Goal: Task Accomplishment & Management: Manage account settings

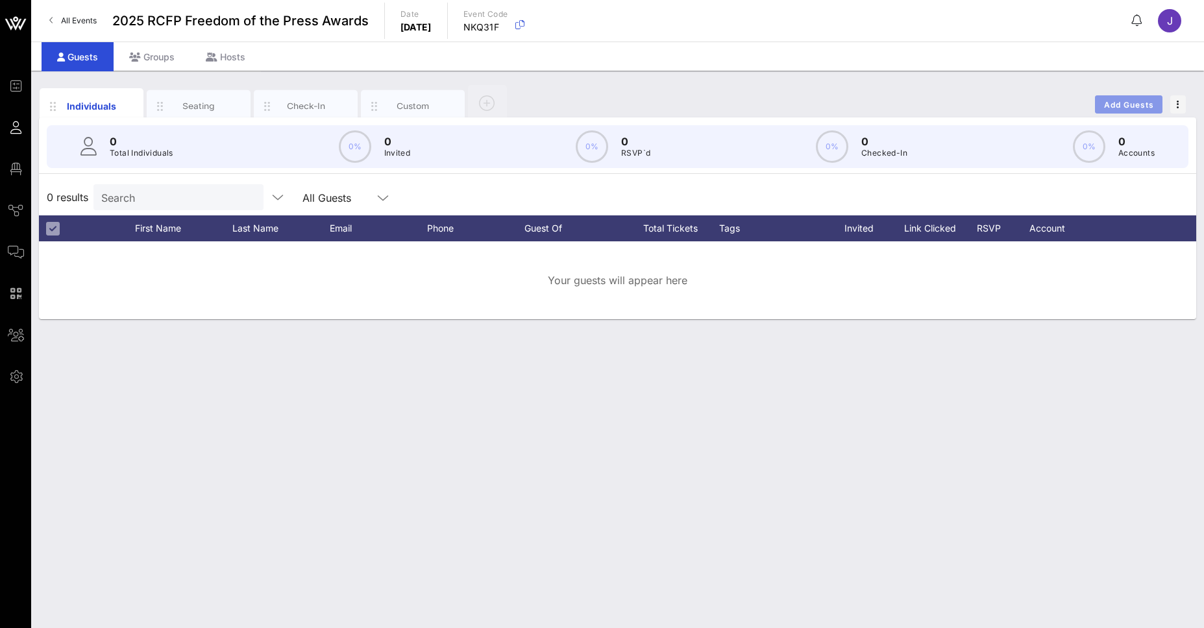
click at [1138, 106] on span "Add Guests" at bounding box center [1129, 105] width 51 height 10
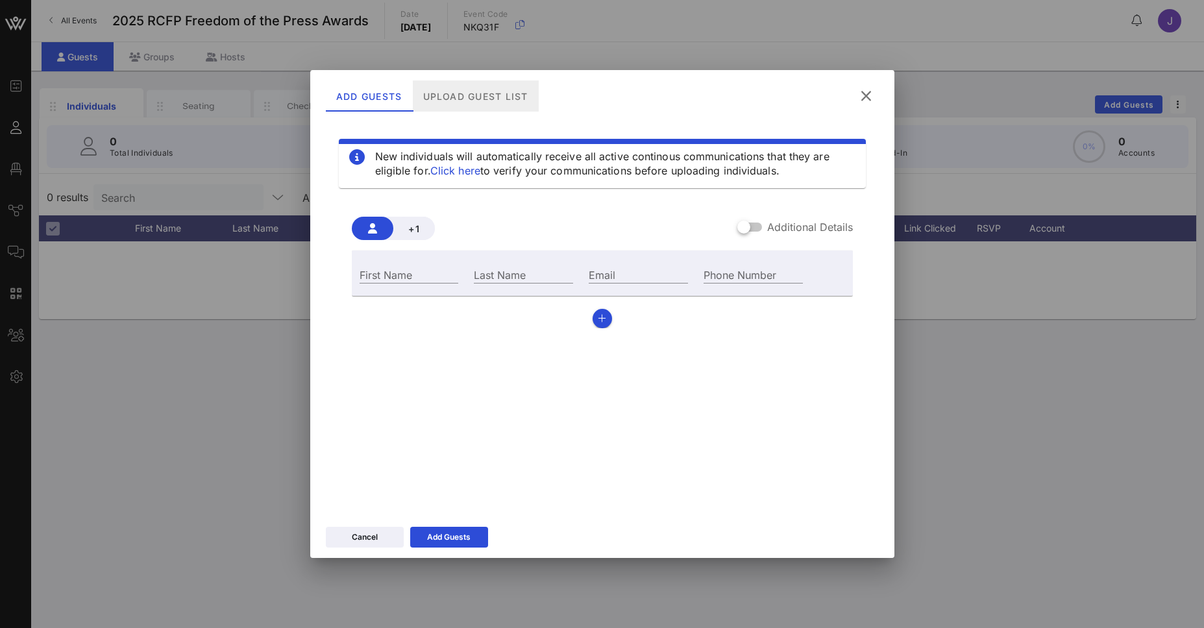
click at [484, 93] on div "Upload Guest List" at bounding box center [475, 95] width 126 height 31
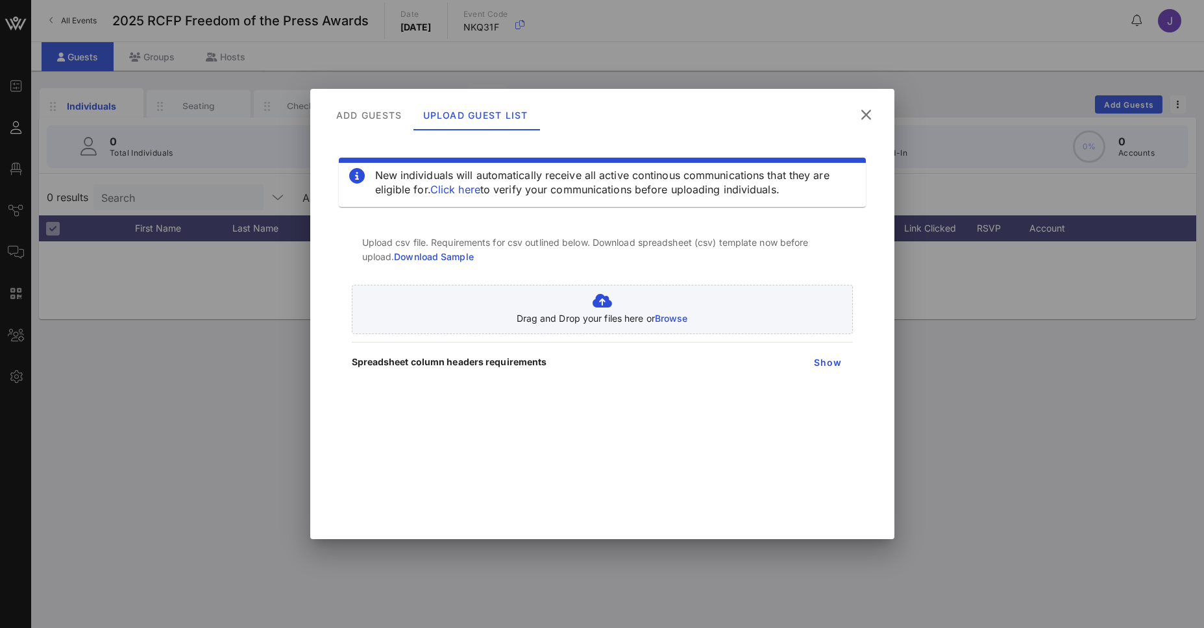
click at [450, 261] on link "Download Sample" at bounding box center [434, 256] width 80 height 11
click at [820, 360] on span "Show" at bounding box center [827, 362] width 29 height 11
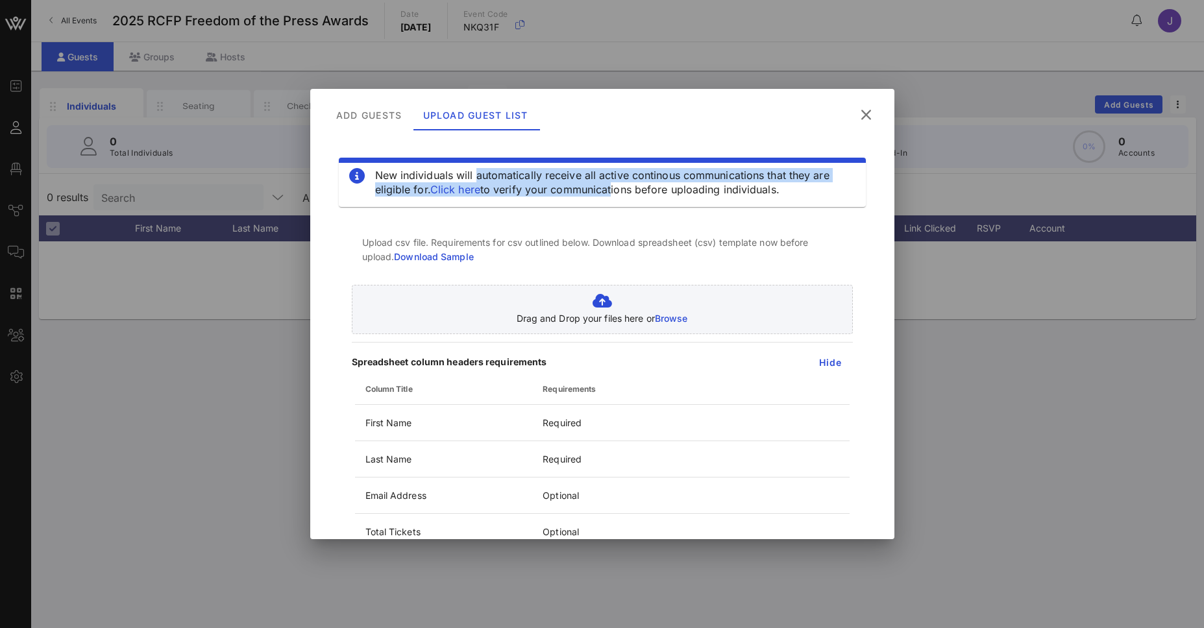
drag, startPoint x: 459, startPoint y: 170, endPoint x: 611, endPoint y: 185, distance: 152.6
click at [611, 185] on div "New individuals will automatically receive all active continous communications …" at bounding box center [615, 182] width 480 height 29
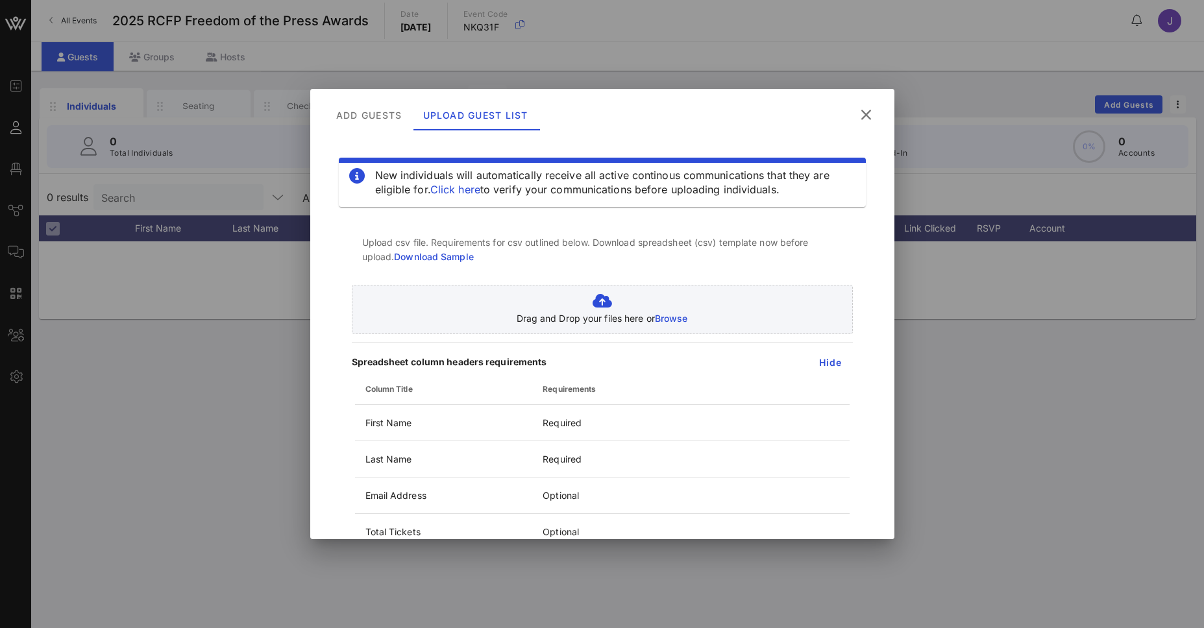
click at [626, 191] on div "New individuals will automatically receive all active continous communications …" at bounding box center [615, 182] width 480 height 29
click at [453, 186] on link "Click here" at bounding box center [455, 189] width 50 height 13
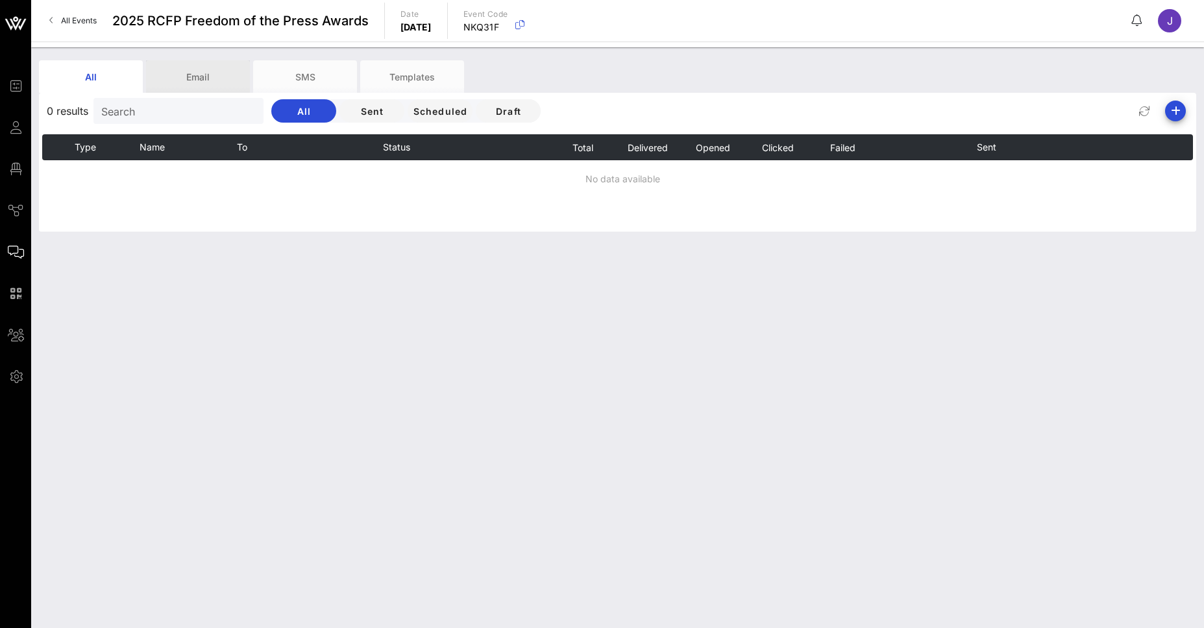
click at [182, 71] on div "Email" at bounding box center [198, 76] width 104 height 32
click at [313, 79] on div "SMS" at bounding box center [305, 76] width 104 height 32
click at [437, 83] on div "Templates" at bounding box center [412, 76] width 104 height 32
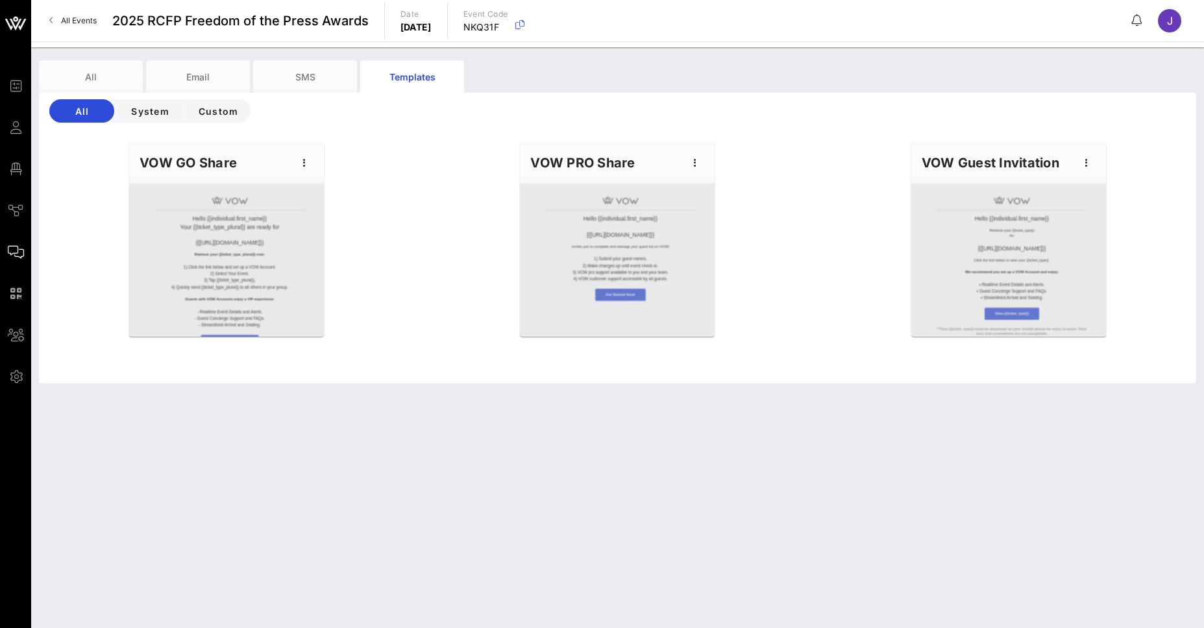
click at [273, 239] on div at bounding box center [226, 260] width 195 height 153
click at [598, 279] on div at bounding box center [617, 260] width 195 height 153
click at [1037, 270] on div at bounding box center [1008, 260] width 195 height 153
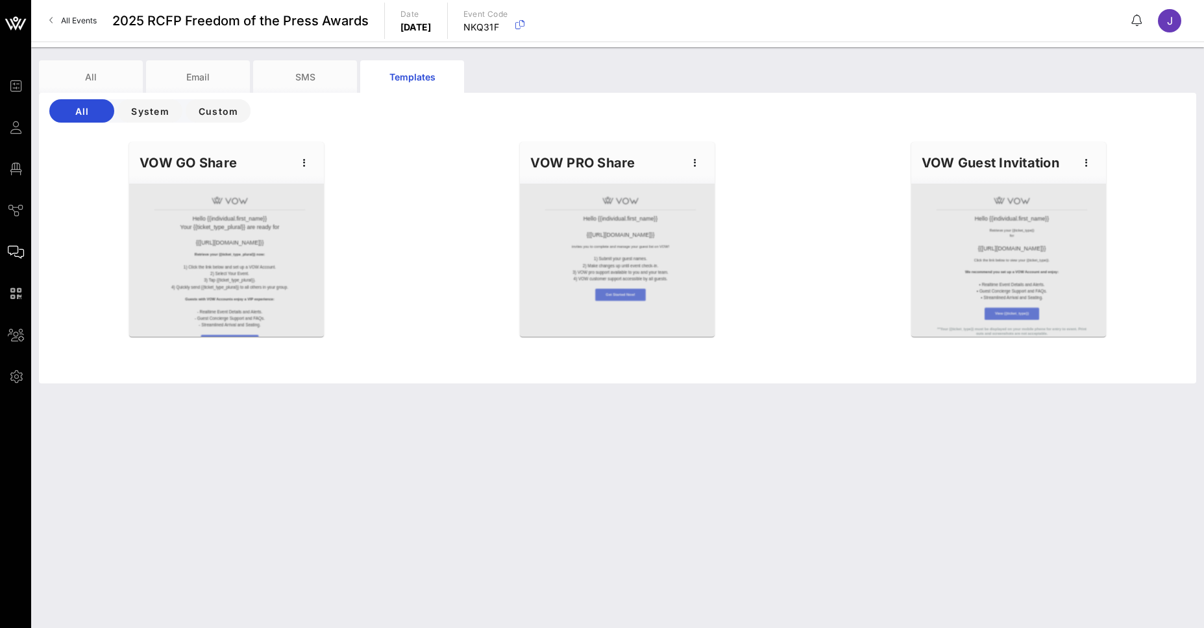
click at [1037, 270] on div at bounding box center [1008, 260] width 195 height 153
click at [160, 114] on span "System" at bounding box center [150, 111] width 44 height 11
click at [205, 112] on span "Custom" at bounding box center [218, 111] width 44 height 11
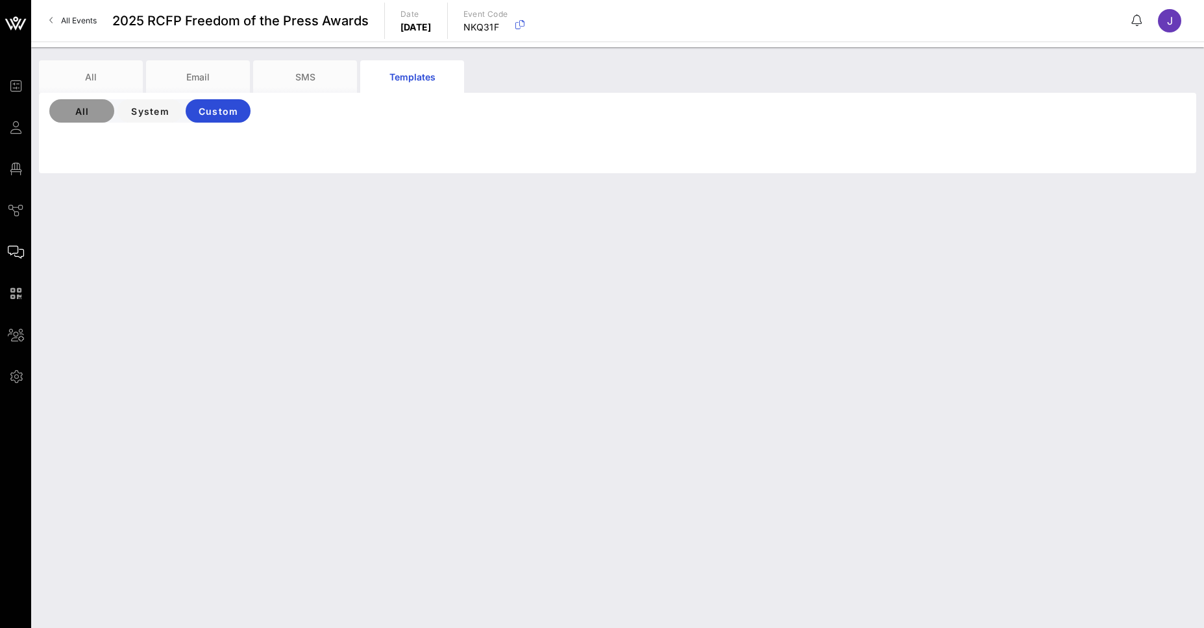
click at [90, 114] on span "All" at bounding box center [82, 111] width 44 height 11
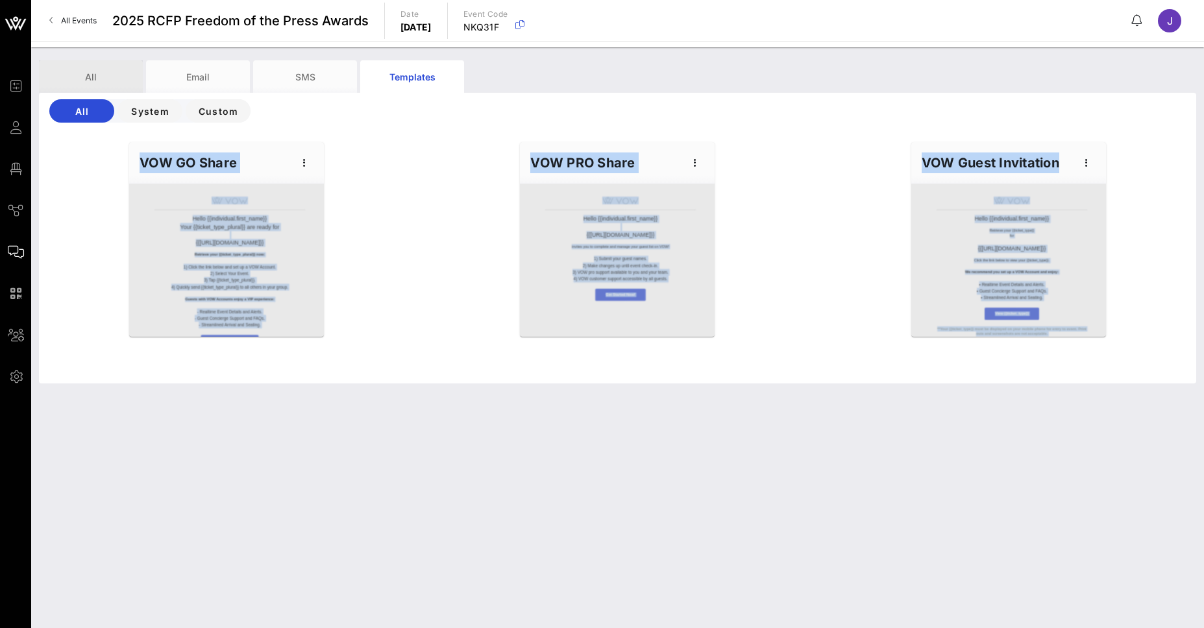
click at [101, 78] on div "All" at bounding box center [91, 76] width 104 height 32
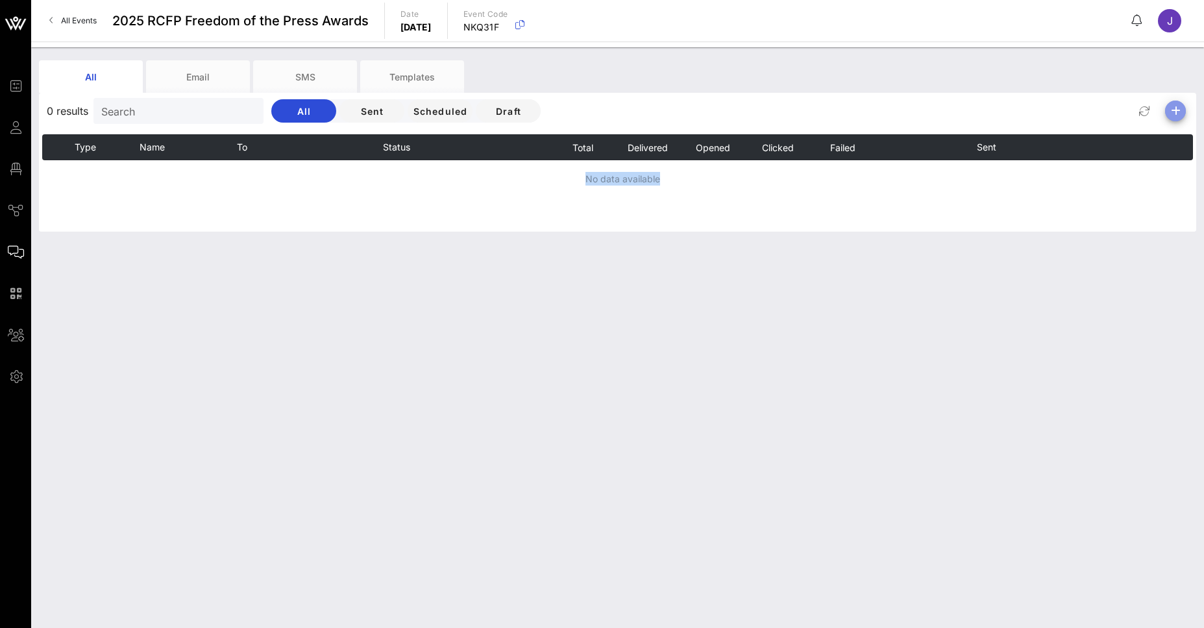
click at [1174, 110] on icon "button" at bounding box center [1176, 111] width 16 height 16
click at [1179, 138] on div "Email" at bounding box center [1170, 136] width 27 height 12
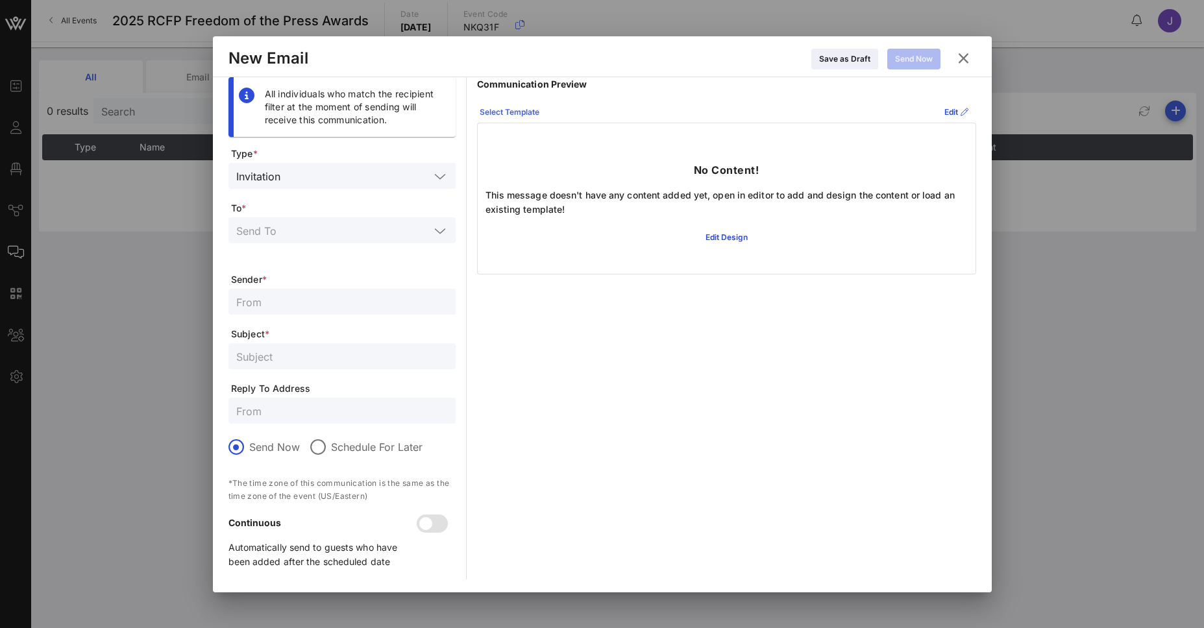
click at [519, 112] on div "Select Template" at bounding box center [510, 112] width 60 height 13
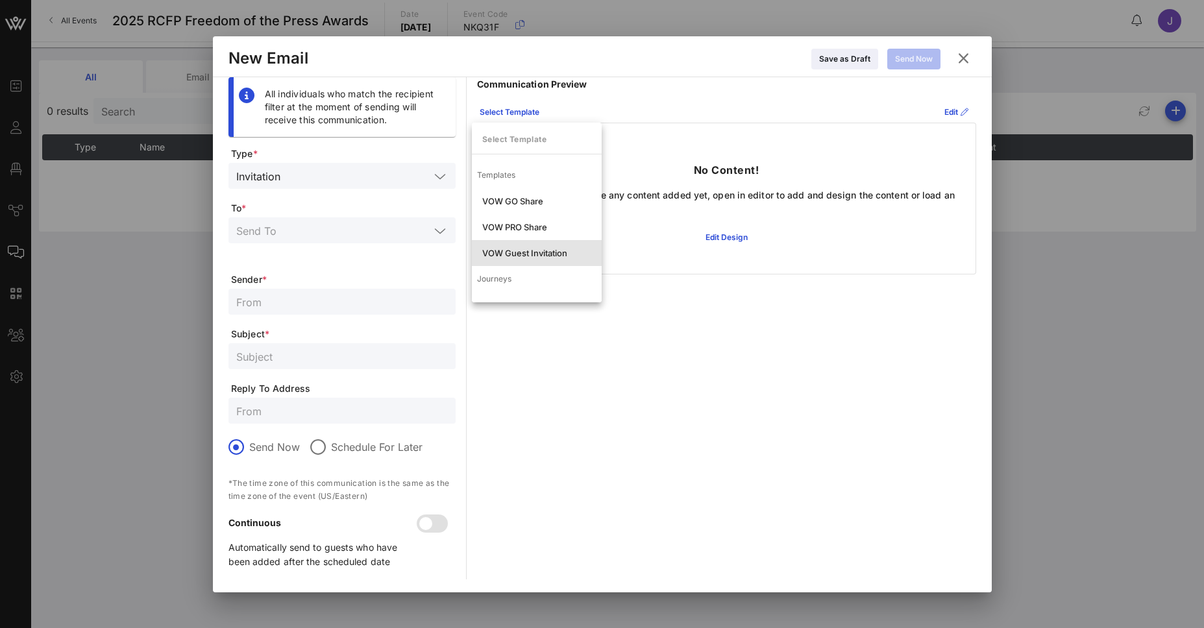
click at [537, 255] on div "VOW Guest Invitation" at bounding box center [536, 253] width 109 height 10
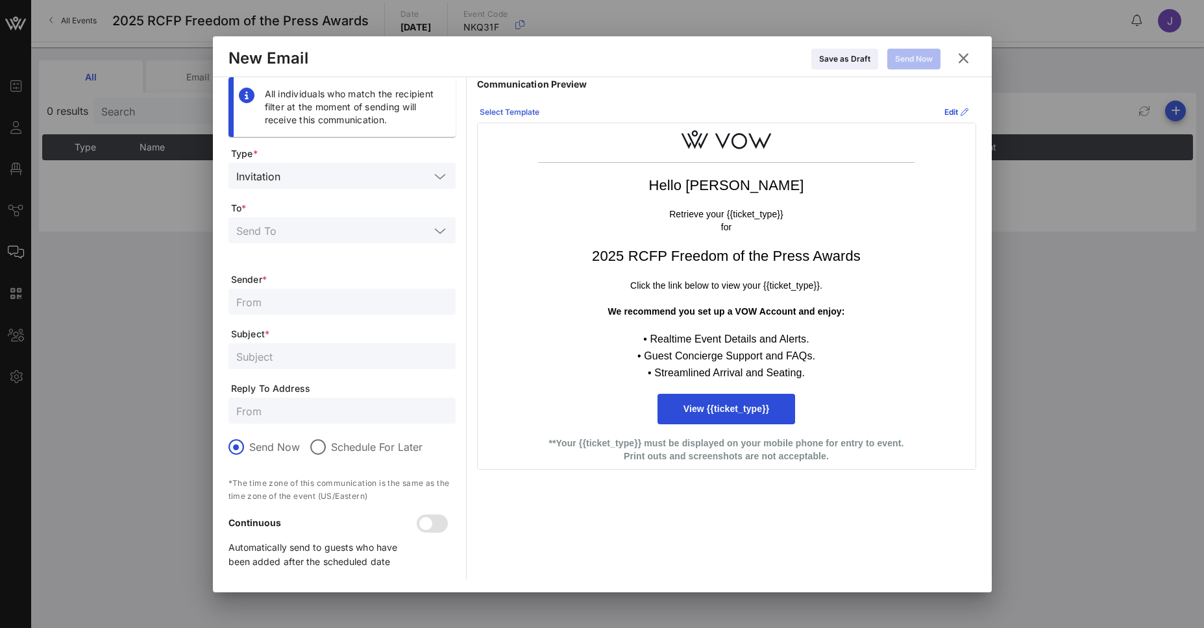
click at [512, 109] on icon at bounding box center [509, 112] width 10 height 8
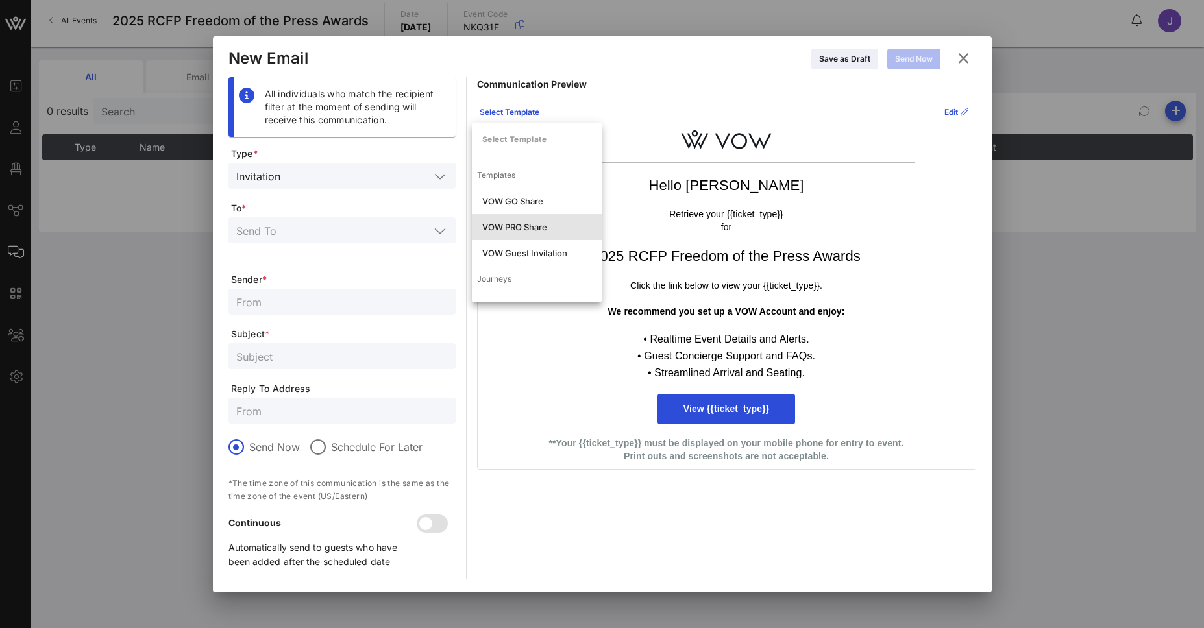
click at [541, 229] on div "VOW PRO Share" at bounding box center [536, 227] width 109 height 10
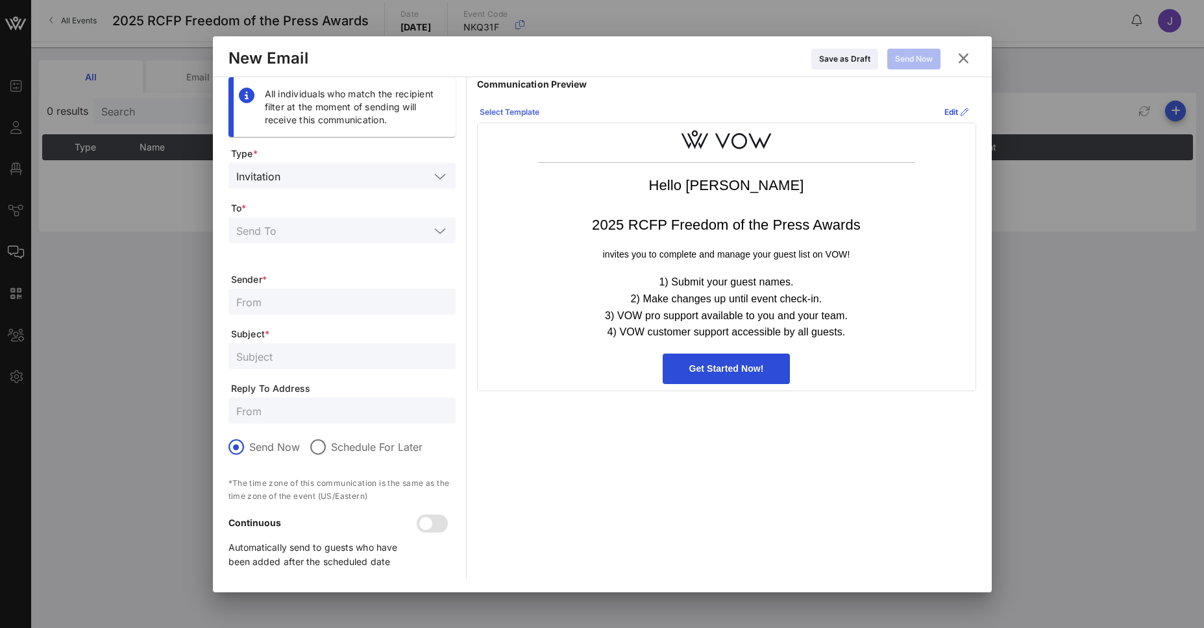
click at [513, 110] on icon at bounding box center [509, 112] width 10 height 10
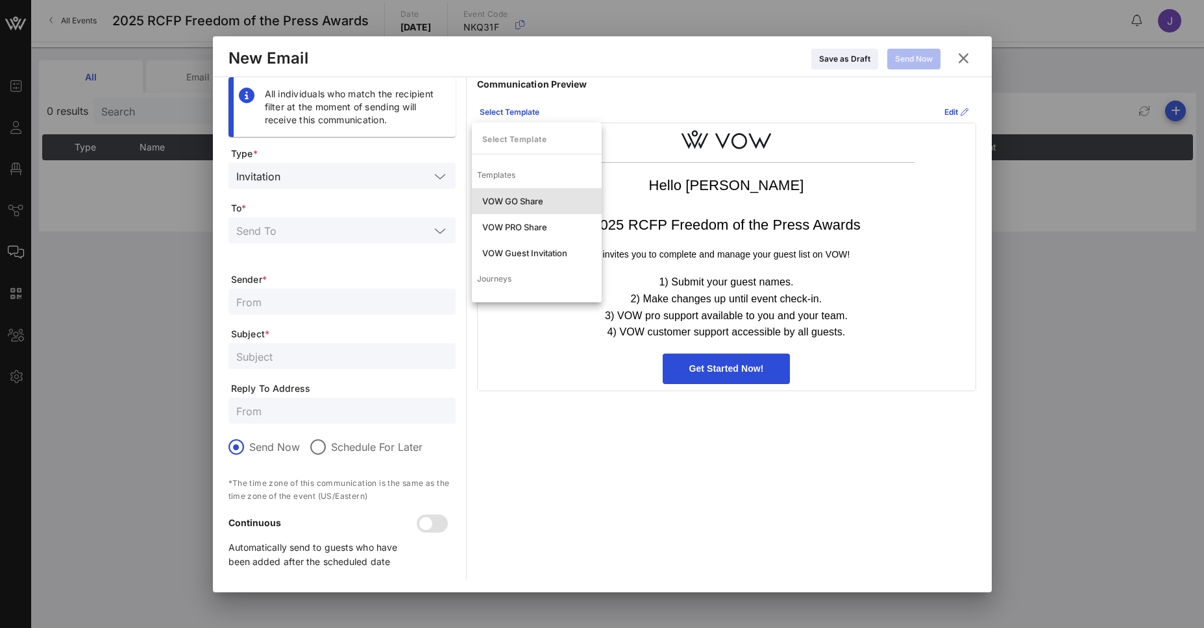
click at [526, 200] on div "VOW GO Share" at bounding box center [536, 201] width 109 height 10
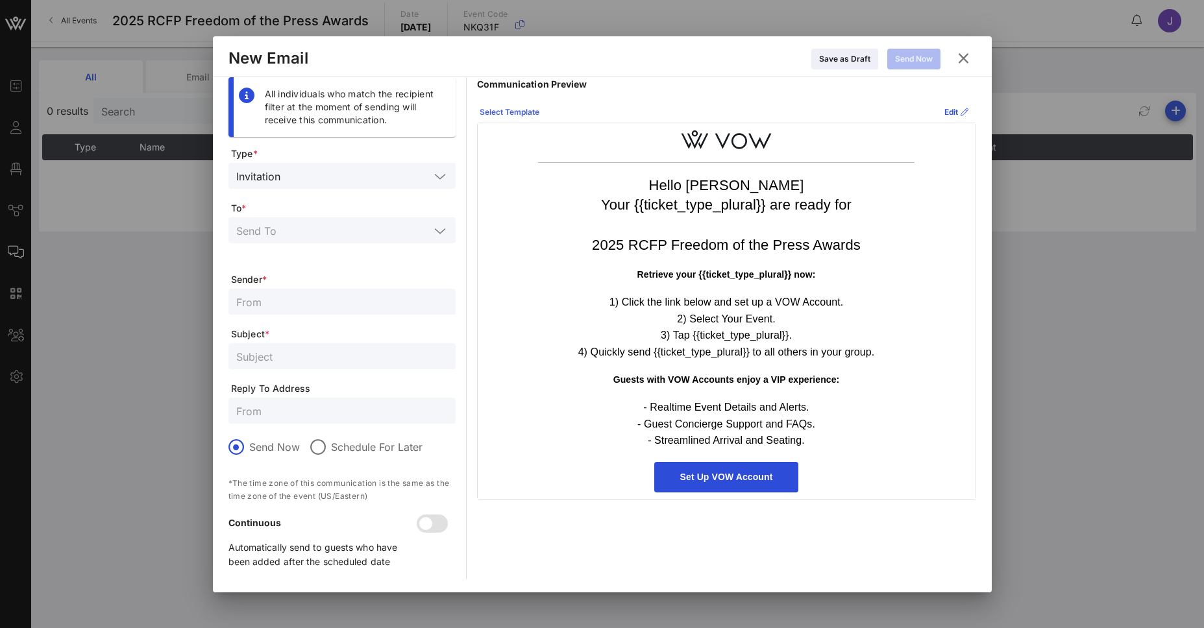
click at [500, 110] on div "Select Template" at bounding box center [510, 112] width 60 height 13
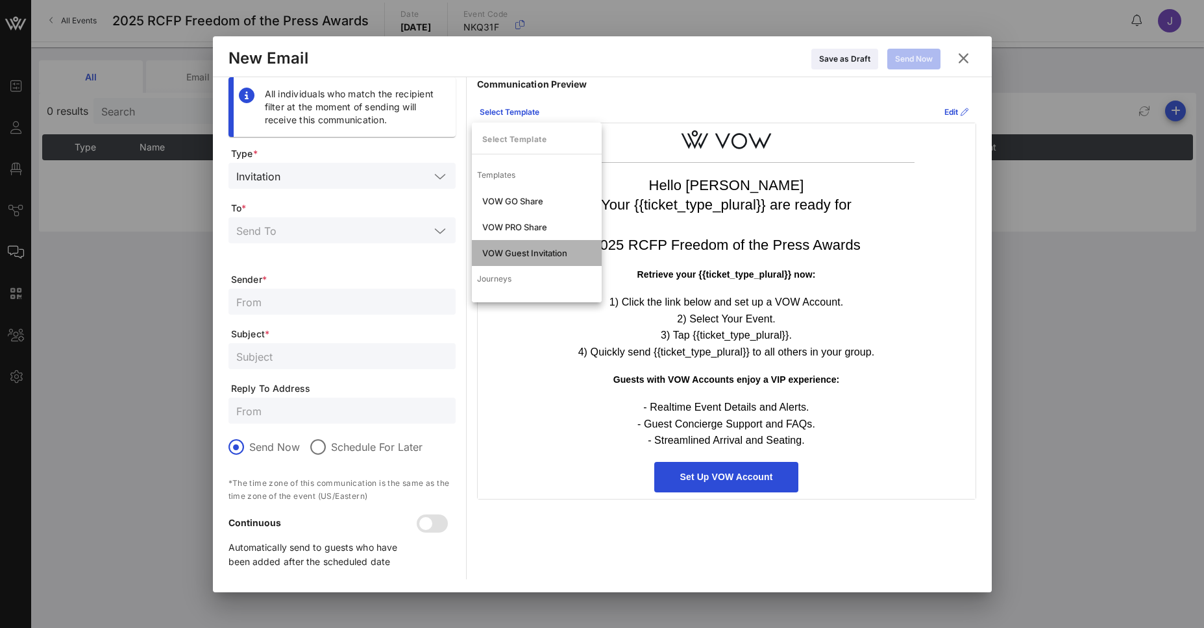
click at [535, 254] on div "VOW Guest Invitation" at bounding box center [536, 253] width 109 height 10
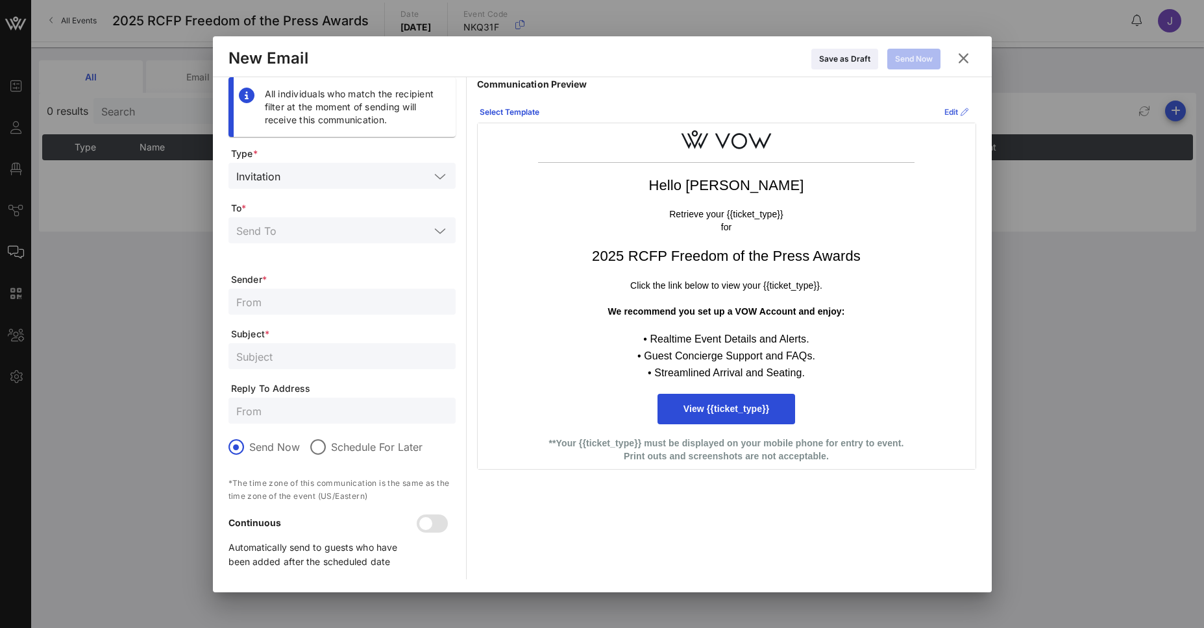
click at [946, 114] on div "Edit" at bounding box center [956, 112] width 24 height 13
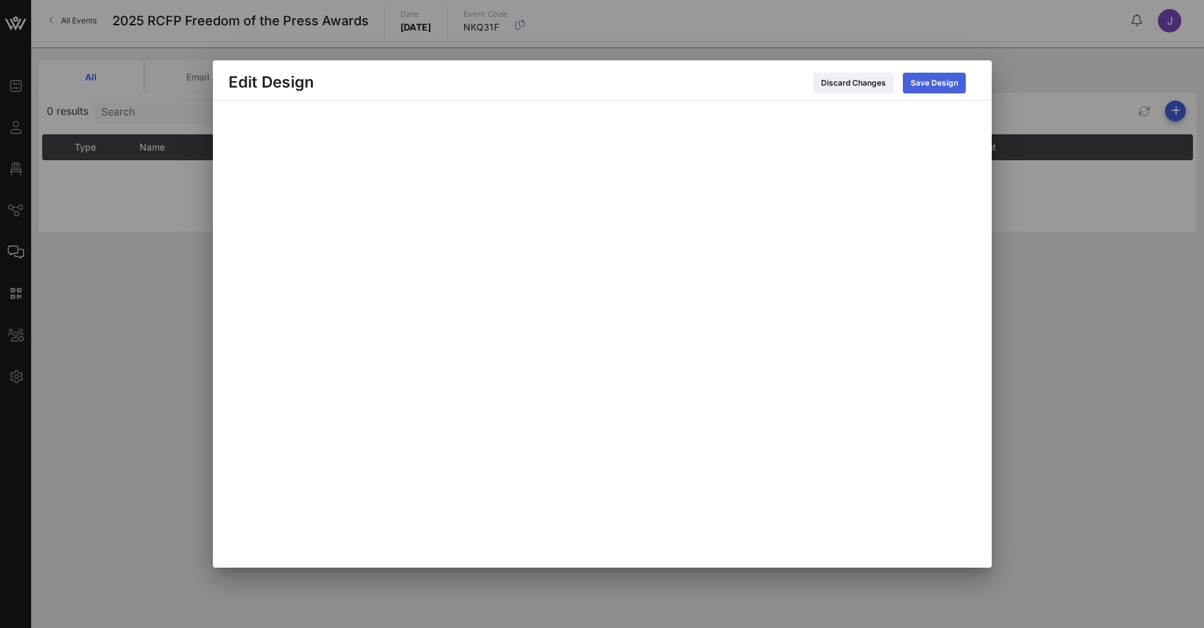
click at [936, 84] on icon at bounding box center [933, 83] width 11 height 10
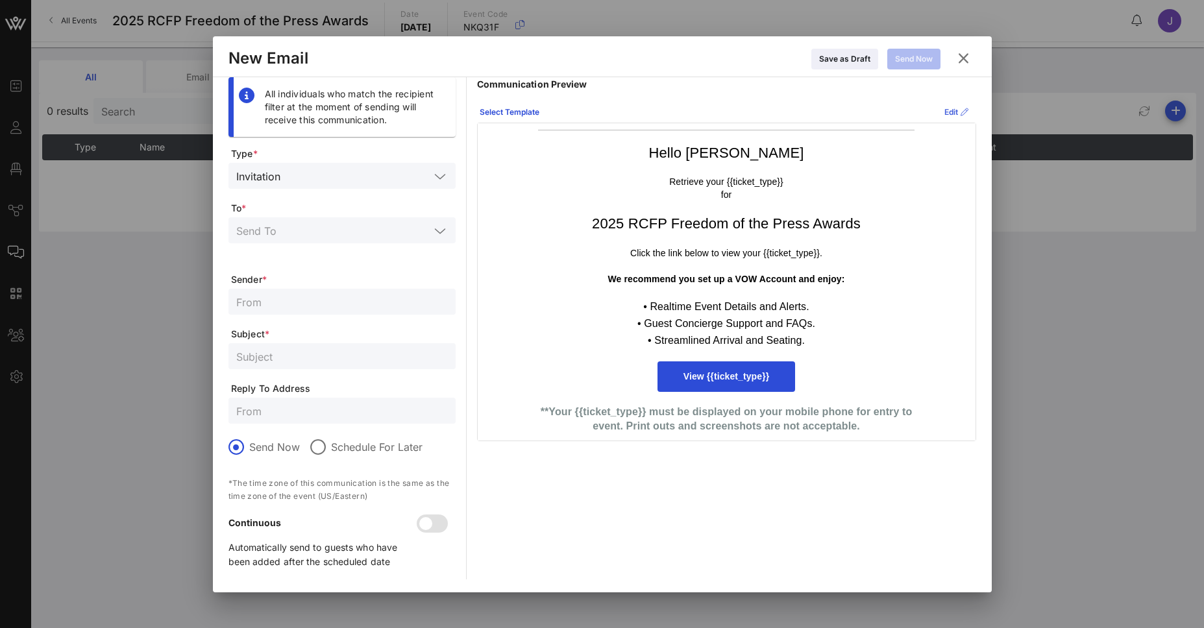
click at [946, 110] on div "Edit" at bounding box center [956, 112] width 24 height 13
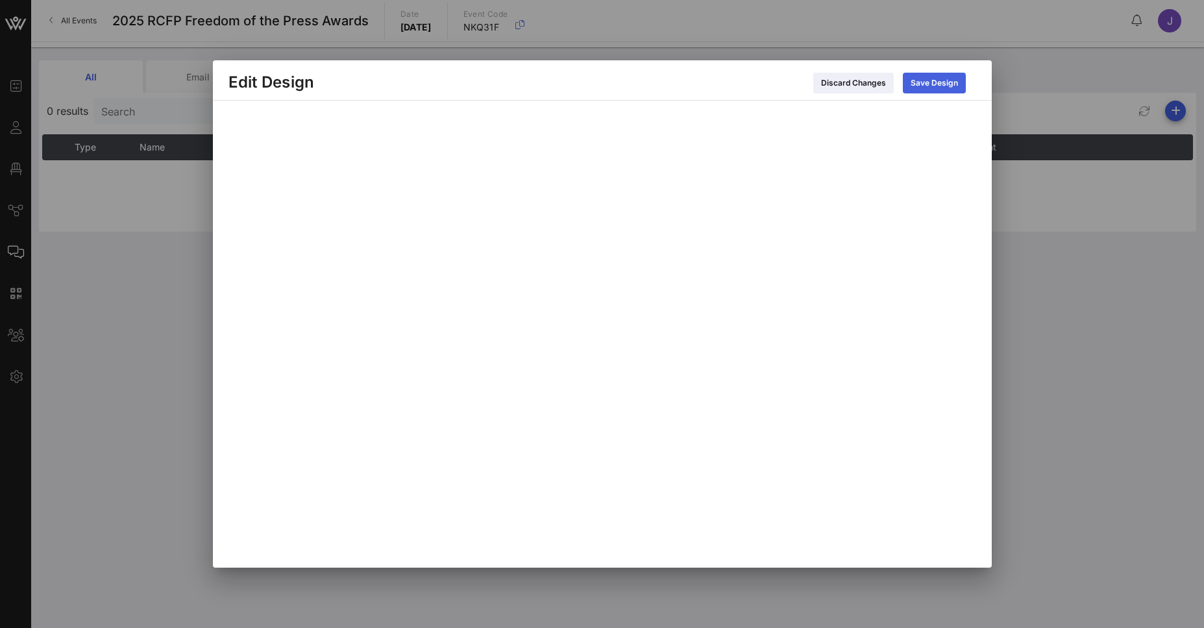
click at [927, 77] on div "Save Design" at bounding box center [934, 83] width 47 height 13
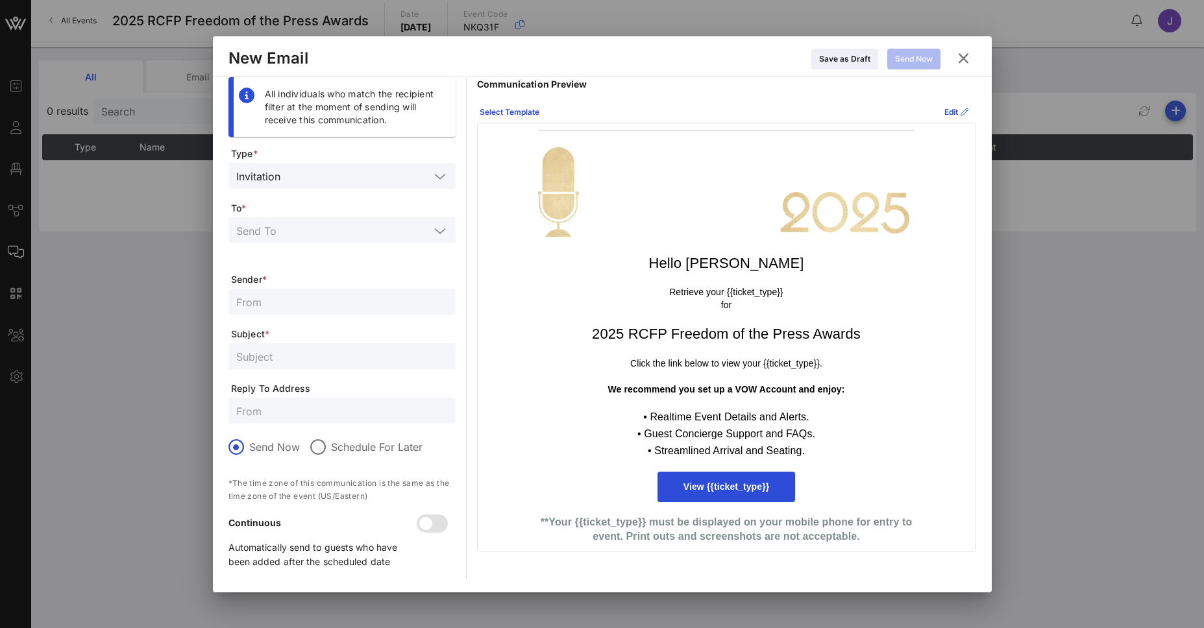
click at [681, 190] on img at bounding box center [726, 191] width 376 height 97
click at [951, 111] on icon at bounding box center [956, 112] width 10 height 8
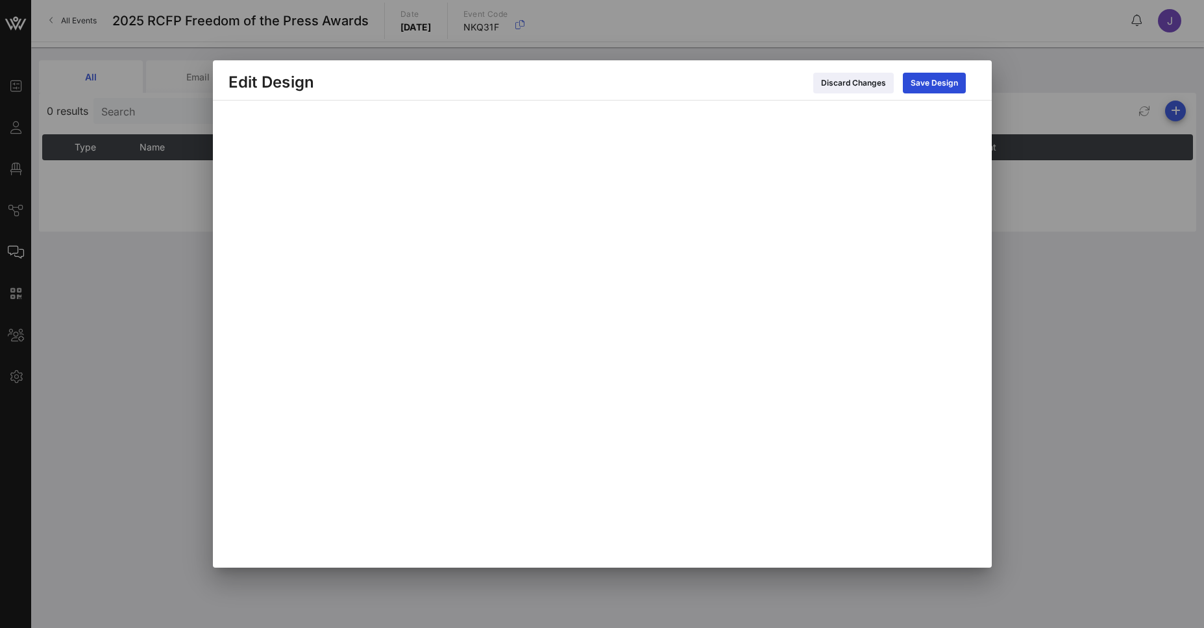
click at [1068, 340] on div at bounding box center [602, 314] width 1204 height 628
click at [984, 226] on div at bounding box center [602, 334] width 779 height 467
click at [927, 83] on div "Save Design" at bounding box center [934, 83] width 47 height 13
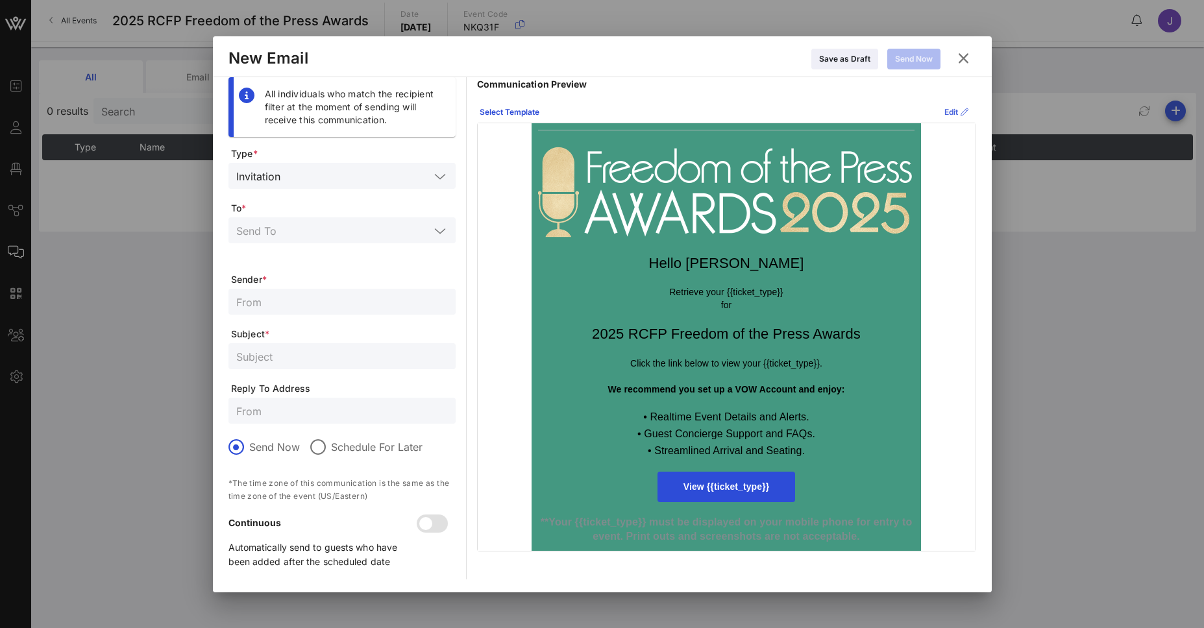
click at [945, 110] on div "Edit" at bounding box center [956, 112] width 24 height 13
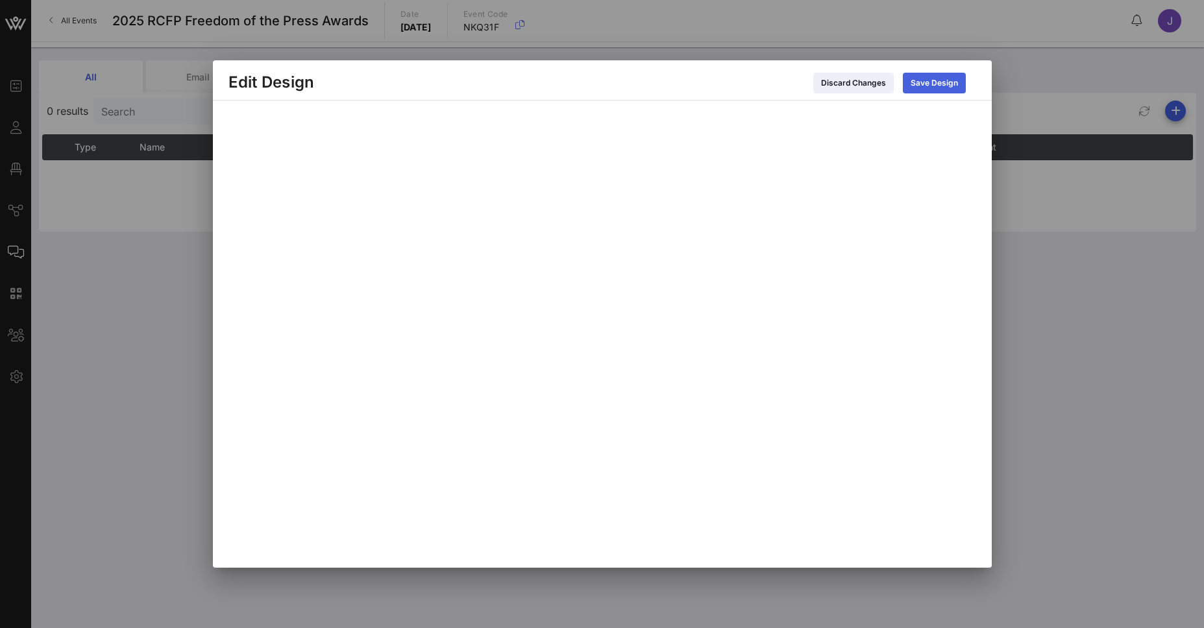
click at [922, 87] on div "Save Design" at bounding box center [934, 83] width 47 height 13
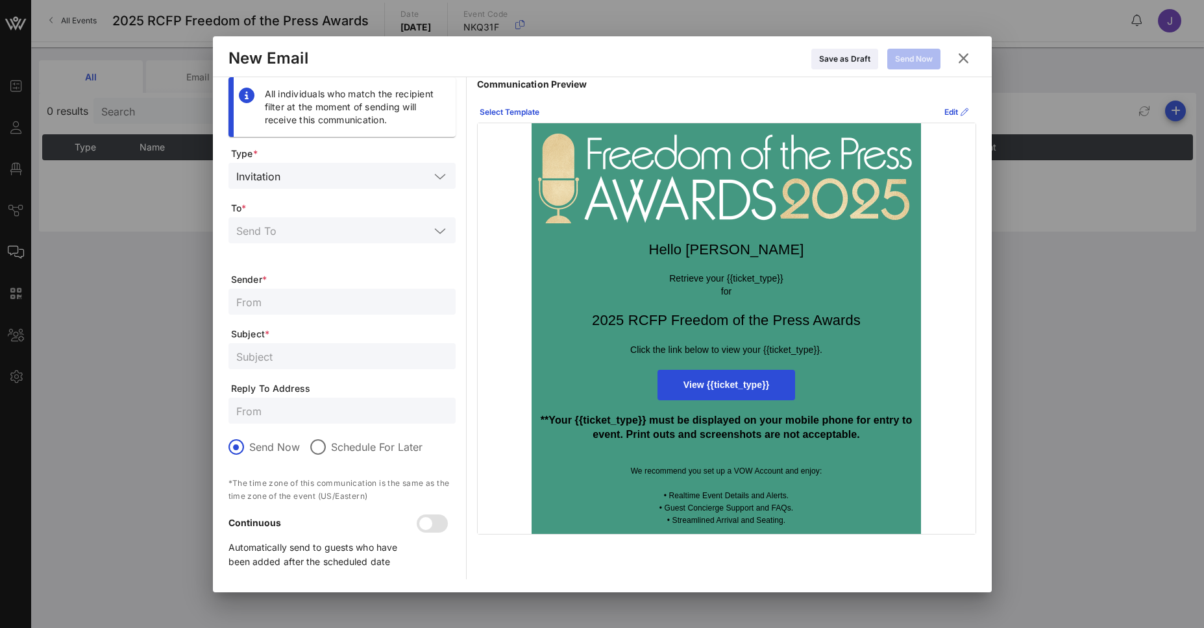
click at [260, 167] on div "Invitation" at bounding box center [332, 175] width 193 height 17
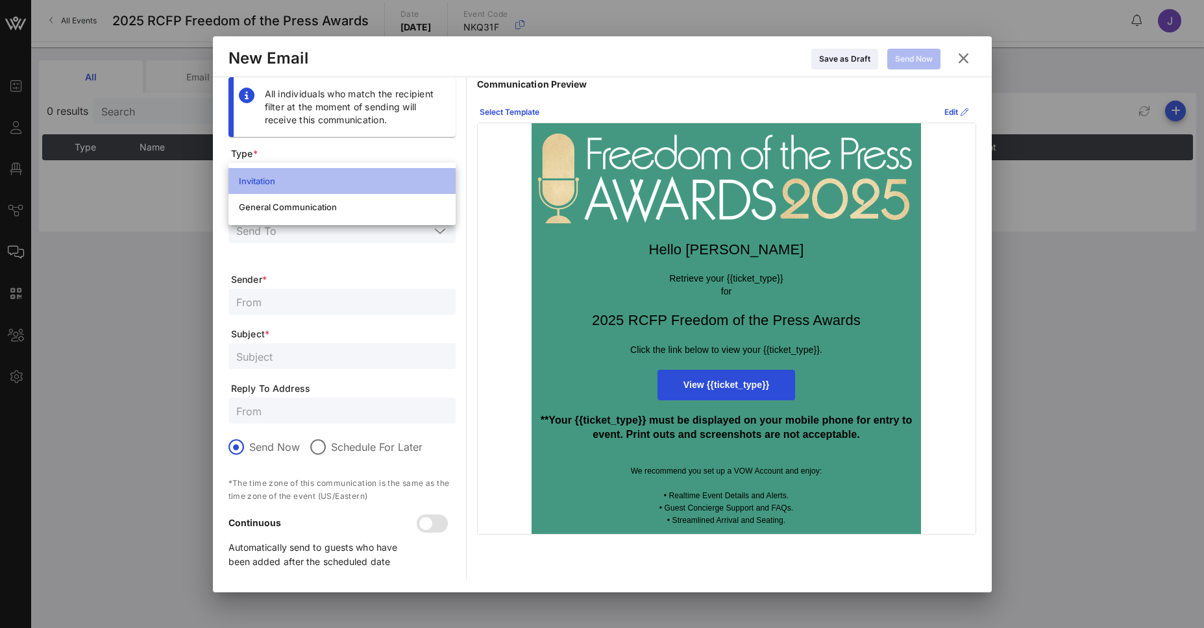
click at [265, 179] on div "Invitation" at bounding box center [342, 181] width 206 height 10
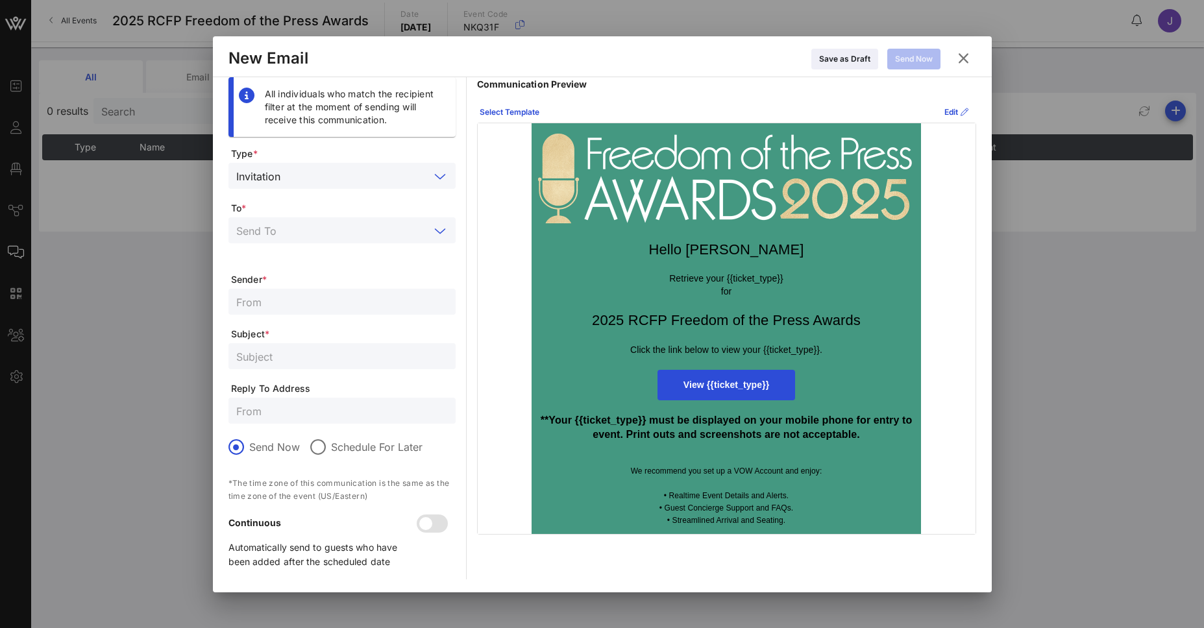
click at [293, 228] on input "text" at bounding box center [332, 230] width 193 height 17
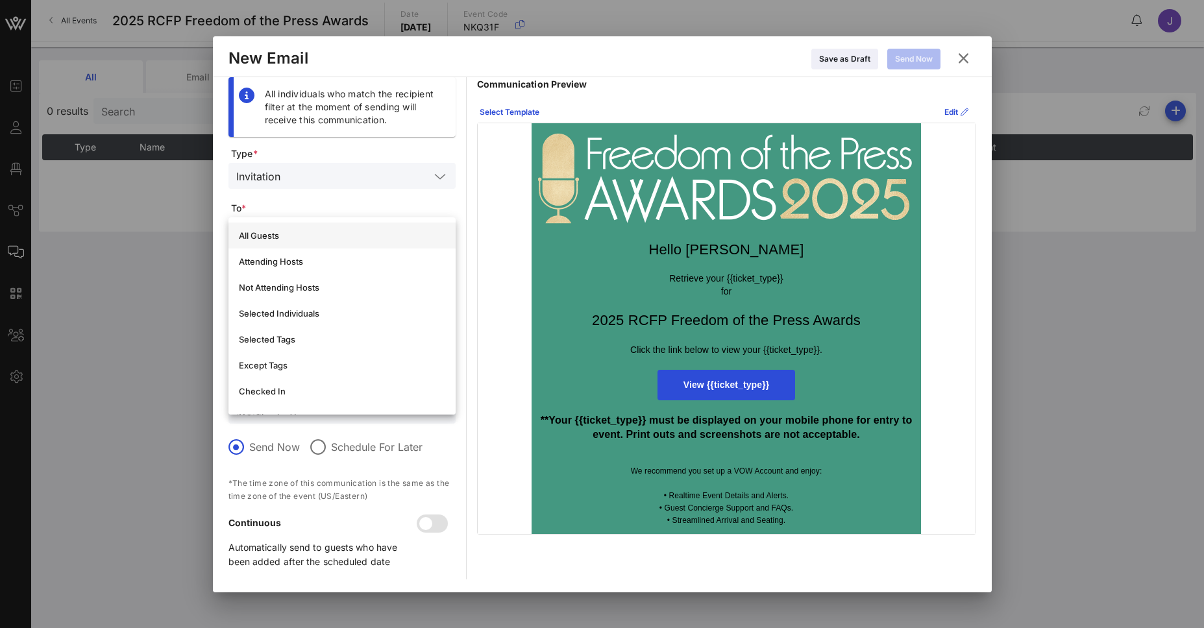
click at [313, 241] on div "All Guests" at bounding box center [342, 235] width 206 height 21
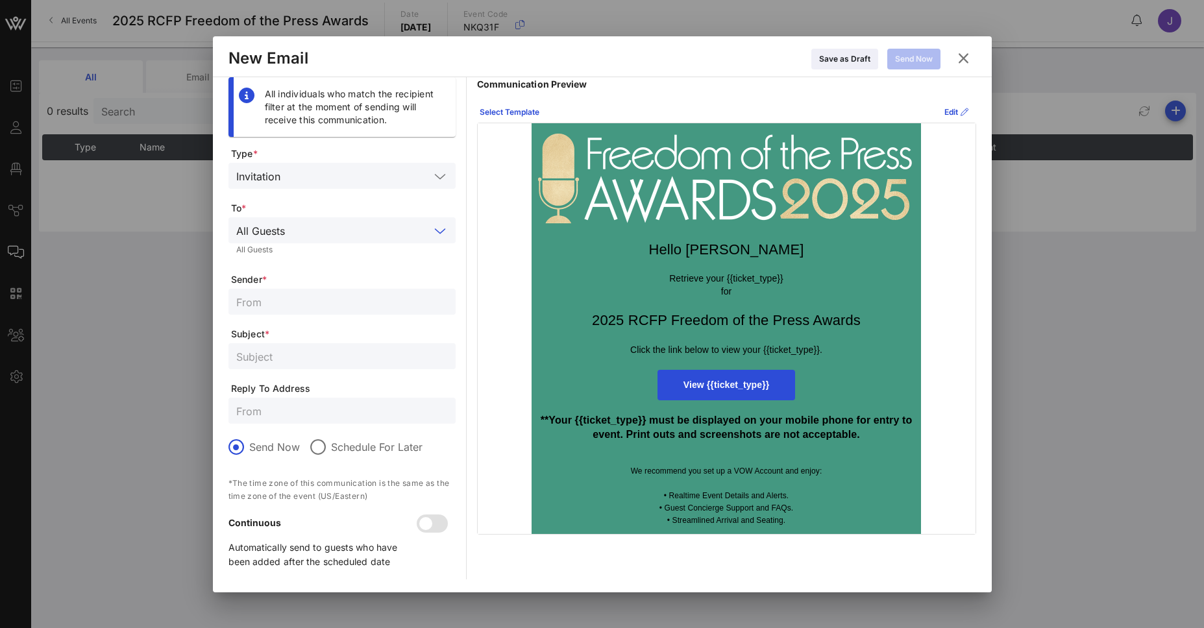
click at [326, 310] on div at bounding box center [342, 302] width 212 height 26
type input "R"
type input "Freedom of the Press Awards Dinner"
type input "Your Ticket to the Freedom of the Press Awards Dinner"
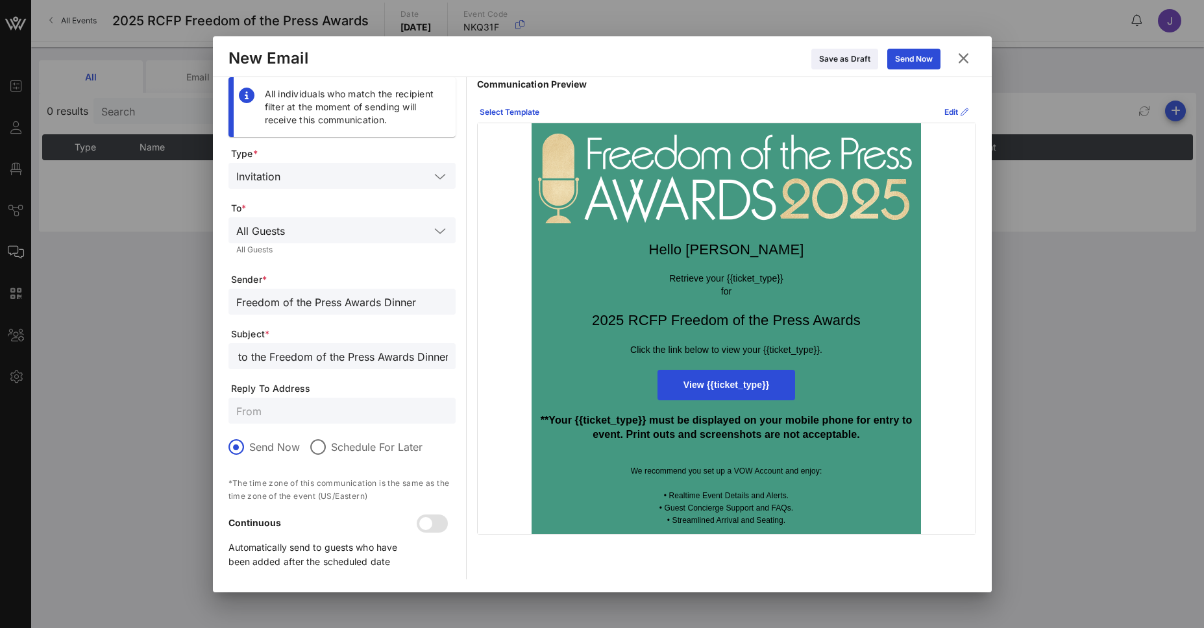
click at [314, 307] on input "Freedom of the Press Awards Dinner" at bounding box center [342, 301] width 212 height 17
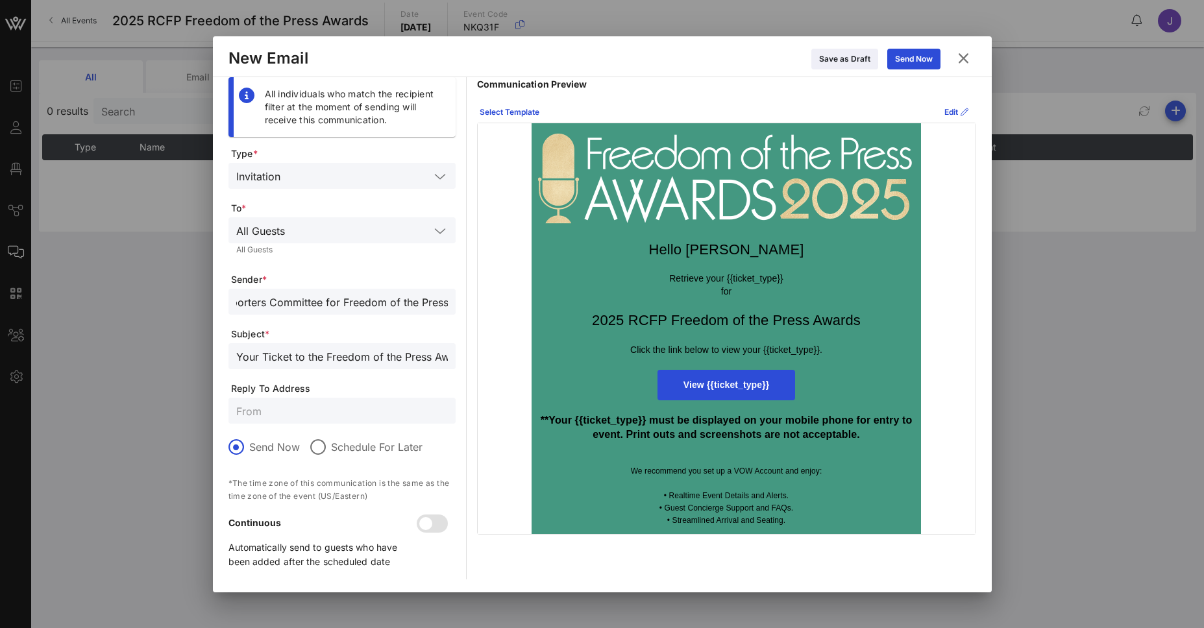
type input "Reporters Committee for Freedom of the Press"
click at [291, 405] on input "text" at bounding box center [342, 410] width 212 height 17
type input "[EMAIL_ADDRESS][DOMAIN_NAME]"
click at [437, 521] on div at bounding box center [426, 524] width 22 height 22
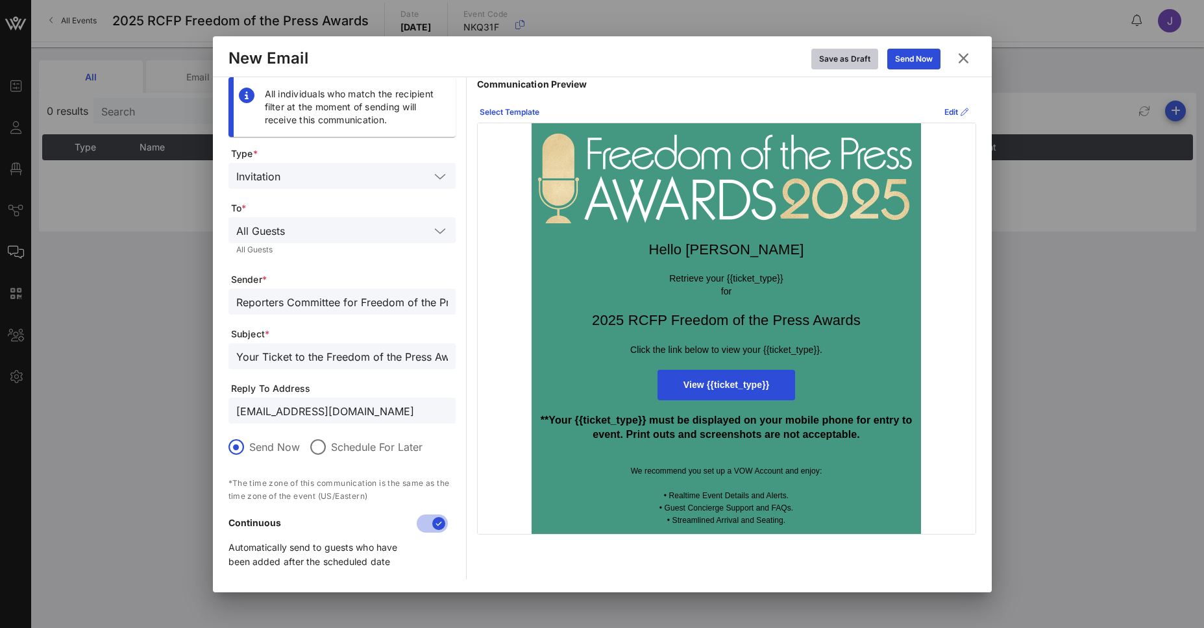
click at [859, 62] on div "Save as Draft" at bounding box center [844, 59] width 51 height 13
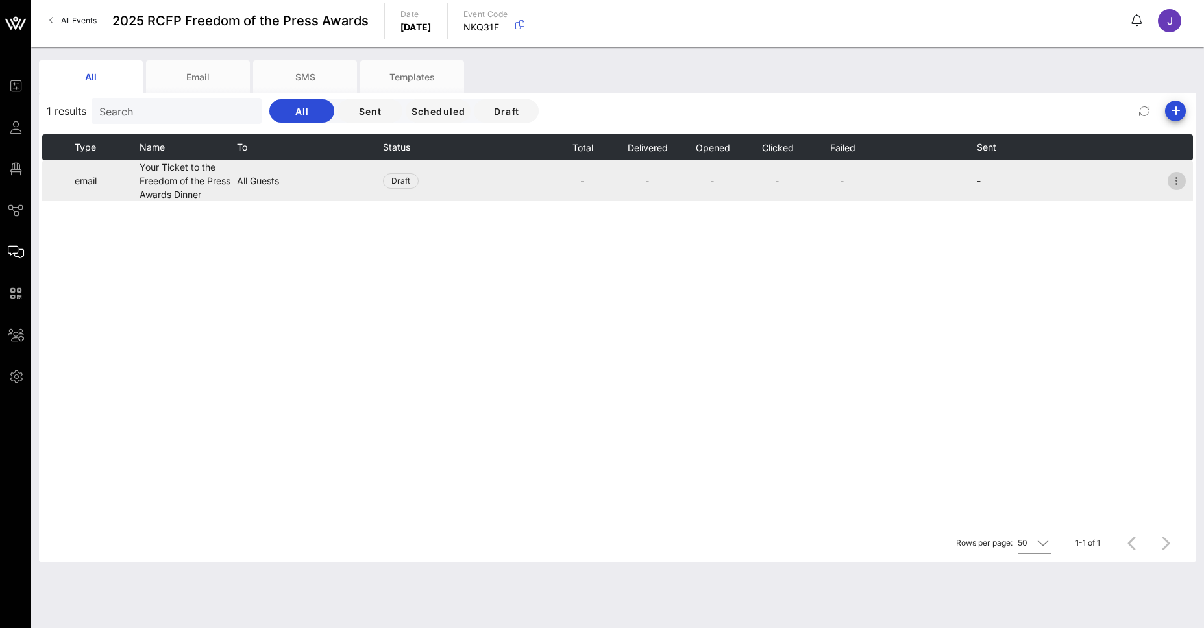
click at [1174, 182] on icon "button" at bounding box center [1177, 181] width 16 height 16
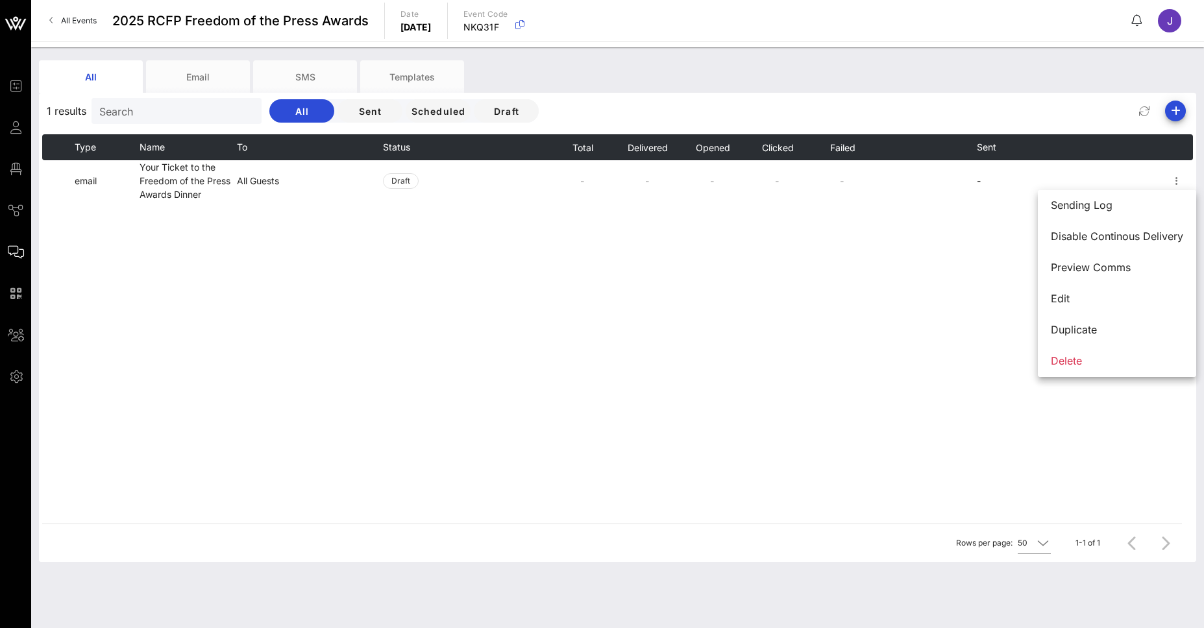
click at [658, 336] on div "Type Name To Status Total Delivered Opened Clicked Failed Sent email Your Ticke…" at bounding box center [617, 328] width 1151 height 389
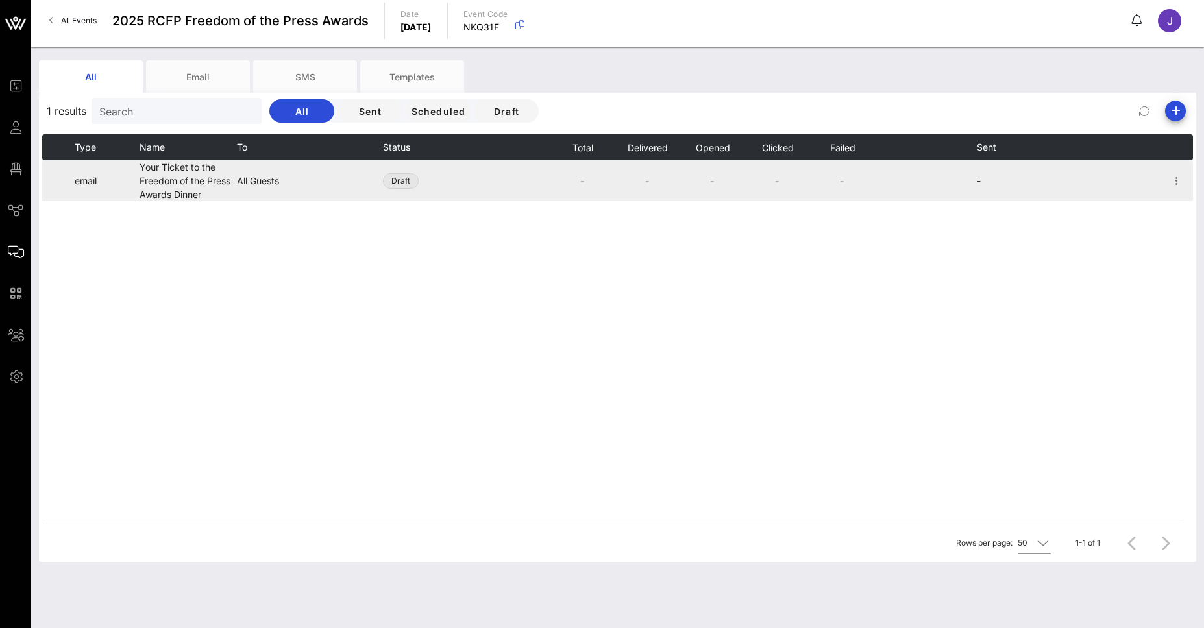
click at [410, 182] on span "Draft" at bounding box center [401, 181] width 36 height 16
click at [1176, 184] on icon "button" at bounding box center [1177, 181] width 16 height 16
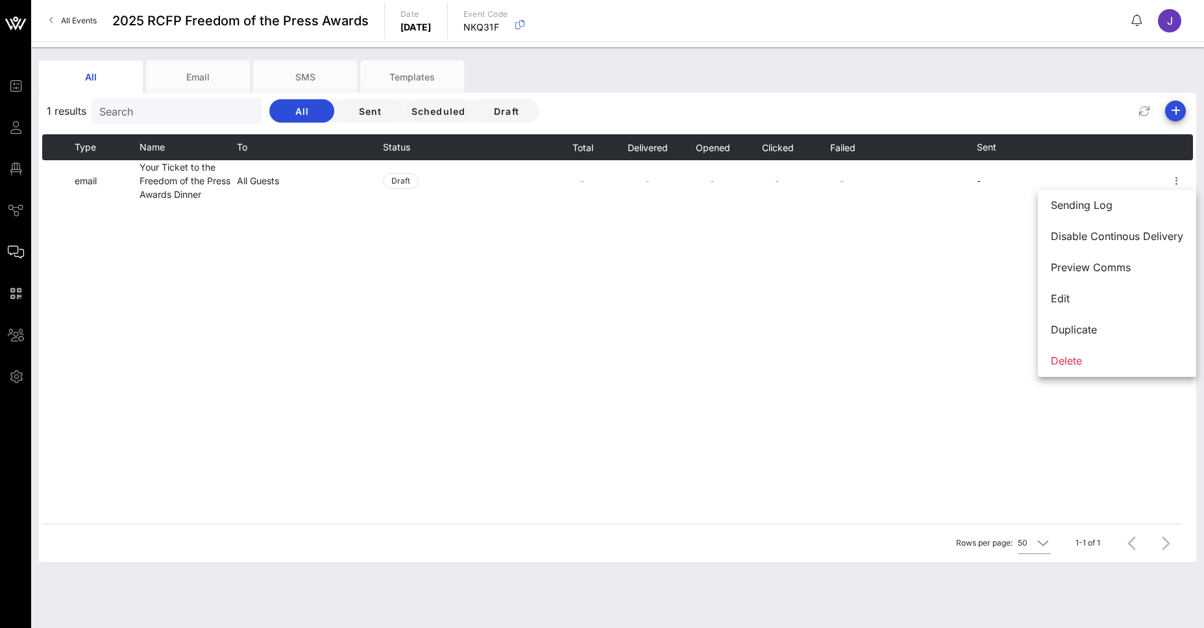
click at [669, 360] on div "Type Name To Status Total Delivered Opened Clicked Failed Sent email Your Ticke…" at bounding box center [617, 328] width 1151 height 389
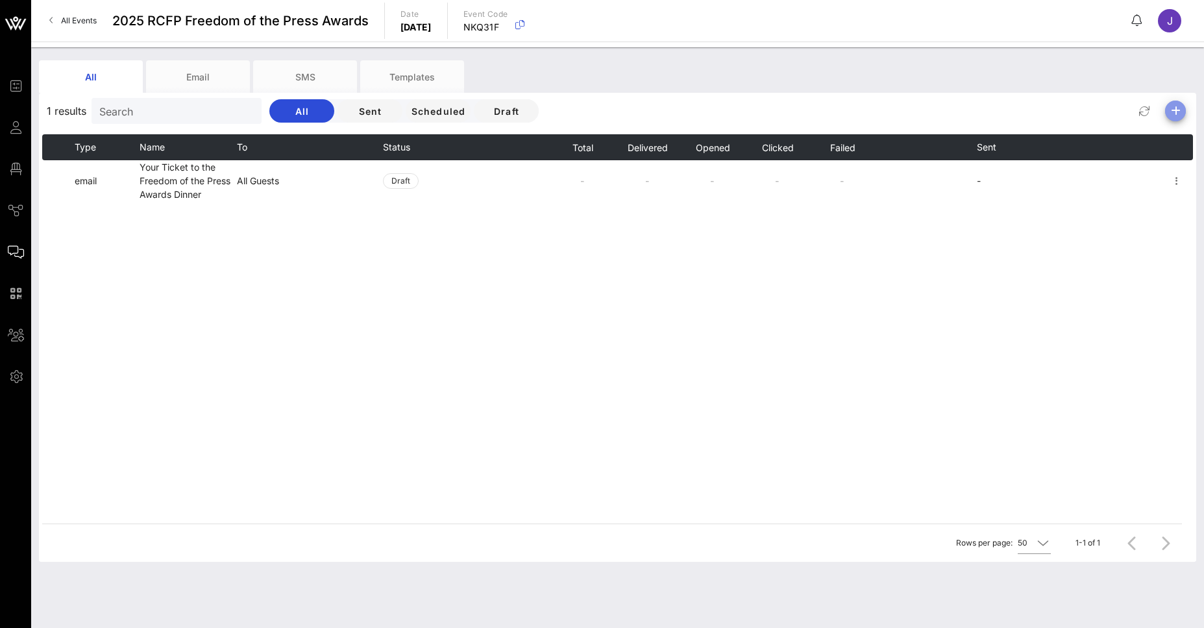
click at [1178, 113] on icon "button" at bounding box center [1176, 111] width 16 height 16
click at [1161, 138] on div "Email" at bounding box center [1170, 136] width 27 height 12
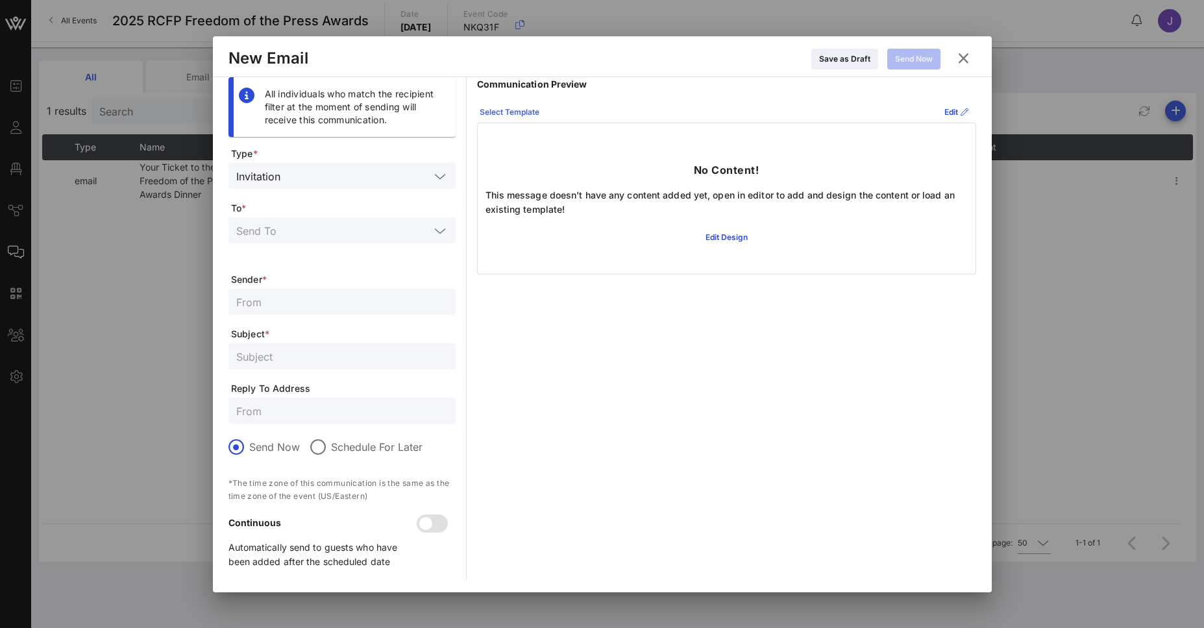
click at [513, 112] on icon at bounding box center [509, 112] width 10 height 8
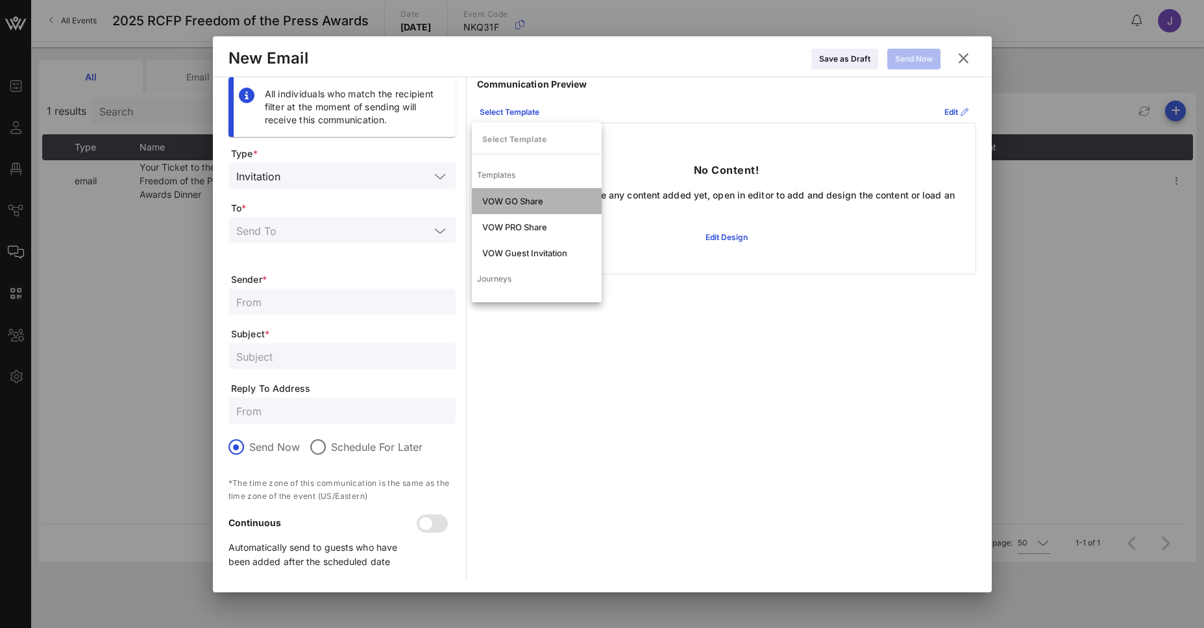
click at [504, 208] on div "VOW GO Share" at bounding box center [537, 201] width 130 height 26
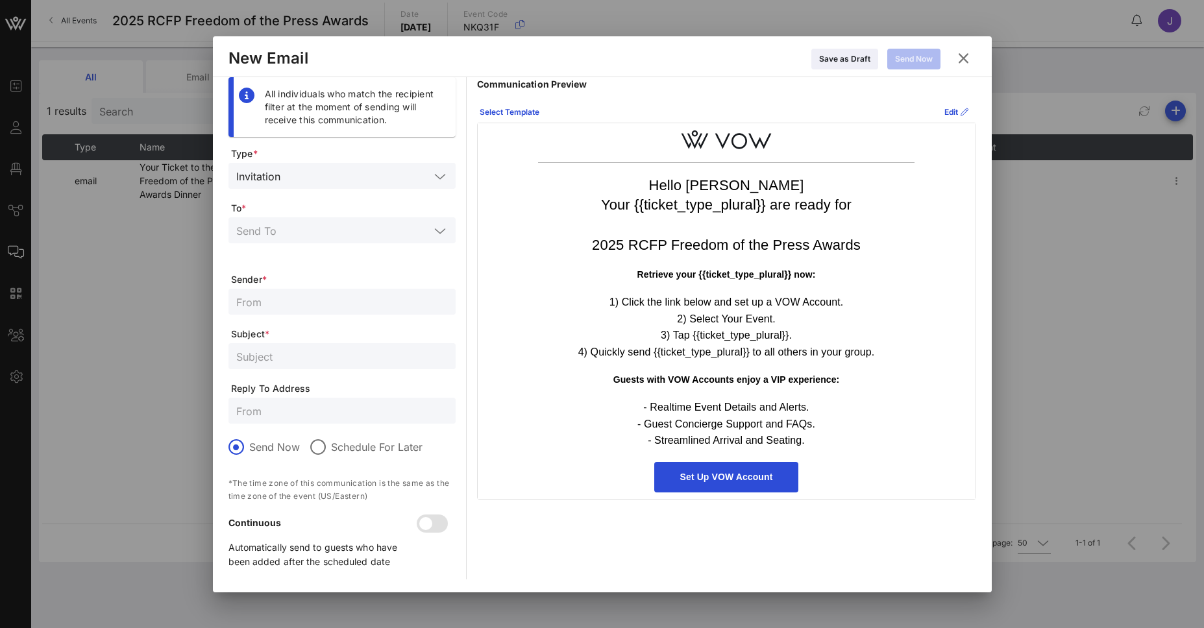
click at [965, 66] on icon at bounding box center [963, 58] width 18 height 16
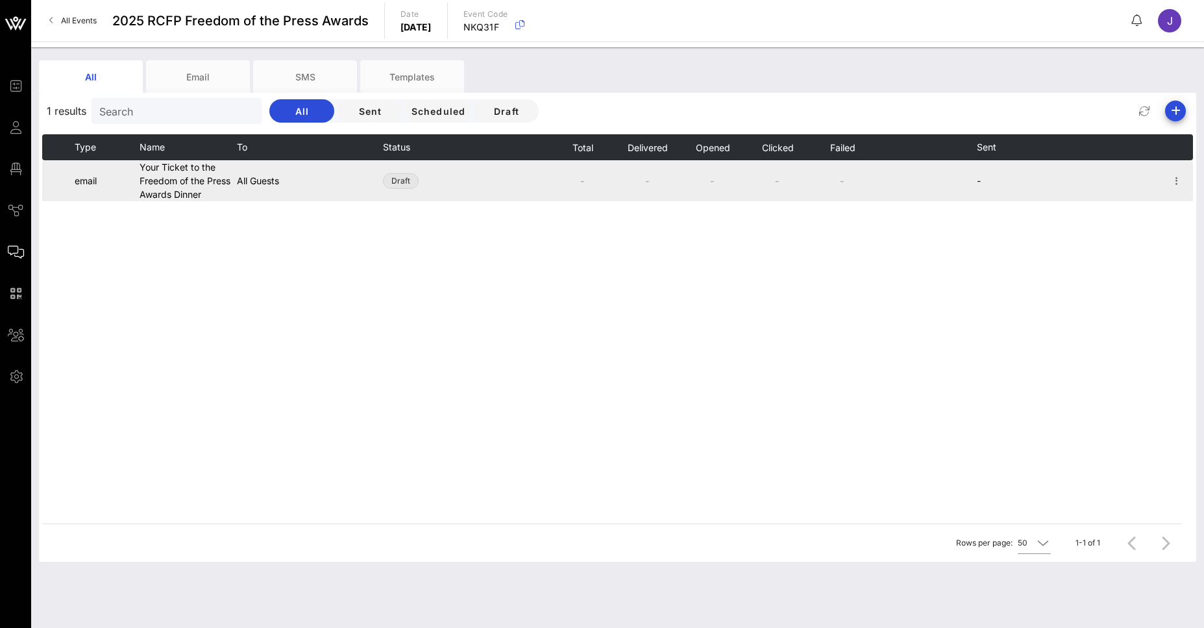
click at [402, 184] on span "Draft" at bounding box center [400, 181] width 19 height 14
click at [1179, 182] on icon "button" at bounding box center [1177, 181] width 16 height 16
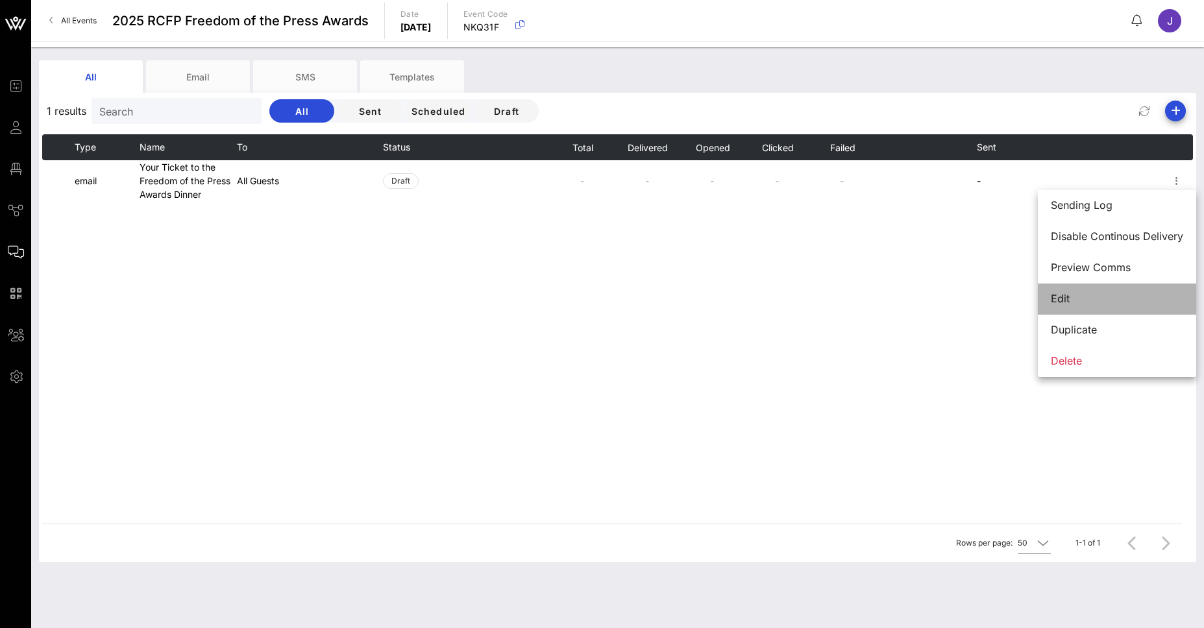
click at [1055, 291] on div "Edit" at bounding box center [1117, 299] width 132 height 28
type input "Reporters Committee for Freedom of the Press"
type input "Your Ticket to the Freedom of the Press Awards Dinner"
type input "[EMAIL_ADDRESS][DOMAIN_NAME]"
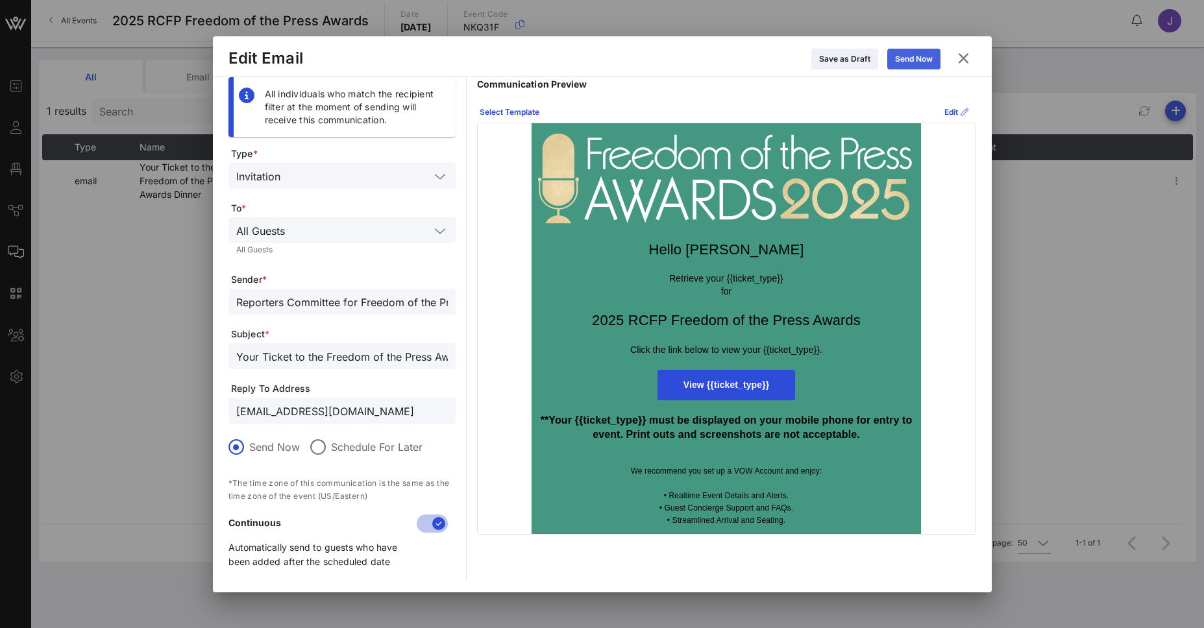
click at [919, 65] on div "Send Now" at bounding box center [914, 59] width 38 height 13
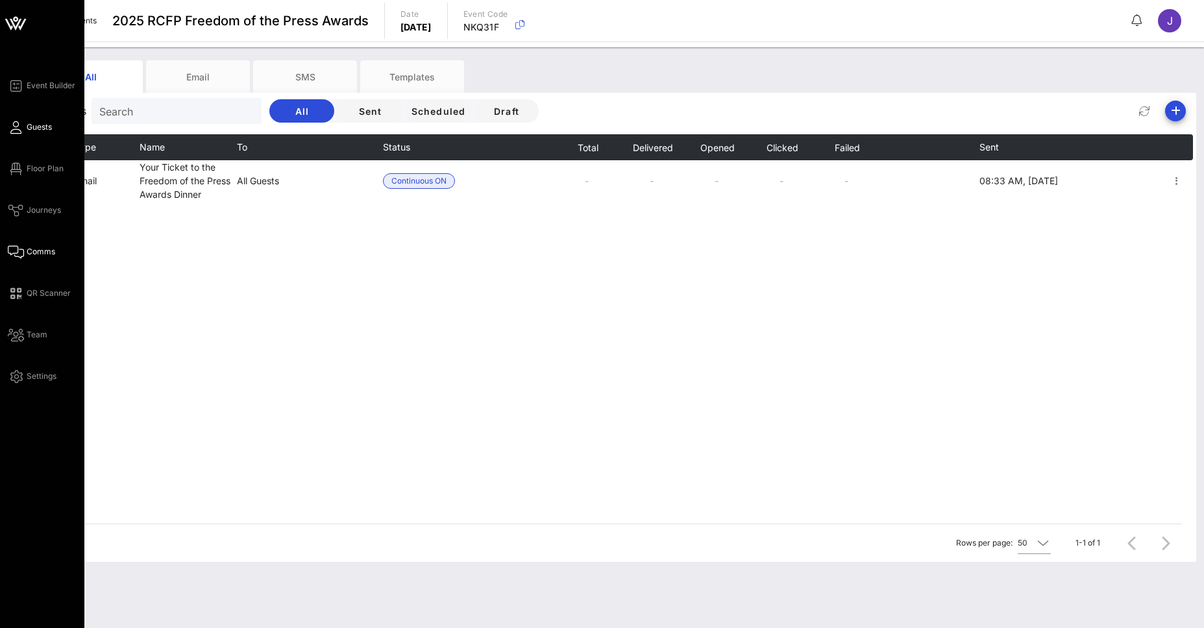
click at [16, 127] on icon at bounding box center [16, 128] width 16 height 2
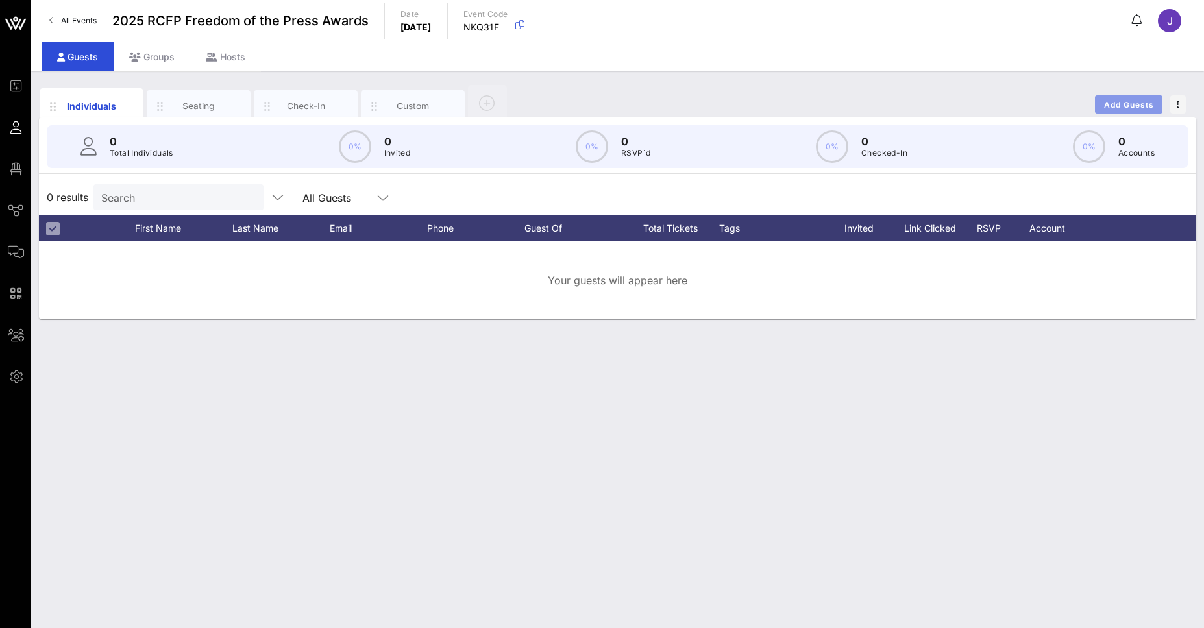
click at [1117, 98] on button "Add Guests" at bounding box center [1129, 104] width 68 height 18
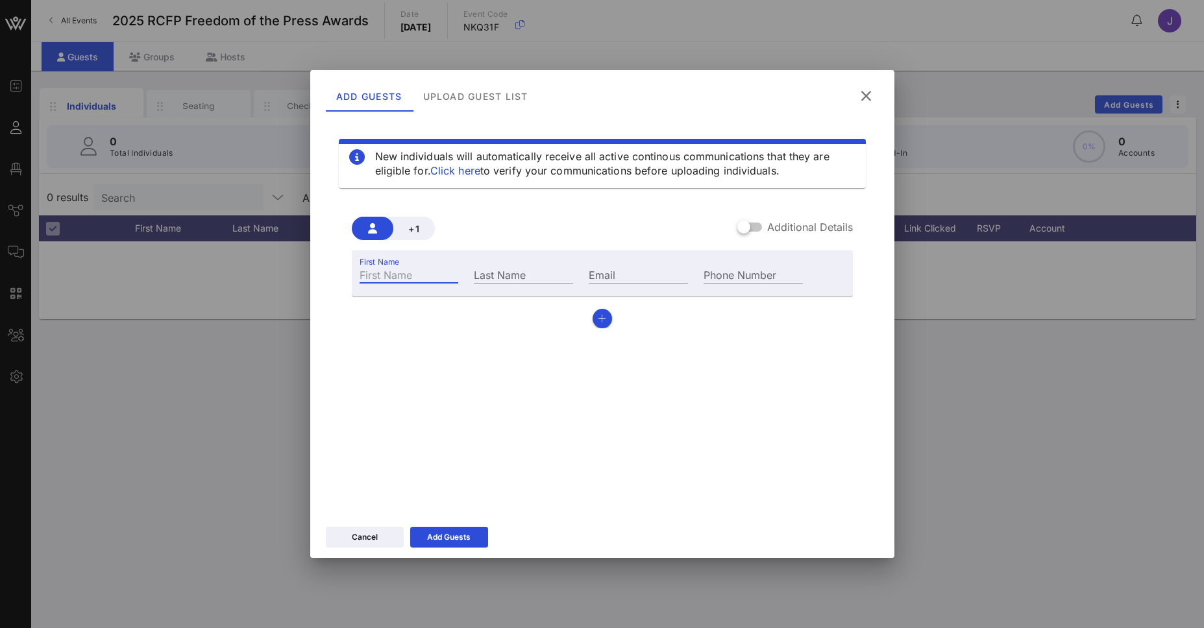
click at [434, 267] on input "First Name" at bounding box center [409, 274] width 99 height 17
type input "[PERSON_NAME]"
type input "Vanizno"
type input "[EMAIL_ADDRESS][DOMAIN_NAME]"
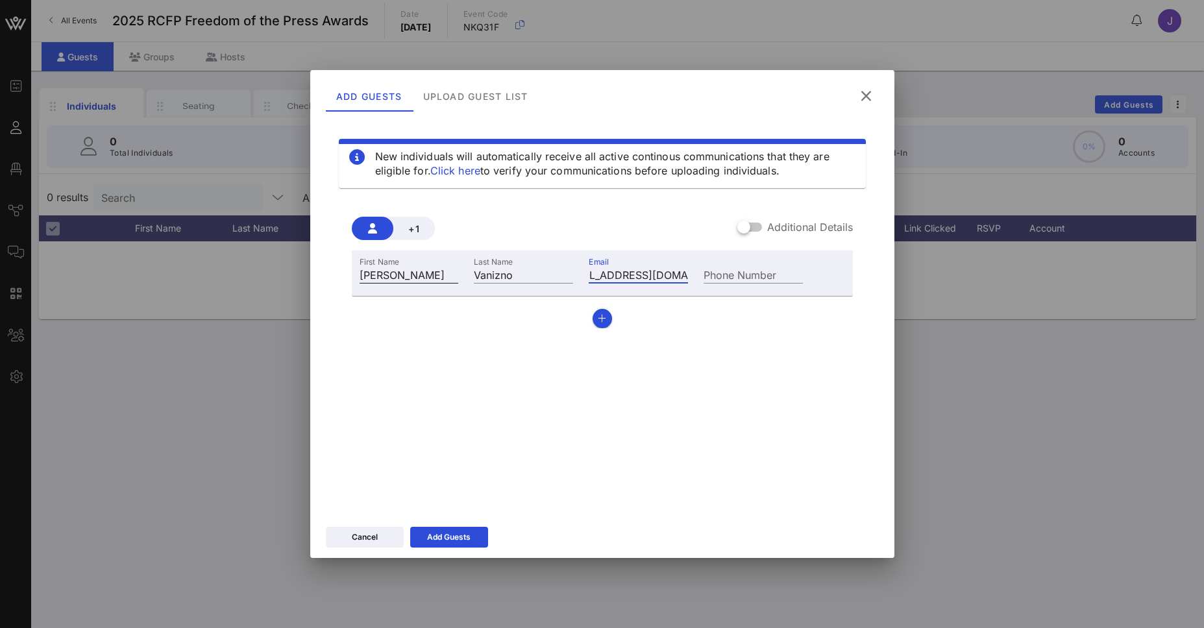
scroll to position [0, 0]
type input "[PHONE_NUMBER]"
click at [753, 225] on div at bounding box center [744, 227] width 22 height 22
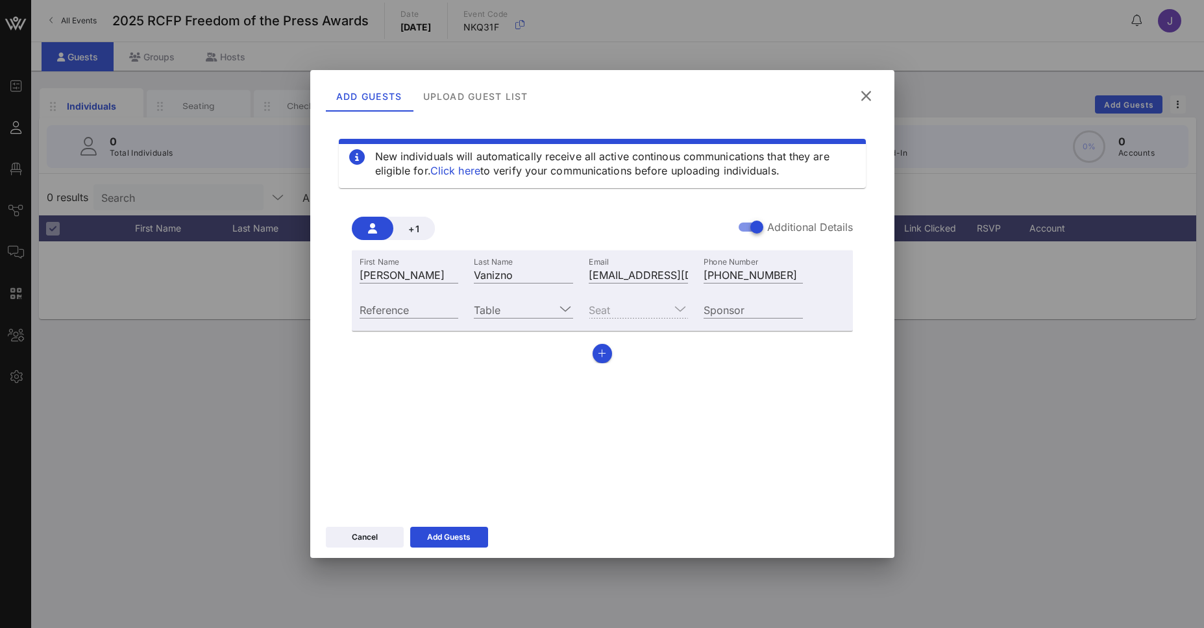
click at [620, 307] on div "Seat" at bounding box center [638, 309] width 99 height 17
click at [711, 312] on input "Sponsor" at bounding box center [753, 309] width 99 height 17
click at [681, 311] on div "Seat" at bounding box center [638, 309] width 99 height 17
click at [568, 312] on icon at bounding box center [566, 309] width 12 height 16
click at [515, 369] on div "+1 Additional Details First Name [PERSON_NAME] Last Name Vanizno Email [EMAIL_A…" at bounding box center [602, 285] width 527 height 178
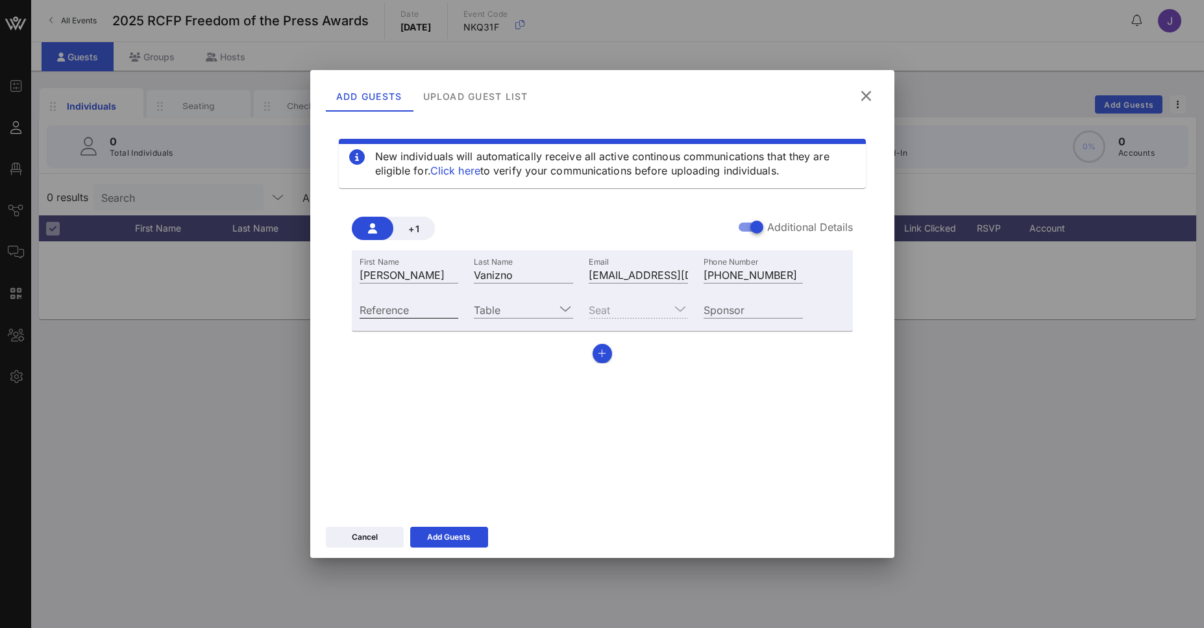
click at [426, 306] on input "Reference" at bounding box center [409, 309] width 99 height 17
type input "1234aB"
click at [452, 168] on link "Click here" at bounding box center [455, 170] width 50 height 13
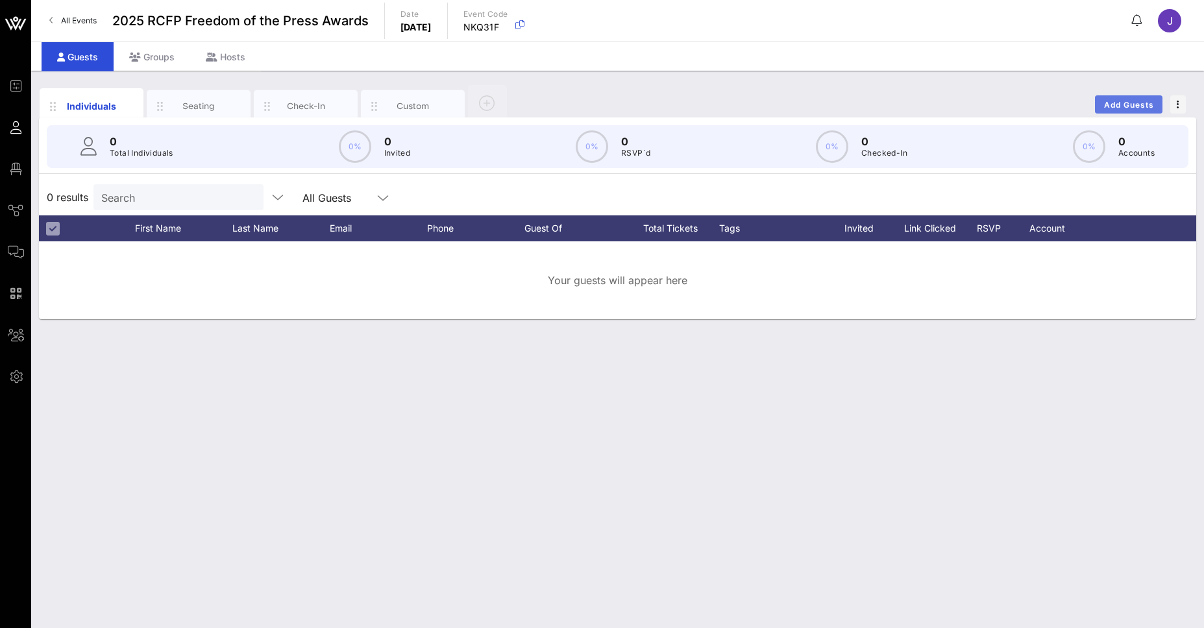
click at [1139, 103] on span "Add Guests" at bounding box center [1129, 105] width 51 height 10
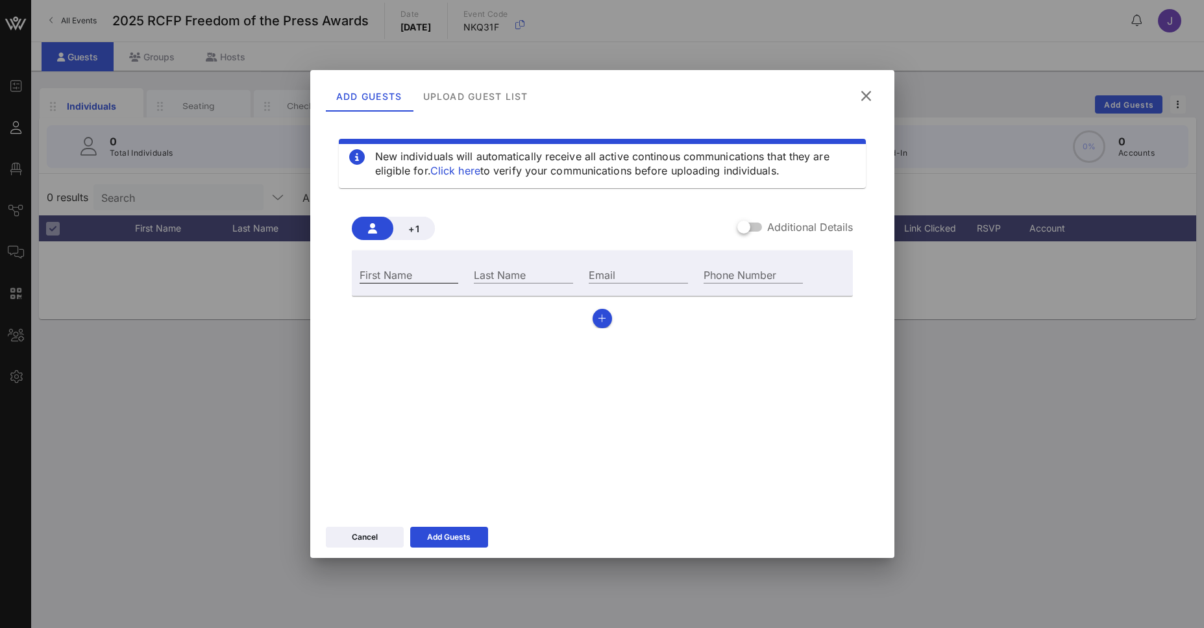
click at [446, 278] on input "First Name" at bounding box center [409, 274] width 99 height 17
type input "[PERSON_NAME]"
type input "Vanzino"
type input "[EMAIL_ADDRESS][DOMAIN_NAME]"
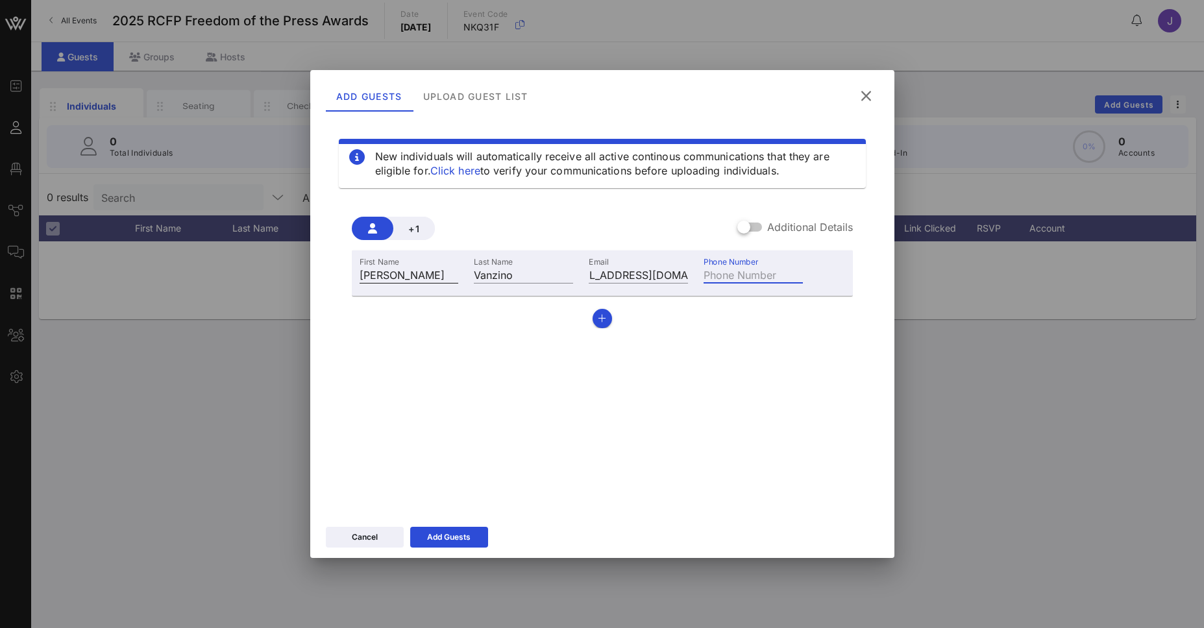
scroll to position [0, 0]
type input "[PHONE_NUMBER]"
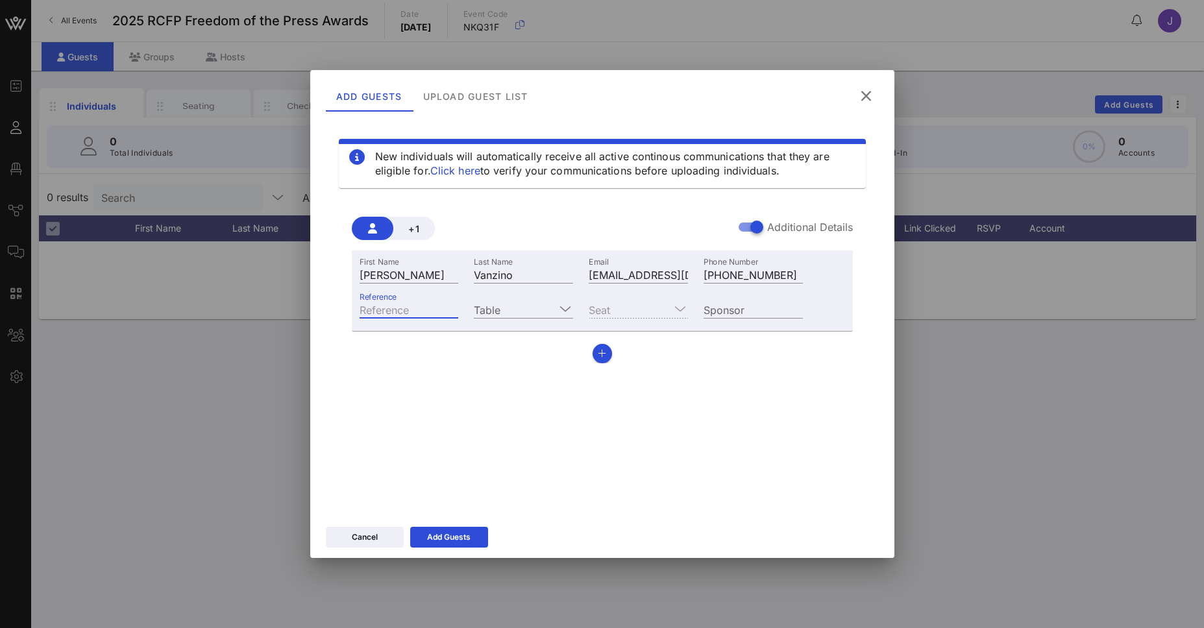
click at [423, 308] on input "Reference" at bounding box center [409, 309] width 99 height 17
type input "1234aB"
click at [444, 540] on div "Add Guests" at bounding box center [448, 537] width 43 height 13
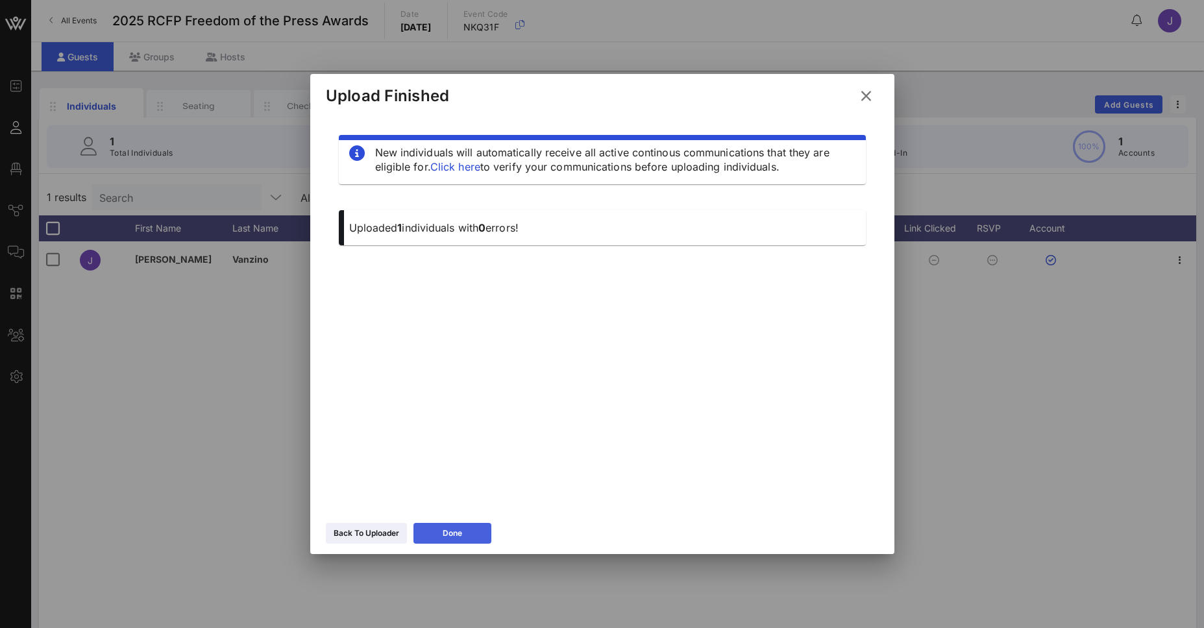
click at [462, 543] on button "Done" at bounding box center [452, 533] width 78 height 21
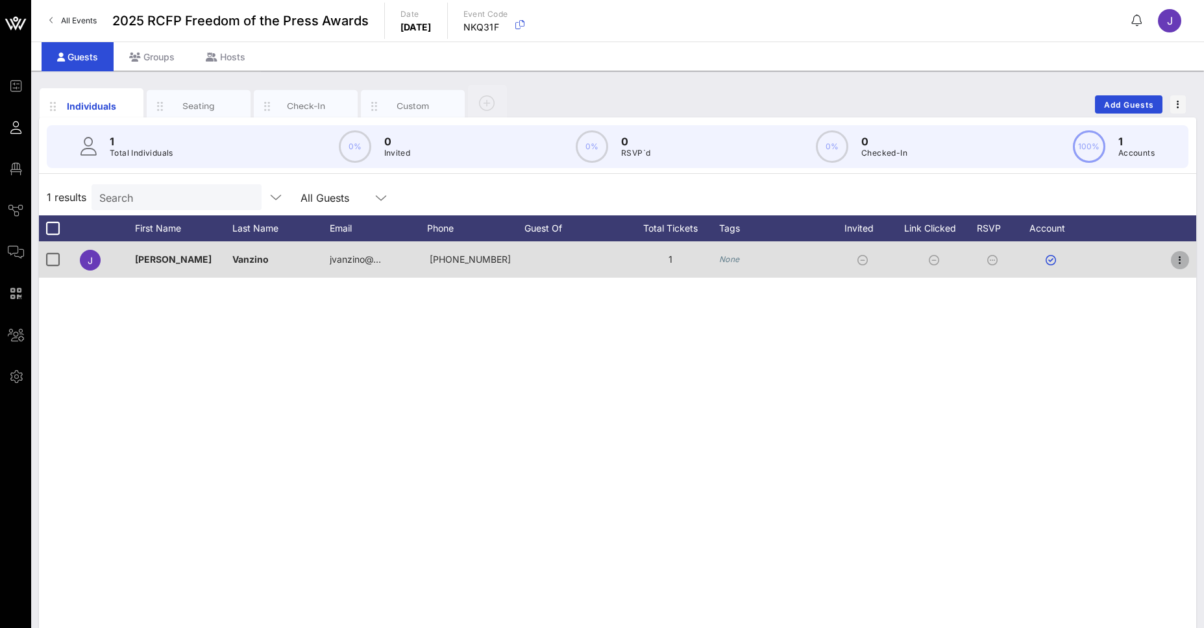
click at [1181, 265] on icon "button" at bounding box center [1180, 261] width 16 height 16
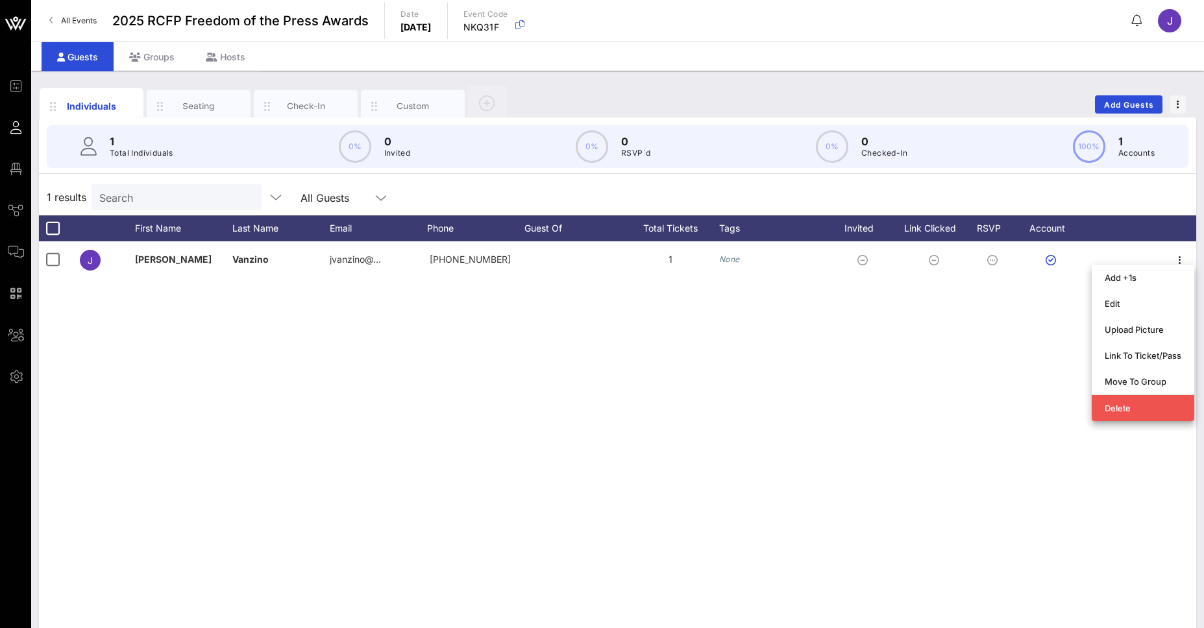
click at [750, 497] on div "[PERSON_NAME][GEOGRAPHIC_DATA] jvanzino@… [PHONE_NUMBER] 1 None" at bounding box center [617, 435] width 1157 height 389
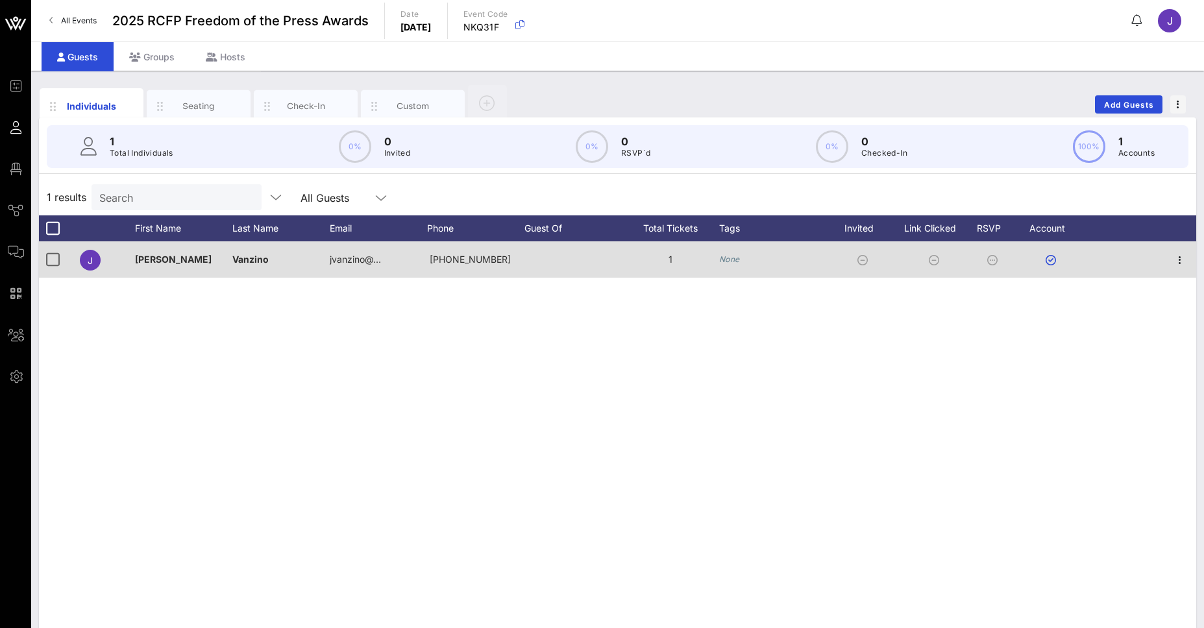
click at [91, 268] on div "J" at bounding box center [90, 260] width 21 height 21
click at [1050, 260] on icon at bounding box center [1051, 260] width 10 height 10
click at [1181, 263] on icon "button" at bounding box center [1180, 261] width 16 height 16
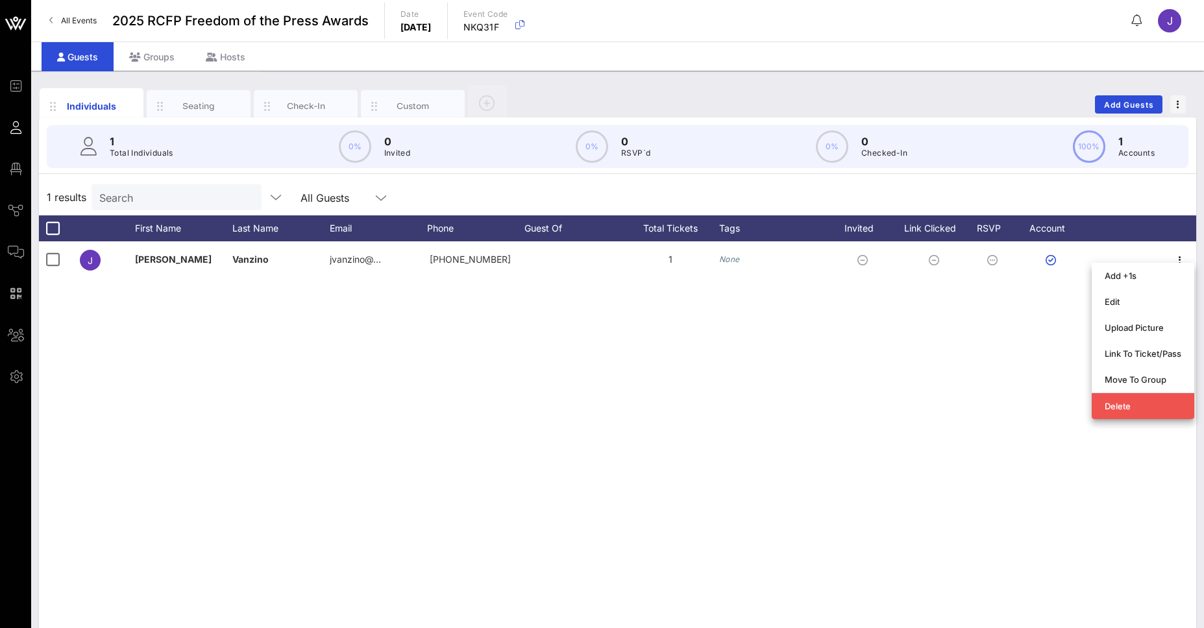
click at [844, 393] on div "[PERSON_NAME][GEOGRAPHIC_DATA] jvanzino@… [PHONE_NUMBER] 1 None" at bounding box center [617, 435] width 1157 height 389
click at [209, 106] on div "Seating" at bounding box center [199, 106] width 58 height 12
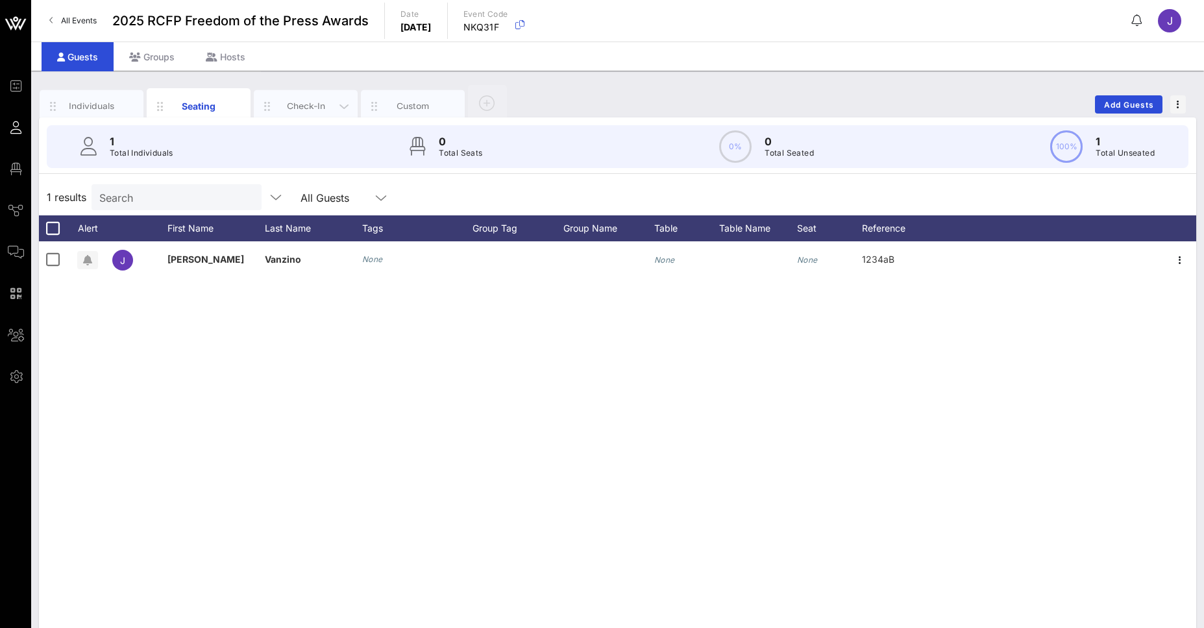
click at [314, 98] on div "Check-In" at bounding box center [306, 106] width 104 height 32
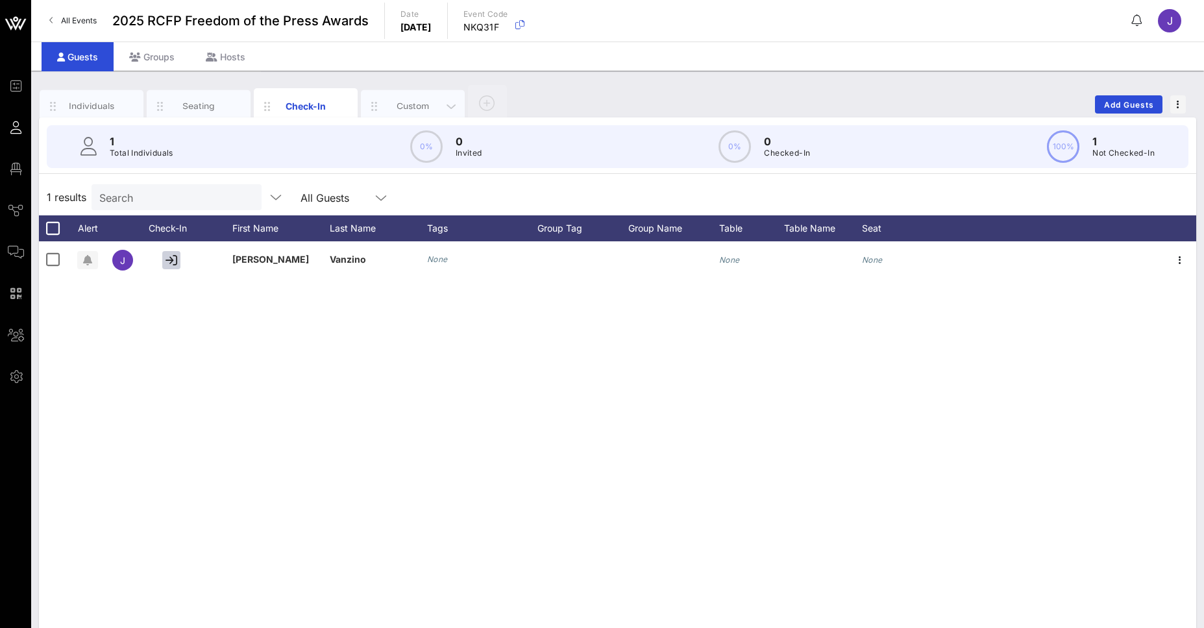
click at [429, 101] on div "Custom" at bounding box center [413, 106] width 58 height 12
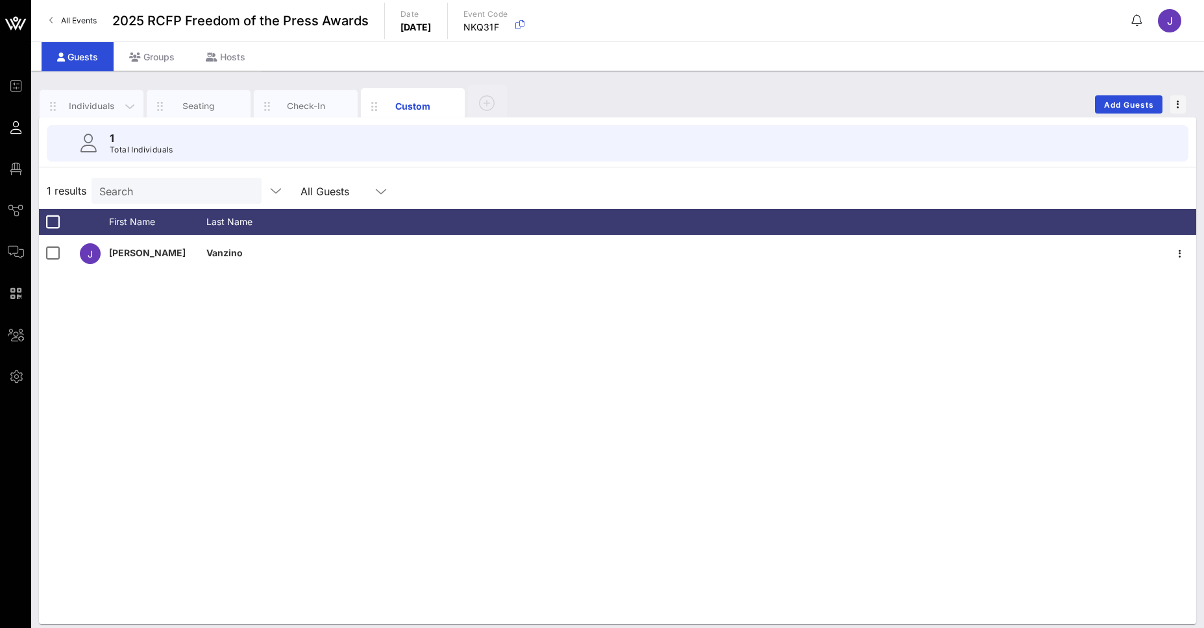
click at [92, 110] on div "Individuals" at bounding box center [92, 106] width 58 height 12
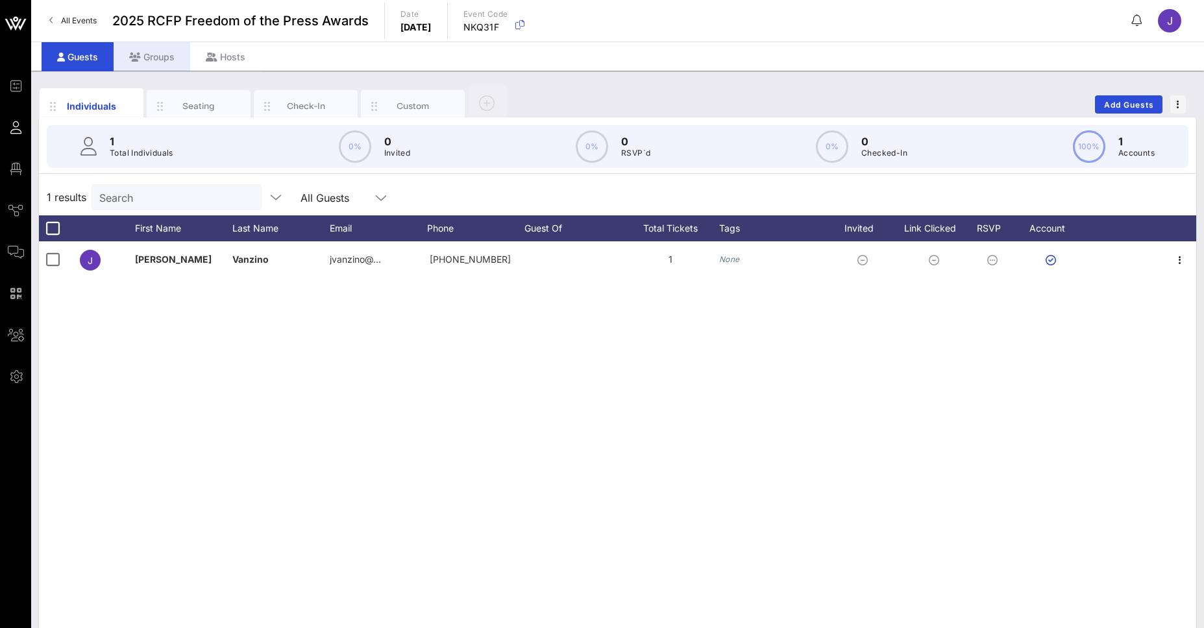
click at [158, 49] on div "Groups" at bounding box center [152, 56] width 77 height 29
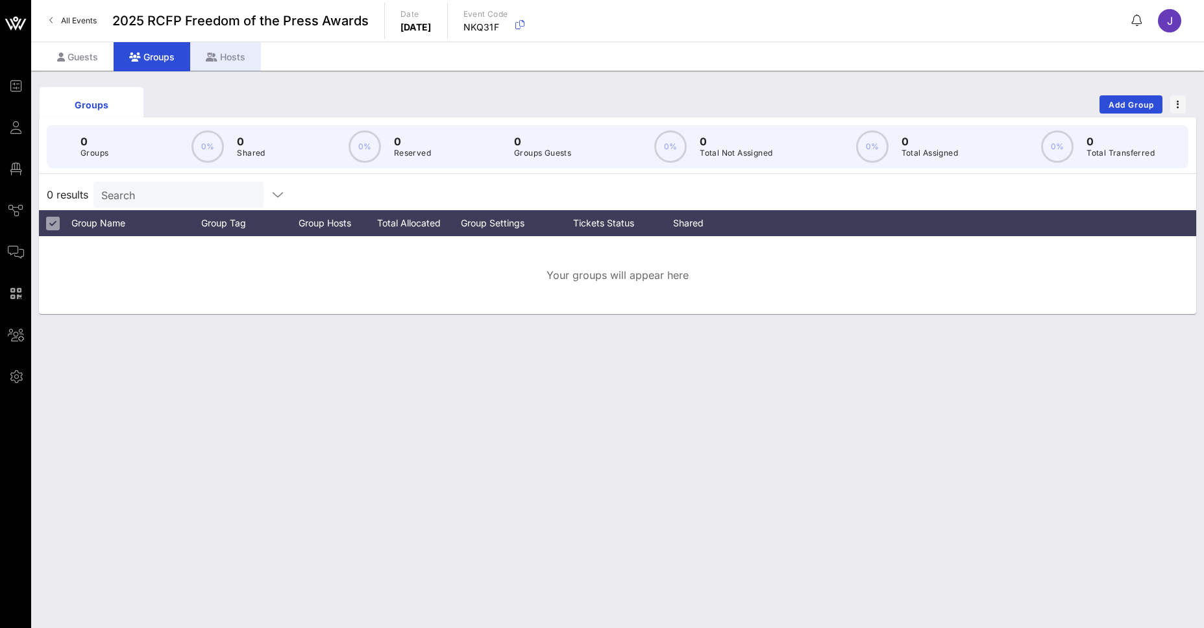
click at [234, 59] on div "Hosts" at bounding box center [225, 56] width 71 height 29
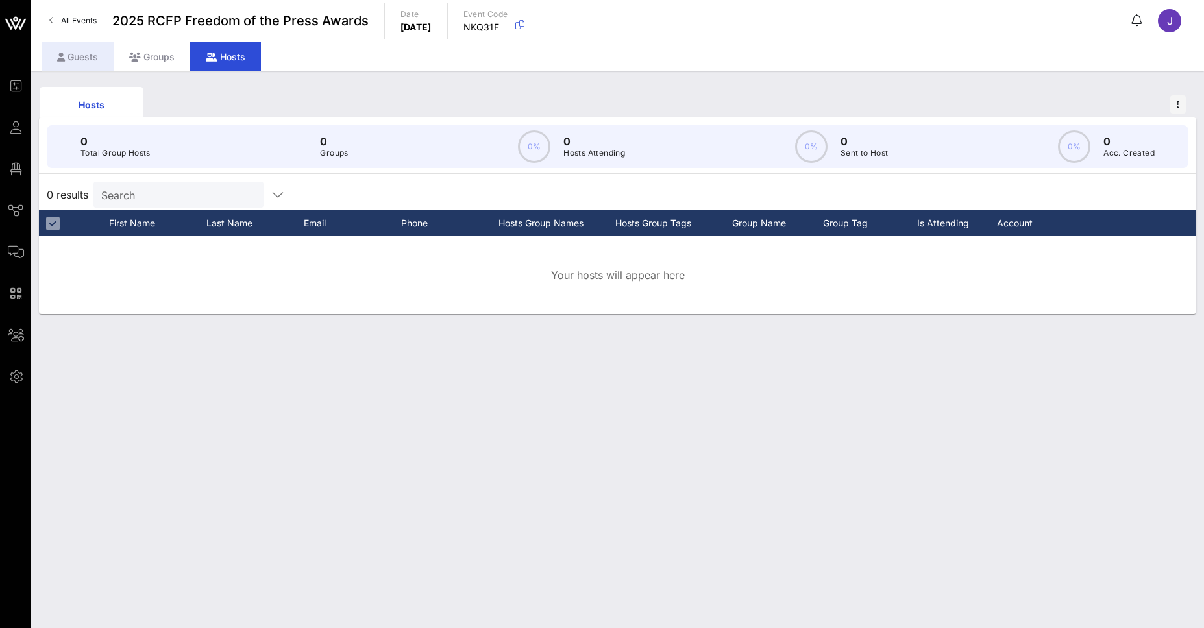
click at [93, 60] on div "Guests" at bounding box center [78, 56] width 72 height 29
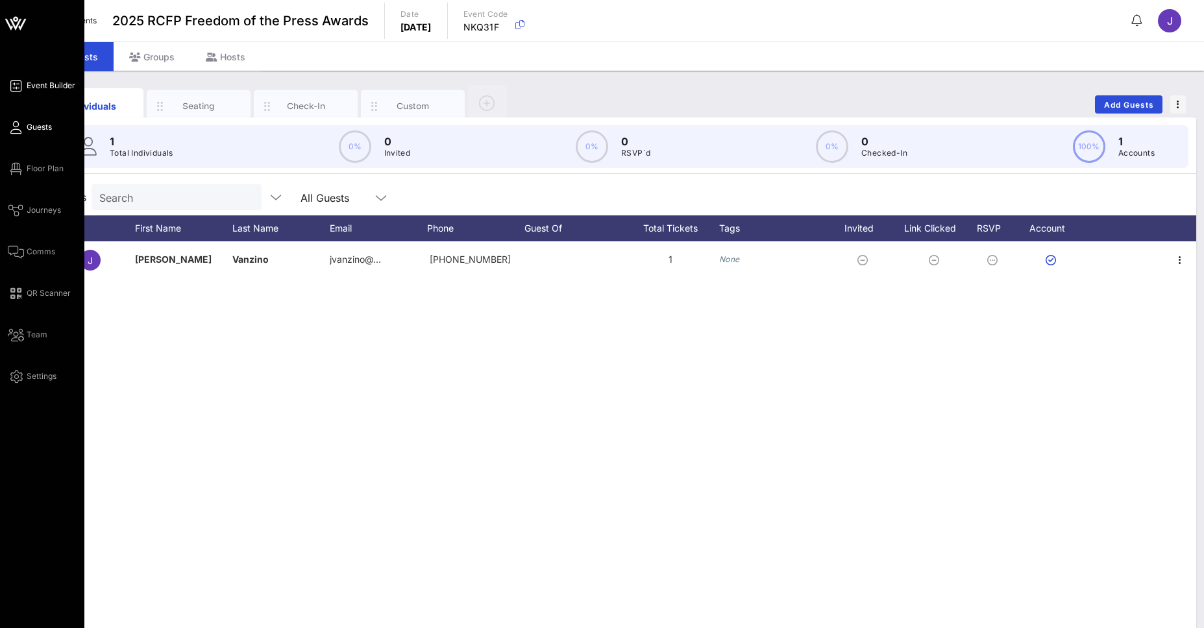
click at [33, 92] on link "Event Builder" at bounding box center [42, 86] width 68 height 16
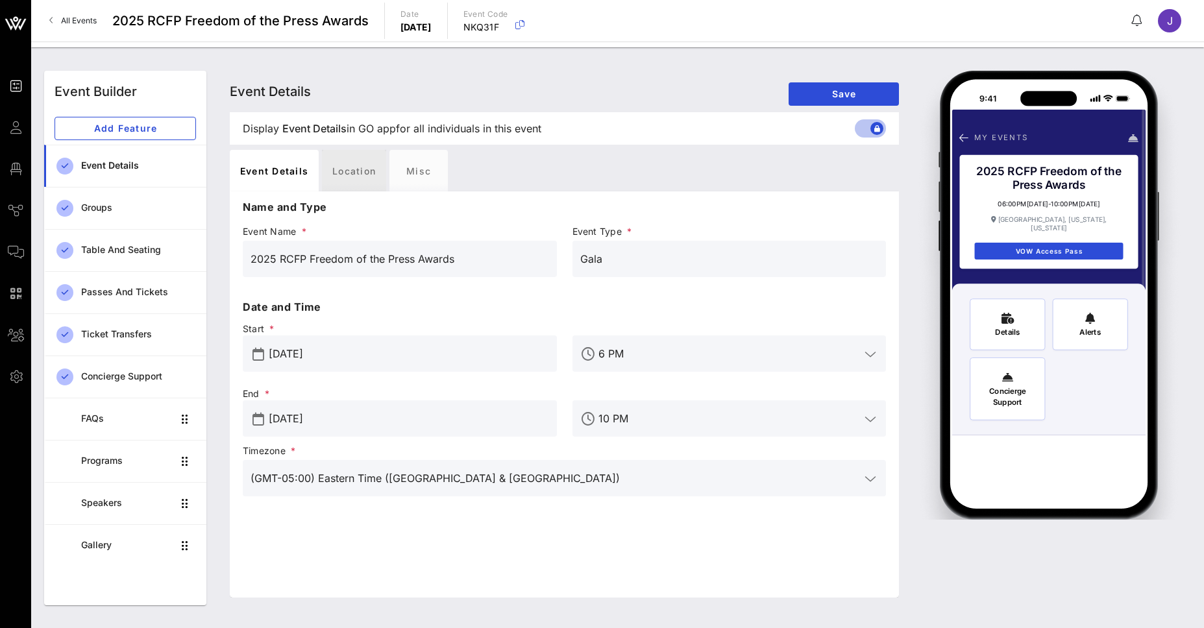
click at [352, 178] on div "Location" at bounding box center [354, 171] width 64 height 42
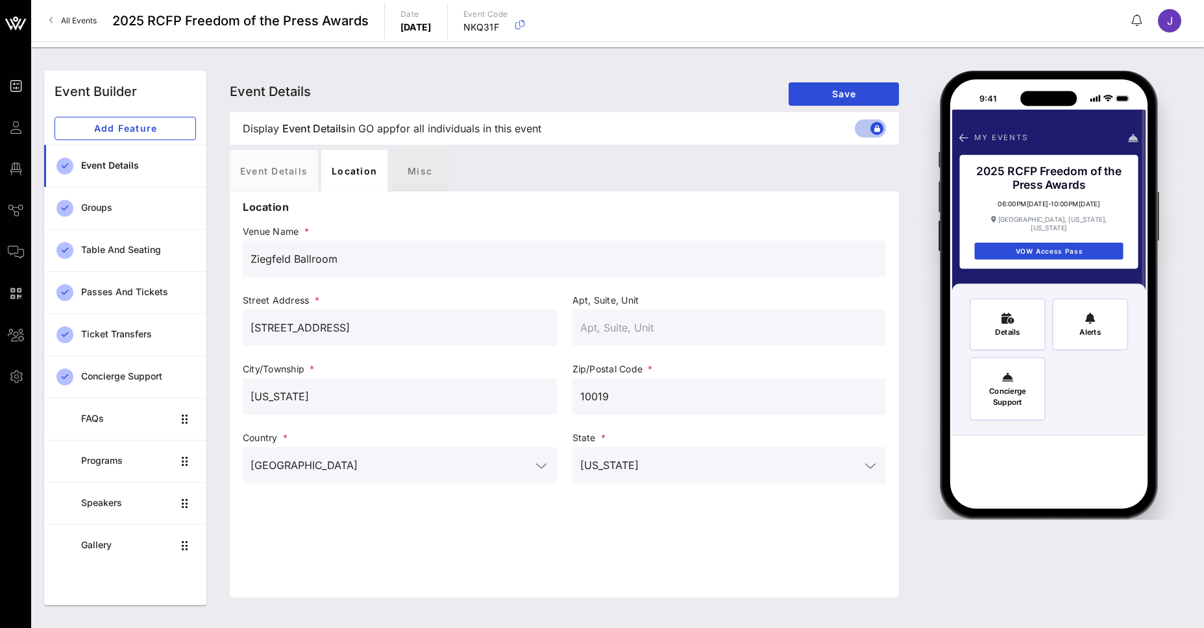
click at [412, 166] on div "Misc" at bounding box center [420, 171] width 58 height 42
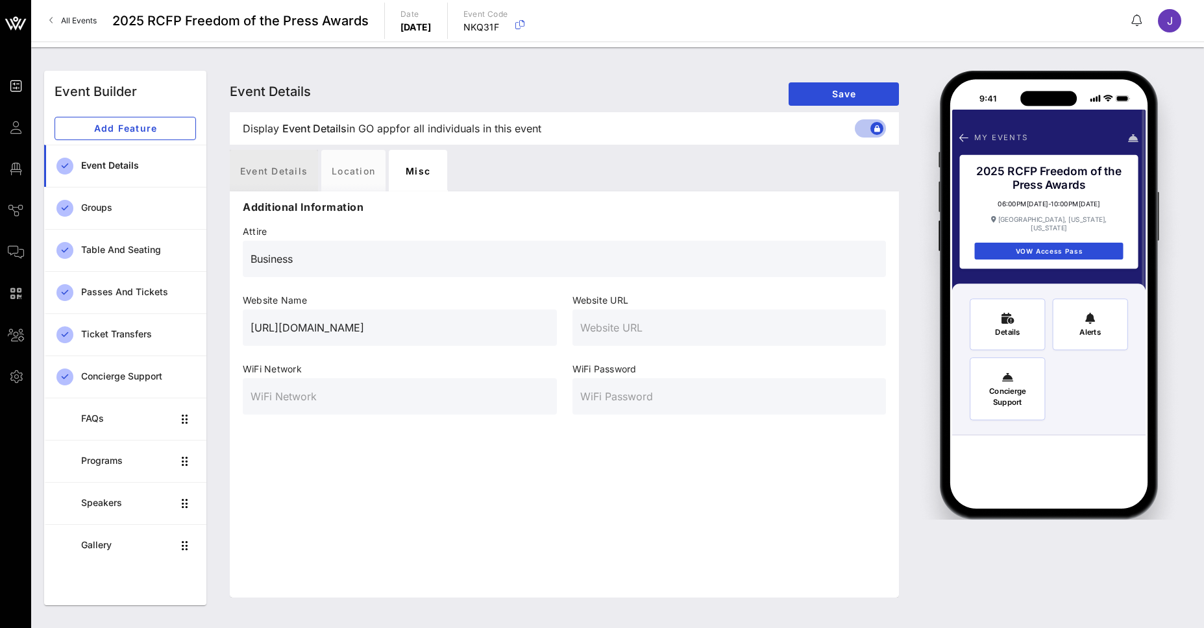
click at [282, 166] on div "Event Details" at bounding box center [274, 171] width 88 height 42
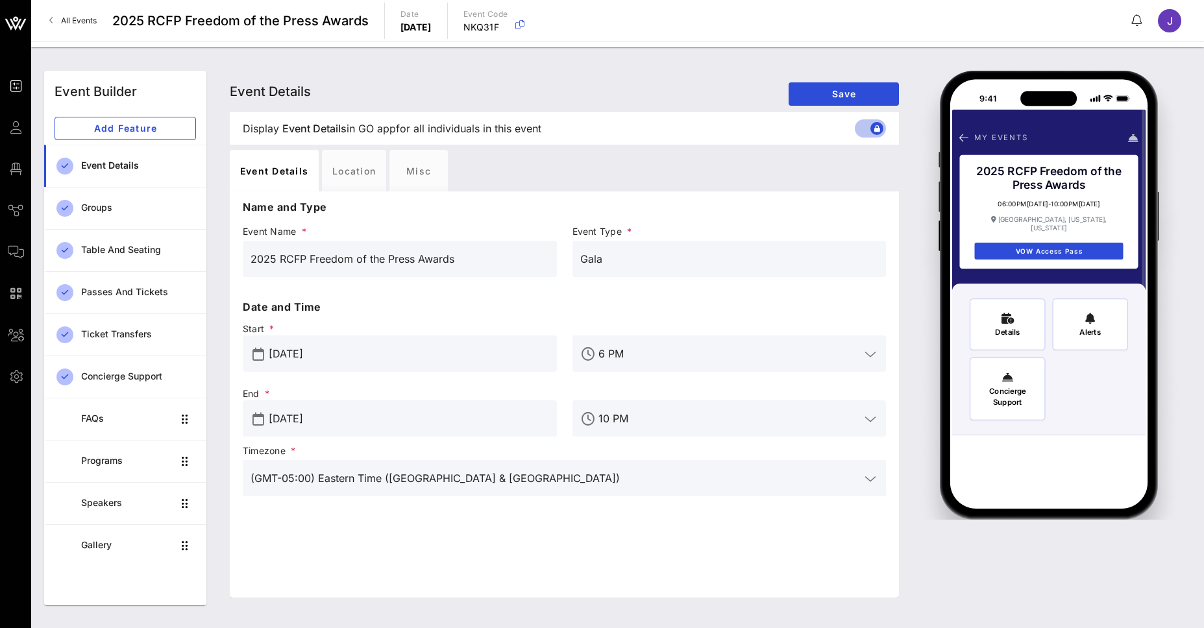
click at [98, 157] on div "Event Details" at bounding box center [138, 166] width 115 height 27
click at [103, 206] on div "Groups" at bounding box center [138, 208] width 115 height 11
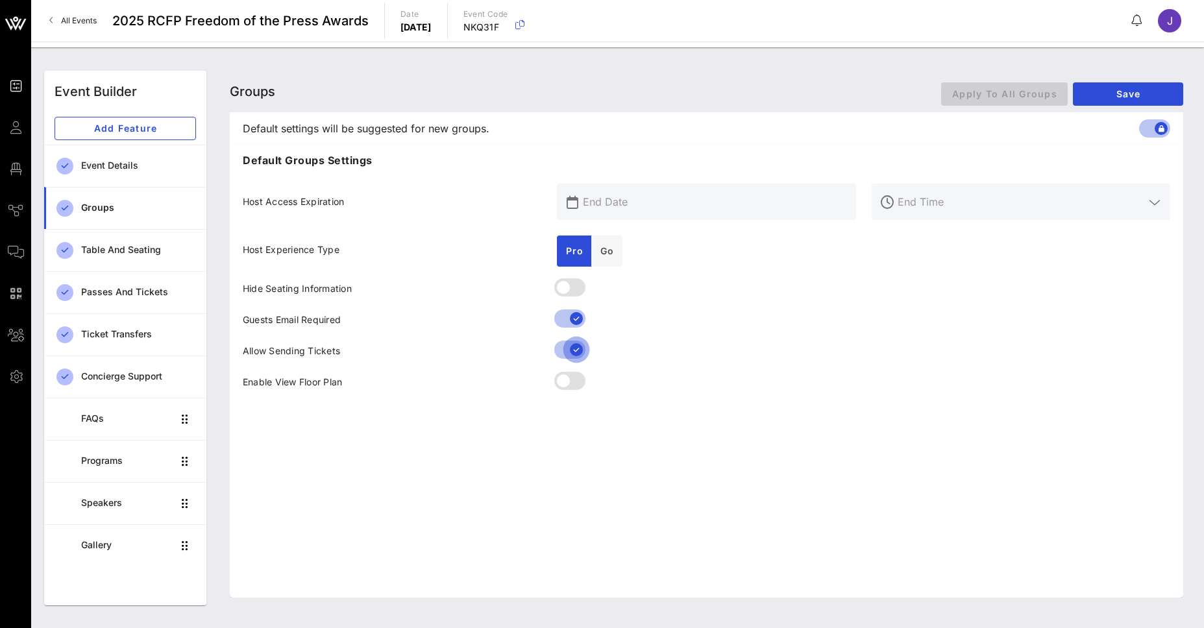
click at [565, 350] on div at bounding box center [576, 350] width 22 height 22
click at [569, 283] on div at bounding box center [563, 288] width 22 height 22
click at [1116, 93] on span "Save" at bounding box center [1128, 93] width 90 height 11
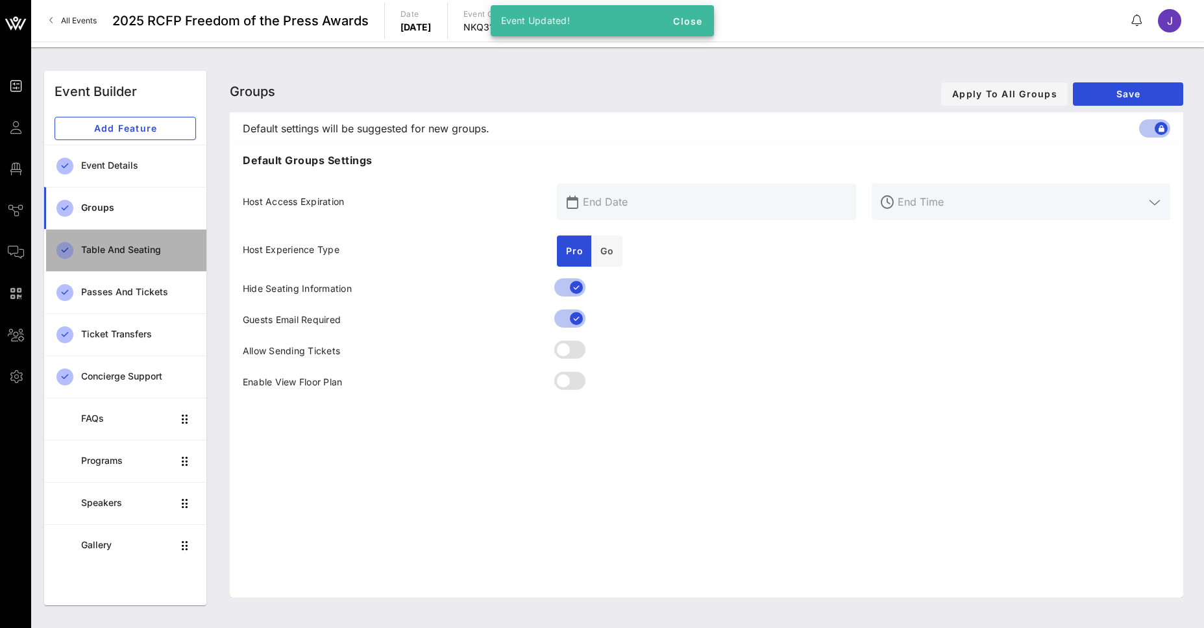
click at [119, 247] on div "Table and Seating" at bounding box center [138, 250] width 115 height 11
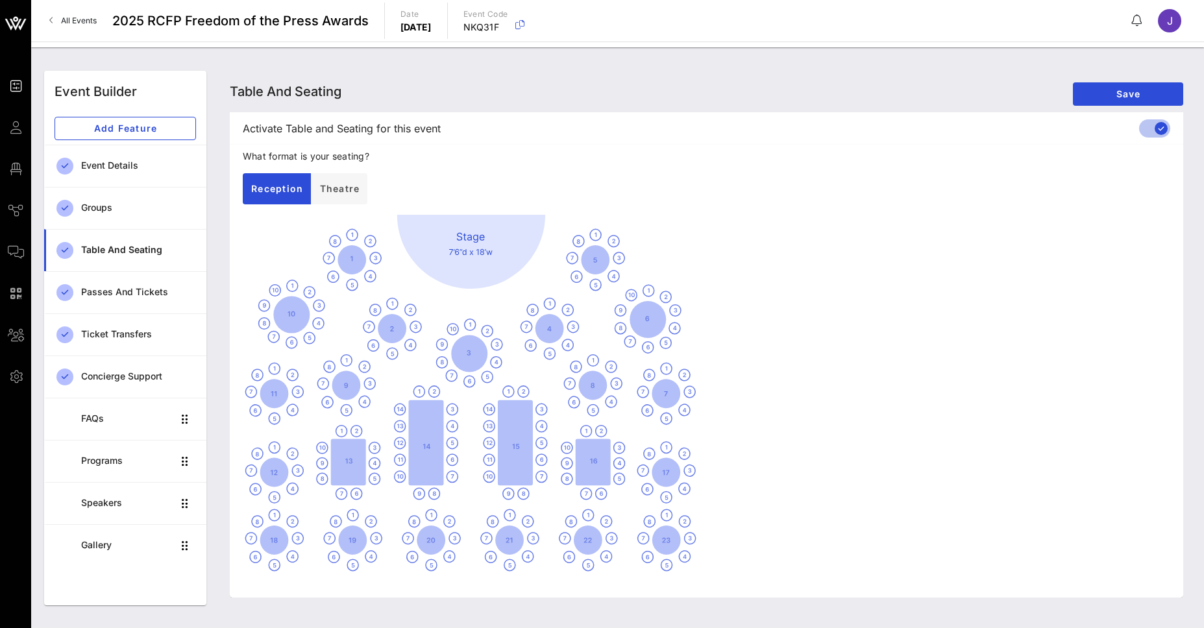
click at [472, 240] on div at bounding box center [707, 393] width 928 height 357
drag, startPoint x: 498, startPoint y: 330, endPoint x: 534, endPoint y: 471, distance: 144.8
click at [534, 471] on div at bounding box center [707, 393] width 928 height 357
click at [345, 193] on span "Theatre" at bounding box center [339, 188] width 41 height 11
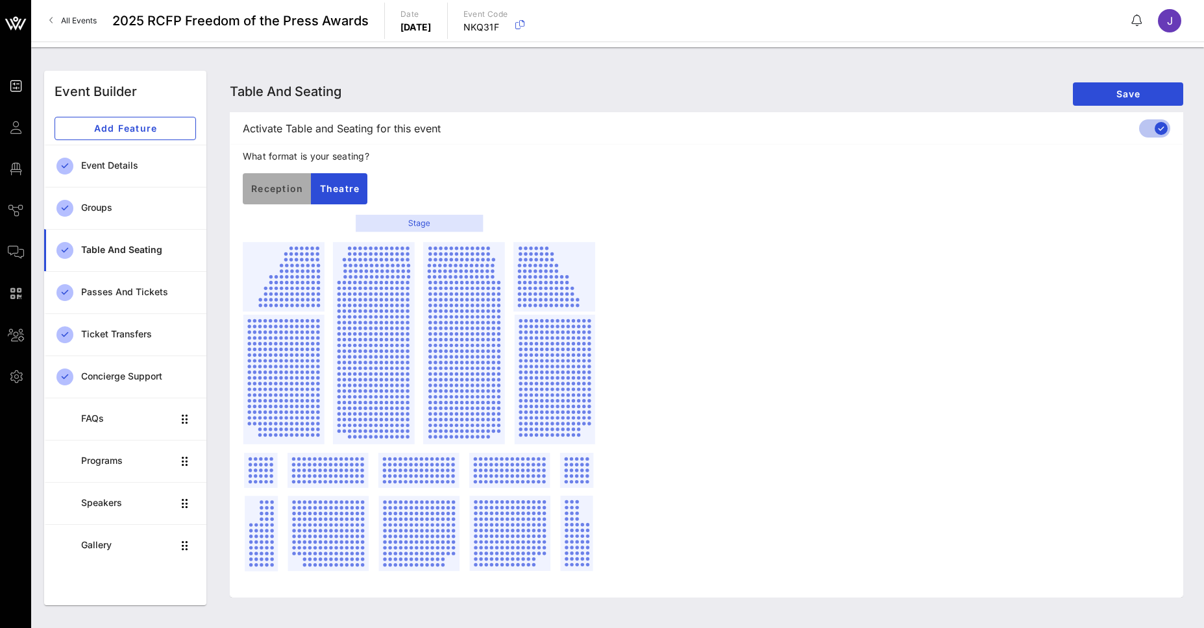
click at [277, 195] on button "Reception" at bounding box center [277, 188] width 68 height 31
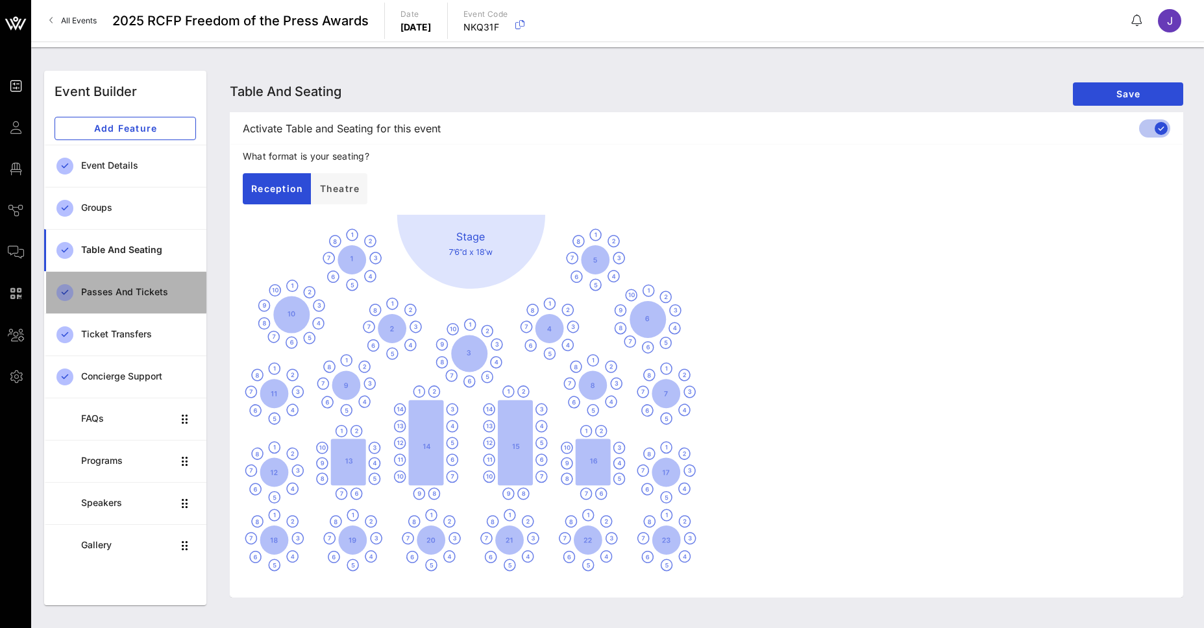
click at [133, 306] on link "Passes and Tickets" at bounding box center [125, 292] width 162 height 42
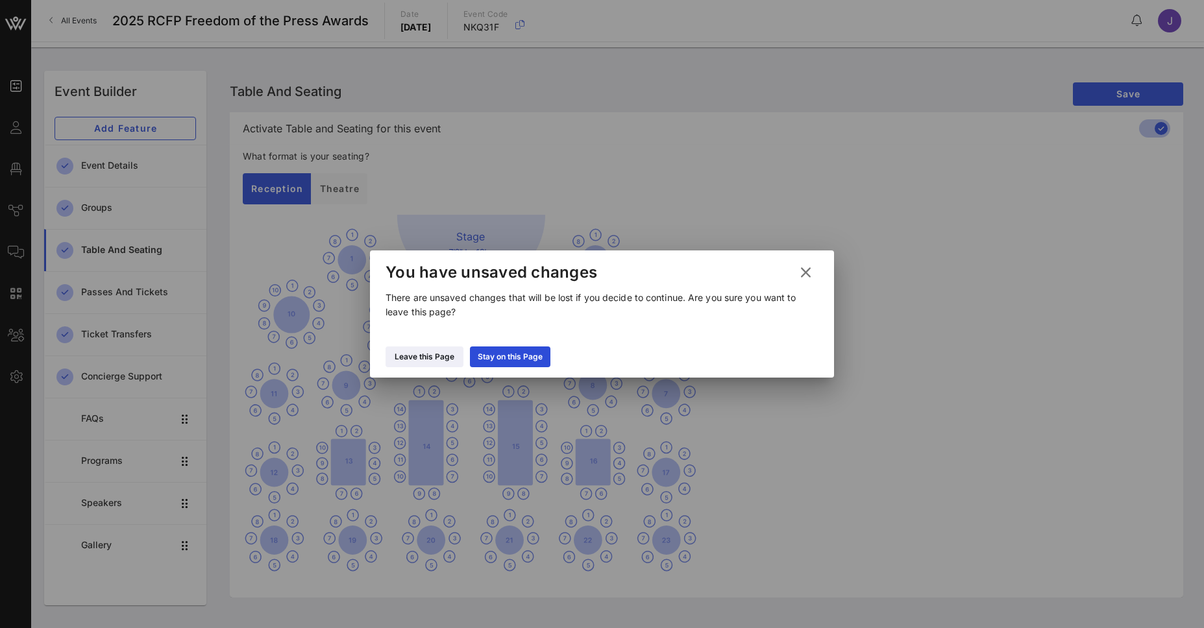
click at [806, 269] on icon at bounding box center [805, 273] width 19 height 18
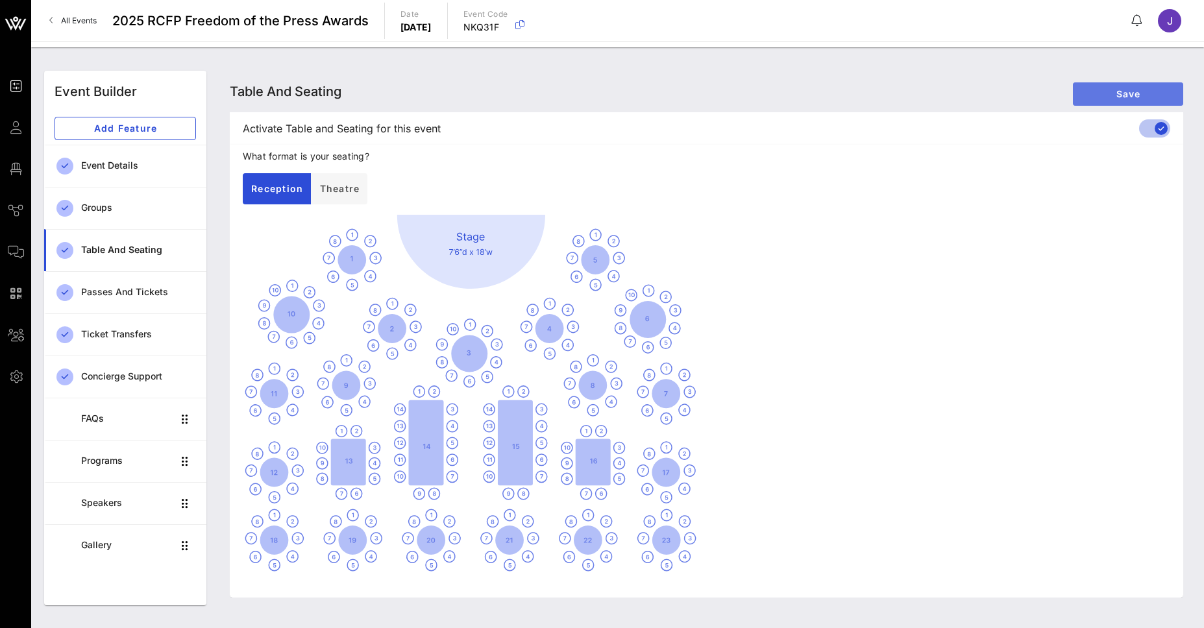
click at [1113, 95] on span "Save" at bounding box center [1128, 93] width 90 height 11
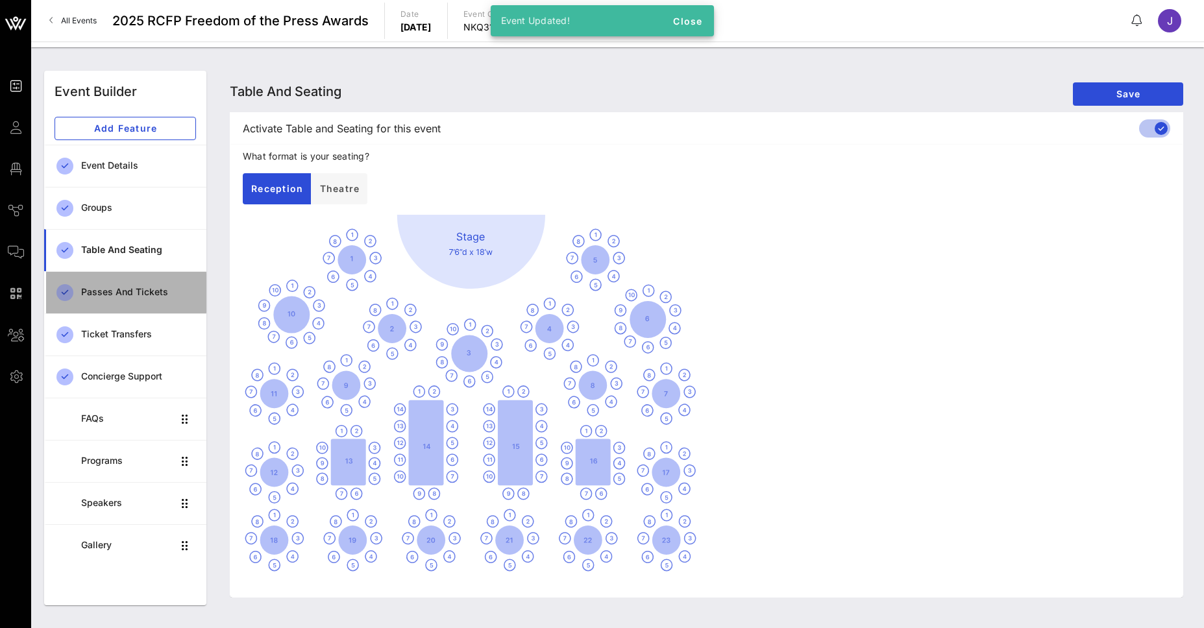
click at [139, 296] on div "Passes and Tickets" at bounding box center [138, 292] width 115 height 11
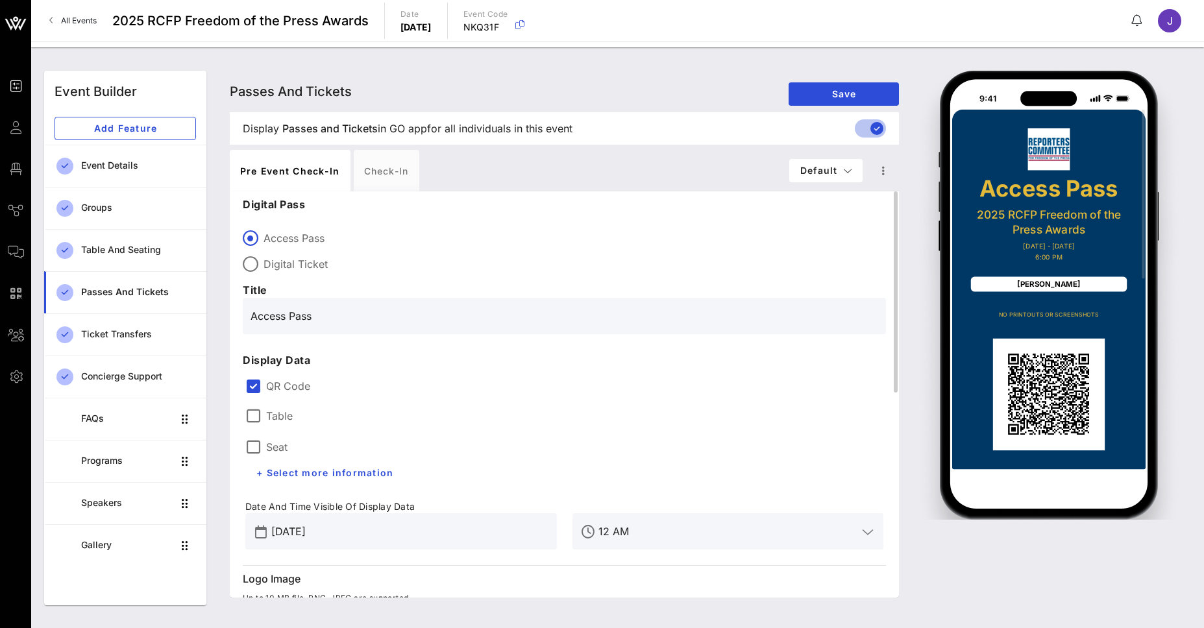
click at [302, 260] on label "Digital Ticket" at bounding box center [575, 264] width 623 height 13
click at [303, 249] on div "Access Pass Digital Ticket" at bounding box center [564, 248] width 643 height 47
click at [286, 241] on label "Access Pass" at bounding box center [575, 238] width 623 height 13
click at [273, 265] on label "Digital Ticket" at bounding box center [575, 264] width 623 height 13
type input "Digital Ticket"
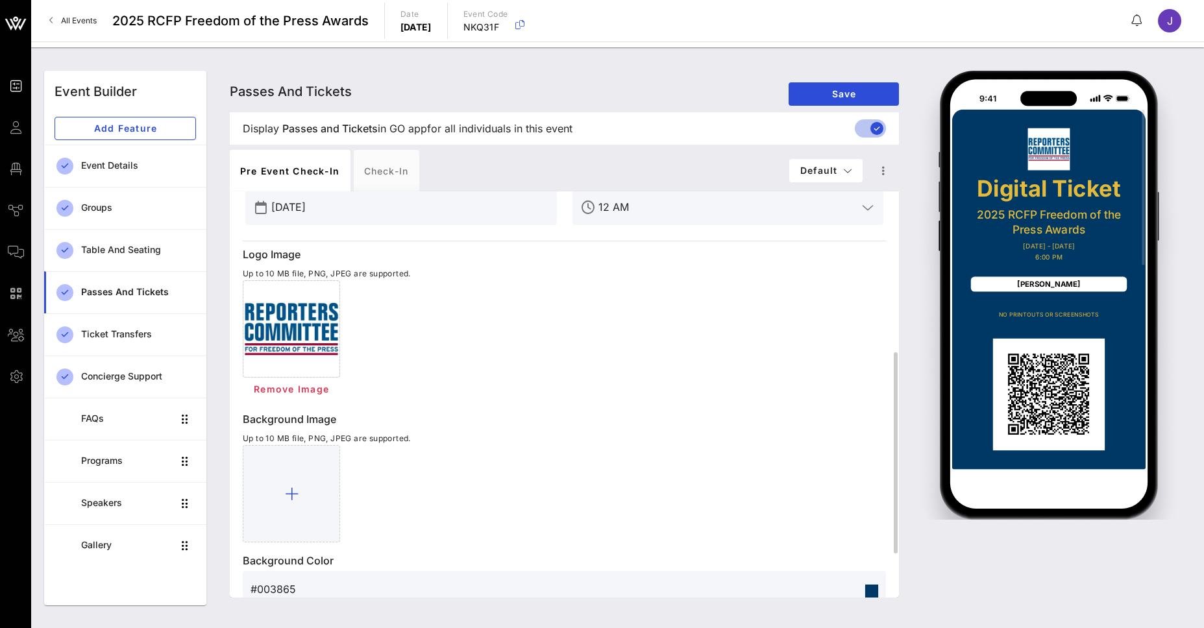
scroll to position [412, 0]
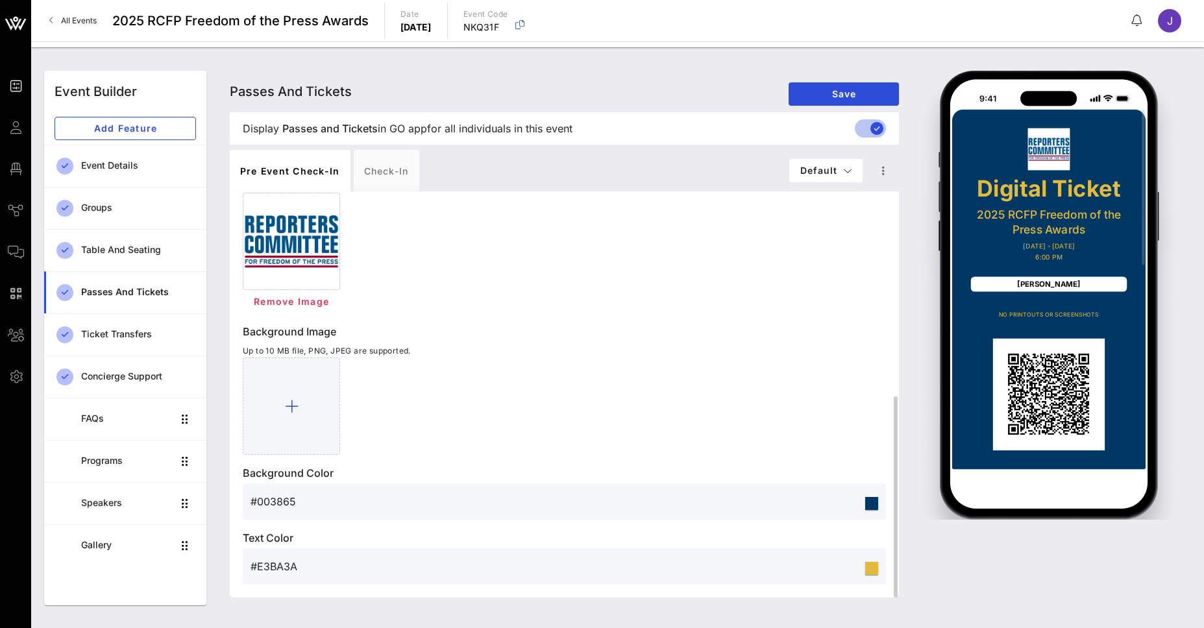
click at [874, 505] on div at bounding box center [871, 503] width 13 height 13
click at [537, 524] on div "Logo Image Up to 10 MB file, PNG, JPEG are supported. Remove Image Background I…" at bounding box center [564, 372] width 643 height 426
click at [849, 501] on input "#003865" at bounding box center [557, 501] width 612 height 21
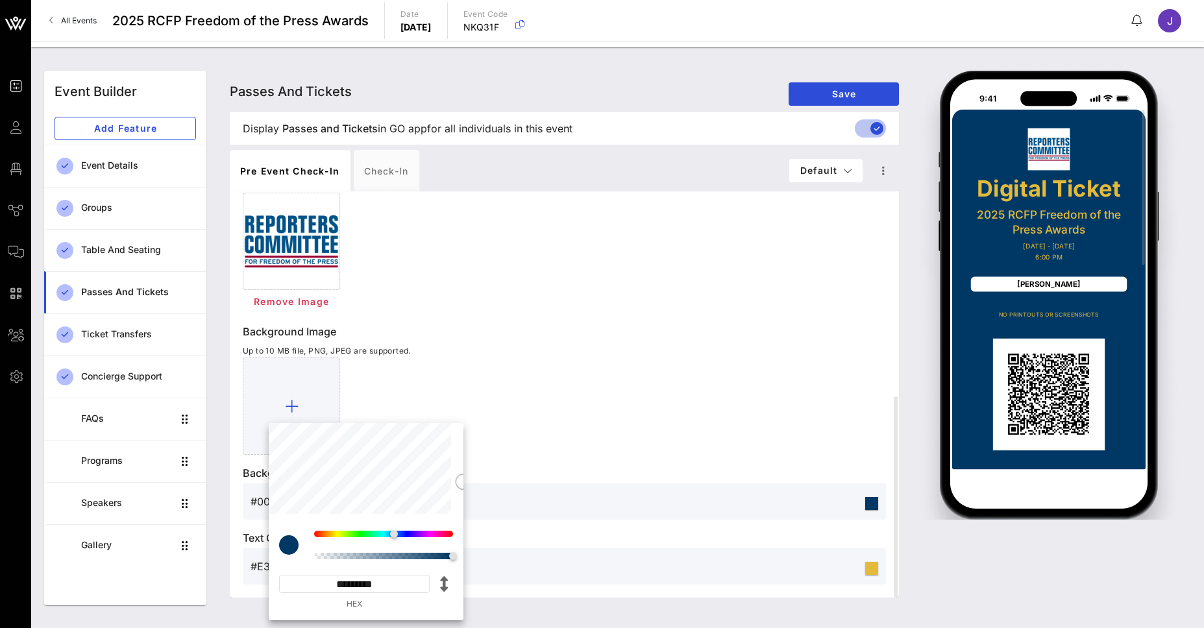
click at [416, 594] on div "********* HEX" at bounding box center [354, 592] width 151 height 35
drag, startPoint x: 406, startPoint y: 586, endPoint x: 330, endPoint y: 583, distance: 75.3
click at [330, 583] on input "*********" at bounding box center [354, 584] width 151 height 18
paste input
type input "*******"
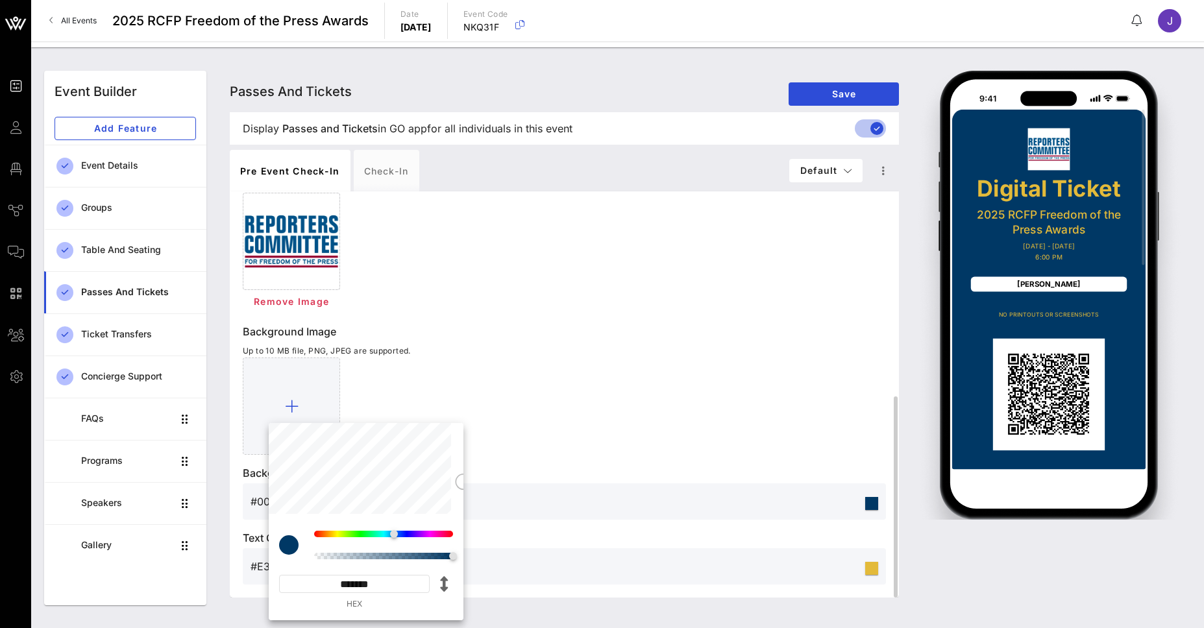
type input "#449881"
type input "*********"
click at [605, 420] on div at bounding box center [564, 406] width 643 height 97
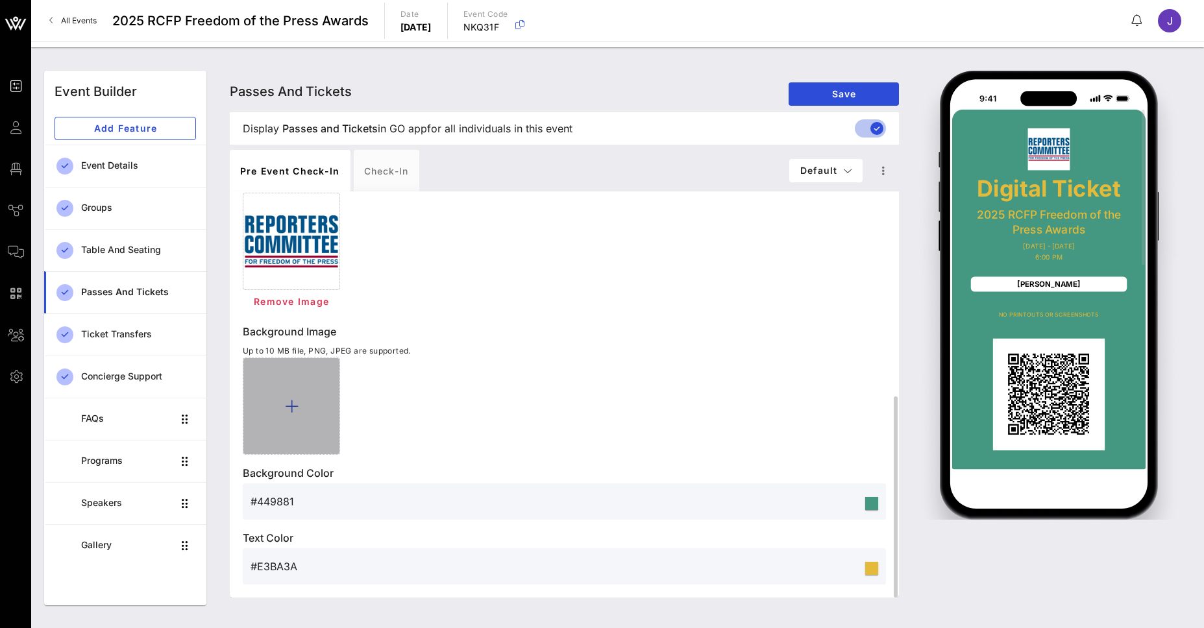
click at [295, 400] on icon at bounding box center [292, 407] width 14 height 16
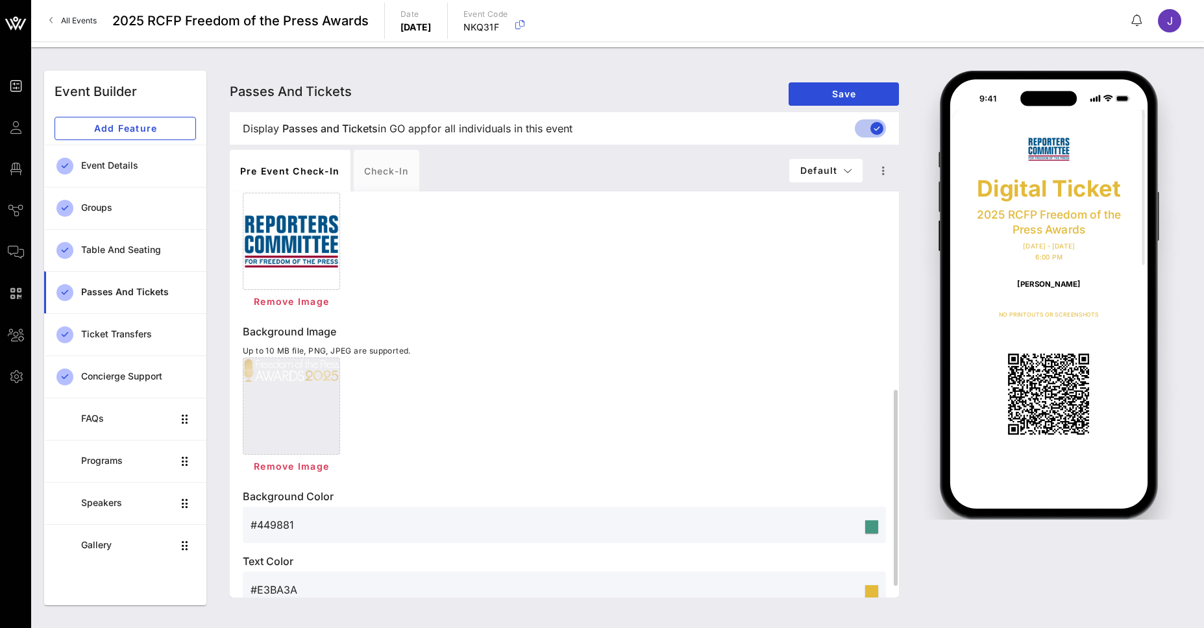
click at [808, 532] on input "#449881" at bounding box center [557, 525] width 612 height 21
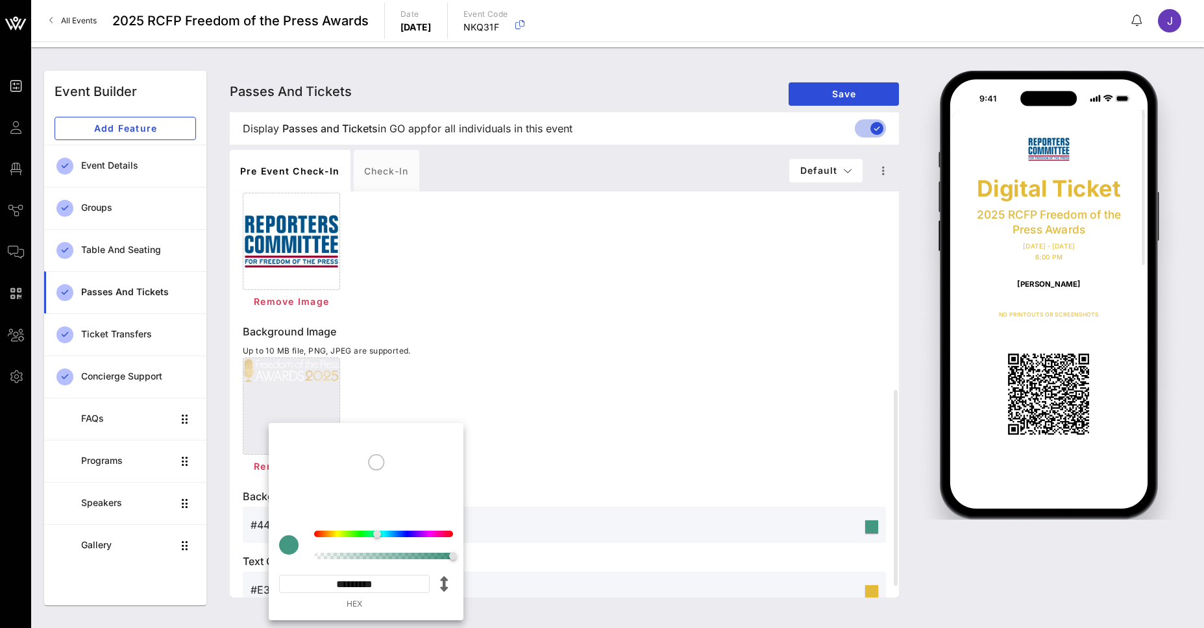
click at [759, 434] on div "Remove Image" at bounding box center [564, 418] width 643 height 121
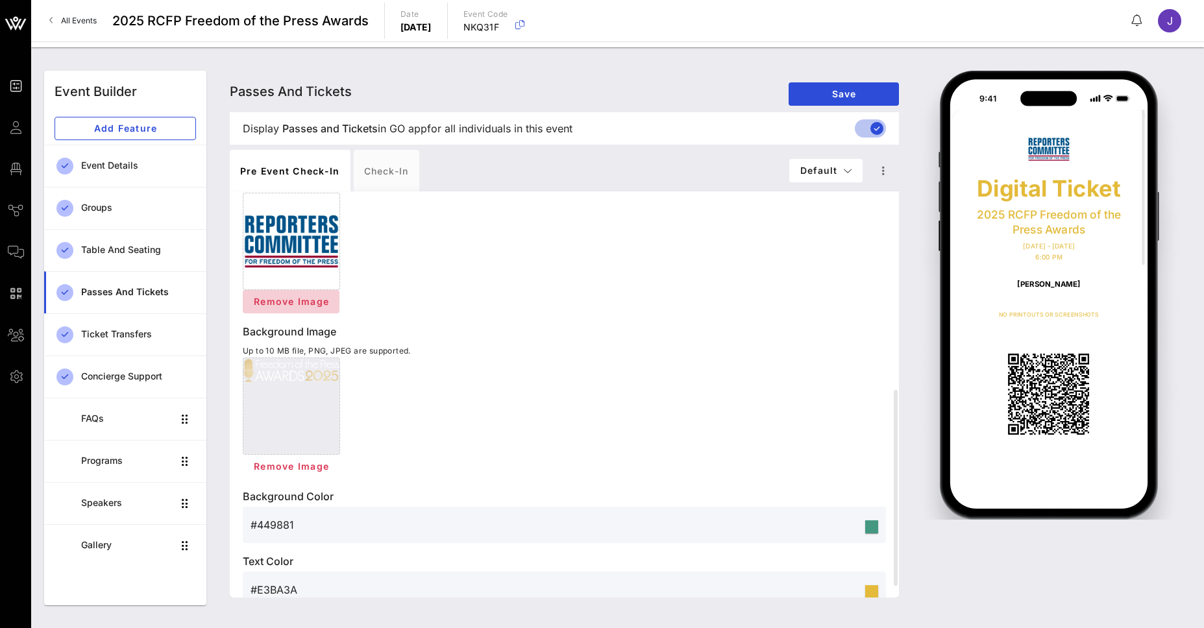
click at [288, 305] on span "Remove Image" at bounding box center [291, 301] width 76 height 11
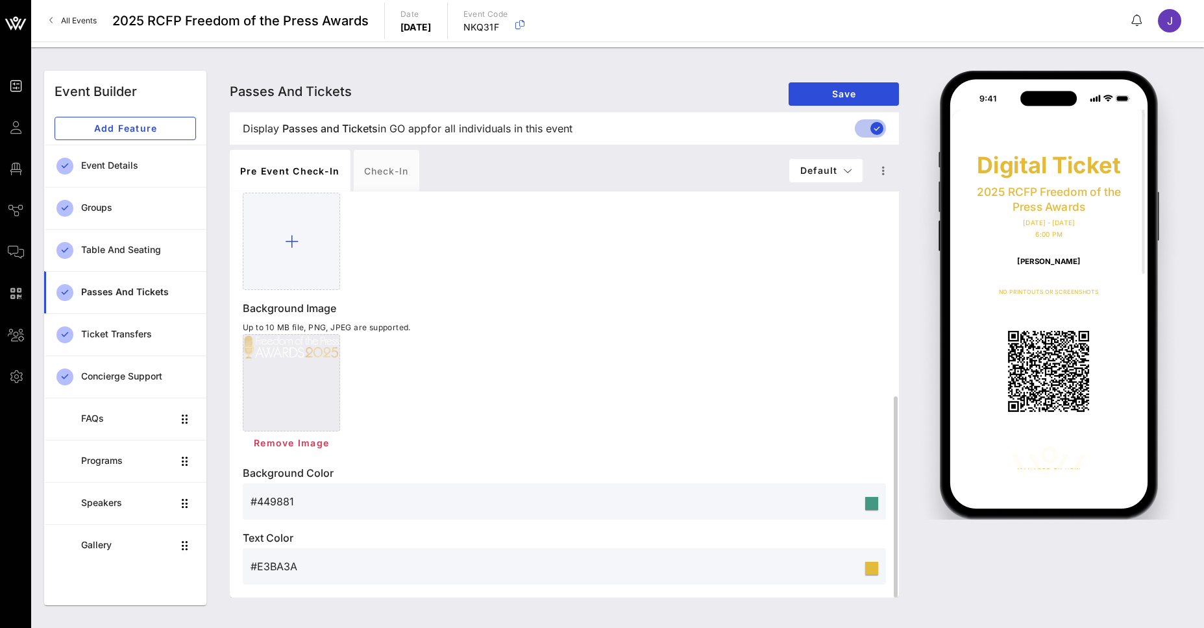
click at [382, 499] on input "#449881" at bounding box center [557, 501] width 612 height 21
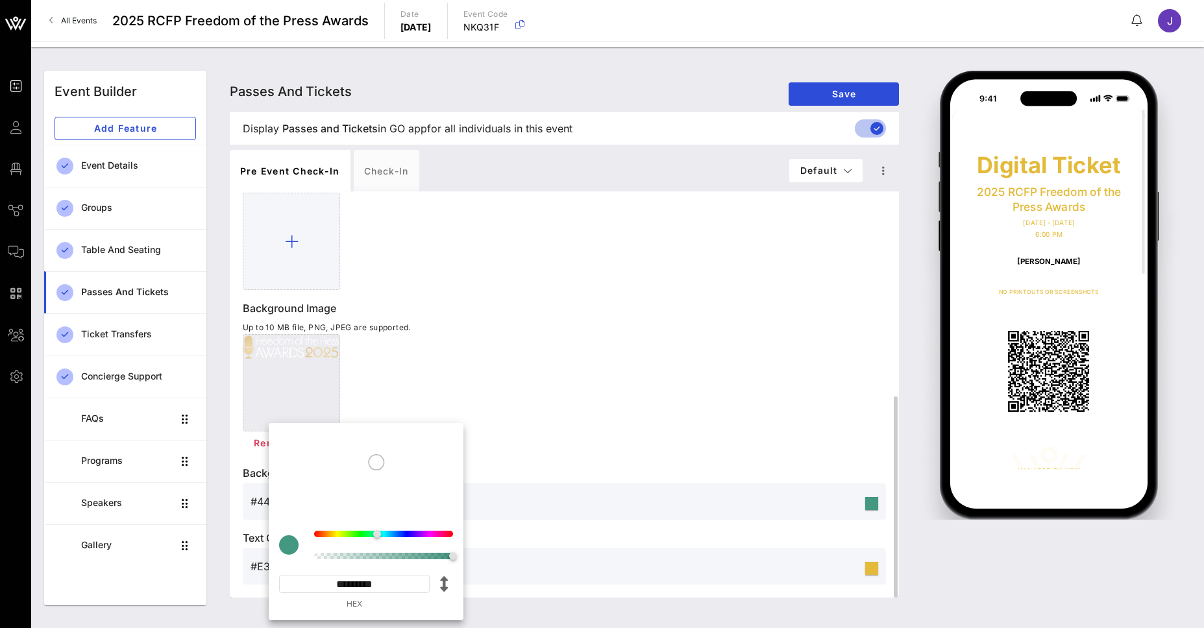
click at [780, 407] on div "Remove Image" at bounding box center [564, 394] width 643 height 121
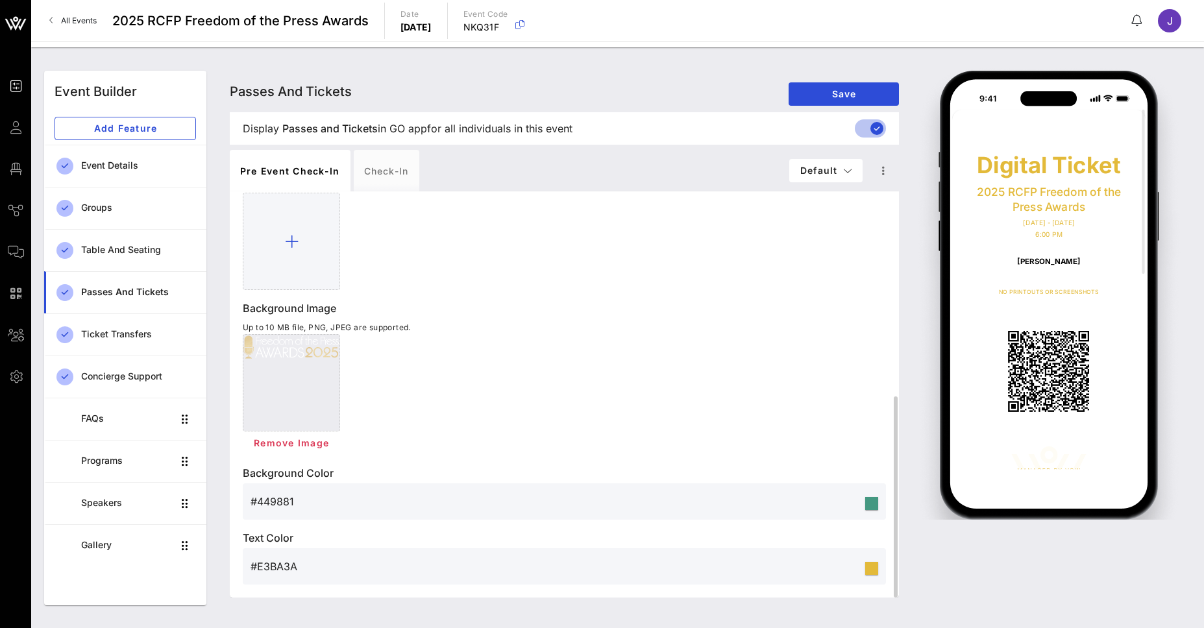
click at [876, 508] on div at bounding box center [871, 503] width 13 height 13
click at [865, 500] on div at bounding box center [871, 503] width 13 height 13
click at [775, 523] on div "Logo Image Up to 10 MB file, PNG, JPEG are supported. Background Image Up to 10…" at bounding box center [564, 372] width 643 height 426
click at [361, 495] on input "#449881" at bounding box center [557, 501] width 612 height 21
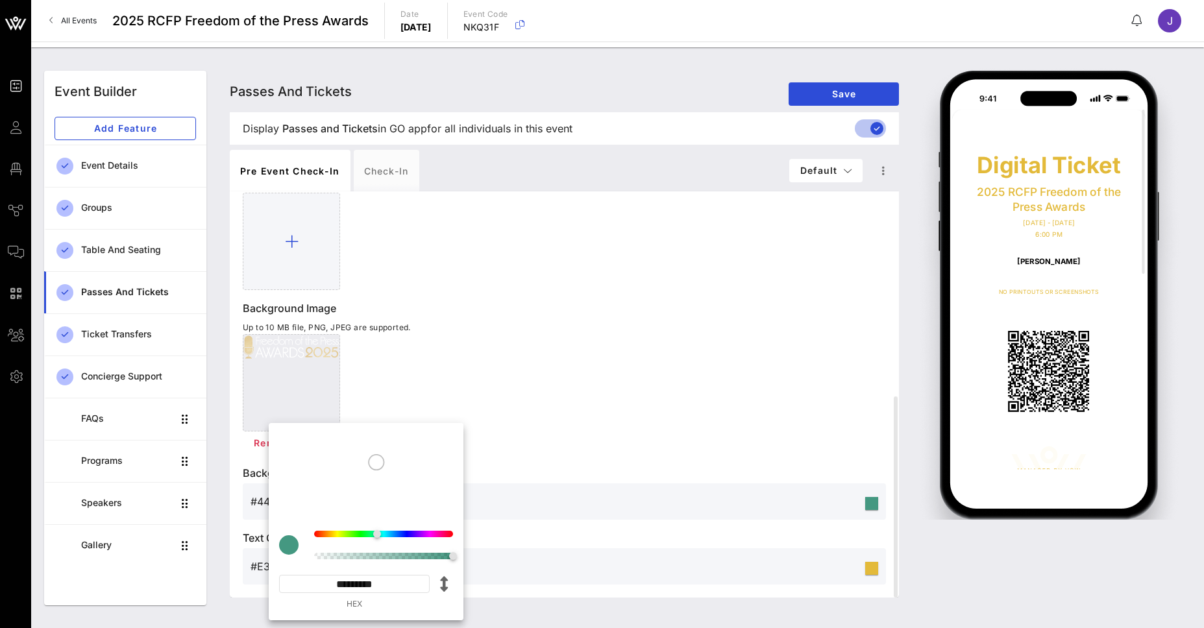
drag, startPoint x: 402, startPoint y: 586, endPoint x: 334, endPoint y: 587, distance: 68.8
click at [334, 587] on input "*********" at bounding box center [354, 584] width 151 height 18
click at [656, 448] on div "Remove Image" at bounding box center [564, 443] width 643 height 23
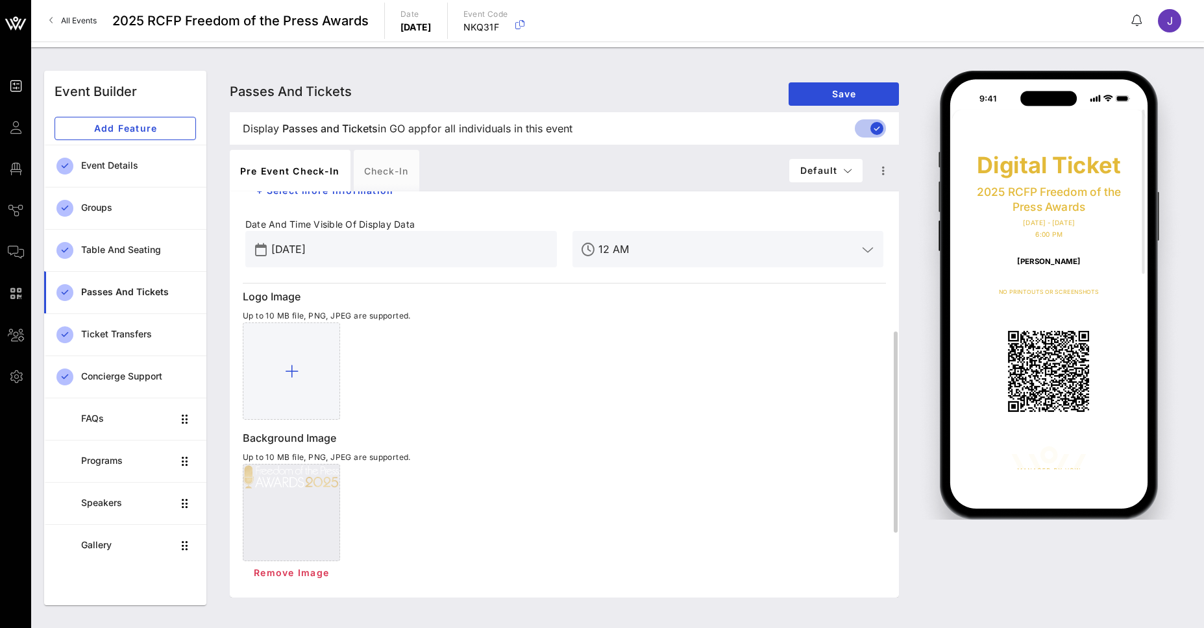
scroll to position [347, 0]
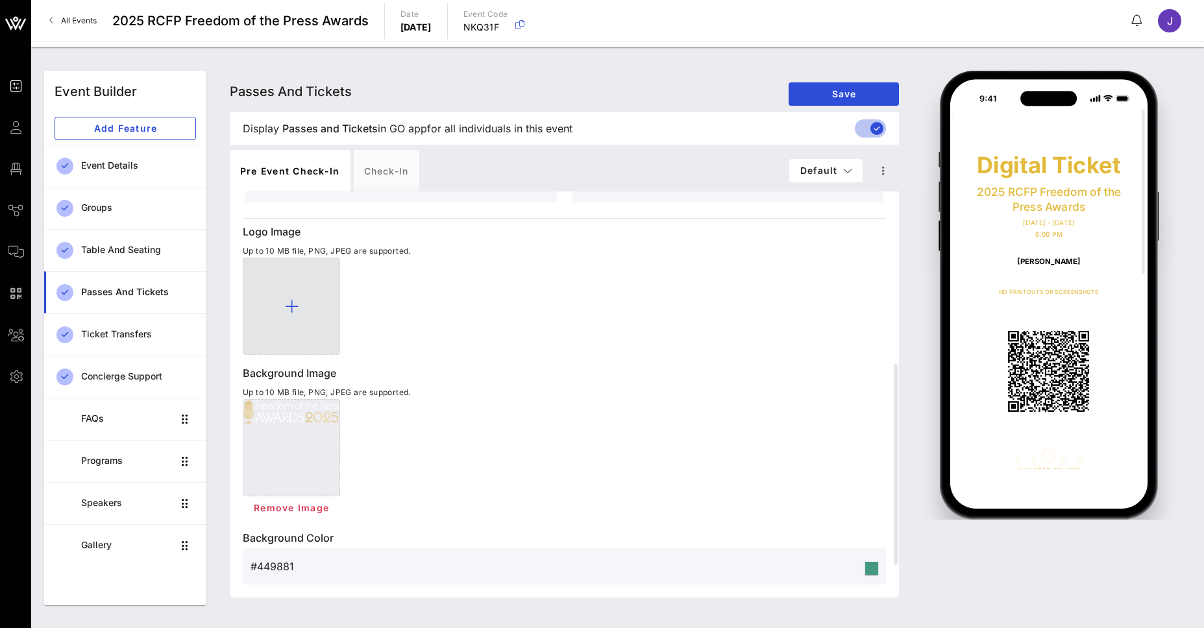
click at [288, 301] on icon at bounding box center [292, 307] width 14 height 16
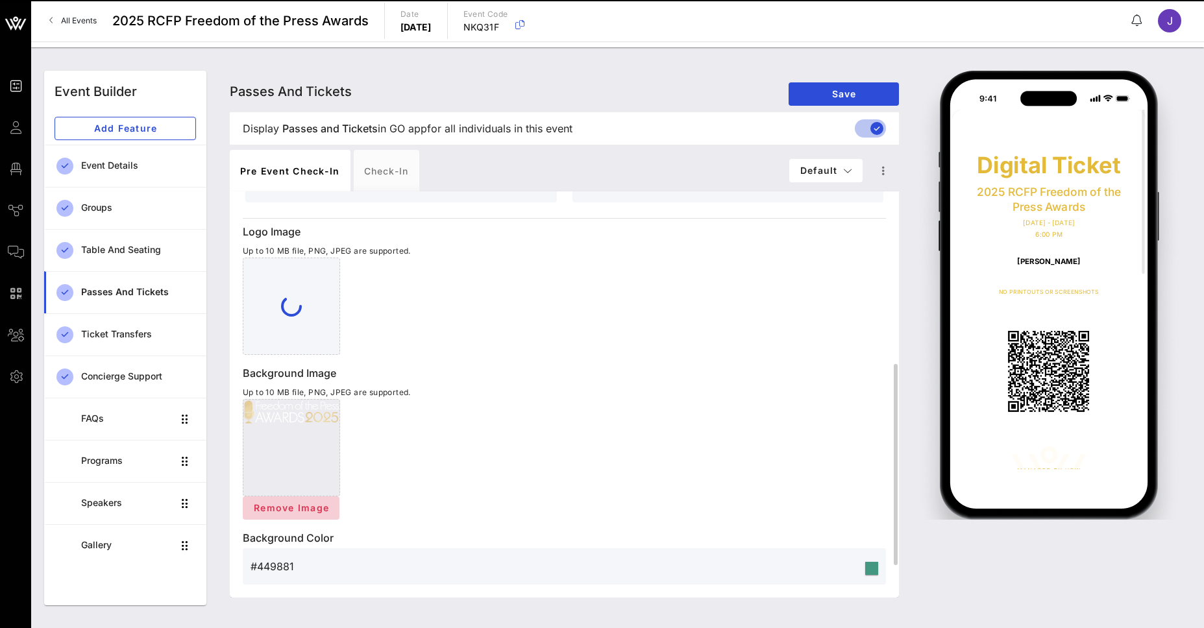
click at [301, 506] on div "Remove Image" at bounding box center [564, 459] width 643 height 121
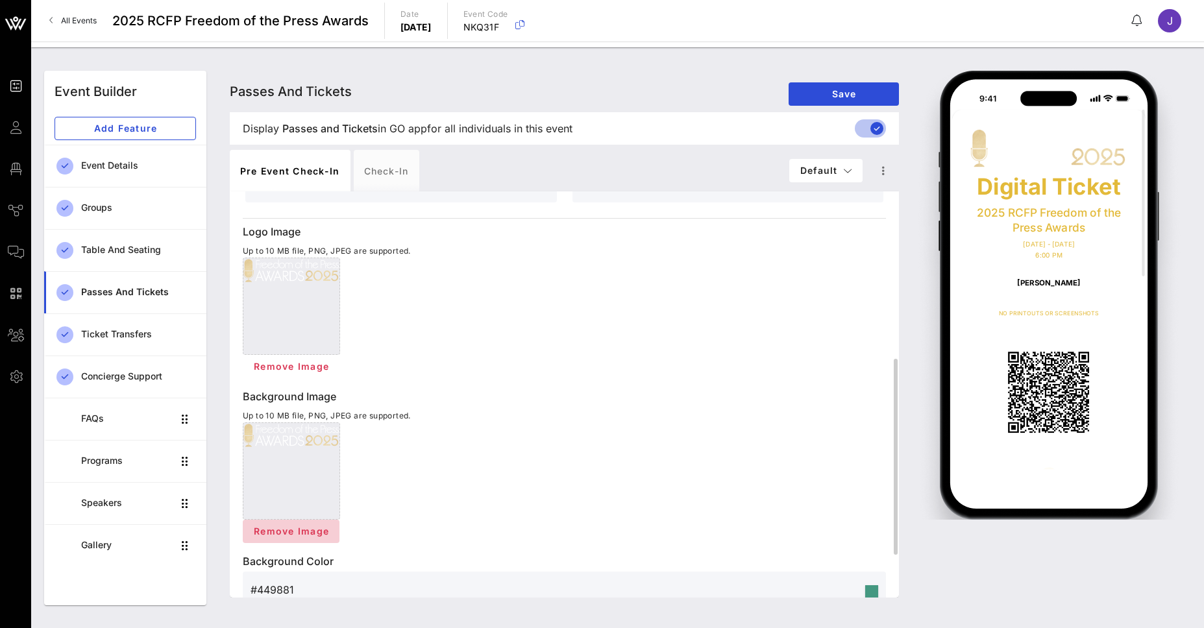
click at [303, 532] on span "Remove Image" at bounding box center [291, 531] width 76 height 11
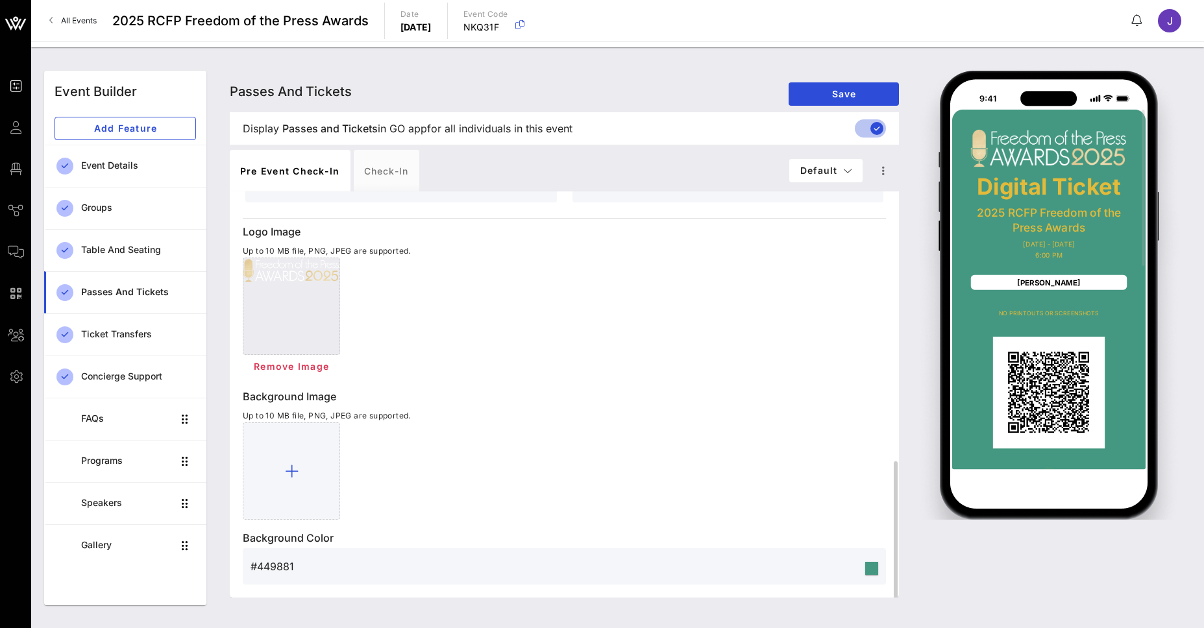
scroll to position [412, 0]
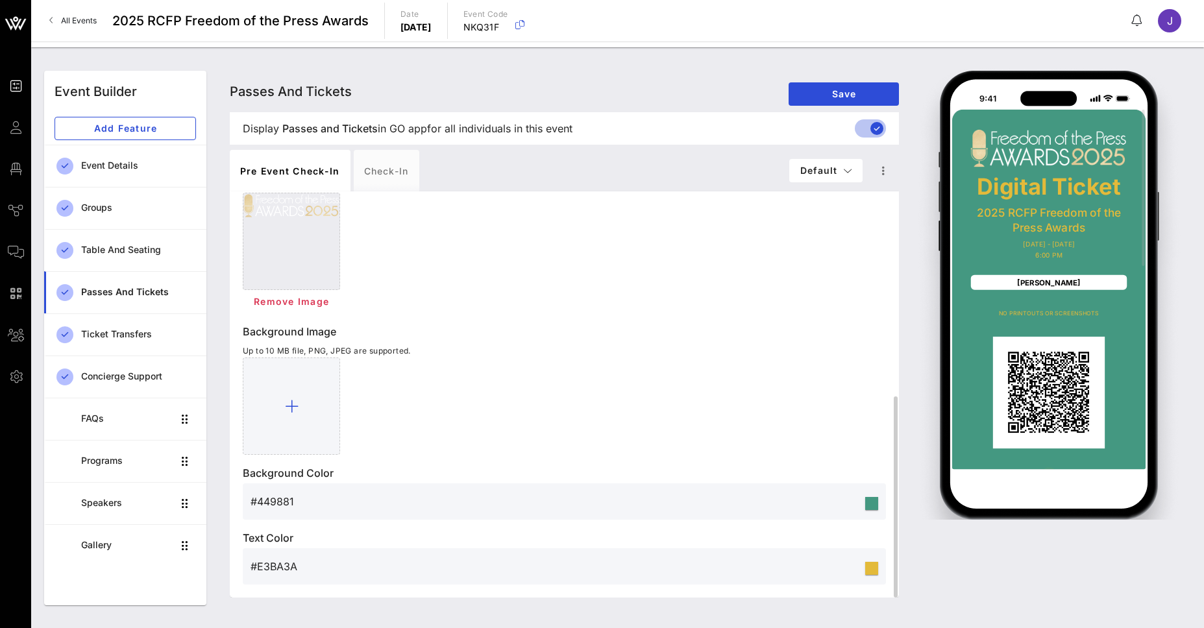
click at [872, 572] on div at bounding box center [871, 568] width 13 height 13
click at [338, 570] on input "#E3BA3A" at bounding box center [557, 566] width 612 height 21
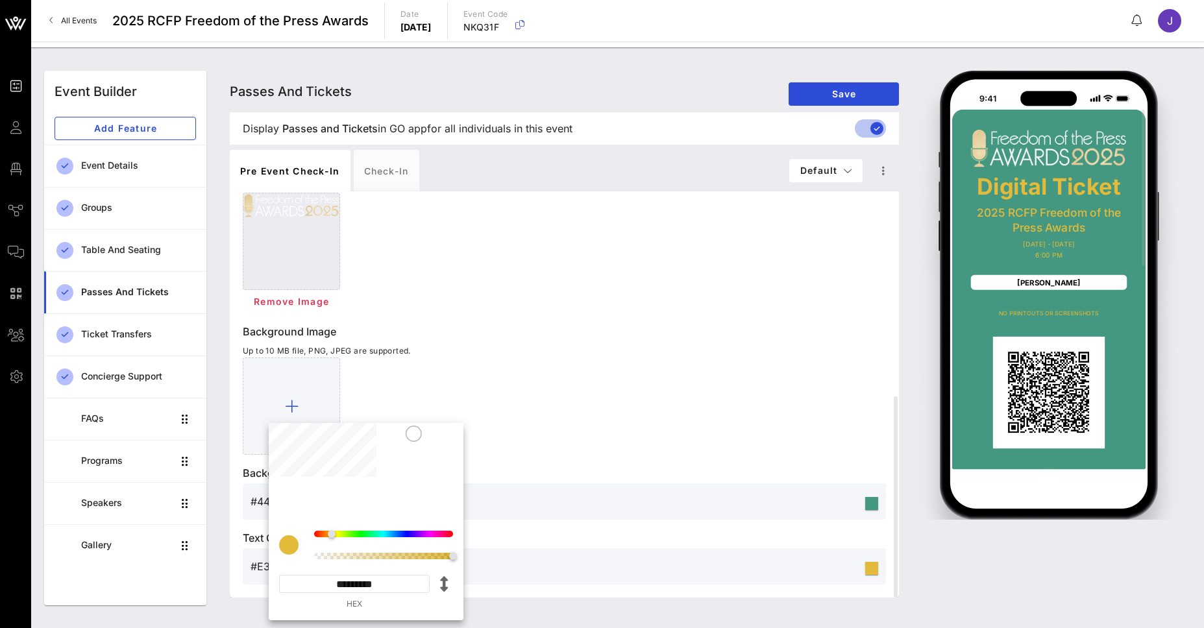
drag, startPoint x: 389, startPoint y: 576, endPoint x: 332, endPoint y: 578, distance: 56.5
click at [332, 578] on input "*********" at bounding box center [354, 584] width 151 height 18
type input "#F5F4F2"
type input "*********"
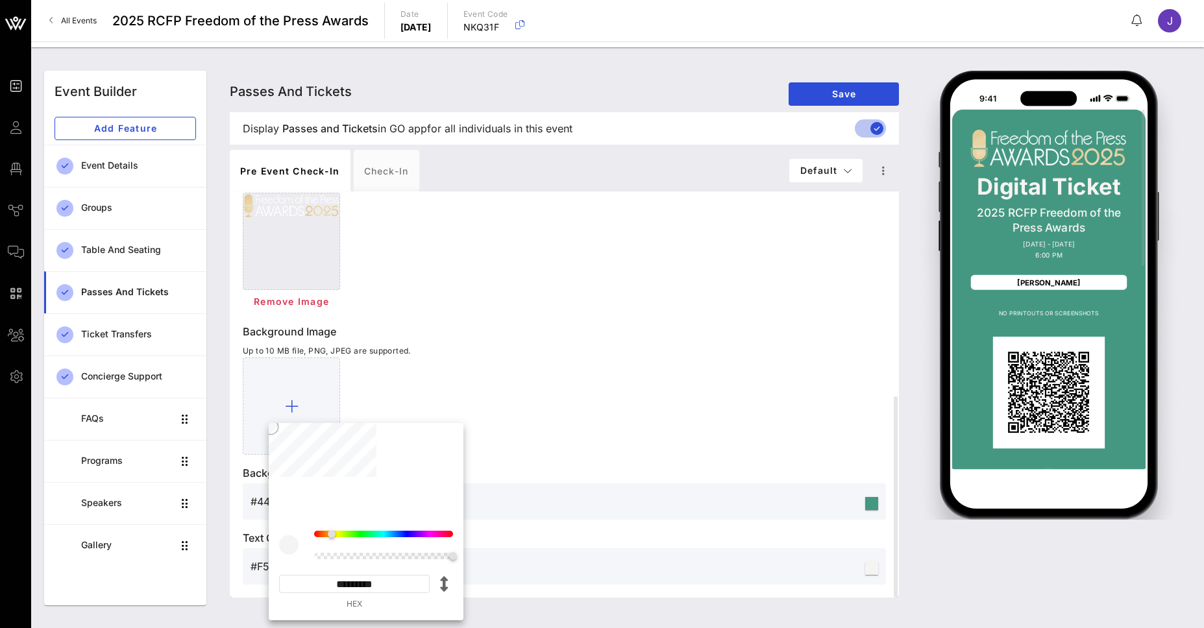
type input "#C3A74C"
type input "*********"
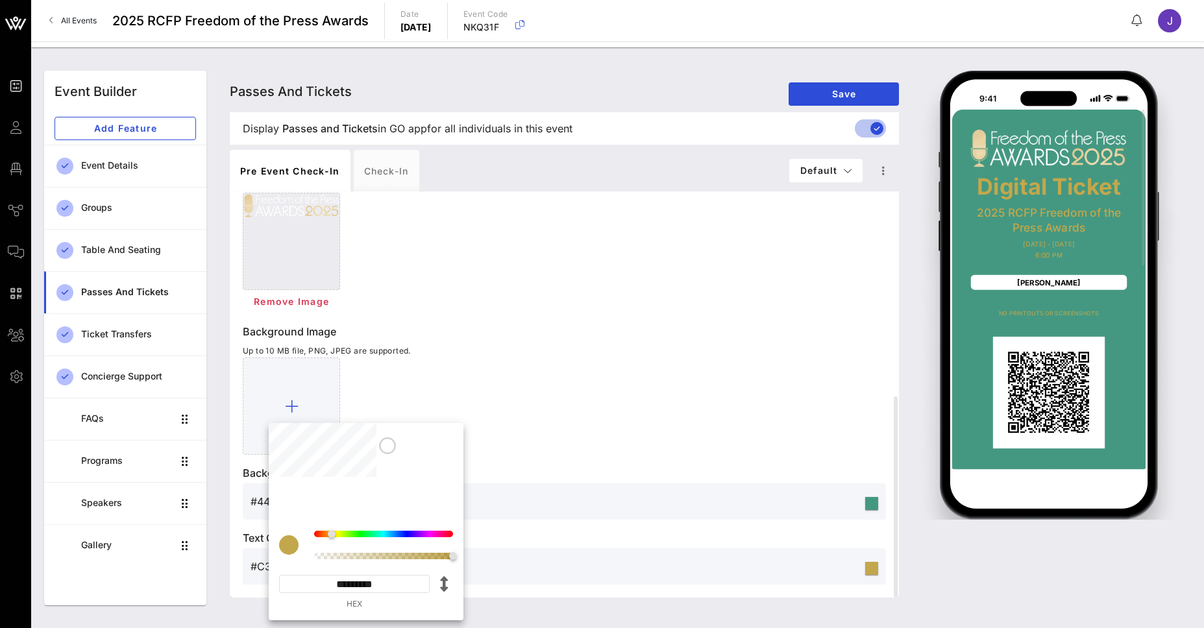
type input "#E2CA80"
type input "*********"
click at [353, 434] on div at bounding box center [366, 471] width 195 height 97
click at [660, 363] on div at bounding box center [564, 406] width 643 height 97
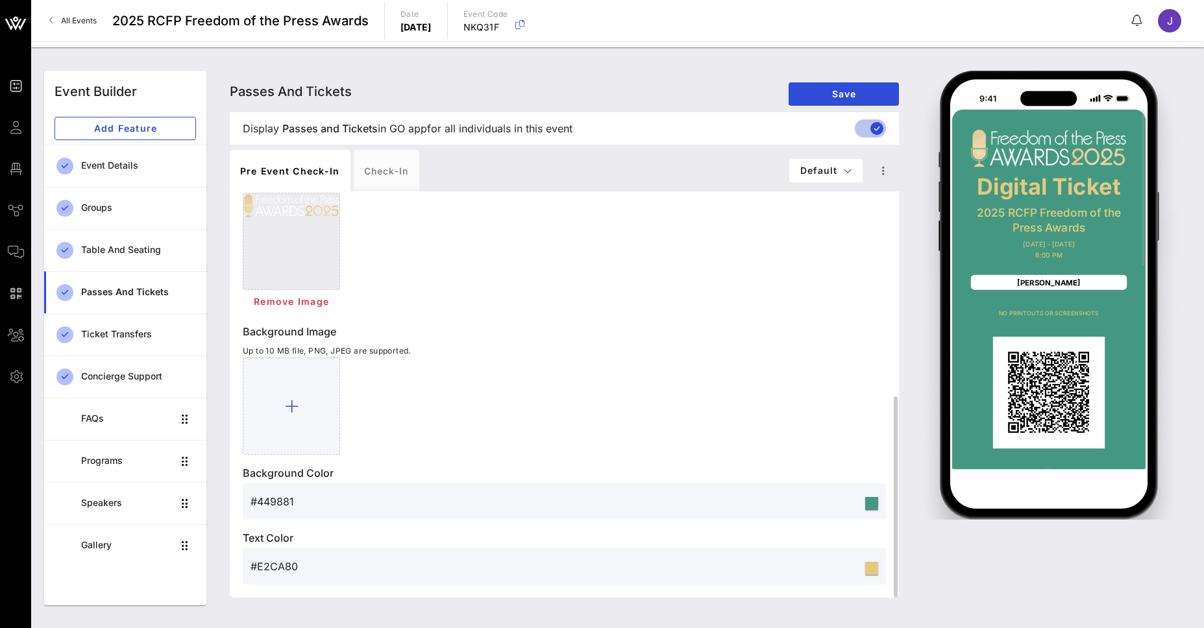
drag, startPoint x: 304, startPoint y: 500, endPoint x: 270, endPoint y: 502, distance: 34.4
click at [270, 502] on input "#449881" at bounding box center [557, 501] width 612 height 21
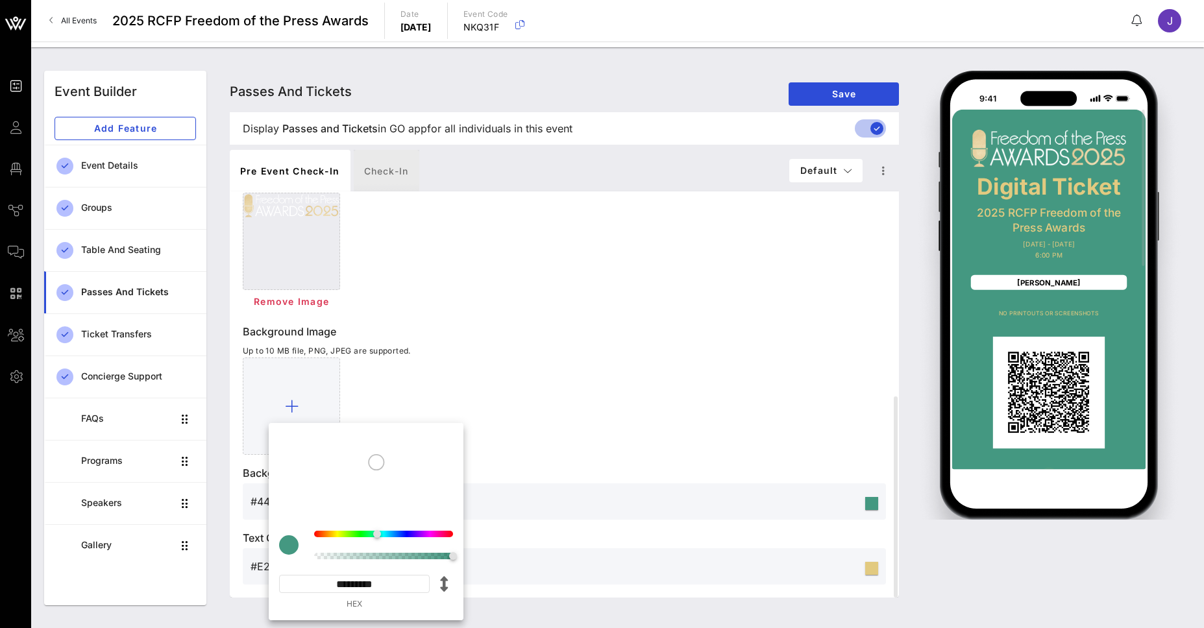
click at [399, 175] on div "Check-in" at bounding box center [387, 171] width 66 height 42
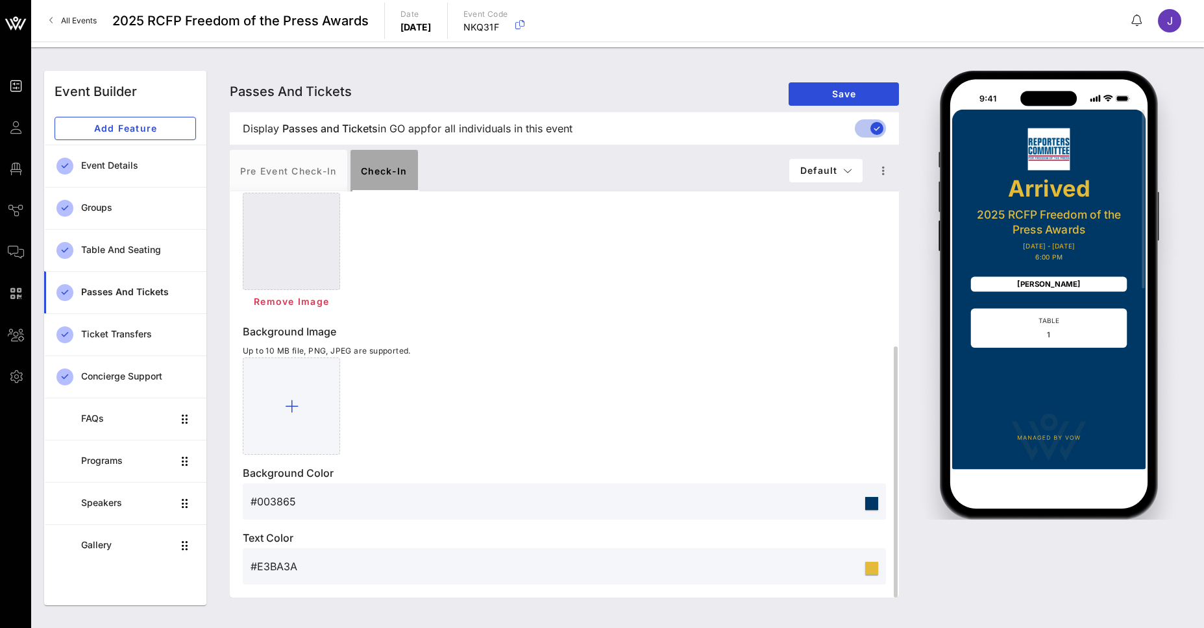
scroll to position [251, 0]
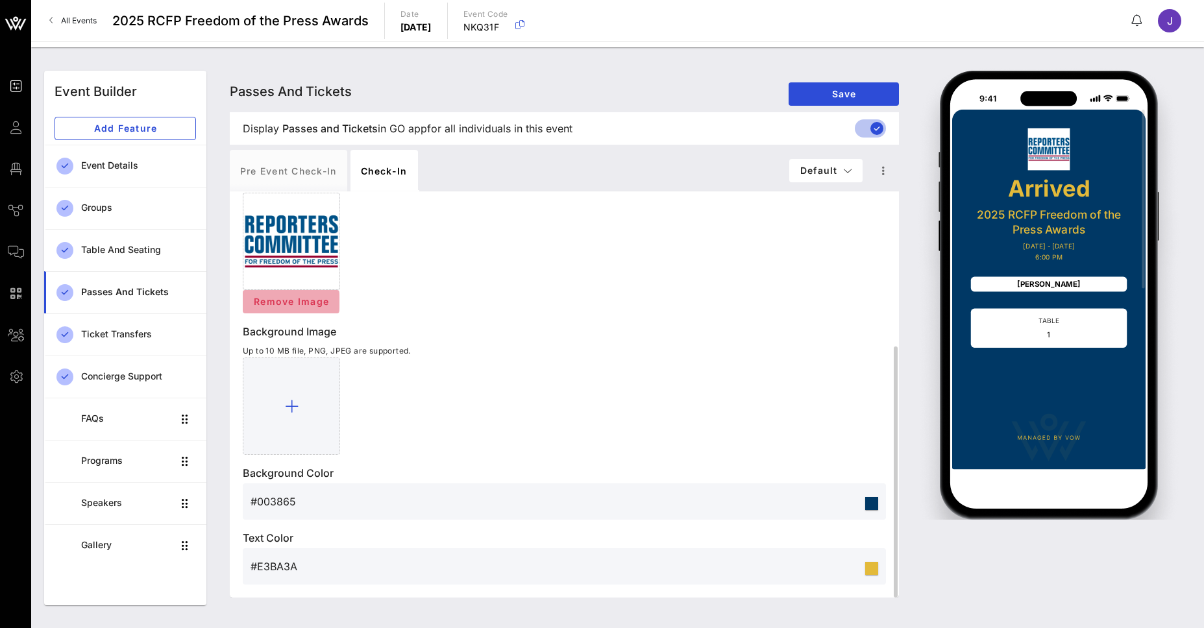
click at [299, 303] on span "Remove Image" at bounding box center [291, 301] width 76 height 11
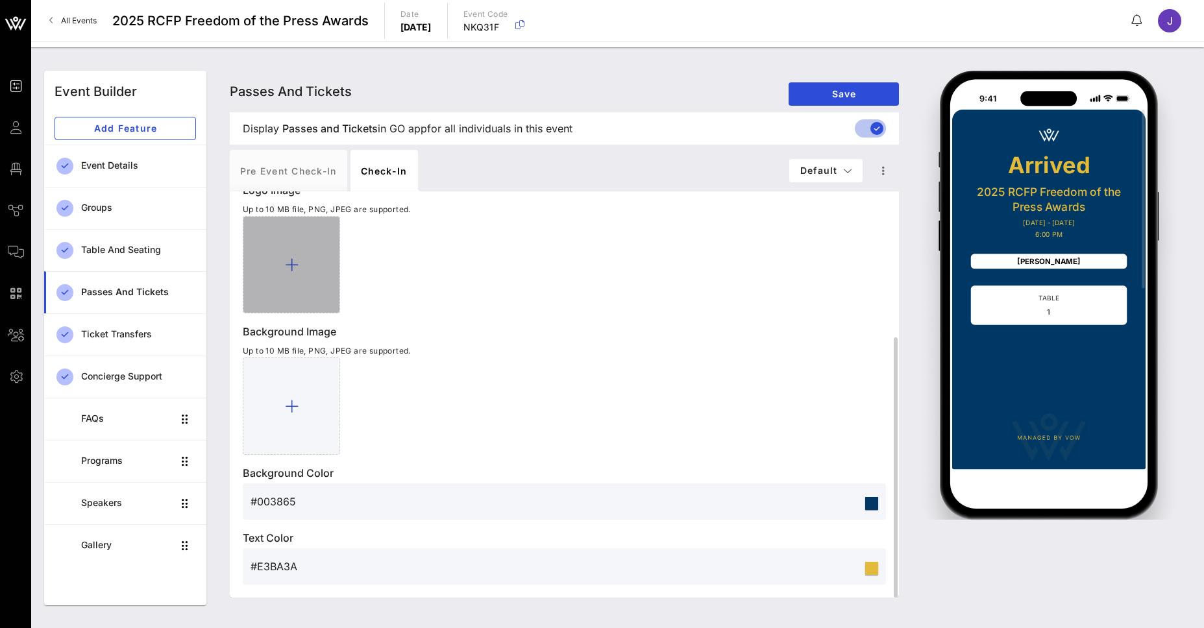
click at [295, 275] on div at bounding box center [291, 264] width 97 height 97
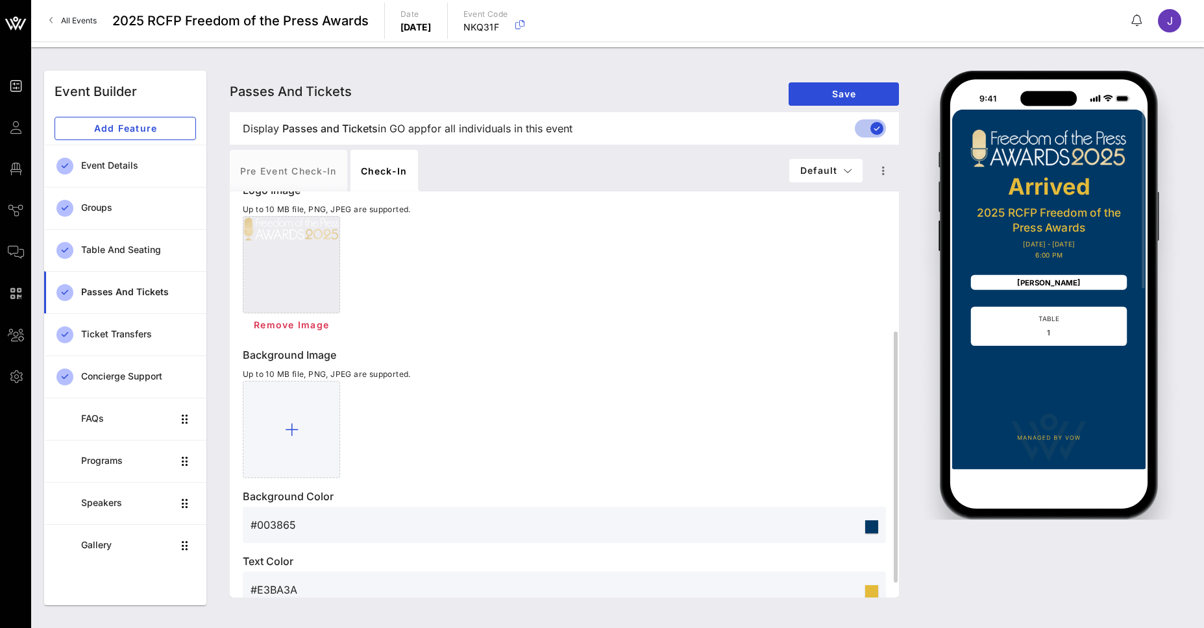
scroll to position [251, 0]
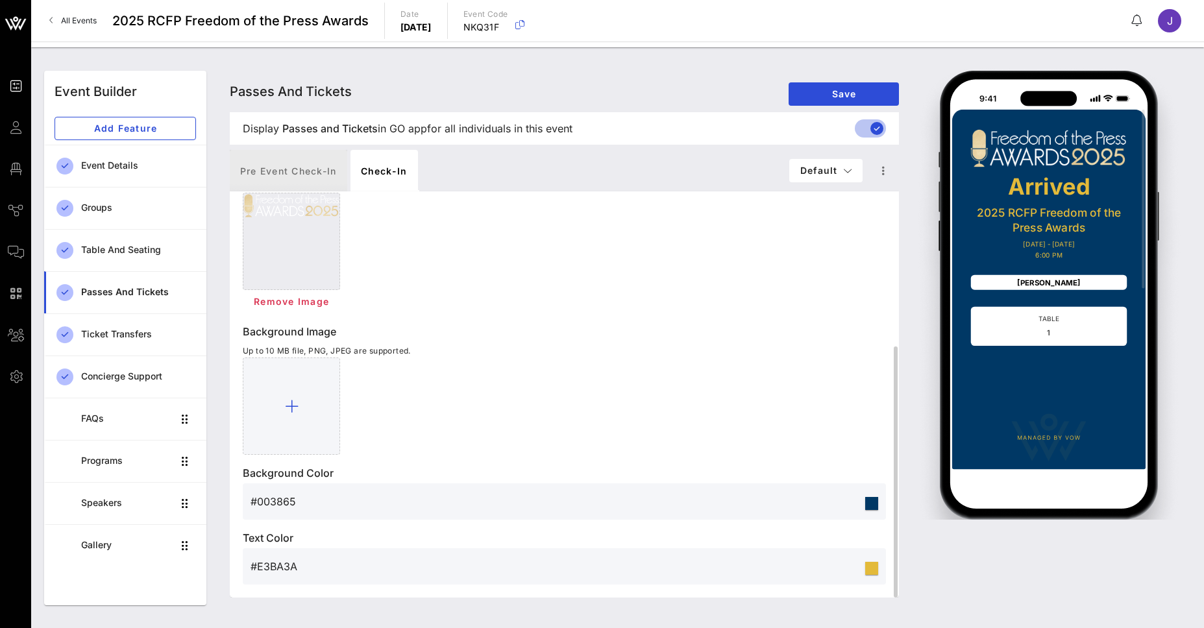
click at [319, 182] on div "Pre Event Check-in" at bounding box center [288, 171] width 117 height 42
type input "Digital Ticket"
type input "#449881"
type input "#E2CA80"
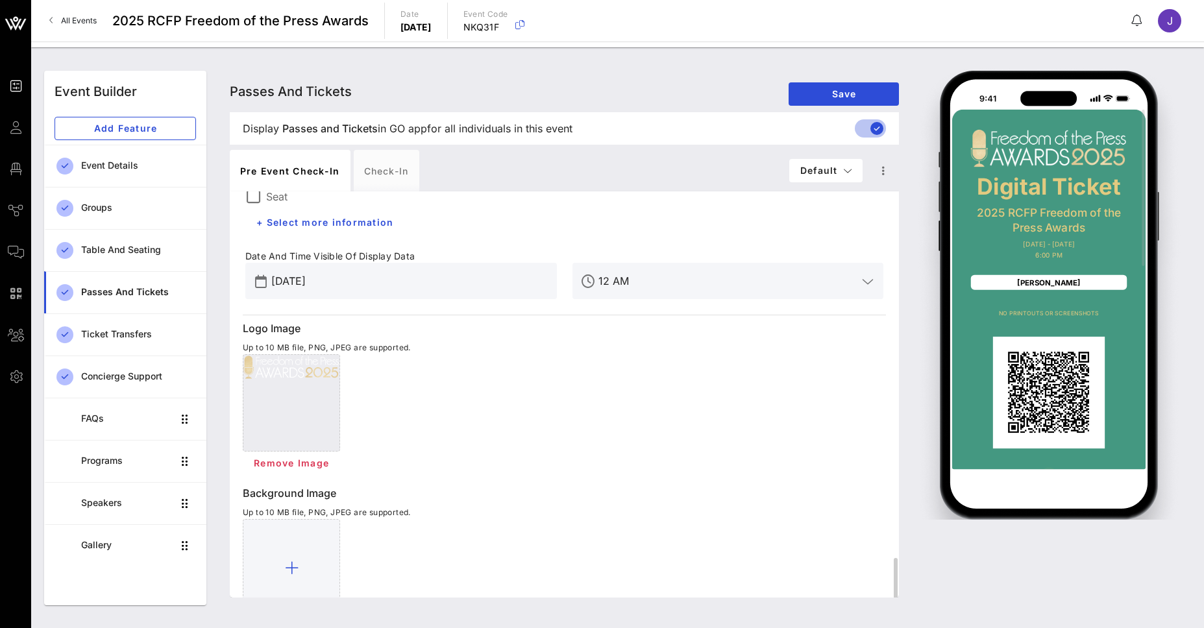
scroll to position [412, 0]
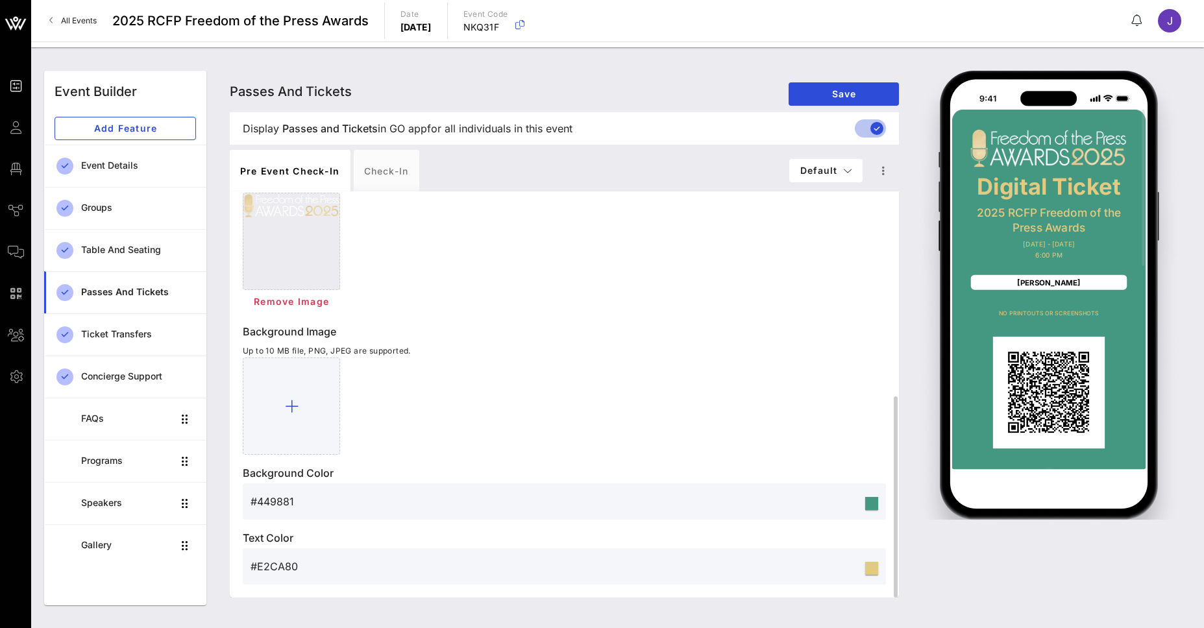
drag, startPoint x: 308, startPoint y: 502, endPoint x: 260, endPoint y: 508, distance: 47.8
click at [260, 508] on input "#449881" at bounding box center [557, 501] width 612 height 21
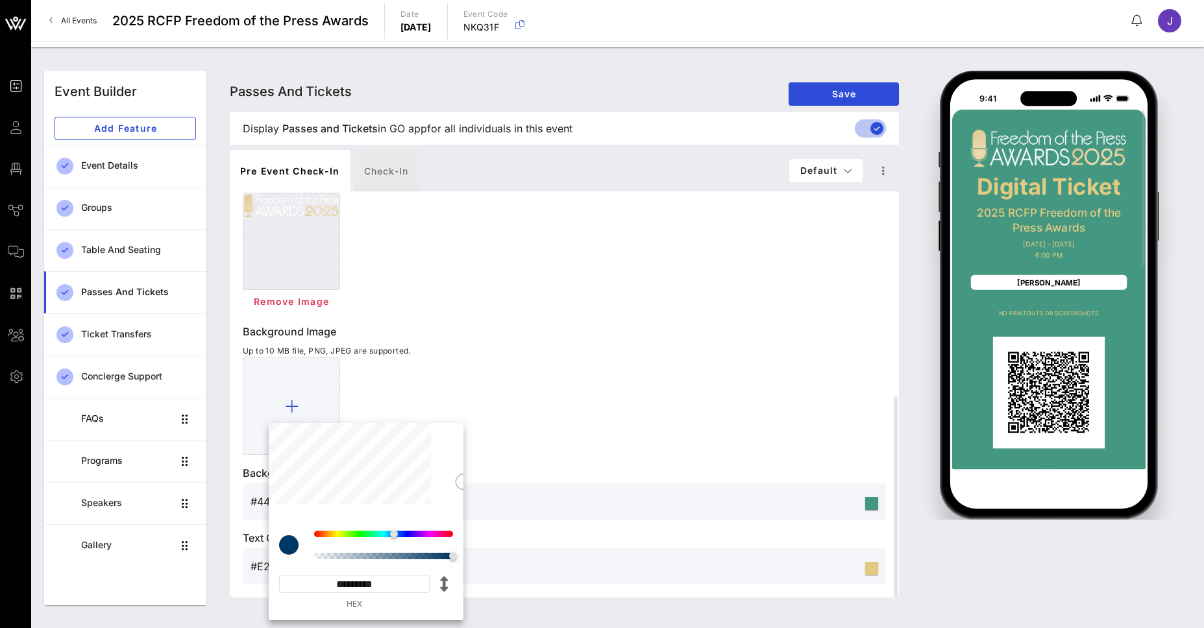
click at [369, 163] on div "Check-in" at bounding box center [387, 171] width 66 height 42
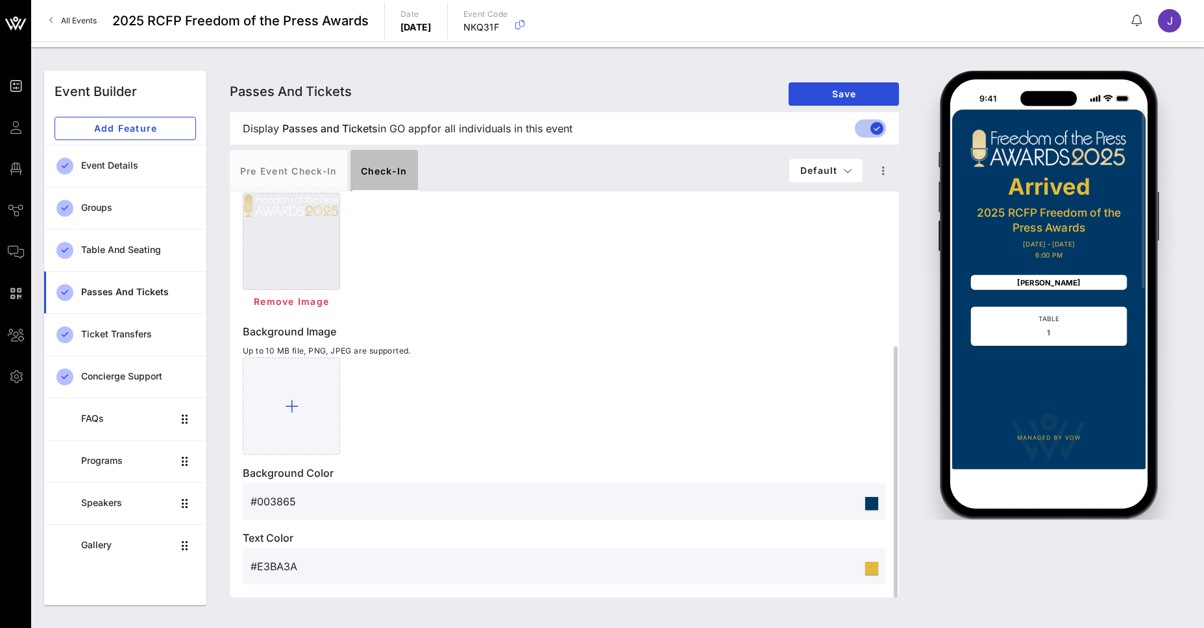
scroll to position [251, 0]
click at [459, 502] on input "#003865" at bounding box center [557, 501] width 612 height 21
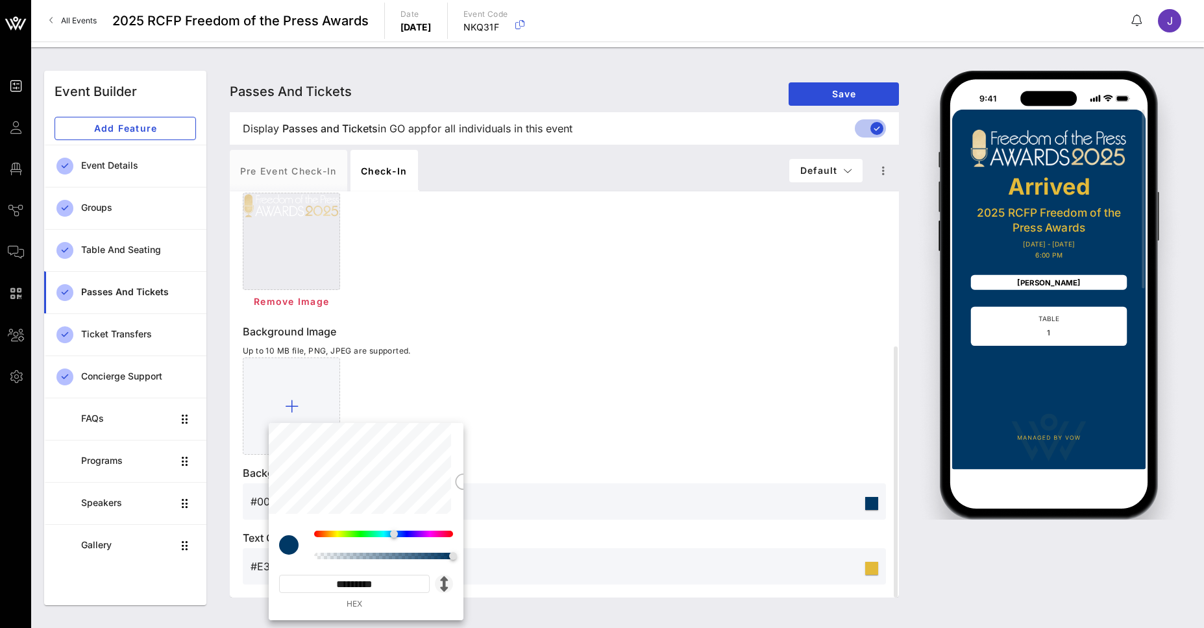
drag, startPoint x: 334, startPoint y: 584, endPoint x: 436, endPoint y: 578, distance: 101.4
click at [436, 578] on div "********* HEX" at bounding box center [366, 592] width 174 height 35
paste input
type input "*******"
type input "#449881"
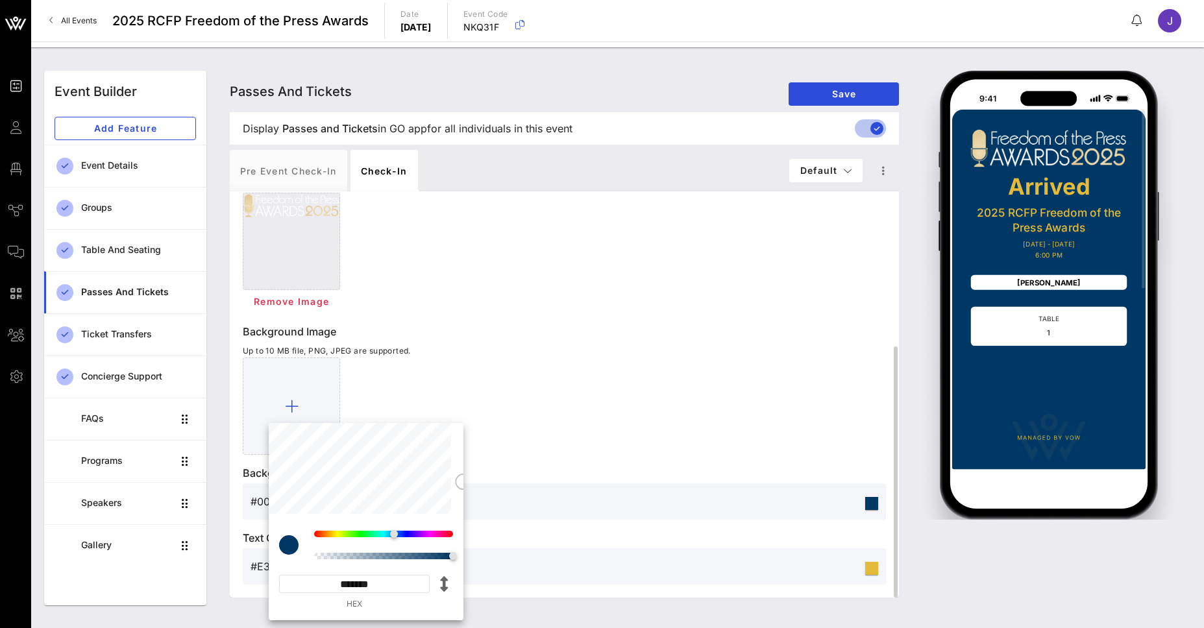
type input "*********"
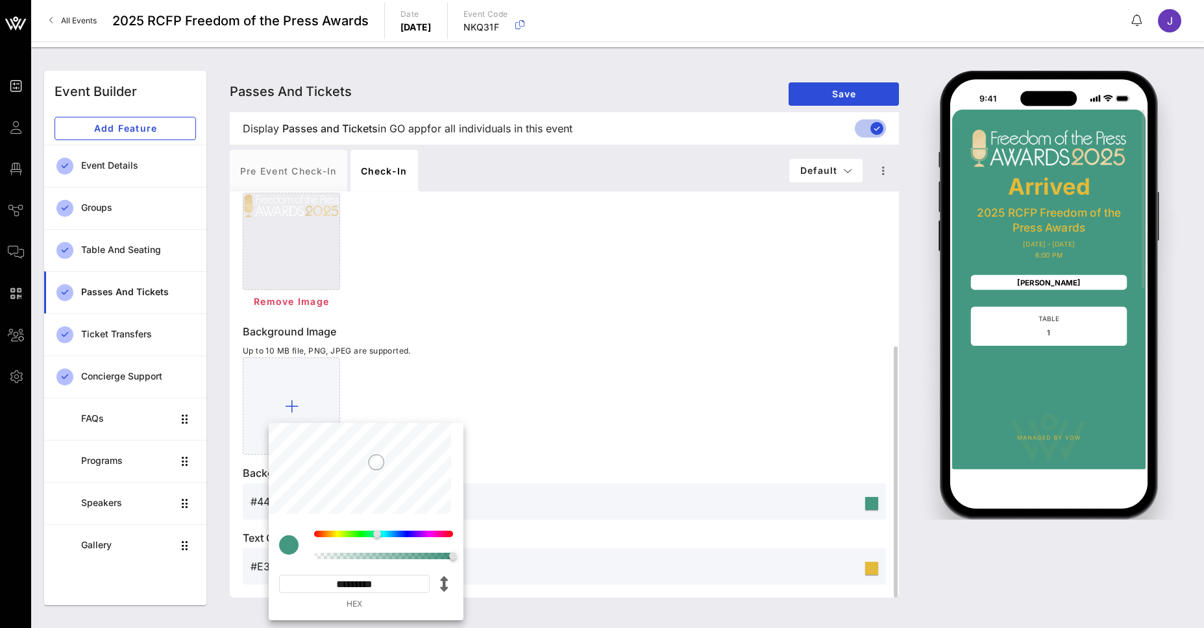
click at [547, 428] on div at bounding box center [564, 406] width 643 height 97
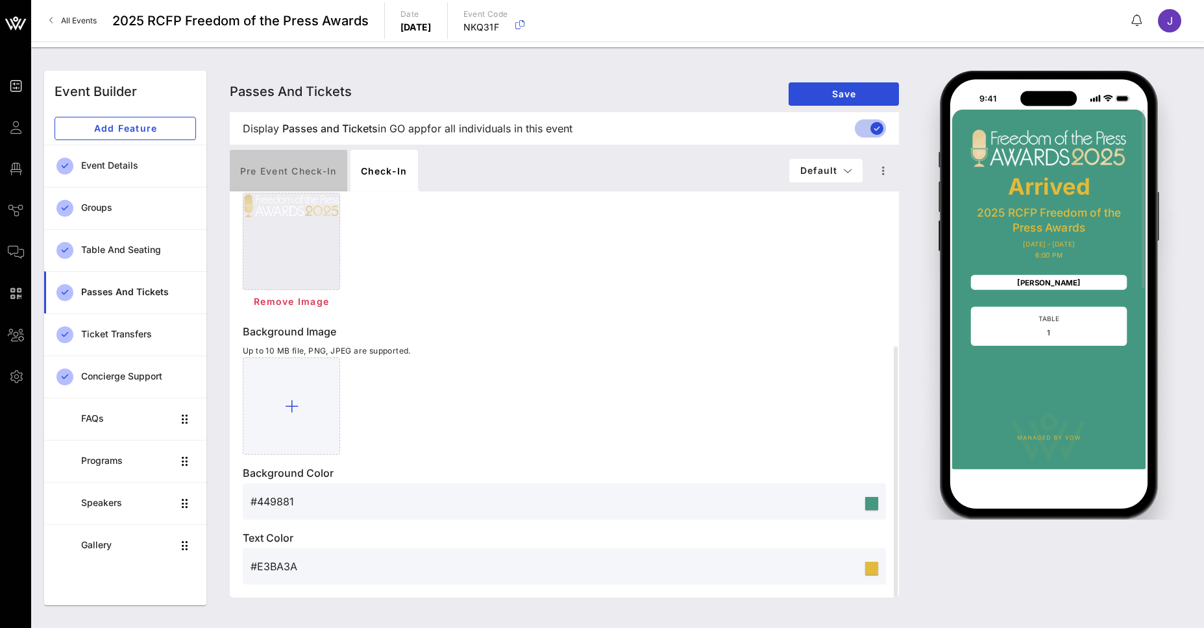
click at [295, 173] on div "Pre Event Check-in" at bounding box center [288, 171] width 117 height 42
type input "Digital Ticket"
type input "#E2CA80"
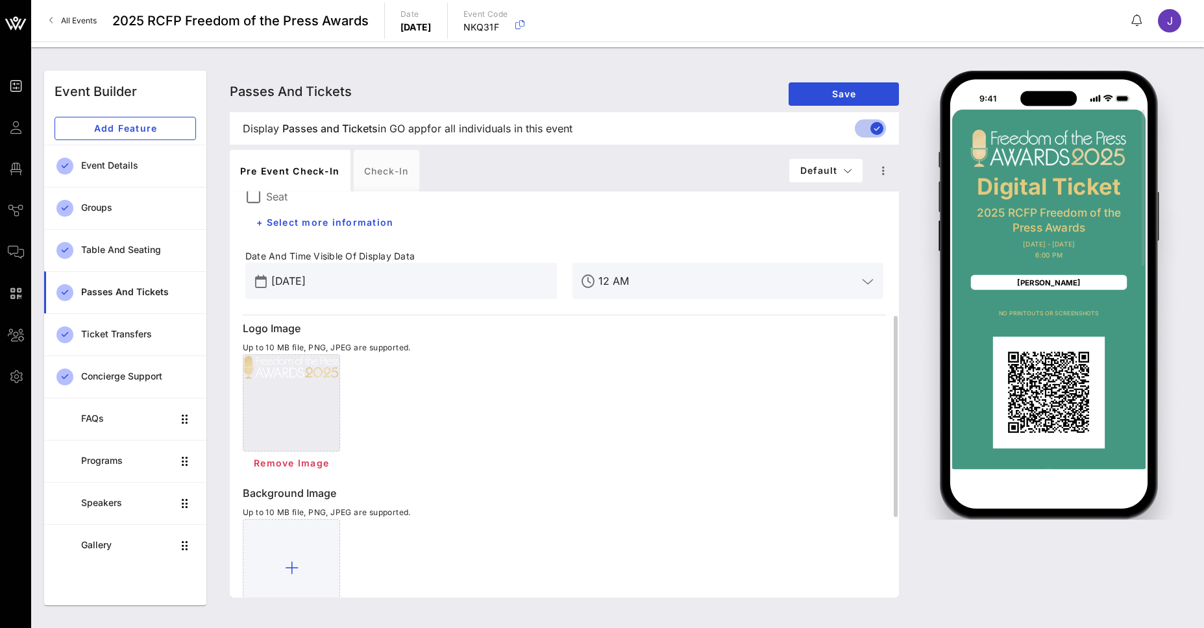
scroll to position [412, 0]
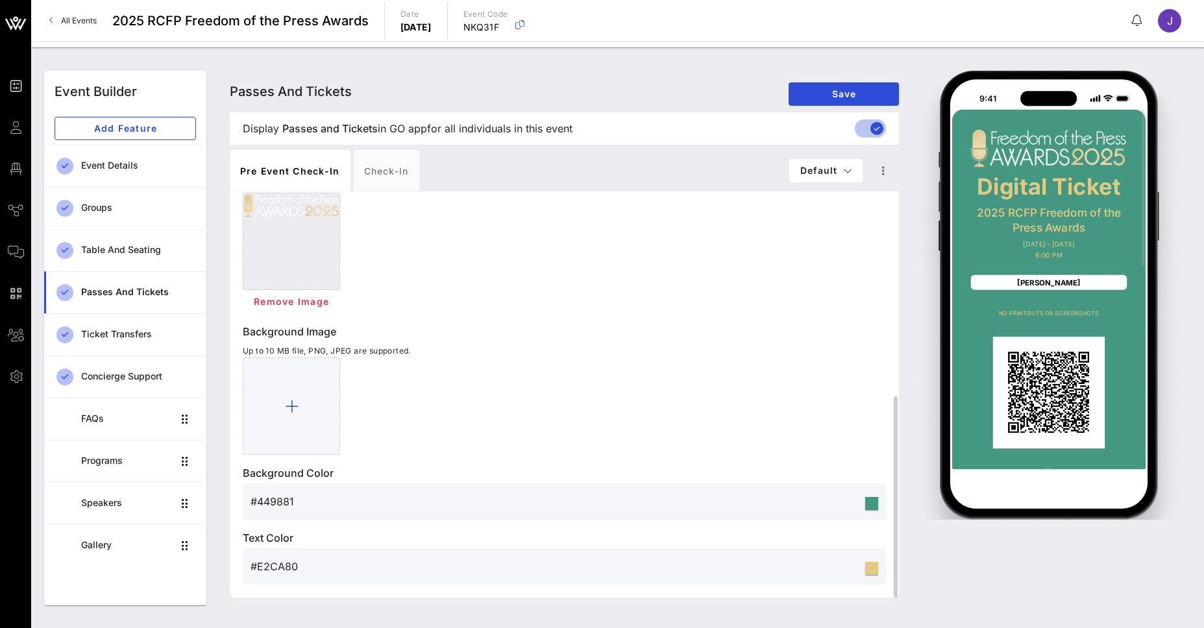
drag, startPoint x: 297, startPoint y: 568, endPoint x: 260, endPoint y: 574, distance: 38.1
click at [260, 574] on input "#E2CA80" at bounding box center [557, 566] width 612 height 21
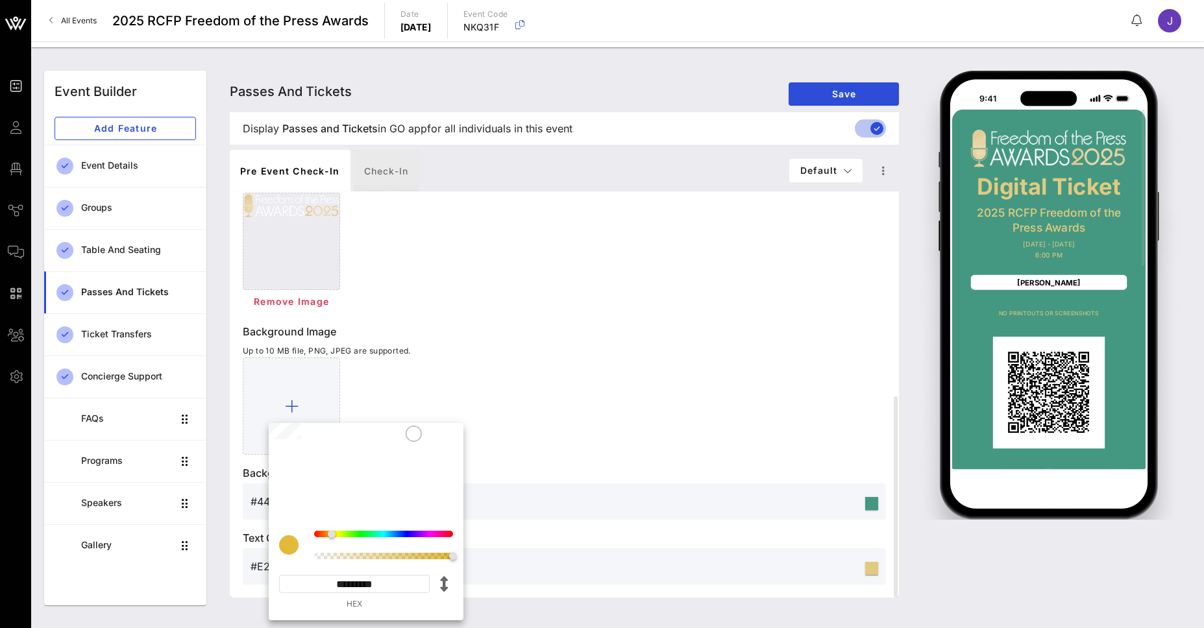
click at [380, 175] on div "Check-in" at bounding box center [387, 171] width 66 height 42
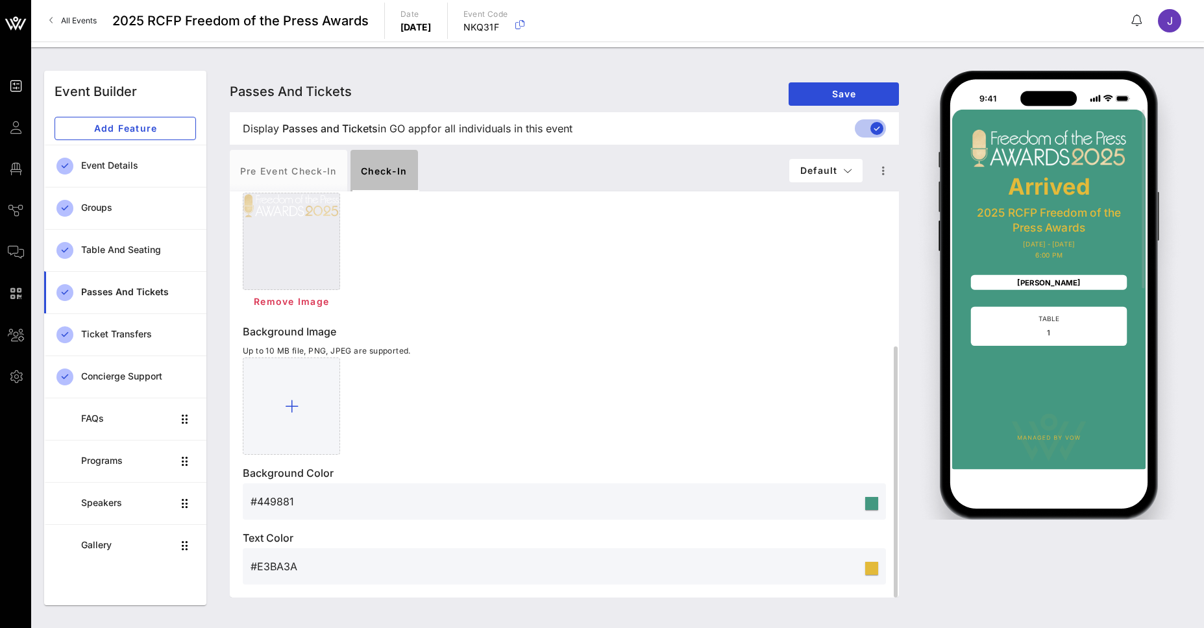
scroll to position [251, 0]
drag, startPoint x: 306, startPoint y: 564, endPoint x: 258, endPoint y: 576, distance: 49.0
click at [258, 576] on input "#E3BA3A" at bounding box center [557, 566] width 612 height 21
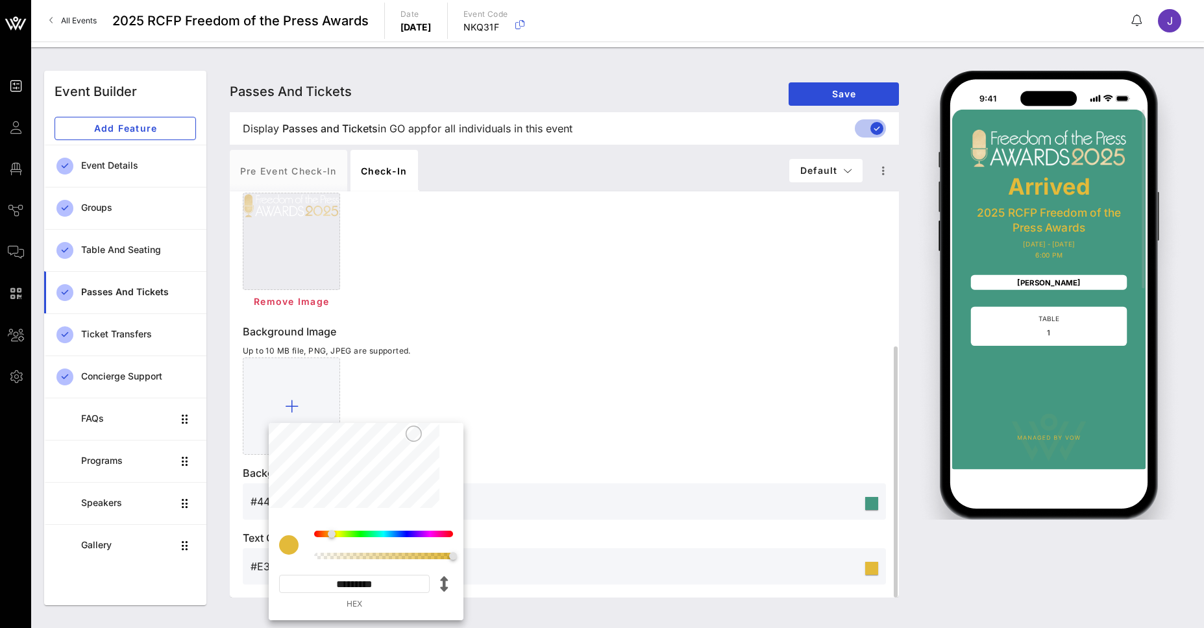
click at [595, 392] on div at bounding box center [564, 406] width 643 height 97
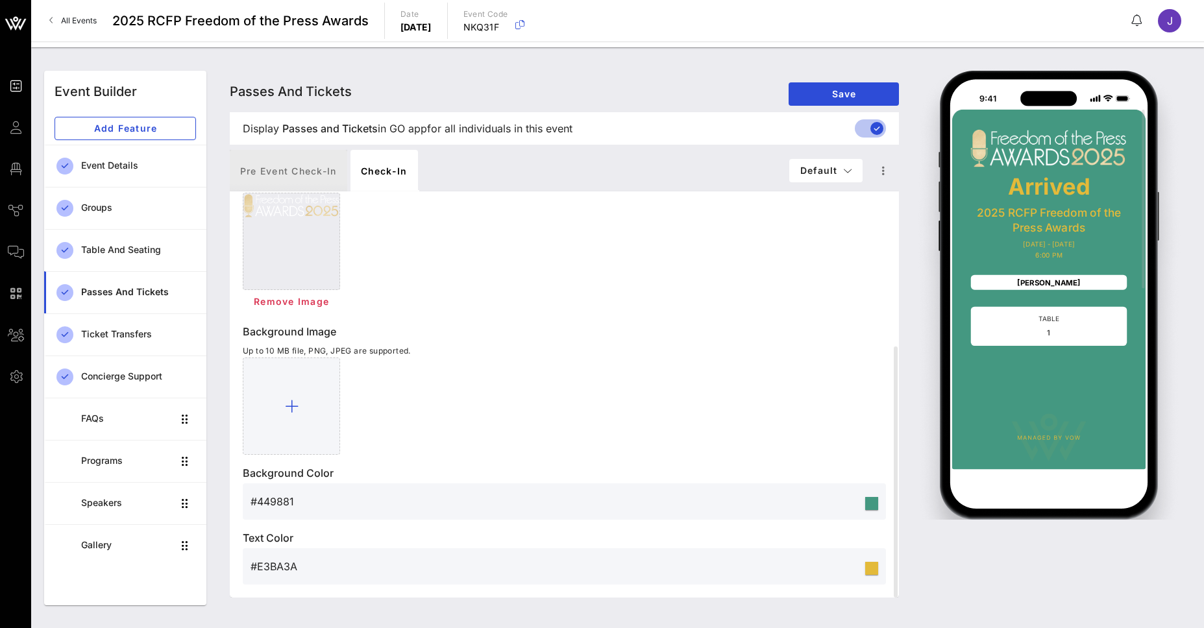
click at [324, 163] on div "Pre Event Check-in" at bounding box center [288, 171] width 117 height 42
type input "Digital Ticket"
type input "#E2CA80"
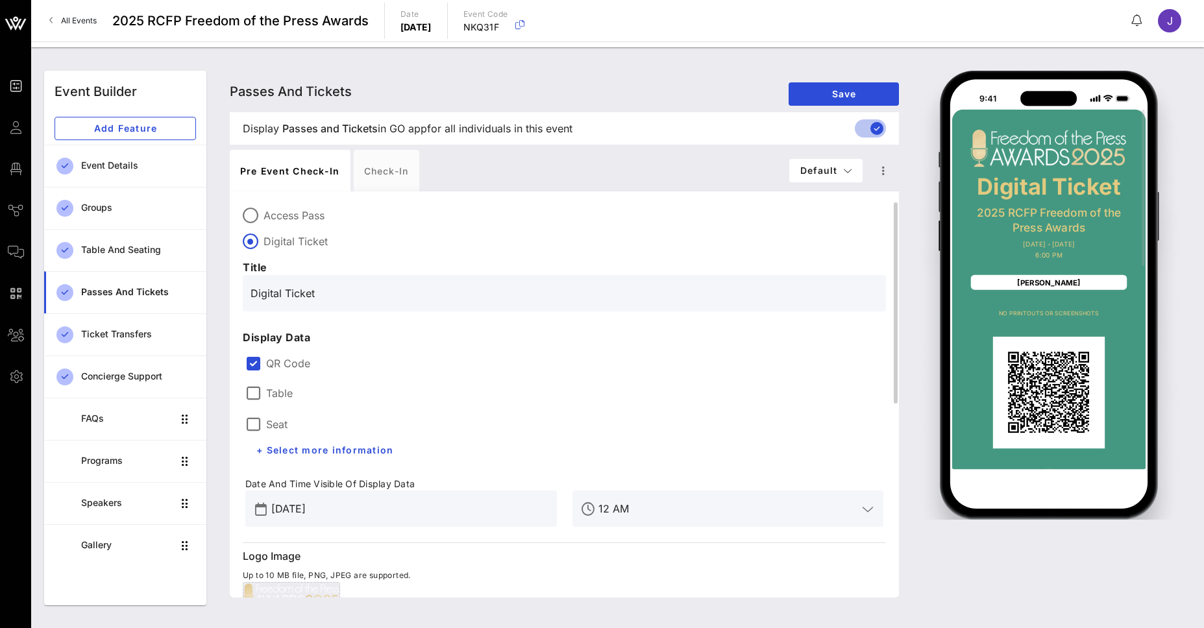
scroll to position [0, 0]
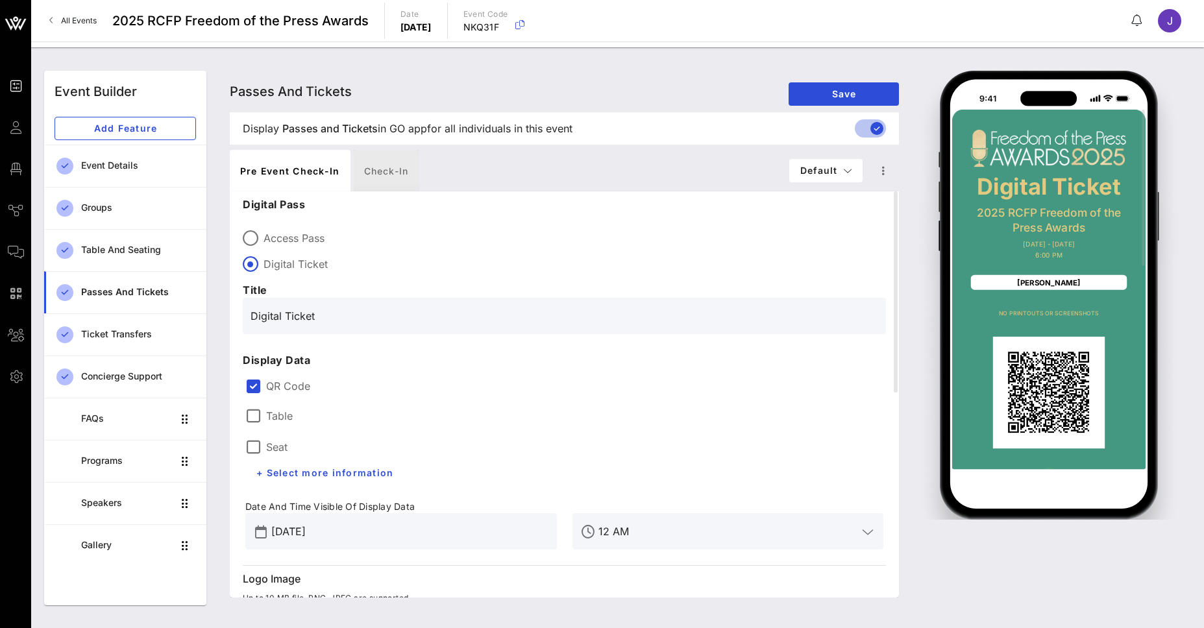
click at [379, 175] on div "Check-in" at bounding box center [387, 171] width 66 height 42
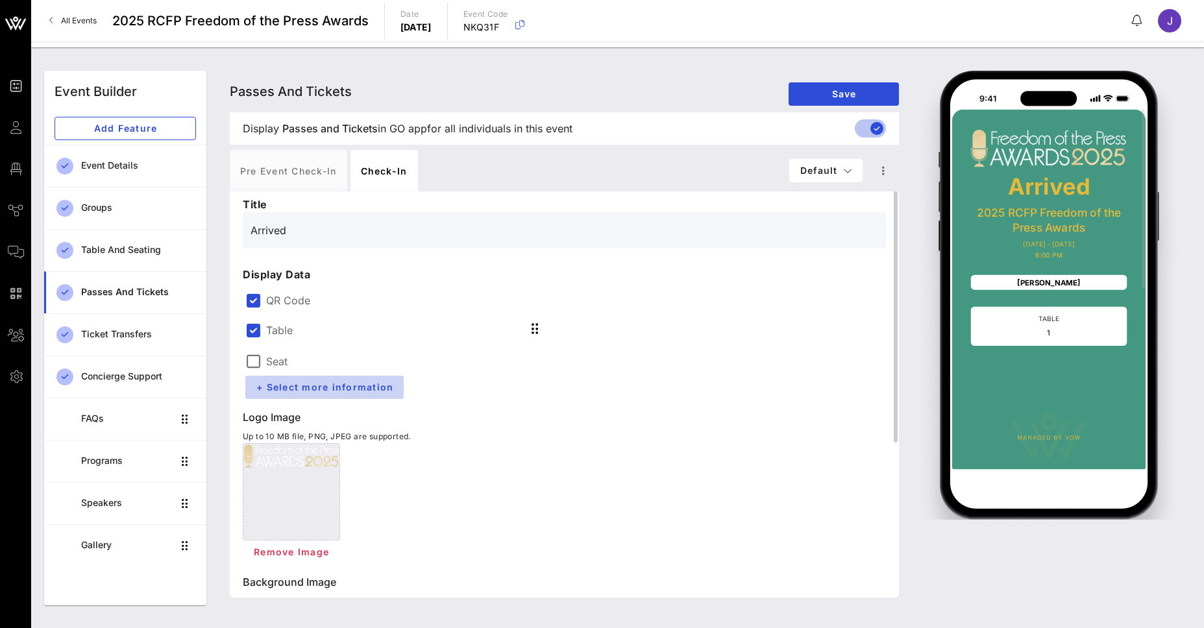
click at [339, 393] on button "+ Select more information" at bounding box center [324, 387] width 158 height 23
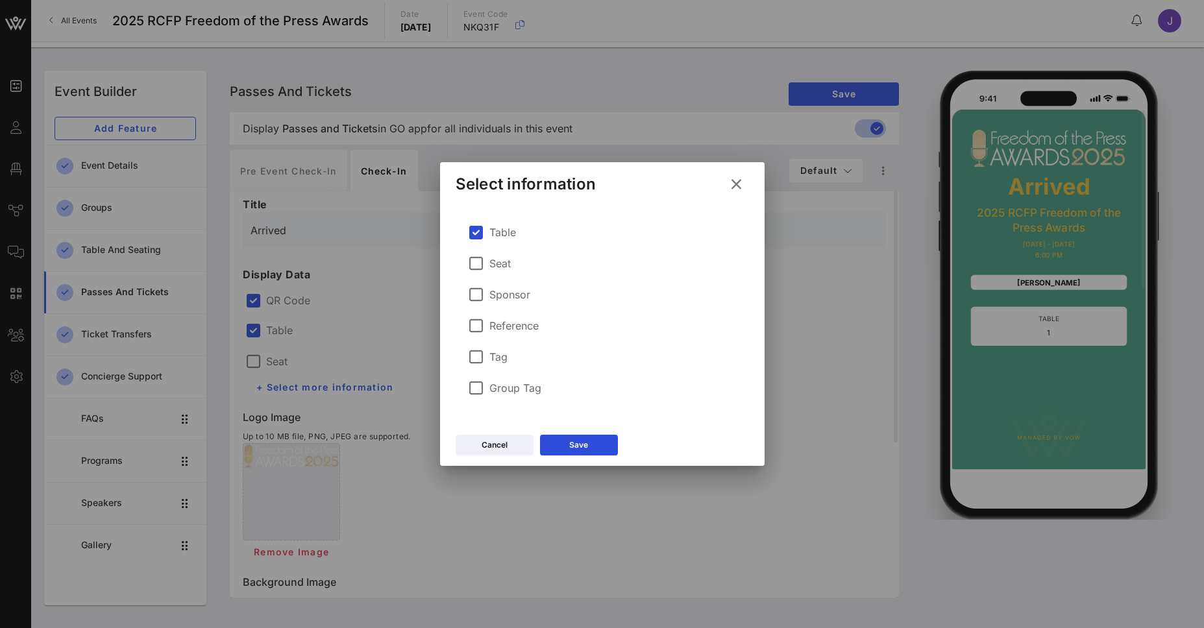
click at [536, 393] on label "Group Tag" at bounding box center [515, 388] width 52 height 13
click at [571, 448] on div "Save" at bounding box center [578, 445] width 19 height 13
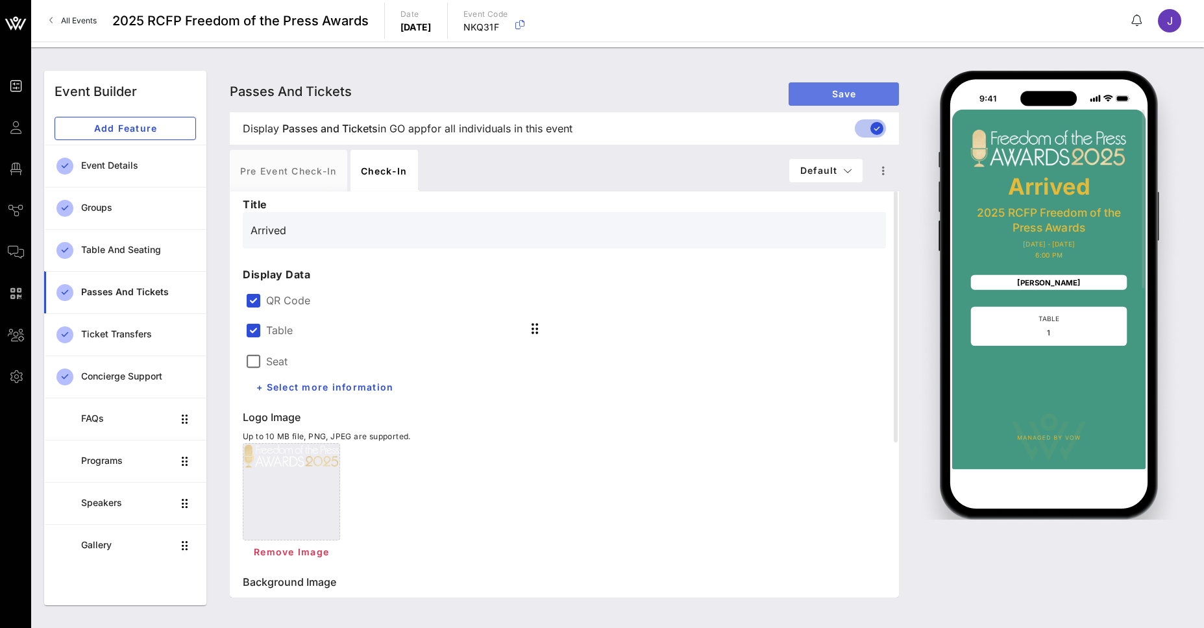
click at [831, 96] on span "Save" at bounding box center [844, 93] width 90 height 11
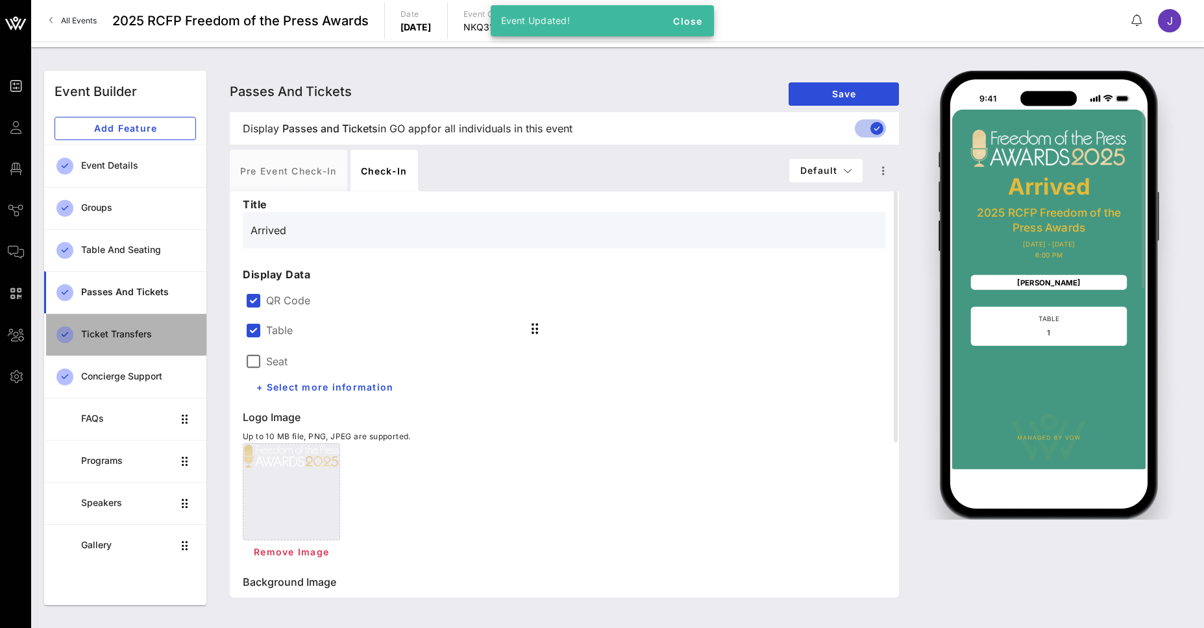
click at [136, 334] on div "Ticket Transfers" at bounding box center [138, 334] width 115 height 11
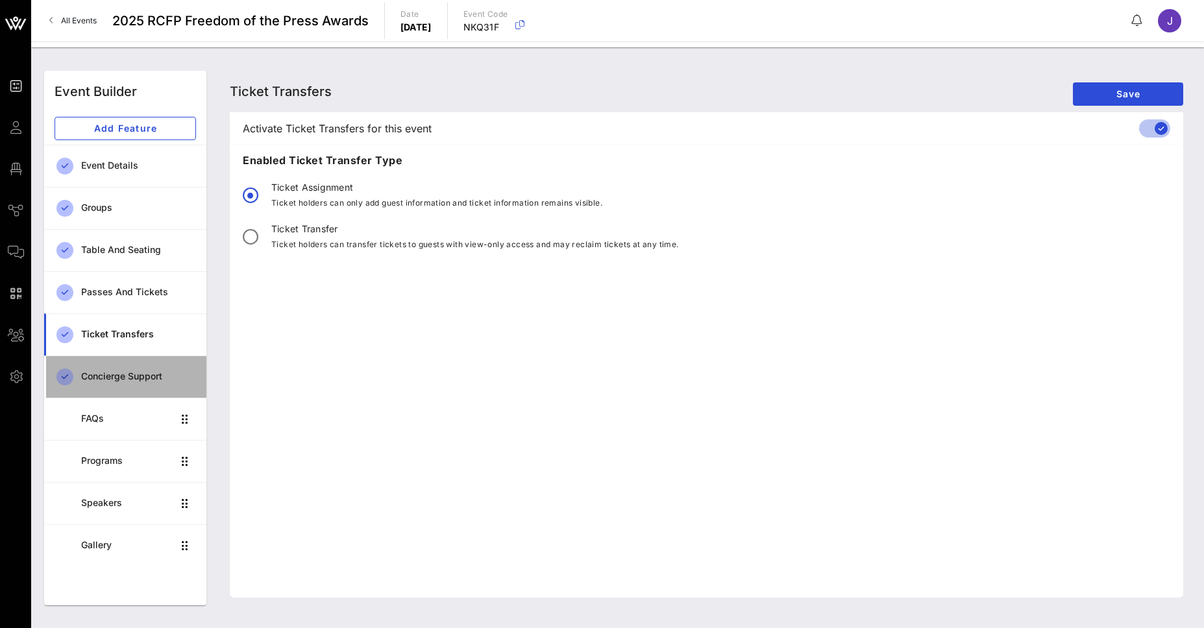
click at [114, 371] on div "Concierge Support" at bounding box center [138, 376] width 115 height 11
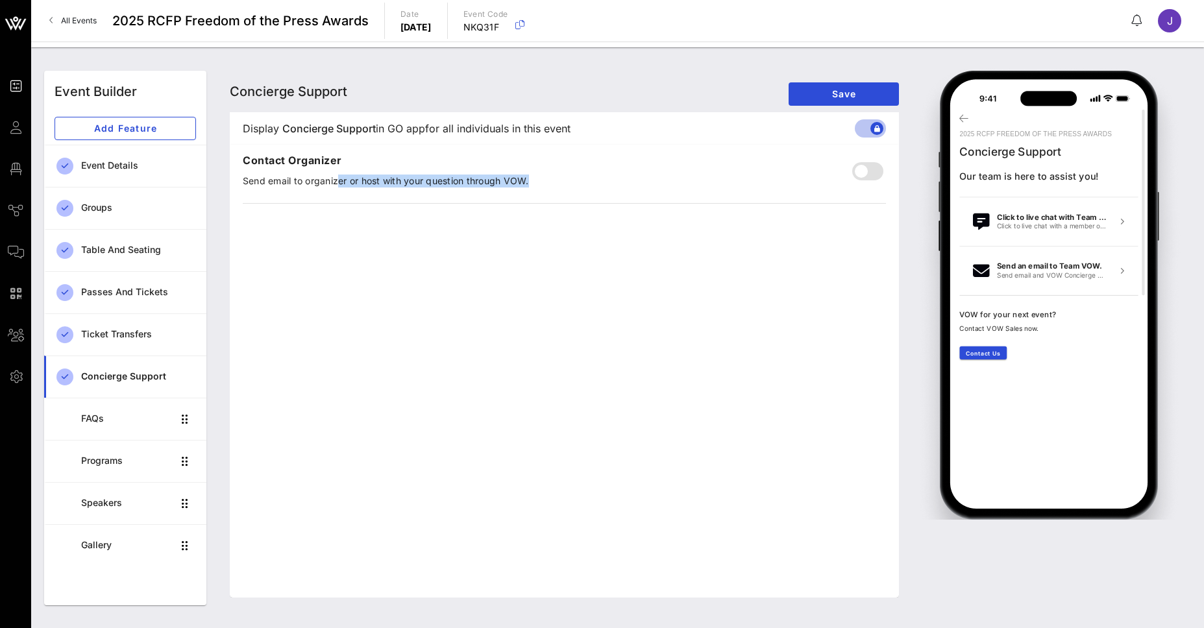
drag, startPoint x: 308, startPoint y: 182, endPoint x: 565, endPoint y: 286, distance: 277.0
click at [565, 281] on div "Contact Organizer Send email to organizer or host with your question through VO…" at bounding box center [564, 371] width 669 height 453
click at [562, 295] on div "Contact Organizer Send email to organizer or host with your question through VO…" at bounding box center [564, 371] width 669 height 453
click at [880, 179] on div "Contact Organizer Send email to organizer or host with your question through VO…" at bounding box center [564, 171] width 643 height 43
click at [863, 169] on div at bounding box center [861, 171] width 22 height 22
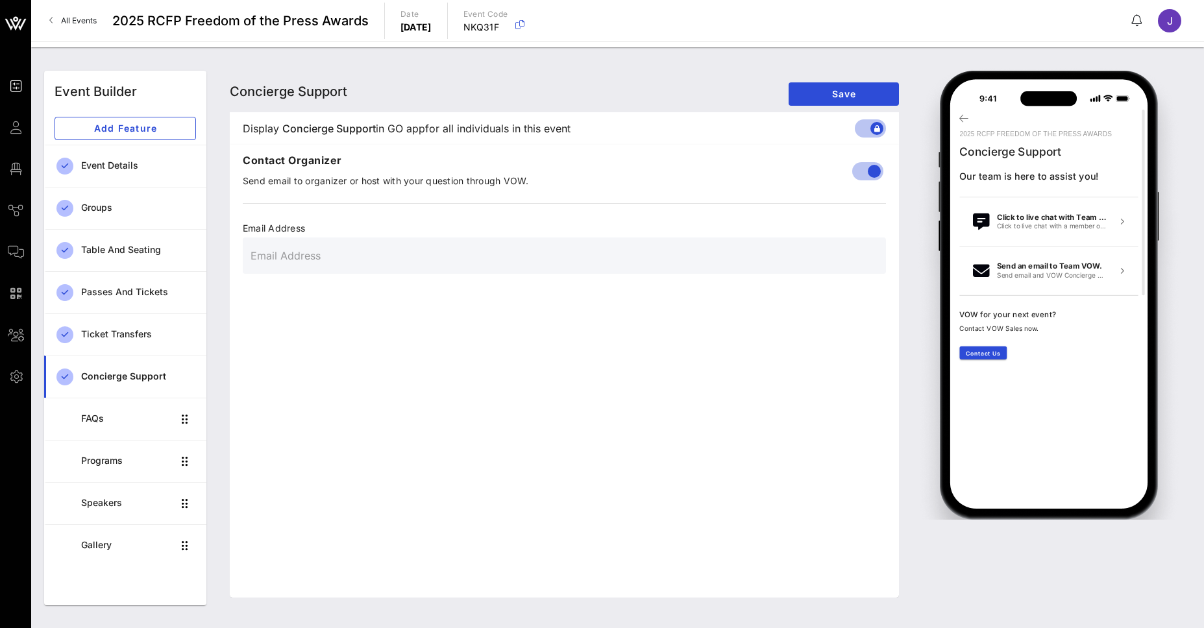
click at [373, 248] on input "text" at bounding box center [565, 255] width 628 height 21
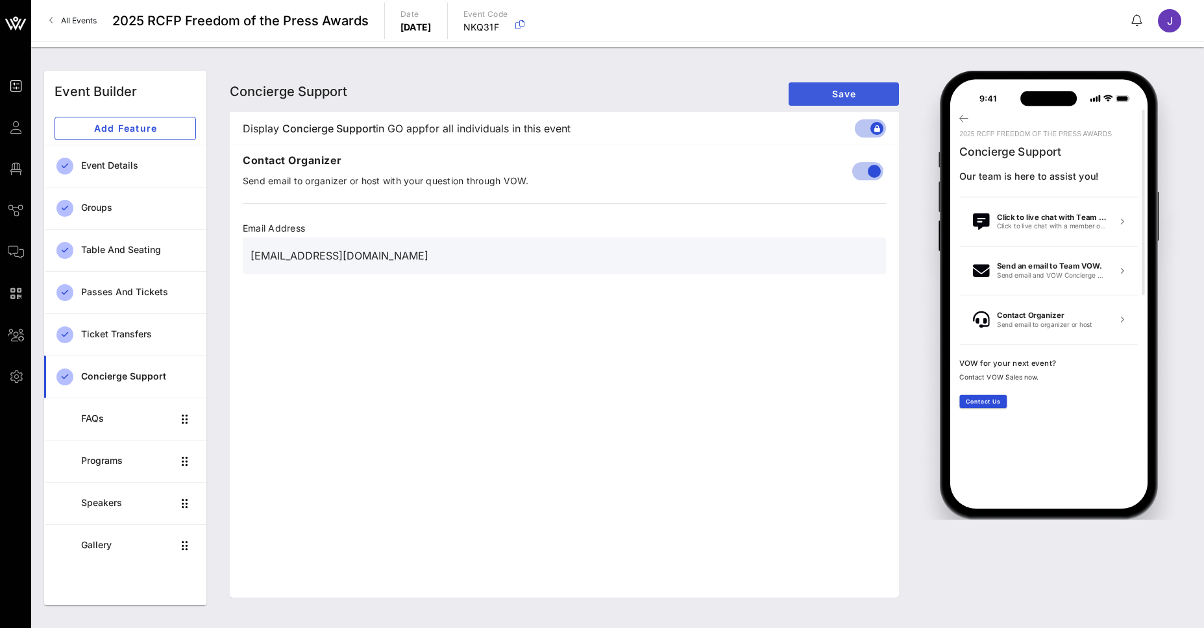
type input "[EMAIL_ADDRESS][DOMAIN_NAME]"
click at [836, 97] on span "Save" at bounding box center [844, 93] width 90 height 11
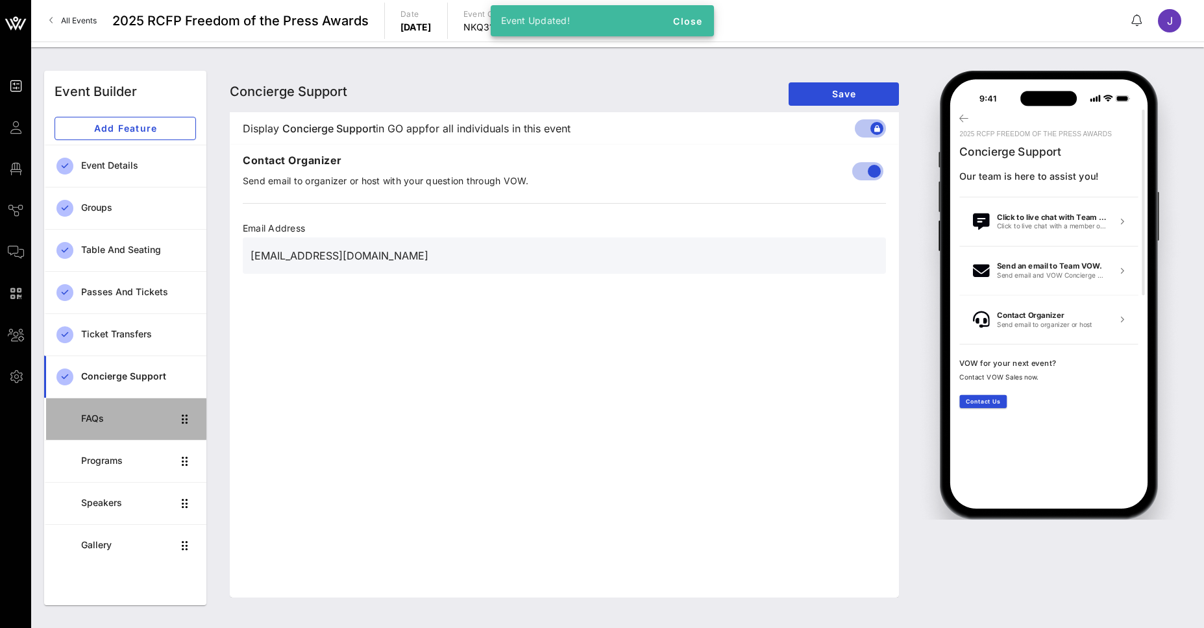
click at [132, 416] on div "FAQs" at bounding box center [127, 418] width 92 height 11
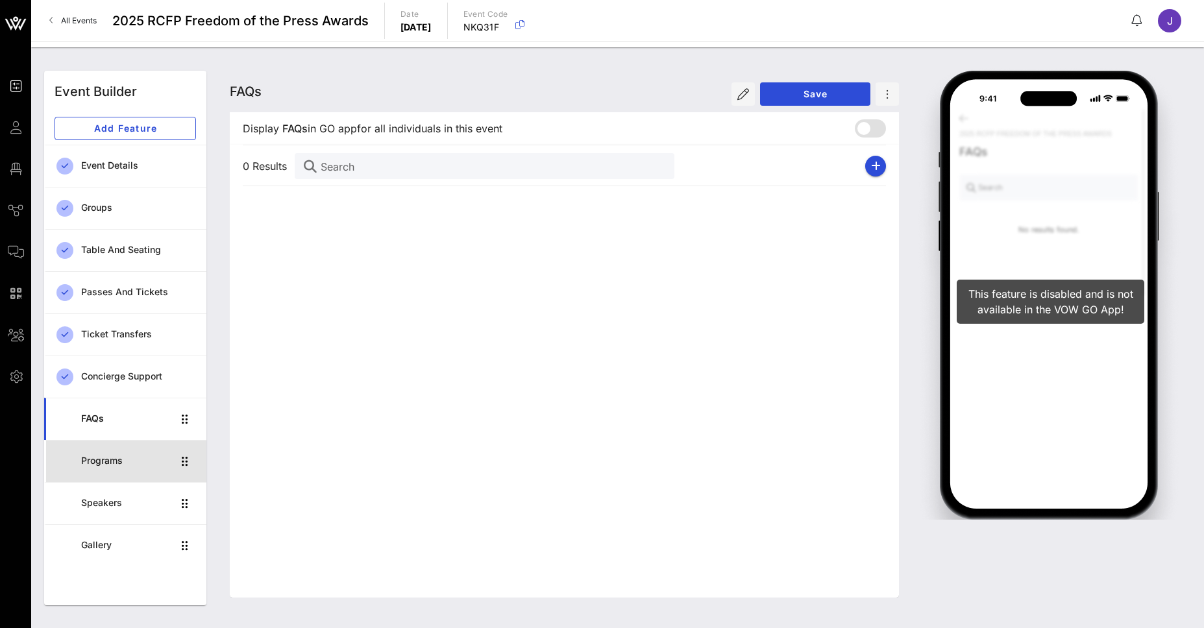
click at [104, 469] on div "Programs" at bounding box center [127, 461] width 92 height 27
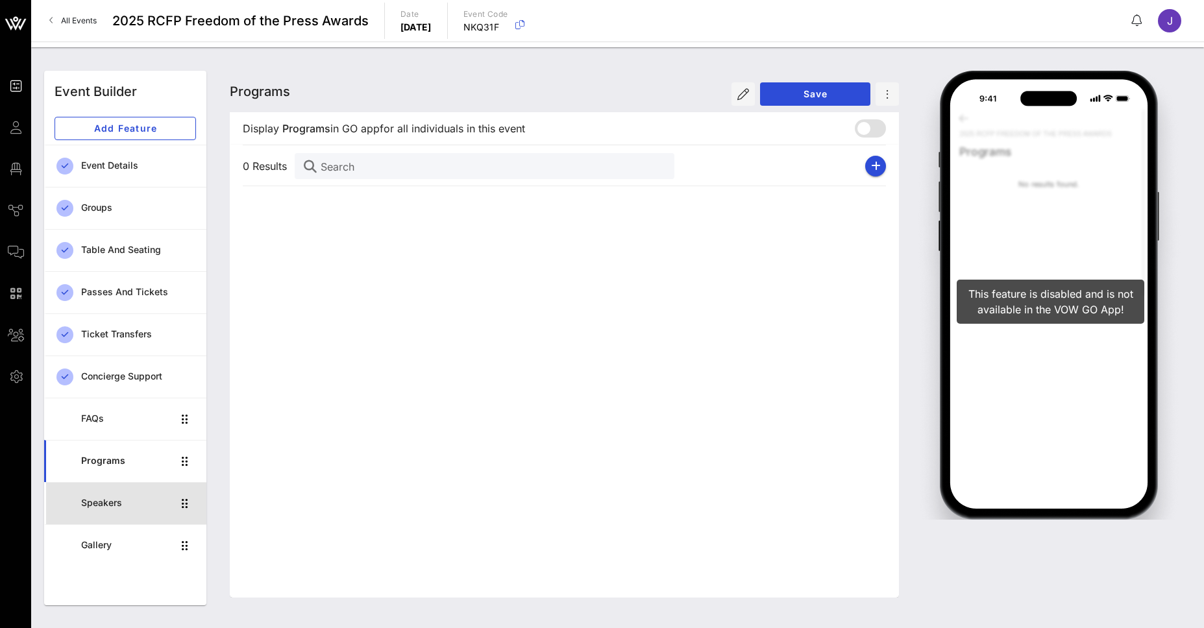
click at [108, 496] on div "Speakers" at bounding box center [127, 503] width 92 height 27
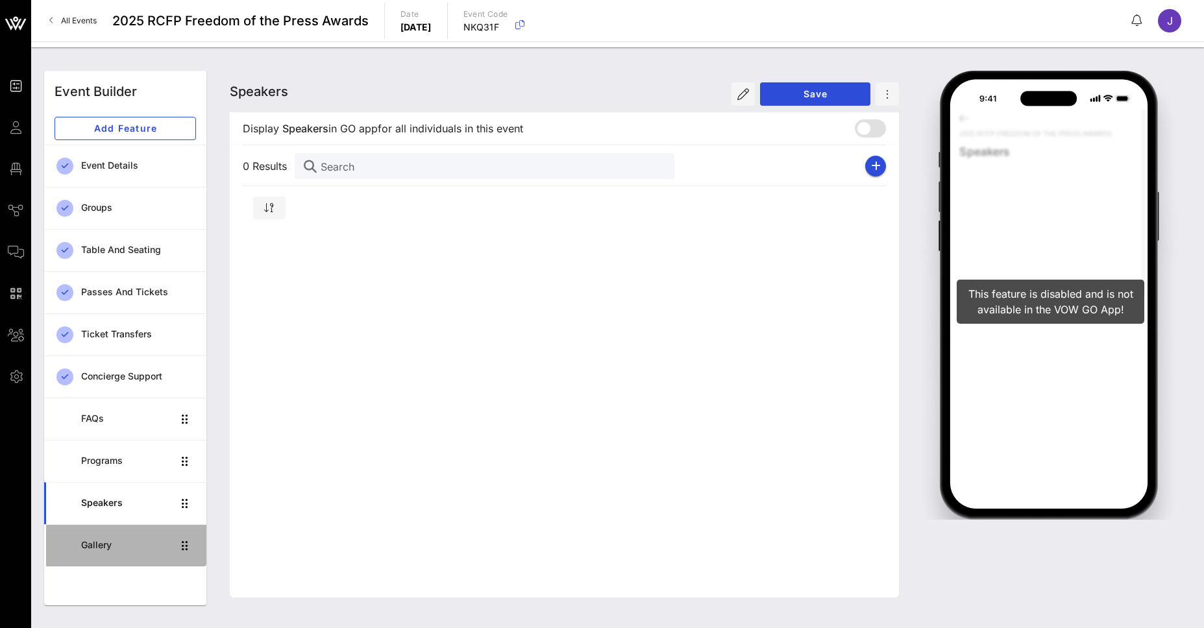
click at [103, 544] on div "Gallery" at bounding box center [127, 545] width 92 height 11
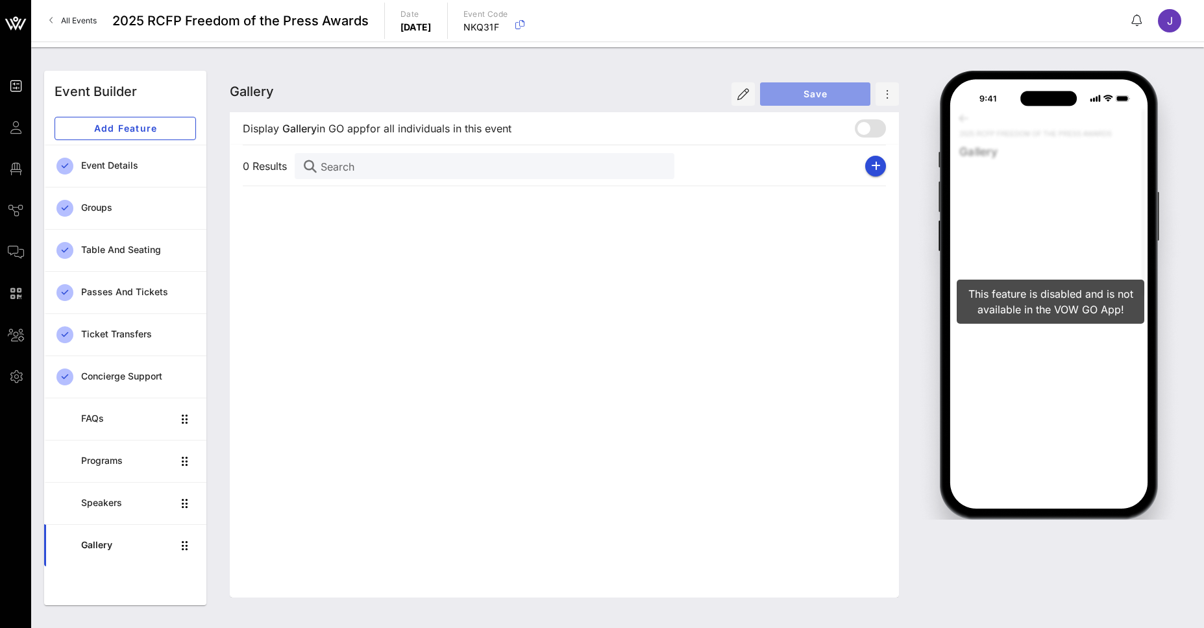
click at [771, 93] on span "Save" at bounding box center [816, 93] width 90 height 11
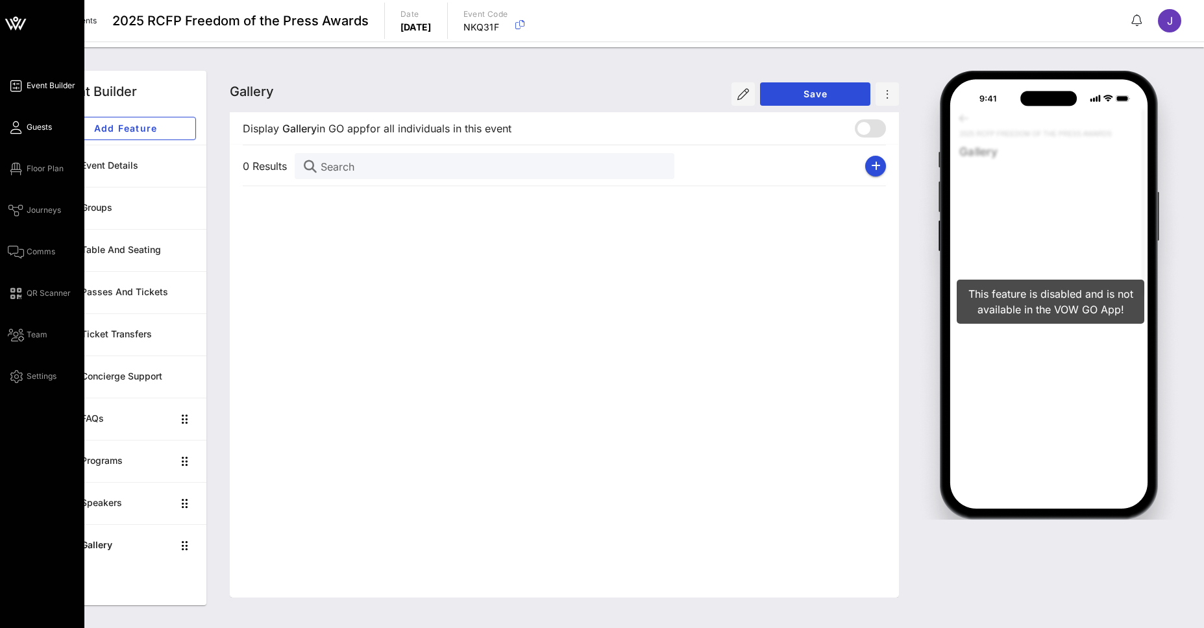
click at [40, 133] on link "Guests" at bounding box center [30, 127] width 44 height 16
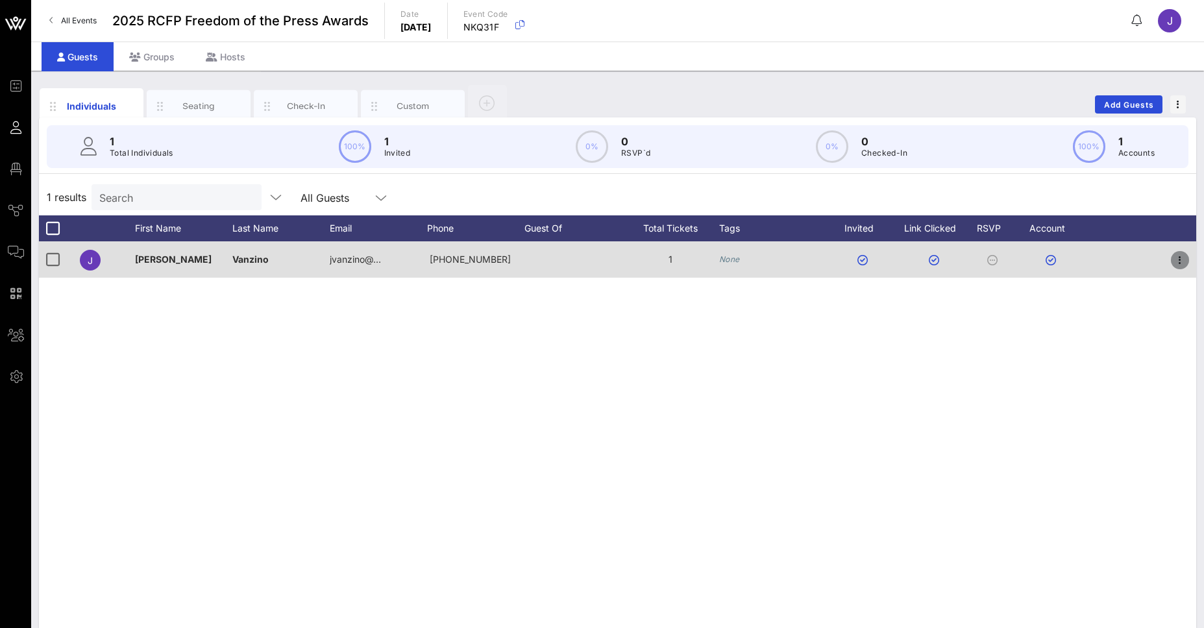
click at [1179, 263] on icon "button" at bounding box center [1180, 261] width 16 height 16
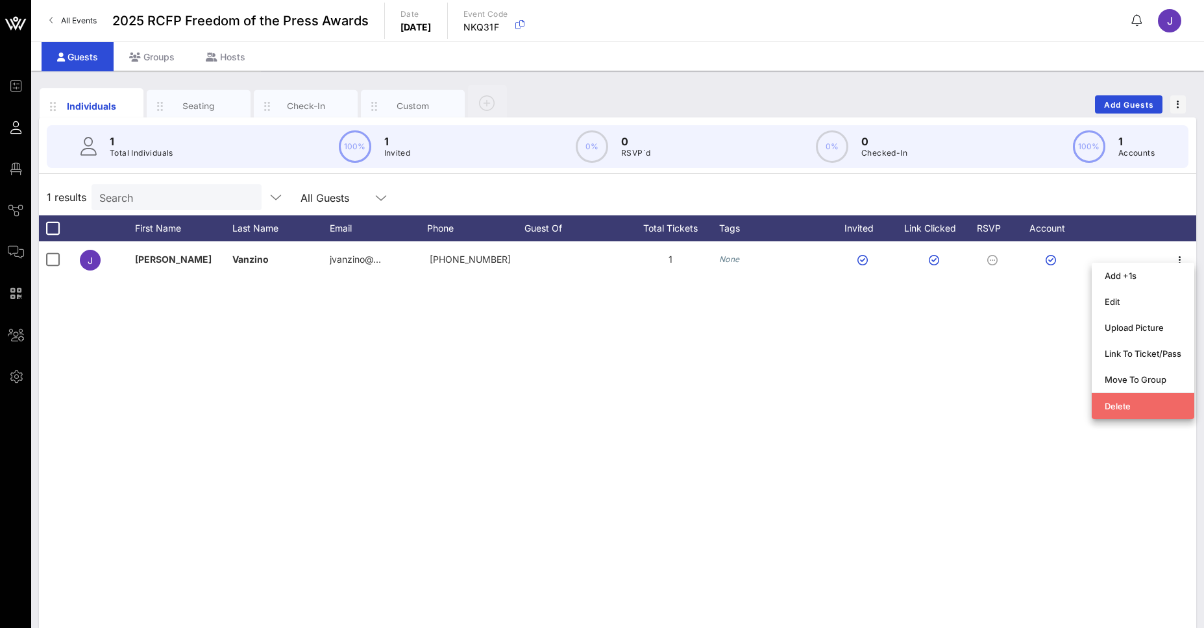
click at [1126, 402] on div "Delete" at bounding box center [1143, 406] width 77 height 10
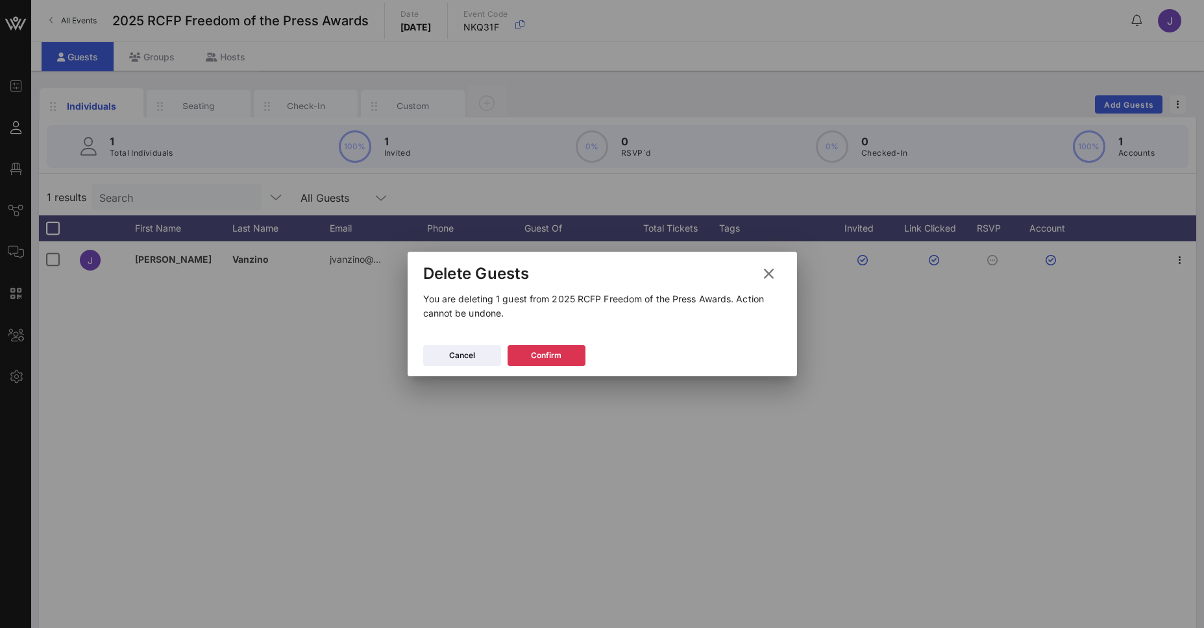
click at [770, 271] on icon at bounding box center [768, 274] width 19 height 18
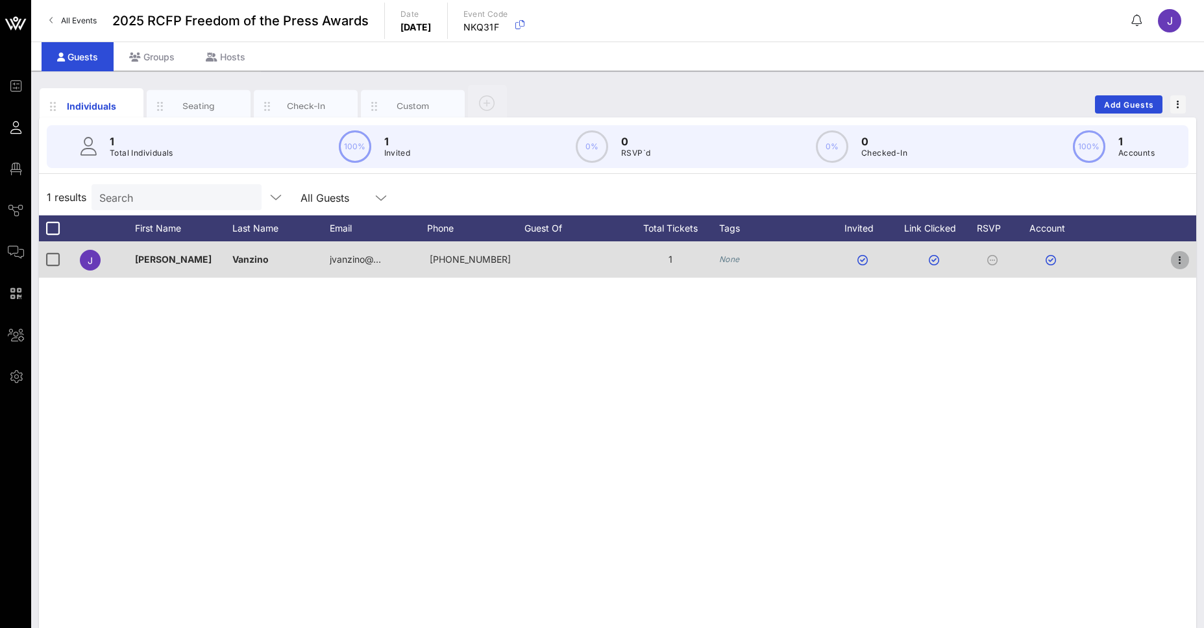
click at [1179, 257] on icon "button" at bounding box center [1180, 261] width 16 height 16
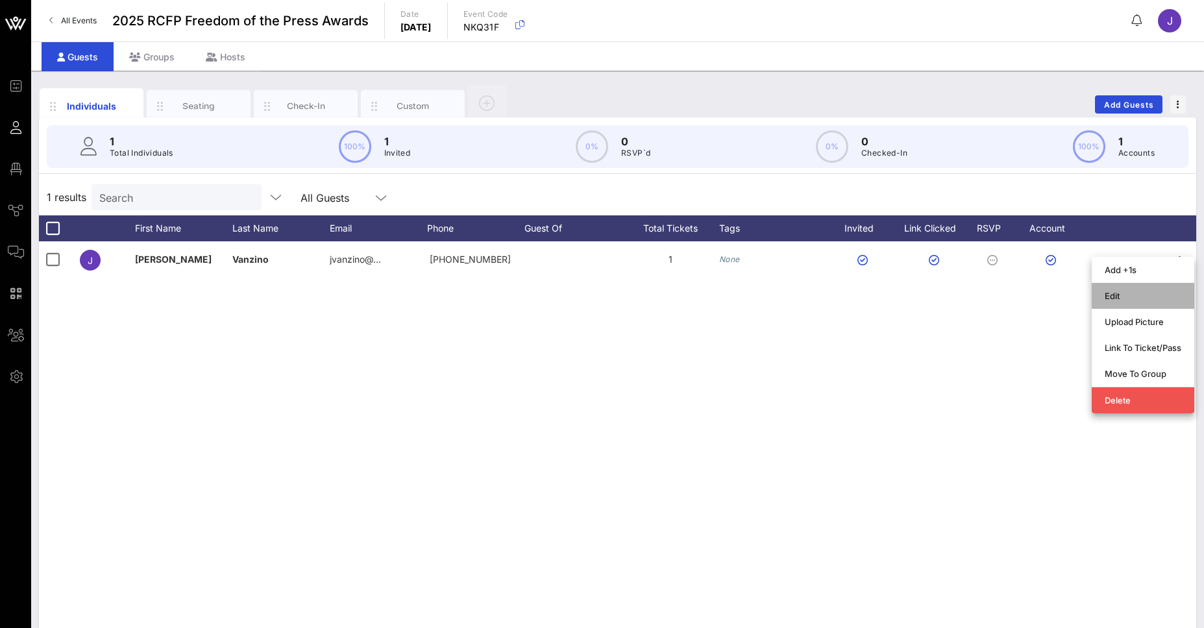
click at [1110, 300] on div "Edit" at bounding box center [1143, 296] width 77 height 10
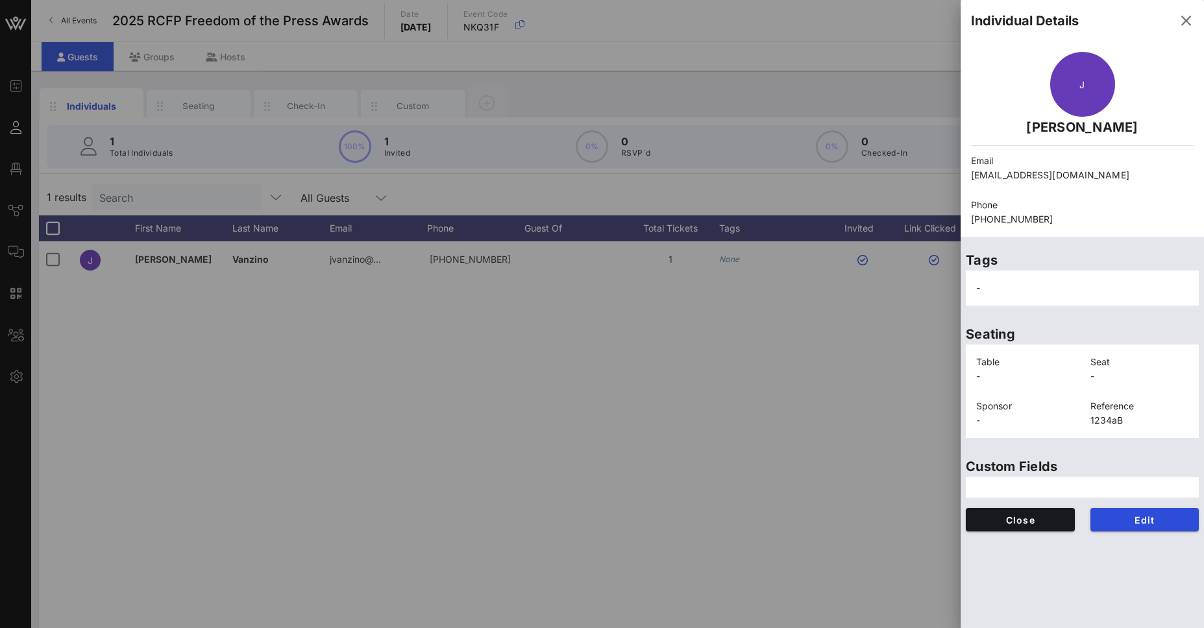
click at [1044, 482] on div at bounding box center [1082, 487] width 233 height 21
click at [811, 463] on div at bounding box center [602, 314] width 1204 height 628
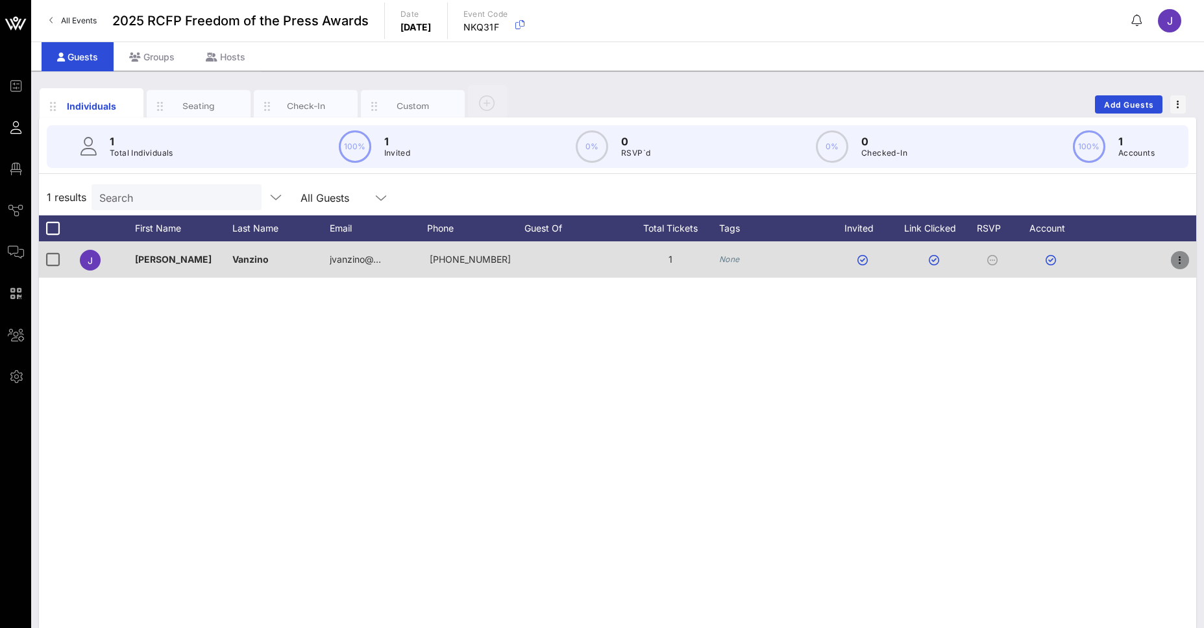
click at [1184, 260] on icon "button" at bounding box center [1180, 261] width 16 height 16
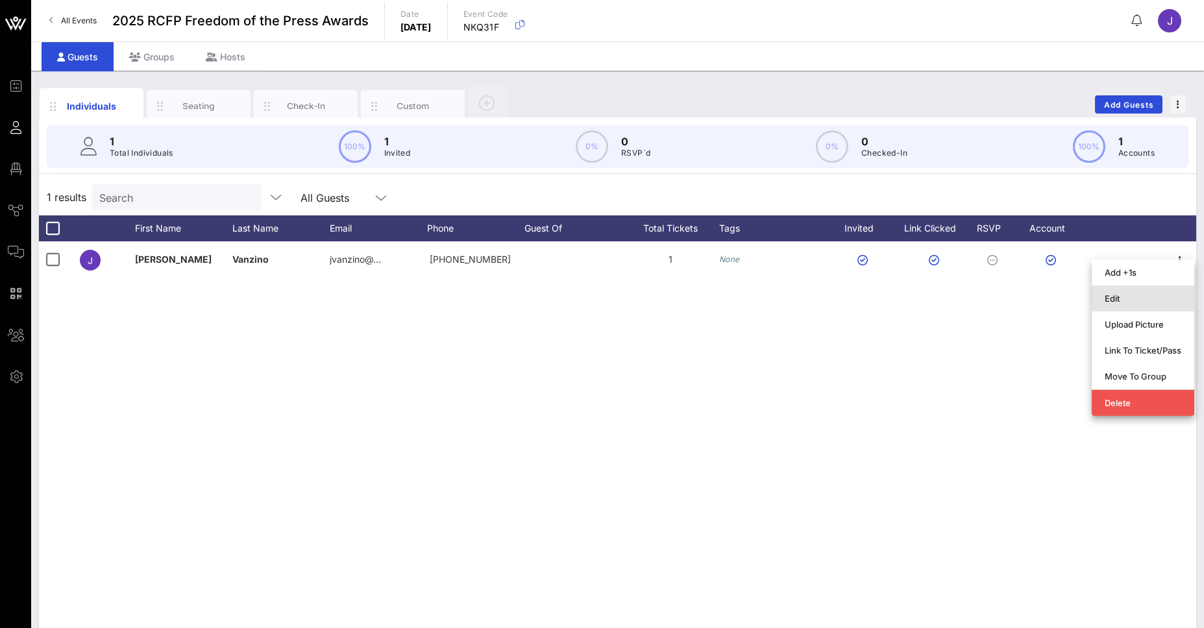
click at [1132, 295] on div "Edit" at bounding box center [1143, 298] width 77 height 10
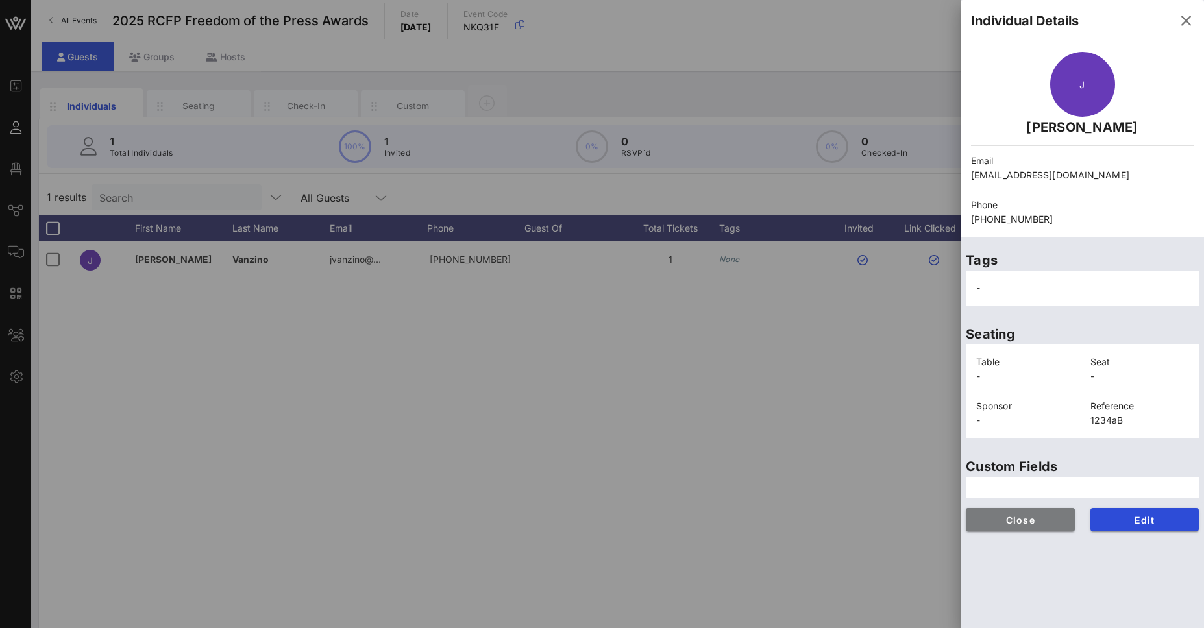
click at [1049, 522] on span "Close" at bounding box center [1020, 520] width 88 height 11
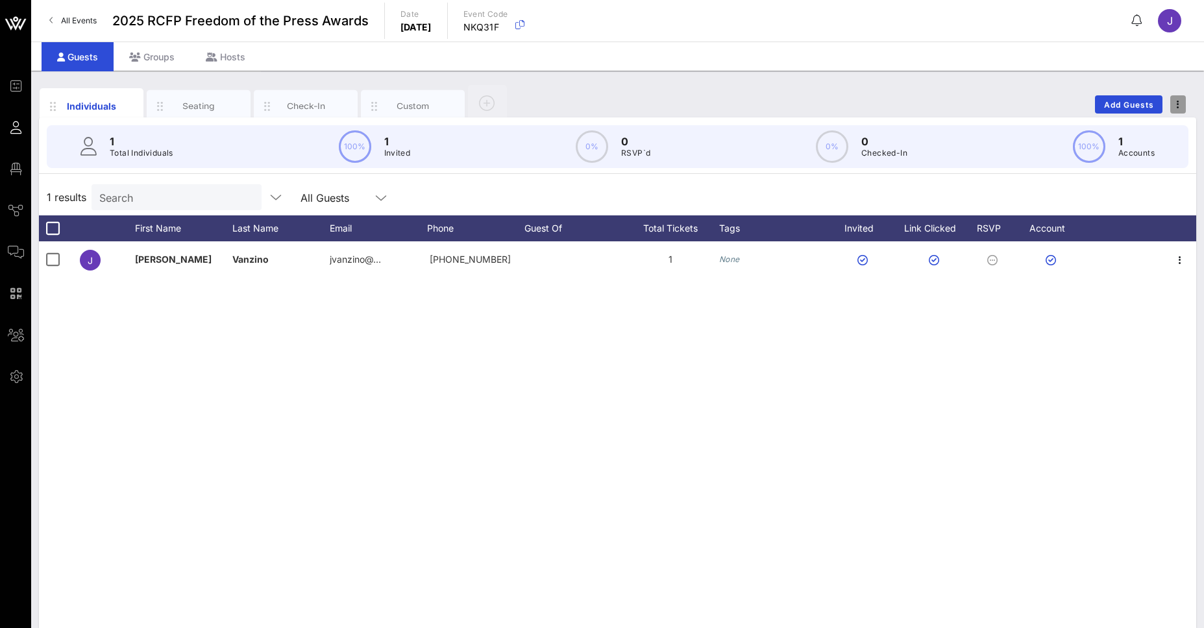
click at [1174, 108] on span "button" at bounding box center [1178, 104] width 16 height 9
click at [1164, 129] on div "Export To CSV" at bounding box center [1154, 126] width 62 height 10
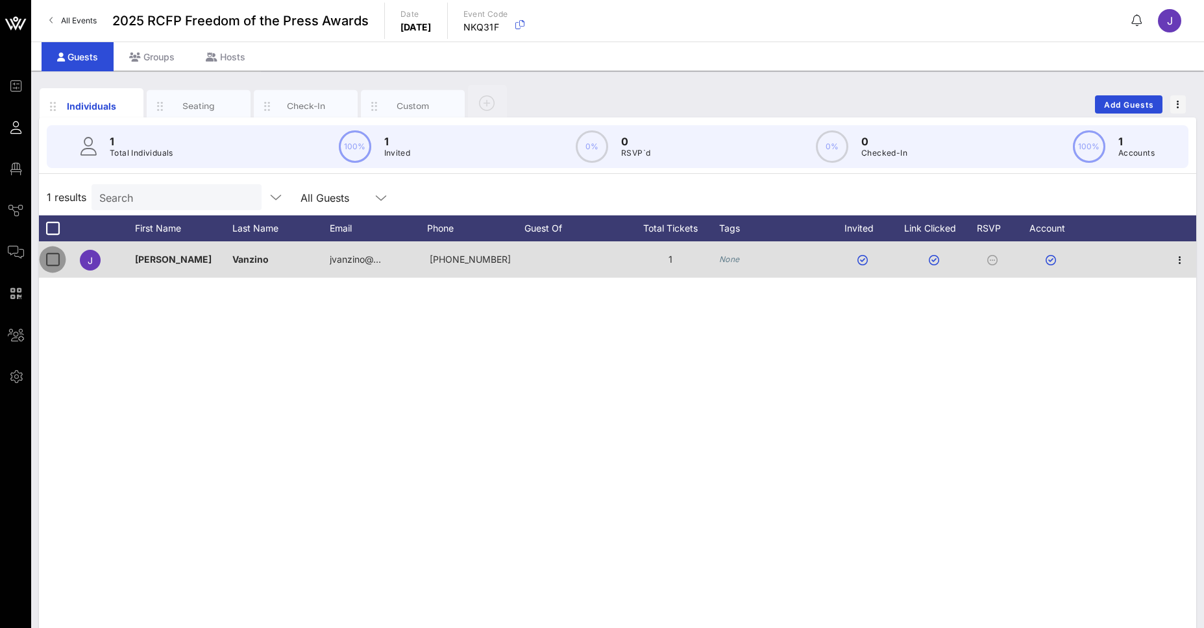
click at [59, 258] on div at bounding box center [53, 260] width 22 height 22
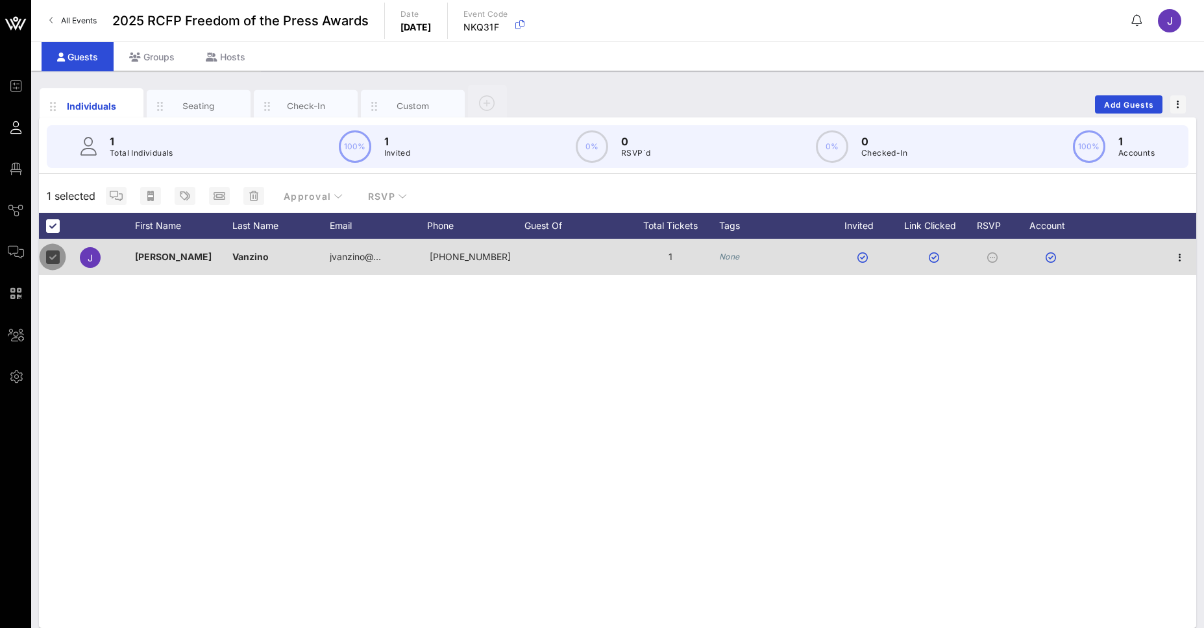
click at [47, 260] on div at bounding box center [53, 257] width 22 height 22
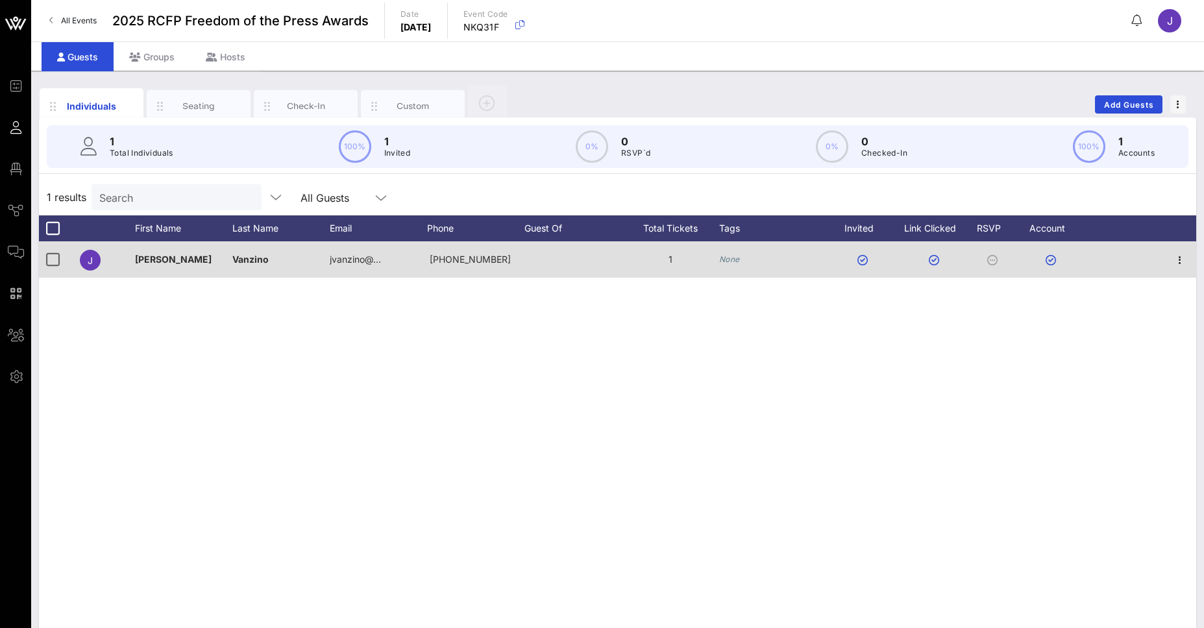
click at [292, 265] on div "Vanzino" at bounding box center [280, 259] width 97 height 36
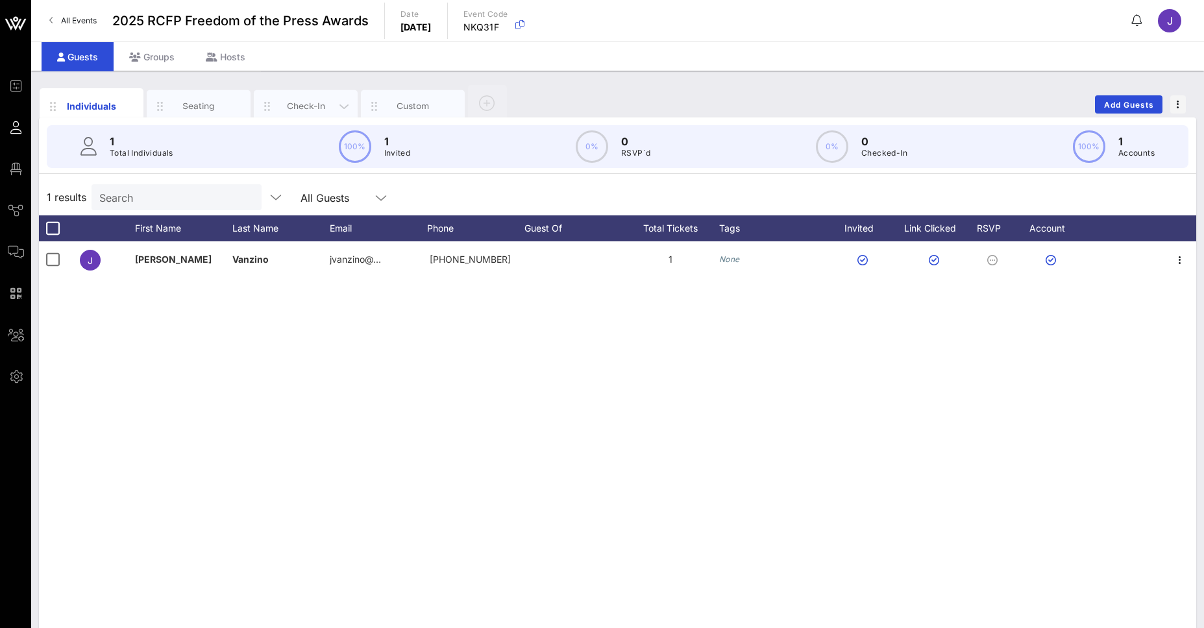
click at [323, 105] on div "Check-In" at bounding box center [306, 106] width 58 height 12
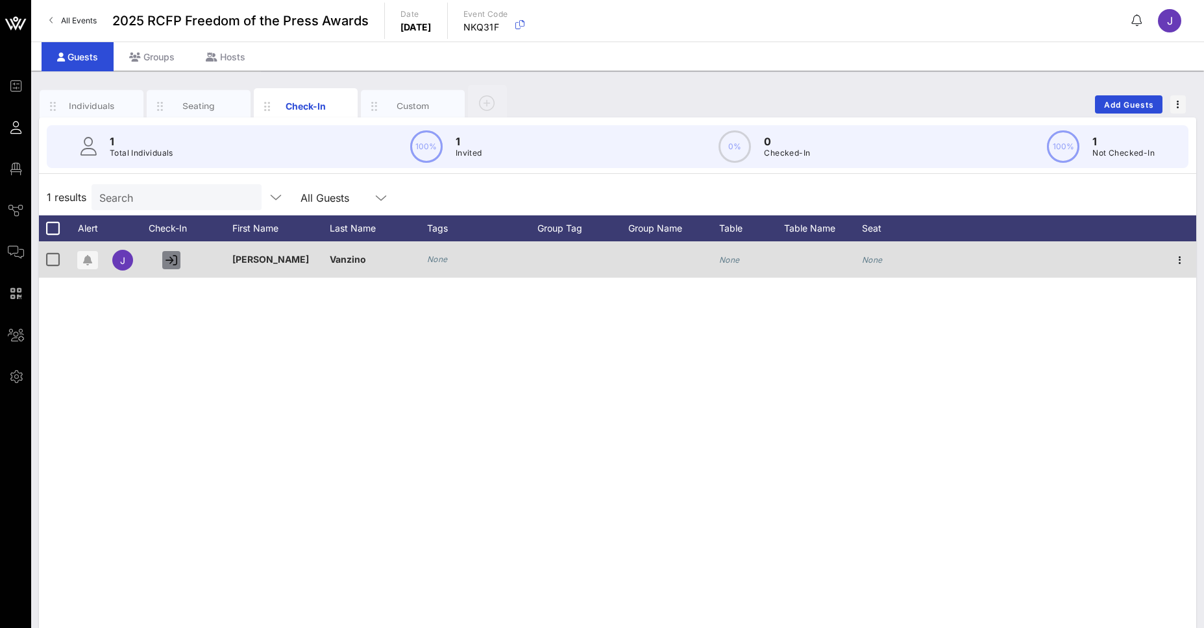
click at [168, 263] on icon "button" at bounding box center [172, 260] width 12 height 12
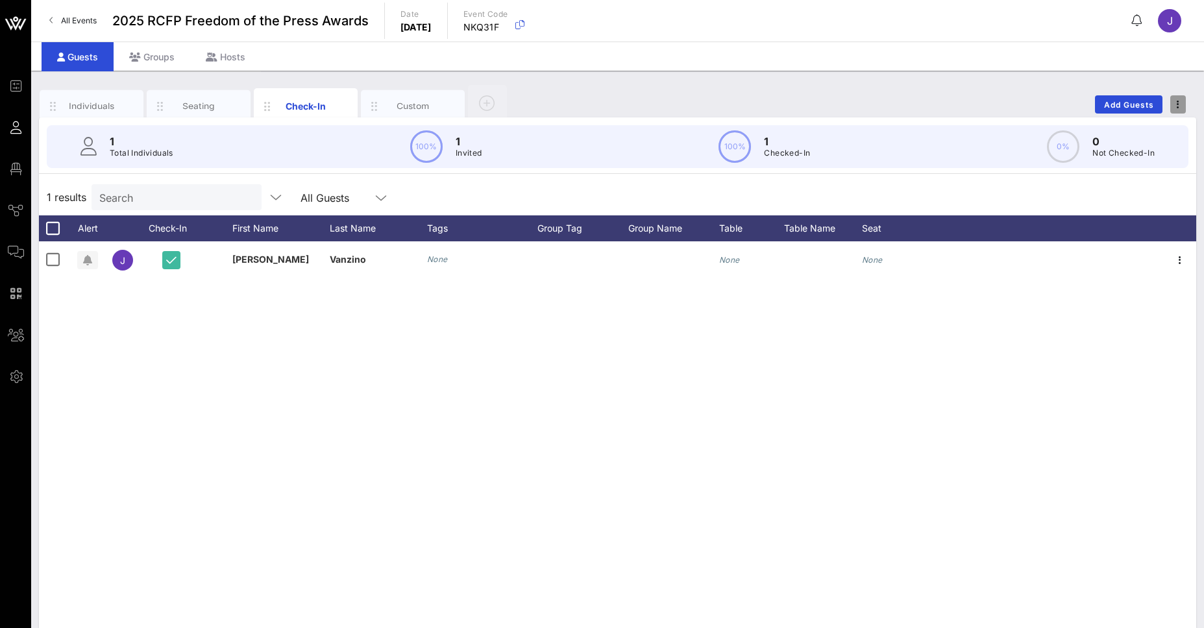
click at [1181, 108] on span "button" at bounding box center [1178, 104] width 16 height 9
click at [1159, 128] on div "Export To CSV" at bounding box center [1154, 126] width 62 height 10
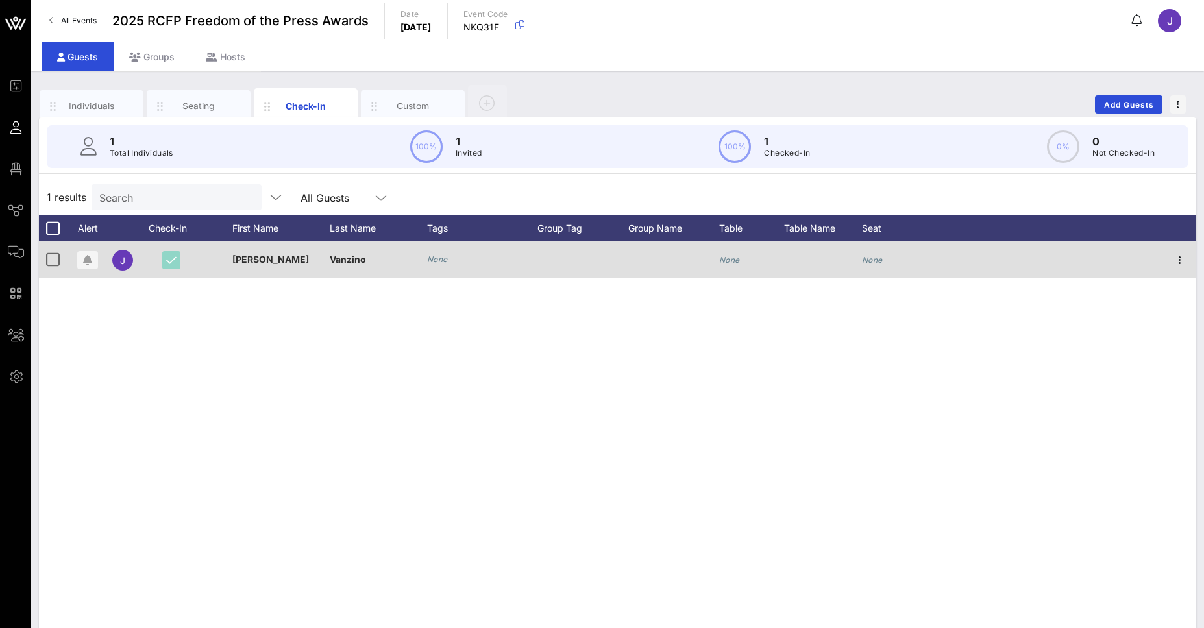
click at [171, 260] on icon "button" at bounding box center [171, 260] width 10 height 12
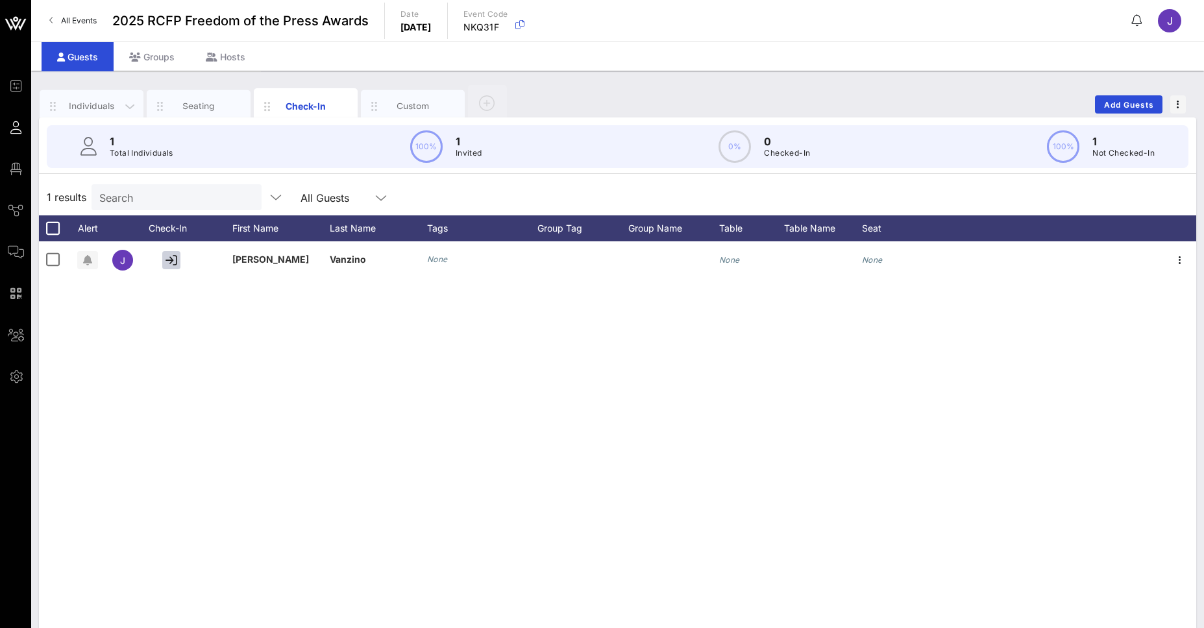
click at [100, 112] on div "Individuals" at bounding box center [92, 106] width 104 height 32
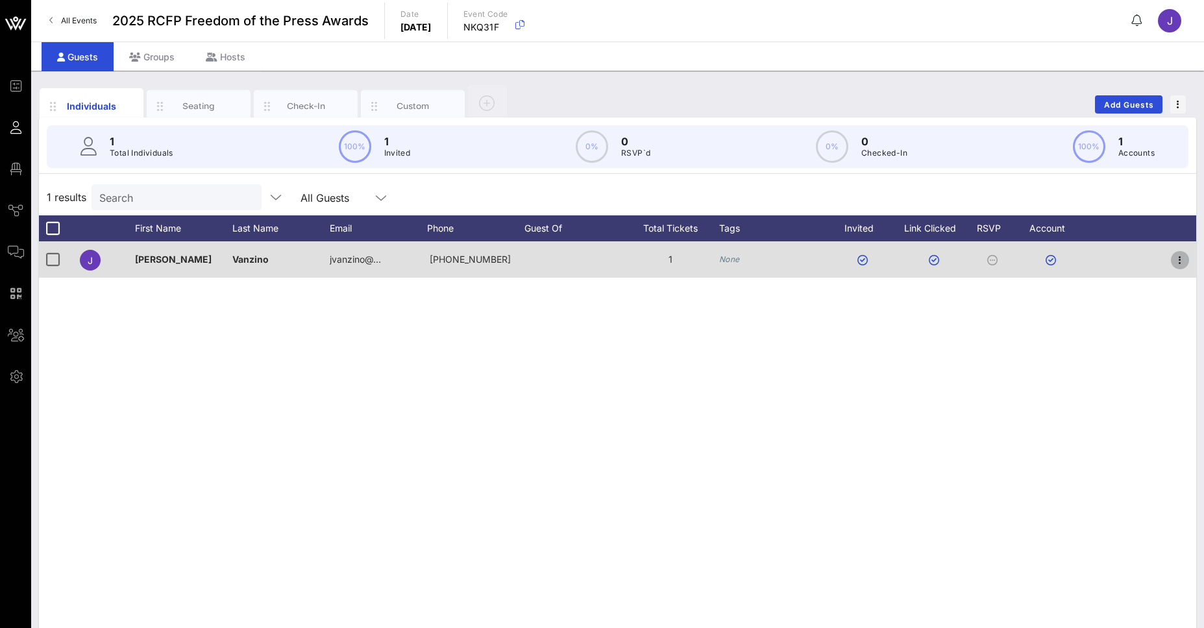
click at [1176, 254] on icon "button" at bounding box center [1180, 261] width 16 height 16
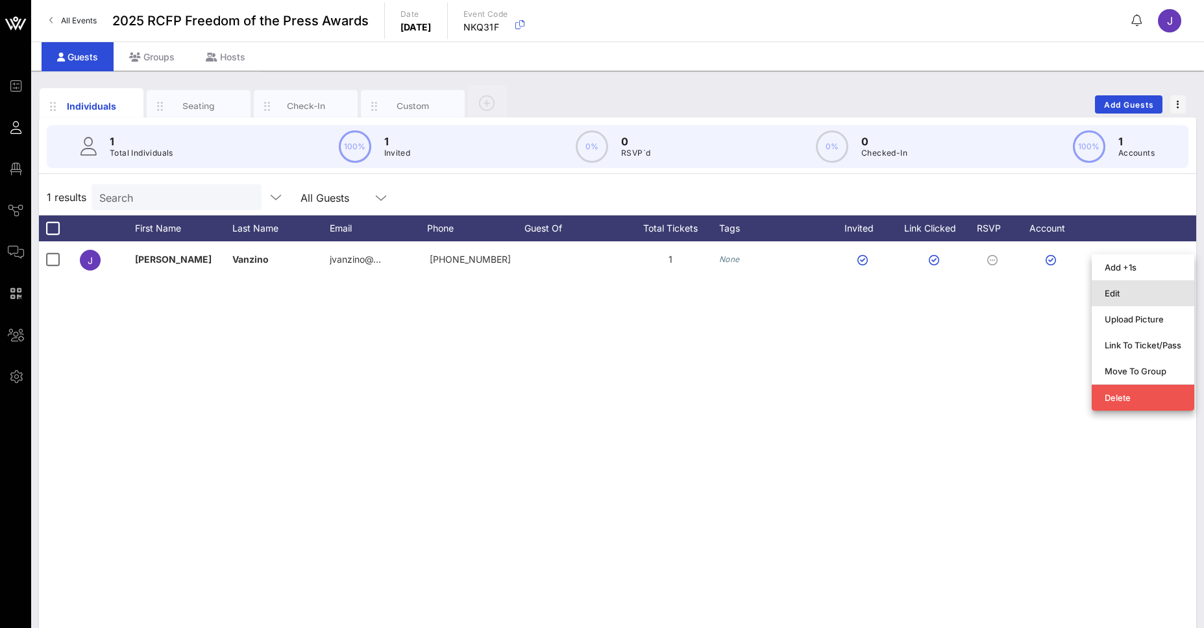
click at [1156, 298] on div "Edit" at bounding box center [1143, 293] width 77 height 10
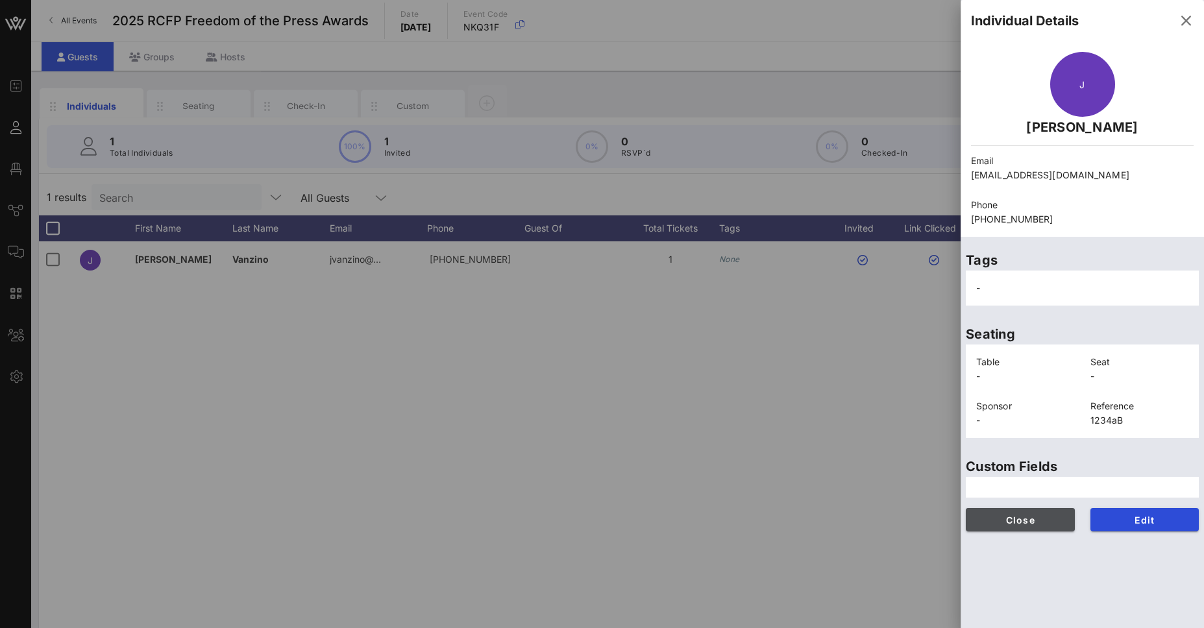
click at [1031, 523] on span "Close" at bounding box center [1020, 520] width 88 height 11
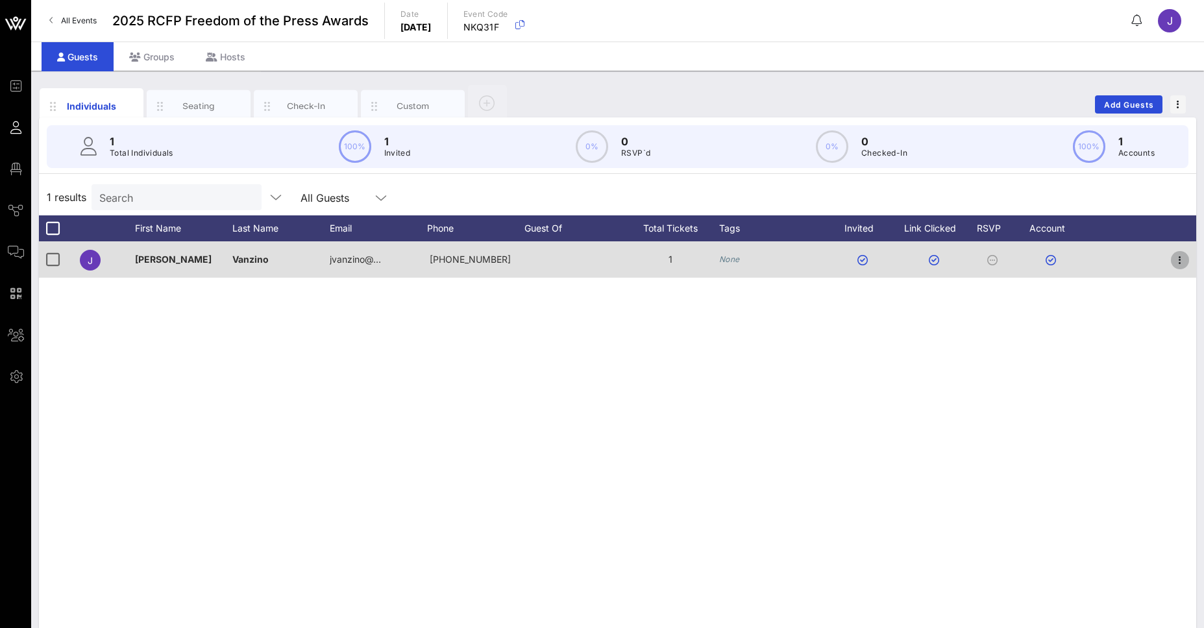
click at [1183, 254] on icon "button" at bounding box center [1180, 261] width 16 height 16
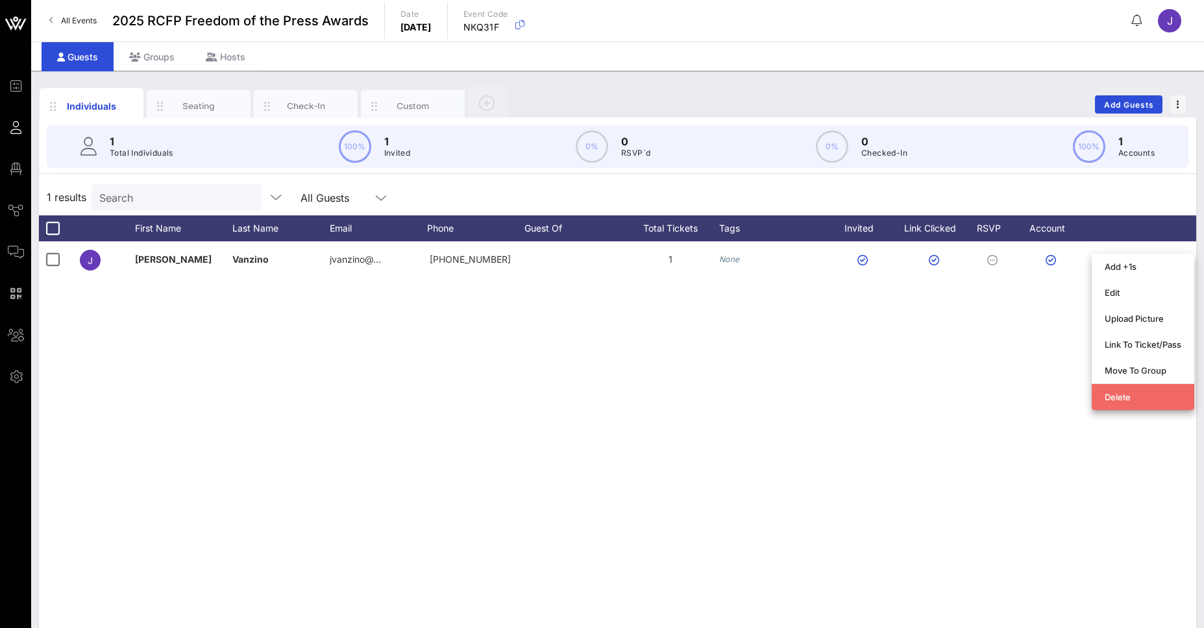
click at [1124, 400] on div "Delete" at bounding box center [1143, 397] width 77 height 10
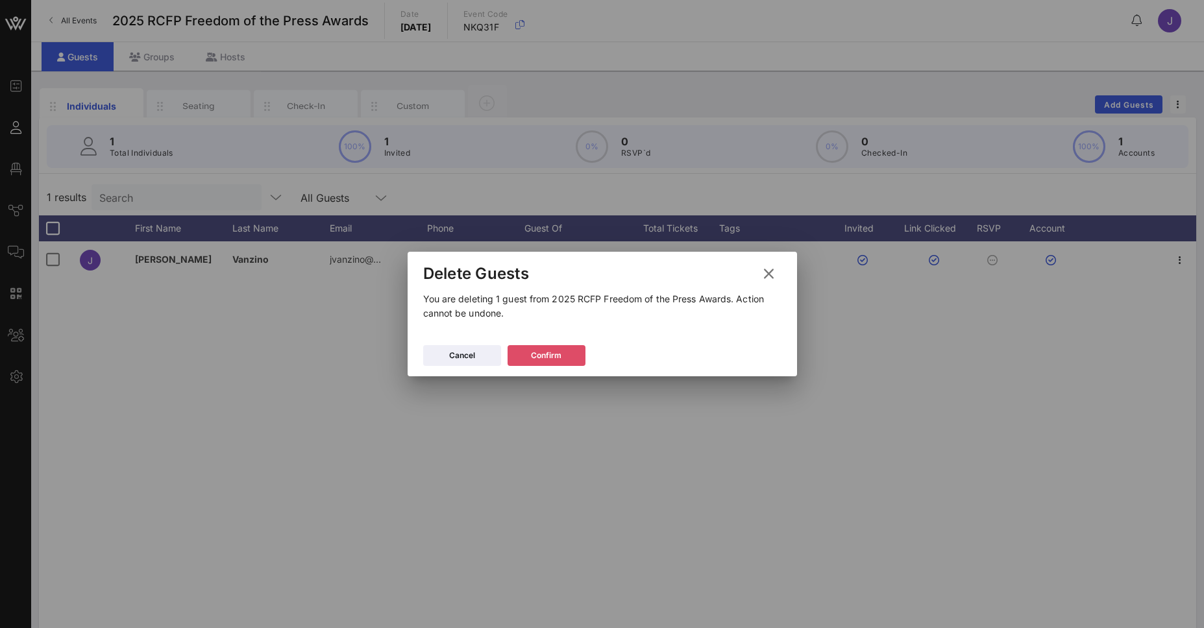
click at [535, 351] on div "Confirm" at bounding box center [546, 355] width 31 height 13
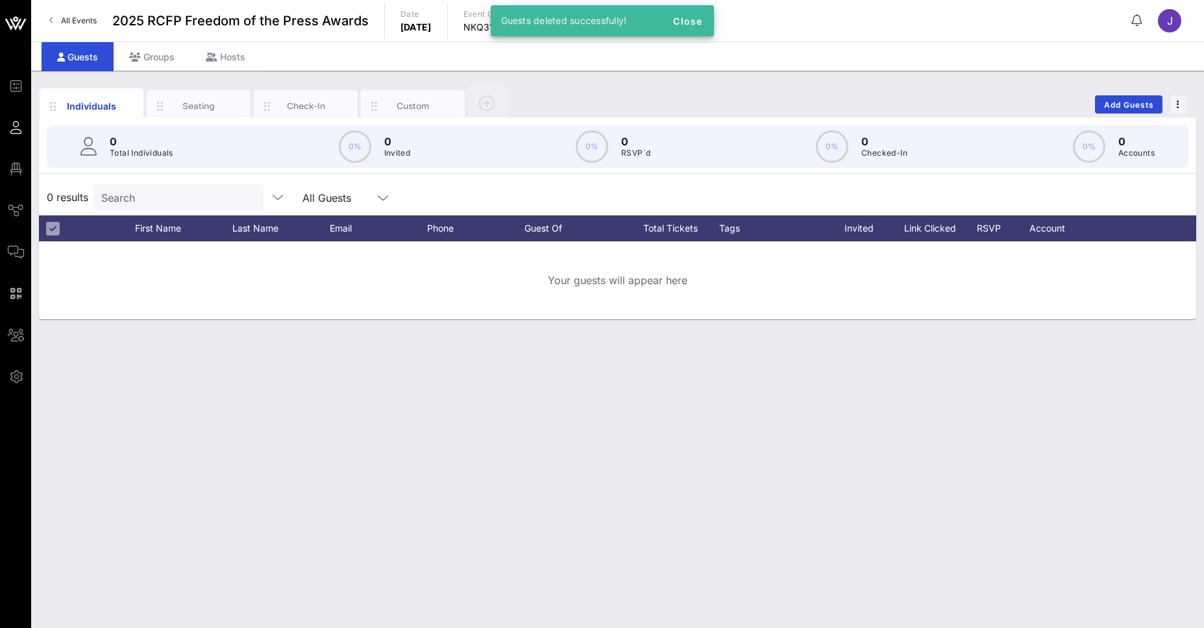
click at [280, 420] on div "Individuals Seating Check-In Custom Add Guests 0 Total Individuals 0% 0 Invited…" at bounding box center [617, 350] width 1173 height 558
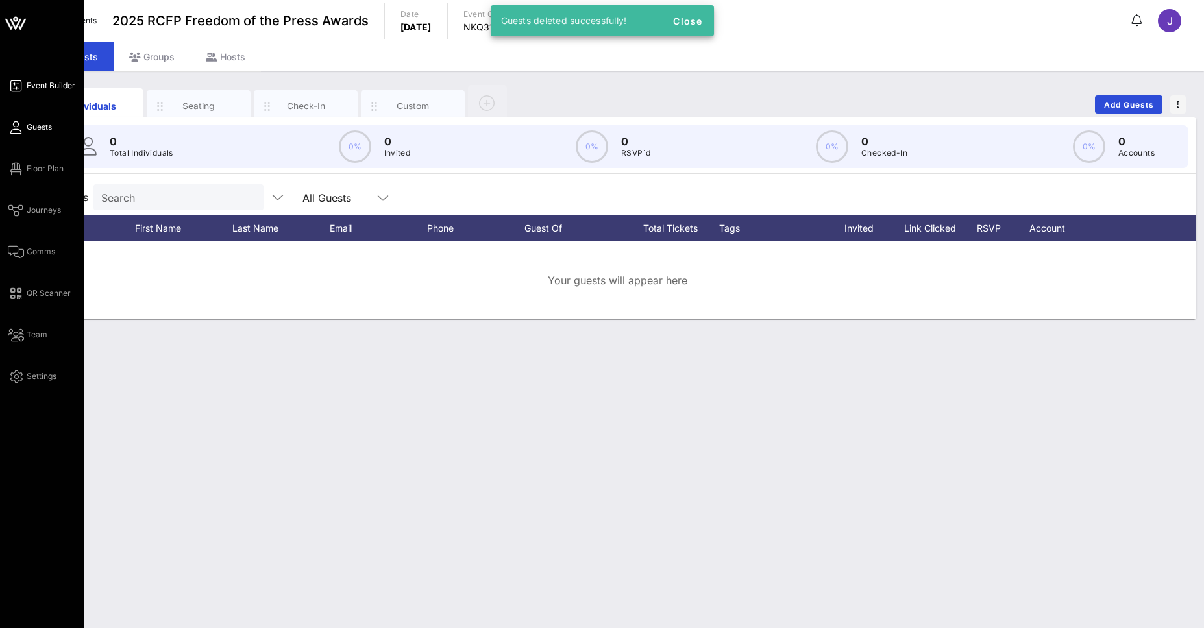
click at [32, 89] on span "Event Builder" at bounding box center [51, 86] width 49 height 12
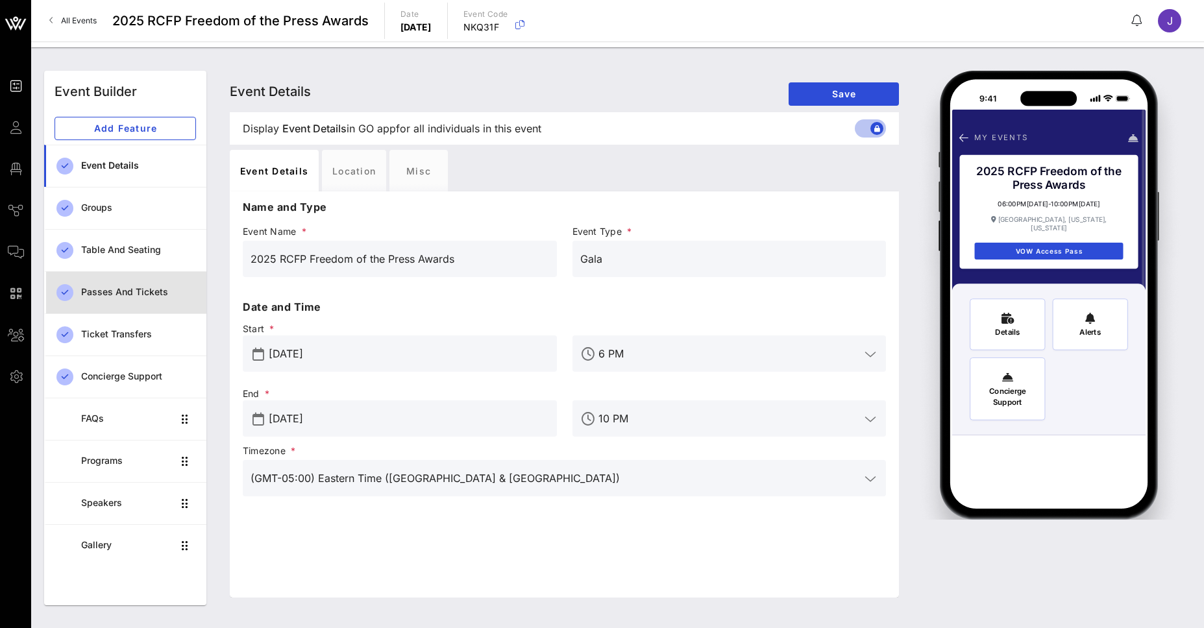
click at [133, 291] on div "Passes and Tickets" at bounding box center [138, 292] width 115 height 11
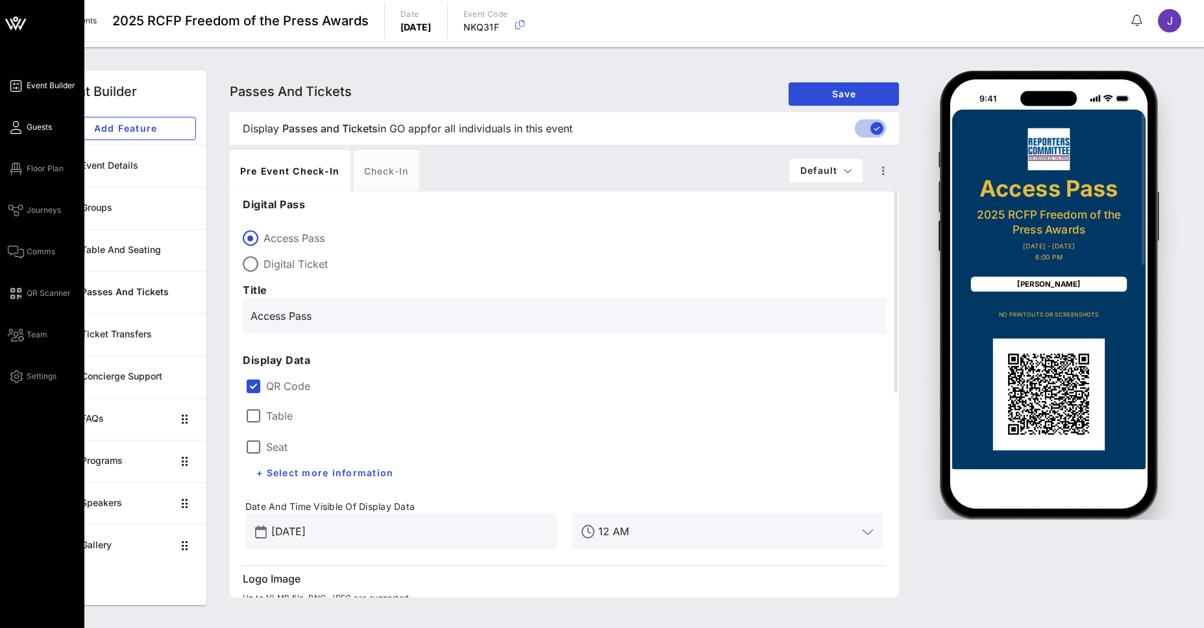
click at [33, 129] on span "Guests" at bounding box center [39, 127] width 25 height 12
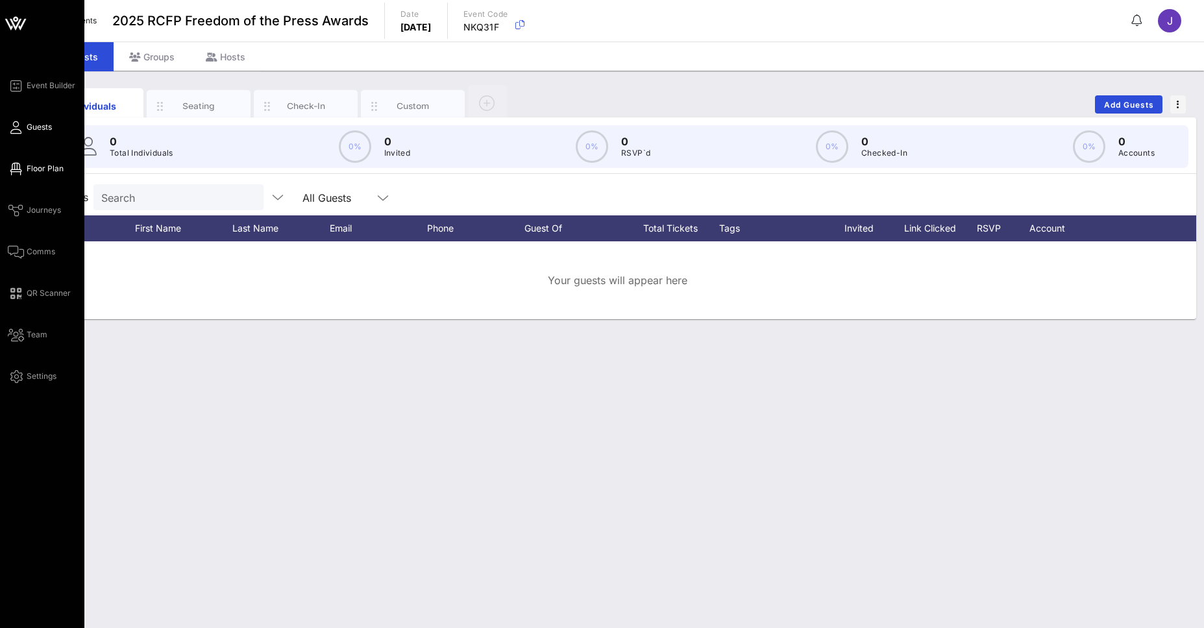
click at [20, 168] on icon at bounding box center [16, 169] width 16 height 2
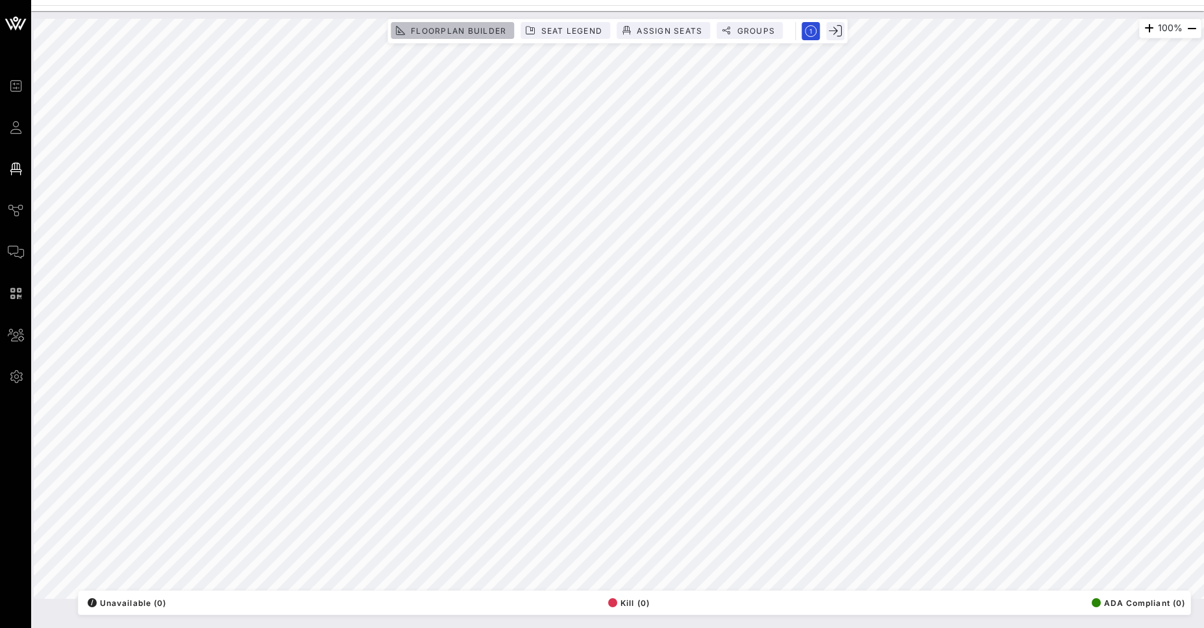
click at [432, 28] on span "Floorplan Builder" at bounding box center [458, 31] width 96 height 10
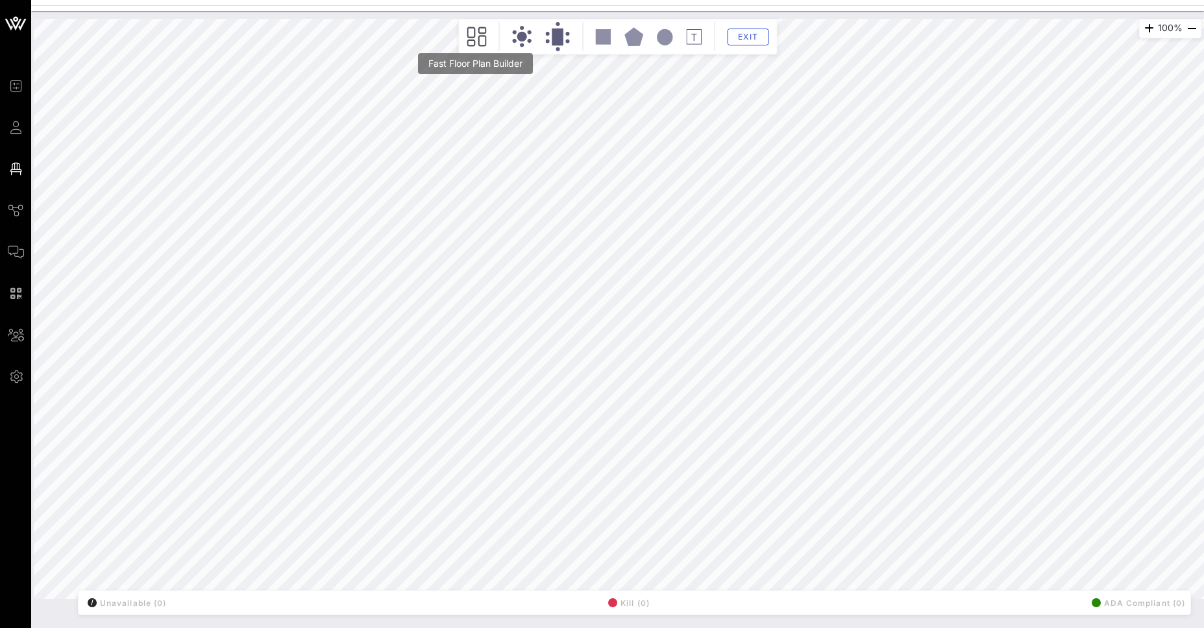
click at [473, 40] on icon at bounding box center [476, 36] width 19 height 19
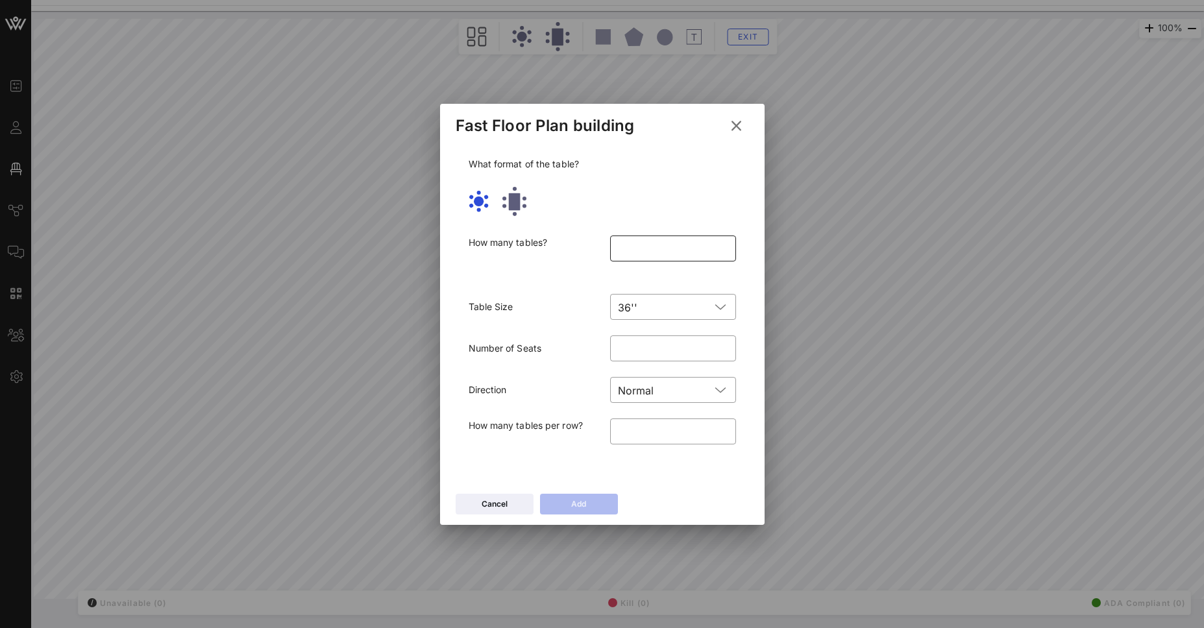
click at [628, 238] on input "number" at bounding box center [673, 248] width 110 height 21
type input "**"
click at [647, 306] on input "text" at bounding box center [677, 307] width 68 height 21
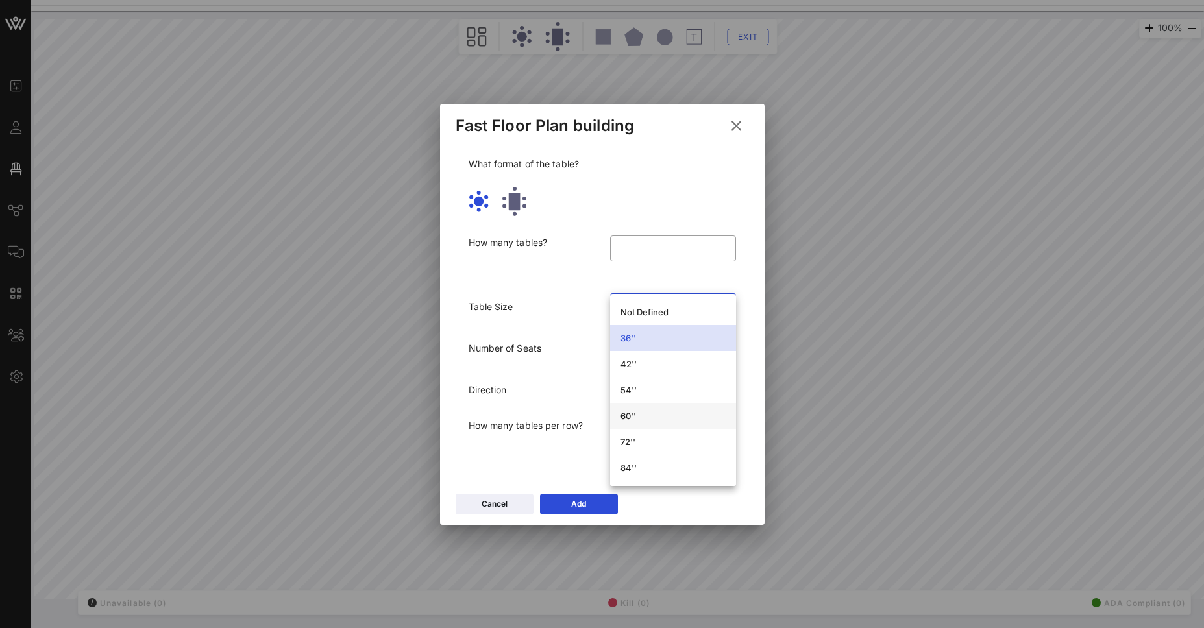
click at [638, 419] on div "60''" at bounding box center [673, 416] width 105 height 10
type input "**"
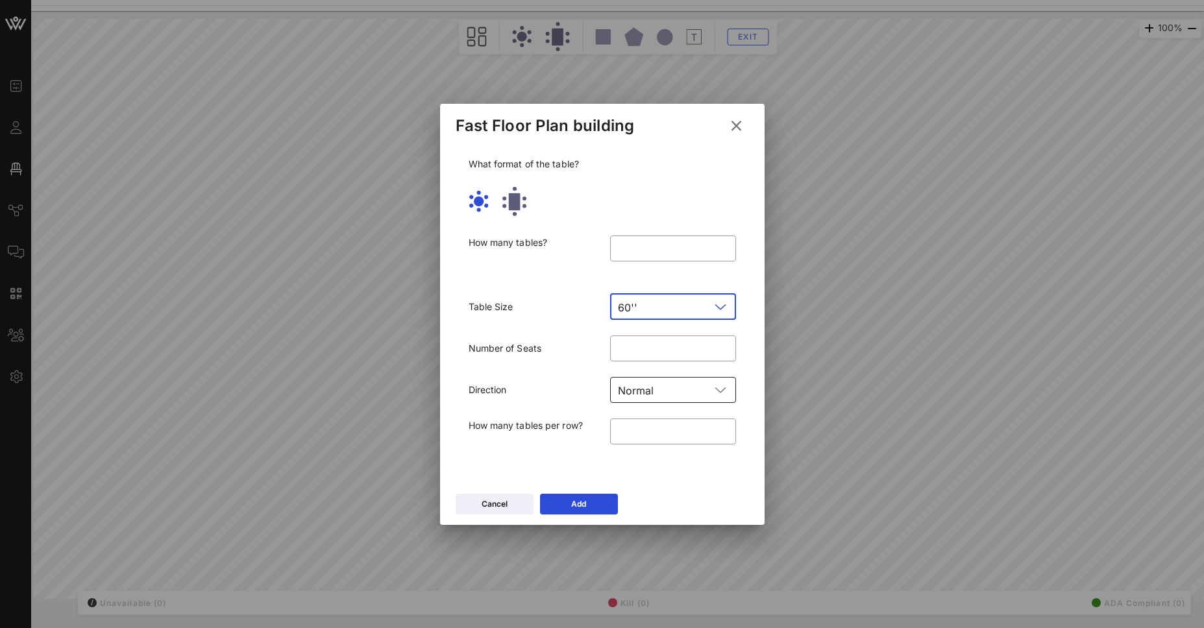
click at [640, 398] on div "Normal" at bounding box center [664, 390] width 92 height 26
click at [554, 369] on div "Direction ​ Normal" at bounding box center [602, 390] width 283 height 42
drag, startPoint x: 634, startPoint y: 436, endPoint x: 582, endPoint y: 421, distance: 54.0
click at [582, 421] on div "How many tables per row? ​ *" at bounding box center [602, 440] width 283 height 58
type input "*"
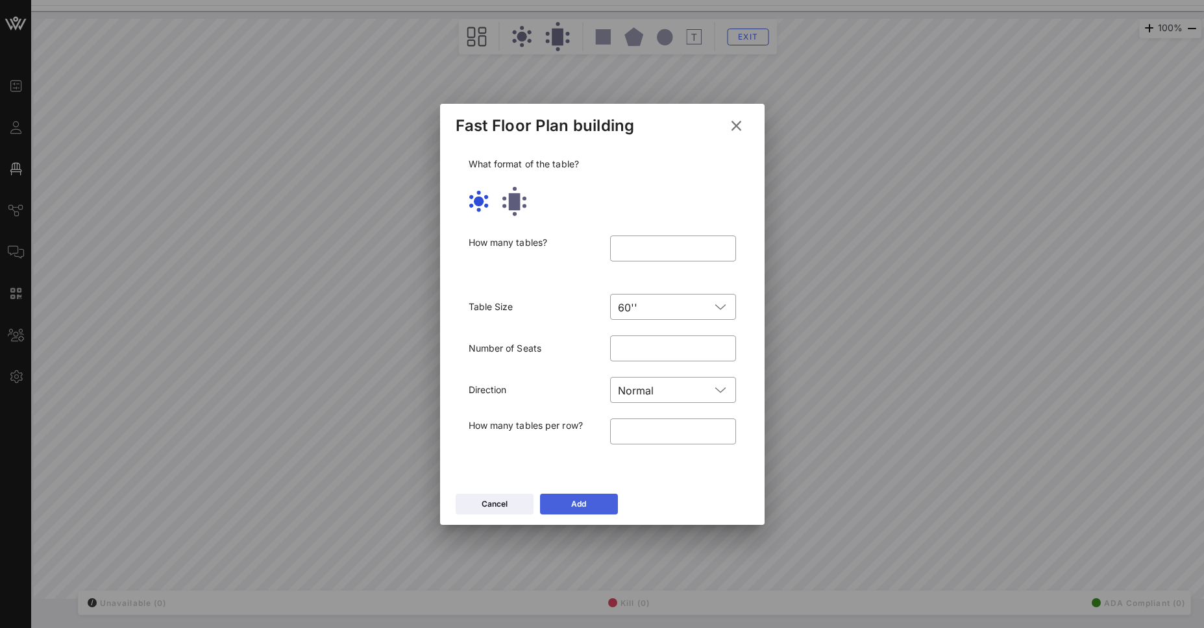
click at [594, 503] on button "Add" at bounding box center [579, 504] width 78 height 21
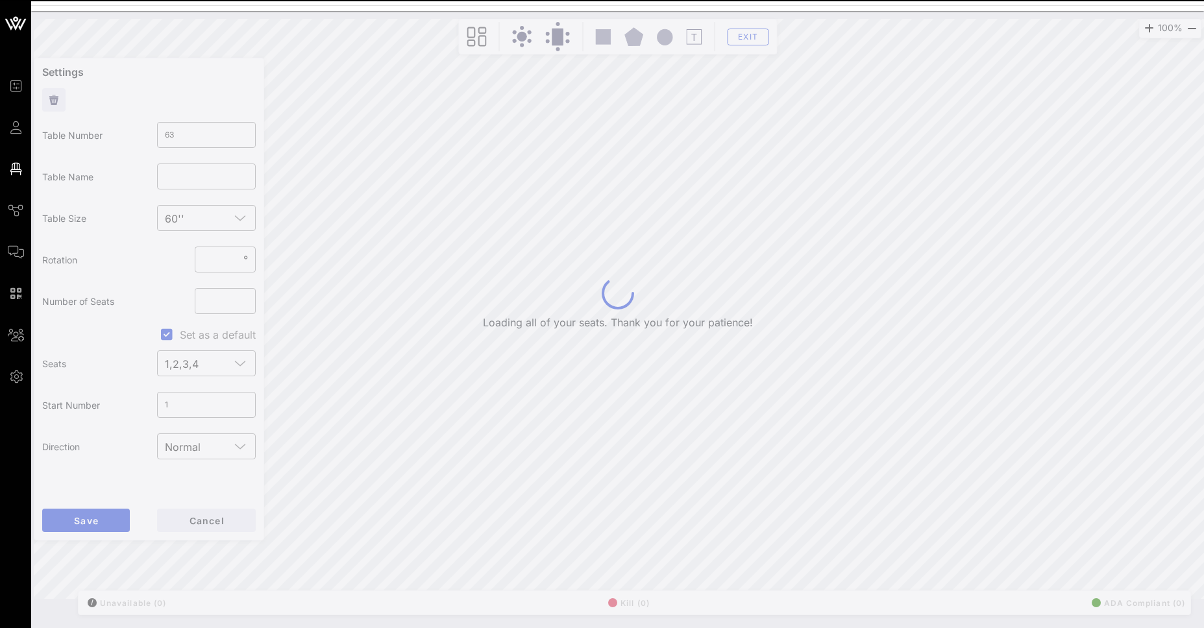
type input "64"
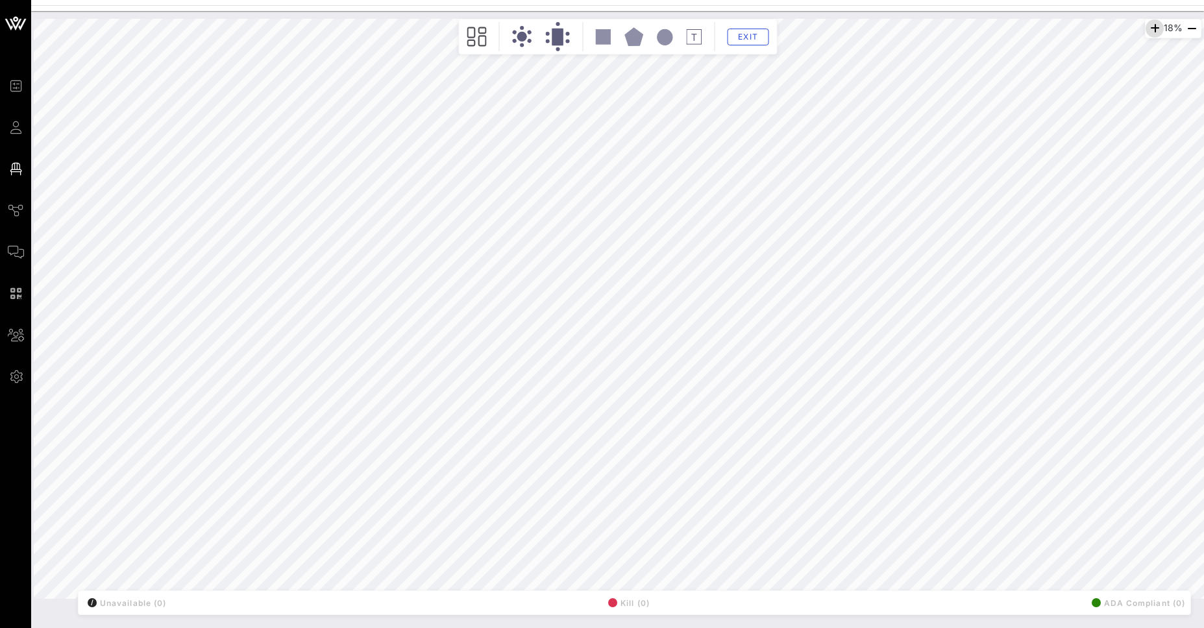
click at [1153, 30] on icon "button" at bounding box center [1155, 29] width 16 height 16
click at [1152, 31] on icon "button" at bounding box center [1153, 29] width 16 height 16
click at [1151, 31] on icon "button" at bounding box center [1153, 29] width 16 height 16
click at [1150, 31] on icon "button" at bounding box center [1153, 29] width 16 height 16
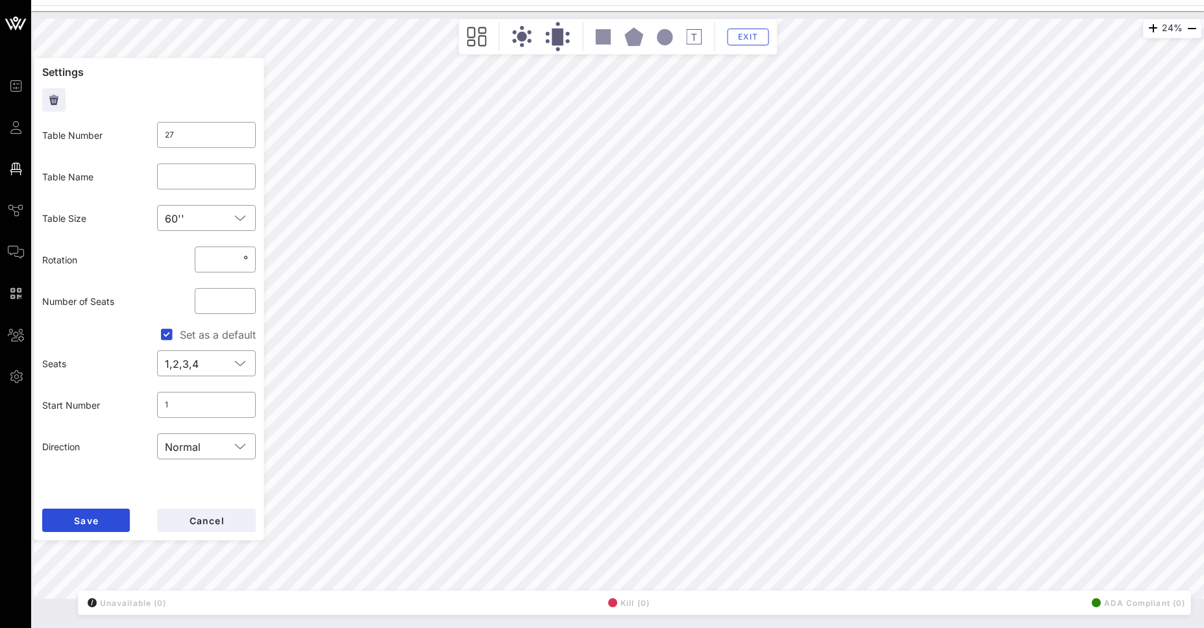
click at [218, 462] on div "​ Normal" at bounding box center [206, 447] width 115 height 42
click at [224, 450] on input "text" at bounding box center [218, 446] width 25 height 21
click at [219, 482] on div "Inverse" at bounding box center [206, 478] width 79 height 10
click at [111, 521] on button "Save" at bounding box center [86, 520] width 88 height 23
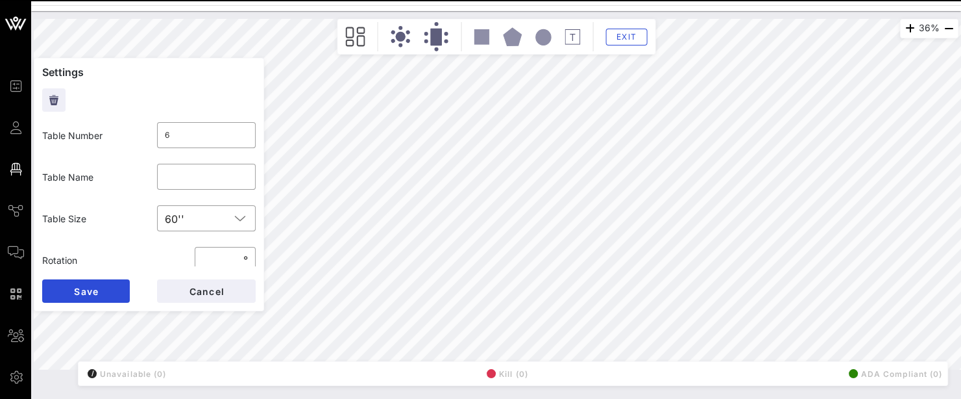
type input "1"
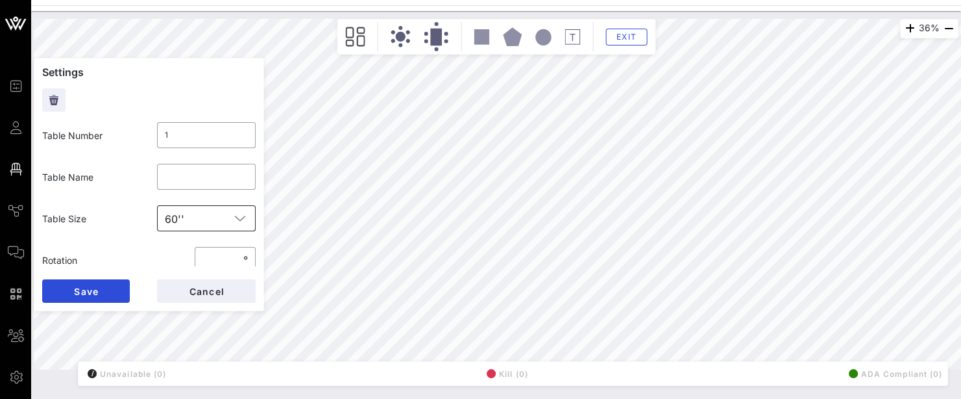
click at [234, 215] on icon at bounding box center [240, 218] width 12 height 16
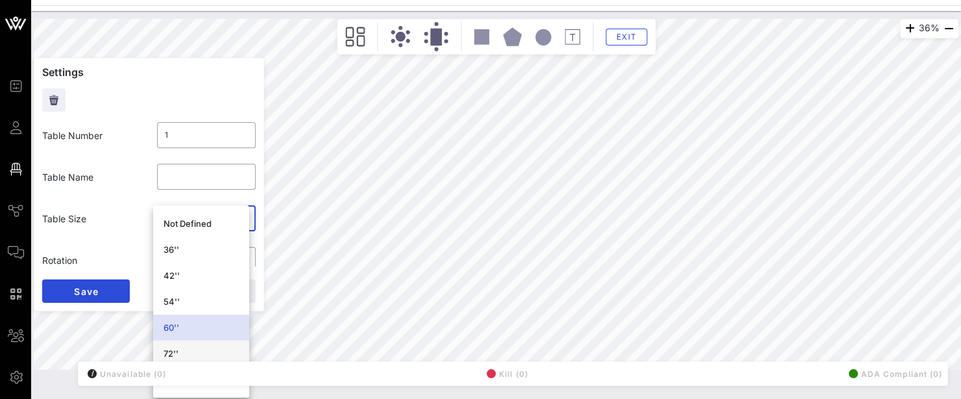
click at [174, 354] on div "72''" at bounding box center [201, 353] width 75 height 10
type input "**"
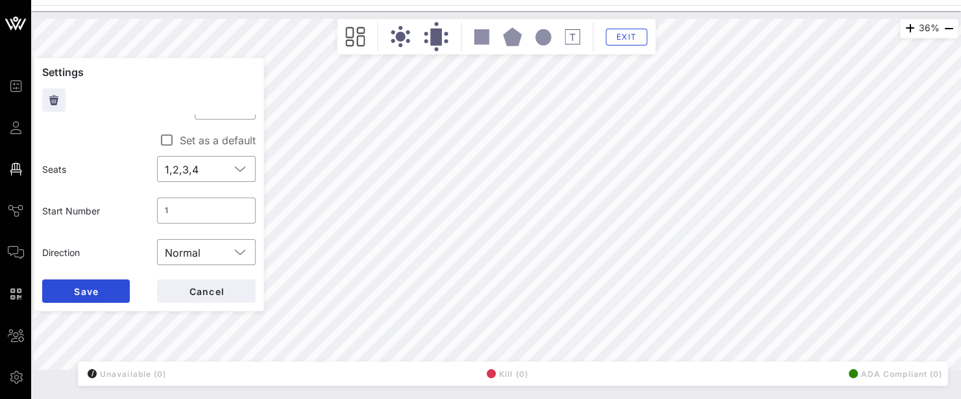
scroll to position [197, 0]
click at [112, 296] on button "Save" at bounding box center [86, 290] width 88 height 23
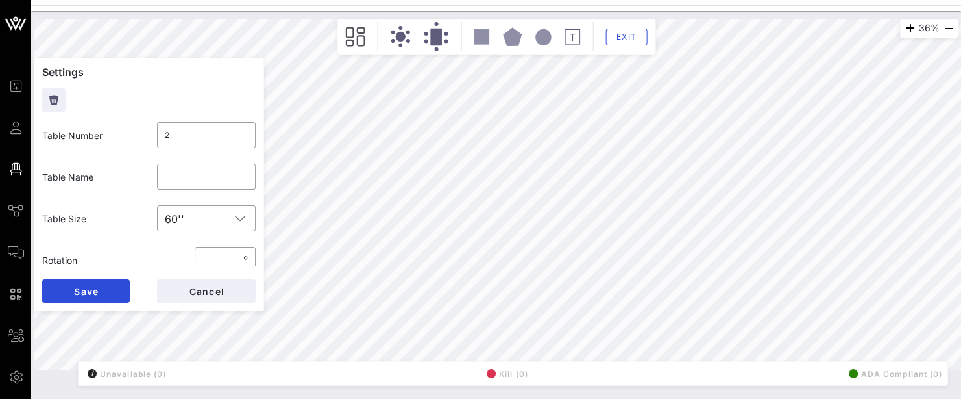
type input "1"
click at [169, 221] on div "72''" at bounding box center [174, 219] width 19 height 12
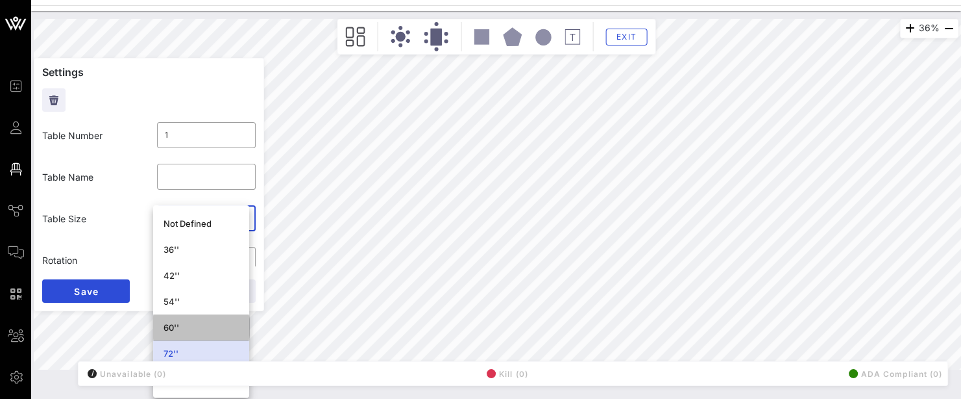
click at [195, 331] on div "60''" at bounding box center [201, 327] width 75 height 10
type input "**"
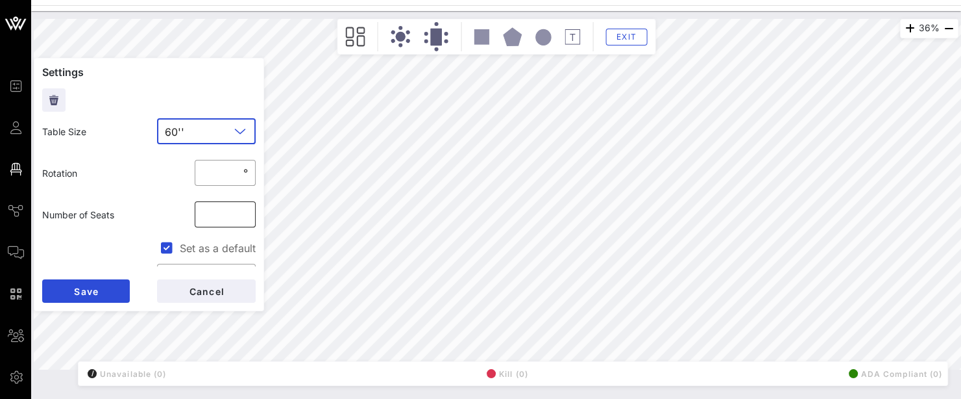
scroll to position [65, 0]
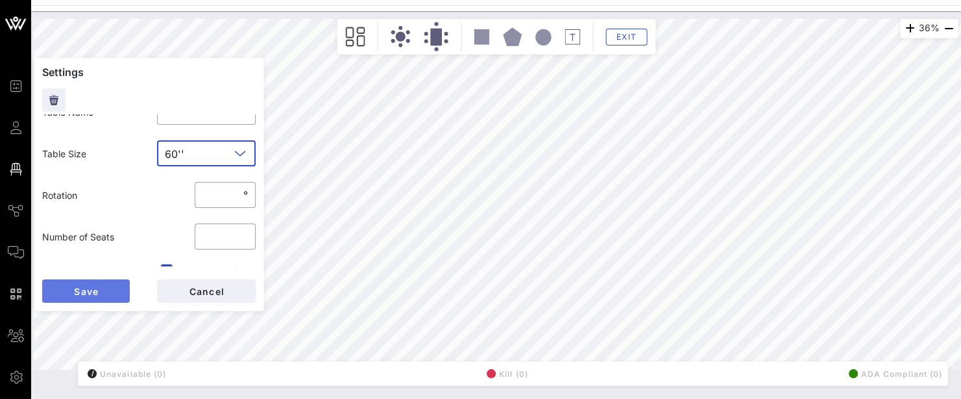
click at [105, 289] on button "Save" at bounding box center [86, 290] width 88 height 23
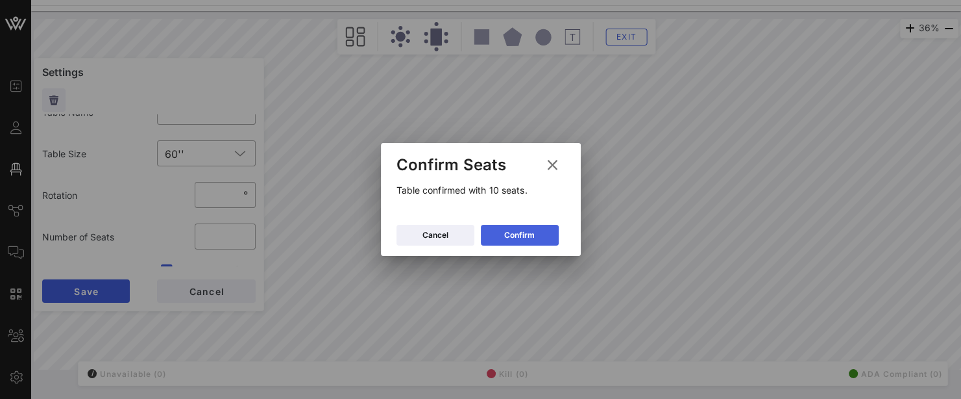
click at [504, 235] on div "Confirm" at bounding box center [519, 234] width 31 height 13
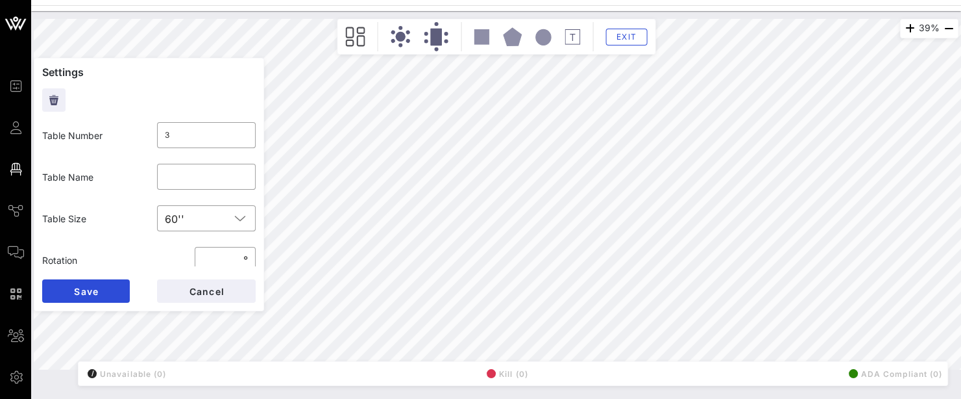
type input "2"
click at [216, 212] on input "text" at bounding box center [210, 218] width 41 height 21
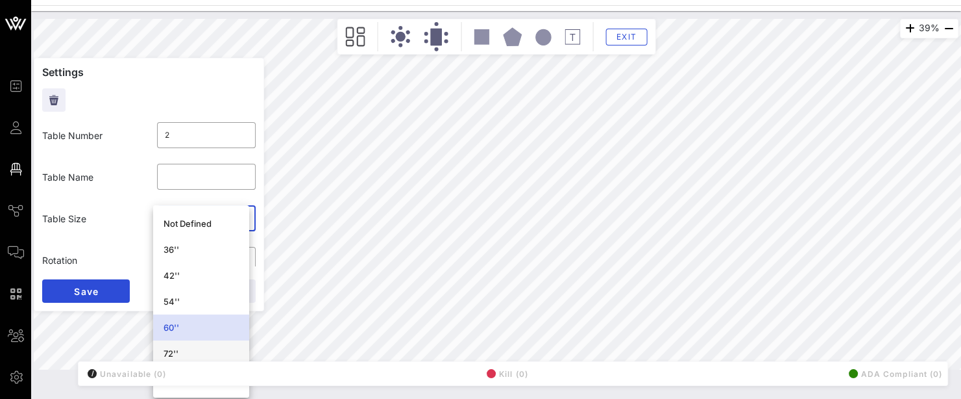
click at [208, 354] on div "72''" at bounding box center [201, 353] width 75 height 10
type input "**"
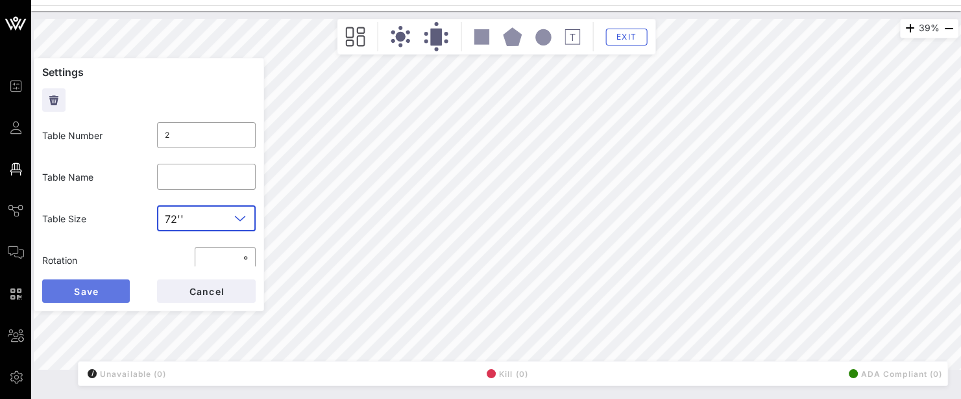
click at [99, 295] on button "Save" at bounding box center [86, 290] width 88 height 23
click at [201, 206] on div "60''" at bounding box center [198, 218] width 66 height 26
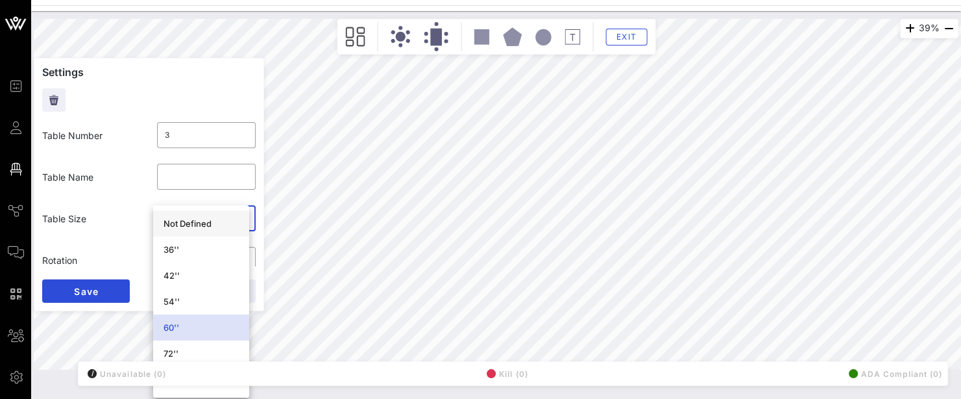
click at [199, 214] on div "Not Defined" at bounding box center [201, 223] width 75 height 21
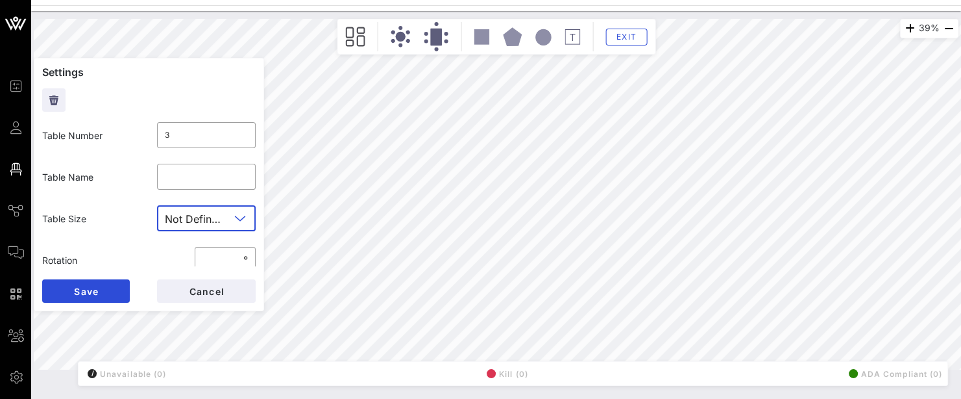
click at [192, 219] on div "Not Defined" at bounding box center [194, 219] width 58 height 12
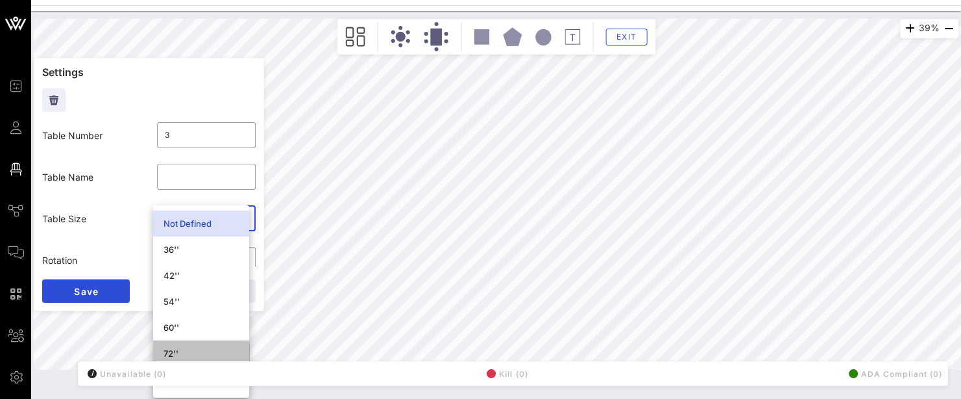
click at [193, 352] on div "72''" at bounding box center [201, 353] width 75 height 10
type input "**"
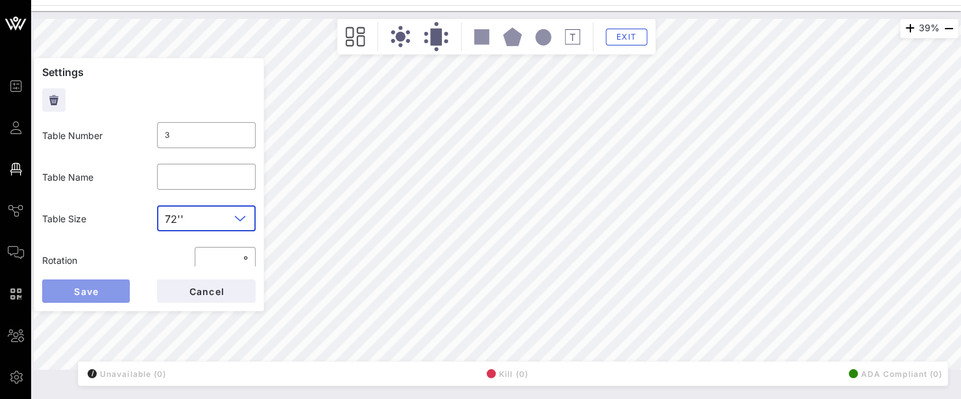
click at [110, 292] on button "Save" at bounding box center [86, 290] width 88 height 23
click at [182, 222] on div "60''" at bounding box center [198, 218] width 66 height 26
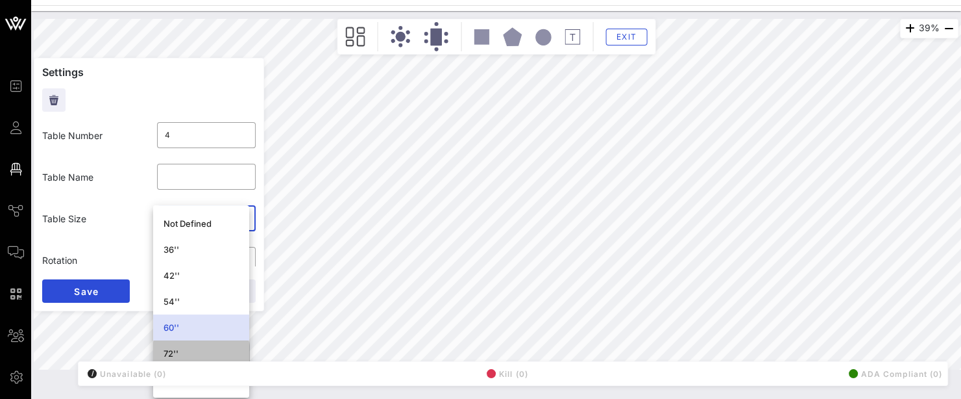
click at [174, 351] on div "72''" at bounding box center [201, 353] width 75 height 10
type input "**"
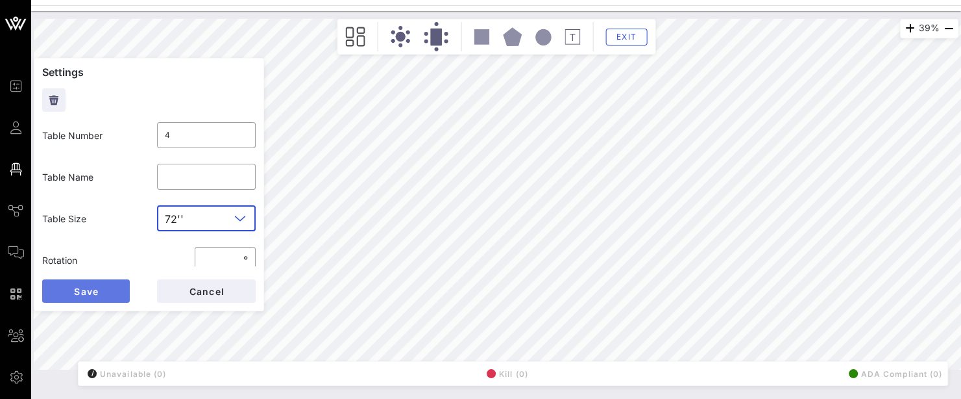
click at [117, 288] on button "Save" at bounding box center [86, 290] width 88 height 23
click at [200, 219] on input "text" at bounding box center [210, 218] width 41 height 21
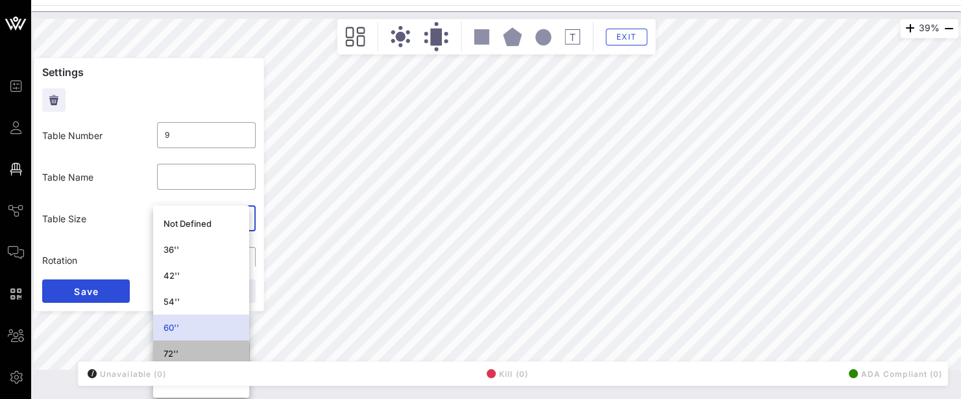
click at [190, 354] on div "72''" at bounding box center [201, 353] width 75 height 10
type input "**"
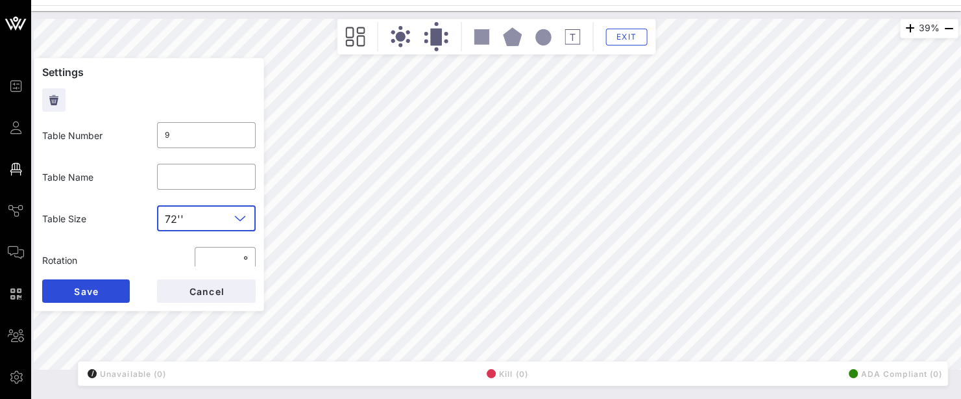
type input "10"
click at [230, 221] on div at bounding box center [239, 218] width 18 height 16
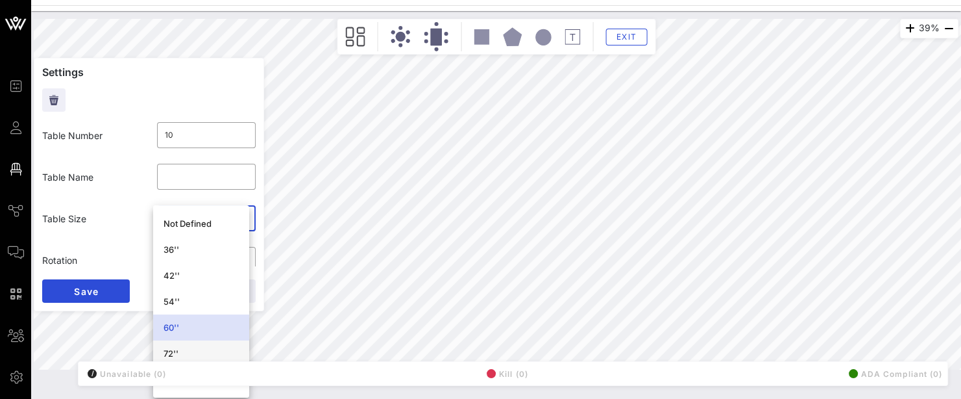
click at [190, 354] on div "72''" at bounding box center [201, 353] width 75 height 10
type input "**"
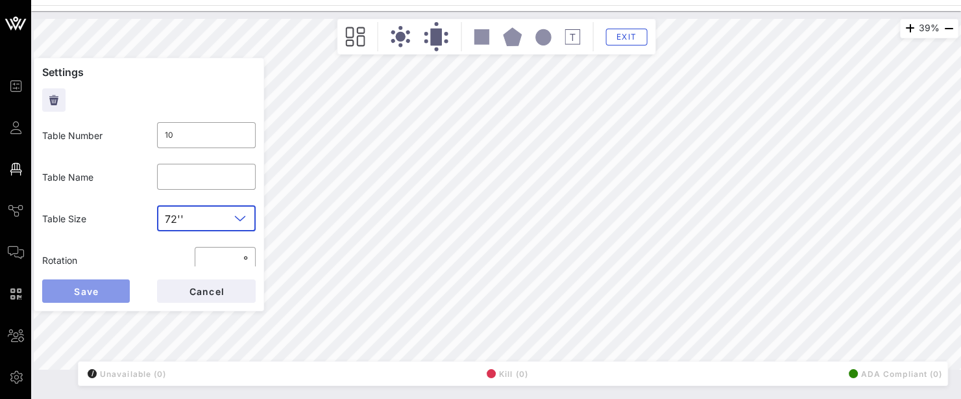
click at [101, 291] on button "Save" at bounding box center [86, 290] width 88 height 23
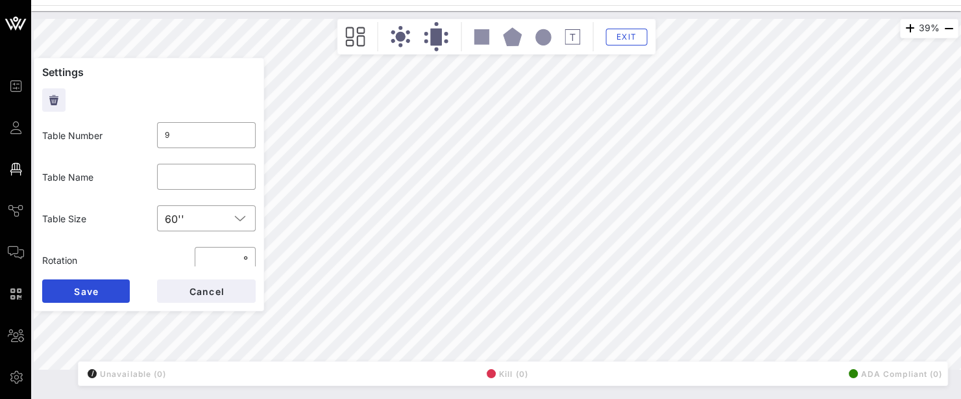
type input "10"
click at [199, 217] on input "text" at bounding box center [210, 218] width 42 height 21
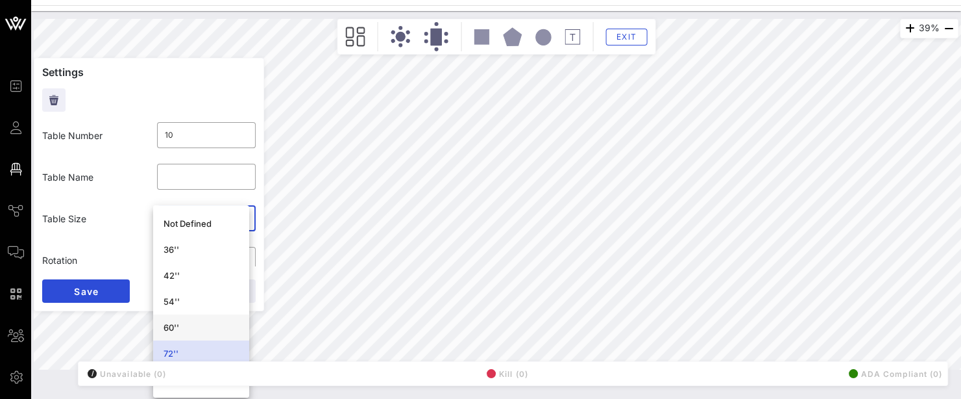
click at [191, 328] on div "60''" at bounding box center [201, 327] width 75 height 10
type input "**"
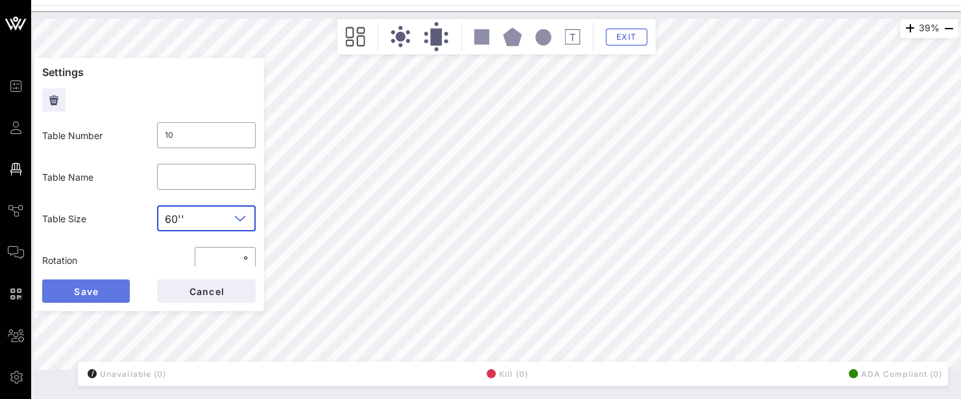
click at [91, 280] on button "Save" at bounding box center [86, 290] width 88 height 23
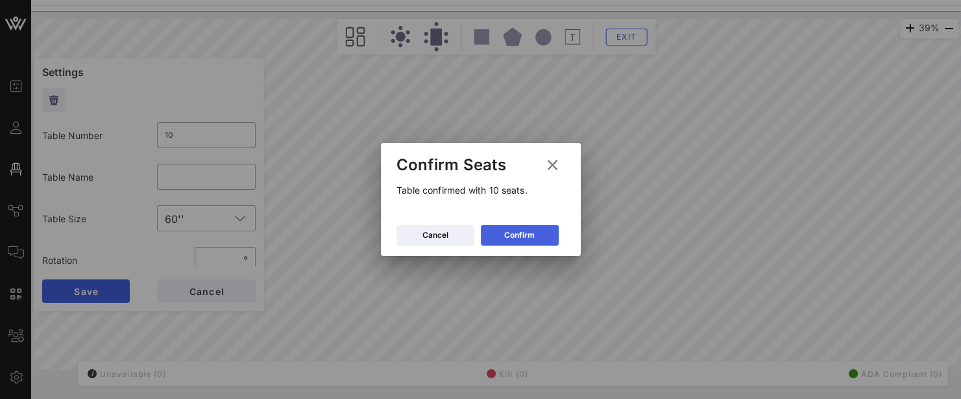
click at [497, 225] on button "Confirm" at bounding box center [520, 235] width 78 height 21
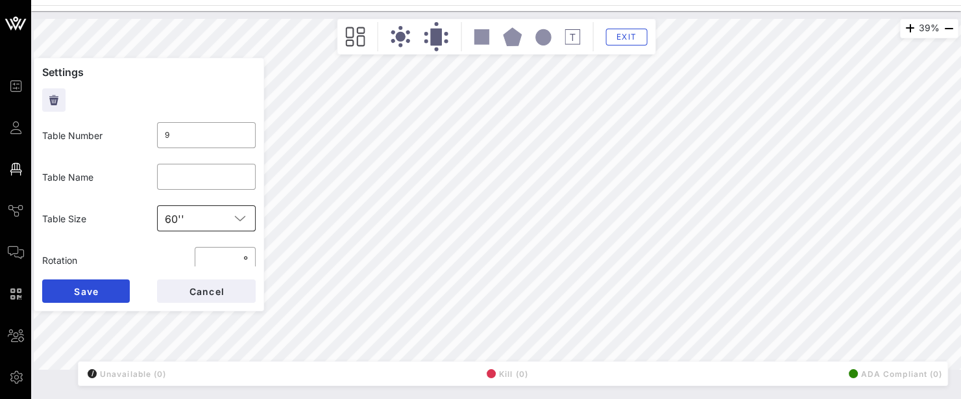
click at [182, 222] on div "60''" at bounding box center [198, 218] width 66 height 26
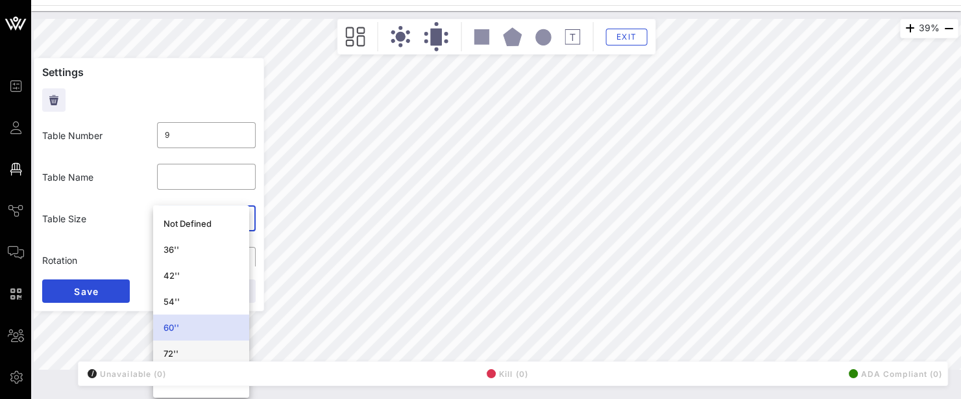
click at [178, 356] on div "72''" at bounding box center [201, 353] width 75 height 10
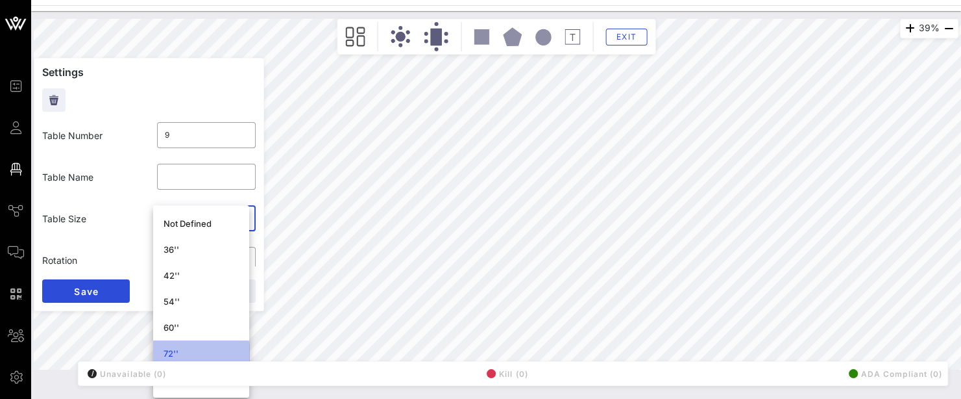
type input "**"
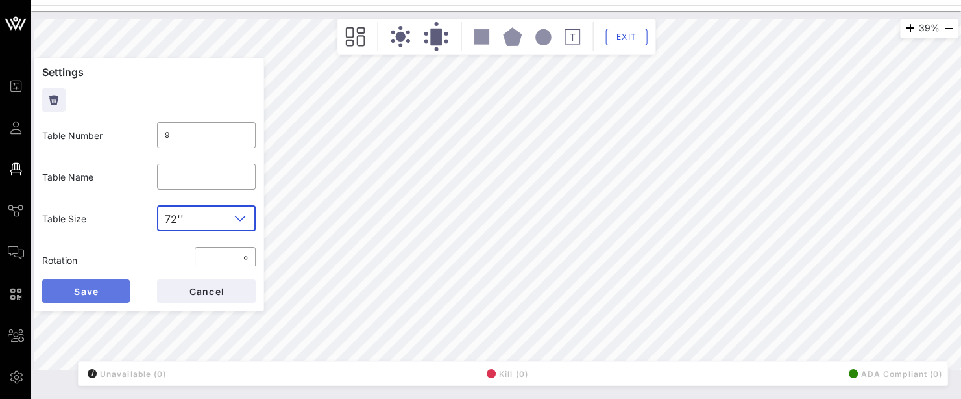
click at [104, 297] on button "Save" at bounding box center [86, 290] width 88 height 23
click at [183, 218] on div "60''" at bounding box center [198, 218] width 66 height 26
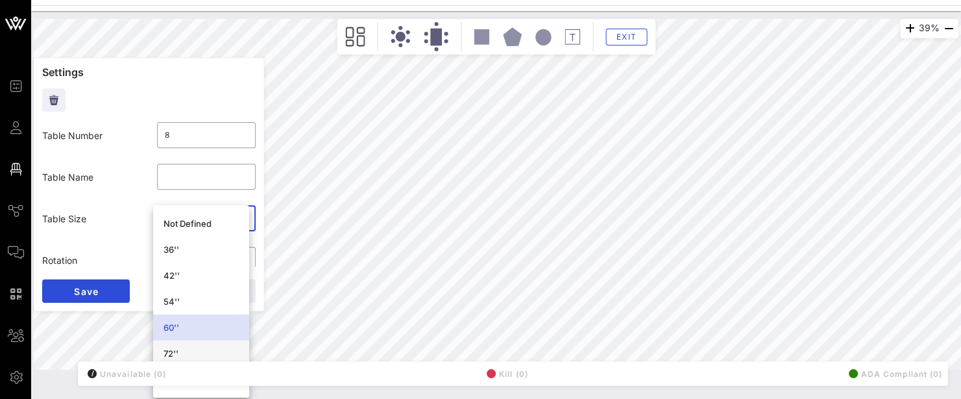
click at [180, 356] on div "72''" at bounding box center [201, 353] width 75 height 10
type input "**"
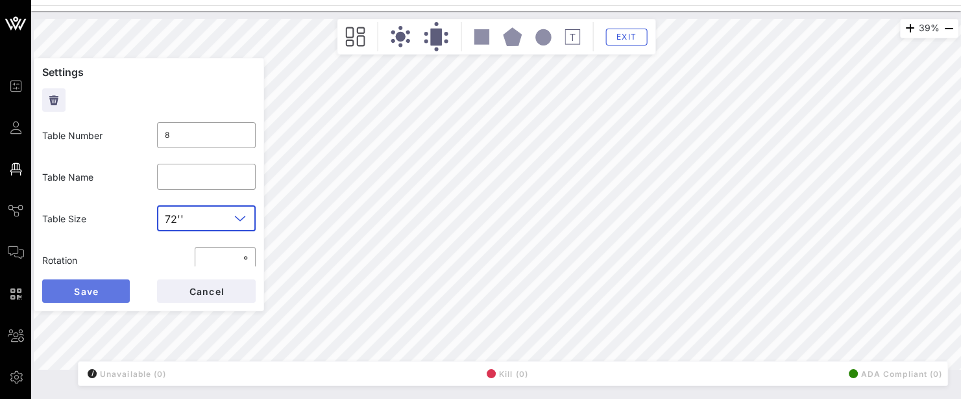
click at [116, 289] on button "Save" at bounding box center [86, 290] width 88 height 23
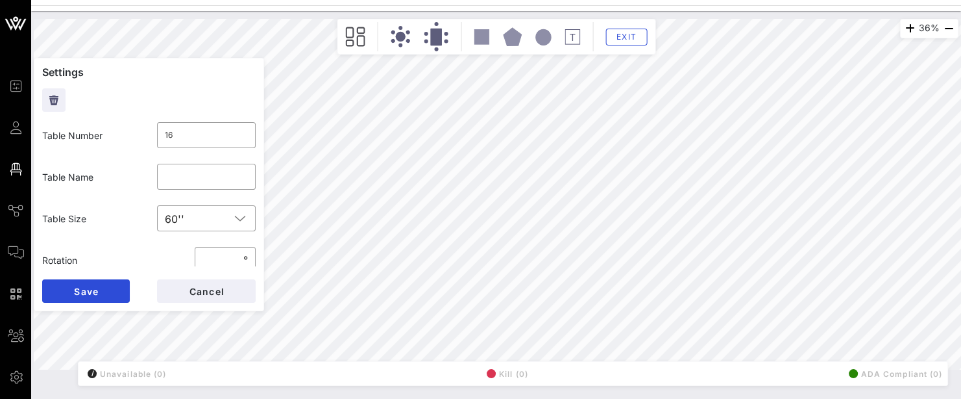
type input "9"
type input "**"
type input "11"
type input "**"
type input "24"
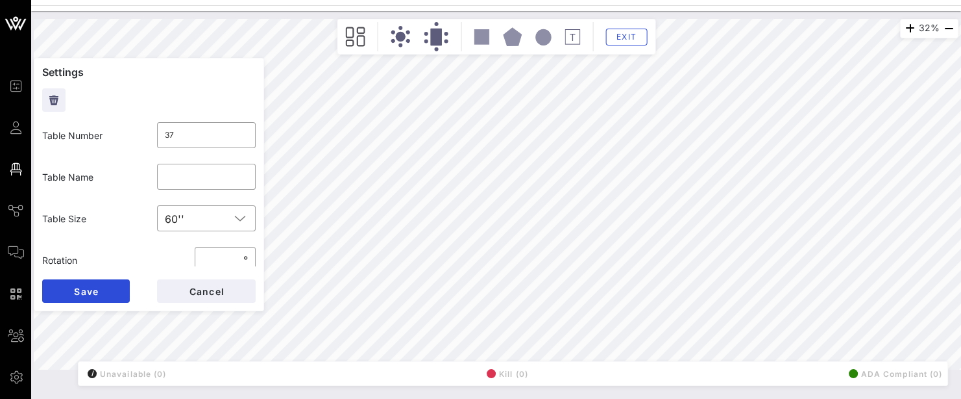
type input "38"
type input "52"
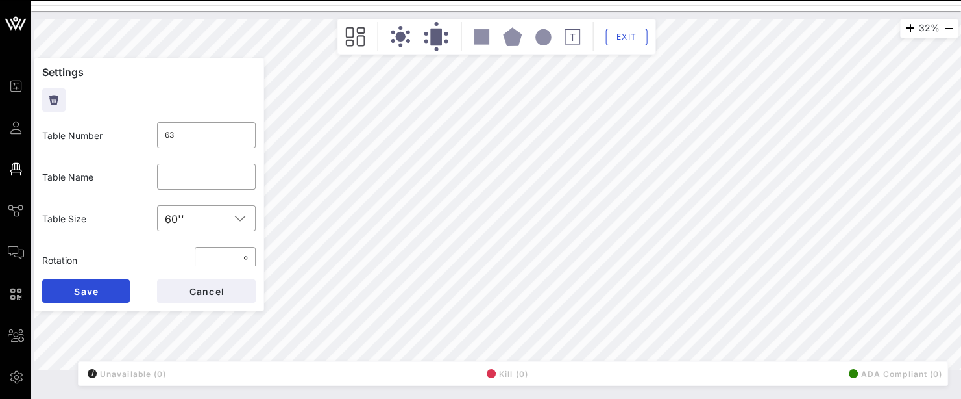
type input "64"
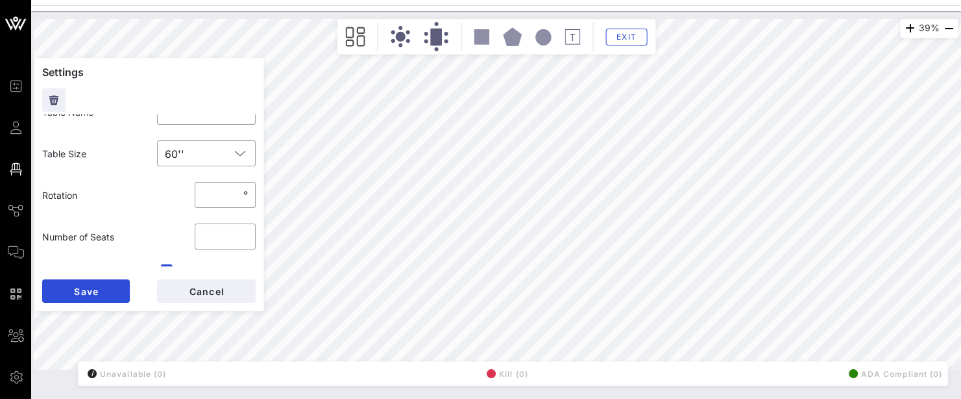
scroll to position [130, 0]
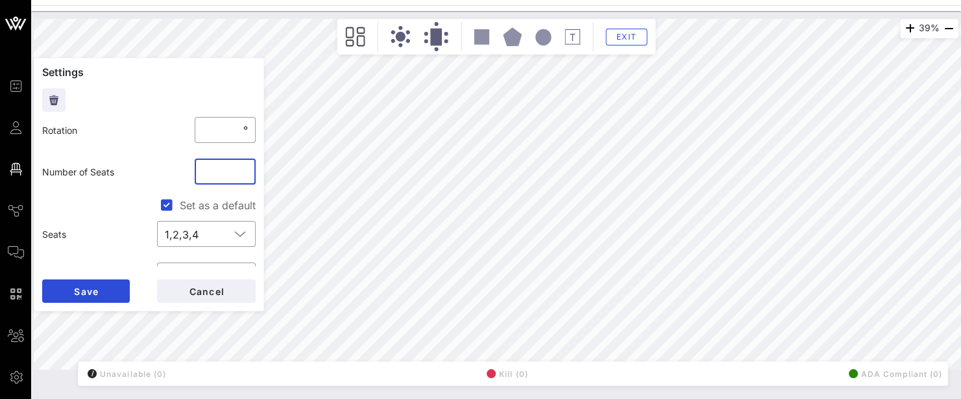
drag, startPoint x: 220, startPoint y: 173, endPoint x: 175, endPoint y: 169, distance: 45.0
click at [175, 169] on div "Number of Seats ​ **" at bounding box center [148, 172] width 229 height 42
type input "**"
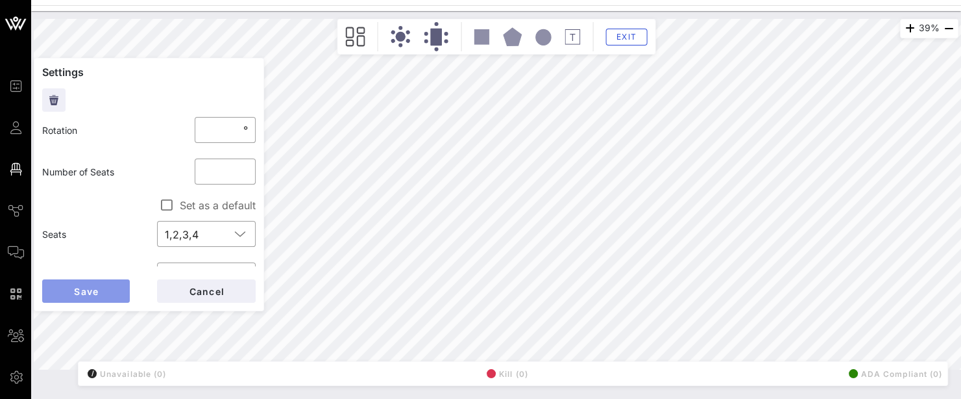
click at [107, 286] on button "Save" at bounding box center [86, 290] width 88 height 23
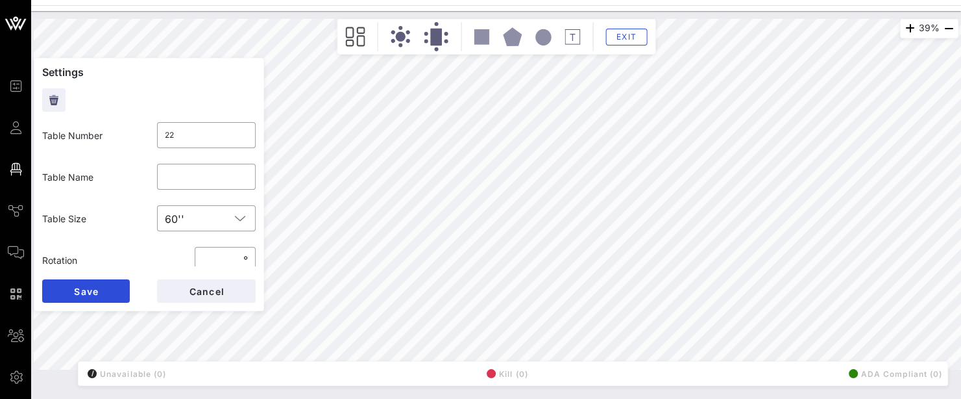
type input "25"
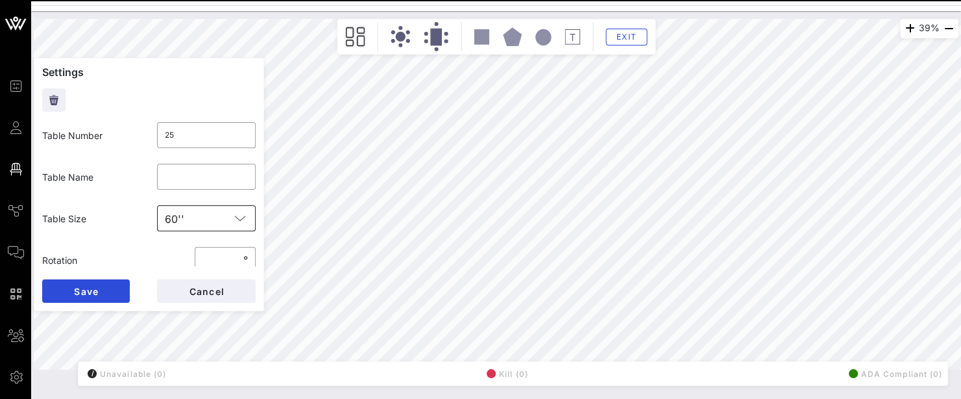
click at [183, 217] on div "60''" at bounding box center [198, 218] width 66 height 26
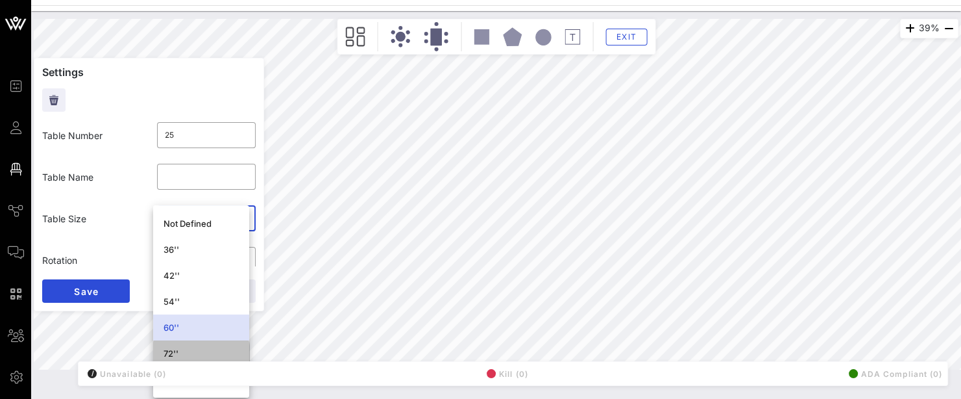
click at [193, 351] on div "72''" at bounding box center [201, 353] width 75 height 10
type input "**"
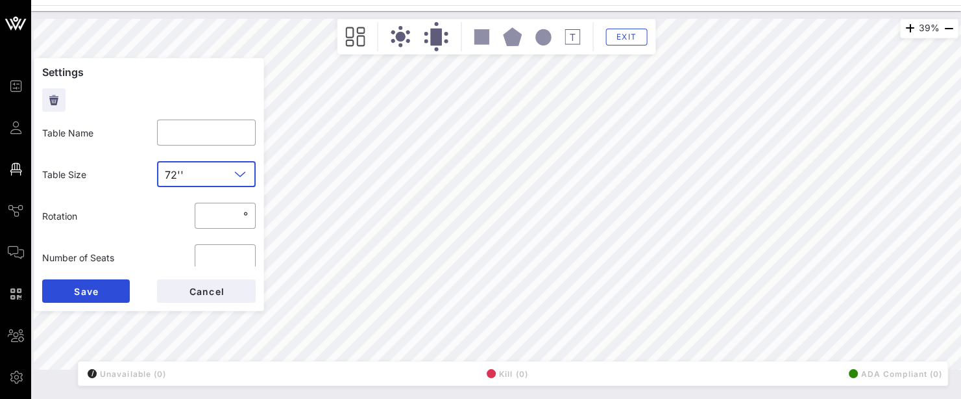
scroll to position [65, 0]
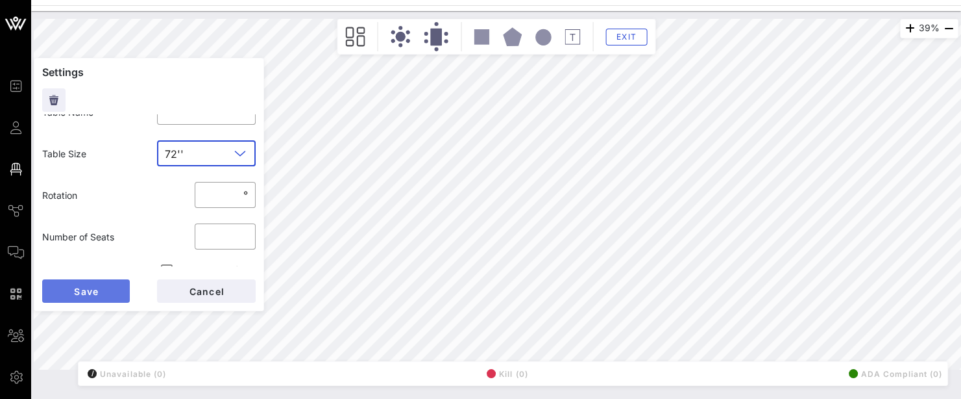
click at [110, 290] on button "Save" at bounding box center [86, 290] width 88 height 23
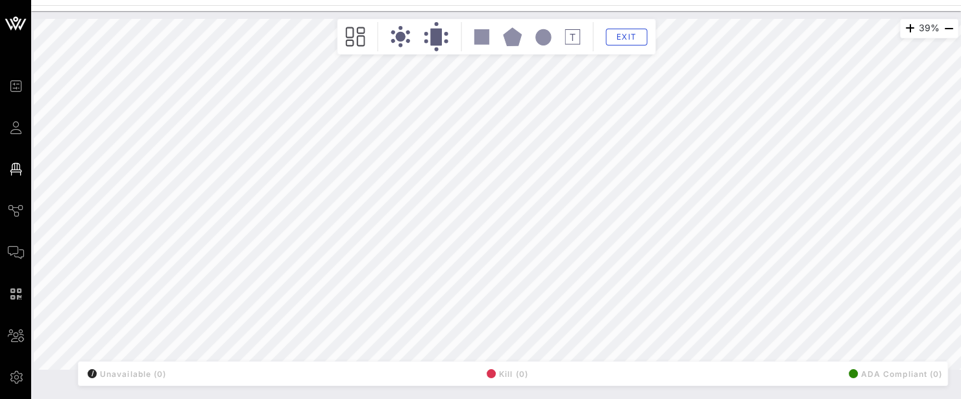
click at [792, 388] on div "39% Floorplan Builder Seat Legend Assign Seats Groups Exit All Reserved Shared …" at bounding box center [496, 205] width 930 height 388
click at [617, 34] on span "Exit" at bounding box center [626, 37] width 25 height 10
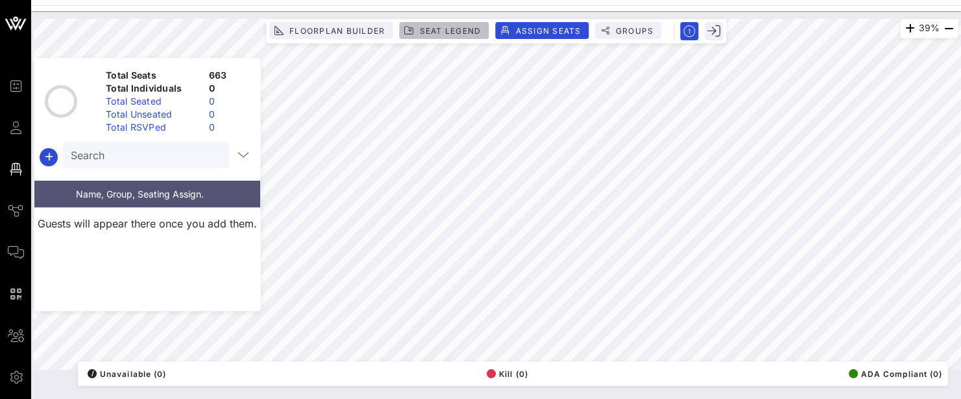
click at [421, 29] on span "Seat Legend" at bounding box center [450, 31] width 62 height 10
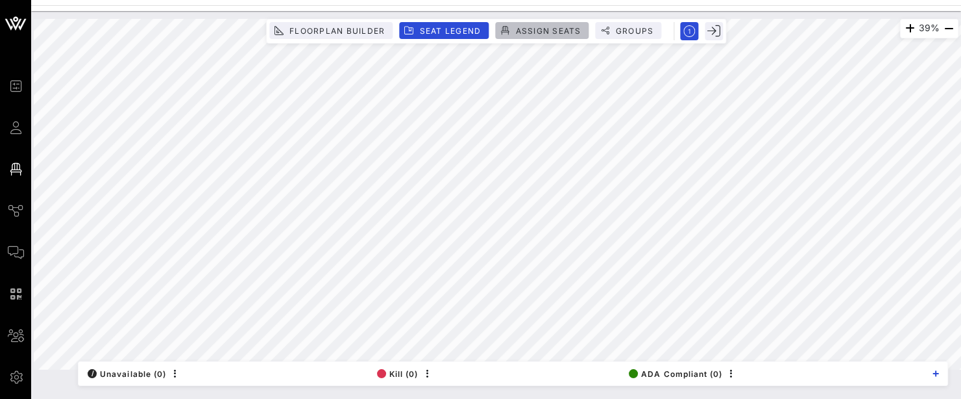
click at [530, 29] on span "Assign Seats" at bounding box center [548, 31] width 66 height 10
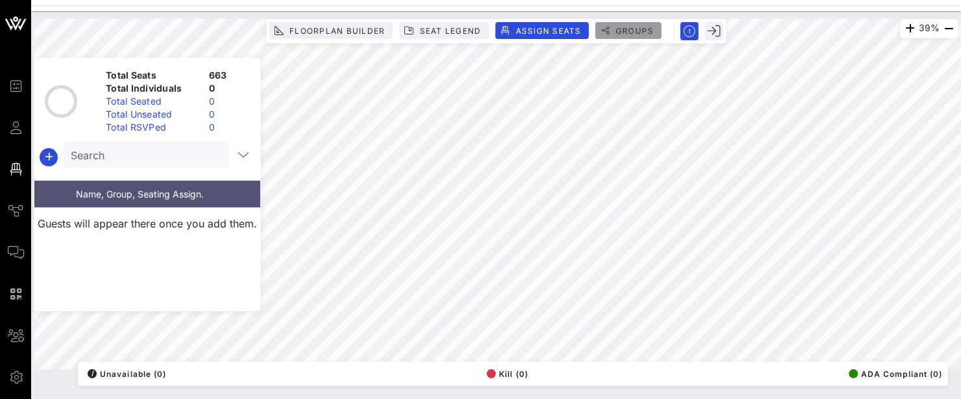
click at [654, 32] on button "Groups" at bounding box center [628, 30] width 66 height 17
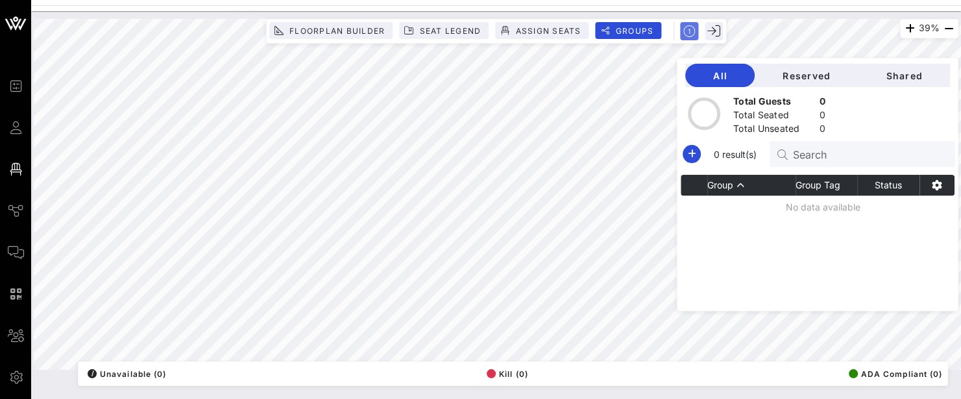
click at [686, 30] on icon "button" at bounding box center [690, 31] width 12 height 12
click at [690, 31] on rect "button" at bounding box center [689, 31] width 22 height 22
click at [691, 34] on icon "button" at bounding box center [690, 31] width 12 height 12
click at [691, 34] on rect "button" at bounding box center [689, 31] width 22 height 22
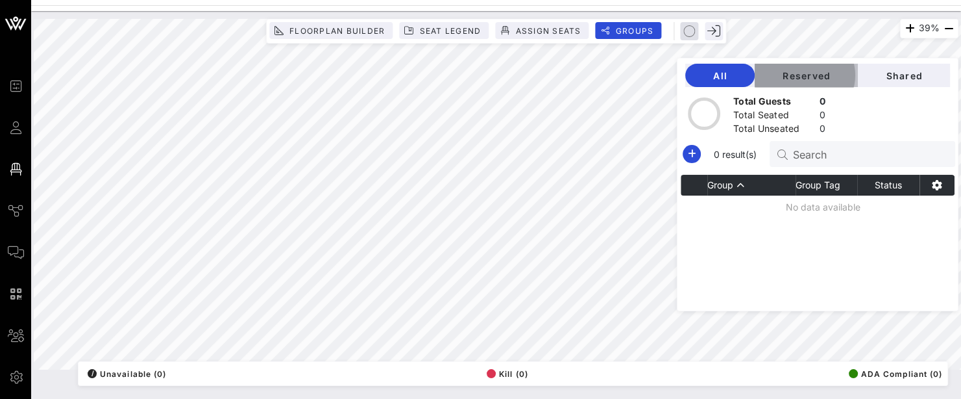
click at [820, 68] on button "Reserved" at bounding box center [806, 75] width 103 height 23
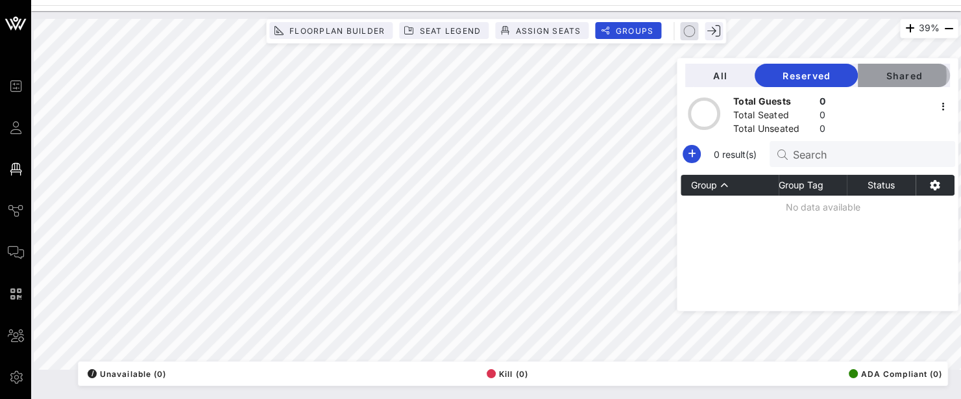
click at [890, 80] on button "Shared" at bounding box center [904, 75] width 92 height 23
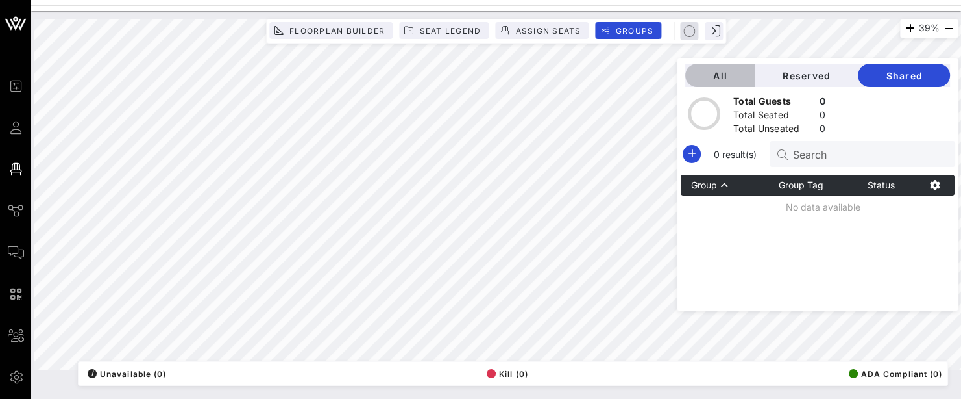
click at [735, 71] on span "All" at bounding box center [720, 75] width 49 height 11
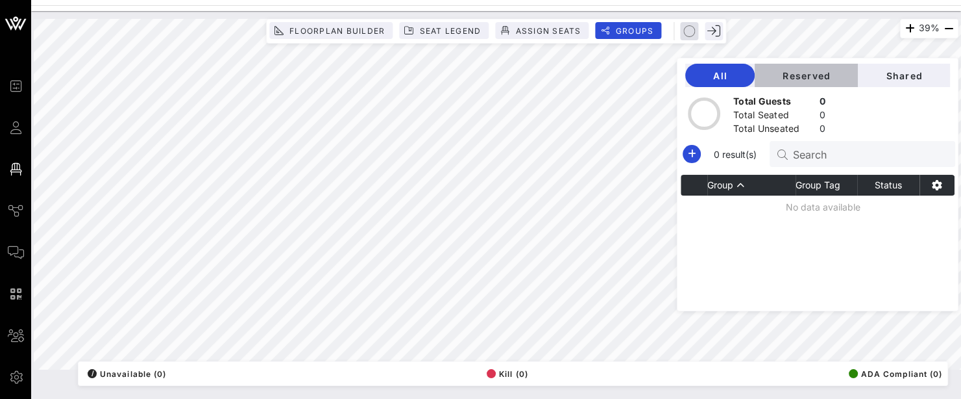
click at [802, 80] on button "Reserved" at bounding box center [806, 75] width 103 height 23
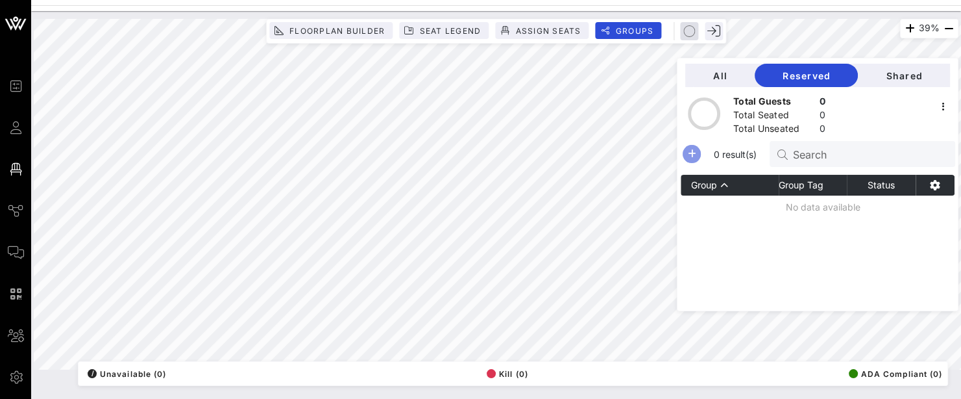
click at [700, 154] on icon "button" at bounding box center [692, 154] width 16 height 16
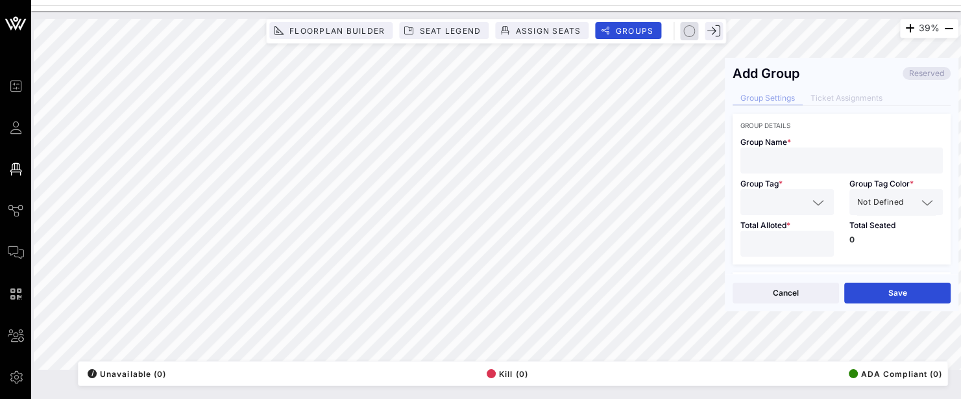
scroll to position [0, 0]
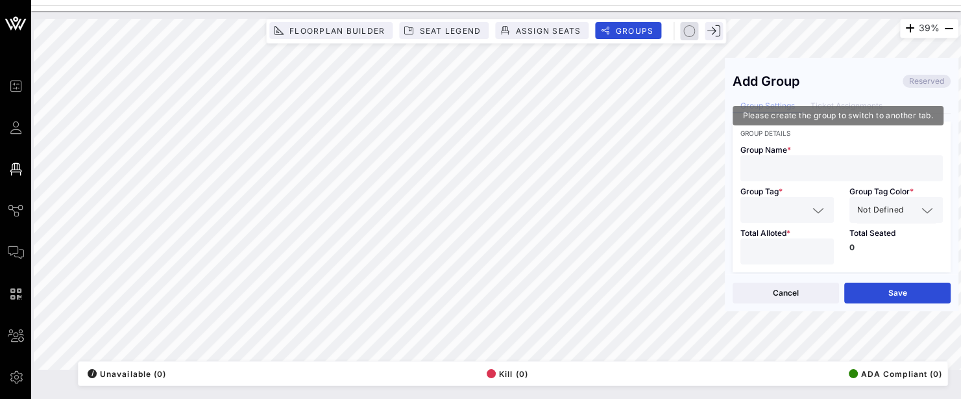
click at [848, 102] on div "Group Settings Ticket Assignments" at bounding box center [842, 106] width 218 height 14
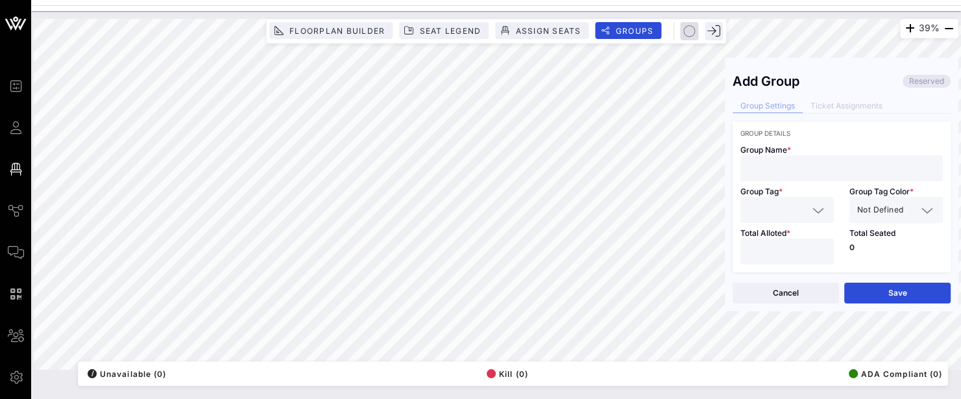
click at [843, 112] on div "Group Settings Ticket Assignments" at bounding box center [842, 106] width 218 height 14
click at [822, 287] on button "Cancel" at bounding box center [786, 292] width 106 height 21
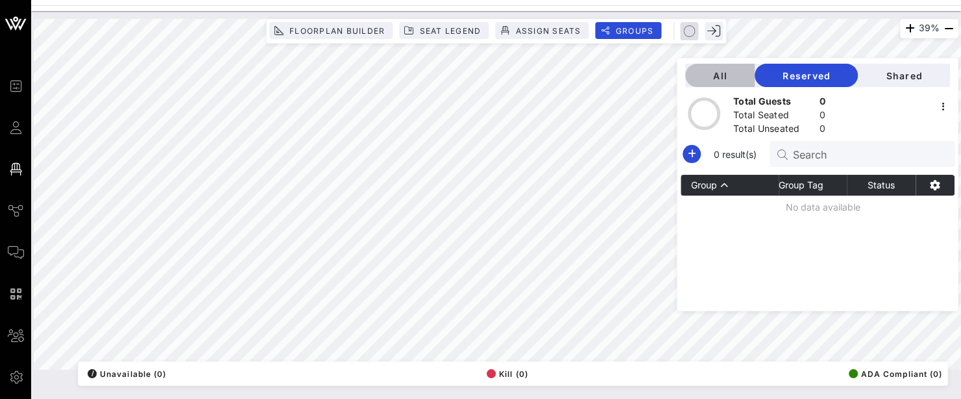
click at [738, 72] on span "All" at bounding box center [720, 75] width 49 height 11
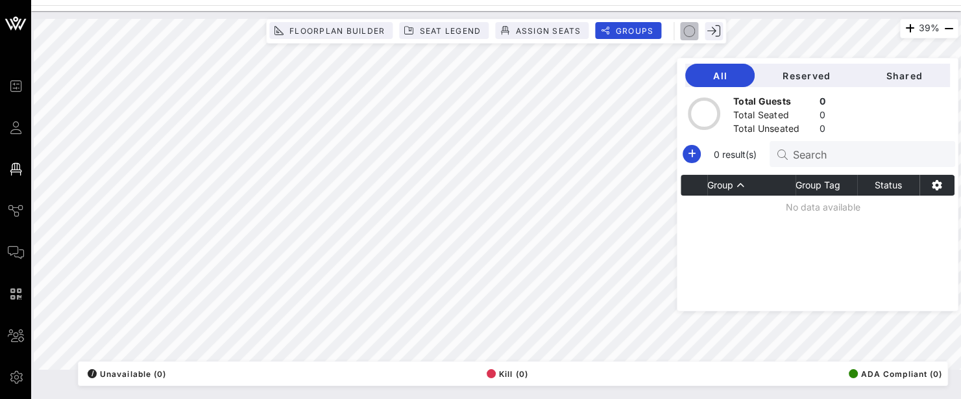
click at [688, 34] on icon "button" at bounding box center [690, 31] width 12 height 12
click at [693, 34] on circle "button" at bounding box center [689, 31] width 11 height 11
click at [565, 36] on button "Assign Seats" at bounding box center [541, 30] width 93 height 17
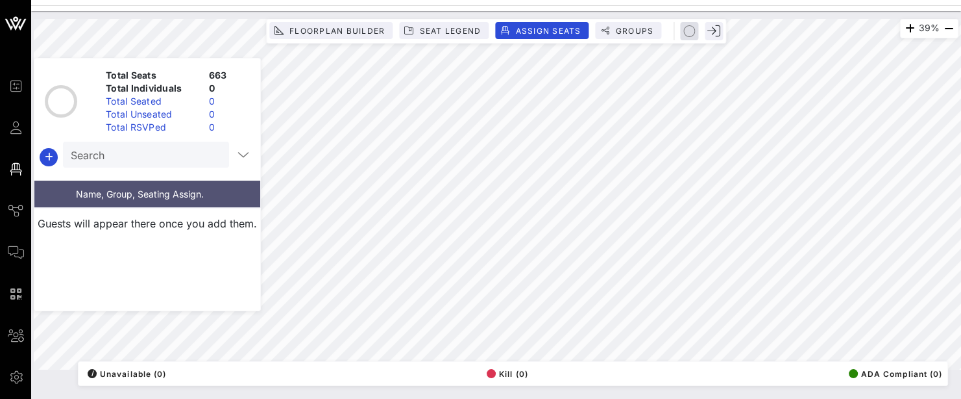
click at [119, 151] on input "Search" at bounding box center [145, 154] width 148 height 17
click at [714, 34] on icon "button" at bounding box center [714, 31] width 13 height 13
click at [713, 32] on icon "button" at bounding box center [714, 31] width 13 height 13
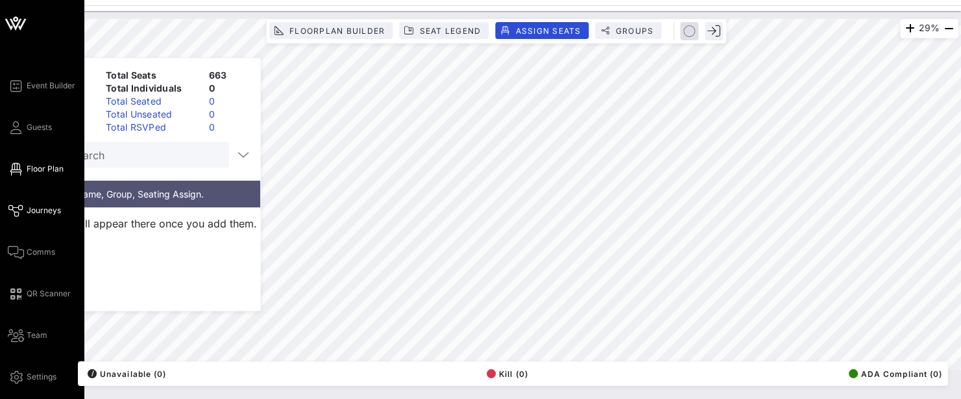
click at [9, 210] on icon at bounding box center [16, 211] width 16 height 2
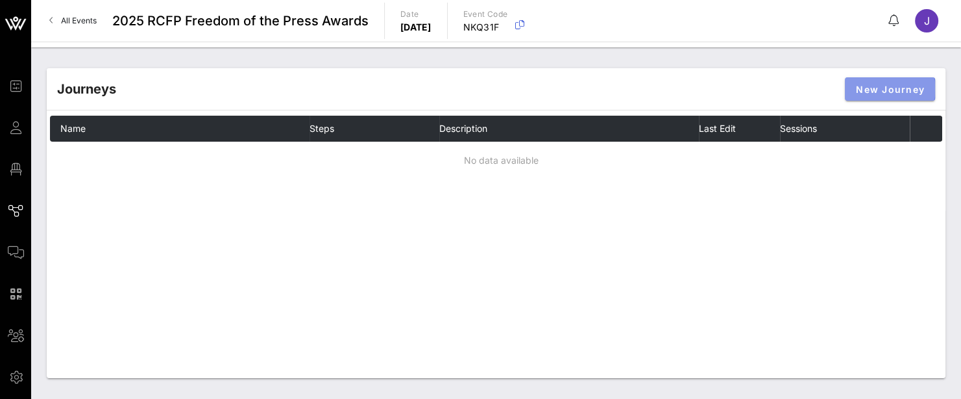
click at [887, 100] on button "New Journey" at bounding box center [890, 88] width 90 height 23
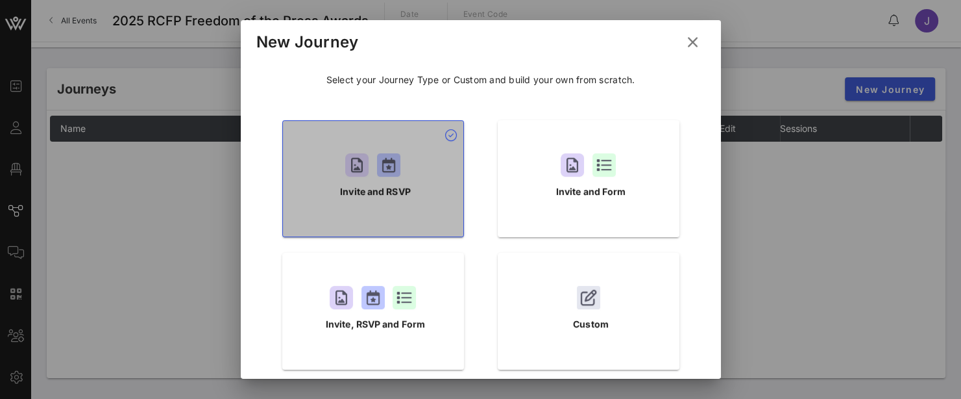
click at [384, 214] on div "Invite and RSVP" at bounding box center [373, 178] width 182 height 117
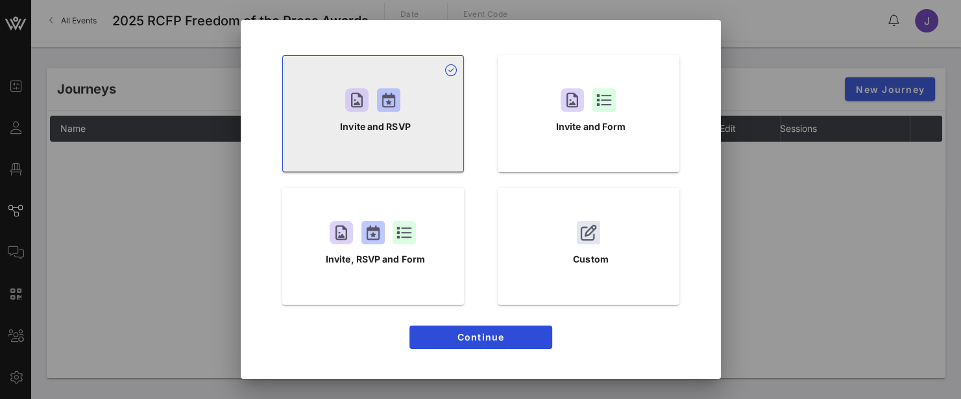
scroll to position [66, 0]
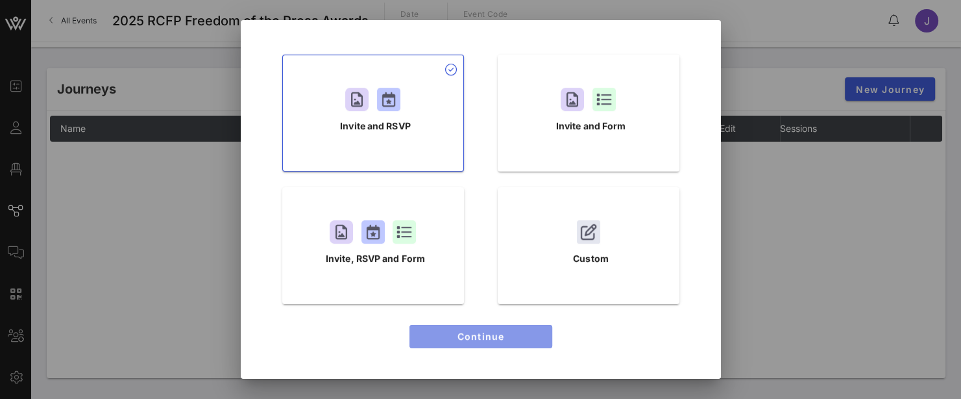
click at [504, 334] on span "Continue" at bounding box center [481, 335] width 122 height 11
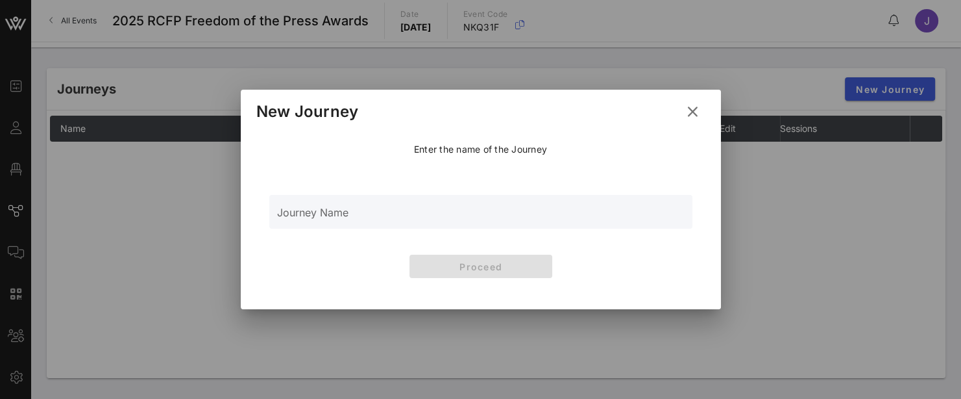
click at [404, 203] on div "Journey Name" at bounding box center [481, 212] width 408 height 34
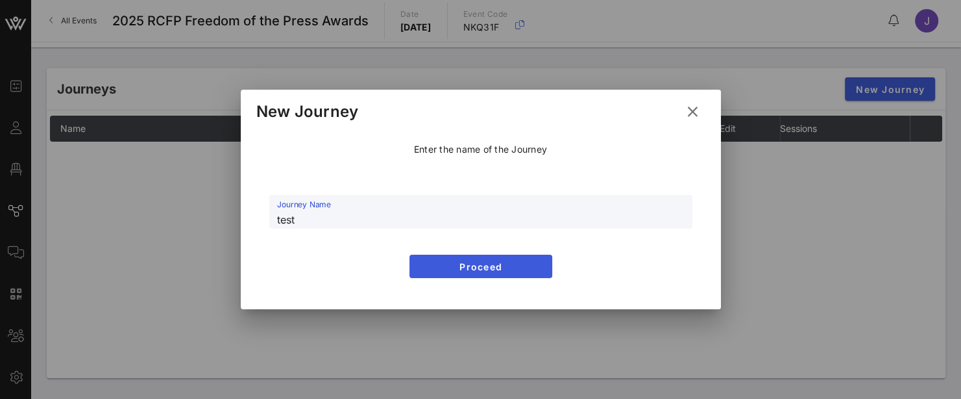
type input "test"
click at [526, 269] on span "Proceed" at bounding box center [481, 266] width 122 height 11
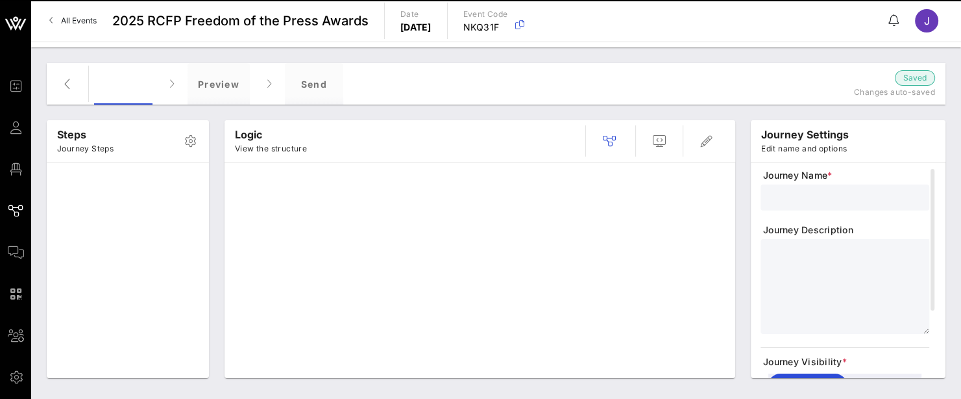
type input "test"
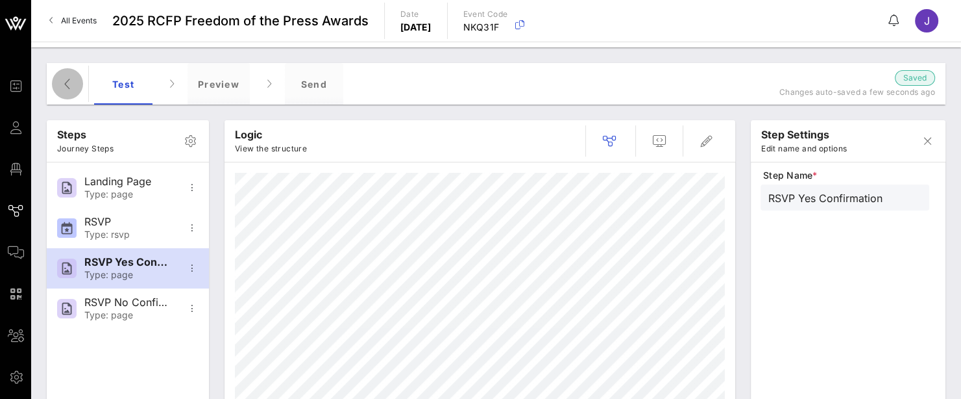
click at [70, 79] on icon "button" at bounding box center [68, 84] width 16 height 16
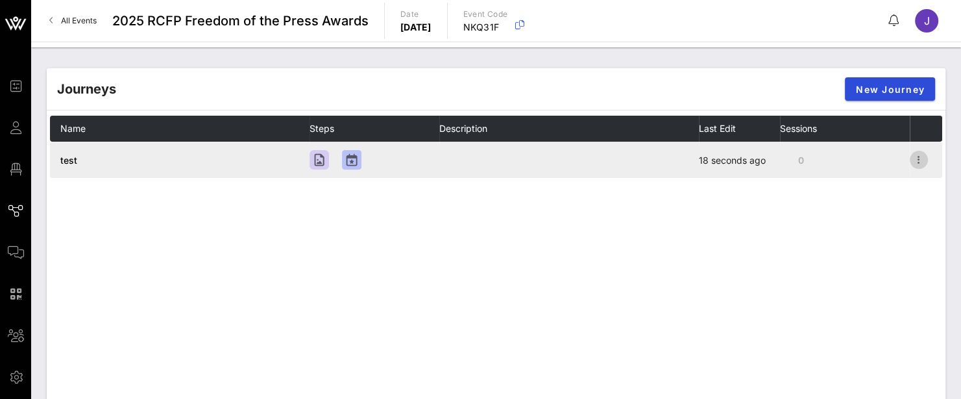
click at [914, 159] on icon "button" at bounding box center [919, 160] width 16 height 16
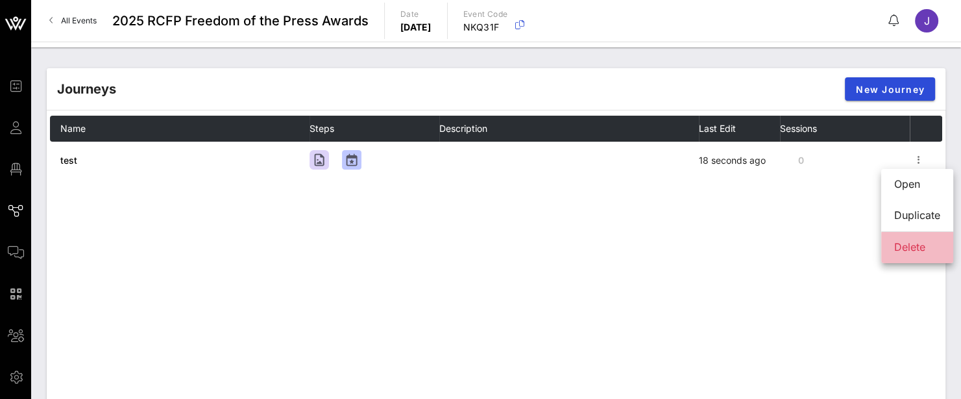
click at [911, 258] on div "Delete" at bounding box center [918, 247] width 46 height 28
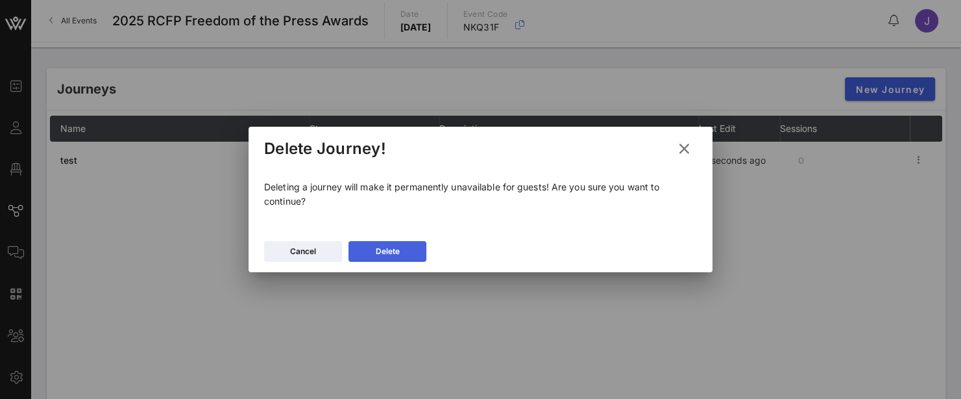
click at [415, 244] on button "Delete" at bounding box center [388, 251] width 78 height 21
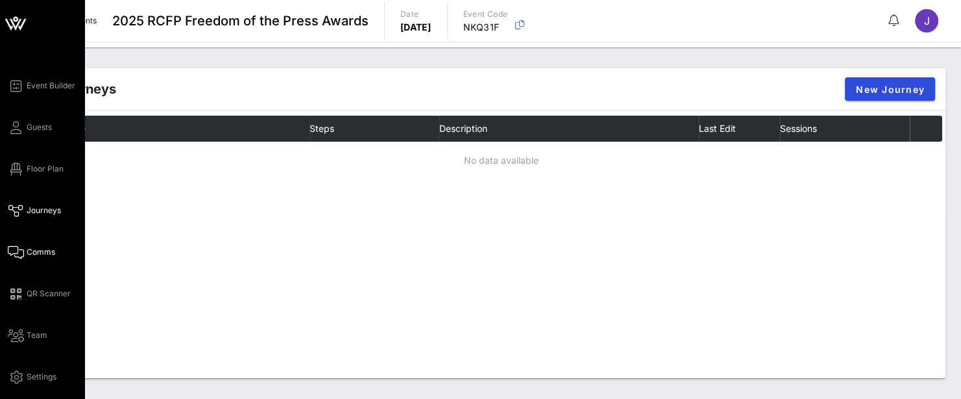
click at [13, 252] on icon at bounding box center [16, 252] width 16 height 2
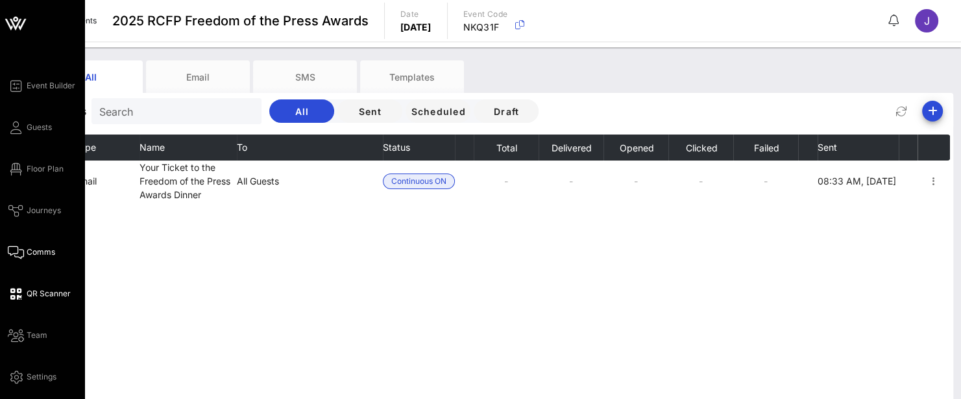
click at [24, 297] on link "QR Scanner" at bounding box center [39, 294] width 63 height 16
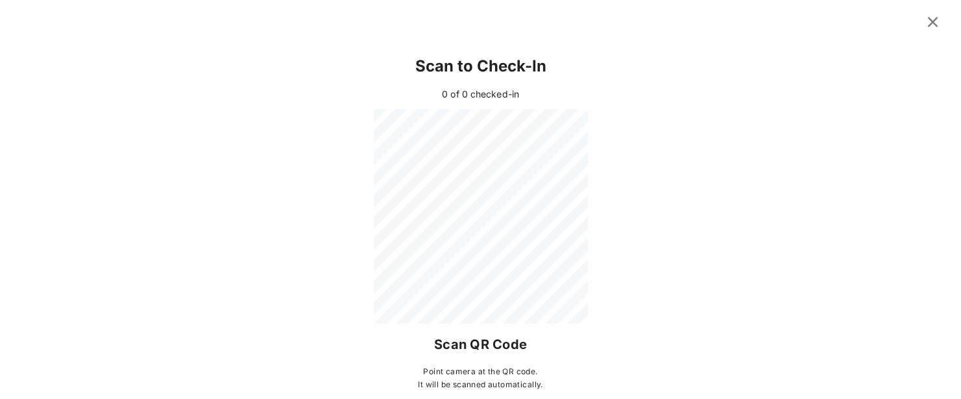
click at [925, 26] on icon at bounding box center [933, 22] width 18 height 16
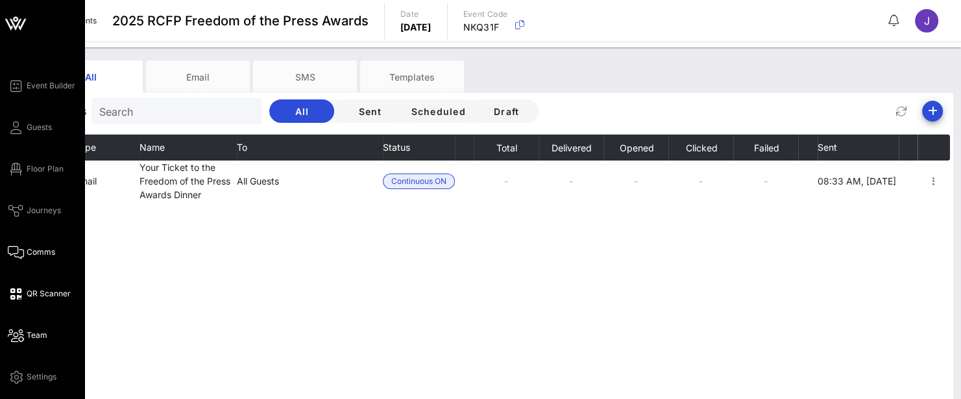
click at [46, 332] on span "Team" at bounding box center [37, 335] width 21 height 12
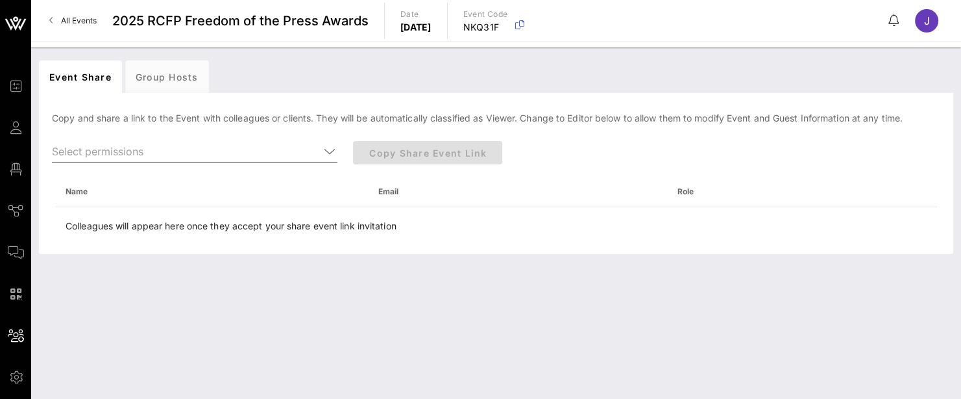
click at [203, 151] on input "text" at bounding box center [185, 151] width 267 height 21
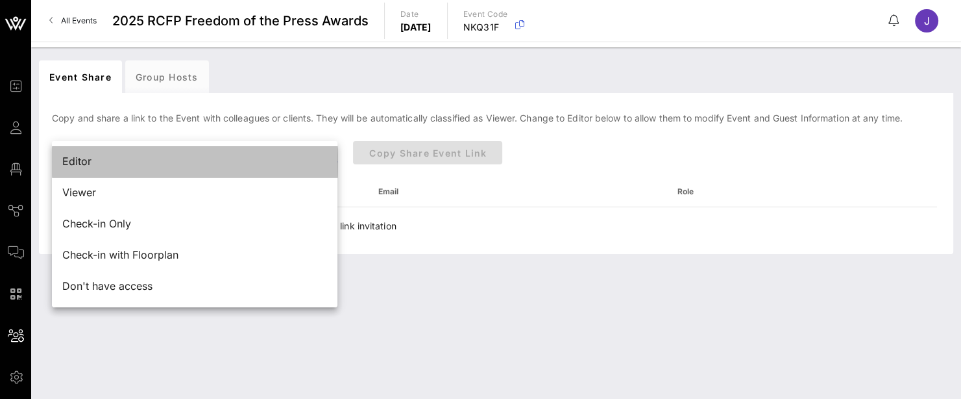
click at [153, 156] on div "Editor" at bounding box center [194, 161] width 265 height 12
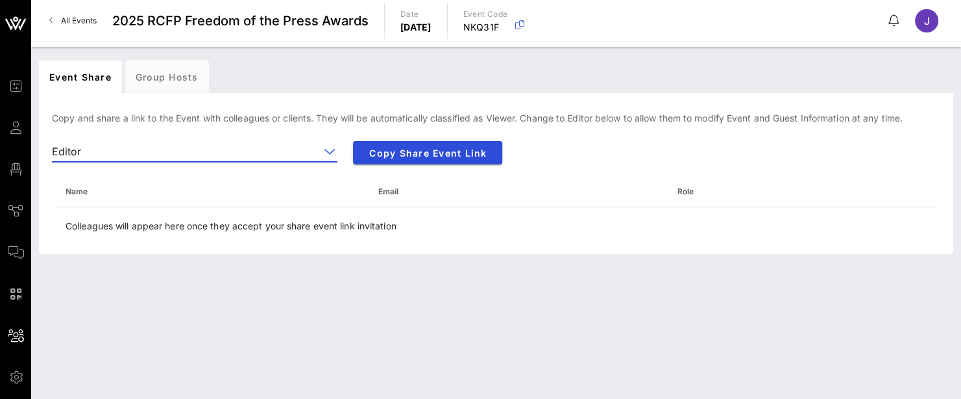
click at [171, 205] on th "Name" at bounding box center [211, 191] width 313 height 31
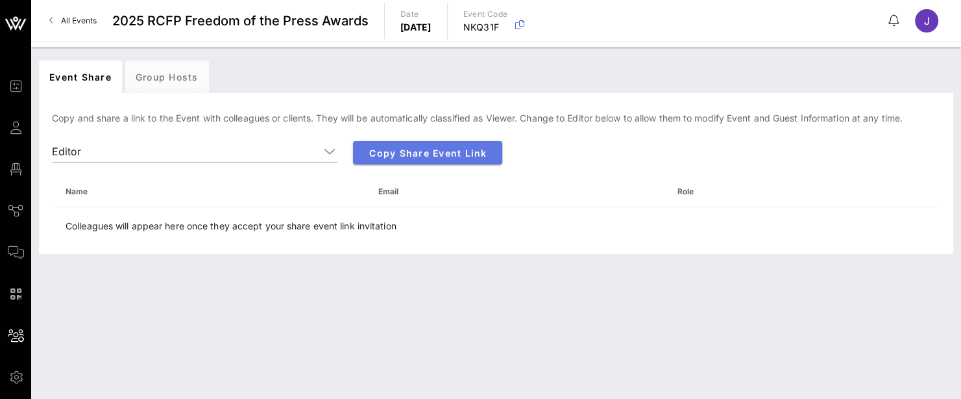
click at [418, 153] on span "Copy Share Event Link" at bounding box center [428, 152] width 129 height 11
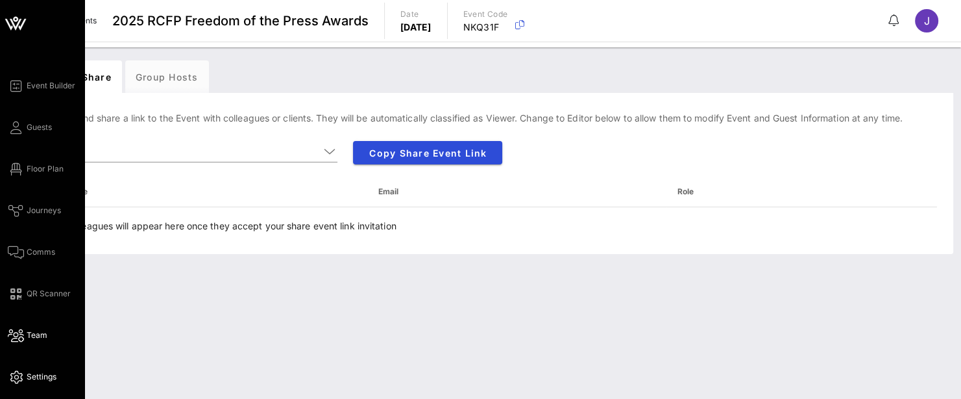
click at [34, 379] on span "Settings" at bounding box center [42, 377] width 30 height 12
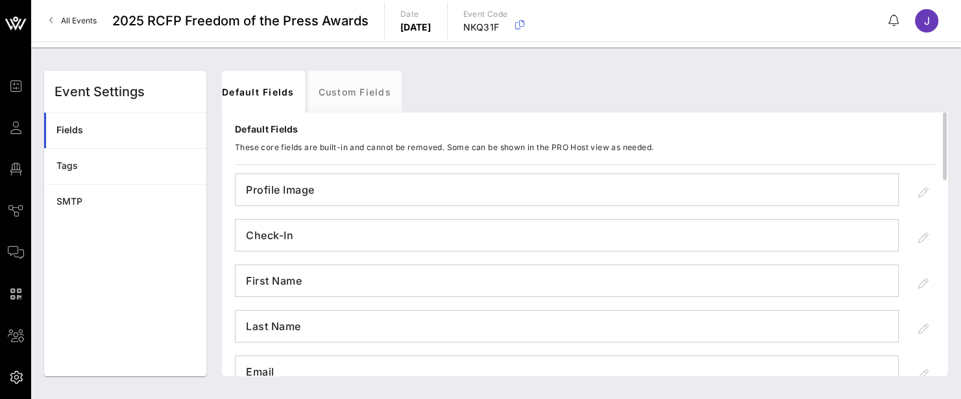
click at [341, 185] on h4 "Profile Image" at bounding box center [567, 189] width 663 height 21
click at [376, 84] on link "Custom Fields" at bounding box center [354, 92] width 93 height 42
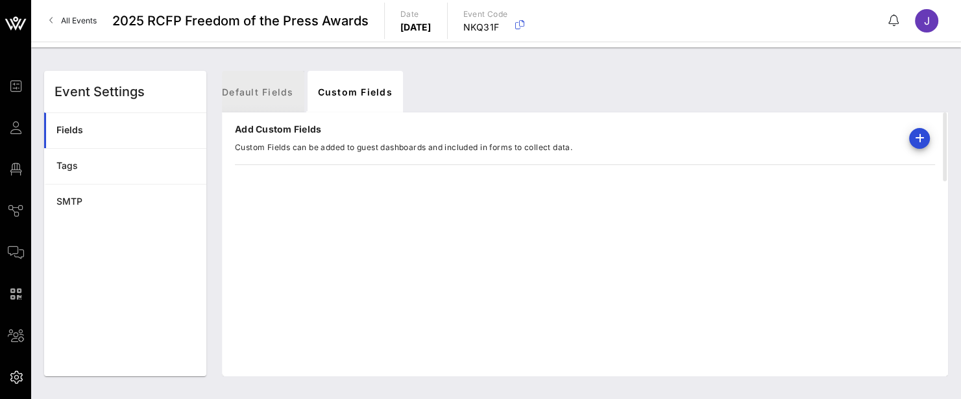
click at [256, 99] on link "Default Fields" at bounding box center [258, 92] width 93 height 42
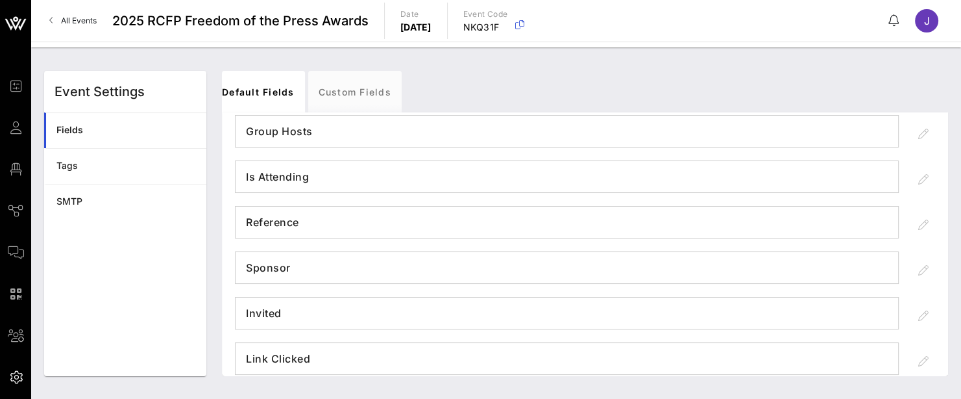
scroll to position [761, 0]
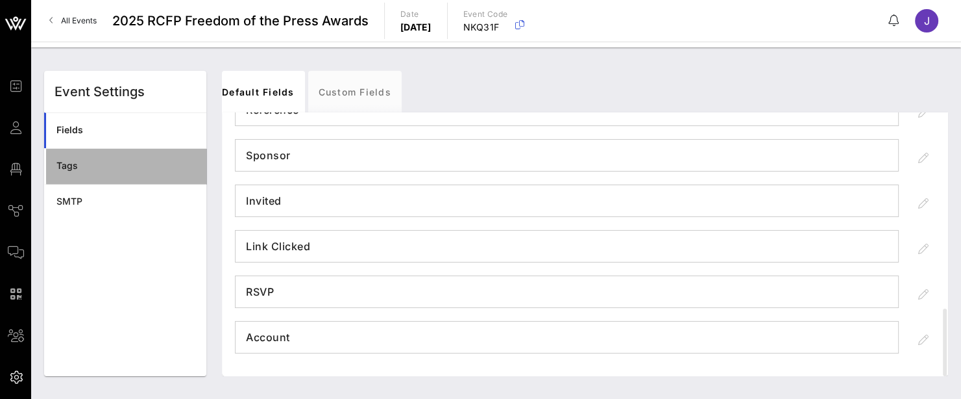
click at [103, 167] on div "Tags" at bounding box center [126, 165] width 140 height 11
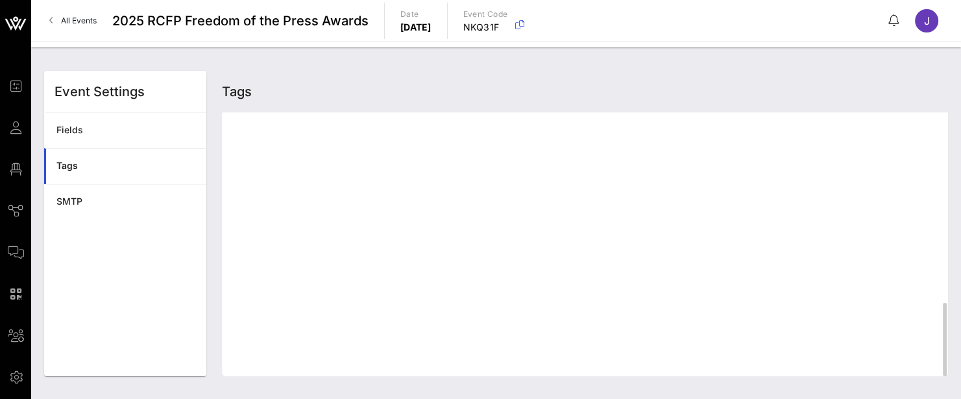
scroll to position [612, 0]
click at [157, 153] on div "Tags" at bounding box center [126, 166] width 140 height 27
click at [426, 221] on div "Add Tags Tags can be added to guest dashboards to group guests." at bounding box center [585, 244] width 726 height 264
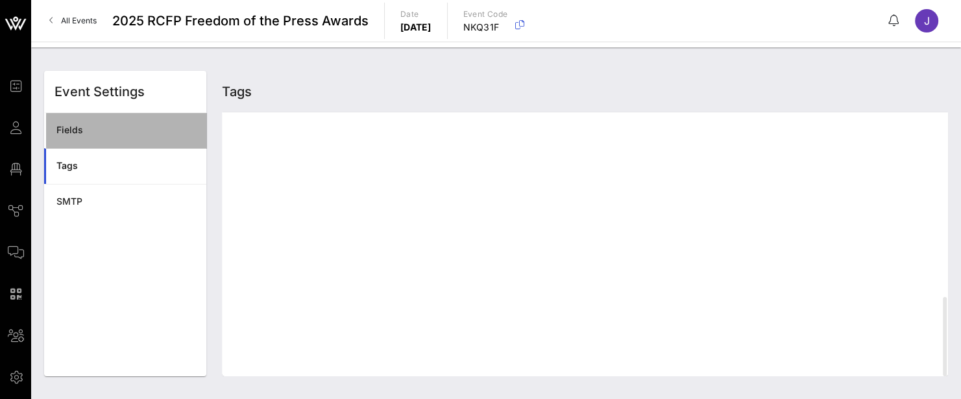
click at [114, 122] on div "Fields" at bounding box center [126, 130] width 140 height 27
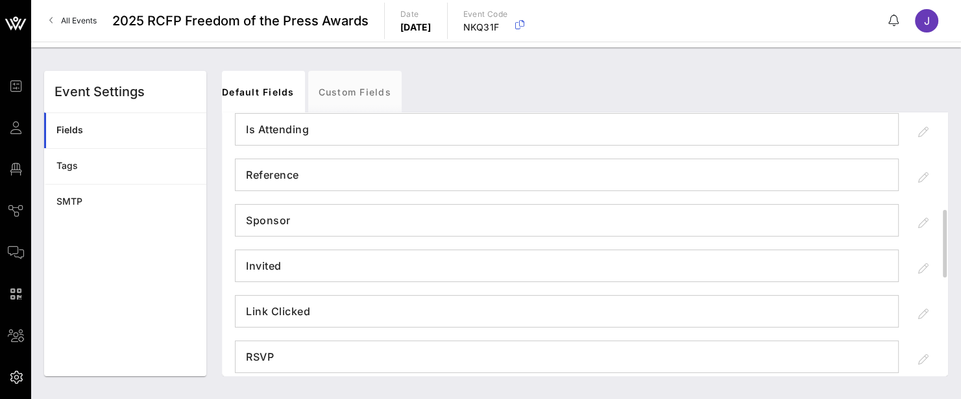
scroll to position [632, 0]
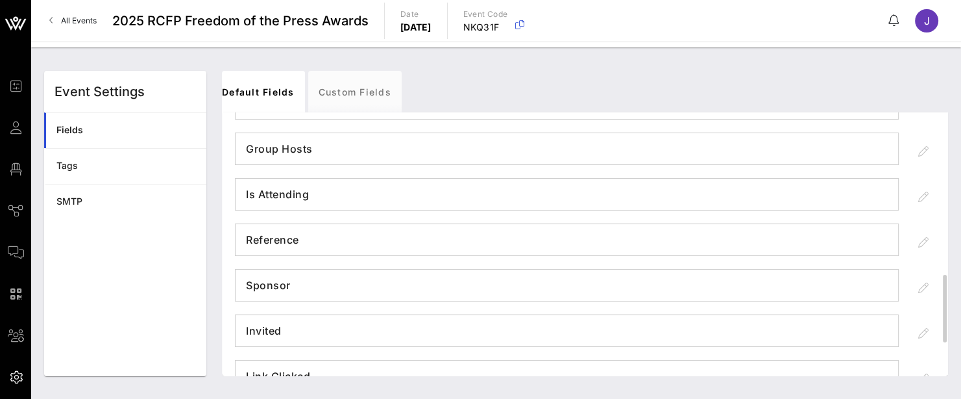
click at [924, 247] on div at bounding box center [923, 241] width 23 height 23
click at [924, 241] on div at bounding box center [923, 241] width 23 height 23
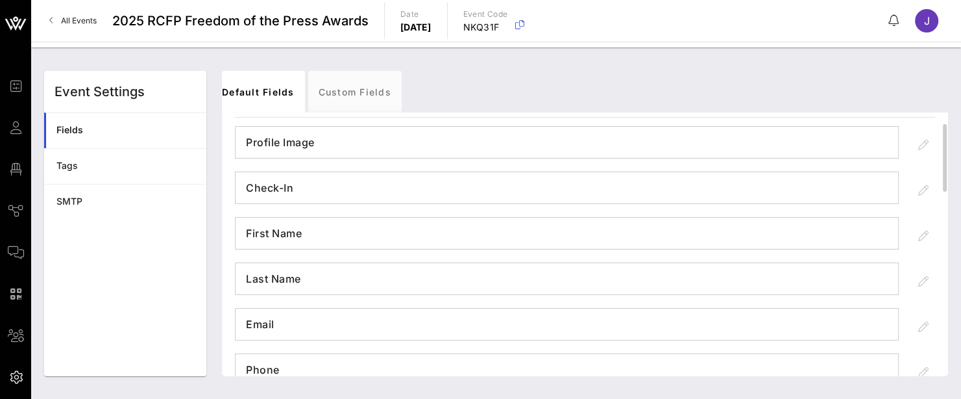
scroll to position [0, 0]
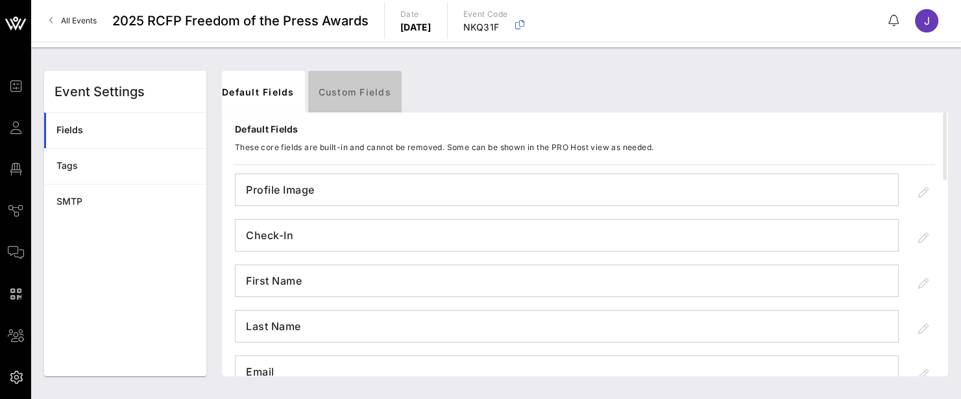
click at [346, 87] on link "Custom Fields" at bounding box center [354, 92] width 93 height 42
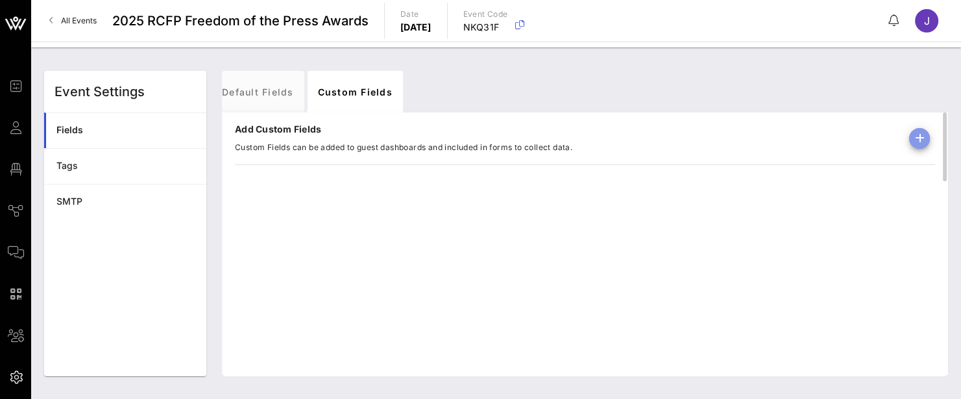
click at [922, 134] on icon "button" at bounding box center [920, 138] width 16 height 16
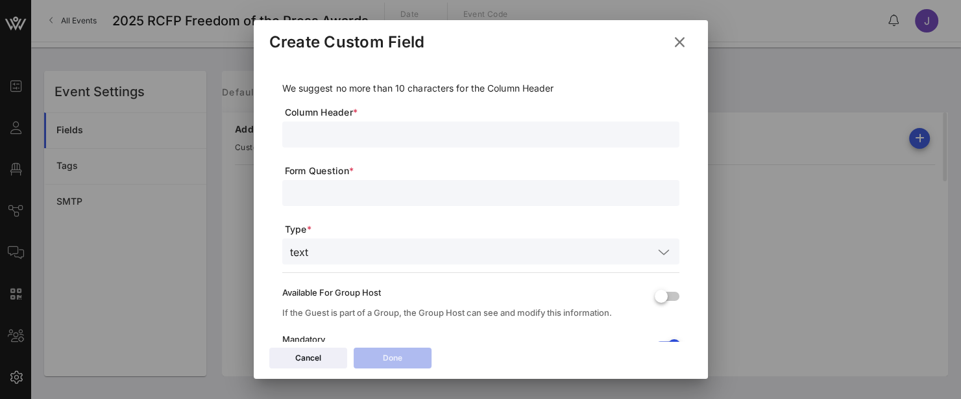
click at [347, 133] on input "text" at bounding box center [481, 134] width 382 height 17
type input "Dietary Restrictions"
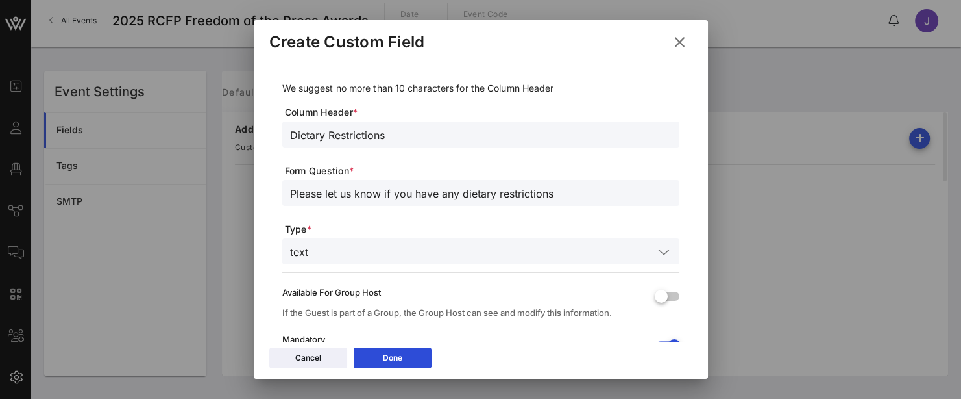
type input "Please let us know if you have any dietary restrictions"
click at [322, 254] on input "text" at bounding box center [484, 251] width 340 height 17
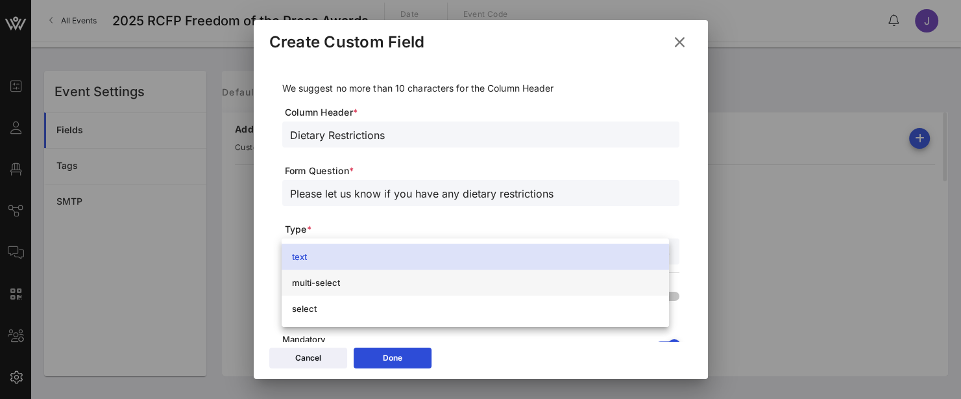
click at [321, 286] on div "multi-select" at bounding box center [475, 282] width 367 height 10
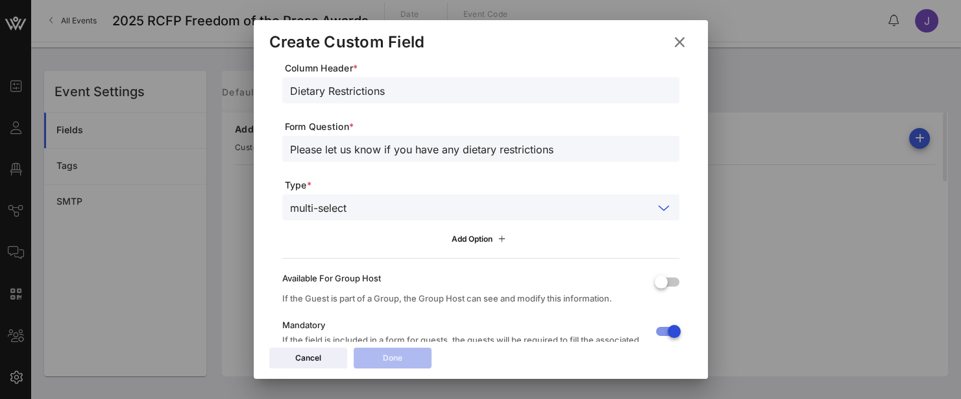
scroll to position [65, 0]
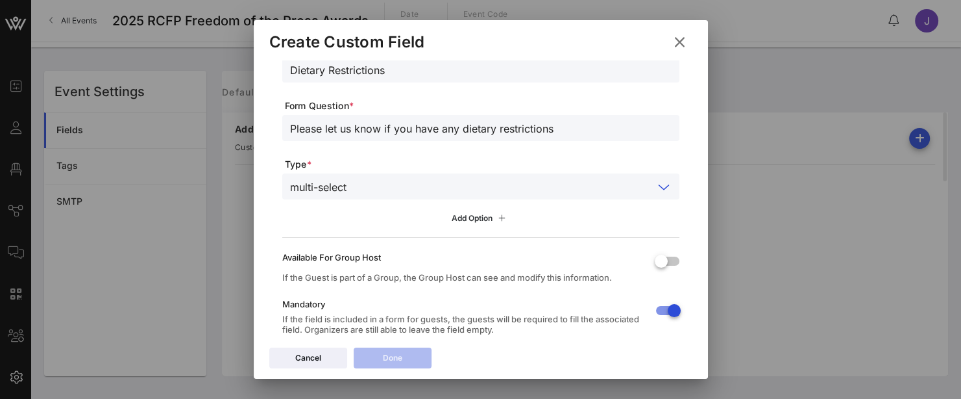
click at [501, 221] on icon at bounding box center [502, 218] width 15 height 14
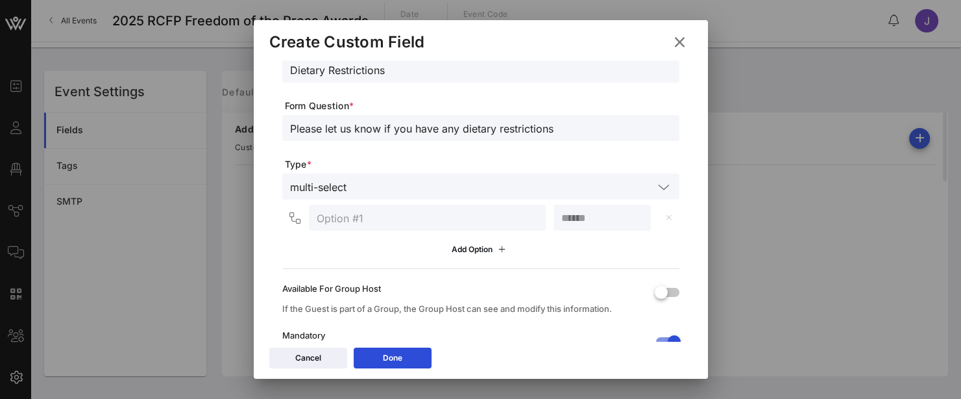
click at [444, 216] on input "text" at bounding box center [427, 217] width 221 height 17
type input "Vegan"
click at [499, 247] on icon at bounding box center [502, 249] width 15 height 14
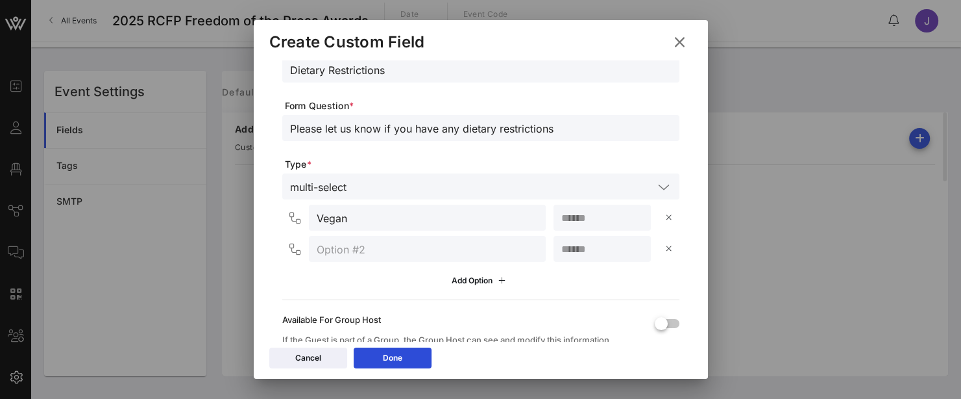
click at [363, 216] on input "Vegan" at bounding box center [427, 217] width 221 height 17
drag, startPoint x: 360, startPoint y: 253, endPoint x: 351, endPoint y: 245, distance: 12.5
click at [359, 253] on input "text" at bounding box center [427, 248] width 221 height 17
type input "Vegetarian"
click at [465, 279] on div "Add Option" at bounding box center [481, 280] width 58 height 14
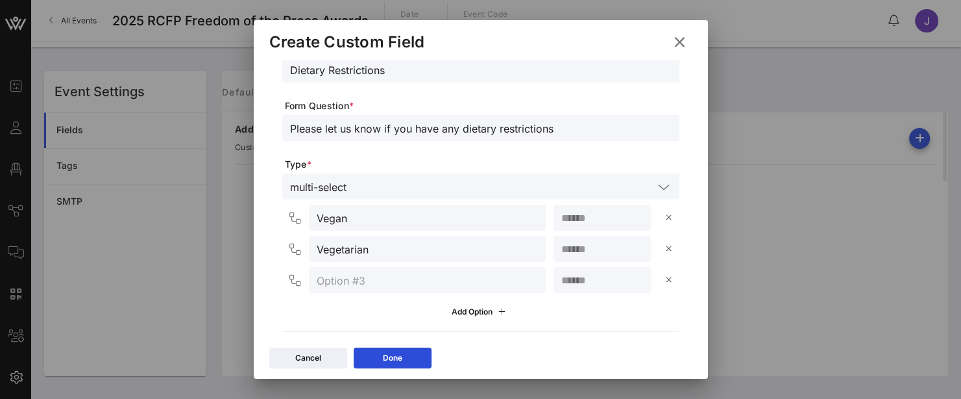
click at [369, 278] on input "text" at bounding box center [427, 279] width 221 height 17
type input "Gluten Free"
click at [495, 313] on icon at bounding box center [502, 311] width 15 height 14
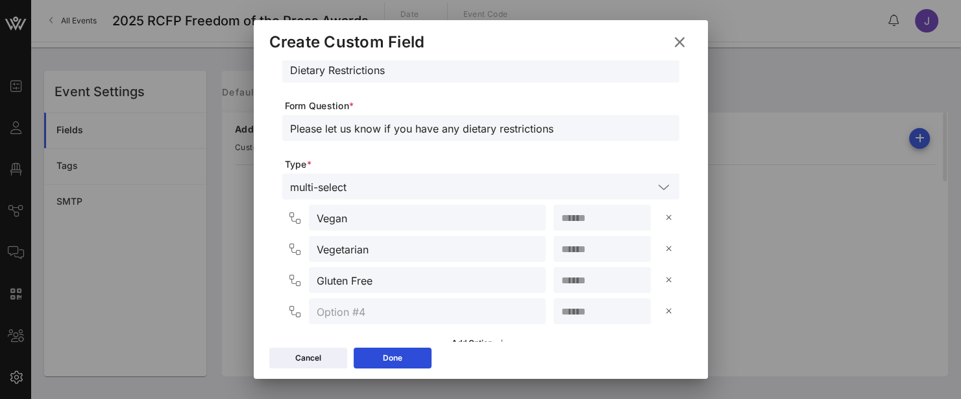
click at [563, 132] on input "Please let us know if you have any dietary restrictions" at bounding box center [481, 127] width 382 height 17
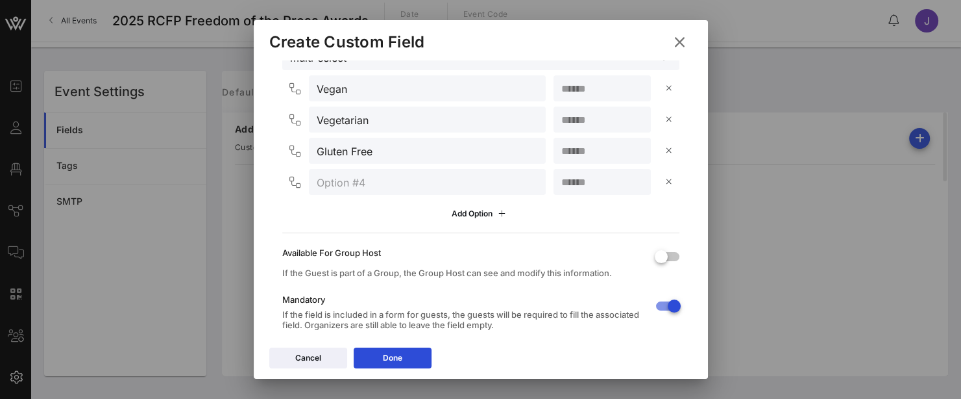
scroll to position [195, 0]
type input "Please let us know if you have any dietary restrictions or [MEDICAL_DATA]"
click at [374, 185] on input "text" at bounding box center [427, 181] width 221 height 17
type input "[MEDICAL_DATA]"
click at [563, 185] on input "number" at bounding box center [602, 181] width 82 height 17
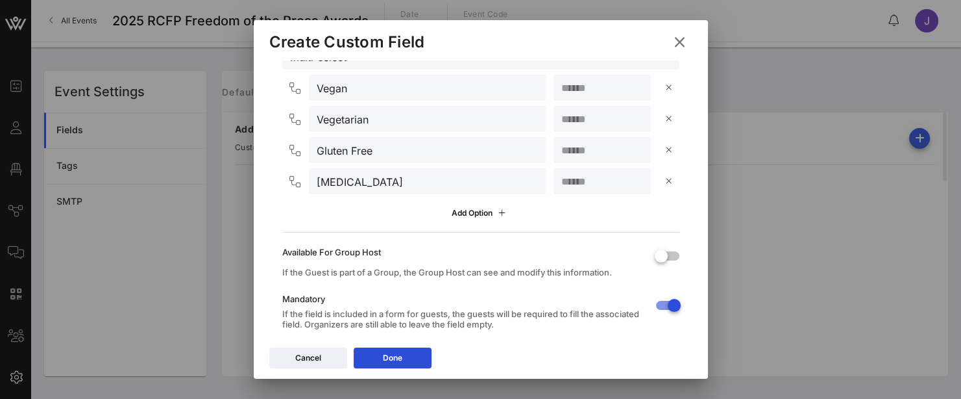
click at [631, 180] on input "*" at bounding box center [602, 181] width 82 height 17
click at [628, 185] on input "*" at bounding box center [602, 181] width 82 height 17
click at [627, 176] on input "*" at bounding box center [602, 181] width 82 height 17
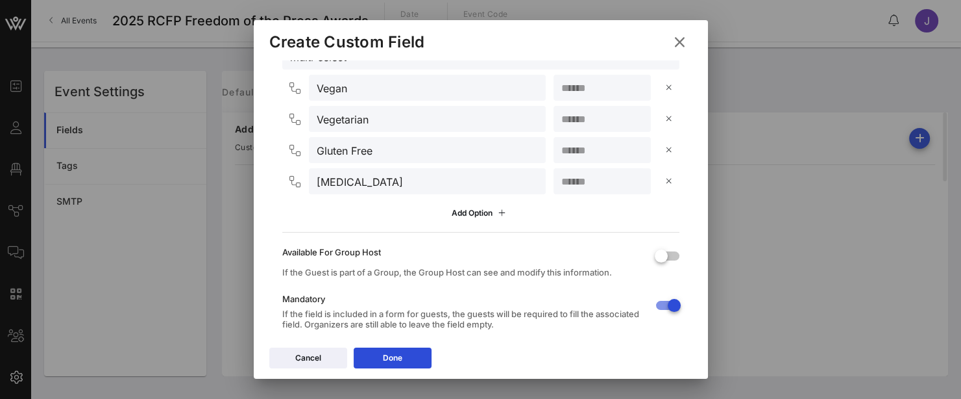
click at [631, 188] on input "*" at bounding box center [602, 181] width 82 height 17
click at [631, 186] on input "*" at bounding box center [602, 181] width 82 height 17
type input "*"
click at [631, 186] on input "*" at bounding box center [602, 181] width 82 height 17
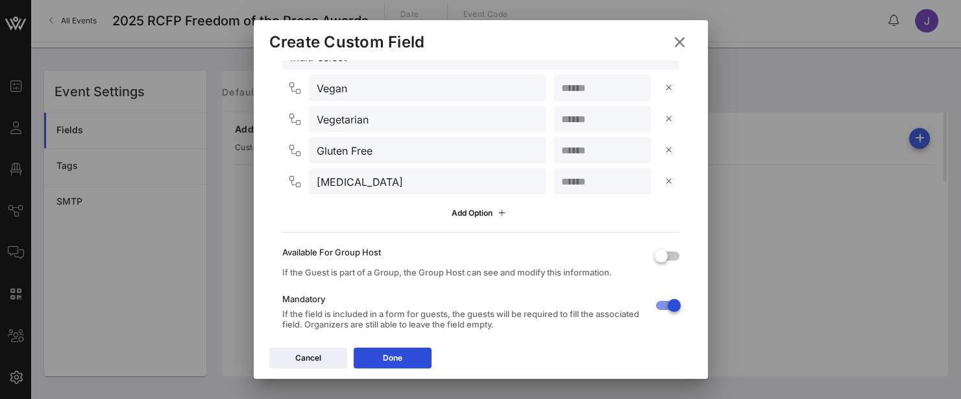
click at [631, 186] on input "*" at bounding box center [602, 181] width 82 height 17
click at [632, 186] on input "*" at bounding box center [602, 181] width 82 height 17
click at [606, 159] on div at bounding box center [602, 150] width 82 height 26
click at [664, 180] on icon at bounding box center [669, 181] width 10 height 8
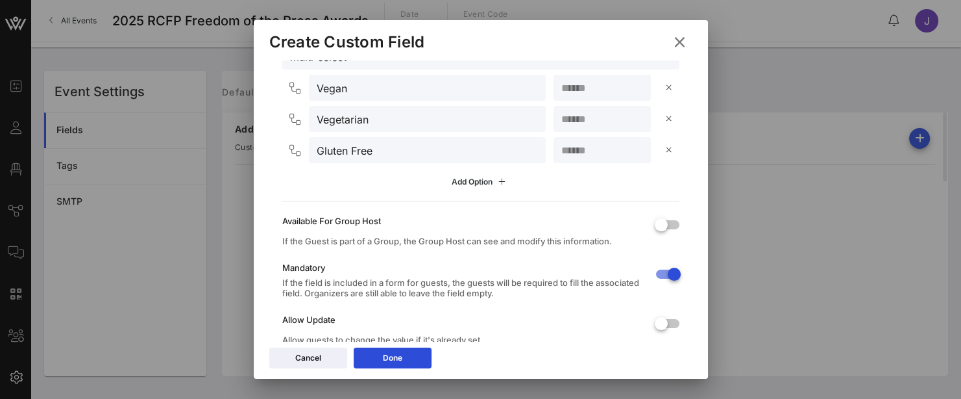
click at [484, 185] on div "Add Option" at bounding box center [481, 182] width 58 height 14
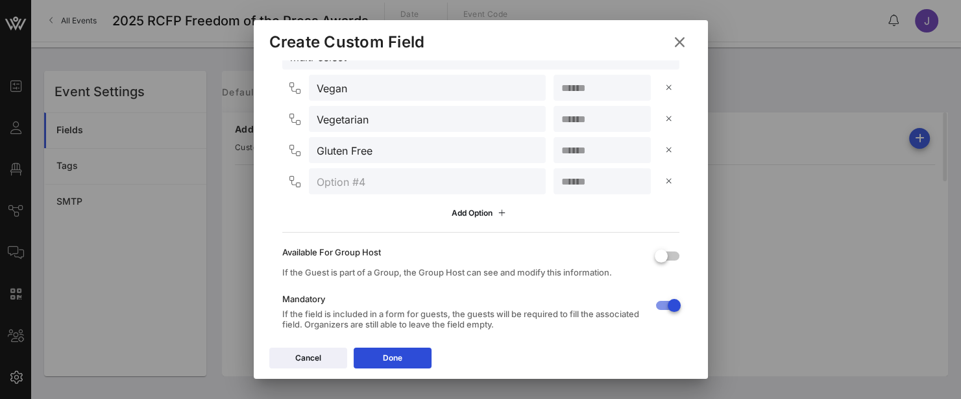
click at [380, 186] on input "text" at bounding box center [427, 181] width 221 height 17
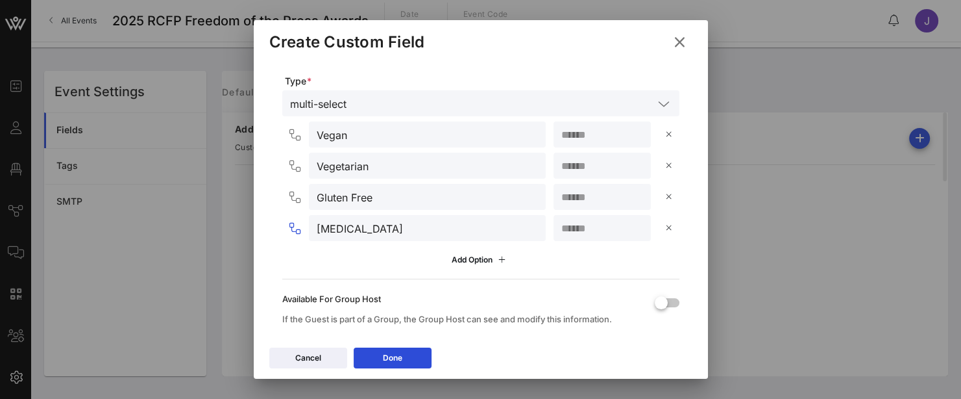
scroll to position [130, 0]
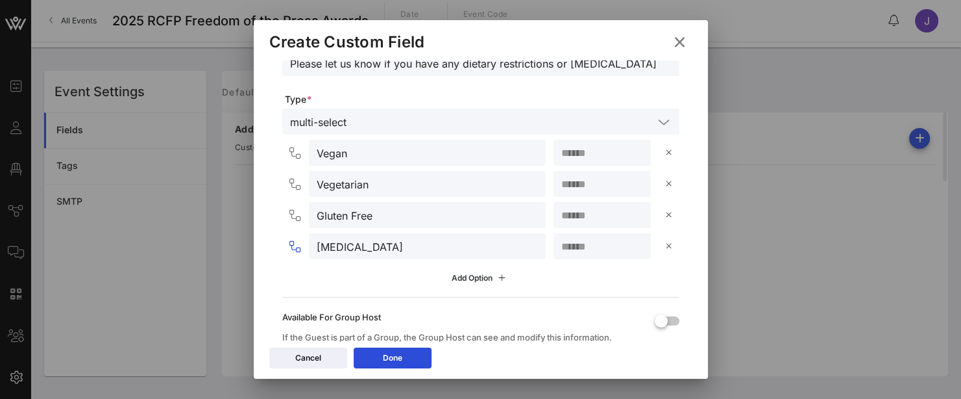
type input "[MEDICAL_DATA]"
click at [495, 276] on icon at bounding box center [502, 278] width 15 height 14
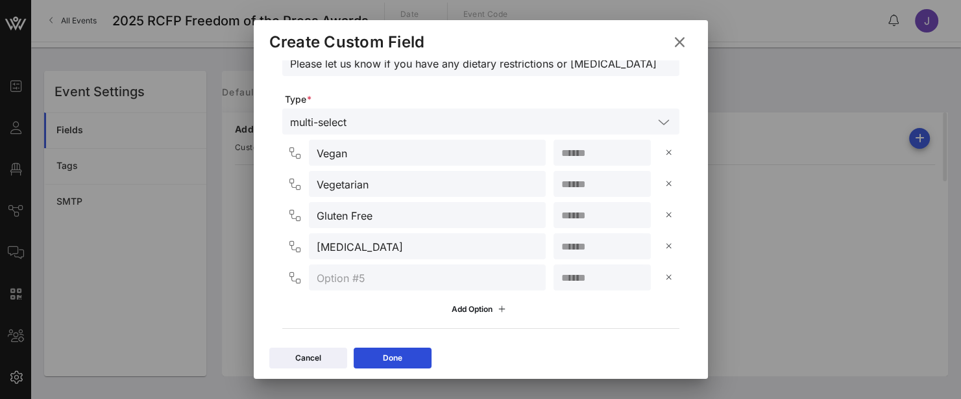
click at [426, 272] on input "text" at bounding box center [427, 277] width 221 height 17
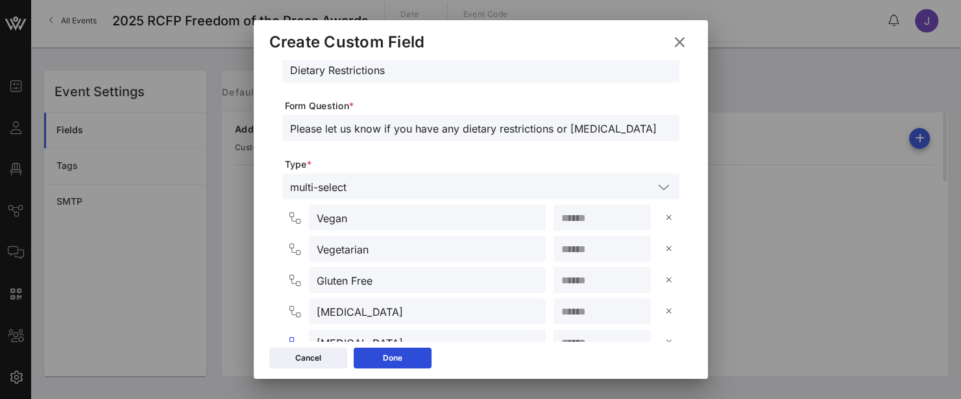
type input "[MEDICAL_DATA]"
click at [476, 186] on input "text" at bounding box center [503, 186] width 302 height 17
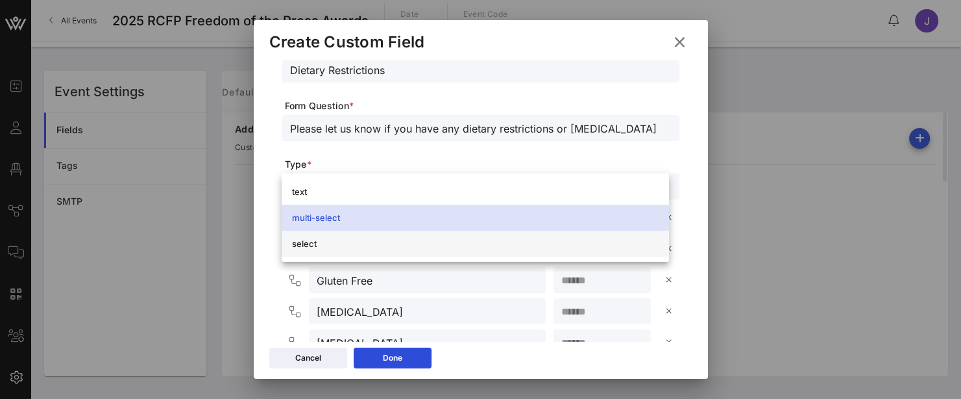
click at [426, 243] on div "select" at bounding box center [475, 243] width 367 height 10
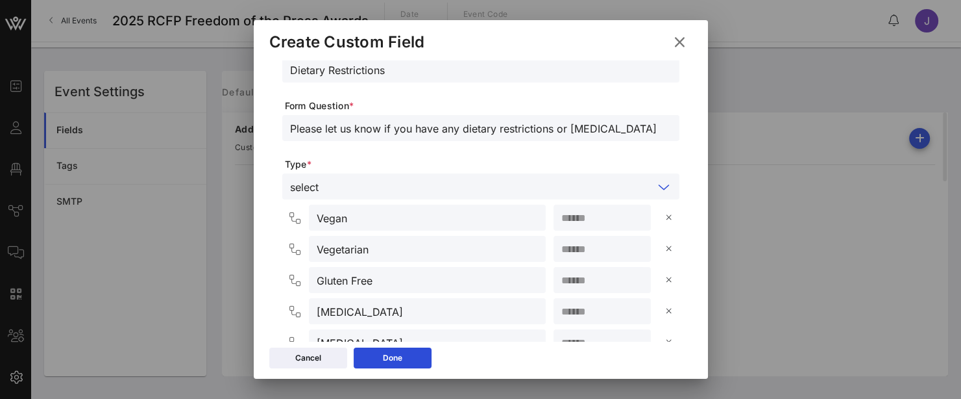
scroll to position [130, 0]
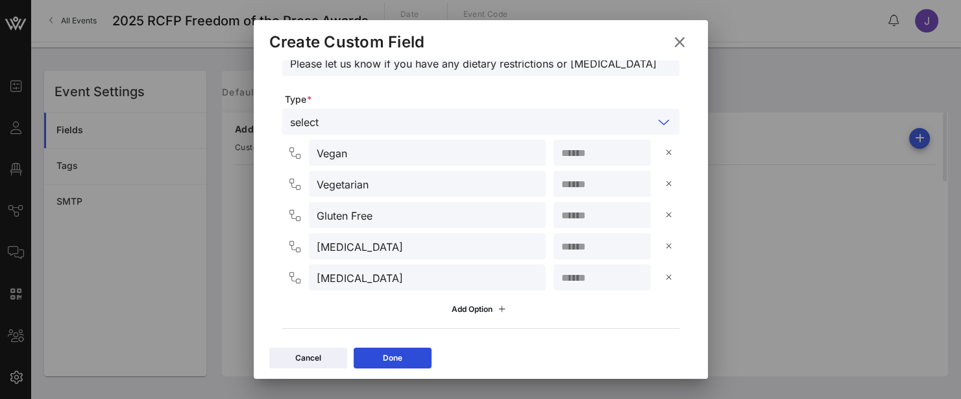
click at [491, 120] on input "text" at bounding box center [489, 121] width 330 height 17
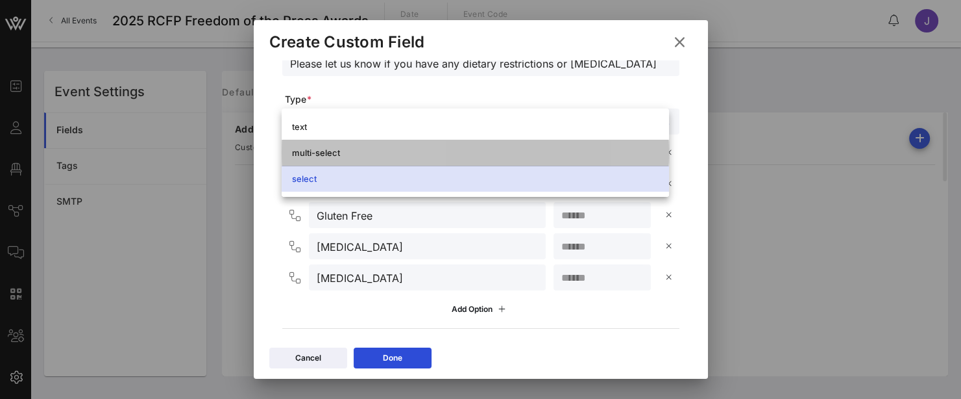
click at [369, 153] on div "multi-select" at bounding box center [475, 152] width 367 height 10
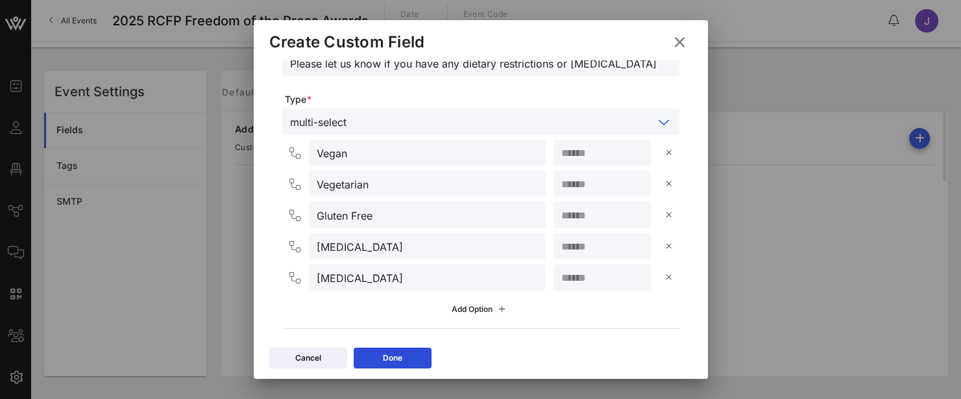
click at [470, 310] on div "Add Option" at bounding box center [481, 309] width 58 height 14
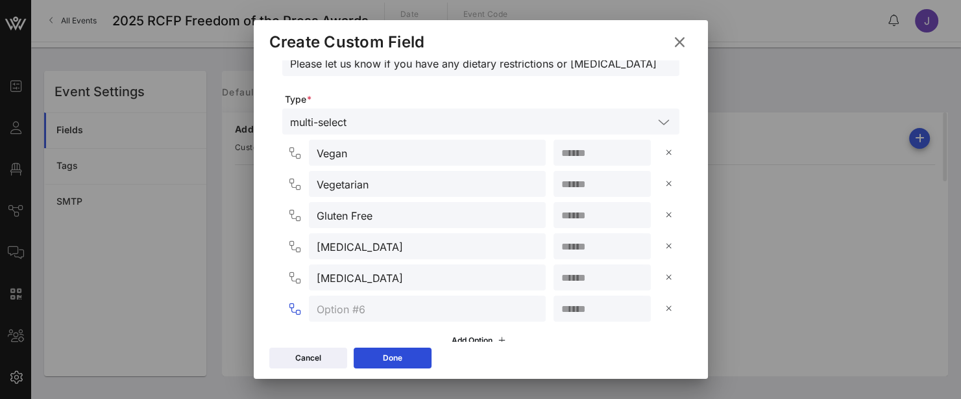
click at [377, 304] on input "text" at bounding box center [427, 308] width 221 height 17
drag, startPoint x: 372, startPoint y: 307, endPoint x: 267, endPoint y: 307, distance: 105.2
click at [267, 307] on div "We suggest no more than 10 characters for the Column Header Column Header * Die…" at bounding box center [481, 200] width 454 height 281
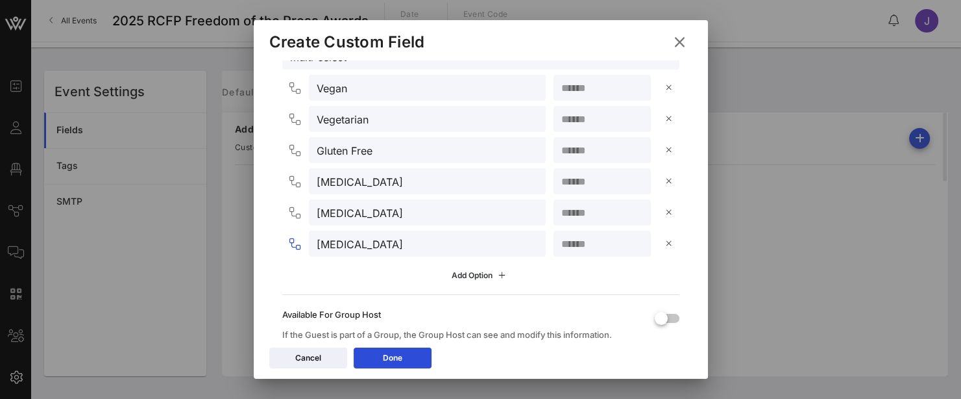
type input "[MEDICAL_DATA]"
click at [487, 278] on div "Add Option" at bounding box center [481, 275] width 58 height 14
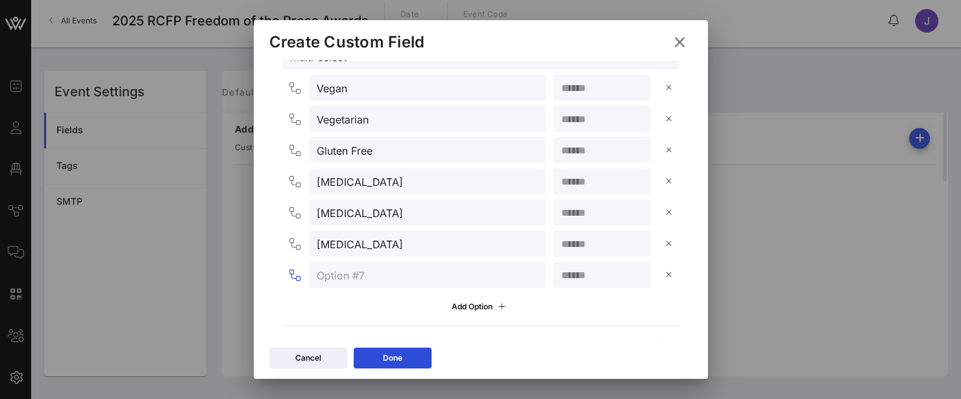
click at [493, 269] on input "text" at bounding box center [427, 274] width 221 height 17
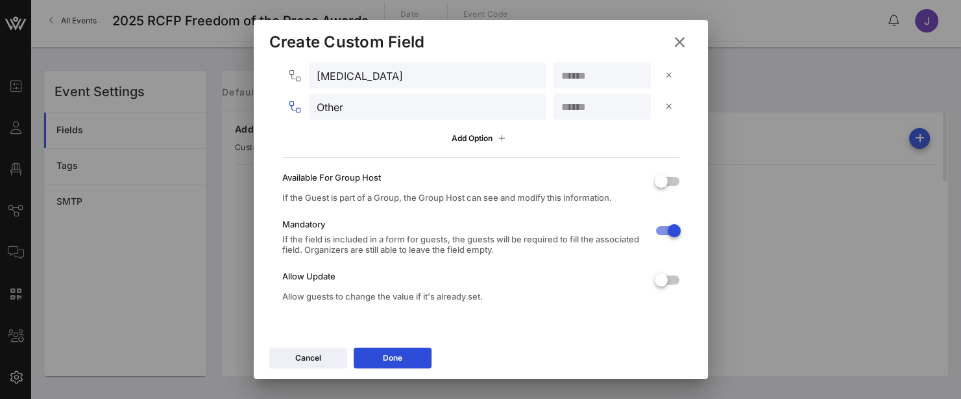
scroll to position [364, 0]
type input "Other"
click at [660, 277] on div at bounding box center [661, 279] width 22 height 22
click at [408, 364] on button "Done" at bounding box center [393, 357] width 78 height 21
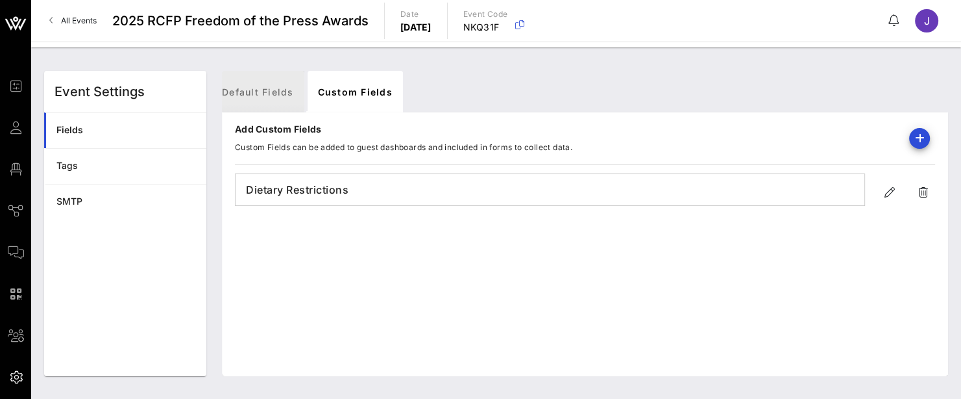
click at [260, 95] on link "Default Fields" at bounding box center [258, 92] width 93 height 42
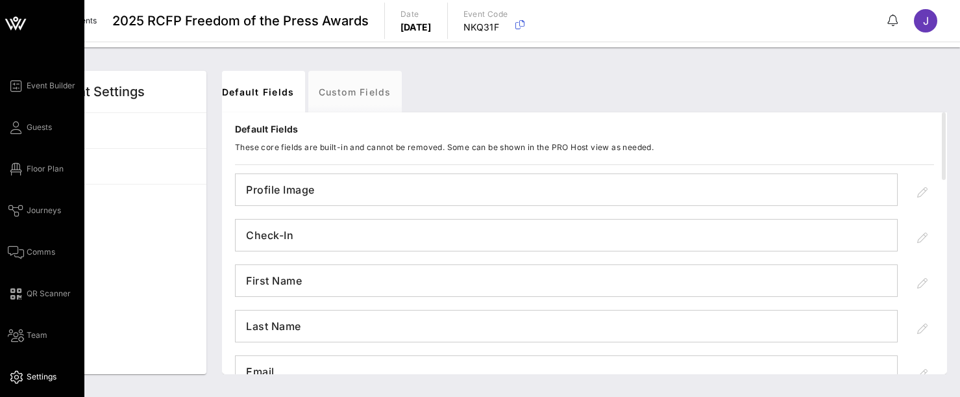
click at [27, 373] on span "Settings" at bounding box center [42, 377] width 30 height 12
click at [47, 125] on span "Guests" at bounding box center [39, 127] width 25 height 12
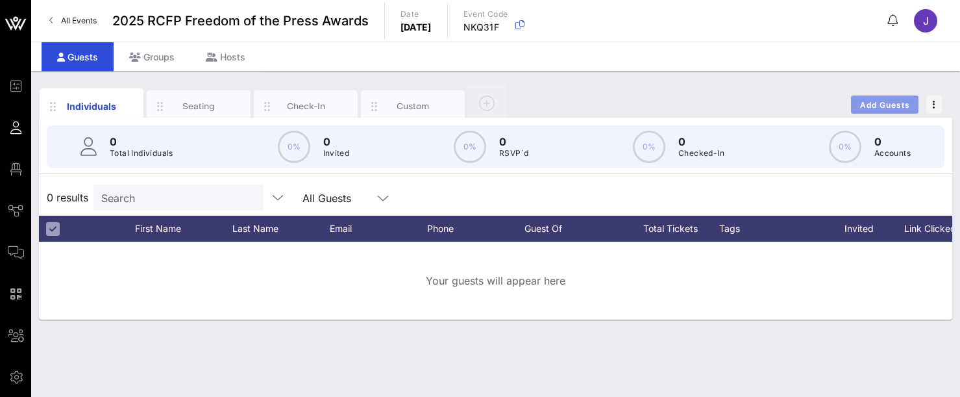
click at [871, 105] on span "Add Guests" at bounding box center [884, 105] width 51 height 10
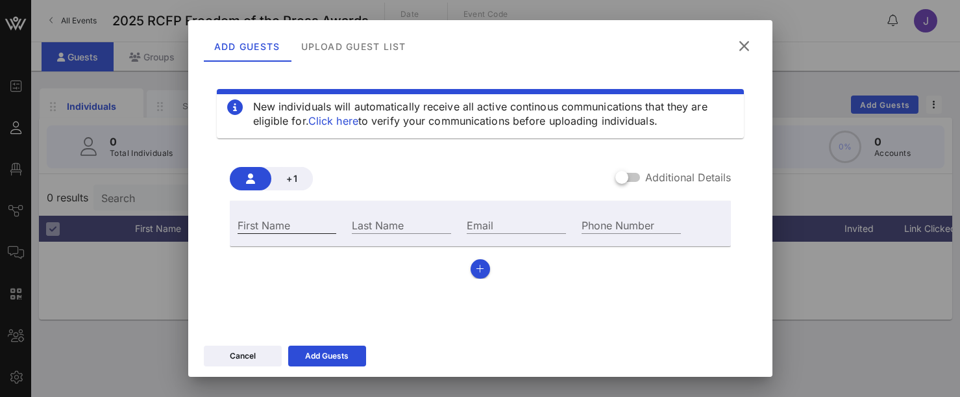
click at [264, 222] on input "First Name" at bounding box center [287, 224] width 99 height 17
type input "[PERSON_NAME]"
type input "Vanzino"
type input "[EMAIL_ADDRESS][DOMAIN_NAME]"
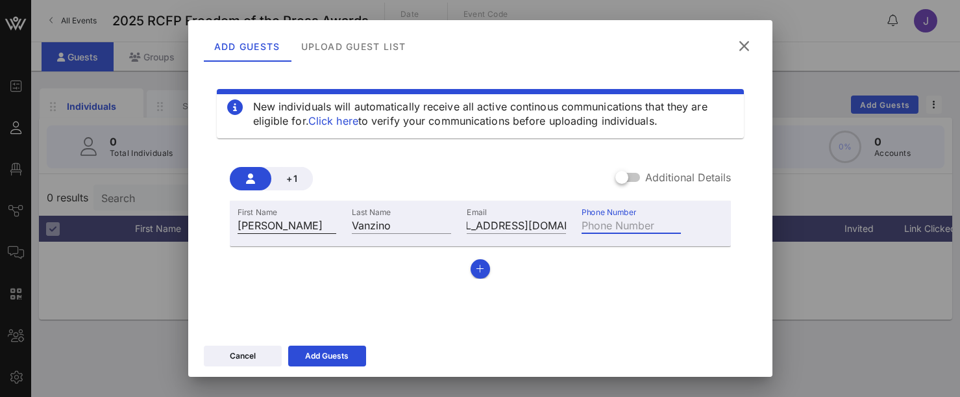
scroll to position [0, 0]
type input "609203150"
click at [634, 178] on div "Additional Details" at bounding box center [673, 177] width 116 height 16
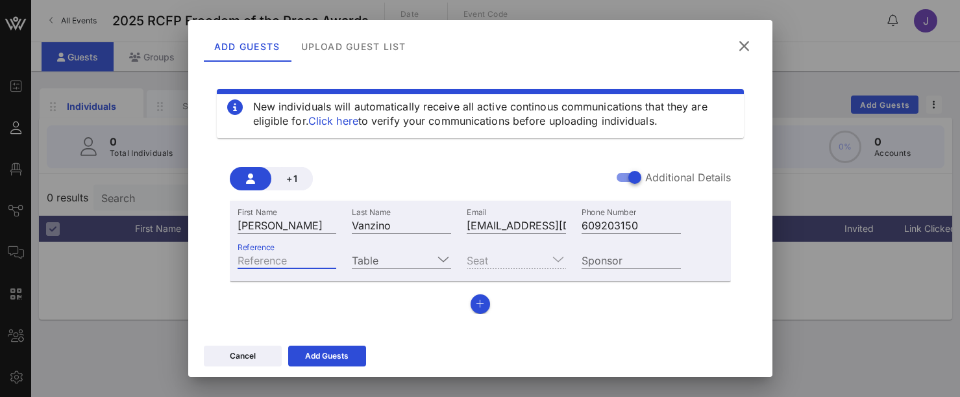
click at [309, 261] on input "Reference" at bounding box center [287, 259] width 99 height 17
type input "1234aB"
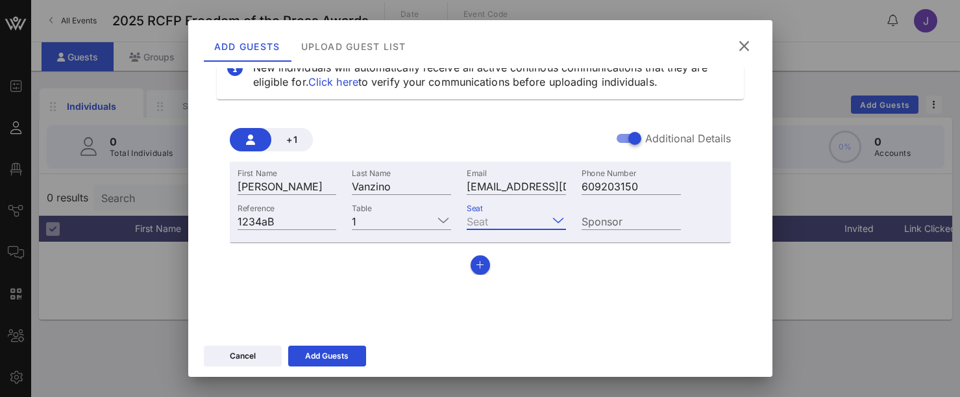
scroll to position [53, 0]
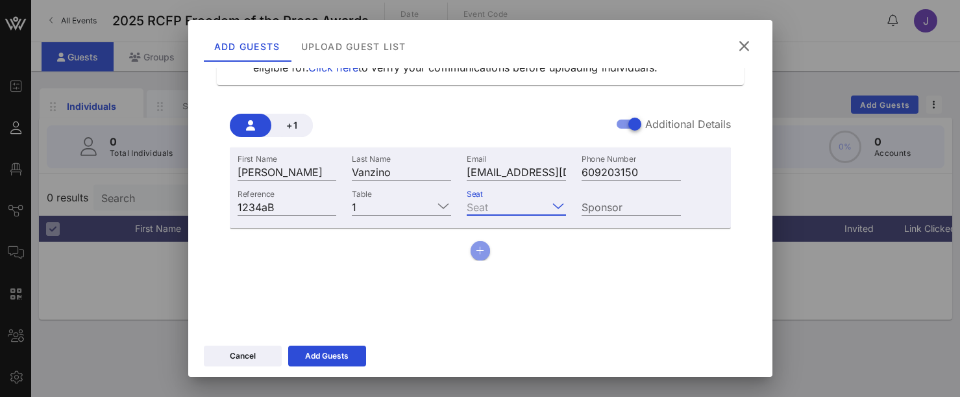
click at [480, 251] on button "button" at bounding box center [480, 250] width 19 height 19
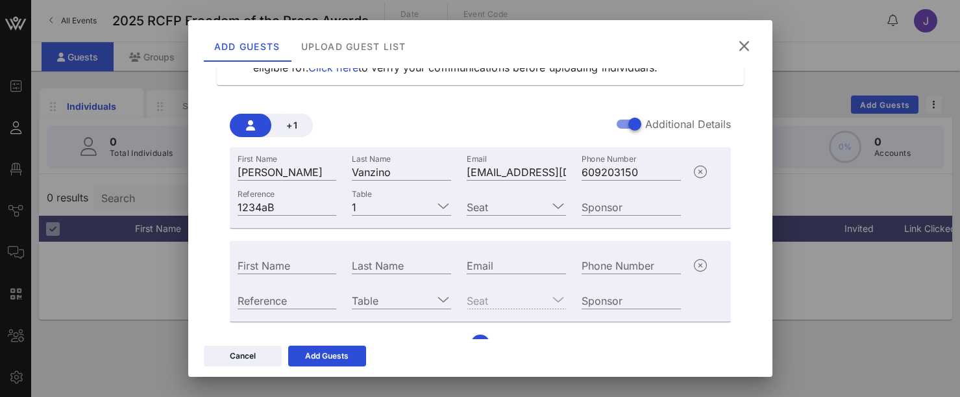
scroll to position [0, 0]
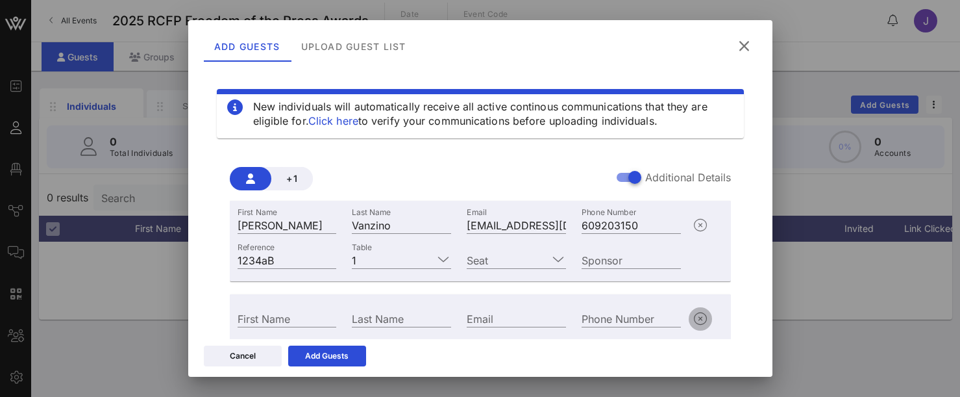
click at [693, 321] on icon "button" at bounding box center [701, 319] width 16 height 16
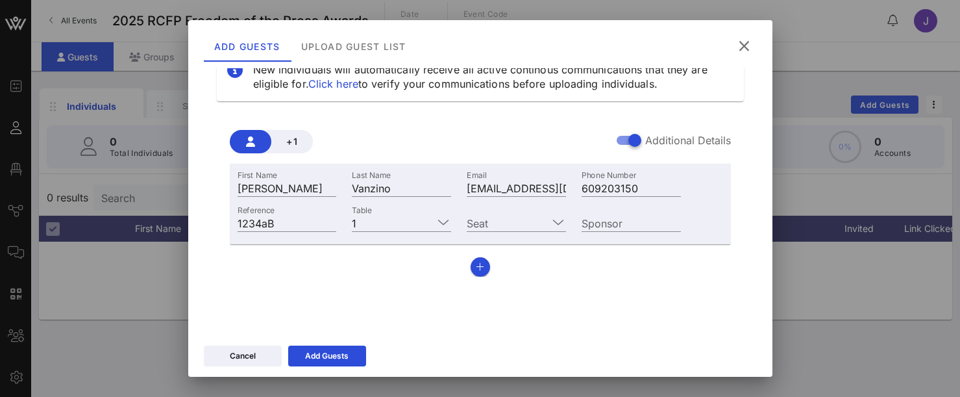
scroll to position [53, 0]
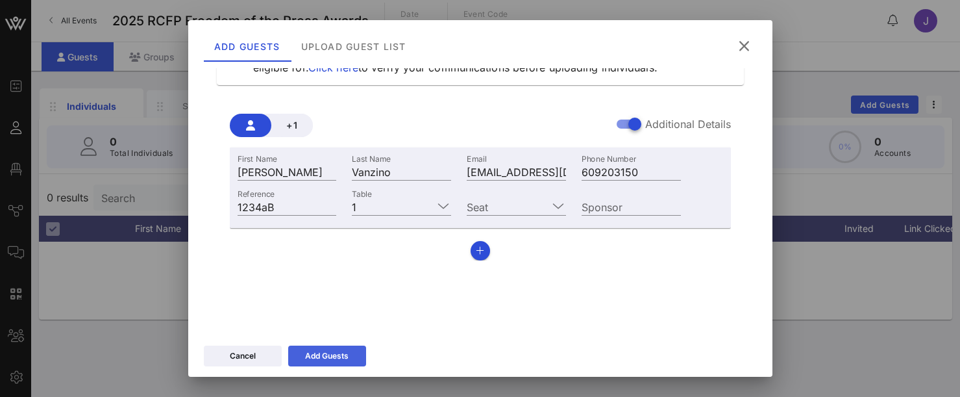
click at [323, 358] on icon at bounding box center [327, 356] width 10 height 8
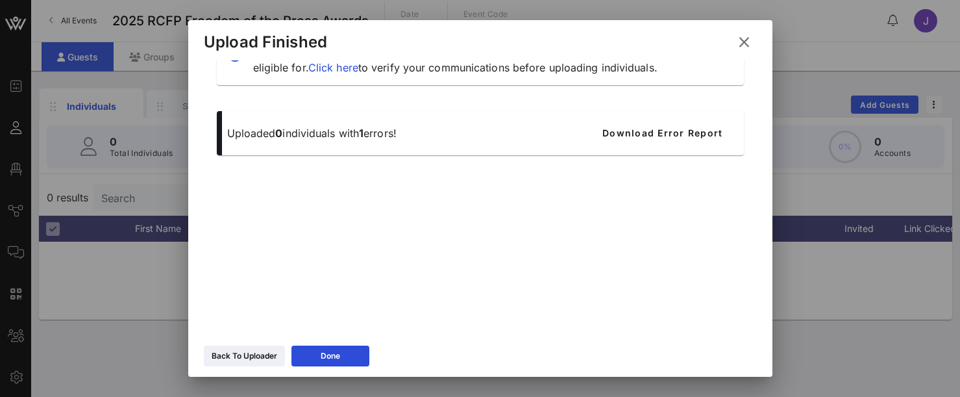
click at [378, 129] on p "Uploaded 0 individuals with 1 errors!" at bounding box center [401, 133] width 349 height 14
click at [616, 136] on span "Download Error Report" at bounding box center [662, 132] width 121 height 11
click at [250, 357] on div "Back To Uploader" at bounding box center [245, 355] width 66 height 13
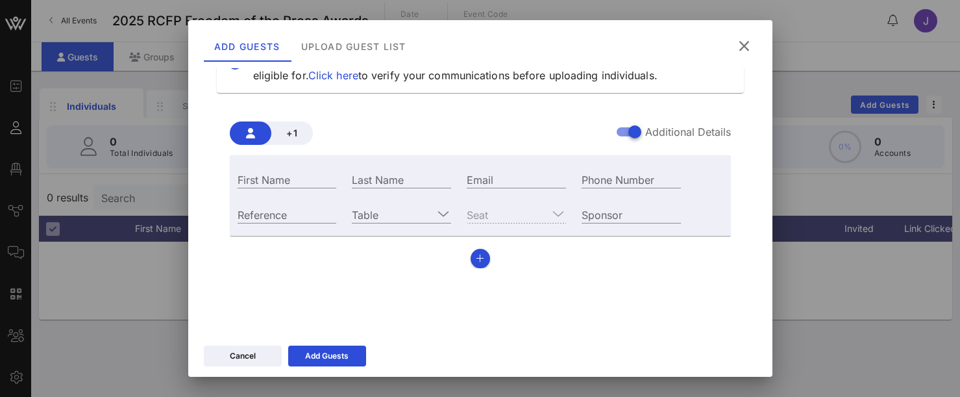
scroll to position [0, 0]
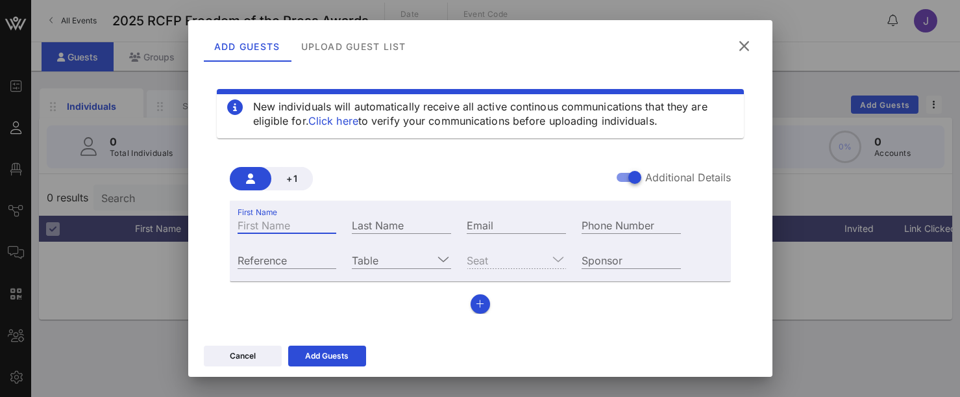
click at [308, 219] on input "First Name" at bounding box center [287, 224] width 99 height 17
type input "[PERSON_NAME]"
type input "Vanzino"
type input "[EMAIL_ADDRESS][DOMAIN_NAME]"
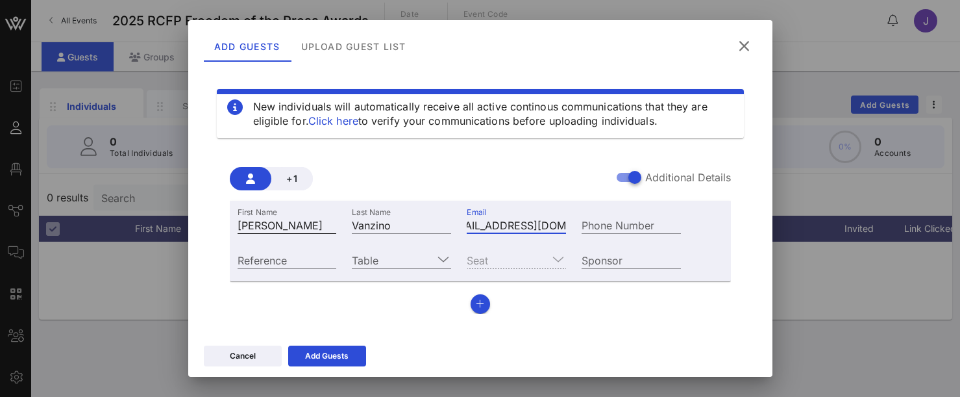
scroll to position [0, 0]
type input "[PHONE_NUMBER]"
type input "1234aB"
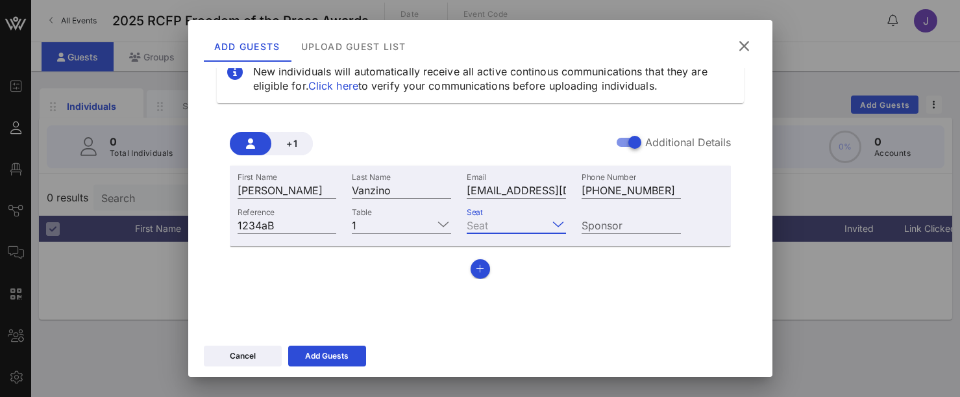
scroll to position [53, 0]
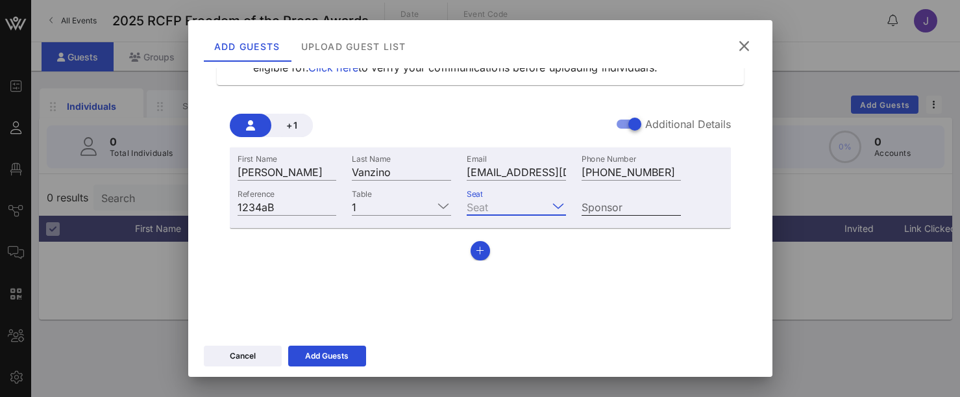
click at [608, 201] on div "Sponsor" at bounding box center [631, 206] width 99 height 17
type input "IWSE"
click at [326, 362] on div "Add Guests" at bounding box center [326, 355] width 43 height 13
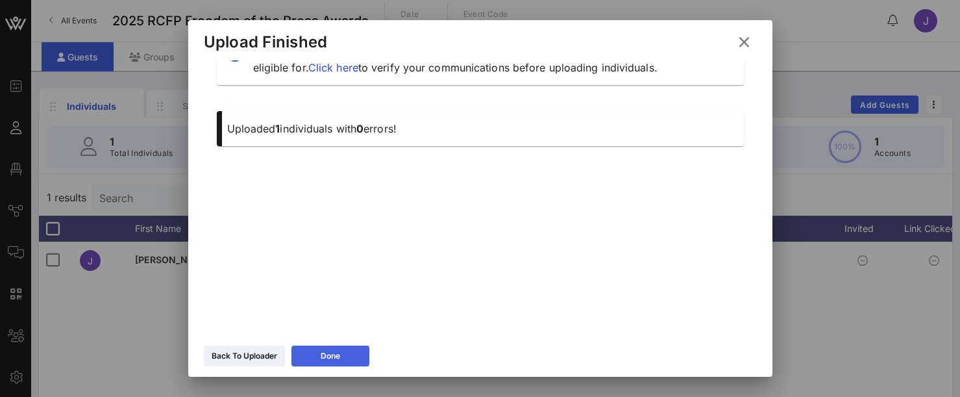
click at [355, 360] on button "Done" at bounding box center [330, 355] width 78 height 21
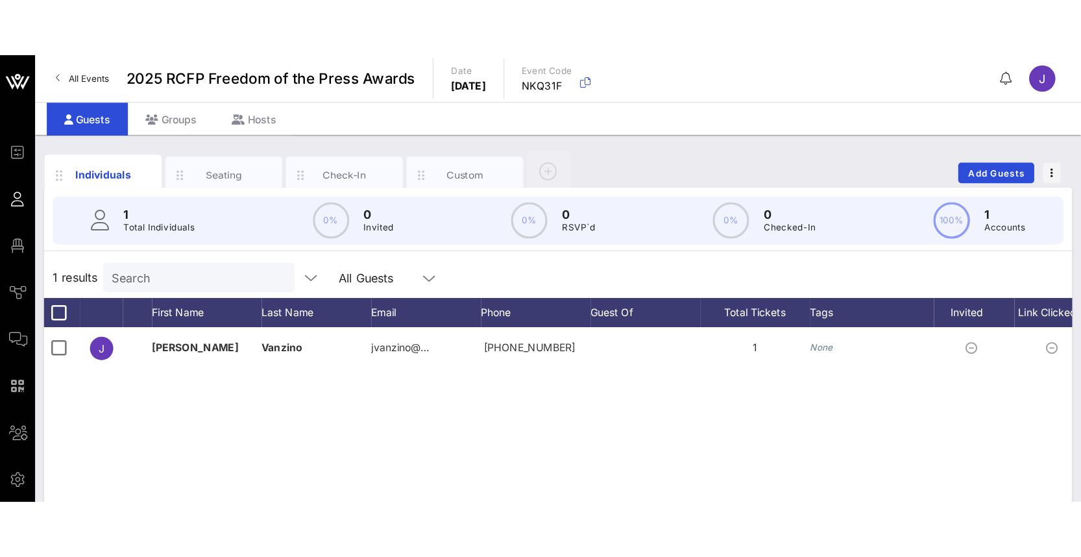
scroll to position [53, 0]
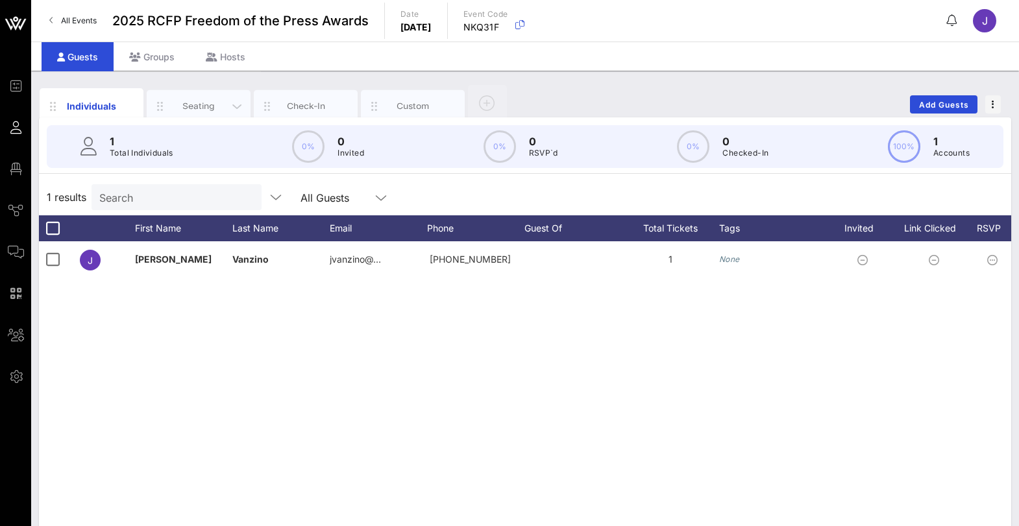
click at [207, 101] on div "Seating" at bounding box center [199, 106] width 58 height 12
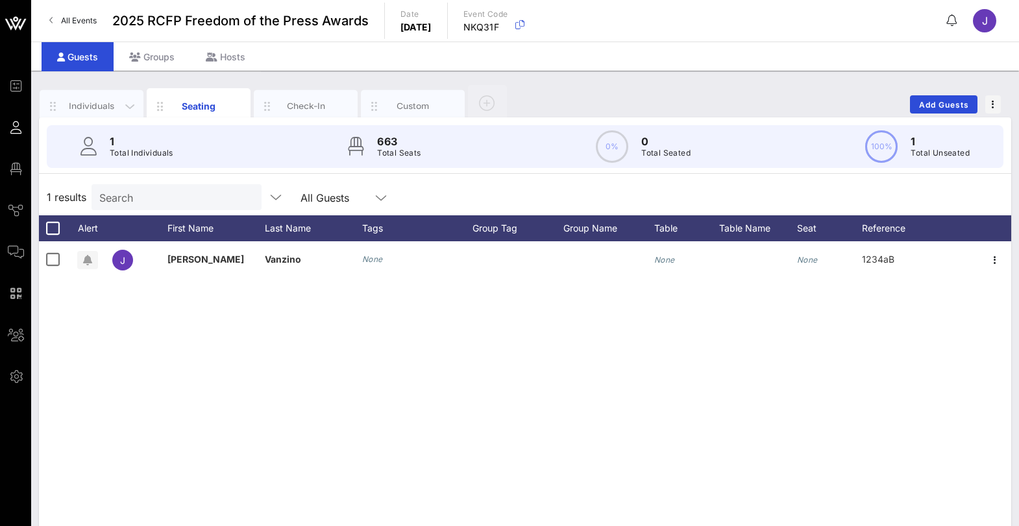
click at [99, 101] on div "Individuals" at bounding box center [92, 106] width 58 height 12
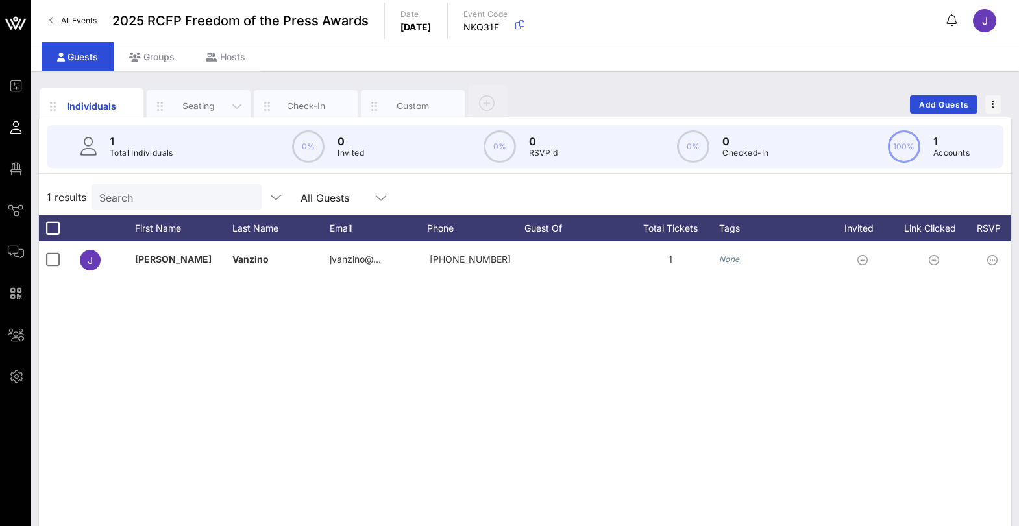
click at [218, 109] on div "Seating" at bounding box center [199, 106] width 58 height 12
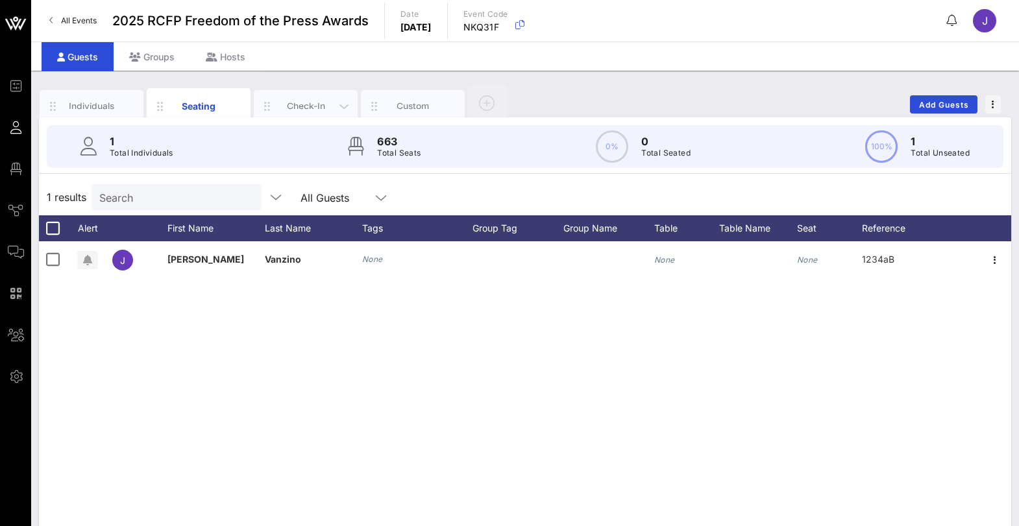
click at [289, 103] on div "Check-In" at bounding box center [306, 106] width 58 height 12
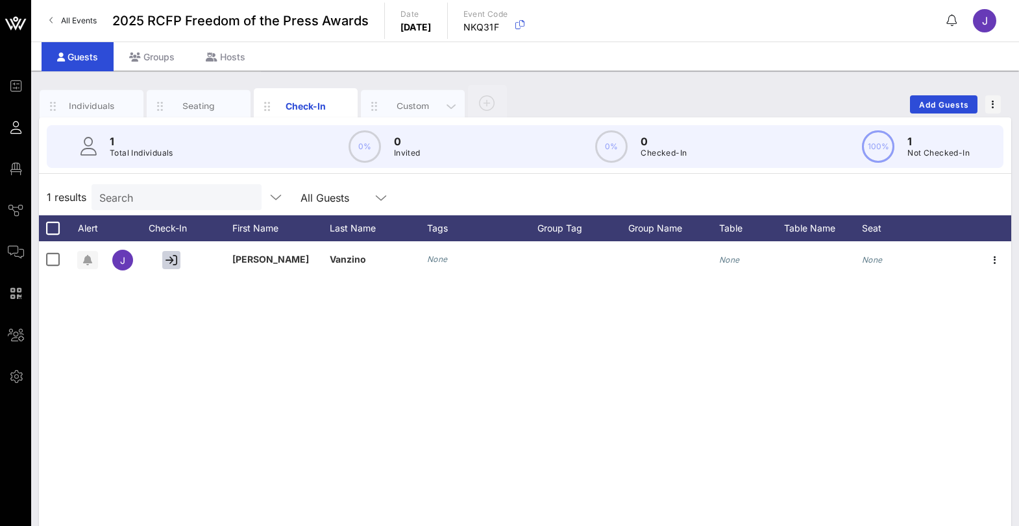
click at [412, 112] on div "Custom" at bounding box center [413, 106] width 58 height 12
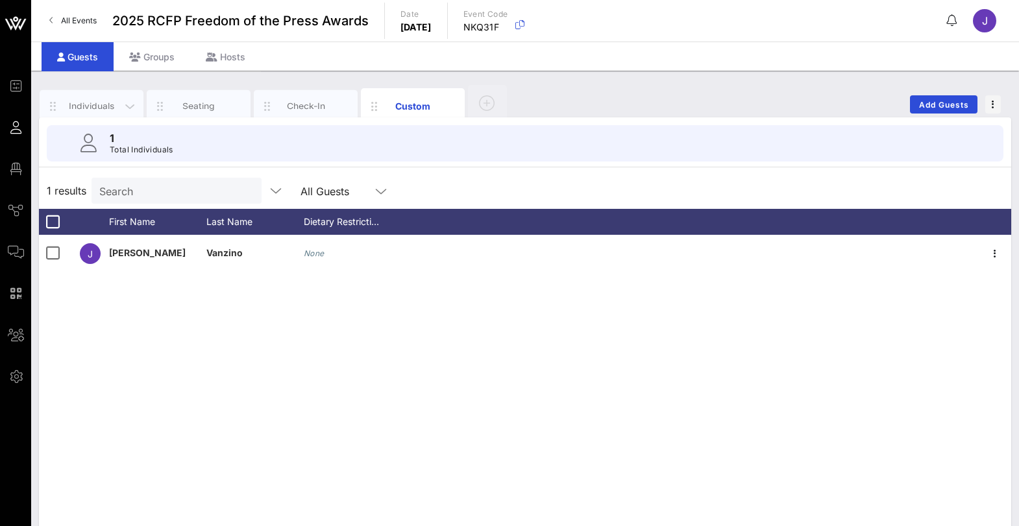
click at [100, 103] on div "Individuals" at bounding box center [92, 106] width 58 height 12
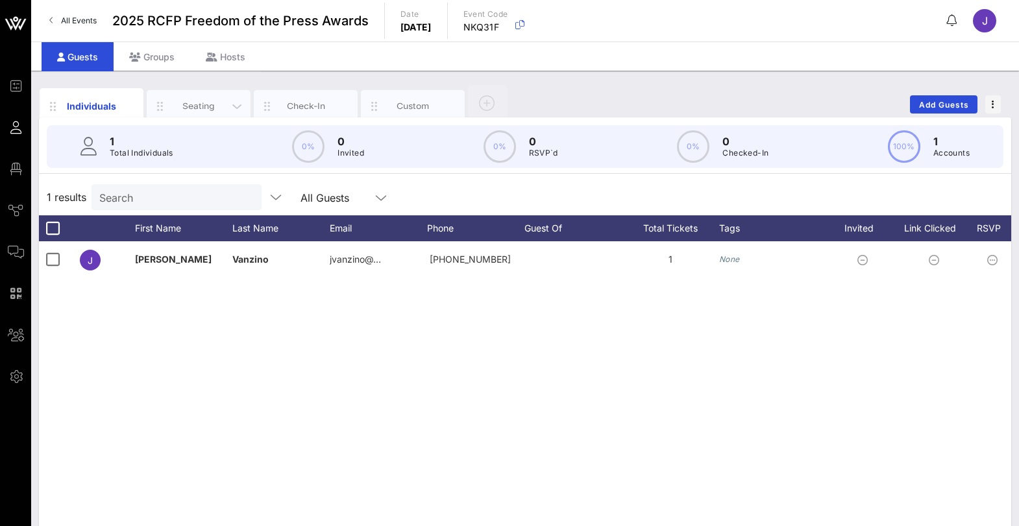
click at [207, 101] on div "Seating" at bounding box center [199, 106] width 58 height 12
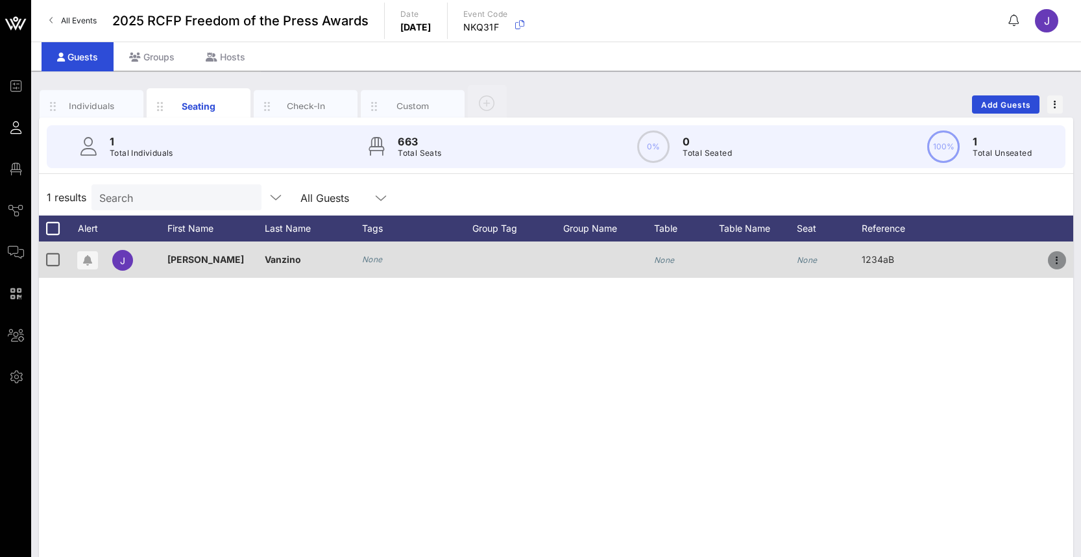
click at [1058, 264] on icon "button" at bounding box center [1058, 261] width 16 height 16
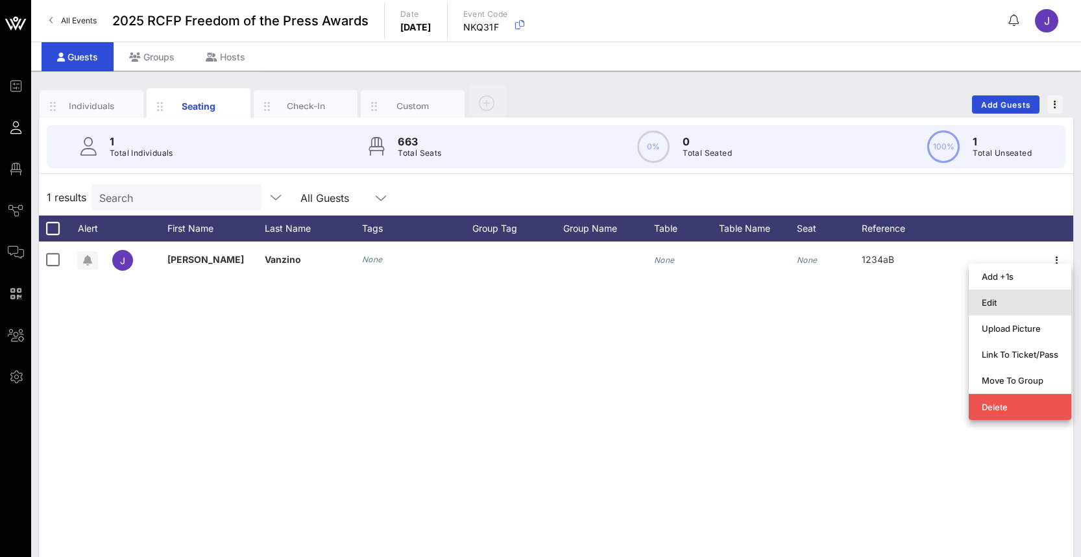
click at [1005, 304] on div "Edit" at bounding box center [1020, 302] width 77 height 10
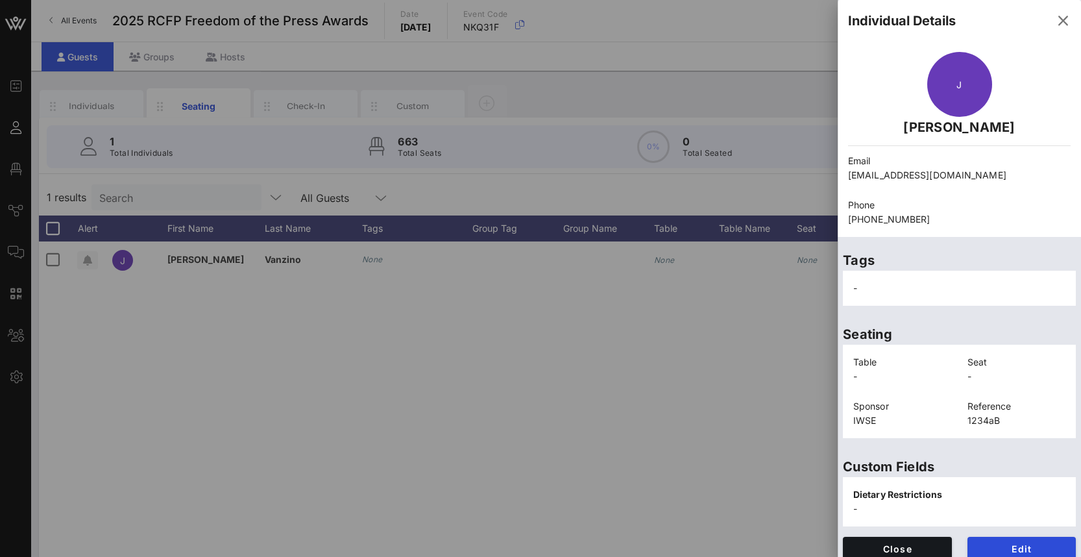
scroll to position [11, 0]
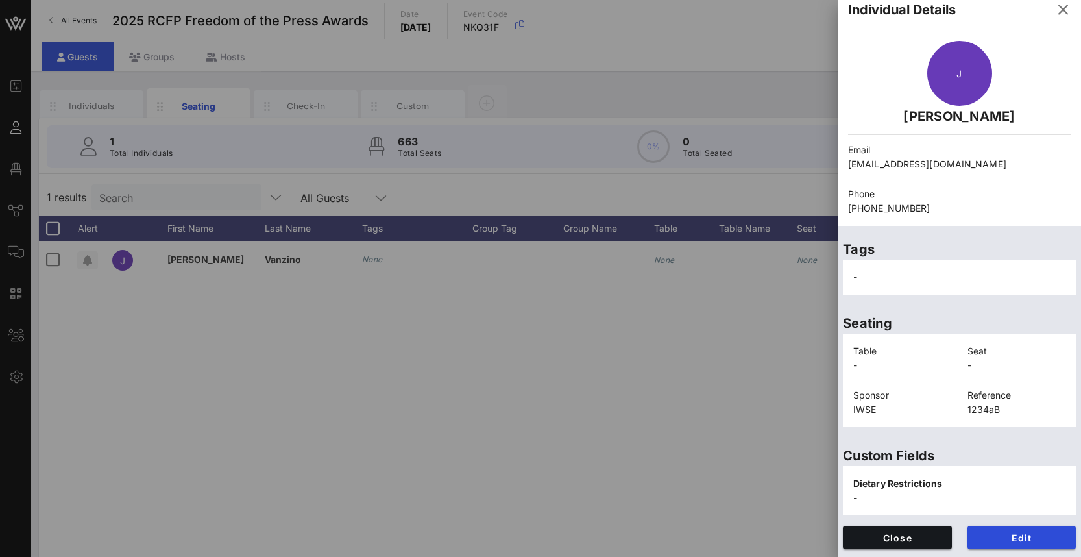
click at [690, 391] on div at bounding box center [540, 278] width 1081 height 557
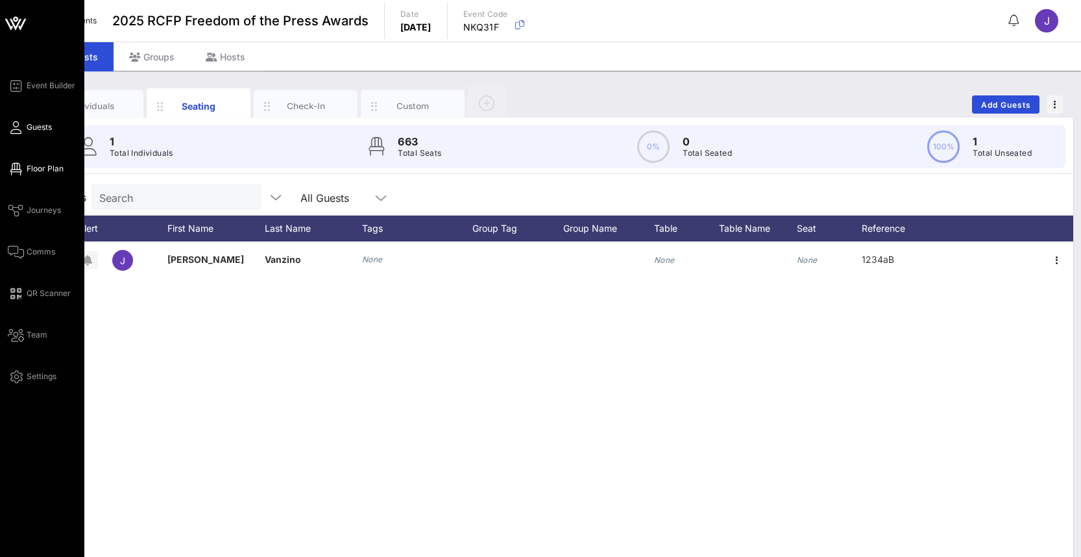
click at [18, 168] on icon at bounding box center [16, 169] width 16 height 2
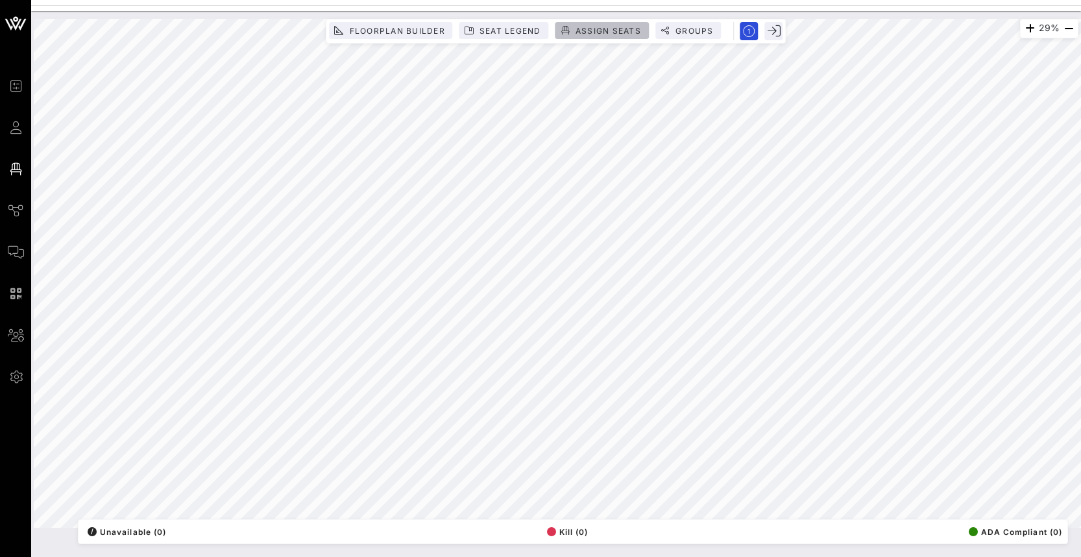
click at [596, 31] on span "Assign Seats" at bounding box center [608, 31] width 66 height 10
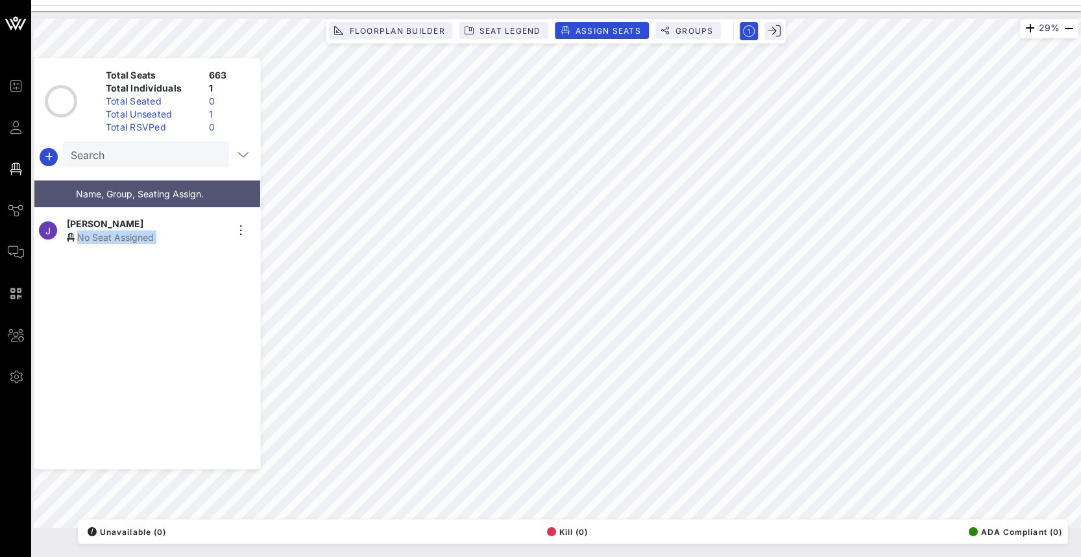
click at [456, 75] on div "29% Floorplan Builder Seat Legend Assign Seats Groups Exit Total Seats 663 Tota…" at bounding box center [556, 273] width 1045 height 509
click at [239, 227] on icon "button" at bounding box center [241, 231] width 16 height 16
click at [123, 224] on div "[PERSON_NAME]" at bounding box center [147, 224] width 160 height 14
click at [447, 75] on div "29% Floorplan Builder Seat Legend Assign Seats Groups Exit Total Seats 663 Tota…" at bounding box center [556, 273] width 1045 height 509
click at [127, 232] on div "No Seat Assigned" at bounding box center [147, 237] width 160 height 14
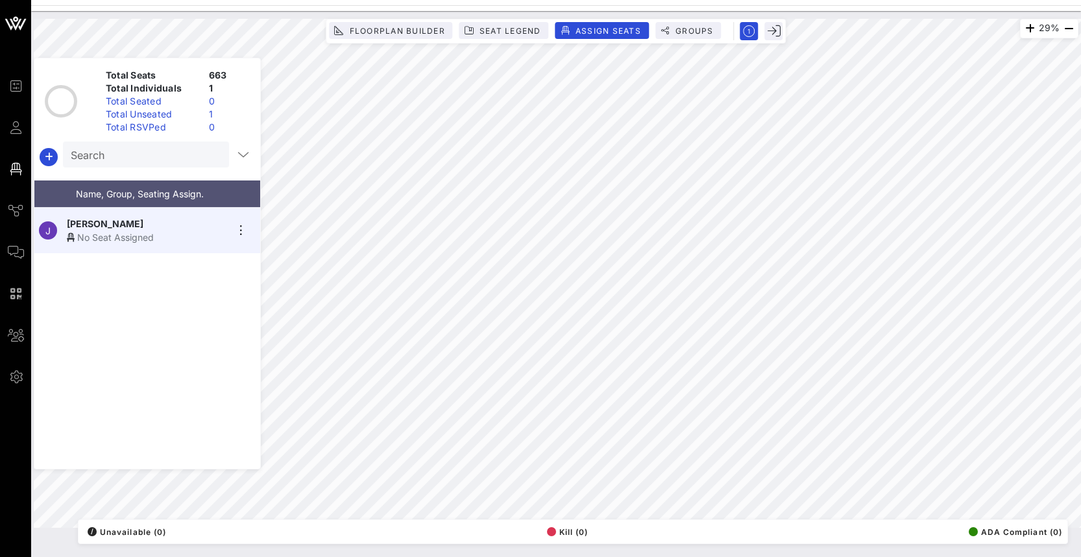
click at [112, 230] on div "No Seat Assigned" at bounding box center [147, 237] width 160 height 14
click at [456, 66] on div "29% Floorplan Builder Seat Legend Assign Seats Groups Exit Total Seats 663 Tota…" at bounding box center [556, 273] width 1045 height 509
click at [156, 235] on div "No Seat Assigned" at bounding box center [147, 237] width 160 height 14
click at [238, 231] on icon "button" at bounding box center [241, 231] width 16 height 16
click at [256, 253] on div "Details" at bounding box center [277, 247] width 65 height 21
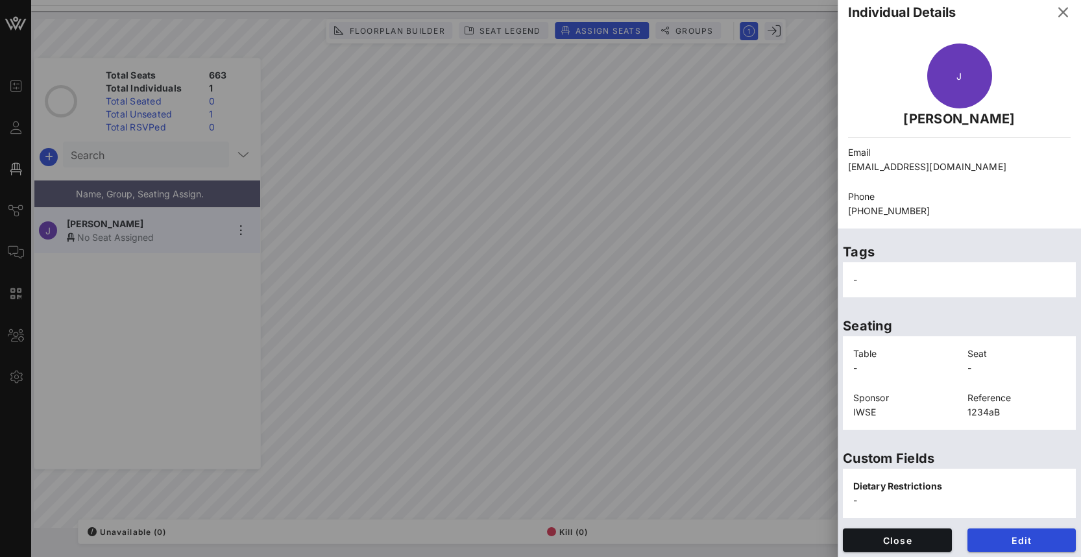
scroll to position [11, 0]
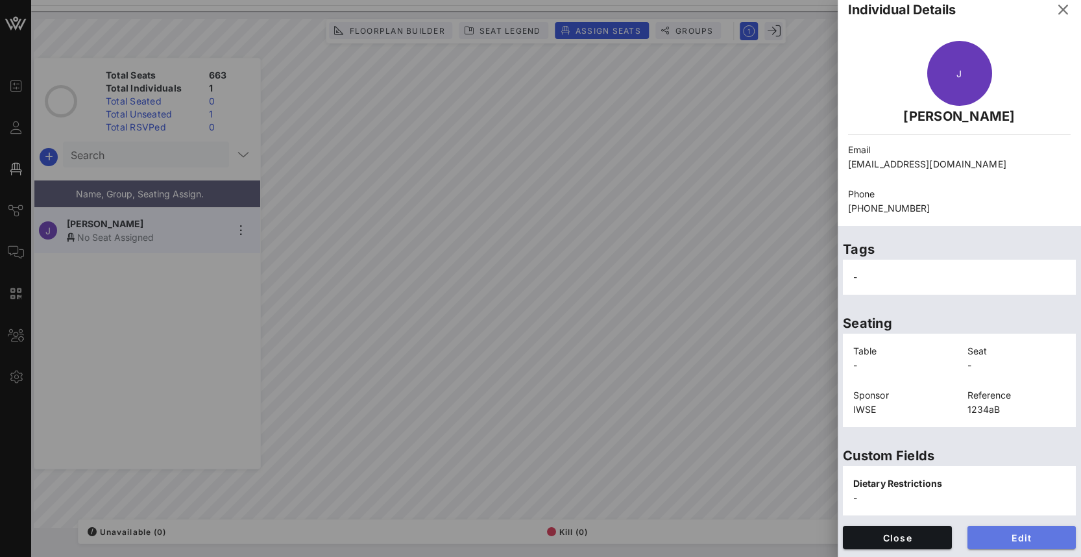
click at [1005, 536] on span "Edit" at bounding box center [1022, 537] width 88 height 11
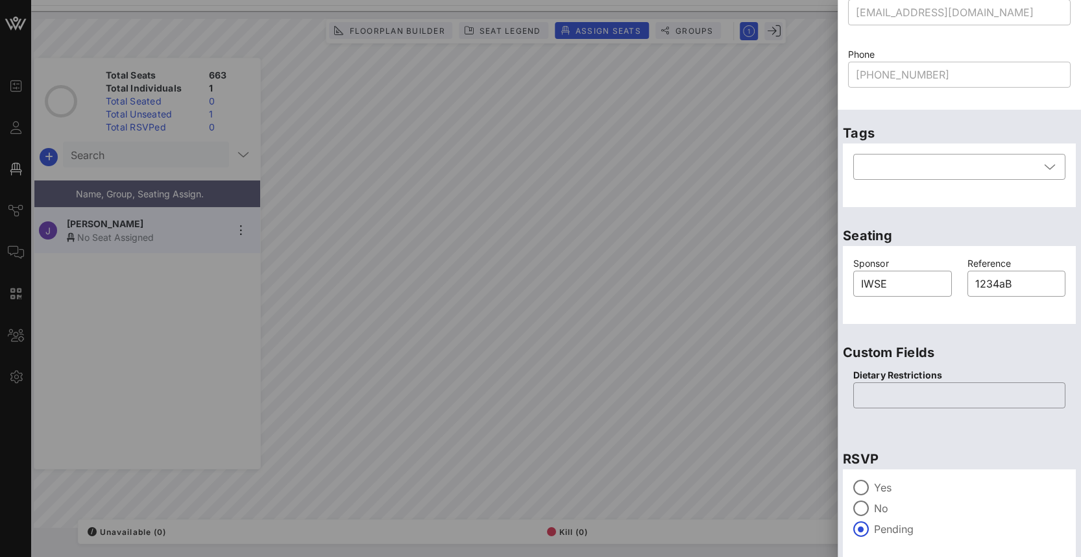
scroll to position [170, 0]
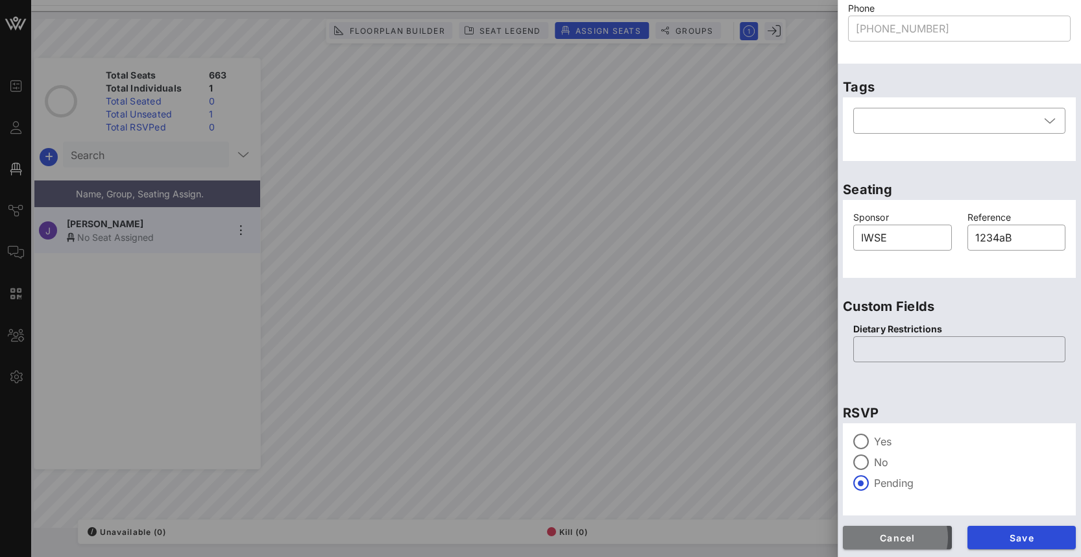
click at [912, 537] on span "Cancel" at bounding box center [898, 537] width 88 height 11
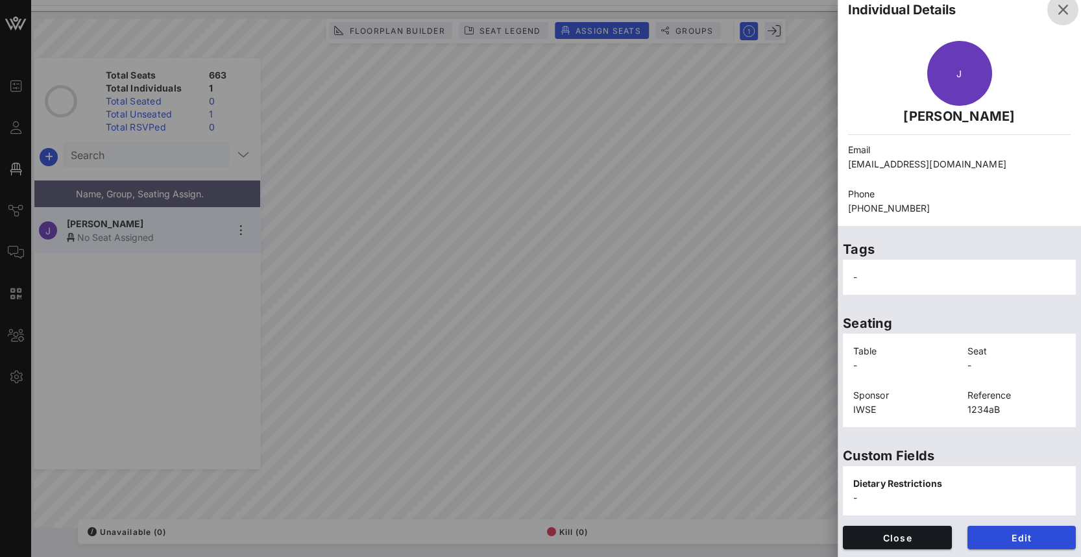
click at [1055, 10] on icon "button" at bounding box center [1063, 10] width 16 height 16
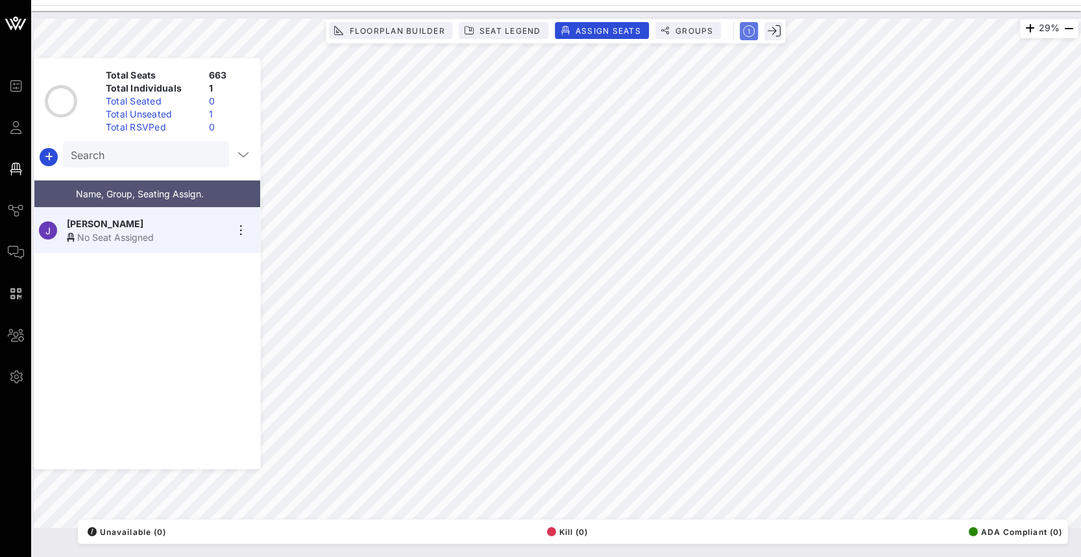
click at [746, 33] on icon "button" at bounding box center [750, 31] width 12 height 12
click at [746, 33] on rect "button" at bounding box center [750, 31] width 22 height 22
click at [459, 73] on div "29% Floorplan Builder Seat Legend Assign Seats Groups Exit Total Seats 663 Tota…" at bounding box center [556, 273] width 1045 height 509
click at [242, 227] on icon "button" at bounding box center [241, 231] width 16 height 16
click at [95, 231] on div "No Seat Assigned" at bounding box center [147, 237] width 160 height 14
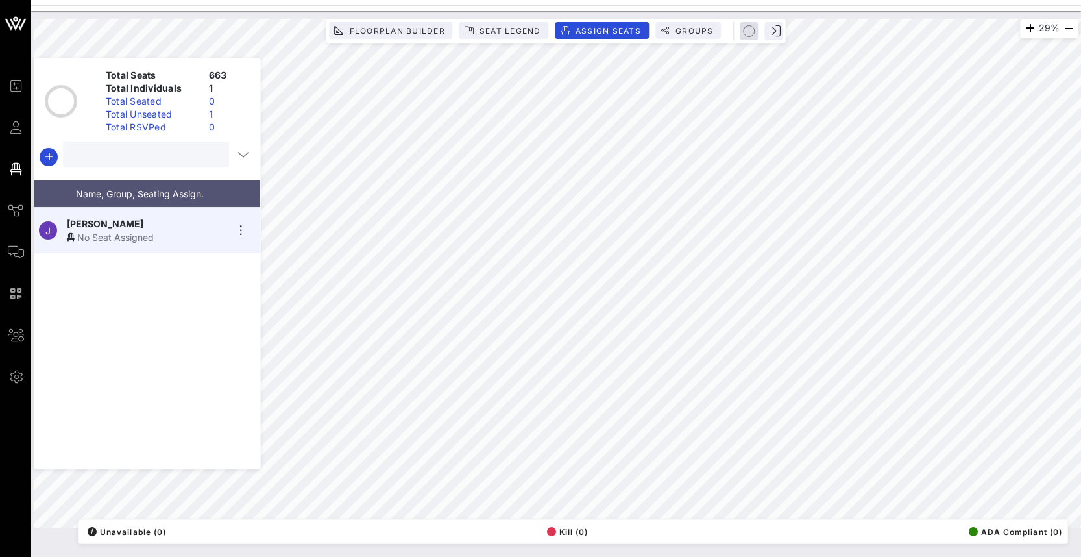
click at [114, 153] on input "text" at bounding box center [145, 154] width 148 height 17
click at [238, 151] on icon "button" at bounding box center [244, 155] width 16 height 16
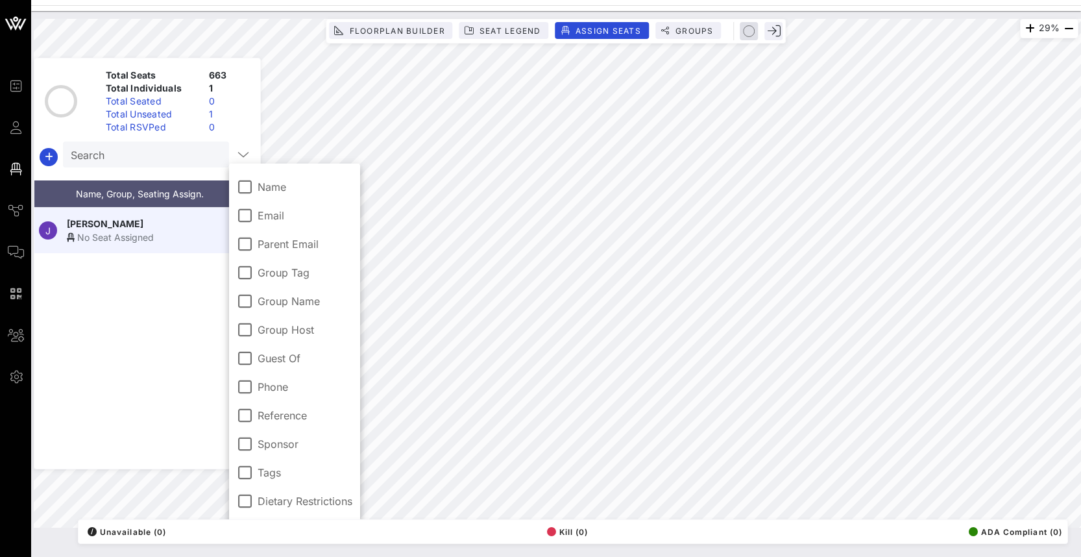
click at [171, 313] on div "J [PERSON_NAME] No Seat Assigned" at bounding box center [147, 338] width 226 height 261
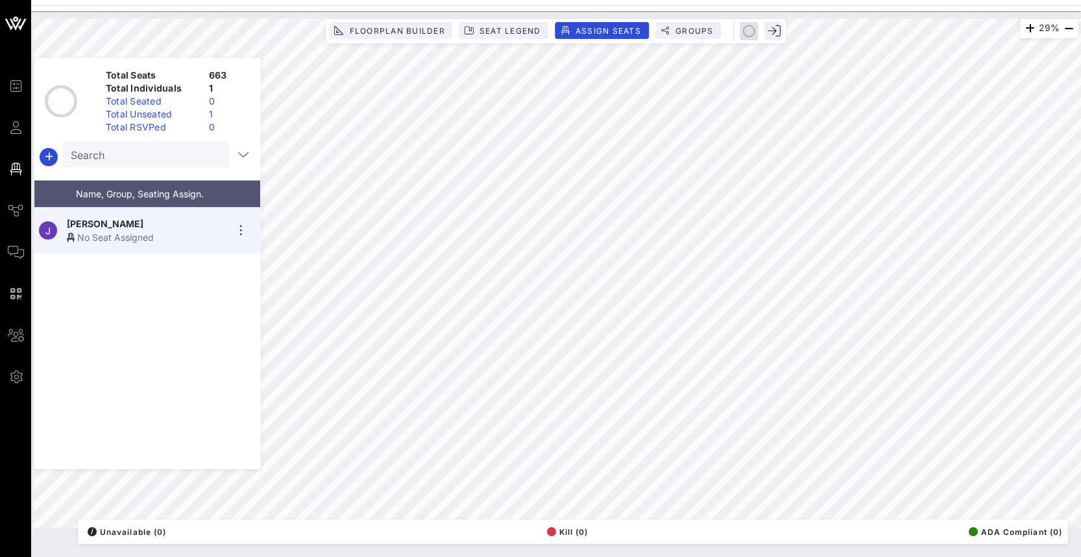
click at [66, 232] on div "J [PERSON_NAME] No Seat Assigned" at bounding box center [142, 230] width 216 height 45
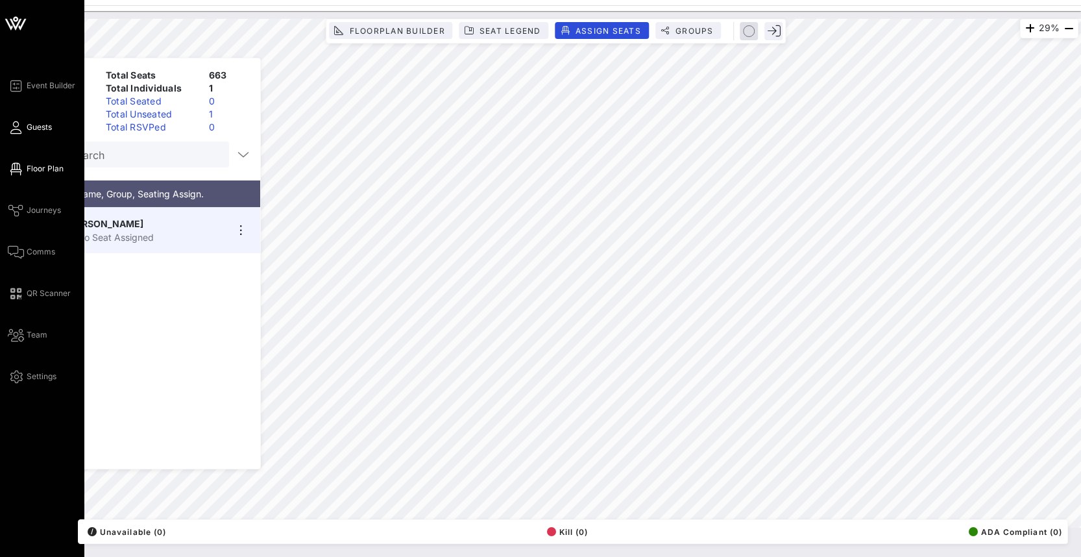
click at [28, 127] on span "Guests" at bounding box center [39, 127] width 25 height 12
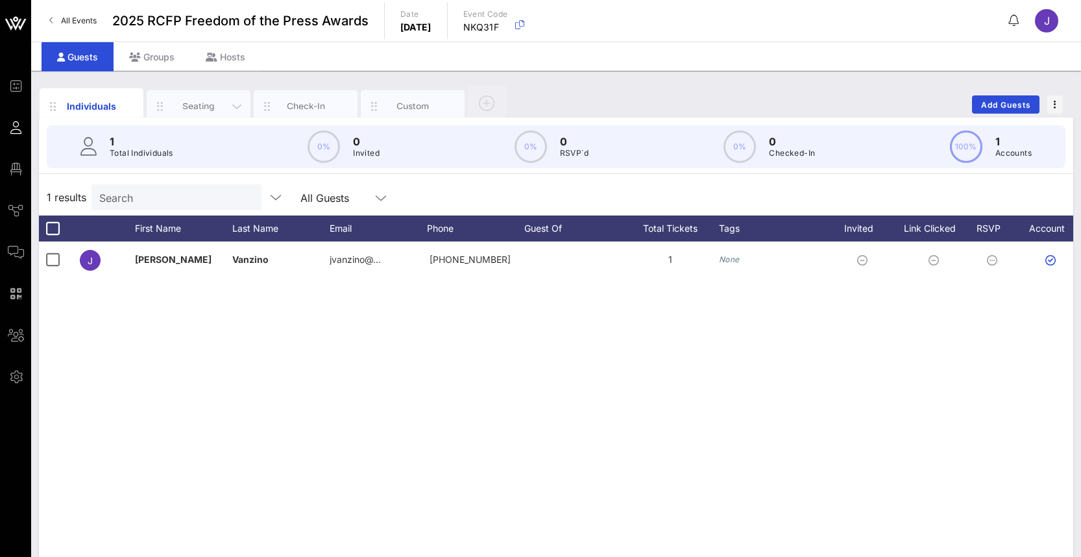
click at [210, 111] on div "Seating" at bounding box center [199, 106] width 58 height 12
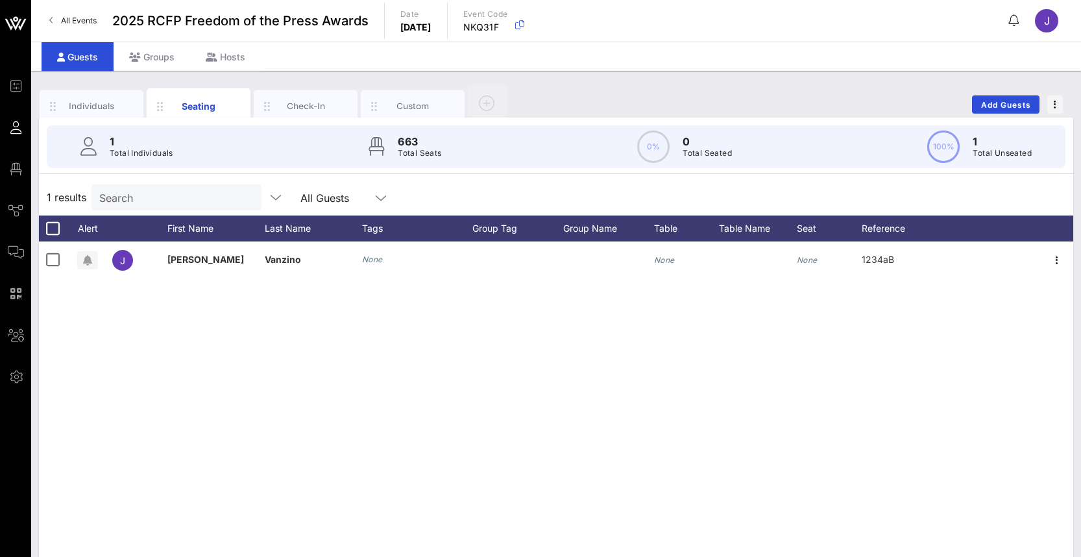
click at [436, 280] on div "[PERSON_NAME] None None None 1234aB" at bounding box center [556, 435] width 1035 height 389
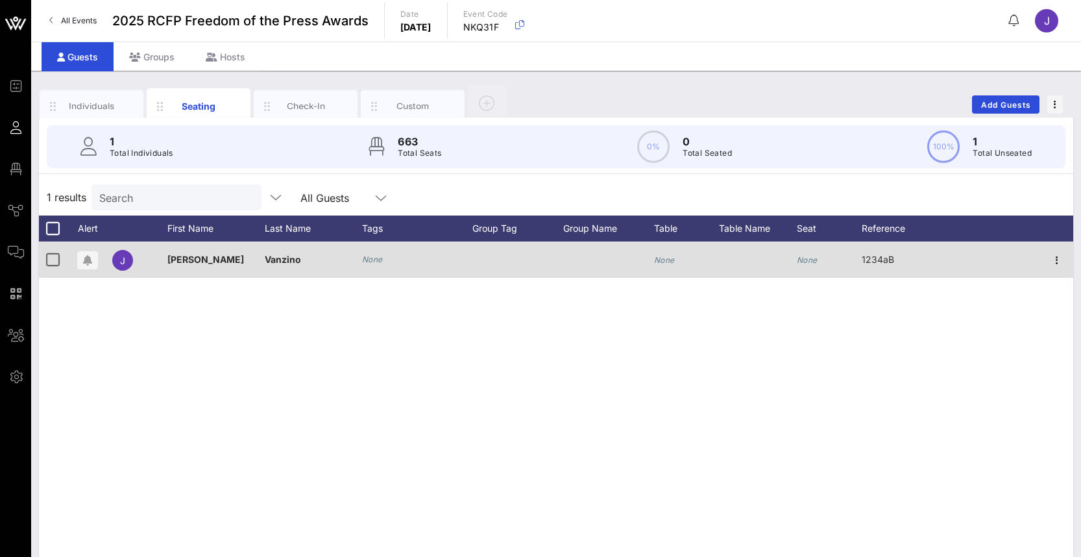
click at [435, 273] on div "None" at bounding box center [417, 259] width 110 height 36
click at [582, 245] on div at bounding box center [608, 259] width 91 height 36
click at [667, 264] on icon "None" at bounding box center [664, 260] width 21 height 10
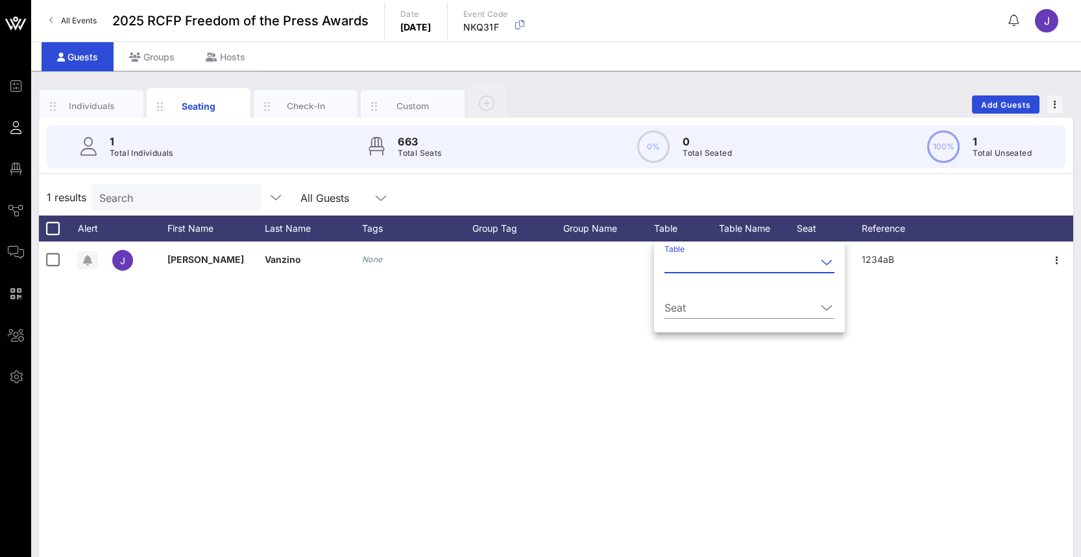
click at [676, 257] on input "Table" at bounding box center [741, 262] width 152 height 21
click at [686, 273] on div "1" at bounding box center [743, 272] width 137 height 12
click at [541, 420] on div "[PERSON_NAME] None None None 1234aB" at bounding box center [556, 435] width 1035 height 389
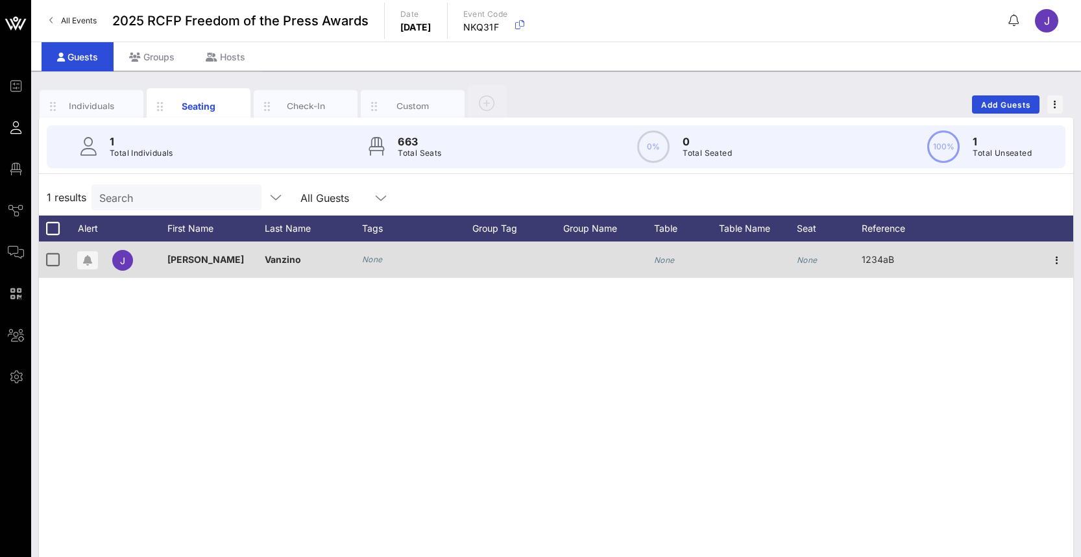
click at [670, 259] on icon "None" at bounding box center [664, 260] width 21 height 10
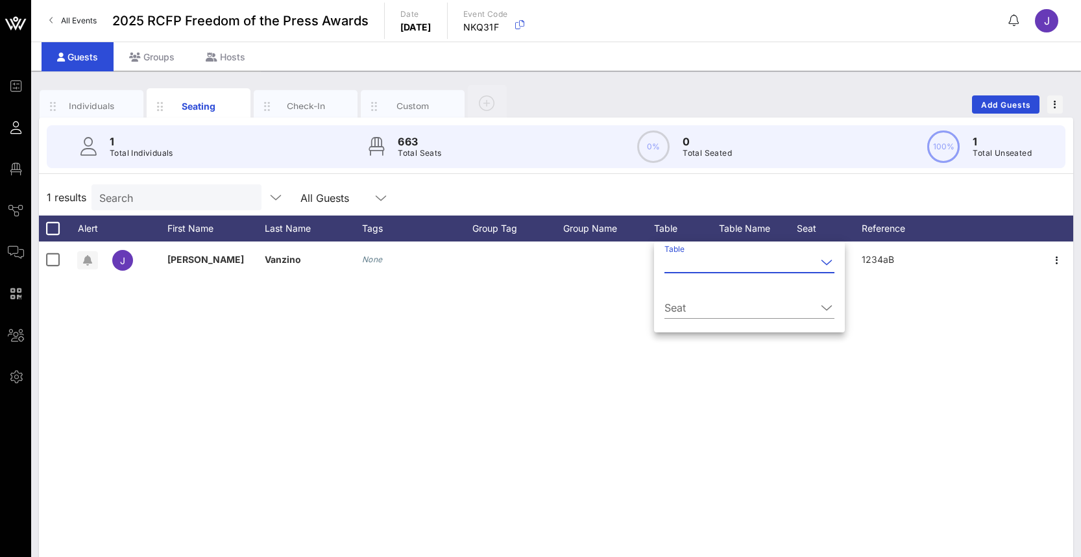
click at [821, 263] on icon at bounding box center [827, 262] width 12 height 16
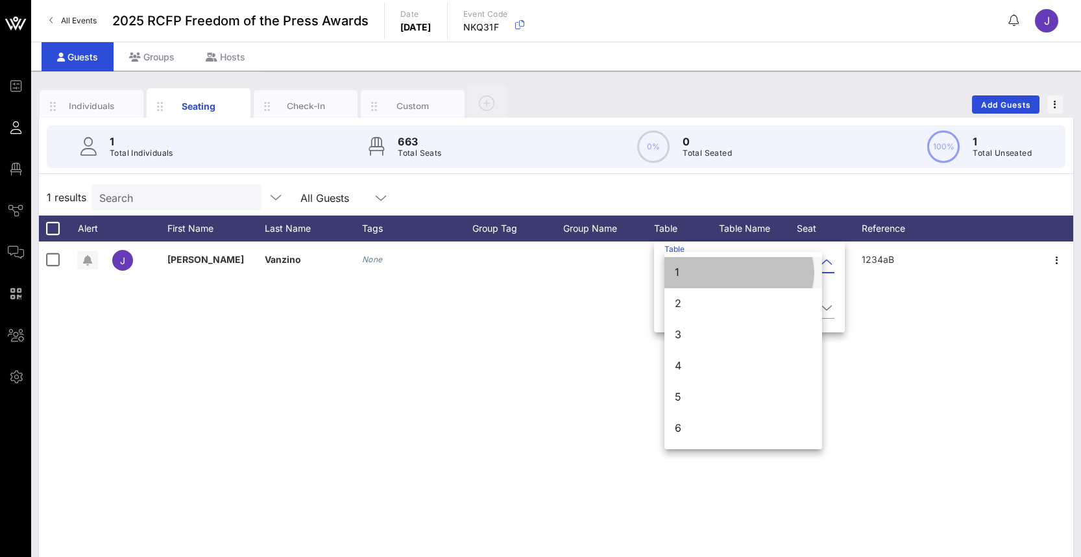
click at [676, 267] on div "1" at bounding box center [743, 272] width 137 height 12
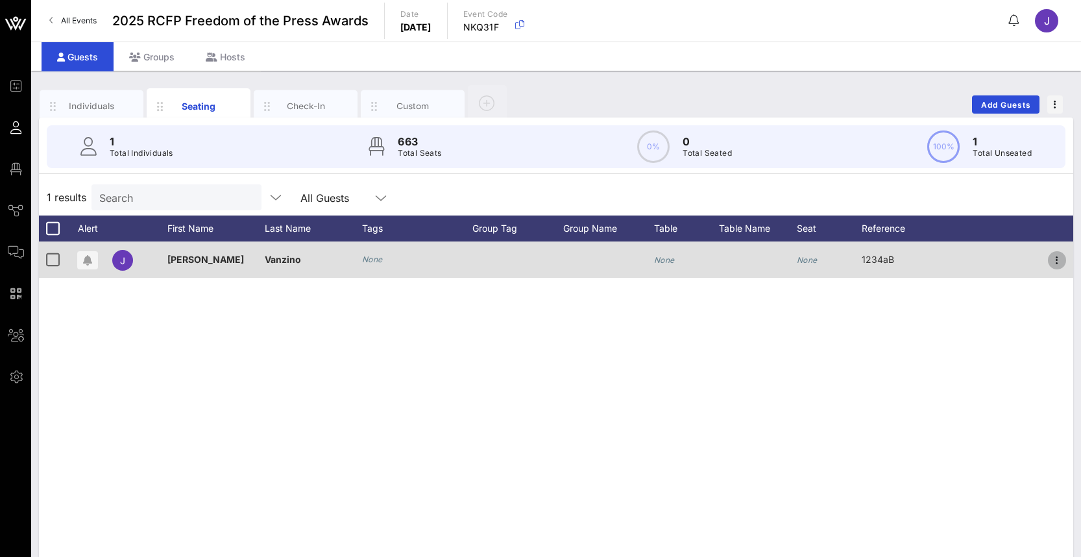
click at [1054, 264] on icon "button" at bounding box center [1058, 261] width 16 height 16
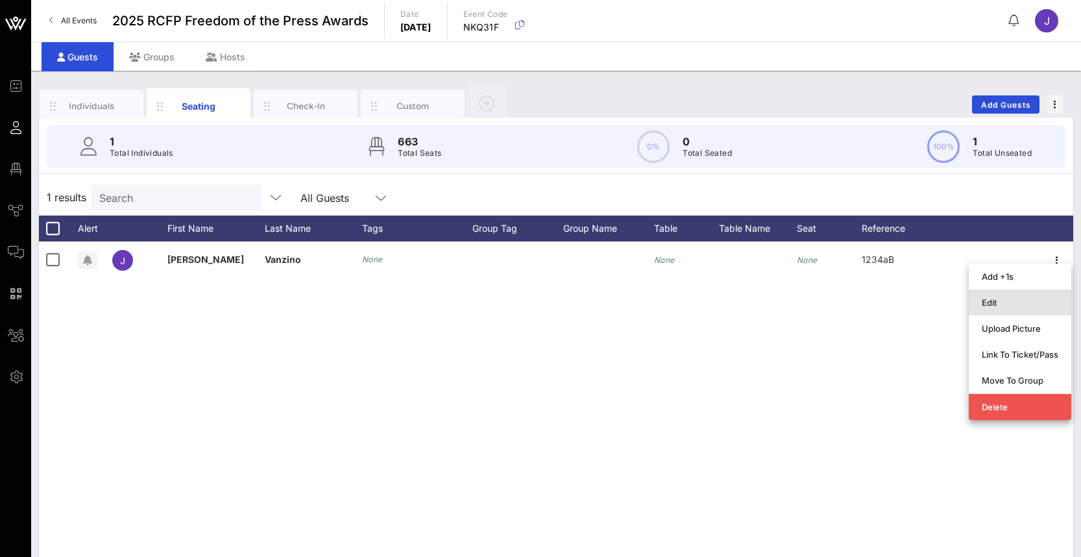
click at [1028, 303] on div "Edit" at bounding box center [1020, 302] width 77 height 10
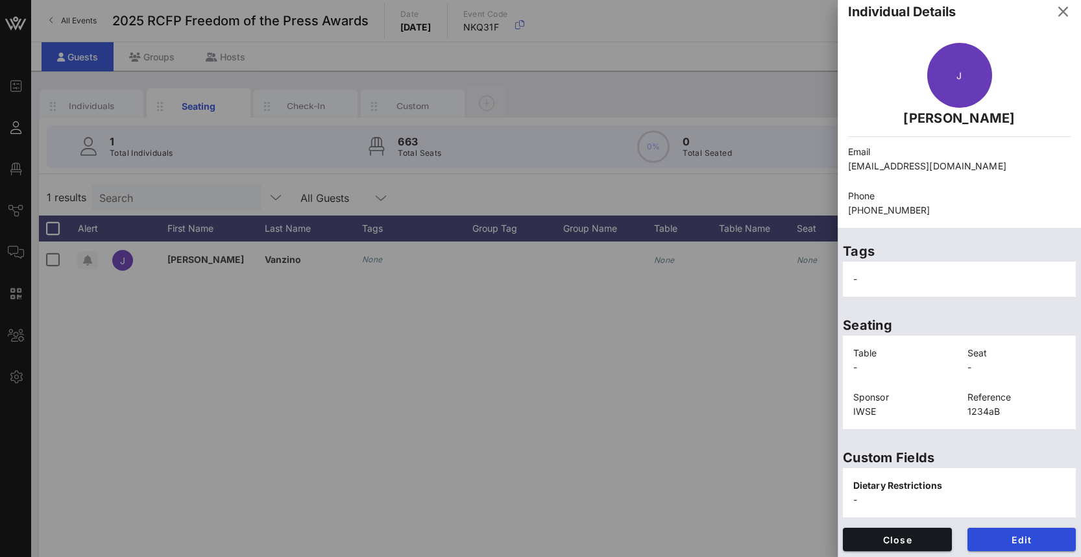
scroll to position [11, 0]
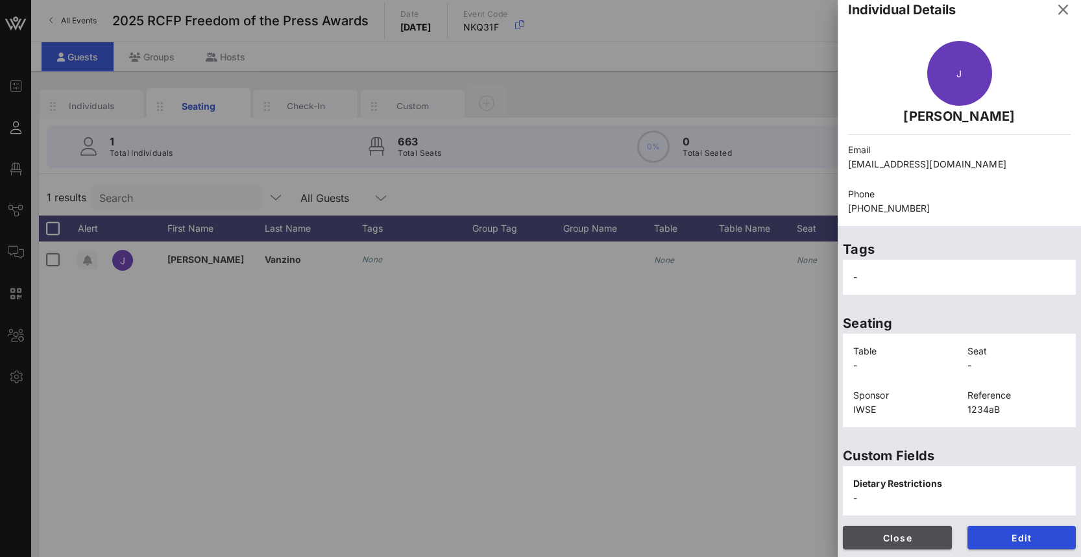
click at [905, 543] on span "Close" at bounding box center [898, 537] width 88 height 11
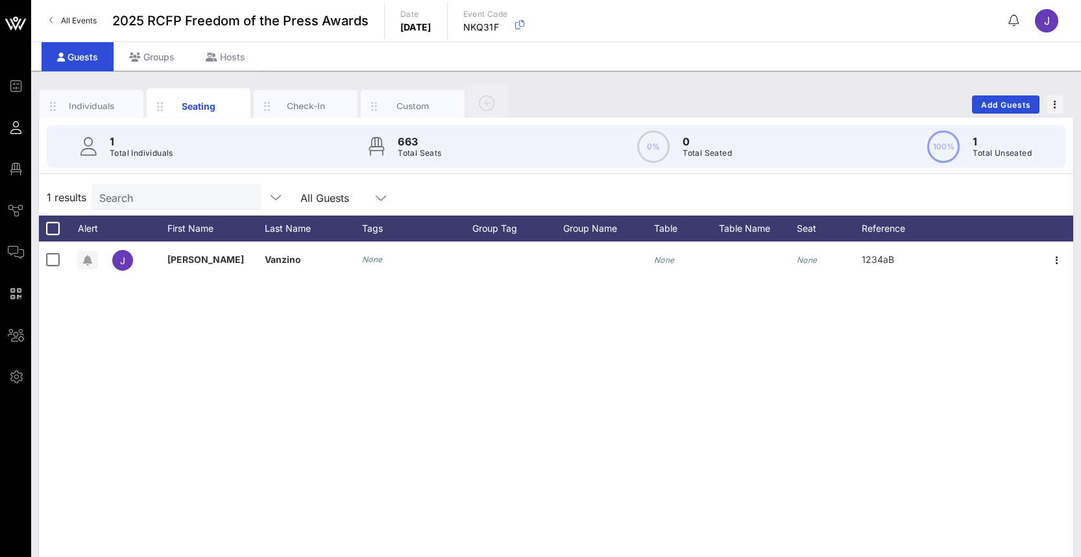
click at [645, 382] on div "[PERSON_NAME] None None None 1234aB" at bounding box center [556, 435] width 1035 height 389
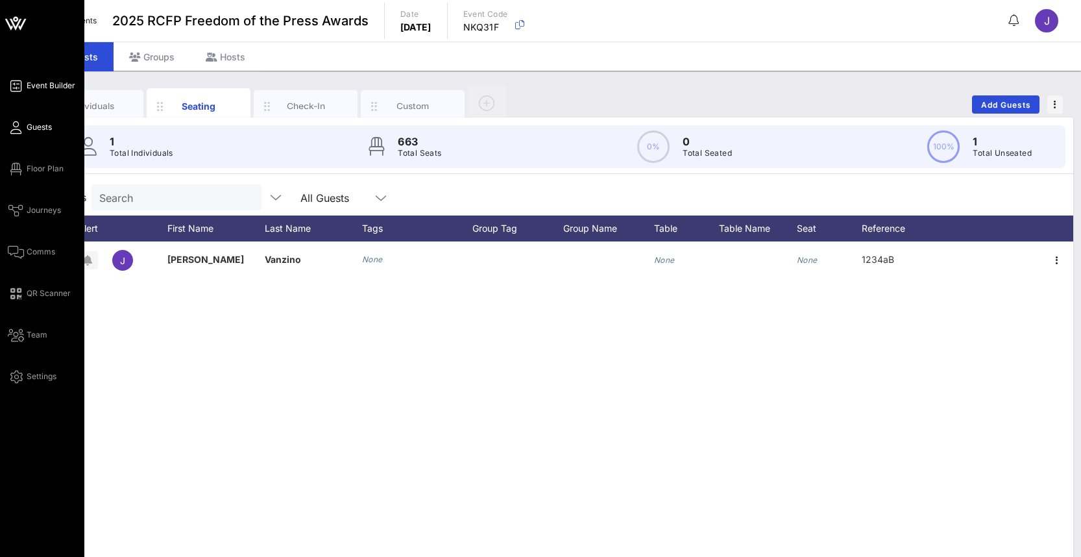
click at [36, 90] on span "Event Builder" at bounding box center [51, 86] width 49 height 12
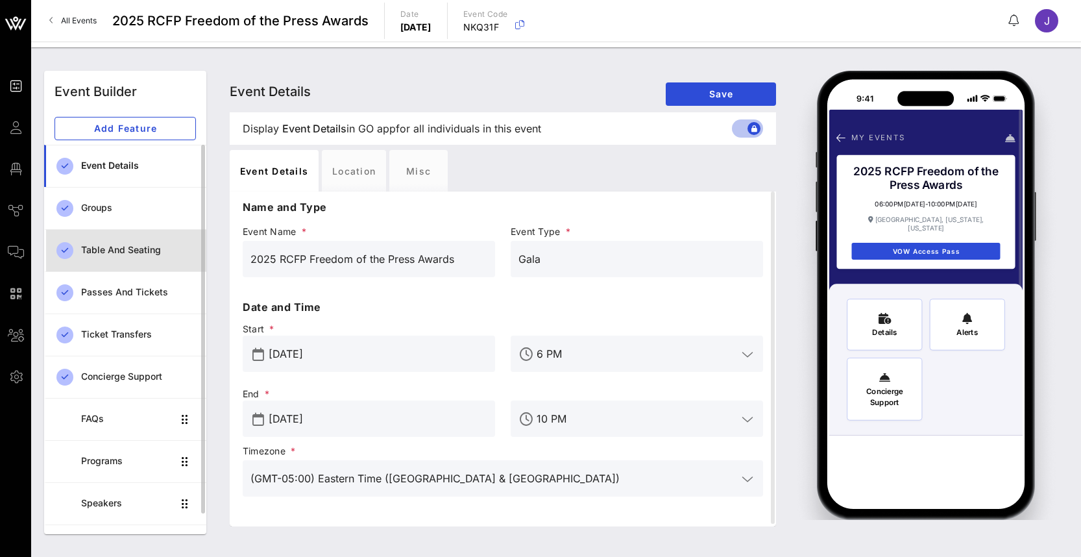
click at [119, 257] on div "Table and Seating" at bounding box center [138, 250] width 115 height 27
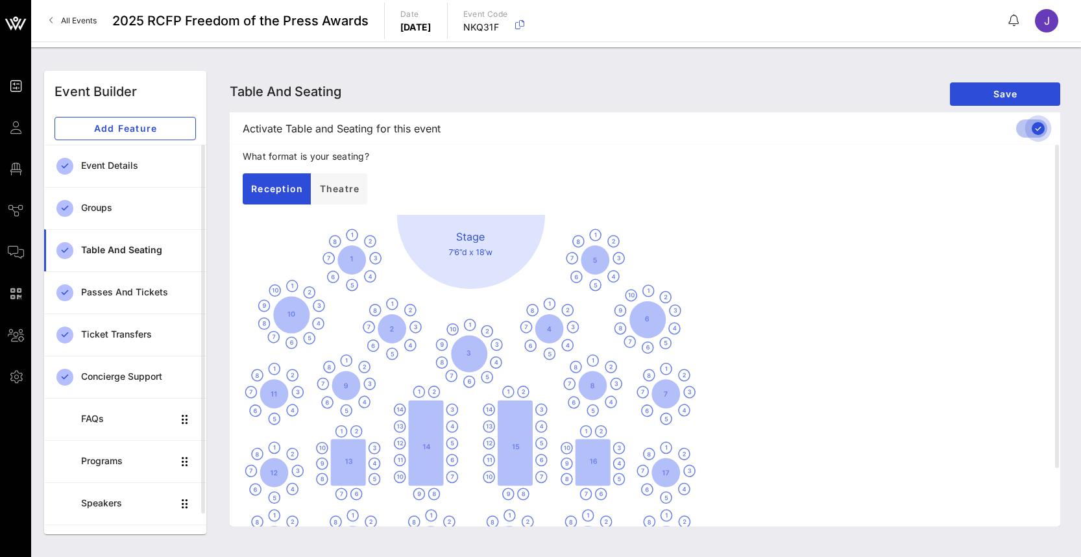
click at [1028, 129] on div at bounding box center [1039, 128] width 22 height 22
click at [1013, 99] on button "Save" at bounding box center [1005, 93] width 110 height 23
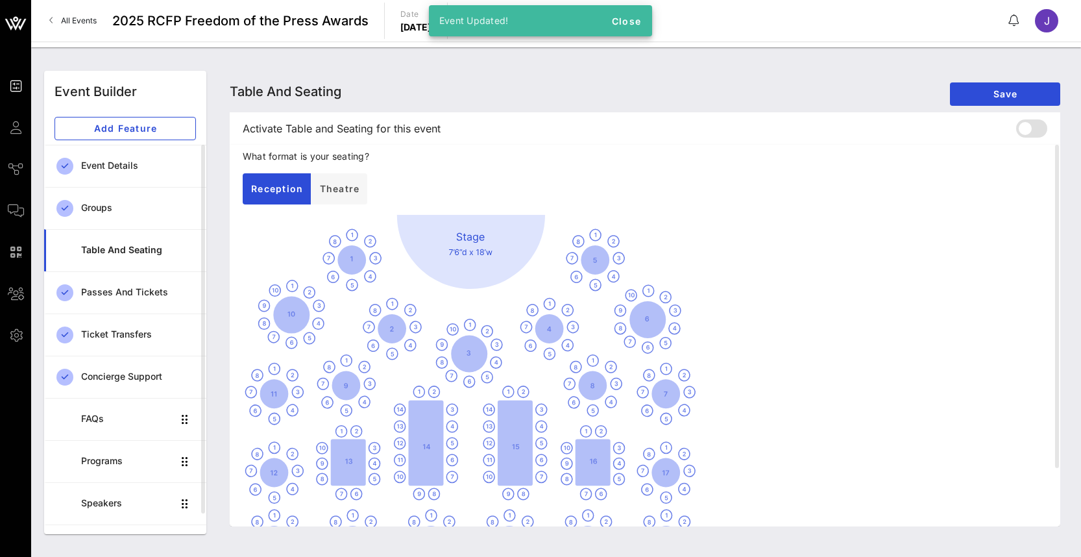
click at [604, 22] on div "Event Updated!" at bounding box center [517, 20] width 177 height 31
click at [626, 27] on button "Close" at bounding box center [627, 20] width 42 height 23
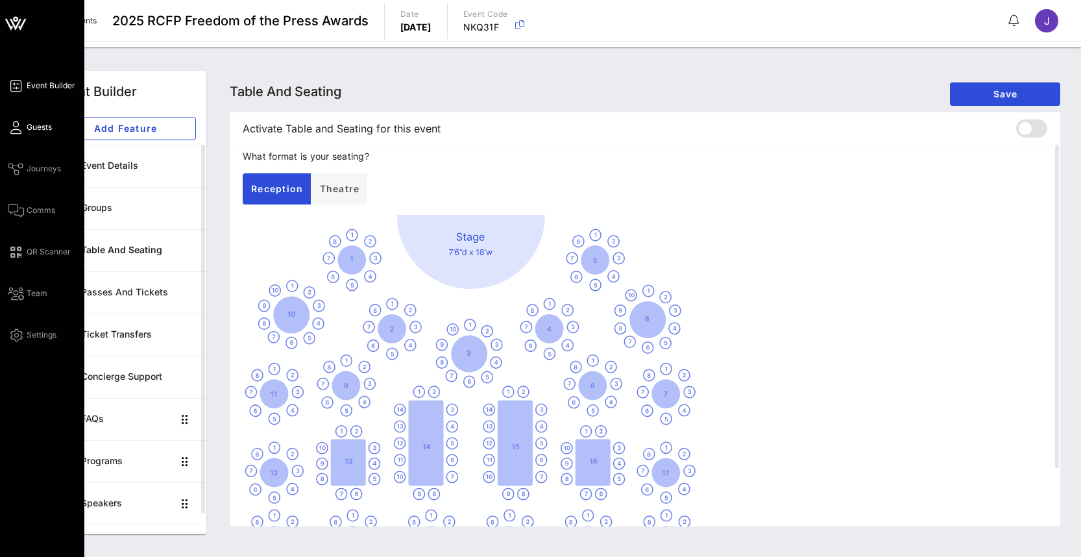
click at [33, 123] on span "Guests" at bounding box center [39, 127] width 25 height 12
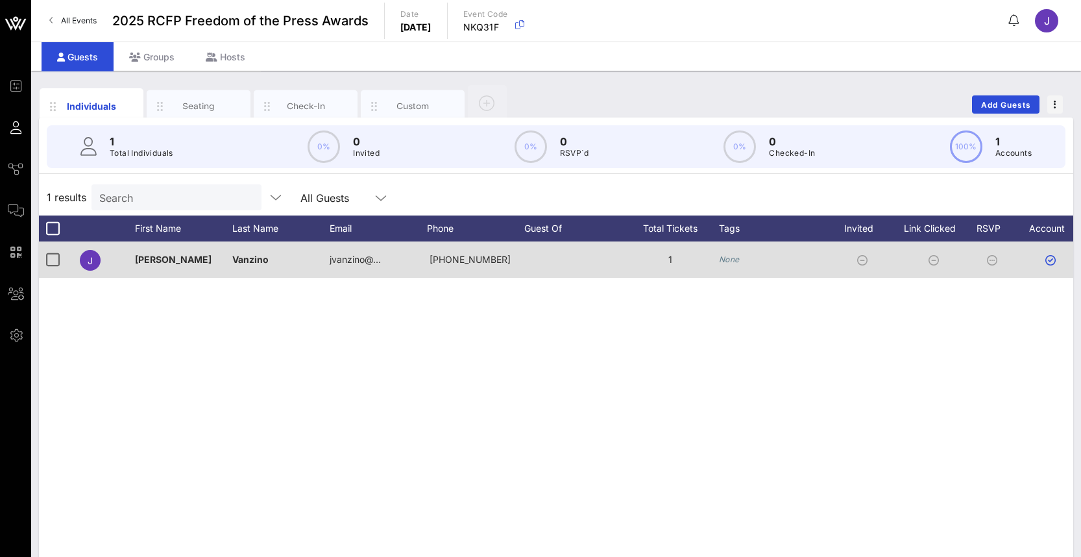
click at [573, 265] on div at bounding box center [572, 259] width 97 height 36
click at [581, 266] on div at bounding box center [572, 259] width 97 height 36
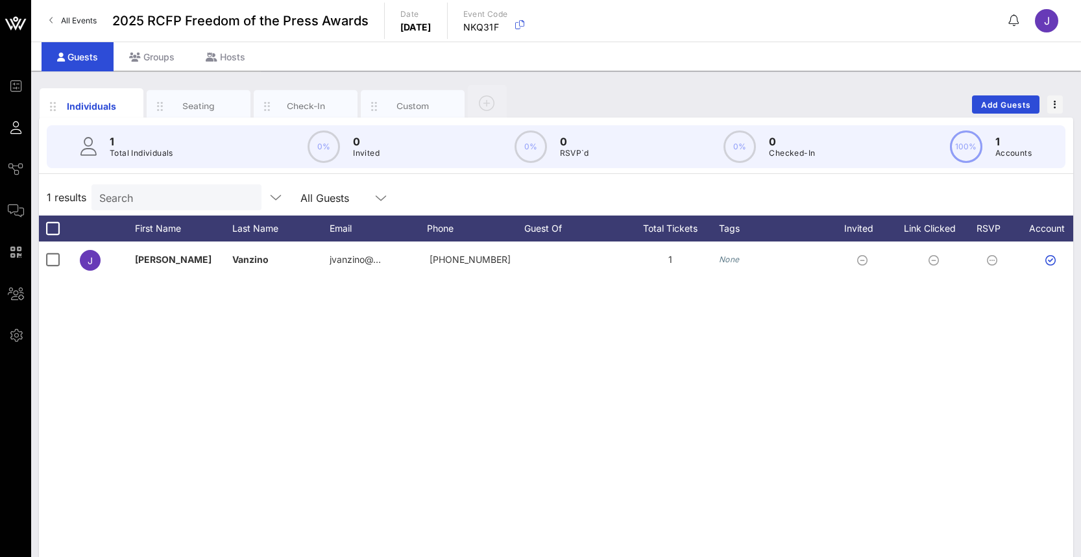
click at [251, 113] on div "Individuals Seating Check-In Custom" at bounding box center [275, 104] width 471 height 39
click at [202, 99] on div "Seating" at bounding box center [199, 106] width 104 height 32
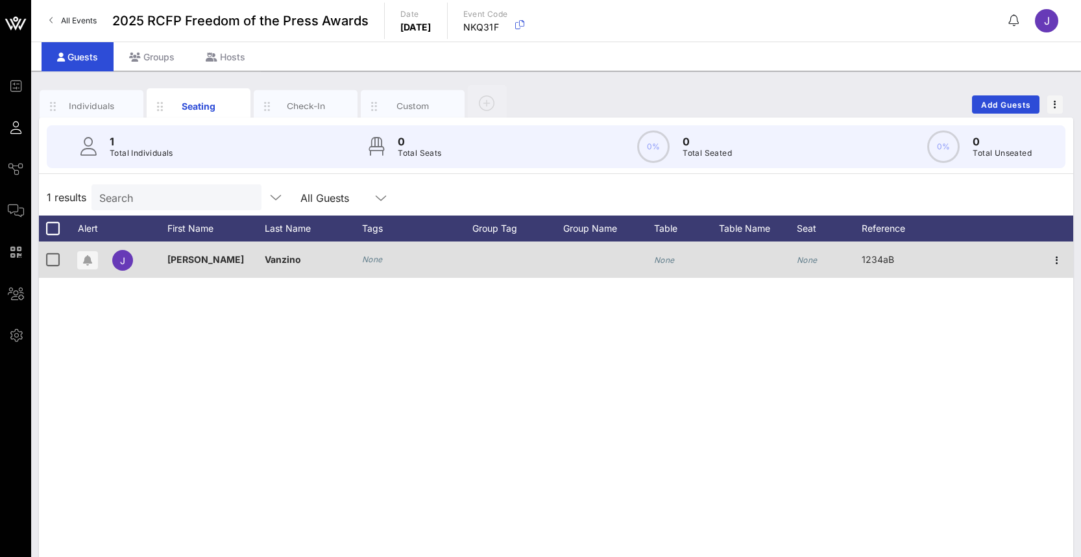
click at [582, 264] on div at bounding box center [608, 259] width 91 height 36
click at [673, 264] on icon "None" at bounding box center [664, 260] width 21 height 10
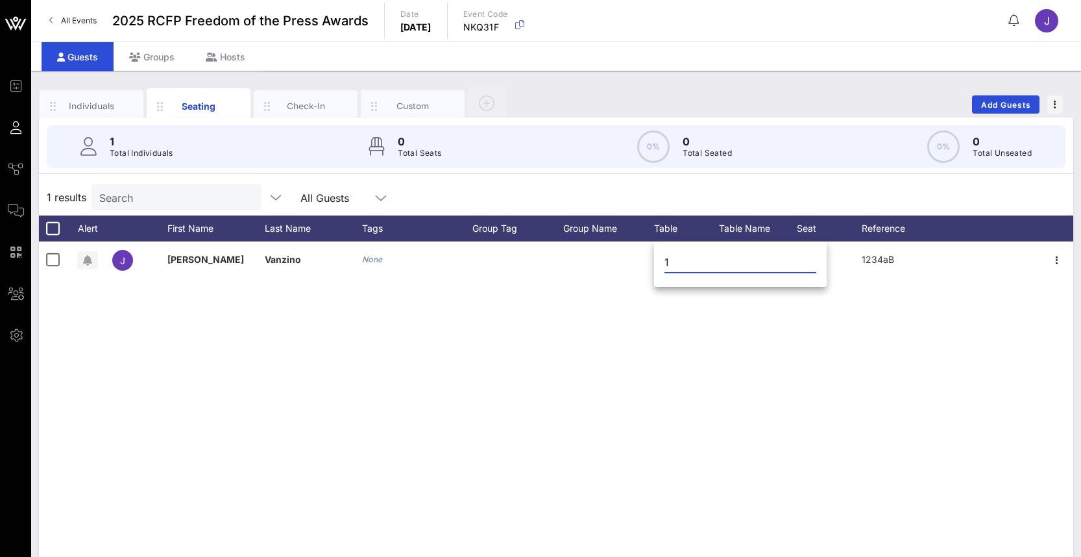
type input "1"
click at [693, 412] on div "[PERSON_NAME] None None None 1234aB" at bounding box center [556, 435] width 1035 height 389
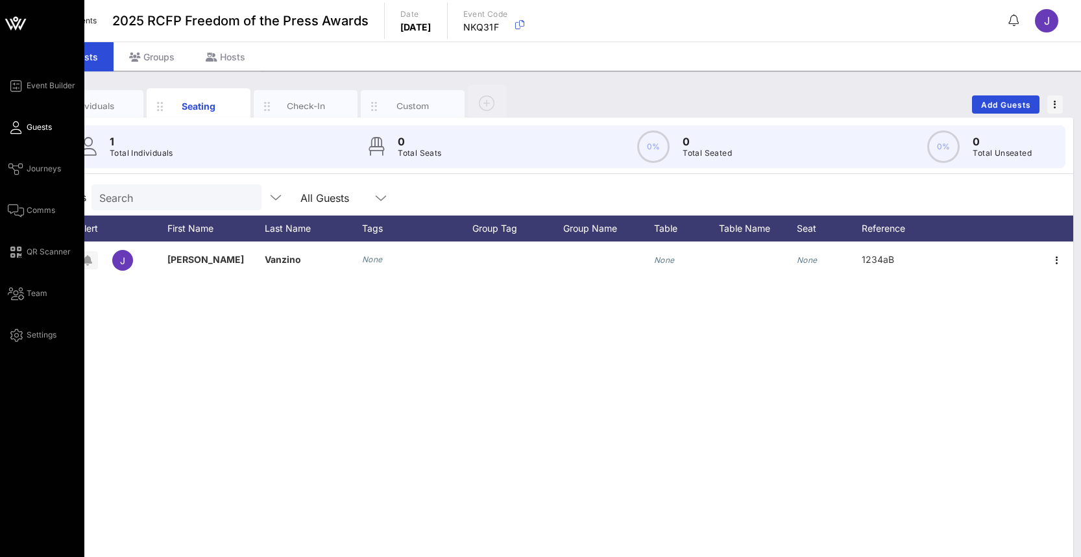
click at [30, 124] on span "Guests" at bounding box center [39, 127] width 25 height 12
click at [33, 77] on div "Event Builder Guests Journeys Comms QR Scanner Team Settings" at bounding box center [42, 322] width 84 height 644
click at [39, 86] on span "Event Builder" at bounding box center [51, 86] width 49 height 12
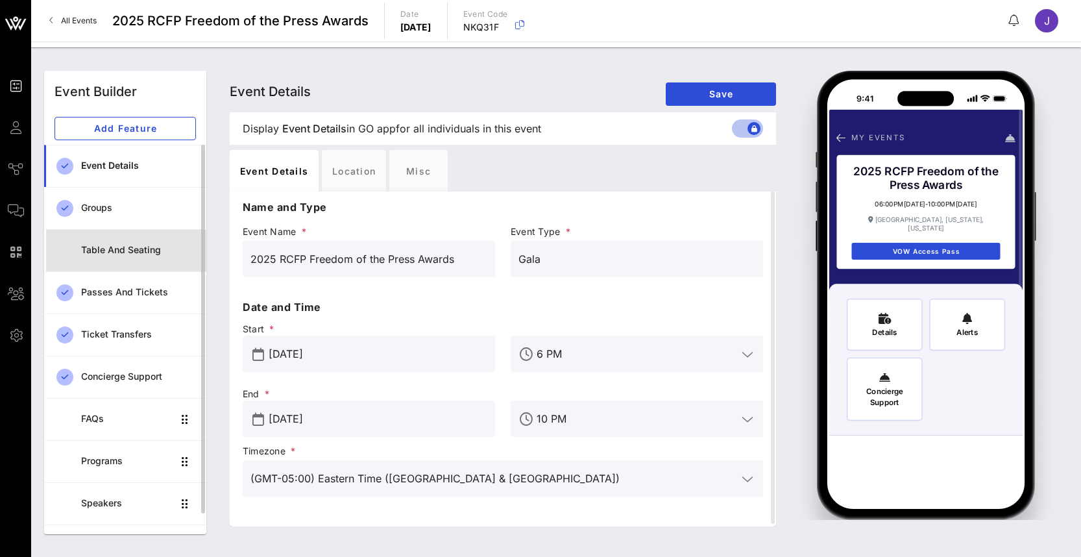
click at [140, 258] on div "Table and Seating" at bounding box center [138, 250] width 115 height 27
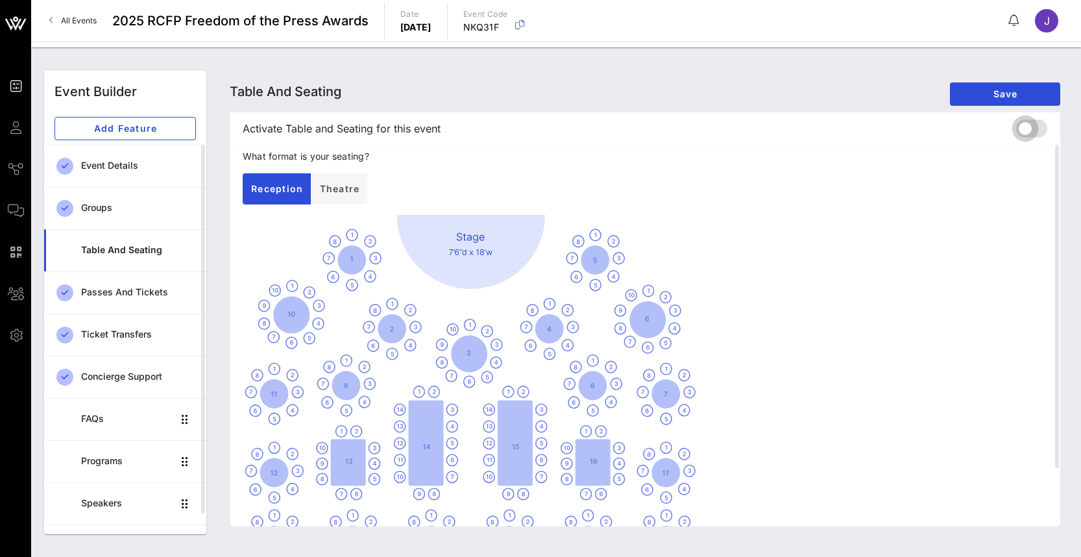
click at [1033, 125] on div at bounding box center [1026, 128] width 22 height 22
click at [1024, 100] on button "Save" at bounding box center [1005, 93] width 110 height 23
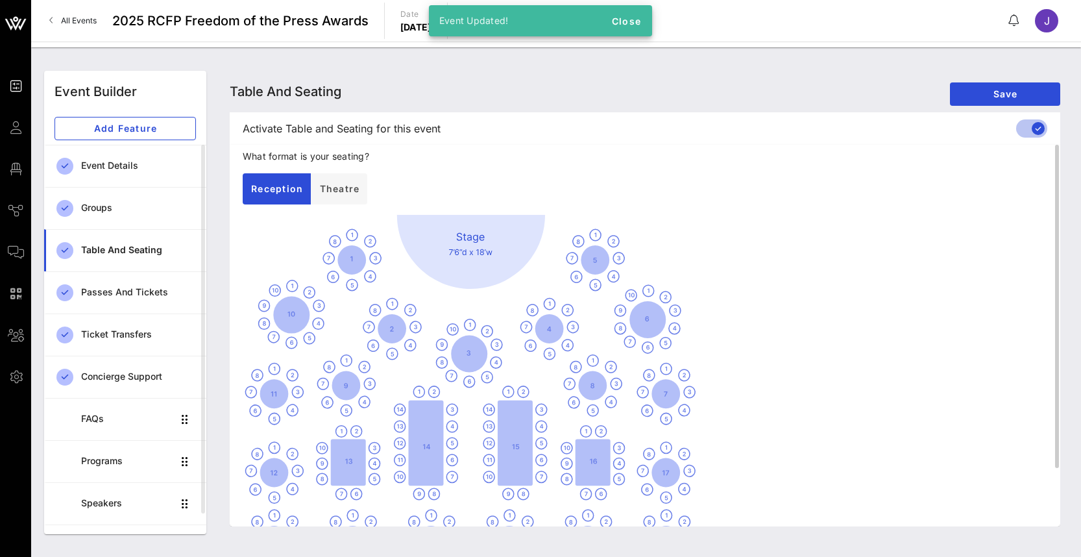
scroll to position [69, 0]
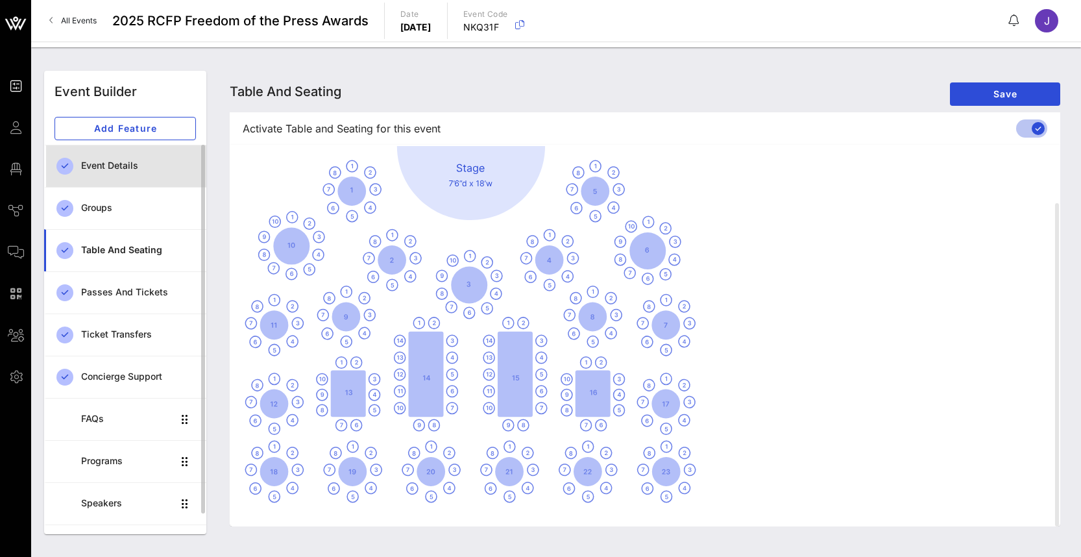
click at [130, 160] on div "Event Details" at bounding box center [138, 166] width 115 height 27
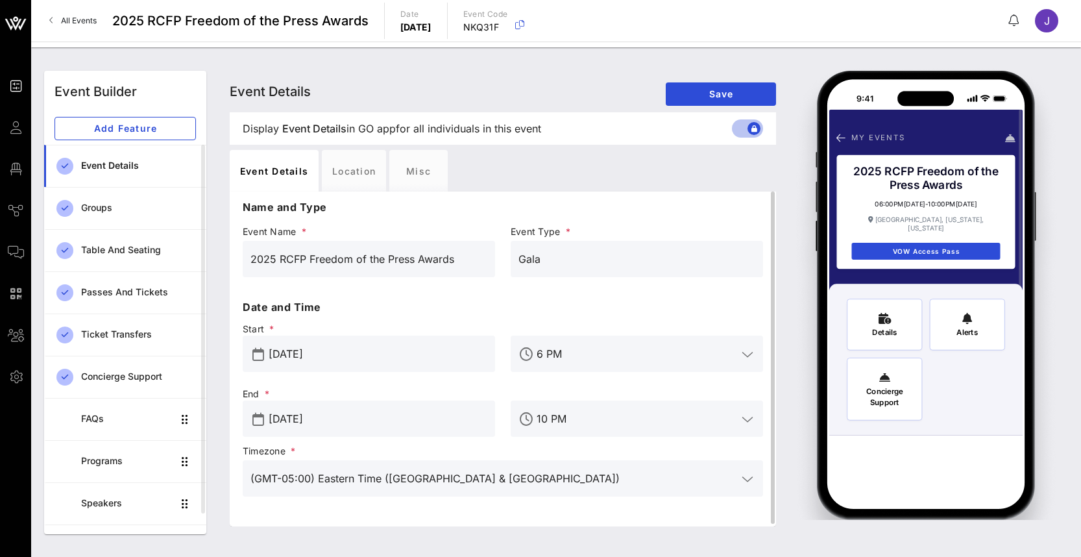
scroll to position [3, 0]
click at [343, 156] on div "Location" at bounding box center [354, 171] width 64 height 42
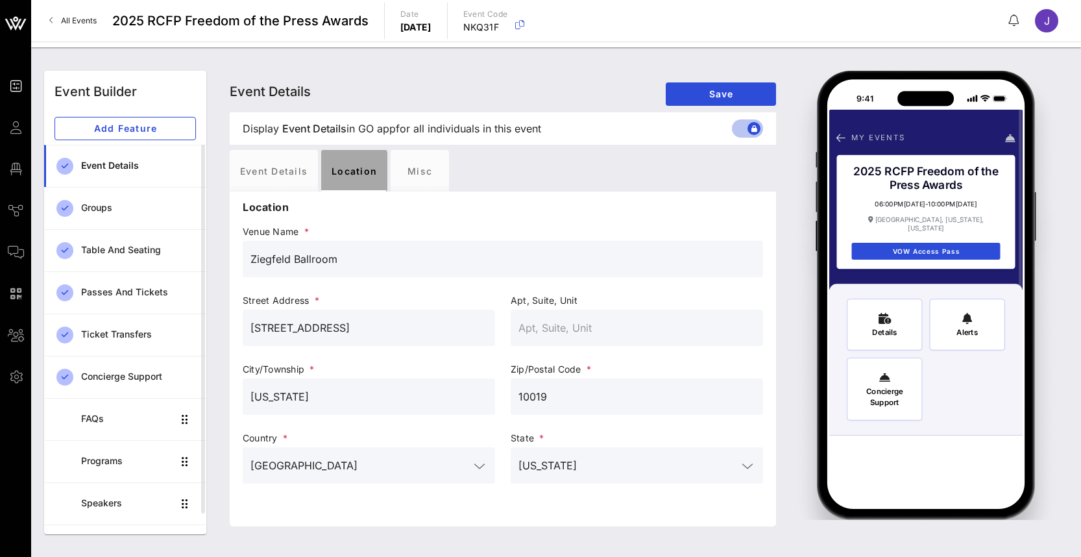
scroll to position [0, 0]
click at [425, 175] on div "Misc" at bounding box center [420, 171] width 58 height 42
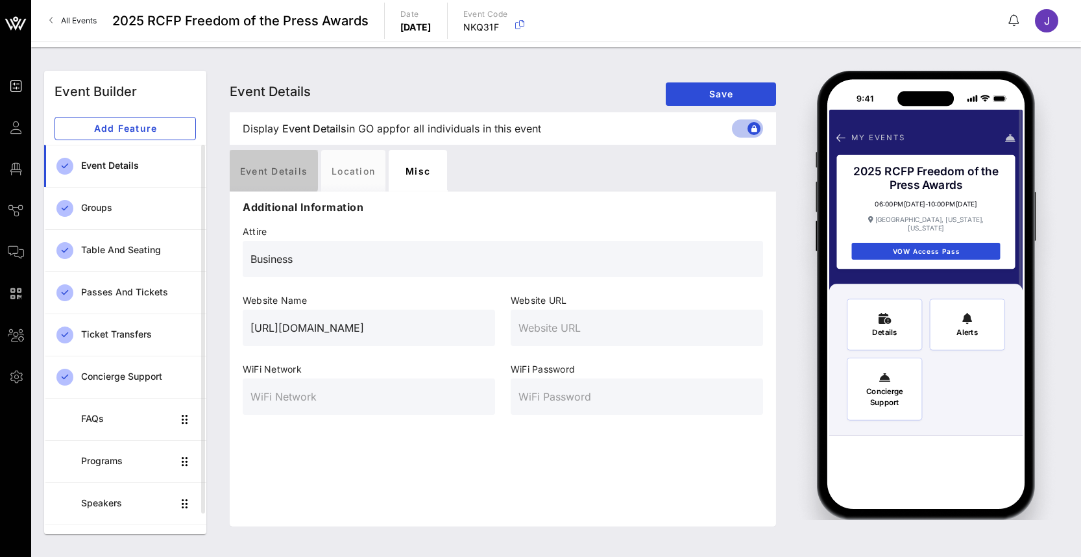
click at [281, 177] on div "Event Details" at bounding box center [274, 171] width 88 height 42
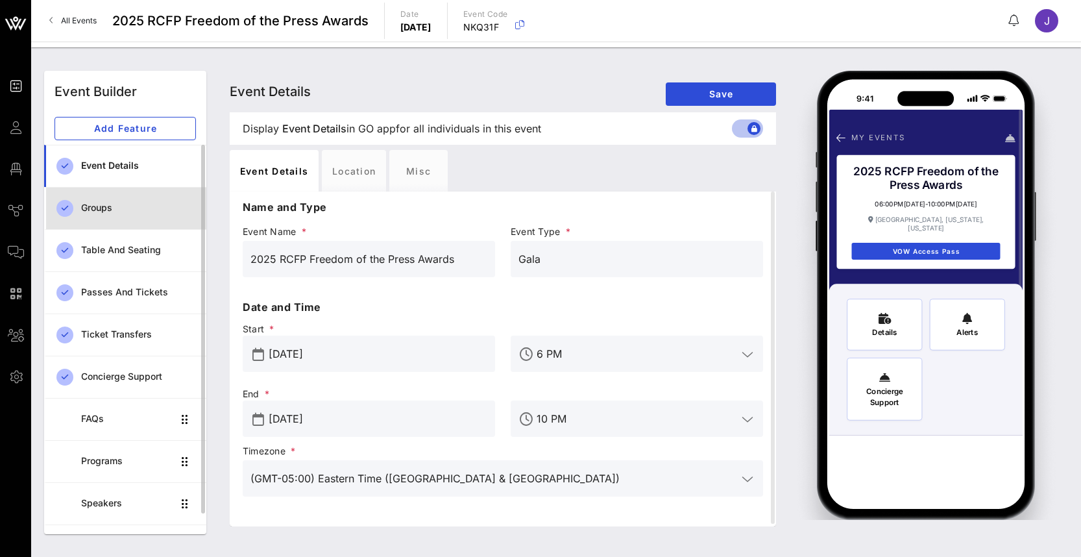
click at [120, 212] on div "Groups" at bounding box center [138, 208] width 115 height 11
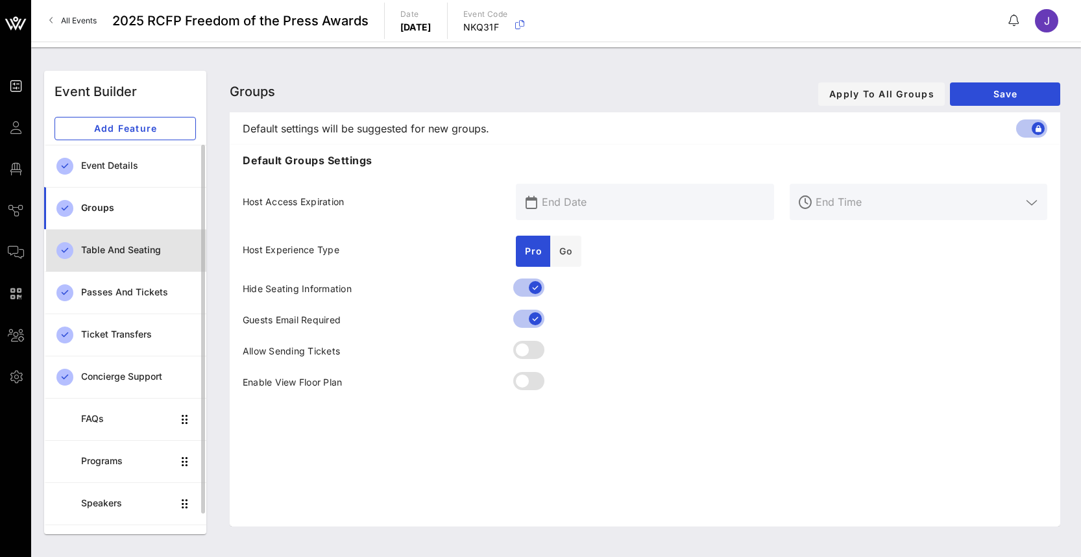
click at [123, 249] on div "Table and Seating" at bounding box center [138, 250] width 115 height 11
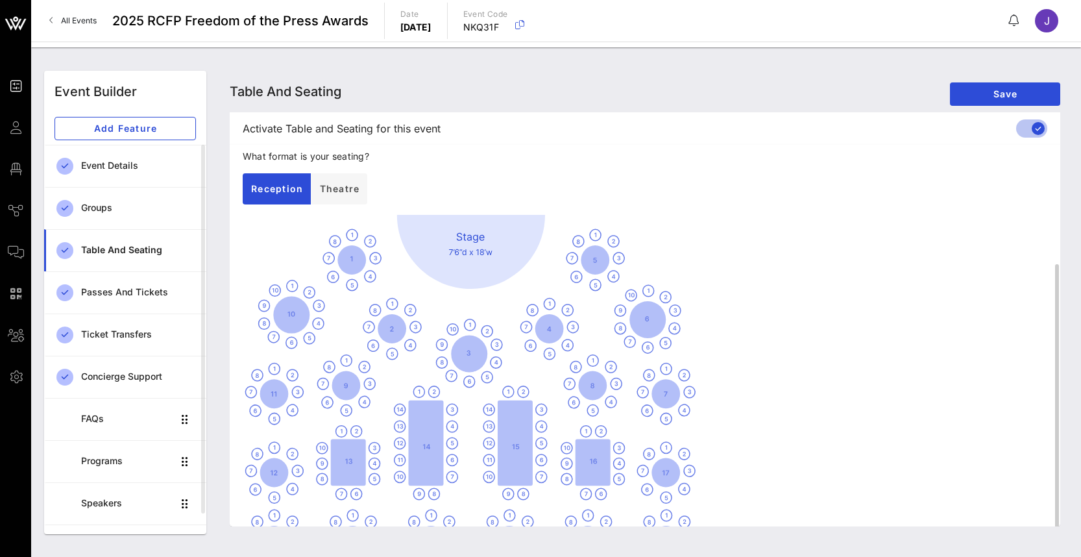
scroll to position [69, 0]
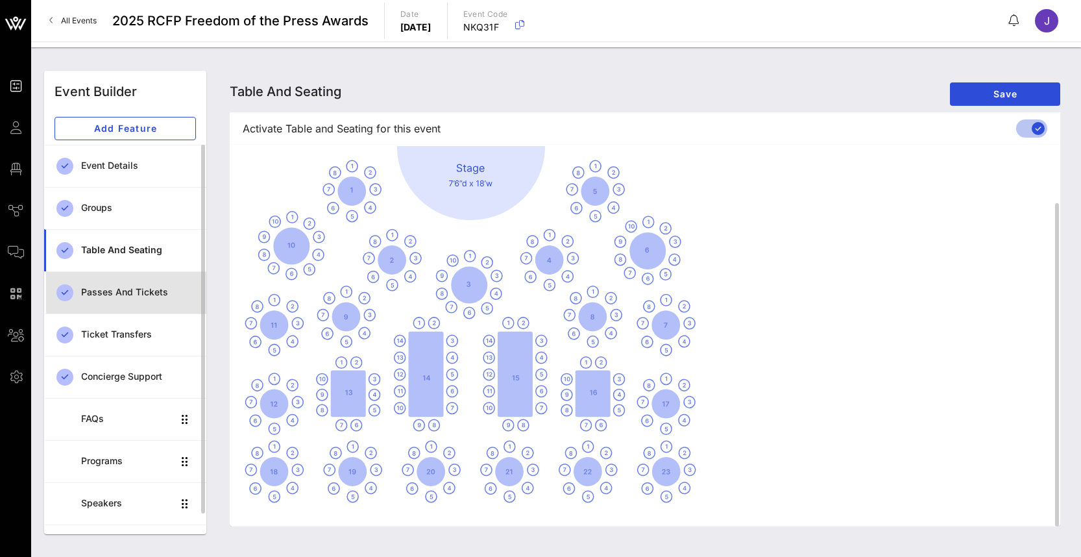
click at [122, 300] on div "Passes and Tickets" at bounding box center [138, 292] width 115 height 27
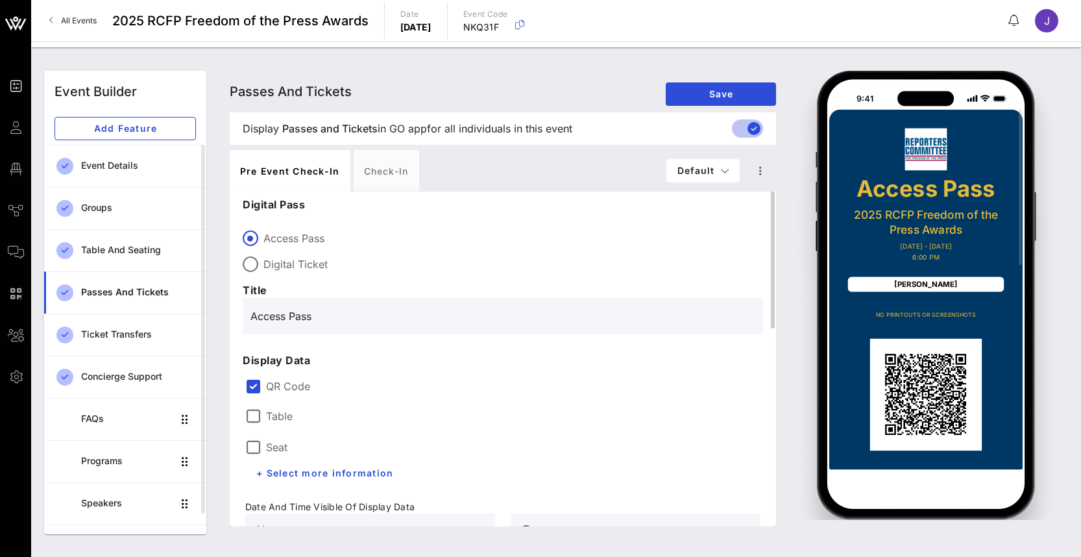
scroll to position [130, 0]
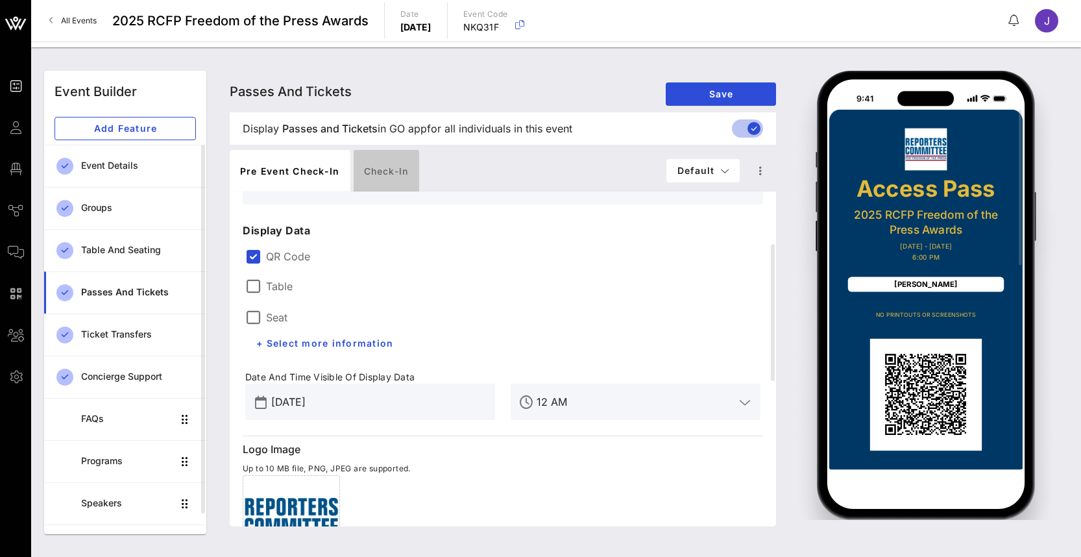
click at [395, 180] on div "Check-in" at bounding box center [387, 171] width 66 height 42
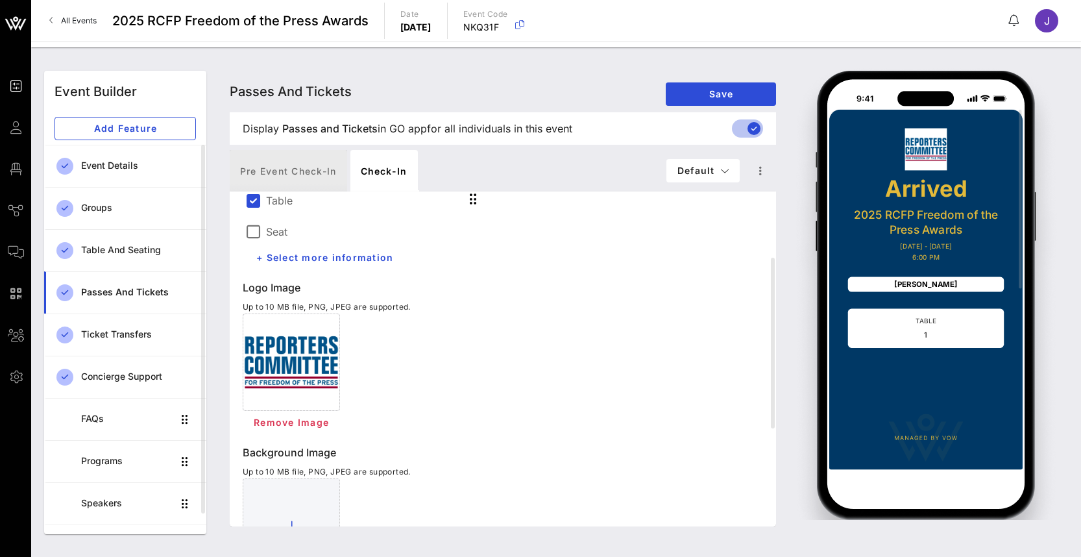
click at [281, 162] on div "Pre Event Check-in" at bounding box center [288, 171] width 117 height 42
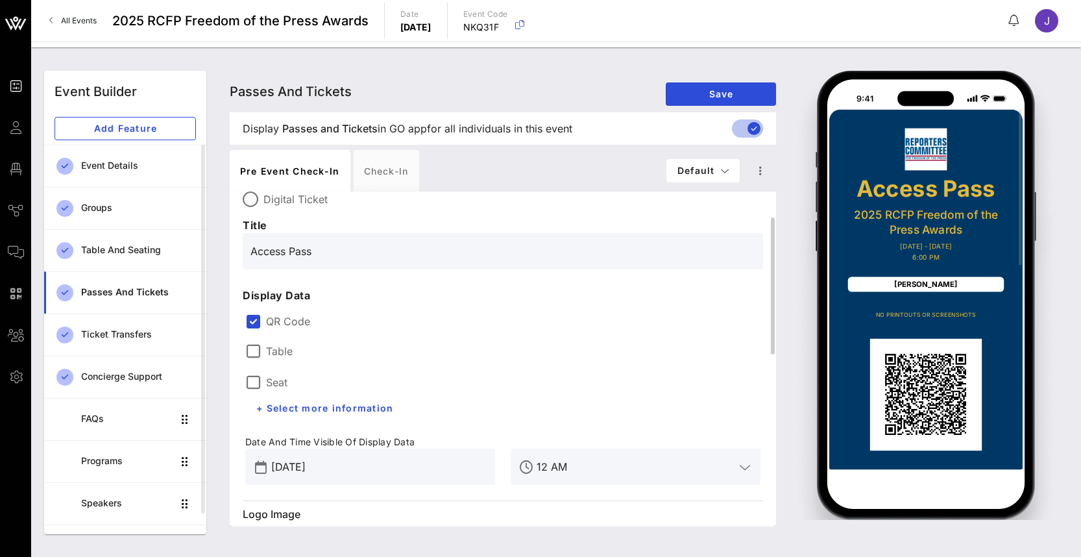
scroll to position [0, 0]
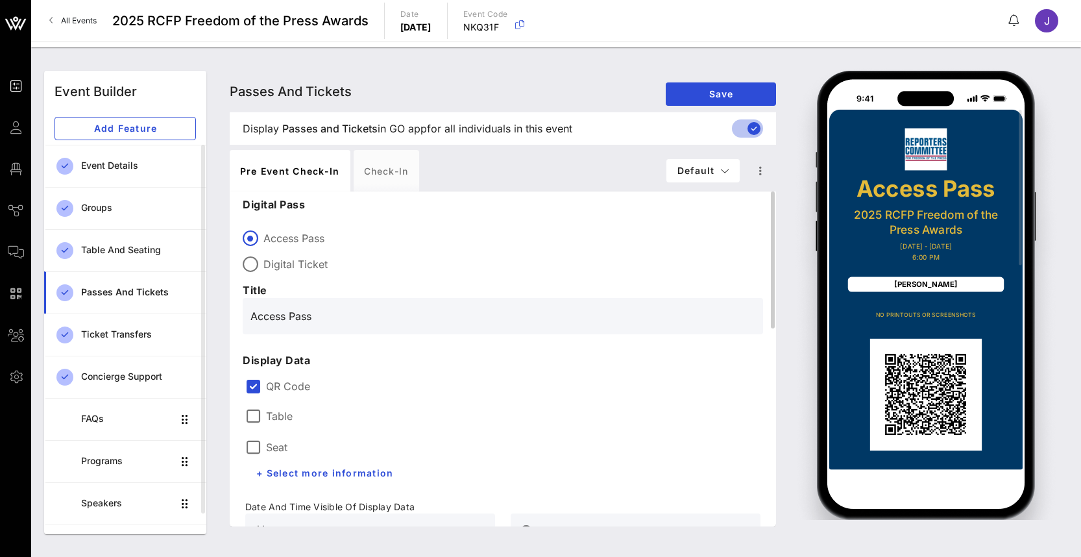
click at [297, 260] on label "Digital Ticket" at bounding box center [514, 264] width 500 height 13
type input "Digital Ticket"
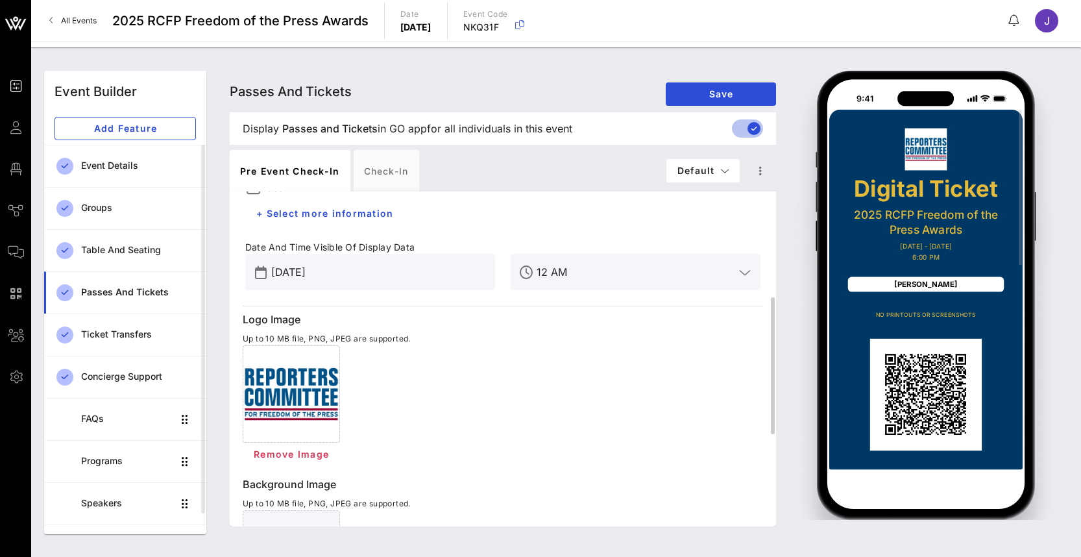
scroll to position [325, 0]
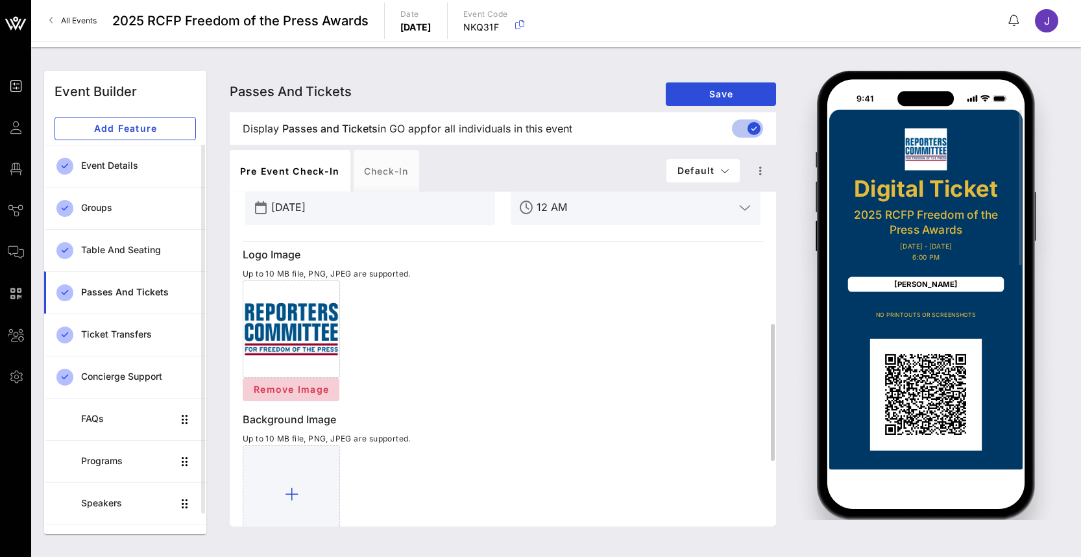
click at [308, 386] on span "Remove Image" at bounding box center [291, 389] width 76 height 11
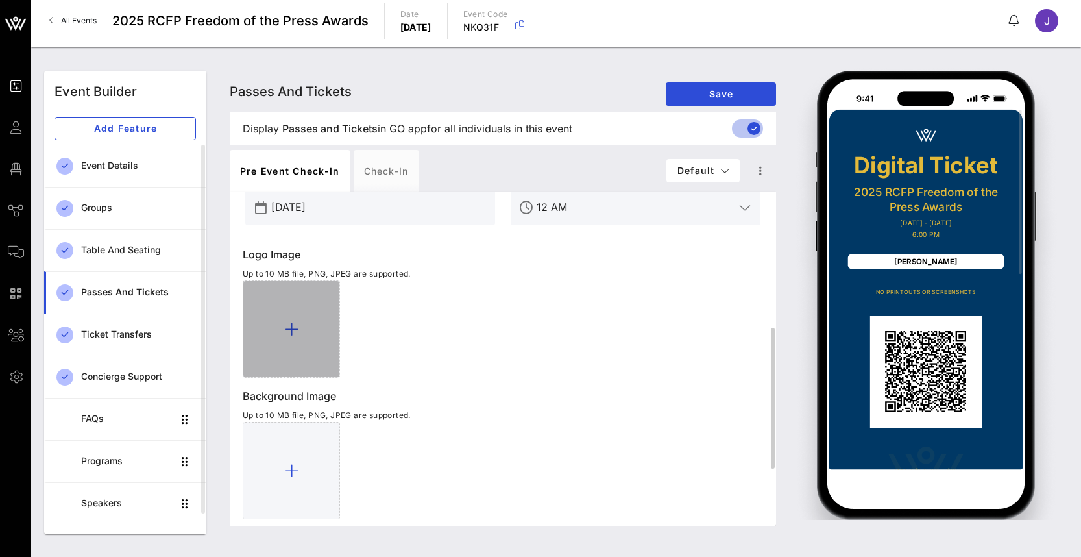
click at [302, 334] on div at bounding box center [291, 328] width 97 height 97
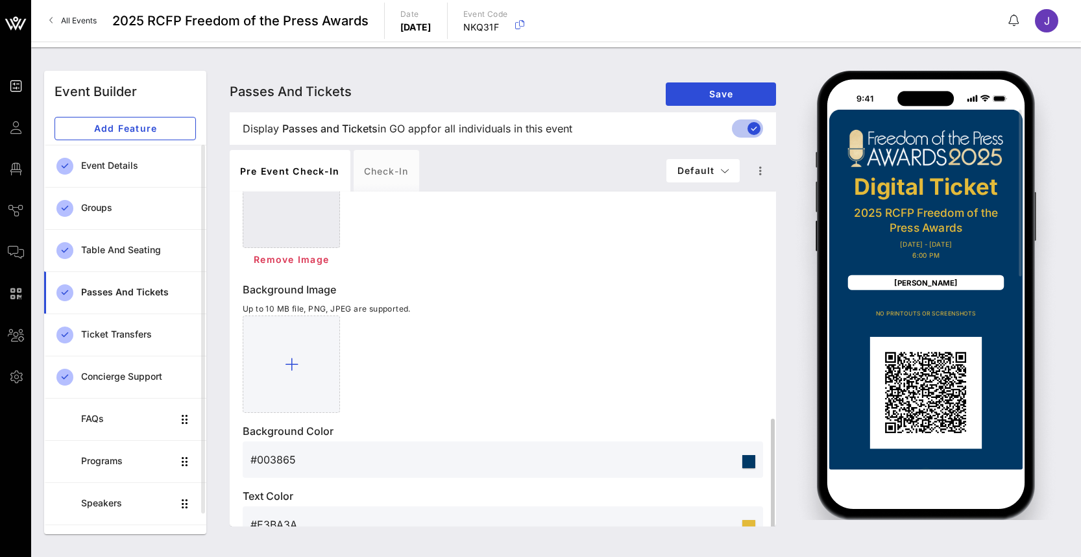
scroll to position [484, 0]
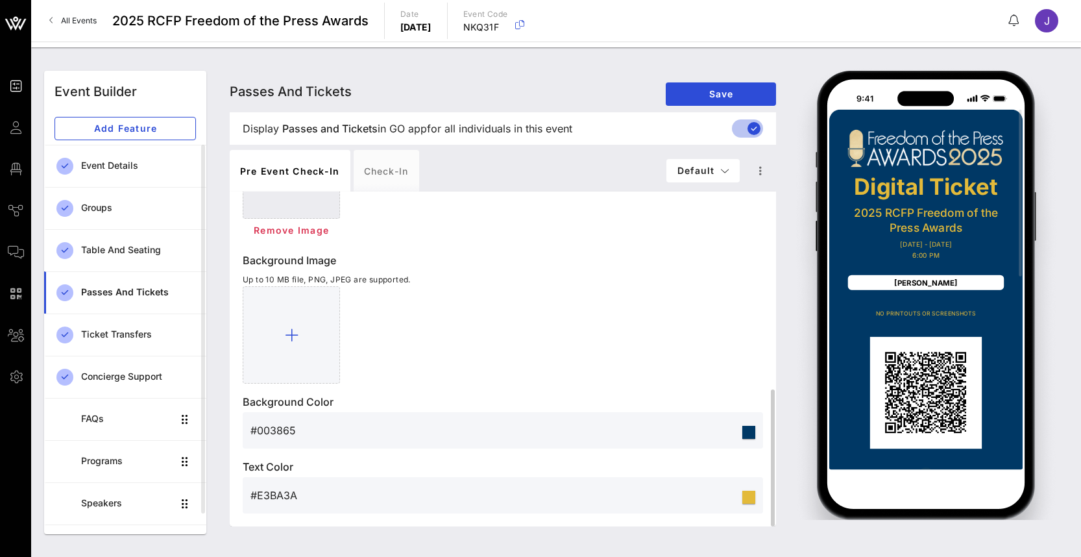
click at [469, 431] on input "#003865" at bounding box center [495, 430] width 489 height 21
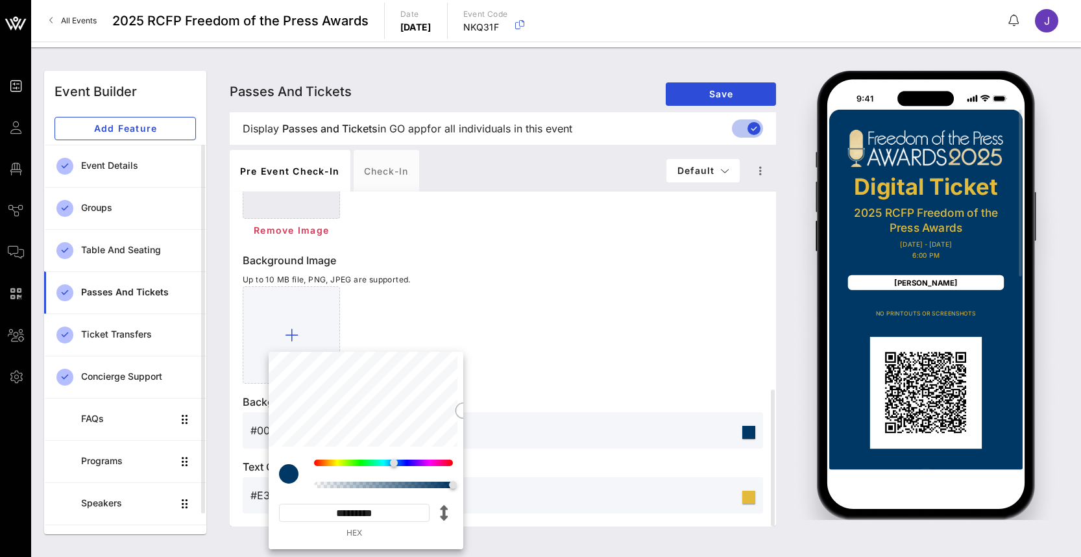
click at [363, 510] on input "*********" at bounding box center [354, 513] width 151 height 18
click at [363, 512] on input "*********" at bounding box center [354, 513] width 151 height 18
paste input
type input "*******"
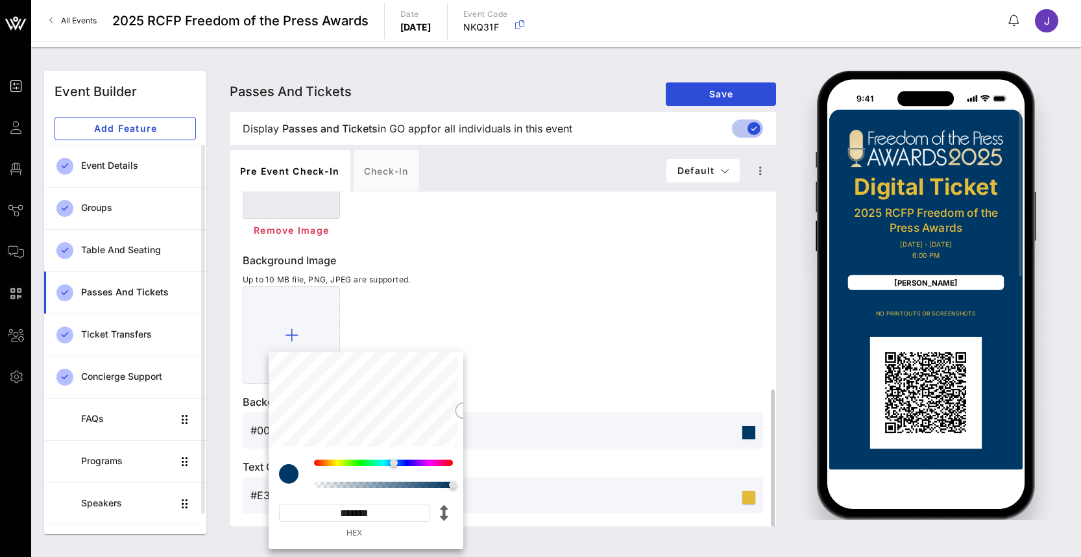
type input "#3E937B"
type input "*********"
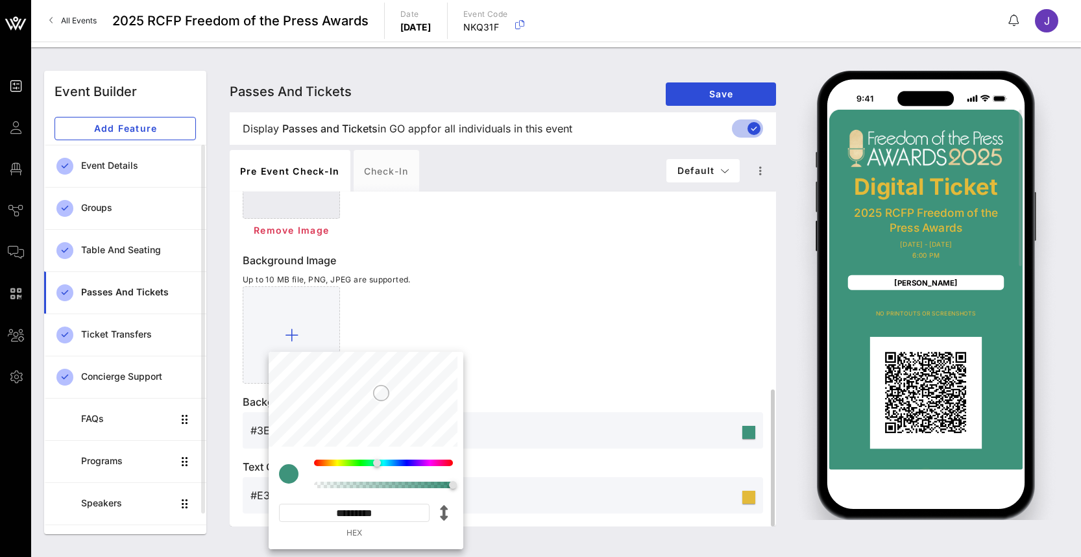
click at [565, 464] on p "Text Color" at bounding box center [503, 467] width 521 height 16
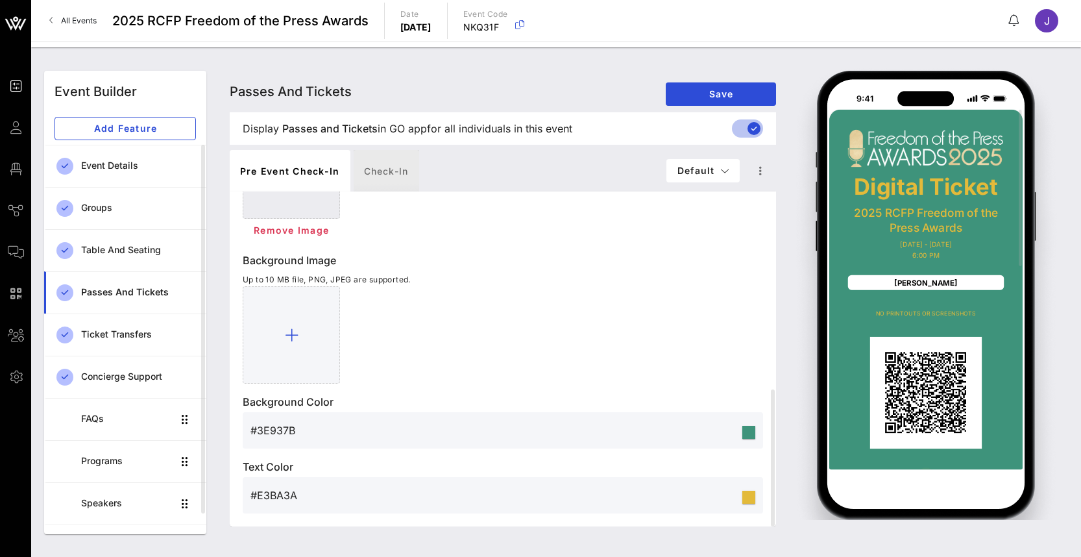
click at [401, 169] on div "Check-in" at bounding box center [387, 171] width 66 height 42
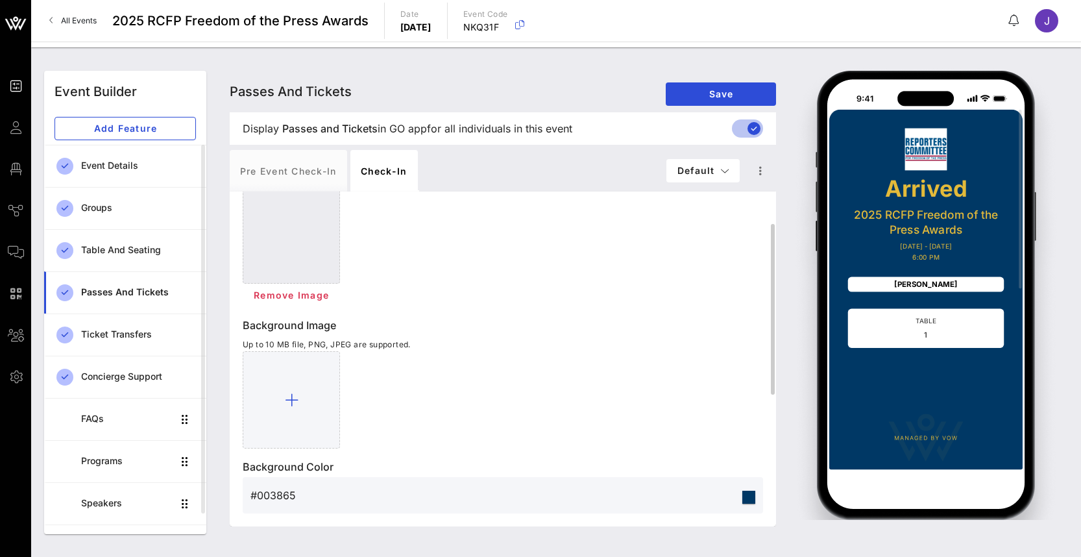
scroll to position [192, 0]
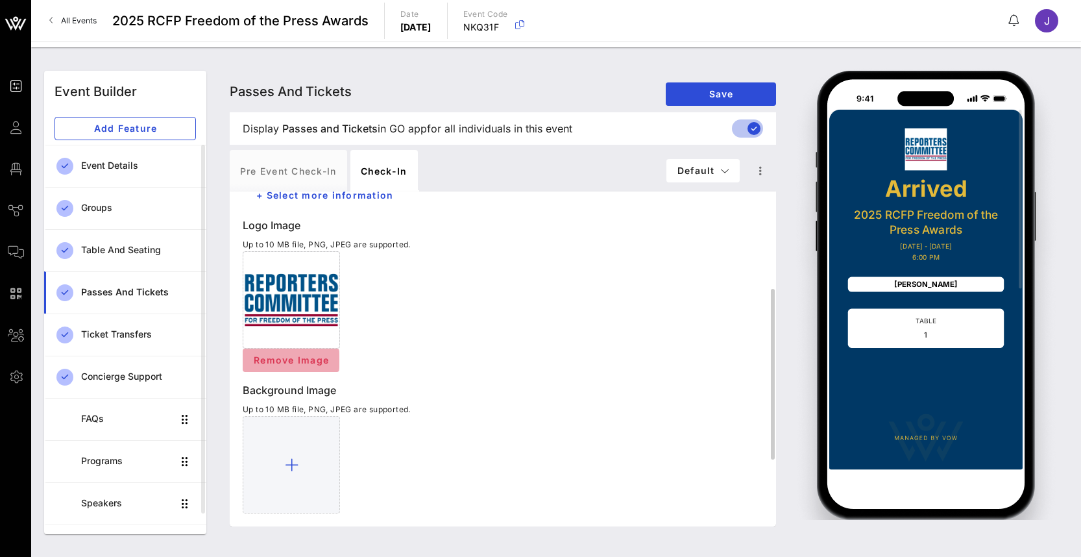
click at [306, 362] on span "Remove Image" at bounding box center [291, 359] width 76 height 11
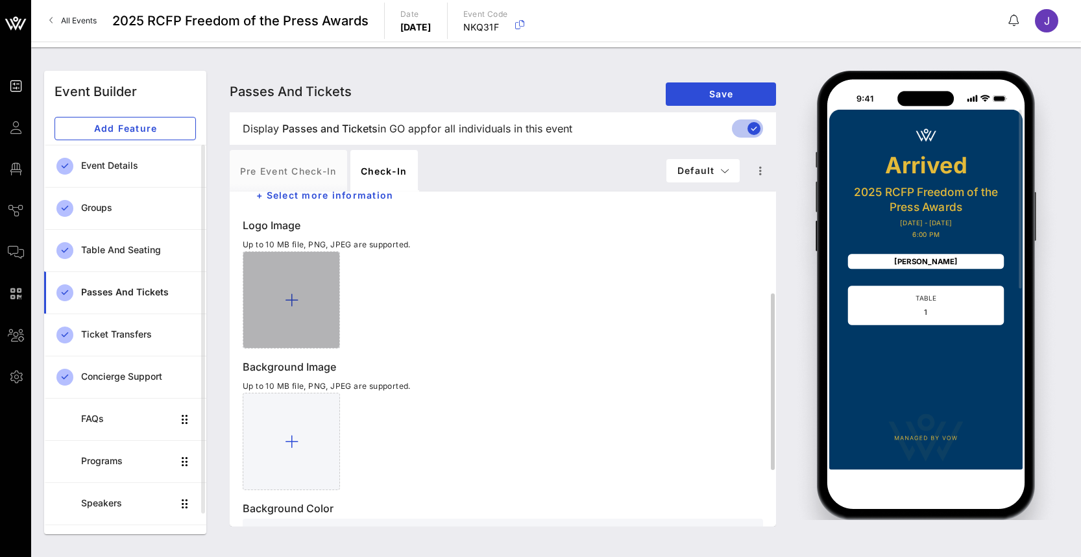
click at [278, 290] on div at bounding box center [291, 299] width 97 height 97
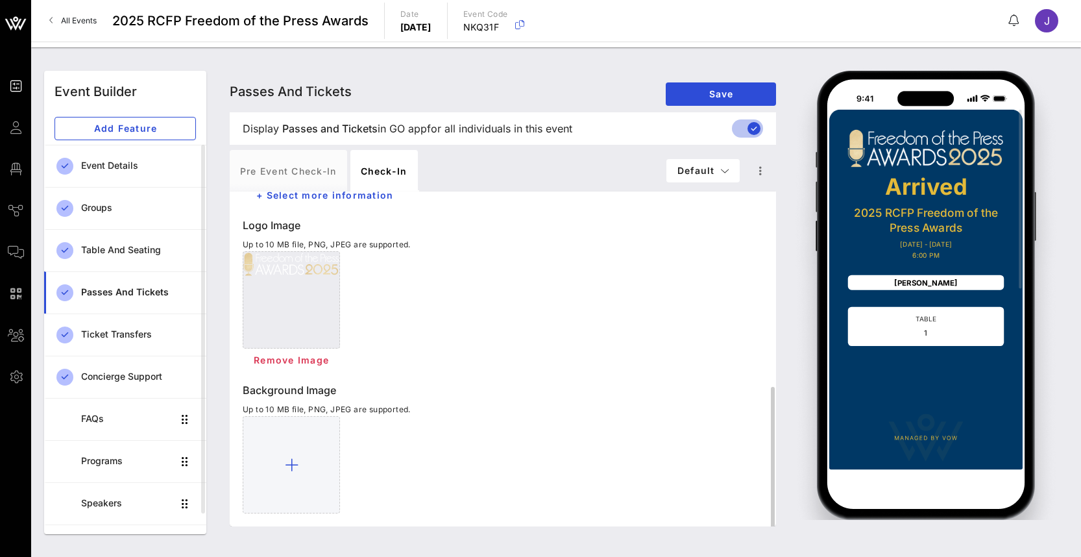
scroll to position [322, 0]
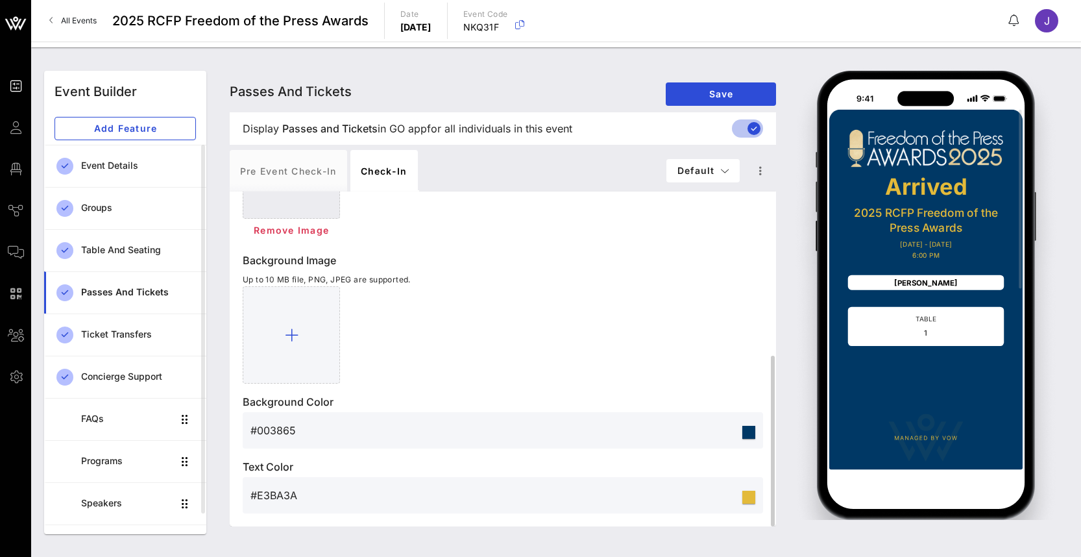
click at [312, 431] on input "#003865" at bounding box center [495, 430] width 489 height 21
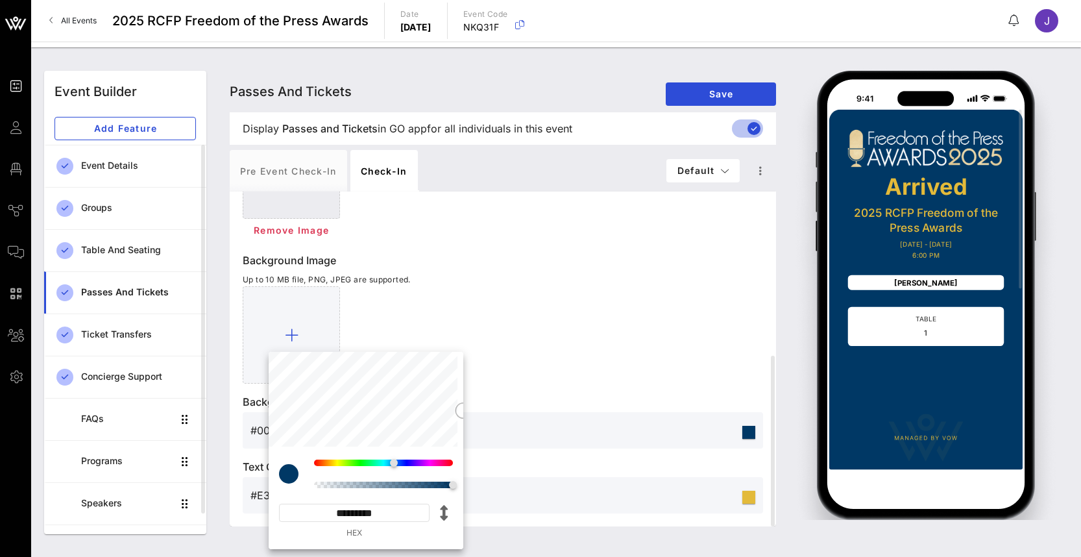
drag, startPoint x: 334, startPoint y: 512, endPoint x: 430, endPoint y: 521, distance: 96.5
click at [430, 521] on div "********* HEX" at bounding box center [366, 521] width 174 height 35
paste input
type input "*******"
type input "#3E937B"
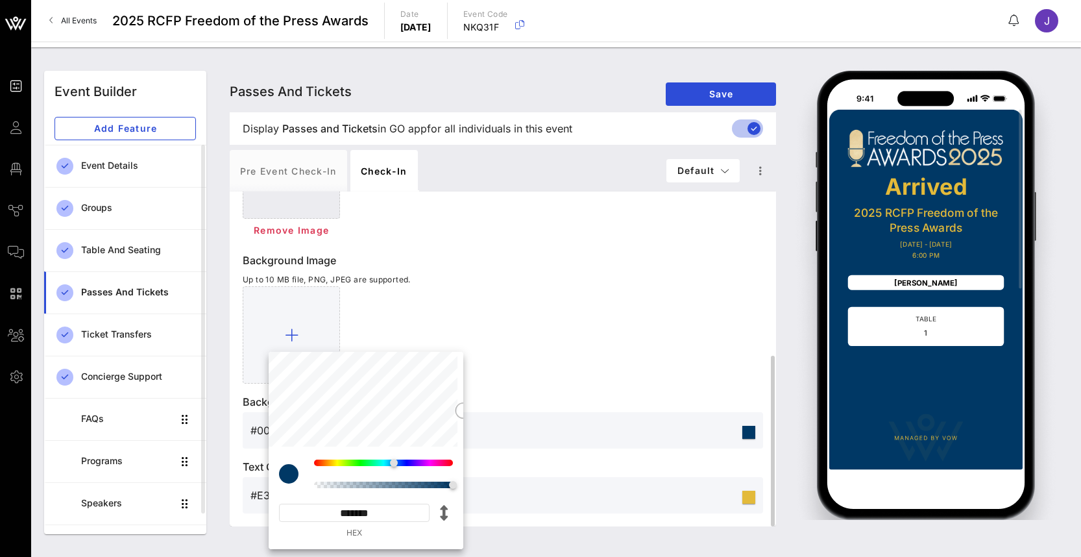
type input "*********"
click at [603, 354] on div at bounding box center [503, 334] width 521 height 97
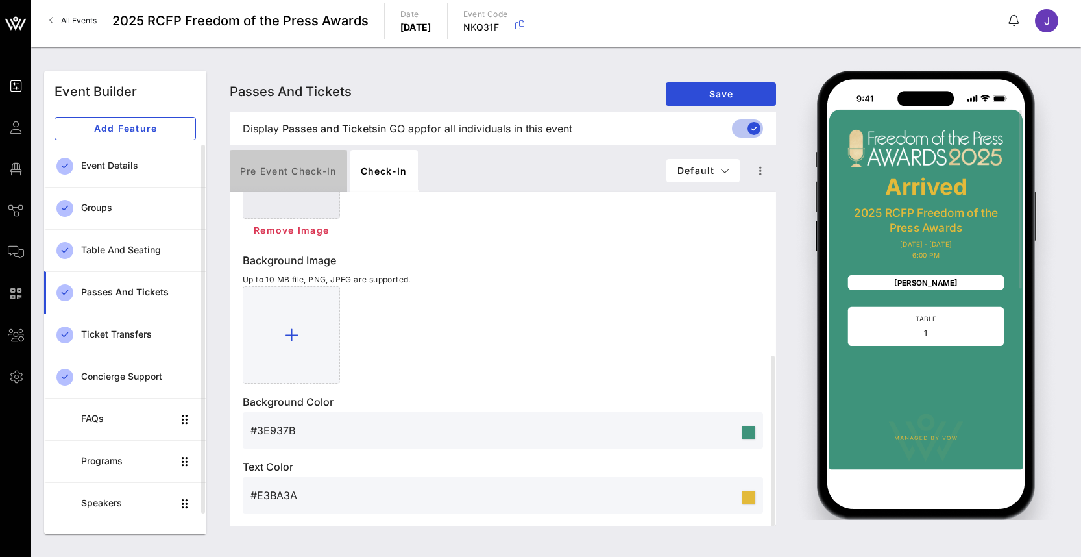
click at [304, 169] on div "Pre Event Check-in" at bounding box center [288, 171] width 117 height 42
type input "Digital Ticket"
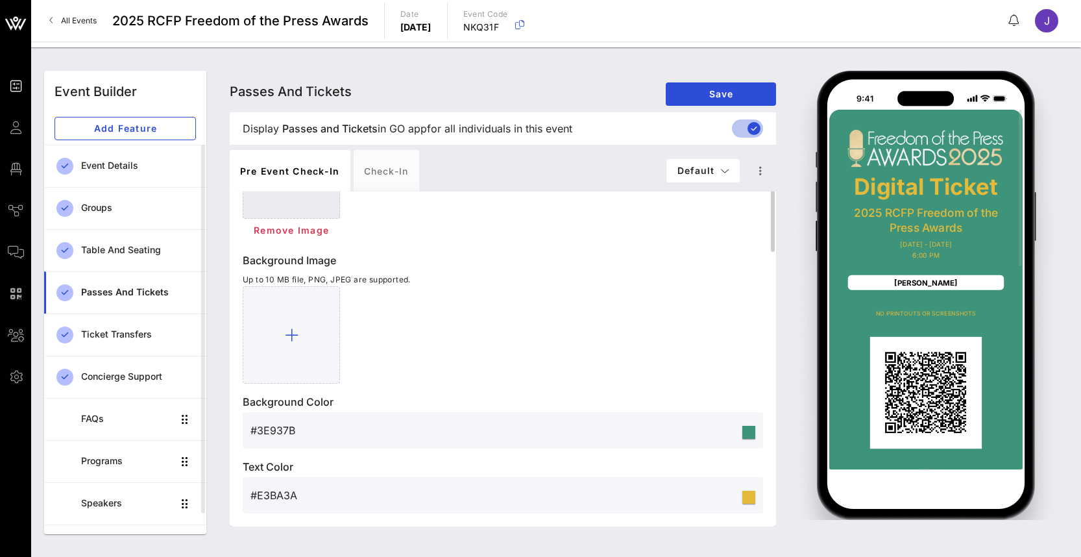
scroll to position [289, 0]
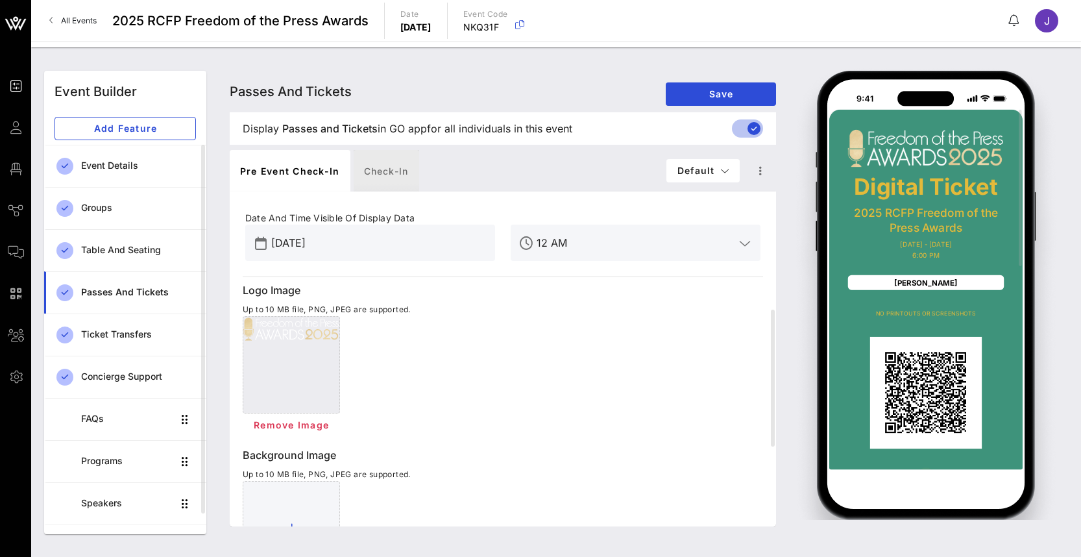
click at [391, 177] on div "Check-in" at bounding box center [387, 171] width 66 height 42
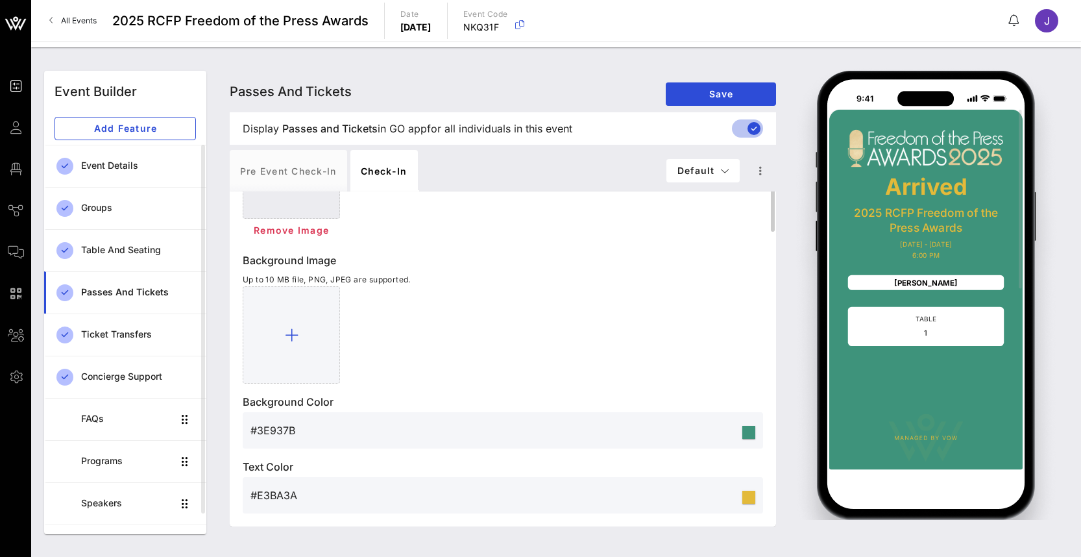
scroll to position [0, 0]
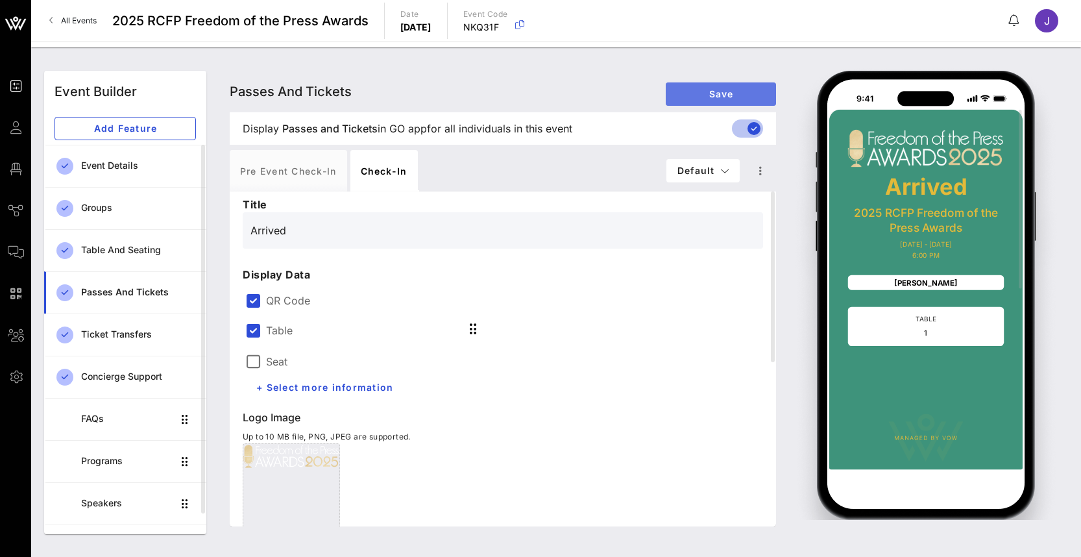
click at [696, 95] on span "Save" at bounding box center [721, 93] width 90 height 11
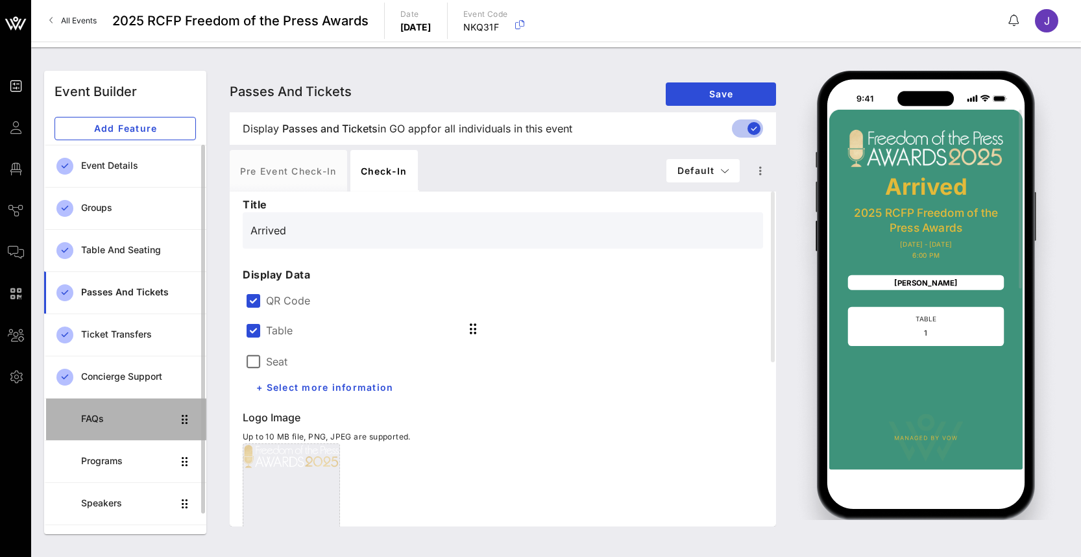
click at [125, 422] on div "FAQs" at bounding box center [127, 418] width 92 height 11
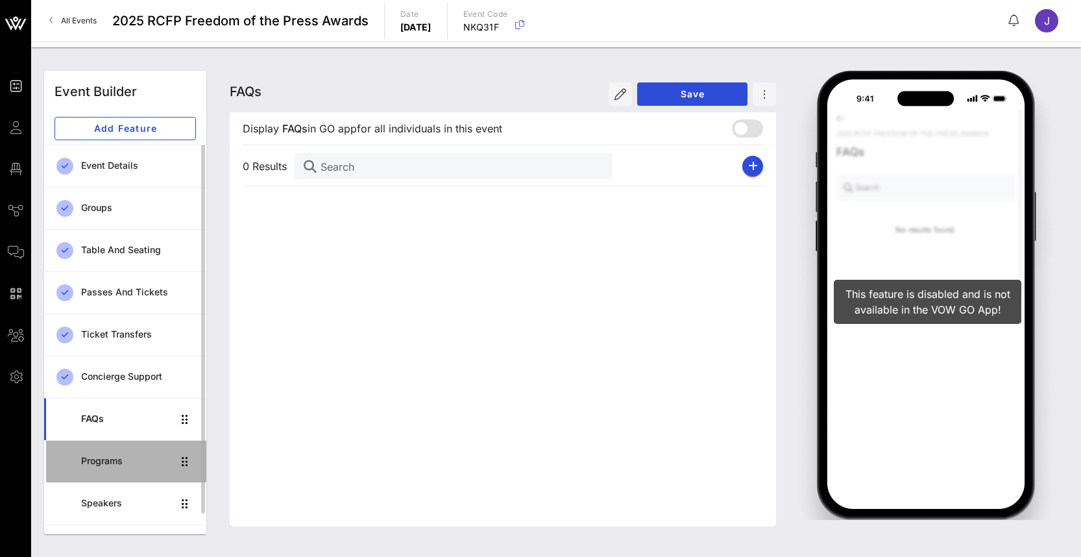
click at [112, 464] on div "Programs" at bounding box center [127, 461] width 92 height 11
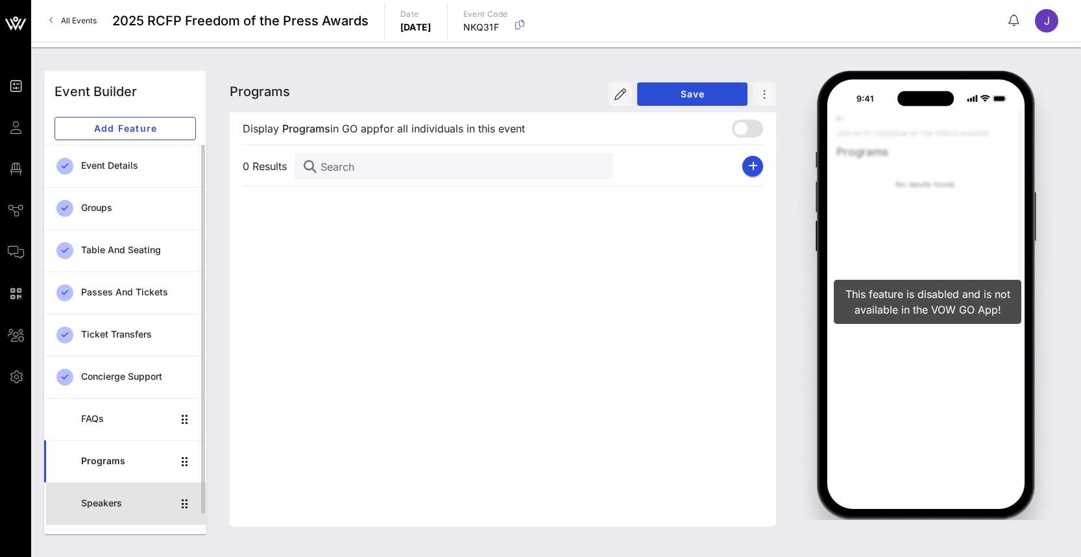
click at [104, 508] on div "Speakers" at bounding box center [127, 503] width 92 height 11
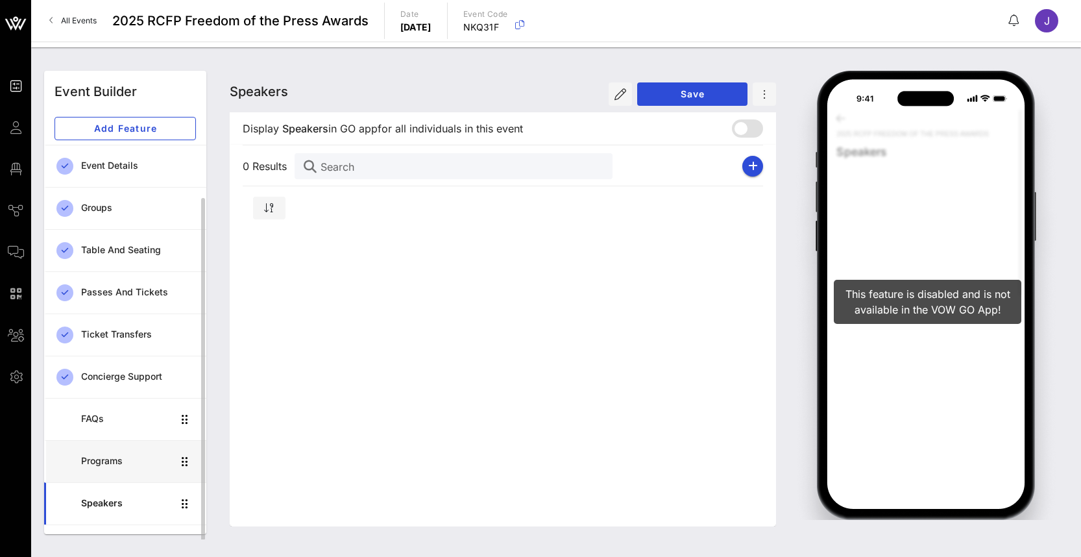
scroll to position [27, 0]
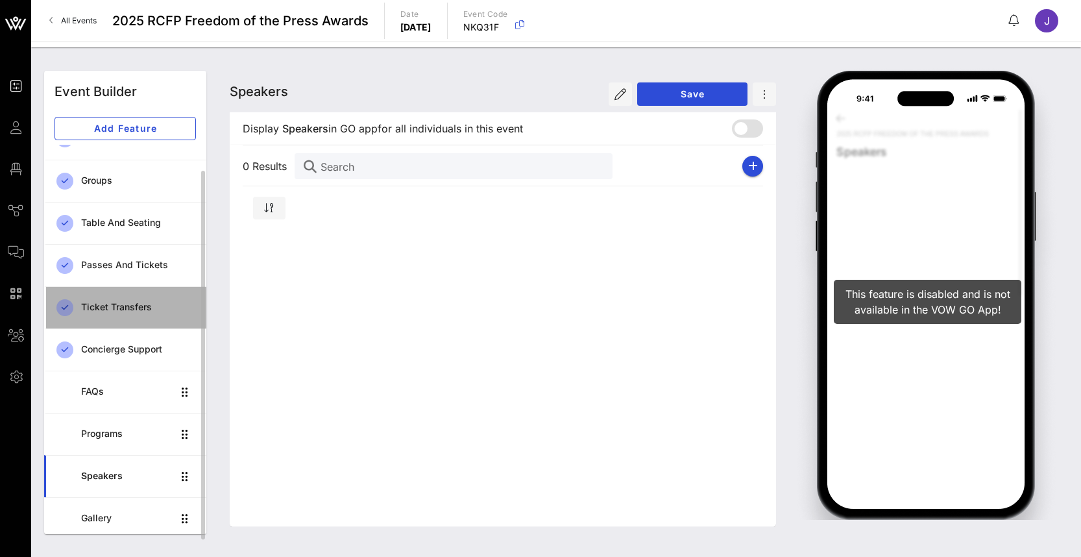
click at [123, 313] on div "Ticket Transfers" at bounding box center [138, 307] width 115 height 27
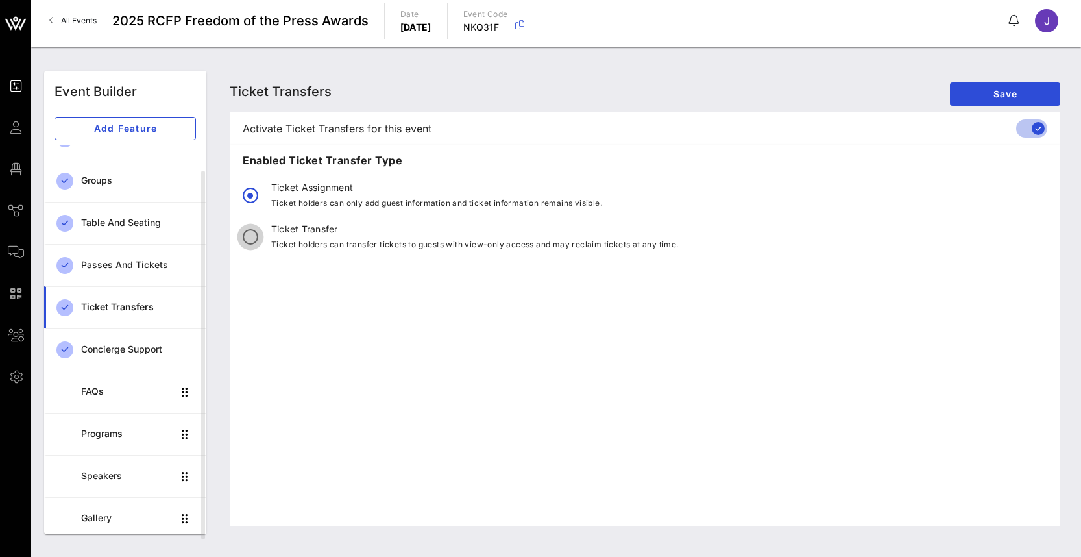
click at [244, 238] on div at bounding box center [251, 237] width 22 height 22
click at [251, 199] on div at bounding box center [251, 195] width 22 height 22
click at [255, 198] on div at bounding box center [251, 195] width 22 height 22
click at [961, 92] on span "Save" at bounding box center [1006, 93] width 90 height 11
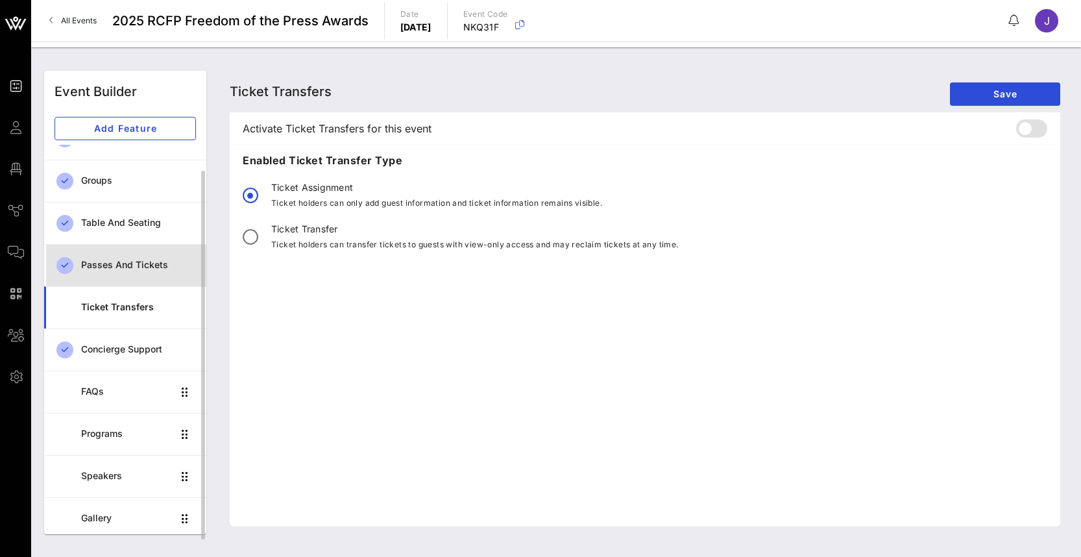
click at [143, 265] on div "Passes and Tickets" at bounding box center [138, 265] width 115 height 11
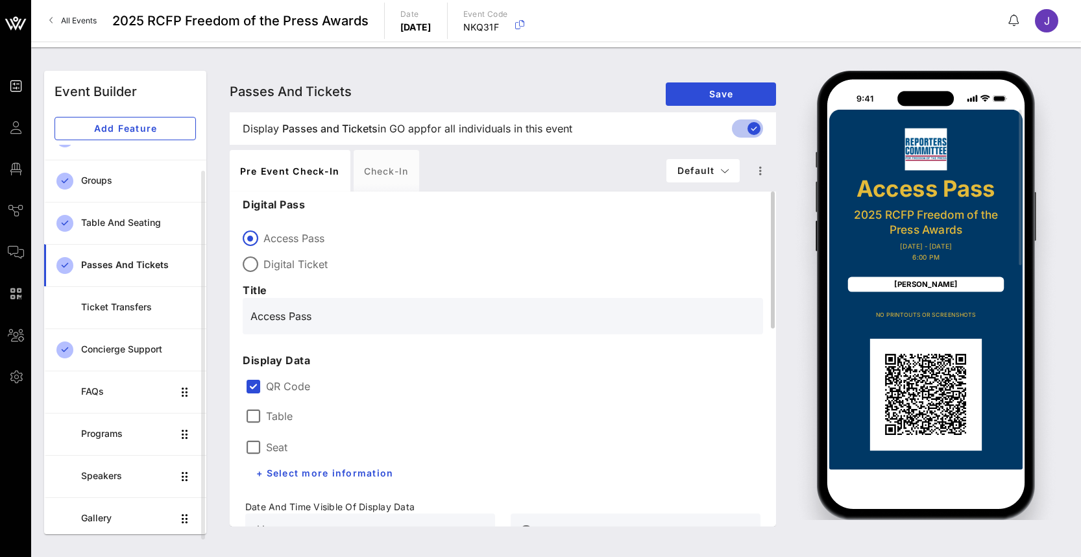
click at [295, 268] on label "Digital Ticket" at bounding box center [514, 264] width 500 height 13
type input "Digital Ticket"
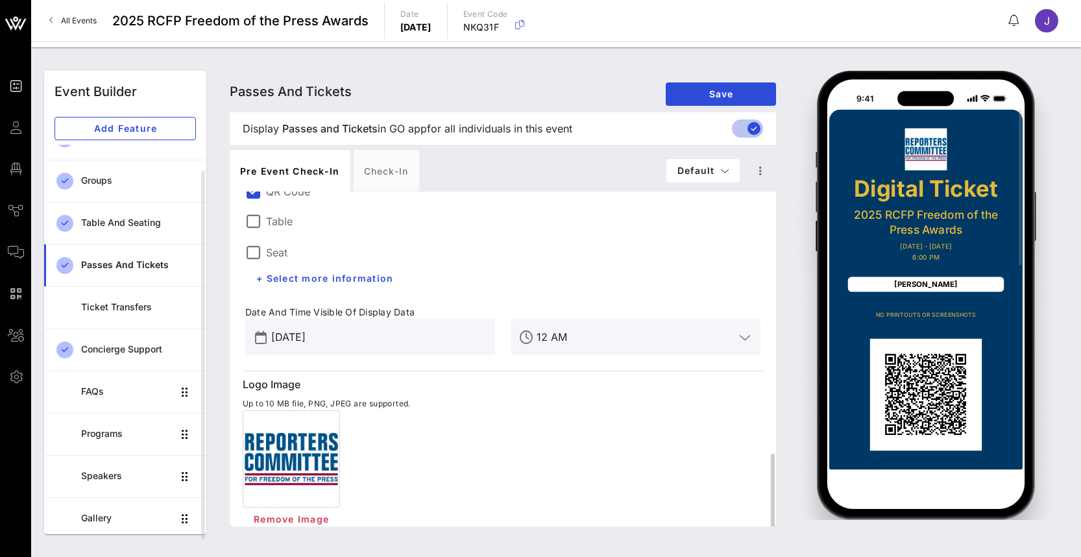
scroll to position [325, 0]
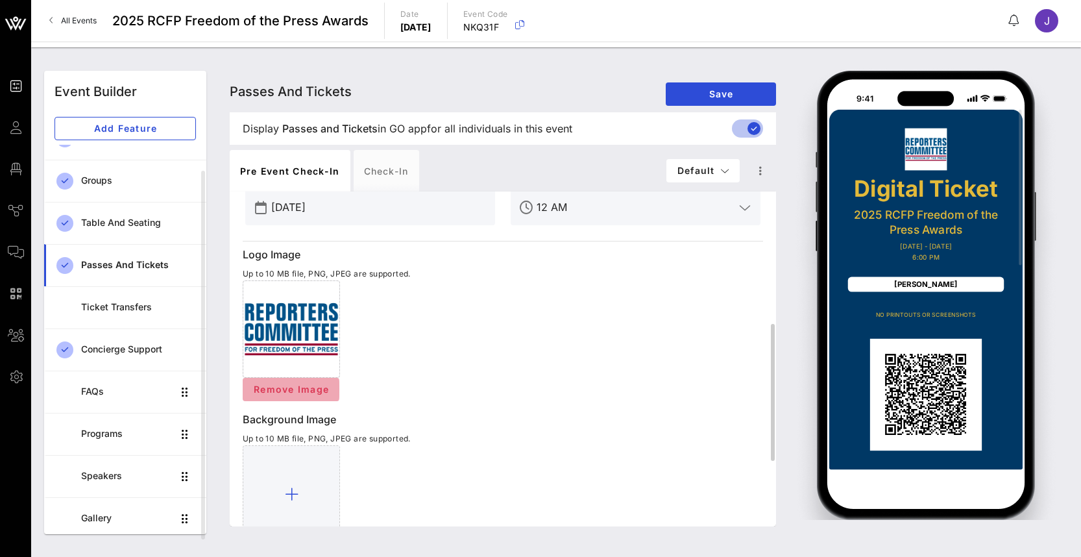
click at [280, 386] on span "Remove Image" at bounding box center [291, 389] width 76 height 11
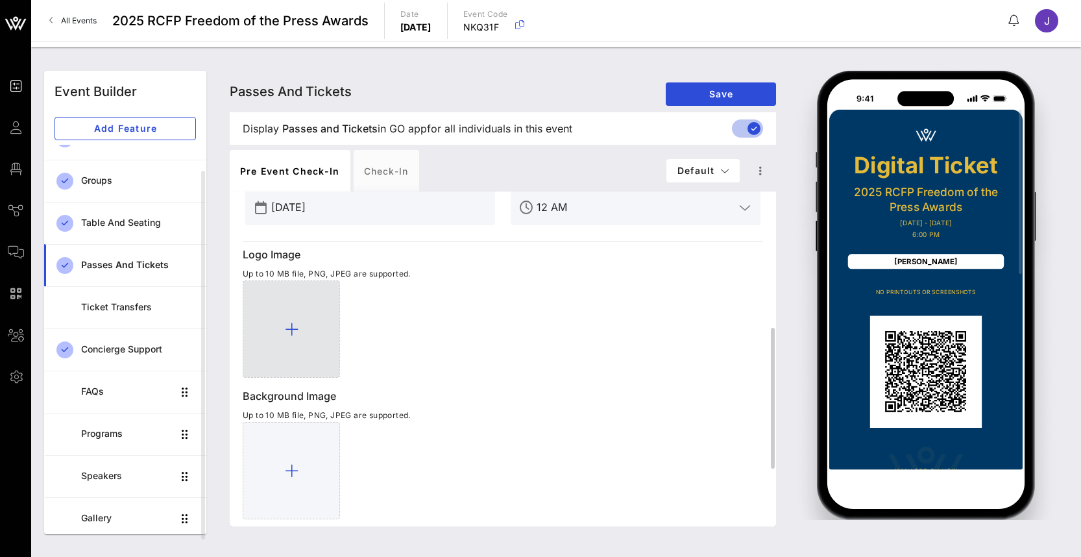
click at [286, 320] on div at bounding box center [291, 328] width 97 height 97
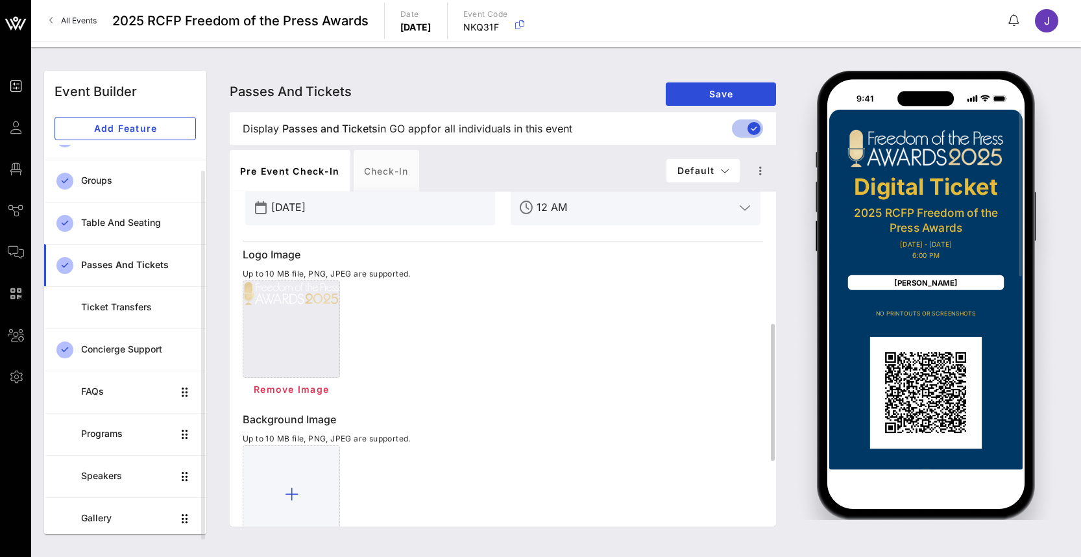
scroll to position [484, 0]
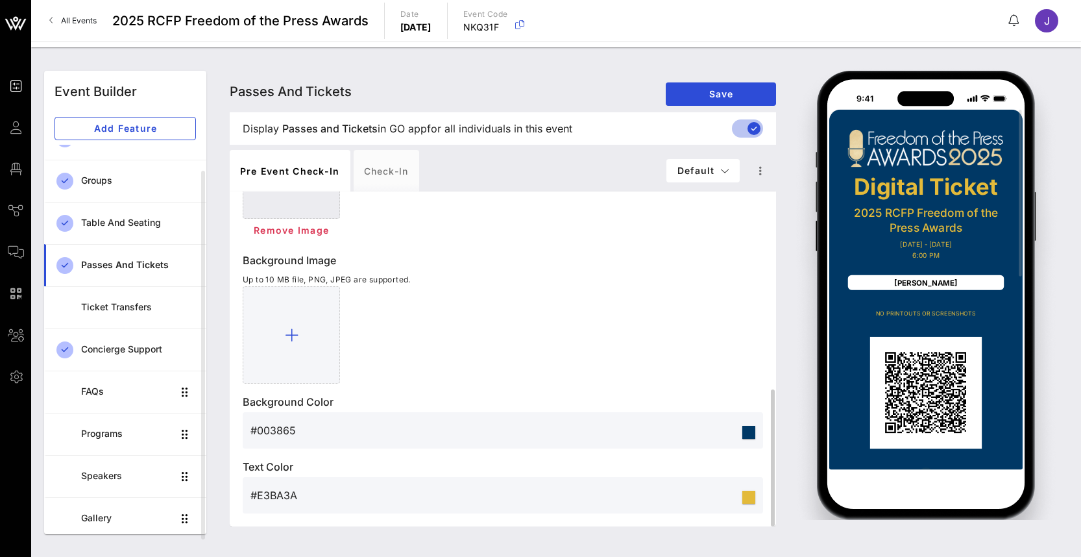
click at [322, 426] on input "#003865" at bounding box center [495, 430] width 489 height 21
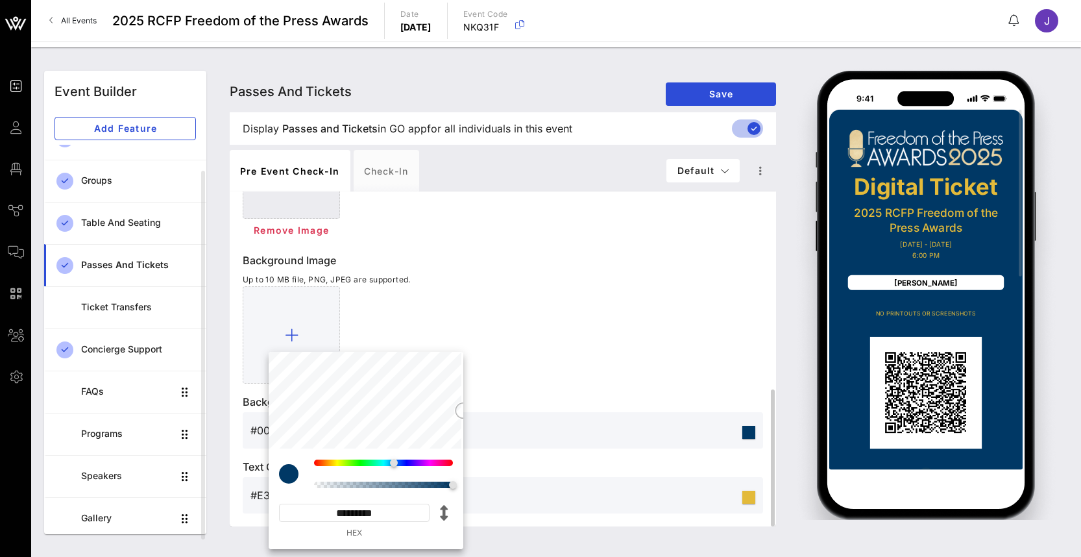
drag, startPoint x: 328, startPoint y: 513, endPoint x: 467, endPoint y: 512, distance: 138.9
click at [467, 512] on div "Event Builder Guests Floor Plan Journeys Comms QR Scanner Team Settings 2025 RC…" at bounding box center [540, 278] width 1081 height 557
paste input
type input "******"
type input "#3E937B"
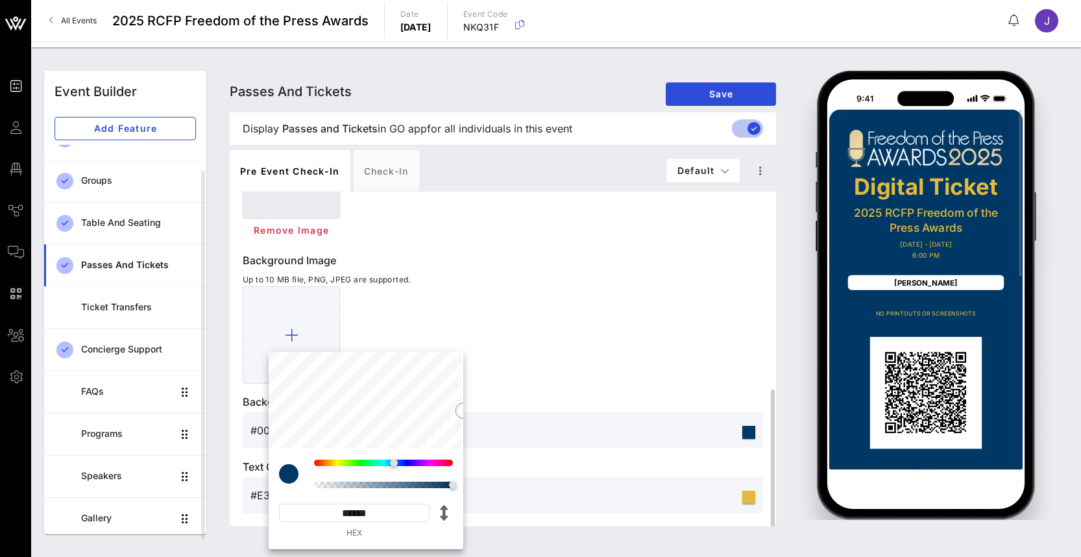
type input "*********"
click at [657, 354] on div at bounding box center [503, 334] width 521 height 97
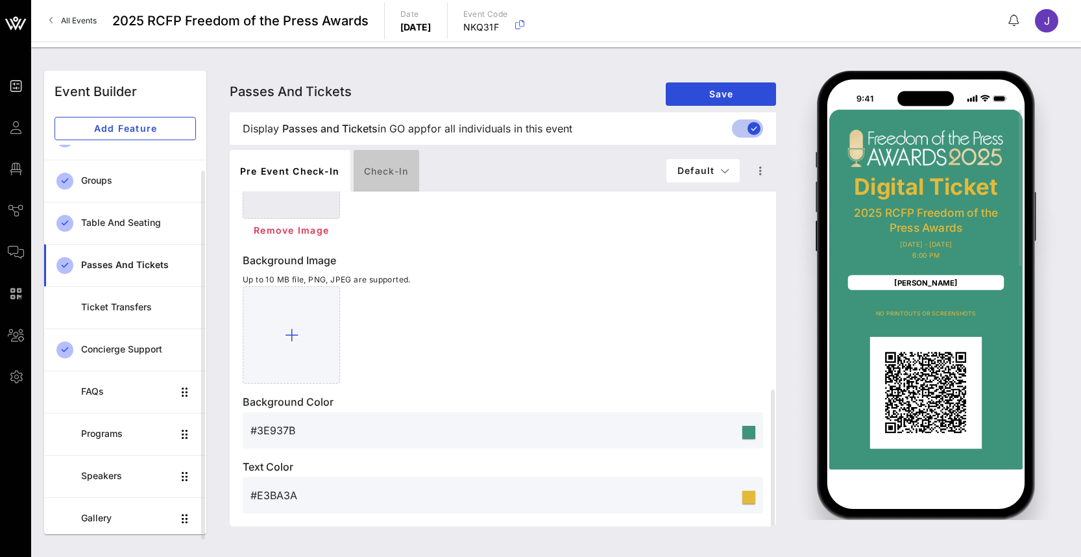
click at [373, 167] on div "Check-in" at bounding box center [387, 171] width 66 height 42
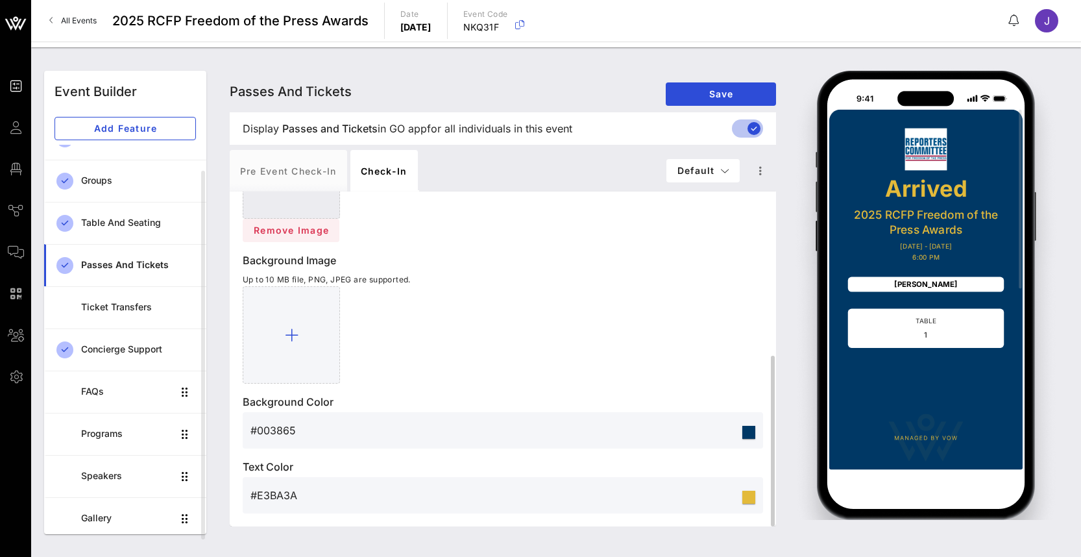
scroll to position [192, 0]
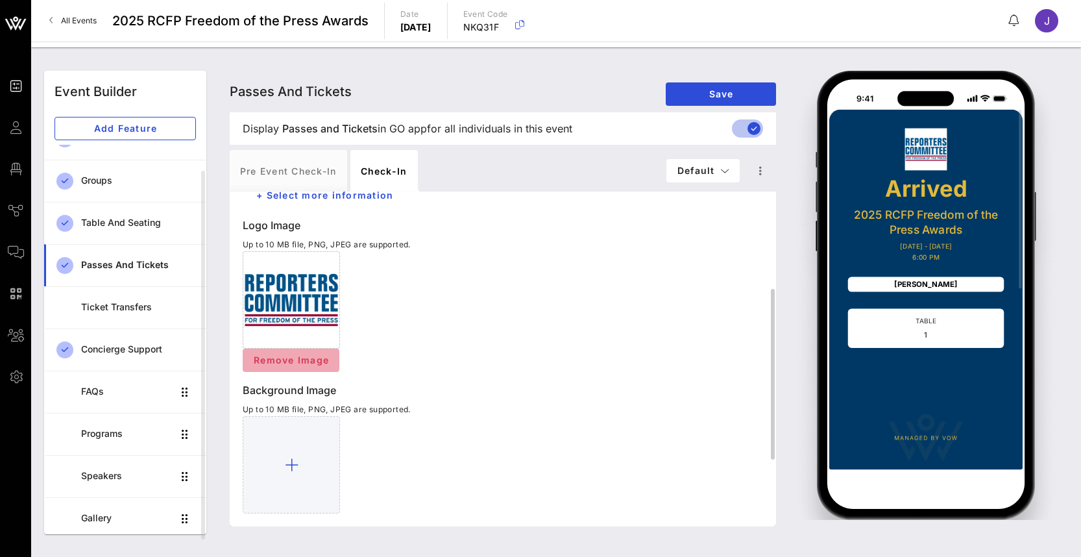
click at [315, 360] on span "Remove Image" at bounding box center [291, 359] width 76 height 11
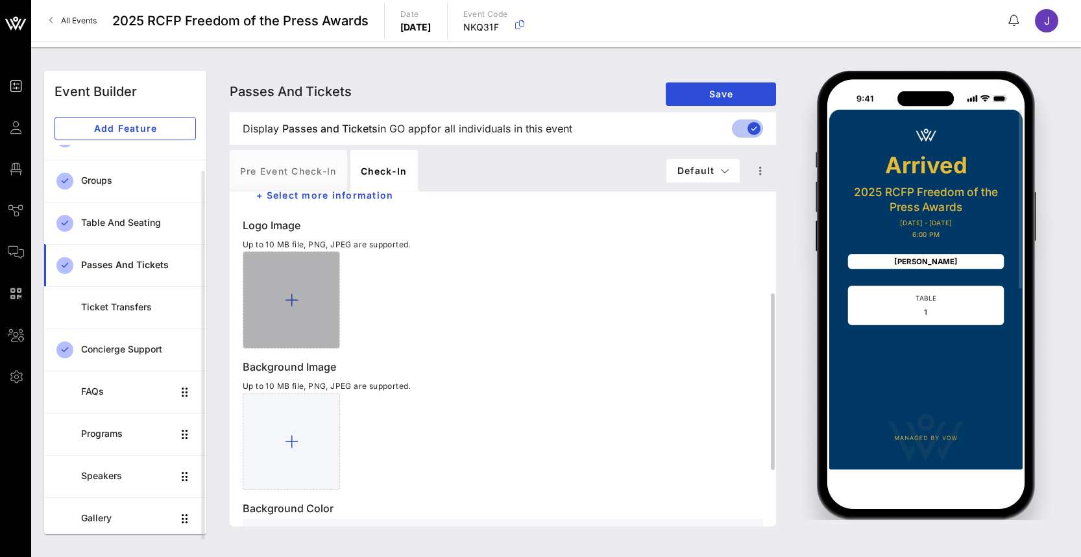
click at [291, 297] on icon at bounding box center [292, 300] width 14 height 16
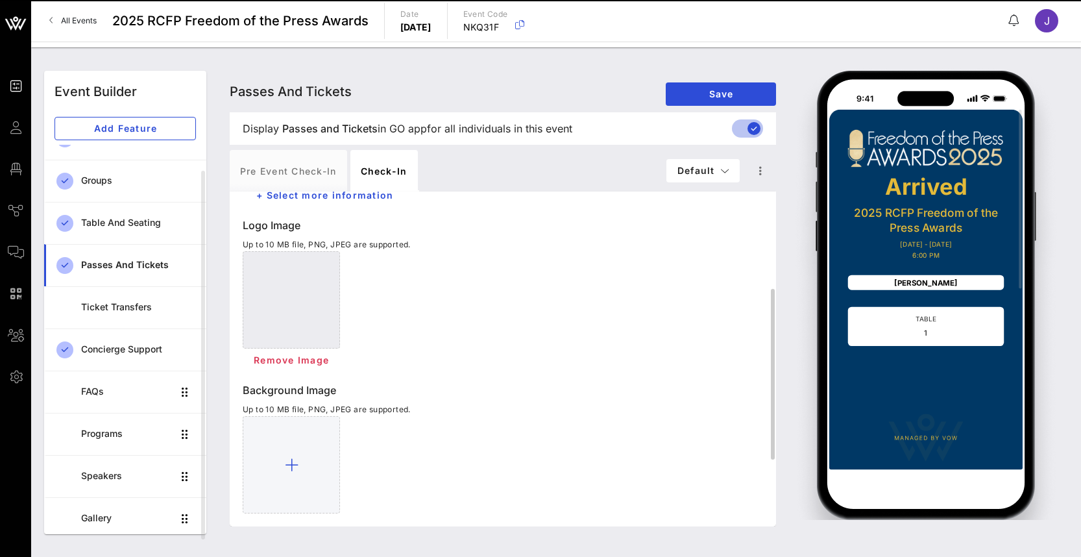
scroll to position [322, 0]
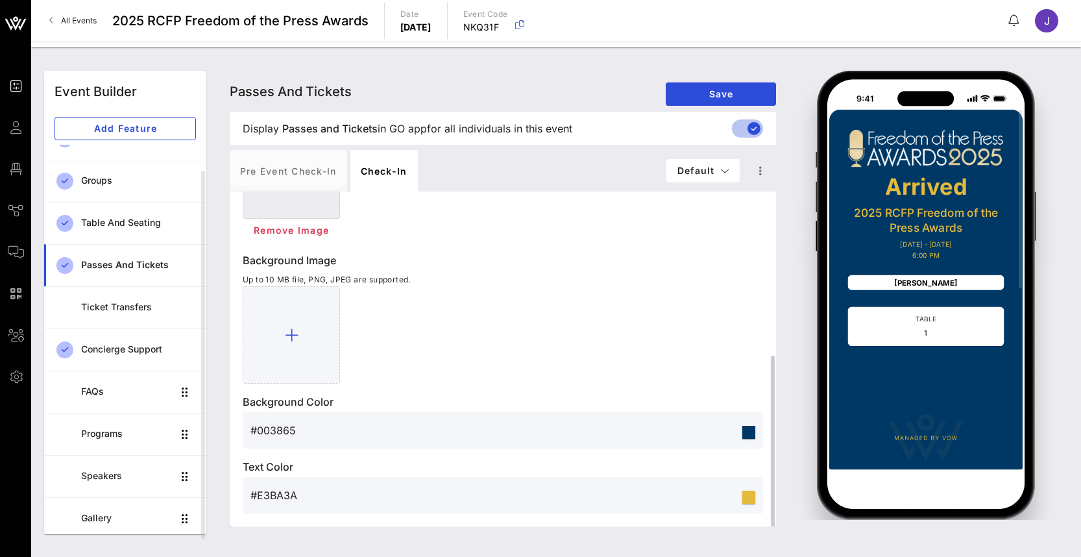
drag, startPoint x: 285, startPoint y: 435, endPoint x: 293, endPoint y: 434, distance: 7.8
click at [282, 435] on input "#003865" at bounding box center [495, 430] width 489 height 21
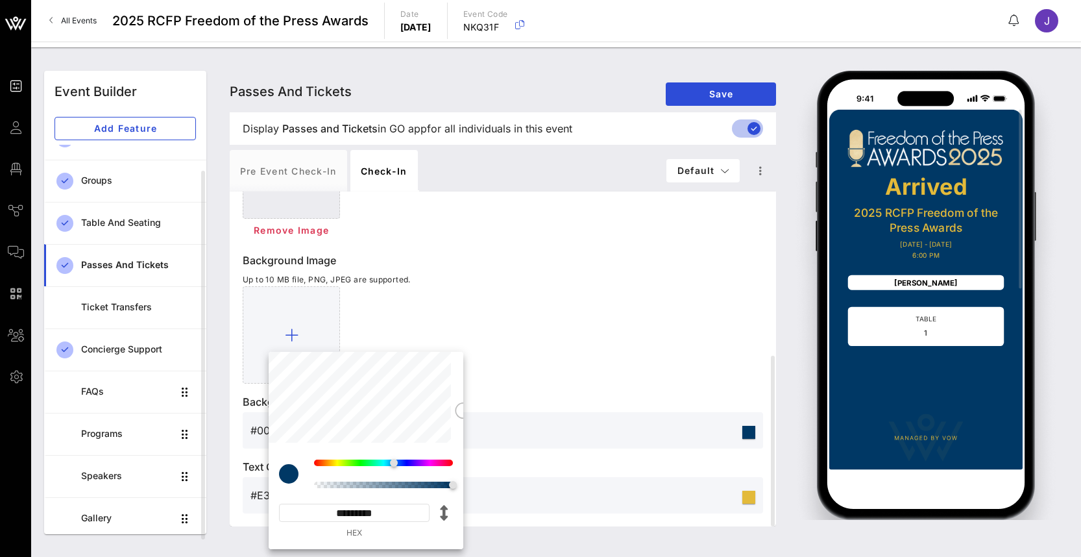
drag, startPoint x: 321, startPoint y: 512, endPoint x: 458, endPoint y: 514, distance: 136.3
click at [457, 514] on div "**********" at bounding box center [366, 499] width 195 height 100
paste input
type input "******"
type input "#3E937B"
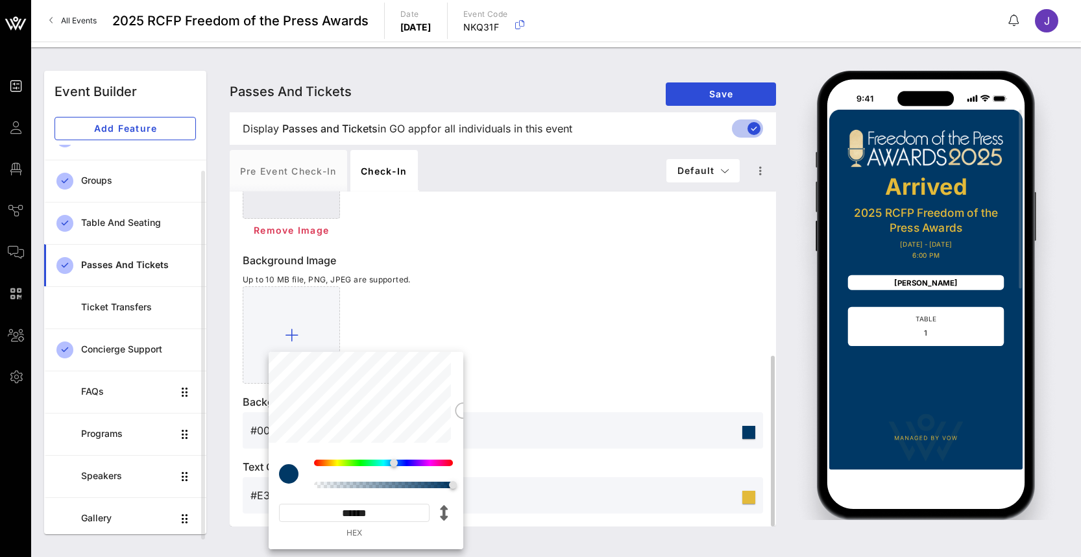
type input "*********"
click at [565, 359] on div at bounding box center [503, 334] width 521 height 97
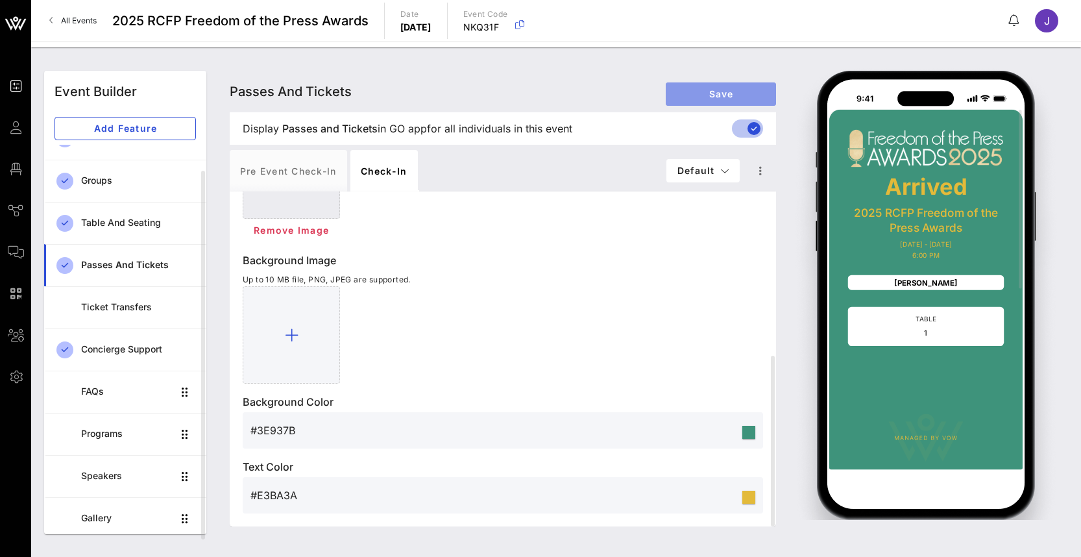
click at [752, 85] on button "Save" at bounding box center [721, 93] width 110 height 23
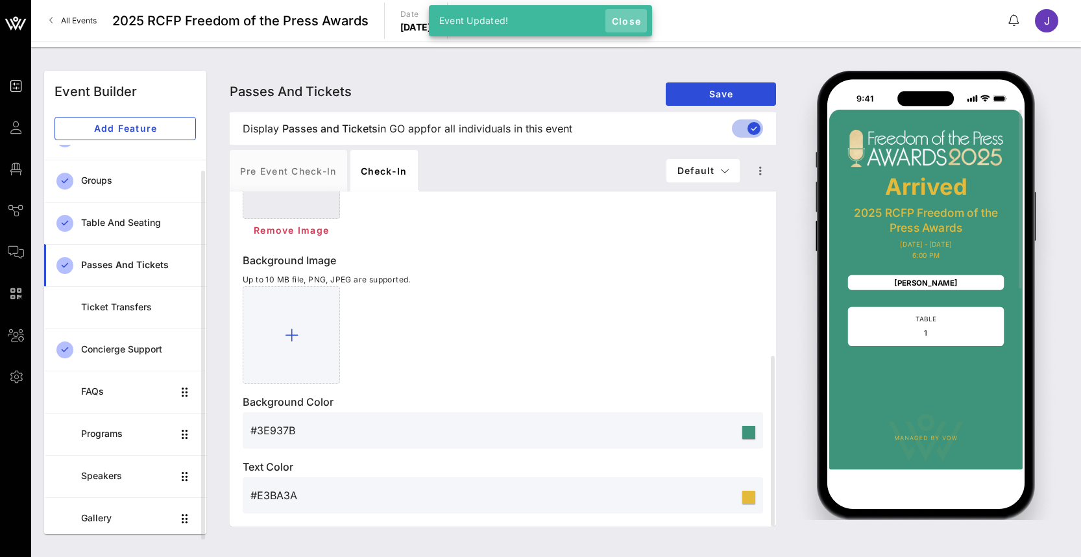
click at [623, 23] on span "Close" at bounding box center [626, 21] width 31 height 11
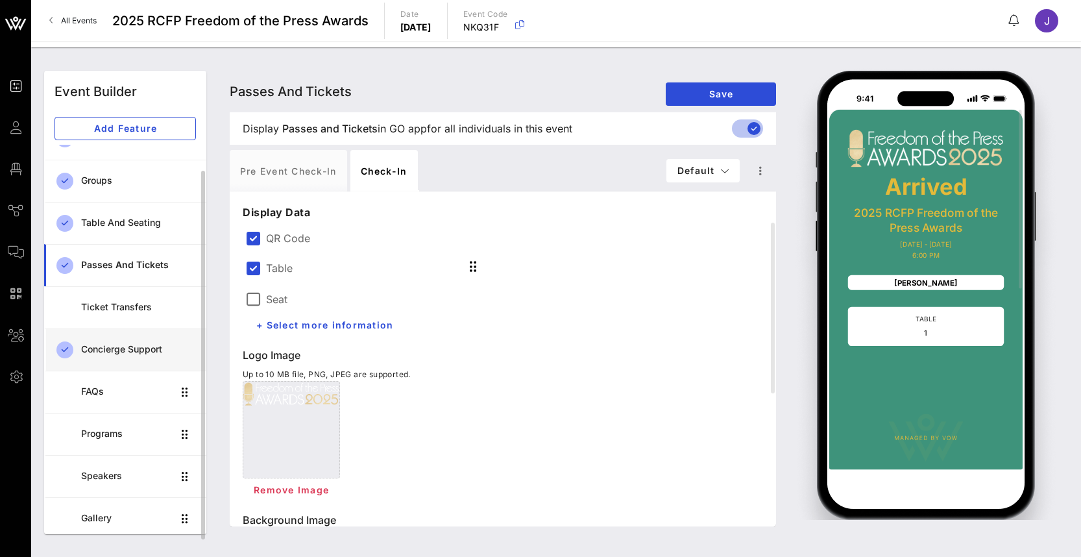
scroll to position [0, 0]
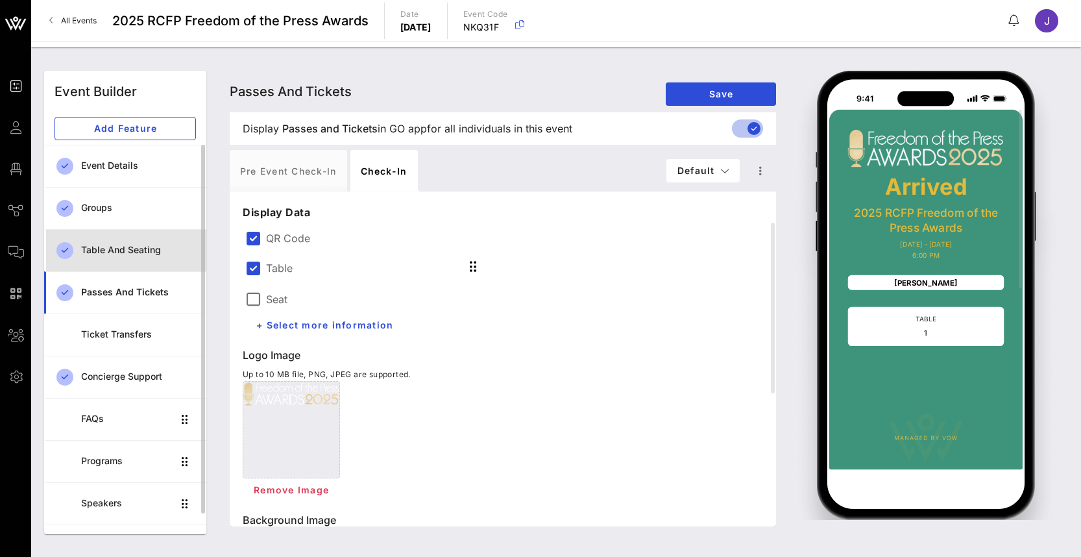
click at [105, 246] on div "Table and Seating" at bounding box center [138, 250] width 115 height 11
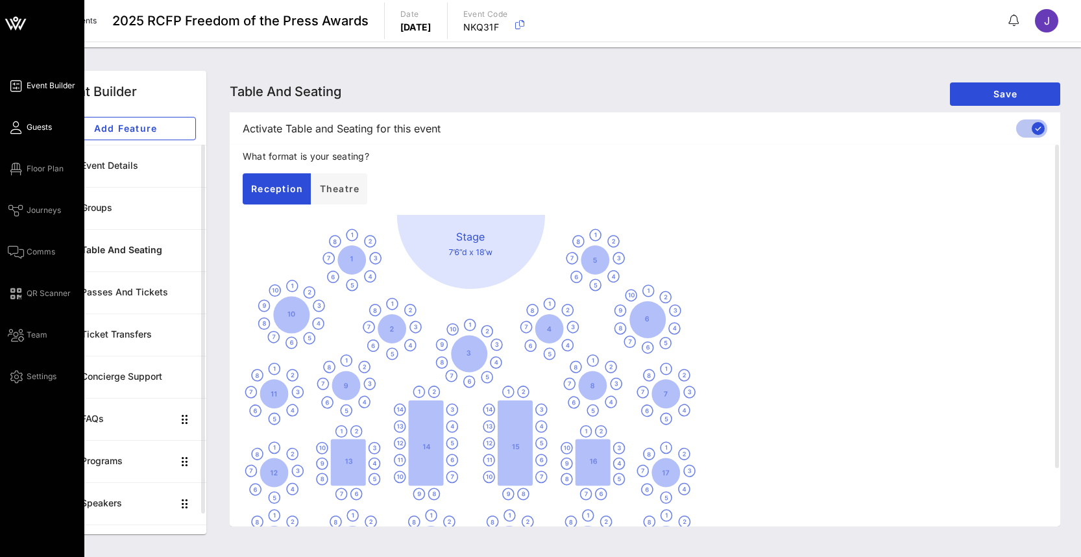
click at [30, 123] on span "Guests" at bounding box center [39, 127] width 25 height 12
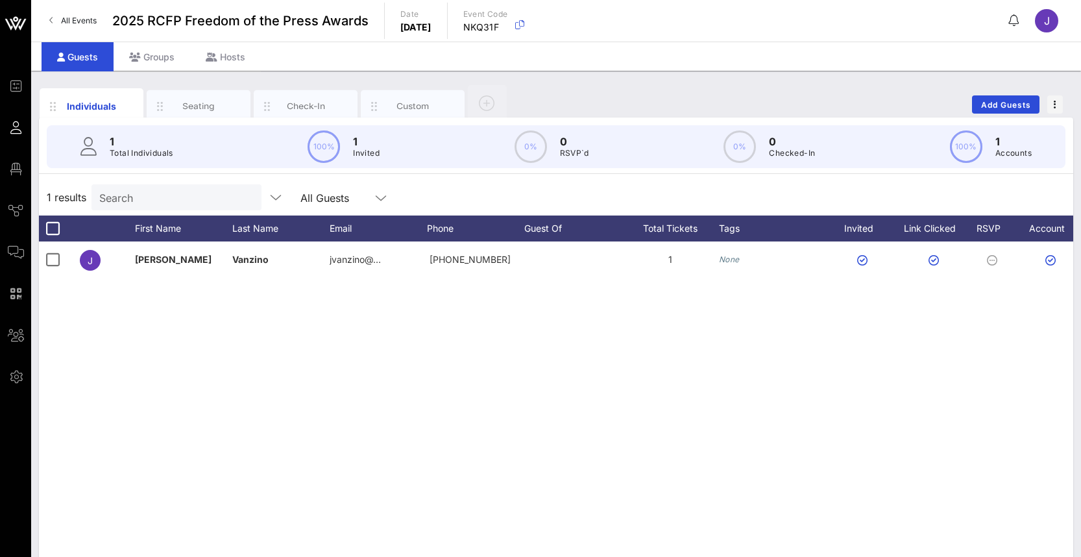
click at [311, 193] on div "All Guests" at bounding box center [325, 198] width 49 height 12
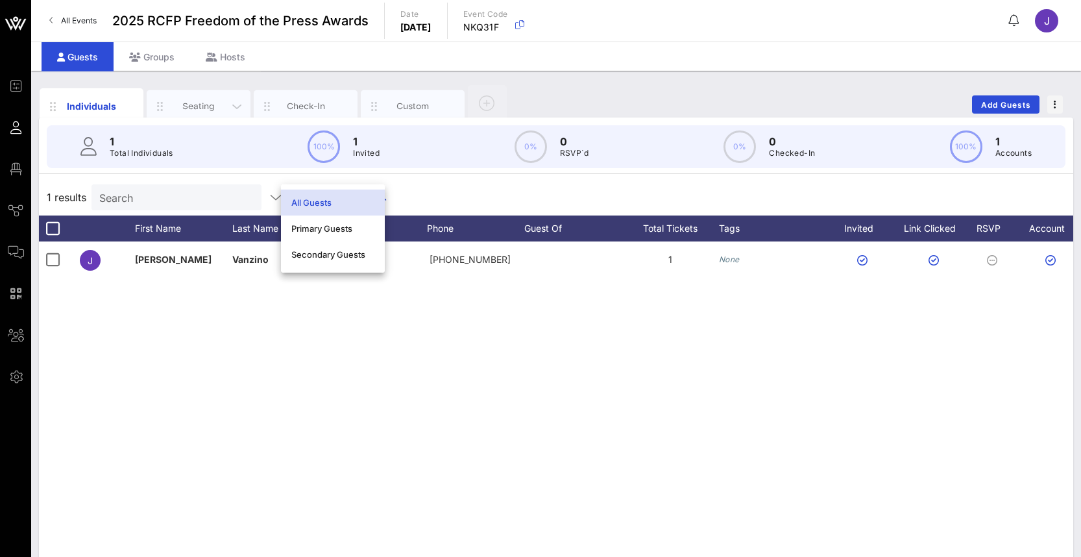
click at [201, 105] on div "Seating" at bounding box center [199, 106] width 58 height 12
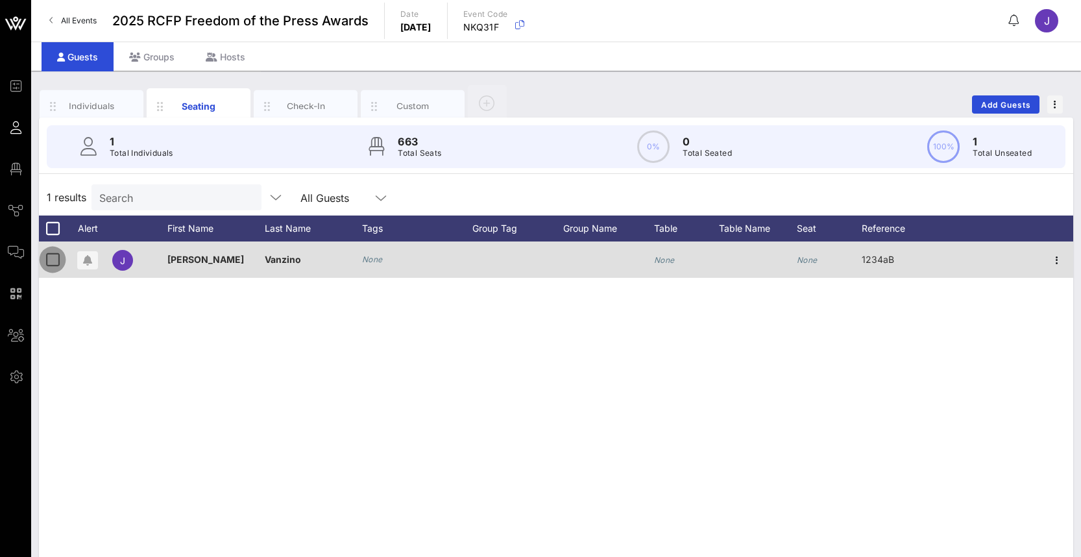
click at [44, 262] on div at bounding box center [53, 260] width 22 height 22
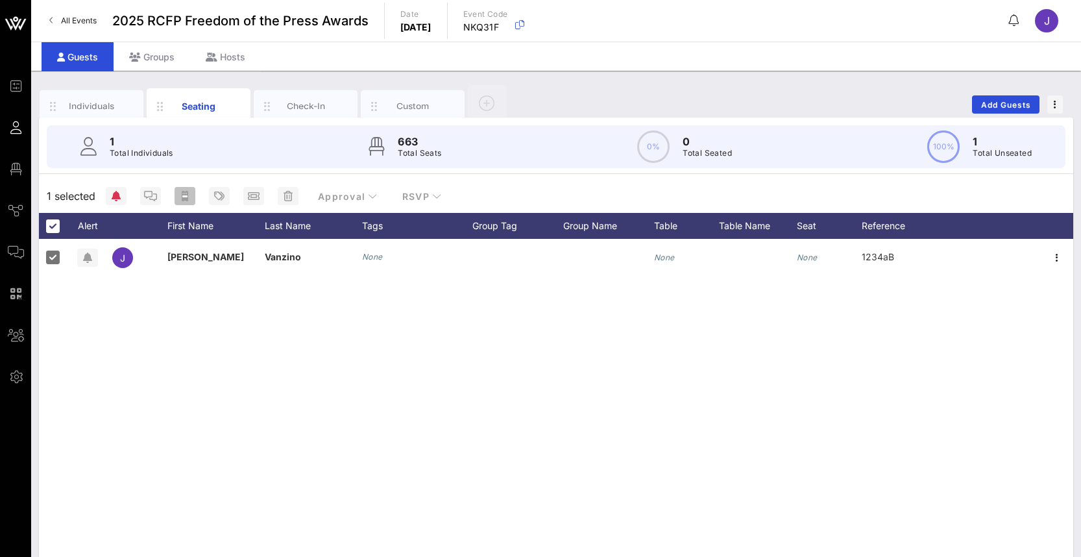
click at [185, 198] on icon "button" at bounding box center [185, 196] width 6 height 10
type input "{{ticket_type}} for {{[URL][DOMAIN_NAME]}}"
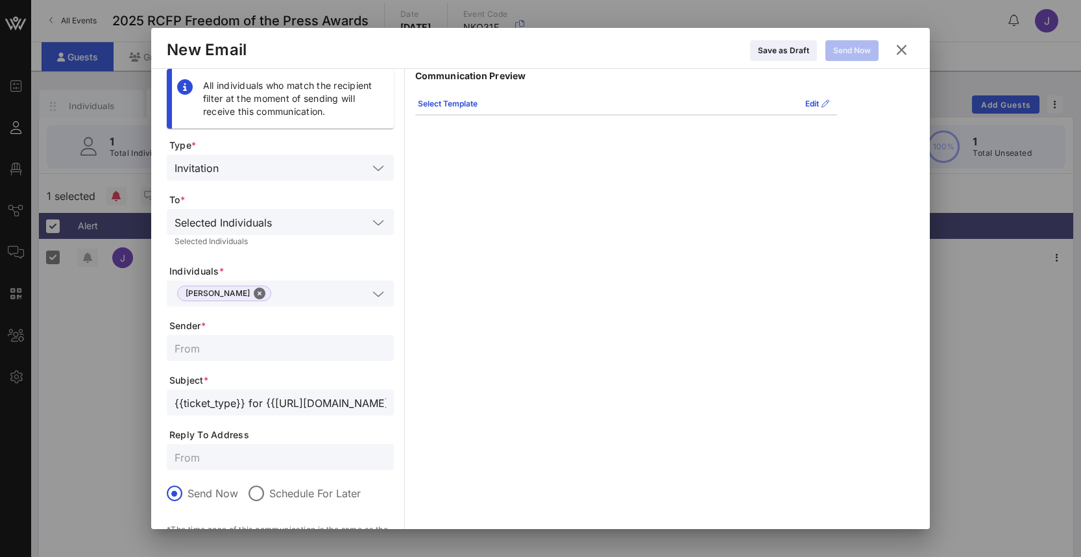
click at [902, 52] on icon at bounding box center [902, 51] width 19 height 18
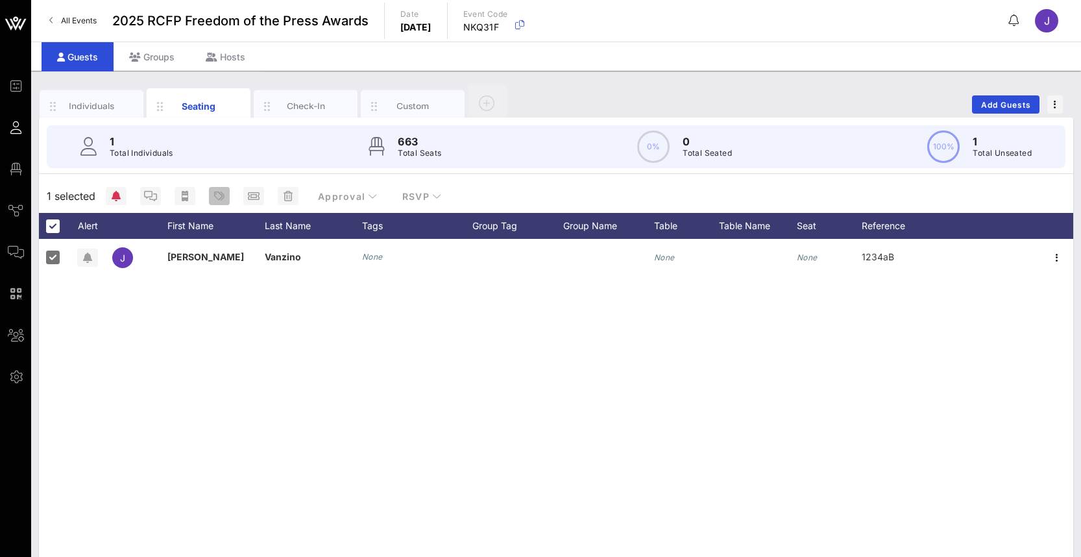
click at [219, 194] on icon "button" at bounding box center [219, 196] width 10 height 10
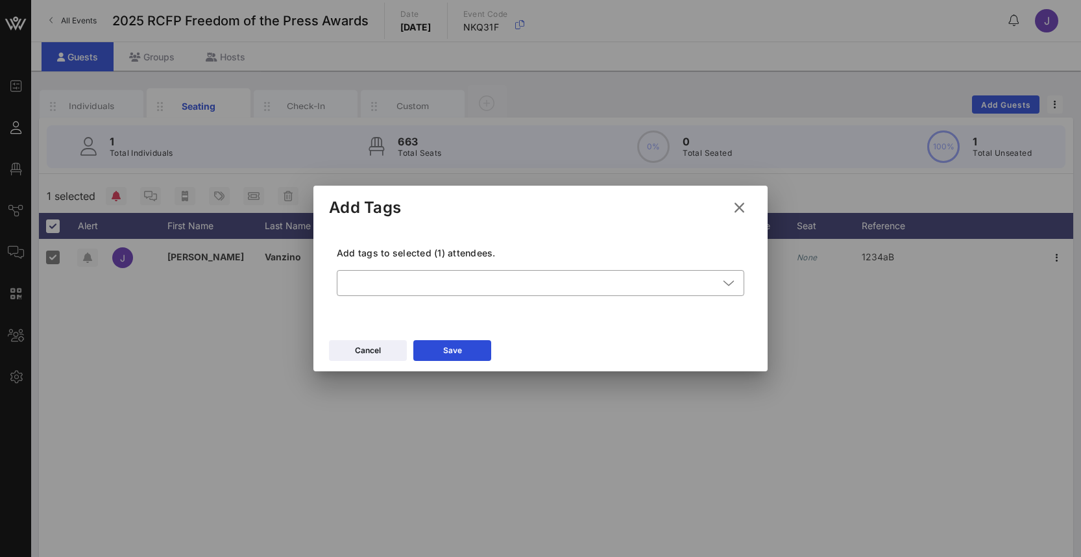
click at [739, 208] on icon at bounding box center [739, 207] width 18 height 16
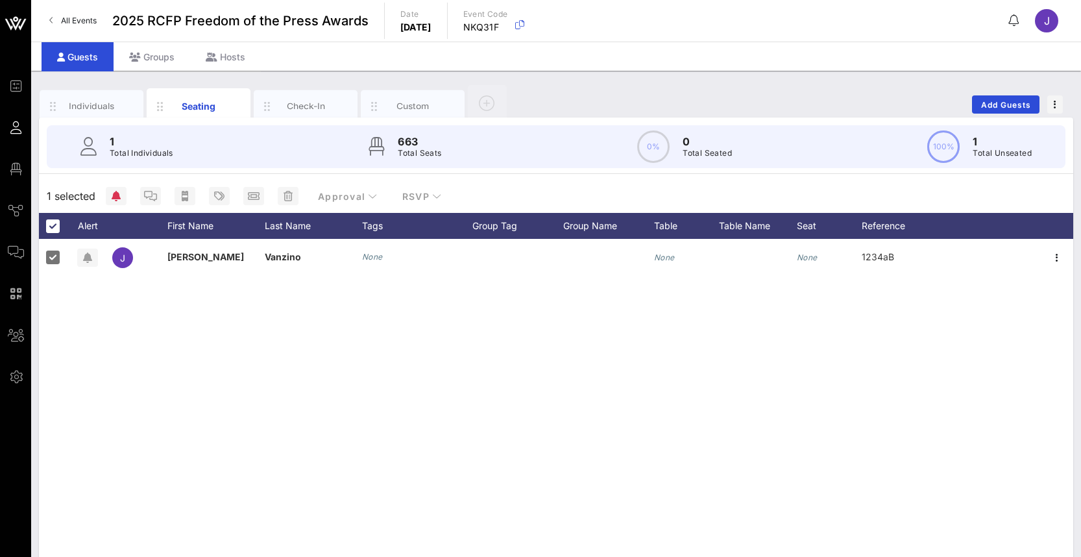
click at [763, 426] on div "[PERSON_NAME] None None None 1234aB" at bounding box center [556, 433] width 1035 height 389
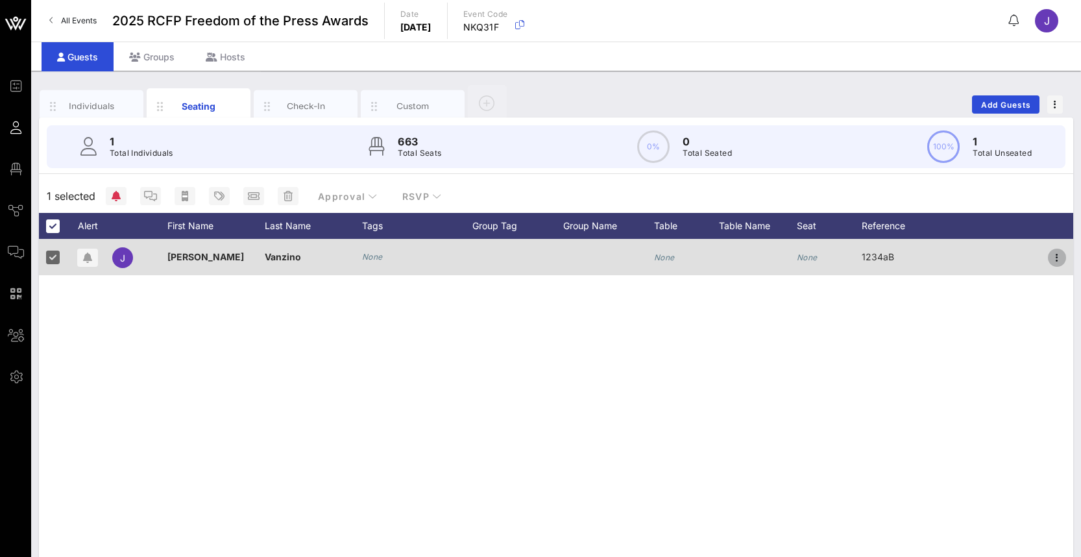
click at [1055, 250] on icon "button" at bounding box center [1058, 258] width 16 height 16
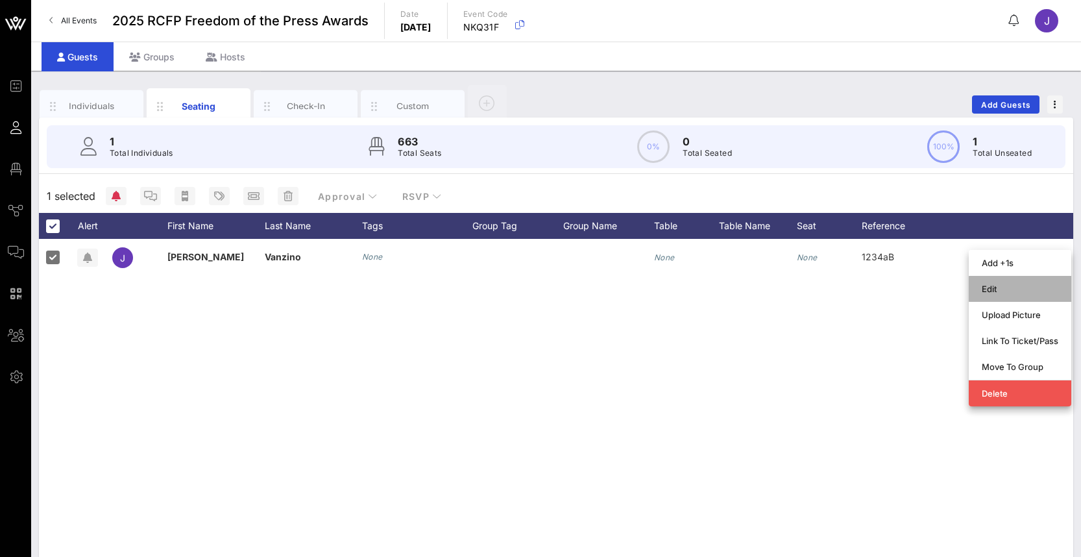
click at [991, 293] on div "Edit" at bounding box center [1020, 289] width 77 height 10
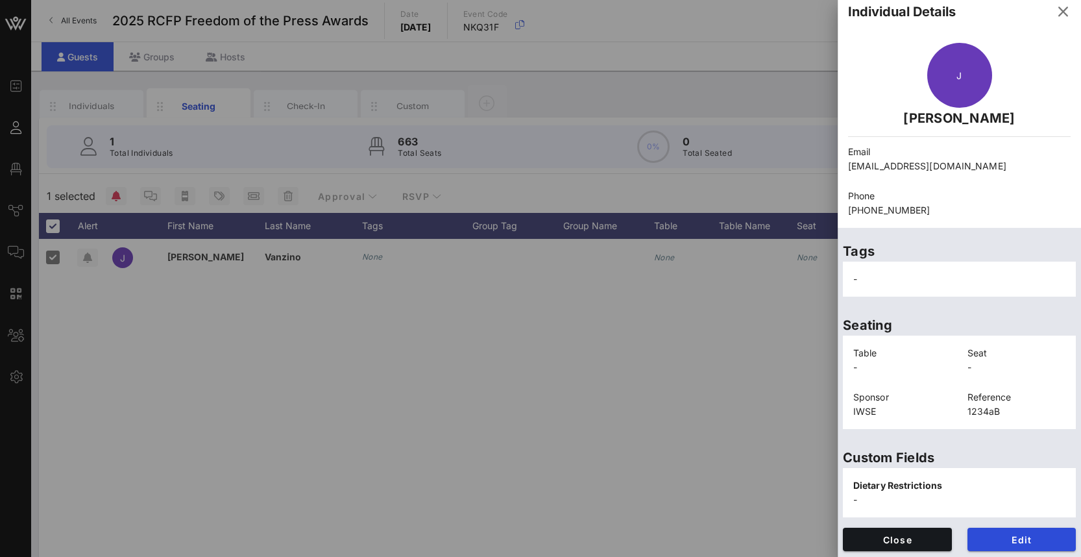
scroll to position [11, 0]
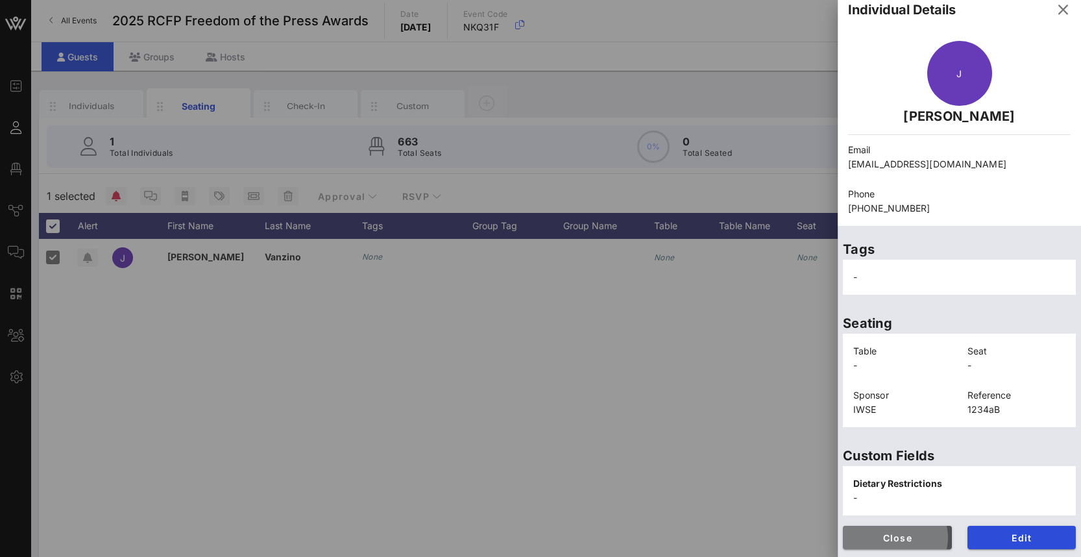
click at [909, 536] on span "Close" at bounding box center [898, 537] width 88 height 11
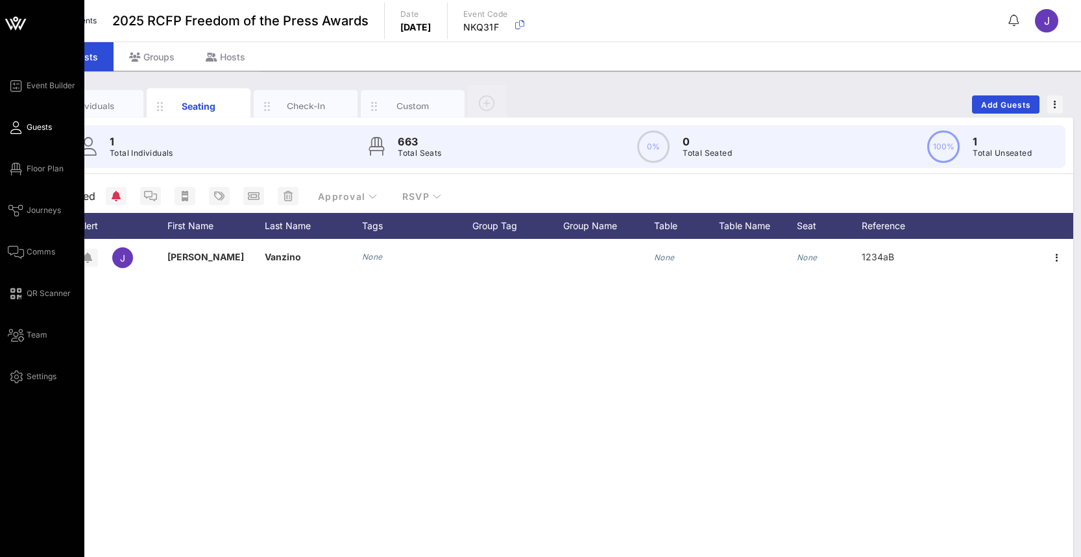
click at [23, 203] on link "Journeys" at bounding box center [34, 211] width 53 height 16
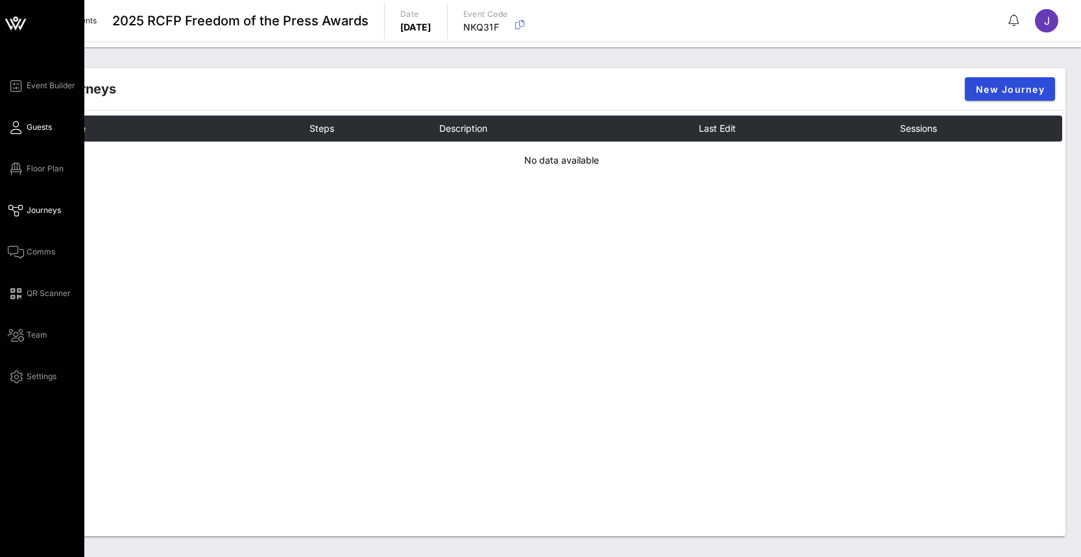
click at [18, 129] on icon at bounding box center [16, 128] width 16 height 2
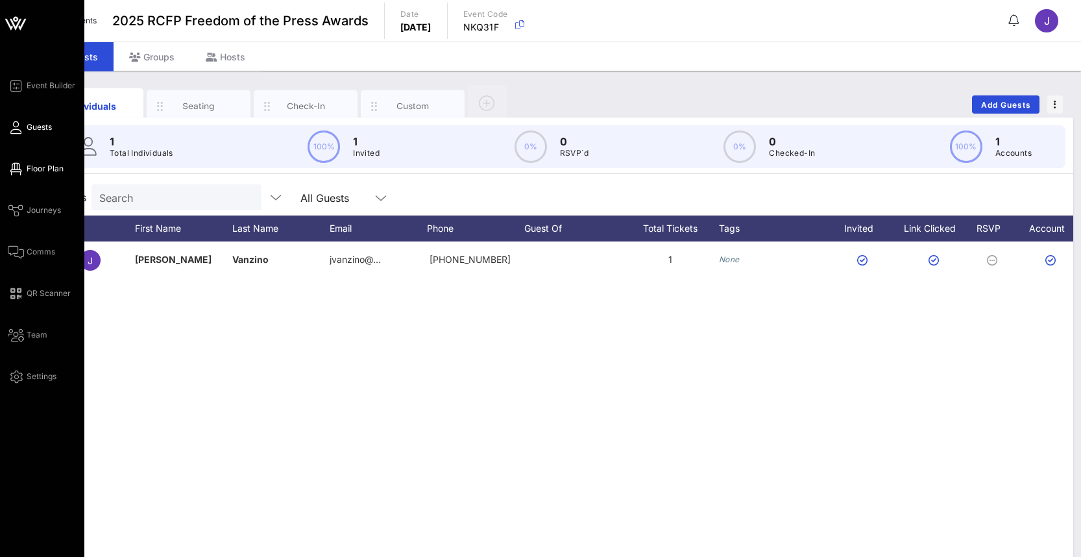
click at [14, 170] on icon at bounding box center [16, 169] width 16 height 2
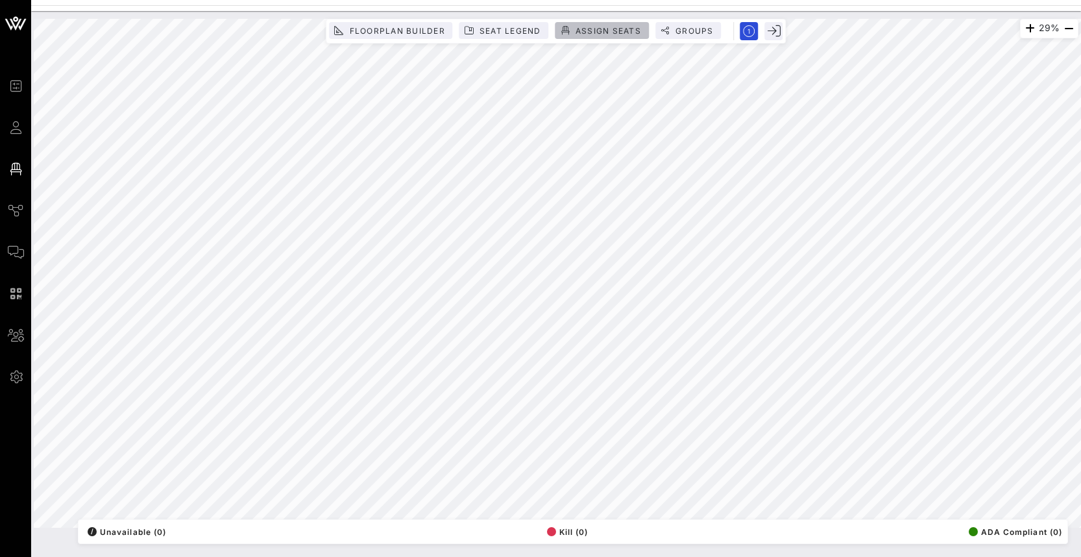
click at [586, 31] on span "Assign Seats" at bounding box center [608, 31] width 66 height 10
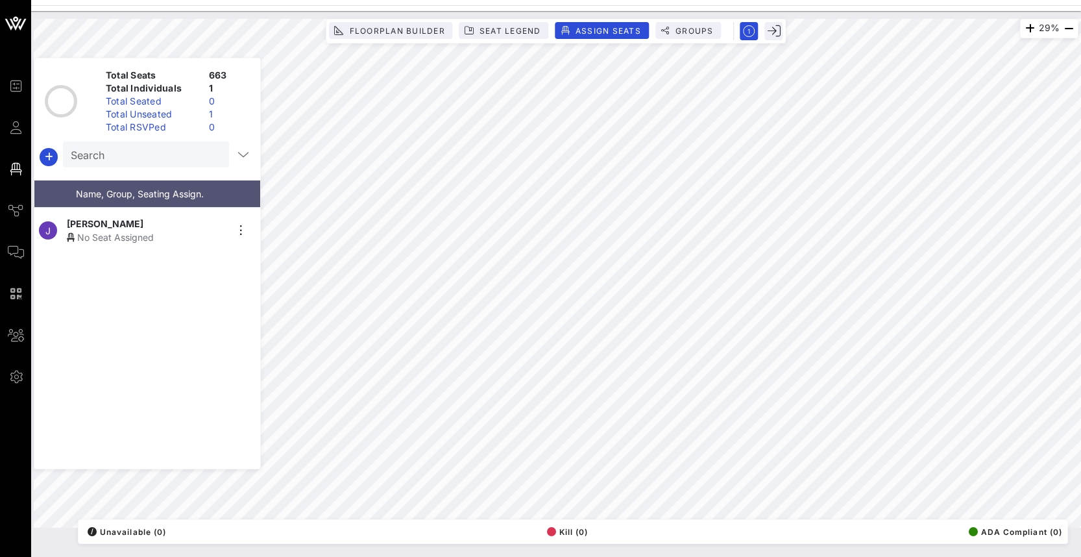
click at [446, 58] on div "29% Floorplan Builder Seat Legend Assign Seats Groups Exit Total Seats 663 Tota…" at bounding box center [556, 273] width 1045 height 509
click at [240, 225] on icon "button" at bounding box center [241, 231] width 16 height 16
click at [166, 230] on div "No Seat Assigned" at bounding box center [147, 237] width 160 height 14
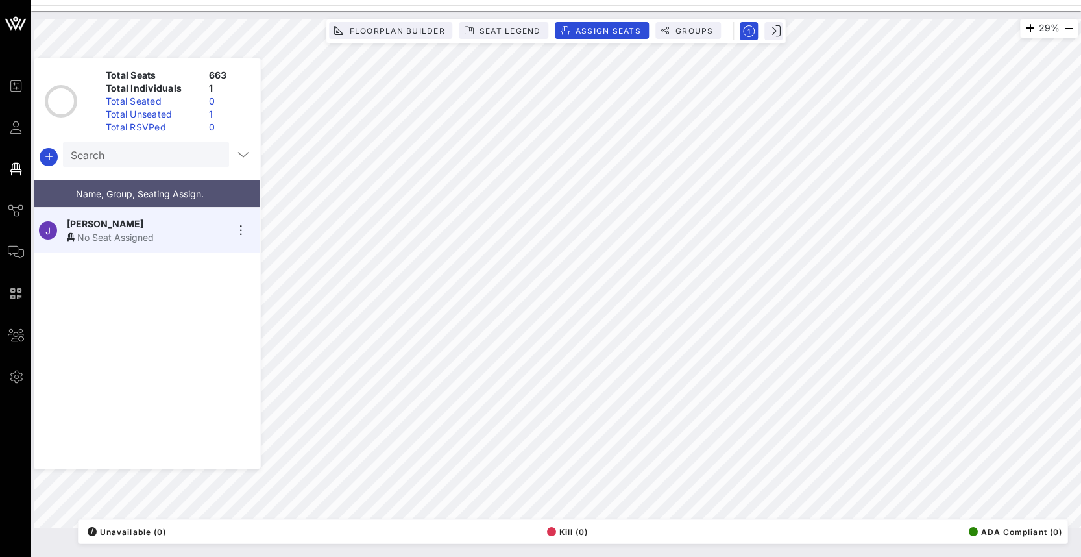
click at [129, 188] on span "Name, Group, Seating Assign." at bounding box center [140, 193] width 128 height 11
click at [691, 31] on span "Groups" at bounding box center [694, 31] width 39 height 10
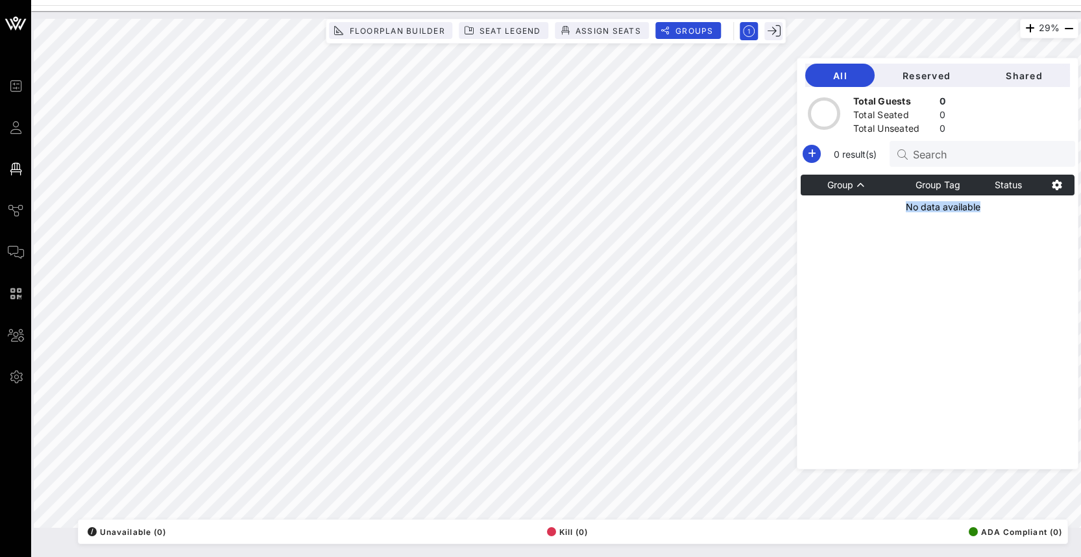
click at [477, 125] on div "29% Floorplan Builder Seat Legend Assign Seats Groups Exit All Reserved Shared …" at bounding box center [556, 273] width 1045 height 509
click at [499, 35] on span "Seat Legend" at bounding box center [510, 31] width 62 height 10
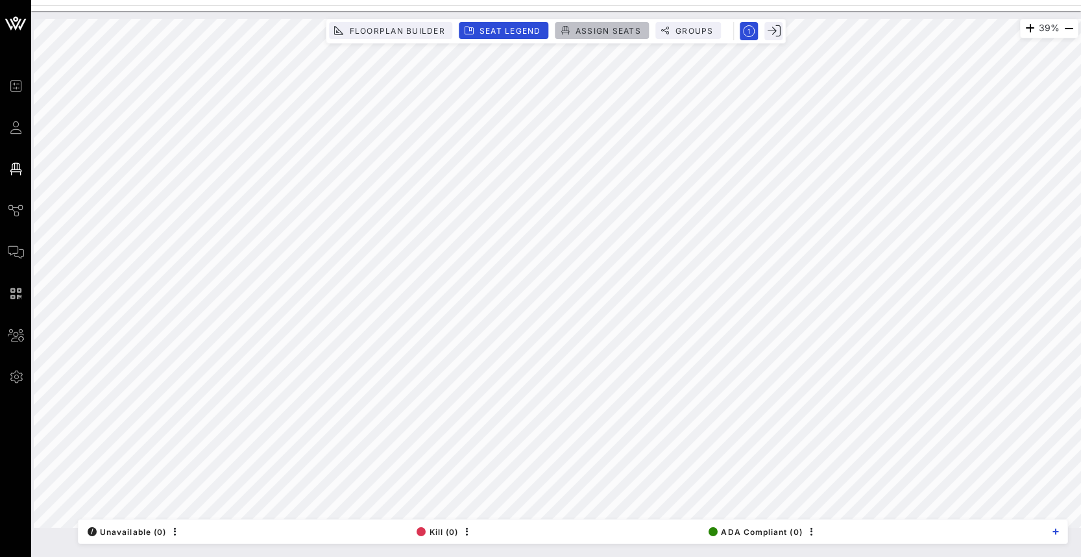
click at [630, 30] on span "Assign Seats" at bounding box center [608, 31] width 66 height 10
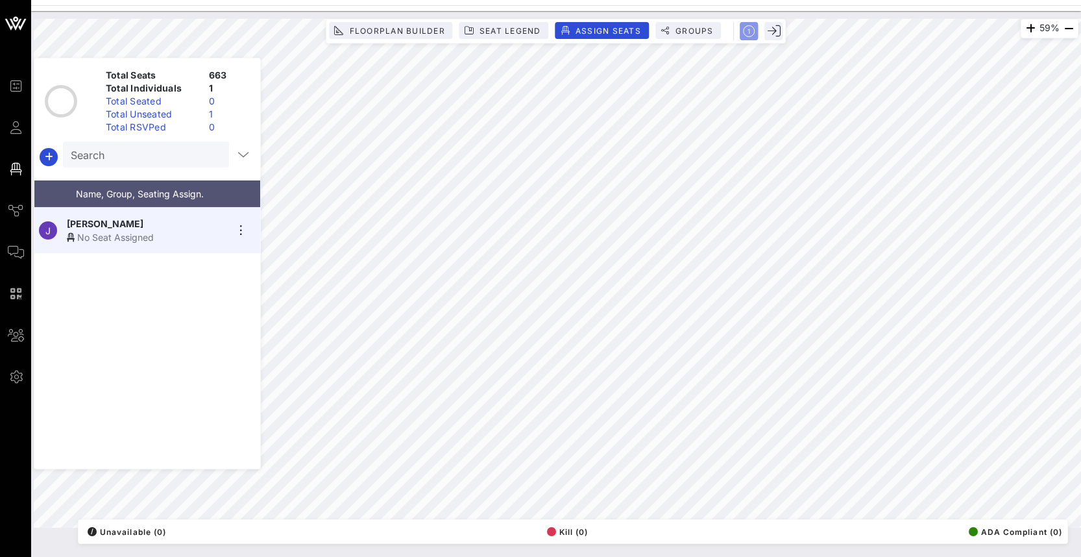
click at [744, 34] on icon "button" at bounding box center [750, 31] width 12 height 12
click at [748, 36] on circle "button" at bounding box center [749, 31] width 11 height 11
click at [772, 32] on icon "button" at bounding box center [774, 31] width 13 height 13
click at [337, 264] on div "59% Floorplan Builder Seat Legend Assign Seats Groups Exit Total Seats 663 Tota…" at bounding box center [556, 273] width 1045 height 509
click at [776, 34] on icon "button" at bounding box center [774, 31] width 13 height 13
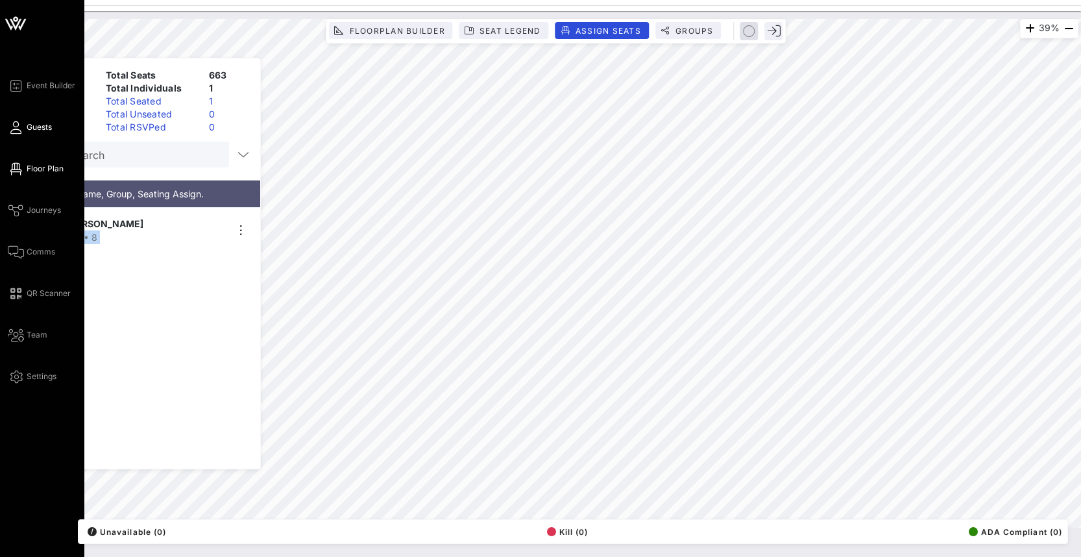
click at [22, 128] on icon at bounding box center [16, 128] width 16 height 2
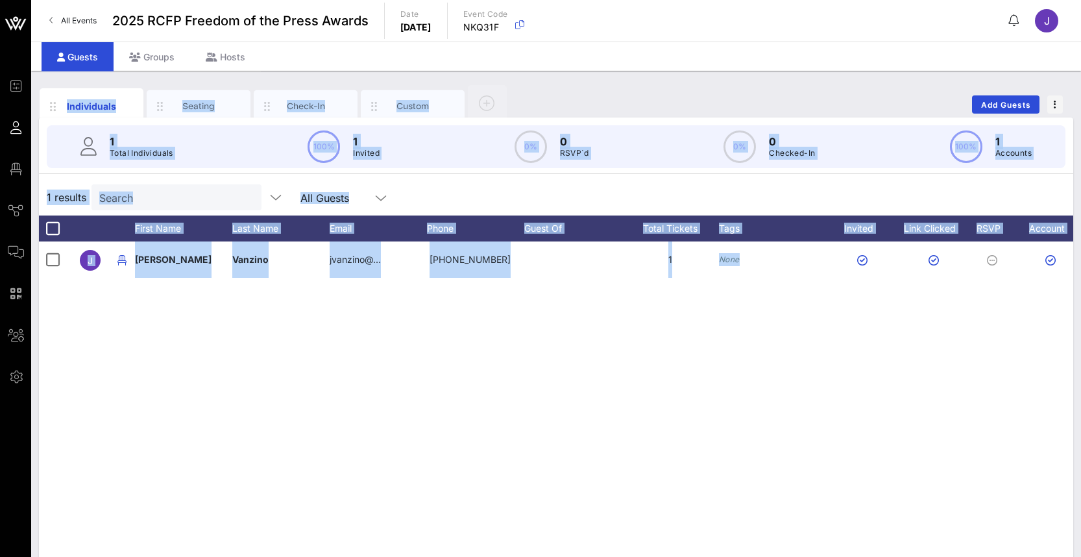
click at [556, 390] on div "[PERSON_NAME][GEOGRAPHIC_DATA] jvanzino@… [PHONE_NUMBER] 1 None" at bounding box center [556, 435] width 1035 height 389
click at [904, 392] on div "[PERSON_NAME][GEOGRAPHIC_DATA] jvanzino@… [PHONE_NUMBER] 1 None" at bounding box center [556, 435] width 1035 height 389
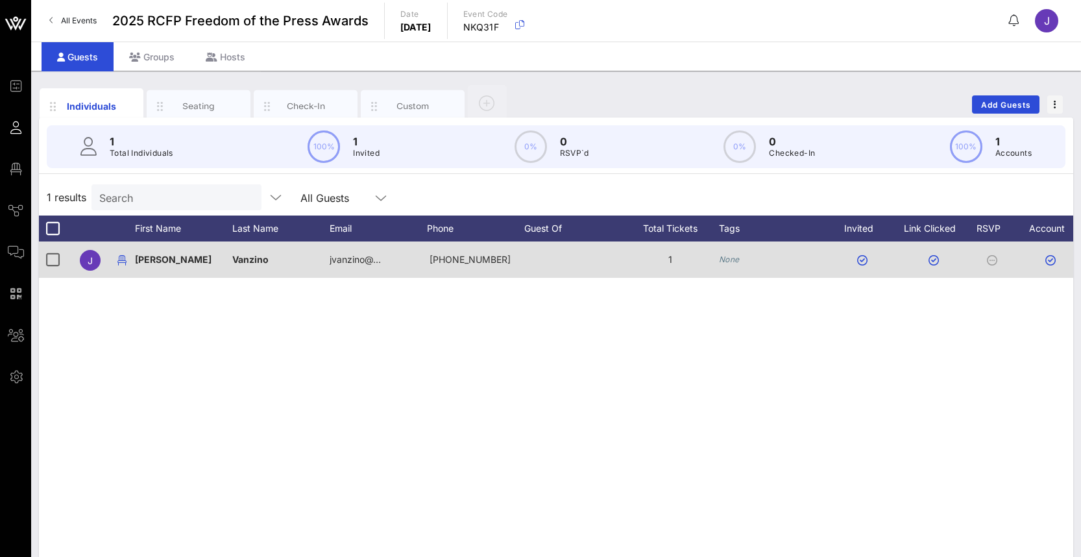
click at [179, 264] on div "[PERSON_NAME]" at bounding box center [183, 259] width 97 height 36
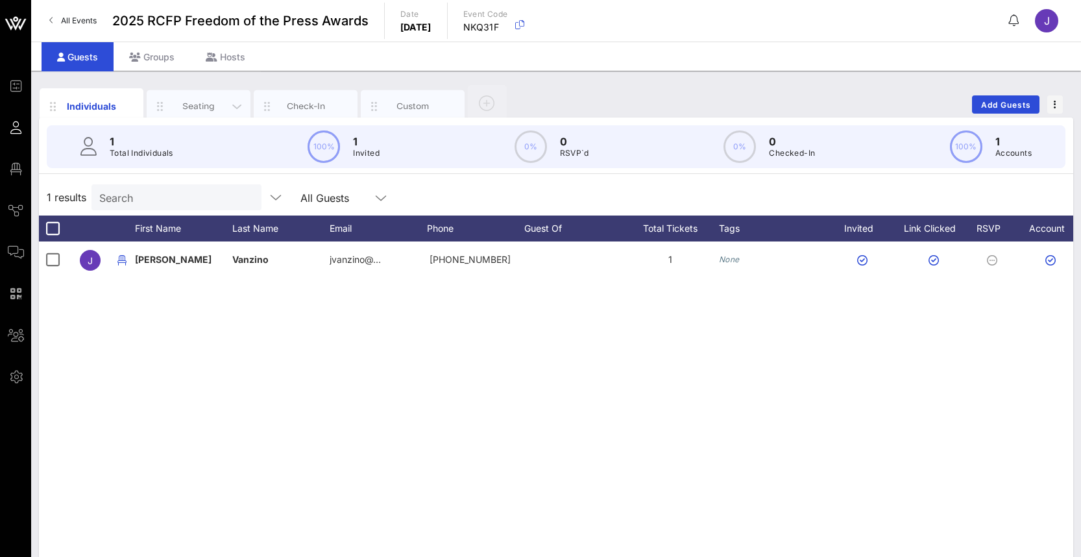
click at [179, 101] on div "Seating" at bounding box center [199, 106] width 58 height 12
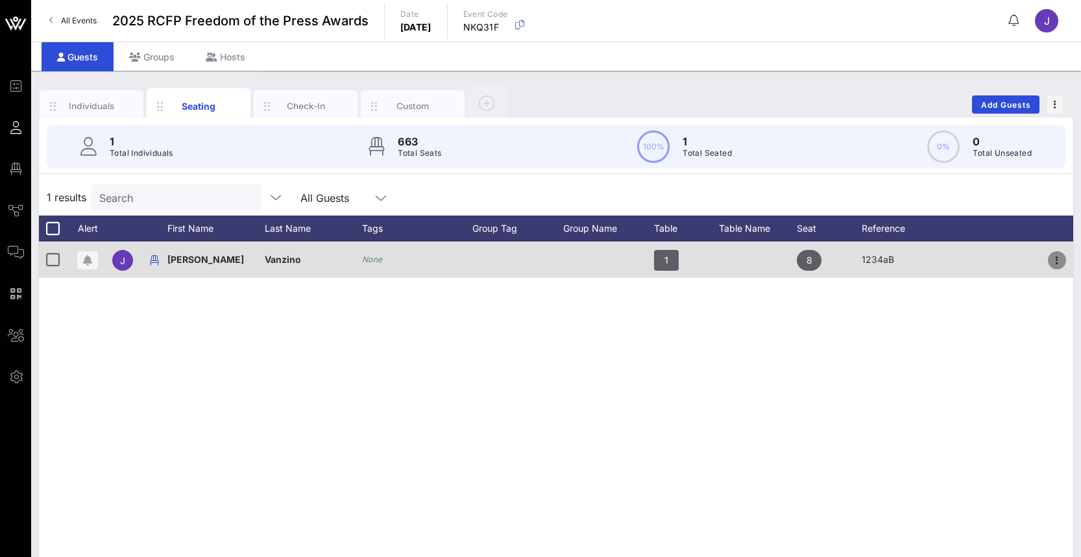
click at [1057, 262] on icon "button" at bounding box center [1058, 261] width 16 height 16
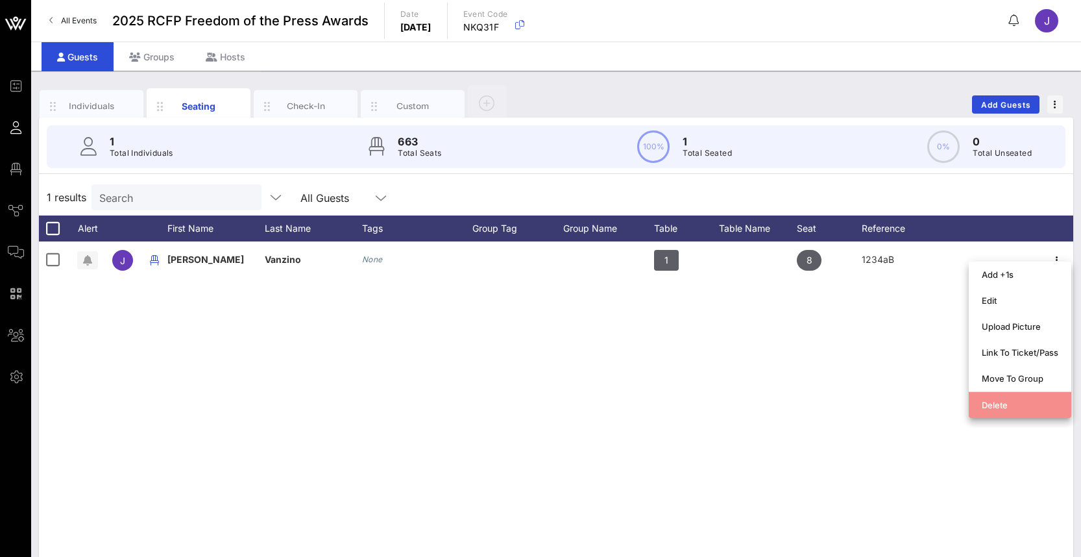
click at [995, 402] on div "Delete" at bounding box center [1020, 405] width 77 height 10
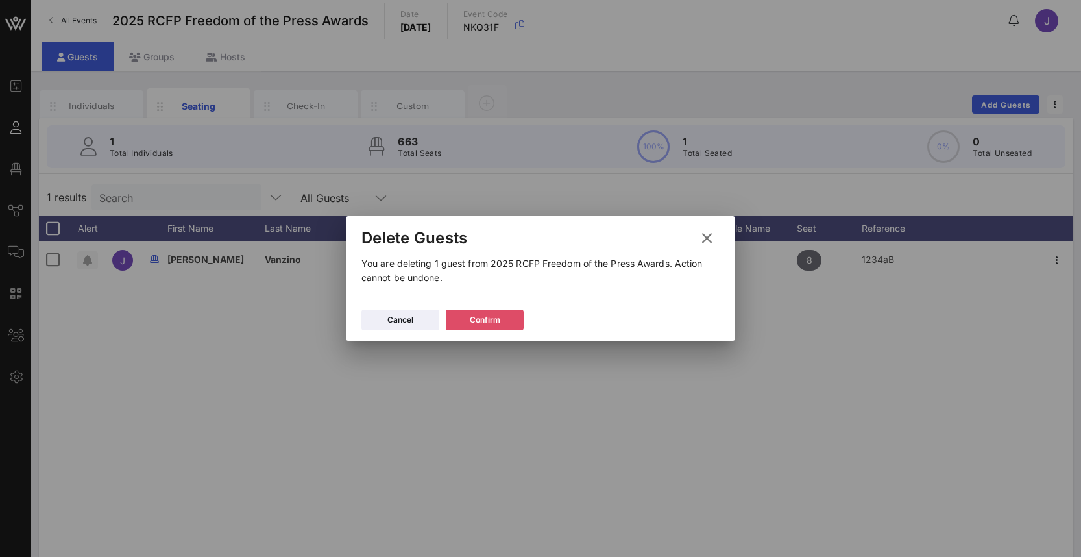
click at [461, 326] on button "Confirm" at bounding box center [485, 320] width 78 height 21
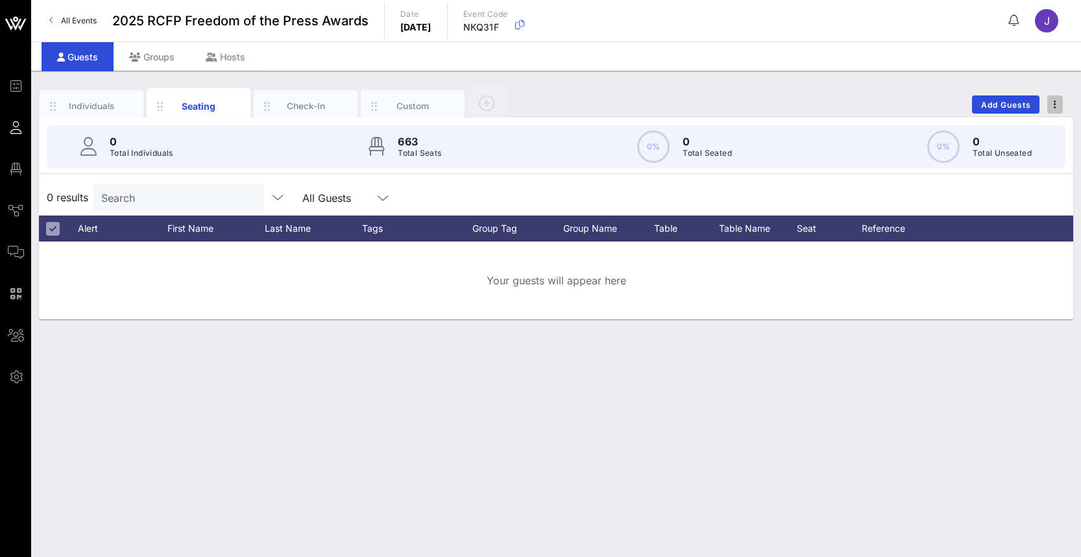
click at [1057, 105] on span "button" at bounding box center [1056, 104] width 16 height 9
click at [1018, 103] on span "Add Guests" at bounding box center [1006, 105] width 51 height 10
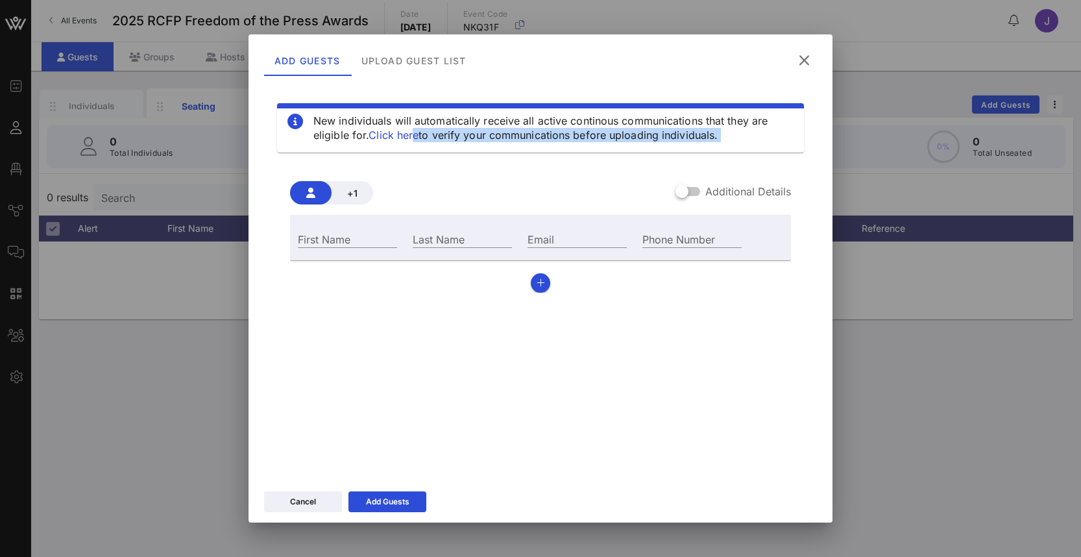
drag, startPoint x: 415, startPoint y: 141, endPoint x: 682, endPoint y: 179, distance: 268.9
click at [679, 173] on div "New individuals will automatically receive all active continous communications …" at bounding box center [540, 276] width 553 height 389
click at [443, 63] on div "Upload Guest List" at bounding box center [414, 60] width 126 height 31
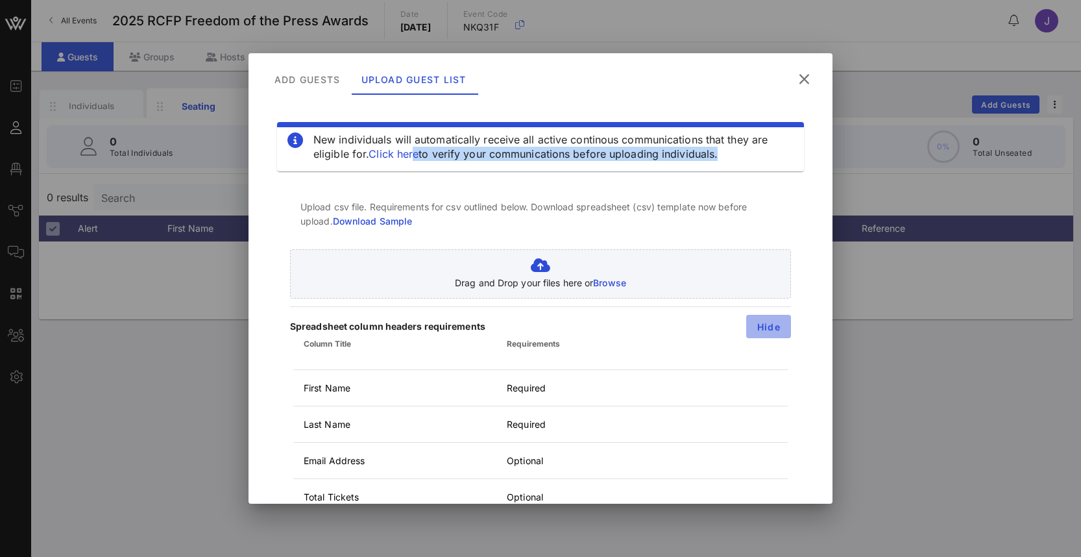
click at [759, 324] on span "Hide" at bounding box center [769, 326] width 24 height 11
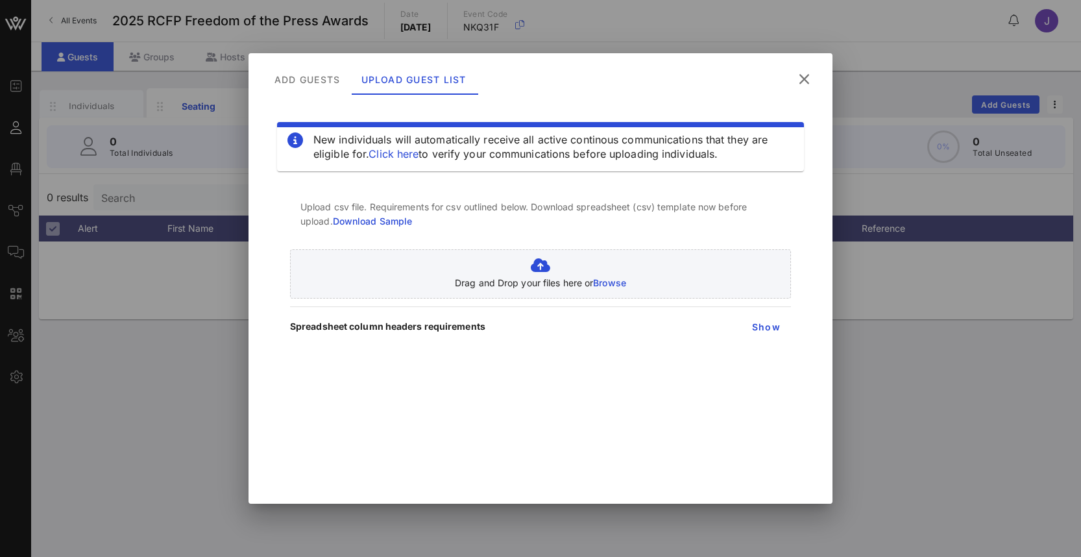
drag, startPoint x: 660, startPoint y: 358, endPoint x: 659, endPoint y: 352, distance: 6.5
click at [659, 358] on div "New individuals will automatically receive all active continous communications …" at bounding box center [540, 295] width 553 height 389
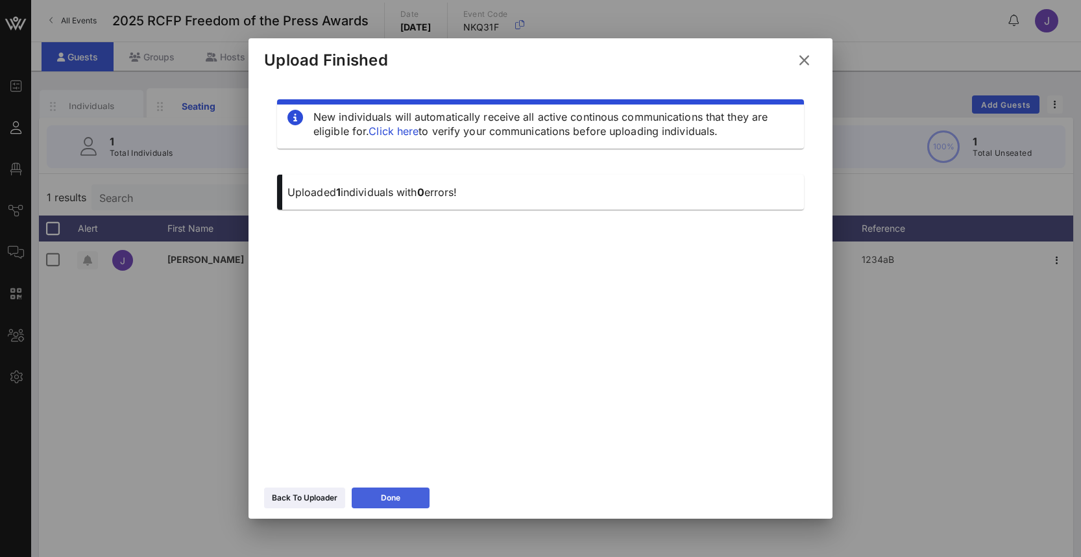
click at [415, 495] on button "Done" at bounding box center [391, 497] width 78 height 21
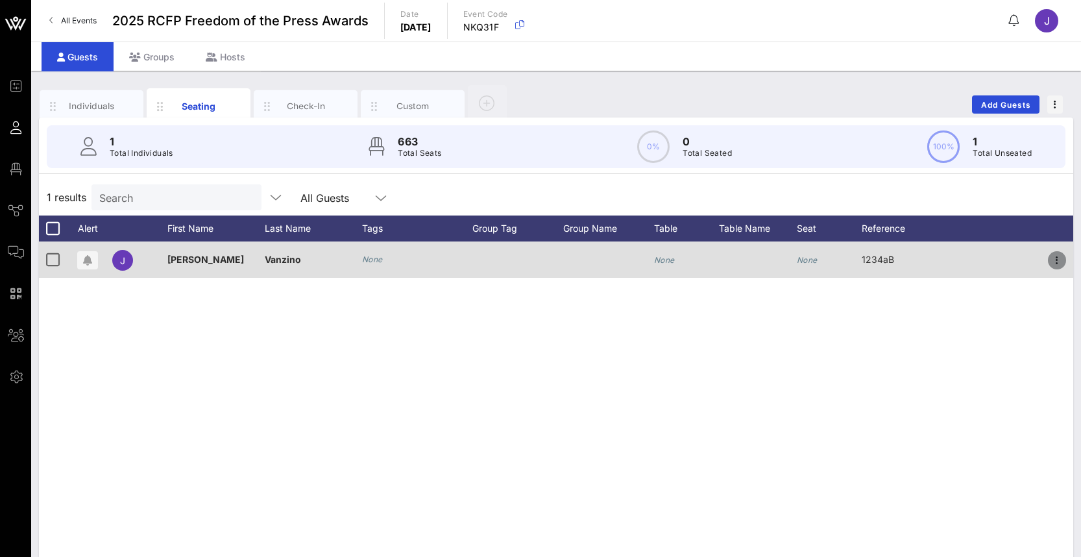
click at [1052, 261] on icon "button" at bounding box center [1058, 261] width 16 height 16
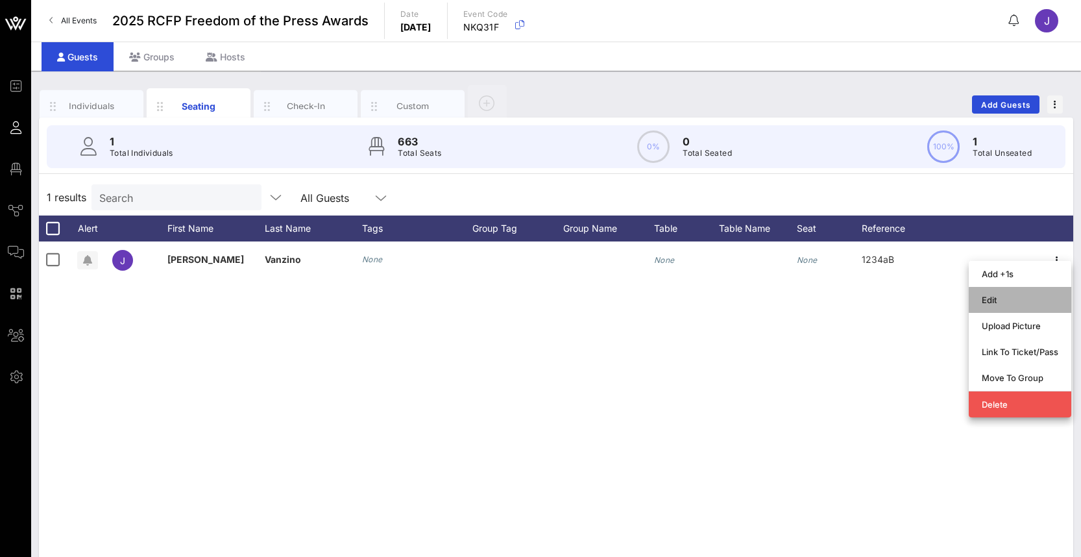
click at [1010, 310] on div "Edit" at bounding box center [1020, 300] width 77 height 21
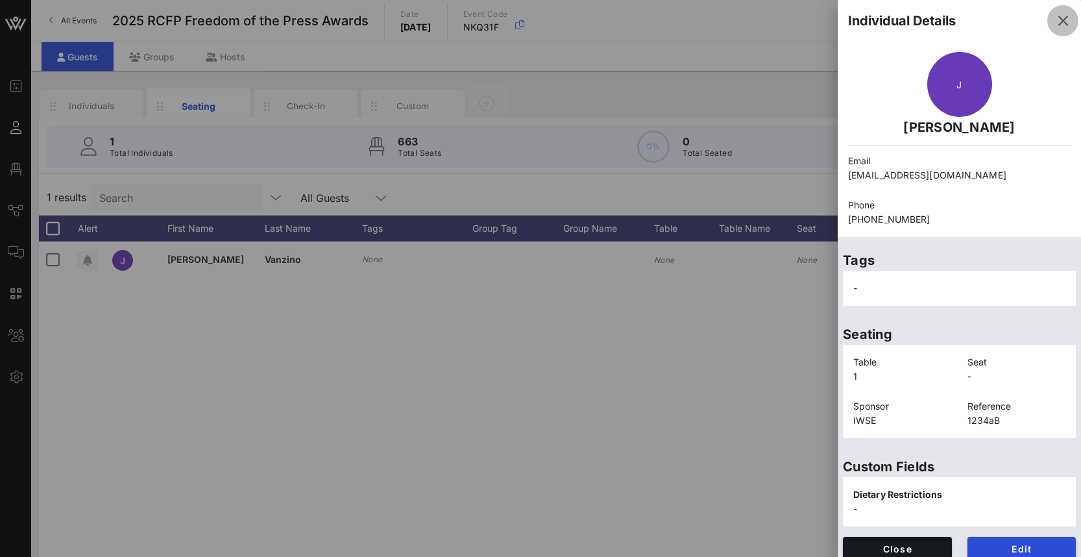
click at [1055, 24] on icon "button" at bounding box center [1063, 21] width 16 height 16
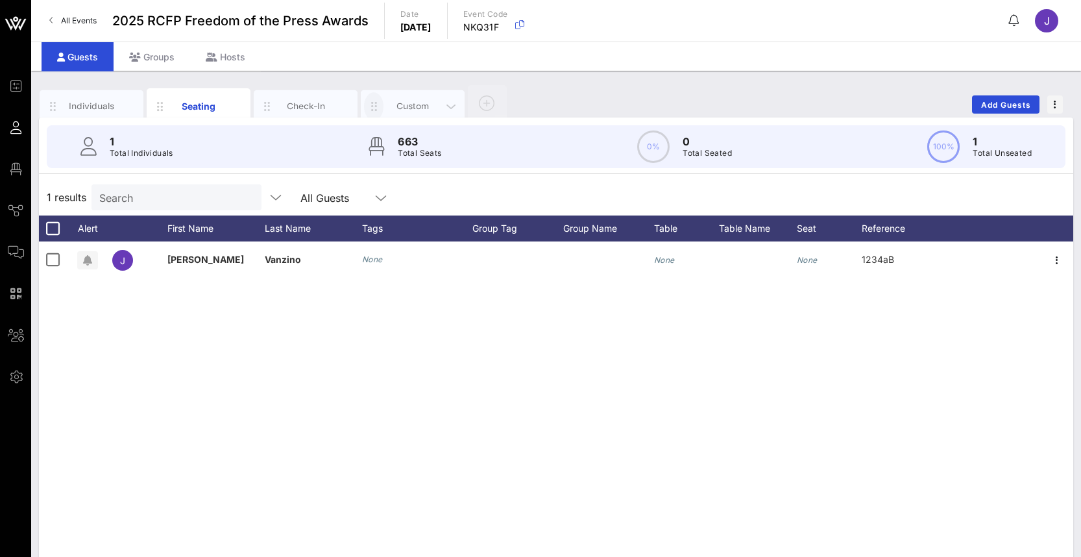
click at [374, 104] on icon "button" at bounding box center [374, 106] width 16 height 14
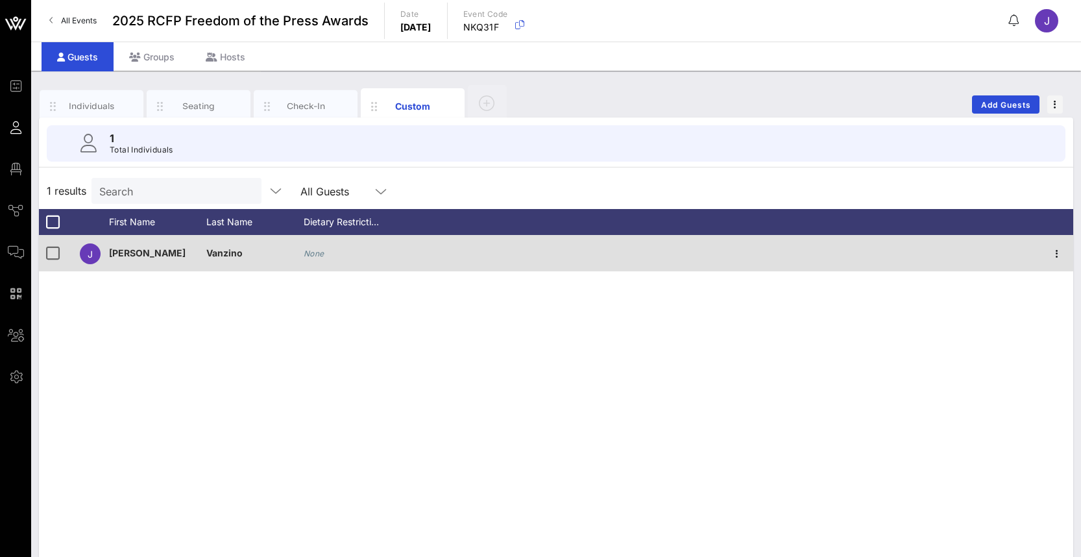
click at [325, 256] on div "None" at bounding box center [352, 260] width 97 height 51
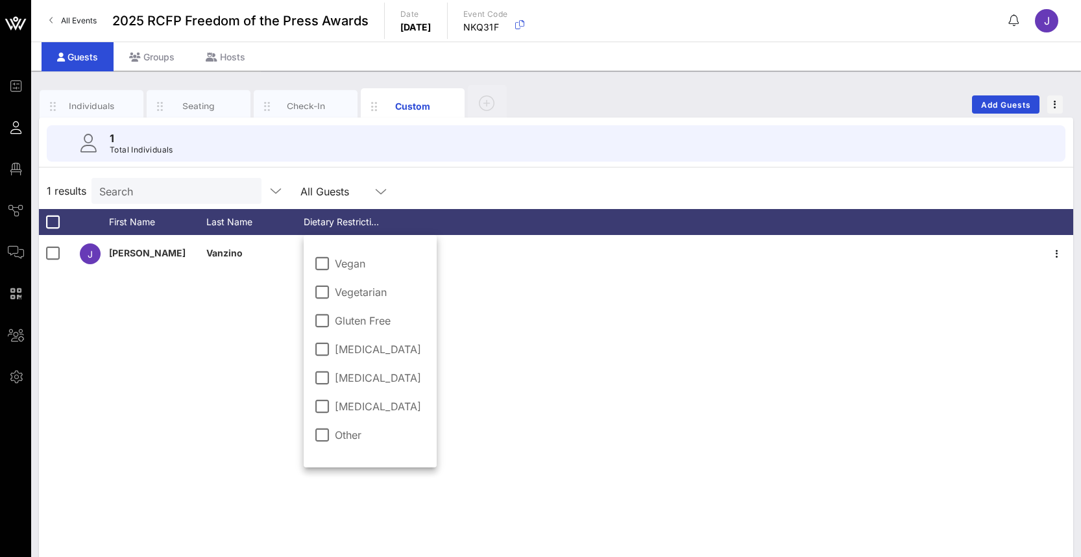
click at [186, 430] on div "[PERSON_NAME] None" at bounding box center [556, 429] width 1035 height 389
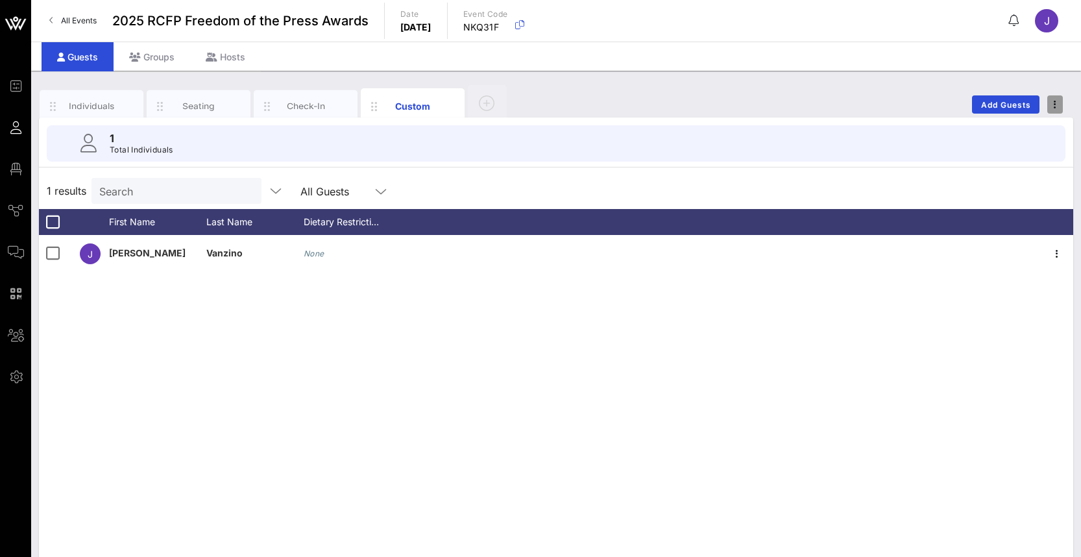
click at [1055, 106] on icon "button" at bounding box center [1055, 104] width 3 height 9
click at [884, 97] on div "Individuals Seating Check-In Custom Add Guests" at bounding box center [556, 105] width 1035 height 42
click at [203, 99] on div "Seating" at bounding box center [199, 106] width 104 height 32
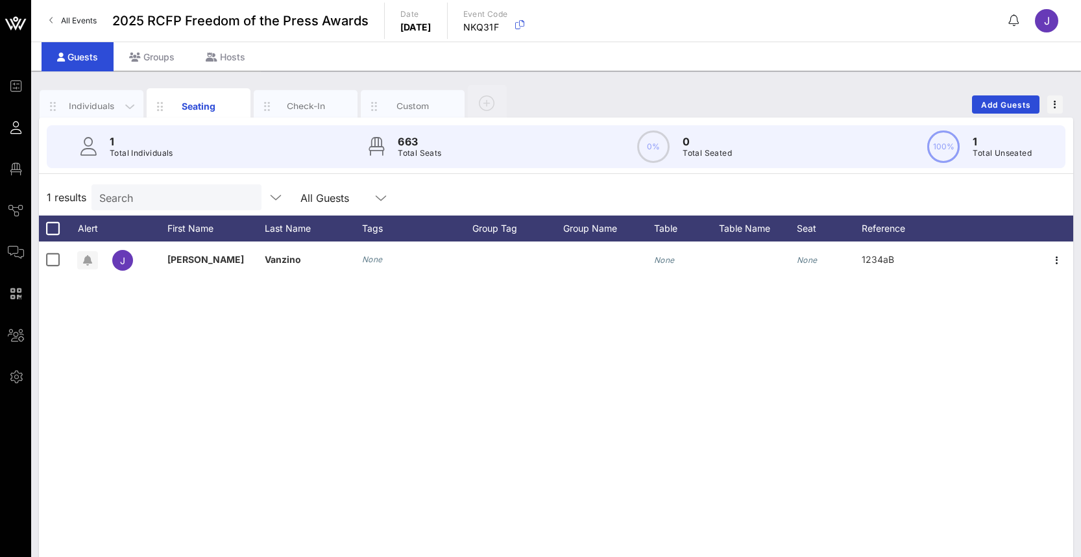
click at [95, 105] on div "Individuals" at bounding box center [92, 106] width 58 height 12
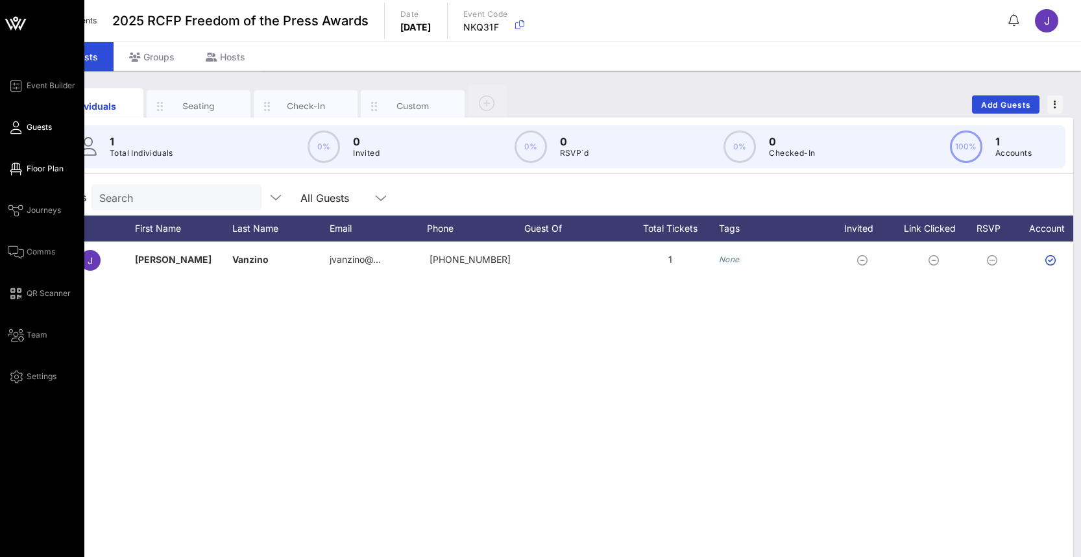
click at [22, 166] on link "Floor Plan" at bounding box center [36, 169] width 56 height 16
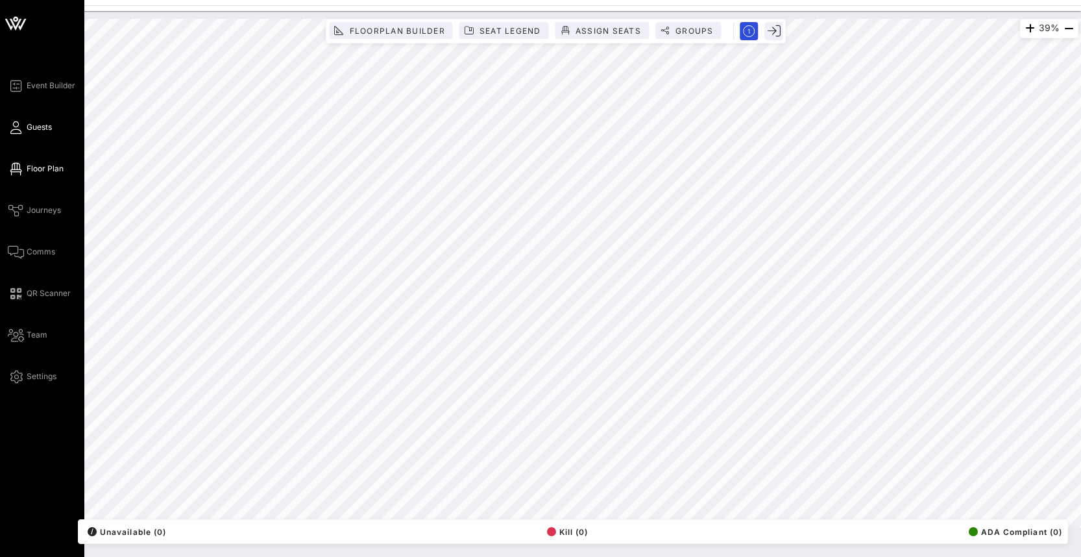
click at [42, 133] on link "Guests" at bounding box center [30, 127] width 44 height 16
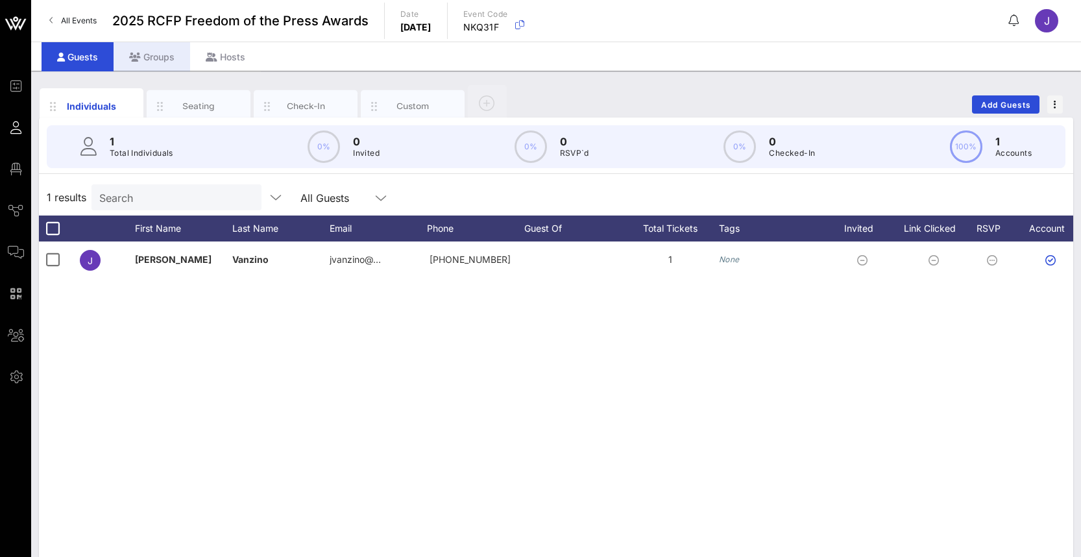
click at [150, 53] on div "Groups" at bounding box center [152, 56] width 77 height 29
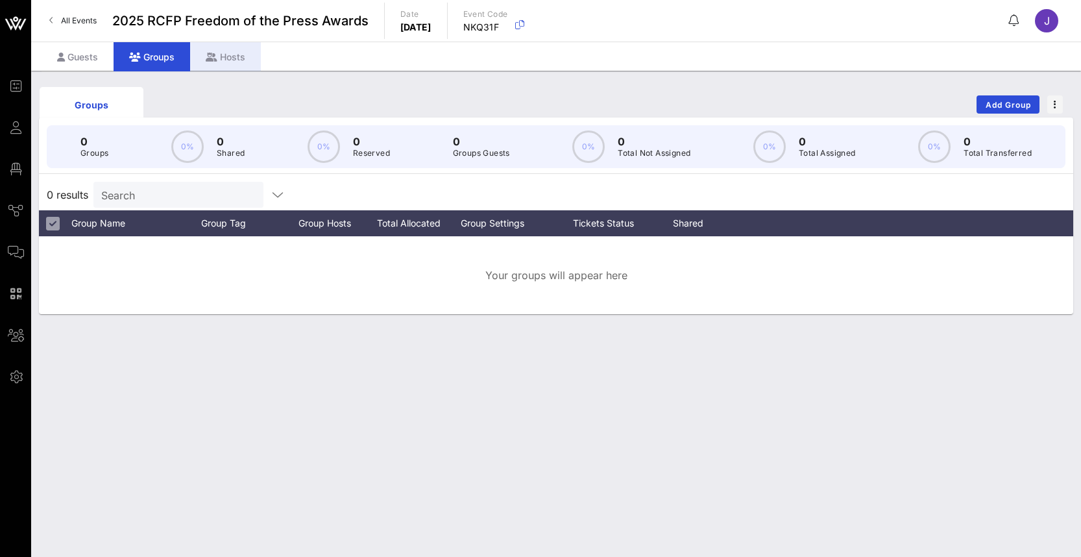
click at [229, 51] on div "Hosts" at bounding box center [225, 56] width 71 height 29
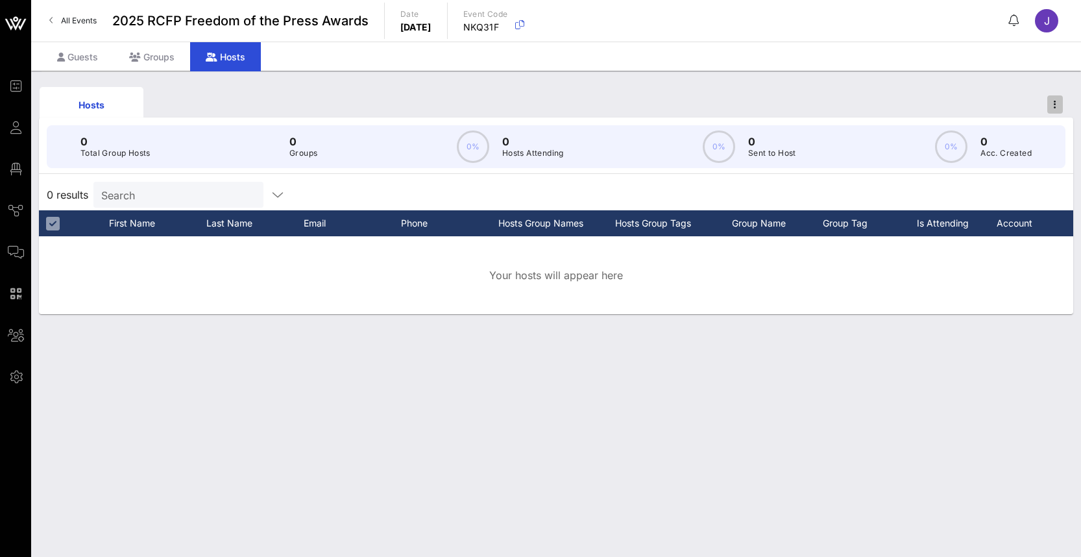
click at [1057, 107] on span "button" at bounding box center [1056, 104] width 16 height 9
click at [160, 50] on div "Groups" at bounding box center [152, 56] width 77 height 29
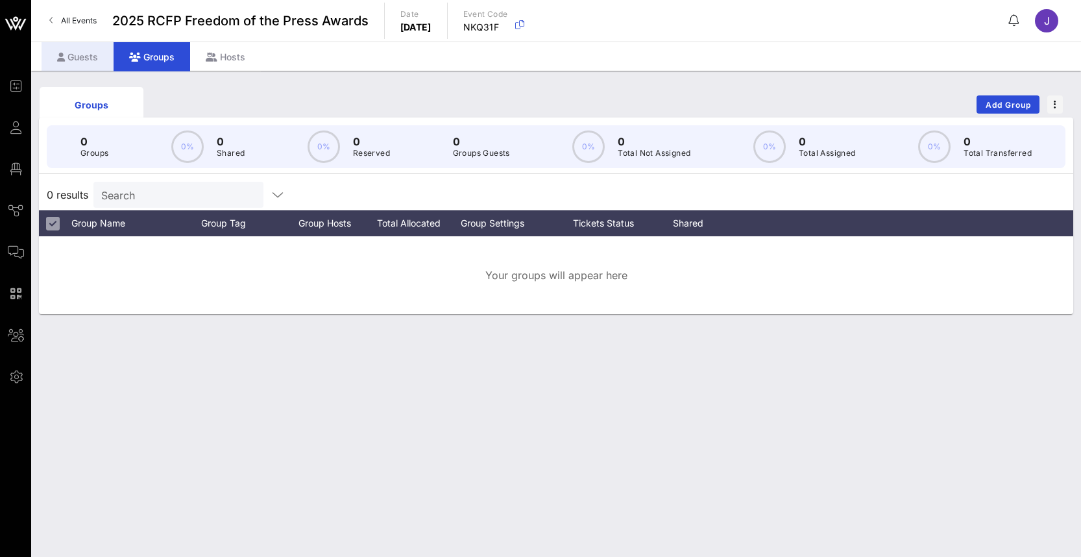
click at [85, 57] on div "Guests" at bounding box center [78, 56] width 72 height 29
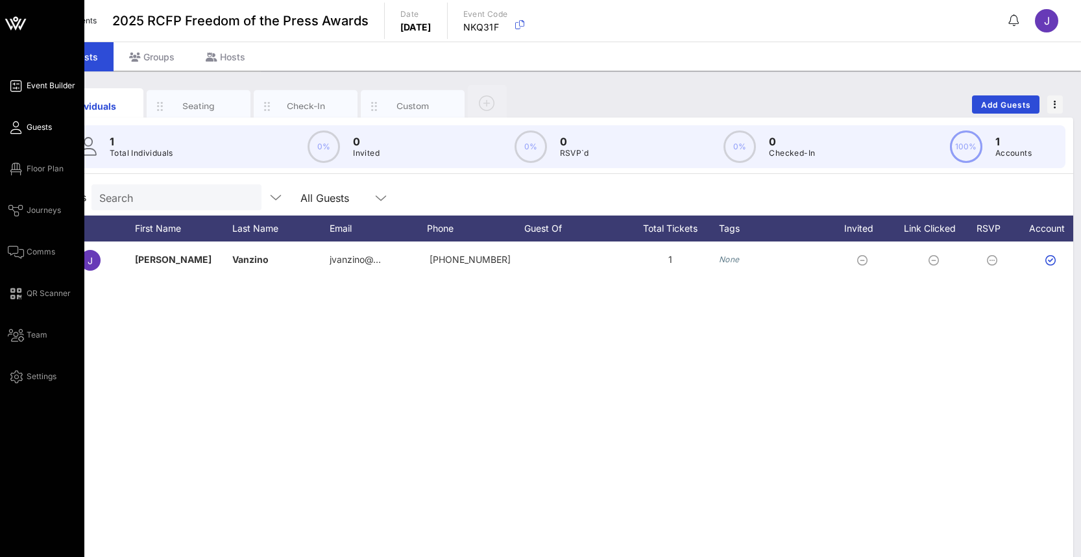
click at [21, 89] on link "Event Builder" at bounding box center [42, 86] width 68 height 16
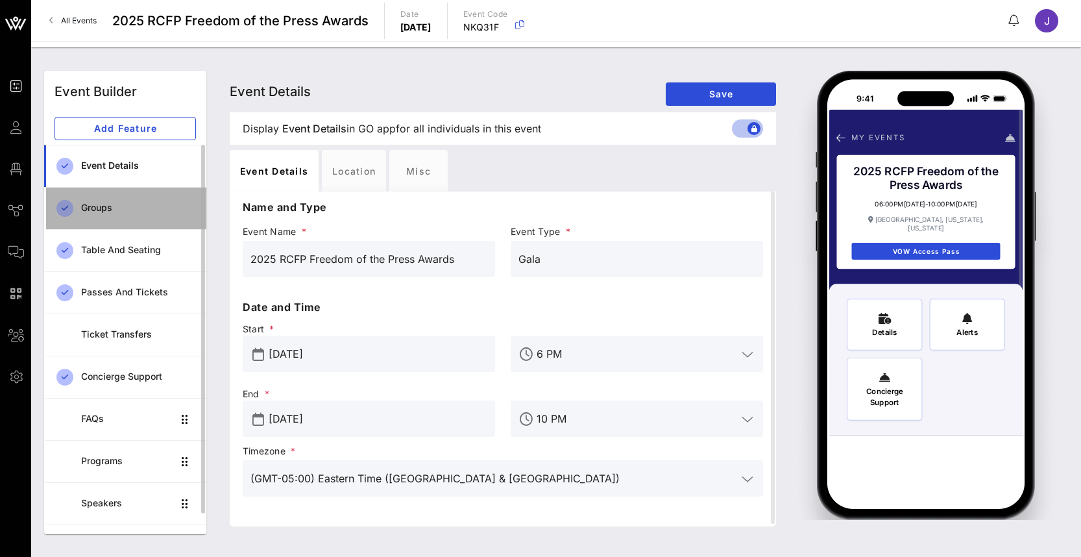
click at [117, 217] on div "Groups" at bounding box center [138, 208] width 115 height 27
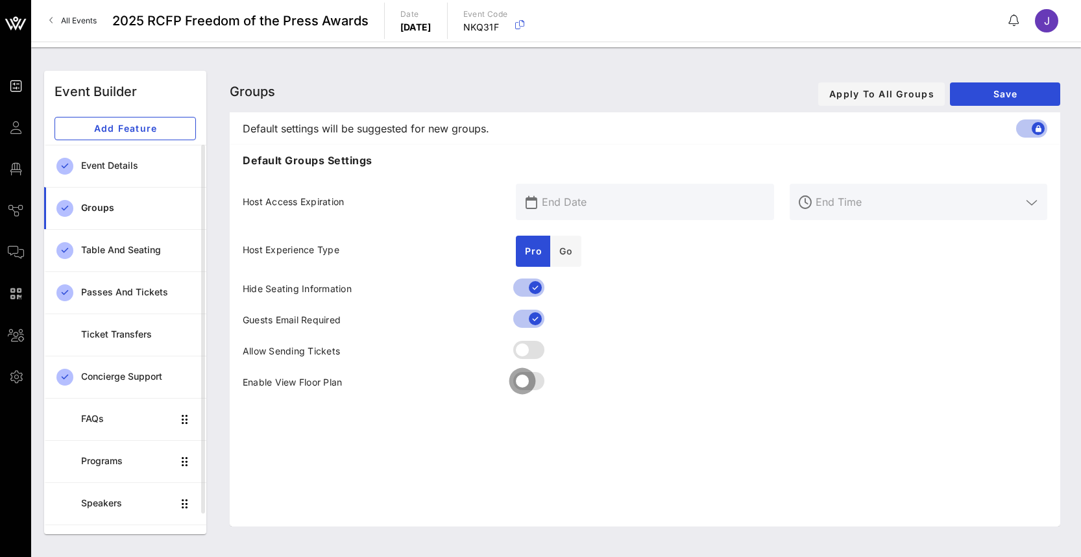
click at [534, 386] on div at bounding box center [523, 381] width 22 height 22
click at [509, 381] on div at bounding box center [644, 383] width 273 height 31
click at [1046, 22] on span "J" at bounding box center [1047, 20] width 6 height 13
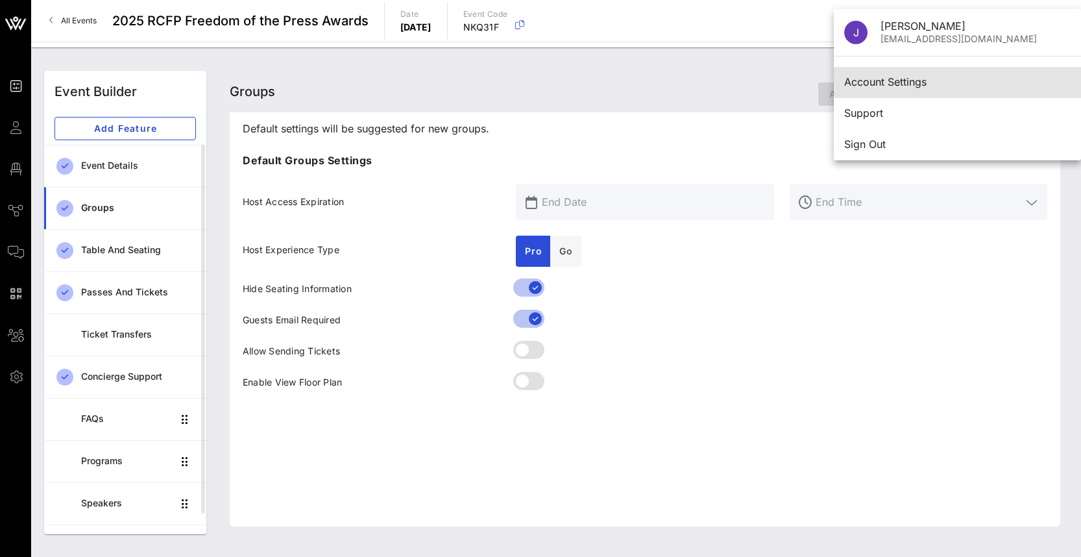
click at [880, 80] on div "Account Settings" at bounding box center [958, 82] width 227 height 12
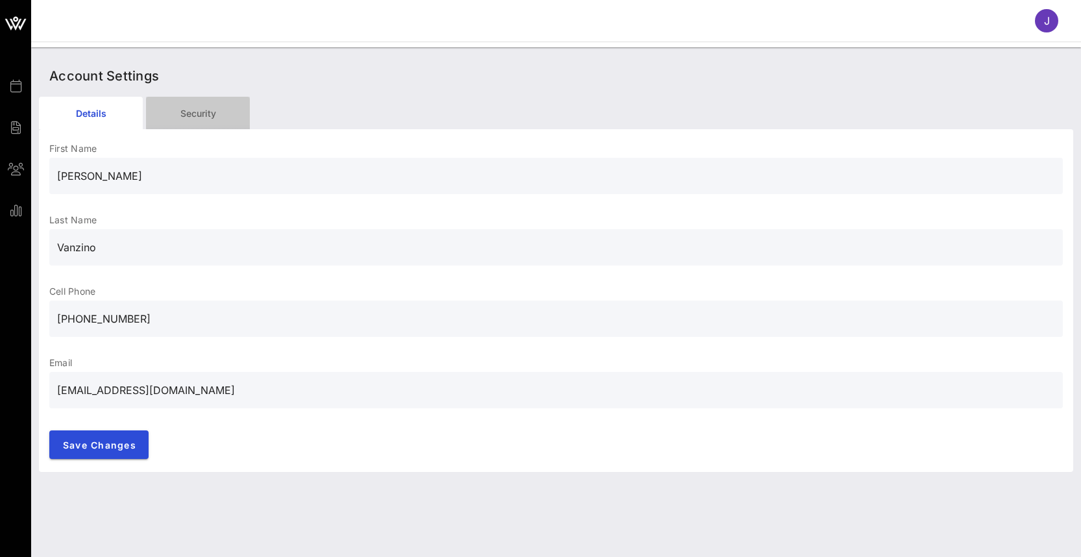
click at [208, 114] on div "Security" at bounding box center [198, 113] width 104 height 32
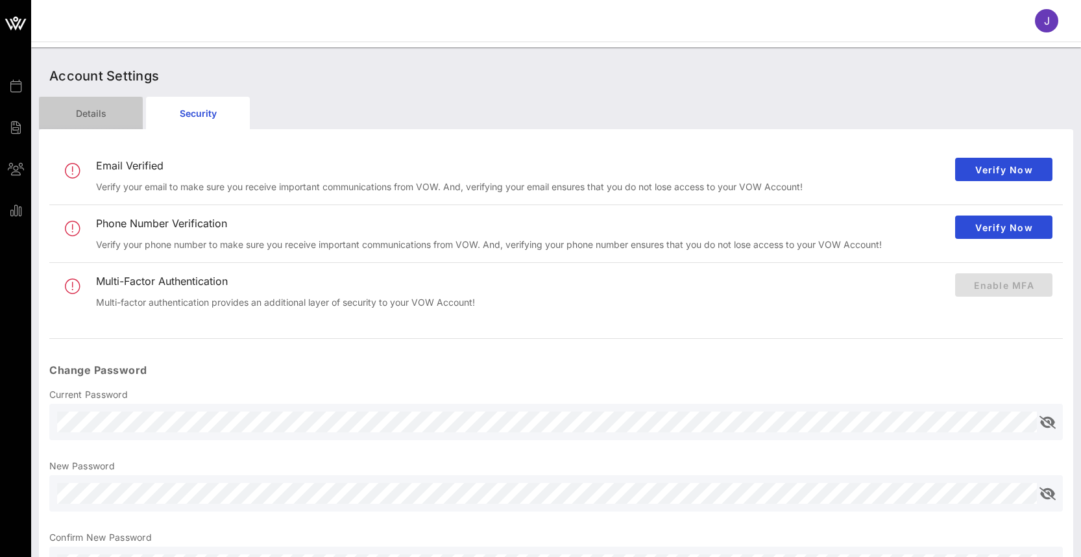
click at [97, 110] on div "Details" at bounding box center [91, 113] width 104 height 32
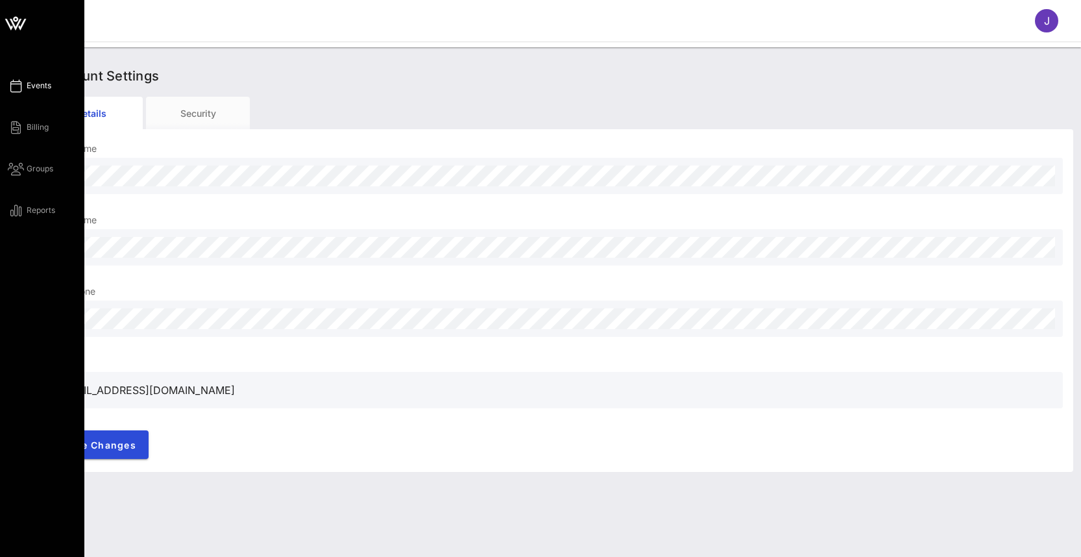
click at [18, 85] on icon at bounding box center [16, 86] width 16 height 2
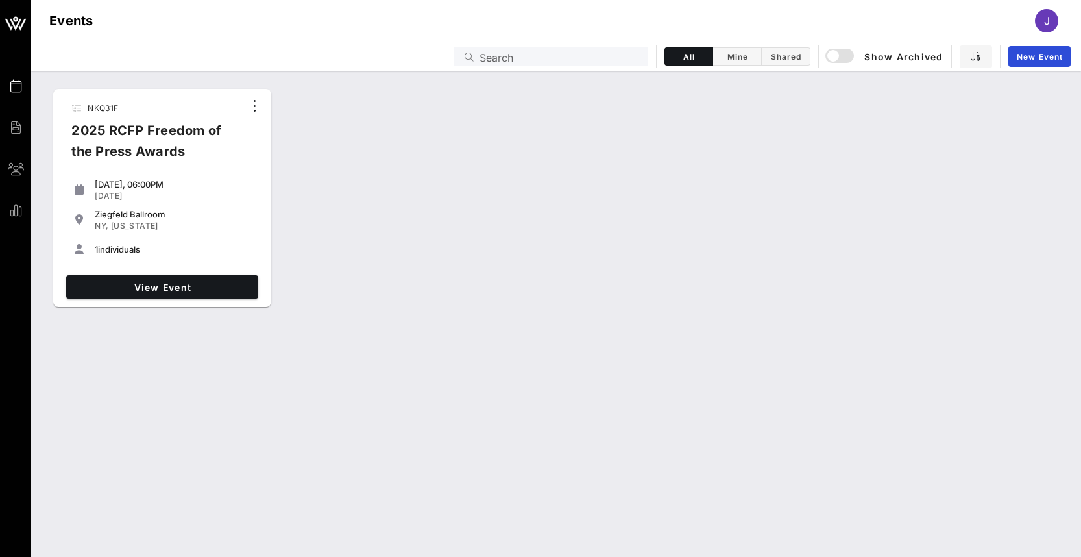
click at [591, 496] on div "NKQ31F 2025 RCFP Freedom of the Press Awards [DATE], 06:00PM [DATE] [GEOGRAPHIC…" at bounding box center [556, 314] width 1050 height 486
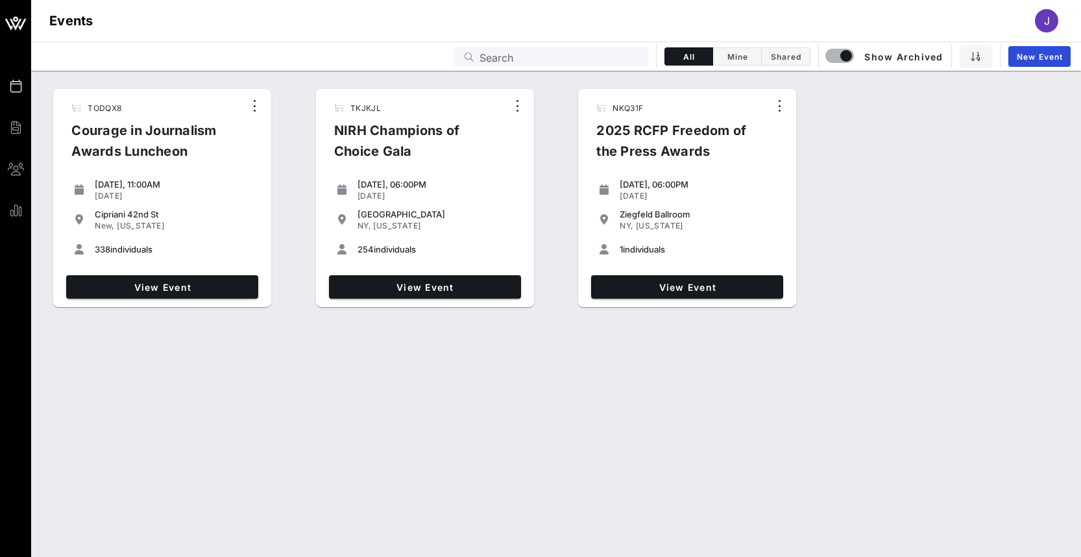
click at [223, 156] on div "Courage in Journalism Awards Luncheon" at bounding box center [152, 146] width 183 height 52
click at [190, 284] on span "View Event" at bounding box center [162, 287] width 182 height 11
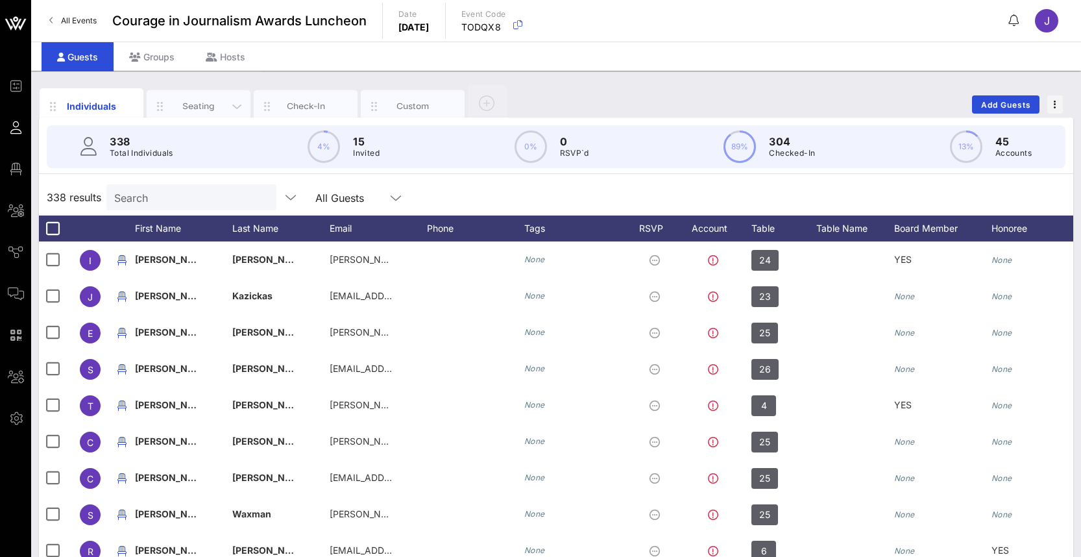
click at [212, 106] on div "Seating" at bounding box center [199, 106] width 58 height 12
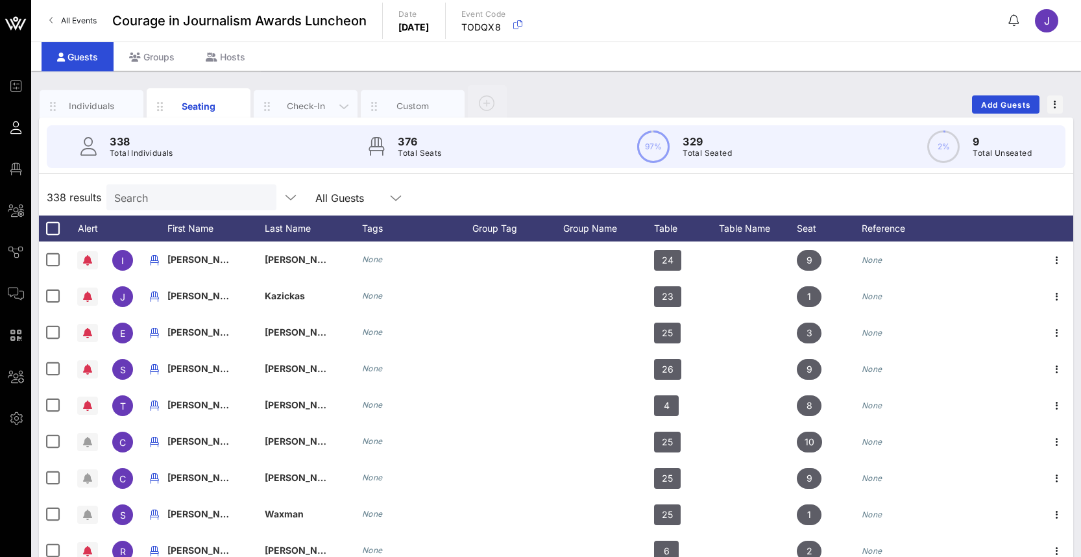
click at [298, 105] on div "Check-In" at bounding box center [306, 106] width 58 height 12
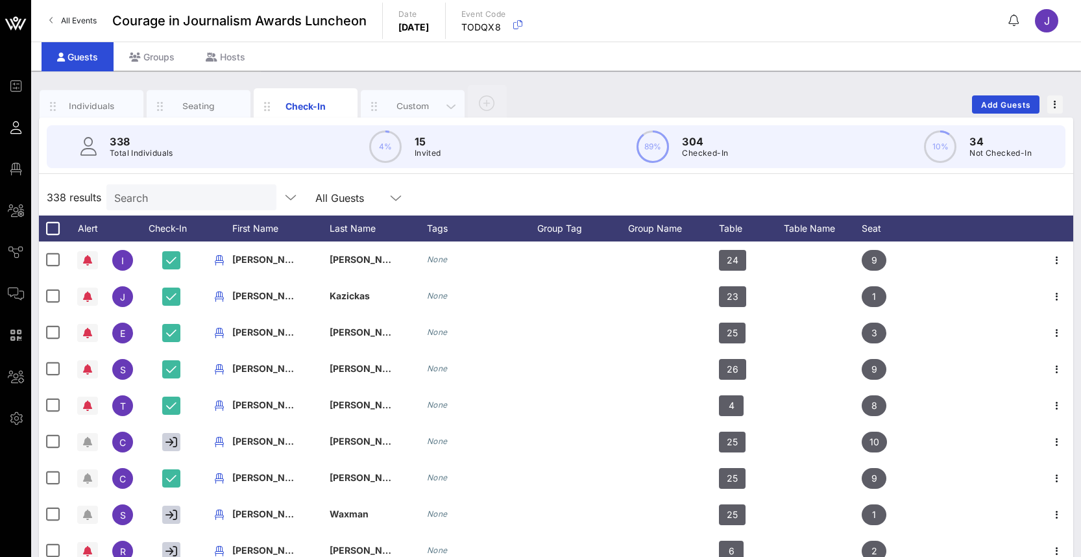
click at [414, 101] on div "Custom" at bounding box center [413, 106] width 58 height 12
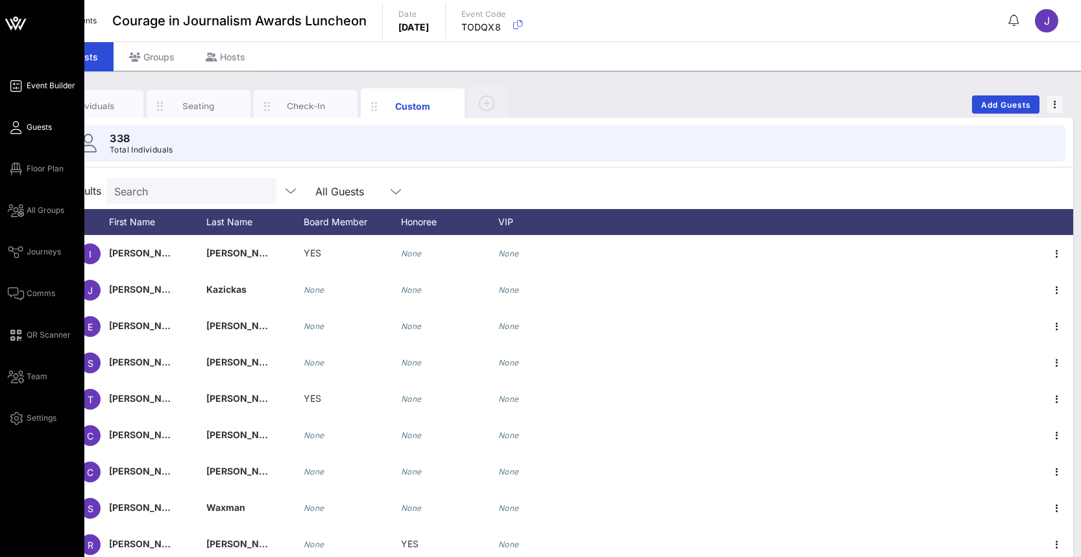
click at [21, 85] on icon at bounding box center [16, 86] width 16 height 2
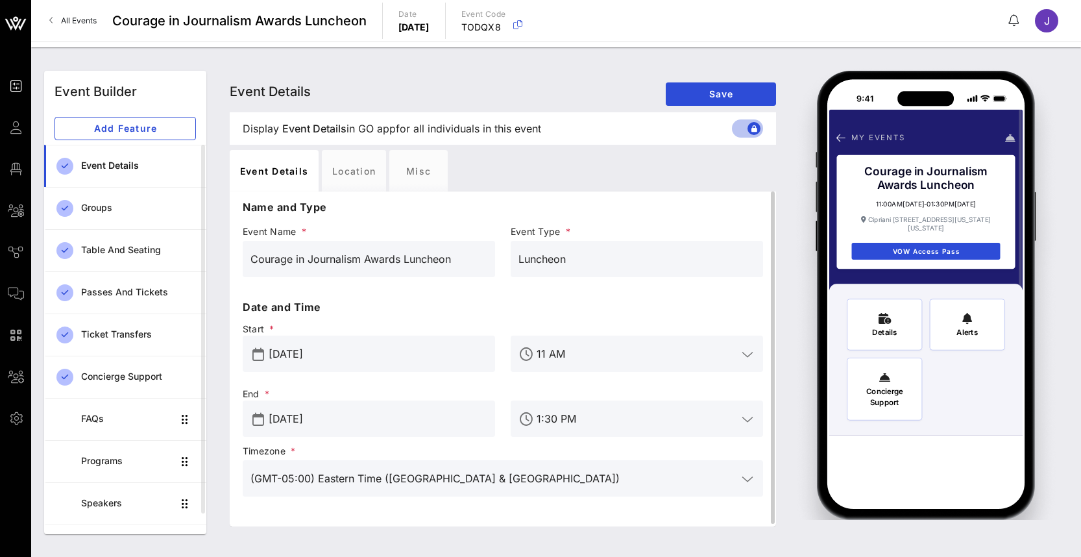
scroll to position [3, 0]
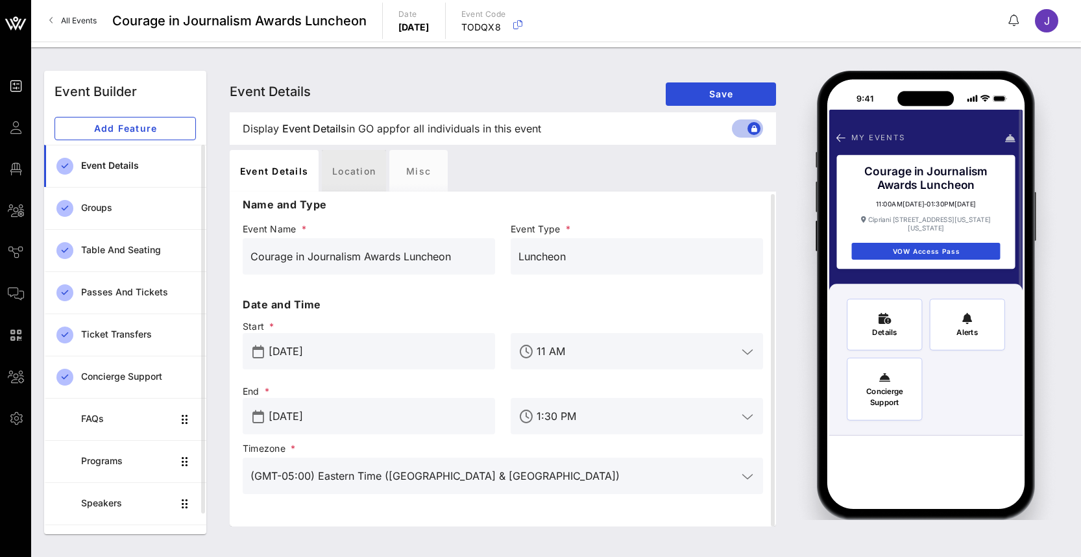
click at [364, 173] on div "Location" at bounding box center [354, 171] width 64 height 42
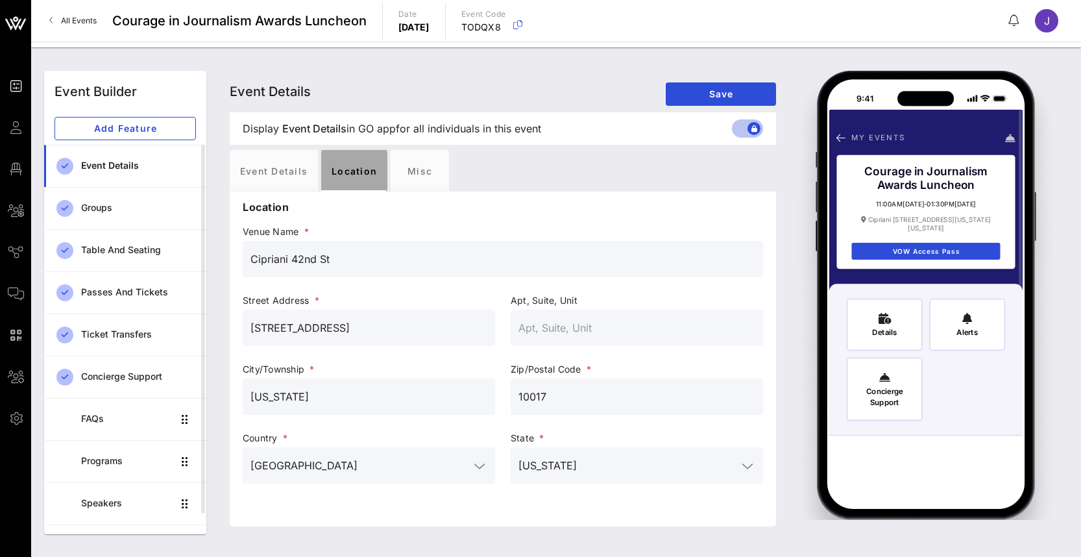
scroll to position [0, 0]
click at [423, 179] on div "Misc" at bounding box center [420, 171] width 58 height 42
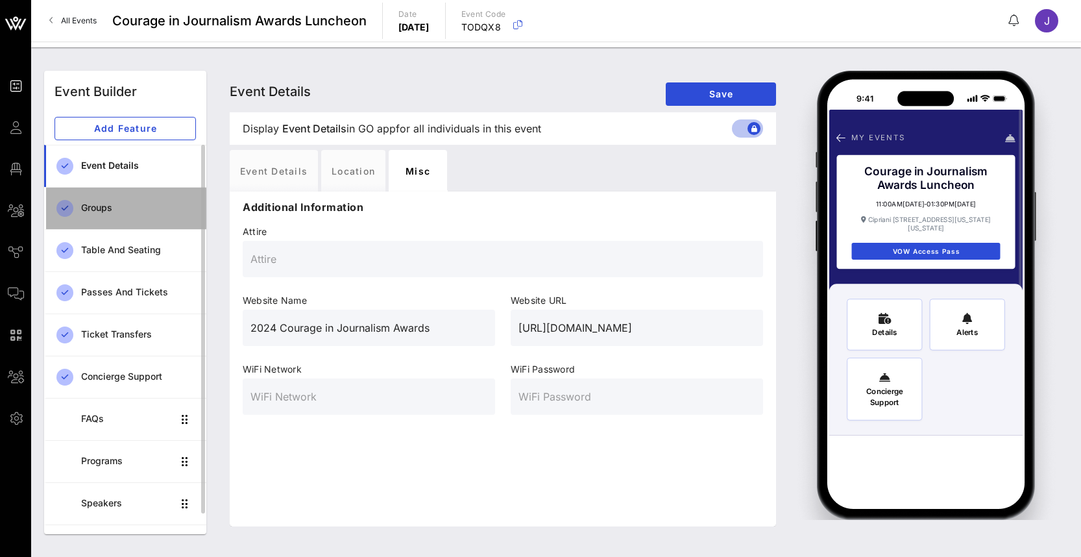
click at [106, 203] on div "Groups" at bounding box center [138, 208] width 115 height 11
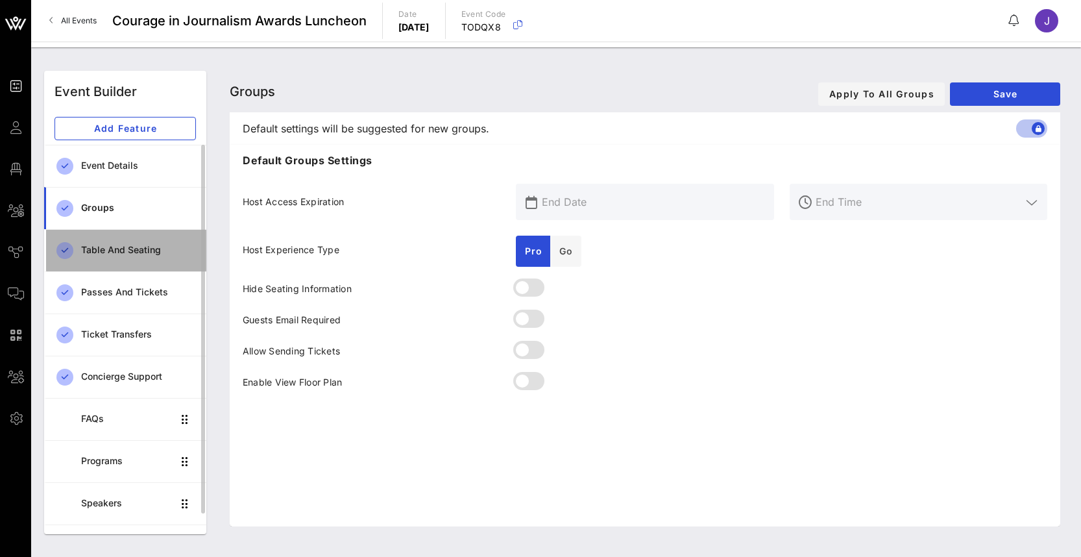
click at [109, 244] on div "Table and Seating" at bounding box center [138, 250] width 115 height 27
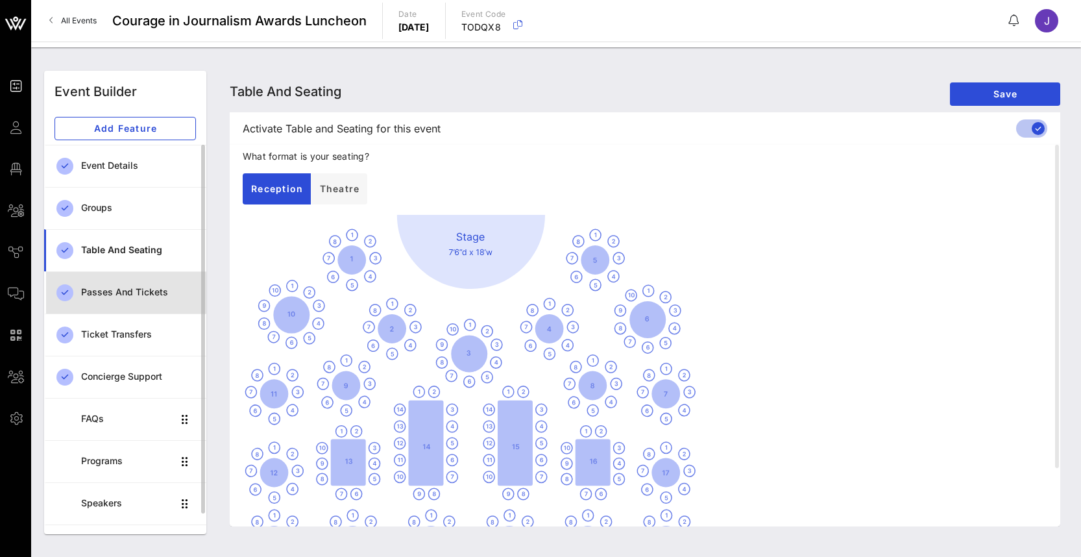
click at [99, 285] on div "Passes and Tickets" at bounding box center [138, 292] width 115 height 27
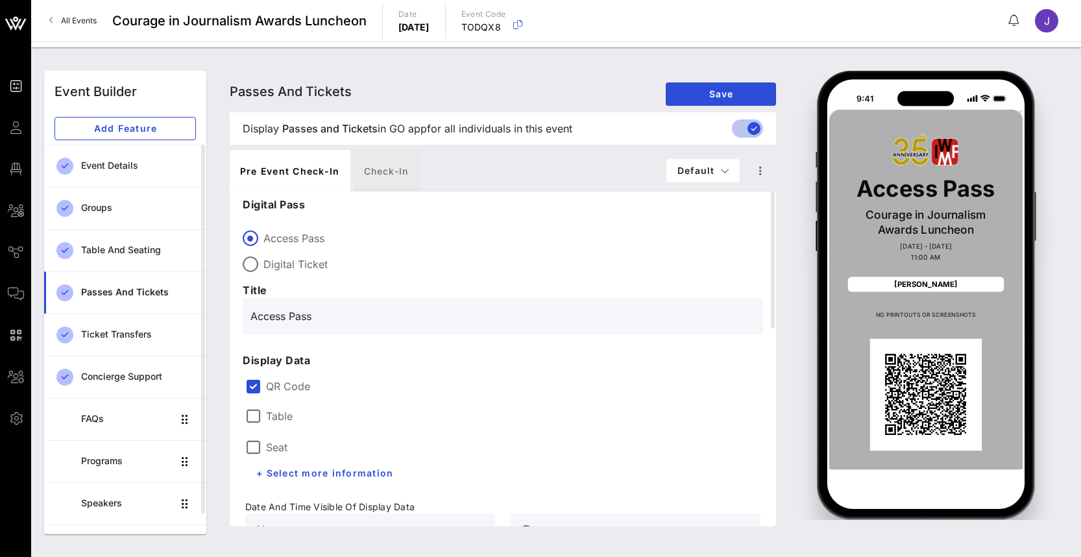
click at [378, 168] on div "Check-in" at bounding box center [387, 171] width 66 height 42
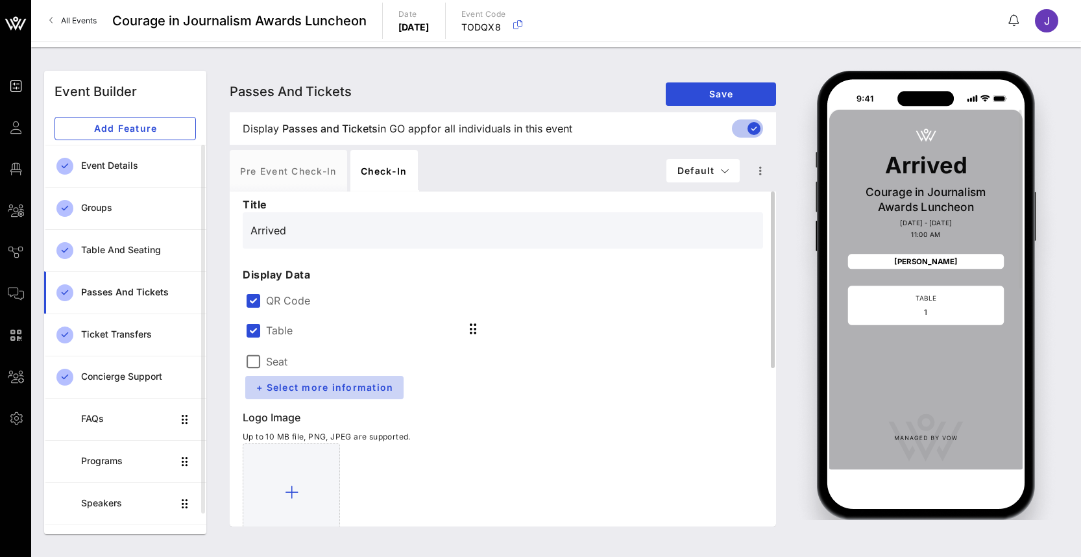
click at [375, 390] on span "+ Select more information" at bounding box center [325, 387] width 138 height 11
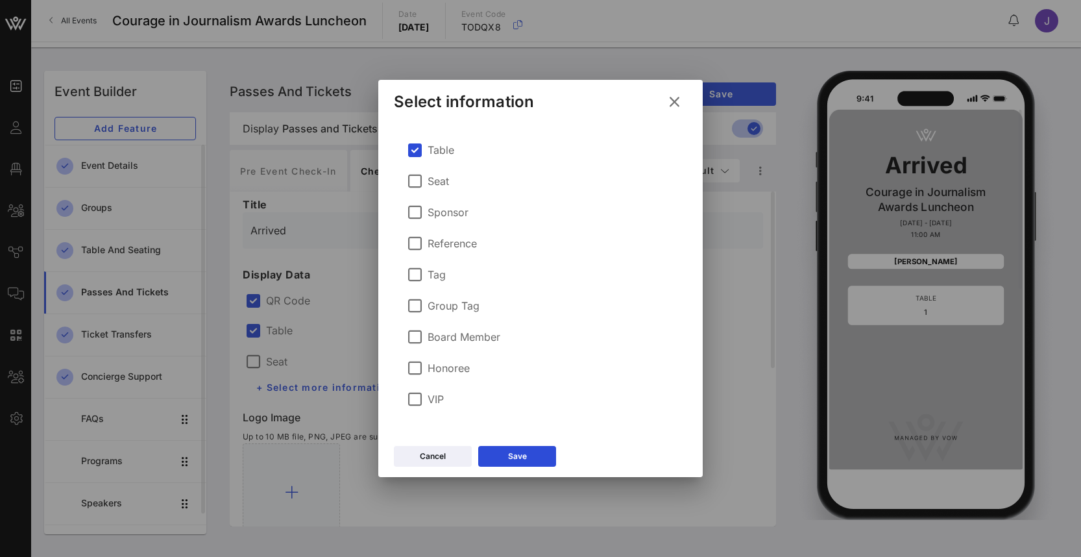
click at [674, 99] on icon at bounding box center [674, 102] width 23 height 22
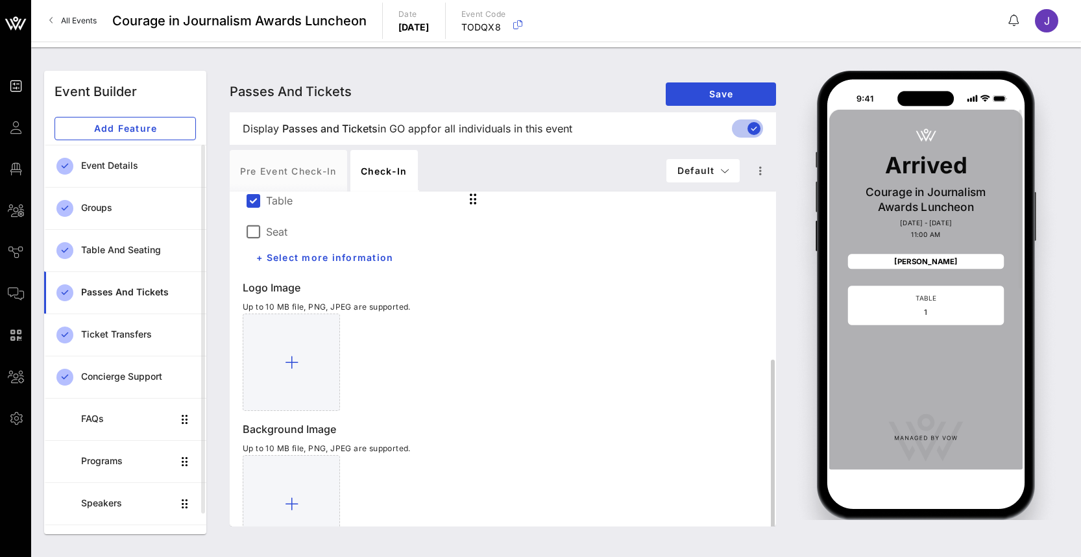
scroll to position [299, 0]
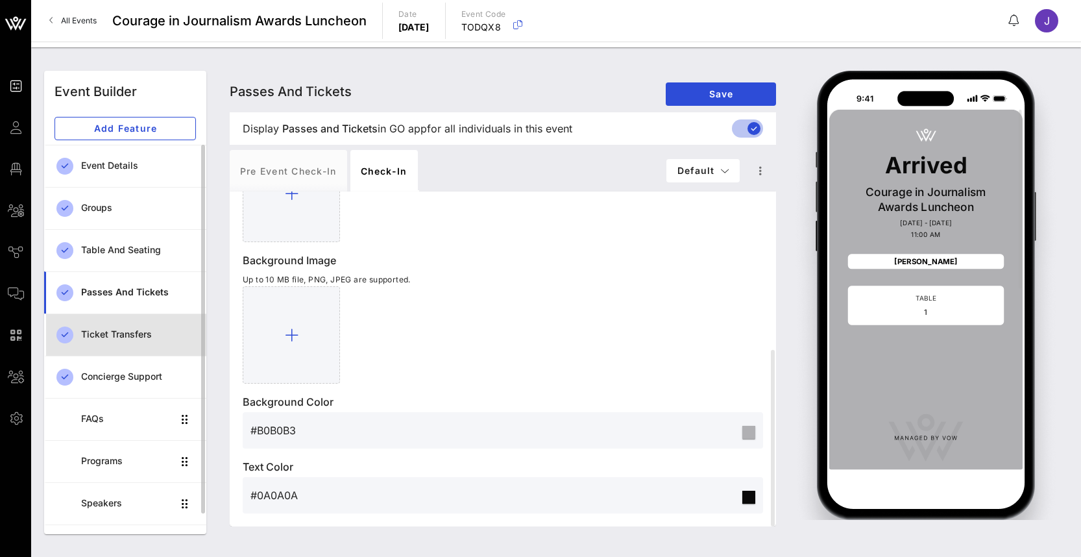
click at [140, 341] on div "Ticket Transfers" at bounding box center [138, 334] width 115 height 27
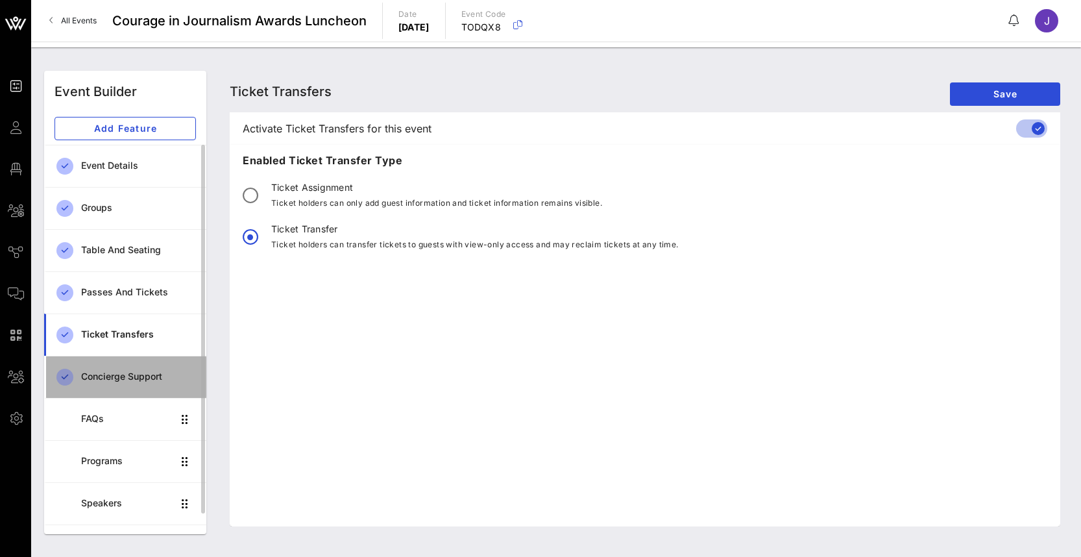
click at [139, 357] on link "Concierge Support" at bounding box center [125, 377] width 162 height 42
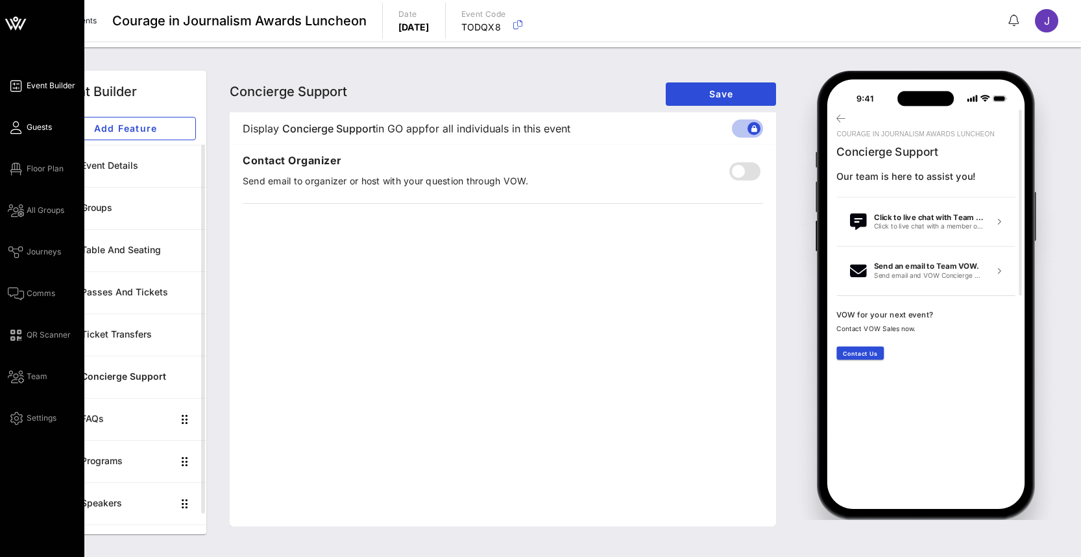
click at [43, 132] on span "Guests" at bounding box center [39, 127] width 25 height 12
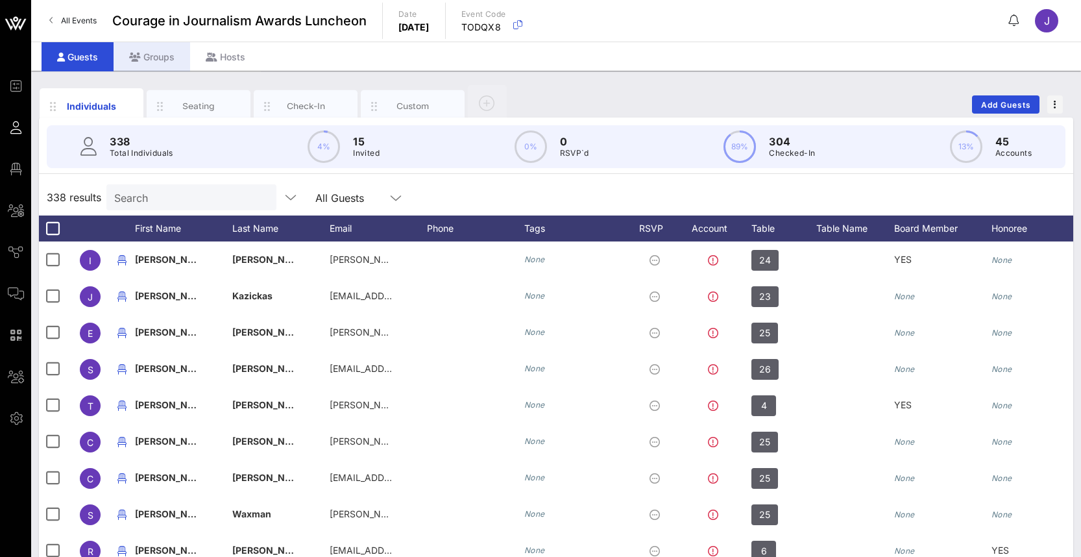
click at [152, 62] on div "Groups" at bounding box center [152, 56] width 77 height 29
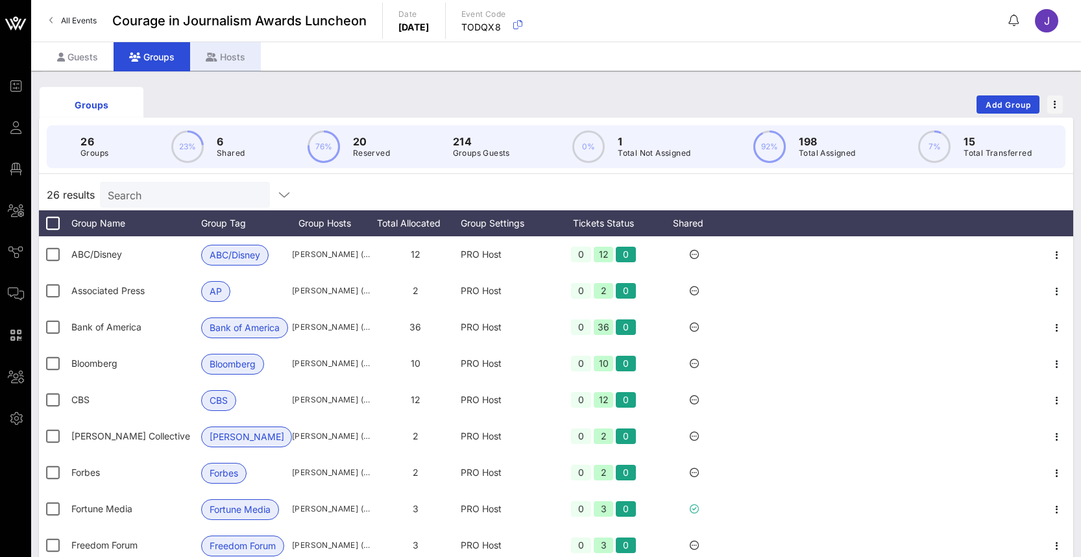
click at [243, 57] on div "Hosts" at bounding box center [225, 56] width 71 height 29
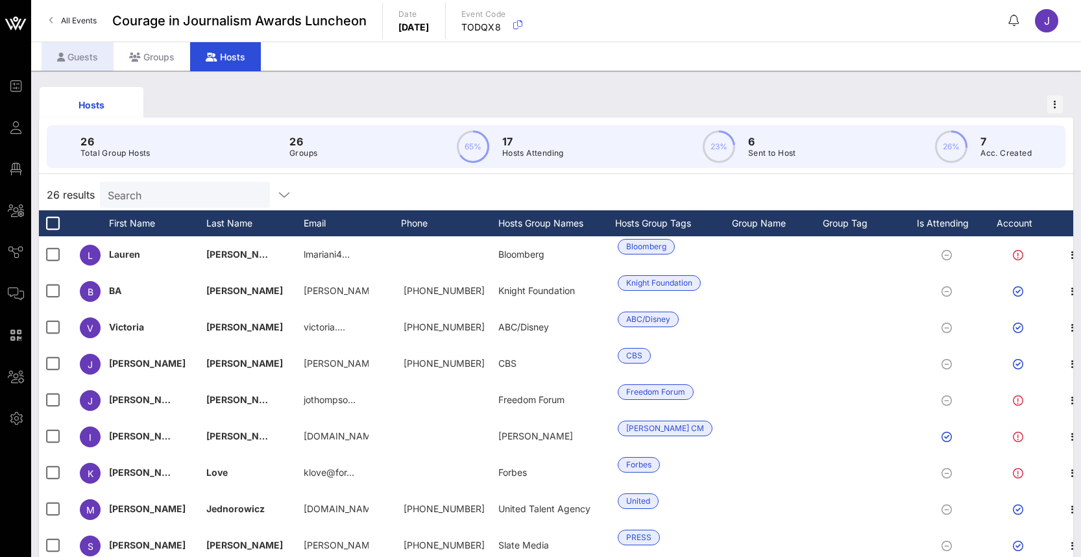
click at [87, 60] on div "Guests" at bounding box center [78, 56] width 72 height 29
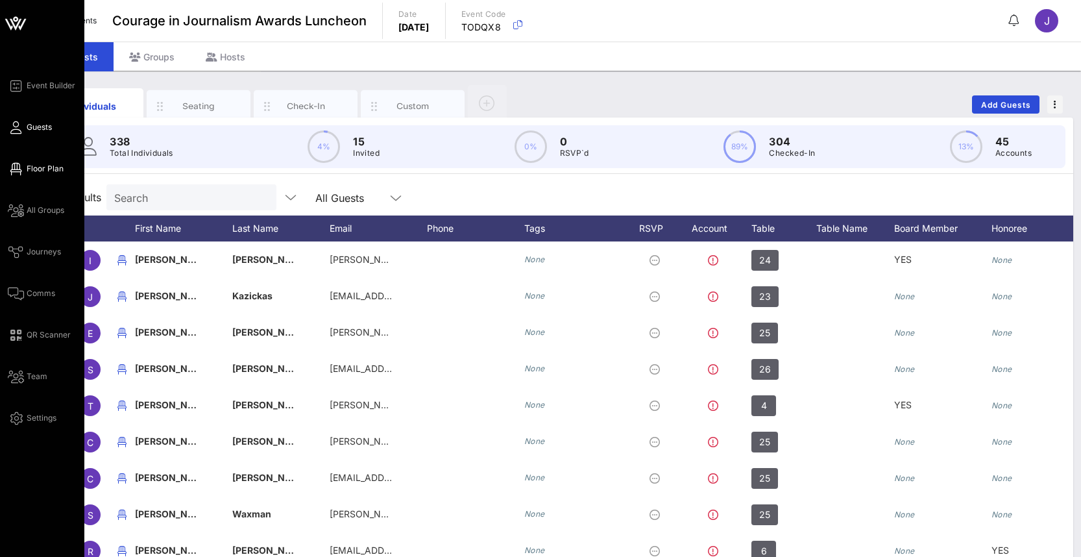
click at [21, 170] on icon at bounding box center [16, 169] width 16 height 2
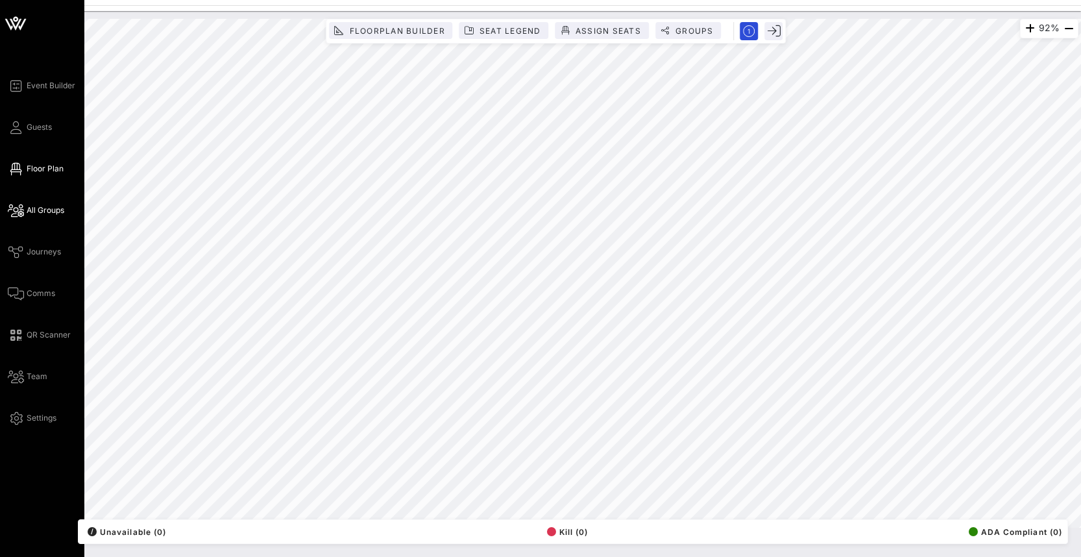
click at [29, 209] on span "All Groups" at bounding box center [46, 210] width 38 height 12
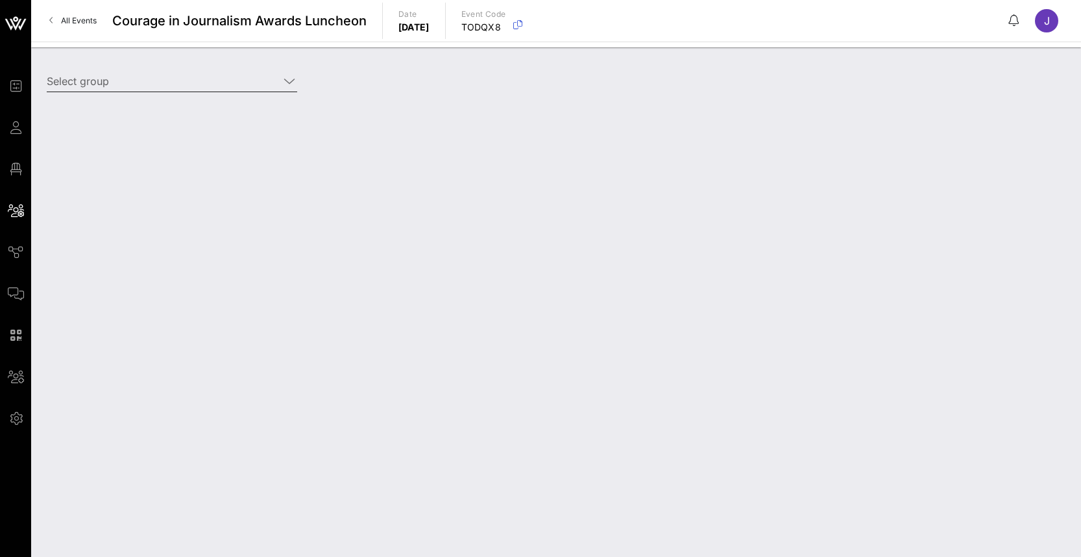
click at [130, 84] on input "Select group" at bounding box center [163, 81] width 232 height 21
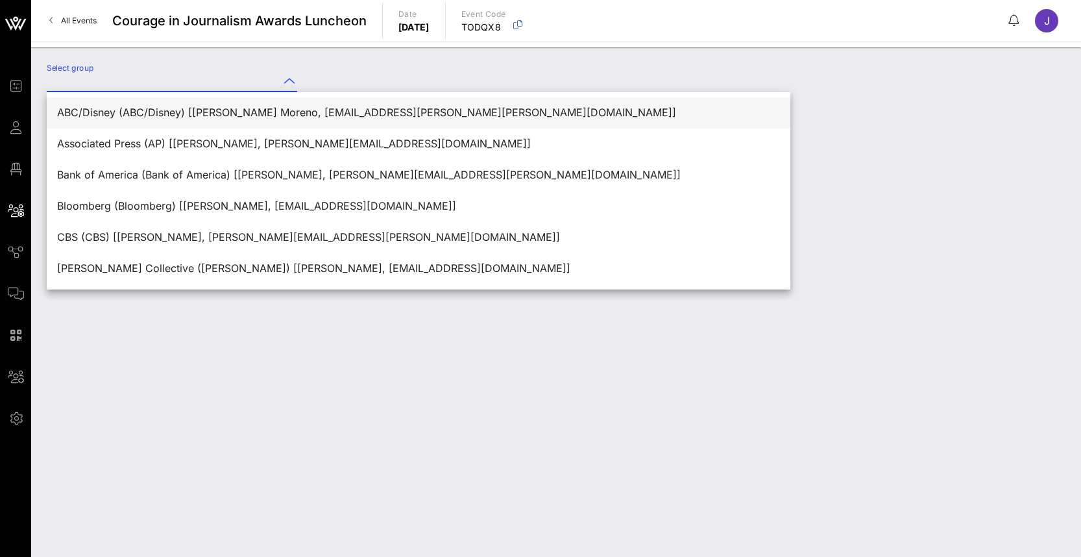
click at [134, 110] on div "ABC/Disney (ABC/Disney) [[PERSON_NAME] Moreno, [EMAIL_ADDRESS][PERSON_NAME][PER…" at bounding box center [418, 112] width 723 height 12
type input "ABC/Disney (ABC/Disney) [[PERSON_NAME] Moreno, [EMAIL_ADDRESS][PERSON_NAME][PER…"
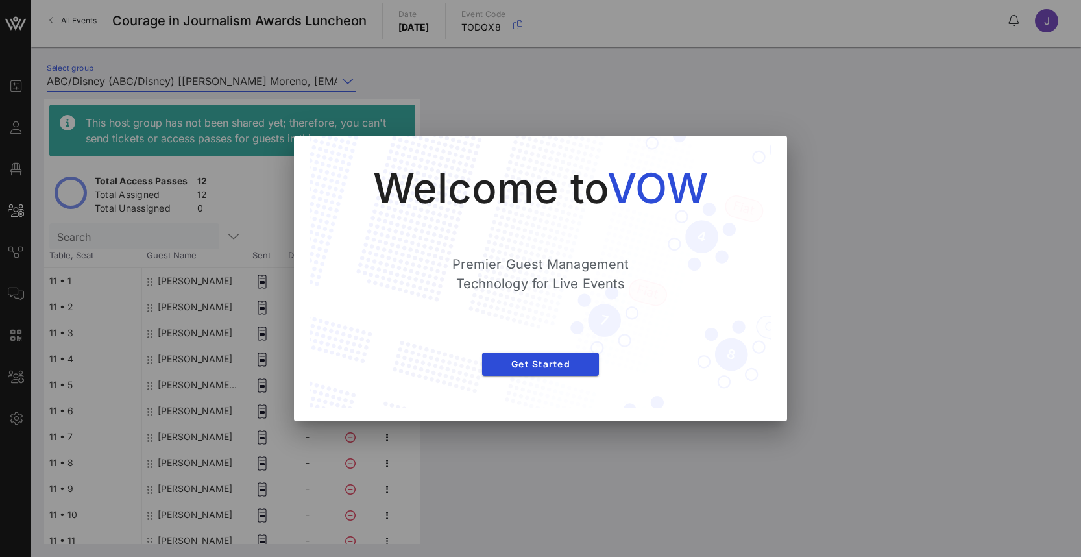
click at [923, 265] on div at bounding box center [540, 278] width 1081 height 557
click at [514, 364] on span "Get Started" at bounding box center [541, 363] width 96 height 11
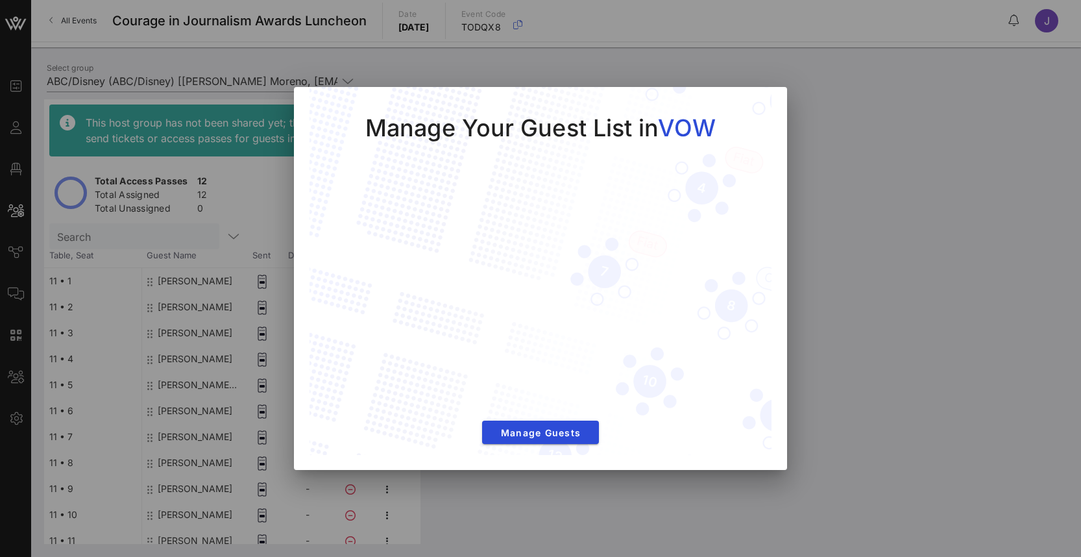
click at [765, 104] on div "Manage Your Guest List in VOW Manage Guests" at bounding box center [541, 272] width 462 height 370
click at [576, 440] on button "Manage Guests" at bounding box center [540, 432] width 117 height 23
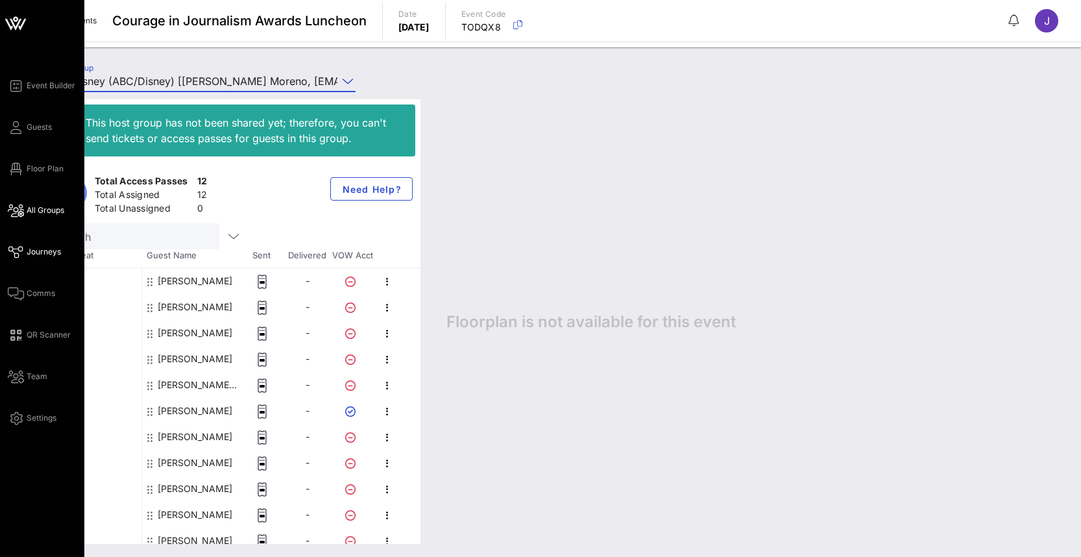
click at [24, 249] on link "Journeys" at bounding box center [34, 252] width 53 height 16
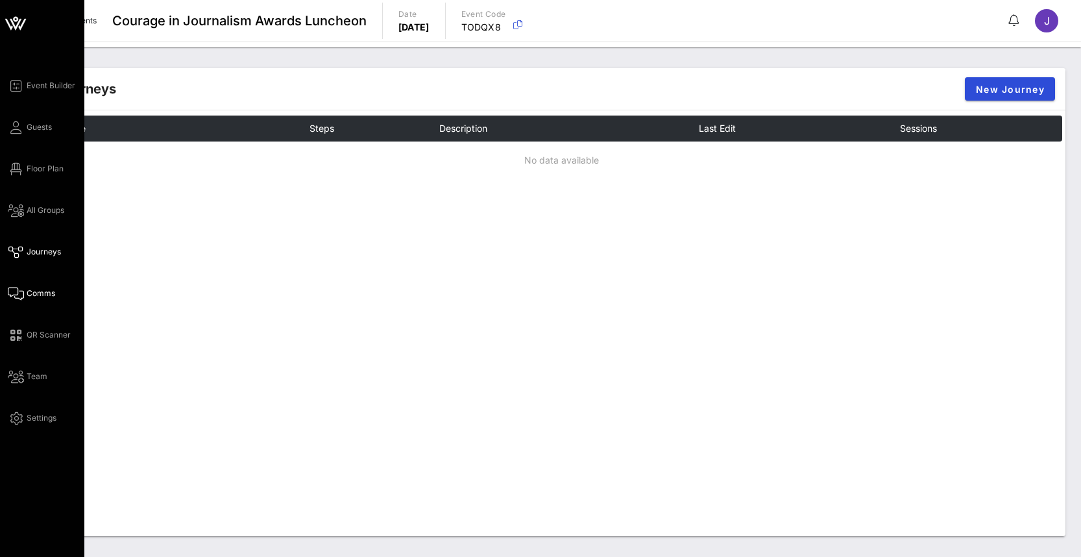
click at [31, 291] on span "Comms" at bounding box center [41, 294] width 29 height 12
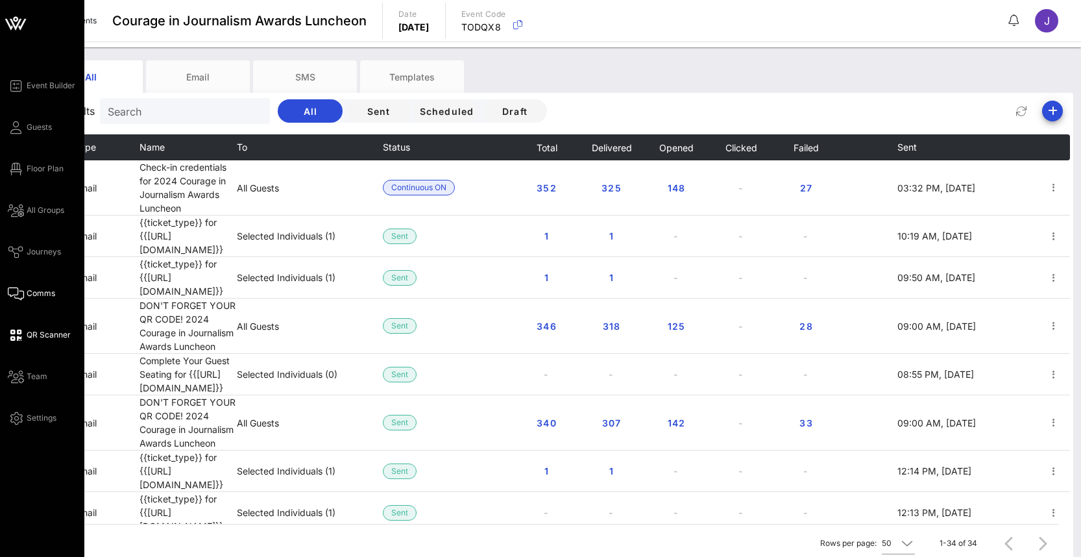
click at [27, 337] on span "QR Scanner" at bounding box center [49, 335] width 44 height 12
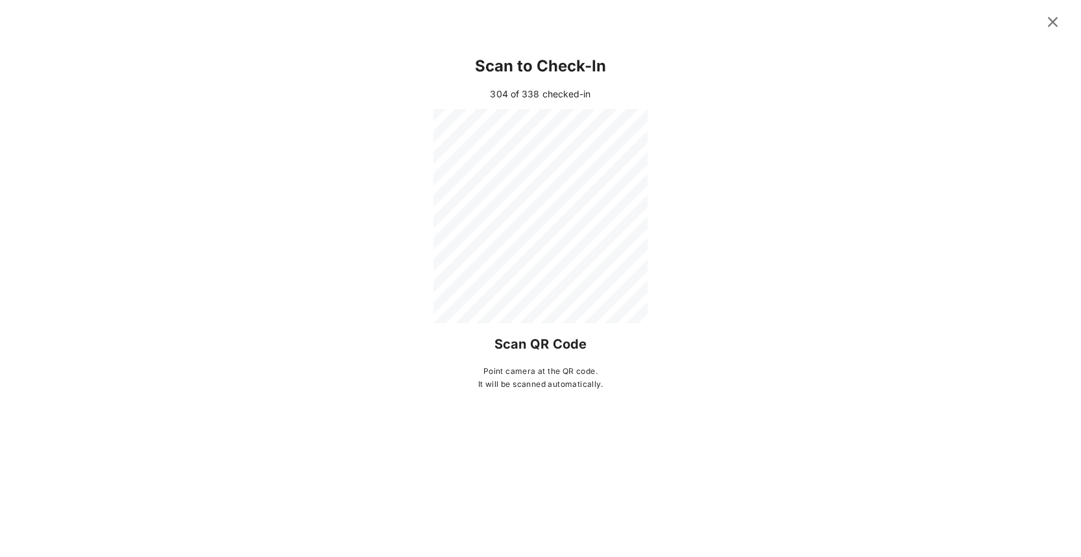
click at [1052, 27] on icon at bounding box center [1053, 23] width 19 height 18
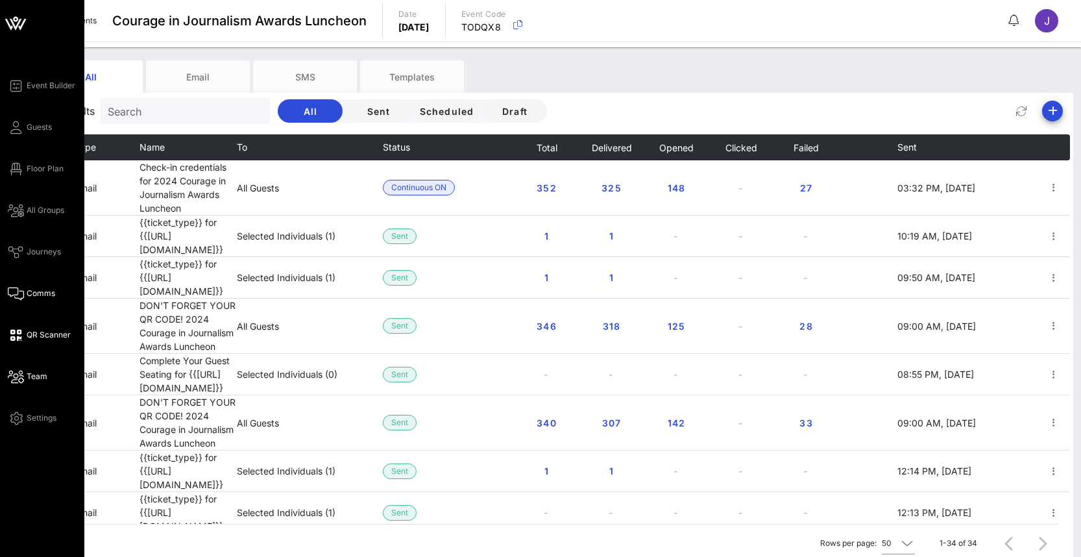
click at [40, 382] on span "Team" at bounding box center [37, 377] width 21 height 12
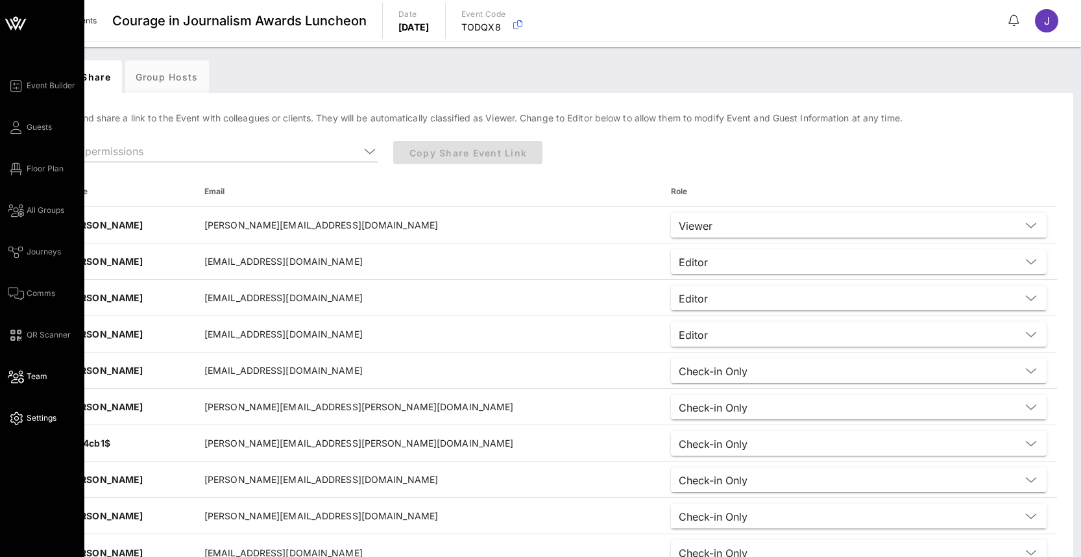
click at [23, 421] on link "Settings" at bounding box center [32, 418] width 49 height 16
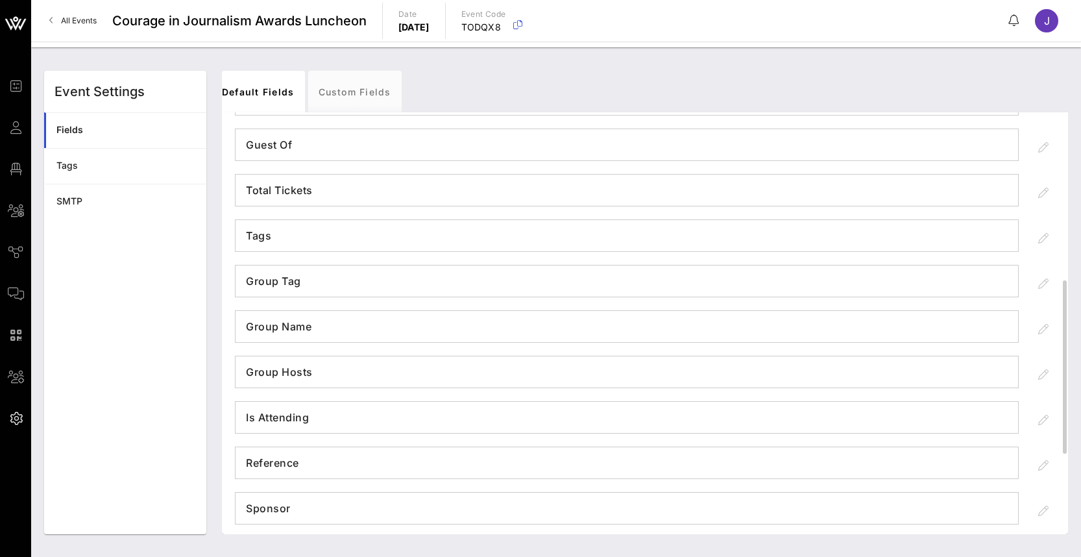
scroll to position [343, 0]
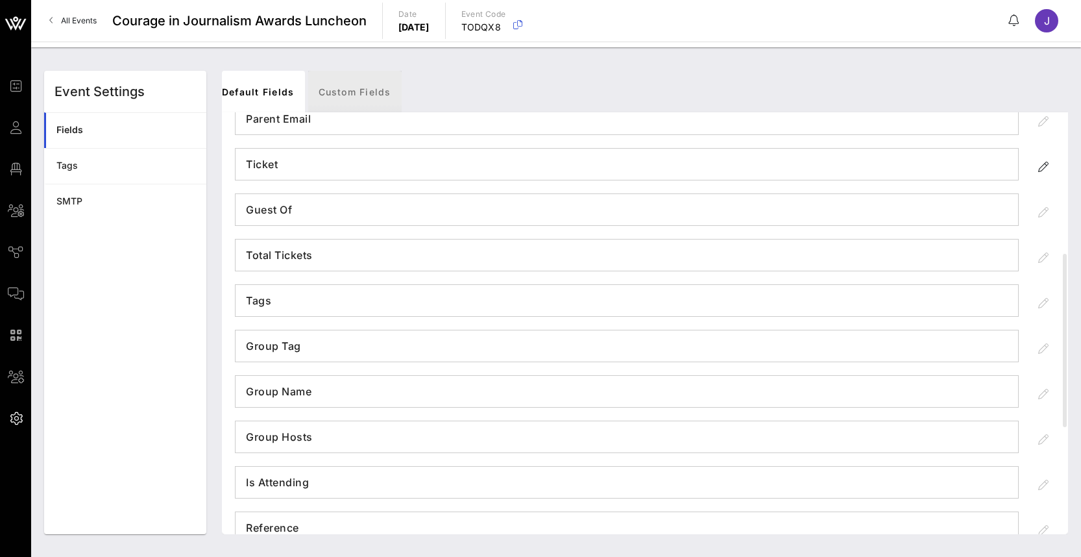
click at [356, 95] on link "Custom Fields" at bounding box center [354, 92] width 93 height 42
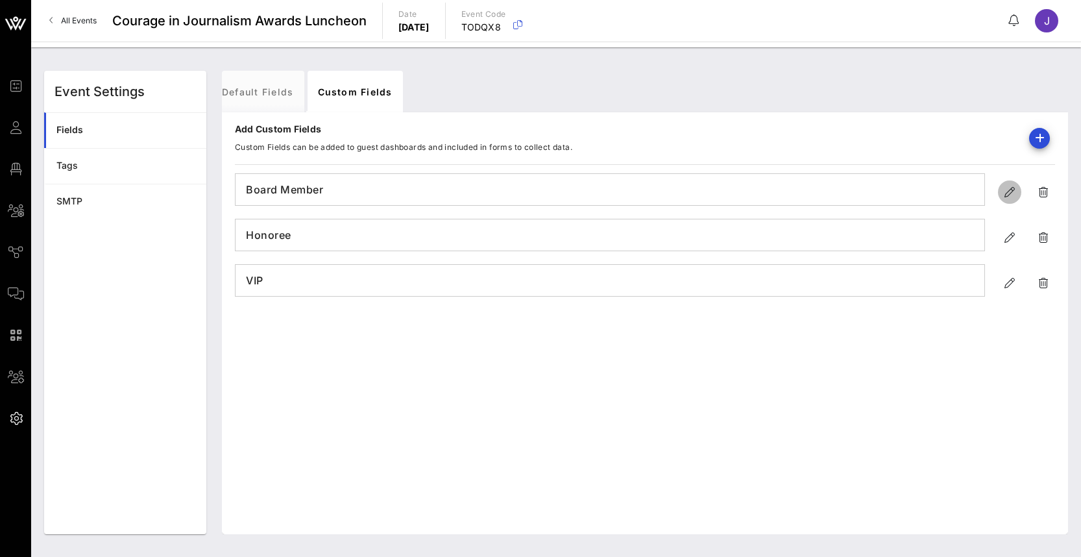
click at [1011, 194] on icon "button" at bounding box center [1010, 192] width 16 height 16
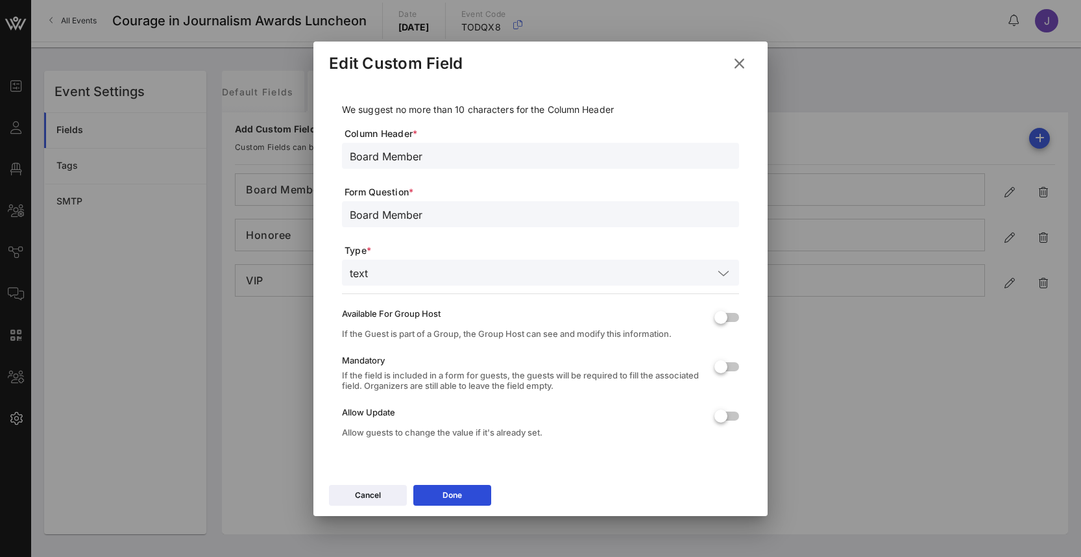
click at [724, 273] on icon at bounding box center [724, 273] width 12 height 16
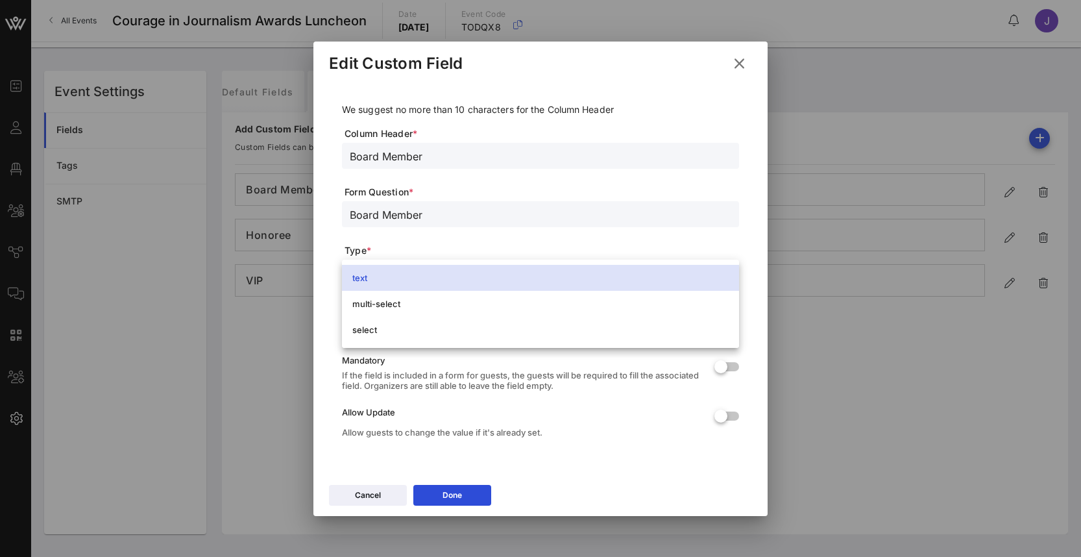
click at [747, 151] on div "We suggest no more than 10 characters for the Column Header Column Header * Boa…" at bounding box center [540, 274] width 423 height 384
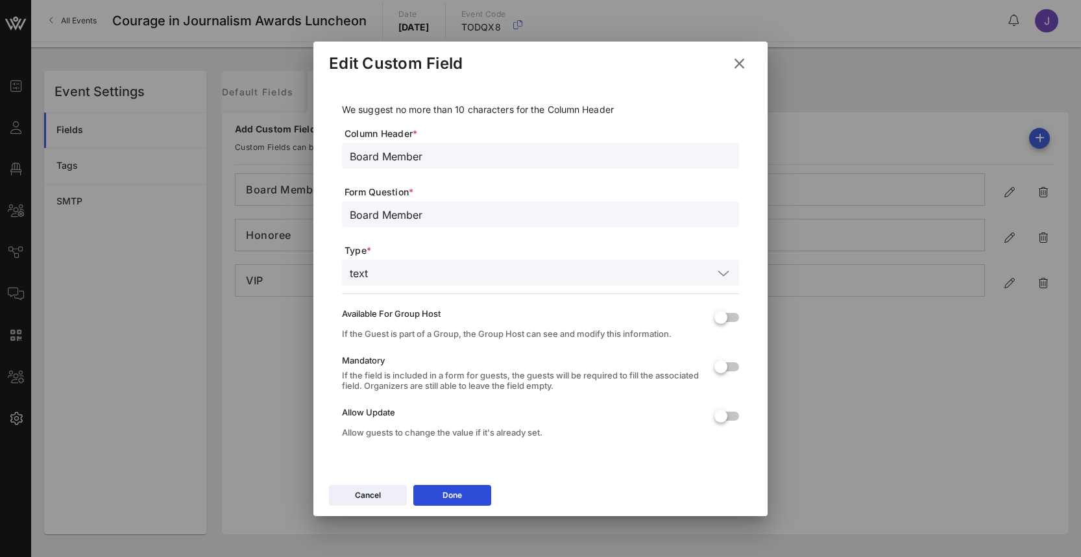
click at [749, 57] on button at bounding box center [739, 63] width 25 height 23
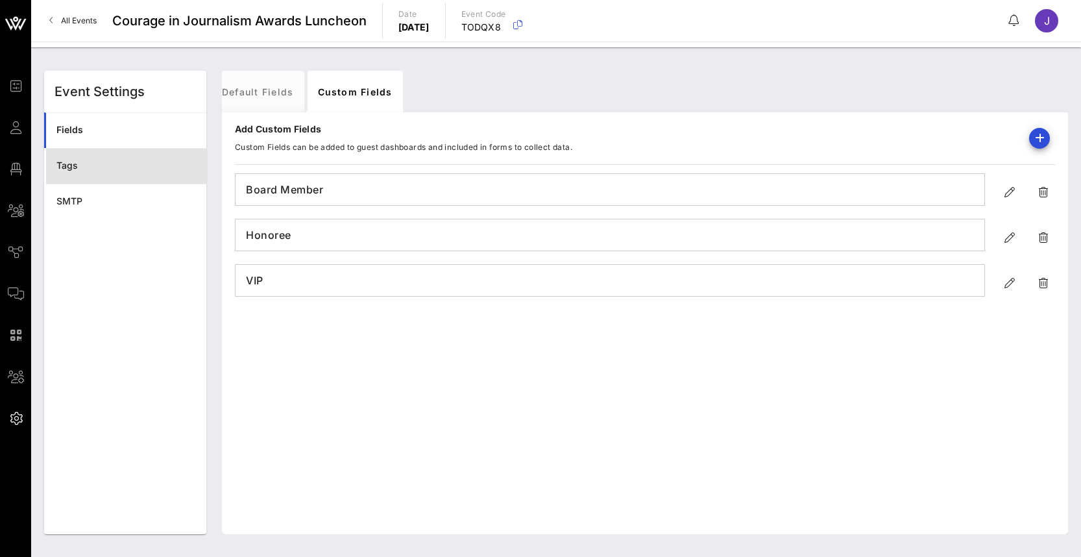
click at [68, 167] on div "Tags" at bounding box center [126, 165] width 140 height 11
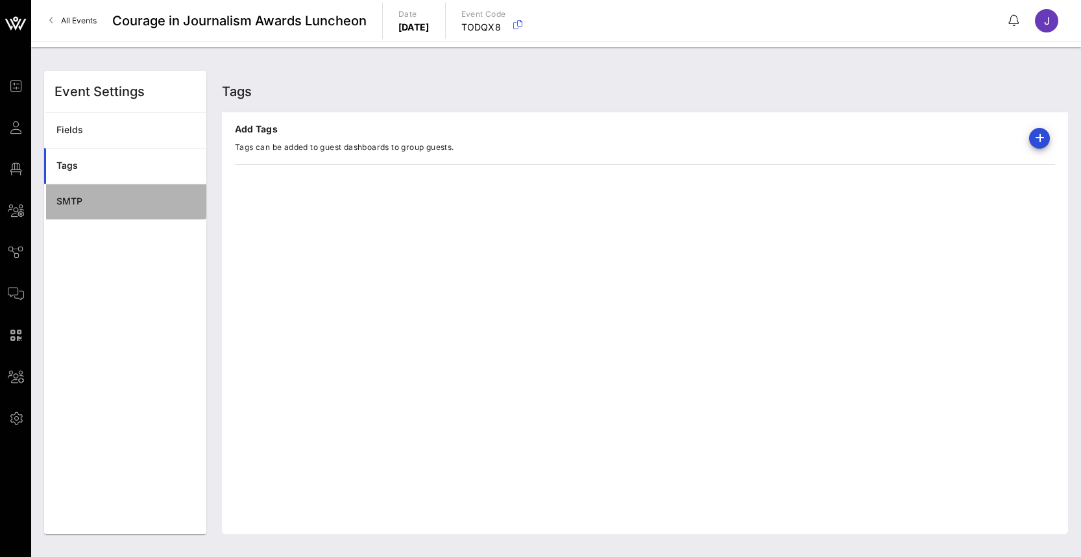
click at [79, 199] on div "SMTP" at bounding box center [126, 201] width 140 height 11
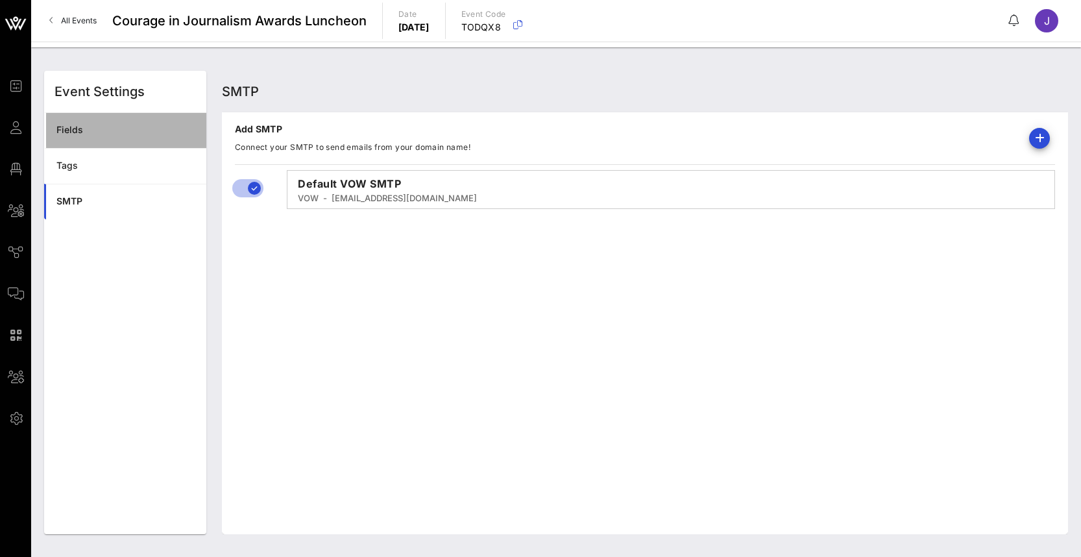
click at [80, 139] on div "Fields" at bounding box center [126, 130] width 140 height 27
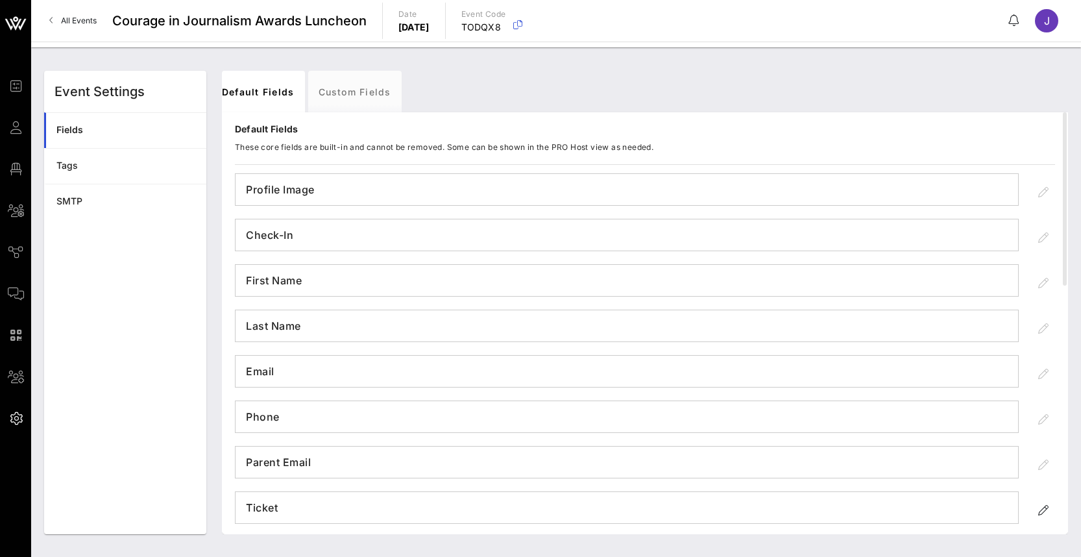
click at [75, 23] on span "All Events" at bounding box center [79, 21] width 36 height 10
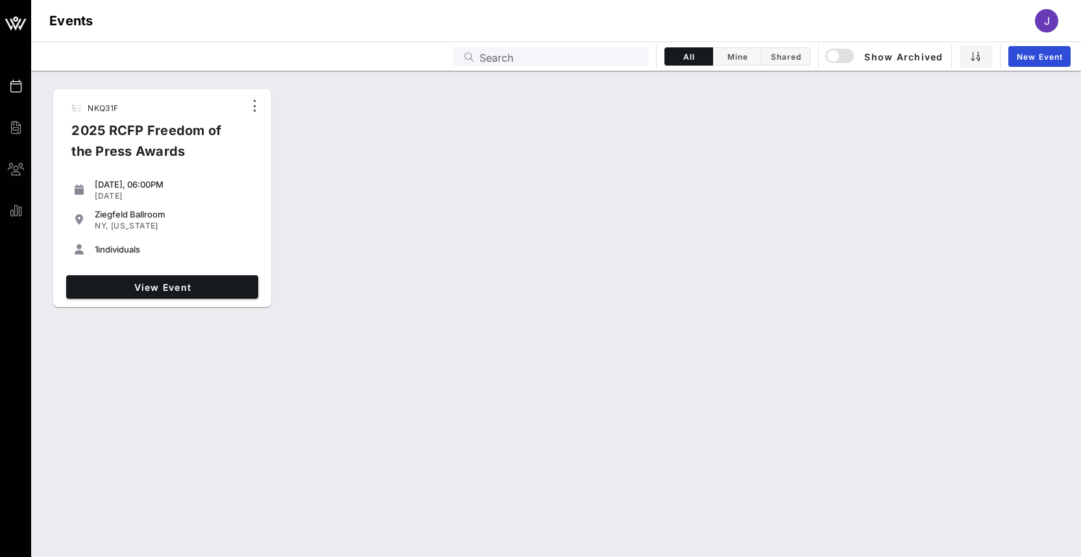
click at [158, 163] on div "2025 RCFP Freedom of the Press Awards" at bounding box center [152, 146] width 183 height 52
click at [160, 278] on link "View Event" at bounding box center [162, 286] width 192 height 23
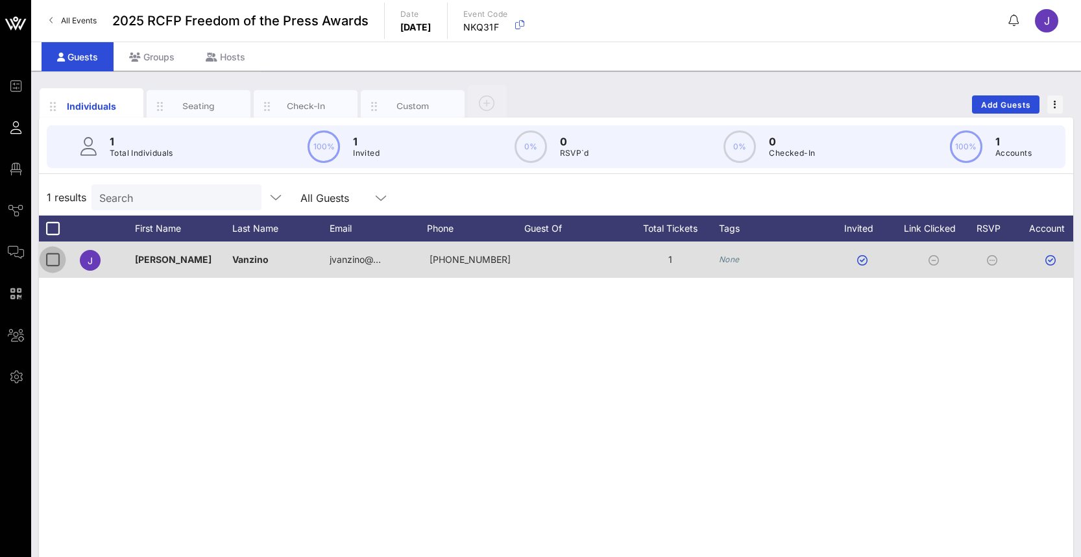
click at [48, 257] on div at bounding box center [53, 260] width 22 height 22
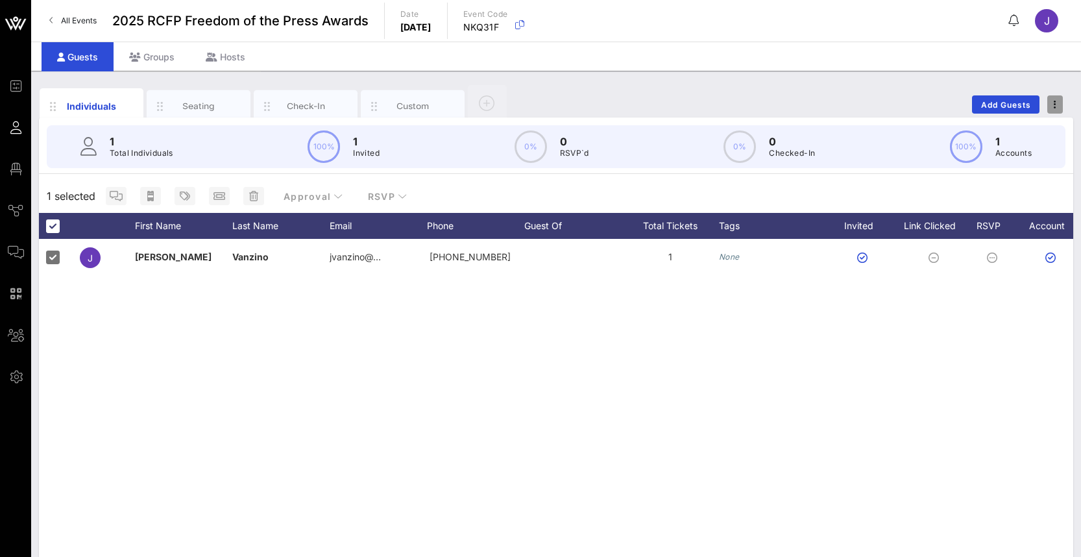
click at [1061, 105] on span "button" at bounding box center [1056, 104] width 16 height 9
drag, startPoint x: 635, startPoint y: 511, endPoint x: 621, endPoint y: 510, distance: 14.3
click at [636, 510] on div "[PERSON_NAME][GEOGRAPHIC_DATA] jvanzino@… [PHONE_NUMBER] 1 None" at bounding box center [556, 433] width 1035 height 389
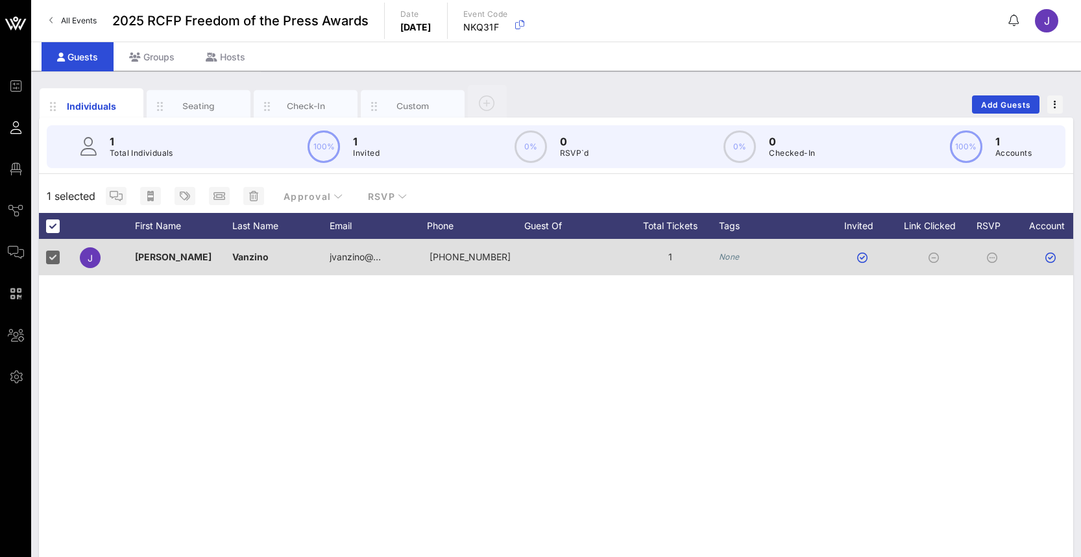
click at [553, 271] on div at bounding box center [572, 257] width 97 height 36
drag, startPoint x: 869, startPoint y: 251, endPoint x: 759, endPoint y: 267, distance: 110.9
click at [759, 267] on div "None" at bounding box center [774, 257] width 110 height 36
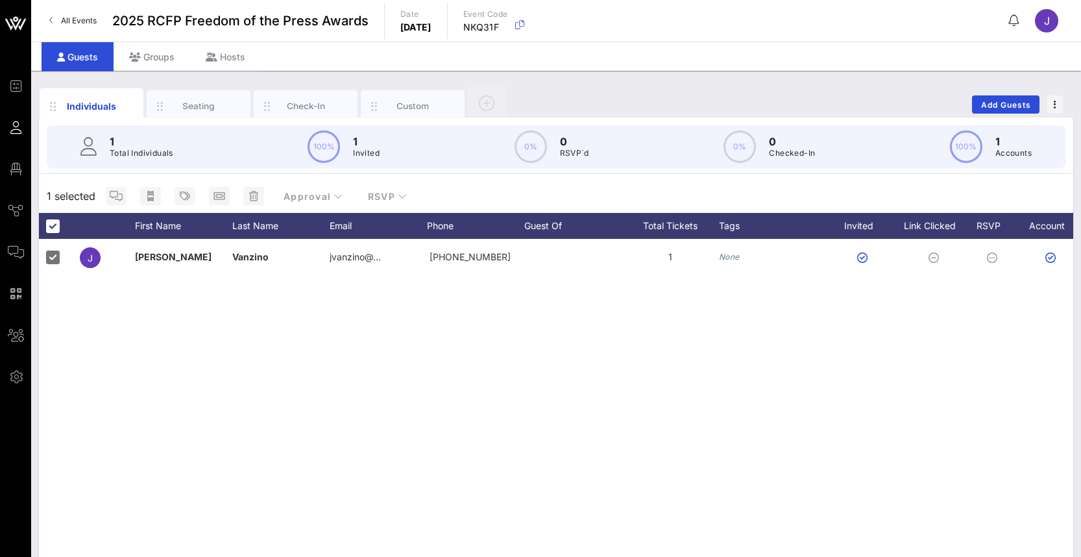
drag, startPoint x: 827, startPoint y: 419, endPoint x: 1033, endPoint y: 430, distance: 206.1
click at [987, 411] on div "[PERSON_NAME][GEOGRAPHIC_DATA] jvanzino@… [PHONE_NUMBER] 1 None" at bounding box center [556, 433] width 1035 height 389
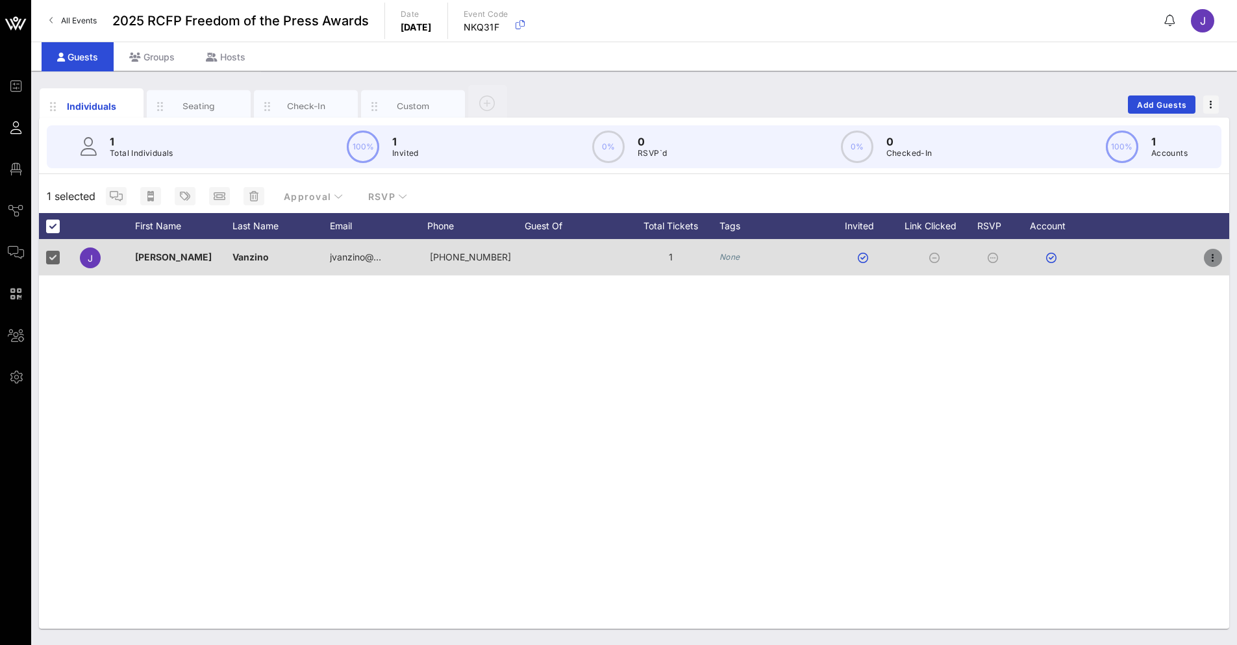
click at [1203, 257] on icon "button" at bounding box center [1213, 258] width 16 height 16
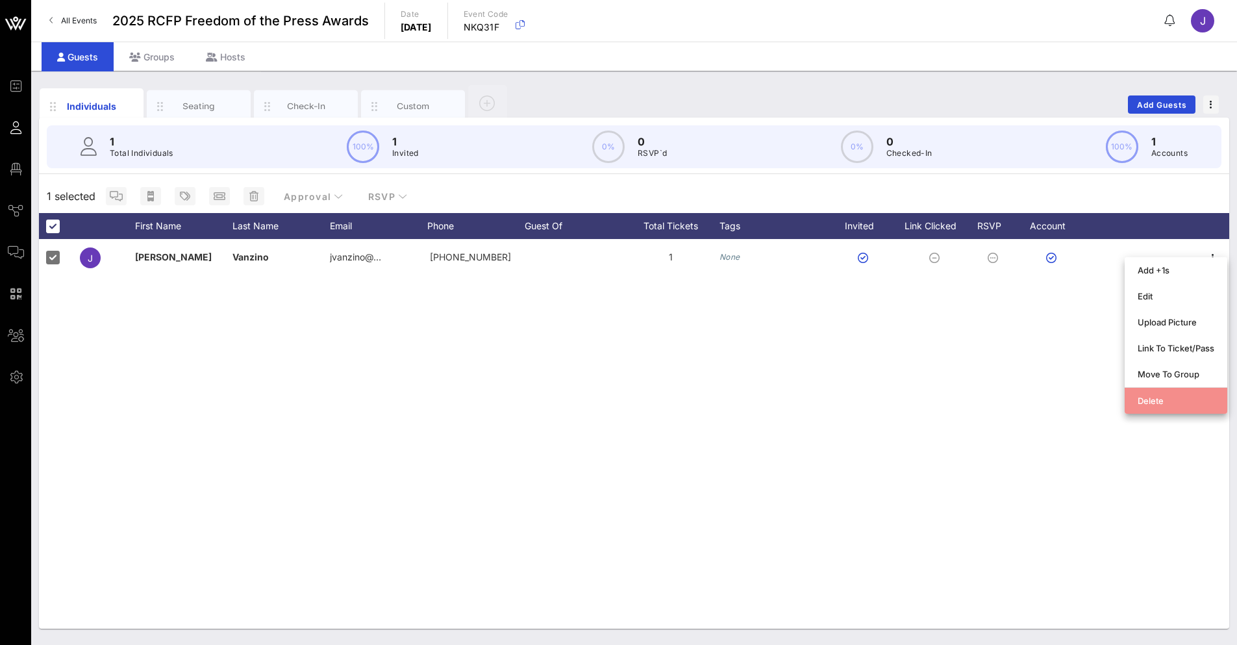
click at [1145, 402] on div "Delete" at bounding box center [1175, 400] width 77 height 10
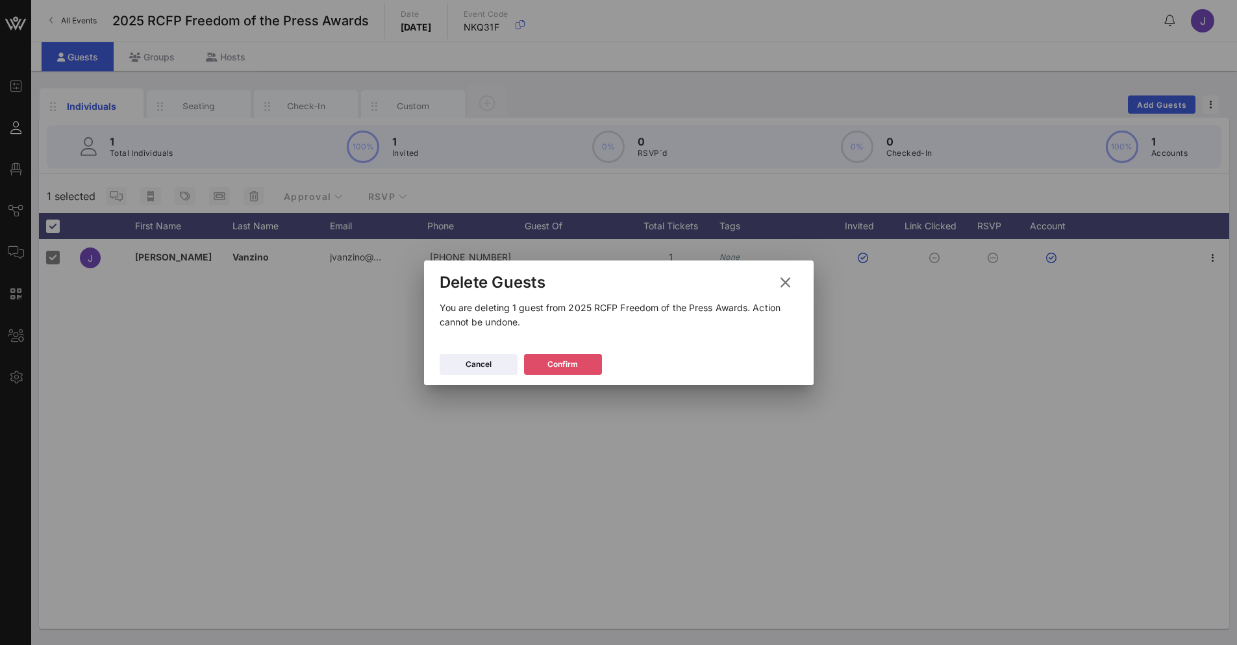
click at [556, 373] on button "Confirm" at bounding box center [563, 364] width 78 height 21
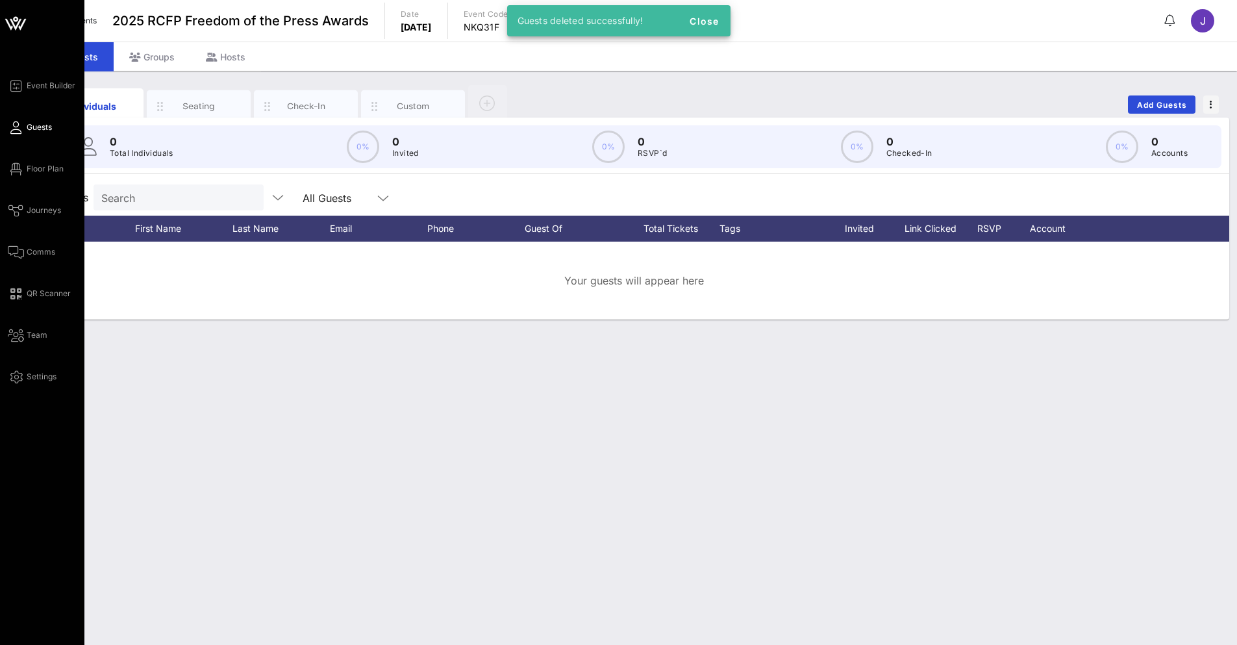
click at [14, 386] on div "Event Builder Guests Floor Plan Journeys Comms QR Scanner Team Settings" at bounding box center [42, 322] width 84 height 645
click at [20, 376] on icon at bounding box center [16, 377] width 16 height 2
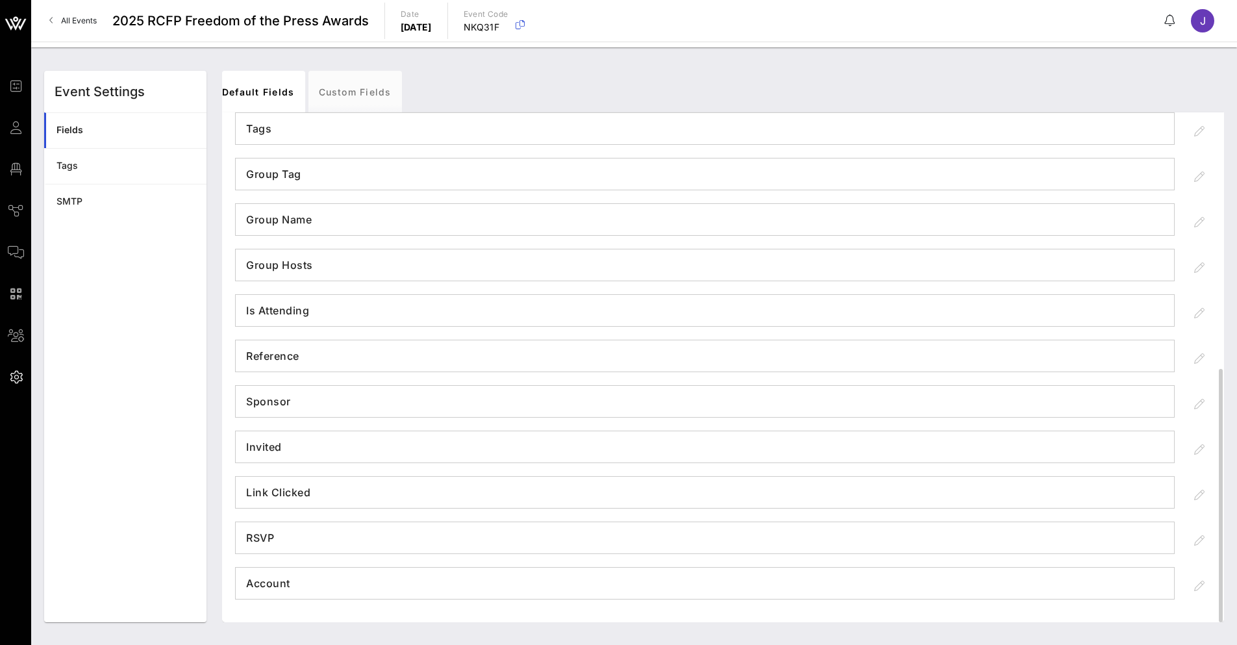
scroll to position [191, 0]
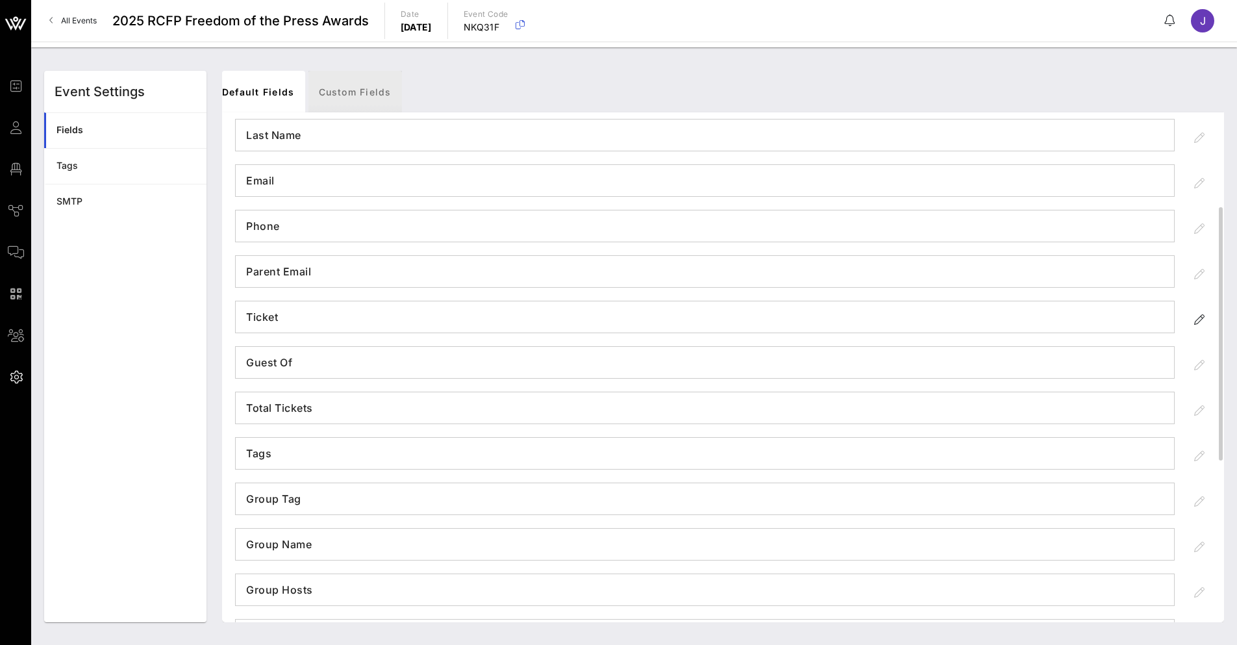
click at [356, 84] on link "Custom Fields" at bounding box center [354, 92] width 93 height 42
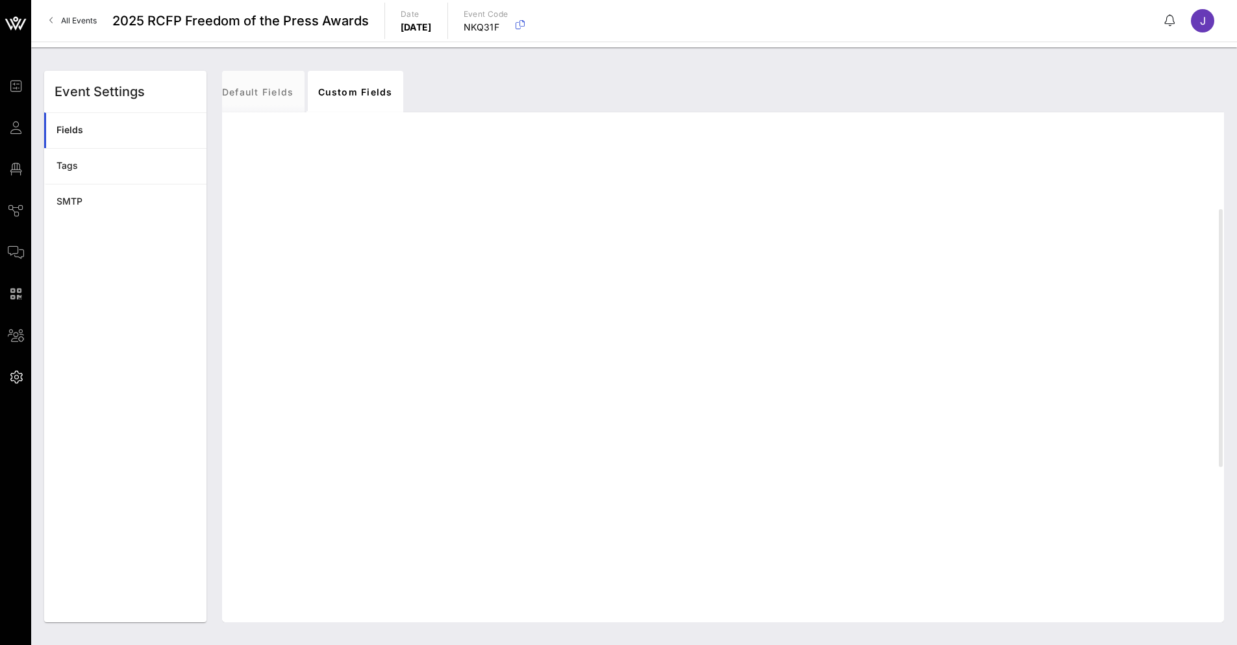
click at [160, 129] on div "Fields" at bounding box center [126, 130] width 140 height 11
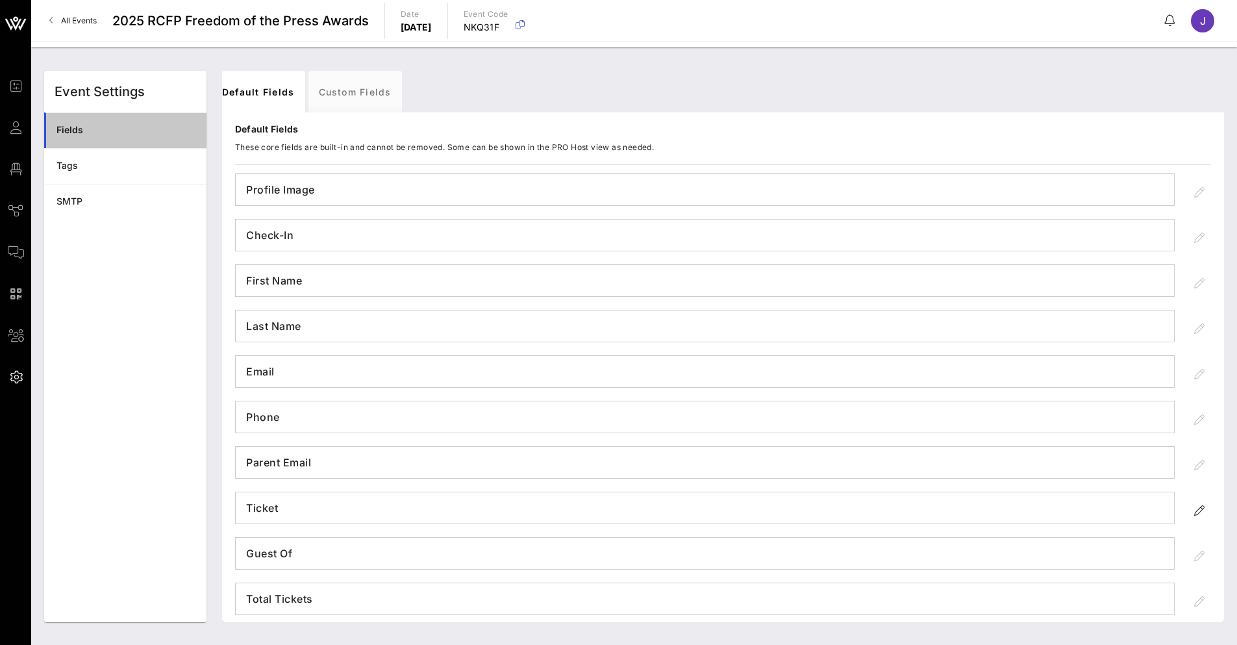
click at [56, 125] on link "Fields" at bounding box center [125, 130] width 162 height 36
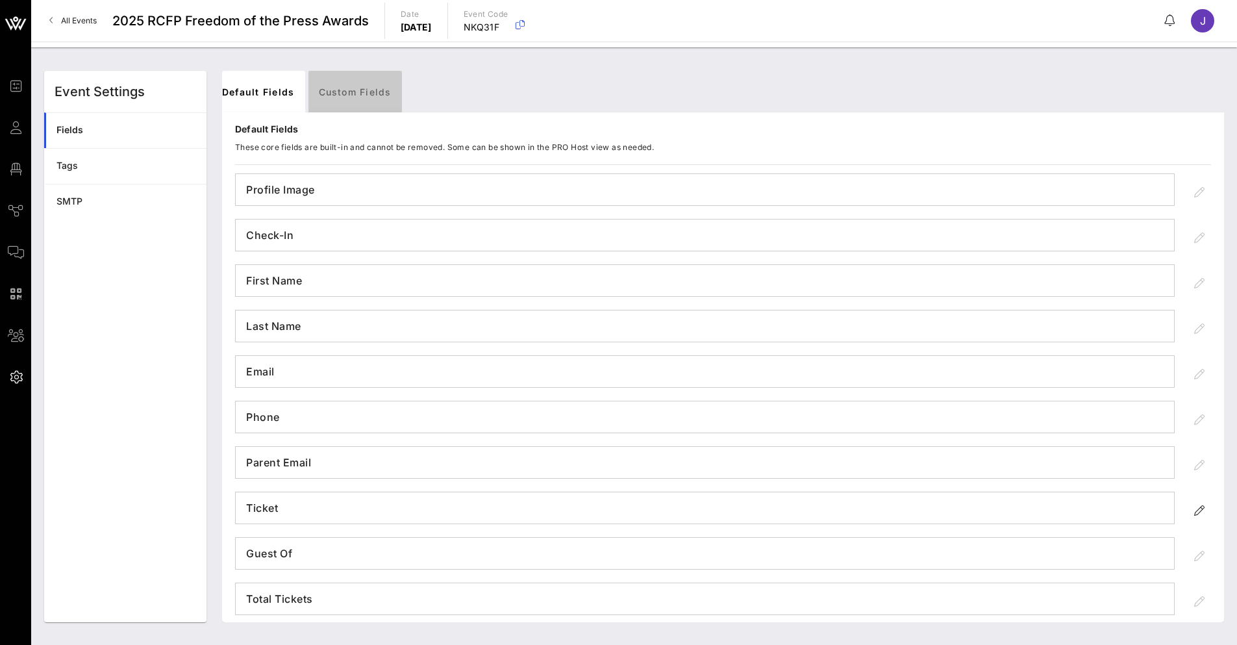
click at [354, 96] on link "Custom Fields" at bounding box center [354, 92] width 93 height 42
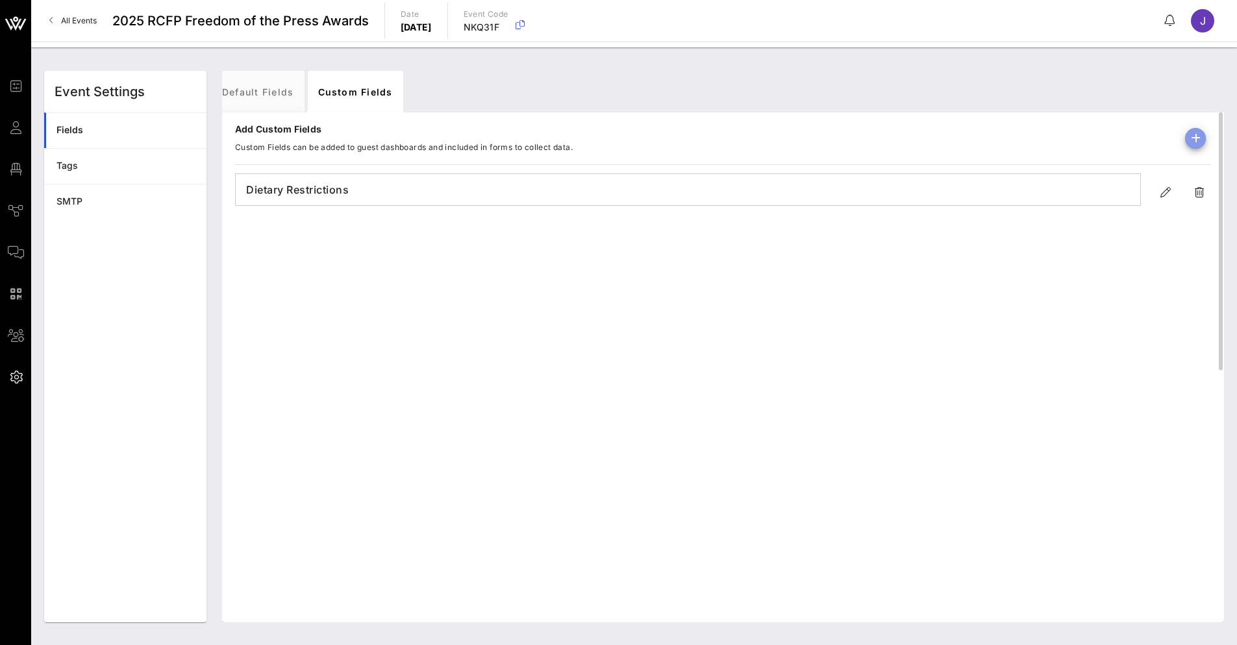
click at [1203, 142] on span "button" at bounding box center [1195, 138] width 21 height 16
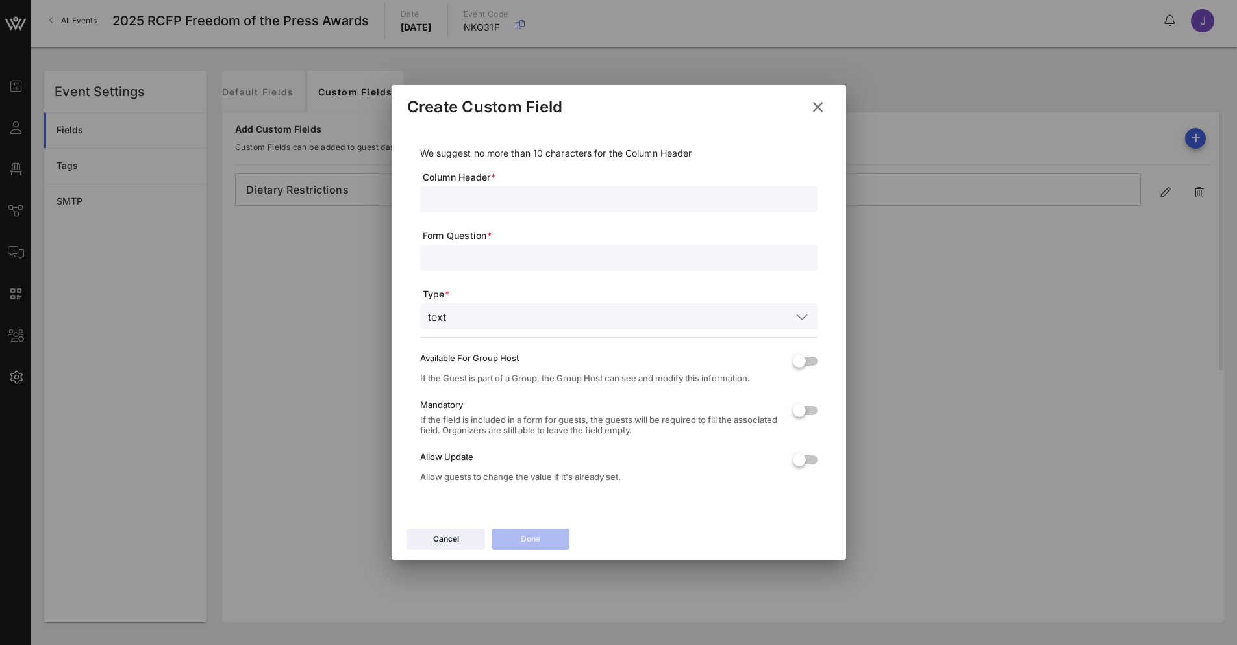
click at [486, 201] on input "text" at bounding box center [619, 199] width 382 height 17
click at [486, 248] on div at bounding box center [619, 258] width 382 height 26
click at [478, 204] on input "VIP" at bounding box center [619, 199] width 382 height 17
type input "VIP Rececption"
click at [467, 255] on input "text" at bounding box center [619, 257] width 382 height 17
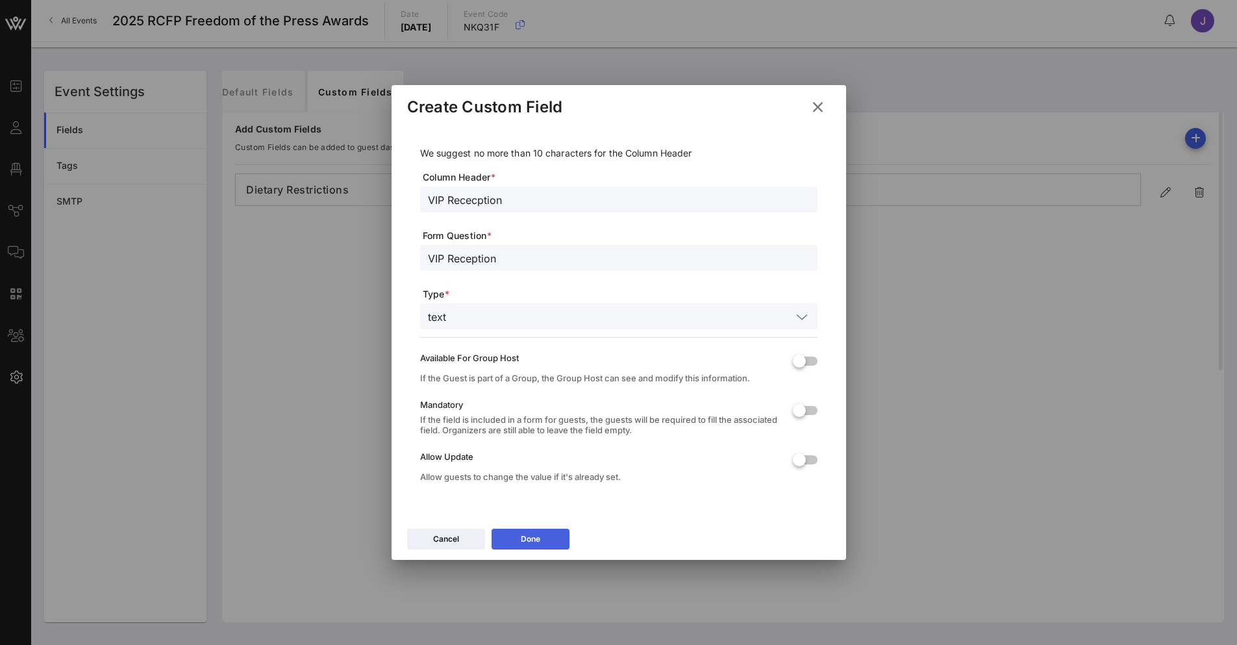
type input "VIP Reception"
click at [525, 540] on icon at bounding box center [530, 539] width 10 height 8
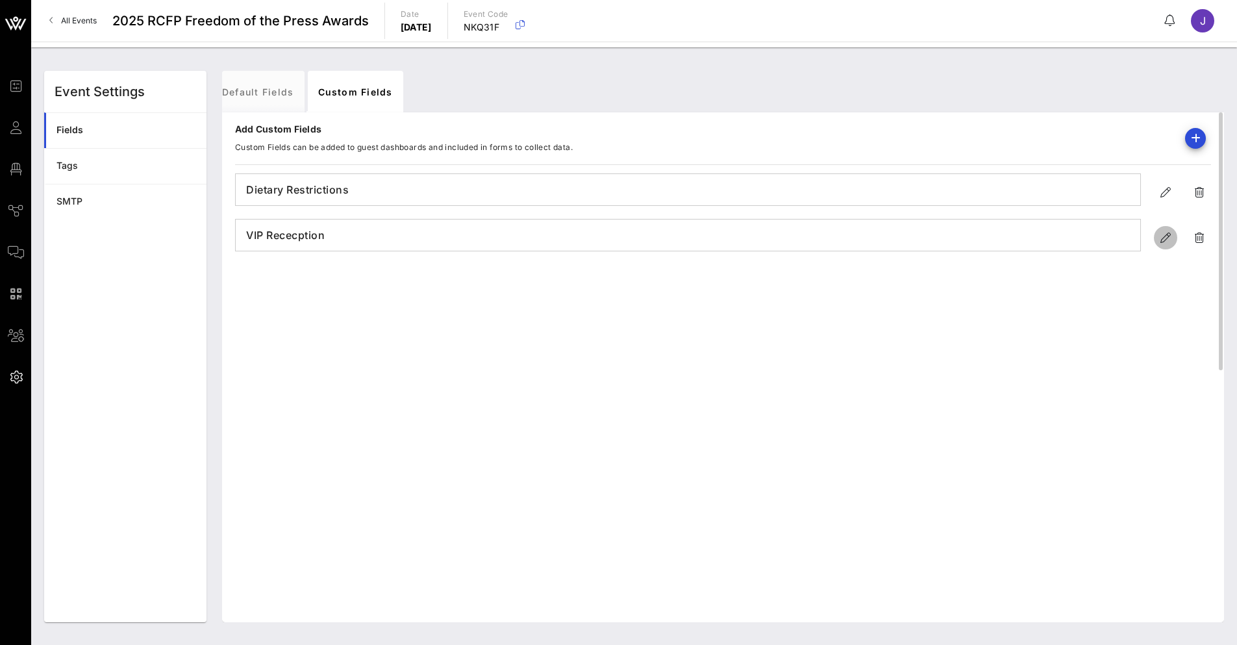
click at [1163, 237] on icon "button" at bounding box center [1165, 238] width 16 height 16
type input "VIP Rececption"
type input "VIP Reception"
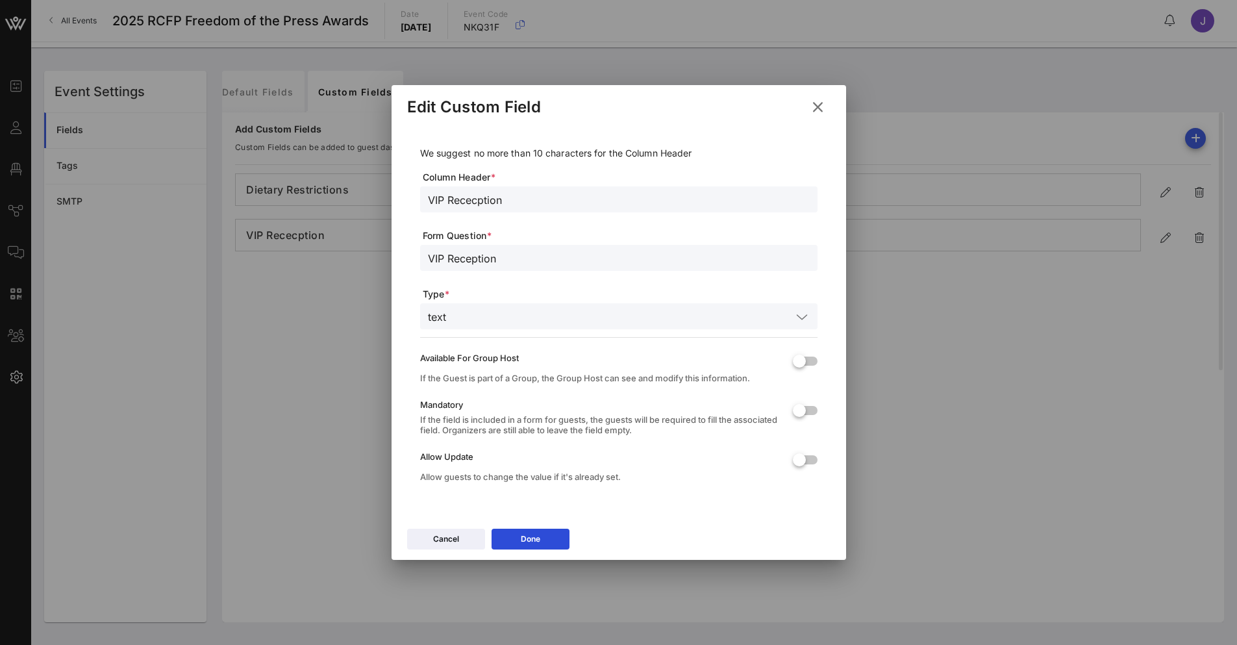
click at [474, 199] on input "VIP Rececption" at bounding box center [619, 199] width 382 height 17
type input "VIP Reception"
click at [546, 543] on button "Done" at bounding box center [530, 538] width 78 height 21
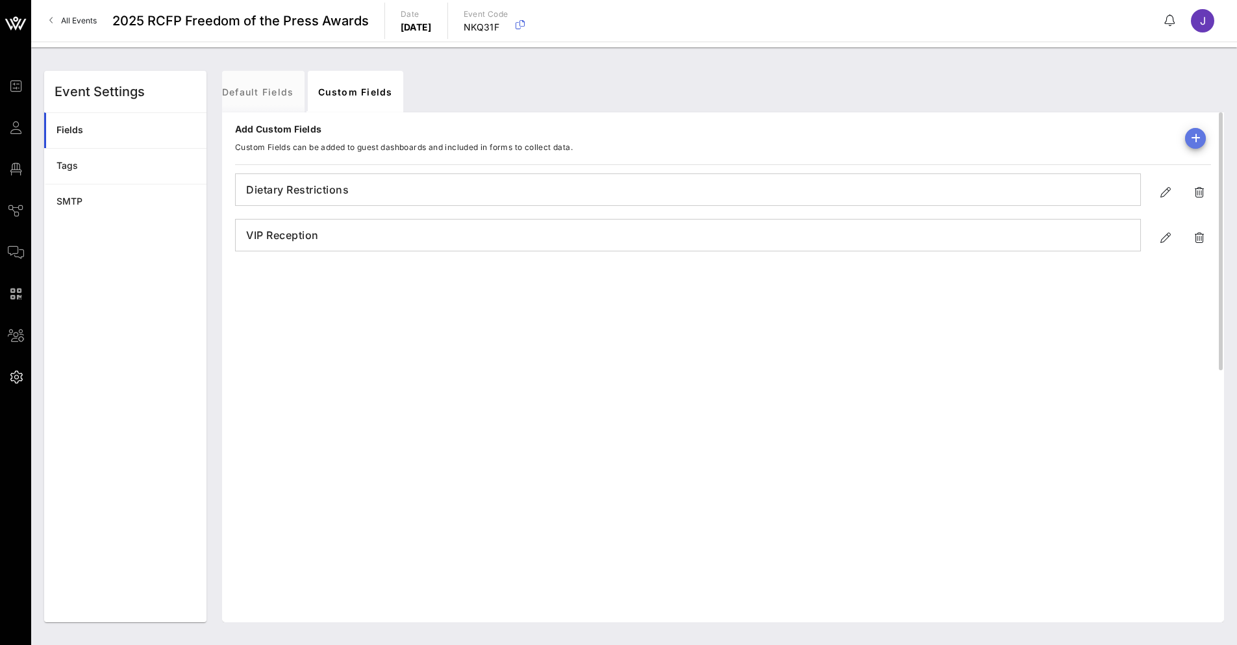
click at [1192, 138] on icon "button" at bounding box center [1195, 138] width 16 height 16
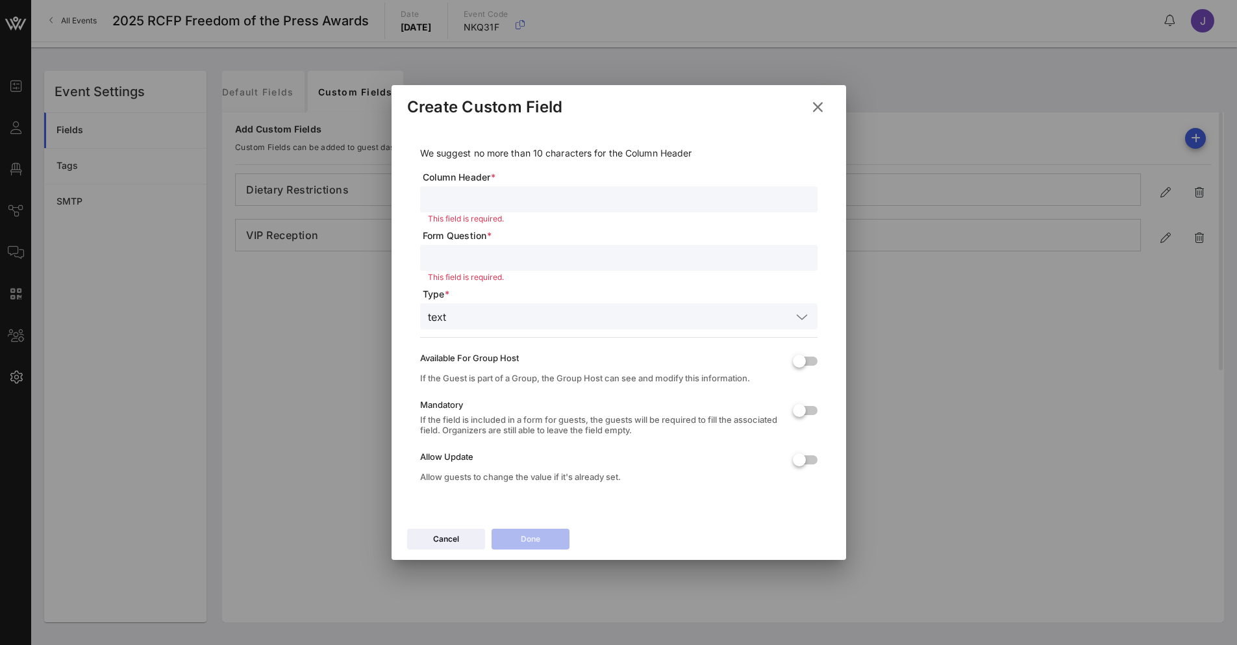
click at [472, 190] on div at bounding box center [619, 199] width 382 height 26
type input "Honoreeq"
type input "Honoree"
click at [476, 206] on input "Honoreeq" at bounding box center [619, 199] width 382 height 17
type input "Honoree"
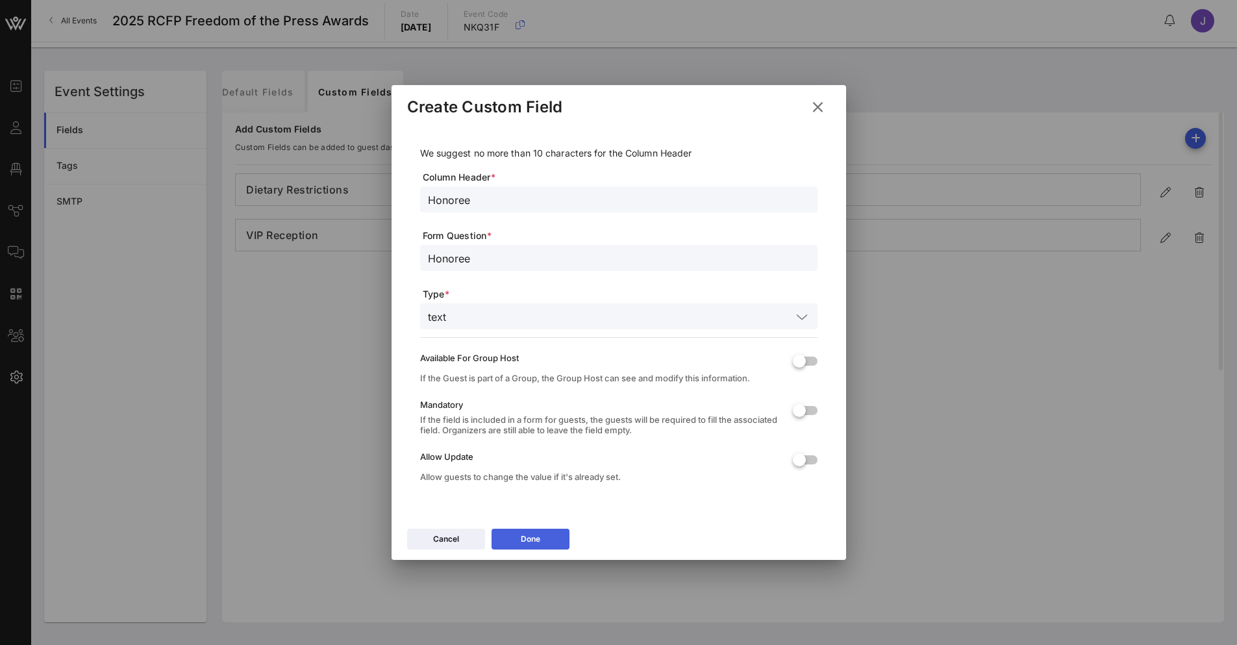
click at [528, 543] on button "Done" at bounding box center [530, 538] width 78 height 21
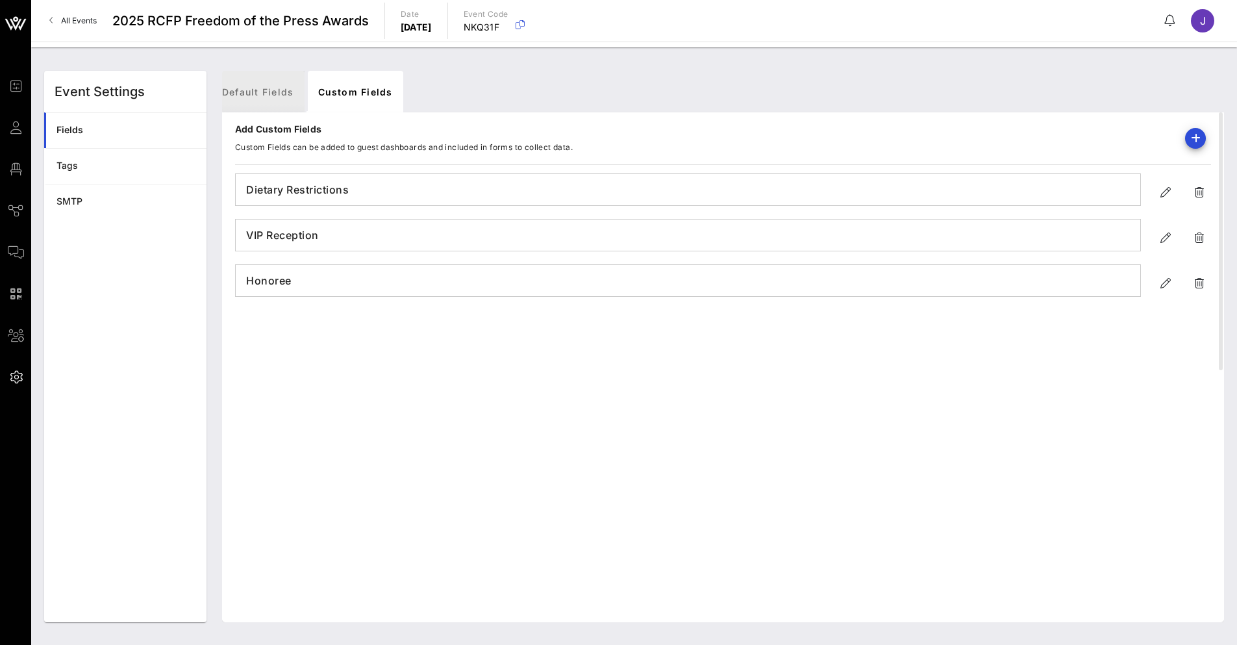
click at [275, 96] on link "Default Fields" at bounding box center [258, 92] width 93 height 42
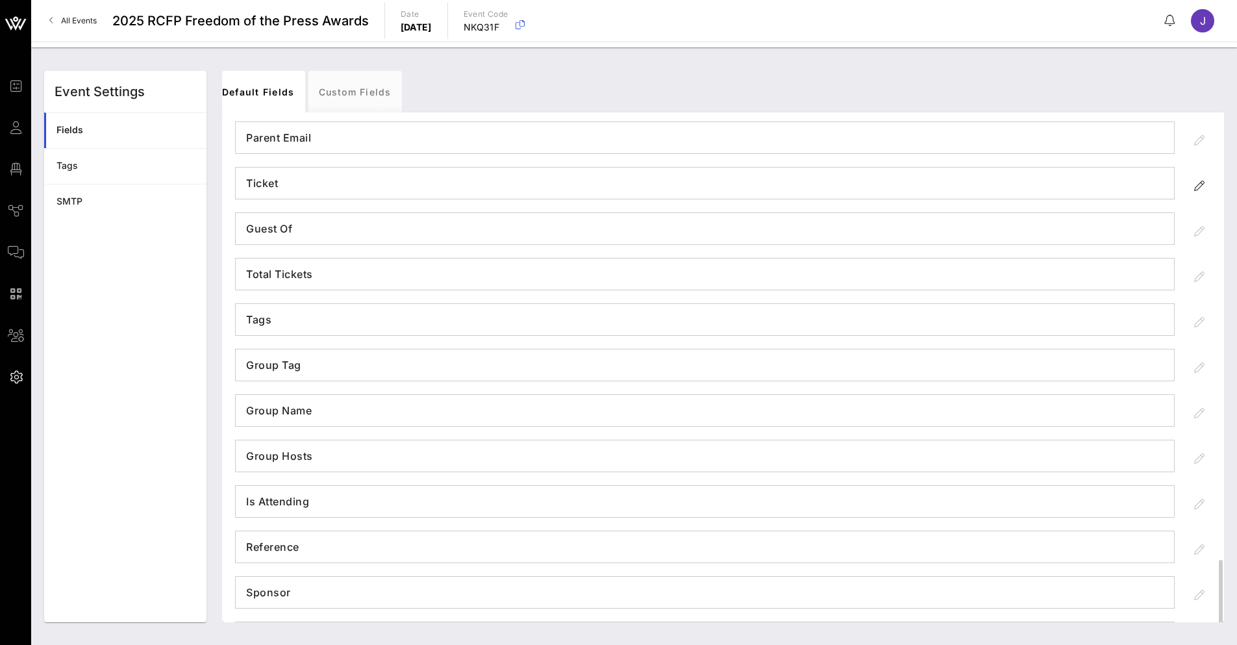
scroll to position [515, 0]
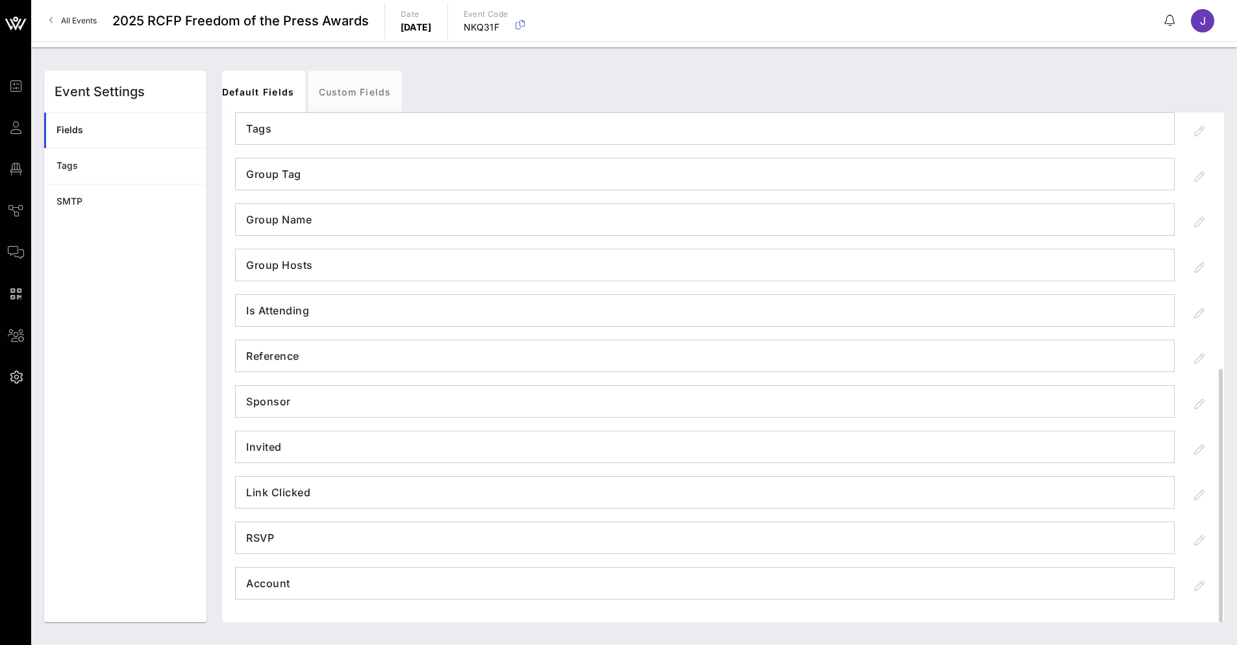
click at [580, 358] on h4 "Reference" at bounding box center [705, 355] width 938 height 21
click at [1198, 360] on div at bounding box center [1198, 358] width 23 height 23
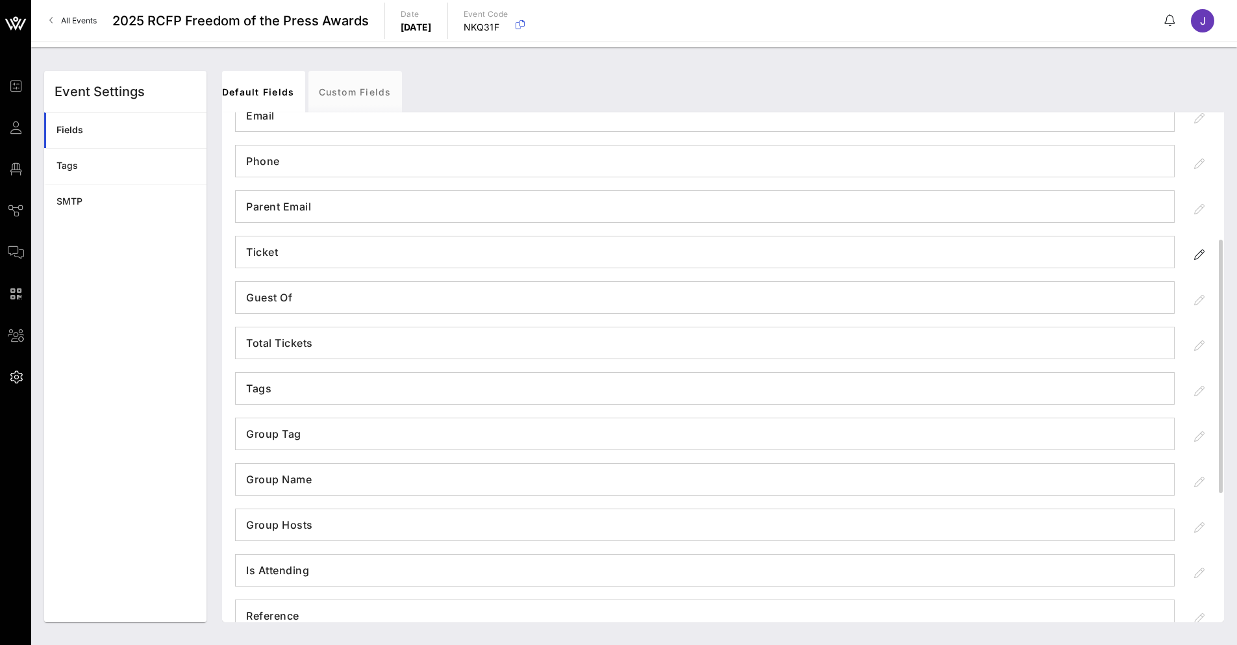
scroll to position [0, 0]
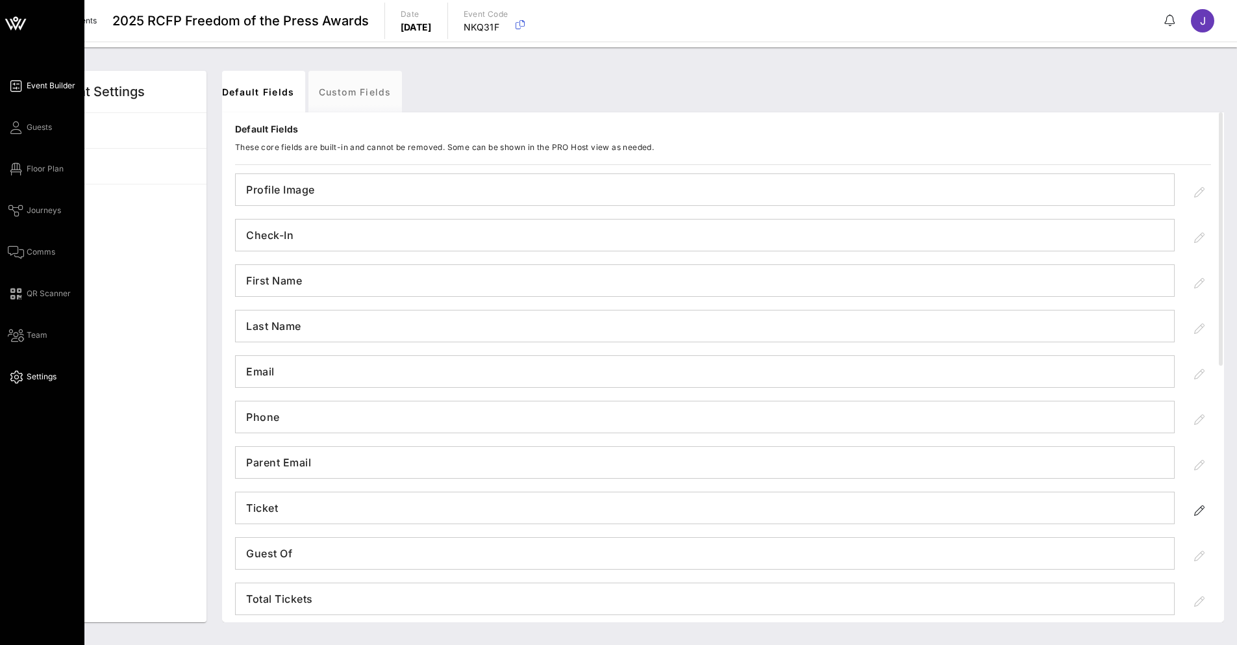
click at [42, 86] on span "Event Builder" at bounding box center [51, 86] width 49 height 12
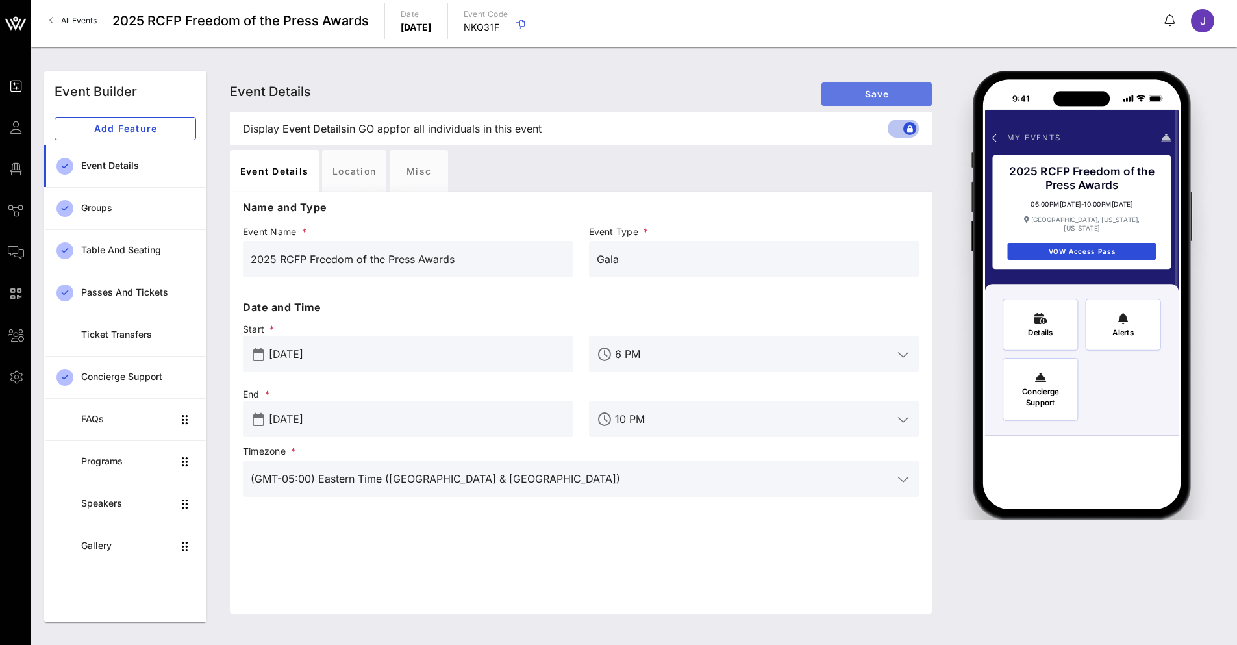
click at [859, 102] on button "Save" at bounding box center [876, 93] width 110 height 23
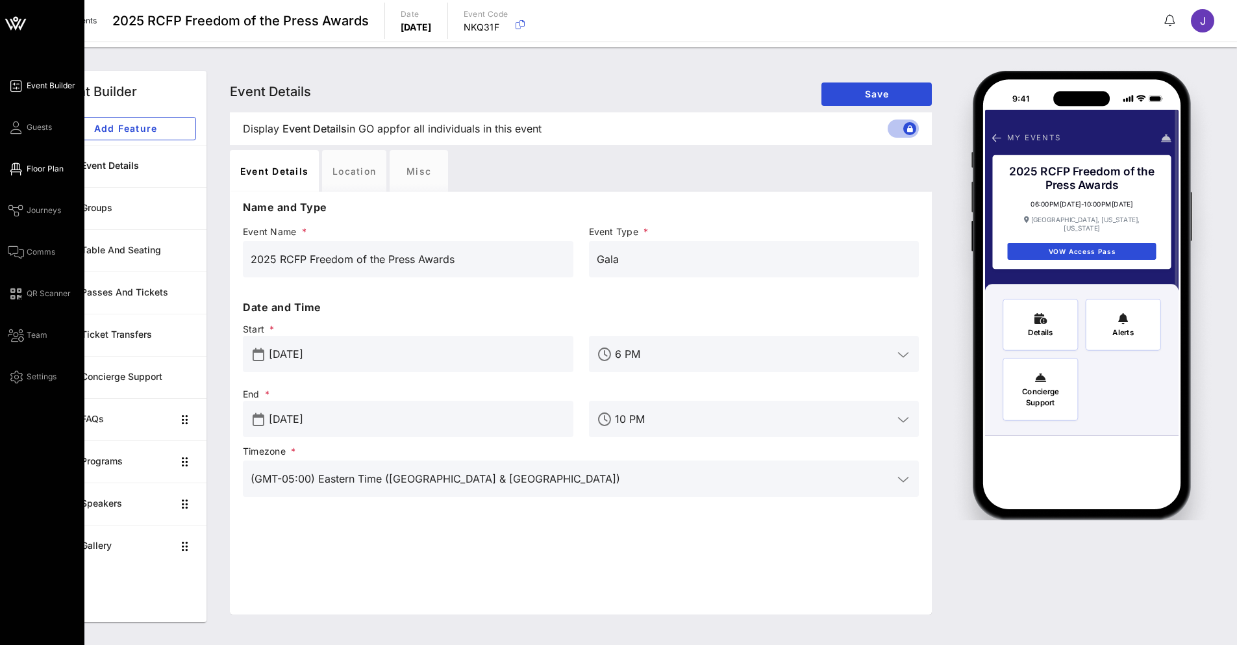
click at [55, 171] on span "Floor Plan" at bounding box center [45, 169] width 37 height 12
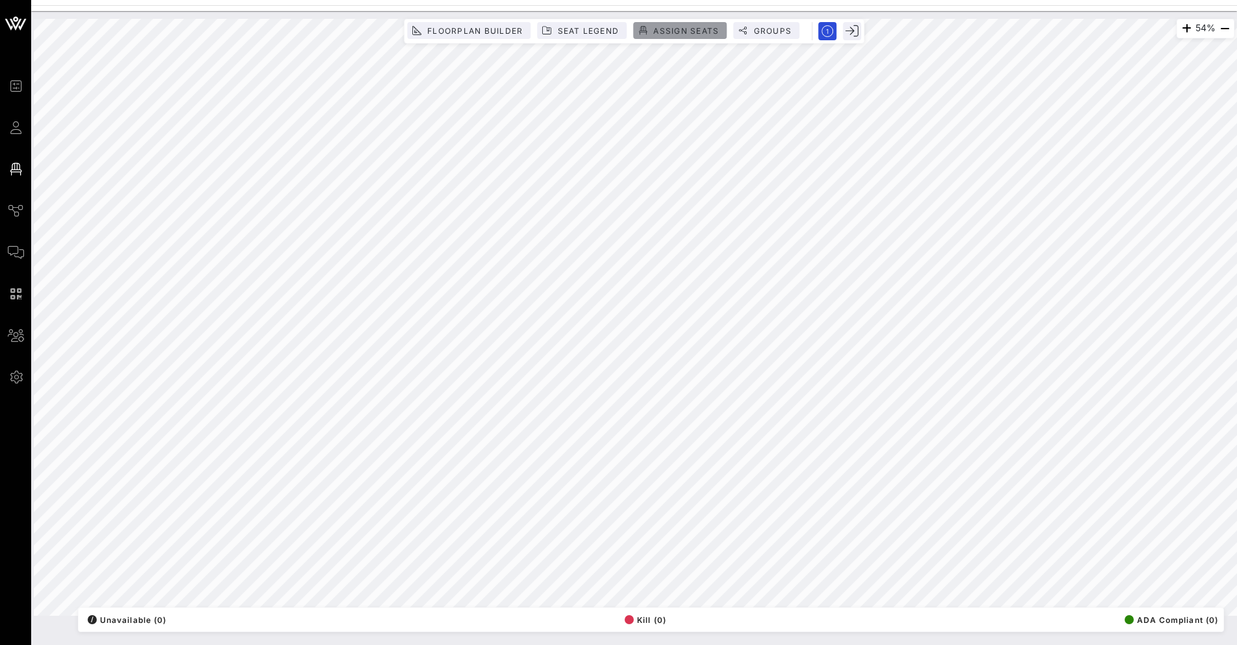
click at [678, 32] on span "Assign Seats" at bounding box center [685, 31] width 66 height 10
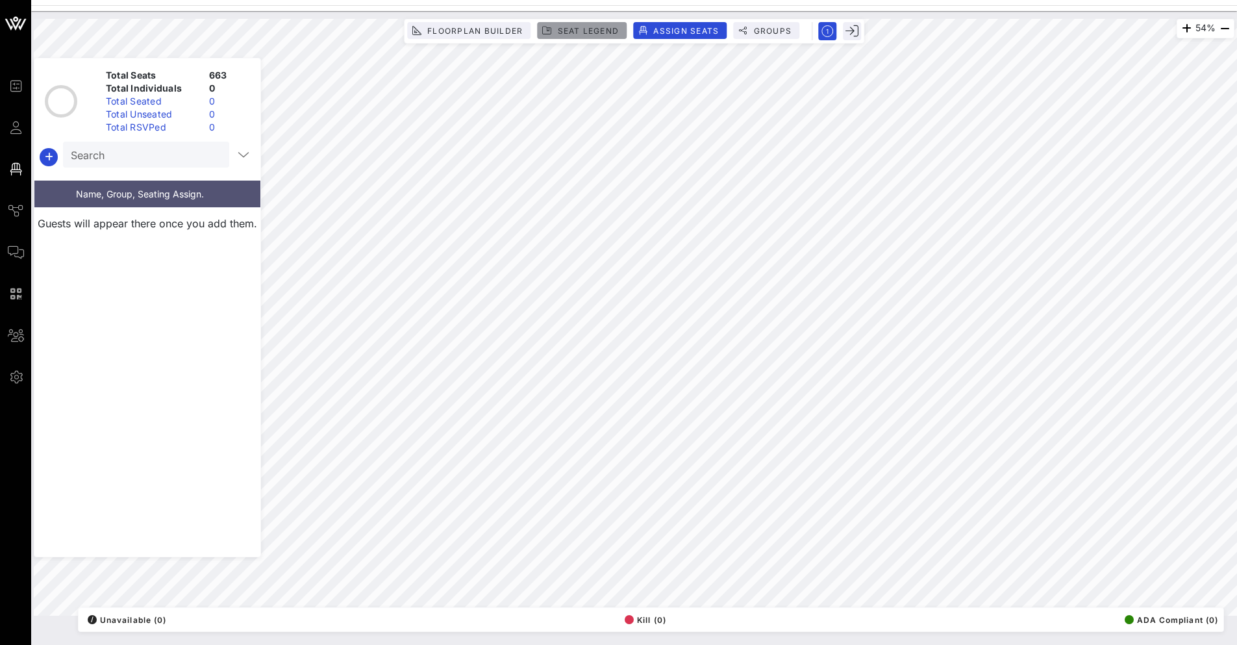
click at [576, 33] on span "Seat Legend" at bounding box center [587, 31] width 62 height 10
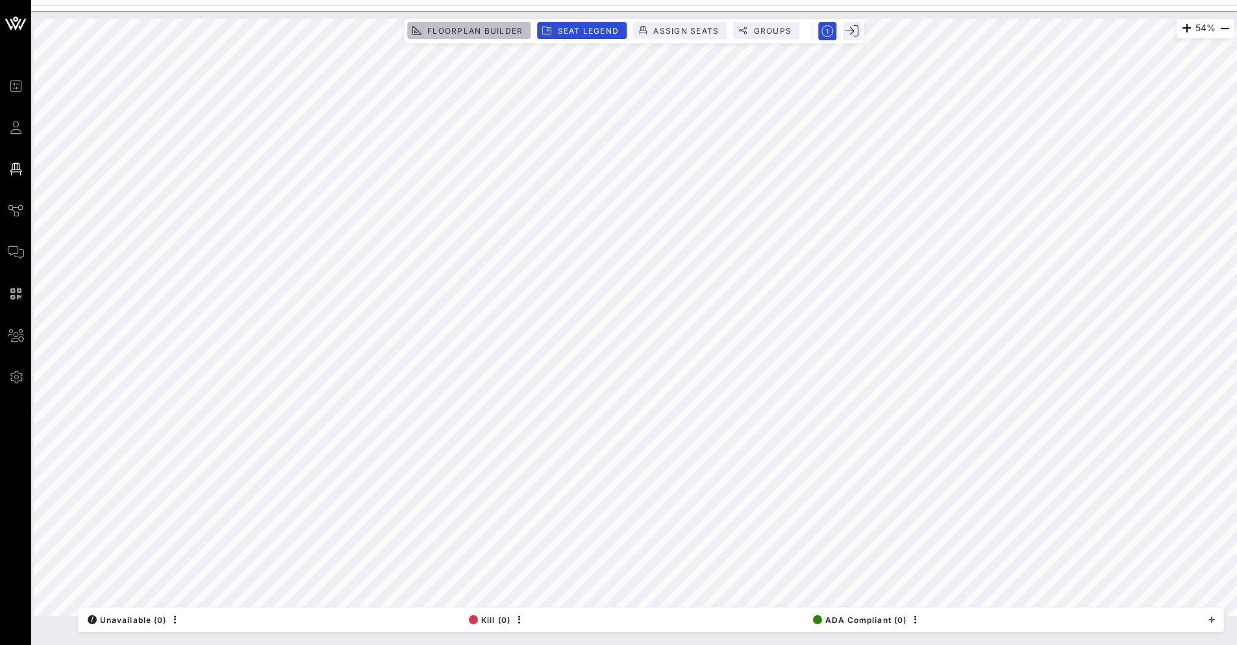
click at [487, 27] on span "Floorplan Builder" at bounding box center [474, 31] width 96 height 10
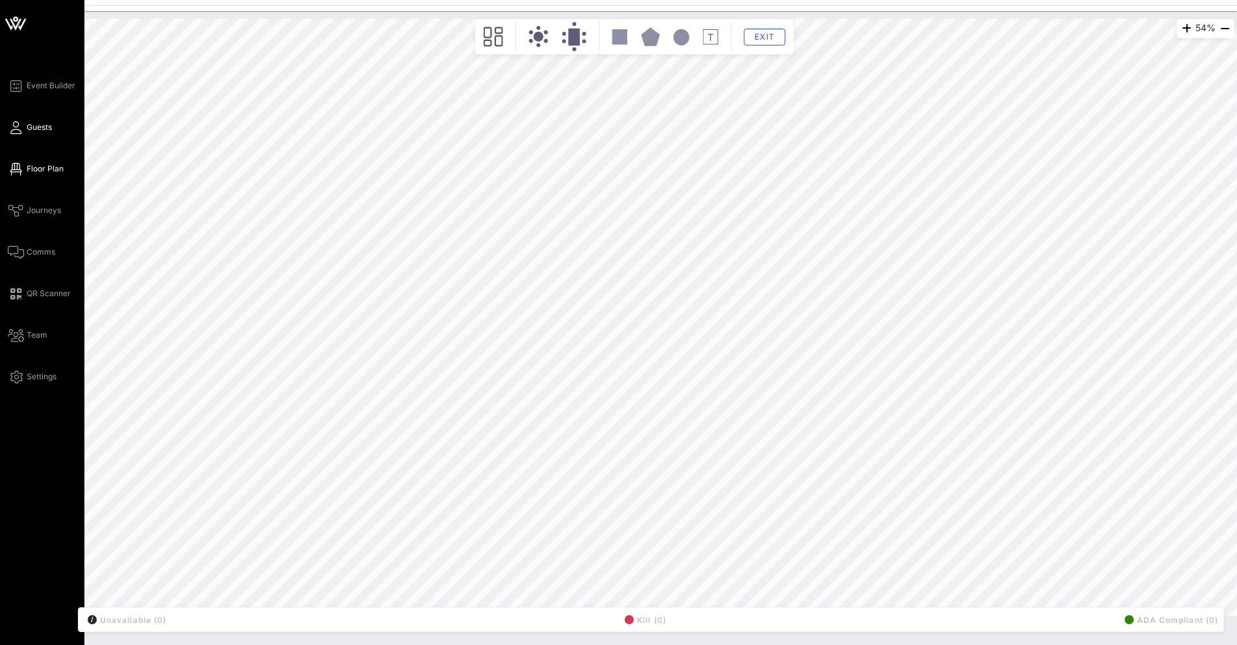
click at [39, 128] on span "Guests" at bounding box center [39, 127] width 25 height 12
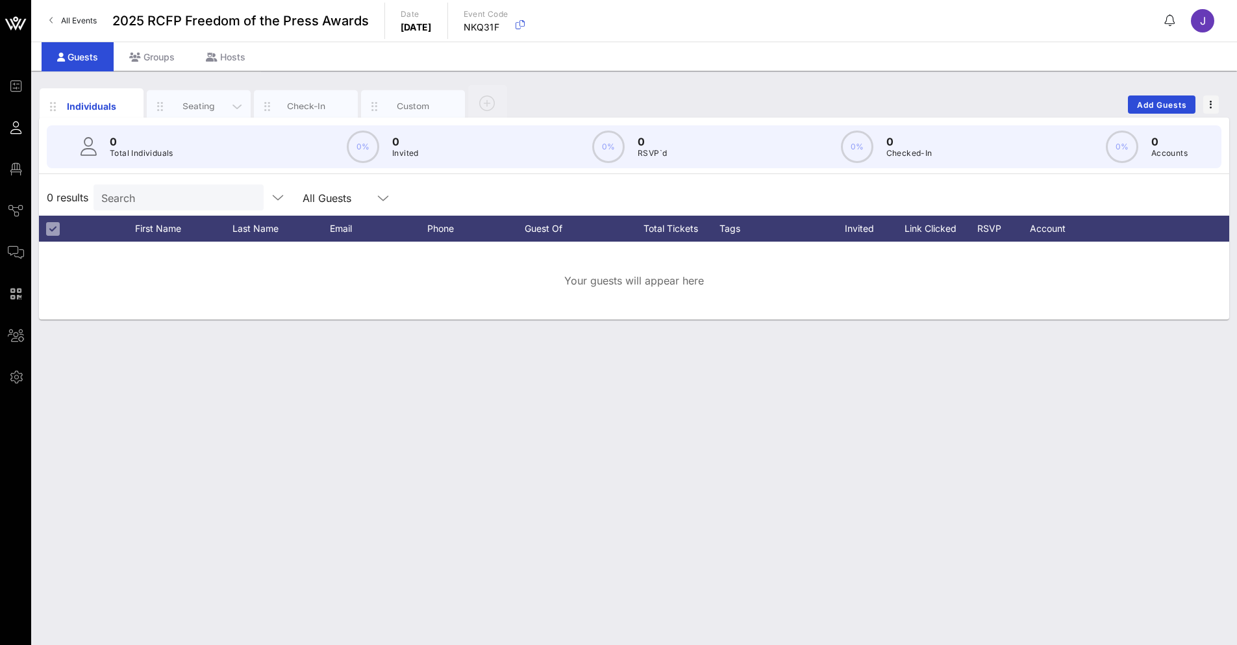
click at [213, 114] on div "Seating" at bounding box center [199, 106] width 104 height 32
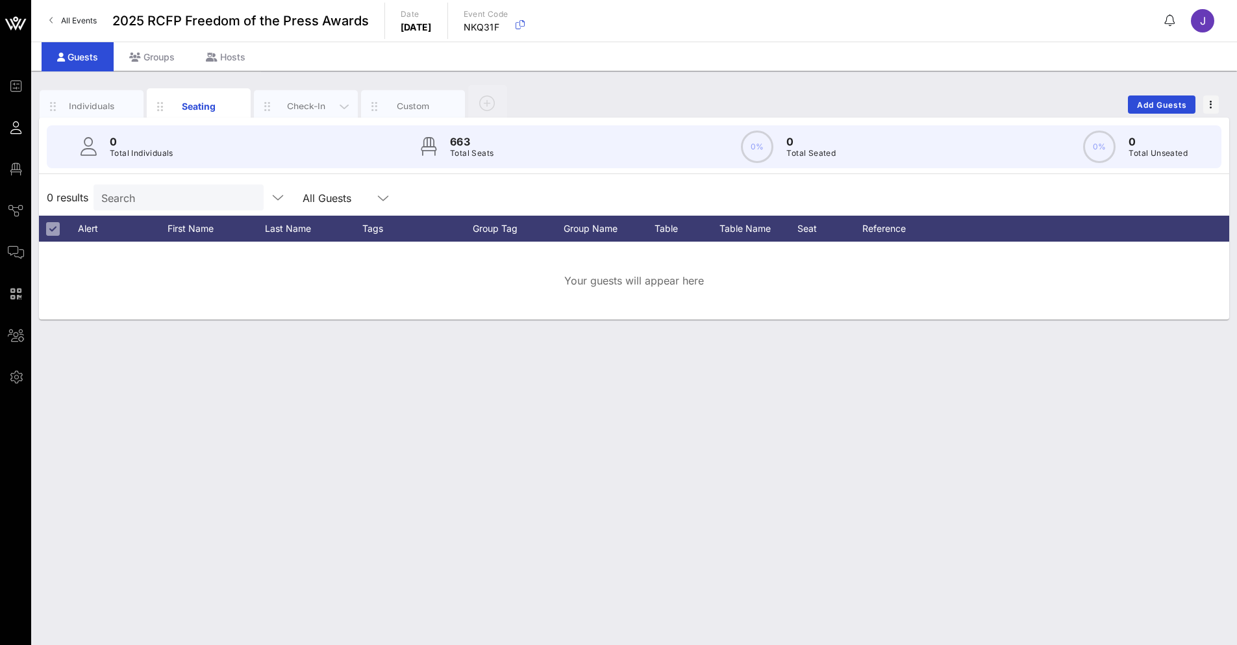
click at [307, 103] on div "Check-In" at bounding box center [306, 106] width 58 height 12
click at [423, 117] on div "Custom" at bounding box center [413, 106] width 104 height 32
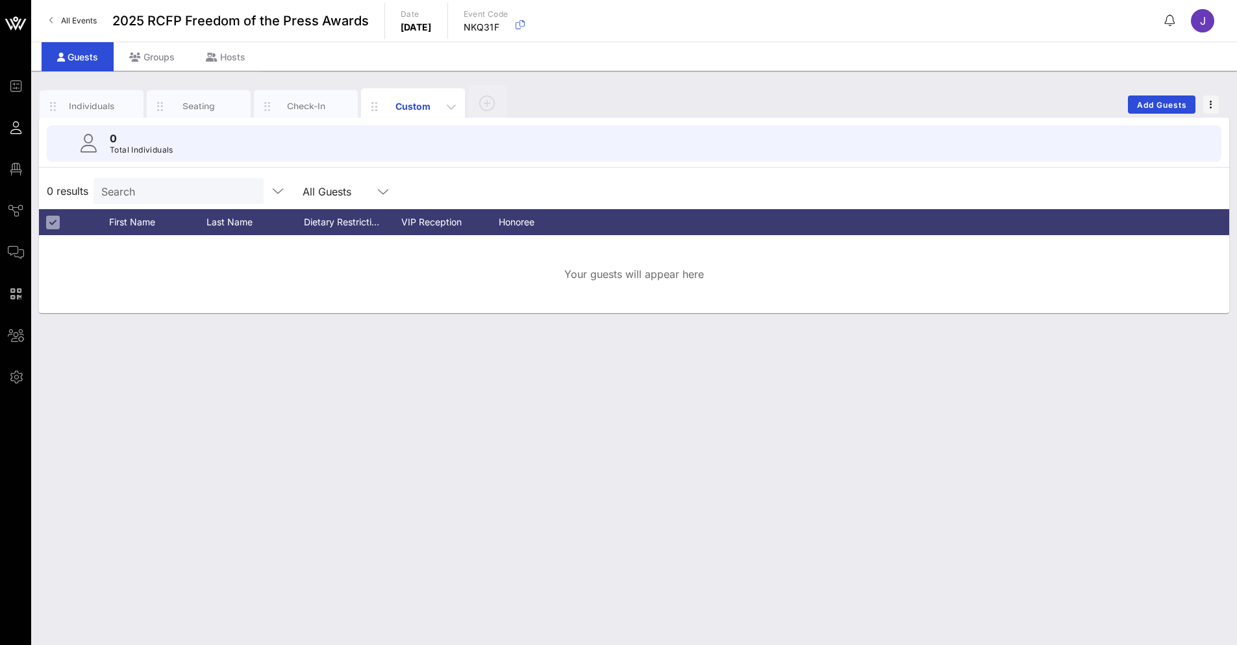
click at [424, 111] on div "Custom" at bounding box center [413, 106] width 58 height 14
click at [415, 109] on div "Custom" at bounding box center [413, 106] width 58 height 14
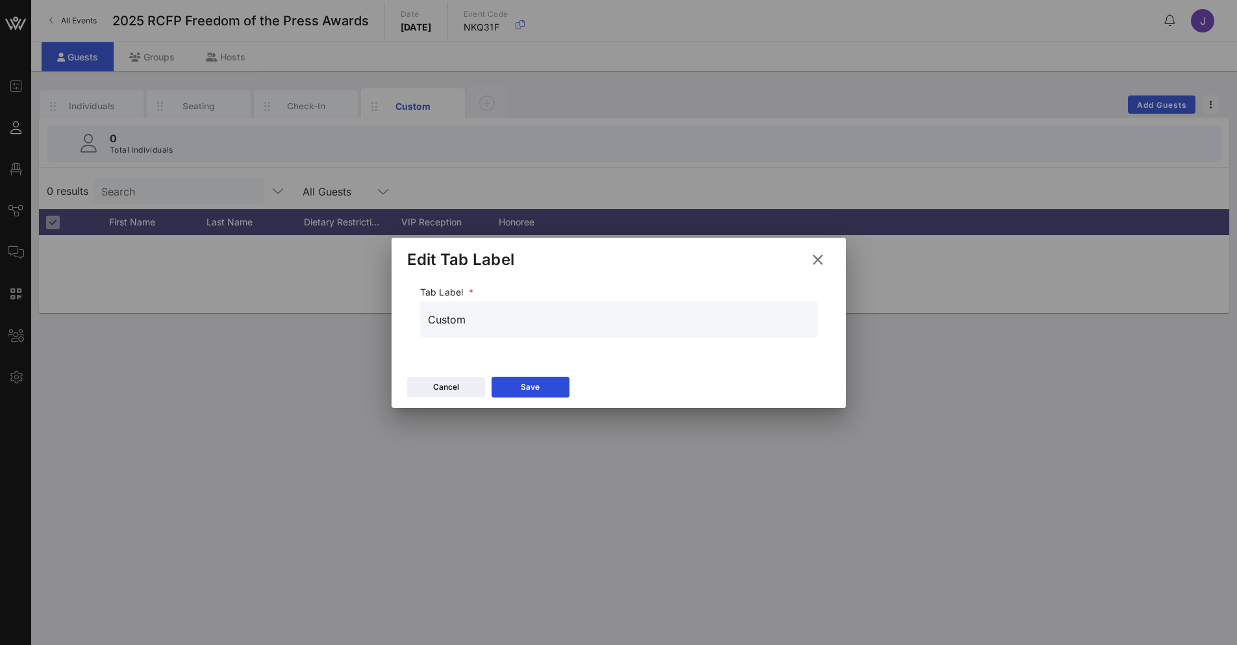
drag, startPoint x: 482, startPoint y: 324, endPoint x: 466, endPoint y: 315, distance: 17.7
click at [466, 315] on input "Custom" at bounding box center [619, 319] width 382 height 21
click at [828, 265] on button at bounding box center [817, 259] width 25 height 23
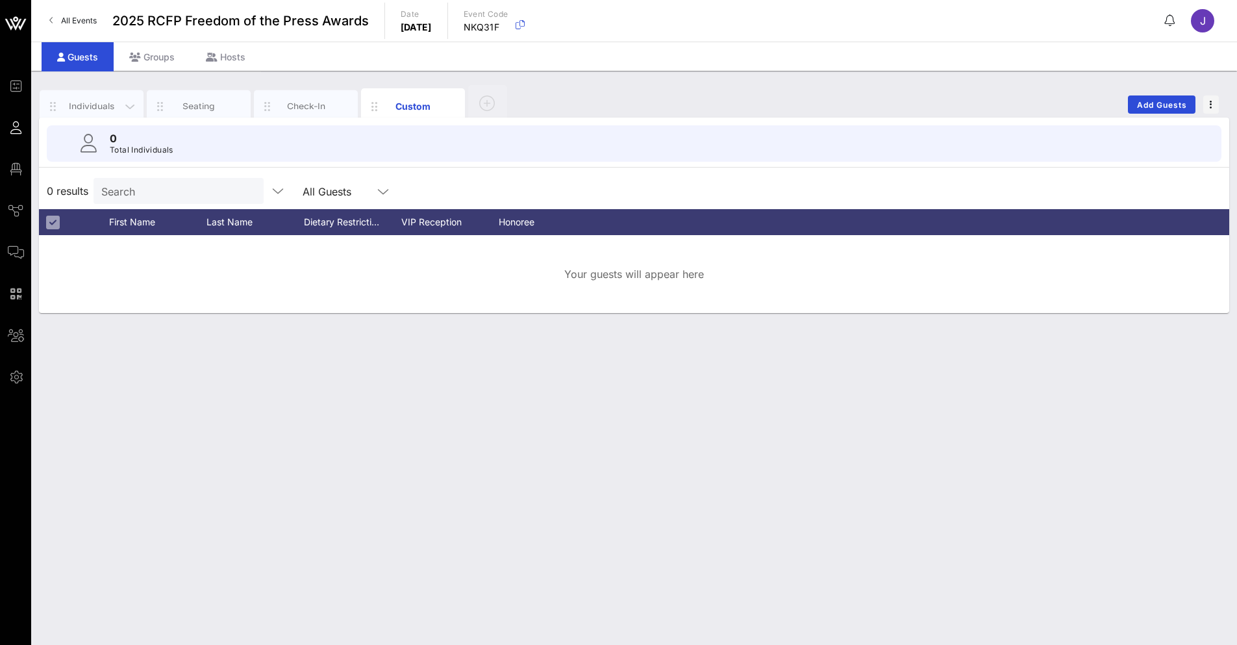
drag, startPoint x: 599, startPoint y: 225, endPoint x: 107, endPoint y: 106, distance: 506.2
click at [107, 106] on div "Individuals" at bounding box center [92, 106] width 58 height 12
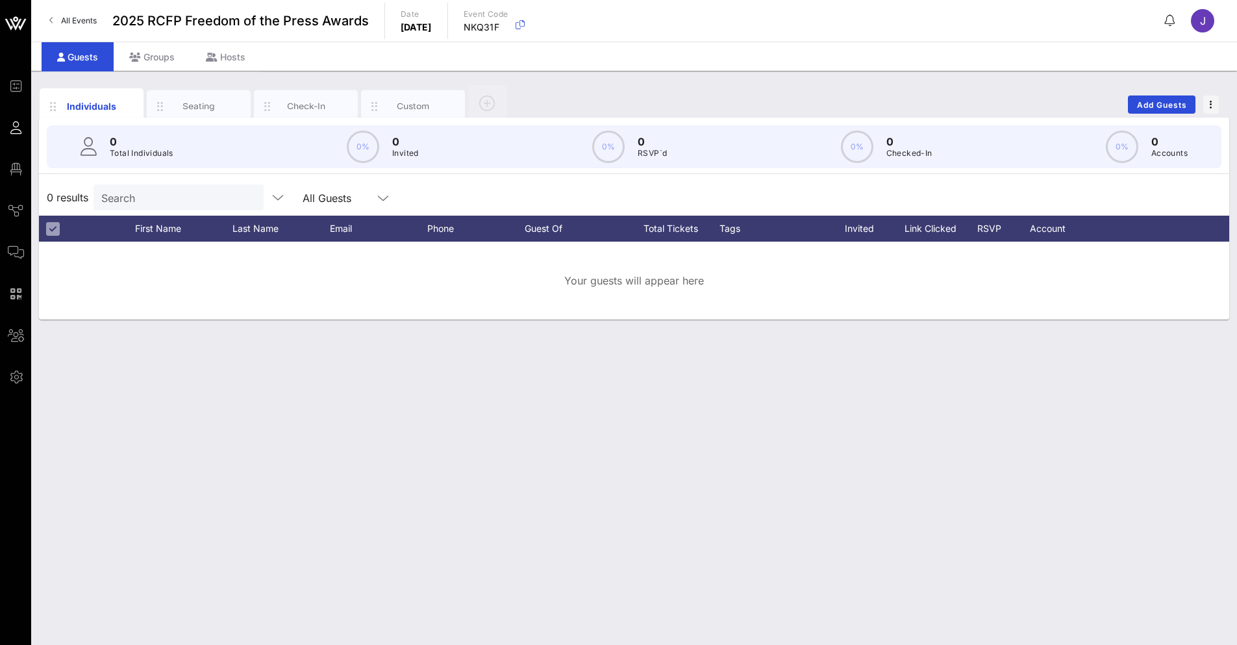
click at [1203, 27] on div "J" at bounding box center [1202, 20] width 23 height 23
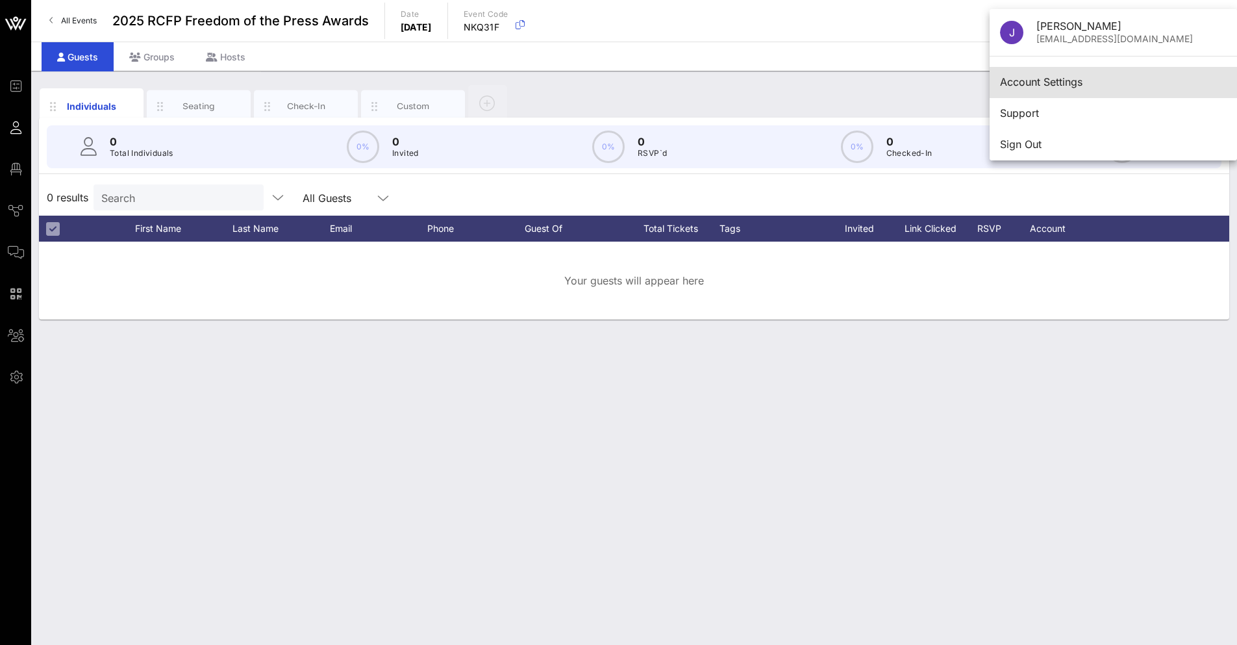
click at [1035, 80] on div "Account Settings" at bounding box center [1113, 82] width 227 height 12
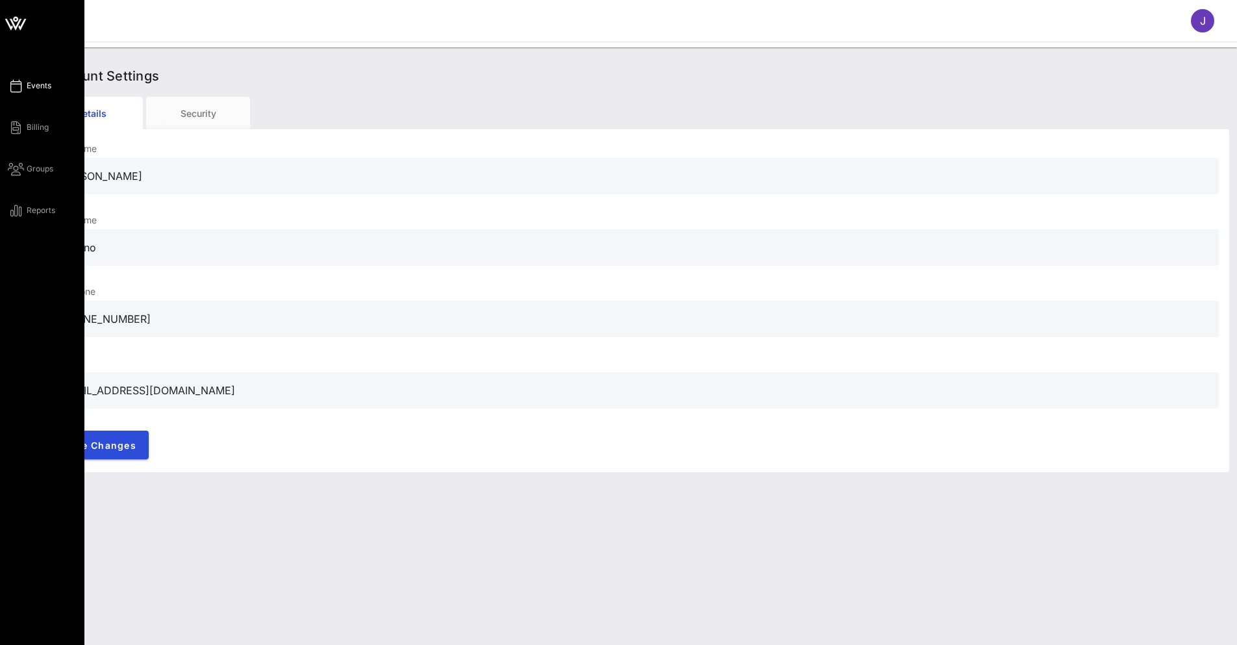
click at [31, 90] on span "Events" at bounding box center [39, 86] width 25 height 12
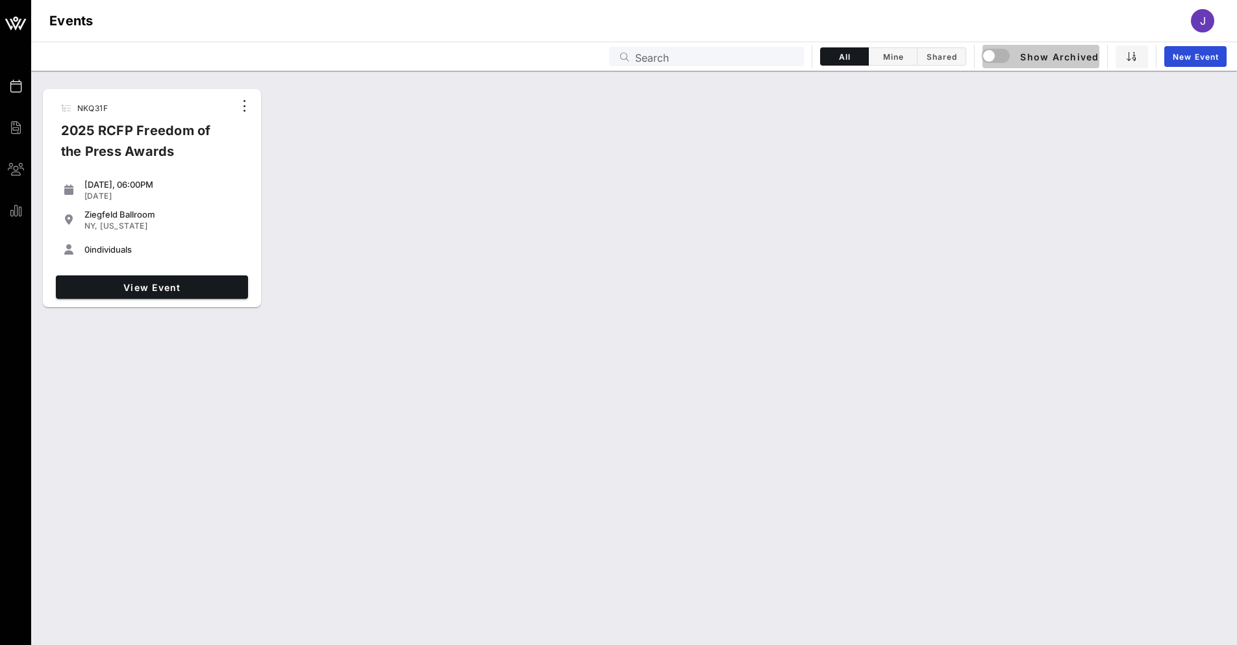
click at [1064, 54] on span "Show Archived" at bounding box center [1041, 57] width 116 height 16
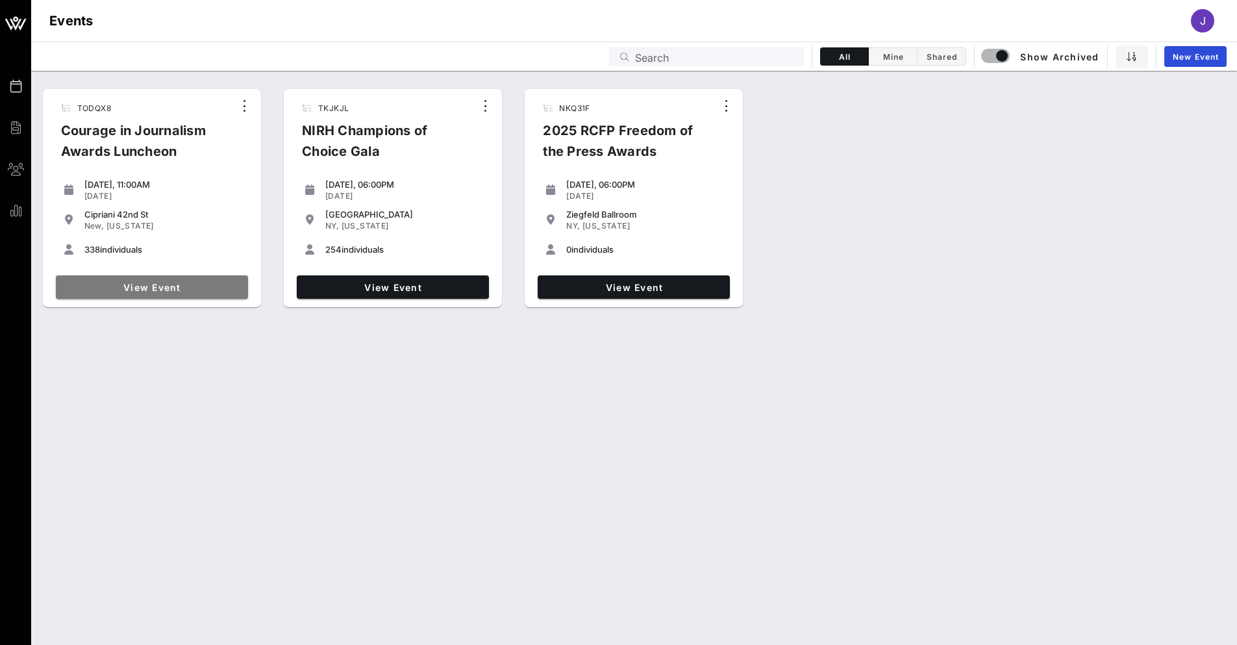
click at [167, 289] on span "View Event" at bounding box center [152, 287] width 182 height 11
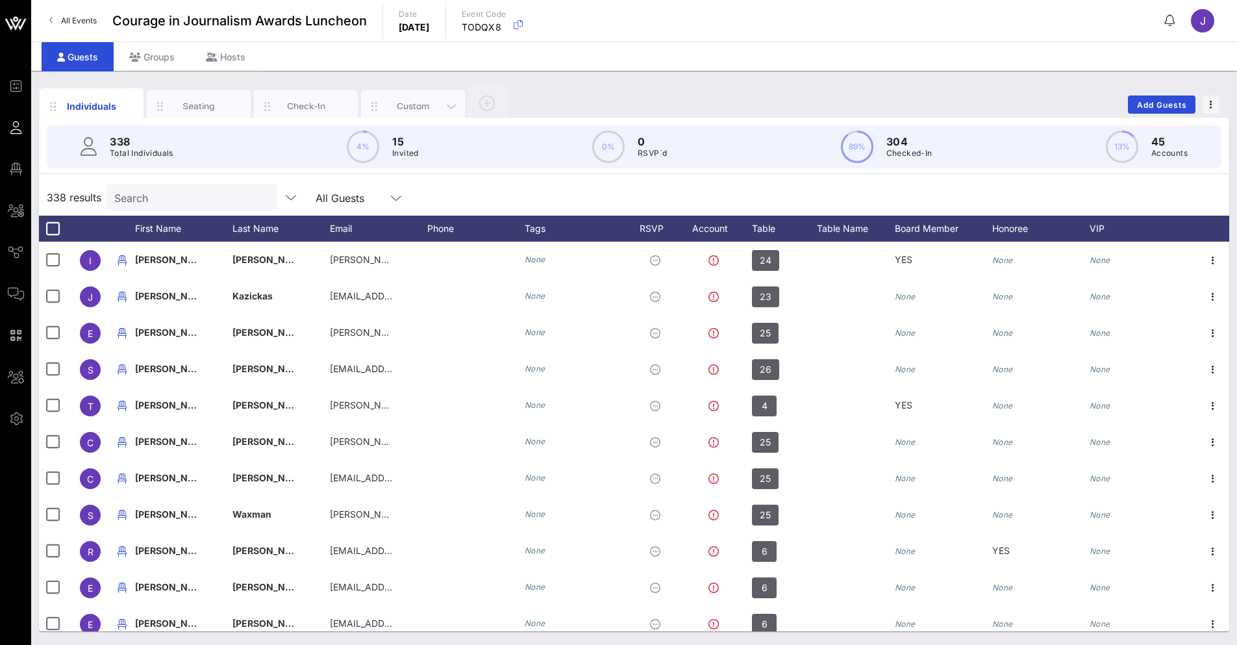
click at [412, 103] on div "Custom" at bounding box center [413, 106] width 58 height 12
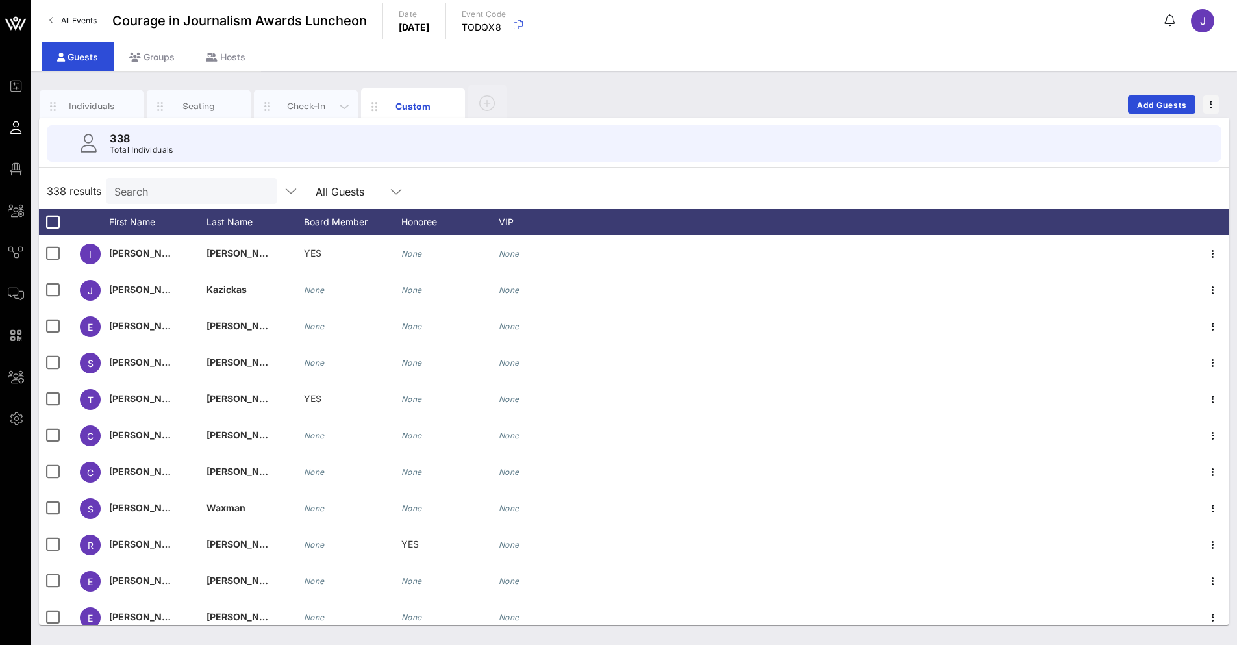
click at [283, 103] on div "Check-In" at bounding box center [306, 106] width 58 height 12
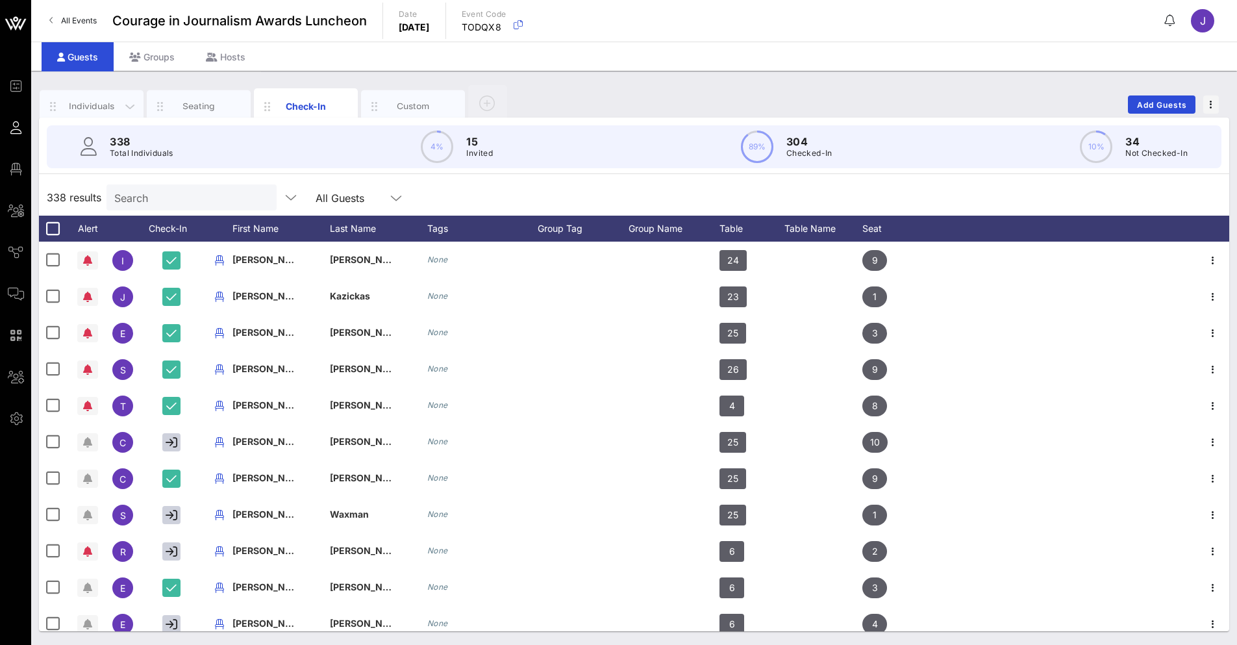
click at [102, 108] on div "Individuals" at bounding box center [92, 106] width 58 height 12
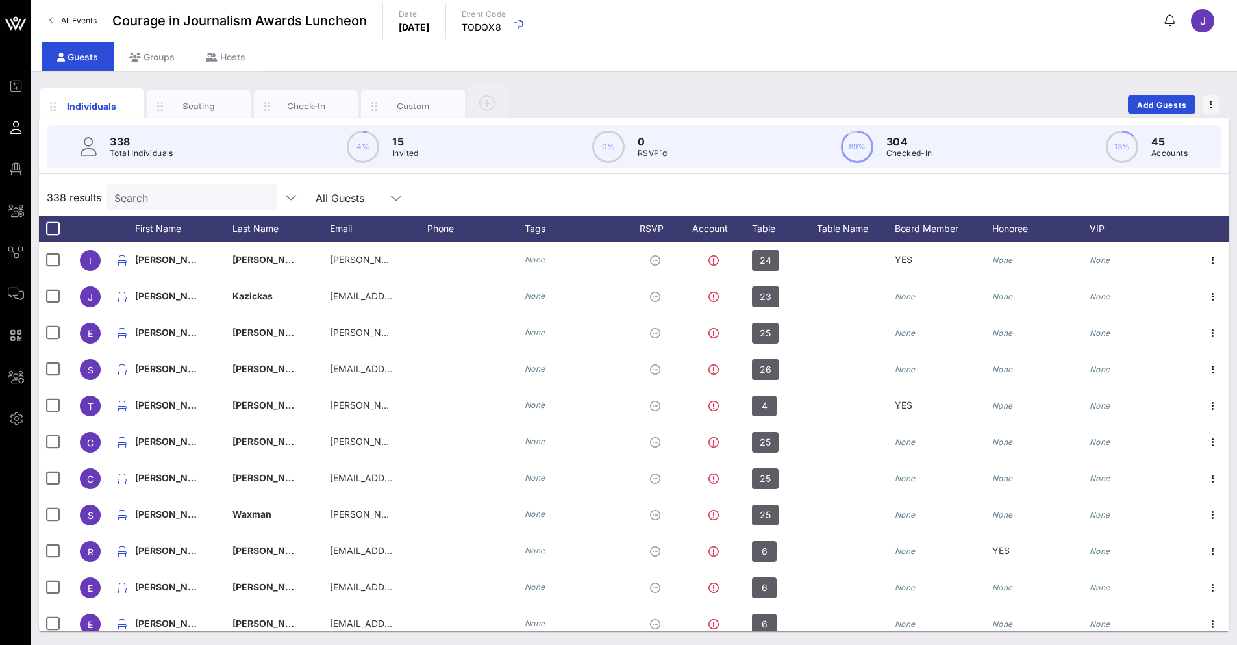
click at [1203, 18] on div "J" at bounding box center [1202, 20] width 23 height 23
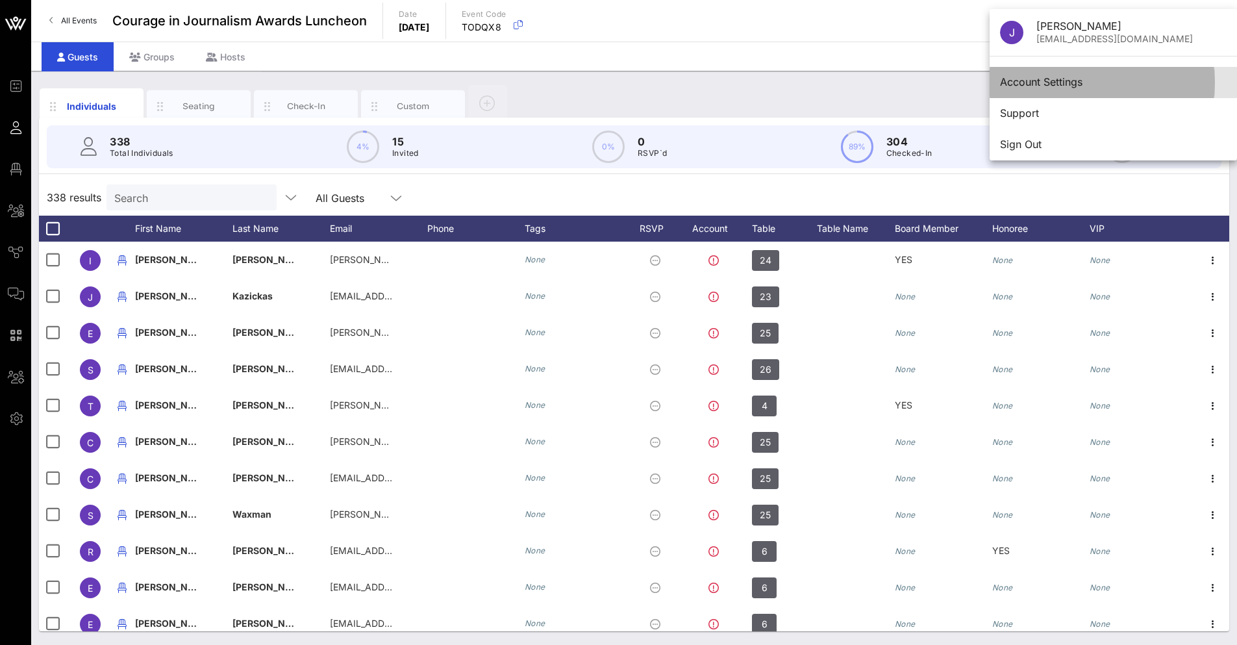
click at [1059, 77] on div "Account Settings" at bounding box center [1113, 82] width 227 height 12
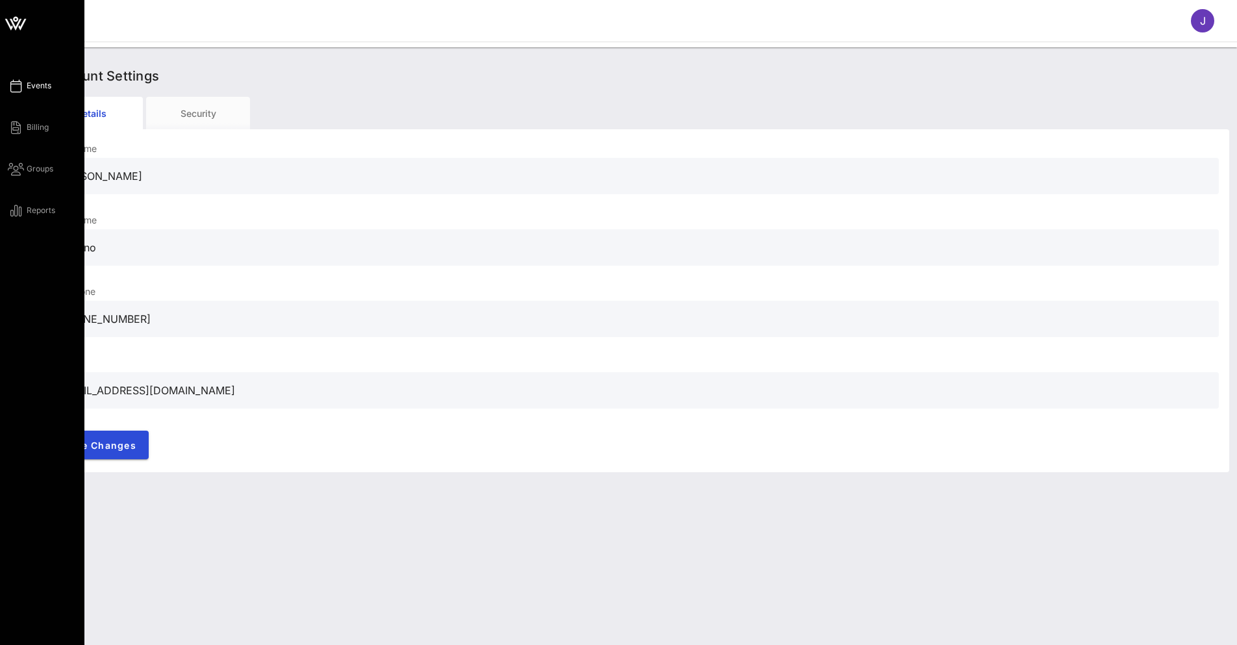
click at [40, 86] on span "Events" at bounding box center [39, 86] width 25 height 12
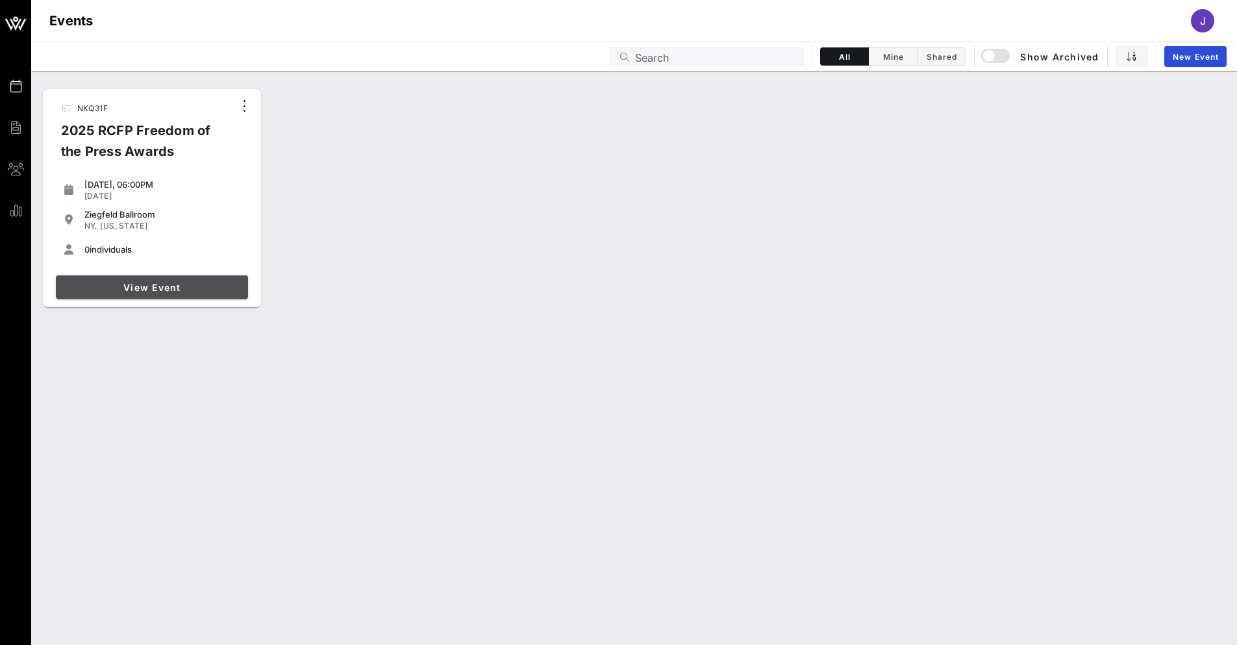
click at [174, 298] on link "View Event" at bounding box center [152, 286] width 192 height 23
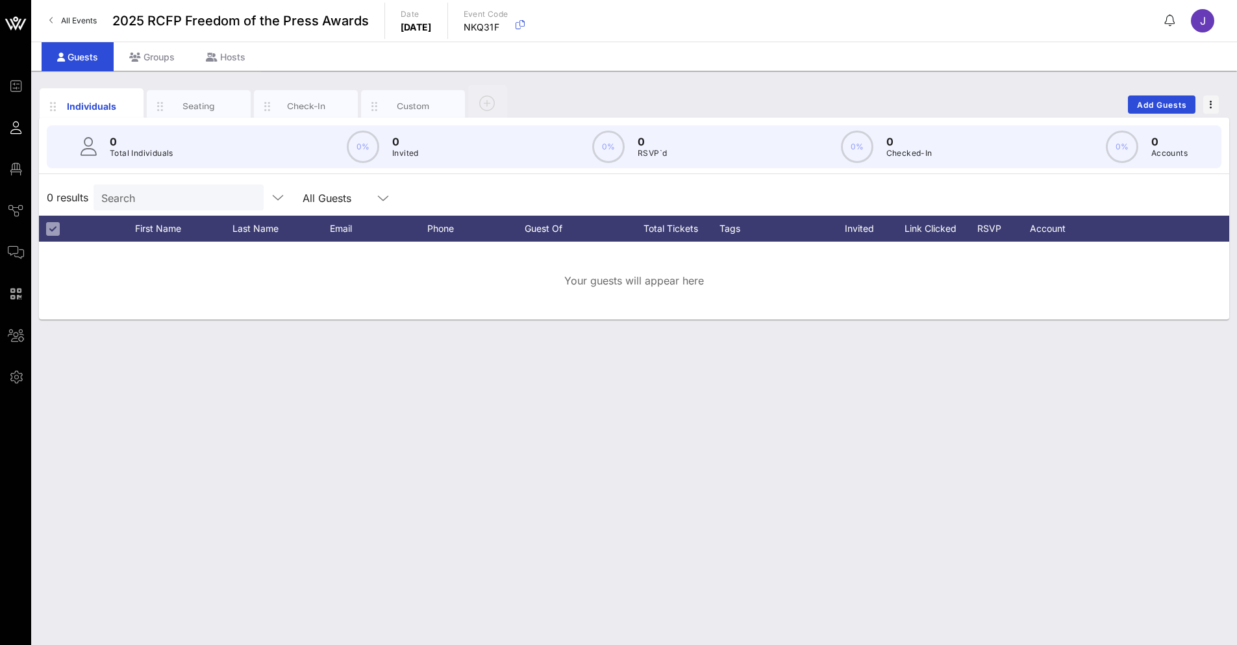
drag, startPoint x: 103, startPoint y: 97, endPoint x: 798, endPoint y: 502, distance: 804.6
click at [798, 502] on div "Individuals Seating Check-In Custom Add Guests 0 Total Individuals 0% 0 Invited…" at bounding box center [633, 358] width 1205 height 574
click at [1203, 105] on span "button" at bounding box center [1211, 104] width 16 height 9
click at [815, 380] on div "Individuals Seating Check-In Custom Add Guests 0 Total Individuals 0% 0 Invited…" at bounding box center [633, 358] width 1205 height 574
drag, startPoint x: 1146, startPoint y: 234, endPoint x: 1198, endPoint y: 231, distance: 52.0
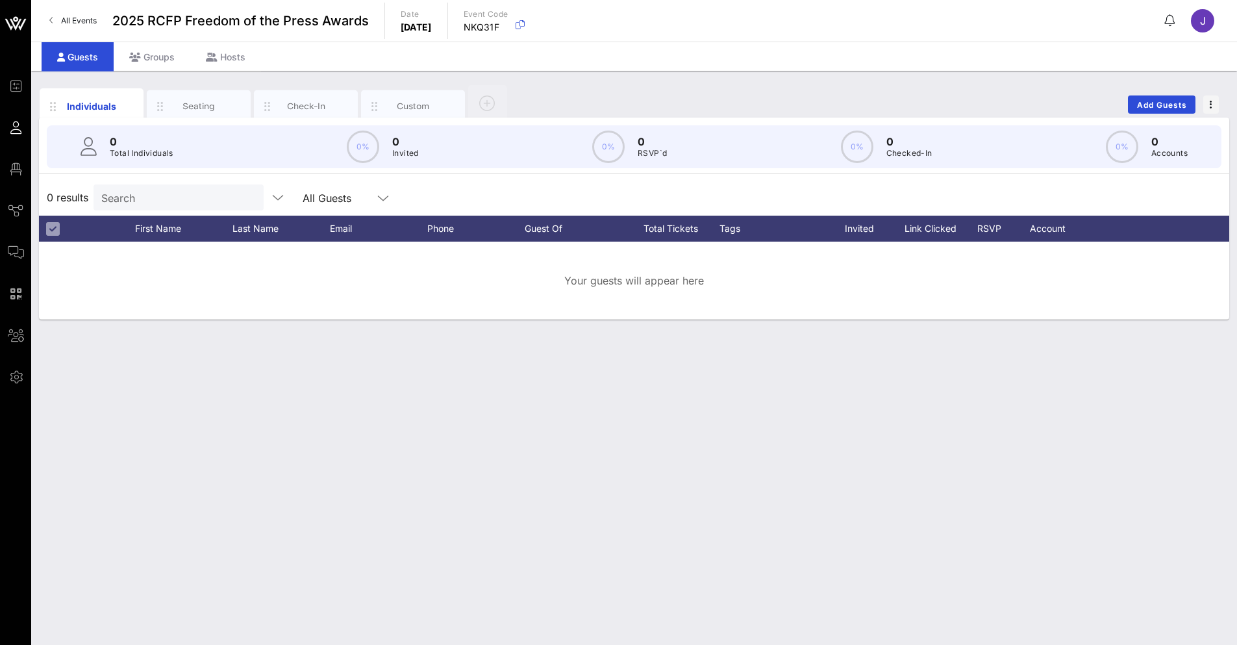
click at [1198, 231] on div at bounding box center [1212, 229] width 32 height 26
click at [53, 228] on div at bounding box center [53, 229] width 16 height 16
click at [133, 227] on div at bounding box center [122, 229] width 26 height 26
click at [1077, 228] on icon at bounding box center [1074, 229] width 8 height 8
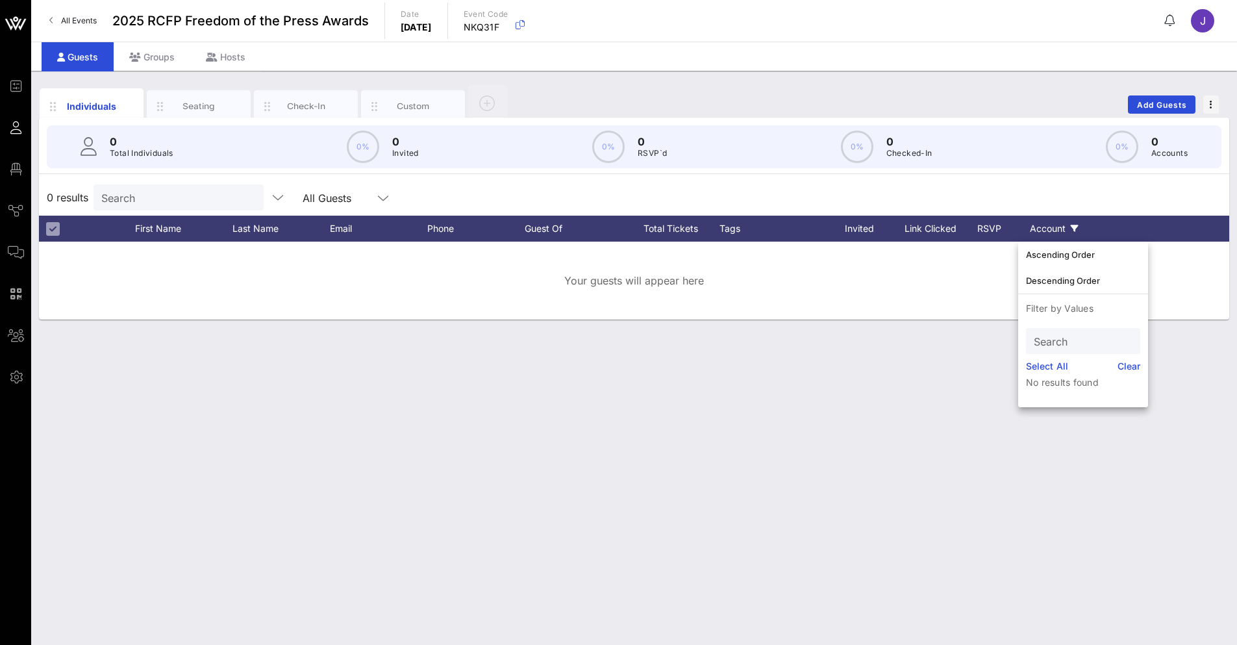
click at [1077, 228] on icon at bounding box center [1074, 229] width 8 height 8
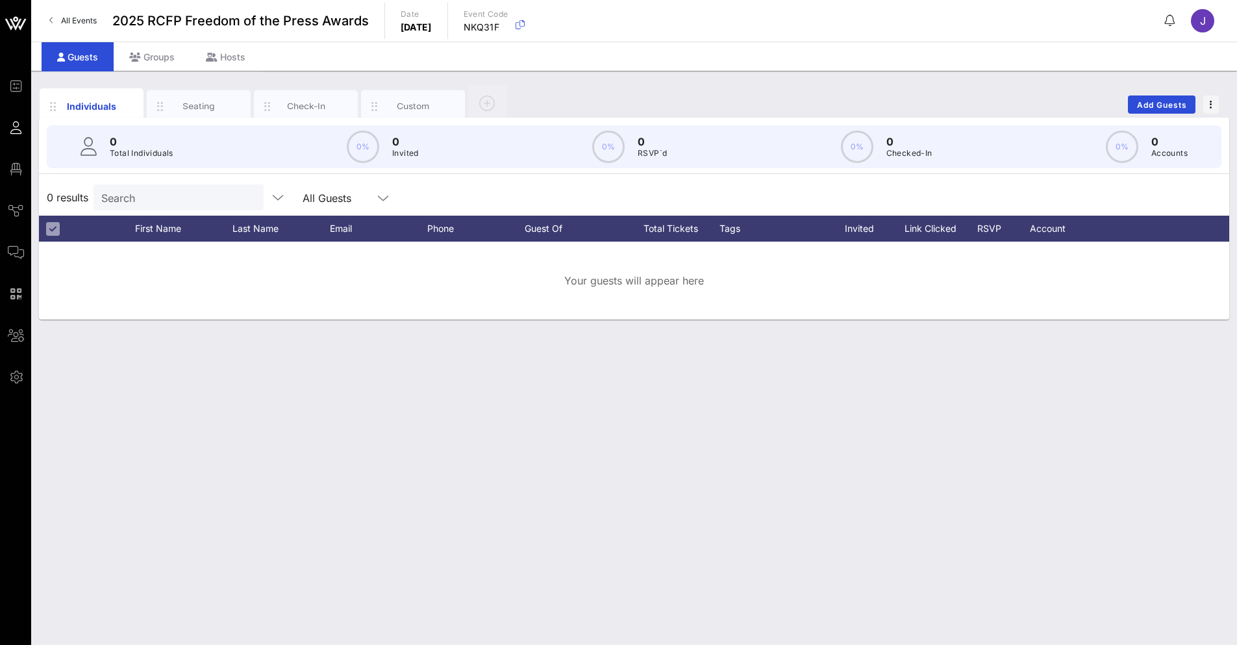
click at [52, 227] on div at bounding box center [53, 229] width 16 height 16
click at [61, 219] on div at bounding box center [55, 229] width 32 height 26
click at [138, 236] on div "First Name" at bounding box center [183, 229] width 97 height 26
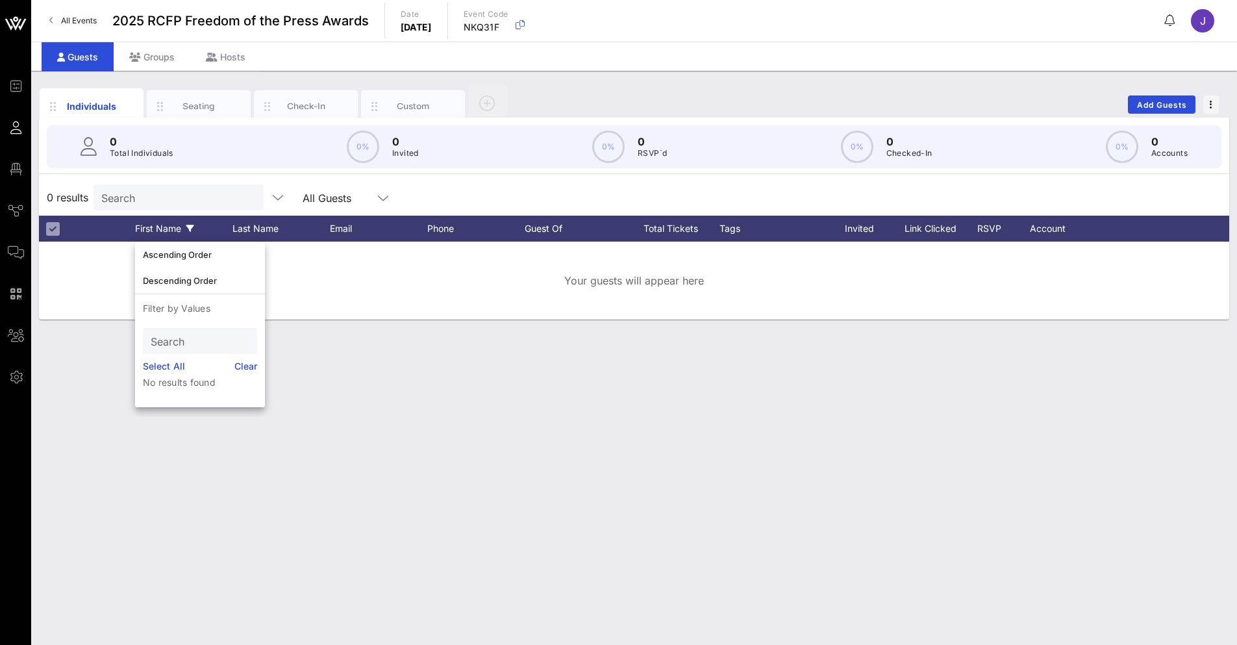
click at [138, 235] on div "First Name" at bounding box center [183, 229] width 97 height 26
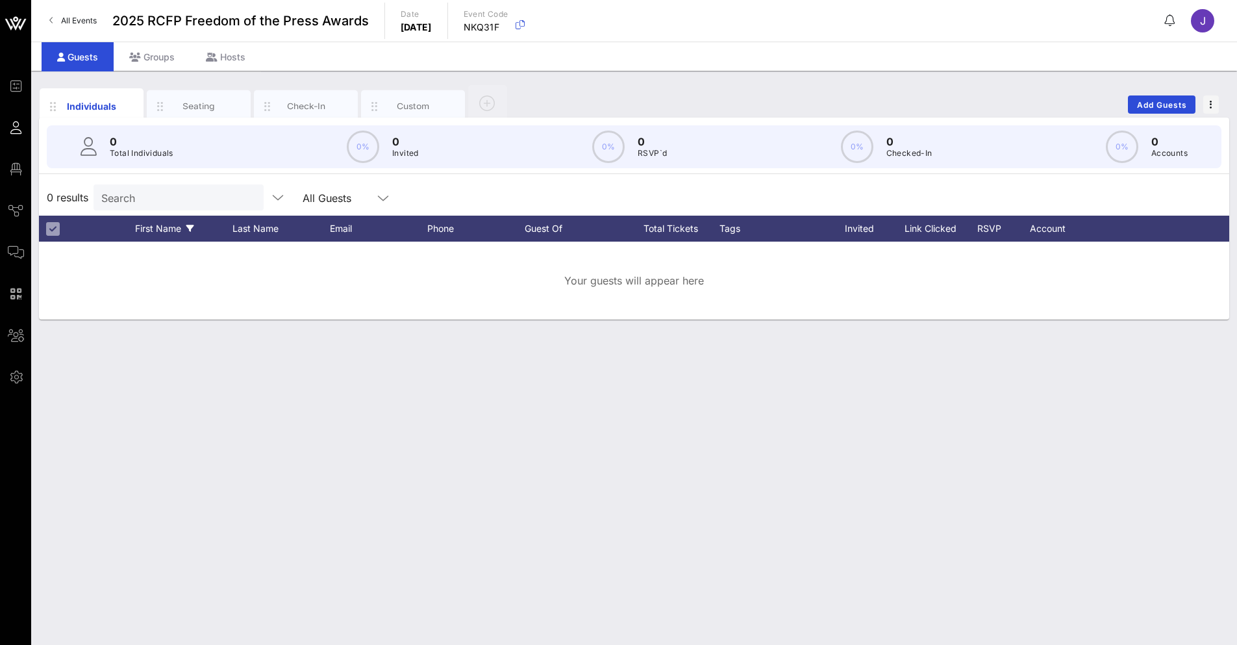
click at [140, 235] on div "First Name" at bounding box center [183, 229] width 97 height 26
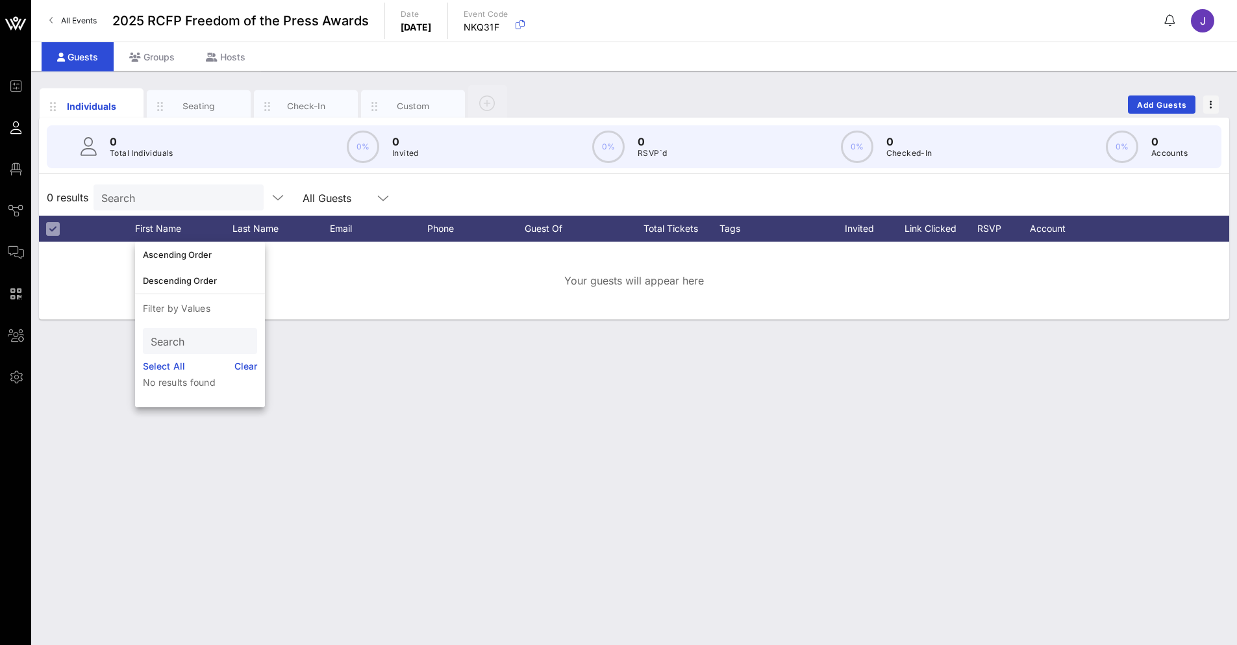
drag, startPoint x: 84, startPoint y: 231, endPoint x: 73, endPoint y: 223, distance: 13.4
click at [73, 223] on div at bounding box center [90, 229] width 38 height 26
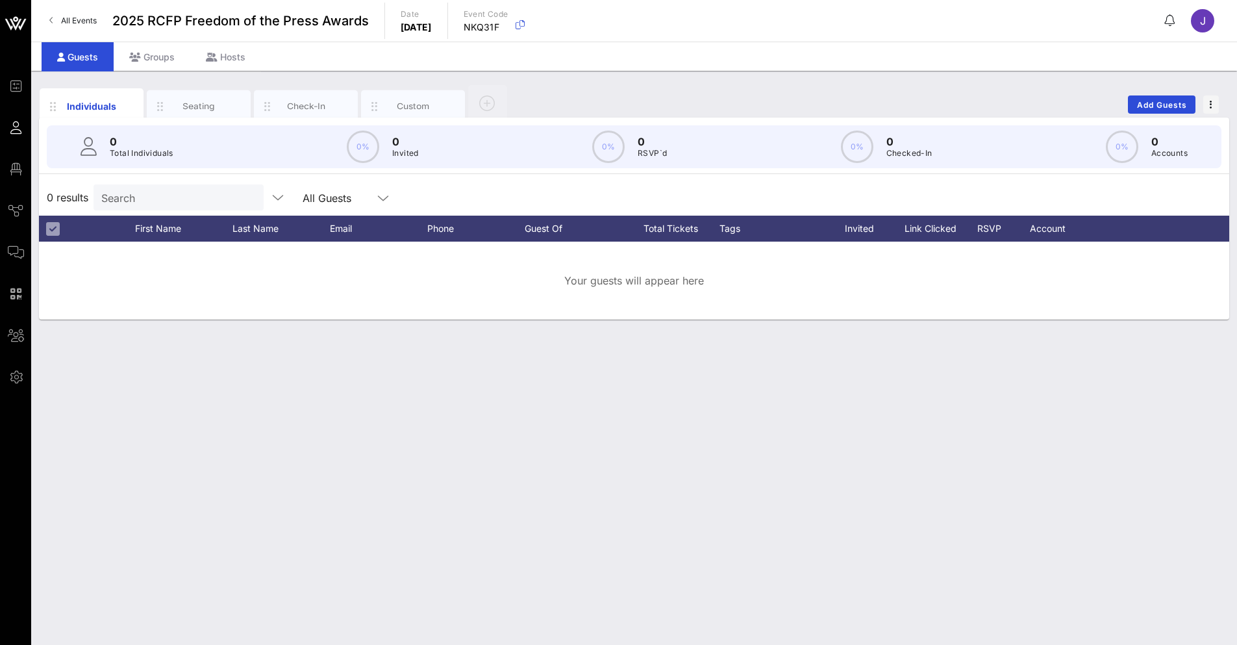
drag, startPoint x: 267, startPoint y: 395, endPoint x: 273, endPoint y: 399, distance: 6.7
click at [267, 395] on div "Individuals Seating Check-In Custom Add Guests 0 Total Individuals 0% 0 Invited…" at bounding box center [633, 358] width 1205 height 574
click at [207, 114] on div "Seating" at bounding box center [199, 106] width 104 height 32
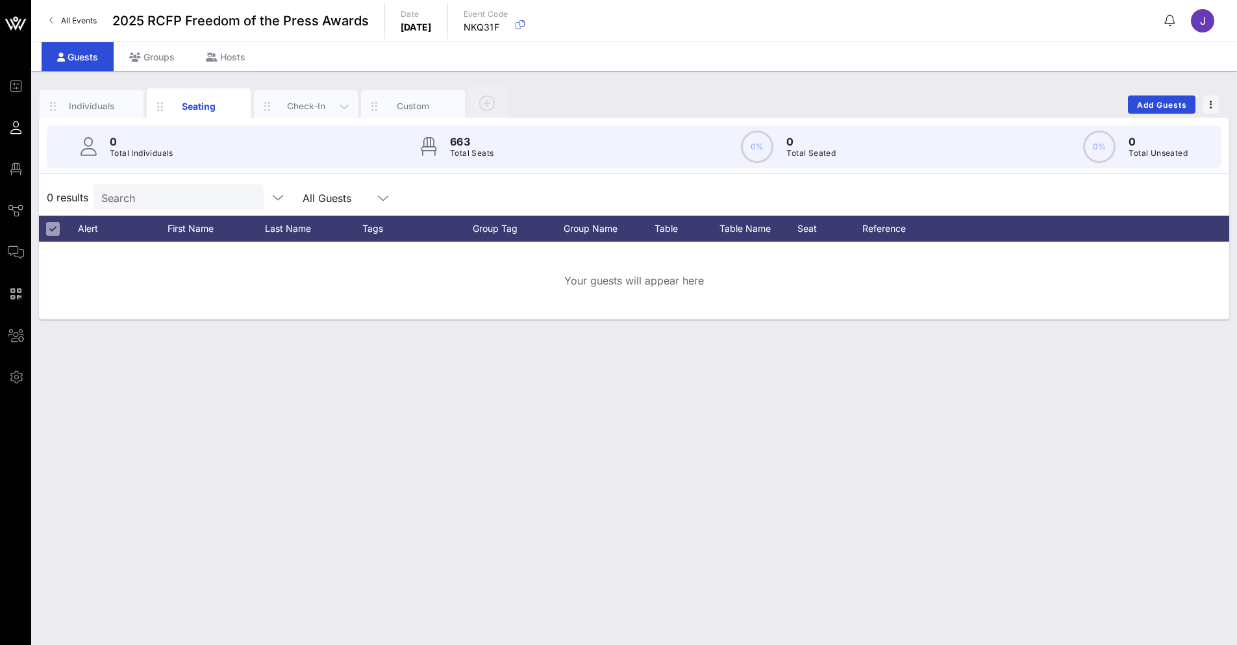
click at [295, 116] on div "Check-In" at bounding box center [306, 106] width 104 height 32
click at [401, 110] on div "Custom" at bounding box center [413, 106] width 58 height 12
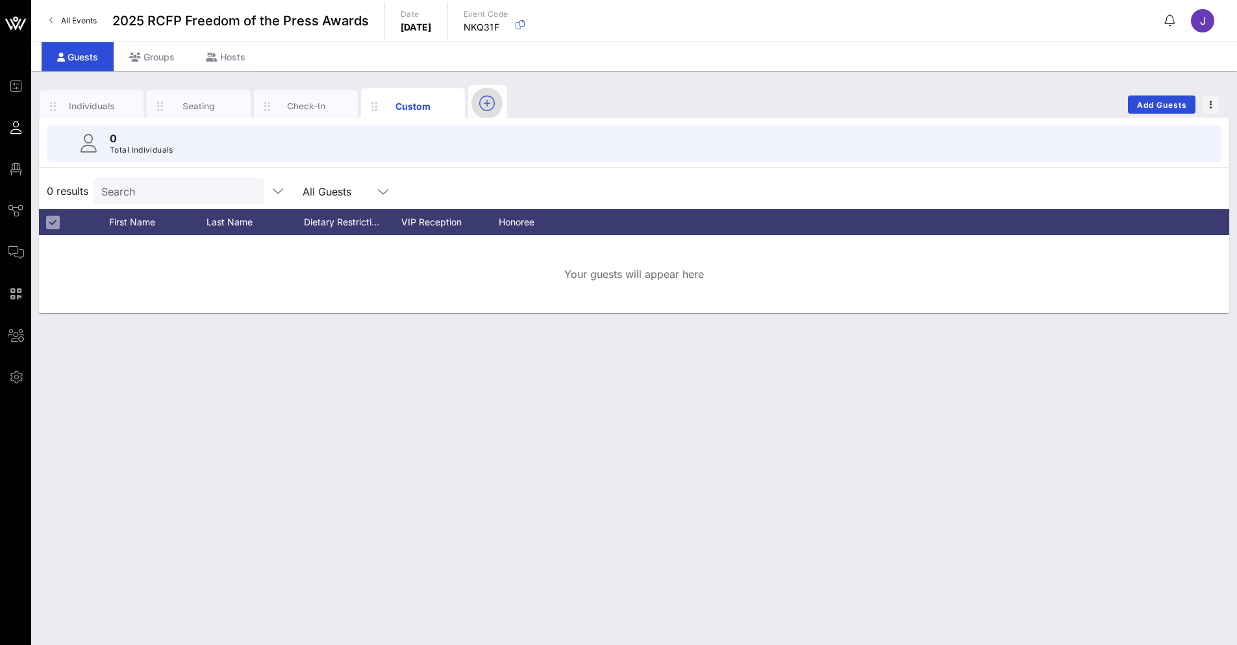
click at [489, 103] on icon "button" at bounding box center [487, 103] width 16 height 16
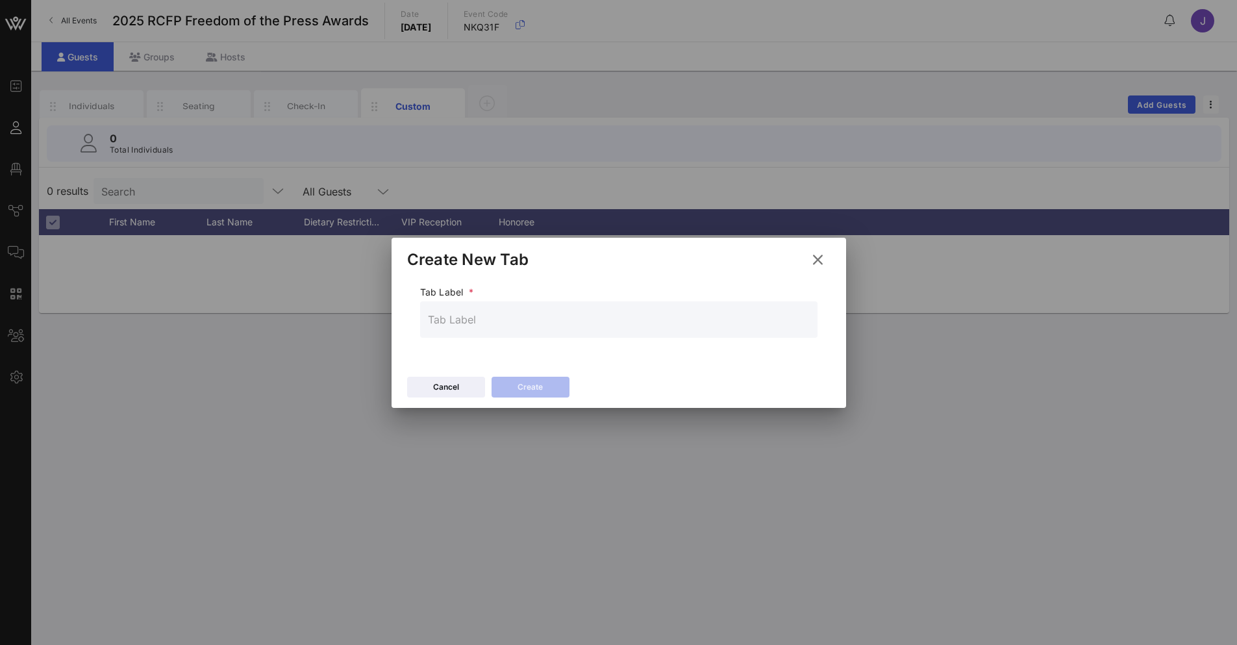
click at [500, 330] on div at bounding box center [619, 319] width 382 height 36
type input "FULL LIST - ALL INFO"
click at [524, 382] on div "Create" at bounding box center [529, 386] width 25 height 13
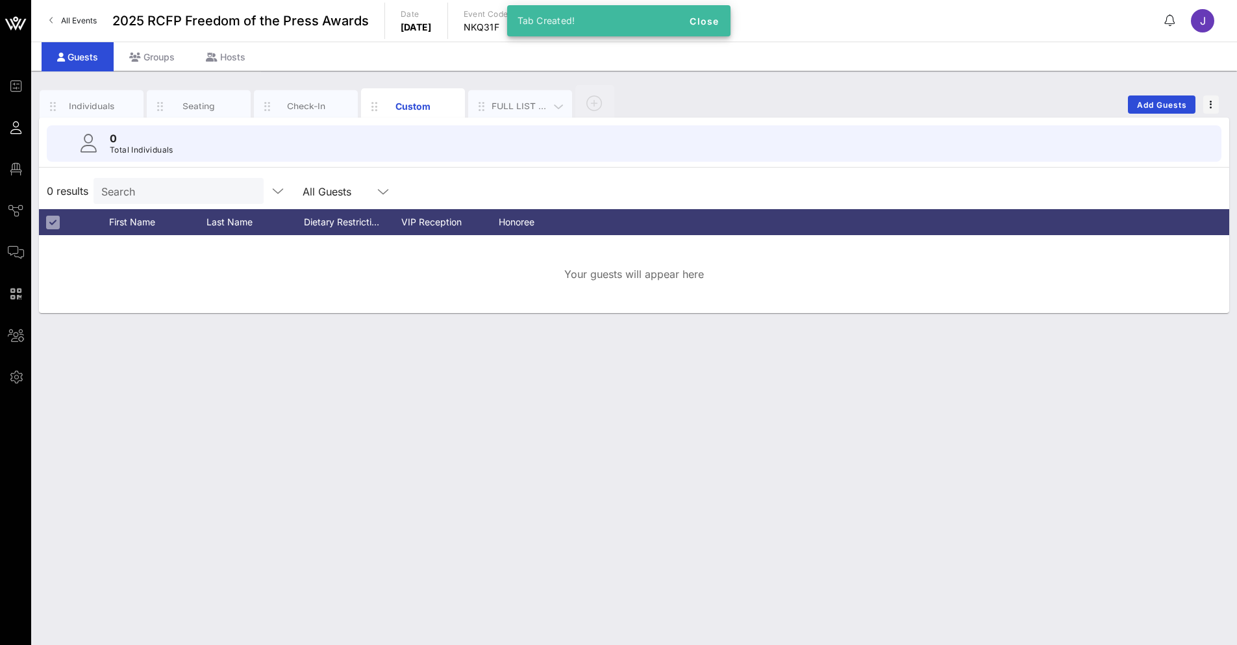
click at [503, 108] on div "FULL LIST - ALL INFO" at bounding box center [520, 106] width 58 height 12
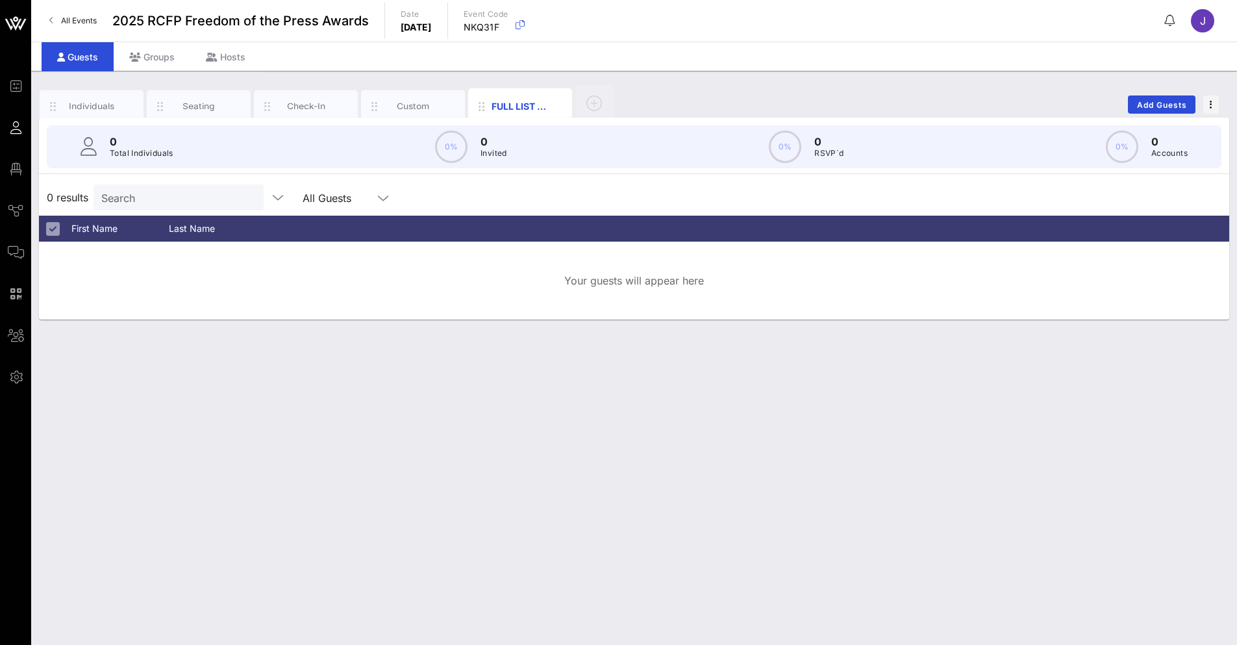
click at [284, 233] on div at bounding box center [731, 229] width 930 height 26
click at [288, 232] on div at bounding box center [731, 229] width 930 height 26
click at [1203, 108] on span "button" at bounding box center [1211, 104] width 16 height 9
click at [873, 238] on div at bounding box center [731, 229] width 930 height 26
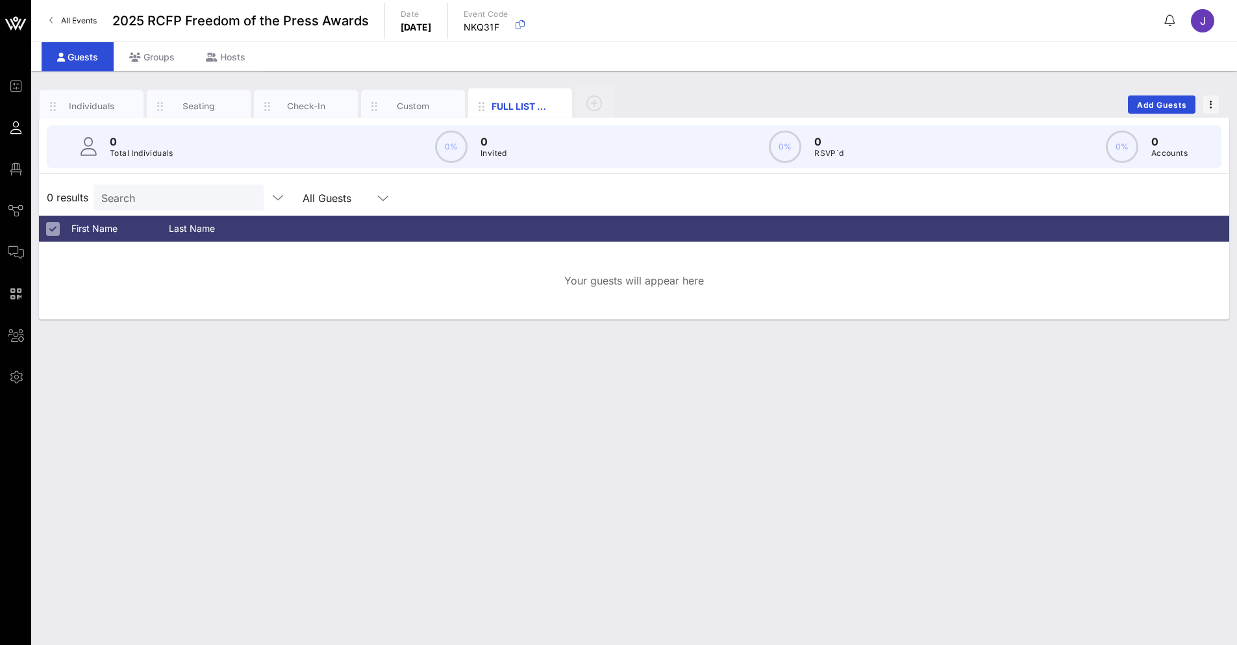
click at [866, 229] on div at bounding box center [731, 229] width 930 height 26
click at [215, 228] on div "Last Name" at bounding box center [217, 229] width 97 height 26
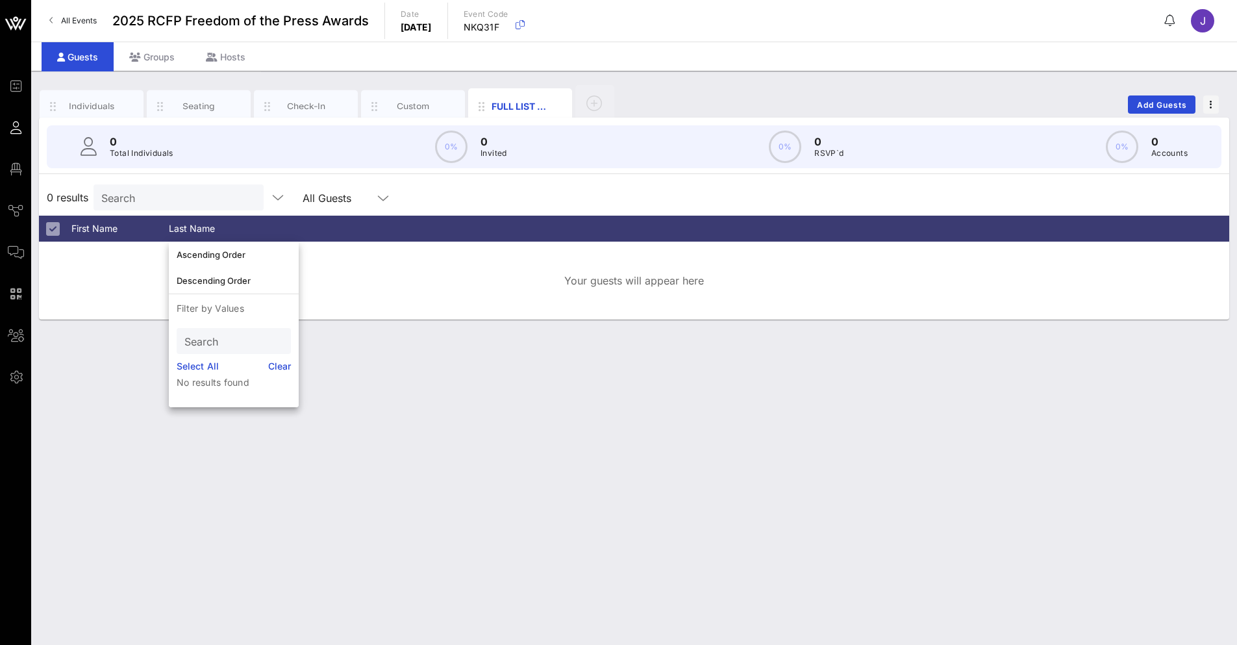
click at [304, 227] on div at bounding box center [731, 229] width 930 height 26
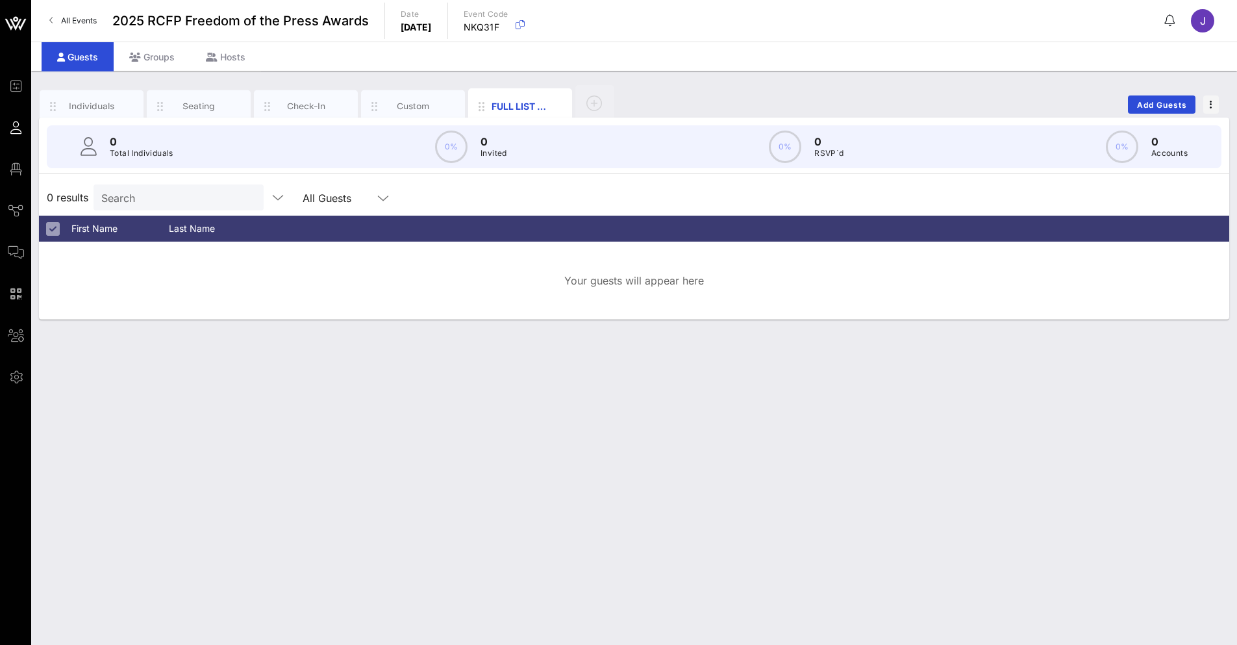
click at [304, 227] on div at bounding box center [731, 229] width 930 height 26
click at [305, 227] on div at bounding box center [731, 229] width 930 height 26
drag, startPoint x: 305, startPoint y: 227, endPoint x: 261, endPoint y: 228, distance: 44.1
click at [261, 228] on div "Last Name" at bounding box center [217, 229] width 97 height 26
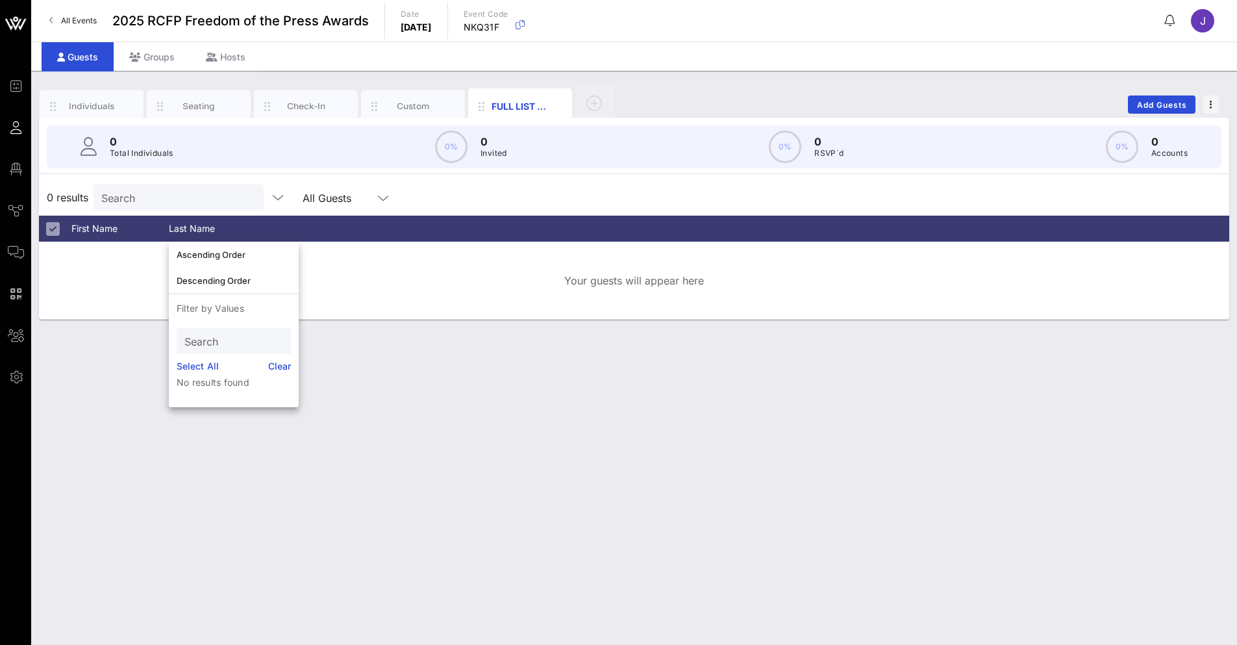
click at [357, 224] on div at bounding box center [731, 229] width 930 height 26
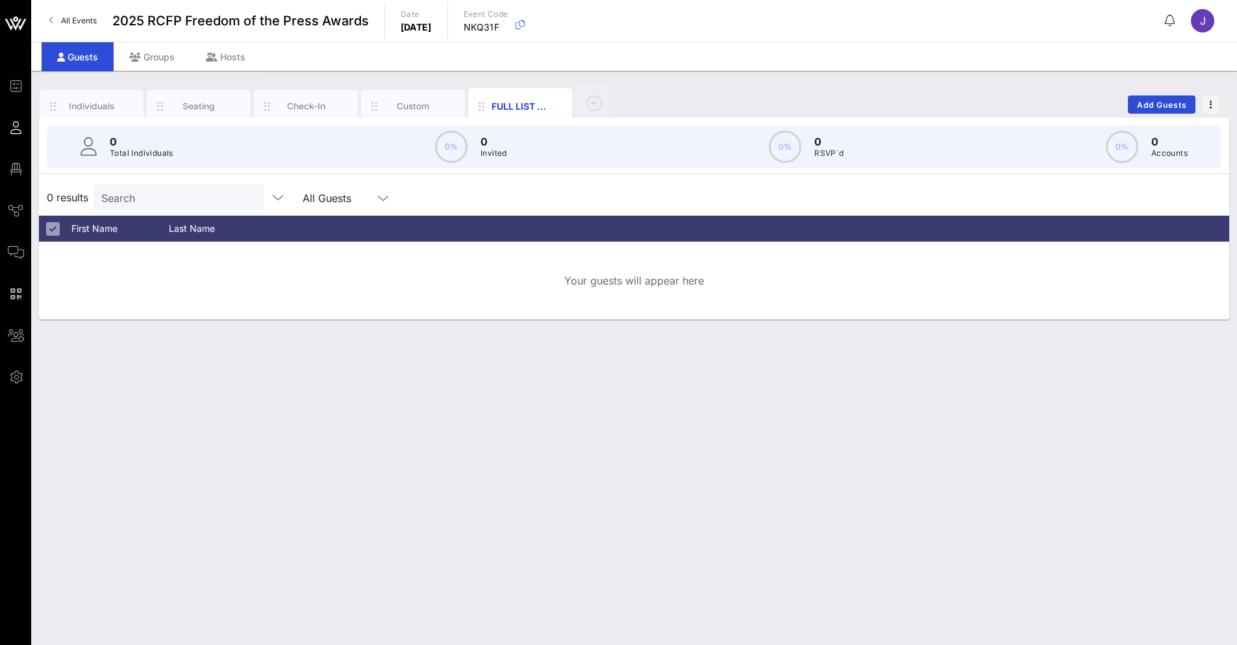
click at [1203, 237] on div at bounding box center [1212, 229] width 32 height 26
click at [521, 234] on div at bounding box center [731, 229] width 930 height 26
click at [496, 238] on div at bounding box center [731, 229] width 930 height 26
click at [377, 201] on icon at bounding box center [383, 198] width 12 height 16
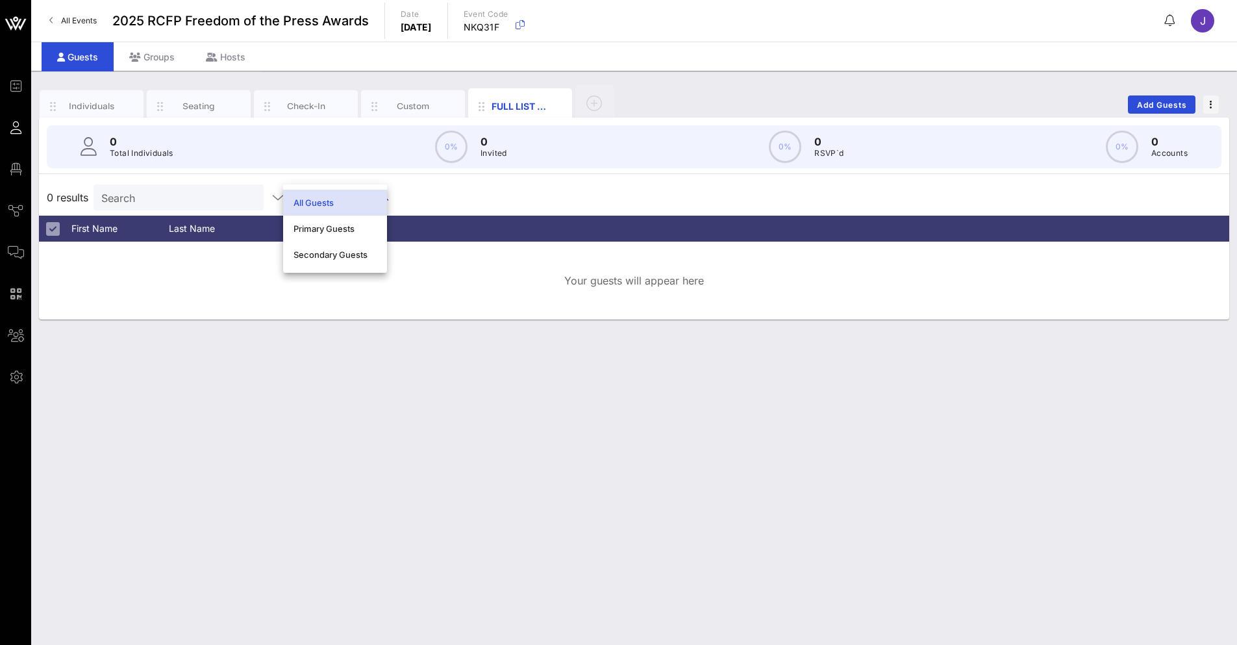
click at [451, 227] on div at bounding box center [731, 229] width 930 height 26
click at [469, 234] on div at bounding box center [731, 229] width 930 height 26
click at [471, 235] on div at bounding box center [731, 229] width 930 height 26
click at [472, 230] on div at bounding box center [731, 229] width 930 height 26
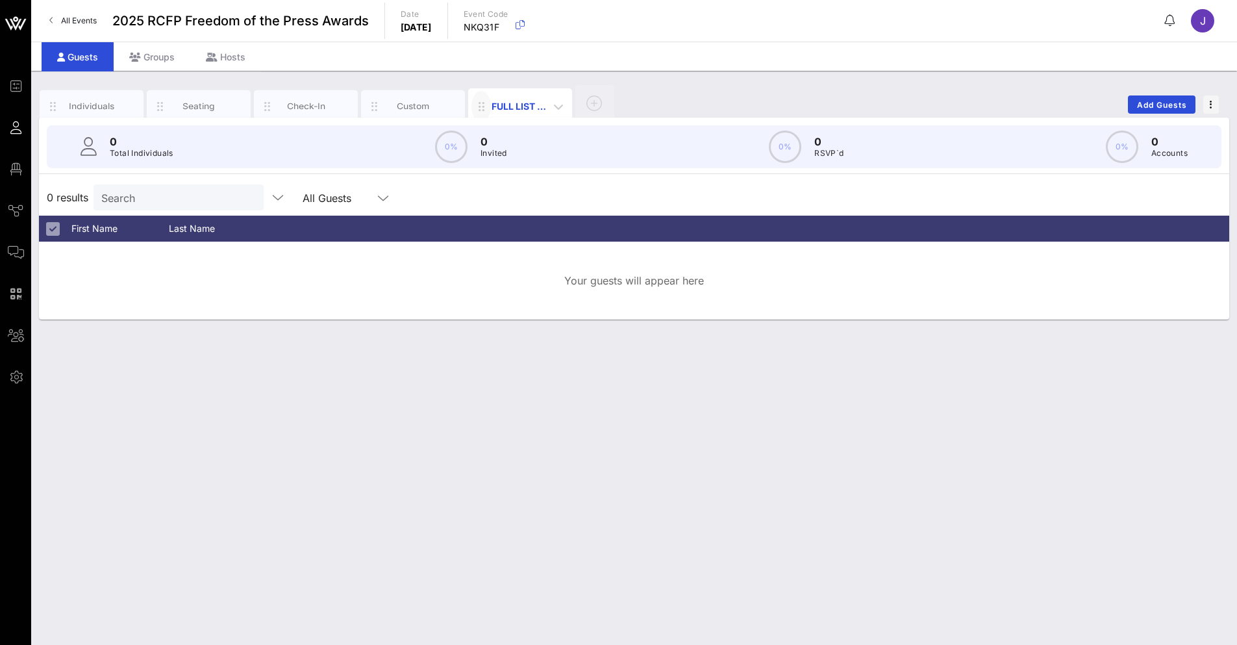
click at [485, 104] on icon "button" at bounding box center [481, 107] width 16 height 16
click at [549, 112] on span "button" at bounding box center [558, 107] width 19 height 16
click at [95, 101] on div "Individuals" at bounding box center [92, 106] width 58 height 12
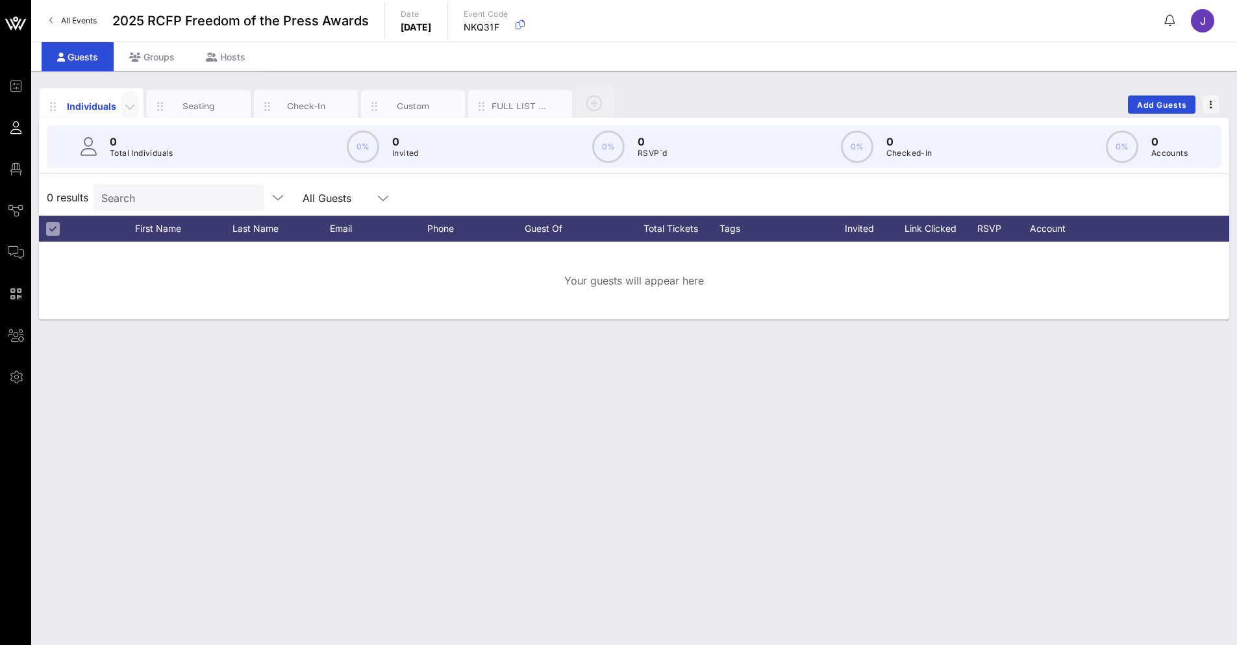
click at [134, 106] on icon "button" at bounding box center [130, 107] width 16 height 16
click at [188, 99] on div "Seating" at bounding box center [199, 106] width 104 height 32
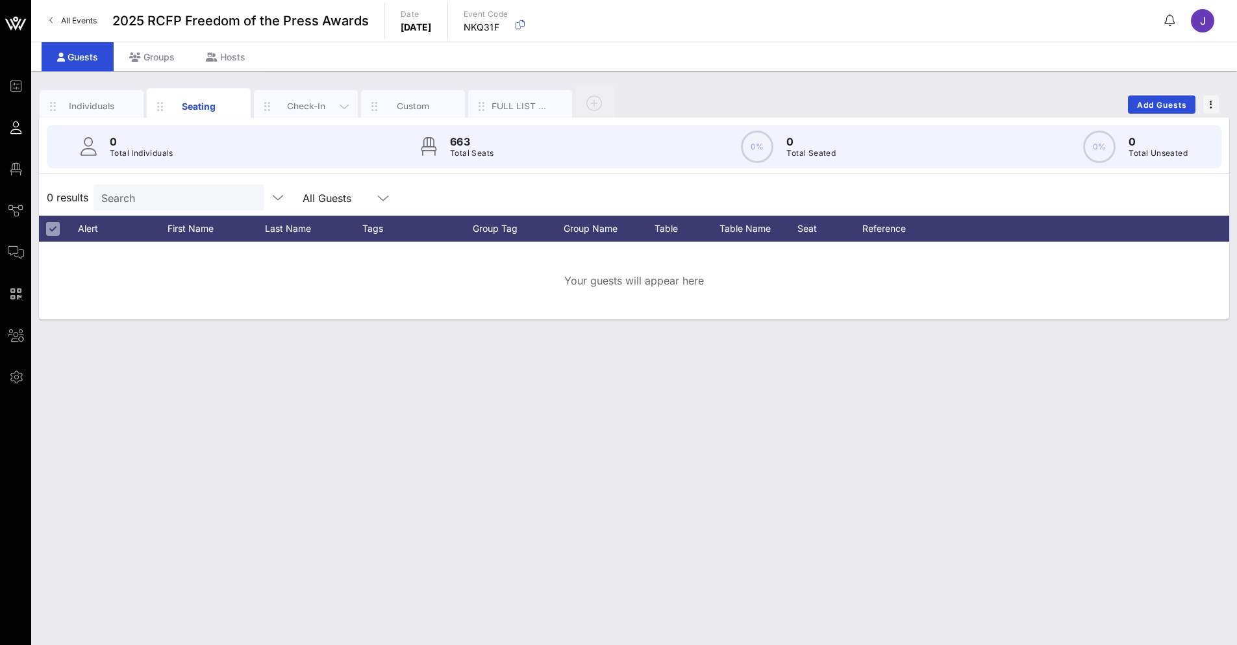
click at [314, 114] on div "Check-In" at bounding box center [306, 106] width 104 height 32
click at [165, 105] on icon "button" at bounding box center [160, 106] width 16 height 14
click at [293, 109] on div "Check-In" at bounding box center [306, 106] width 58 height 12
click at [343, 109] on icon "button" at bounding box center [344, 107] width 16 height 16
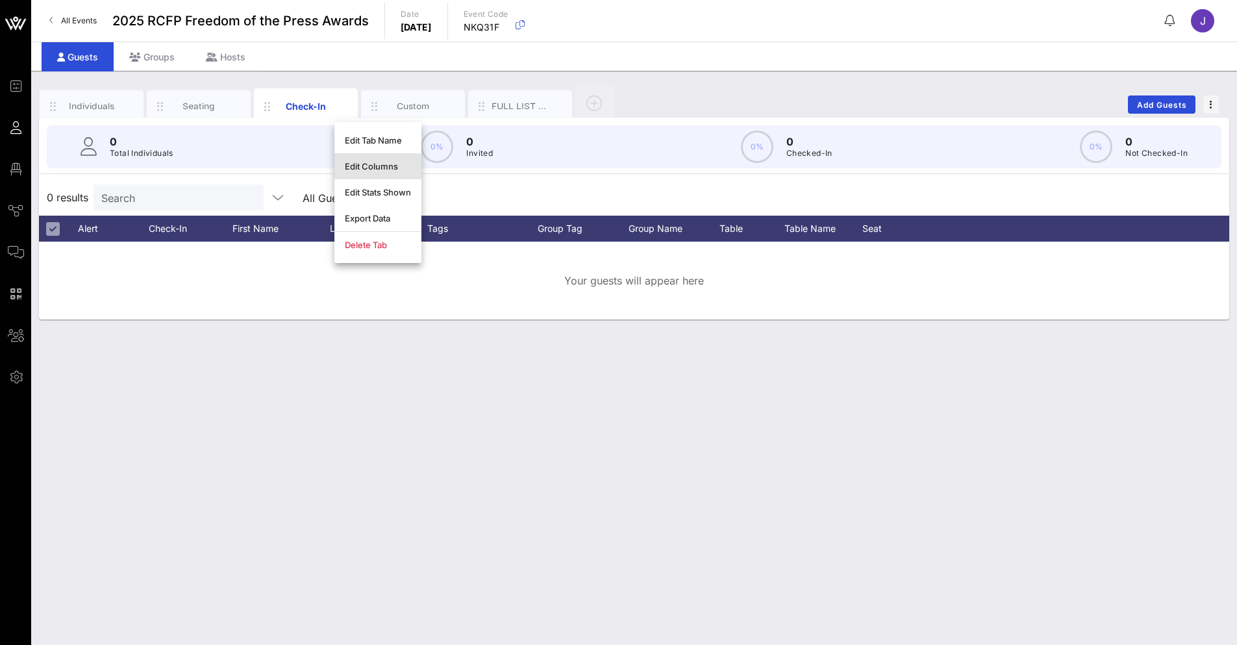
click at [376, 169] on div "Edit Columns" at bounding box center [378, 166] width 66 height 10
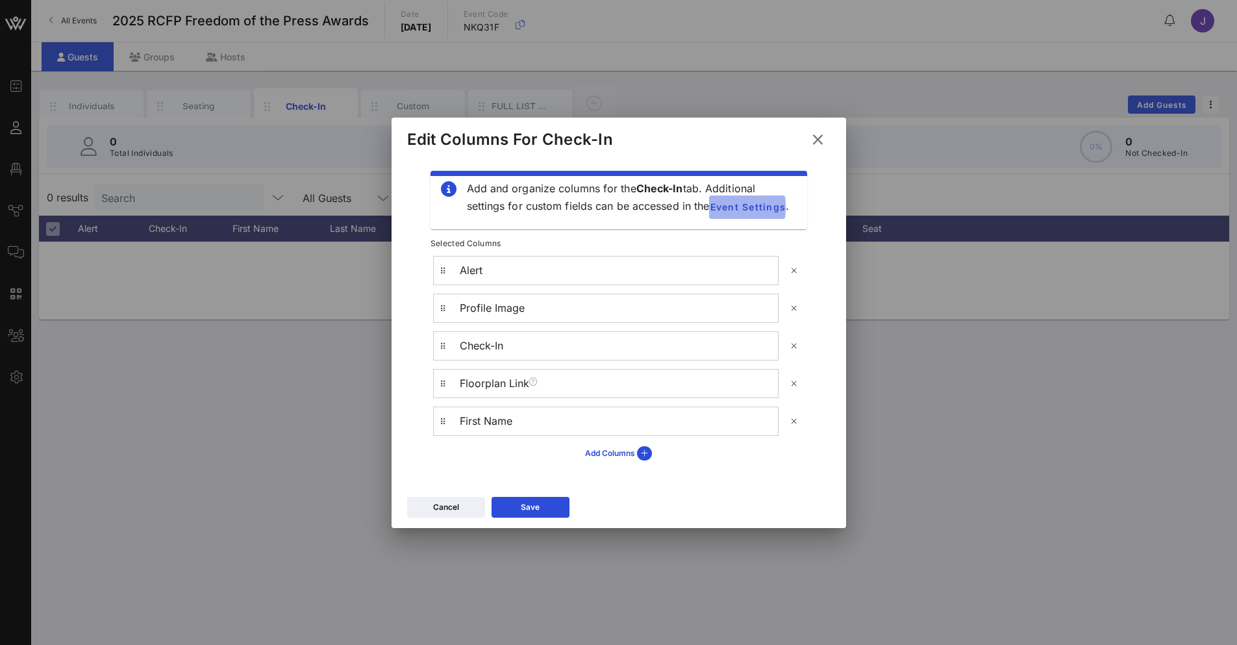
click at [762, 204] on span "Event Settings" at bounding box center [747, 206] width 77 height 11
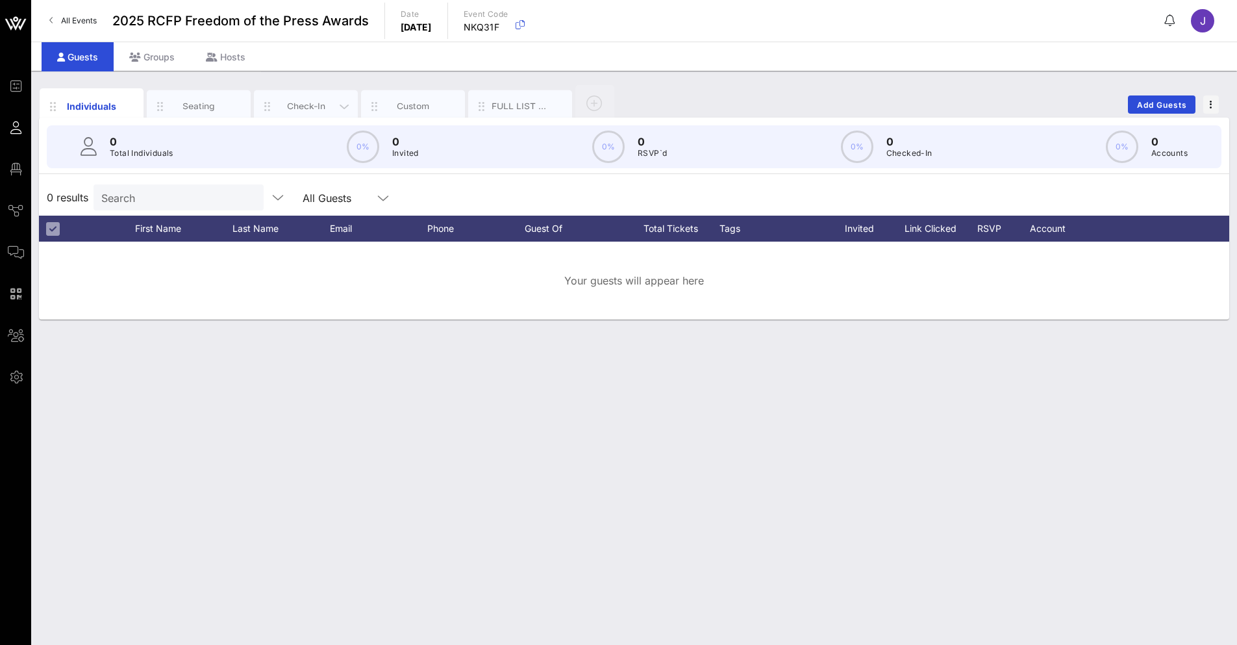
click at [307, 102] on div "Check-In" at bounding box center [306, 106] width 58 height 12
click at [345, 106] on icon "button" at bounding box center [344, 107] width 16 height 16
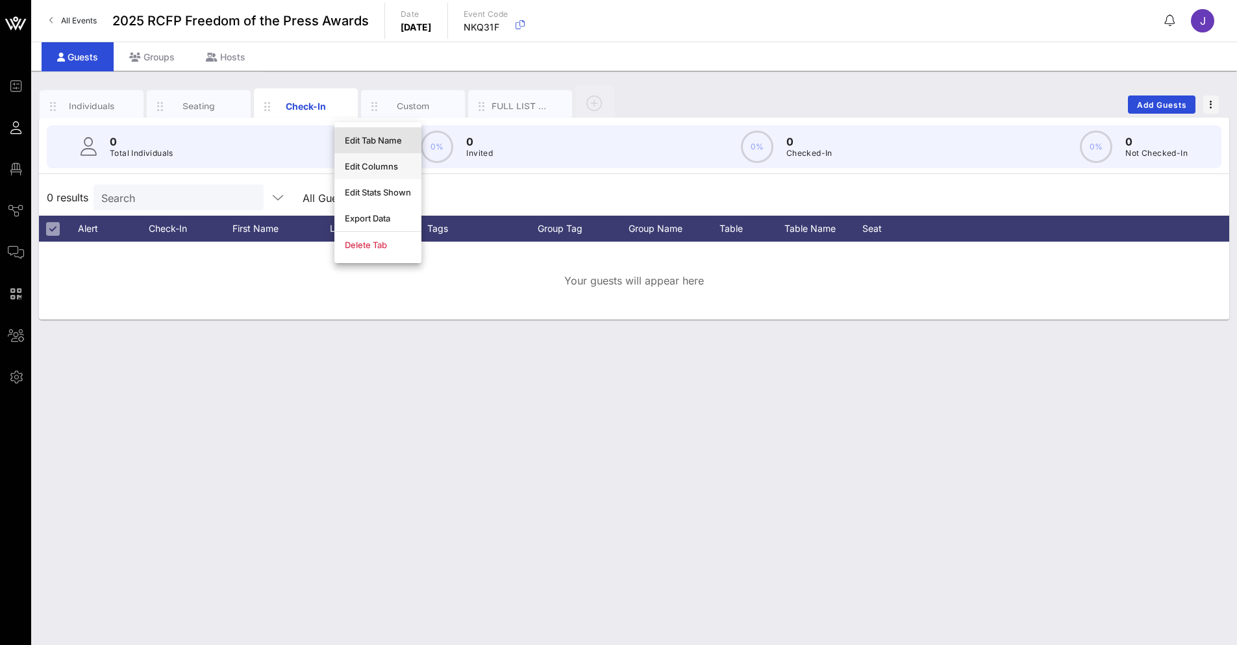
drag, startPoint x: 372, startPoint y: 142, endPoint x: 368, endPoint y: 174, distance: 32.7
click at [368, 174] on div "Edit Tab Name Edit Columns Edit Stats Shown Export Data Delete Tab" at bounding box center [377, 192] width 87 height 141
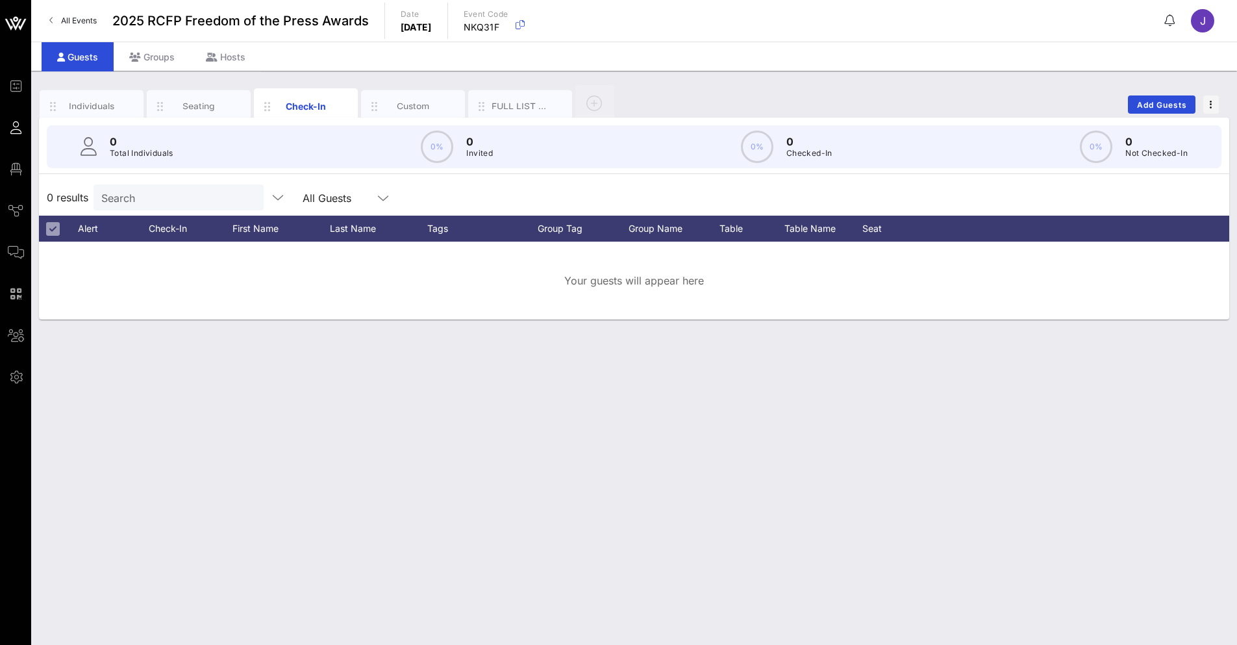
click at [368, 170] on div "0 Total Individuals 0% 0 Invited 0% 0 Checked-In 0% 0 Not Checked-In" at bounding box center [633, 146] width 1205 height 58
click at [337, 113] on icon "button" at bounding box center [344, 107] width 16 height 16
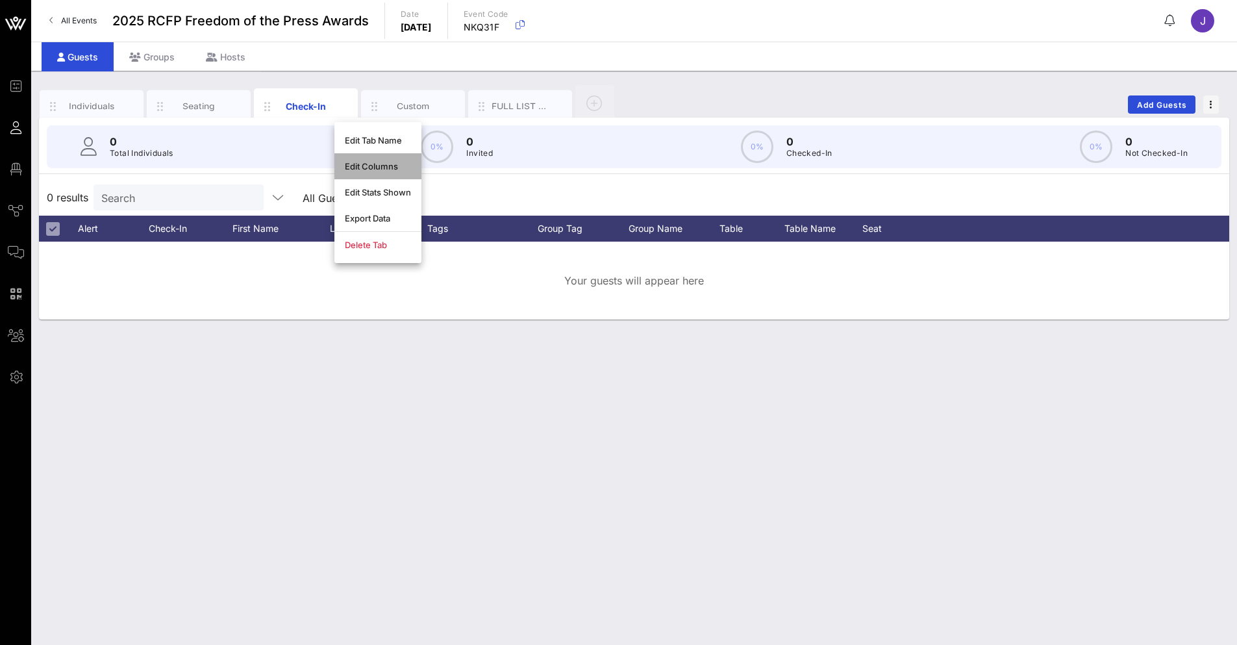
click at [356, 165] on div "Edit Columns" at bounding box center [378, 166] width 66 height 10
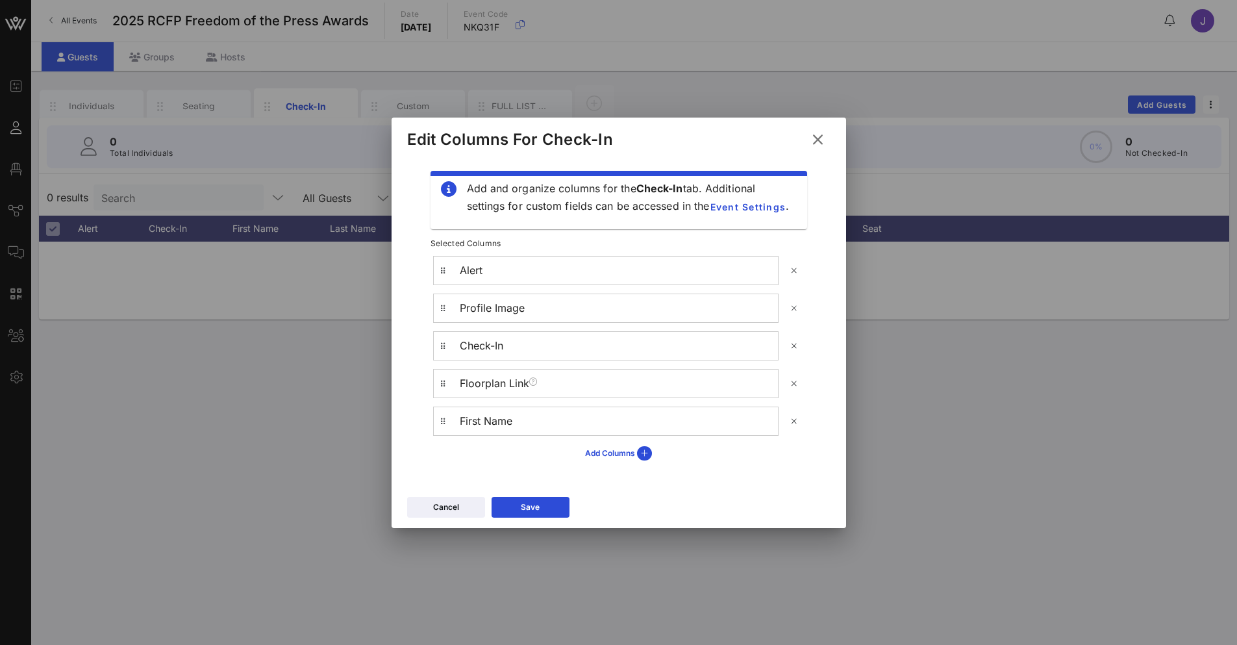
click at [792, 310] on icon at bounding box center [794, 308] width 10 height 8
click at [646, 457] on icon at bounding box center [644, 453] width 15 height 14
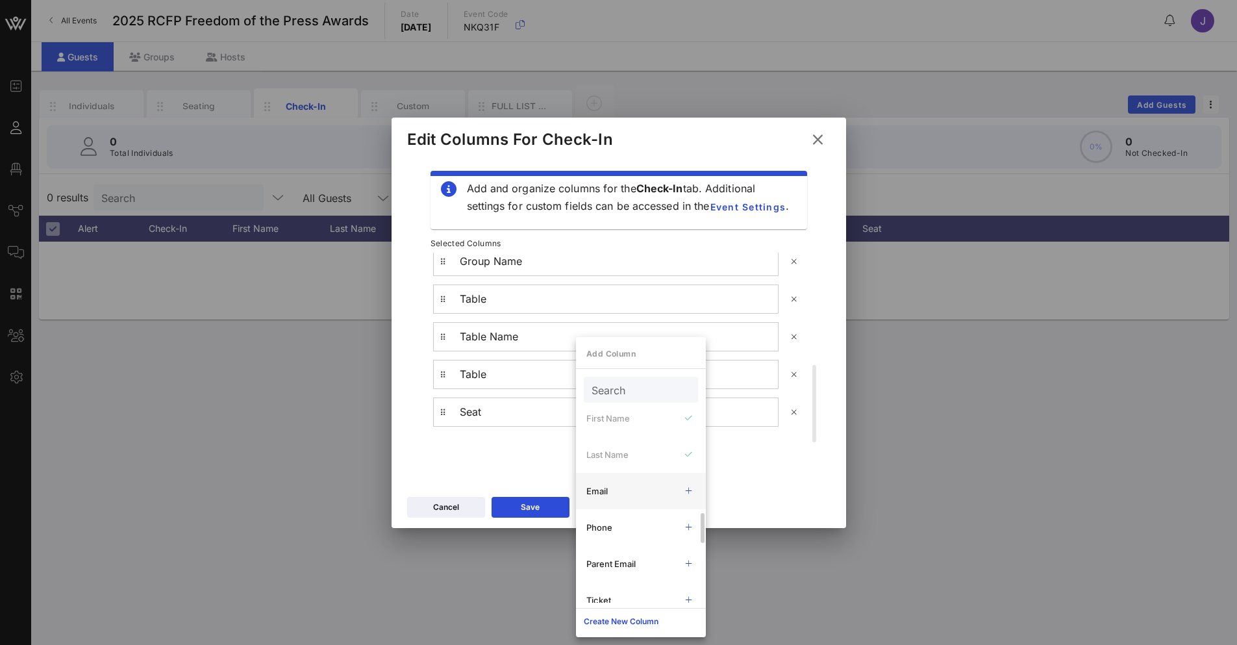
scroll to position [260, 0]
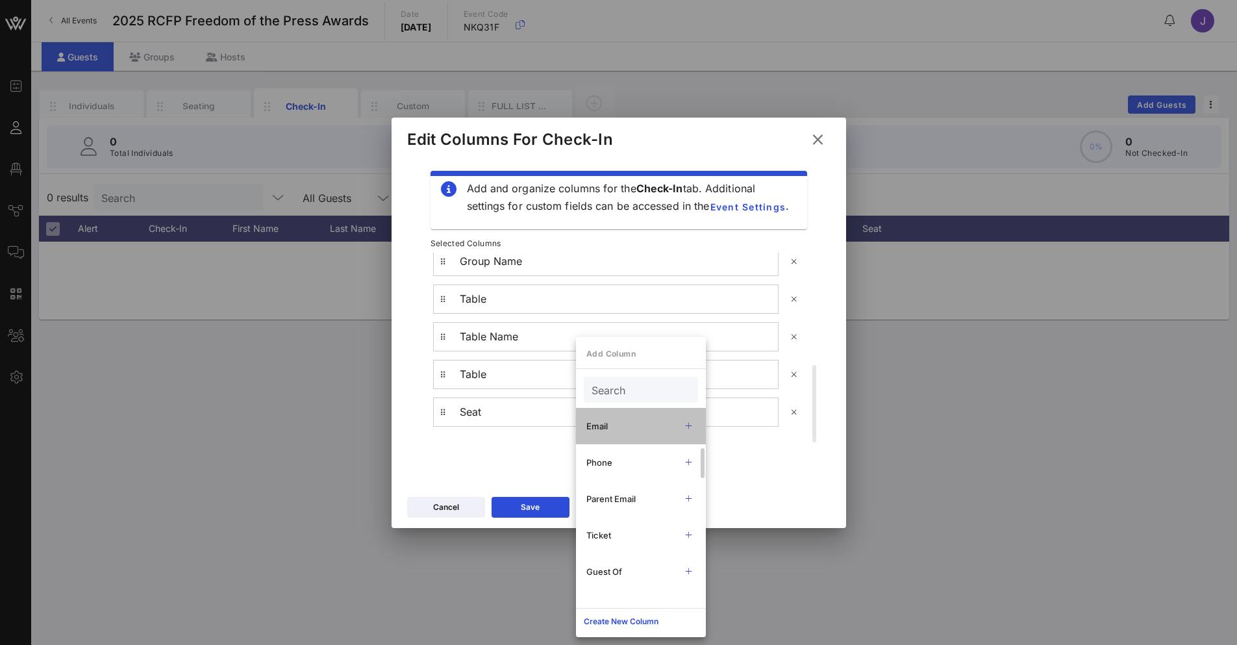
click at [689, 430] on icon at bounding box center [689, 426] width 10 height 8
click at [685, 467] on div at bounding box center [688, 462] width 7 height 13
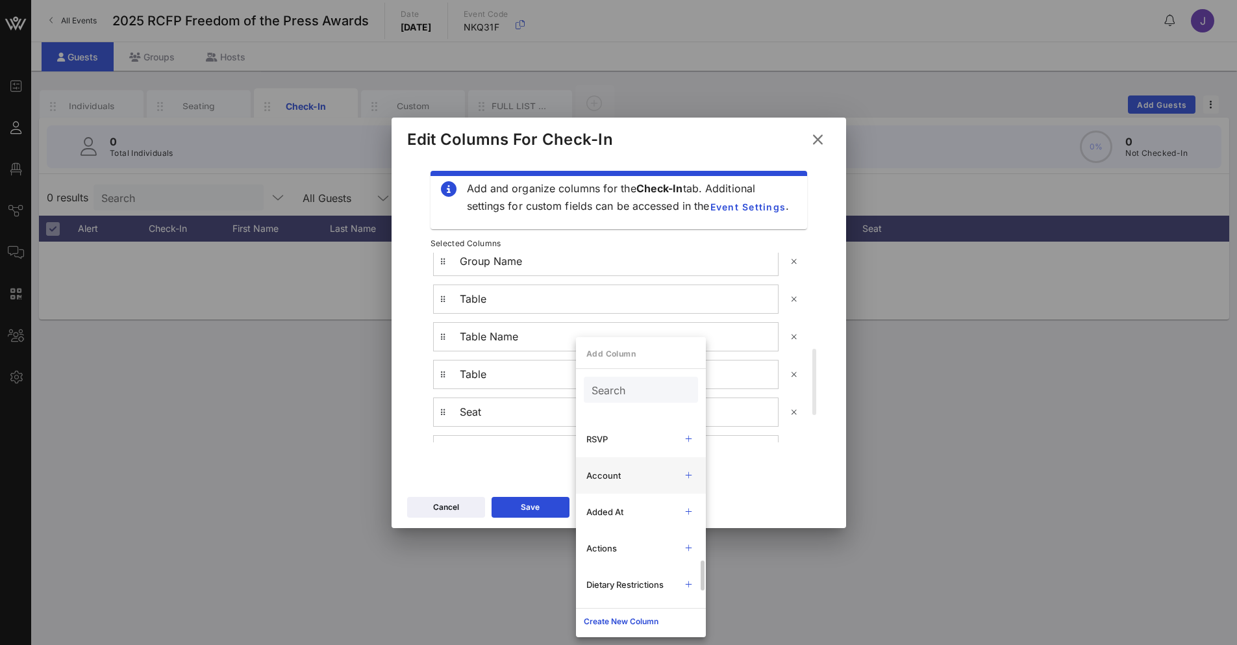
scroll to position [1039, 0]
click at [685, 521] on icon at bounding box center [689, 519] width 10 height 9
click at [688, 555] on icon at bounding box center [689, 555] width 10 height 8
click at [685, 592] on icon at bounding box center [689, 592] width 11 height 10
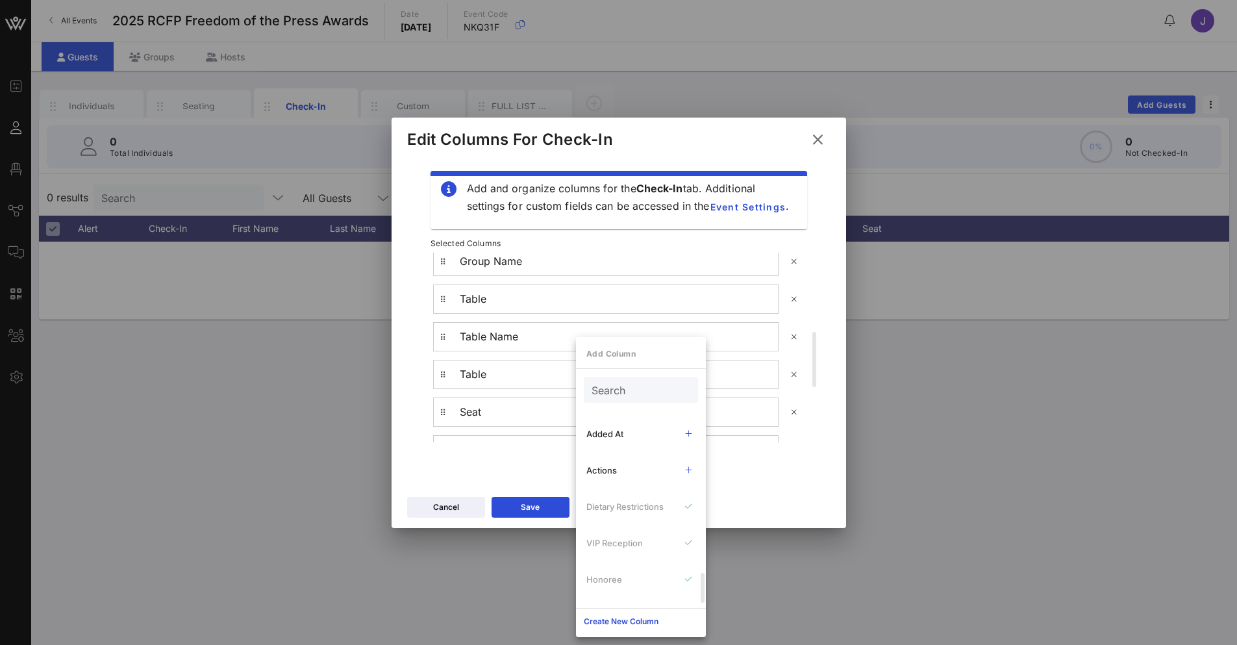
click at [553, 485] on div "Add and organize columns for the Check-In tab. Additional settings for custom f…" at bounding box center [618, 324] width 454 height 332
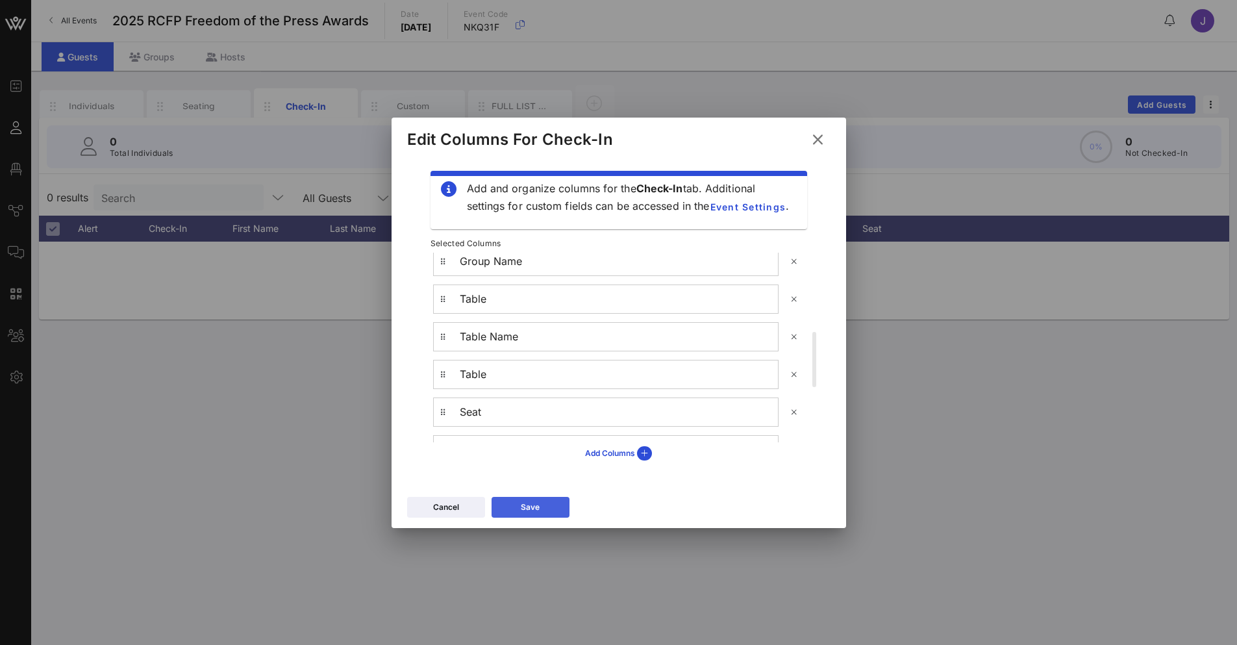
click at [541, 512] on button "Save" at bounding box center [530, 507] width 78 height 21
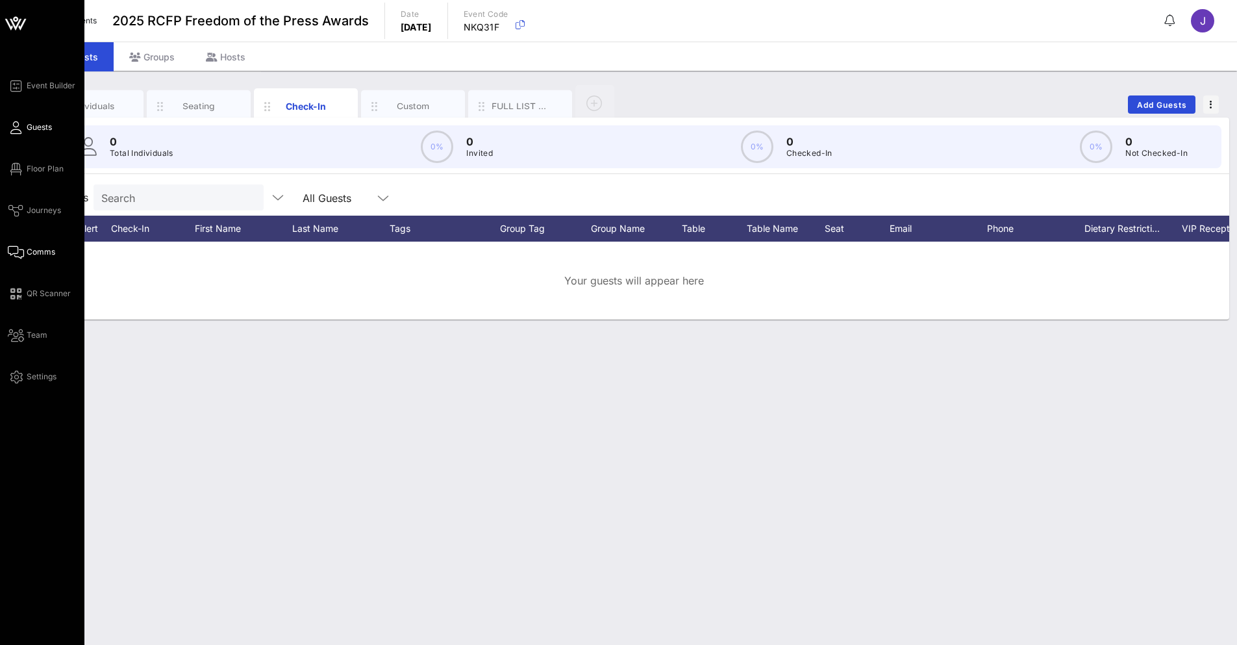
click at [42, 255] on span "Comms" at bounding box center [41, 252] width 29 height 12
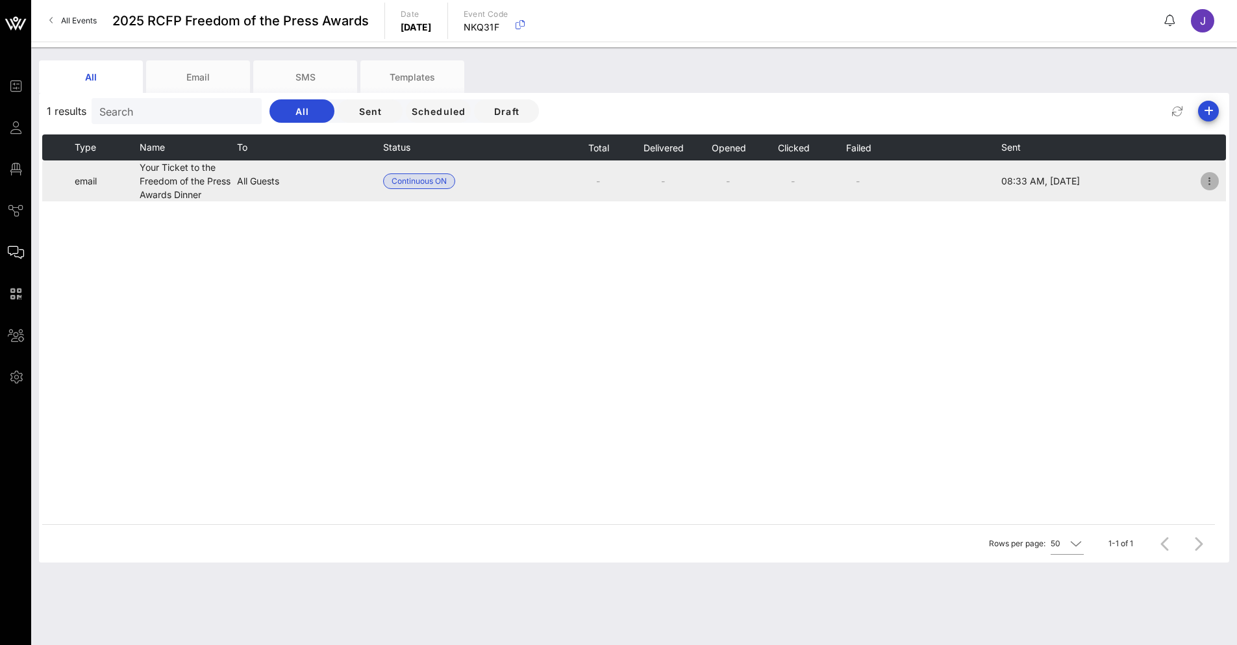
click at [1203, 182] on icon "button" at bounding box center [1210, 181] width 16 height 16
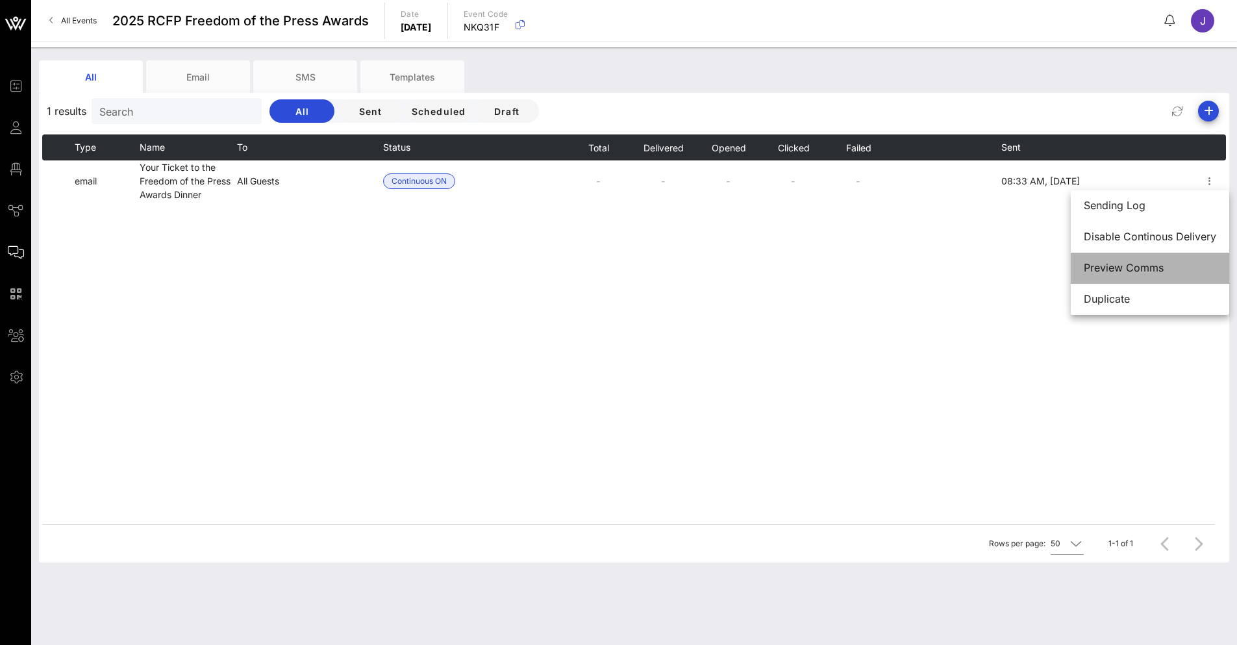
click at [1124, 278] on div "Preview Comms" at bounding box center [1149, 268] width 132 height 28
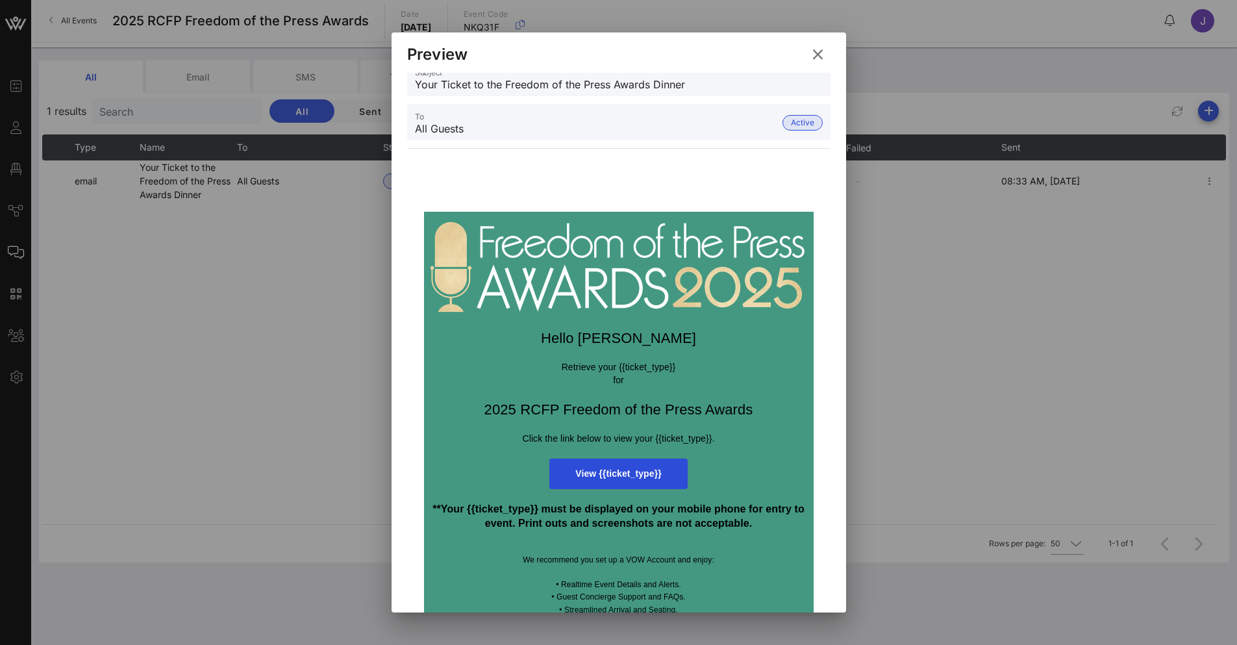
scroll to position [31, 0]
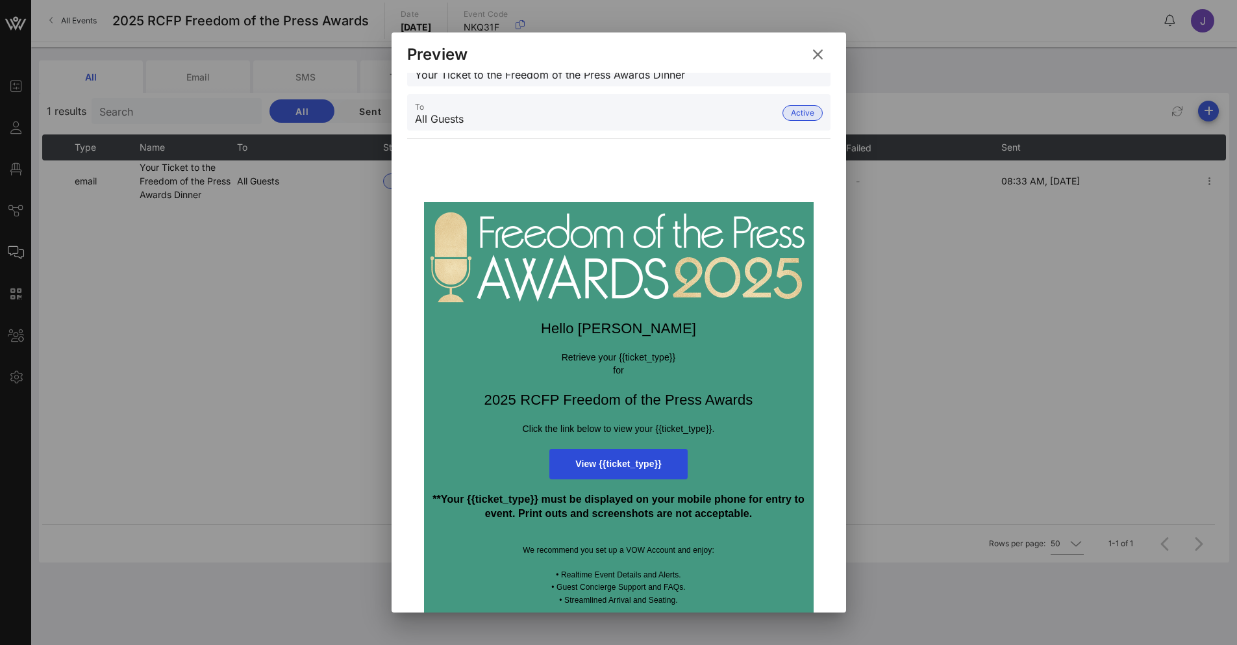
click at [817, 51] on icon at bounding box center [817, 54] width 19 height 18
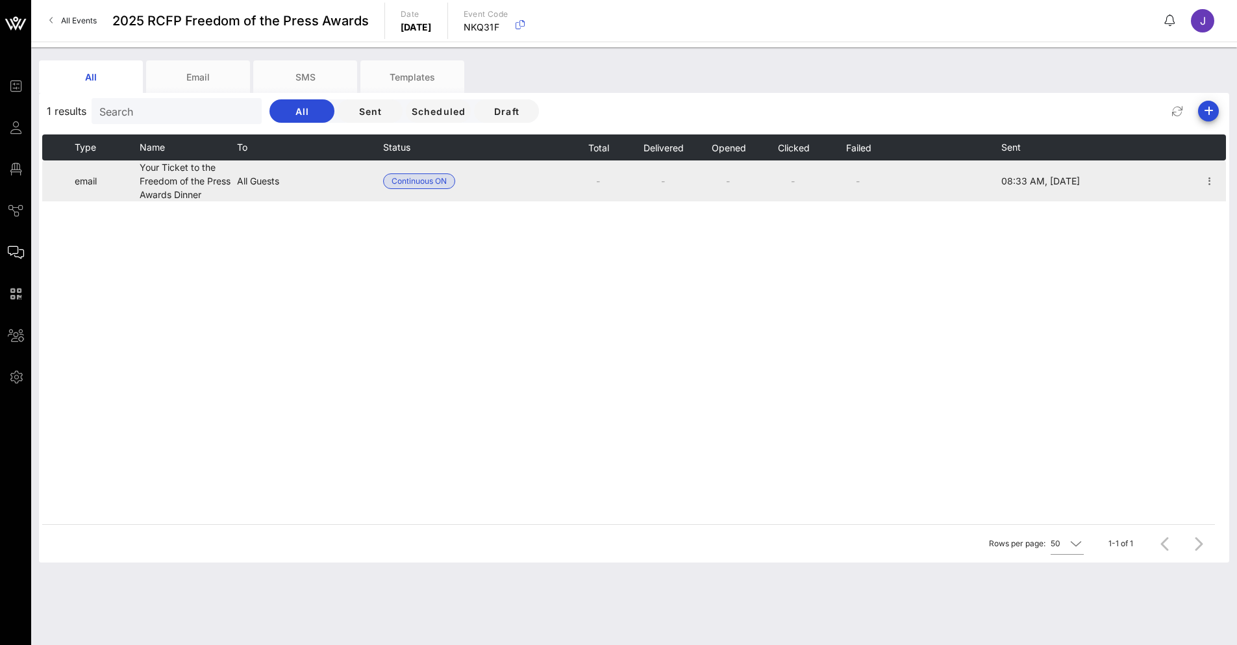
click at [266, 180] on td "All Guests" at bounding box center [310, 180] width 146 height 41
click at [80, 176] on td "email" at bounding box center [107, 180] width 65 height 41
click at [198, 180] on td "Your Ticket to the Freedom of the Press Awards Dinner" at bounding box center [188, 180] width 97 height 41
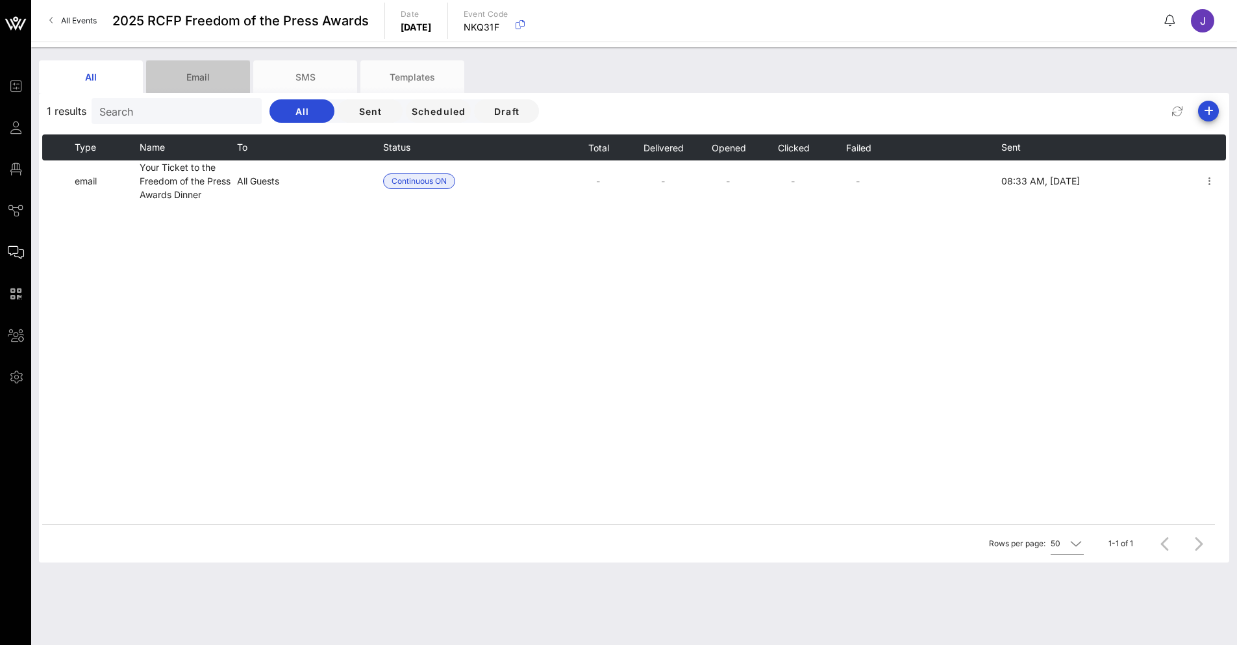
click at [182, 62] on div "Email" at bounding box center [198, 76] width 104 height 32
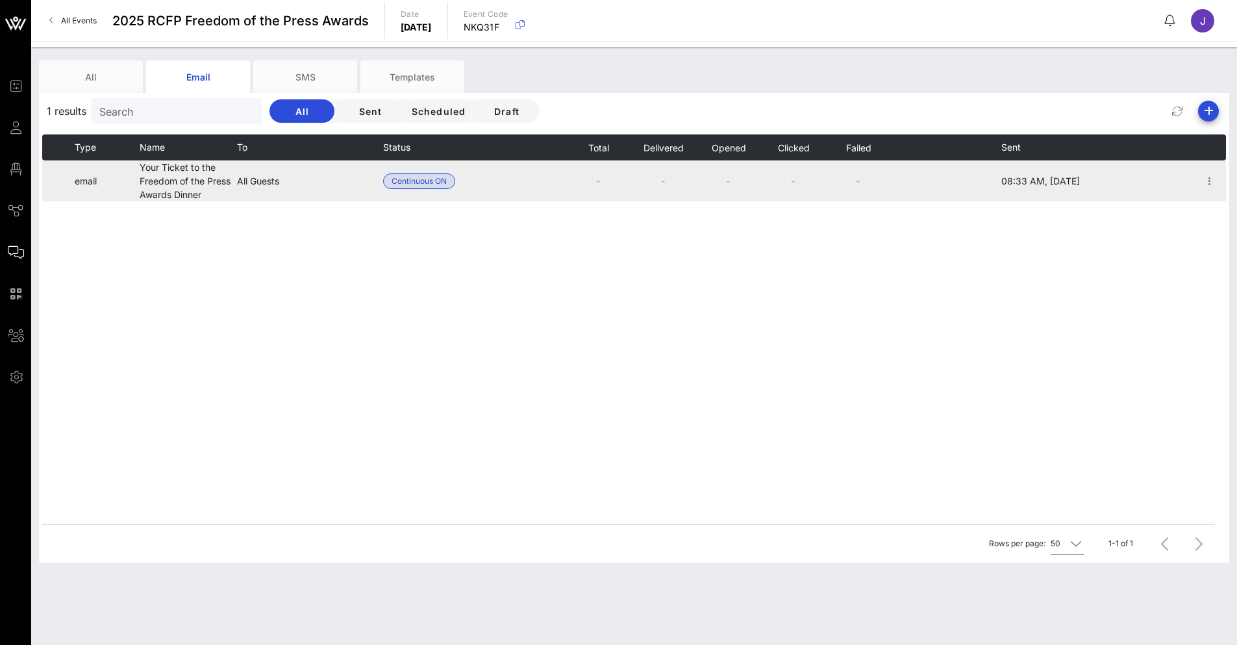
click at [209, 182] on td "Your Ticket to the Freedom of the Press Awards Dinner" at bounding box center [188, 180] width 97 height 41
click at [1203, 186] on icon "button" at bounding box center [1210, 181] width 16 height 16
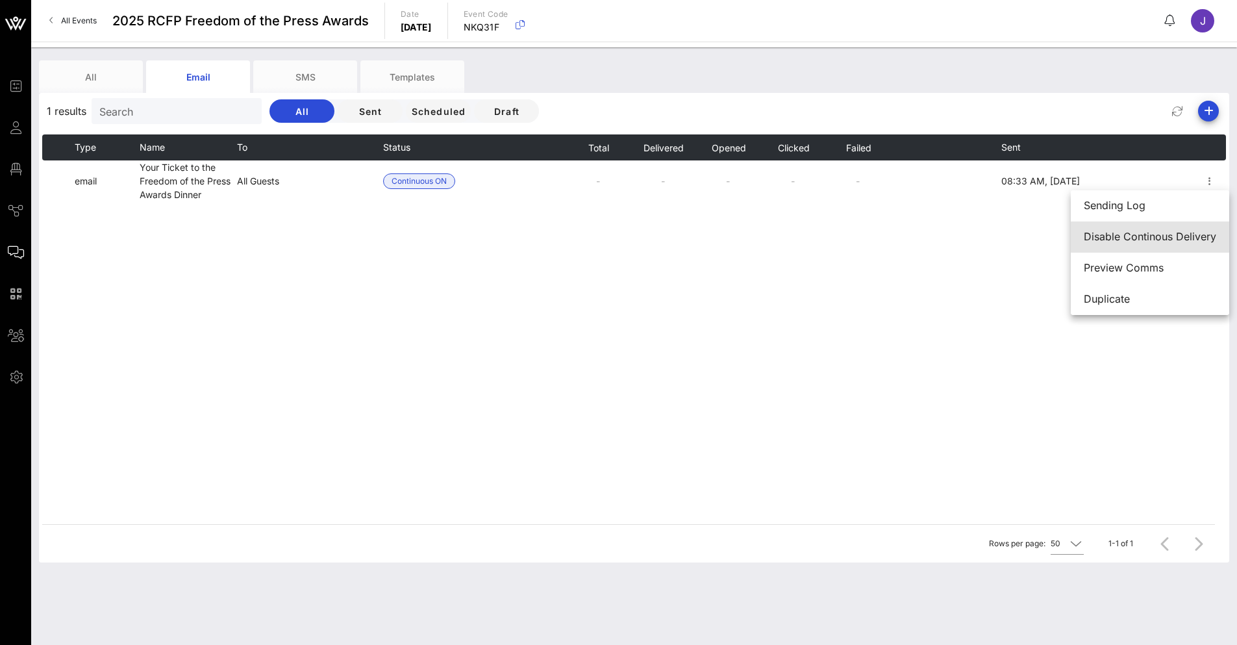
click at [1146, 243] on div "Disable Continous Delivery" at bounding box center [1149, 237] width 132 height 28
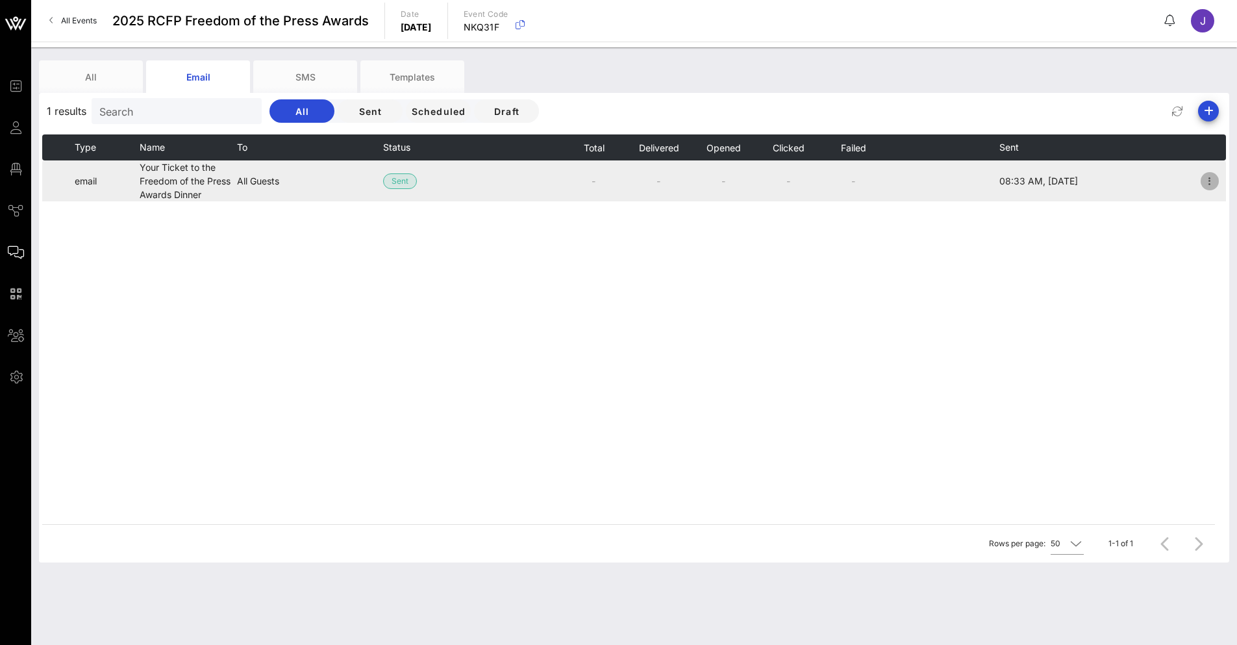
click at [1203, 180] on icon "button" at bounding box center [1210, 181] width 16 height 16
click at [474, 178] on td at bounding box center [504, 180] width 113 height 41
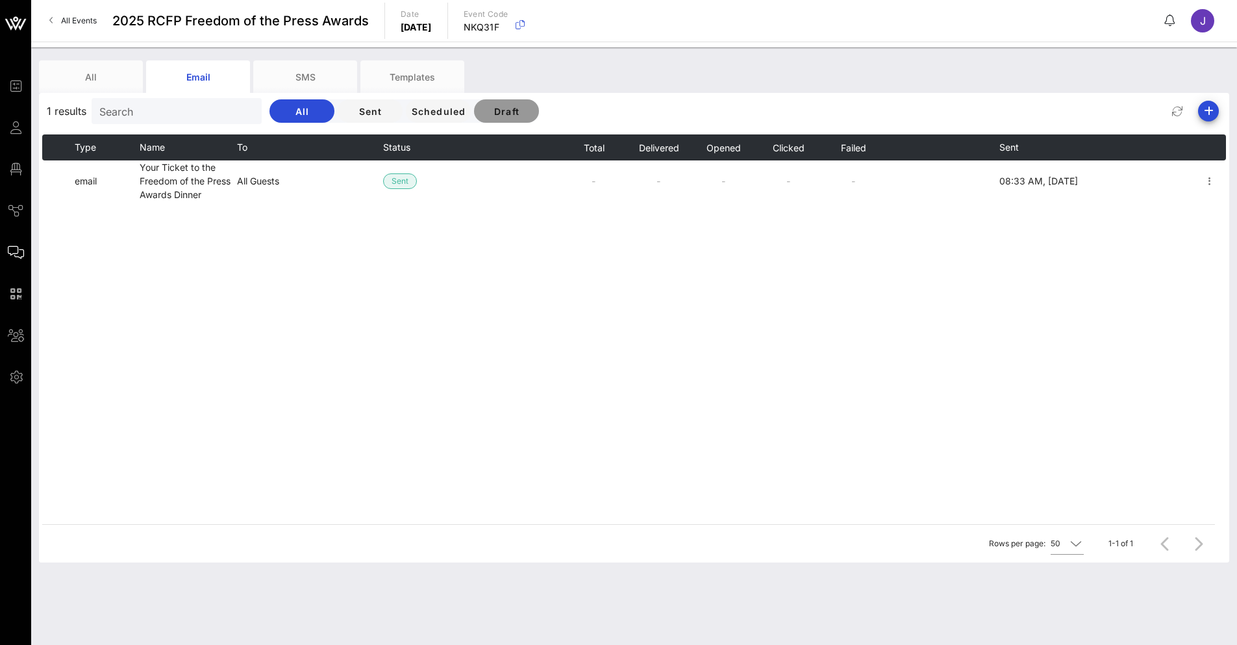
click at [497, 110] on span "Draft" at bounding box center [506, 111] width 44 height 11
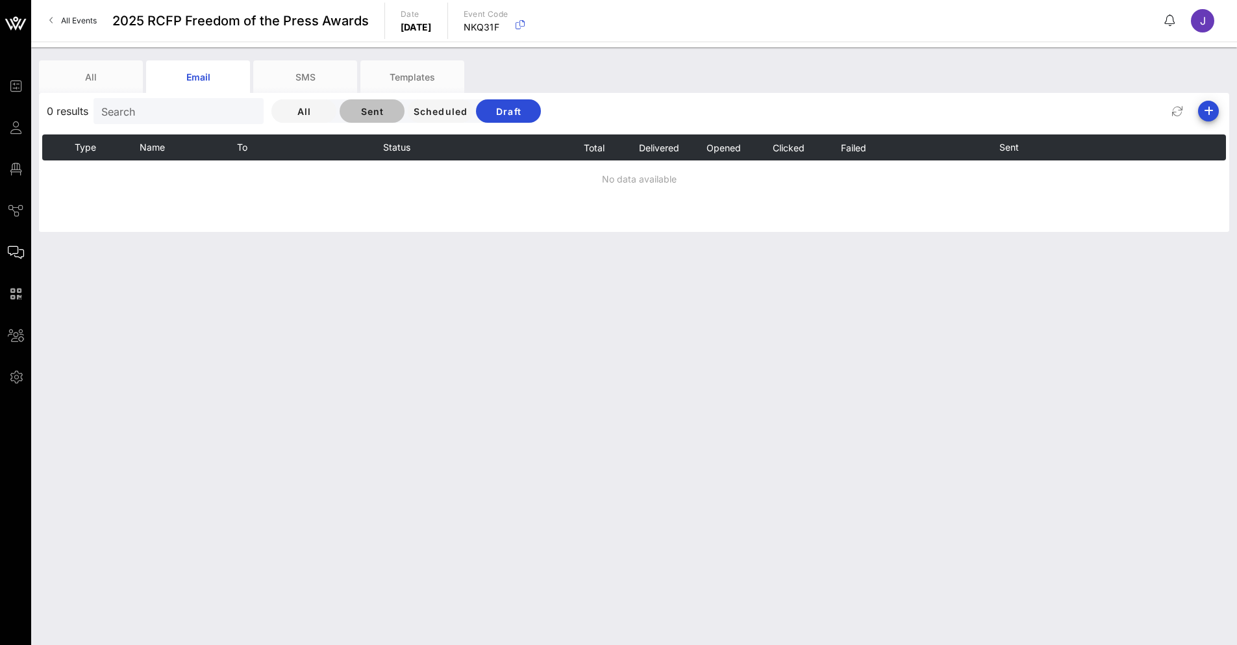
click at [358, 115] on span "Sent" at bounding box center [372, 111] width 44 height 11
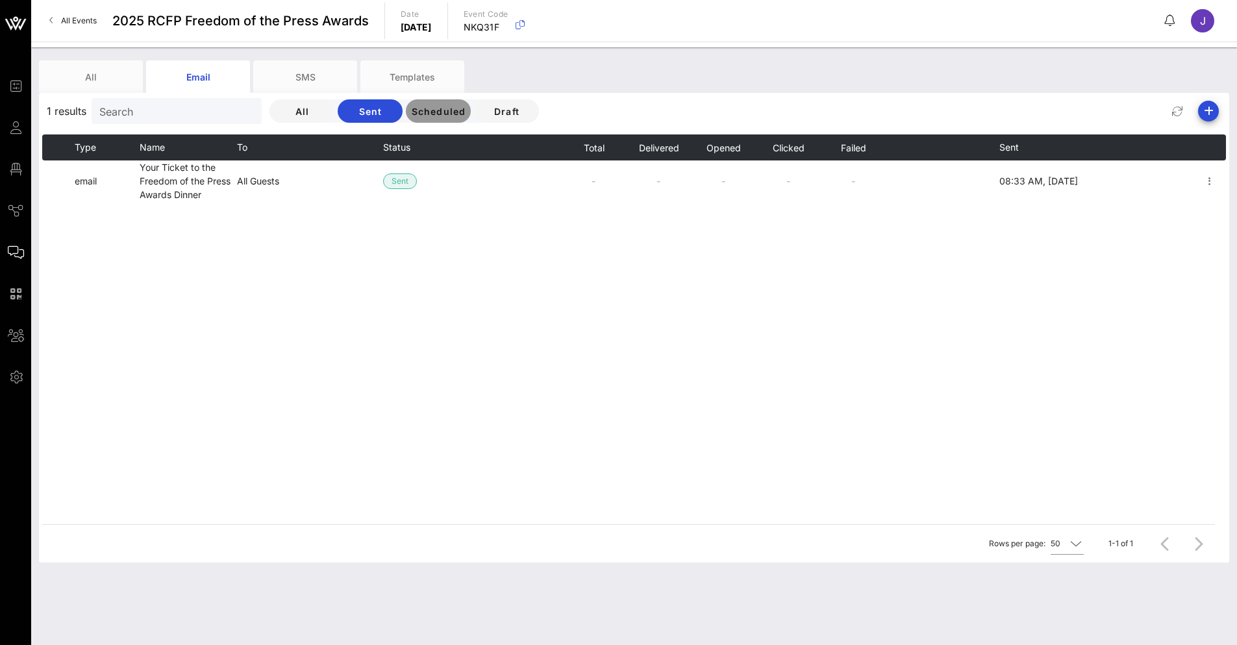
click at [419, 112] on span "Scheduled" at bounding box center [437, 111] width 55 height 11
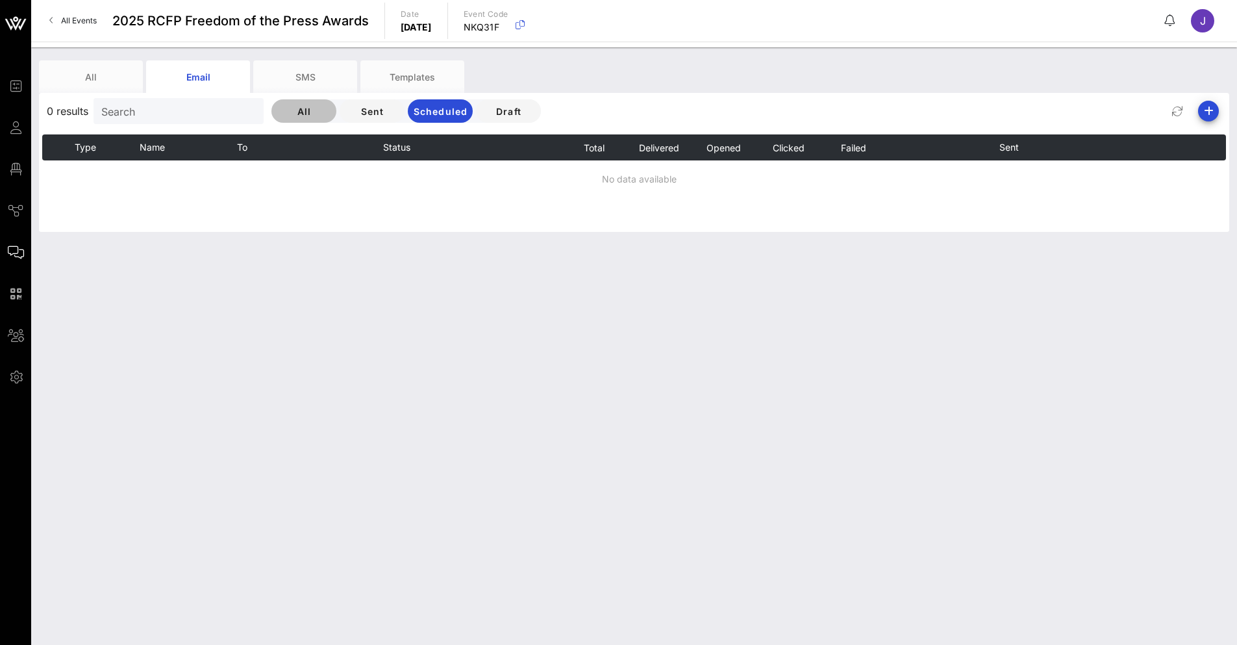
click at [302, 113] on span "All" at bounding box center [304, 111] width 44 height 11
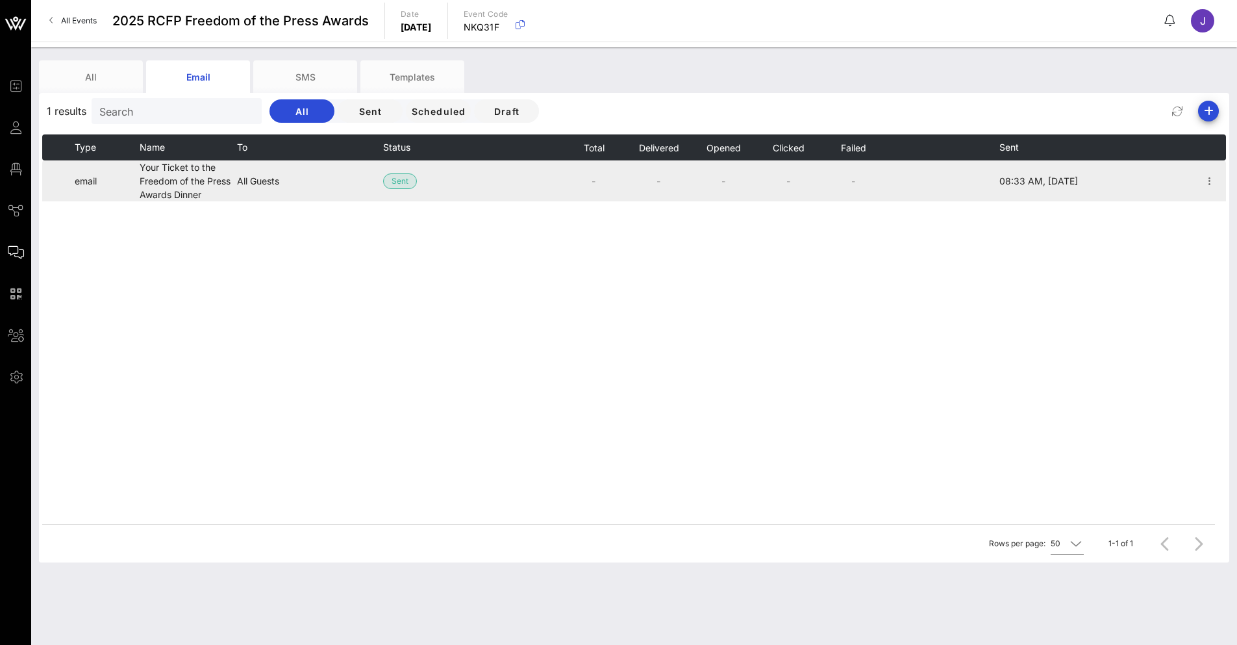
click at [306, 186] on td "All Guests" at bounding box center [310, 180] width 146 height 41
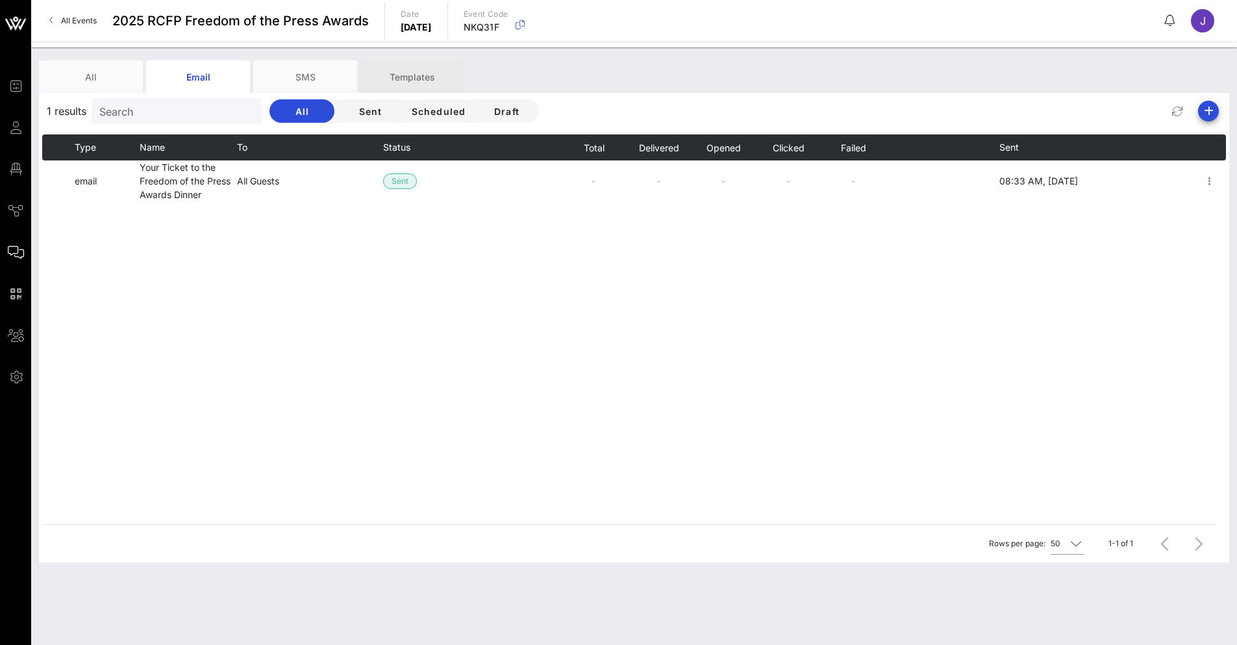
click at [395, 64] on div "Templates" at bounding box center [412, 76] width 104 height 32
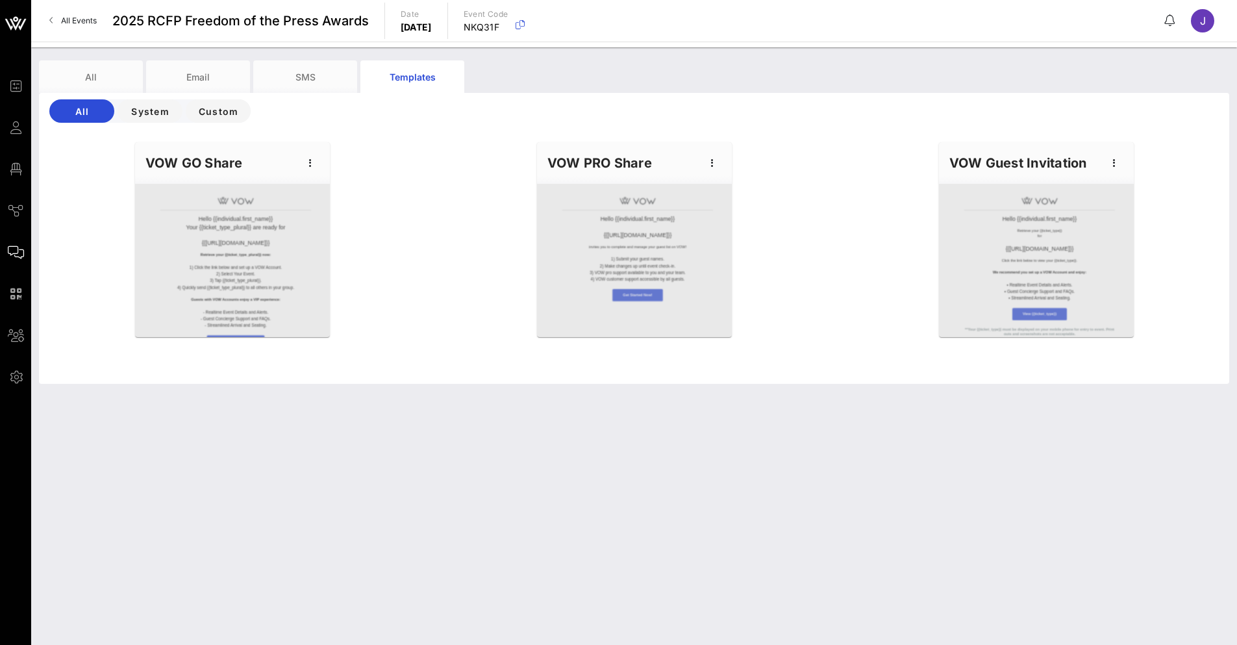
click at [1103, 229] on div at bounding box center [1036, 260] width 195 height 153
click at [1116, 163] on icon "button" at bounding box center [1114, 163] width 16 height 16
click at [1129, 189] on div "Edit" at bounding box center [1134, 185] width 32 height 10
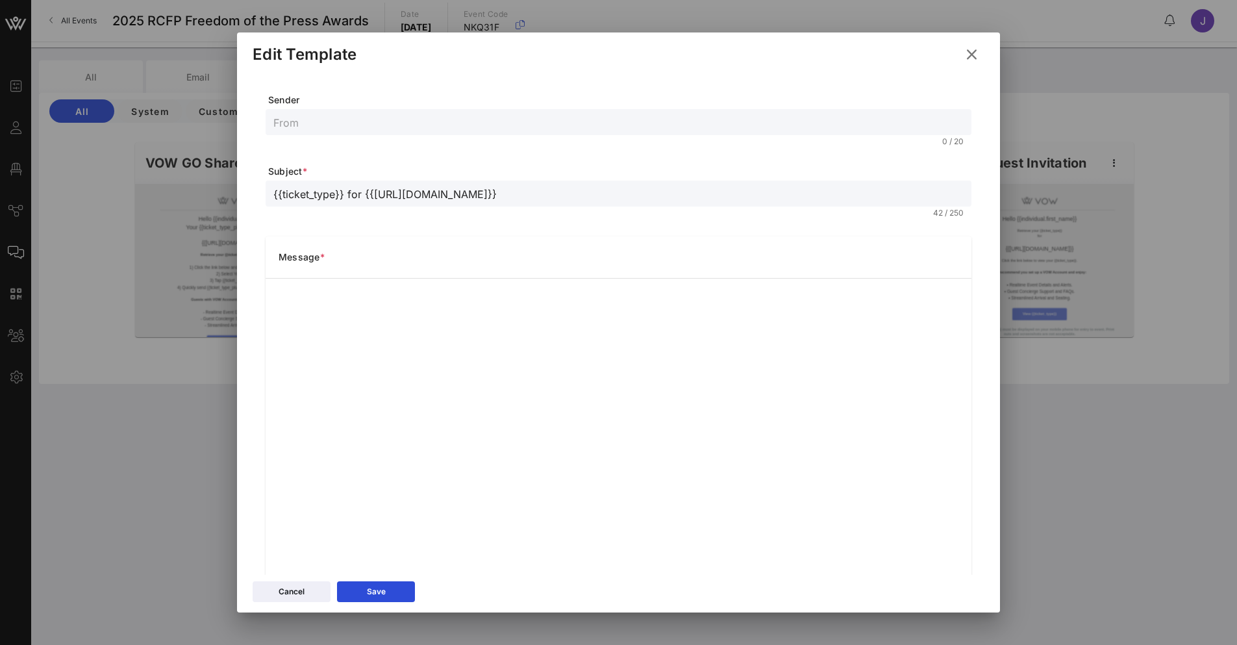
click at [967, 56] on icon at bounding box center [972, 55] width 18 height 16
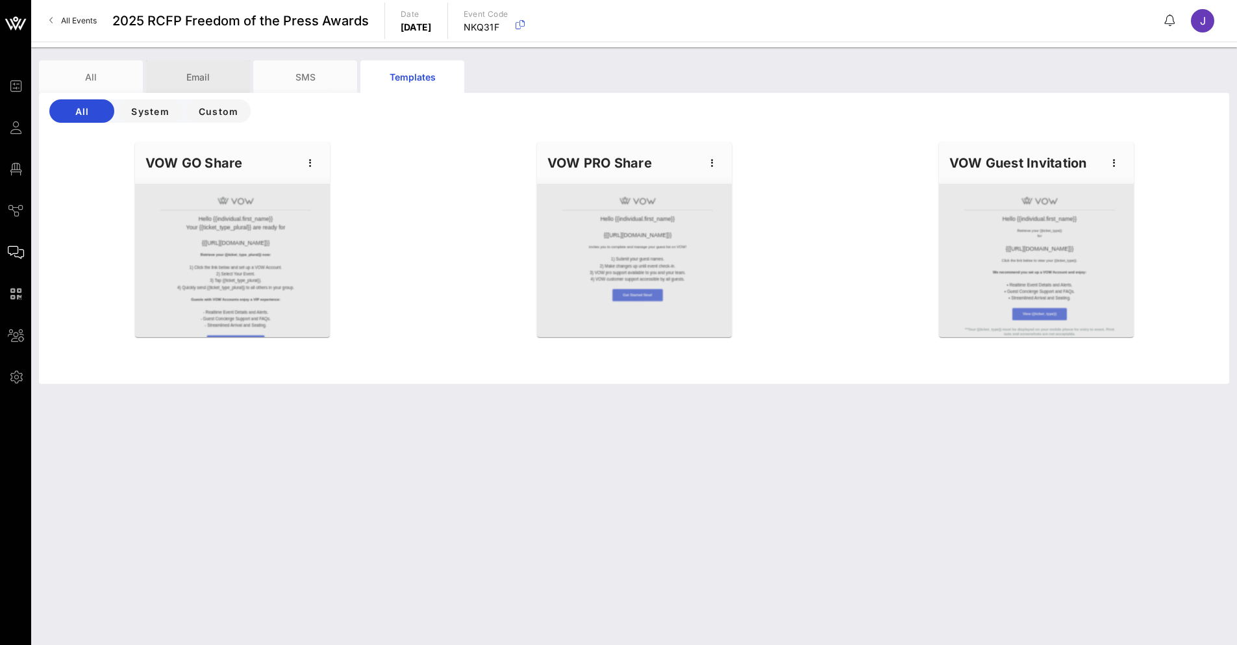
click at [198, 73] on div "Email" at bounding box center [198, 76] width 104 height 32
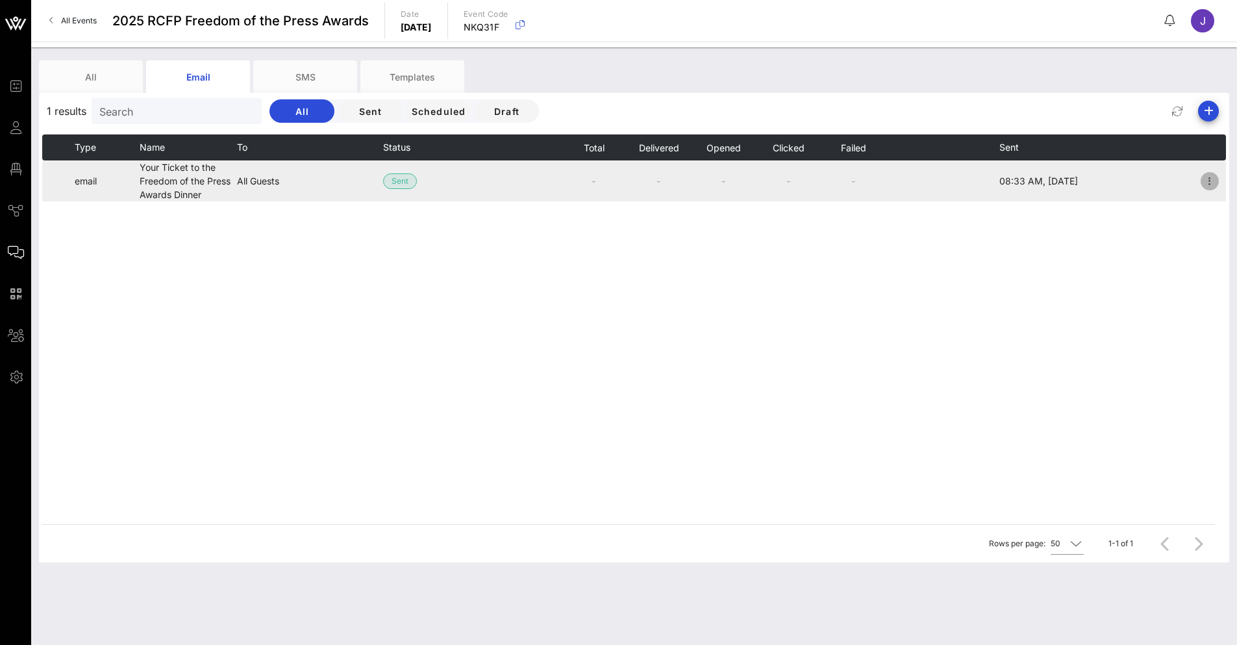
click at [1203, 186] on icon "button" at bounding box center [1210, 181] width 16 height 16
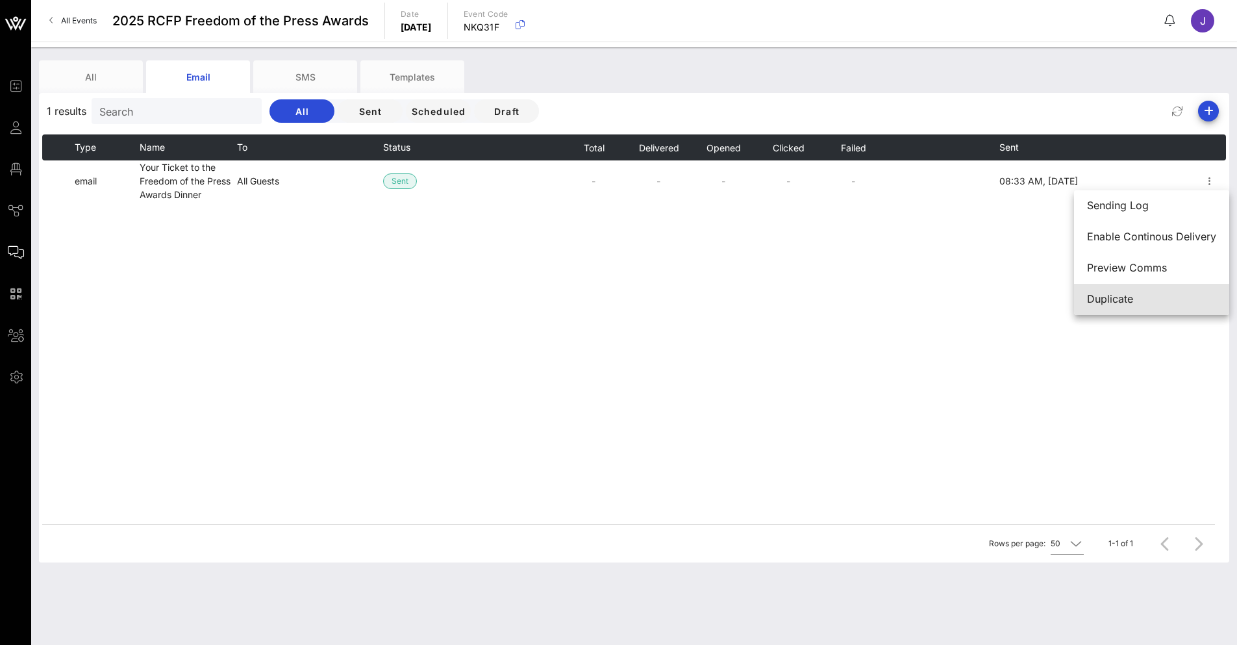
click at [1126, 302] on div "Duplicate" at bounding box center [1151, 299] width 129 height 12
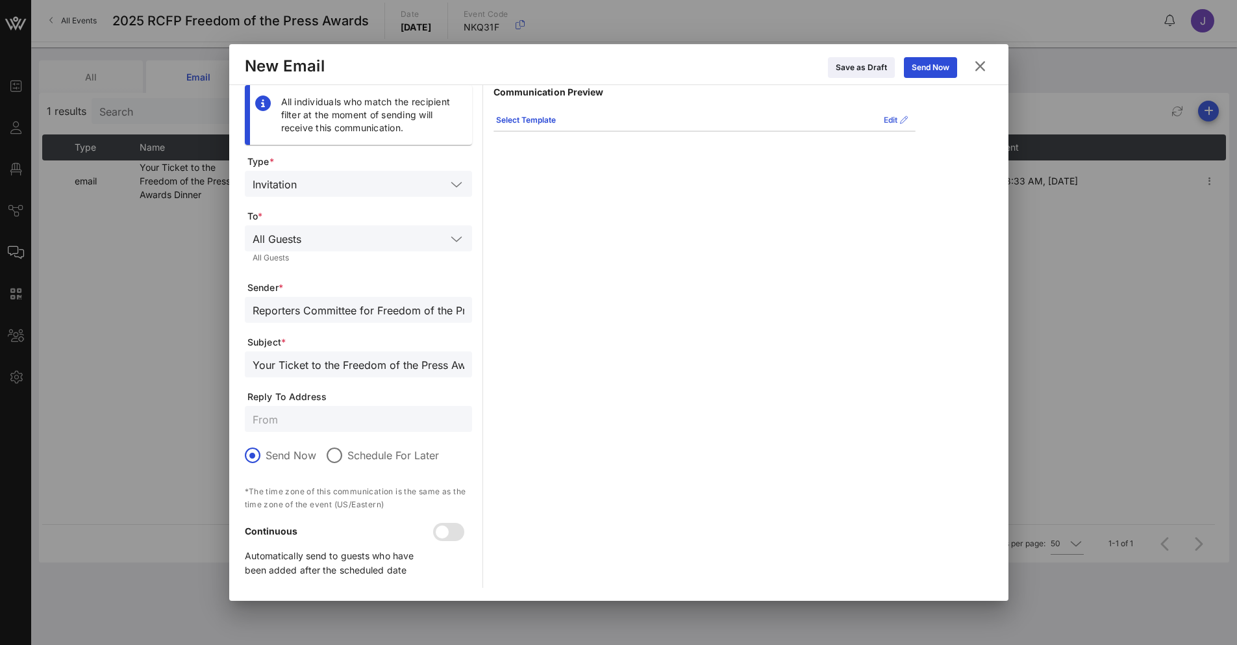
click at [896, 119] on icon at bounding box center [895, 120] width 10 height 8
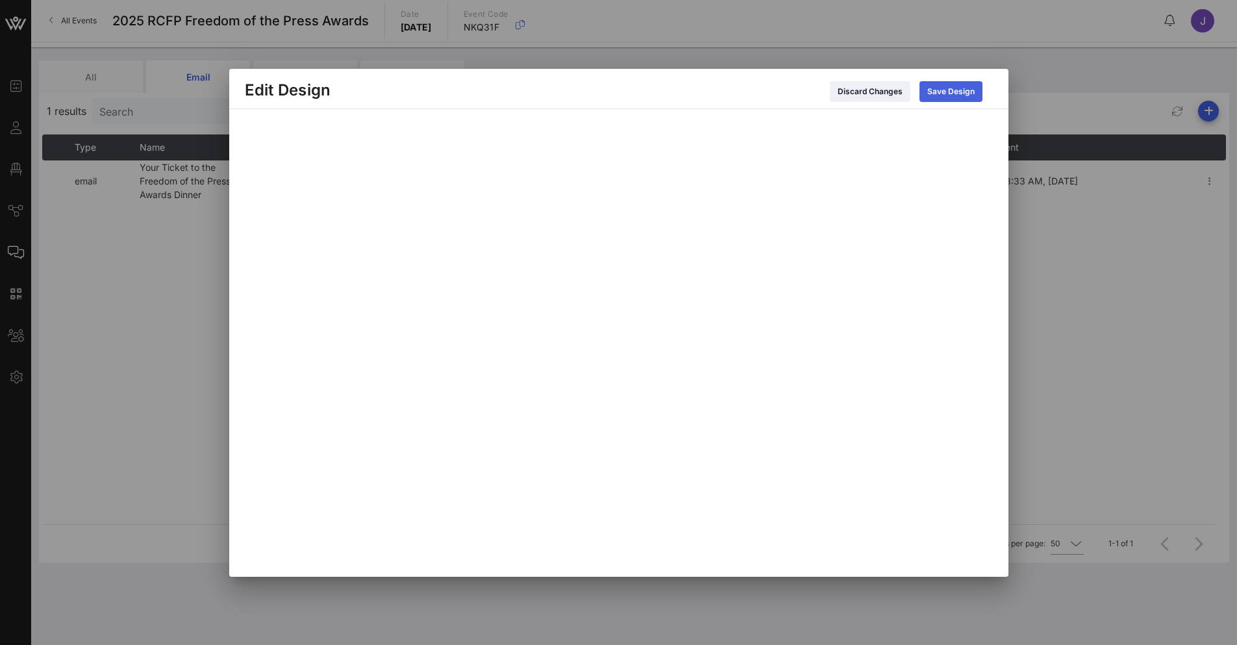
click at [963, 90] on div "Save Design" at bounding box center [950, 91] width 47 height 13
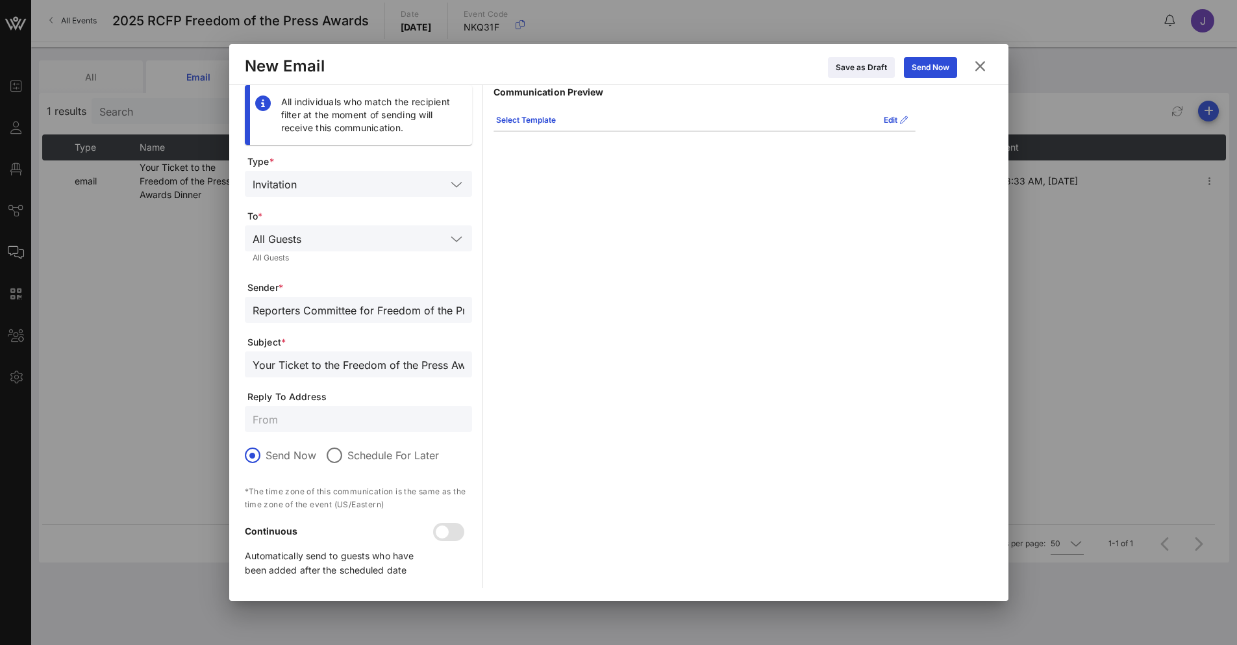
click at [977, 66] on icon at bounding box center [979, 66] width 19 height 18
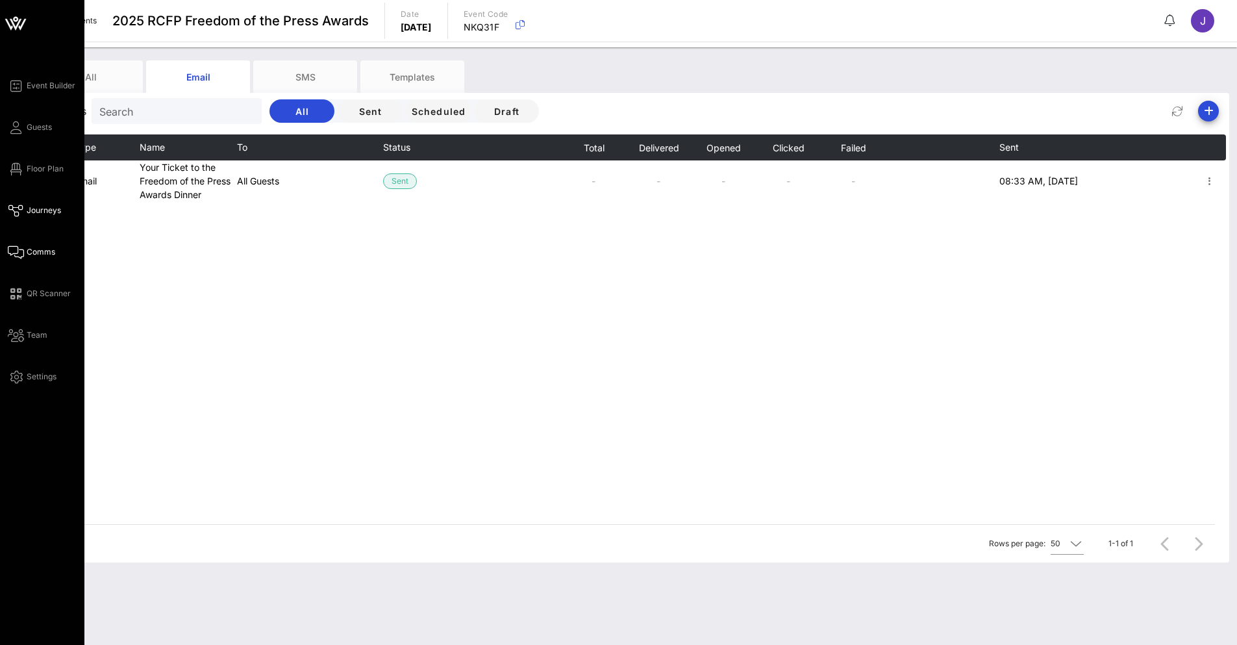
click at [28, 207] on span "Journeys" at bounding box center [44, 210] width 34 height 12
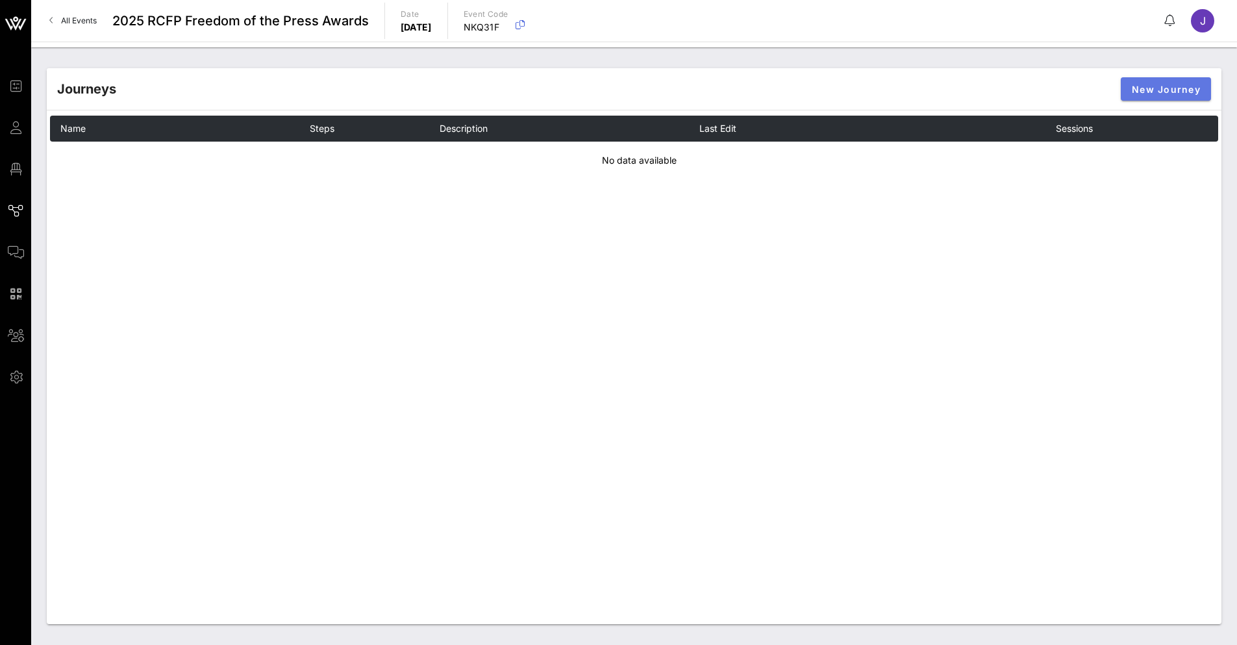
click at [1155, 96] on button "New Journey" at bounding box center [1165, 88] width 90 height 23
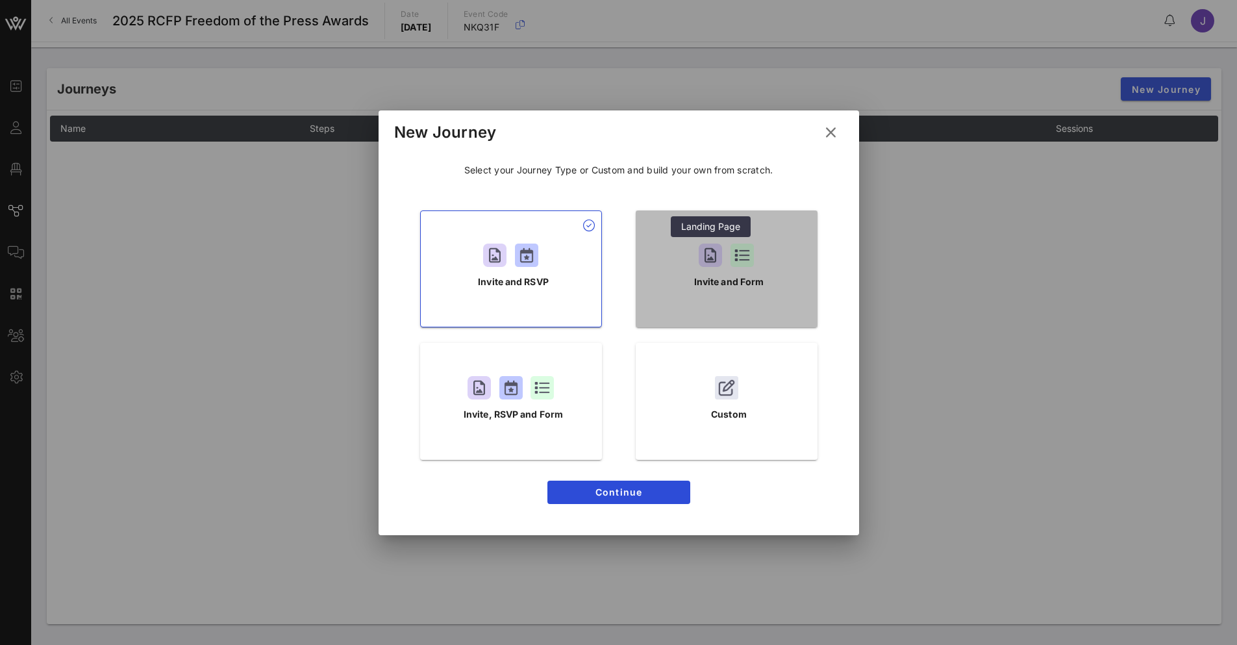
click at [699, 260] on div at bounding box center [709, 254] width 23 height 23
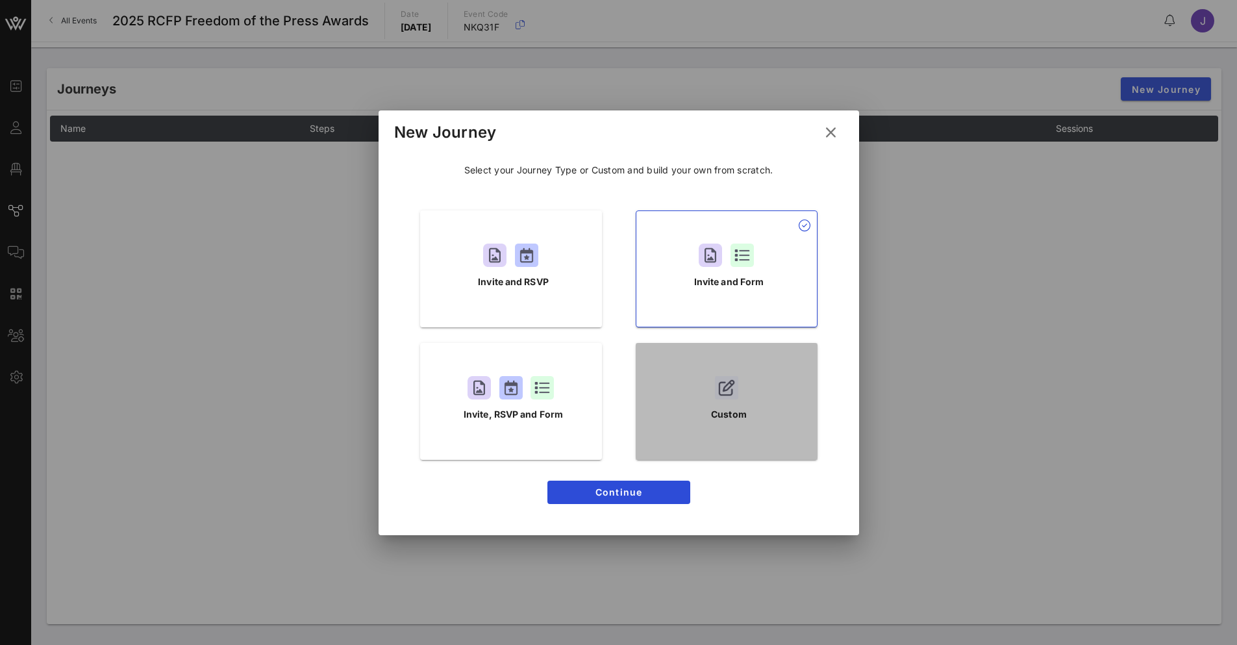
click at [720, 406] on div "Custom" at bounding box center [726, 401] width 182 height 117
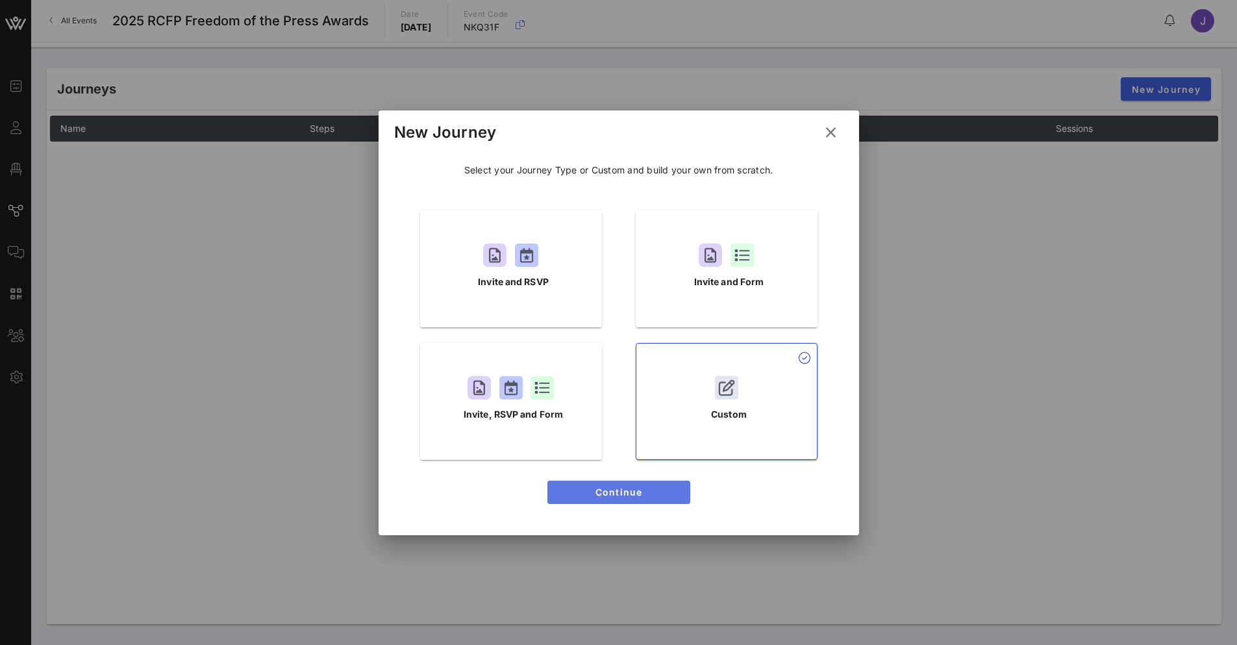
click at [655, 494] on span "Continue" at bounding box center [619, 491] width 122 height 11
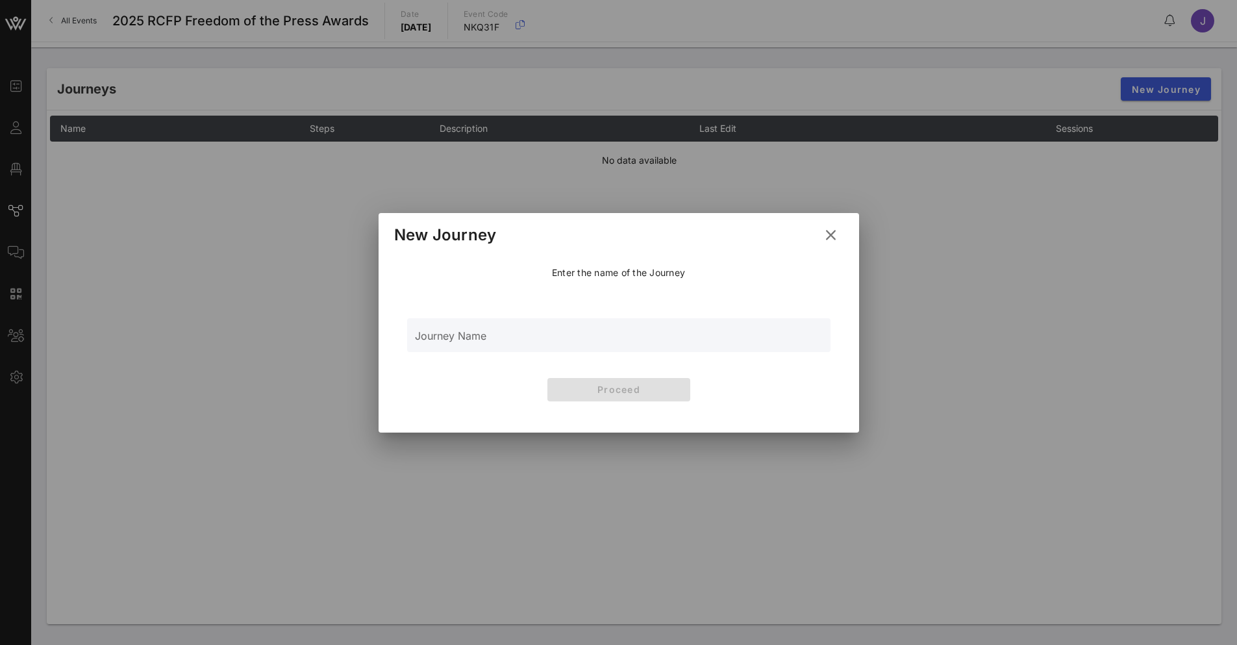
click at [592, 346] on input "Journey Name" at bounding box center [619, 341] width 408 height 19
type input "Ticket and Form"
click at [600, 386] on span "Proceed" at bounding box center [619, 389] width 122 height 11
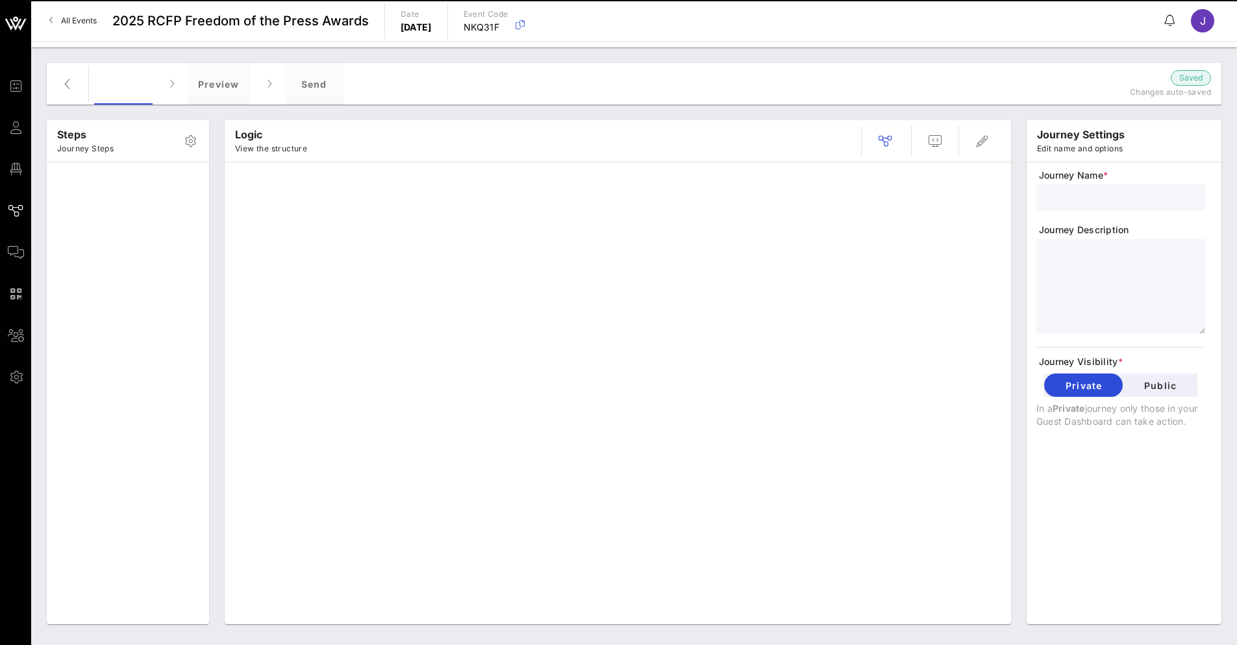
type input "Ticket and Form"
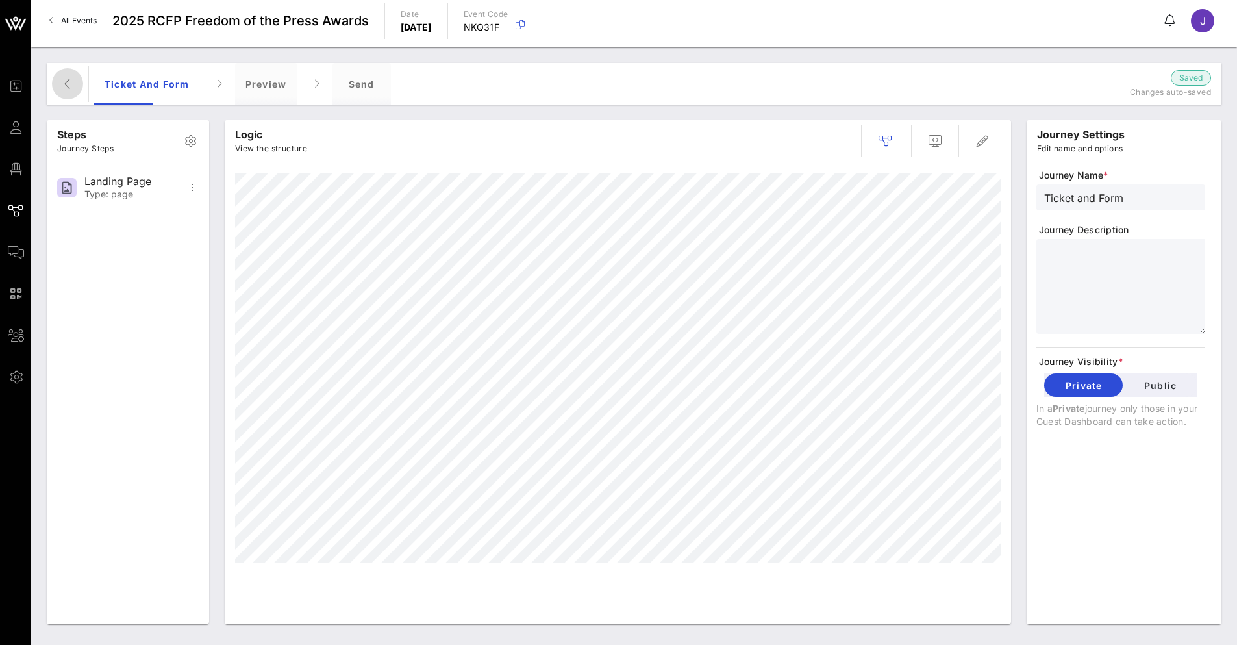
click at [69, 86] on icon "button" at bounding box center [68, 84] width 16 height 16
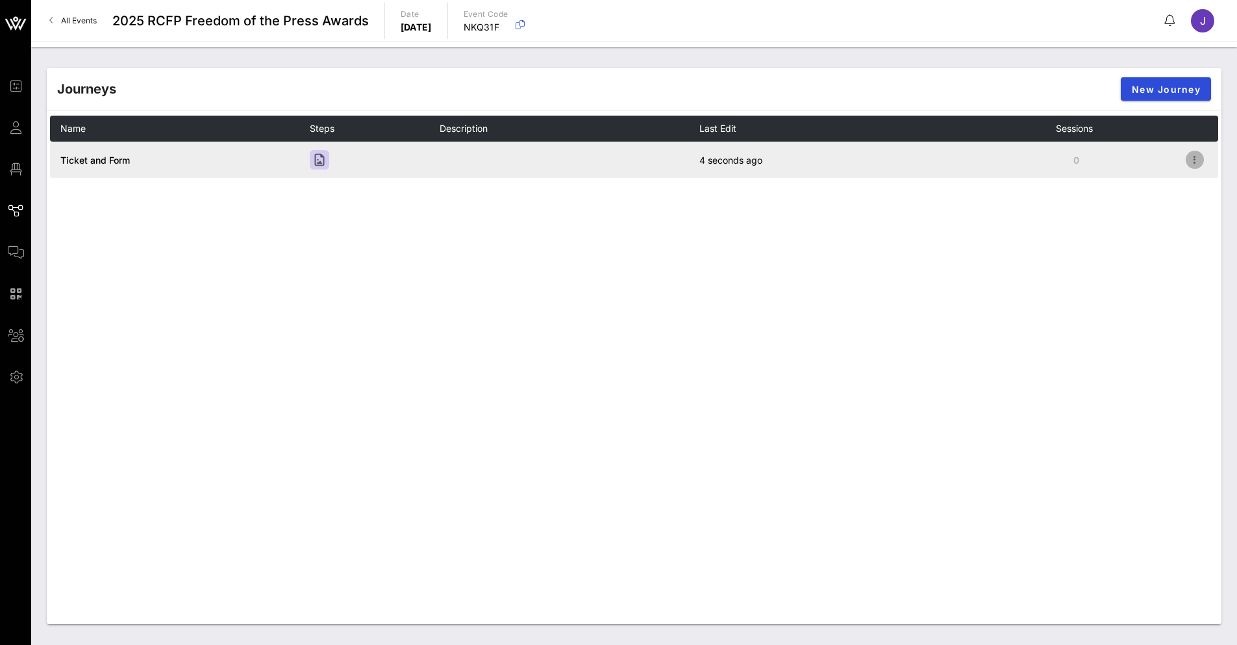
click at [1199, 162] on icon "button" at bounding box center [1195, 160] width 16 height 16
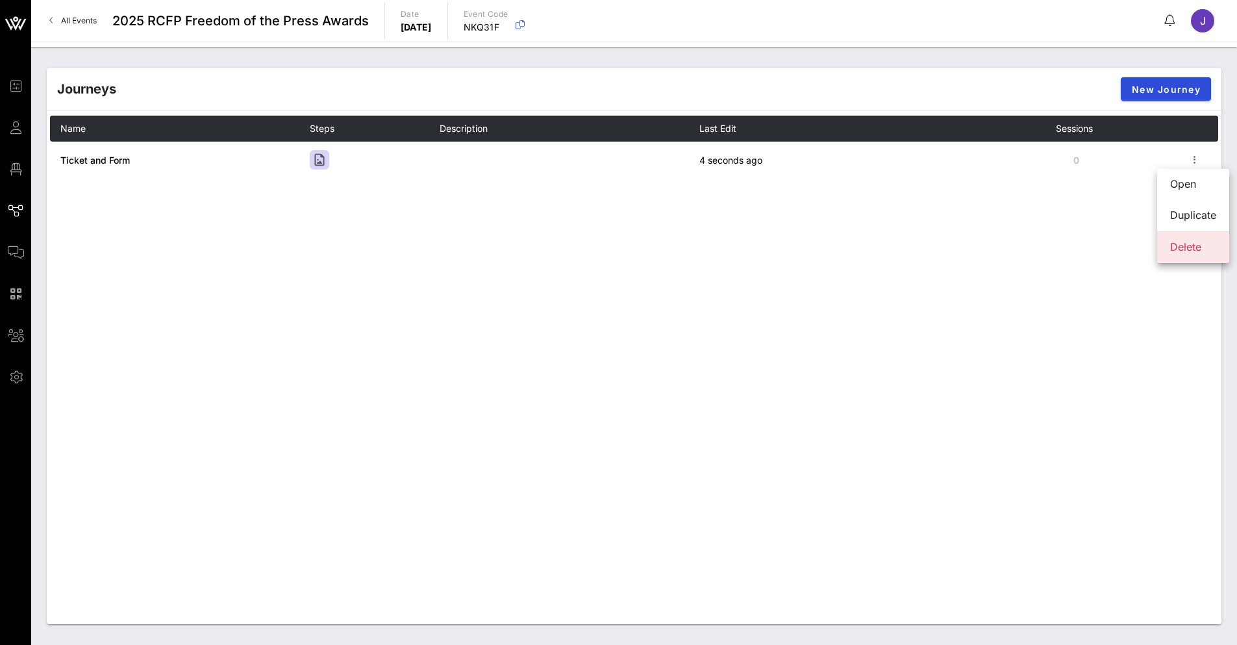
click at [1185, 248] on div "Delete" at bounding box center [1193, 247] width 46 height 12
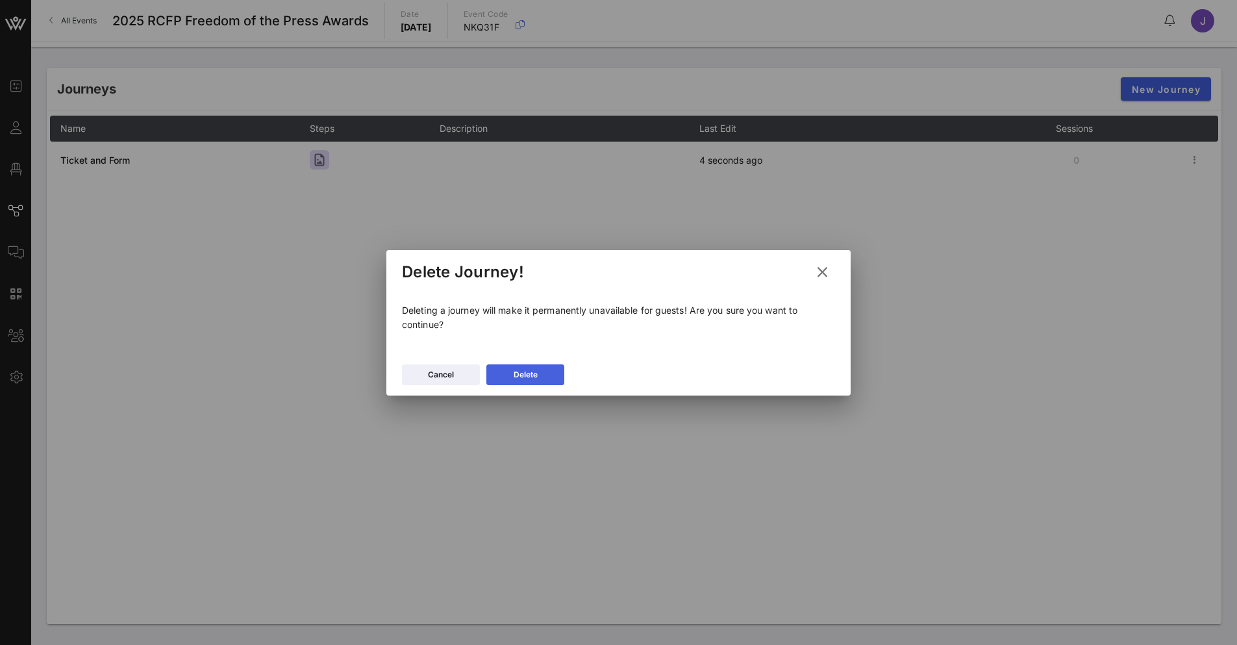
click at [512, 374] on button "Delete" at bounding box center [525, 374] width 78 height 21
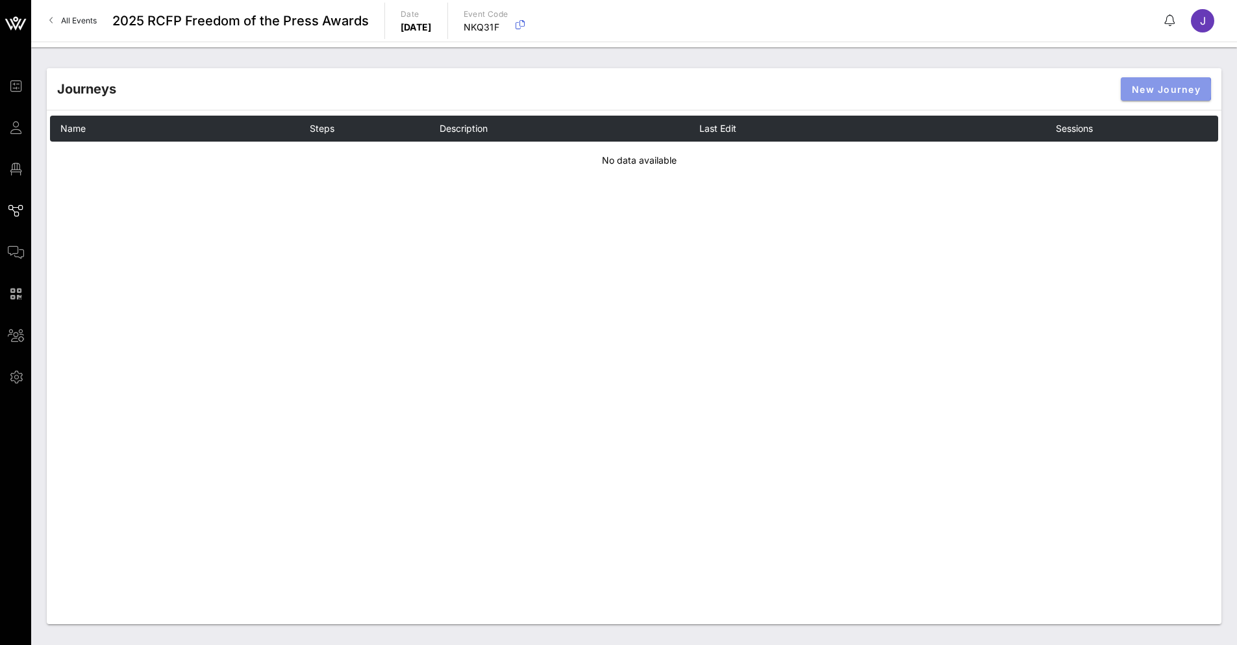
click at [1159, 93] on span "New Journey" at bounding box center [1165, 89] width 69 height 11
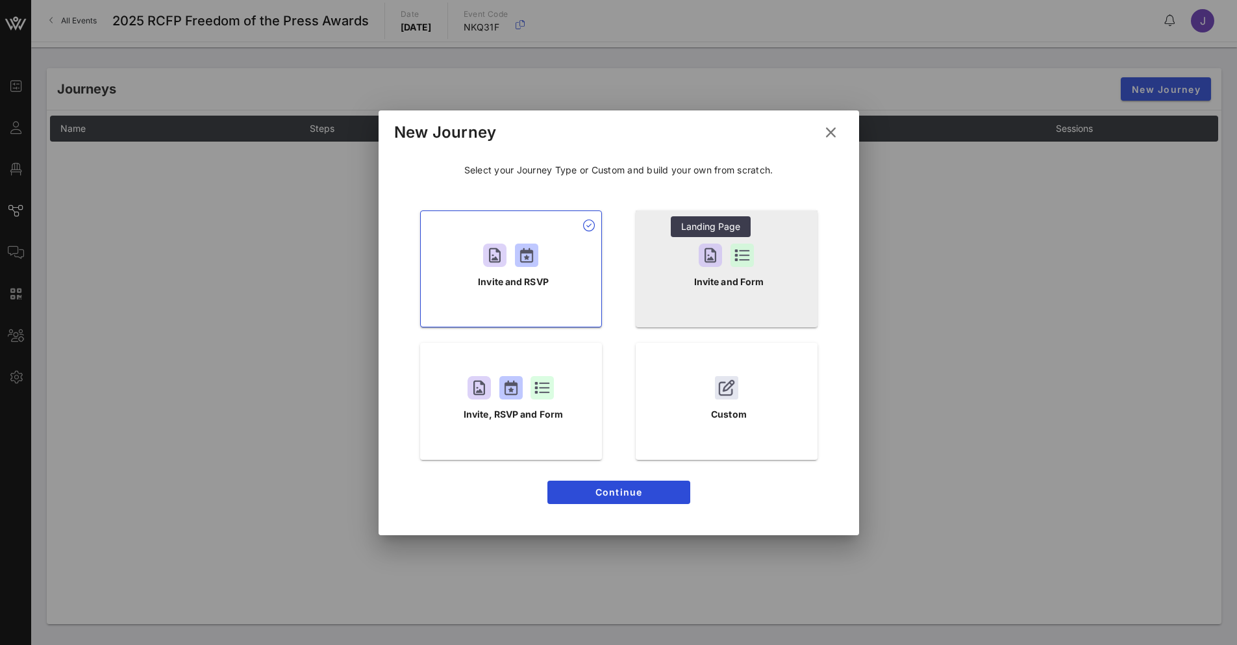
click at [721, 255] on div at bounding box center [709, 254] width 23 height 23
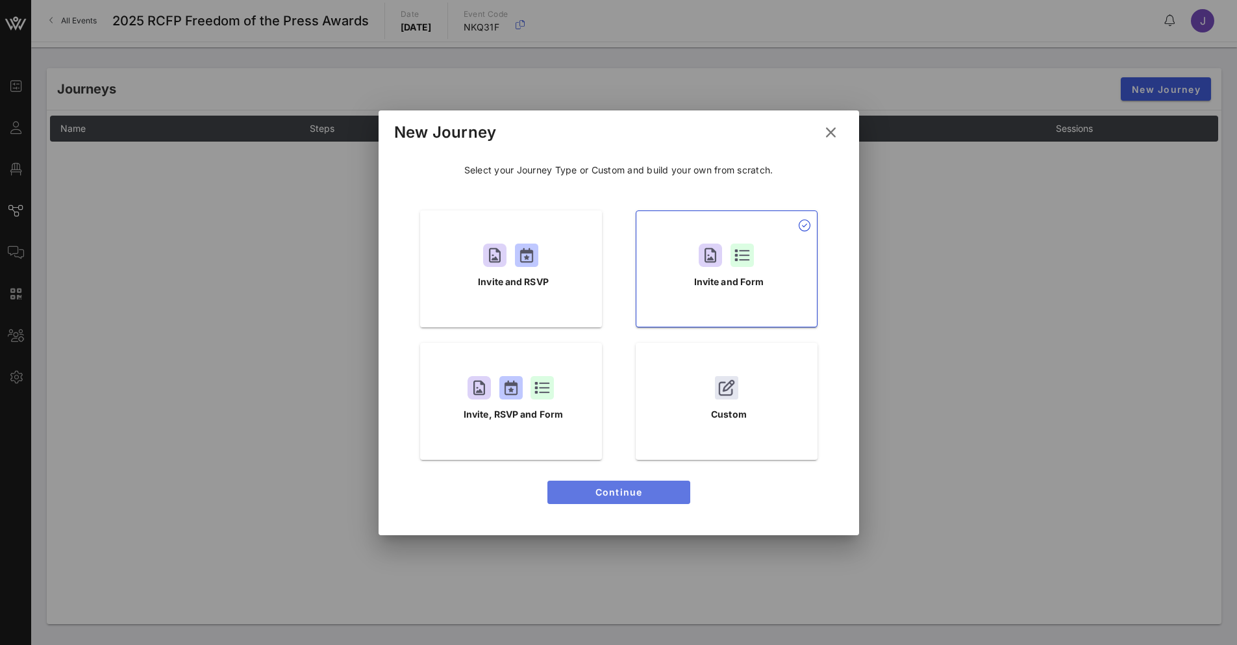
click at [638, 493] on span "Continue" at bounding box center [619, 491] width 122 height 11
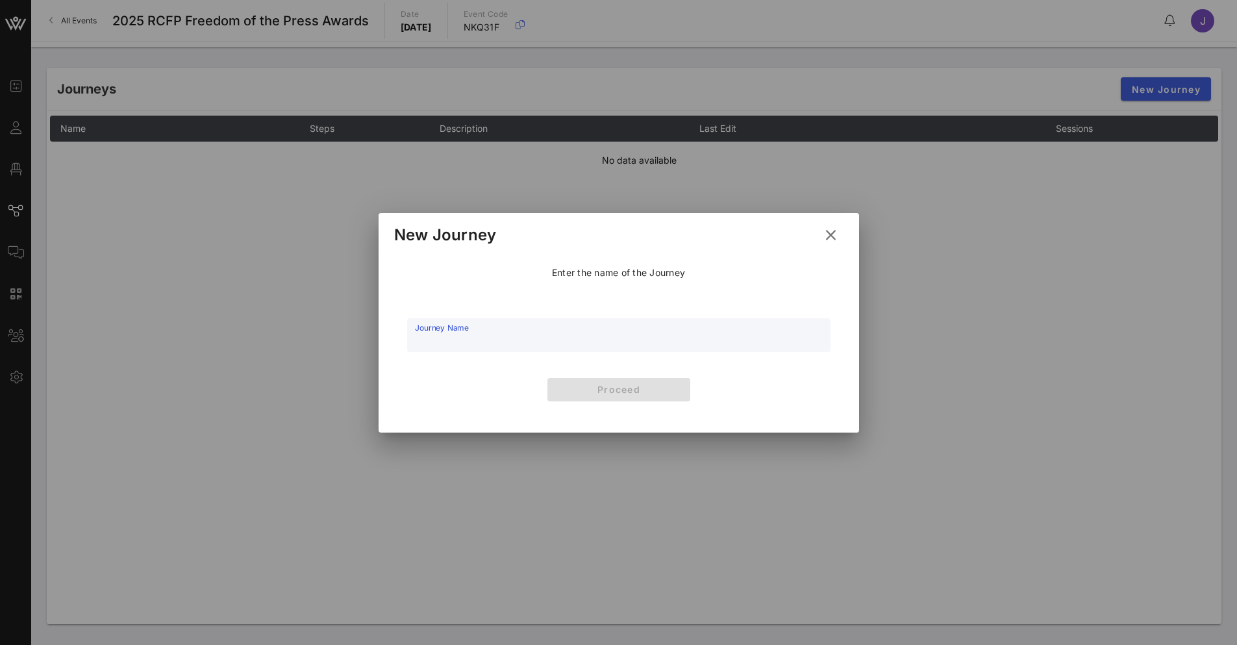
click at [521, 341] on input "Journey Name" at bounding box center [619, 341] width 408 height 19
type input "Ticket and dietary restrictions"
click at [580, 393] on span "Proceed" at bounding box center [619, 389] width 122 height 11
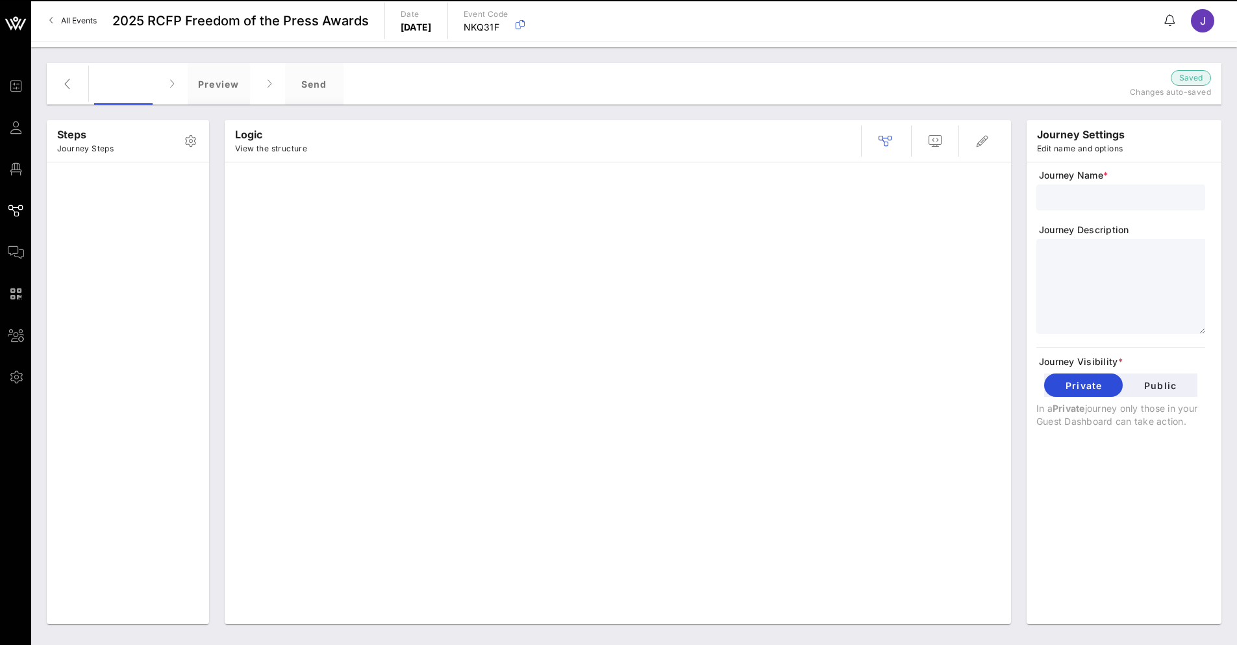
type input "Ticket and dietary restrictions"
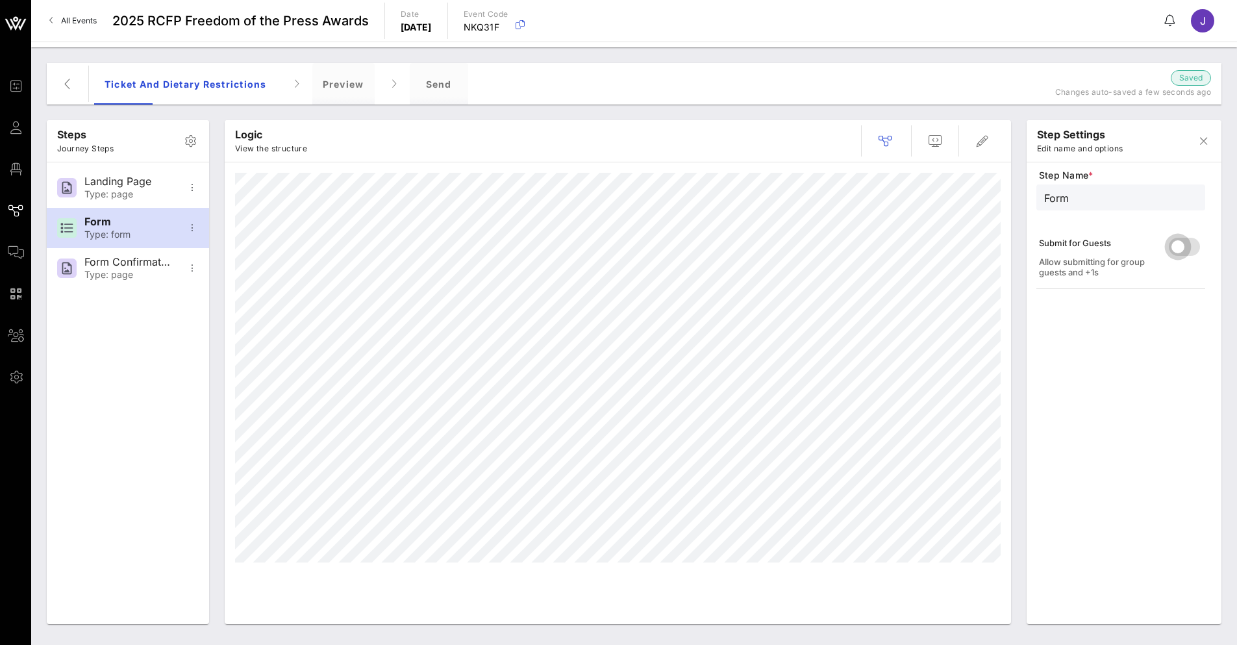
click at [1182, 247] on div at bounding box center [1177, 247] width 22 height 22
type input "Form Confirmation"
click at [981, 142] on icon "button" at bounding box center [982, 141] width 16 height 16
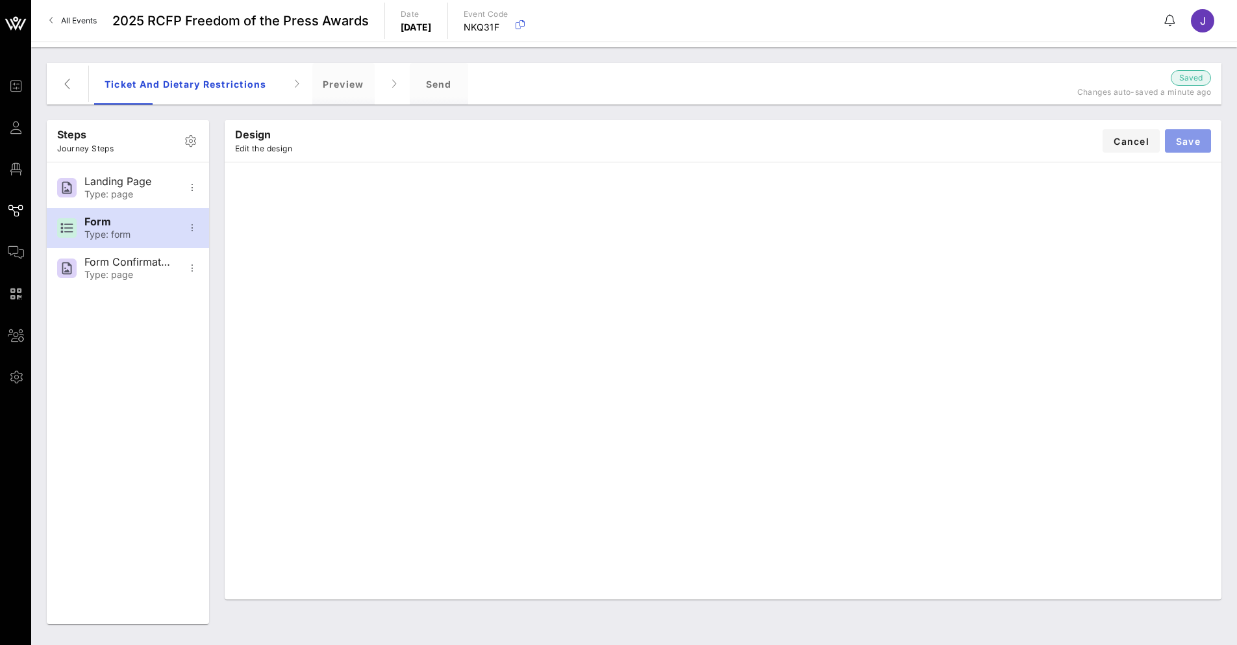
click at [1192, 142] on span "Save" at bounding box center [1187, 141] width 25 height 11
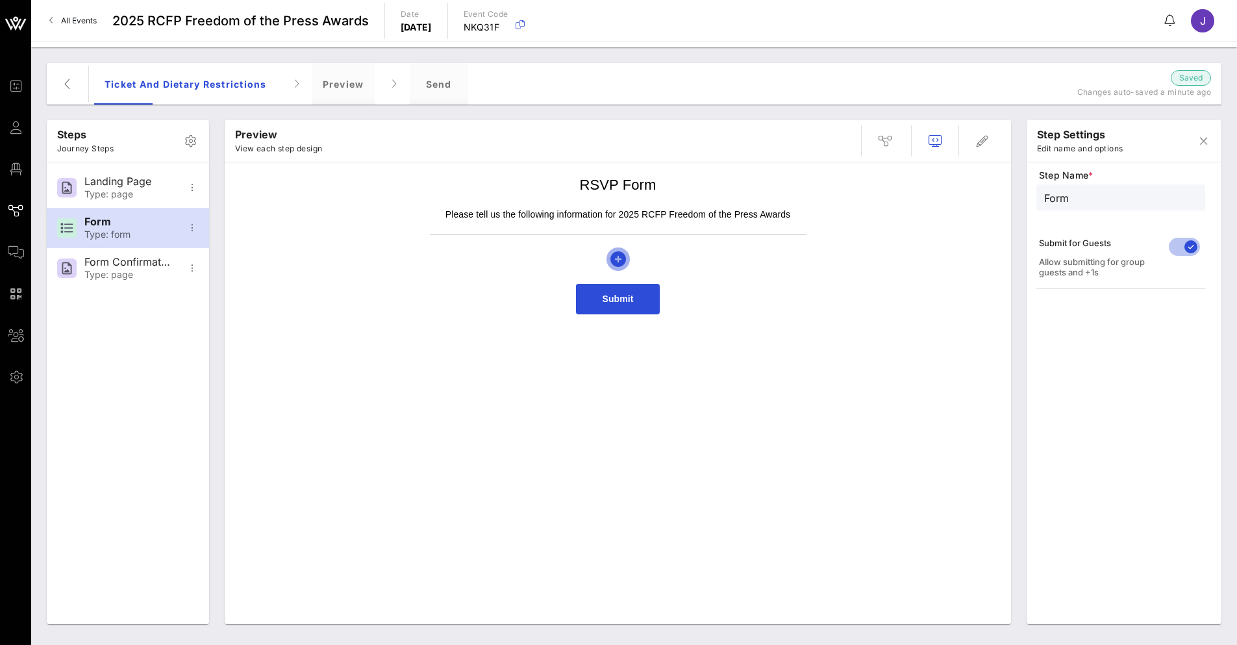
click at [622, 258] on icon "button" at bounding box center [618, 259] width 16 height 16
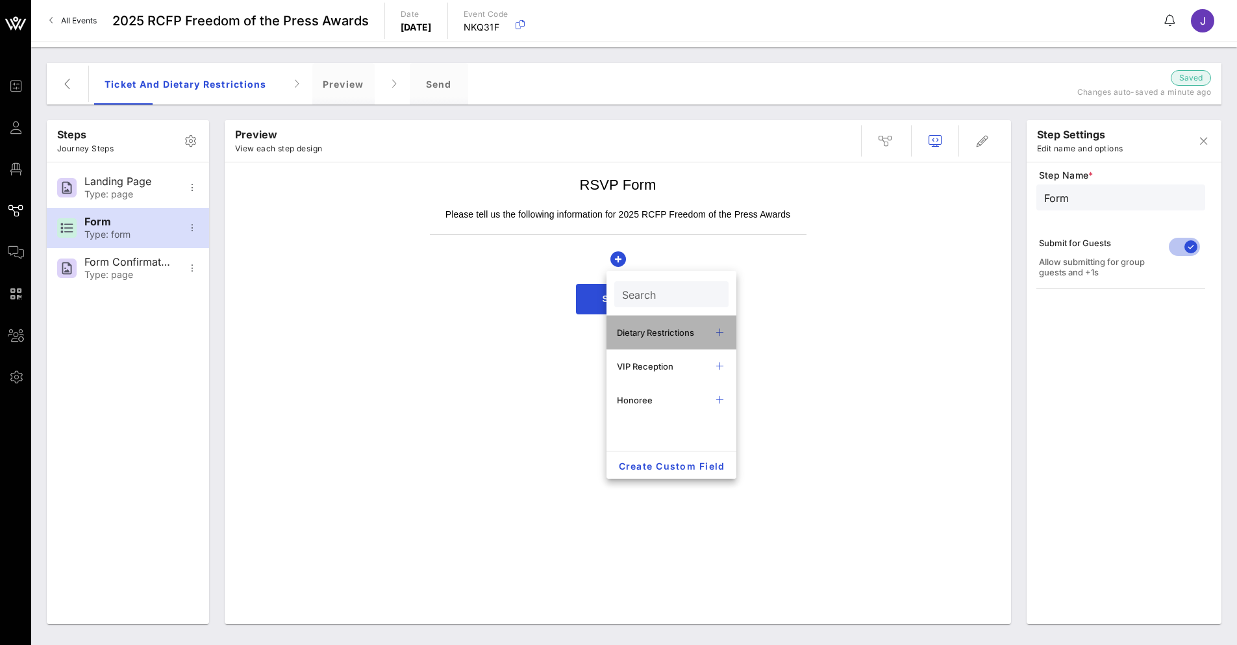
click at [687, 336] on div "Dietary Restrictions" at bounding box center [661, 332] width 88 height 10
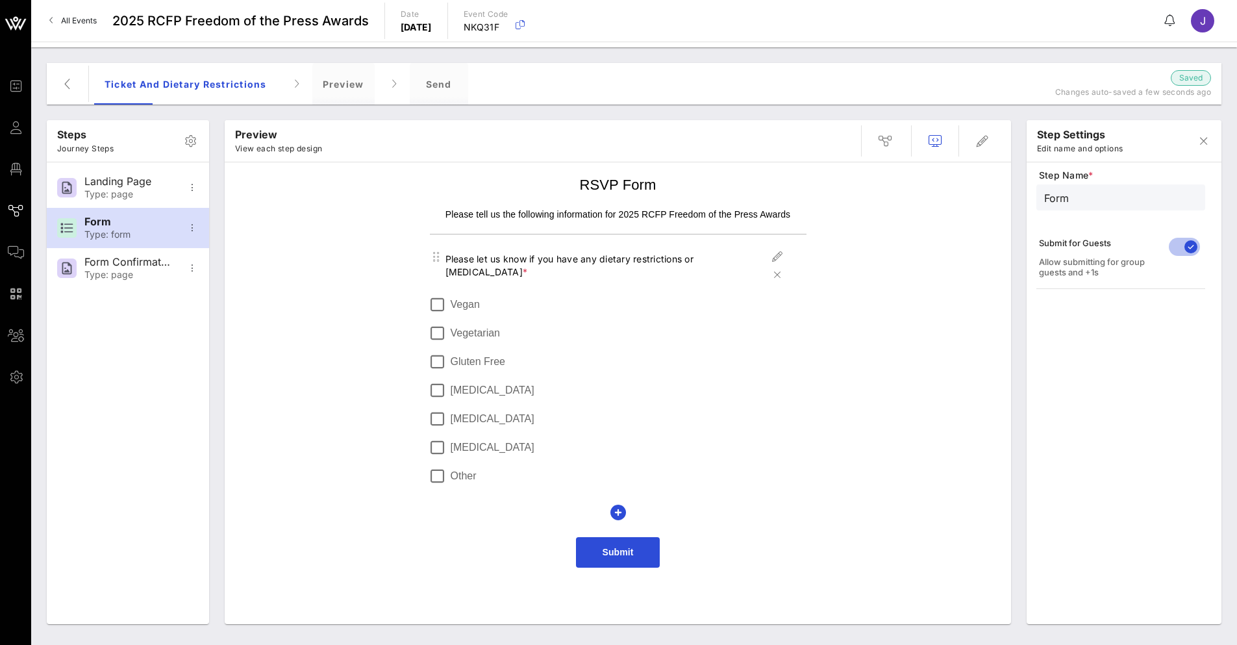
click at [578, 215] on p "Please tell us the following information for 2025 RCFP Freedom of the Press Awa…" at bounding box center [618, 214] width 376 height 13
click at [508, 202] on td "Please tell us the following information for 2025 RCFP Freedom of the Press Awa…" at bounding box center [617, 215] width 389 height 26
click at [576, 179] on h1 "RSVP Form" at bounding box center [618, 185] width 376 height 20
click at [985, 141] on icon "button" at bounding box center [982, 141] width 16 height 16
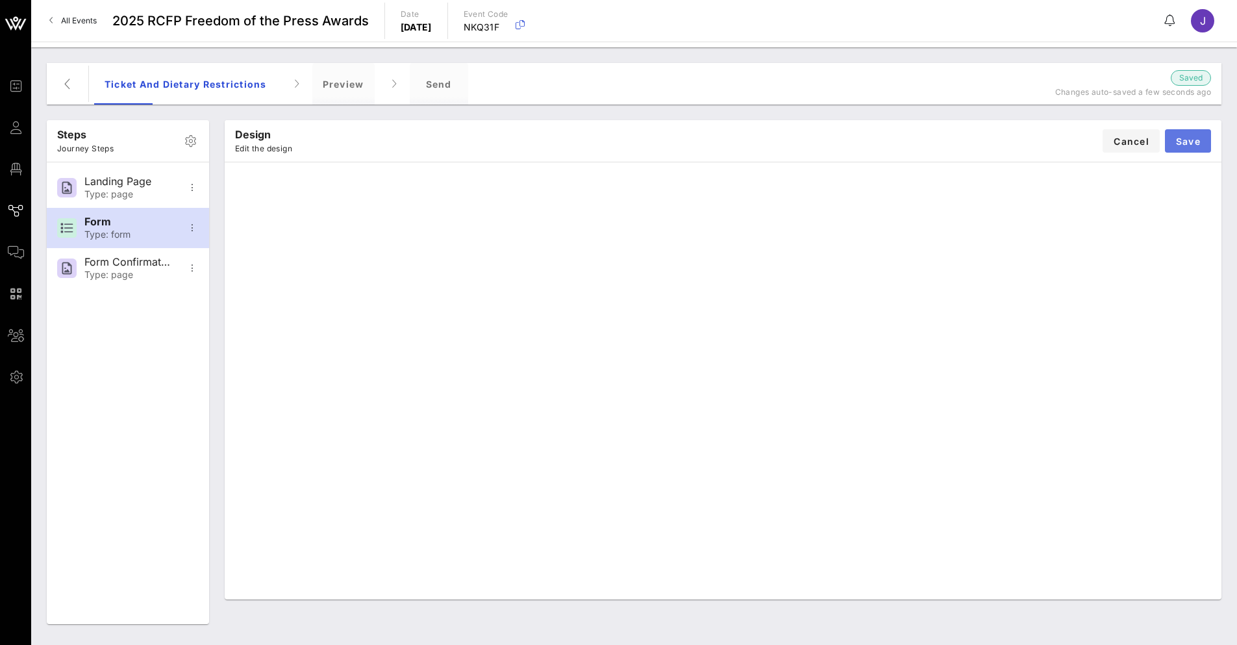
click at [1191, 140] on span "Save" at bounding box center [1187, 141] width 25 height 11
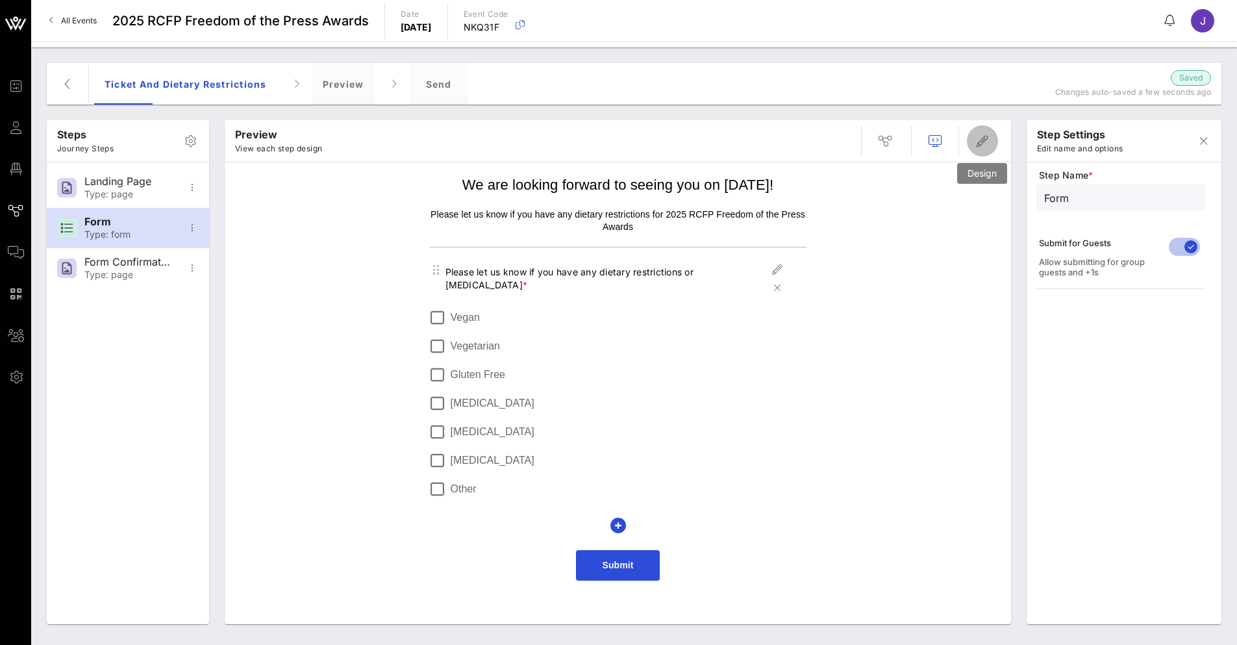
click at [985, 137] on icon "button" at bounding box center [982, 141] width 16 height 16
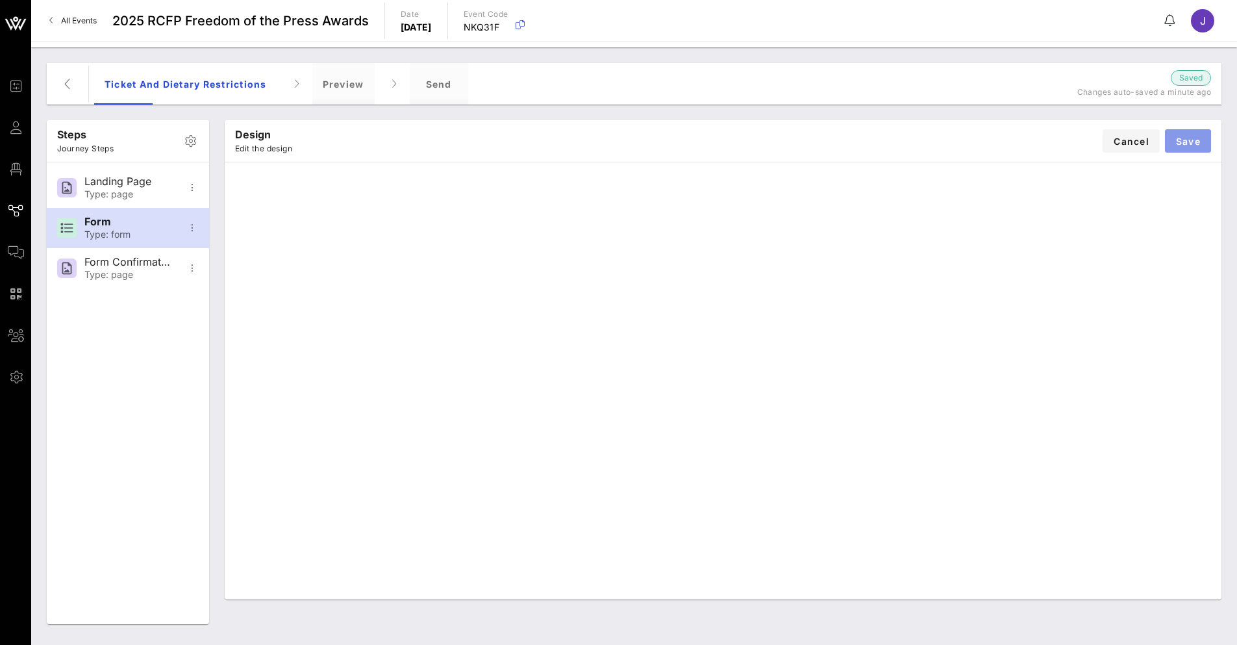
click at [1191, 145] on span "Save" at bounding box center [1187, 141] width 25 height 11
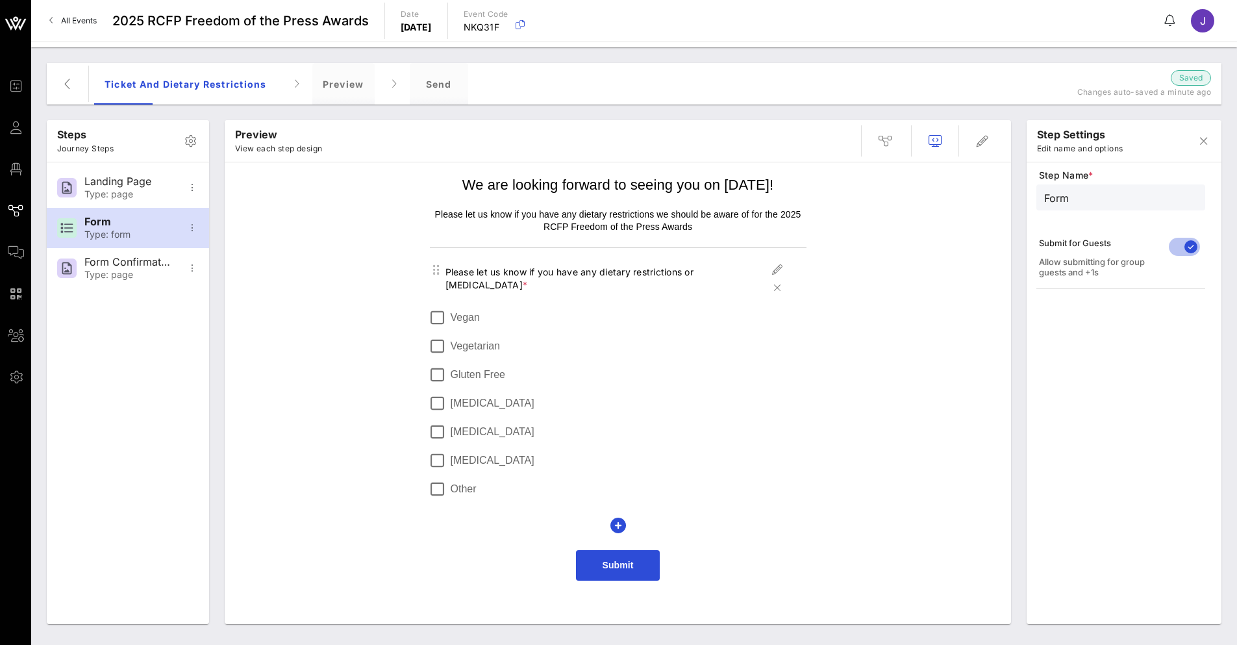
click at [535, 271] on div "Please let us know if you have any dietary restrictions or [MEDICAL_DATA] *" at bounding box center [606, 278] width 323 height 26
click at [774, 272] on icon "button" at bounding box center [777, 270] width 16 height 16
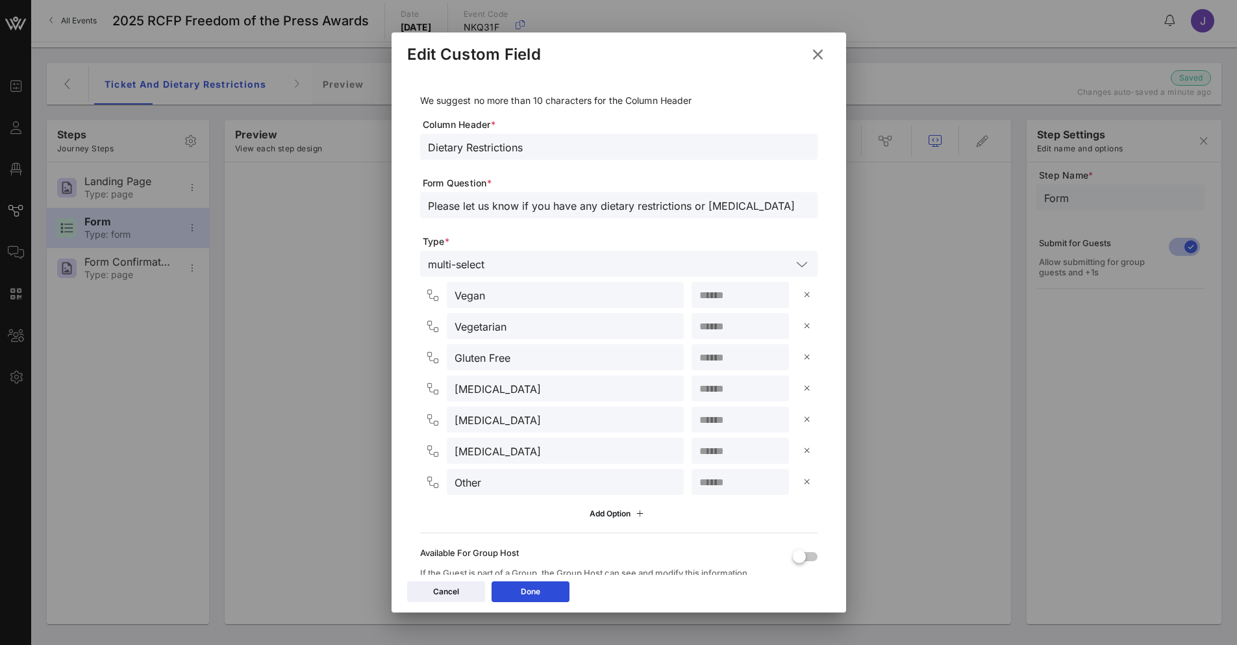
click at [532, 203] on input "Please let us know if you have any dietary restrictions or [MEDICAL_DATA]" at bounding box center [619, 205] width 382 height 17
drag, startPoint x: 637, startPoint y: 206, endPoint x: 367, endPoint y: 201, distance: 270.7
click at [367, 201] on div "Event Builder Guests Floor Plan Journeys Comms QR Scanner Team Settings 2025 RC…" at bounding box center [618, 322] width 1237 height 645
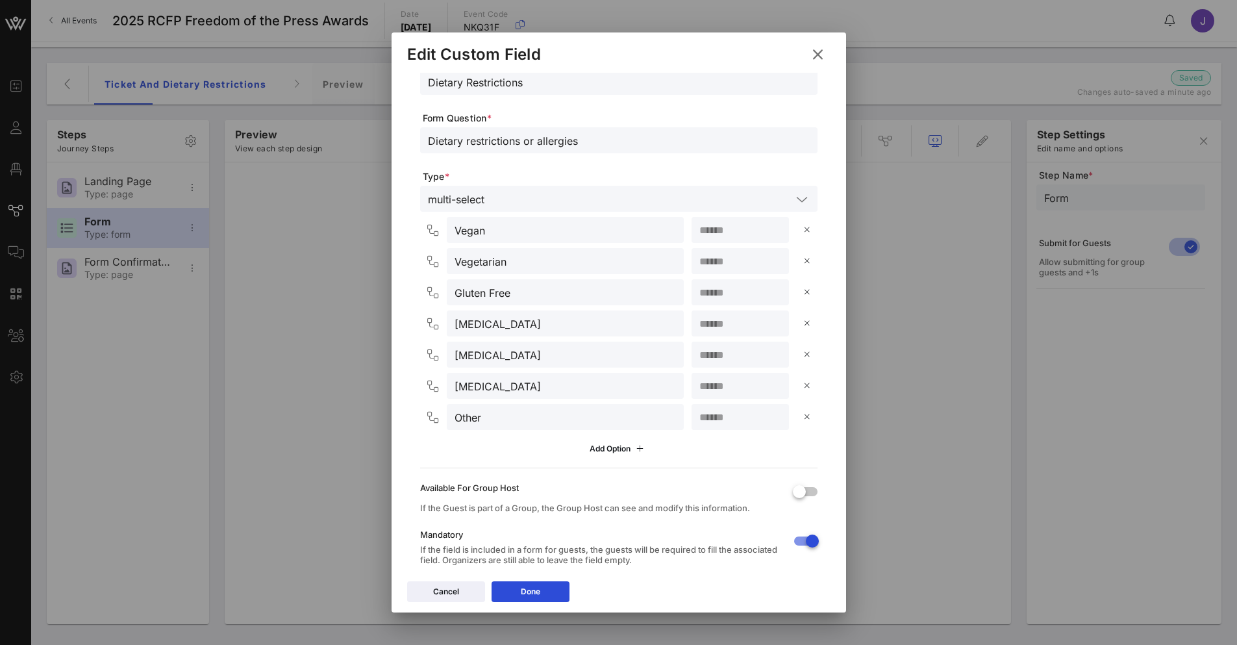
scroll to position [130, 0]
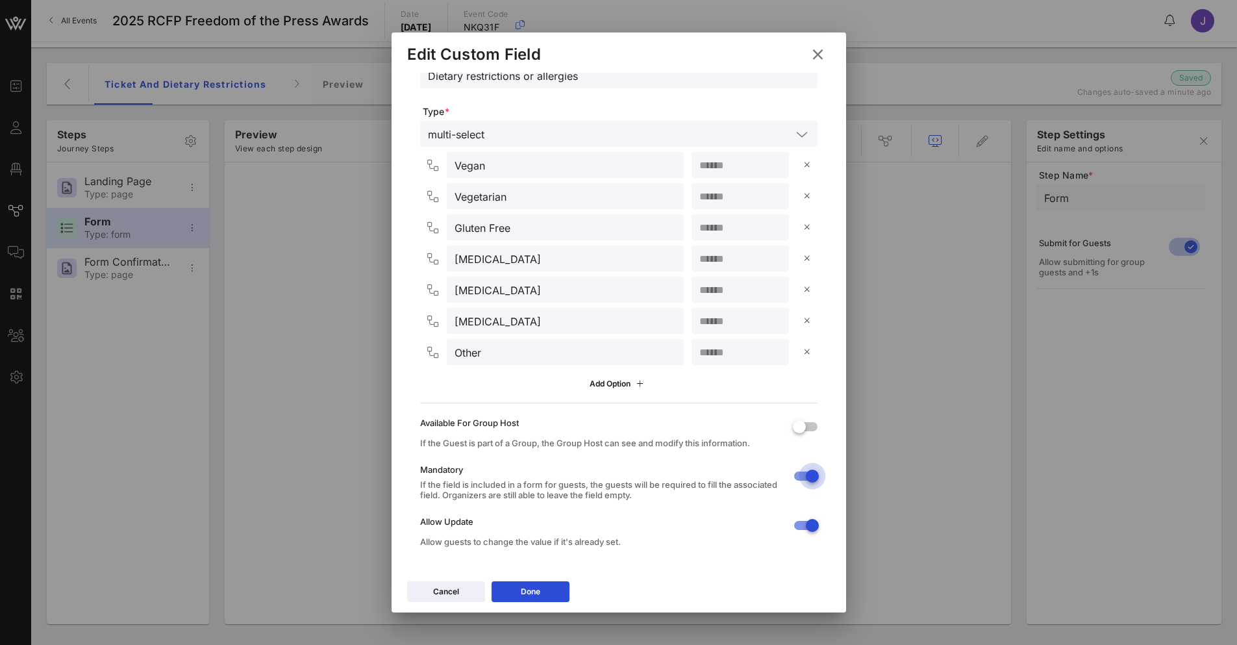
type input "Dietary restrictions or allergies"
click at [801, 477] on div at bounding box center [812, 476] width 22 height 22
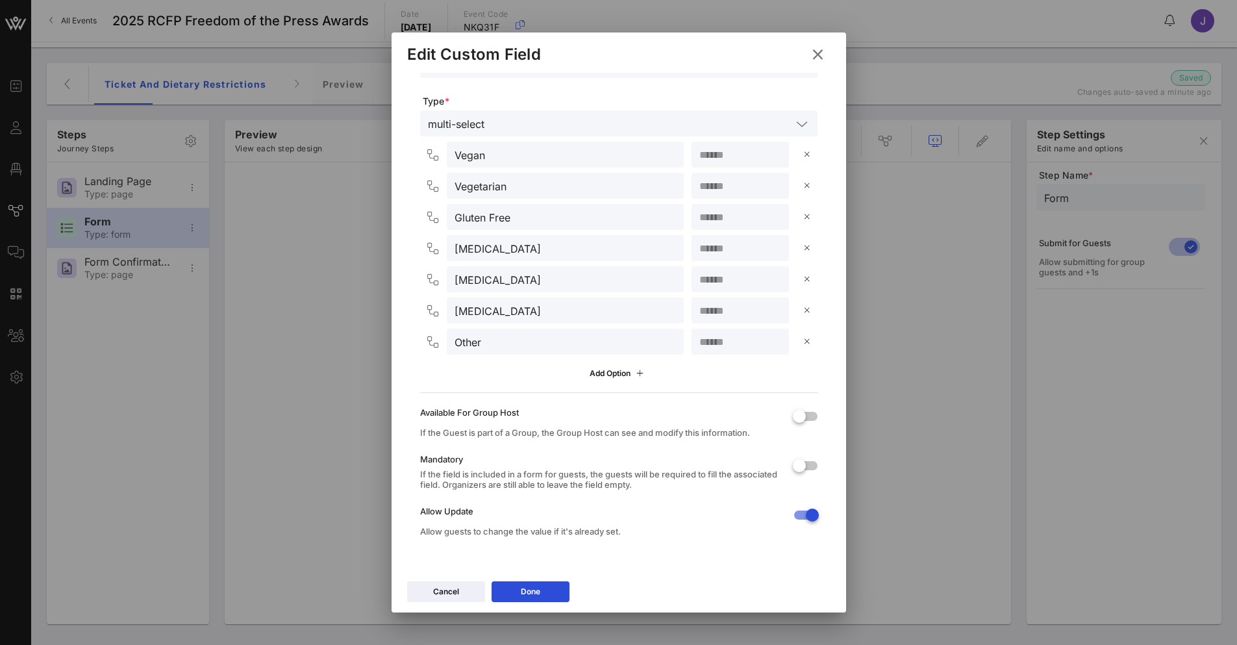
scroll to position [142, 0]
click at [526, 589] on icon at bounding box center [530, 591] width 10 height 8
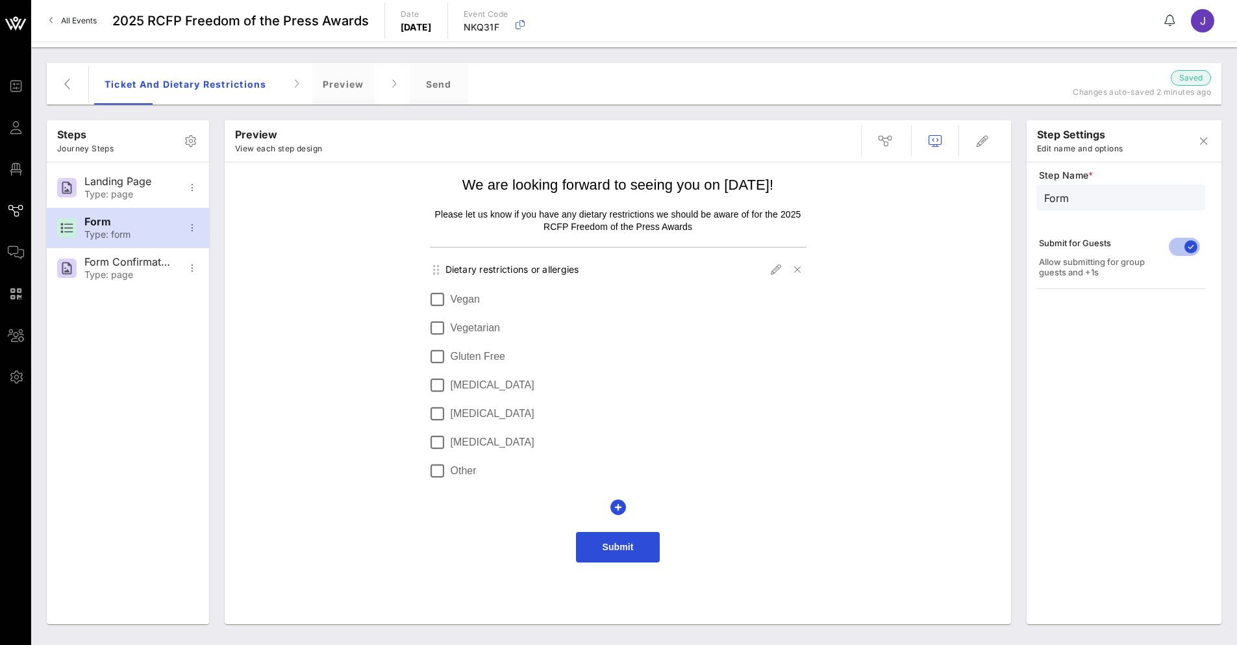
click at [467, 472] on label "Other" at bounding box center [628, 470] width 356 height 13
click at [435, 469] on div at bounding box center [437, 471] width 22 height 22
click at [767, 275] on span "button" at bounding box center [776, 270] width 18 height 16
type input "Dietary Restrictions"
type input "Dietary restrictions or allergies"
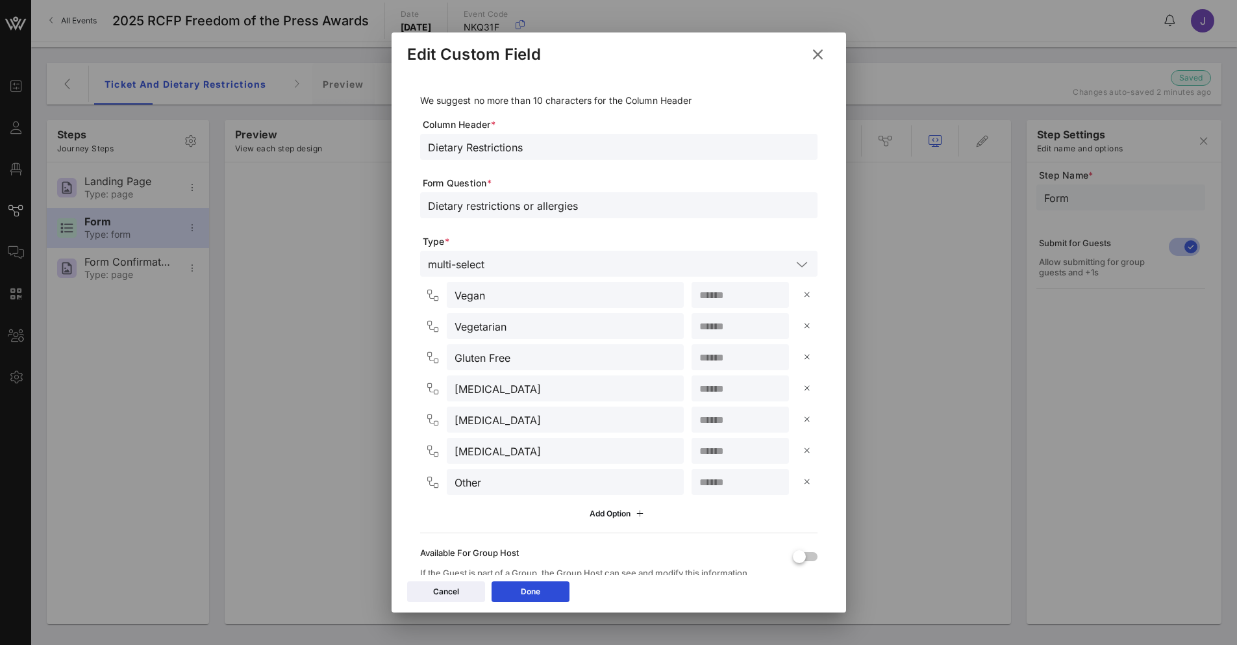
scroll to position [65, 0]
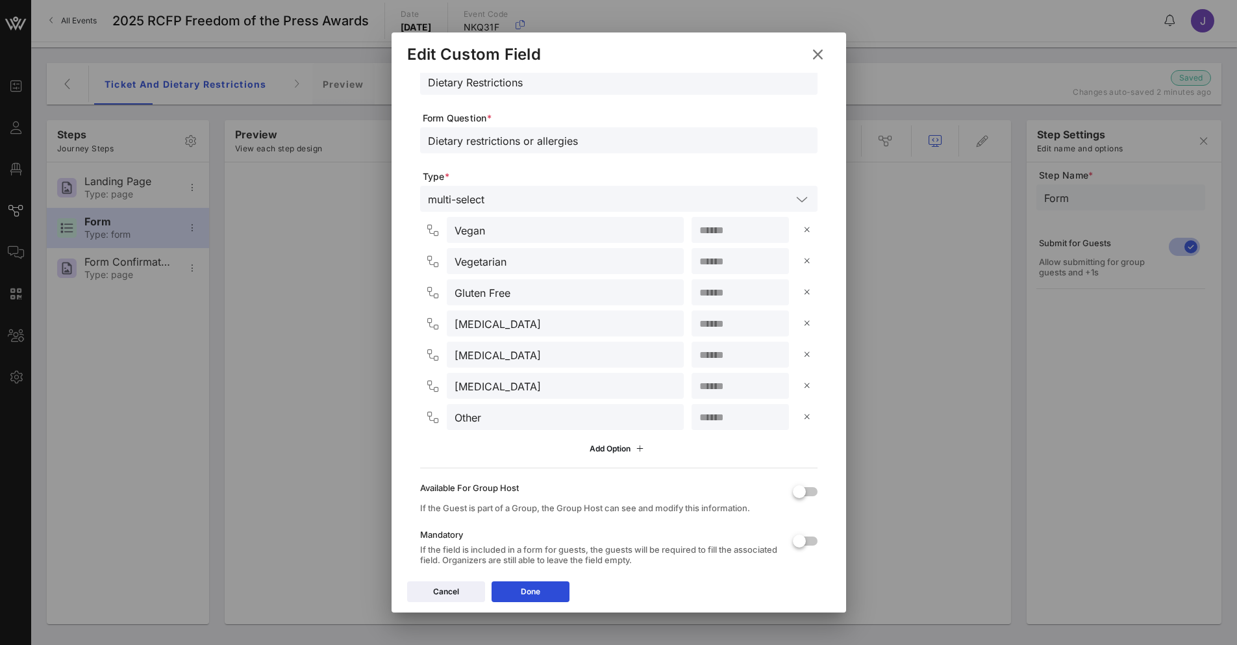
click at [730, 415] on input "number" at bounding box center [740, 416] width 82 height 17
click at [796, 199] on icon at bounding box center [802, 199] width 12 height 16
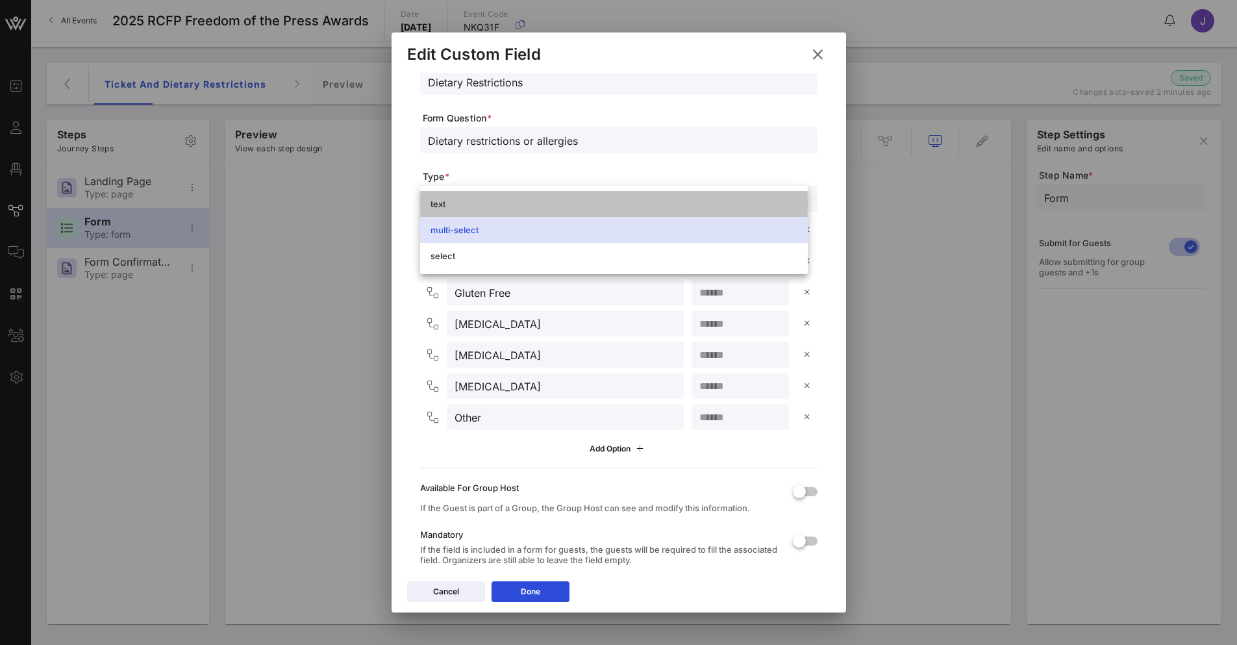
click at [452, 201] on div "text" at bounding box center [613, 204] width 367 height 10
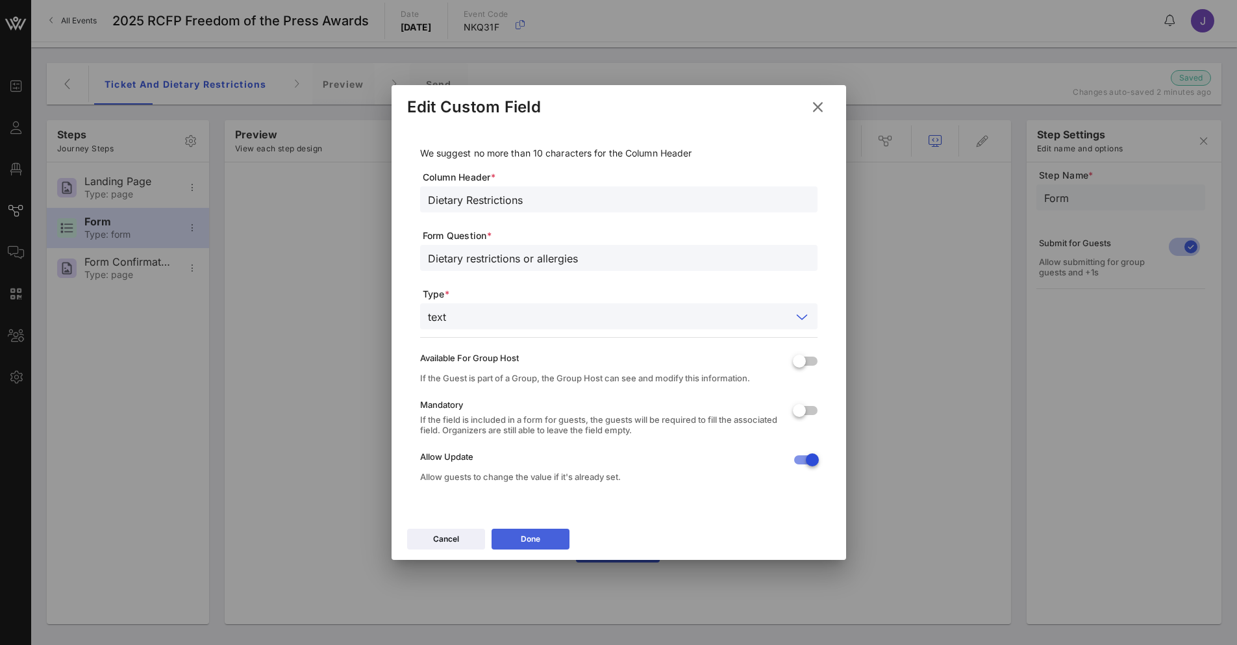
click at [558, 542] on button "Done" at bounding box center [530, 538] width 78 height 21
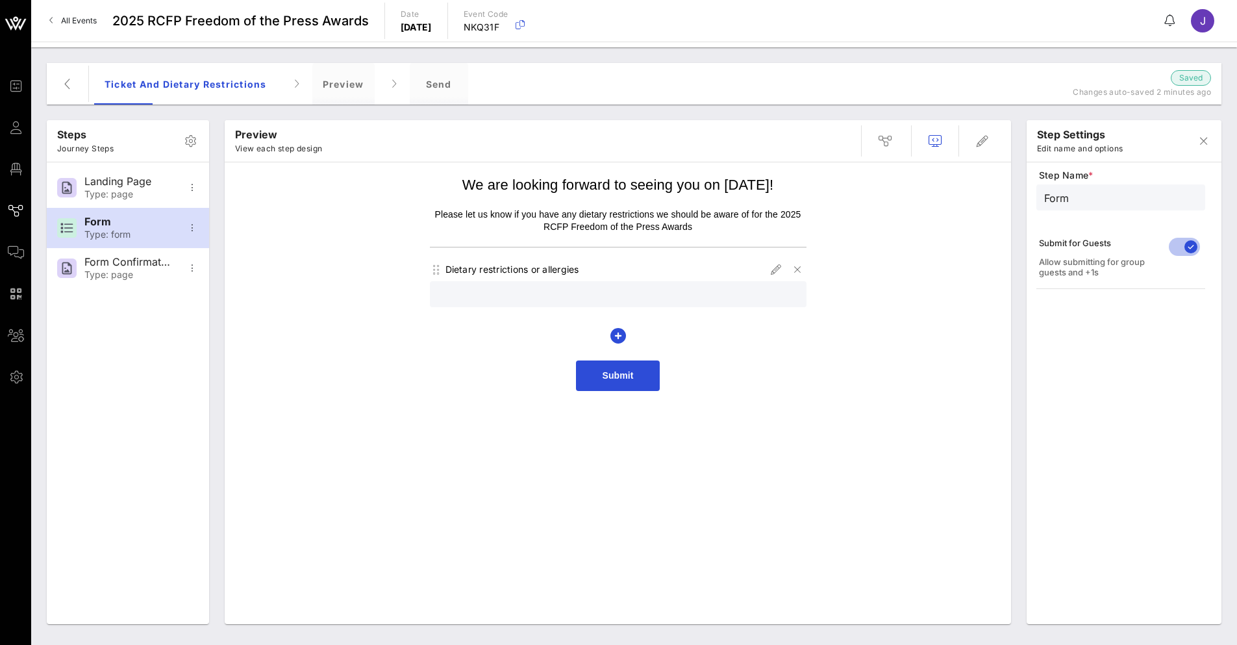
click at [543, 299] on input "text" at bounding box center [618, 294] width 361 height 17
click at [770, 267] on icon "button" at bounding box center [776, 270] width 16 height 16
type input "Dietary Restrictions"
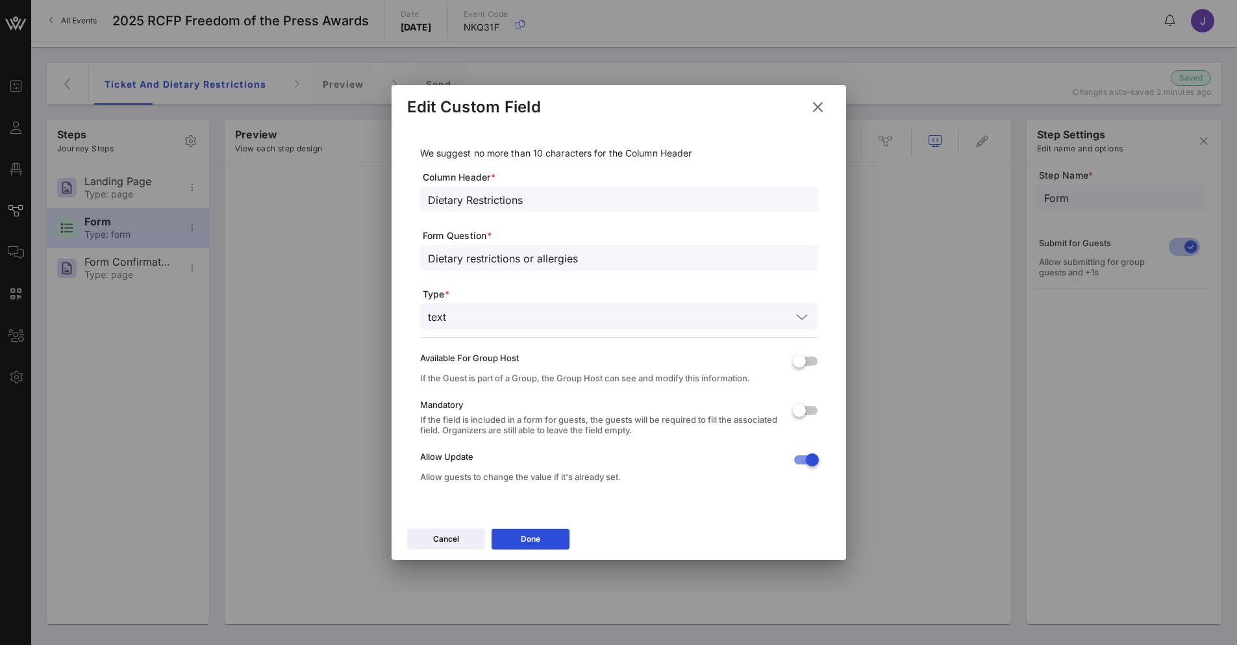
drag, startPoint x: 589, startPoint y: 255, endPoint x: 350, endPoint y: 207, distance: 244.3
click at [350, 211] on div "Event Builder Guests Floor Plan Journeys Comms QR Scanner Team Settings 2025 RC…" at bounding box center [618, 322] width 1237 height 645
drag, startPoint x: 776, startPoint y: 258, endPoint x: 839, endPoint y: 253, distance: 63.8
click at [839, 253] on div "We suggest no more than 10 characters for the Column Header Column Header * Die…" at bounding box center [618, 323] width 454 height 397
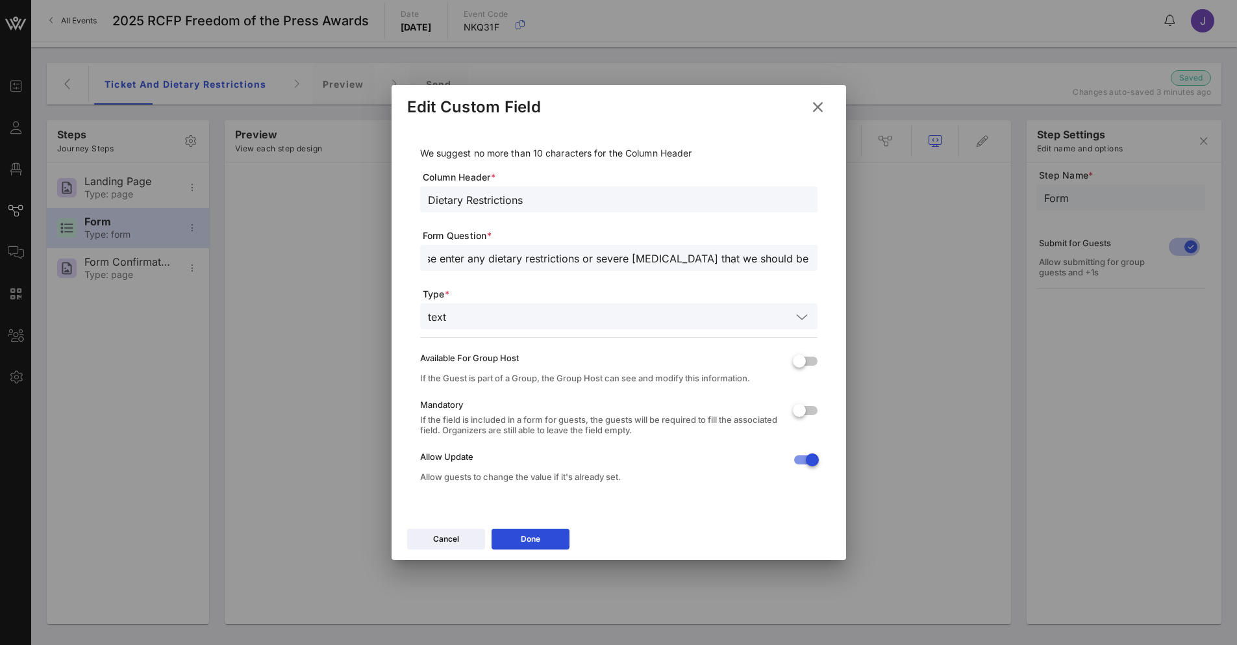
scroll to position [0, 27]
type input "Please enter any dietary restrictions or severe [MEDICAL_DATA] that we should b…"
click at [524, 530] on button "Done" at bounding box center [530, 538] width 78 height 21
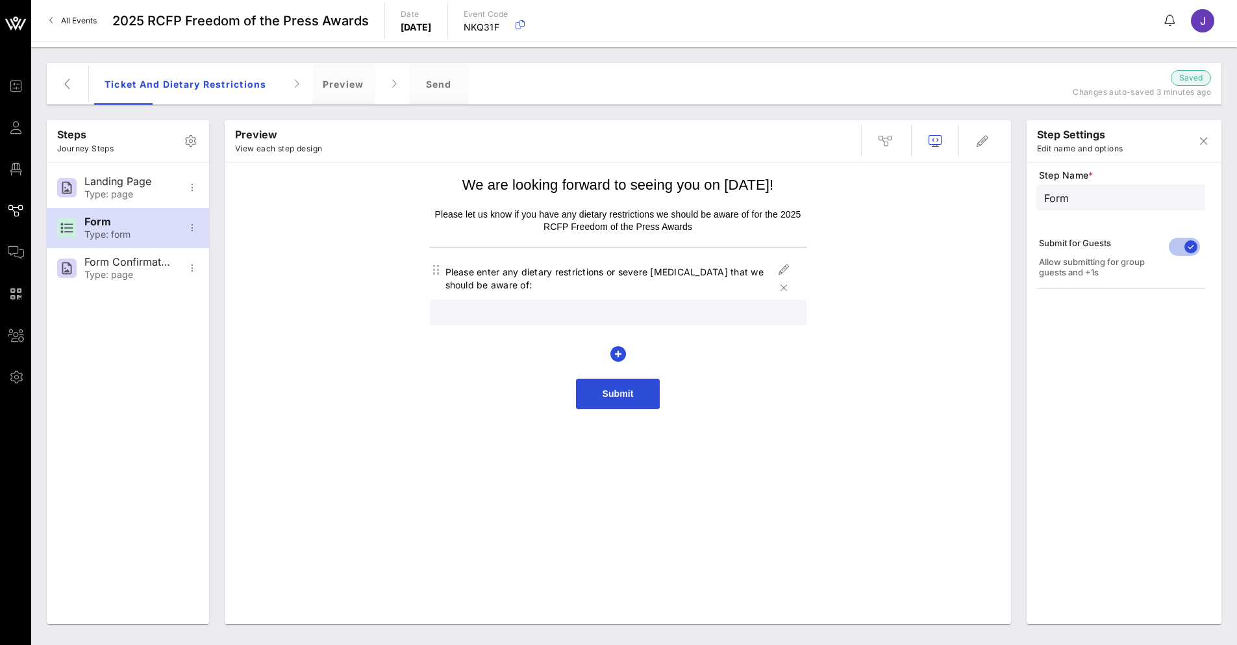
click at [617, 214] on p "Please let us know if you have any dietary restrictions we should be aware of f…" at bounding box center [618, 220] width 376 height 25
drag, startPoint x: 760, startPoint y: 212, endPoint x: 822, endPoint y: 193, distance: 64.5
click at [761, 212] on p "Please let us know if you have any dietary restrictions we should be aware of f…" at bounding box center [618, 220] width 376 height 25
click at [988, 140] on icon "button" at bounding box center [982, 141] width 16 height 16
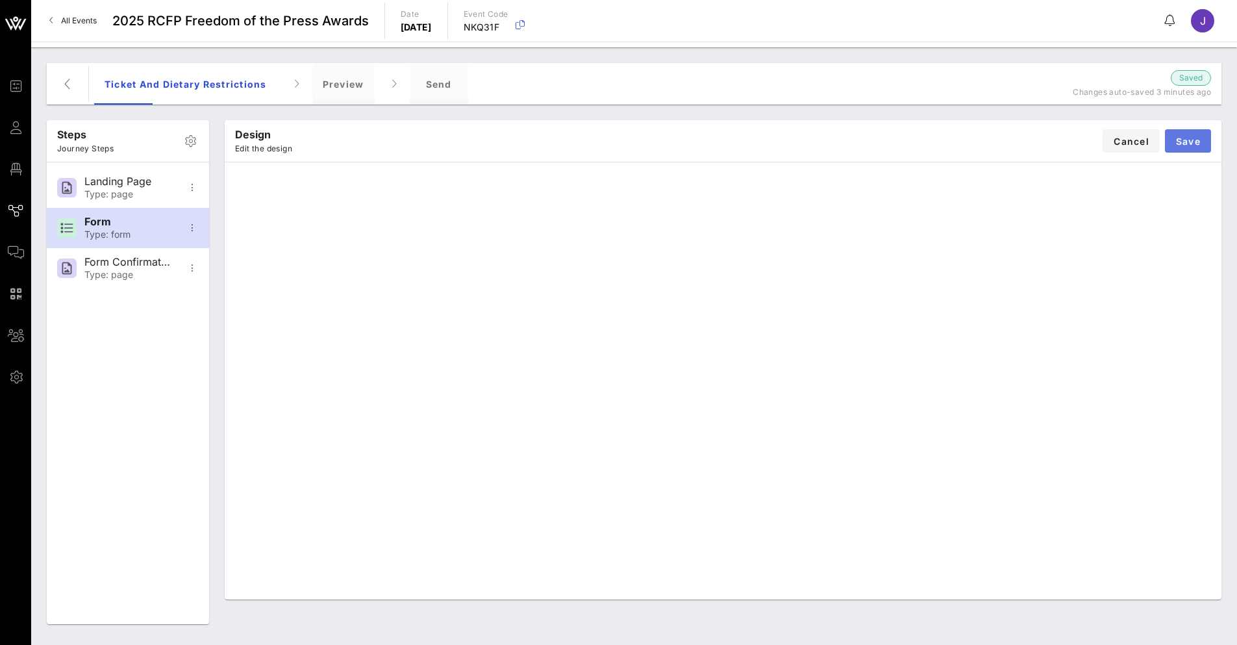
click at [1193, 142] on span "Save" at bounding box center [1187, 141] width 25 height 11
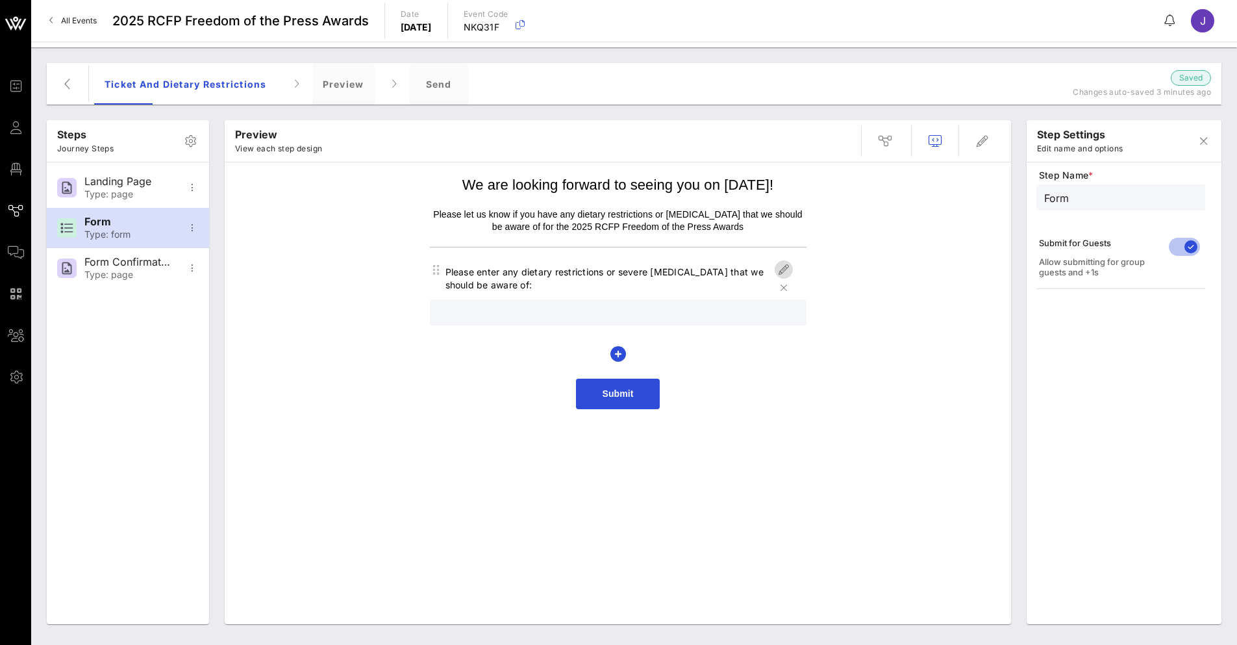
click at [783, 268] on icon "button" at bounding box center [784, 270] width 16 height 16
type input "Dietary Restrictions"
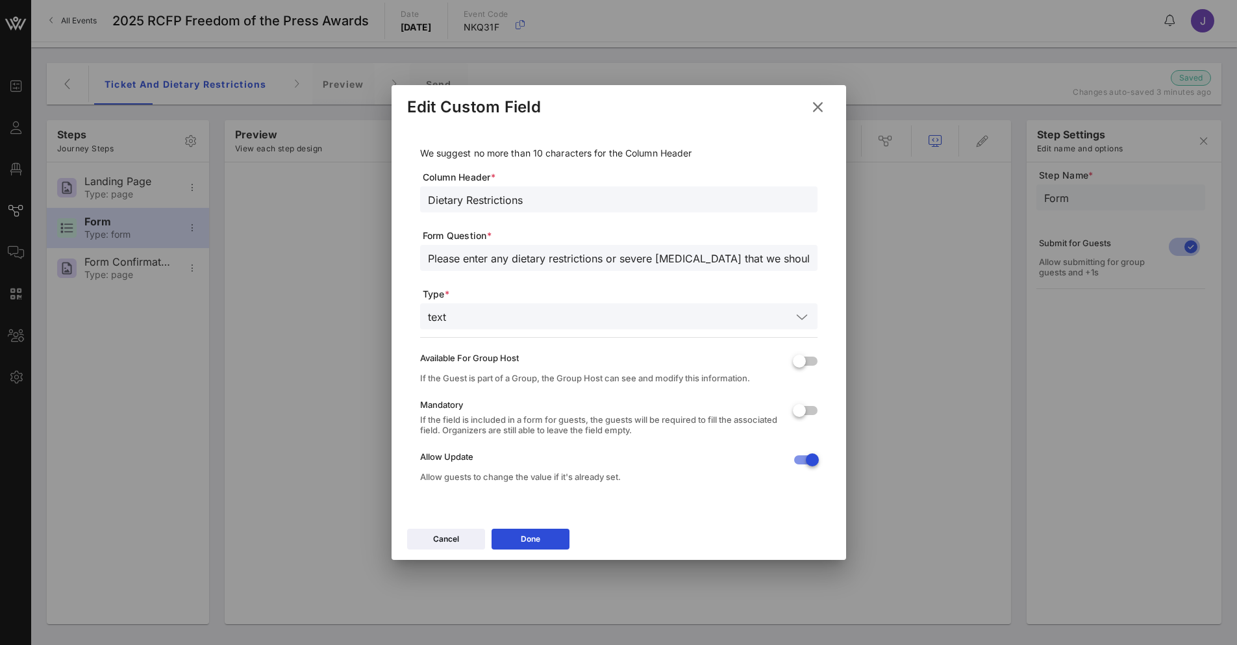
click at [488, 251] on input "Please enter any dietary restrictions or severe [MEDICAL_DATA] that we should b…" at bounding box center [619, 257] width 382 height 17
type input "Please enter all restrictions or allergies below:"
click at [518, 534] on button "Done" at bounding box center [530, 538] width 78 height 21
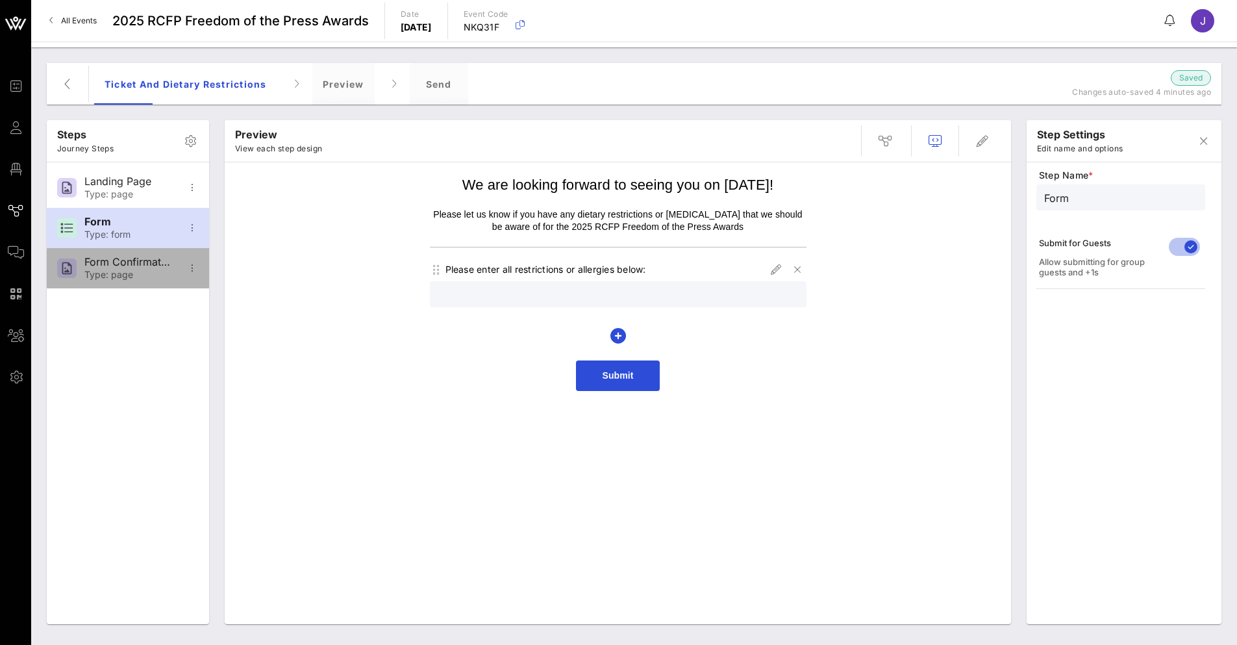
click at [112, 265] on div "Form Confirmation" at bounding box center [127, 262] width 86 height 12
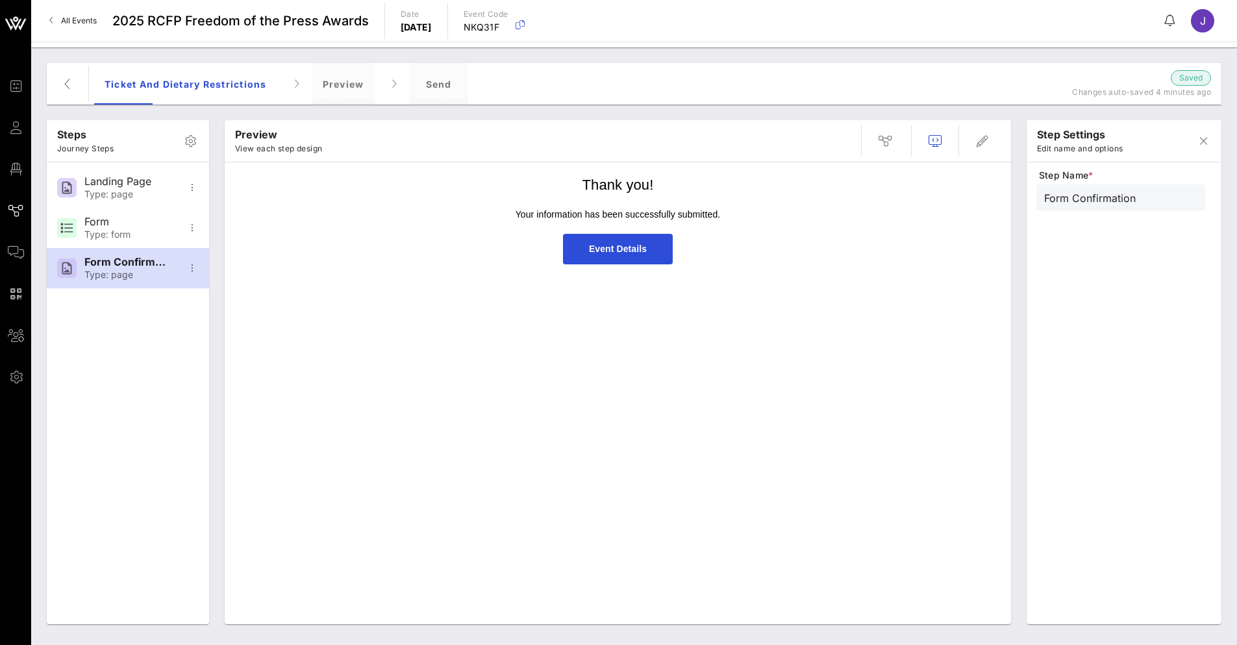
click at [619, 249] on span "Event Details" at bounding box center [618, 248] width 58 height 10
click at [122, 185] on div "Landing Page" at bounding box center [127, 181] width 86 height 12
type input "Landing Page"
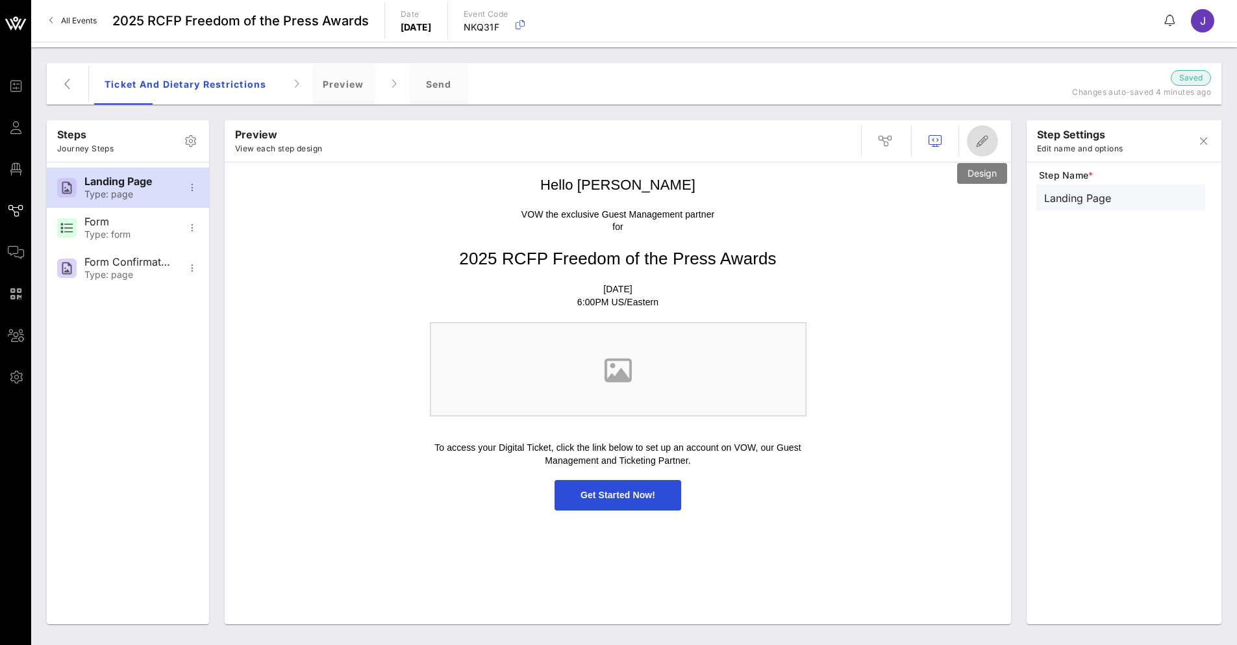
click at [974, 142] on icon "button" at bounding box center [982, 141] width 16 height 16
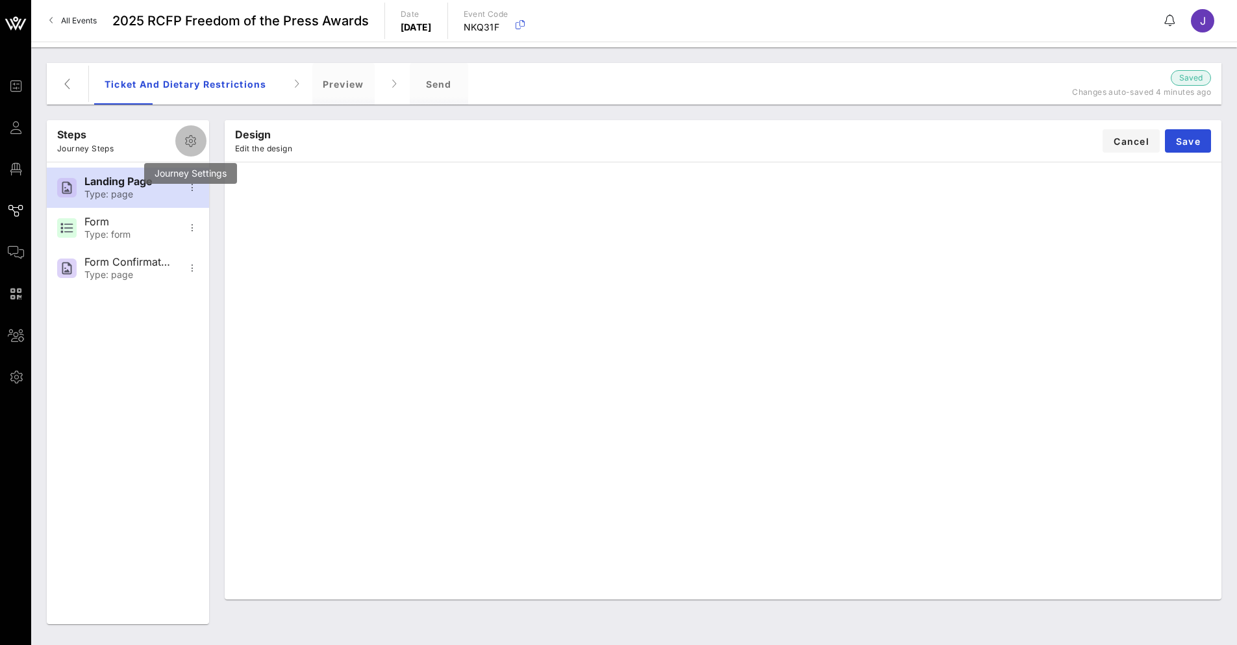
click at [185, 143] on icon "button" at bounding box center [191, 141] width 16 height 16
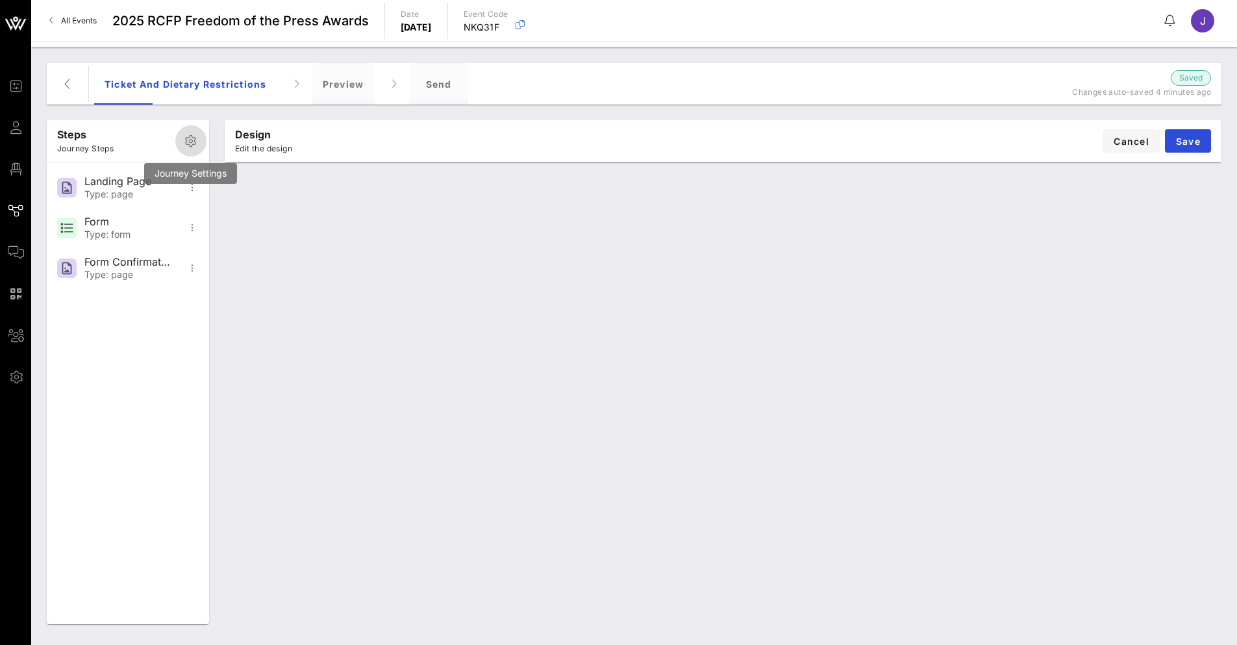
click at [190, 141] on icon "button" at bounding box center [191, 141] width 16 height 16
click at [184, 188] on icon "button" at bounding box center [192, 188] width 16 height 16
click at [209, 221] on div "Add Step" at bounding box center [233, 220] width 84 height 12
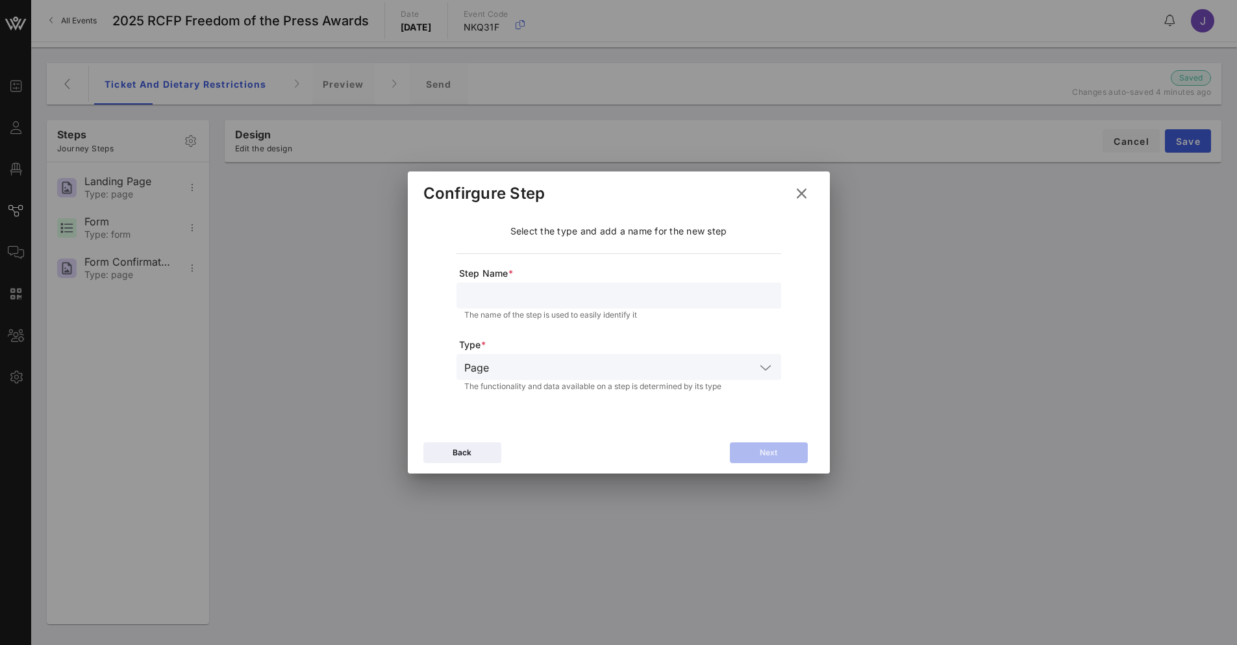
click at [519, 293] on input "text" at bounding box center [618, 295] width 309 height 17
click at [541, 374] on input "text" at bounding box center [624, 366] width 261 height 17
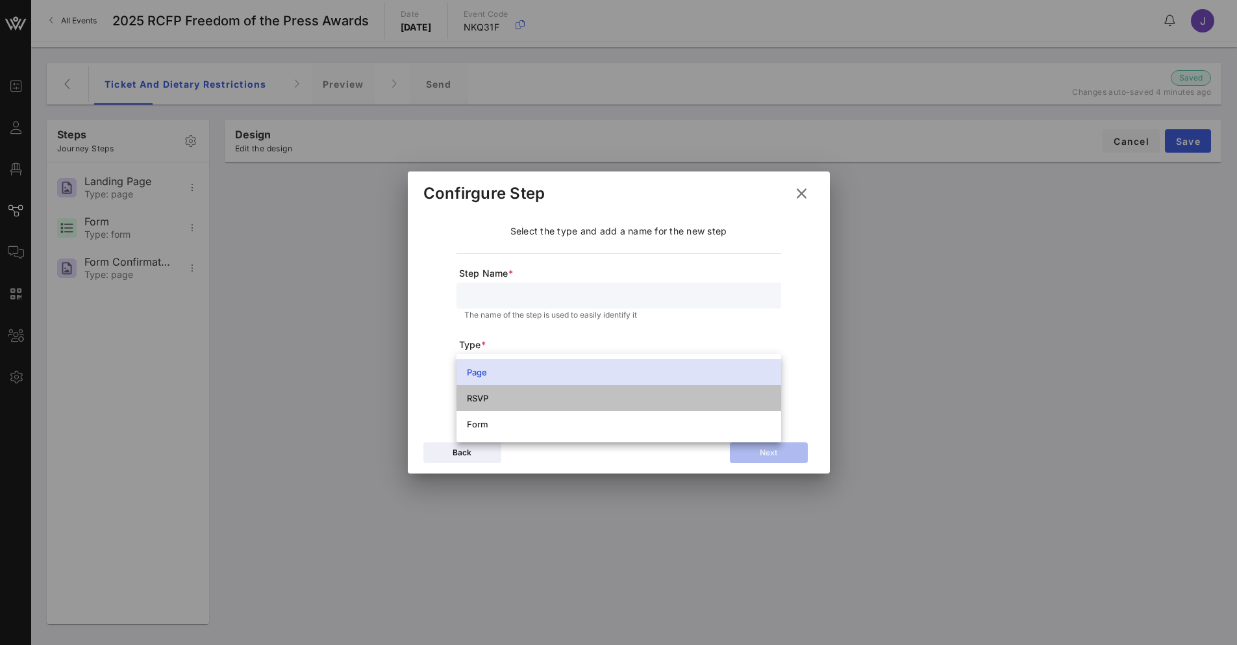
click at [519, 402] on div "RSVP" at bounding box center [619, 398] width 304 height 10
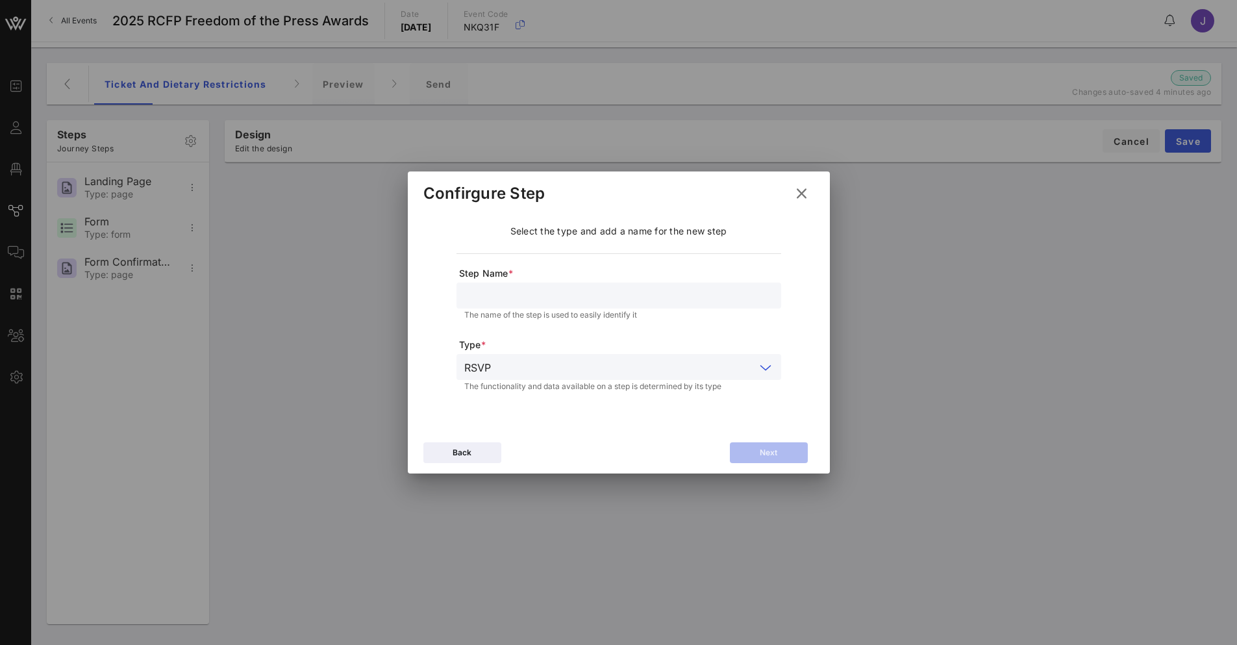
click at [804, 195] on icon at bounding box center [801, 193] width 18 height 16
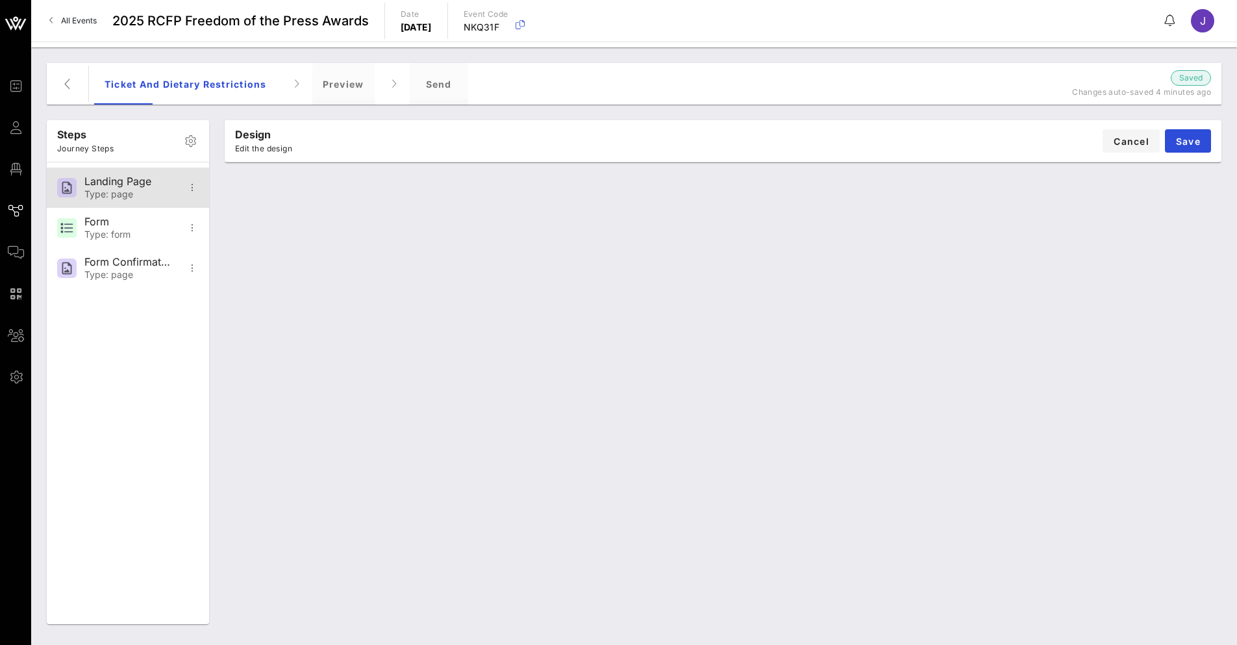
click at [116, 185] on div "Landing Page" at bounding box center [127, 181] width 86 height 12
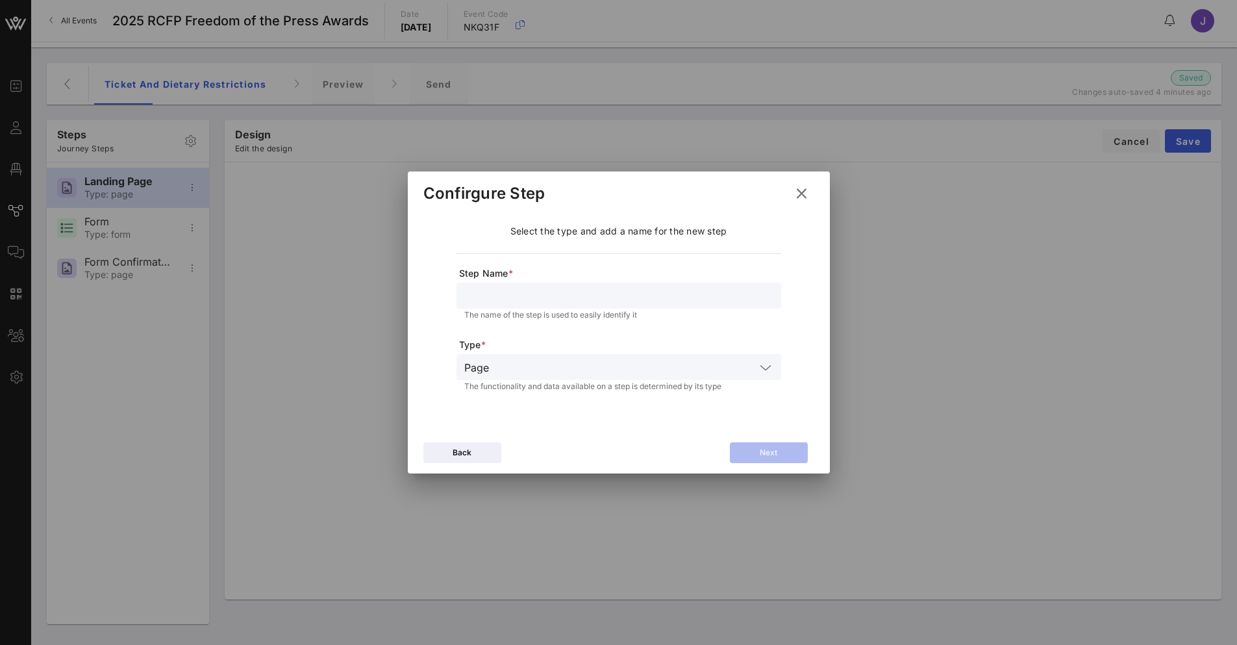
click at [810, 189] on button at bounding box center [801, 193] width 25 height 23
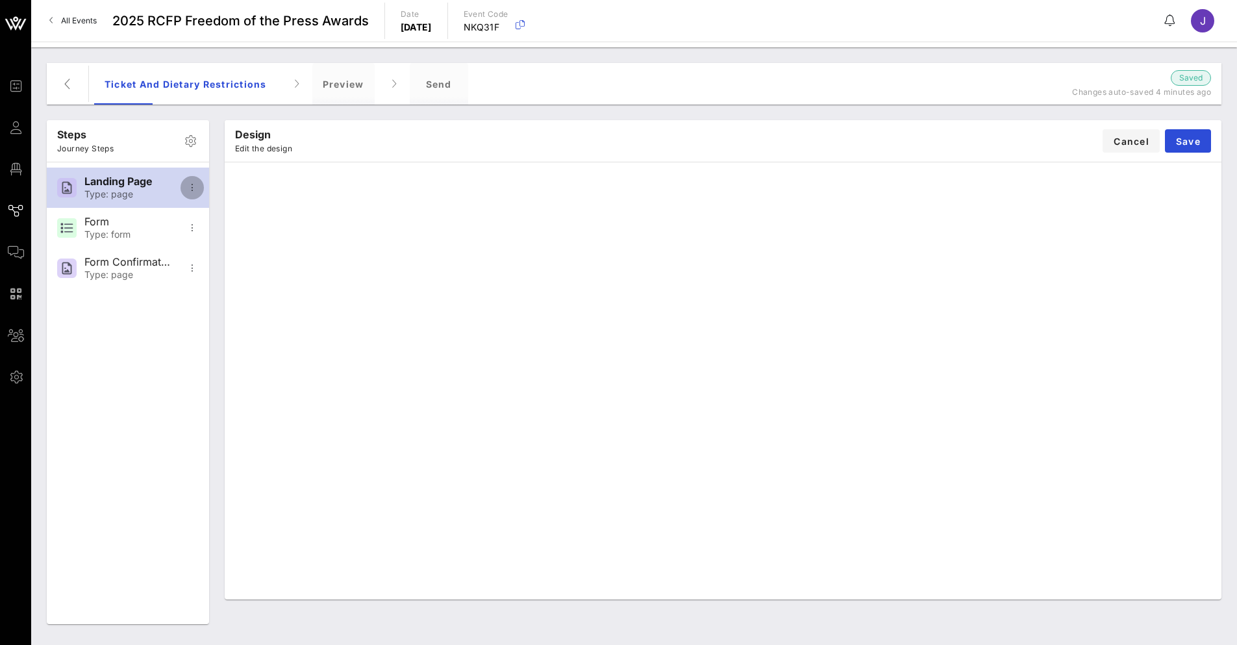
click at [191, 183] on icon "button" at bounding box center [192, 188] width 16 height 16
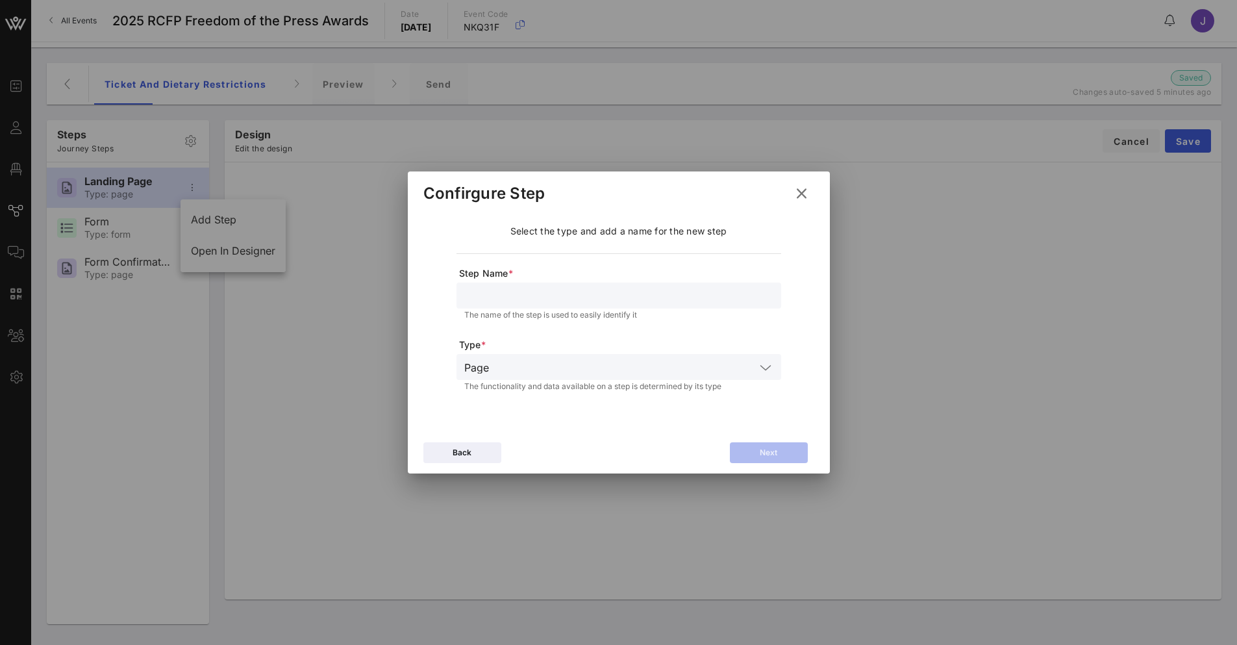
click at [805, 192] on icon at bounding box center [801, 193] width 20 height 19
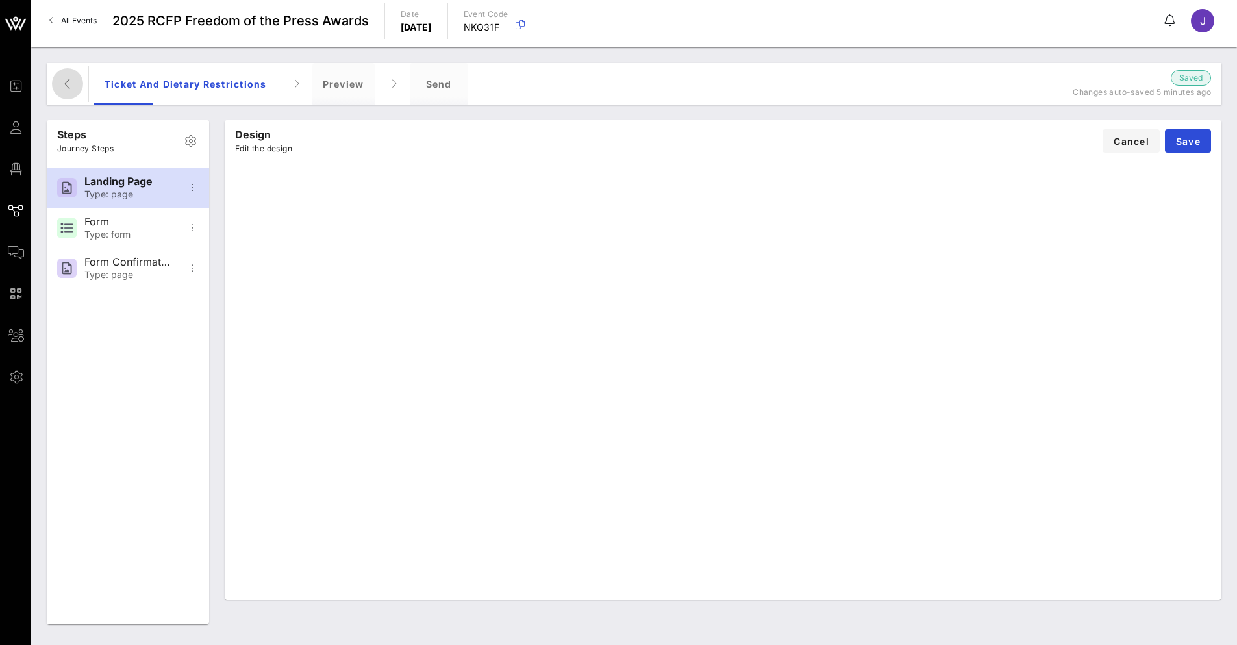
click at [68, 84] on icon "button" at bounding box center [68, 84] width 16 height 16
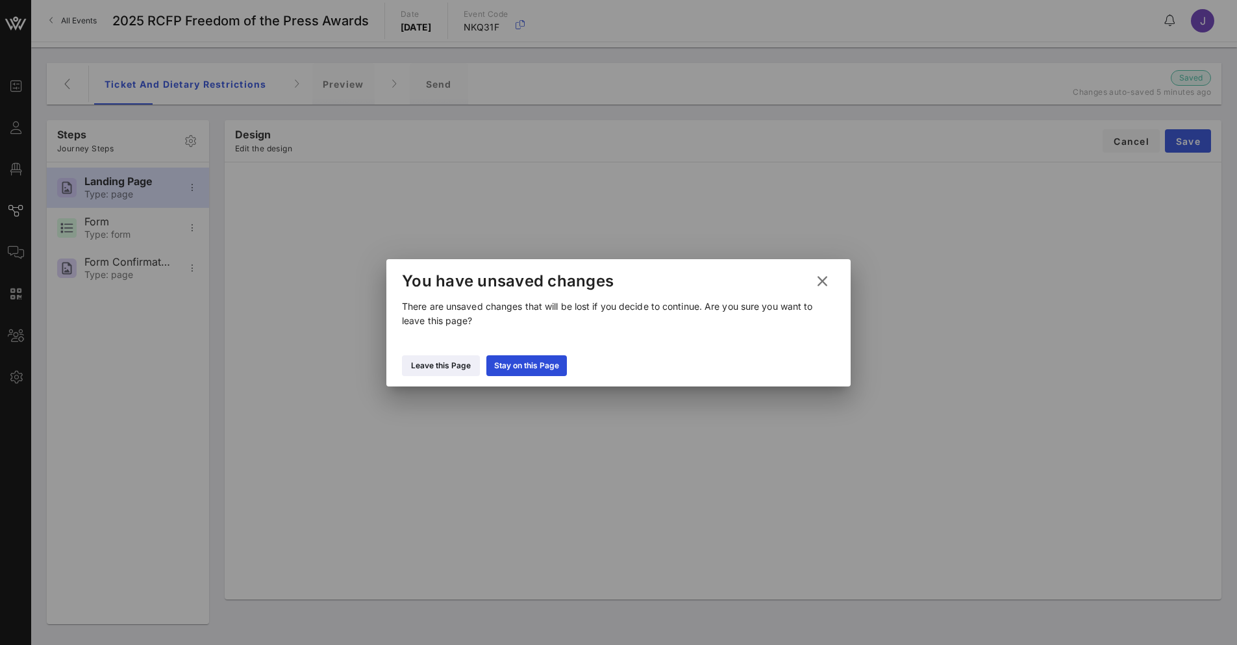
click at [438, 364] on icon at bounding box center [441, 365] width 10 height 8
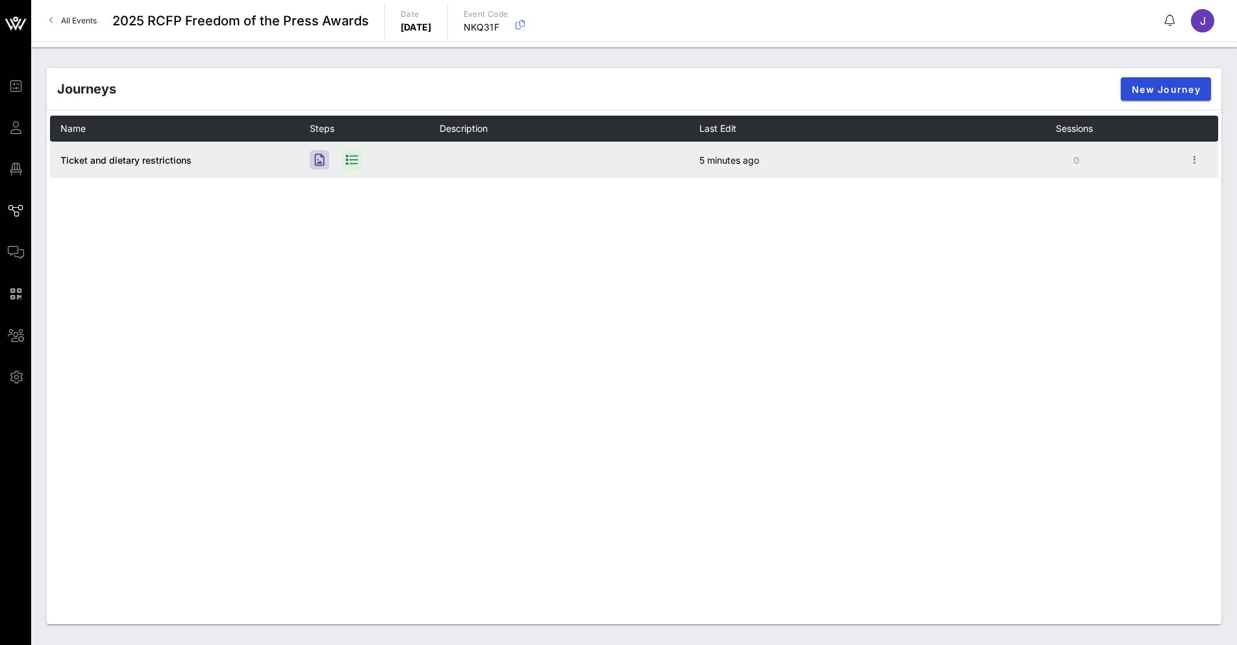
click at [104, 164] on span "Ticket and dietary restrictions" at bounding box center [125, 159] width 131 height 11
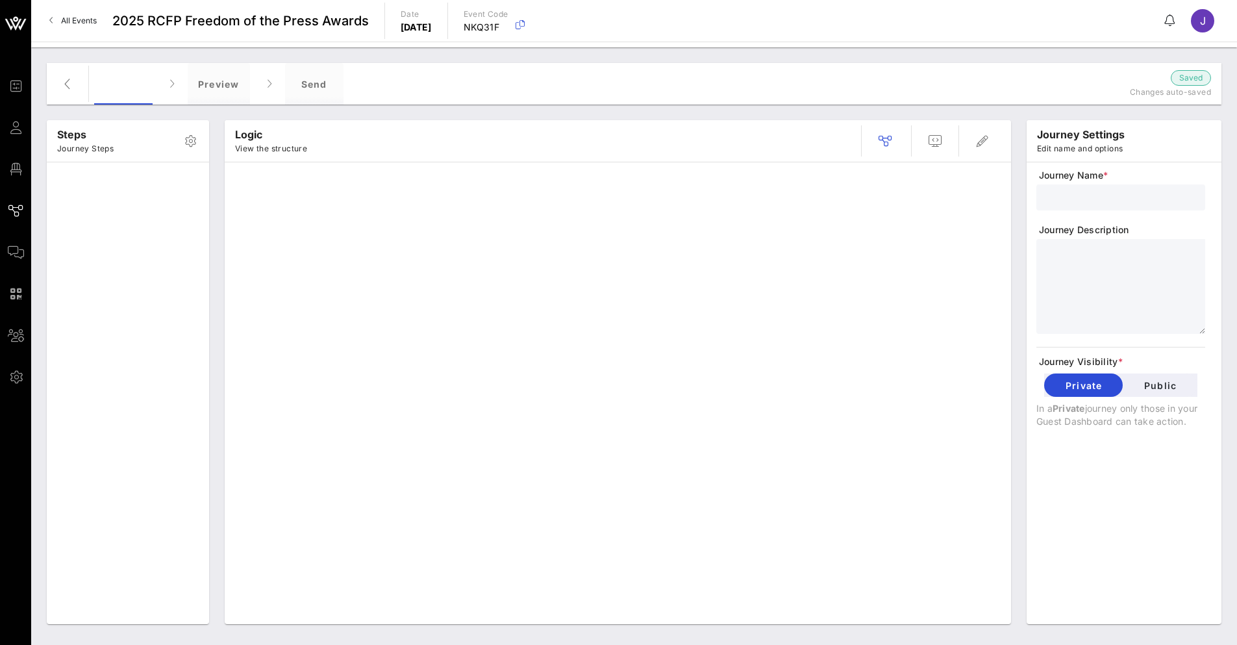
type input "Ticket and dietary restrictions"
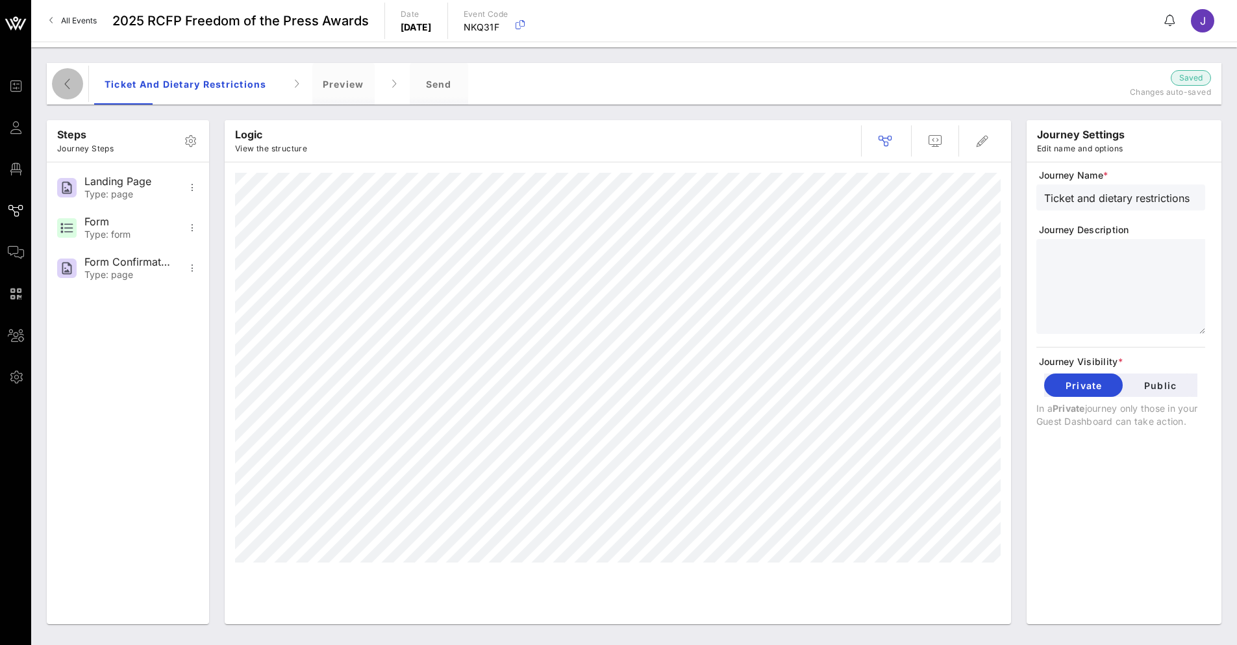
click at [68, 83] on icon "button" at bounding box center [68, 84] width 16 height 16
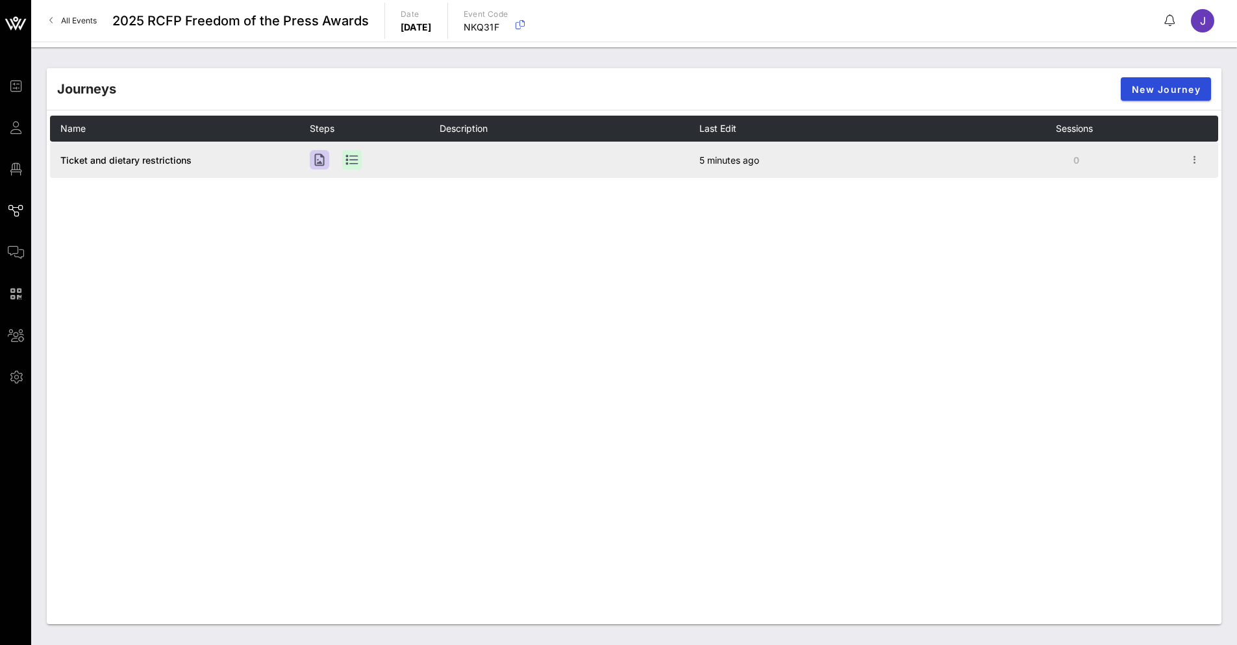
click at [1203, 161] on td at bounding box center [1201, 160] width 32 height 36
click at [1196, 160] on icon "button" at bounding box center [1195, 160] width 16 height 16
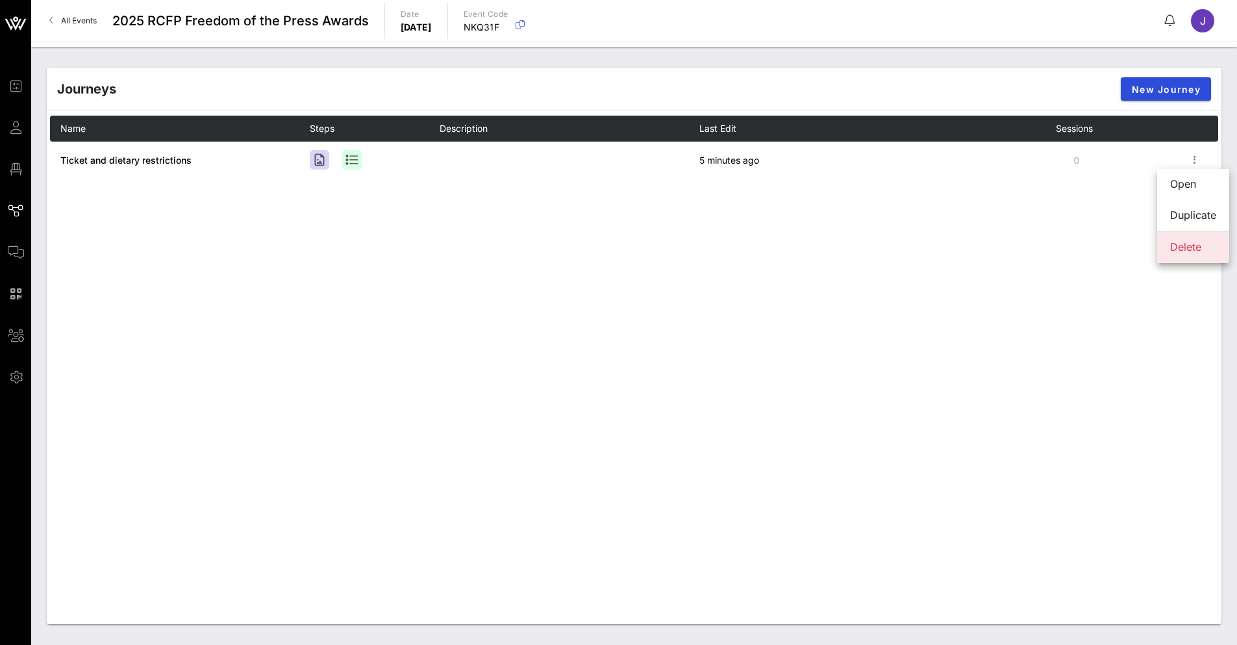
click at [1185, 249] on div "Delete" at bounding box center [1193, 247] width 46 height 12
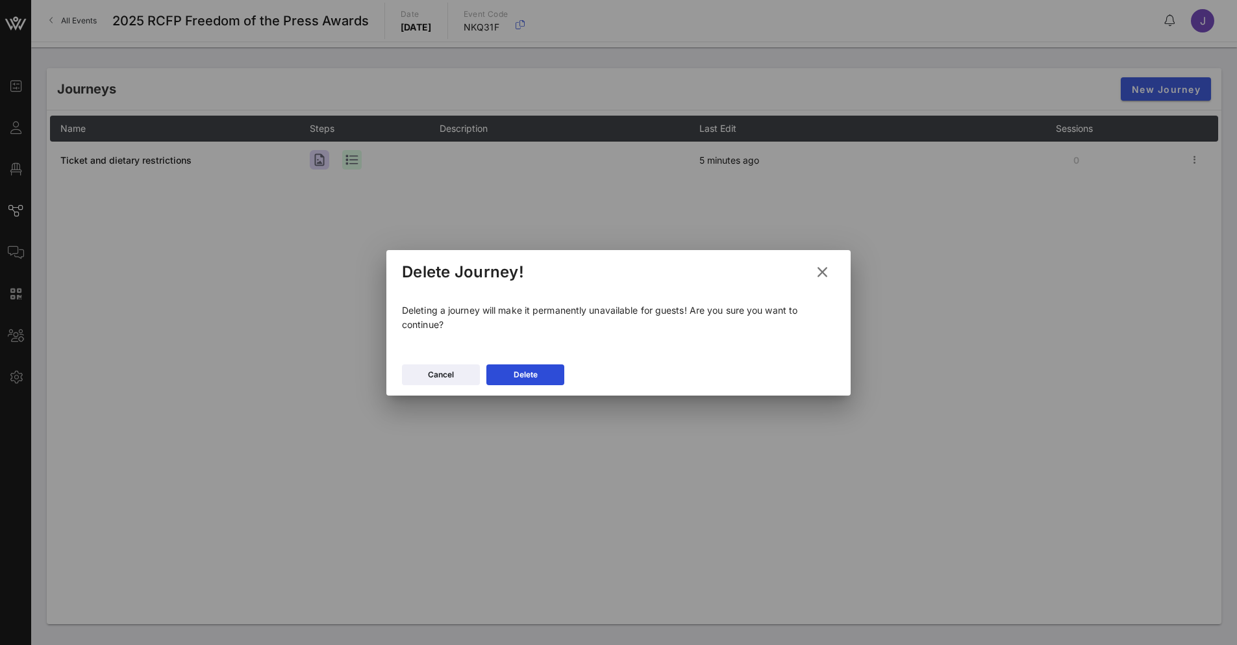
click at [530, 388] on div "Cancel [GEOGRAPHIC_DATA]" at bounding box center [618, 377] width 464 height 38
click at [530, 376] on button "Delete" at bounding box center [525, 374] width 78 height 21
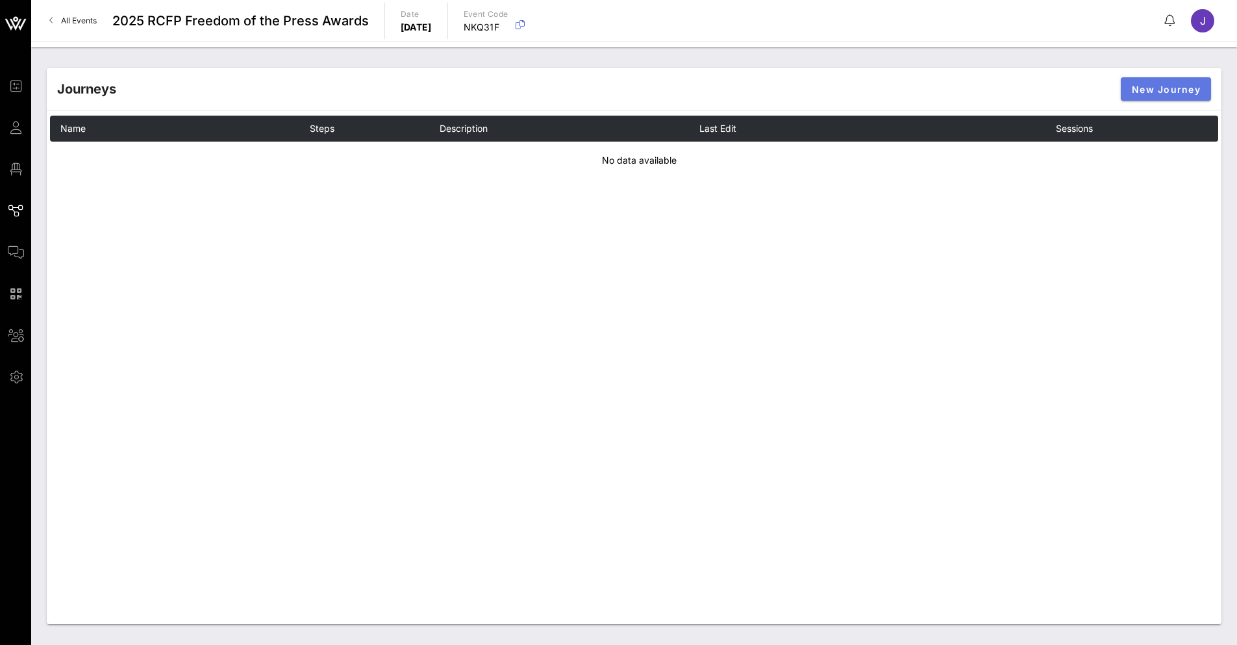
click at [1163, 90] on span "New Journey" at bounding box center [1165, 89] width 69 height 11
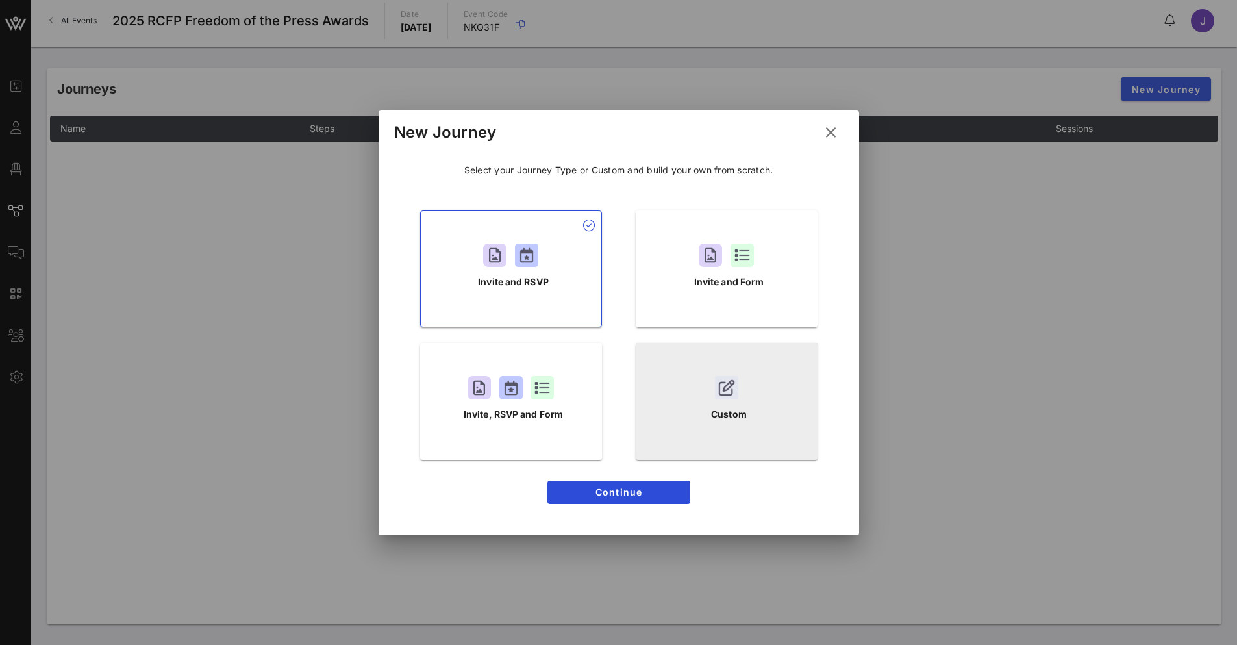
click at [734, 403] on div "Custom" at bounding box center [726, 401] width 182 height 117
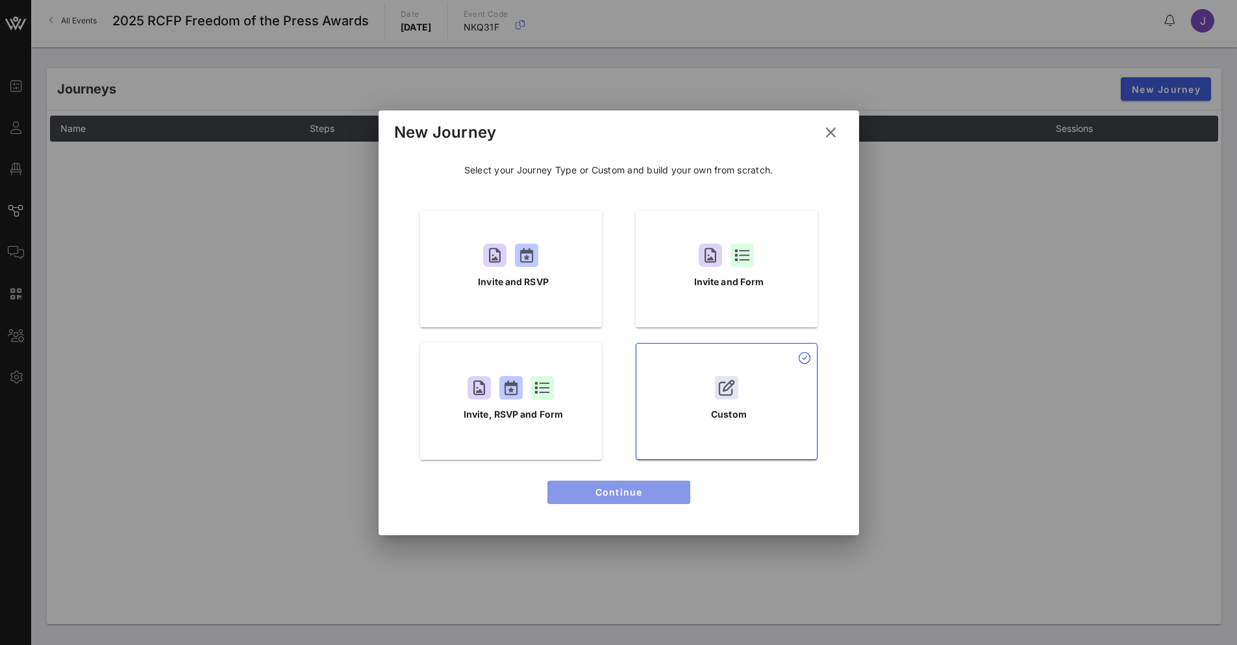
click at [626, 491] on span "Continue" at bounding box center [619, 491] width 122 height 11
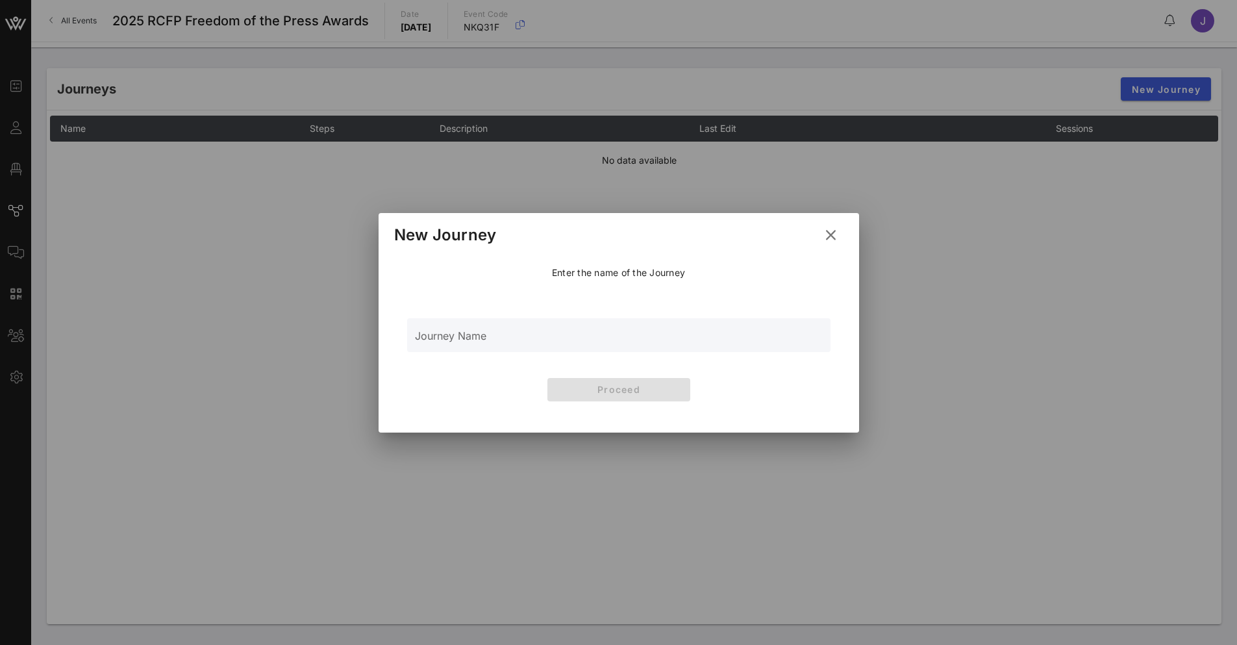
click at [596, 341] on input "Journey Name" at bounding box center [619, 341] width 408 height 19
type input "collecting dietary restrictions"
click at [645, 396] on button "Proceed" at bounding box center [618, 389] width 143 height 23
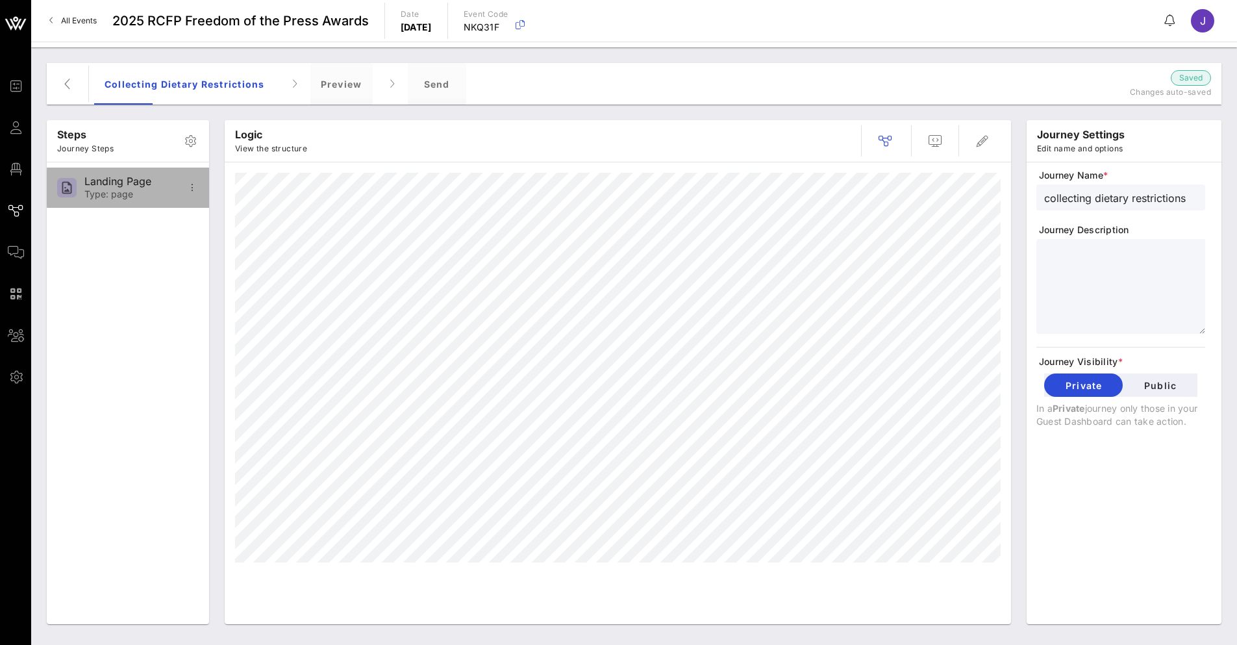
click at [206, 188] on div "Landing Page Type: page" at bounding box center [128, 187] width 162 height 40
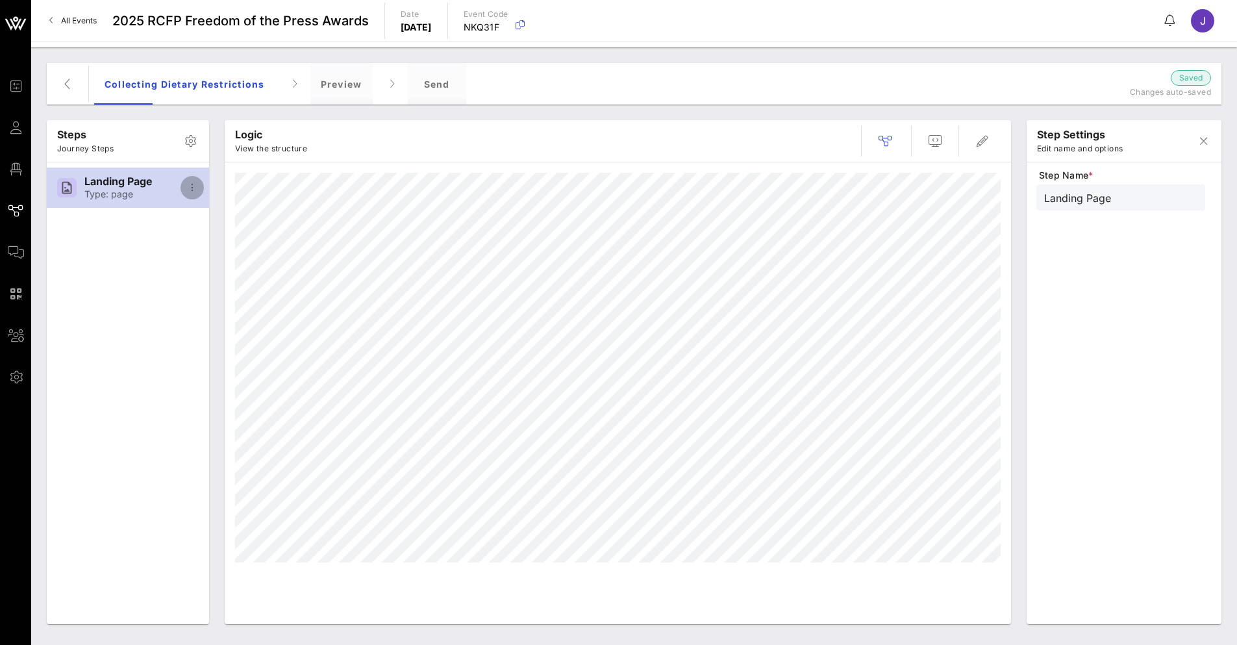
click at [191, 186] on icon "button" at bounding box center [192, 188] width 16 height 16
click at [212, 253] on div "Open In Designer" at bounding box center [233, 251] width 84 height 12
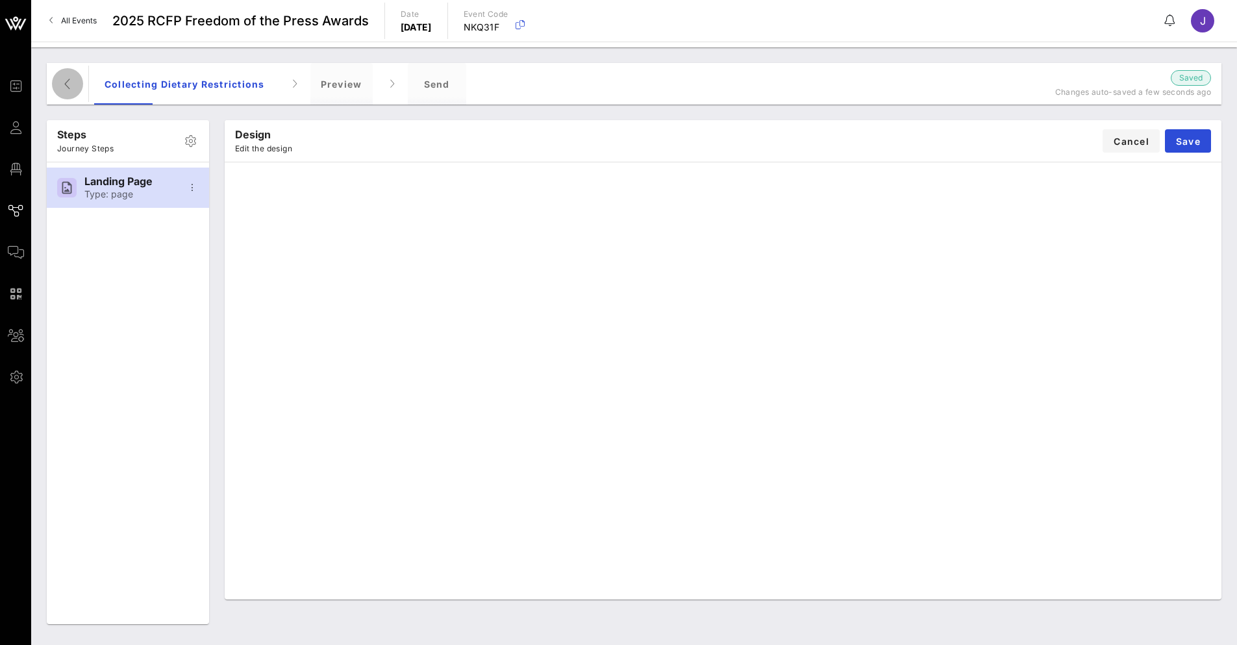
click at [63, 78] on icon "button" at bounding box center [68, 84] width 16 height 16
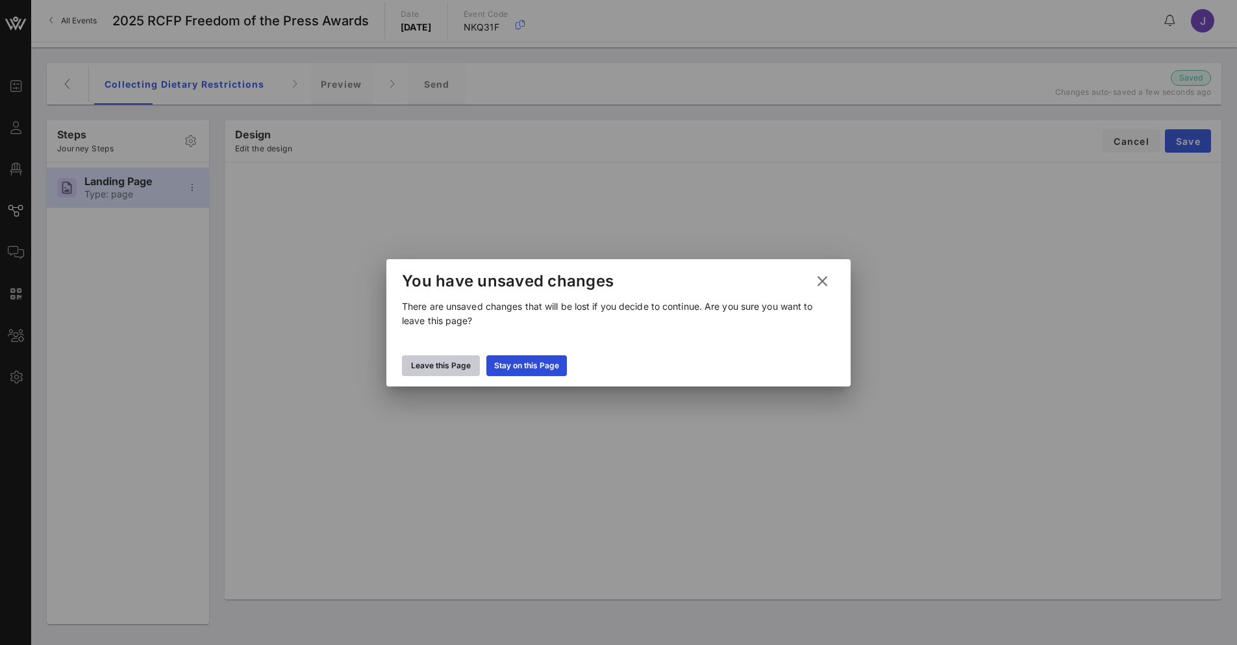
click at [449, 366] on div "Leave this Page" at bounding box center [441, 365] width 60 height 13
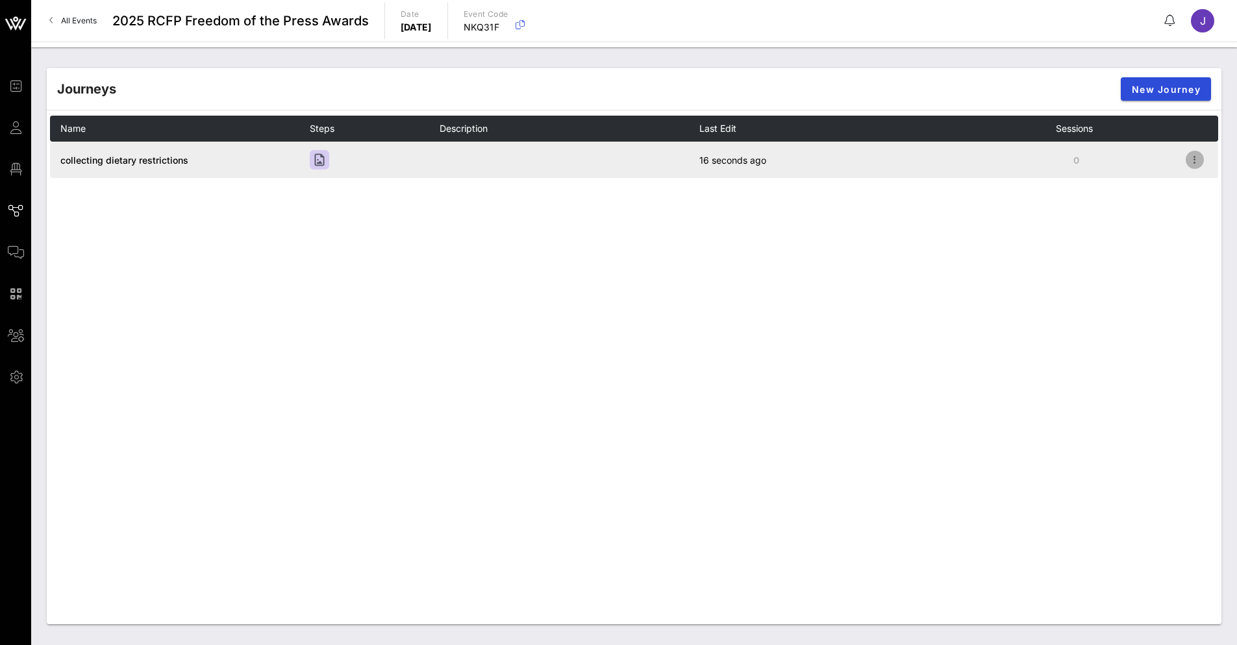
click at [1196, 164] on icon "button" at bounding box center [1195, 160] width 16 height 16
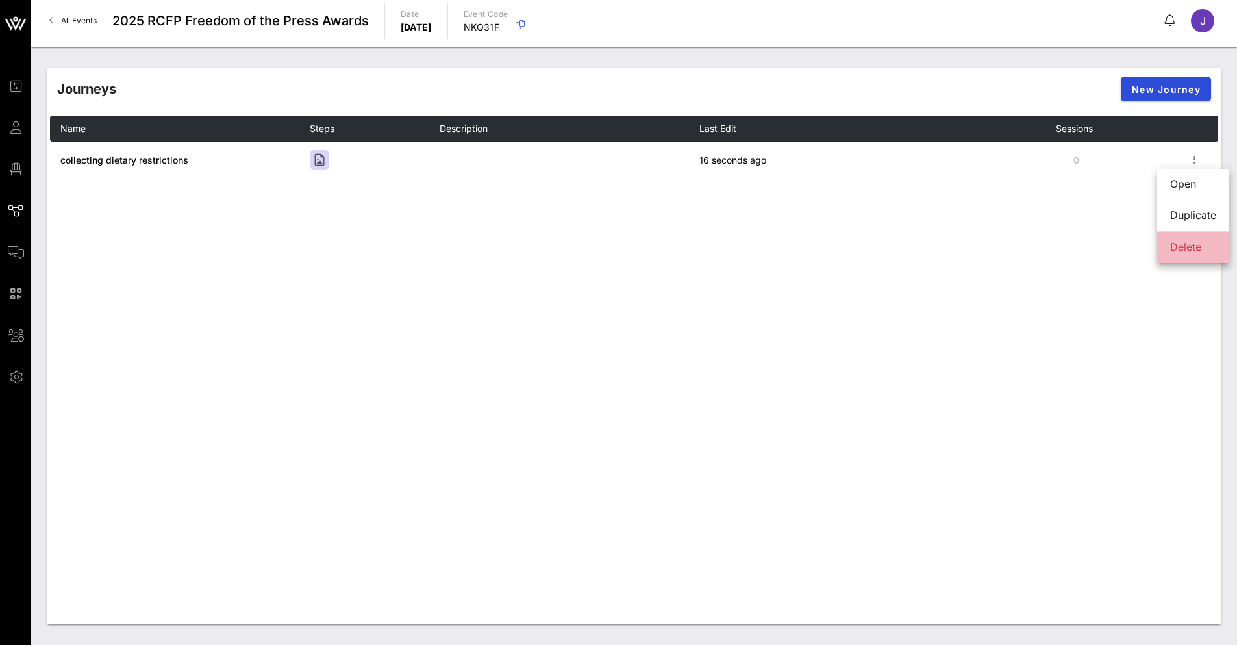
click at [1191, 251] on div "Delete" at bounding box center [1193, 247] width 46 height 12
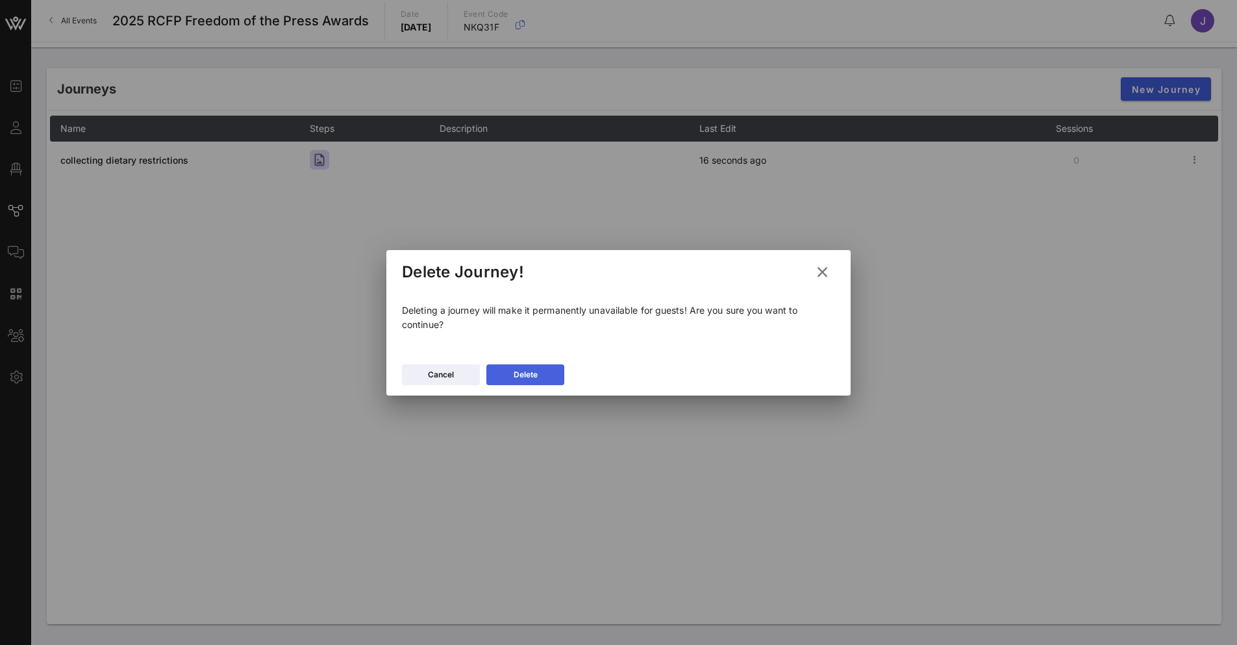
click at [539, 369] on button "Delete" at bounding box center [525, 374] width 78 height 21
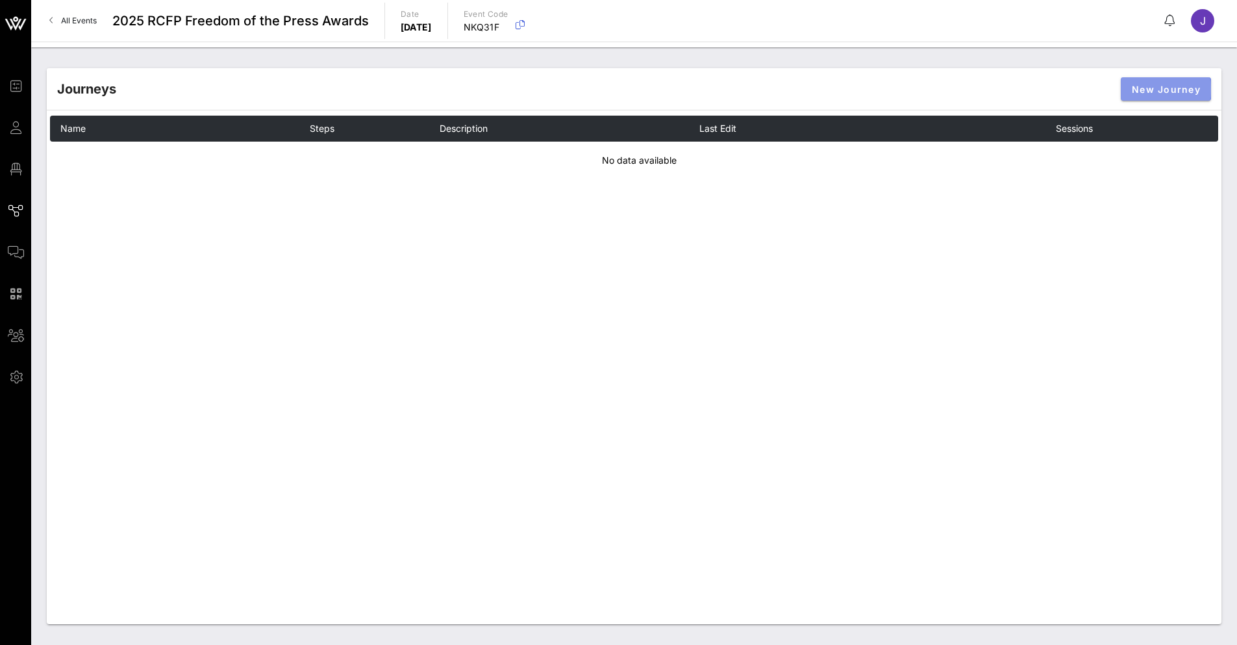
click at [1183, 86] on span "New Journey" at bounding box center [1165, 89] width 69 height 11
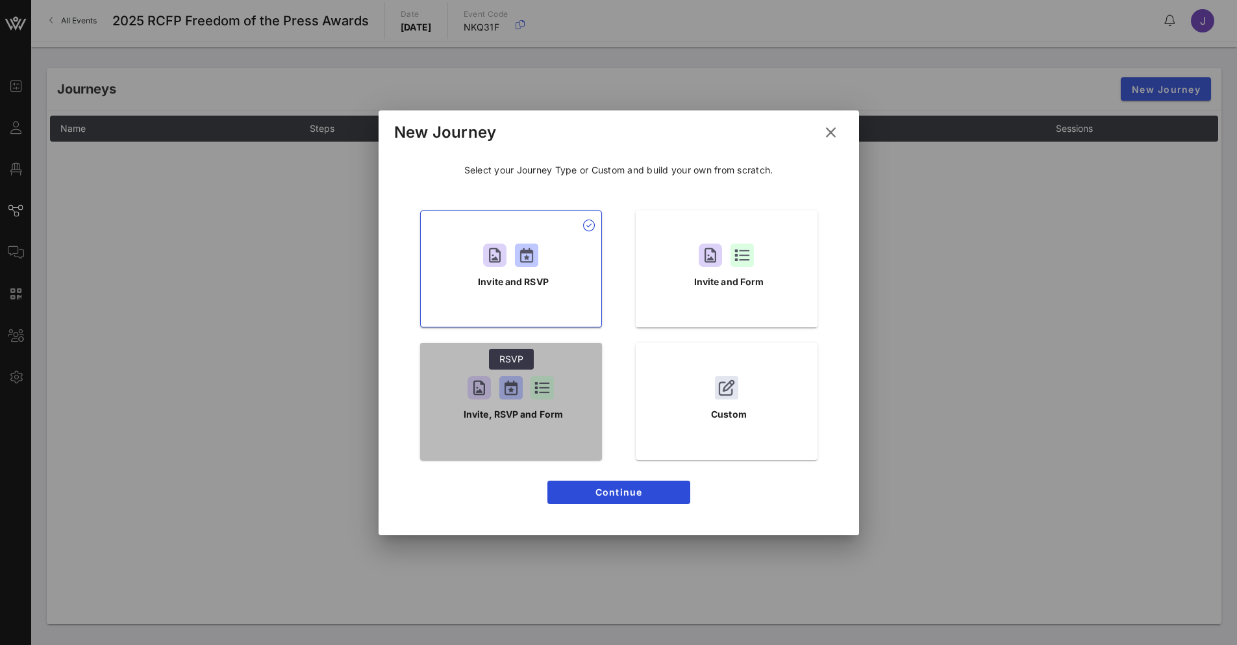
click at [519, 391] on div at bounding box center [510, 387] width 23 height 23
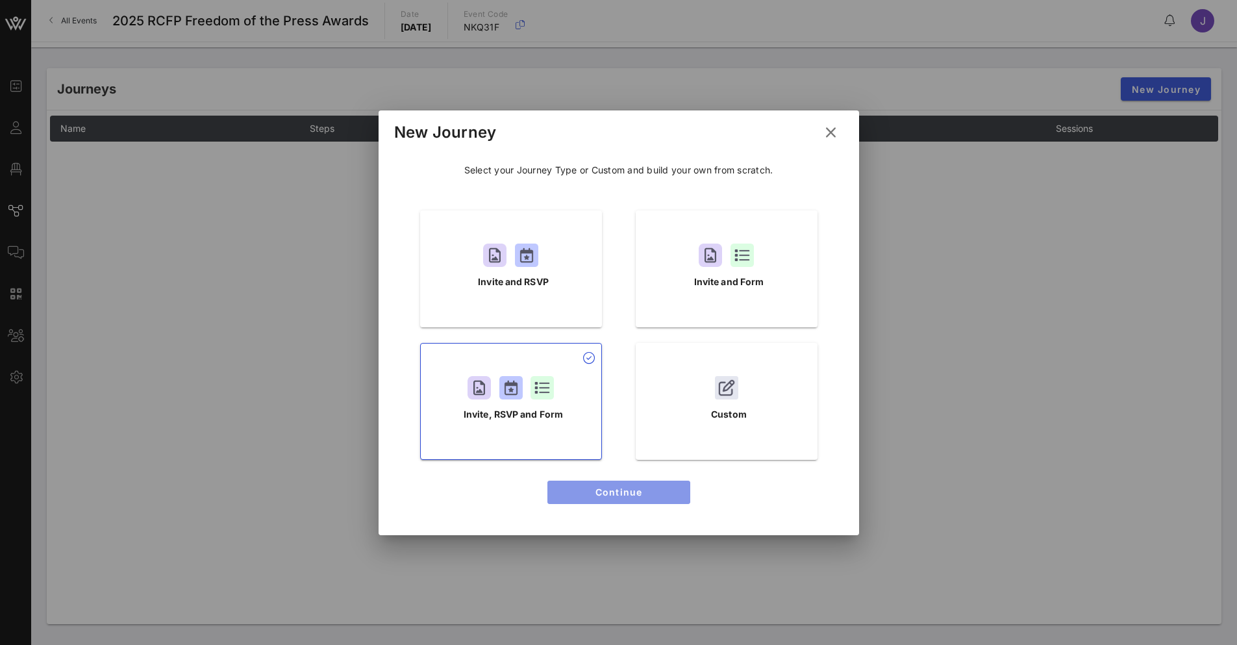
click at [602, 497] on span "Continue" at bounding box center [619, 491] width 122 height 11
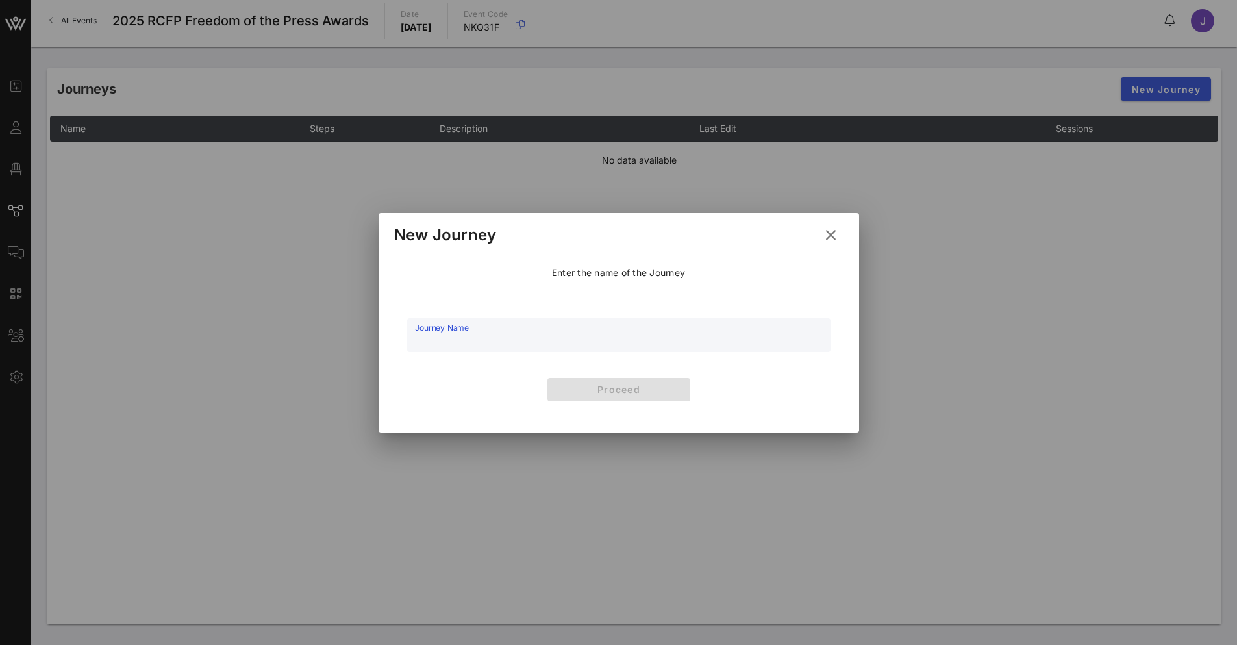
click at [553, 341] on input "Journey Name" at bounding box center [619, 341] width 408 height 19
type input "ticket and dietary restrictions"
click at [628, 391] on span "Proceed" at bounding box center [619, 389] width 122 height 11
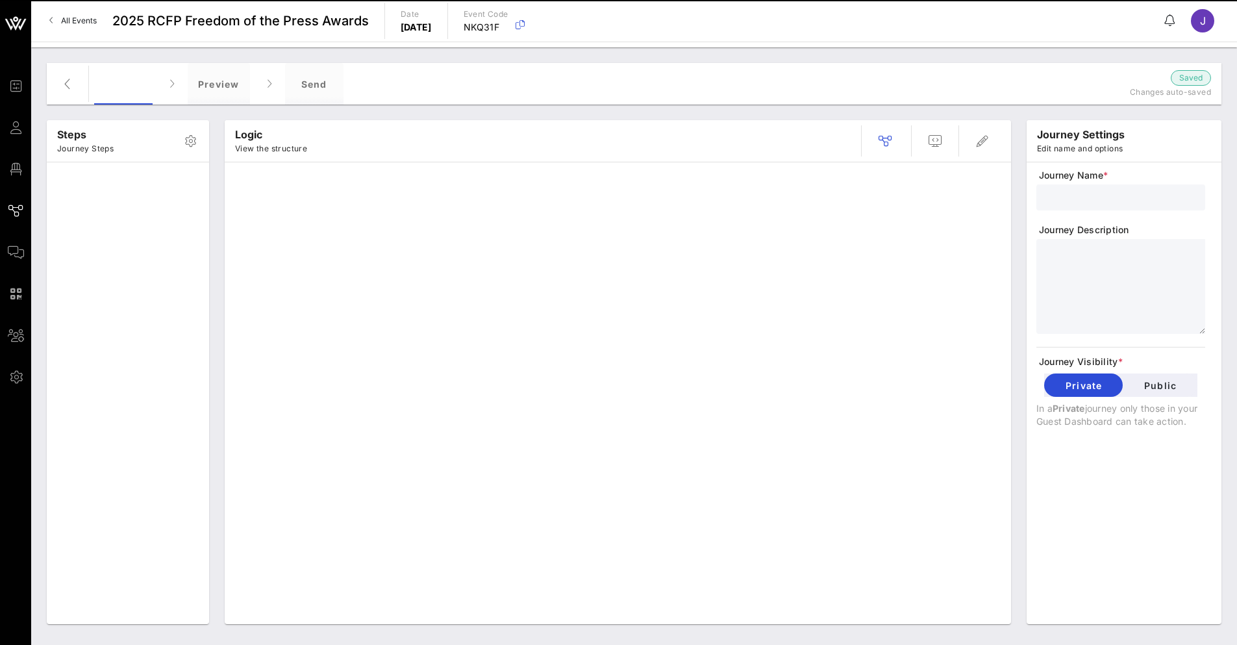
type input "ticket and dietary restrictions"
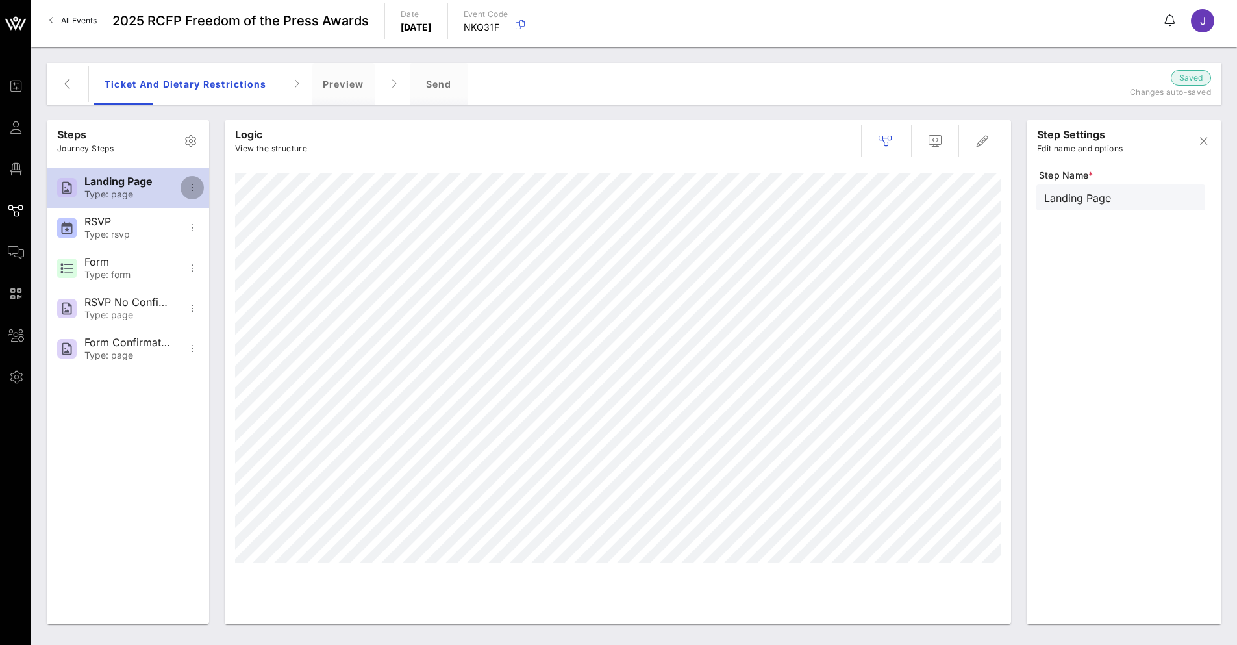
click at [193, 189] on icon "button" at bounding box center [192, 188] width 16 height 16
click at [190, 139] on icon "button" at bounding box center [191, 141] width 16 height 16
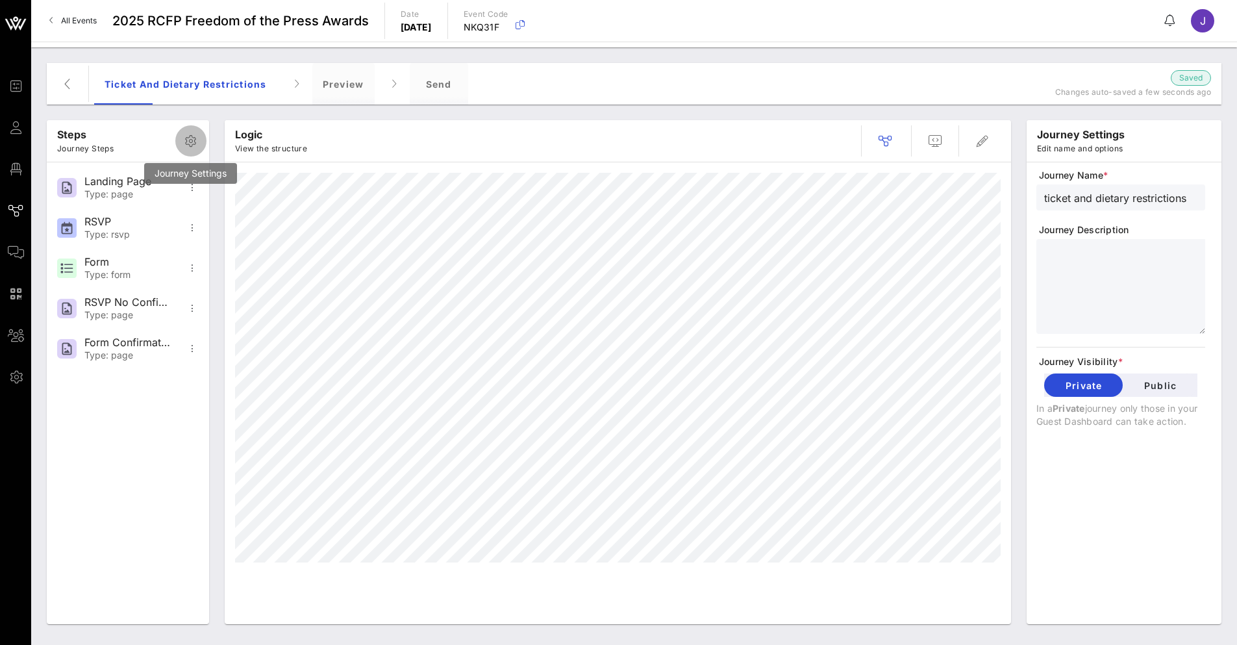
click at [192, 134] on icon "button" at bounding box center [191, 141] width 16 height 16
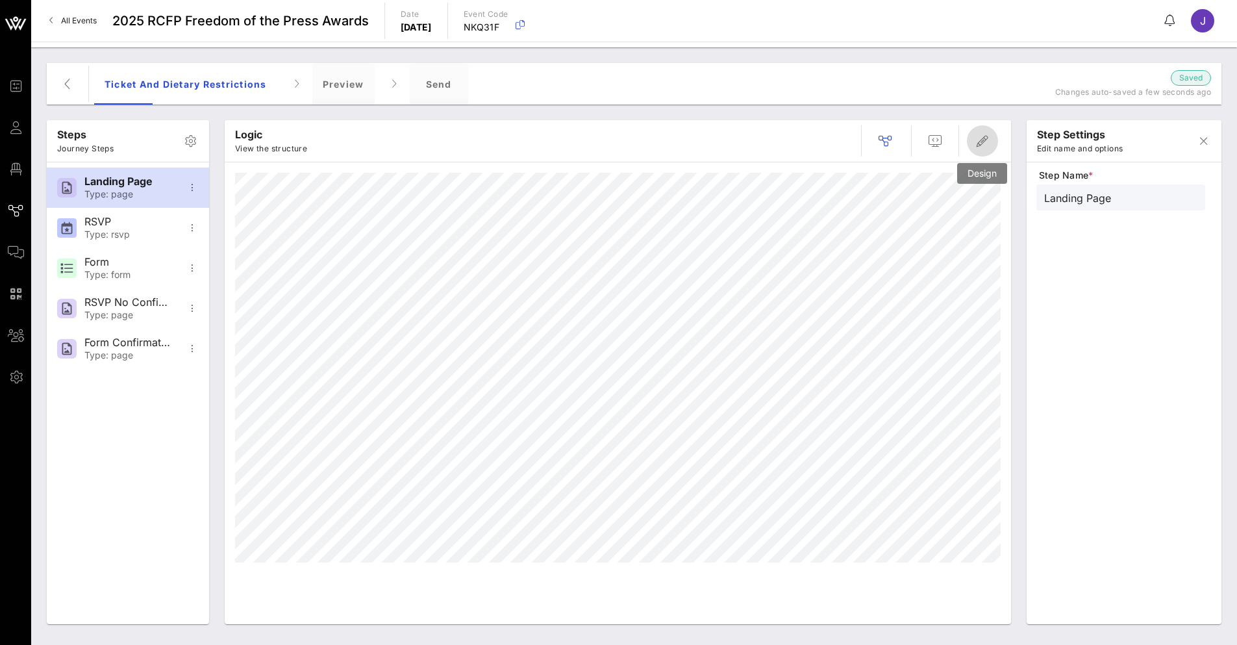
click at [983, 137] on icon "button" at bounding box center [982, 141] width 16 height 16
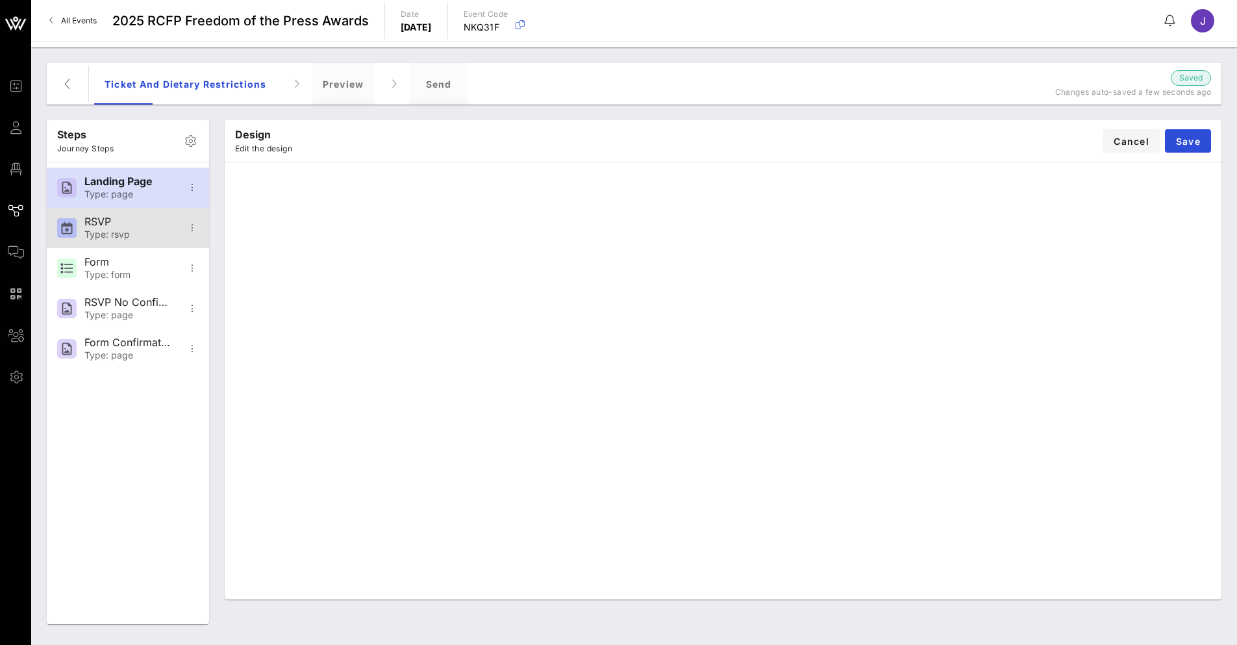
click at [104, 218] on div "RSVP" at bounding box center [127, 222] width 86 height 12
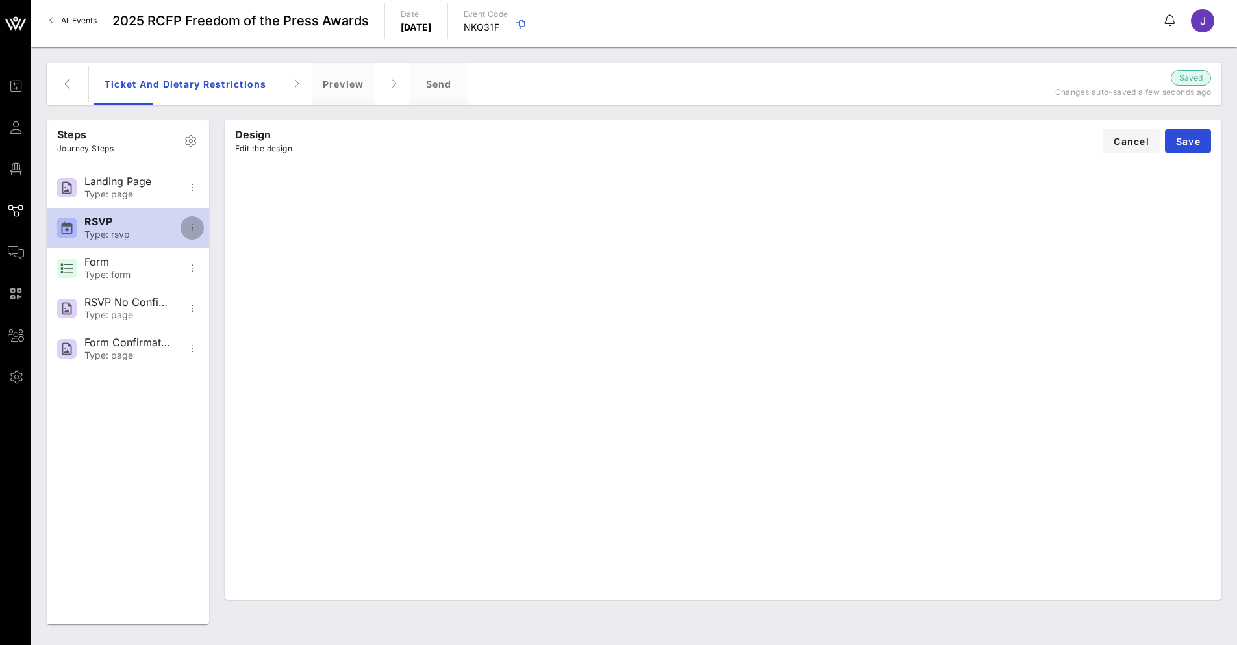
click at [193, 229] on icon "button" at bounding box center [192, 228] width 16 height 16
click at [216, 330] on div "Delete" at bounding box center [232, 323] width 105 height 31
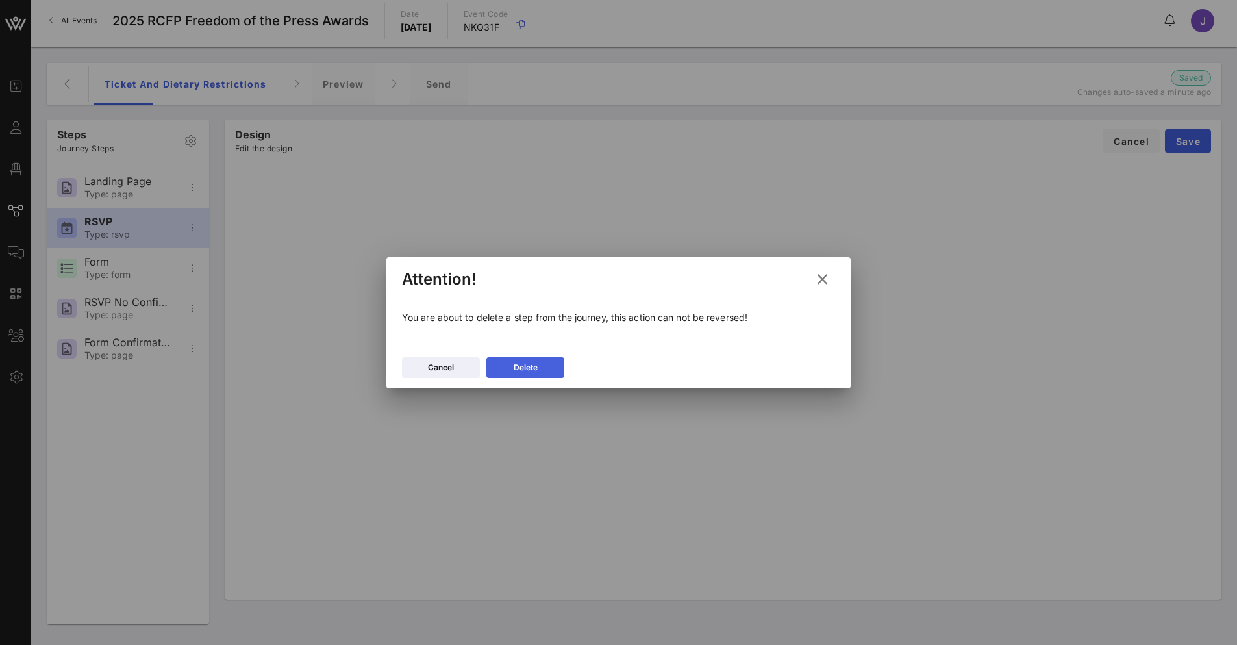
click at [515, 367] on div "Delete" at bounding box center [525, 367] width 24 height 13
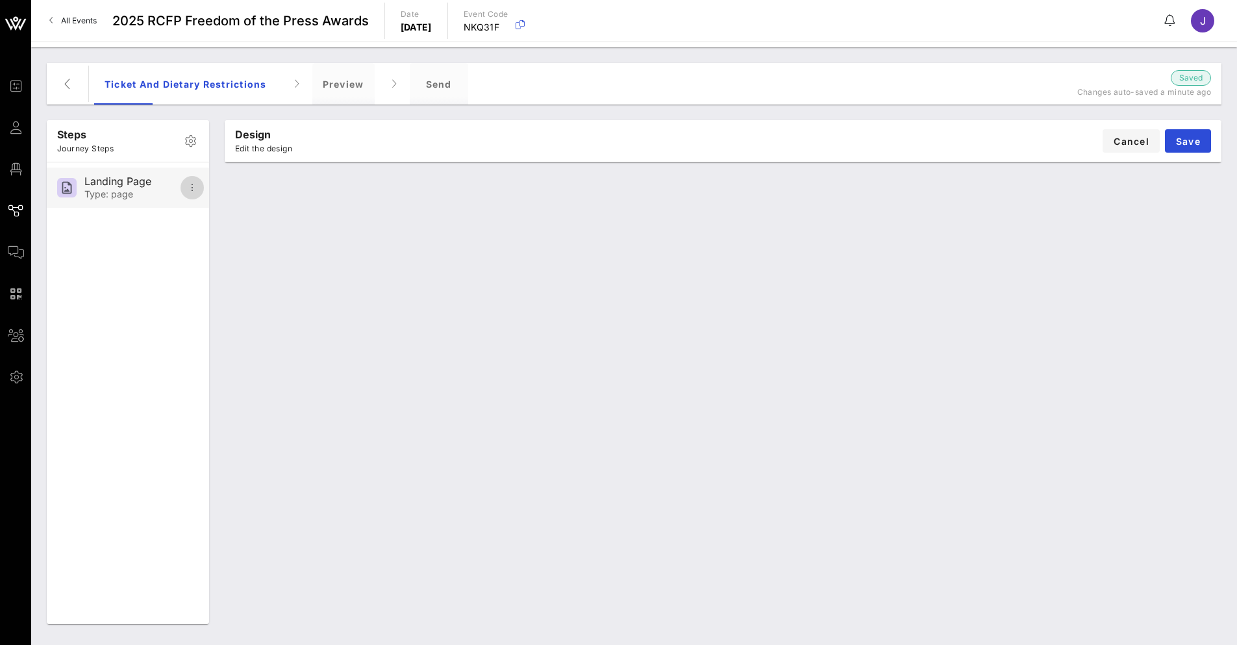
click at [188, 179] on button "button" at bounding box center [191, 187] width 23 height 23
click at [210, 215] on div "Add Step" at bounding box center [233, 220] width 84 height 12
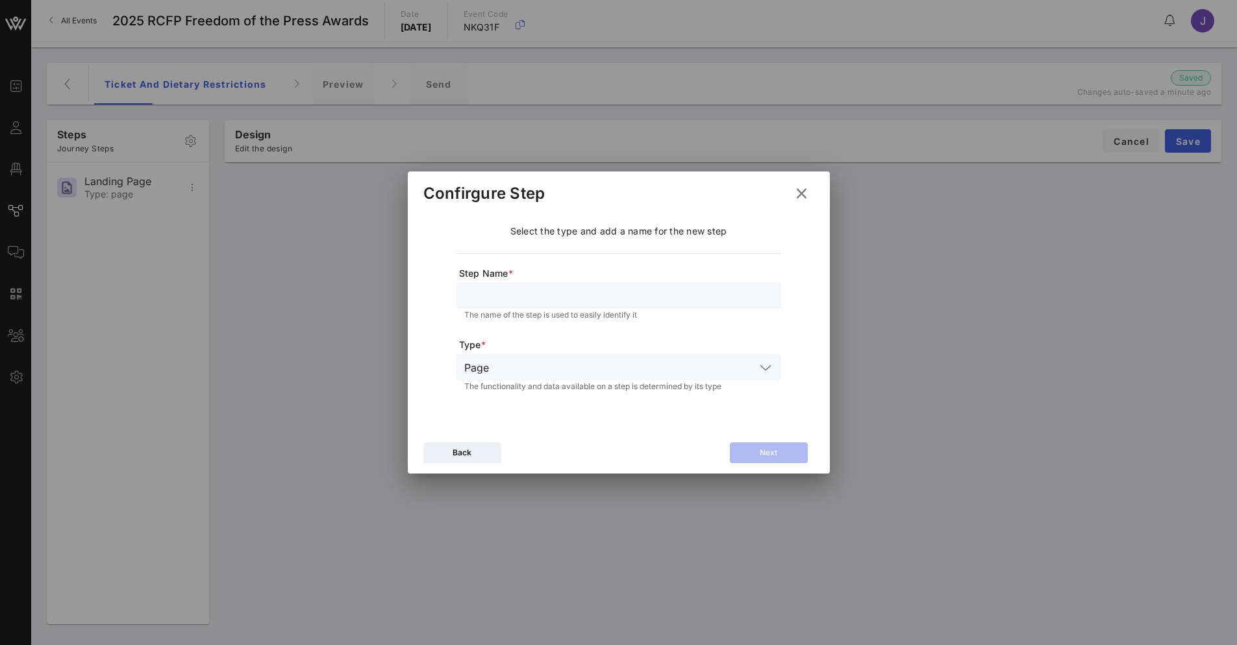
click at [751, 360] on input "text" at bounding box center [624, 366] width 261 height 17
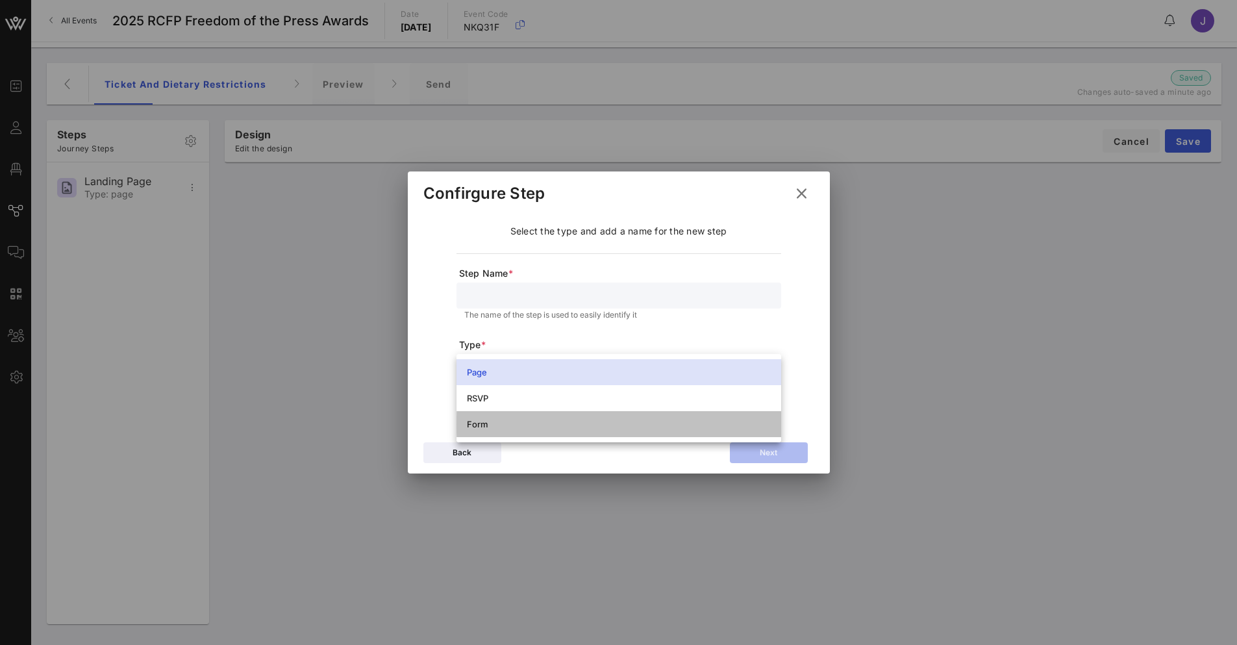
click at [646, 426] on div "Form" at bounding box center [619, 424] width 304 height 10
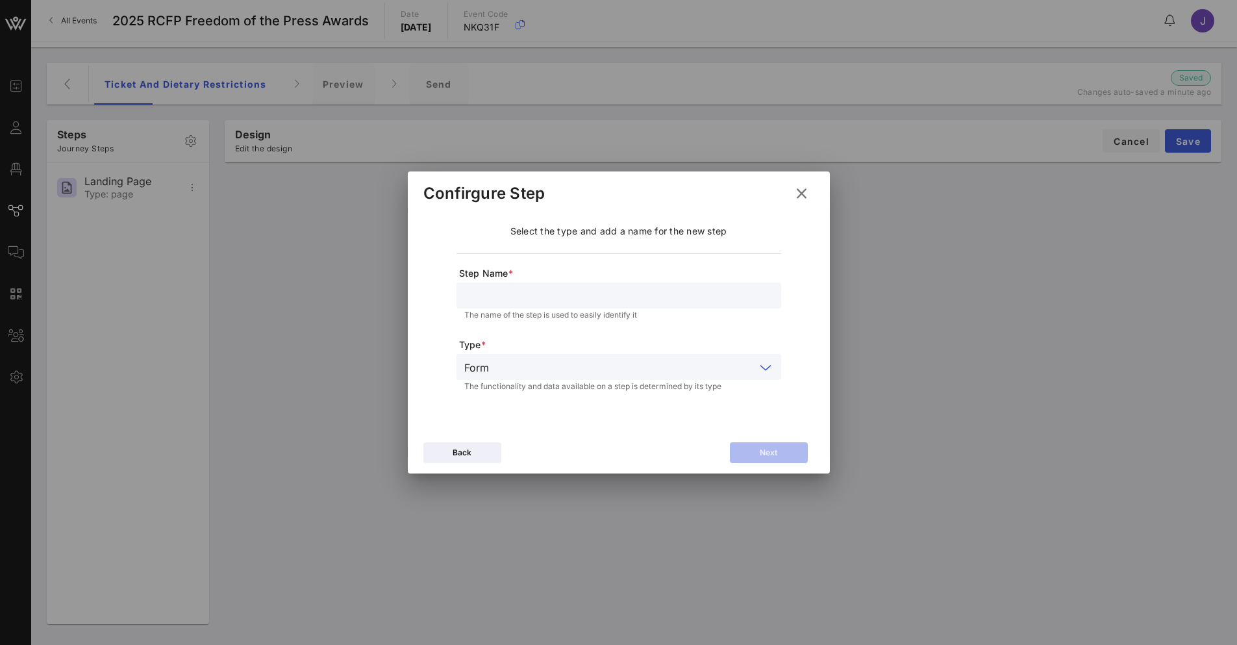
click at [536, 294] on input "text" at bounding box center [618, 295] width 309 height 17
type input "dietary rest"
click at [811, 195] on button at bounding box center [801, 193] width 25 height 23
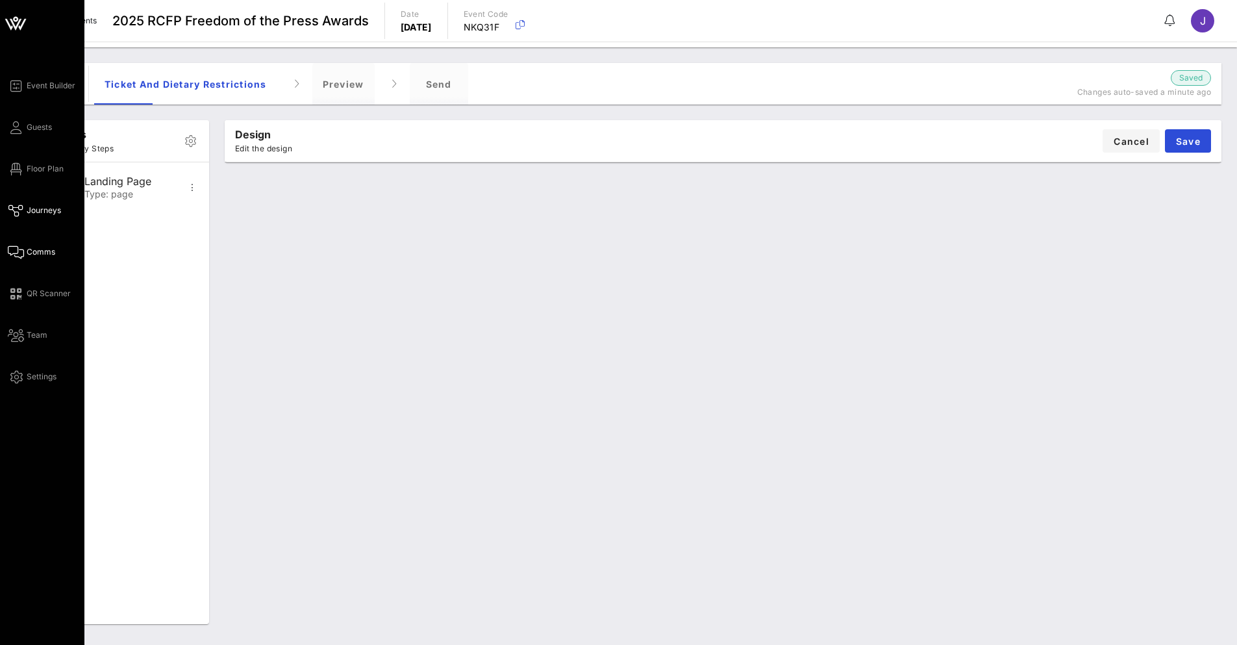
click at [49, 253] on span "Comms" at bounding box center [41, 252] width 29 height 12
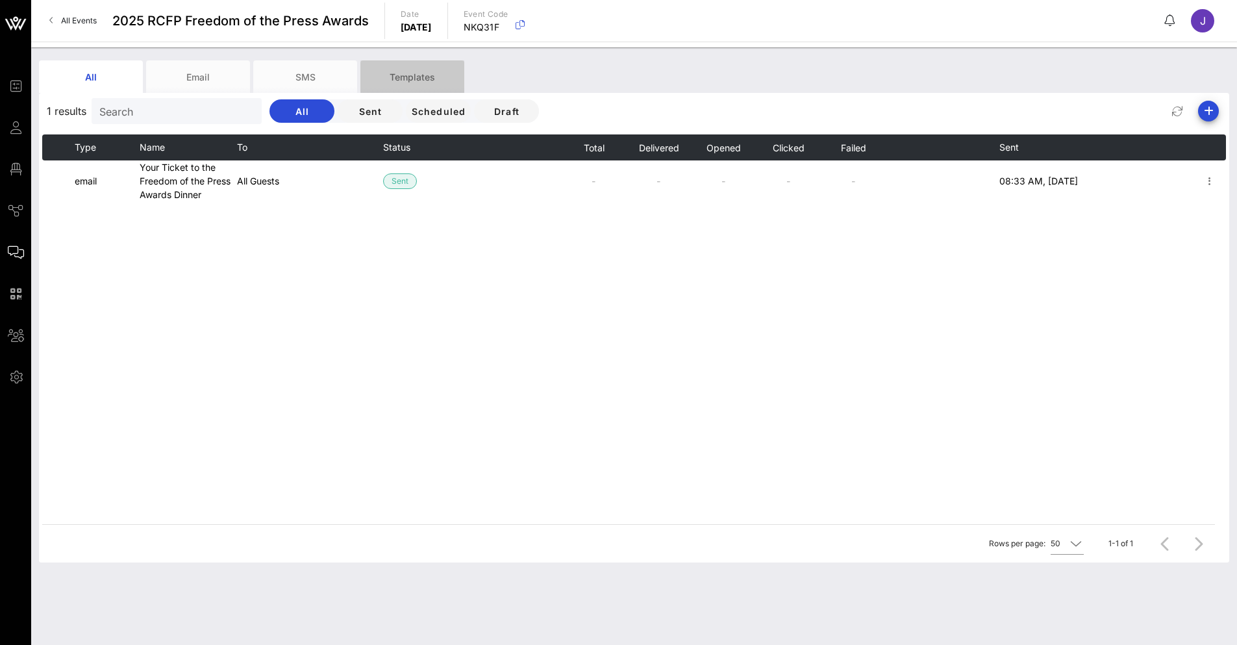
click at [404, 85] on div "Templates" at bounding box center [412, 76] width 104 height 32
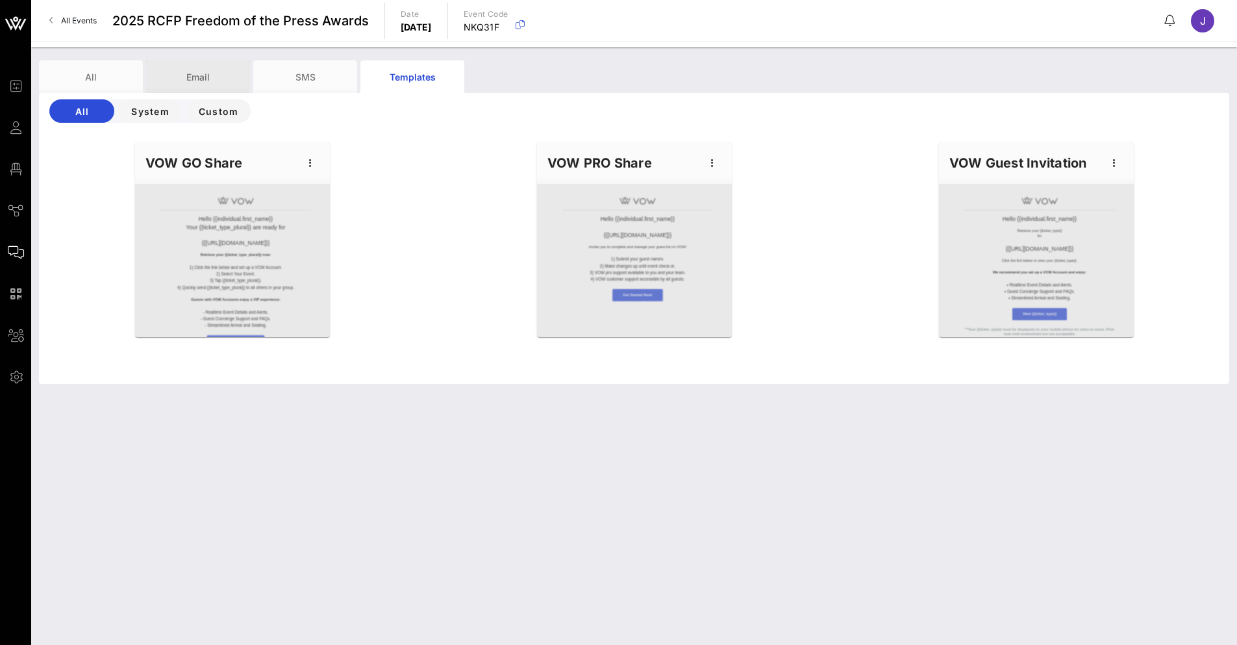
click at [166, 78] on div "Email" at bounding box center [198, 76] width 104 height 32
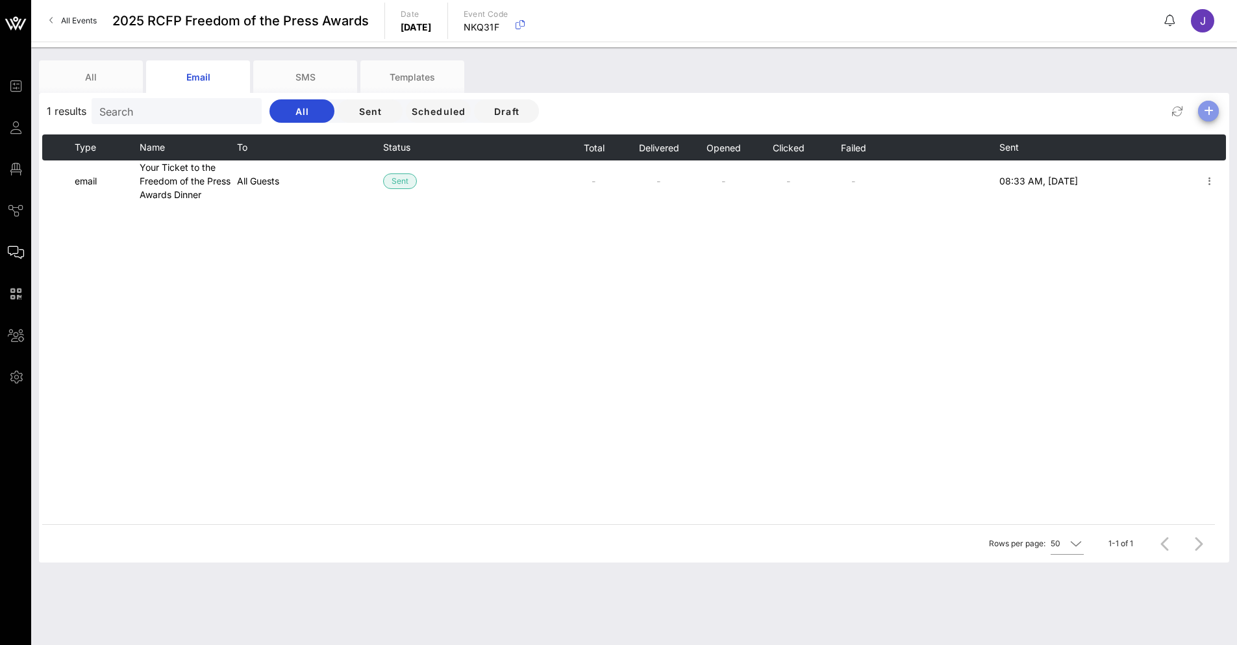
click at [1203, 115] on icon "button" at bounding box center [1208, 111] width 16 height 16
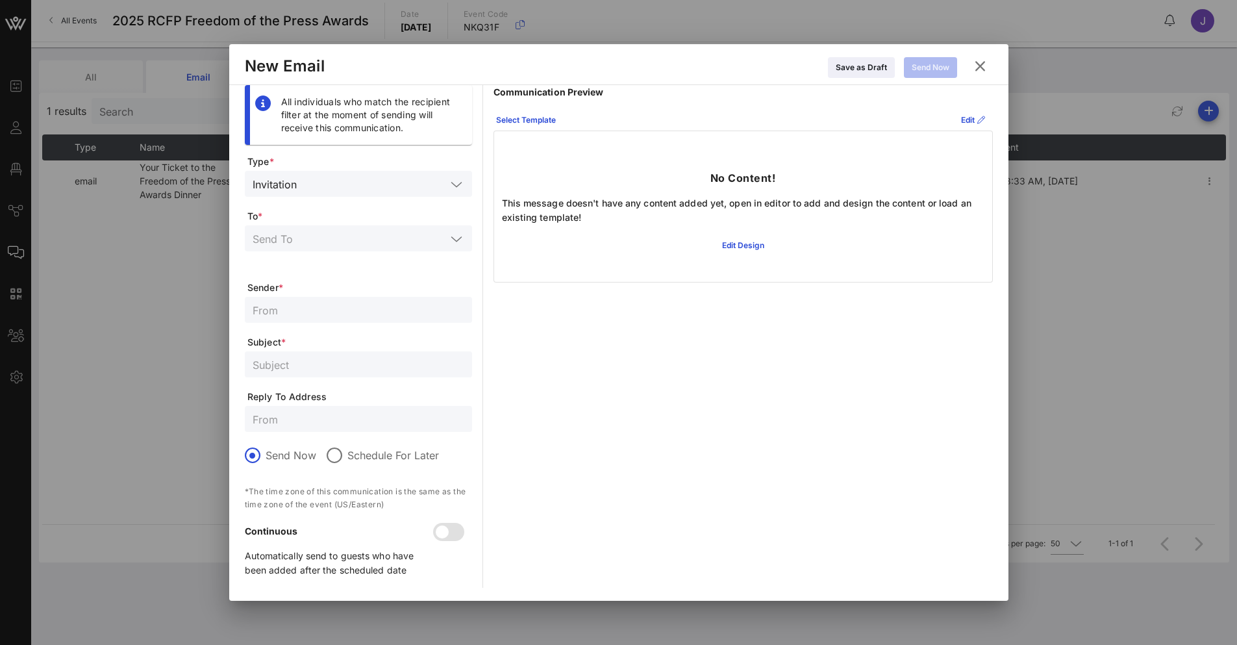
click at [327, 191] on input "text" at bounding box center [374, 183] width 144 height 17
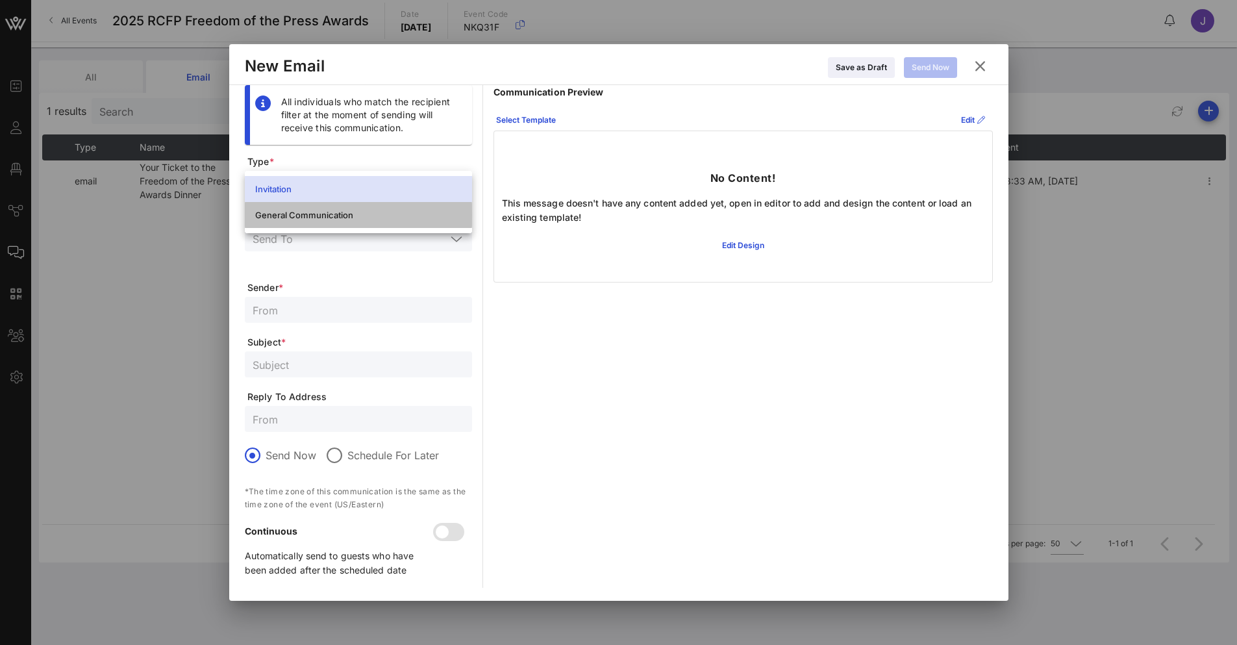
click at [323, 215] on div "General Communication" at bounding box center [358, 215] width 206 height 10
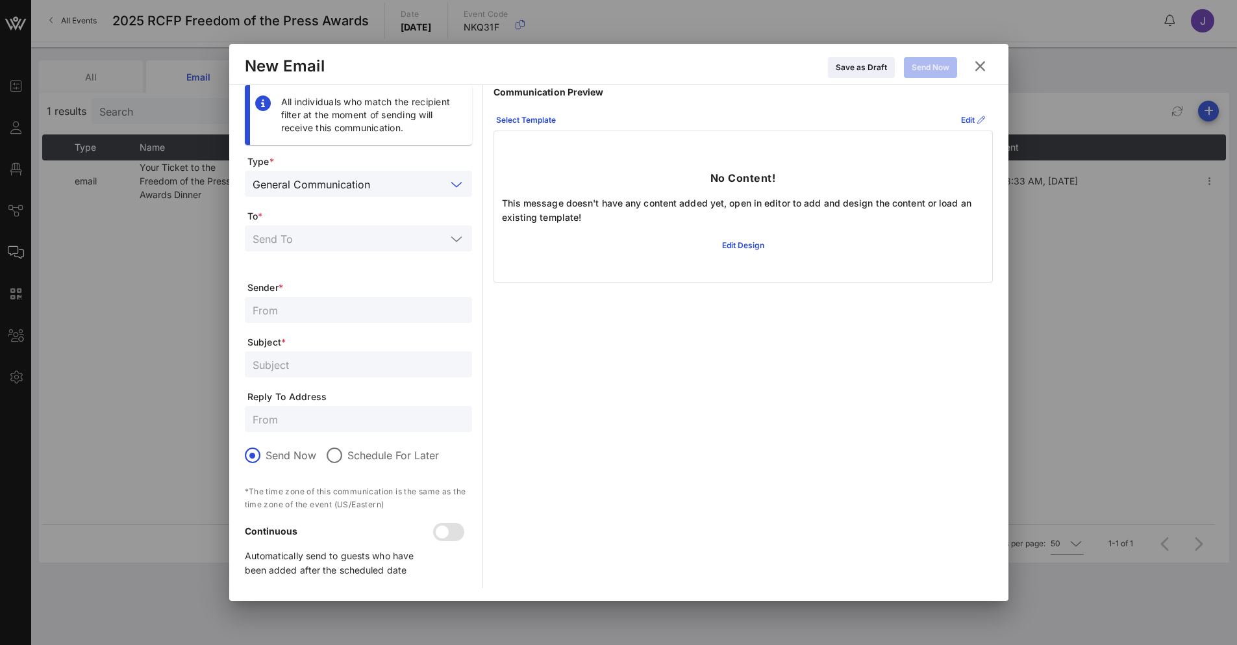
click at [315, 241] on input "text" at bounding box center [349, 238] width 193 height 17
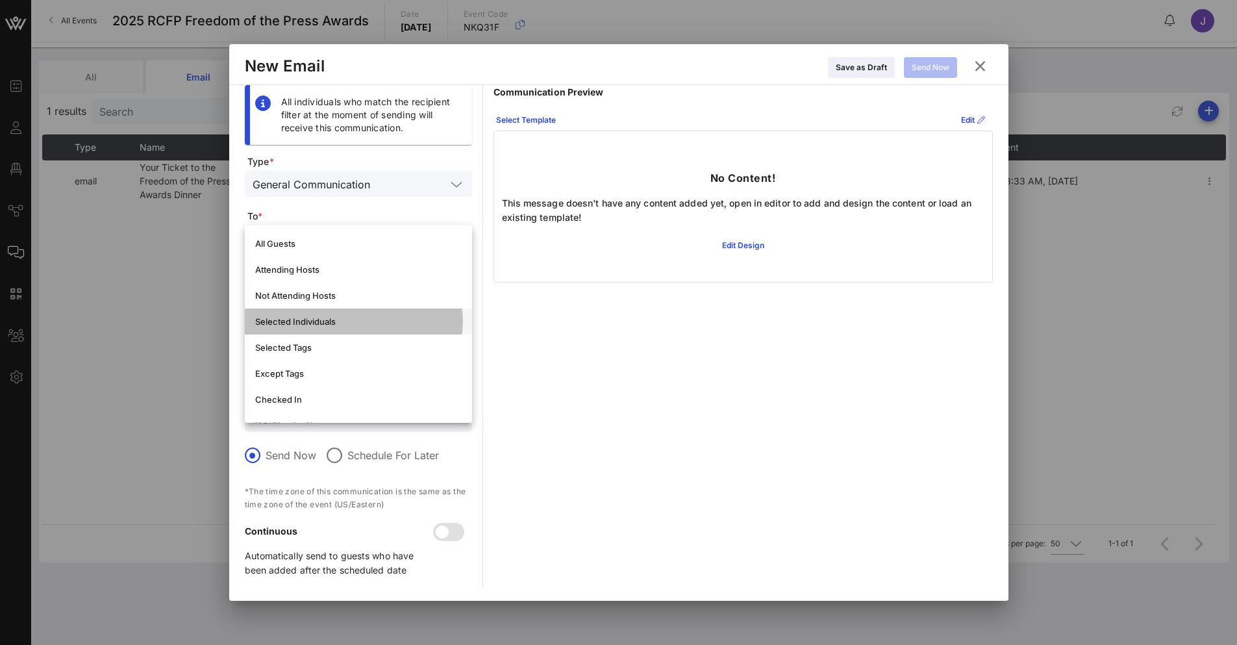
click at [302, 326] on div "Selected Individuals" at bounding box center [358, 321] width 206 height 10
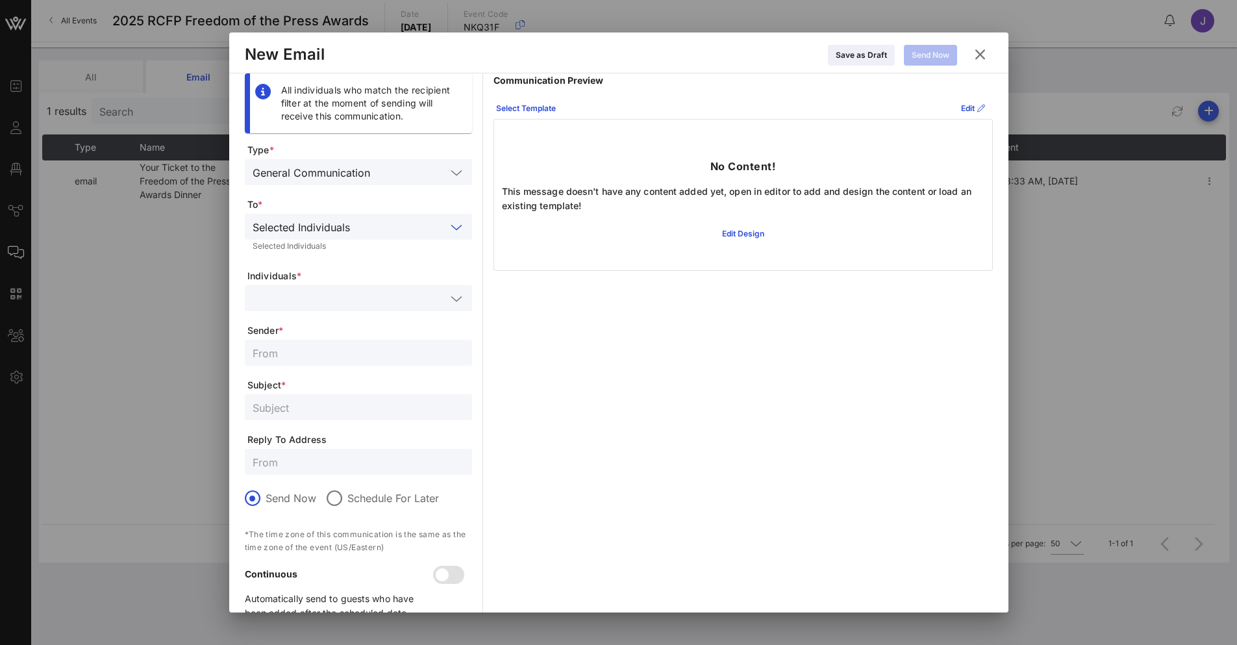
click at [373, 175] on div "General Communication" at bounding box center [349, 172] width 193 height 17
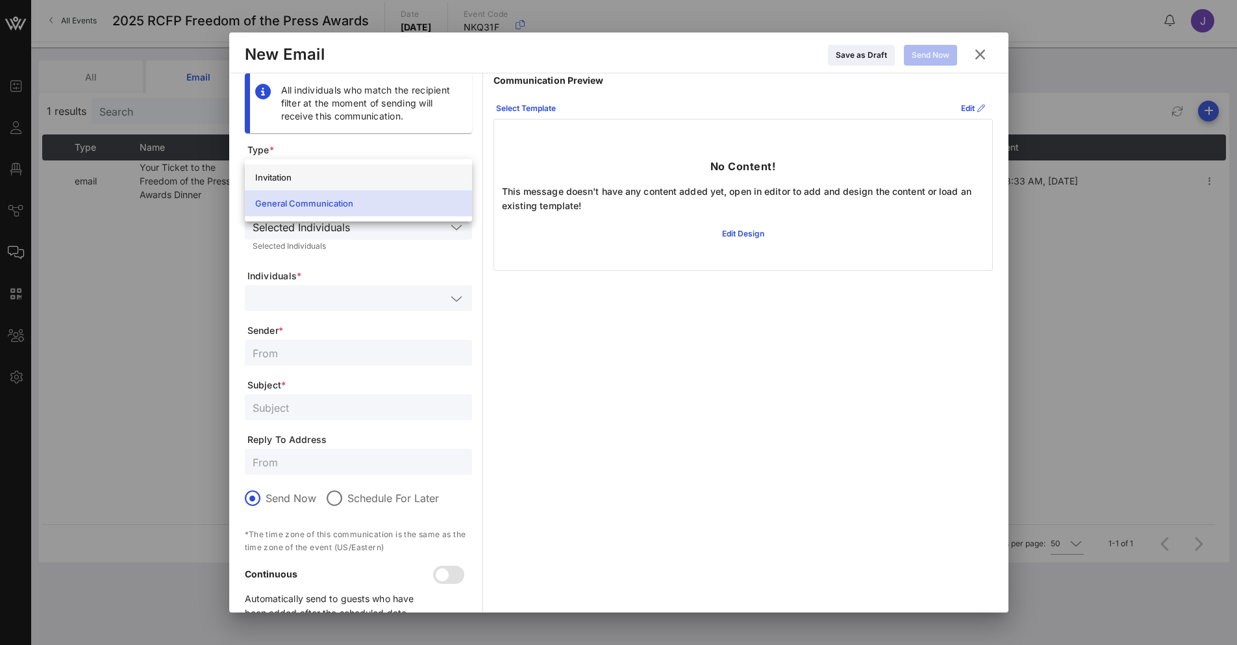
click at [343, 176] on div "Invitation" at bounding box center [358, 177] width 206 height 10
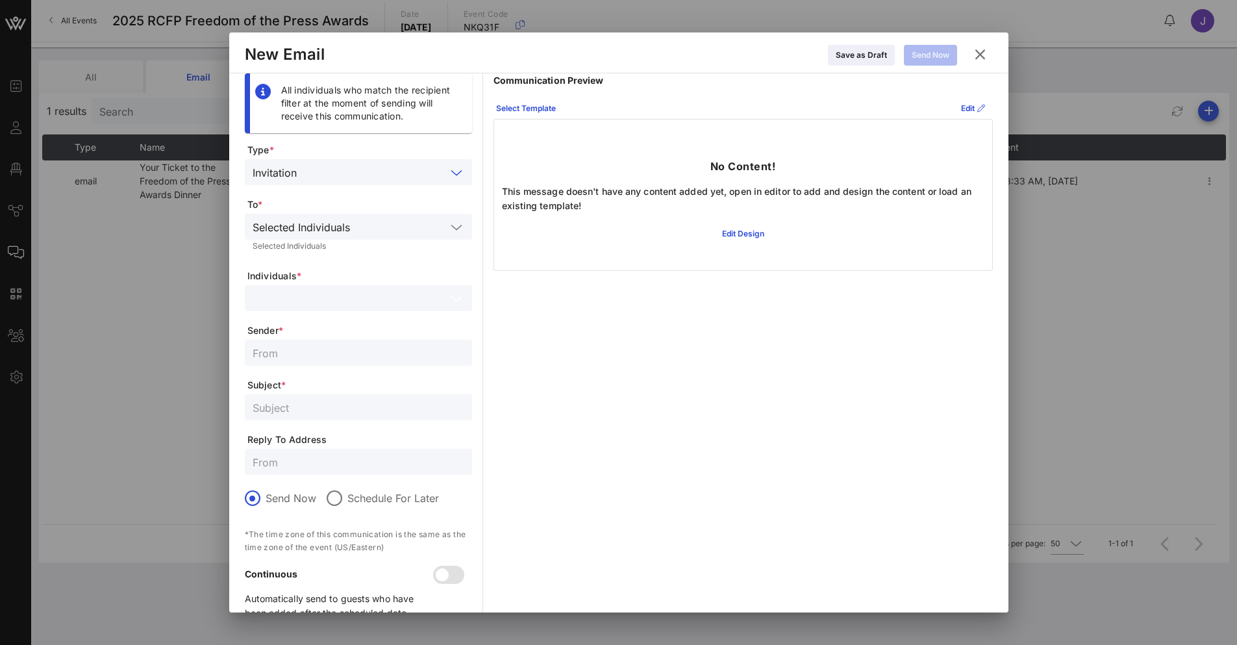
click at [339, 293] on input "text" at bounding box center [349, 298] width 193 height 17
click at [326, 325] on div "No data available" at bounding box center [358, 330] width 206 height 10
click at [370, 295] on input "text" at bounding box center [349, 298] width 193 height 17
click at [457, 312] on div "No data available" at bounding box center [358, 330] width 227 height 36
click at [635, 379] on div "Communication Preview Select Template Edit No Content! This message doesn't hav…" at bounding box center [742, 351] width 499 height 557
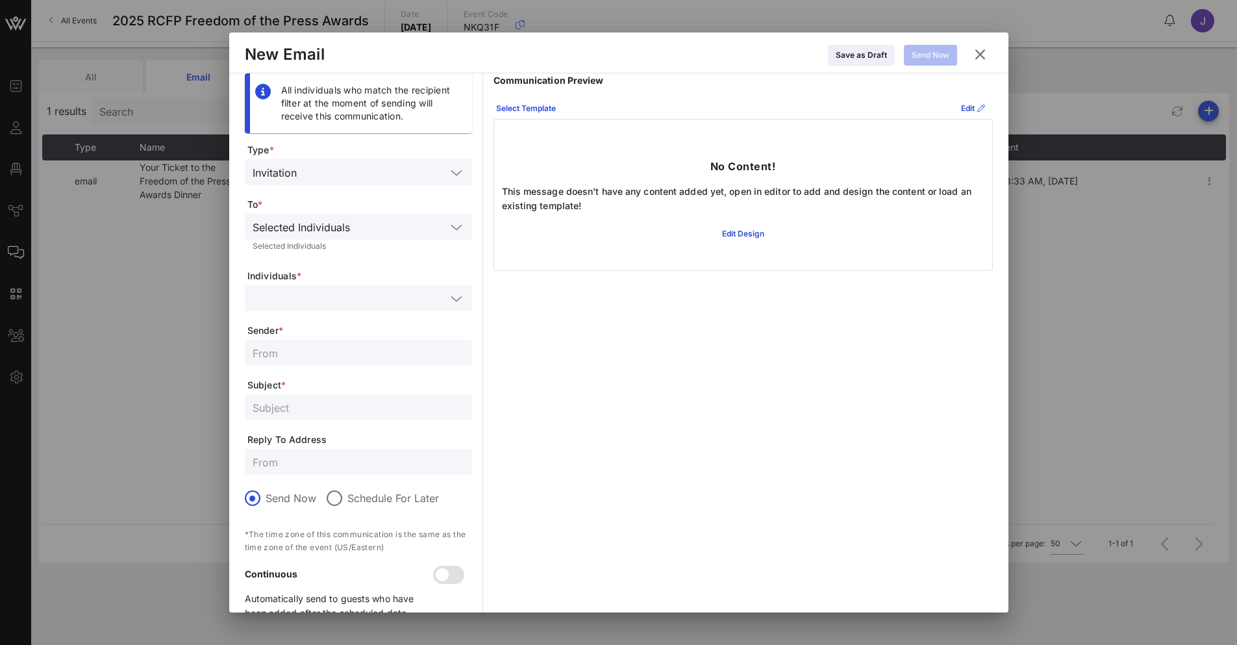
click at [457, 300] on icon at bounding box center [456, 299] width 12 height 16
click at [475, 302] on div "All individuals who match the recipient filter at the moment of sending will re…" at bounding box center [619, 351] width 748 height 557
click at [289, 358] on input "text" at bounding box center [359, 352] width 212 height 17
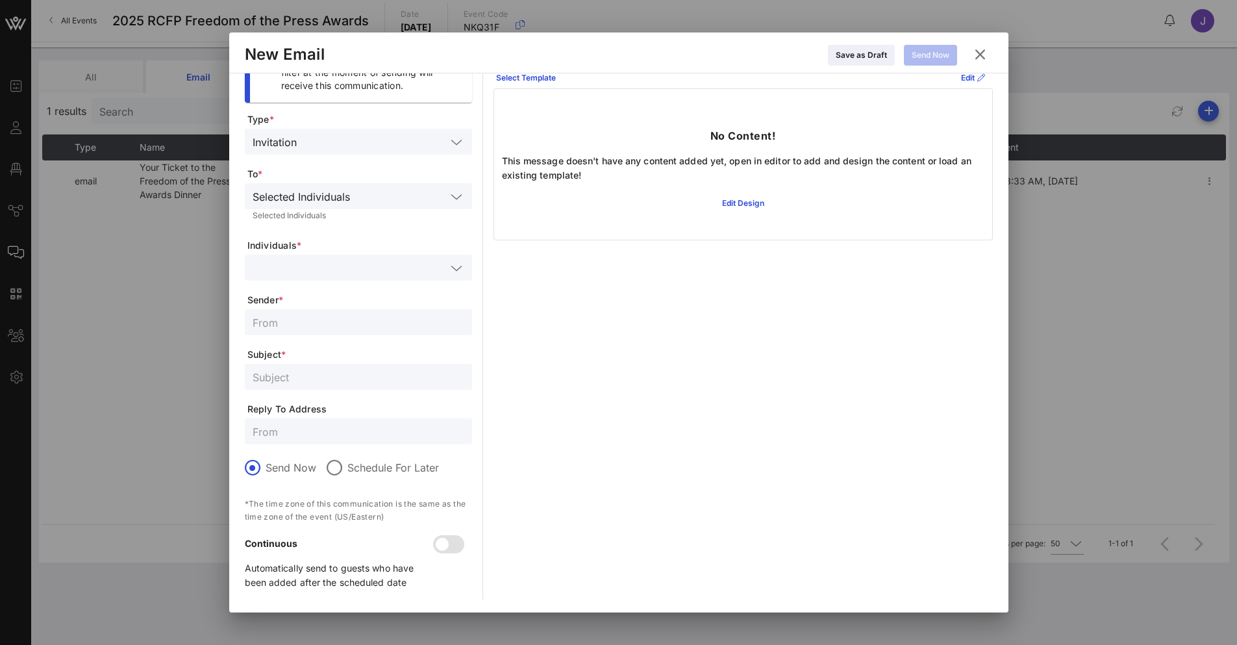
click at [371, 455] on form "Type * Invitation To * Selected Individuals Selected Individuals Individuals * …" at bounding box center [358, 356] width 227 height 487
click at [362, 466] on label "Schedule For Later" at bounding box center [393, 467] width 92 height 13
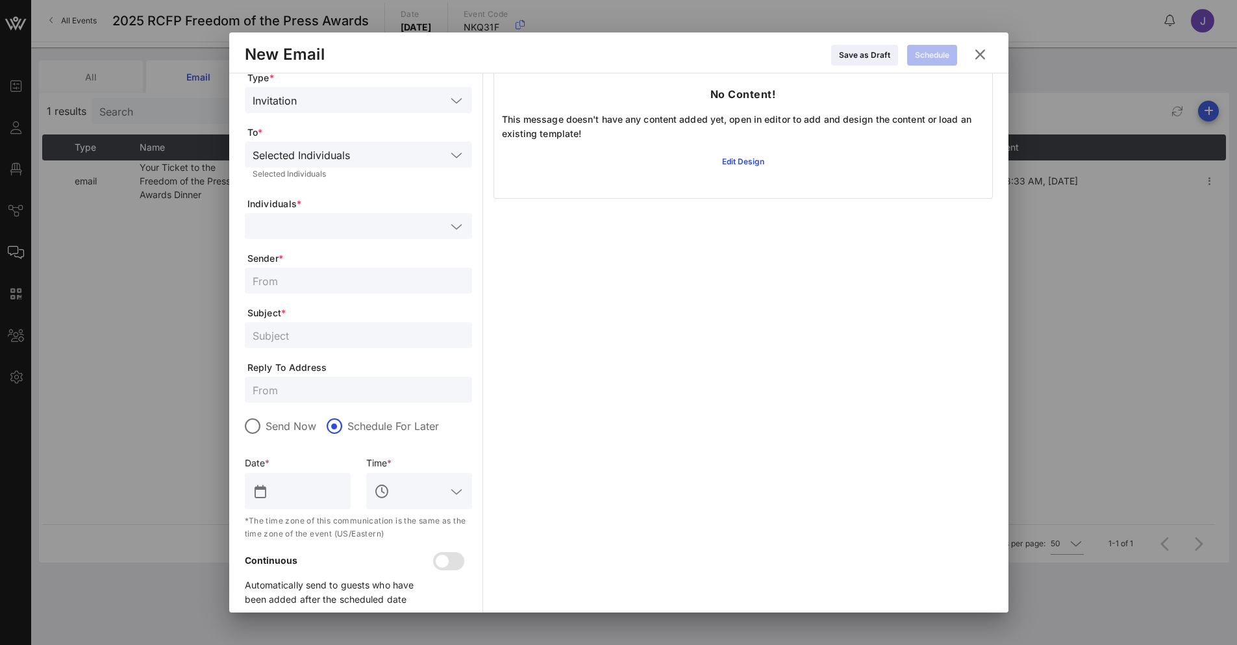
scroll to position [89, 0]
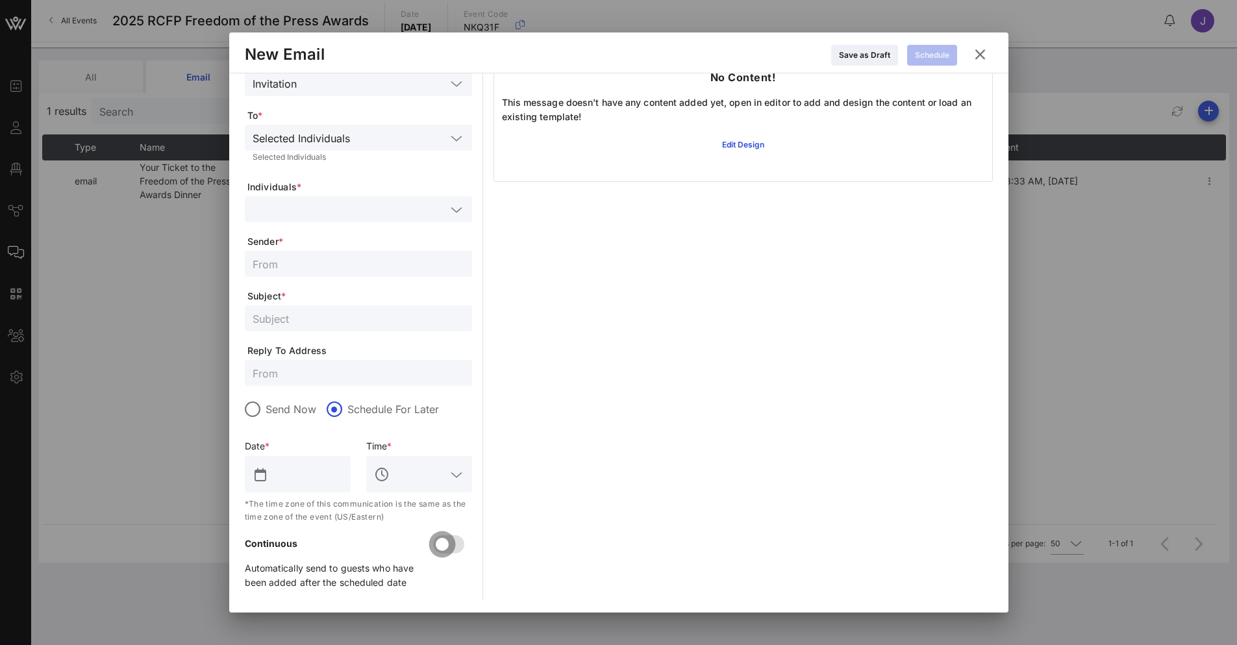
click at [438, 549] on div at bounding box center [442, 544] width 22 height 22
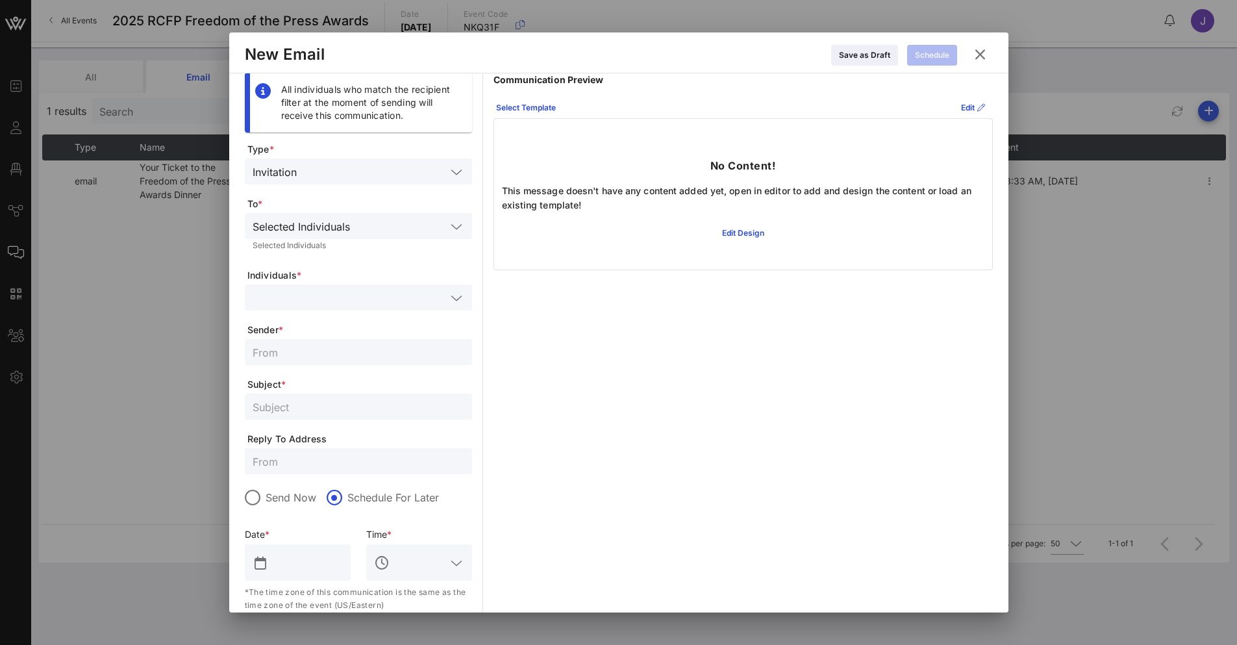
scroll to position [0, 0]
click at [343, 173] on input "text" at bounding box center [374, 172] width 144 height 17
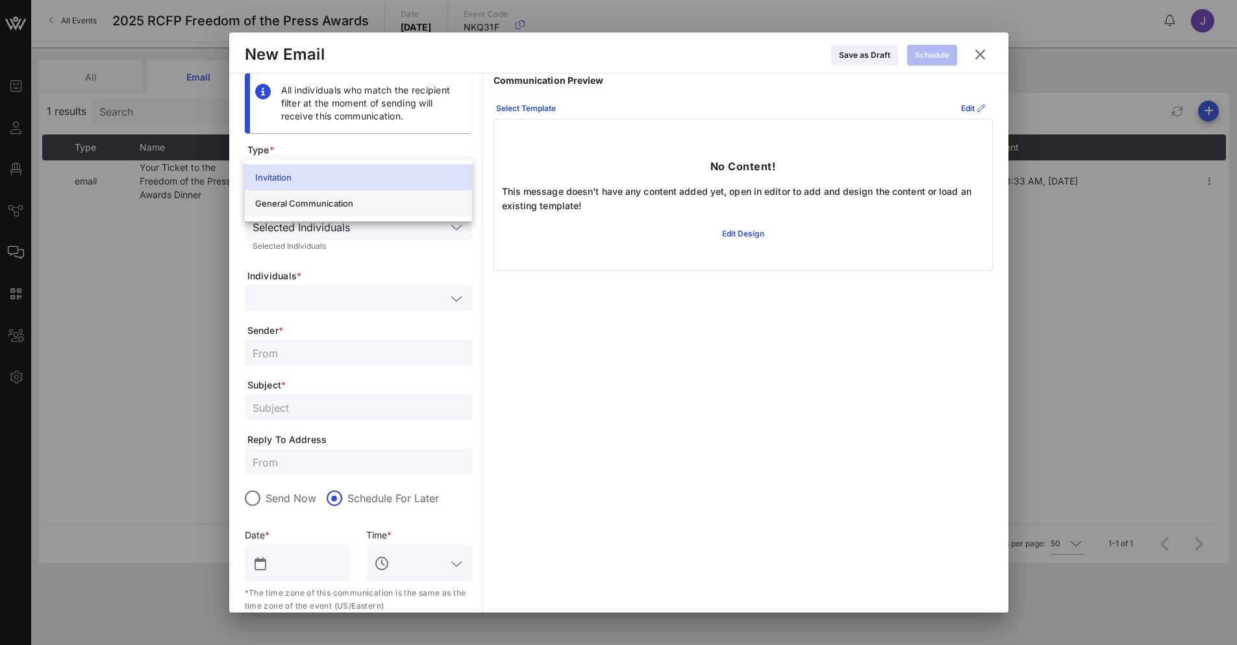
click at [318, 204] on div "General Communication" at bounding box center [358, 203] width 206 height 10
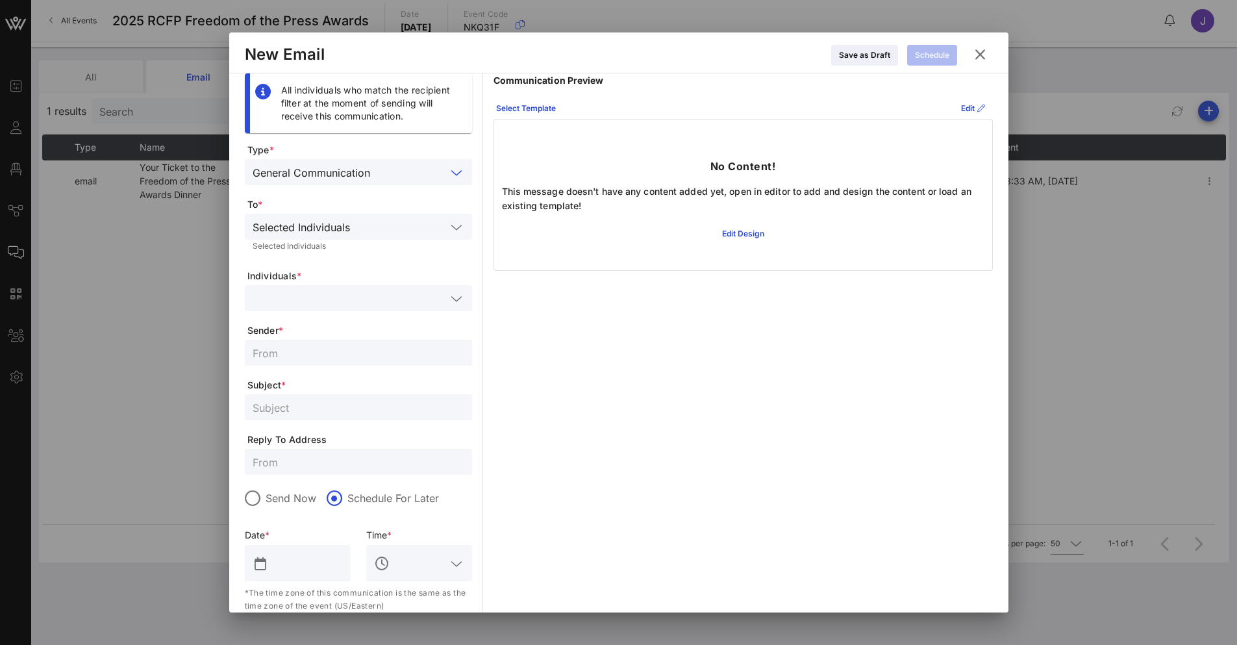
click at [325, 218] on div "Selected Individuals" at bounding box center [349, 226] width 193 height 17
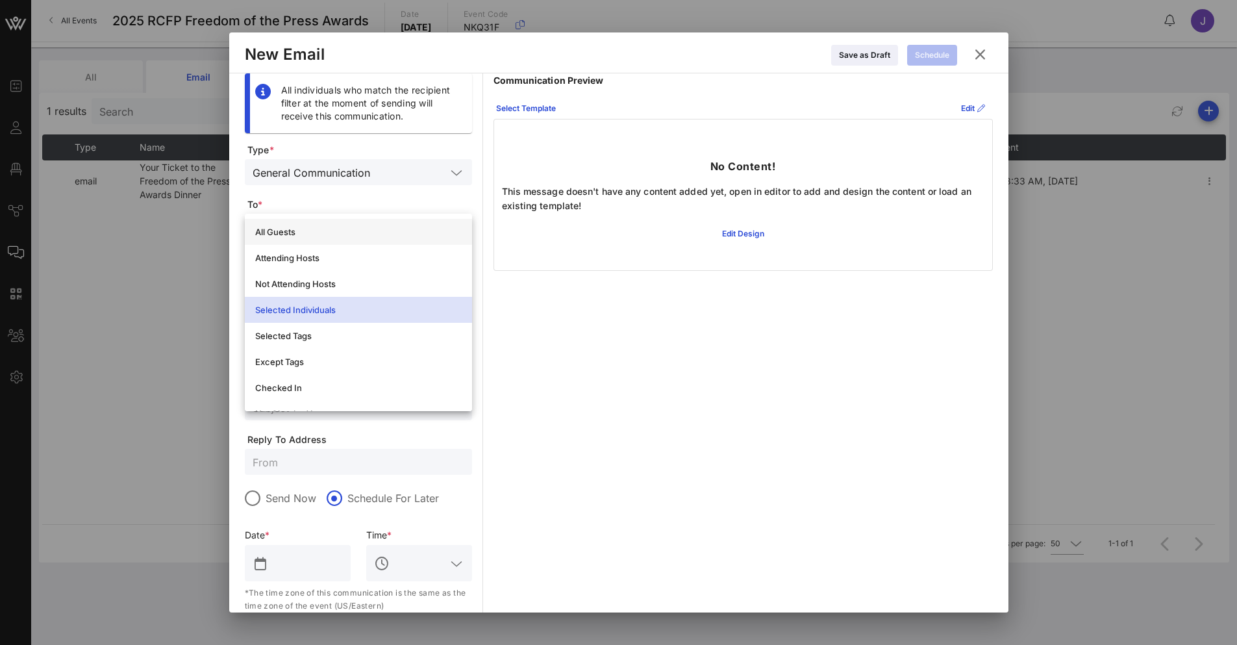
click at [320, 230] on div "All Guests" at bounding box center [358, 232] width 206 height 10
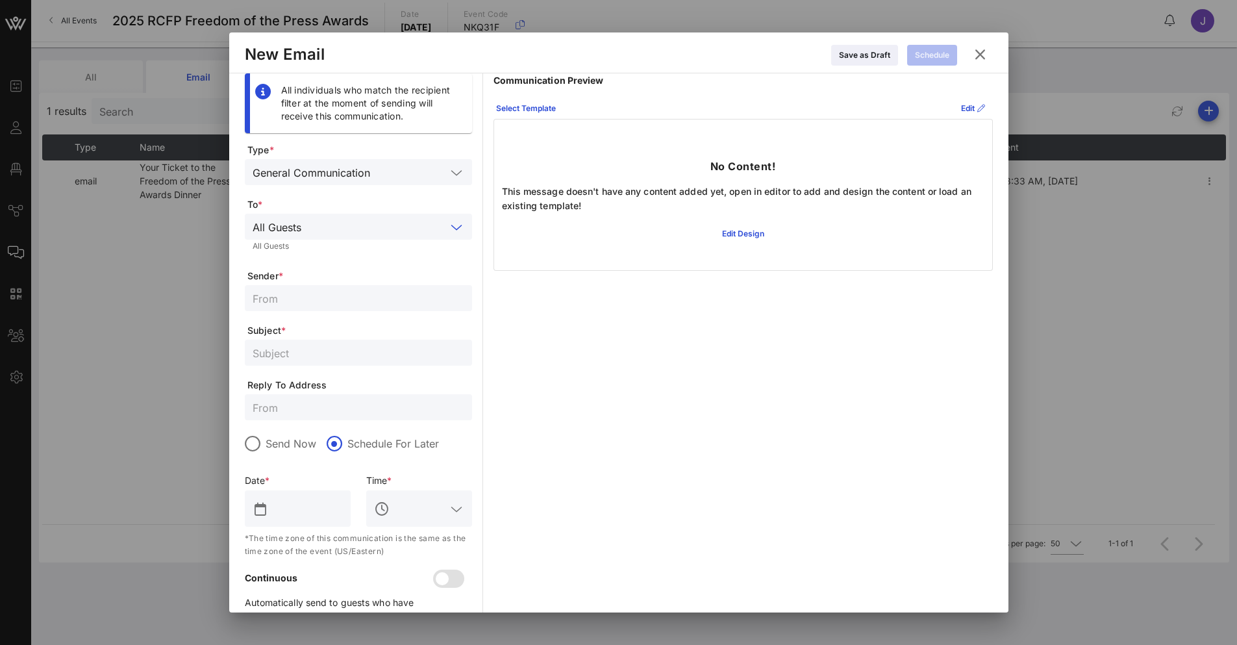
click at [330, 295] on input "text" at bounding box center [359, 298] width 212 height 17
type input "RCFP Awards Dinner"
type input "Dietary Restrictions"
type input "k"
type input "[EMAIL_ADDRESS][DOMAIN_NAME]"
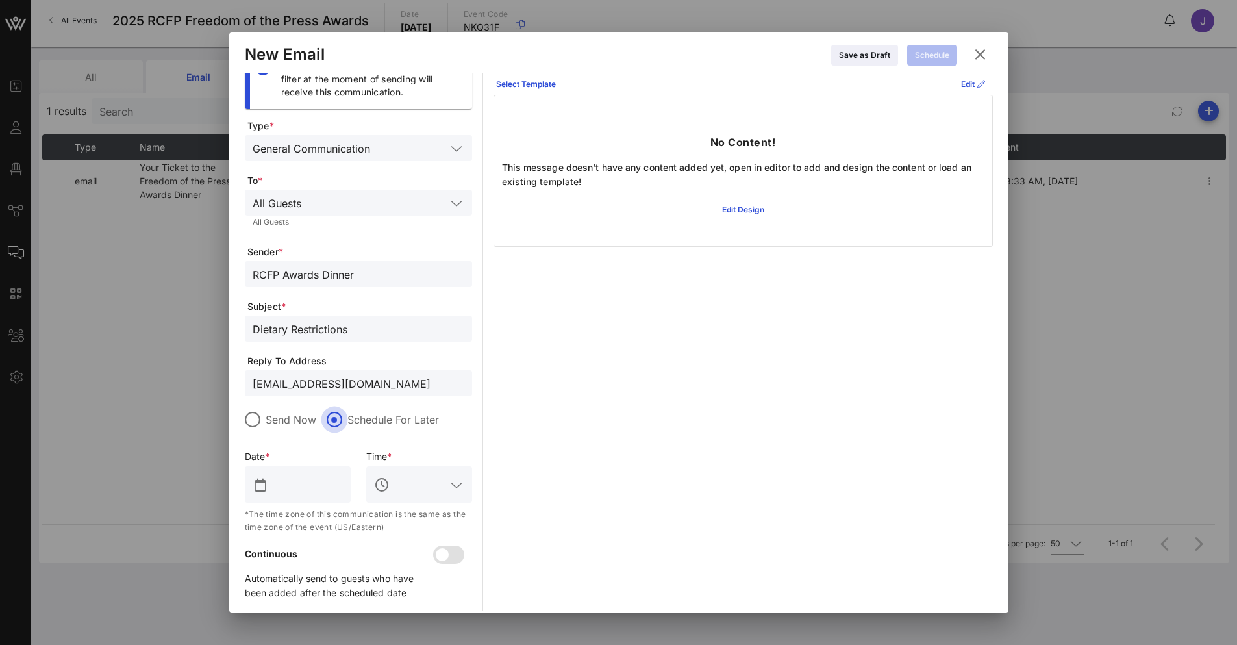
scroll to position [34, 0]
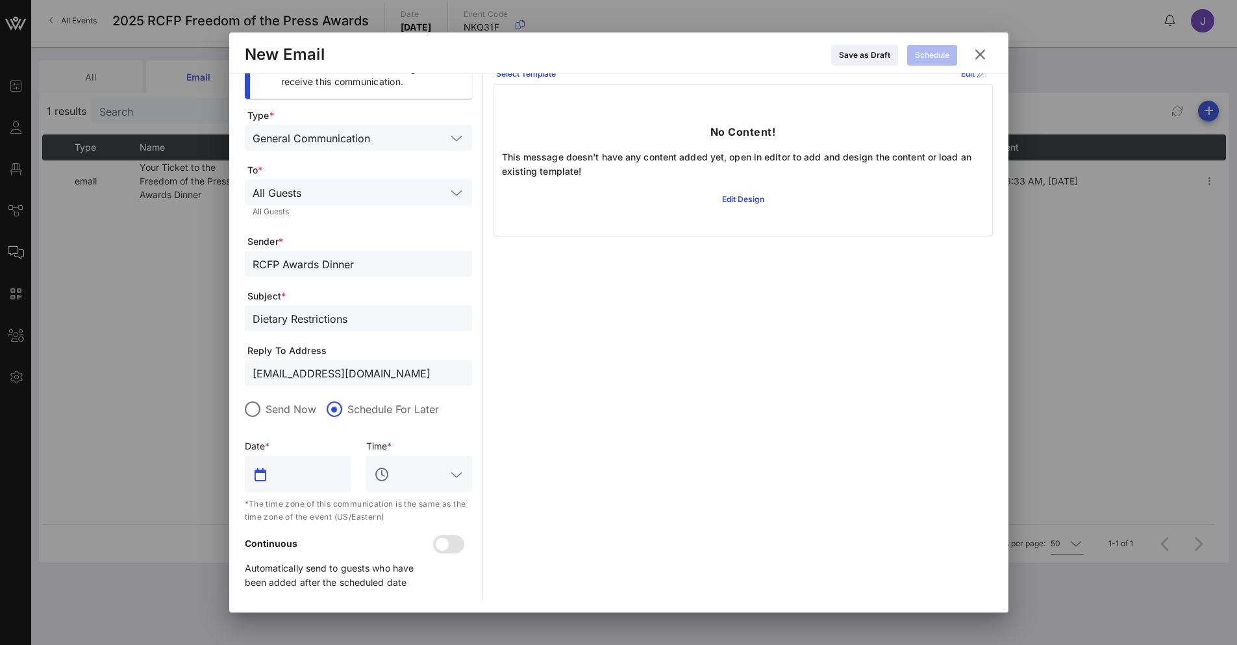
click at [318, 479] on input "text" at bounding box center [307, 473] width 72 height 21
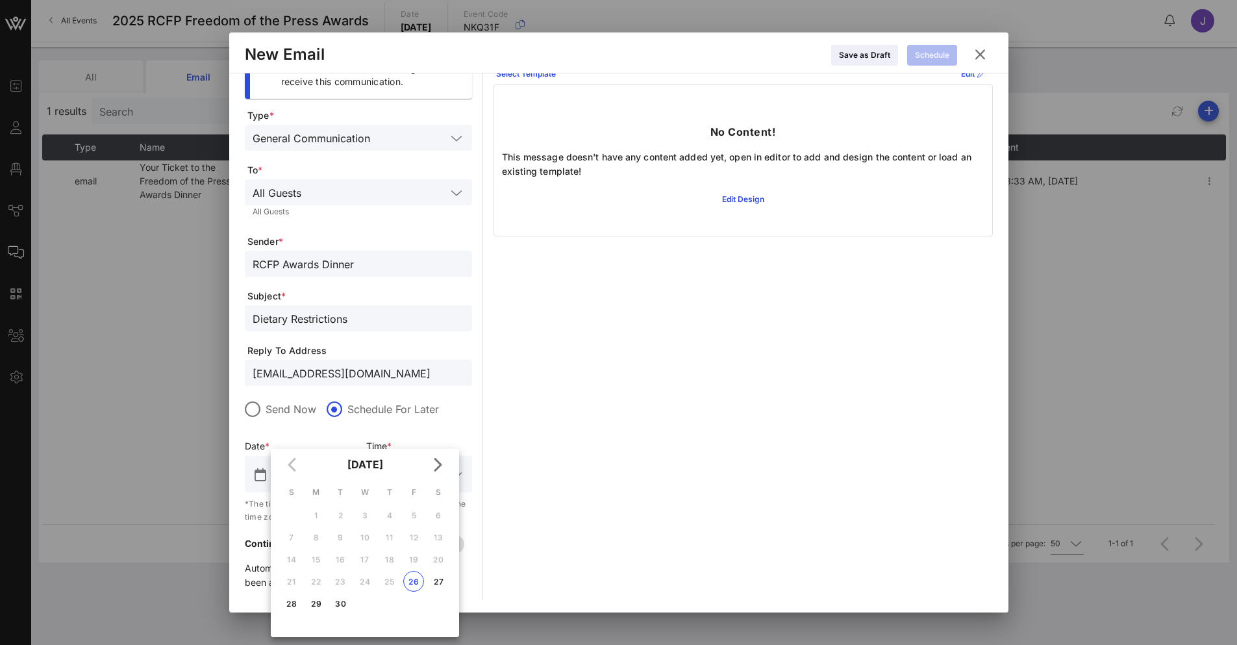
click at [302, 421] on div "Send Now Schedule For Later" at bounding box center [358, 416] width 227 height 30
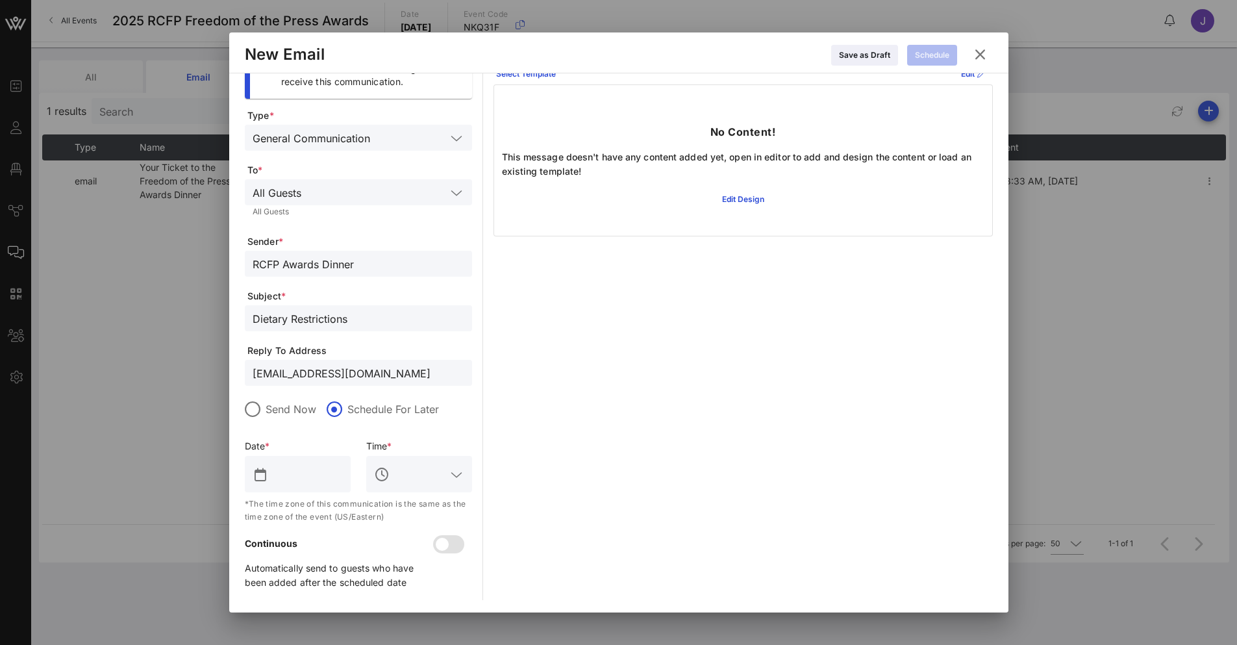
click at [289, 411] on label "Send Now" at bounding box center [290, 408] width 51 height 13
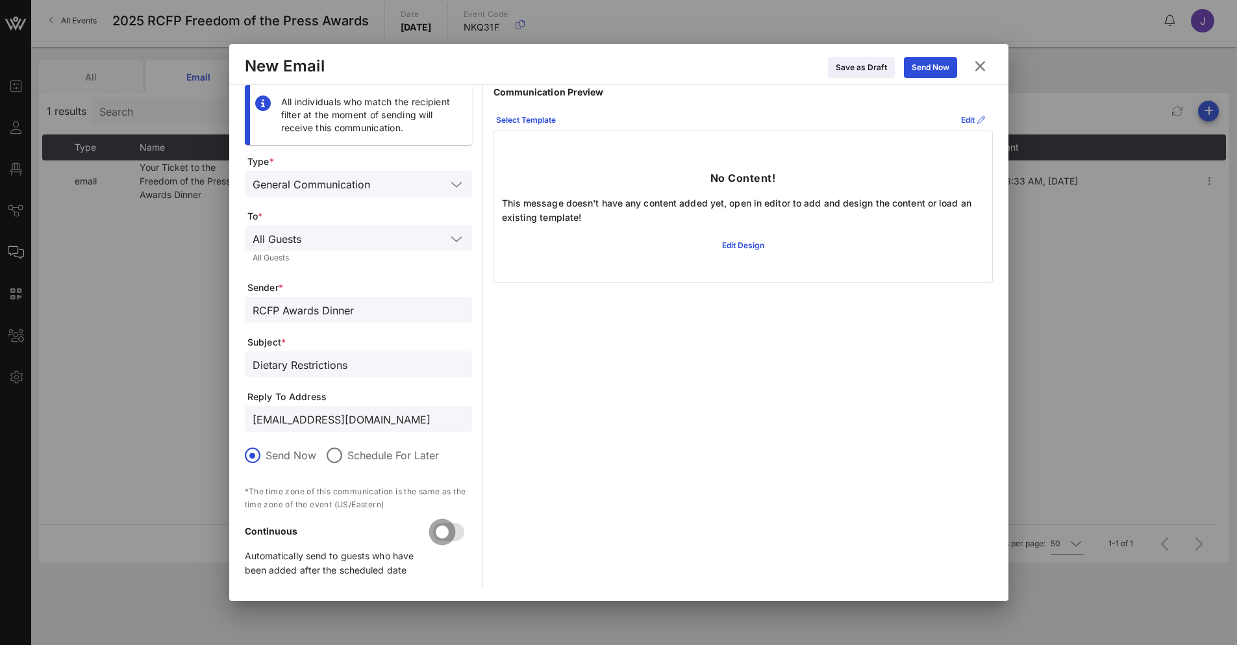
click at [450, 529] on div at bounding box center [442, 532] width 22 height 22
click at [750, 240] on div "Edit Design" at bounding box center [743, 245] width 42 height 13
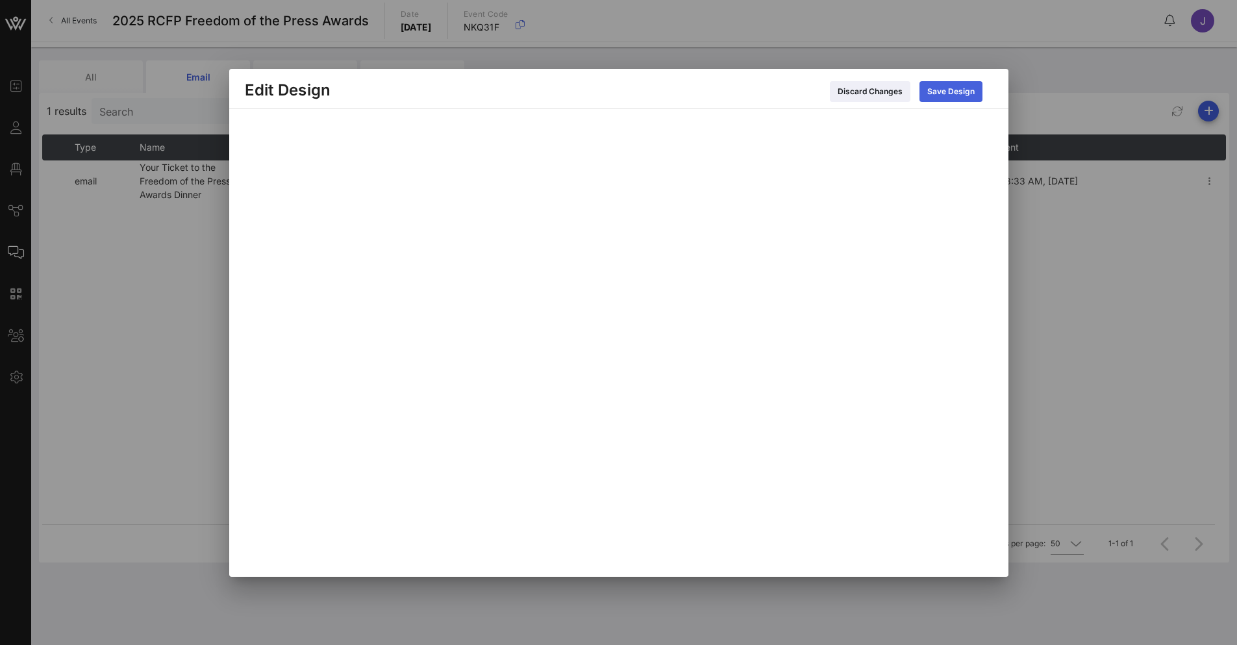
click at [954, 89] on icon at bounding box center [950, 90] width 10 height 9
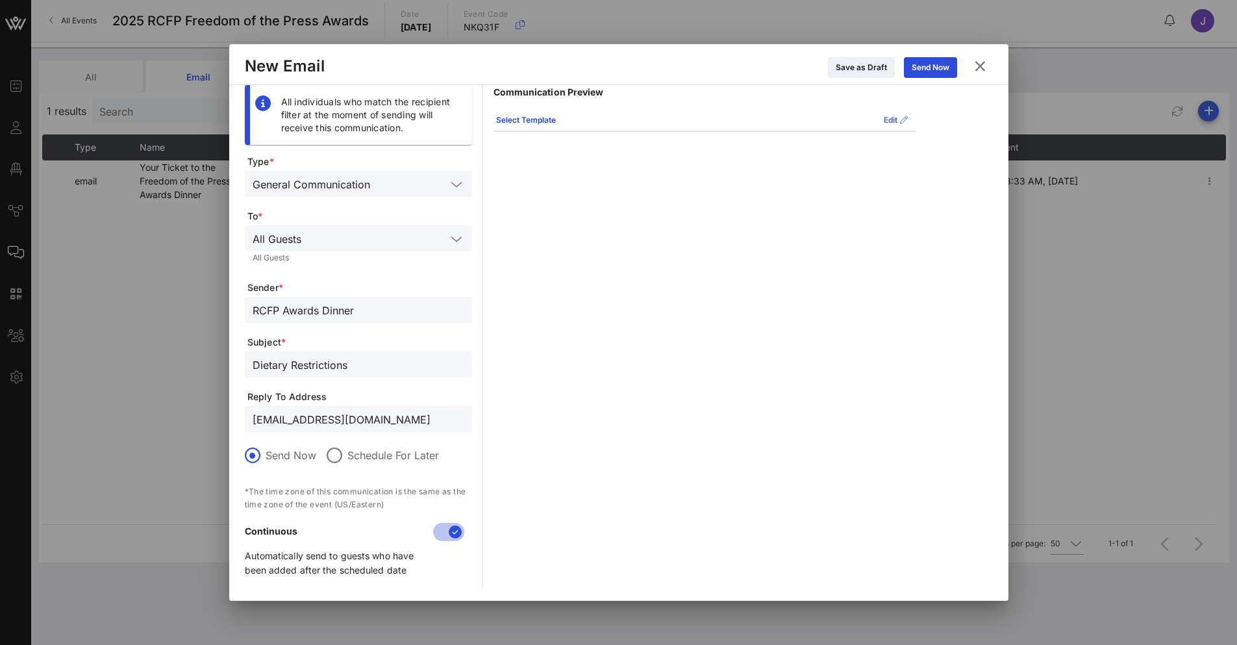
click at [886, 121] on div "Edit" at bounding box center [895, 120] width 24 height 13
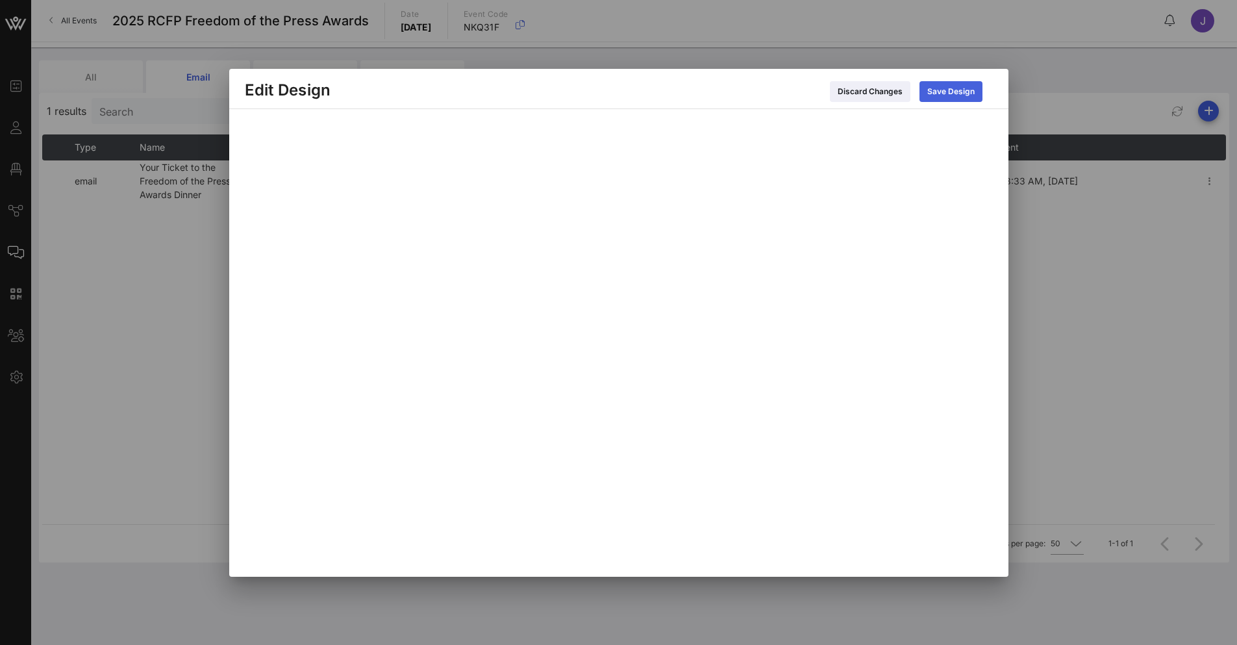
click at [940, 88] on div "Save Design" at bounding box center [950, 91] width 47 height 13
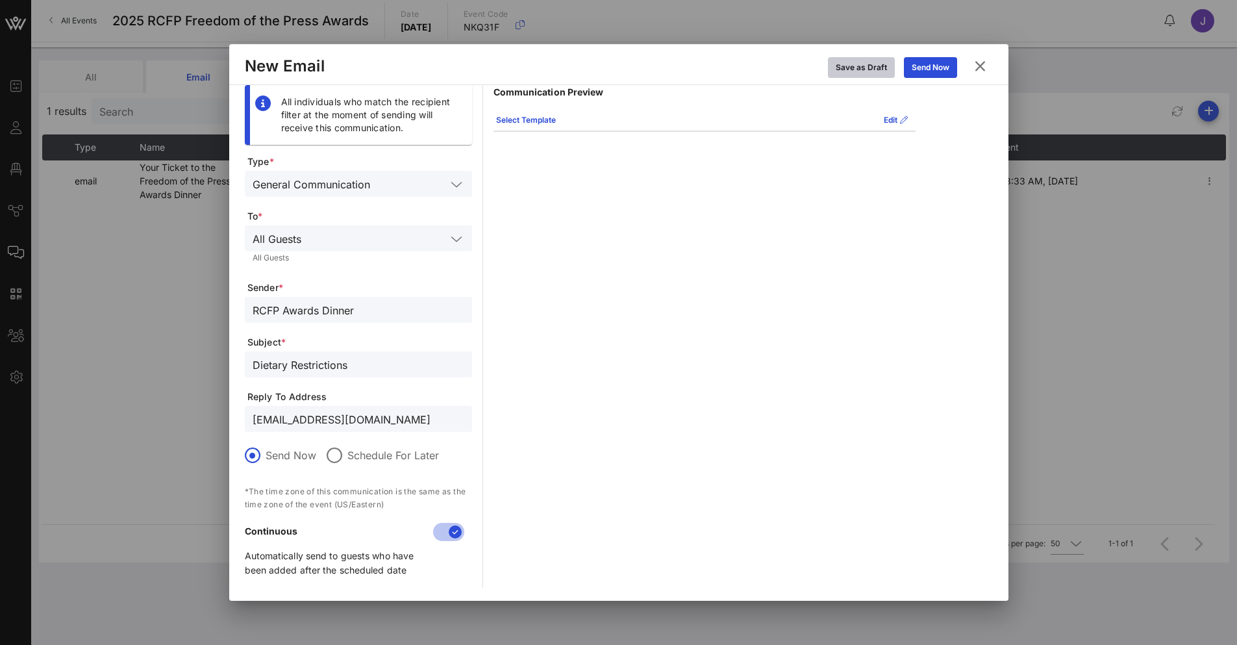
click at [870, 69] on div "Save as Draft" at bounding box center [860, 67] width 51 height 13
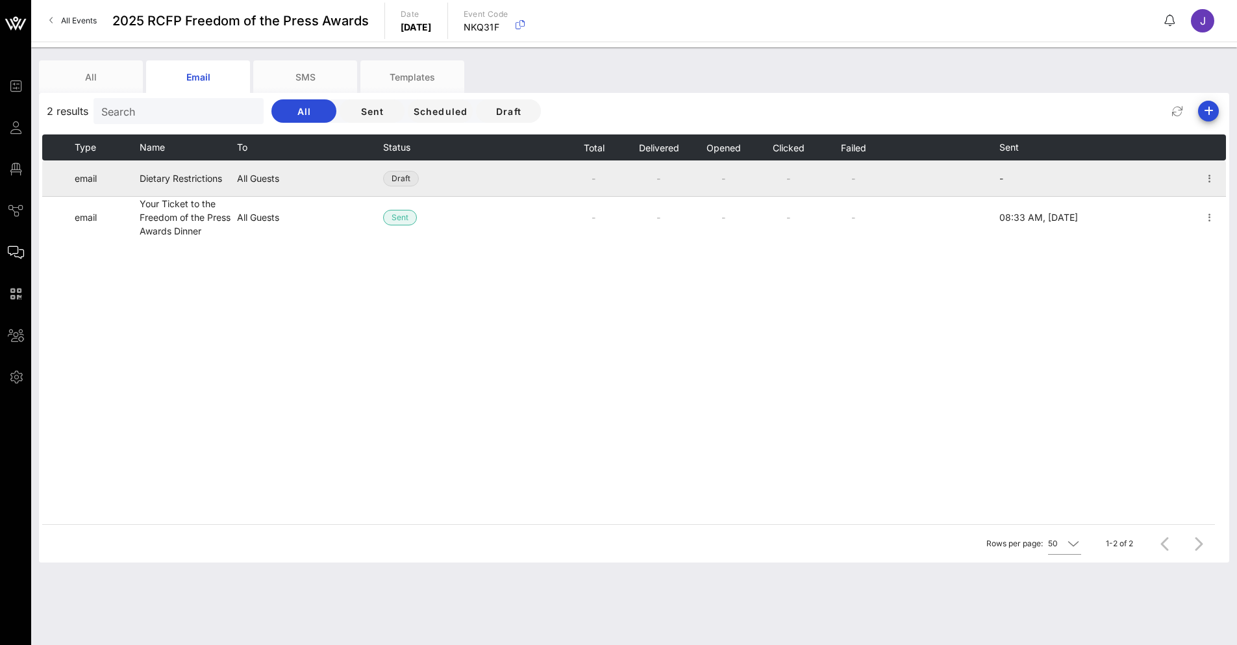
click at [410, 180] on span "Draft" at bounding box center [401, 179] width 36 height 16
click at [1203, 175] on icon "button" at bounding box center [1210, 179] width 16 height 16
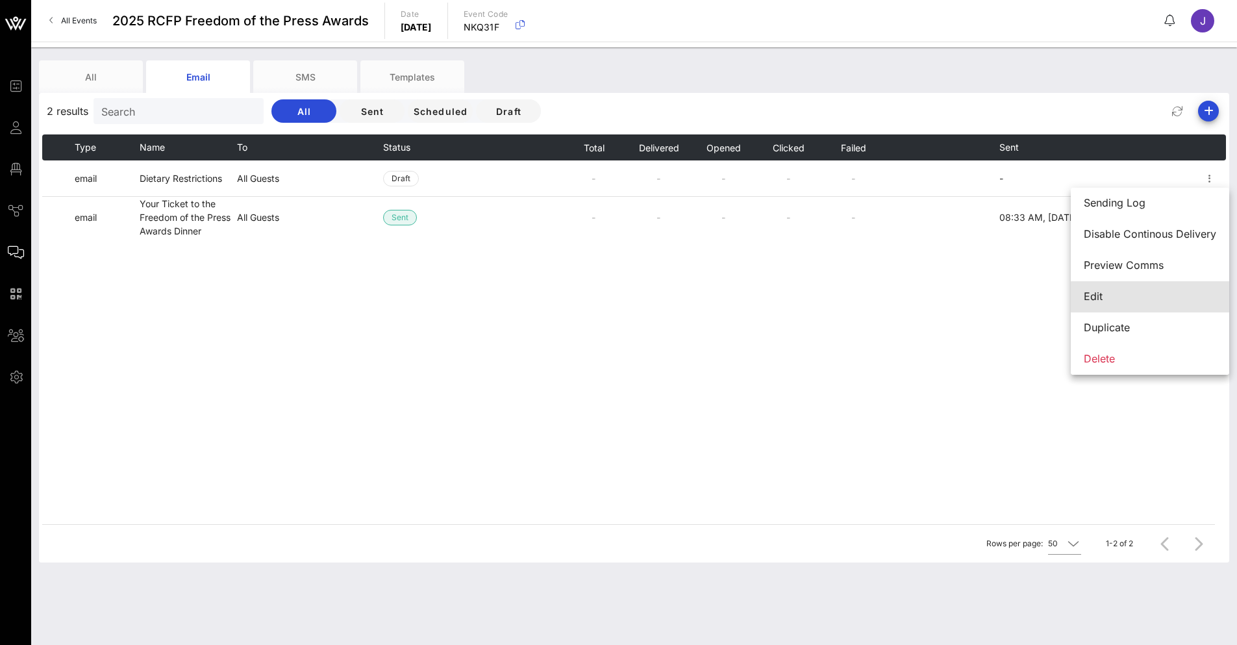
click at [1107, 295] on div "Edit" at bounding box center [1149, 296] width 132 height 12
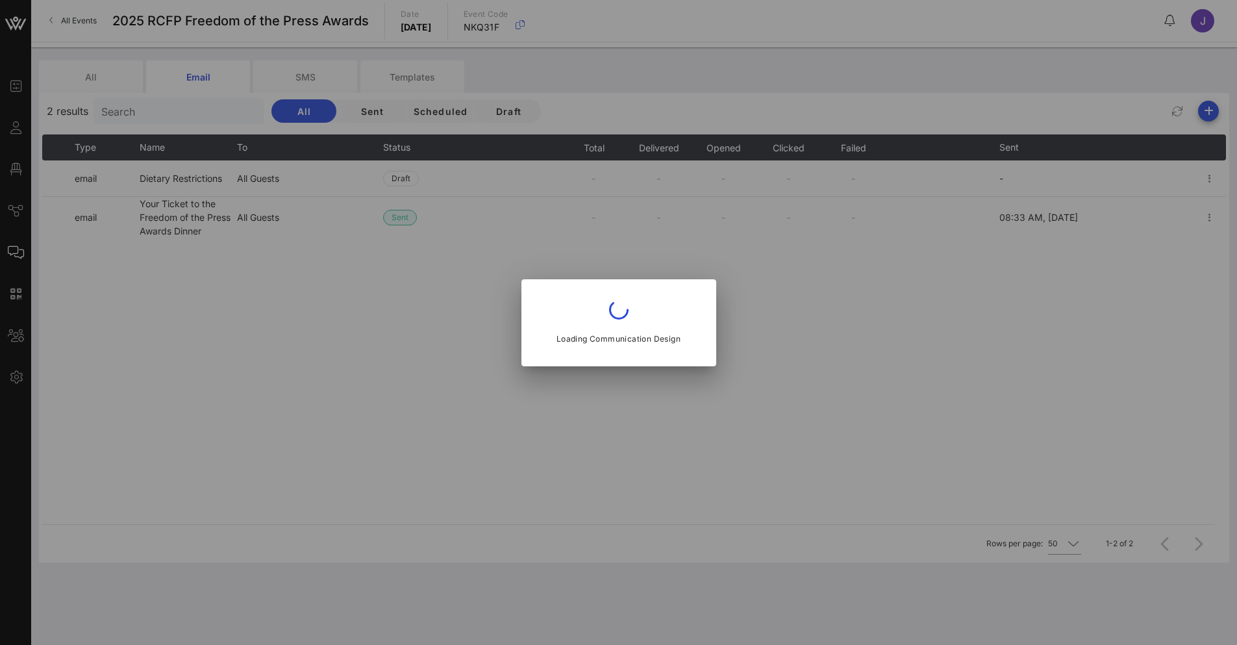
type input "RCFP Awards Dinner"
type input "Dietary Restrictions"
type input "[EMAIL_ADDRESS][DOMAIN_NAME]"
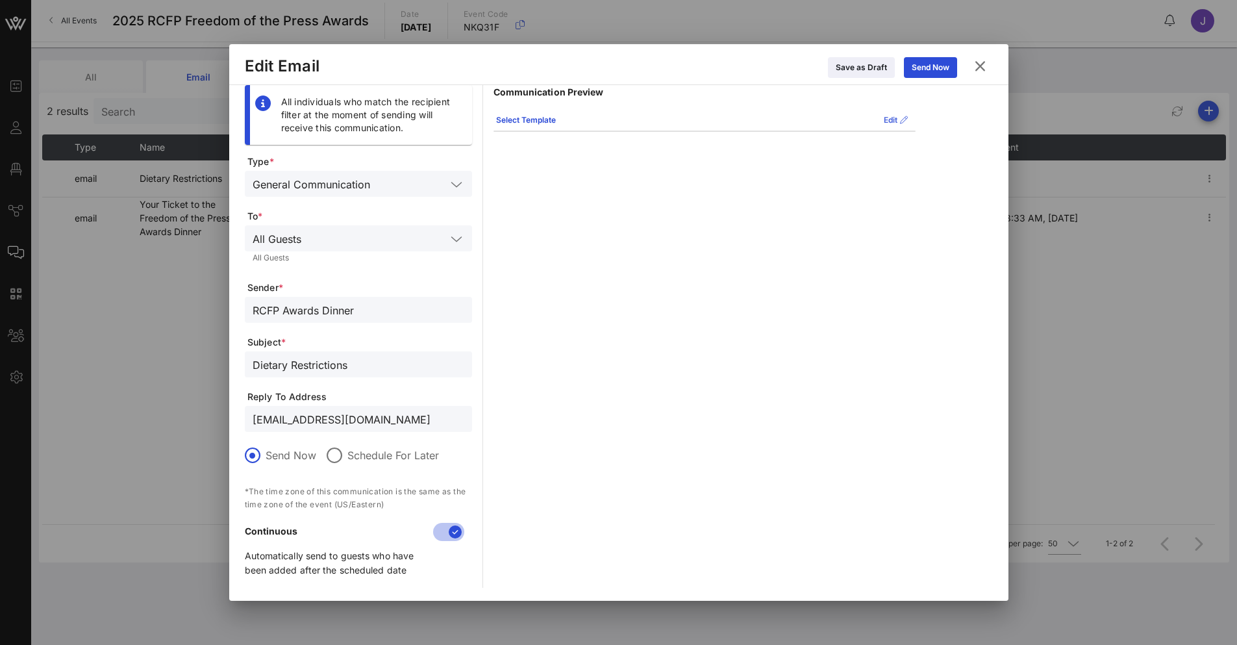
click at [880, 123] on button "Edit" at bounding box center [896, 120] width 40 height 21
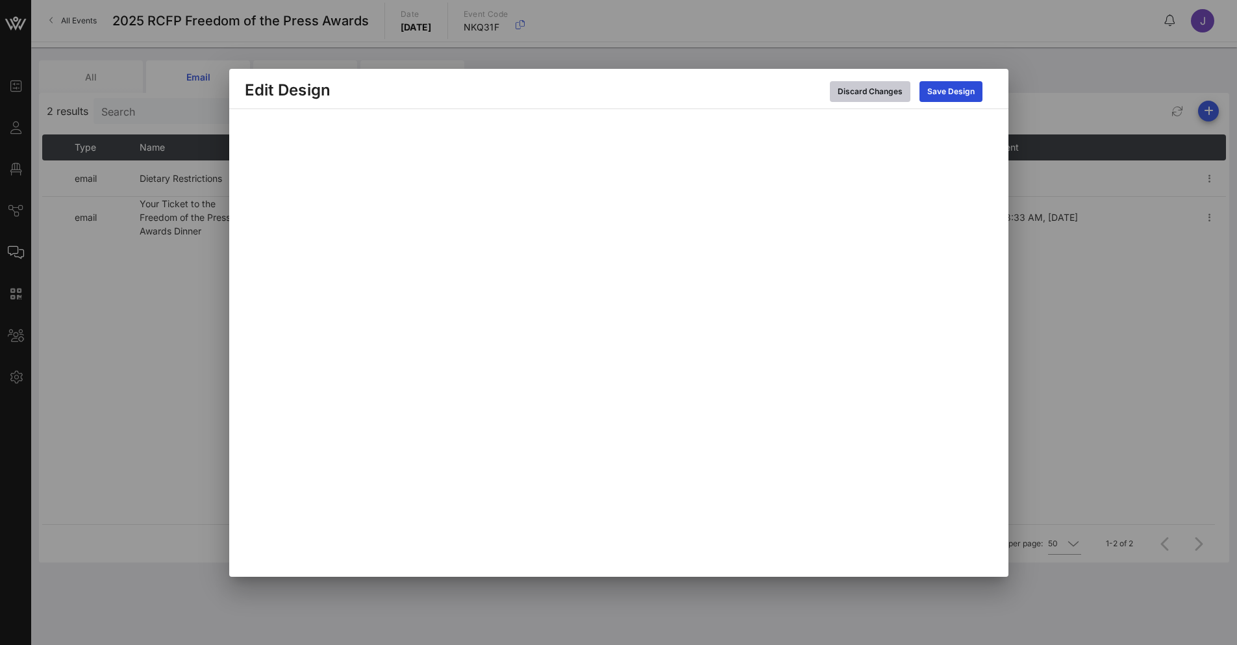
click at [896, 93] on div "Discard Changes" at bounding box center [869, 91] width 65 height 13
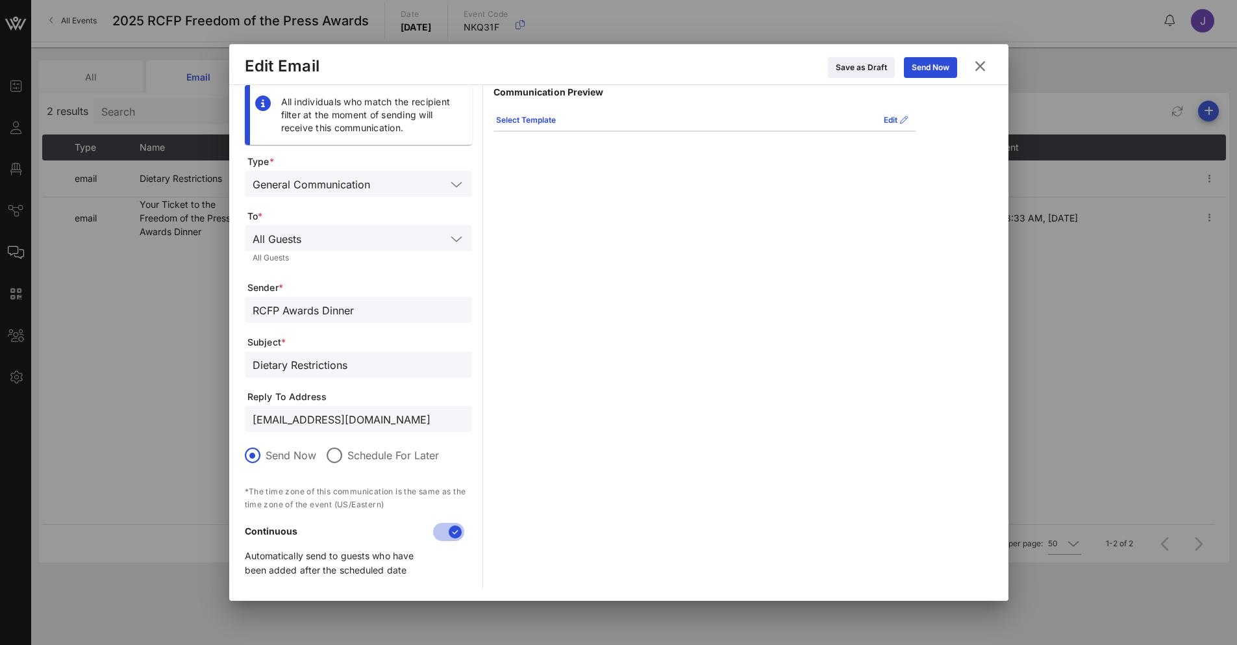
click at [977, 65] on icon at bounding box center [980, 66] width 18 height 16
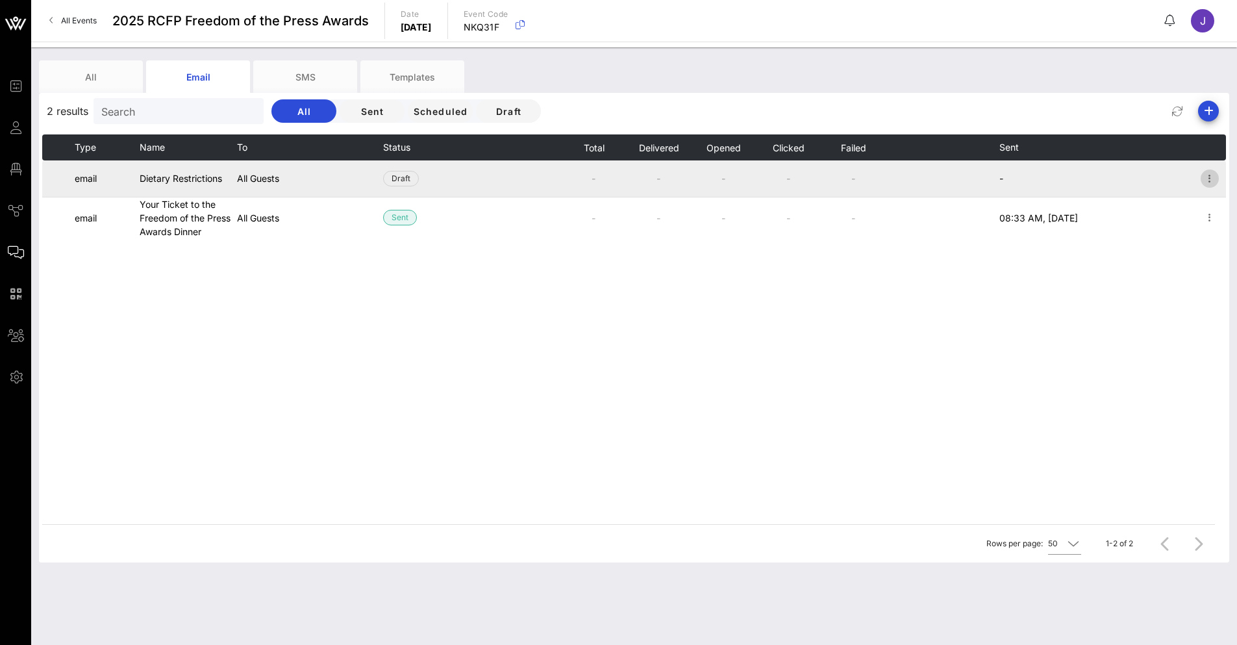
click at [1203, 179] on icon "button" at bounding box center [1210, 179] width 16 height 16
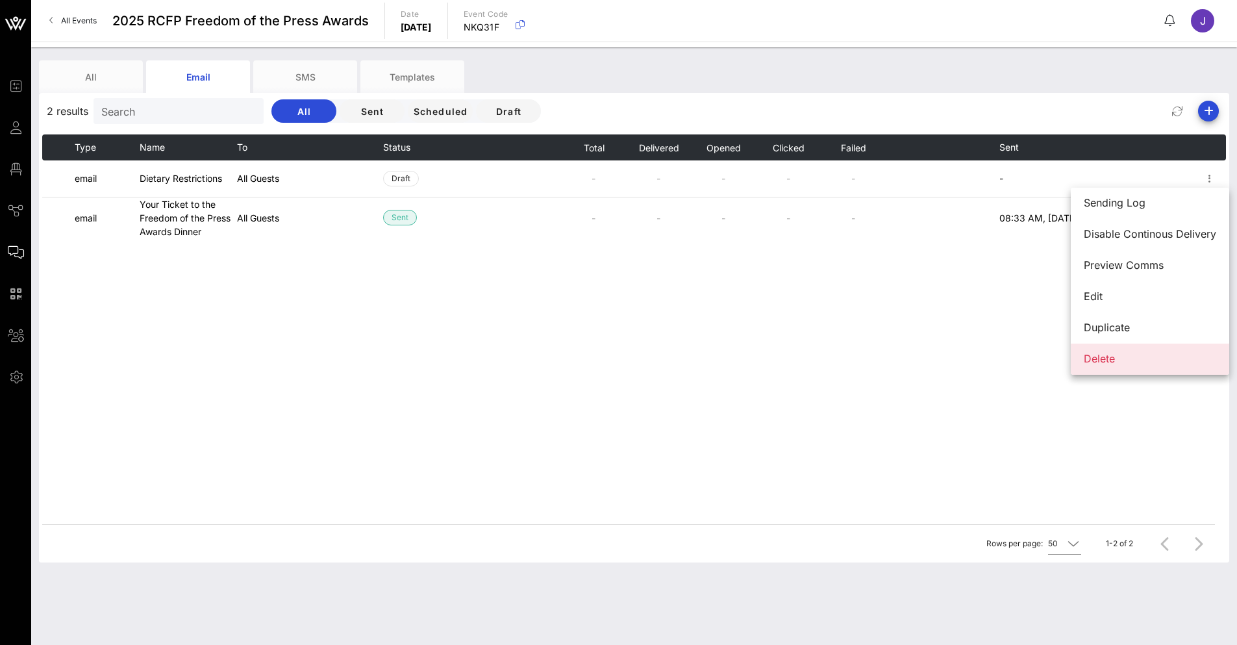
click at [1105, 362] on div "Delete" at bounding box center [1149, 358] width 132 height 12
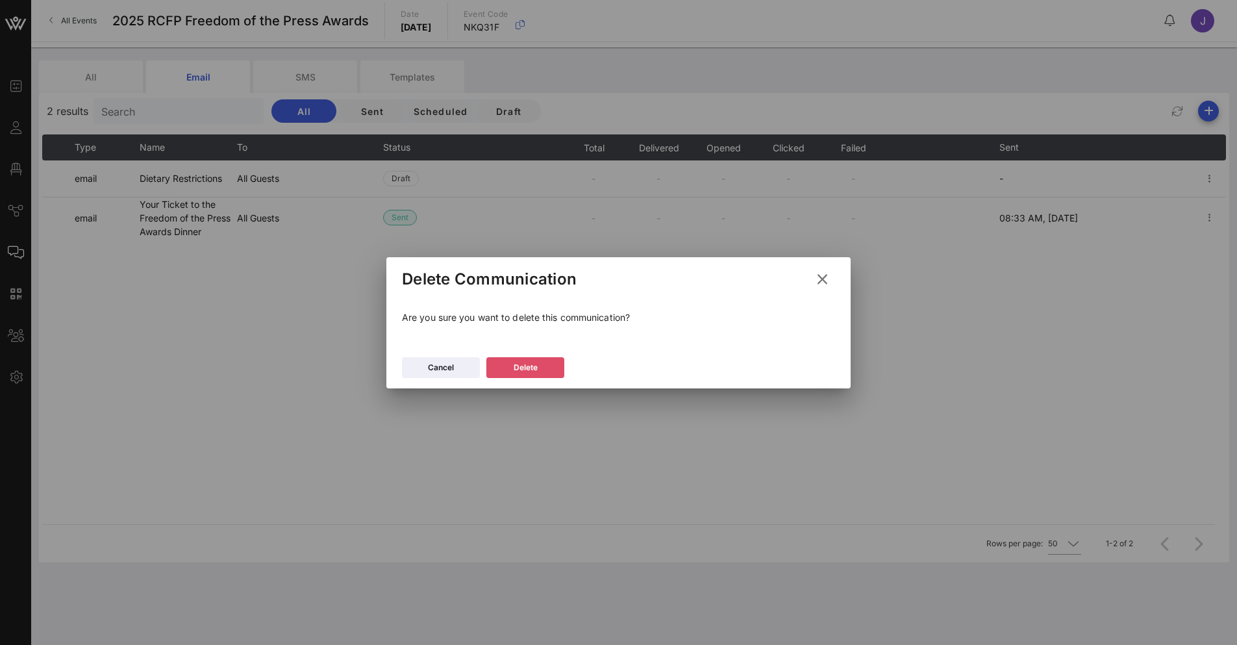
click at [537, 367] on div "Delete" at bounding box center [525, 367] width 24 height 13
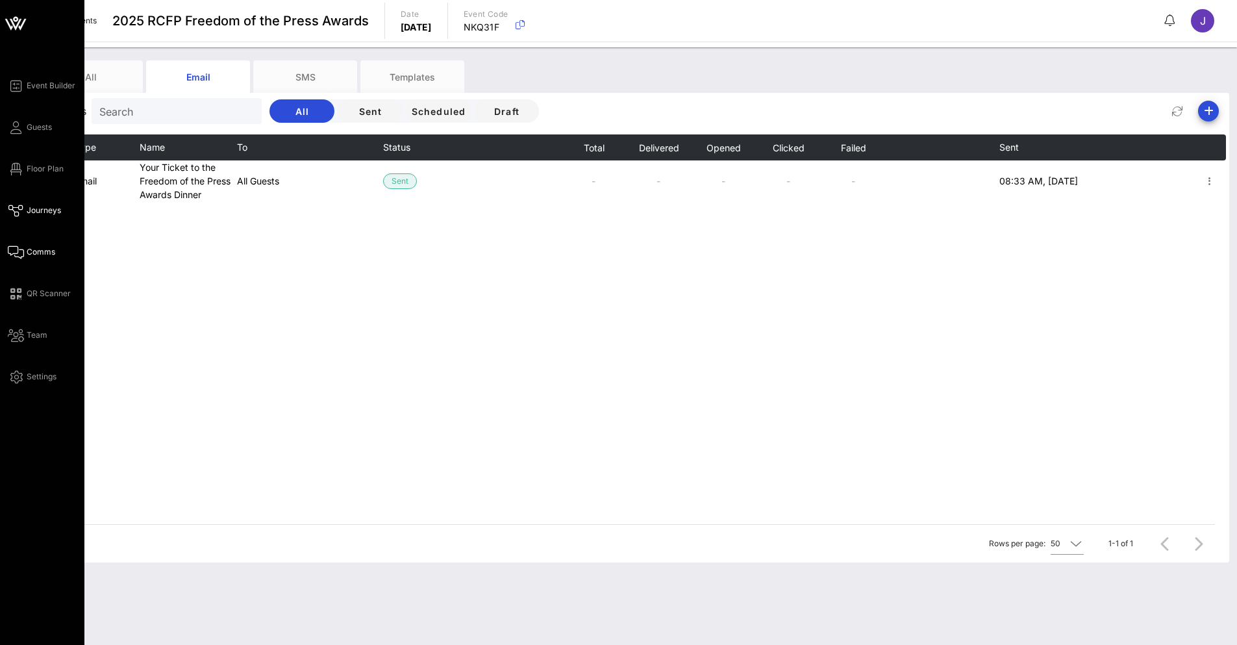
click at [31, 204] on link "Journeys" at bounding box center [34, 211] width 53 height 16
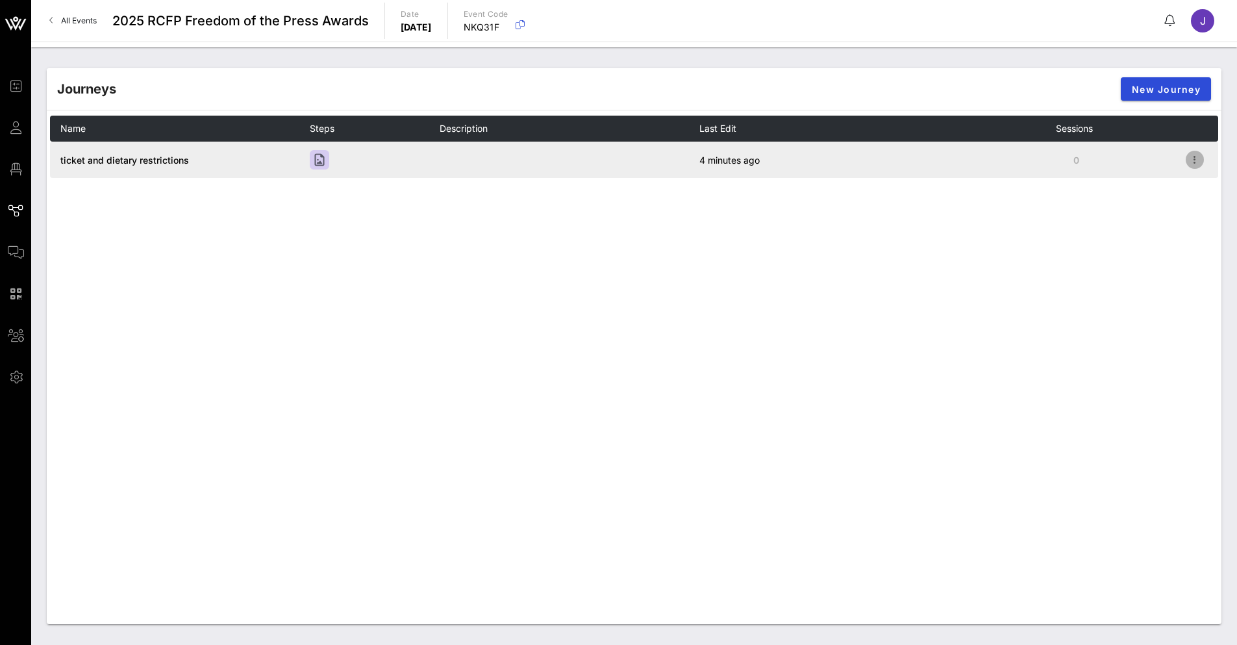
click at [1191, 166] on icon "button" at bounding box center [1195, 160] width 16 height 16
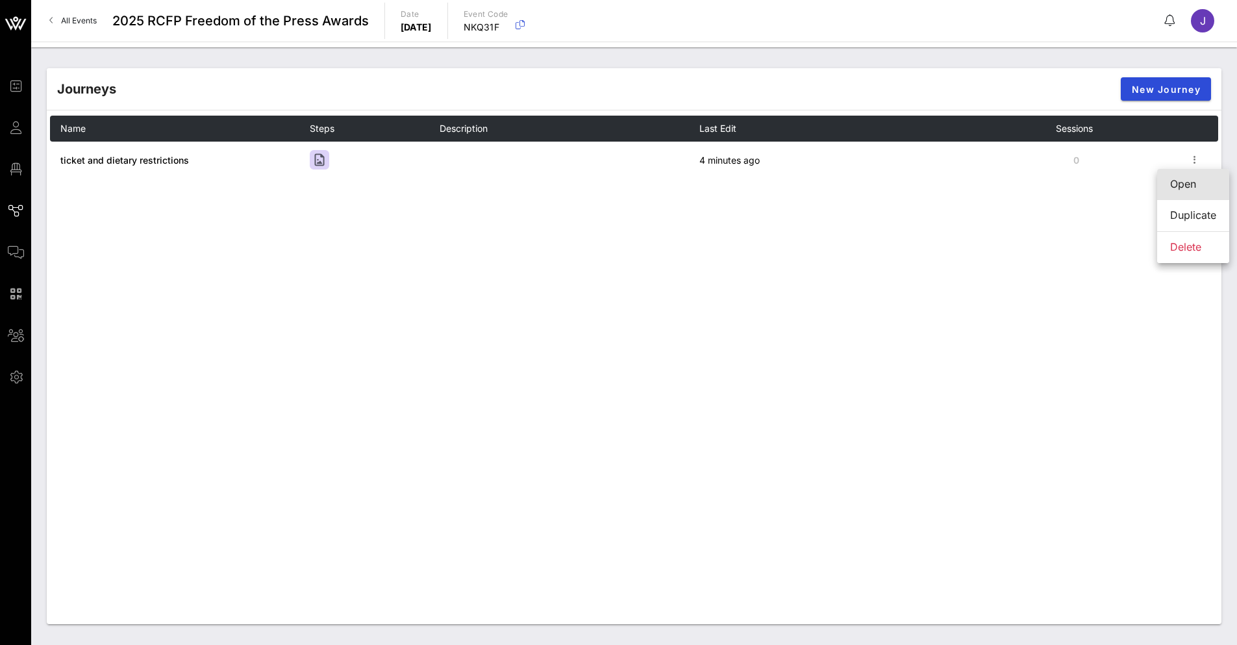
click at [1192, 188] on div "Open" at bounding box center [1193, 184] width 46 height 12
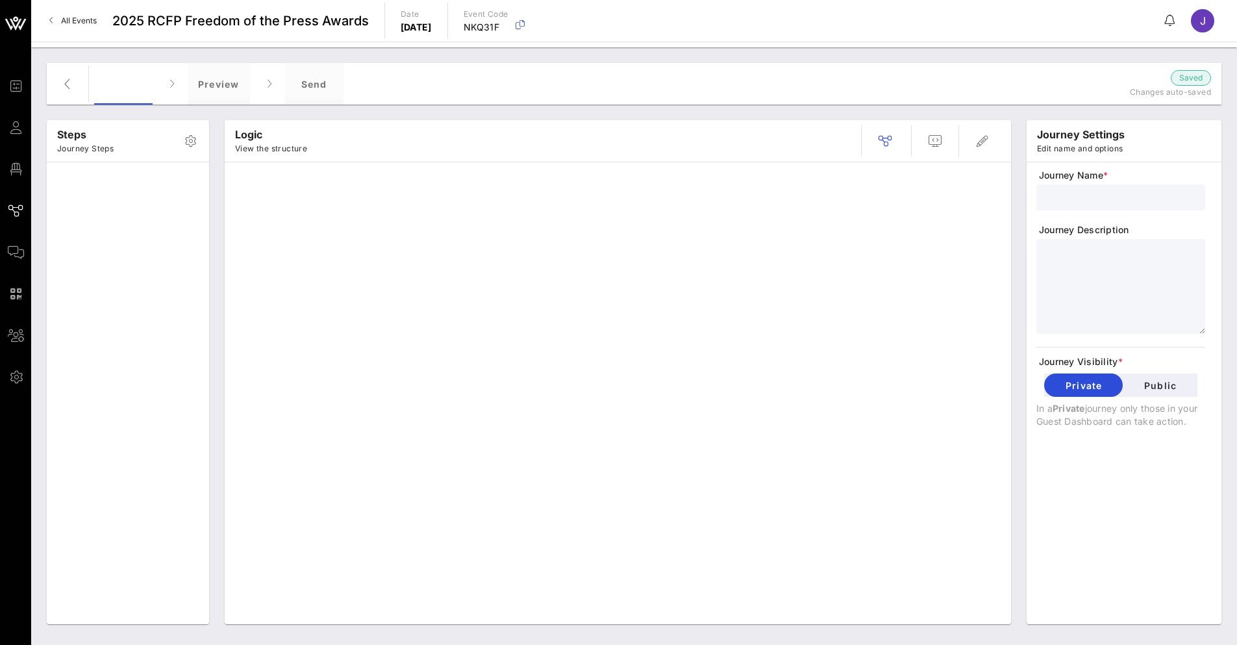
type input "ticket and dietary restrictions"
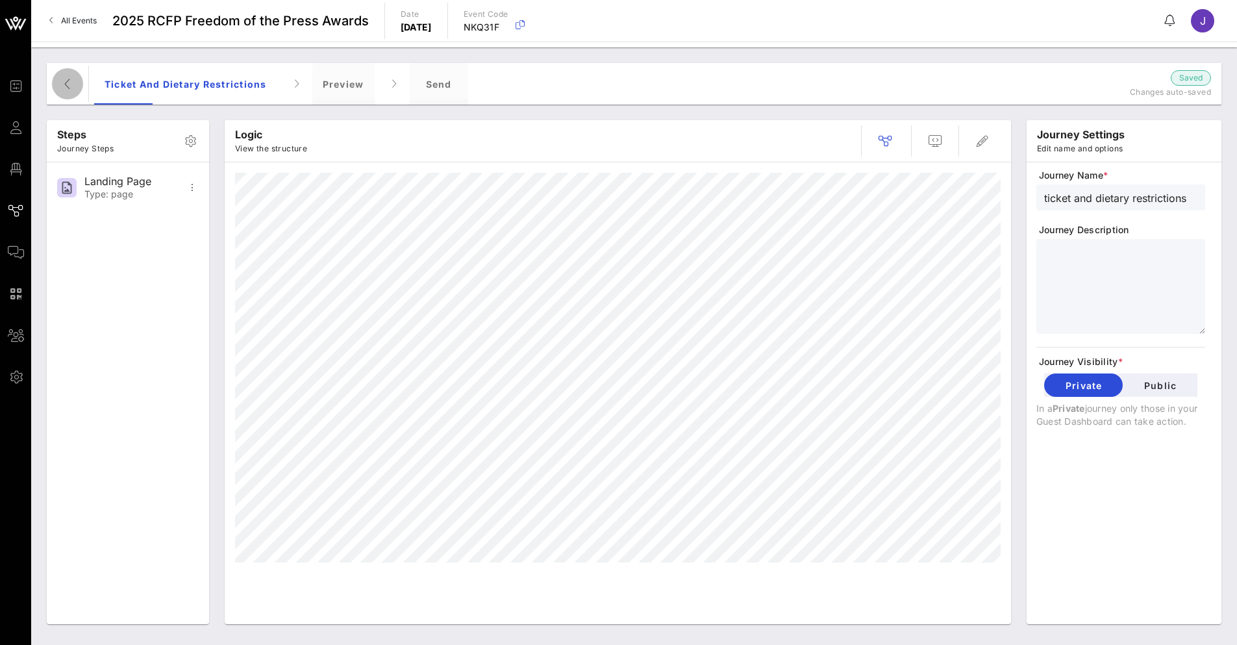
click at [69, 80] on icon "button" at bounding box center [68, 84] width 16 height 16
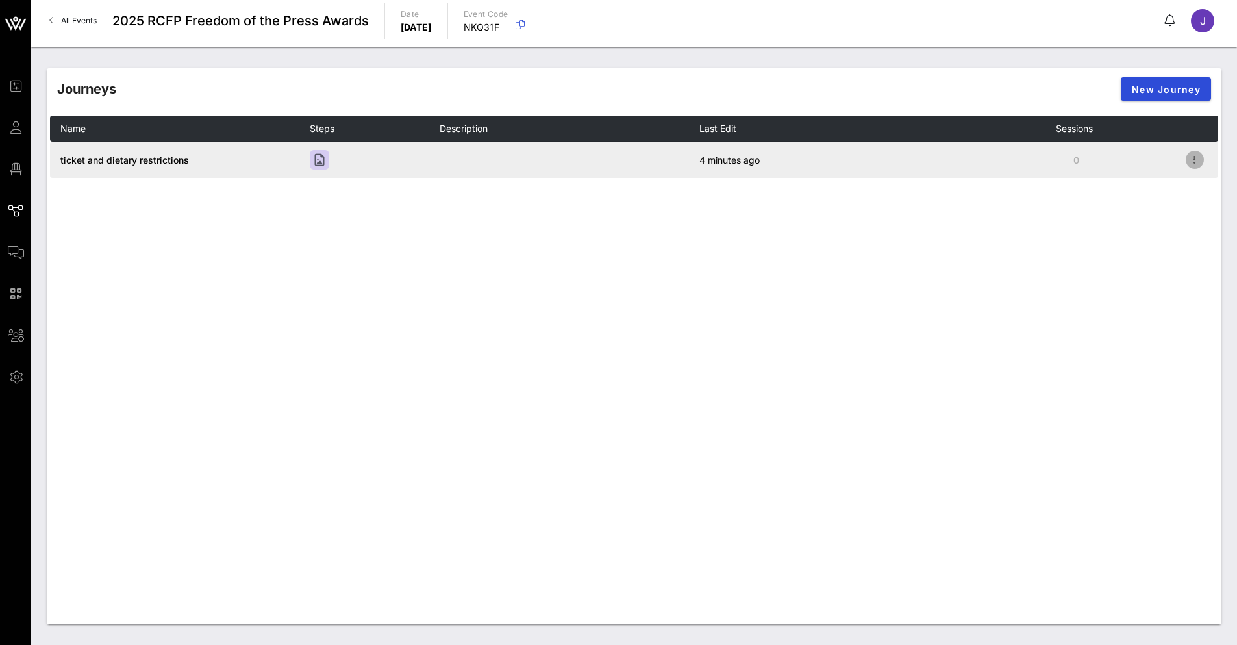
click at [1197, 162] on icon "button" at bounding box center [1195, 160] width 16 height 16
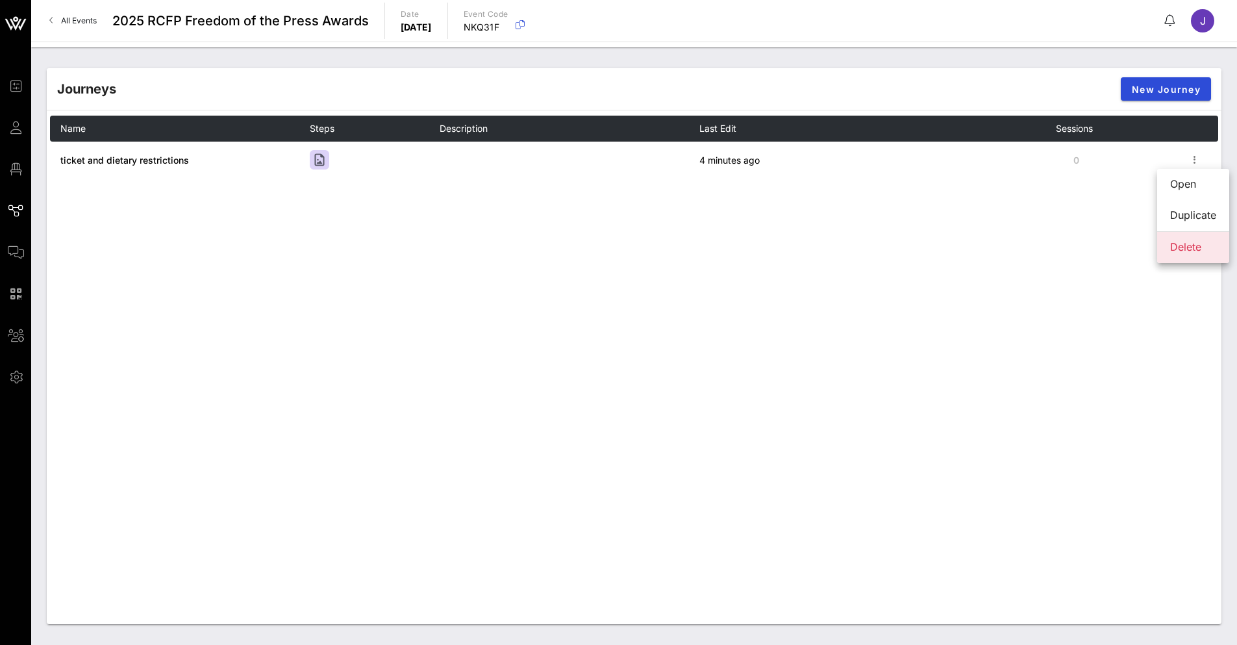
drag, startPoint x: 1191, startPoint y: 239, endPoint x: 1191, endPoint y: 245, distance: 6.5
click at [1191, 245] on div "Delete" at bounding box center [1193, 247] width 46 height 28
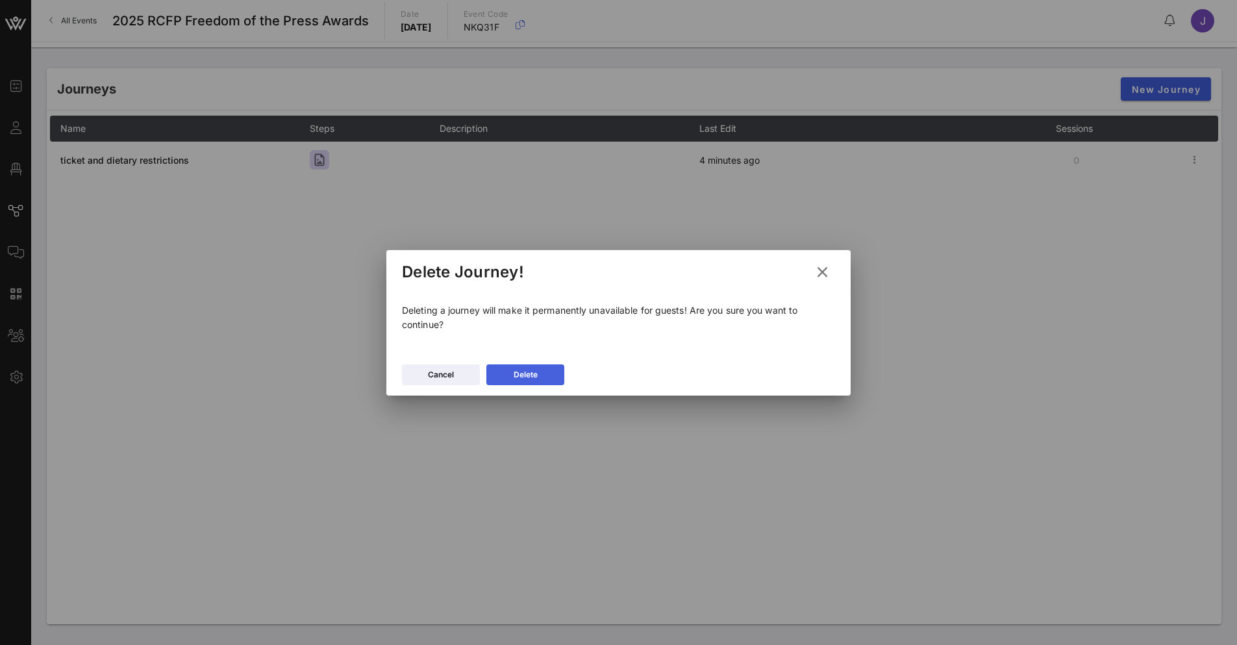
click at [541, 384] on button "Delete" at bounding box center [525, 374] width 78 height 21
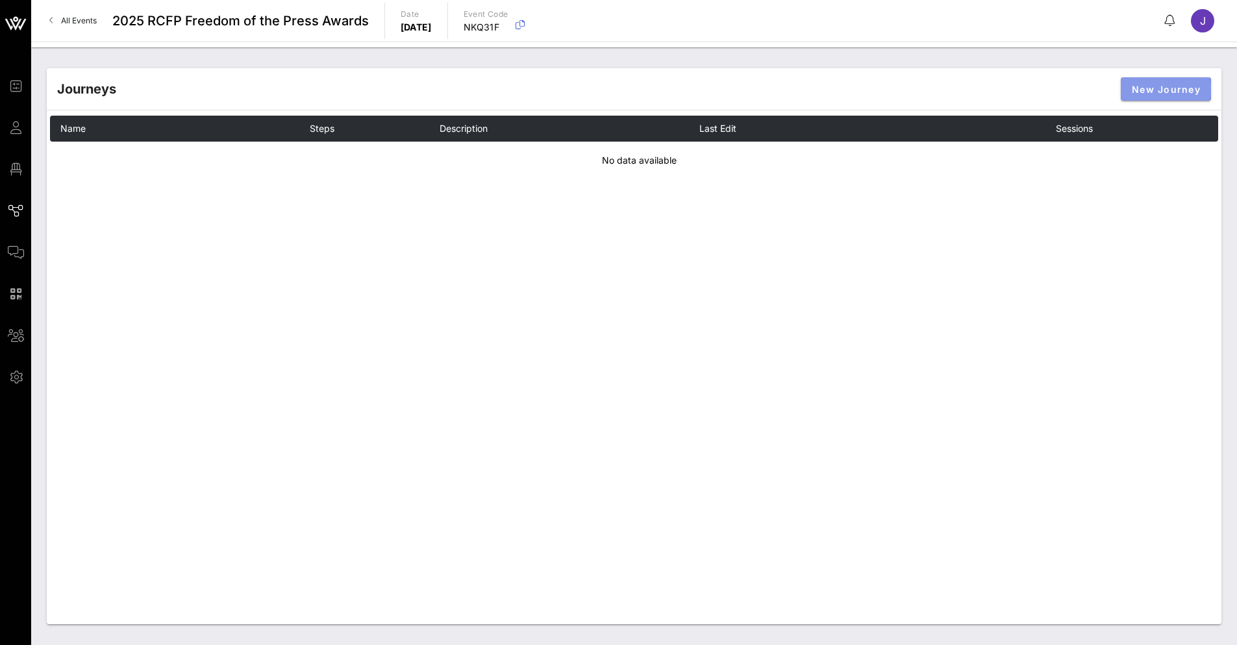
click at [1169, 90] on span "New Journey" at bounding box center [1165, 89] width 69 height 11
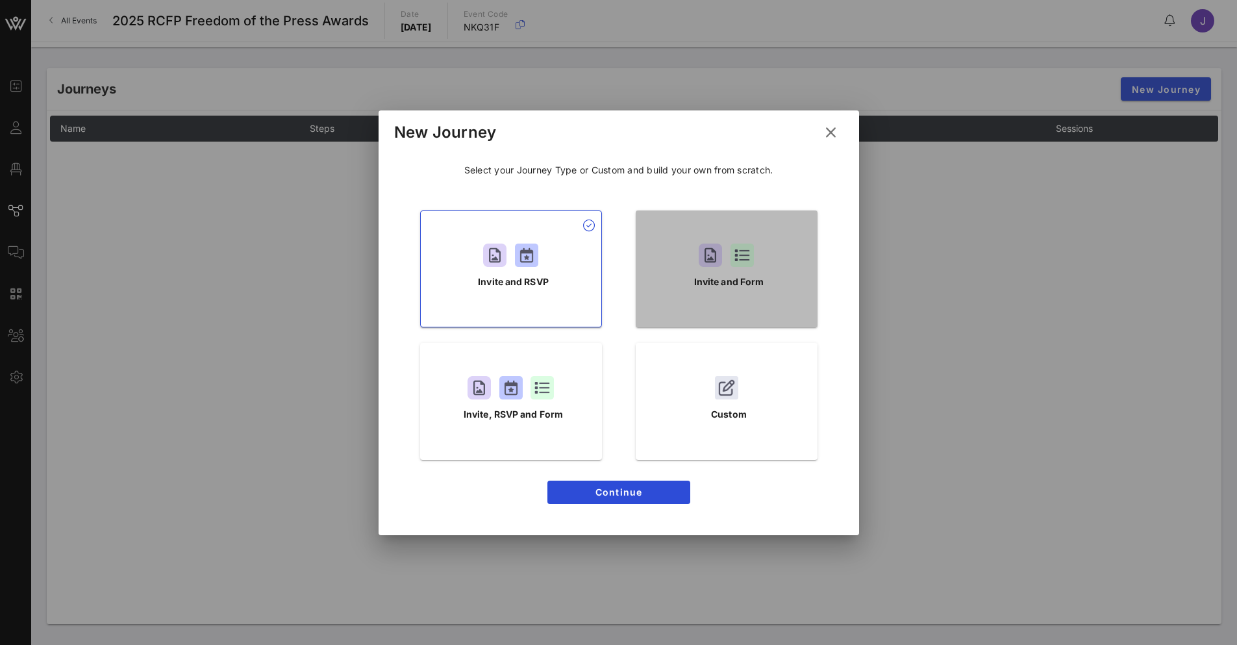
click at [739, 284] on p "Invite and Form" at bounding box center [729, 282] width 70 height 14
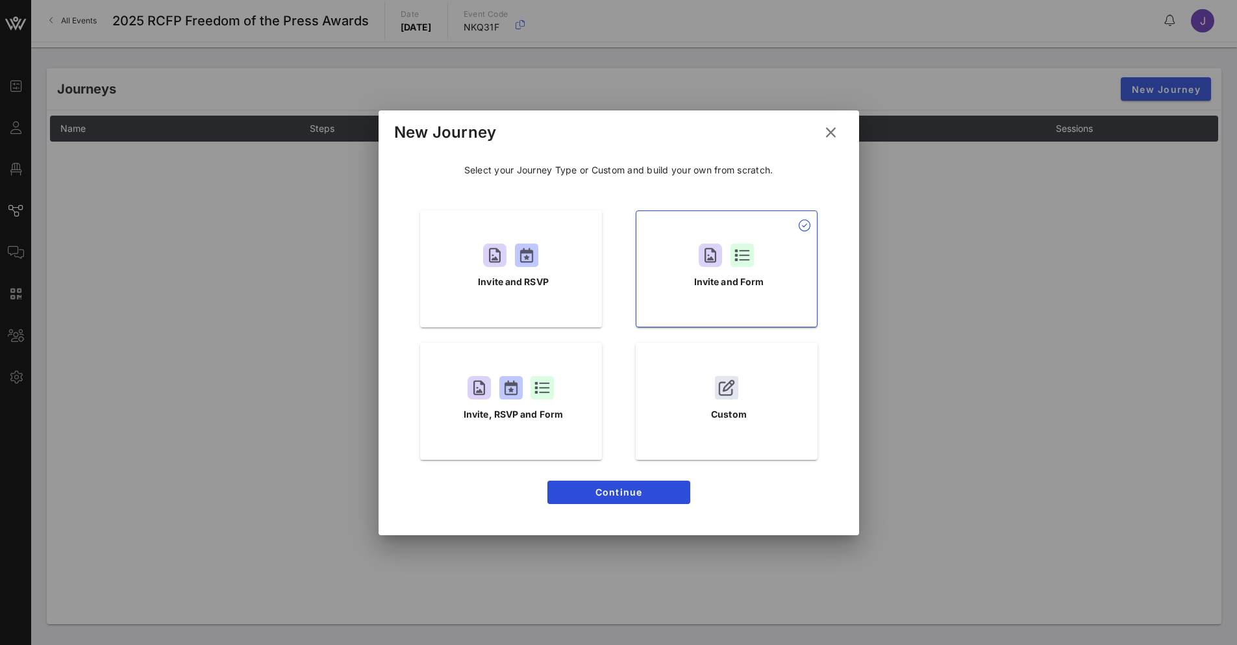
click at [644, 505] on div "Select your Journey Type or Custom and build your own from scratch. Invite and …" at bounding box center [618, 336] width 449 height 371
click at [645, 492] on span "Continue" at bounding box center [619, 491] width 122 height 11
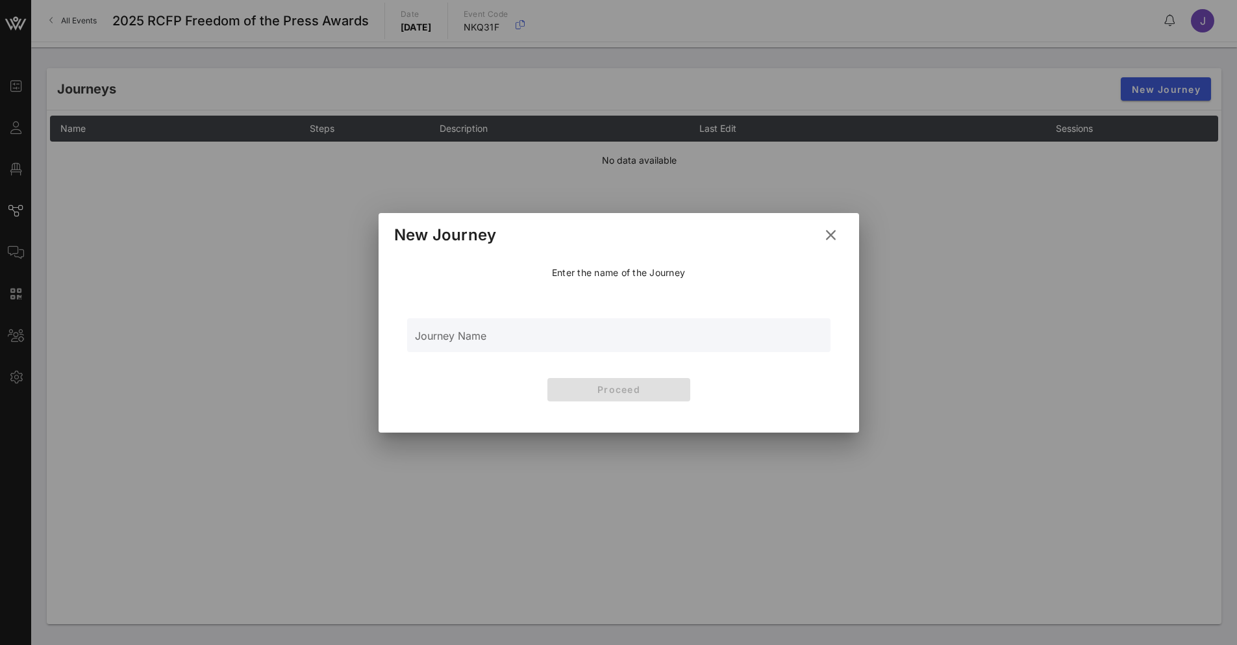
click at [678, 275] on p "Enter the name of the Journey" at bounding box center [618, 272] width 133 height 13
click at [587, 352] on div "Enter the name of the Journey Journey Name Proceed" at bounding box center [618, 336] width 449 height 166
click at [591, 339] on input "Journey Name" at bounding box center [619, 341] width 408 height 19
type input "ticket and dietary restrictions"
click at [604, 388] on span "Proceed" at bounding box center [619, 389] width 122 height 11
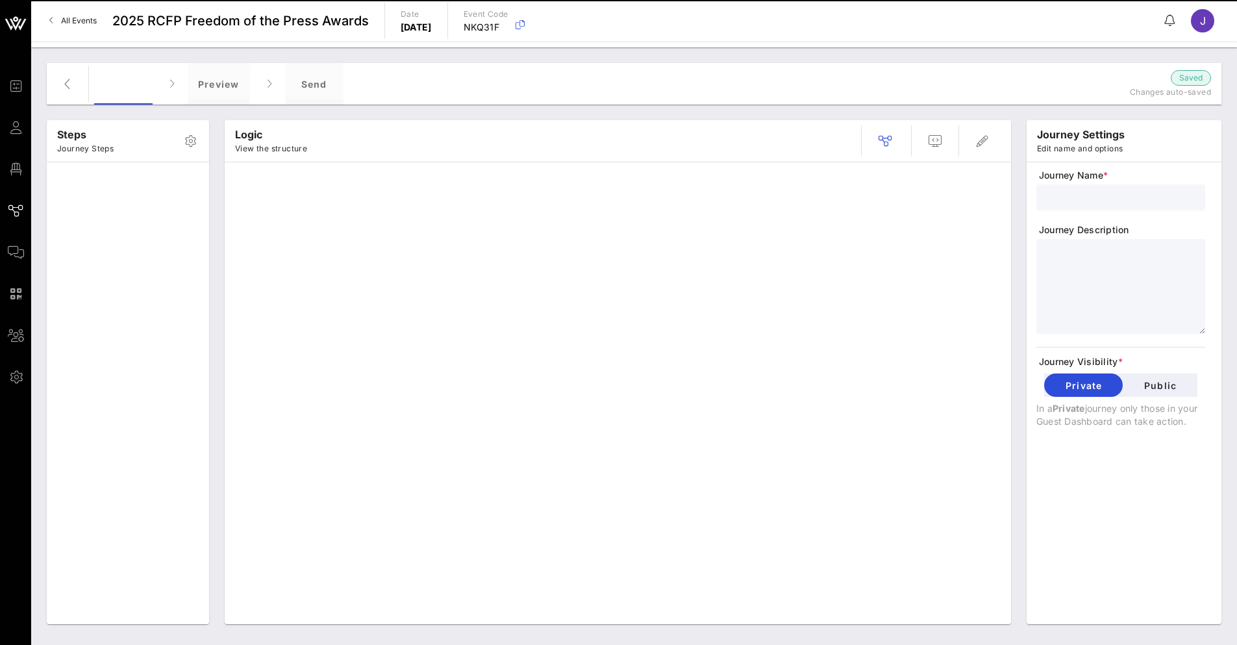
type input "ticket and dietary restrictions"
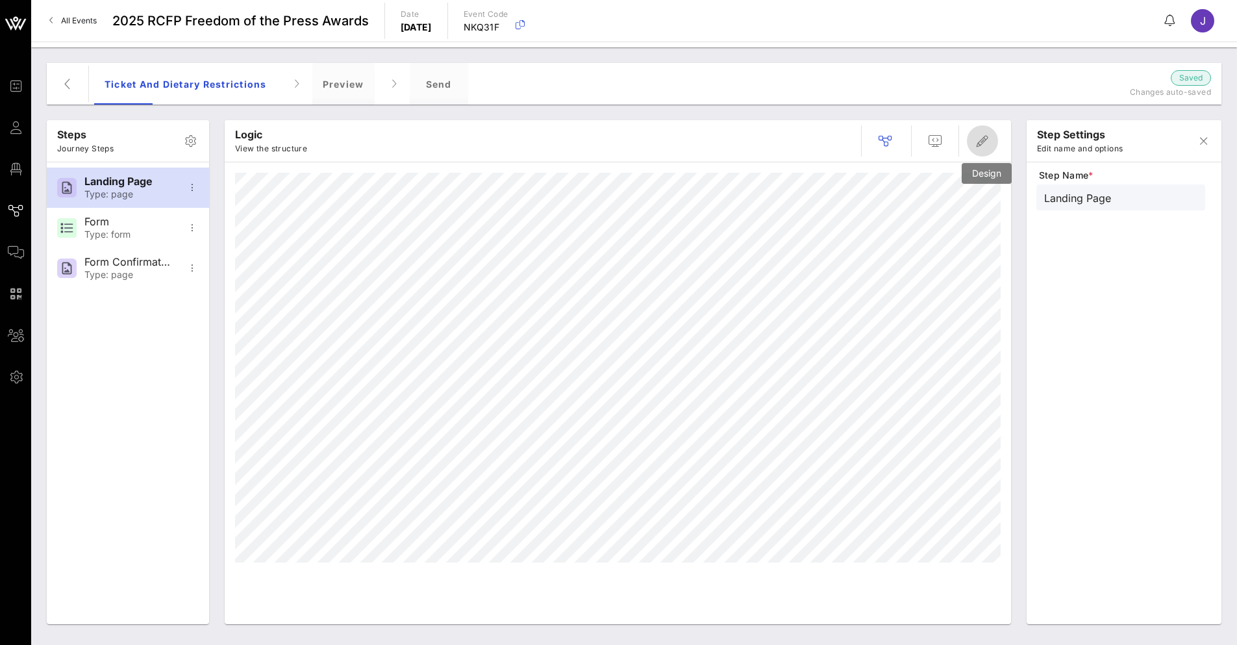
click at [989, 147] on icon "button" at bounding box center [982, 141] width 16 height 16
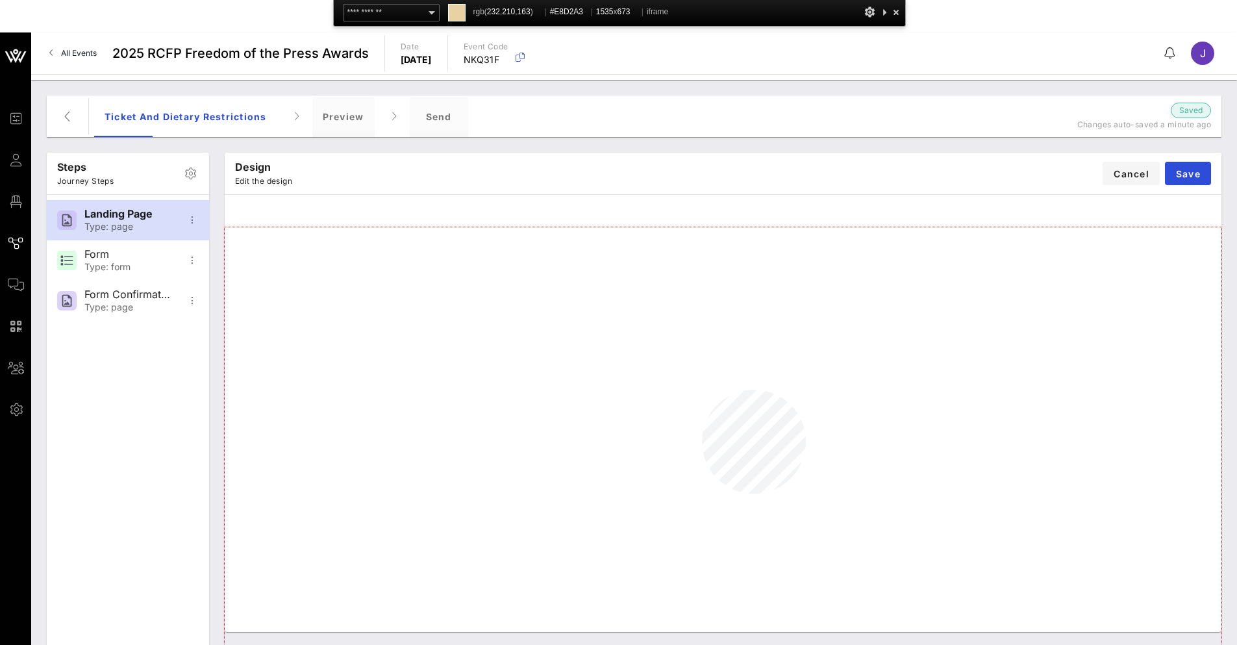
click at [702, 389] on div at bounding box center [723, 445] width 996 height 437
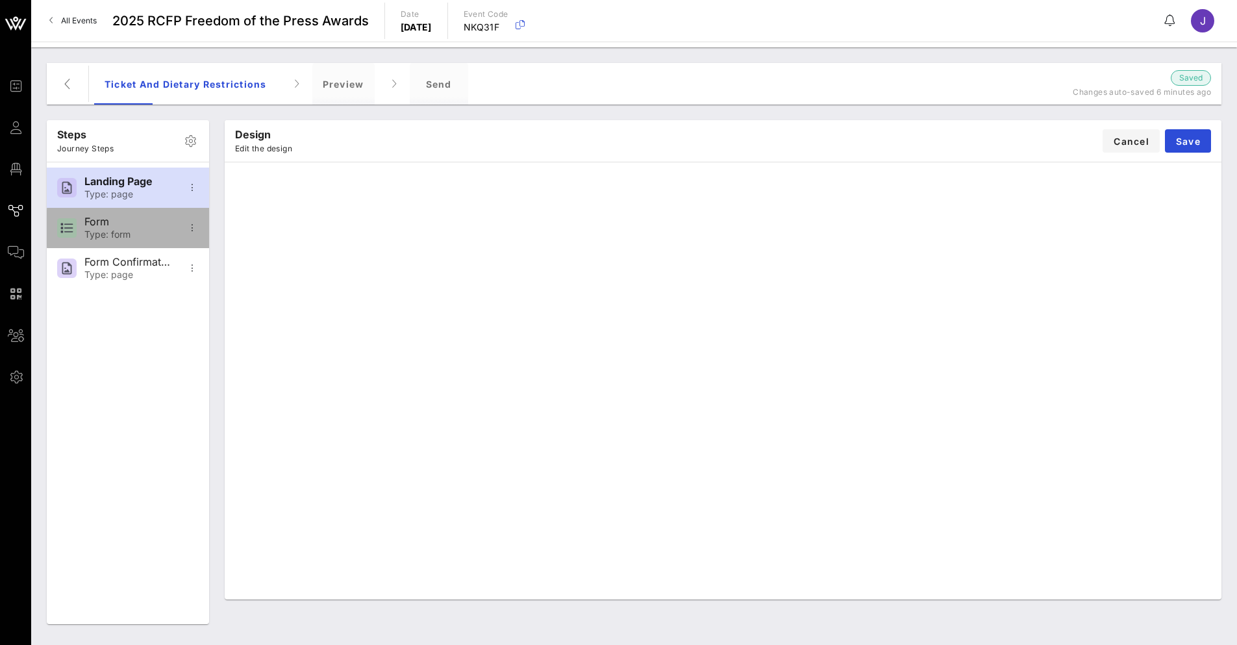
click at [100, 227] on div "Form" at bounding box center [127, 222] width 86 height 12
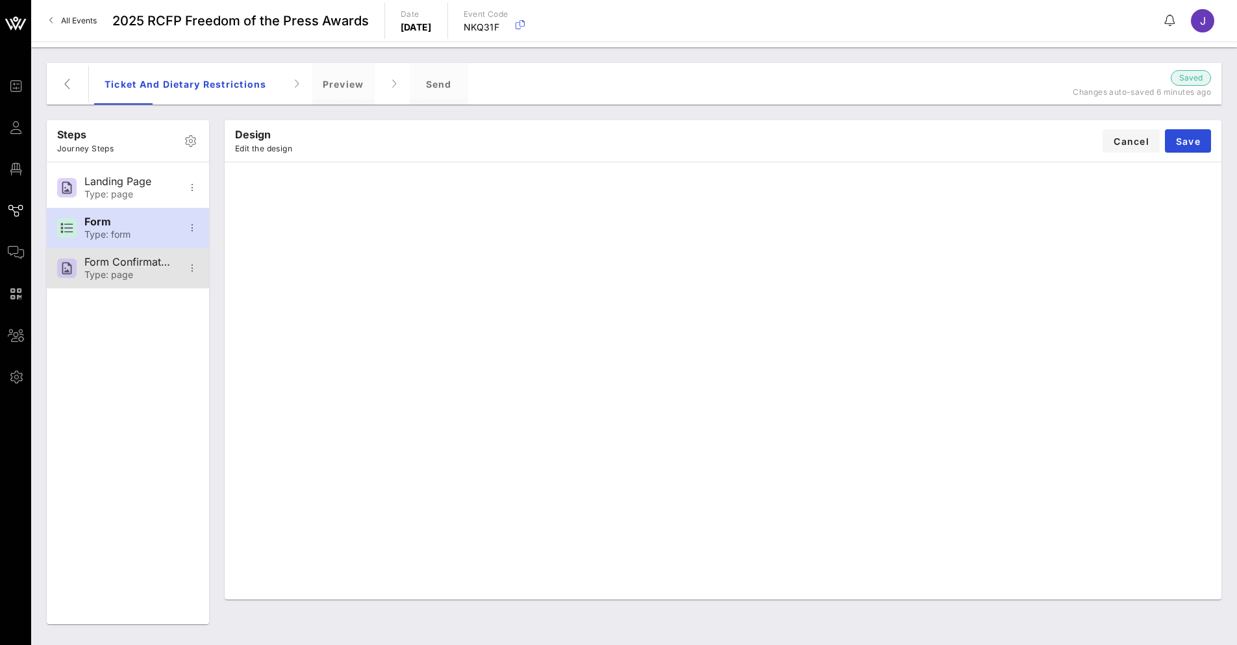
click at [127, 265] on div "Form Confirmation" at bounding box center [127, 262] width 86 height 12
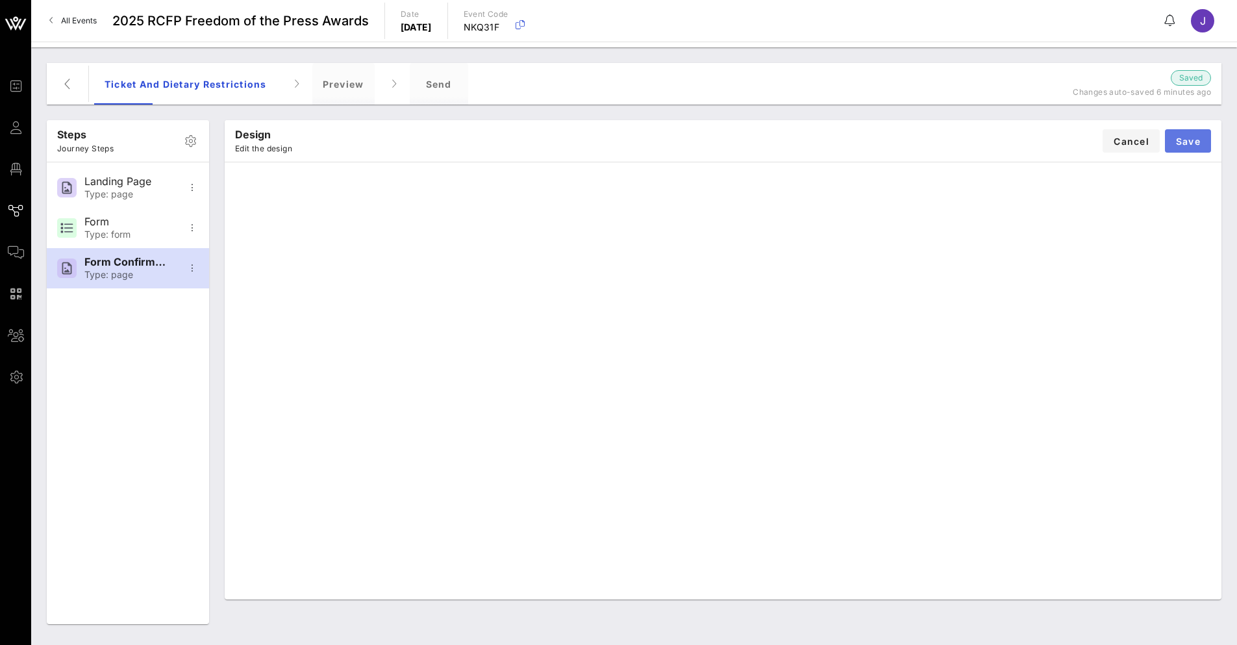
click at [1182, 149] on button "Save" at bounding box center [1188, 140] width 46 height 23
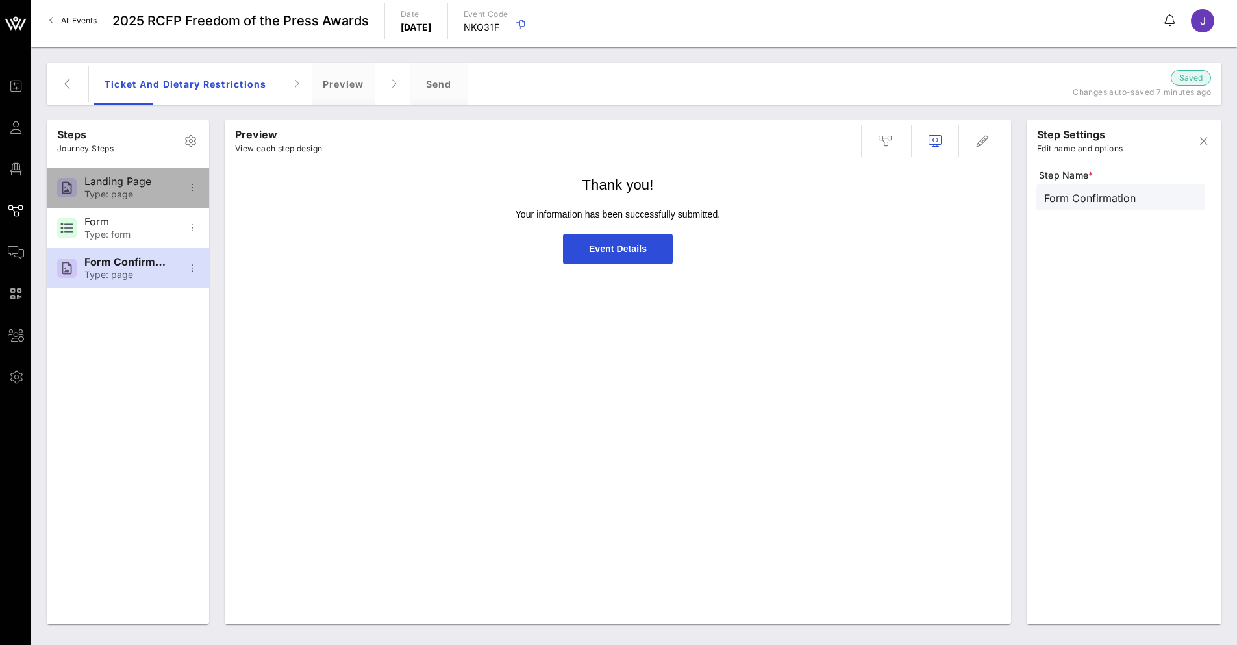
click at [165, 179] on div "Landing Page" at bounding box center [127, 181] width 86 height 12
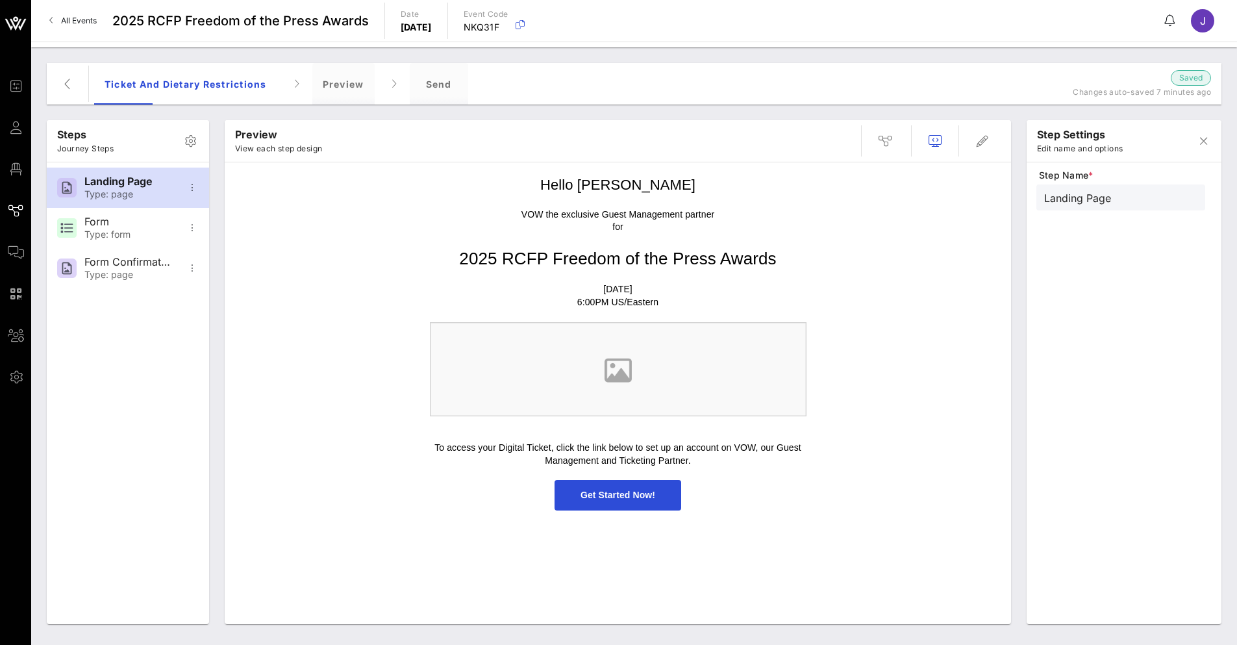
click at [743, 365] on img at bounding box center [618, 369] width 376 height 94
click at [920, 375] on div "Hello [PERSON_NAME] VOW the exclusive Guest Management partner for 2025 RCFP Fr…" at bounding box center [617, 343] width 773 height 348
click at [112, 227] on div "Form" at bounding box center [127, 222] width 86 height 12
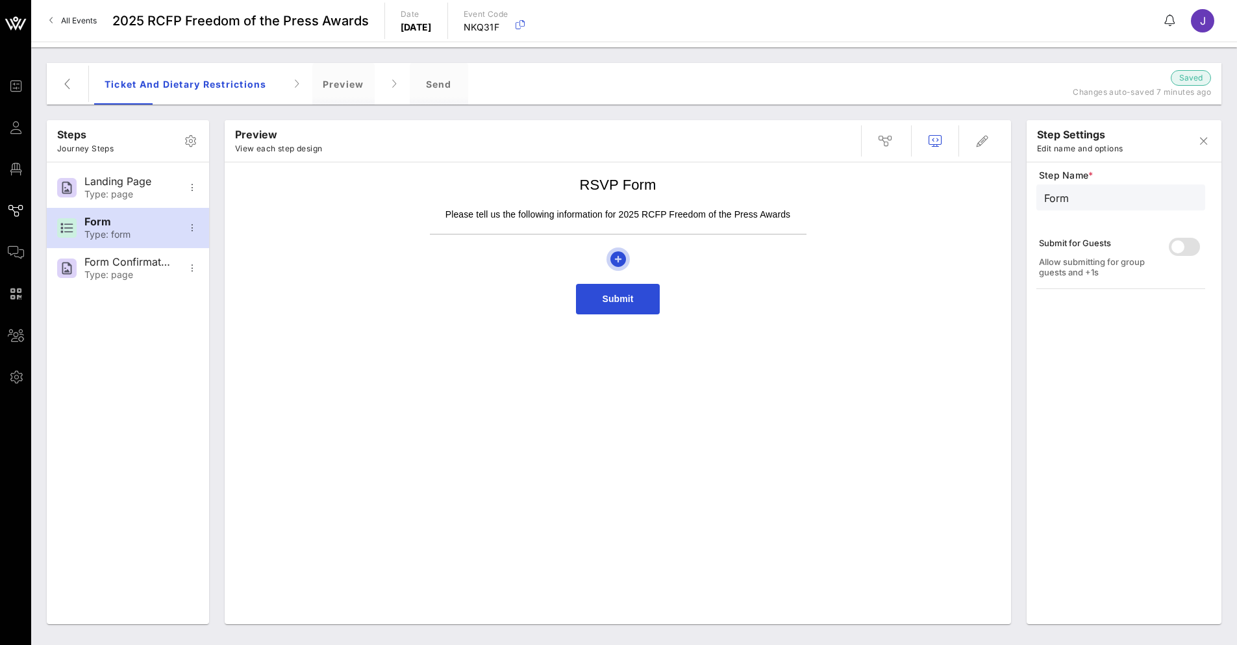
click at [617, 255] on icon "button" at bounding box center [618, 259] width 16 height 16
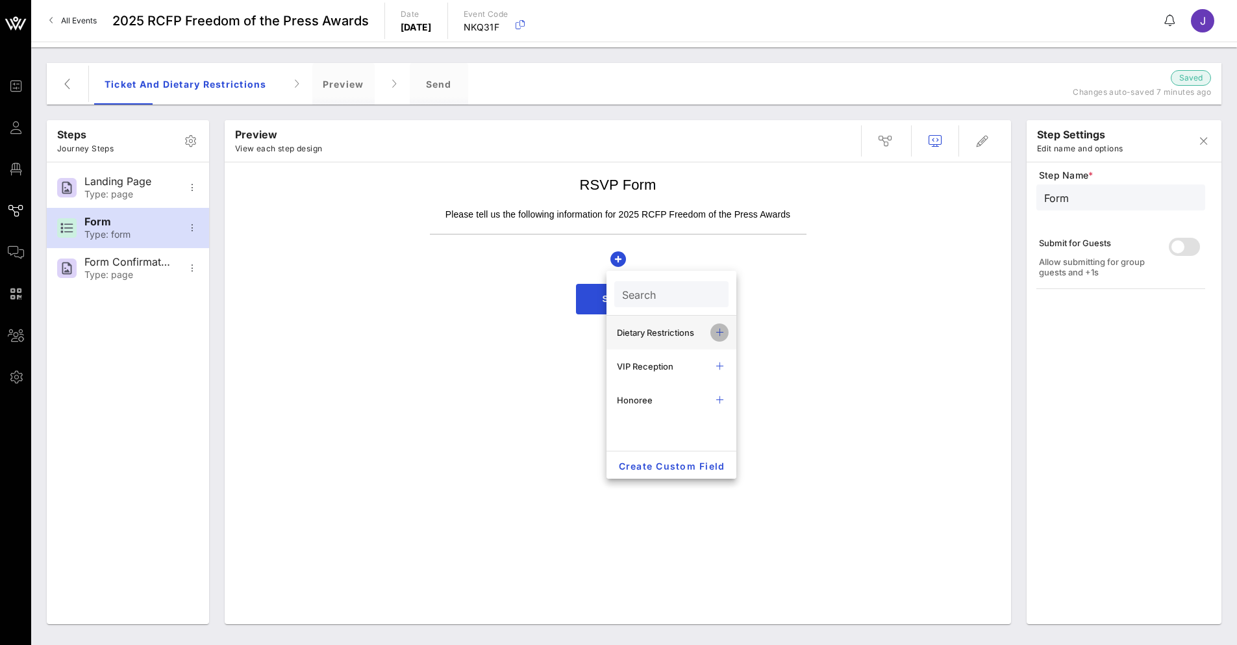
click at [720, 334] on icon "button" at bounding box center [719, 333] width 16 height 16
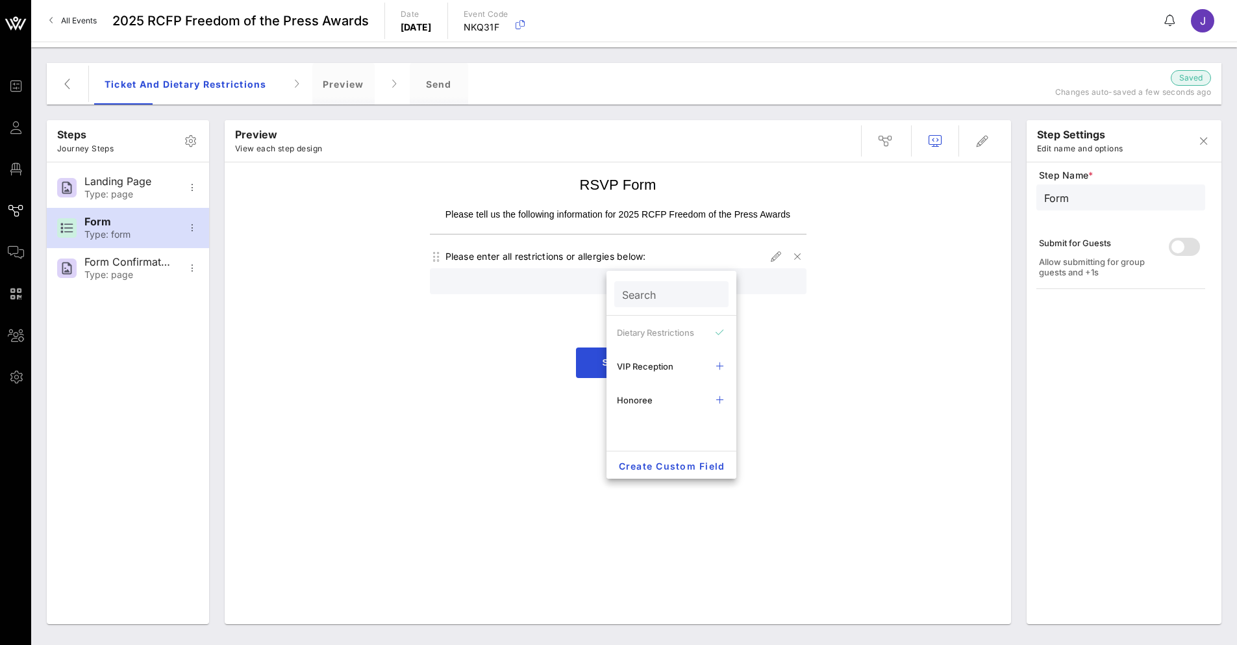
click at [436, 399] on div "RSVP Form Please tell us the following information for 2025 RCFP Freedom of the…" at bounding box center [617, 396] width 773 height 455
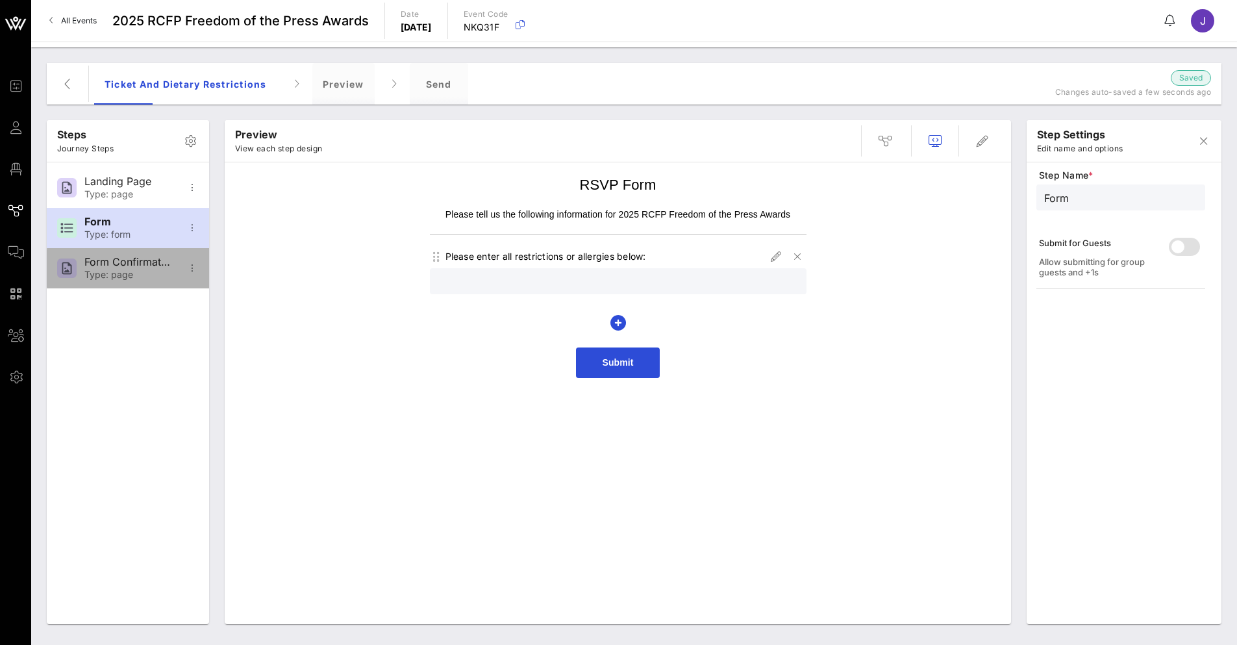
click at [117, 267] on div "Form Confirmation" at bounding box center [127, 262] width 86 height 12
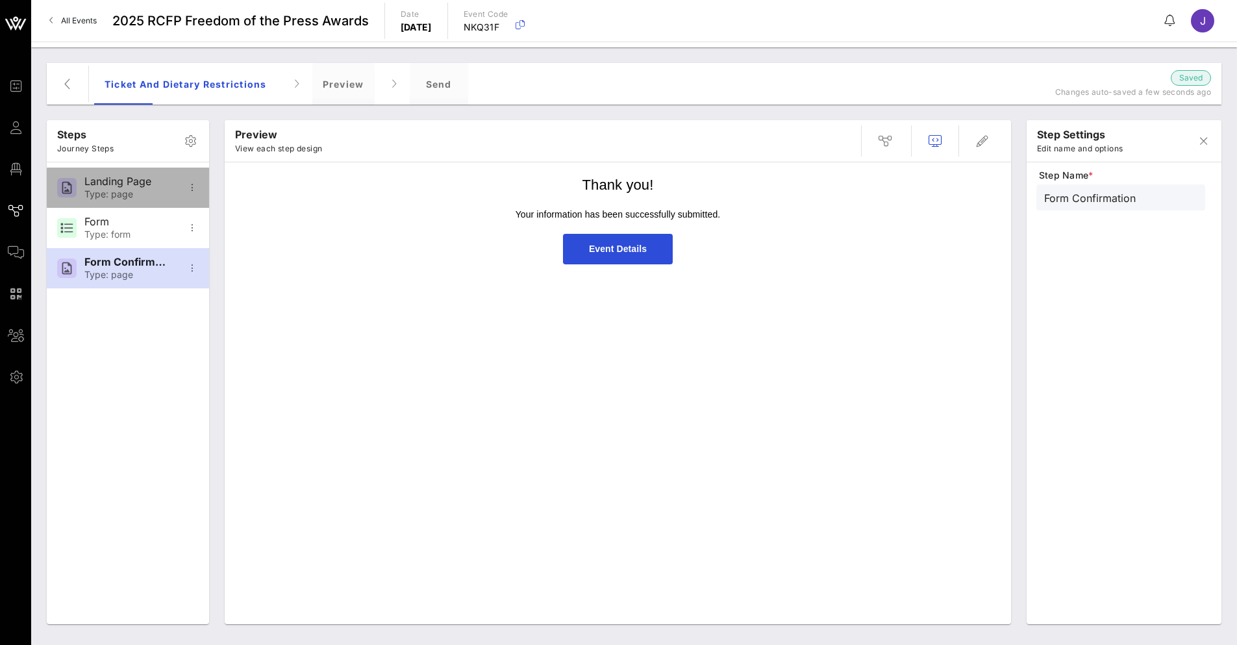
click at [128, 179] on div "Landing Page" at bounding box center [127, 181] width 86 height 12
type input "Landing Page"
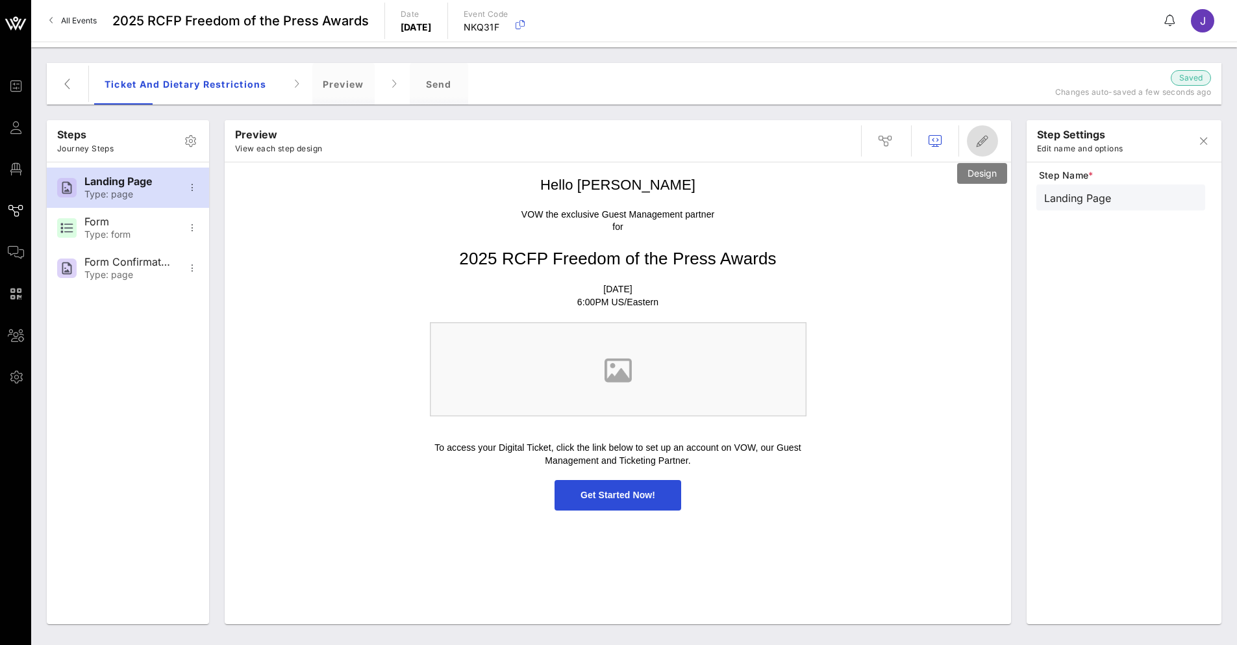
click at [989, 139] on icon "button" at bounding box center [982, 141] width 16 height 16
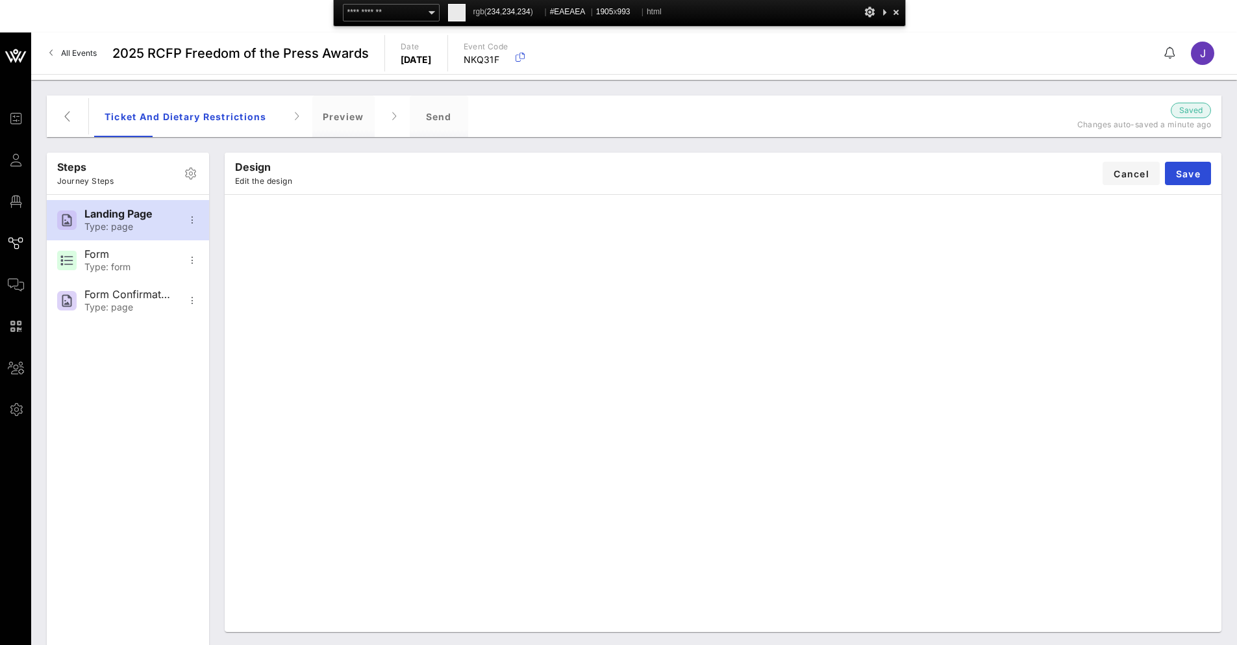
click at [896, 18] on div at bounding box center [895, 12] width 13 height 16
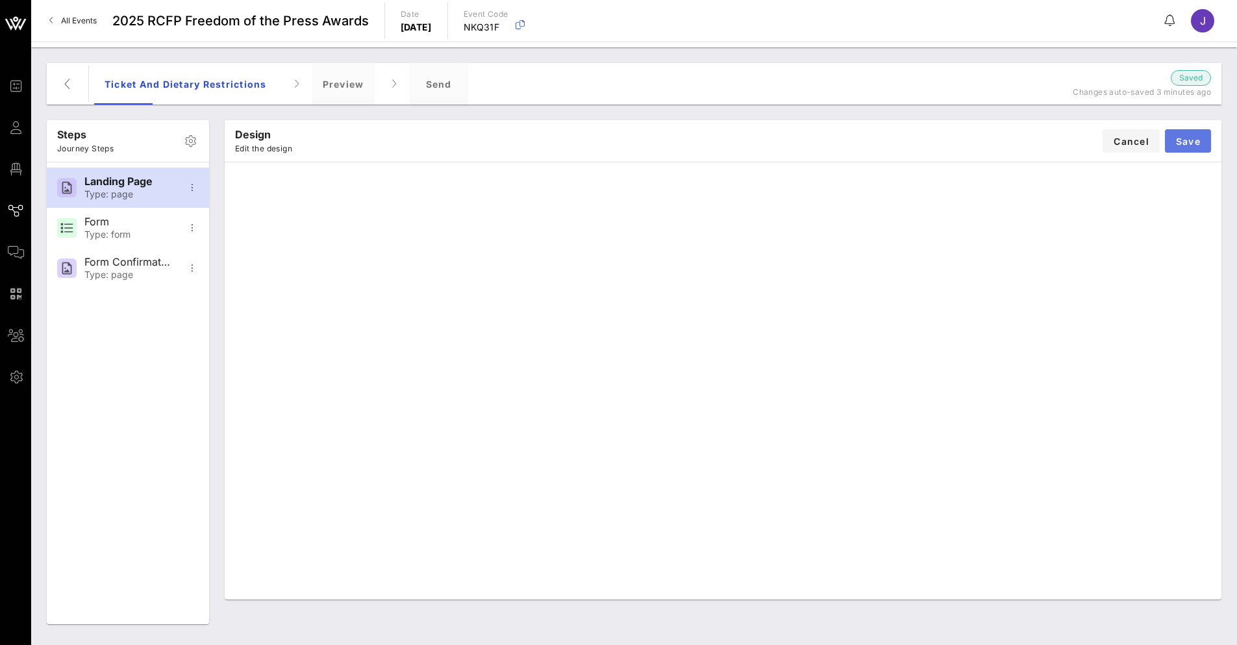
click at [1185, 142] on span "Save" at bounding box center [1187, 141] width 25 height 11
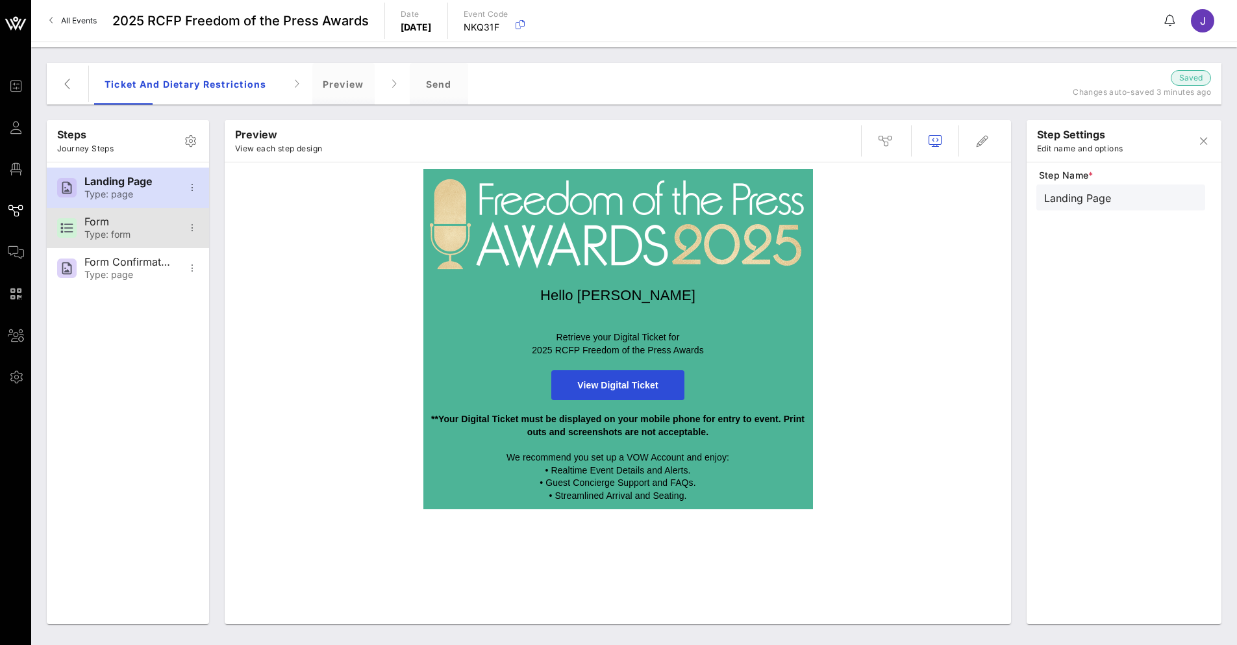
click at [128, 230] on div "Type: form" at bounding box center [127, 234] width 86 height 11
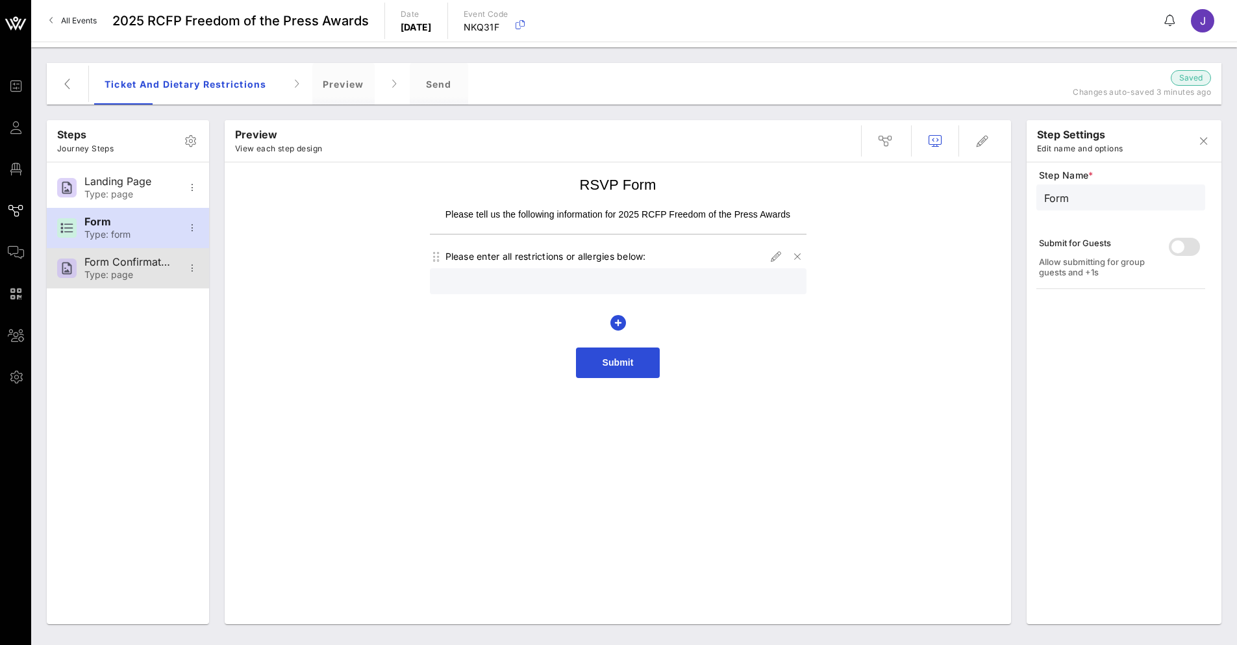
click at [105, 271] on div "Type: page" at bounding box center [127, 274] width 86 height 11
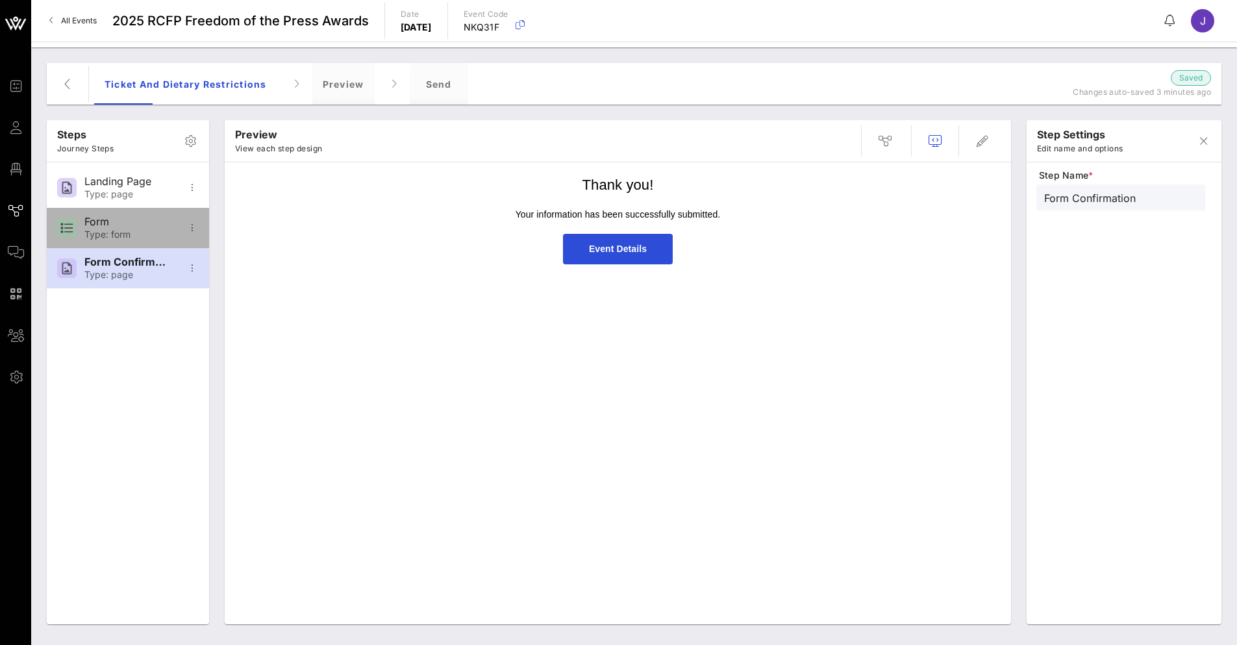
click at [130, 223] on div "Form" at bounding box center [127, 222] width 86 height 12
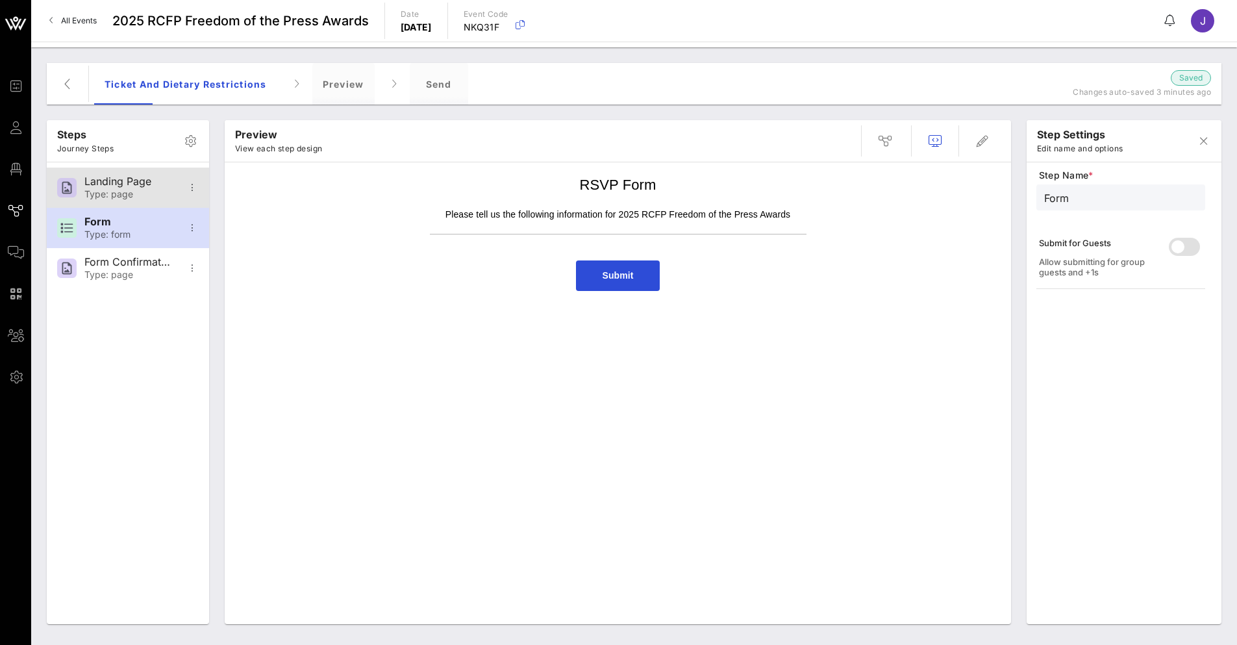
click at [143, 184] on div "Landing Page" at bounding box center [127, 181] width 86 height 12
type input "Landing Page"
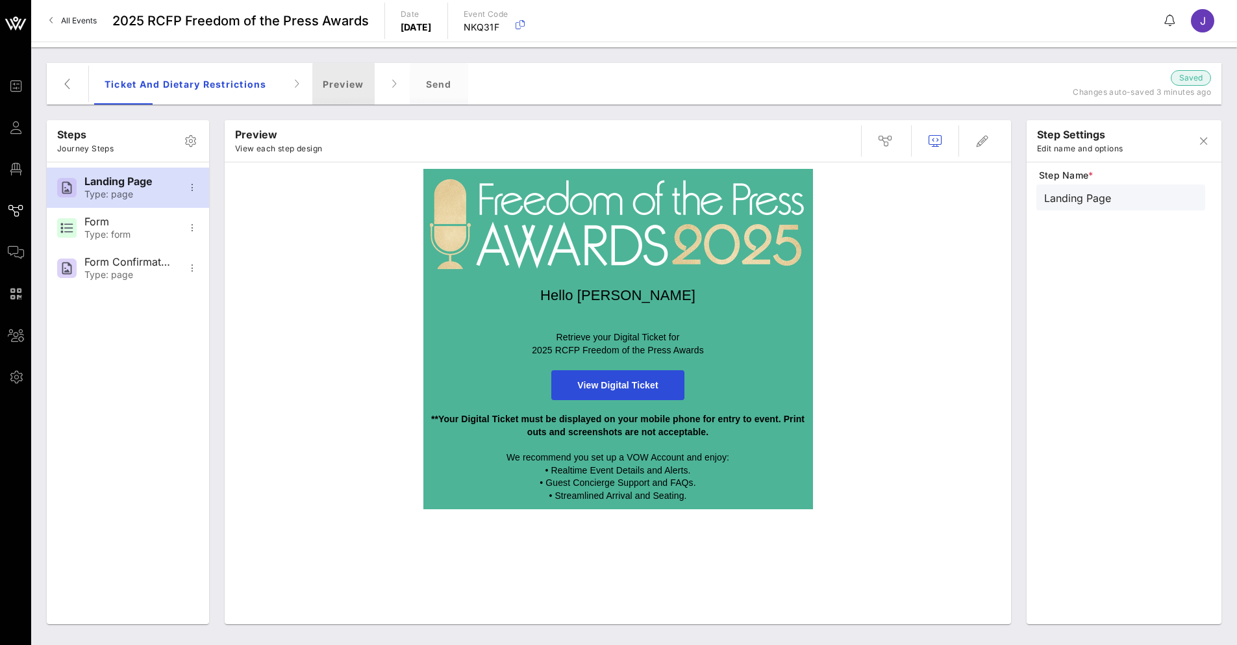
click at [351, 89] on div "Preview" at bounding box center [343, 84] width 62 height 42
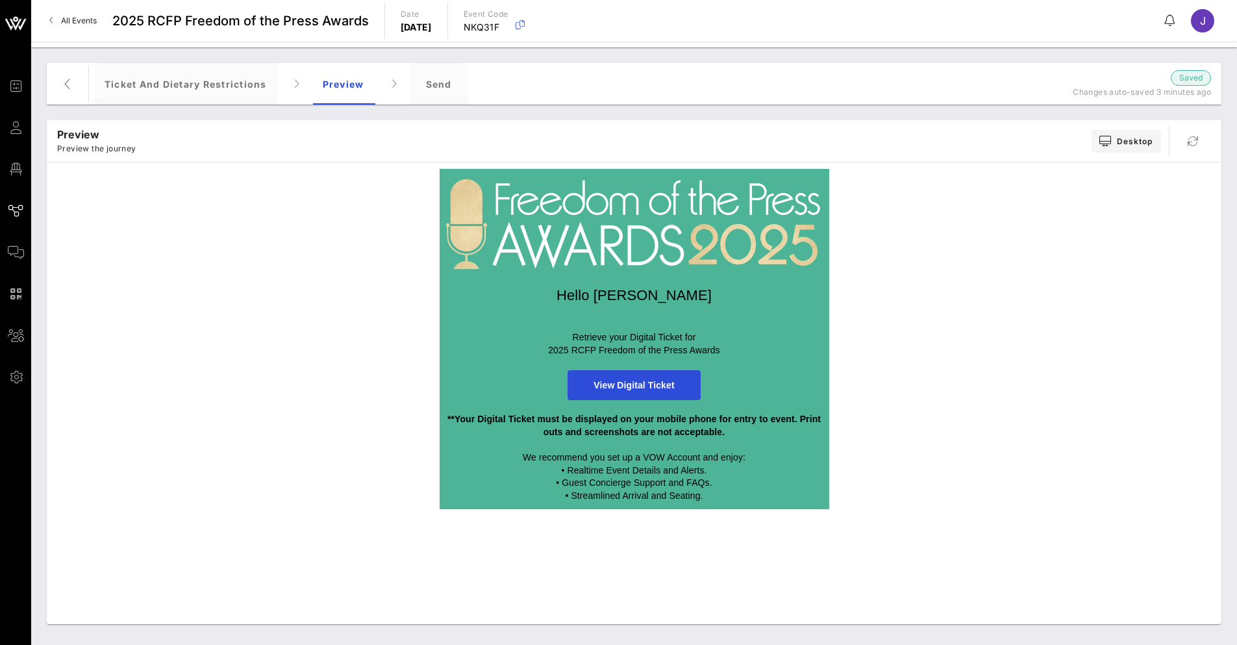
click at [666, 378] on span "View Digital Ticket" at bounding box center [633, 385] width 132 height 31
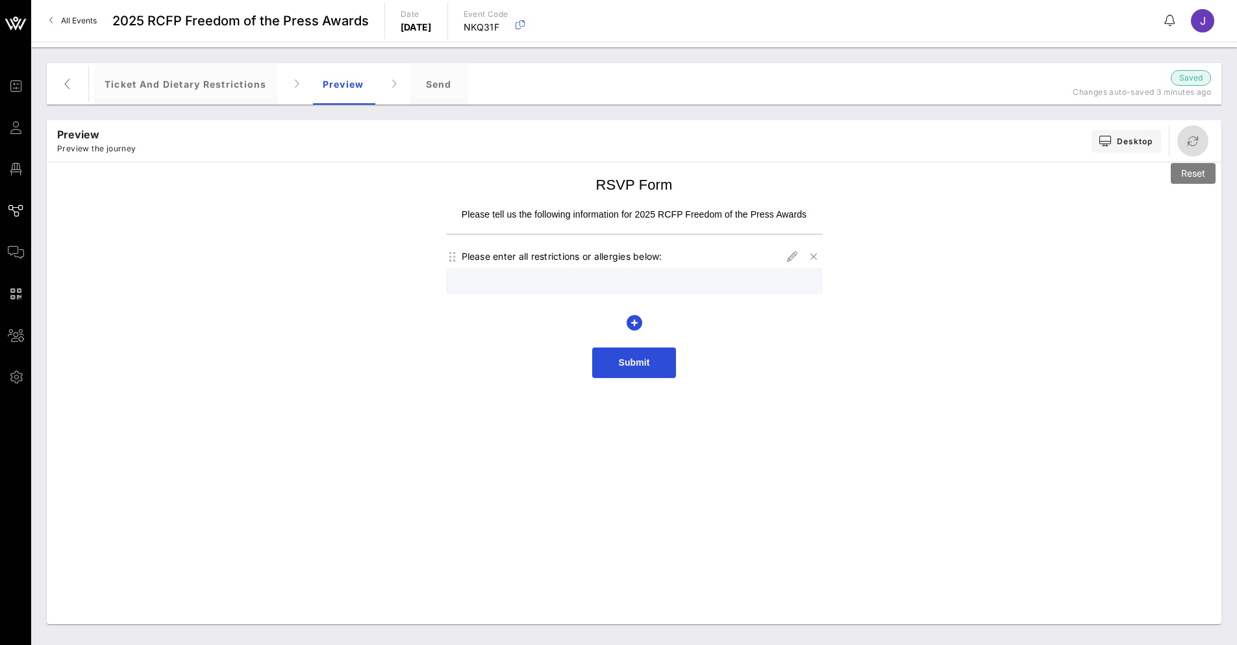
click at [1195, 142] on icon "button" at bounding box center [1193, 141] width 16 height 16
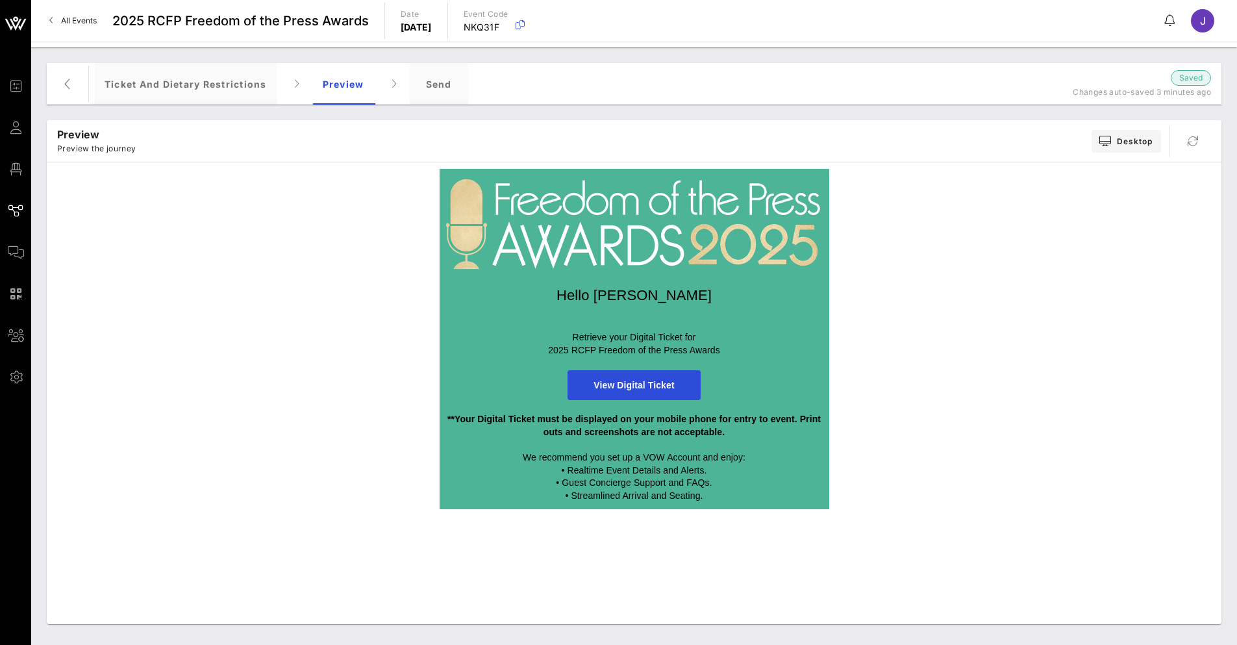
click at [658, 386] on span "View Digital Ticket" at bounding box center [633, 385] width 80 height 10
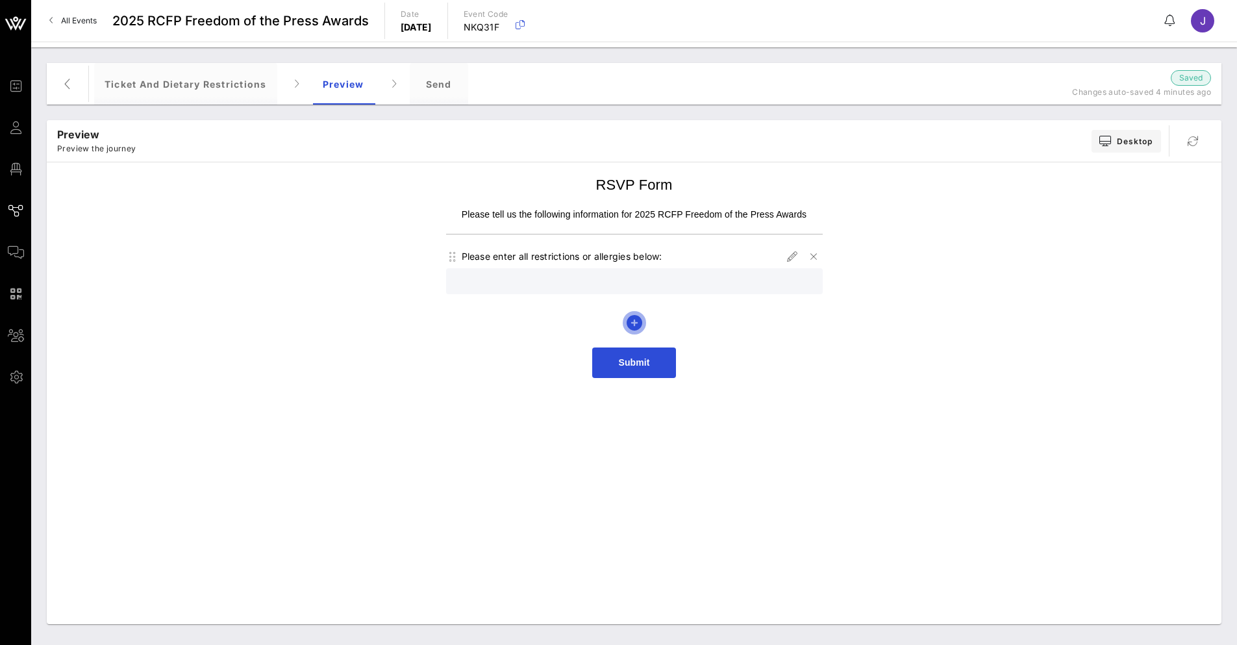
click at [634, 320] on icon "button" at bounding box center [634, 323] width 16 height 16
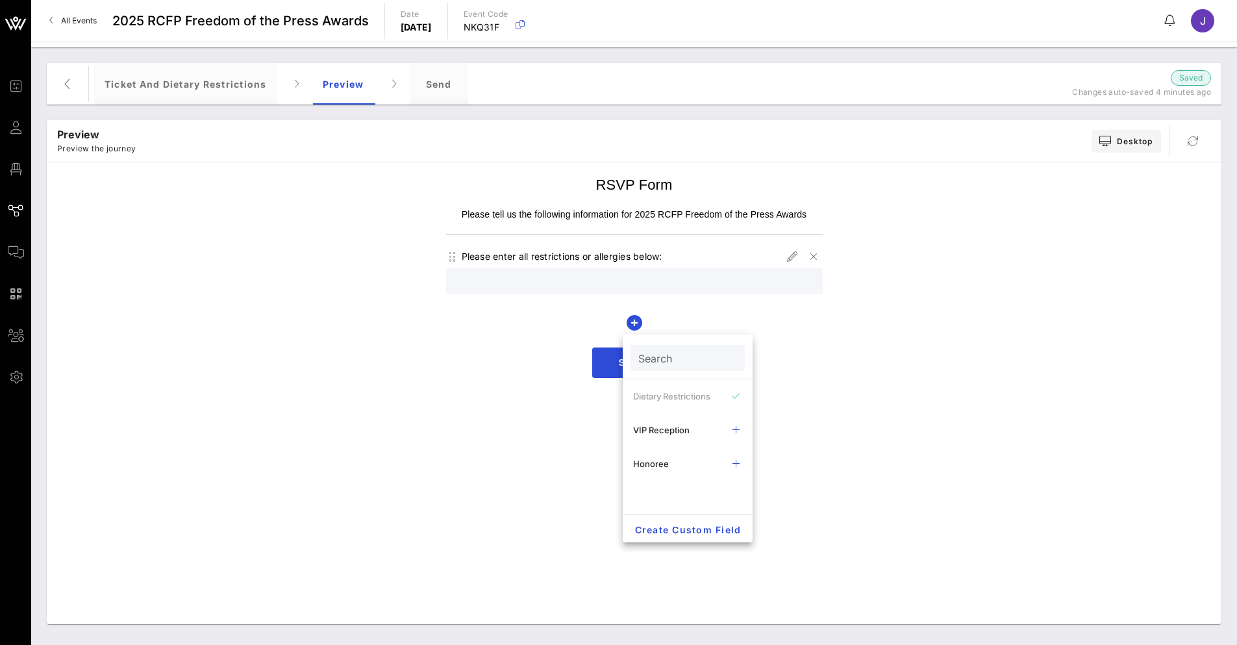
click at [439, 428] on div "RSVP Form Please tell us the following information for 2025 RCFP Freedom of the…" at bounding box center [633, 396] width 1161 height 455
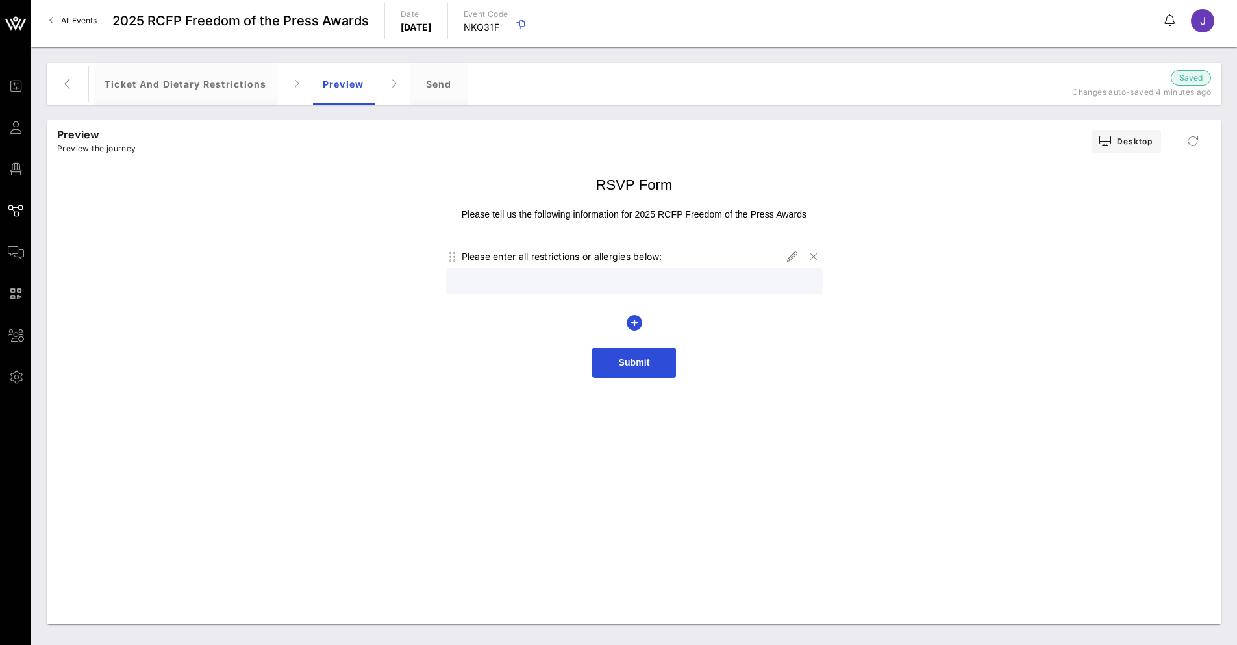
click at [641, 361] on span "Submit" at bounding box center [633, 362] width 31 height 10
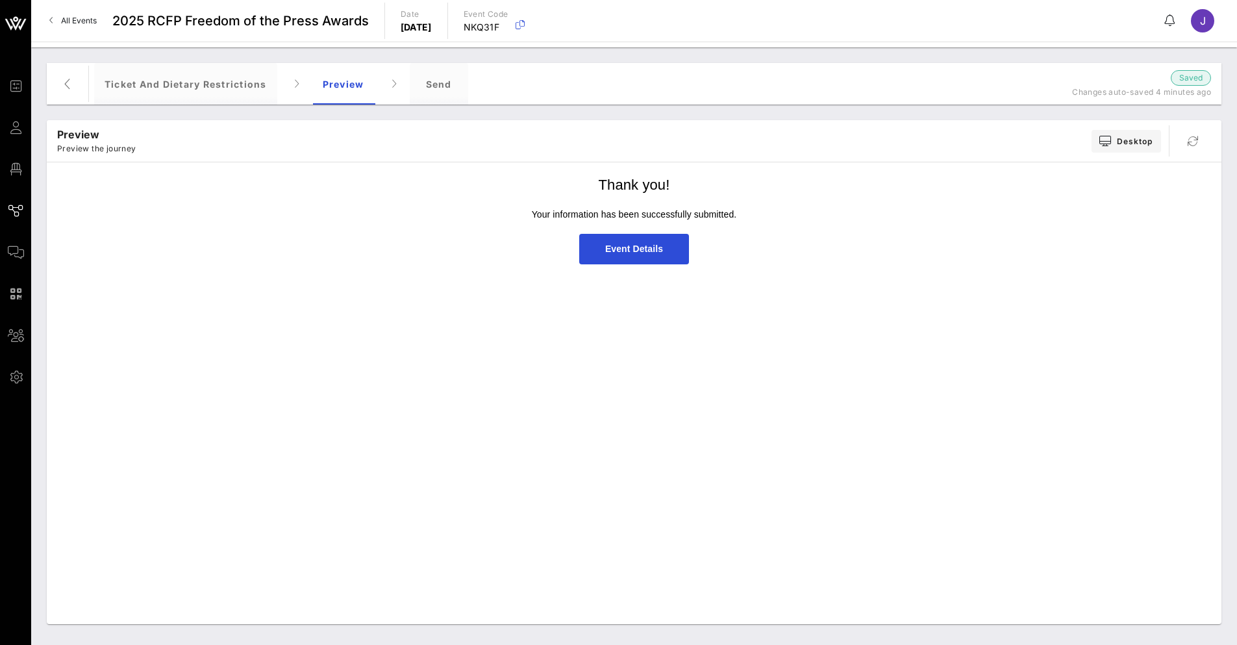
click at [610, 243] on span "Event Details" at bounding box center [634, 248] width 58 height 10
click at [637, 249] on span "Event Details" at bounding box center [634, 248] width 58 height 10
click at [615, 254] on span "Event Details" at bounding box center [634, 249] width 110 height 31
click at [243, 93] on div "ticket and dietary restrictions" at bounding box center [185, 84] width 183 height 42
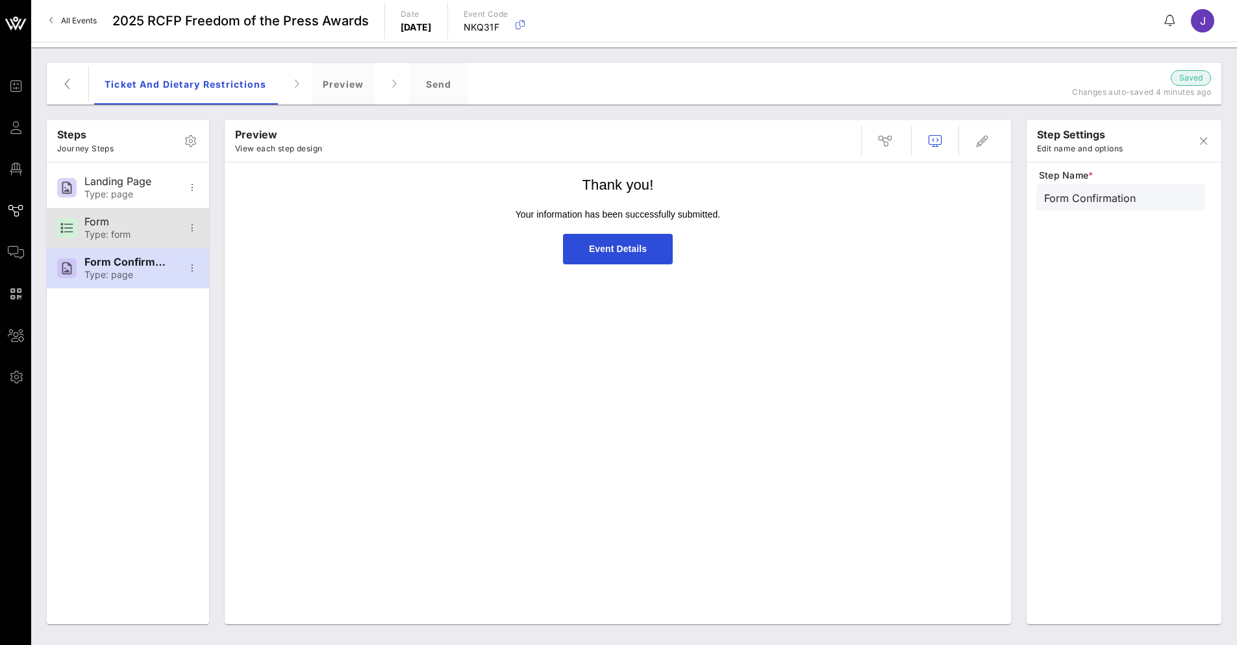
click at [136, 226] on div "Form" at bounding box center [127, 222] width 86 height 12
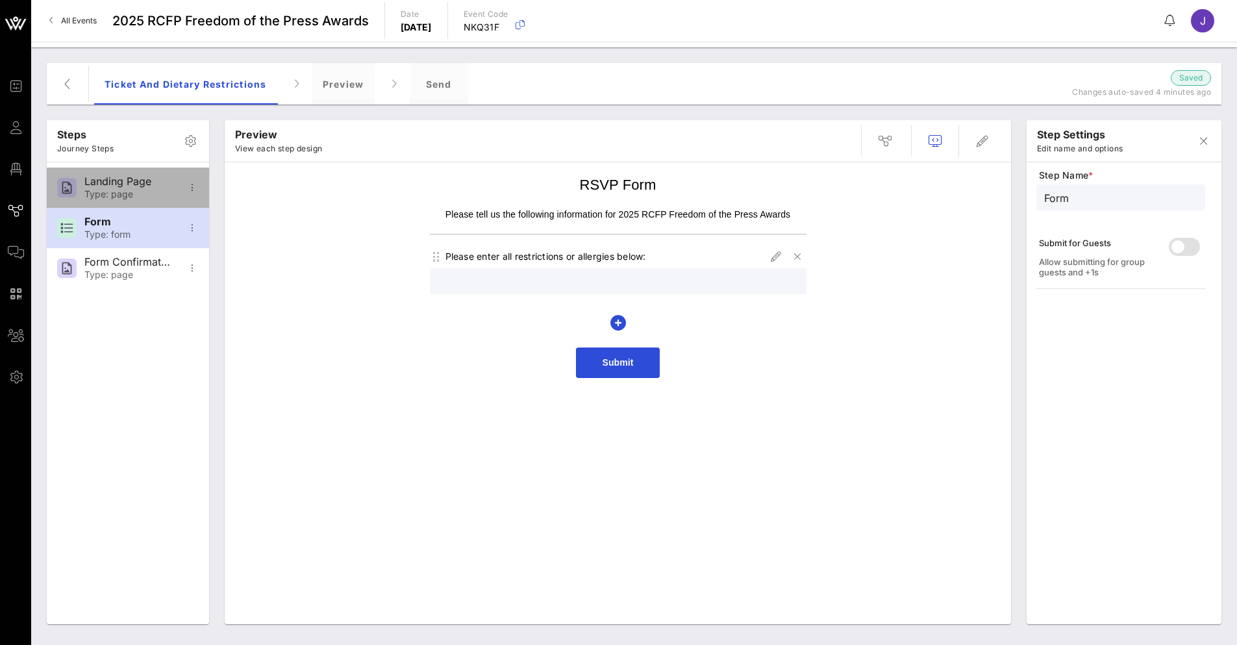
click at [126, 184] on div "Landing Page" at bounding box center [127, 181] width 86 height 12
type input "Landing Page"
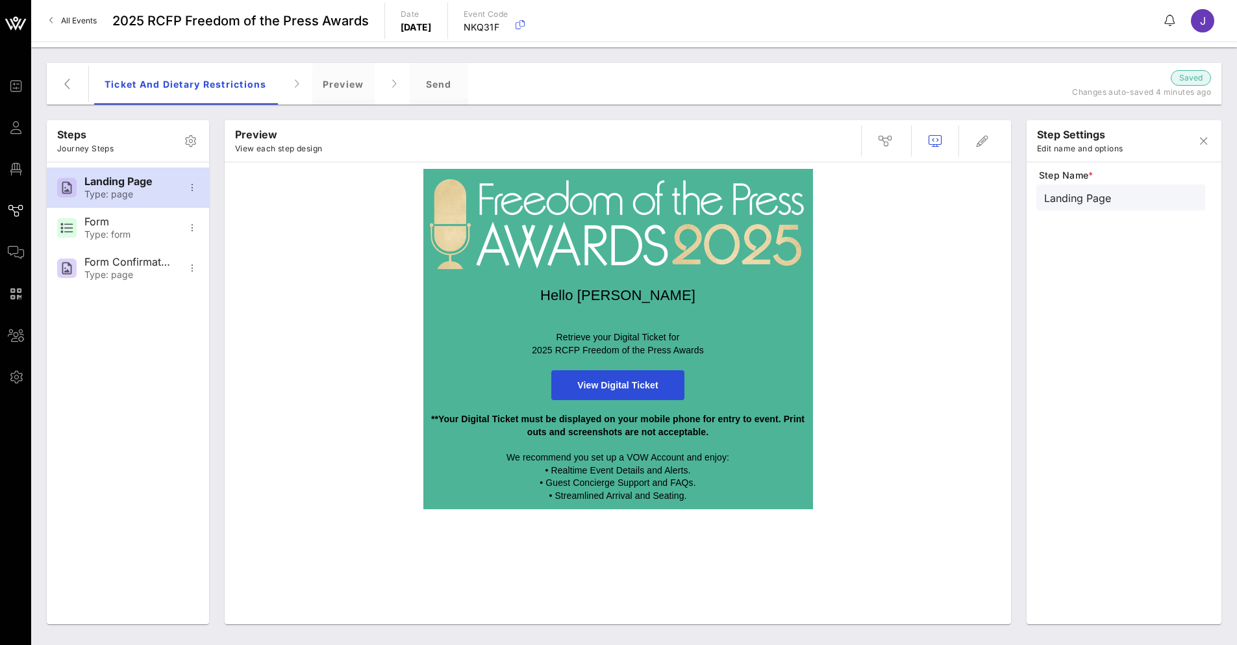
click at [600, 321] on div at bounding box center [618, 325] width 376 height 13
click at [996, 141] on span "button" at bounding box center [982, 141] width 31 height 16
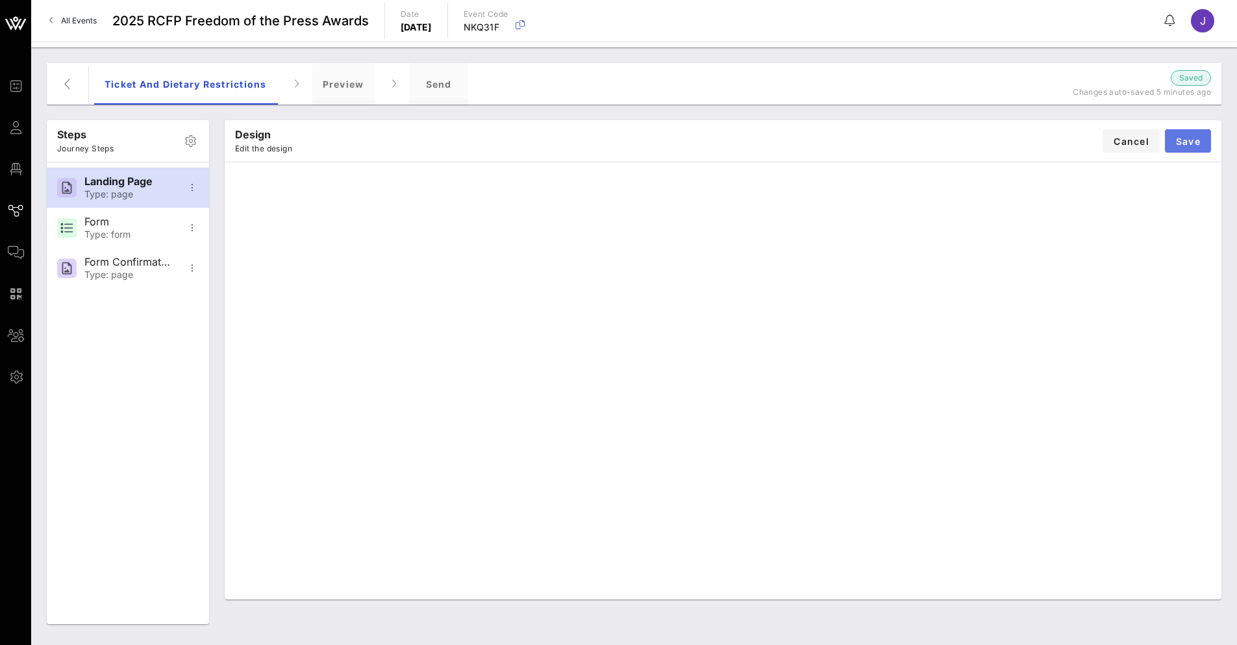
click at [1189, 143] on span "Save" at bounding box center [1187, 141] width 25 height 11
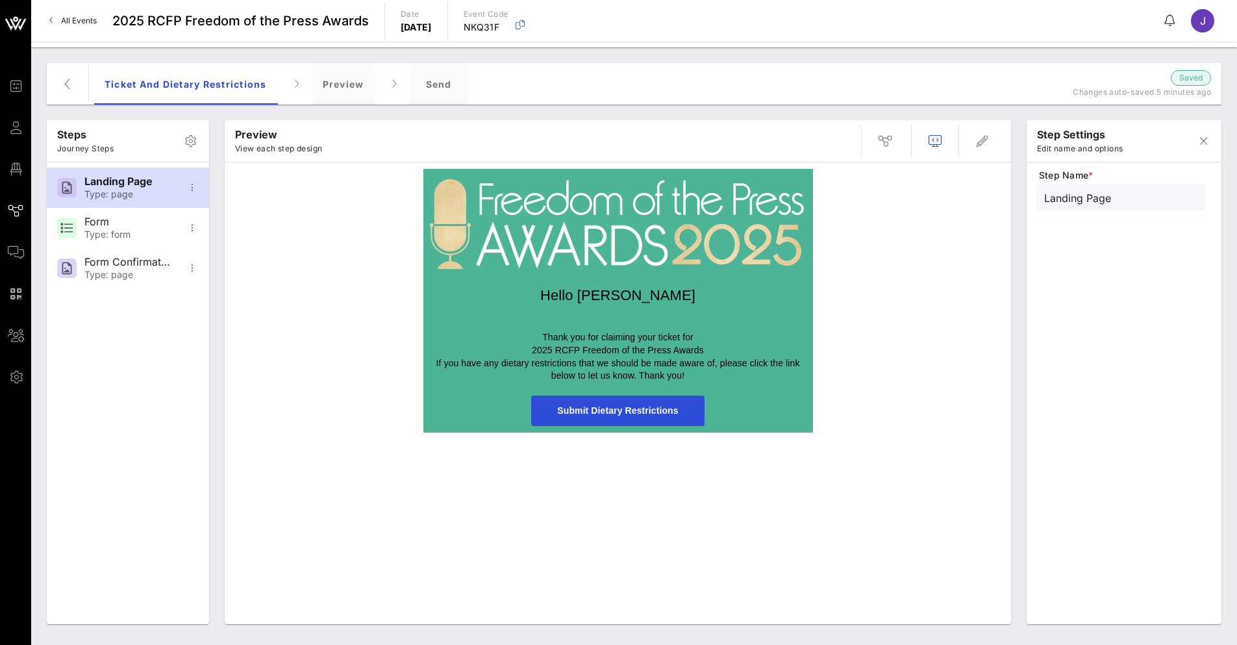
click at [645, 406] on span "Submit Dietary Restrictions" at bounding box center [617, 410] width 121 height 10
type input "Form"
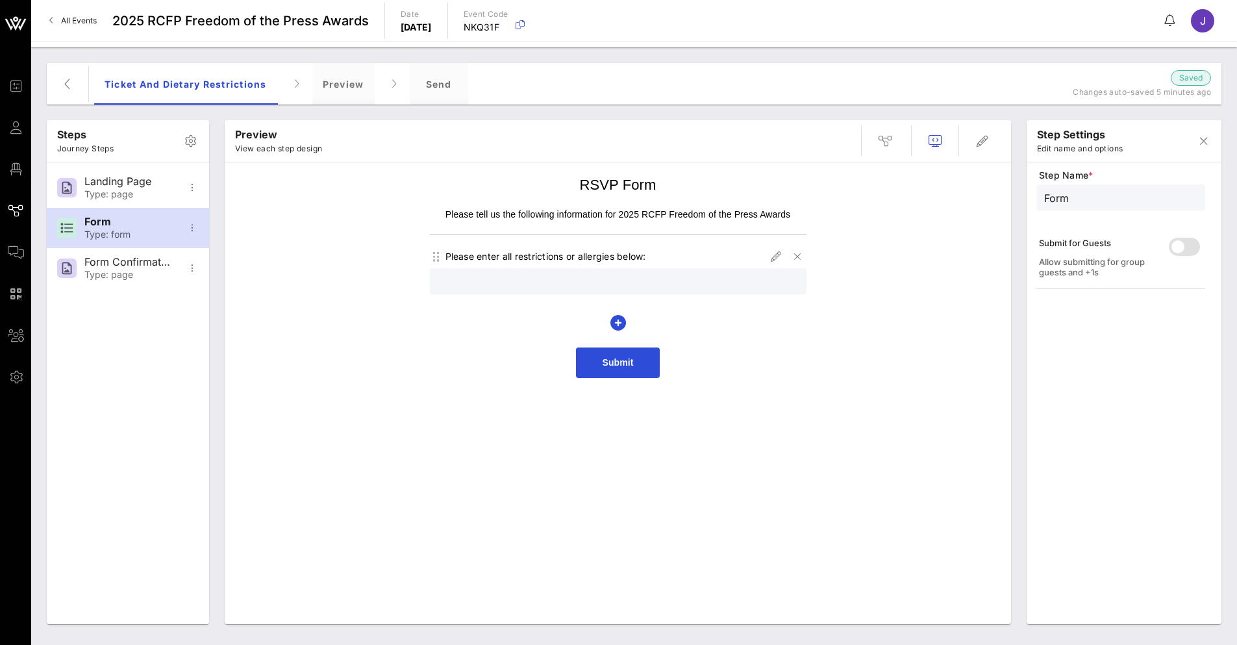
click at [623, 273] on input "text" at bounding box center [618, 281] width 361 height 17
type input "test"
click at [628, 361] on span "Submit" at bounding box center [617, 362] width 31 height 10
type input "Form Confirmation"
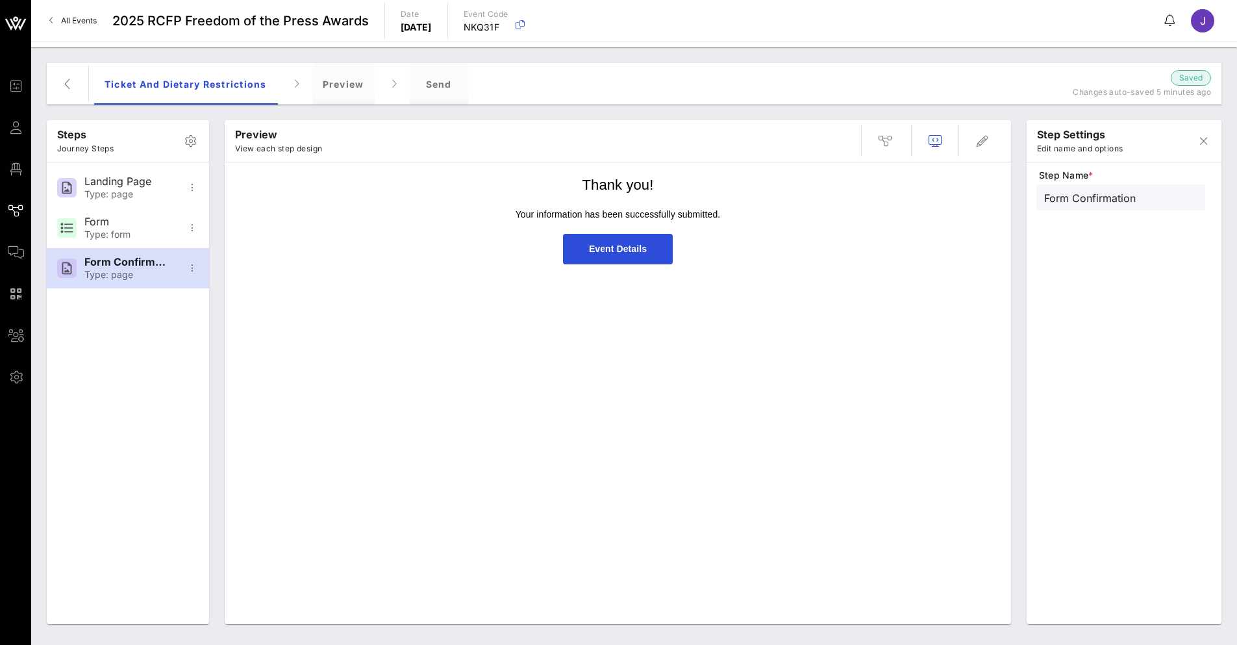
click at [628, 252] on span "Event Details" at bounding box center [618, 248] width 58 height 10
click at [79, 93] on div "ticket and dietary restrictions Preview Send Saved Changes auto-saved 6 minutes…" at bounding box center [634, 84] width 1174 height 42
click at [58, 72] on button "button" at bounding box center [67, 83] width 31 height 31
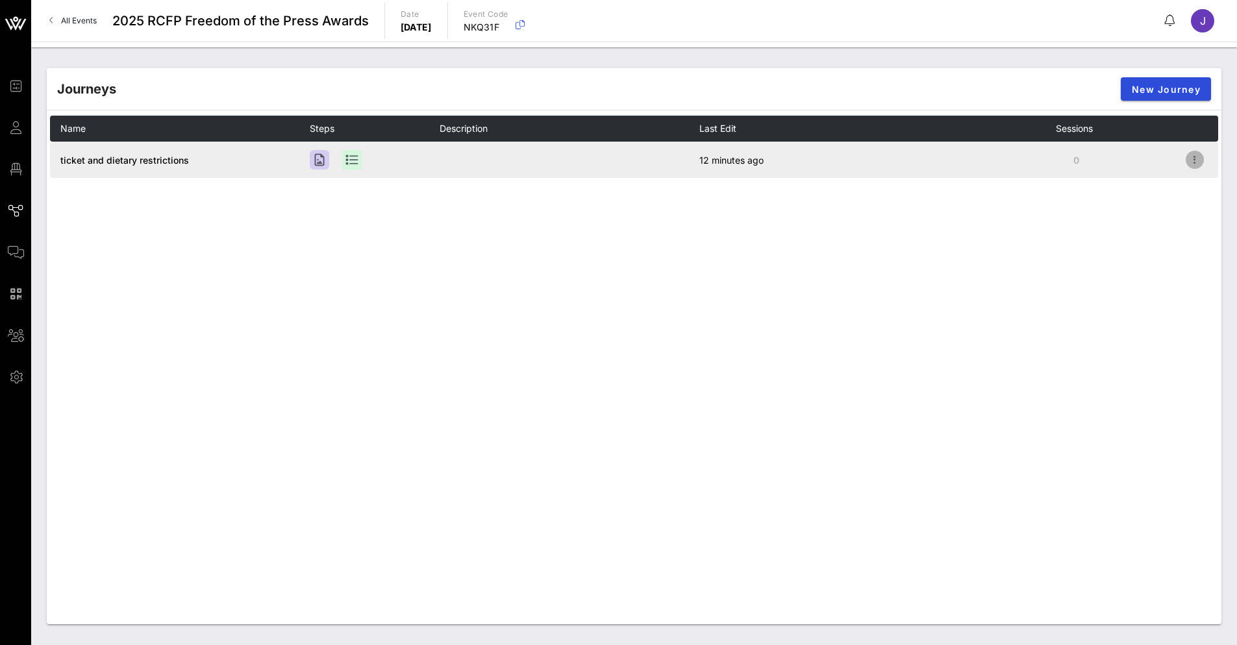
click at [1192, 164] on icon "button" at bounding box center [1195, 160] width 16 height 16
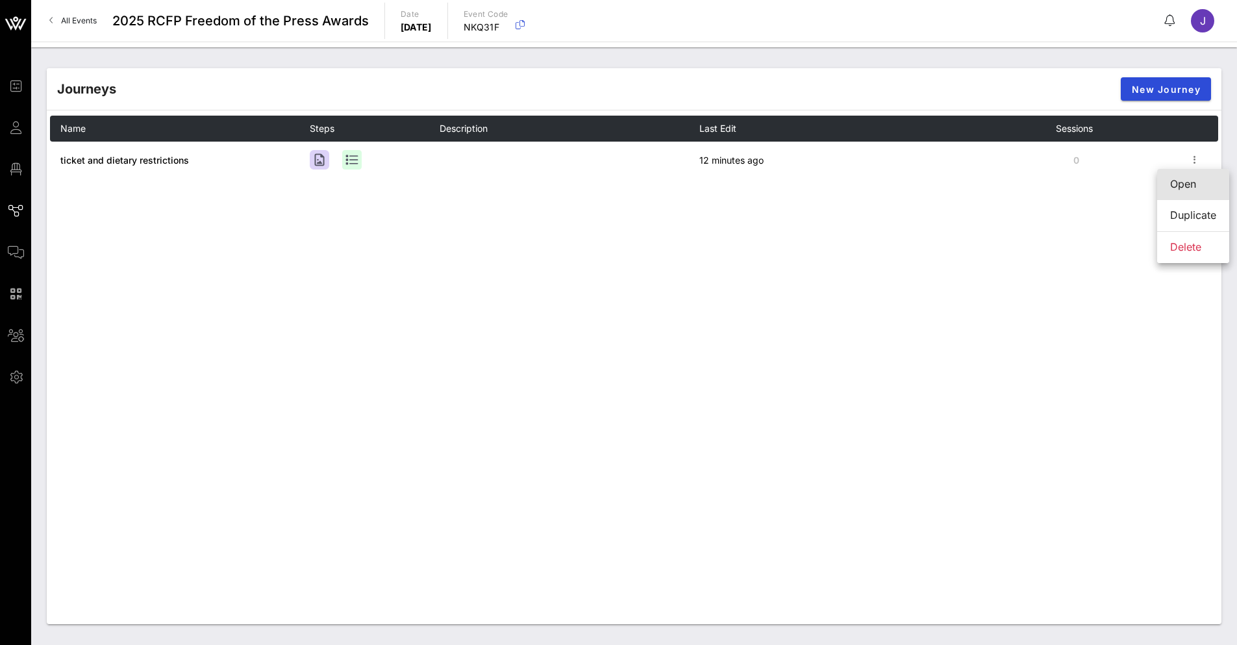
click at [1187, 185] on div "Open" at bounding box center [1193, 184] width 46 height 12
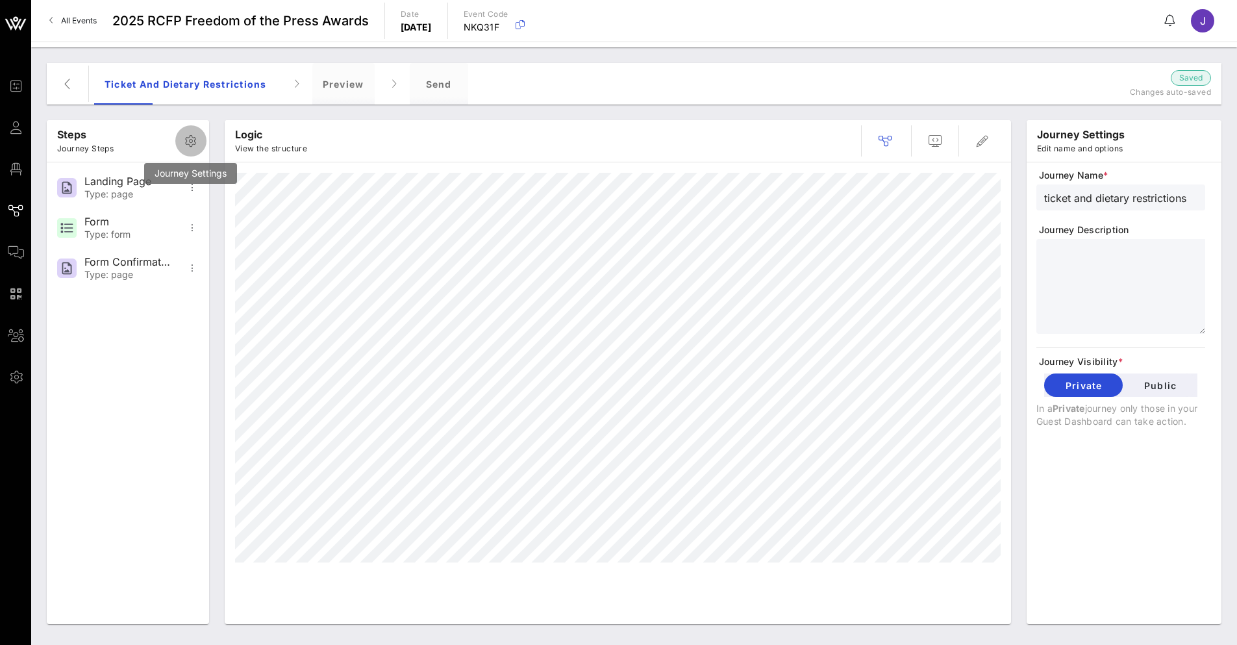
click at [193, 142] on icon "button" at bounding box center [191, 141] width 16 height 16
click at [184, 137] on icon "button" at bounding box center [191, 141] width 16 height 16
click at [191, 137] on icon "button" at bounding box center [191, 141] width 16 height 16
click at [191, 145] on icon "button" at bounding box center [191, 141] width 16 height 16
click at [1152, 386] on span "Public" at bounding box center [1160, 385] width 54 height 11
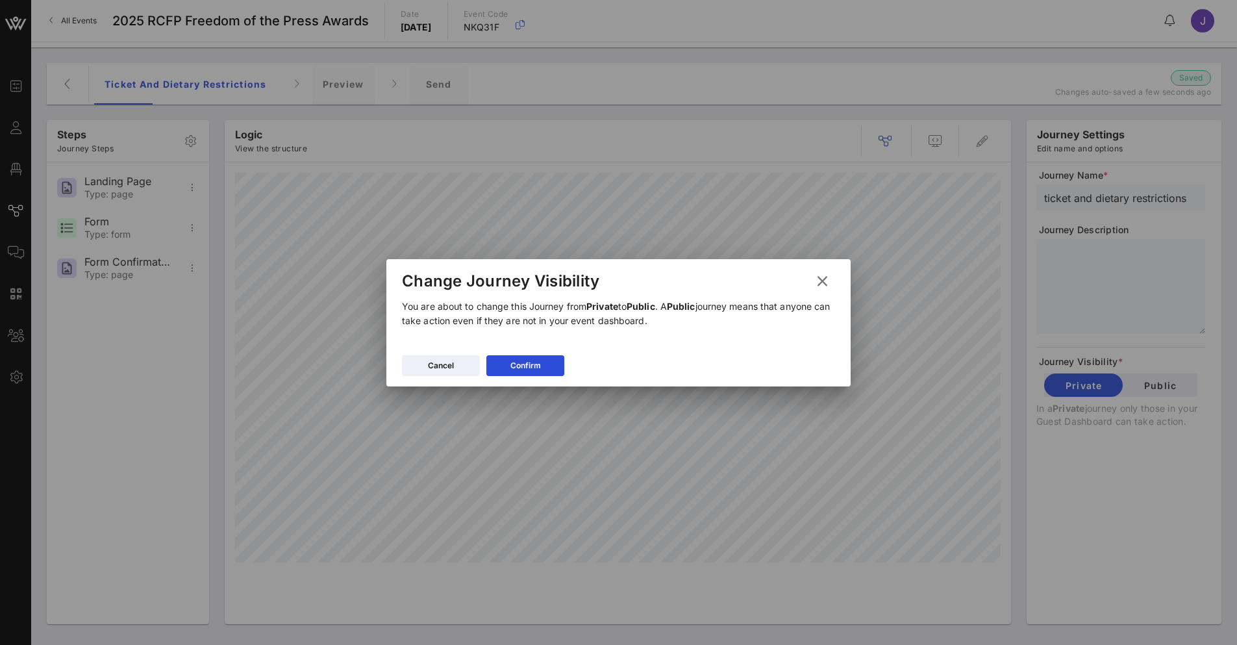
click at [817, 281] on icon at bounding box center [822, 281] width 18 height 16
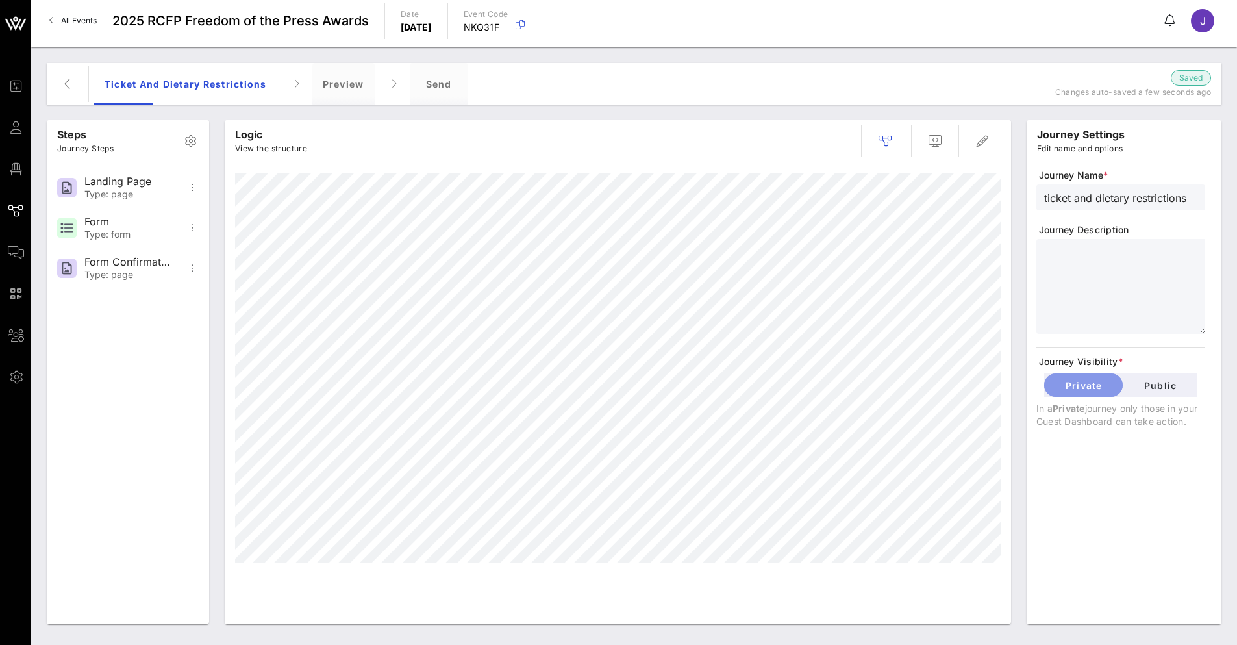
click at [1072, 388] on span "Private" at bounding box center [1083, 385] width 58 height 11
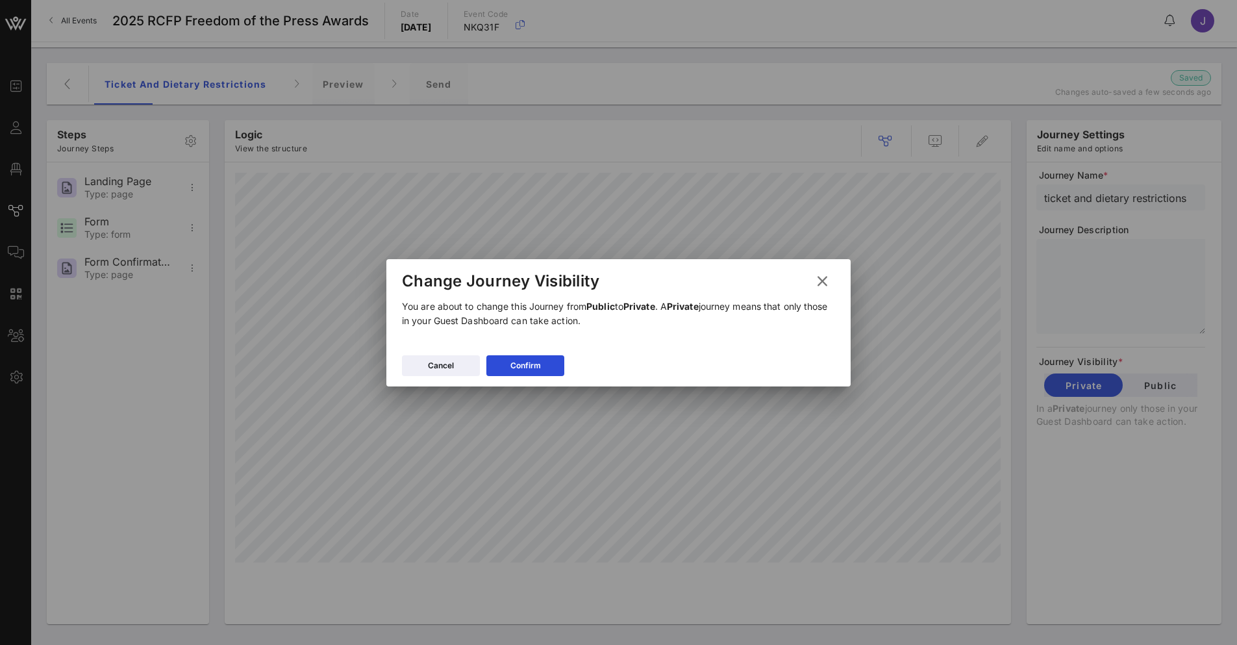
click at [832, 284] on button at bounding box center [821, 280] width 25 height 23
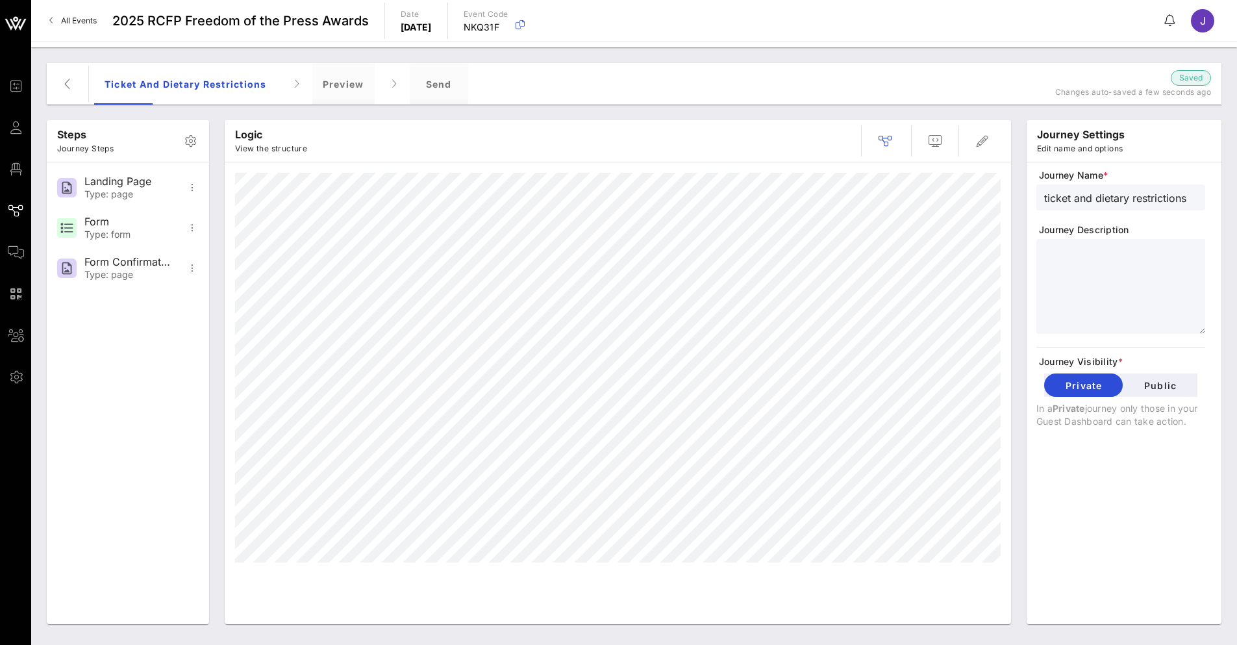
click at [1109, 280] on textarea at bounding box center [1124, 288] width 161 height 91
click at [448, 83] on div "Send" at bounding box center [439, 84] width 58 height 42
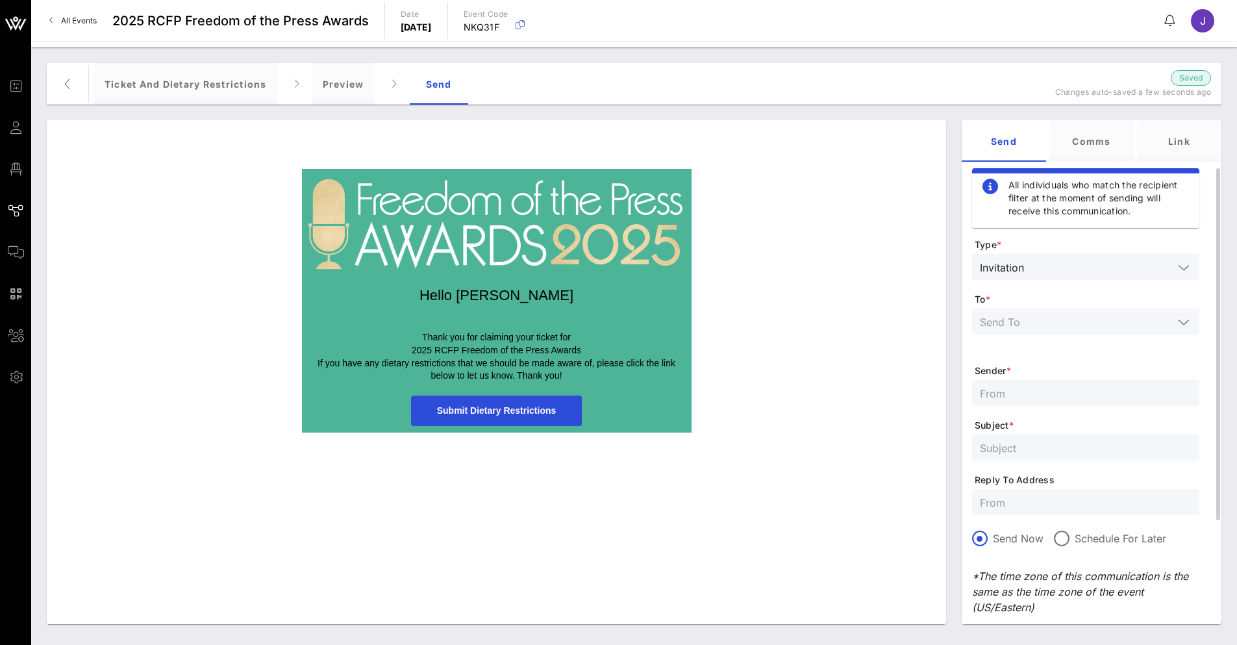
drag, startPoint x: 1074, startPoint y: 193, endPoint x: 1137, endPoint y: 212, distance: 65.3
click at [1137, 212] on div "All individuals who match the recipient filter at the moment of sending will re…" at bounding box center [1098, 198] width 180 height 39
click at [1061, 263] on input "text" at bounding box center [1101, 266] width 144 height 17
click at [985, 333] on div at bounding box center [1086, 321] width 212 height 26
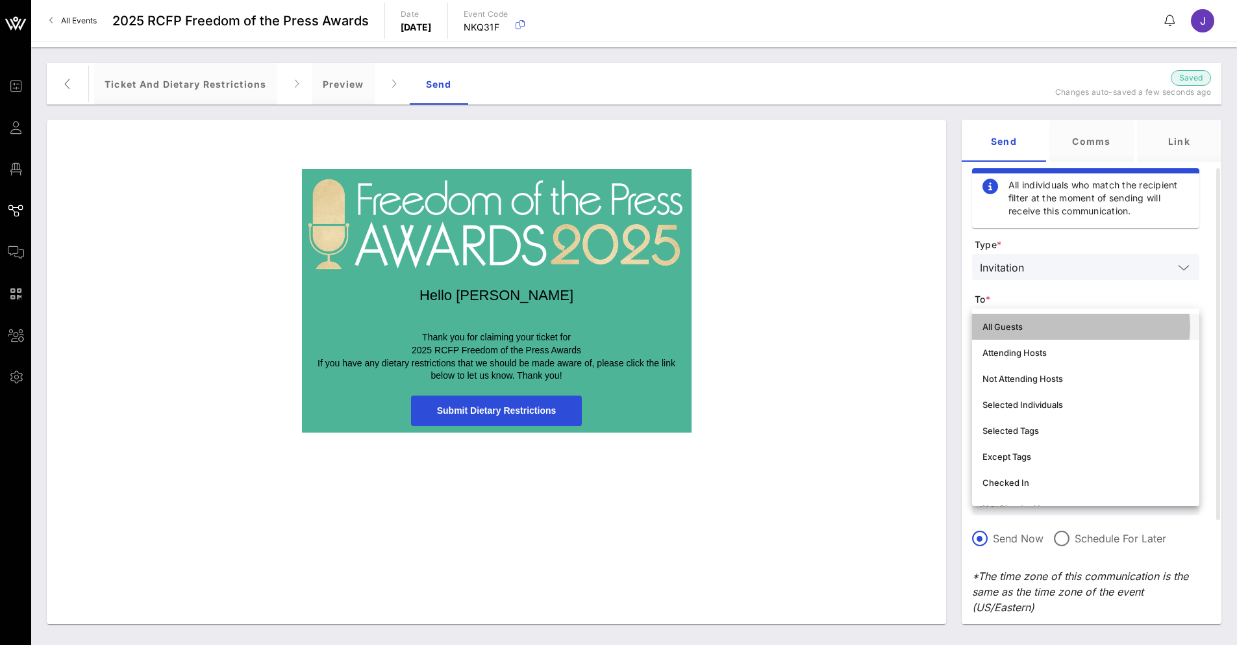
click at [1041, 325] on div "All Guests" at bounding box center [1085, 326] width 206 height 10
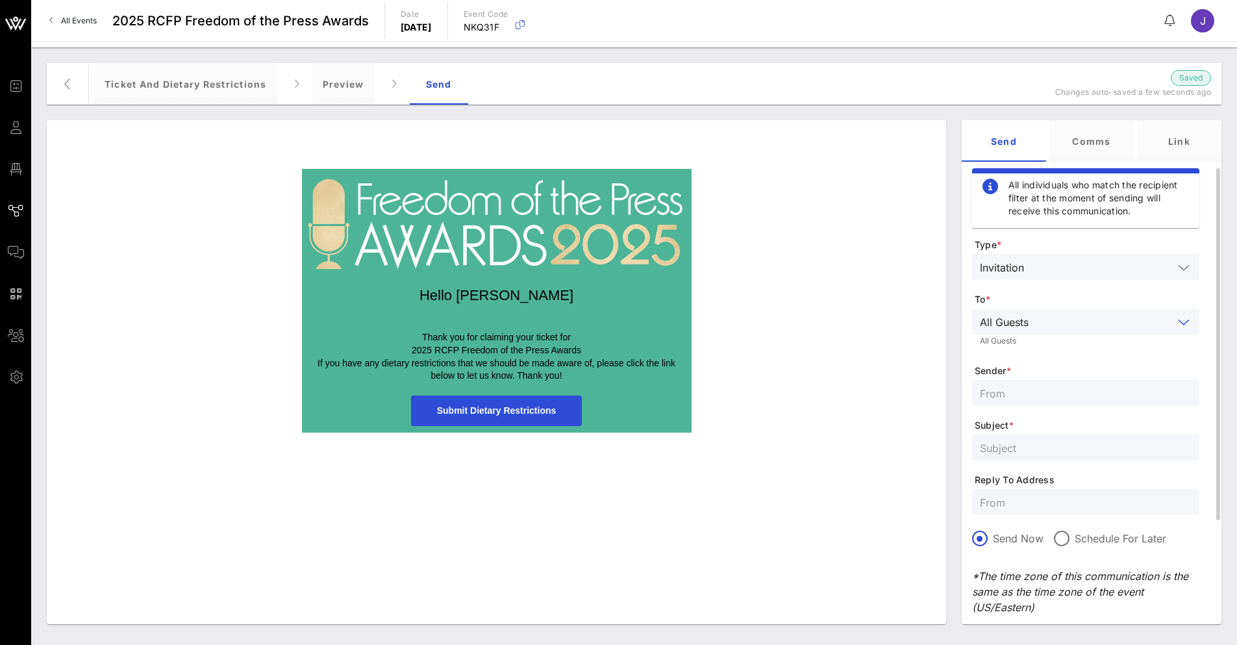
click at [1010, 394] on input "text" at bounding box center [1086, 392] width 212 height 17
type input "RCFP Freedom of the Press Awards Dinner"
type input "Dietary Restrictions"
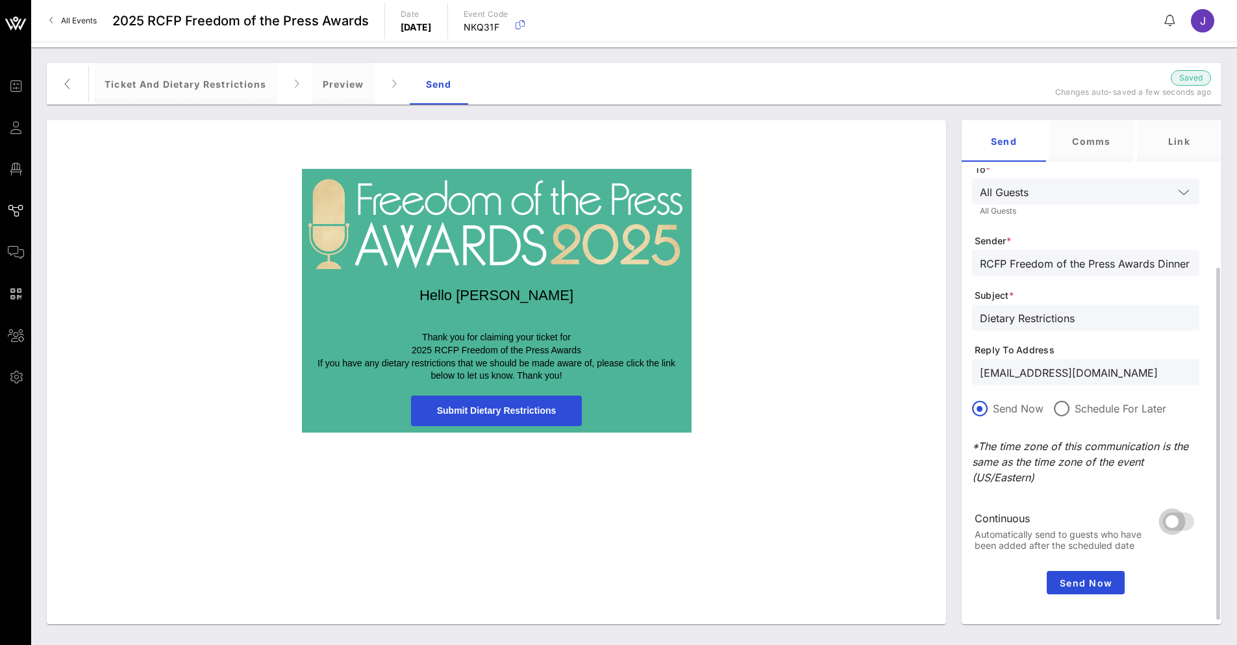
type input "[EMAIL_ADDRESS][DOMAIN_NAME]"
click at [1171, 524] on div at bounding box center [1172, 521] width 22 height 22
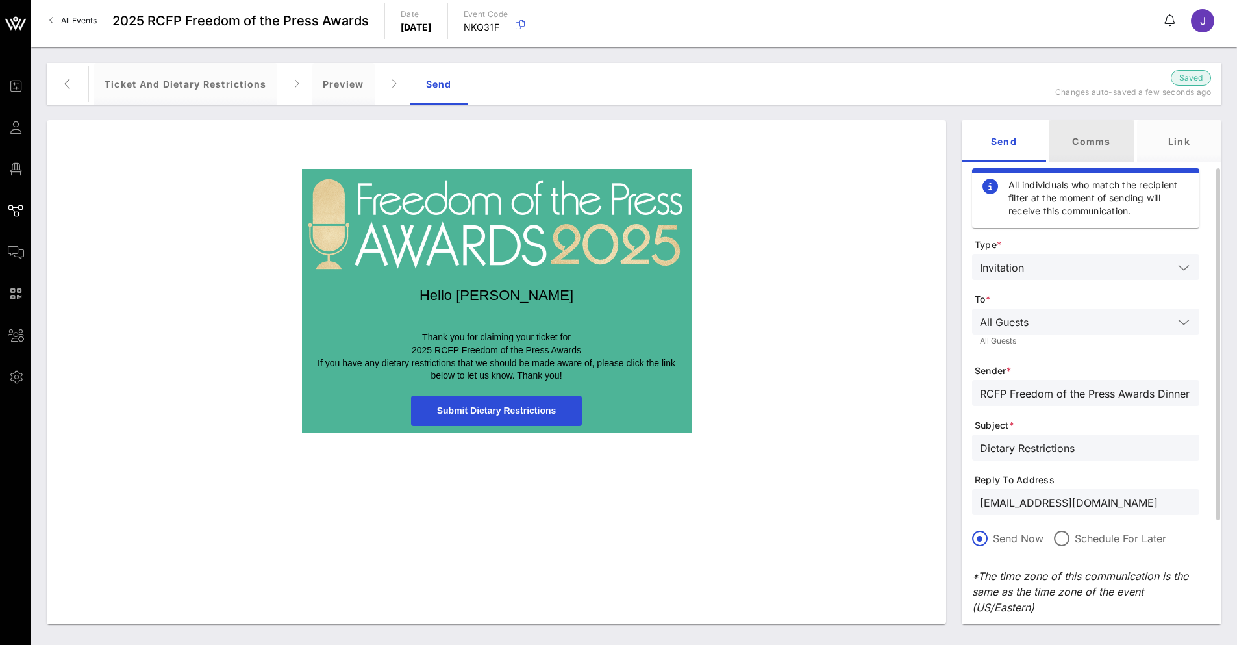
click at [1097, 134] on div "Comms" at bounding box center [1091, 141] width 84 height 42
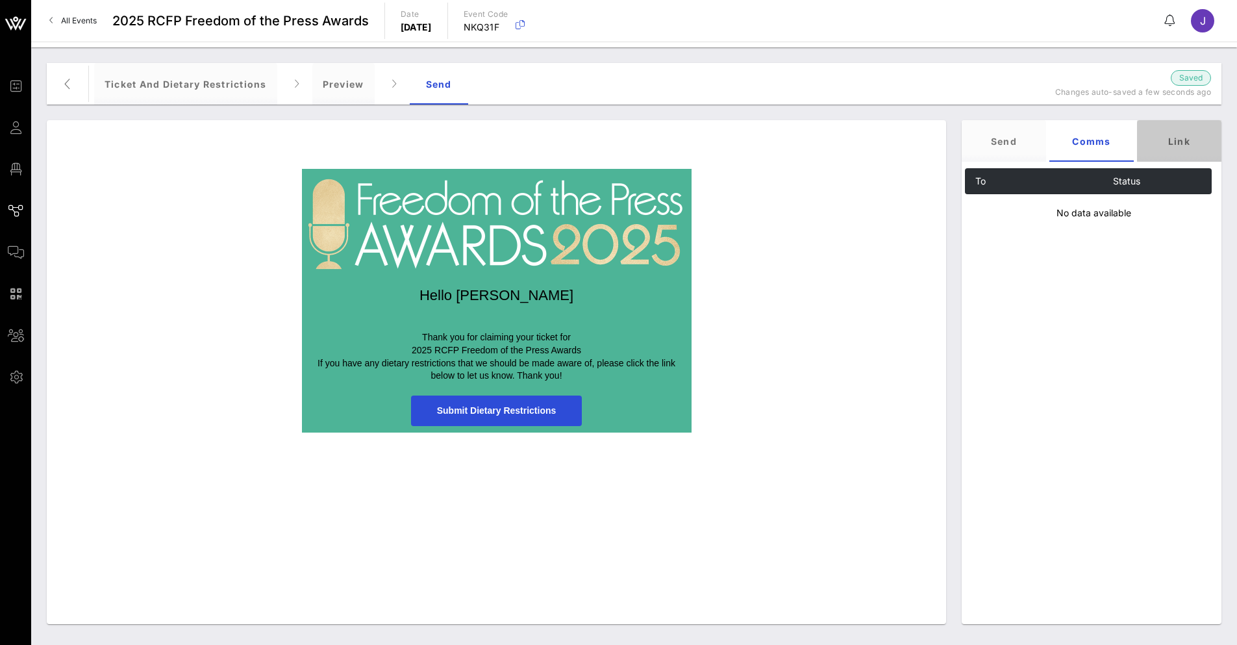
click at [1185, 136] on div "Link" at bounding box center [1179, 141] width 84 height 42
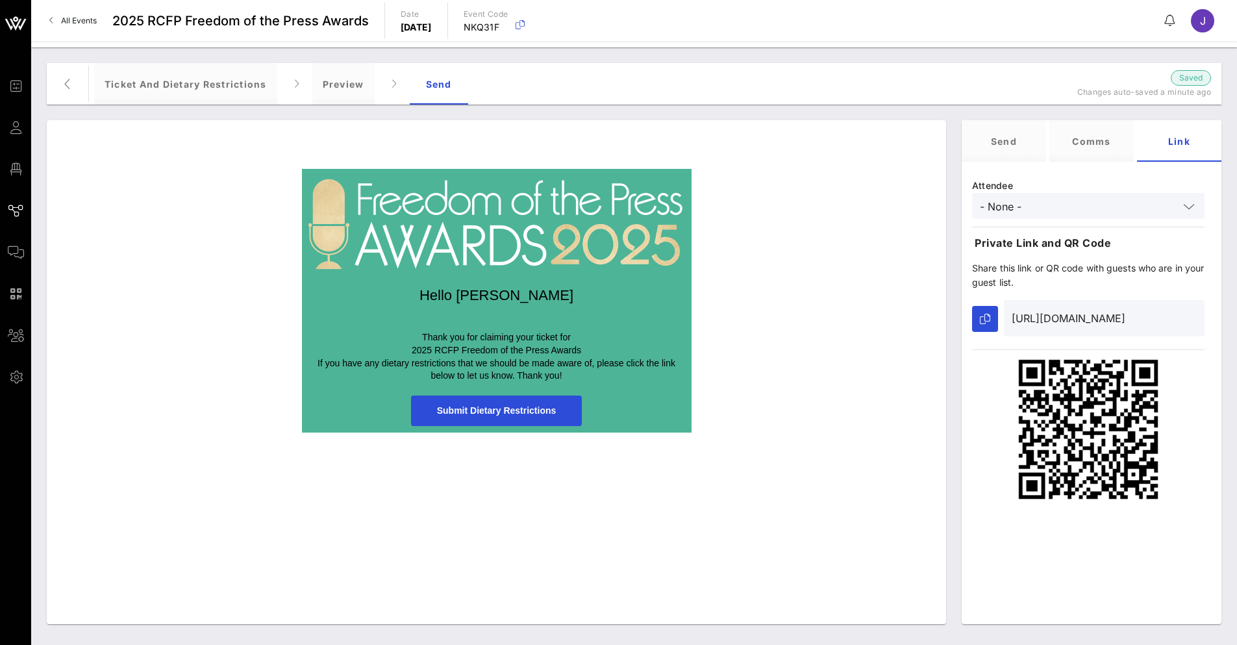
click at [1012, 197] on div "- None -" at bounding box center [1088, 206] width 217 height 26
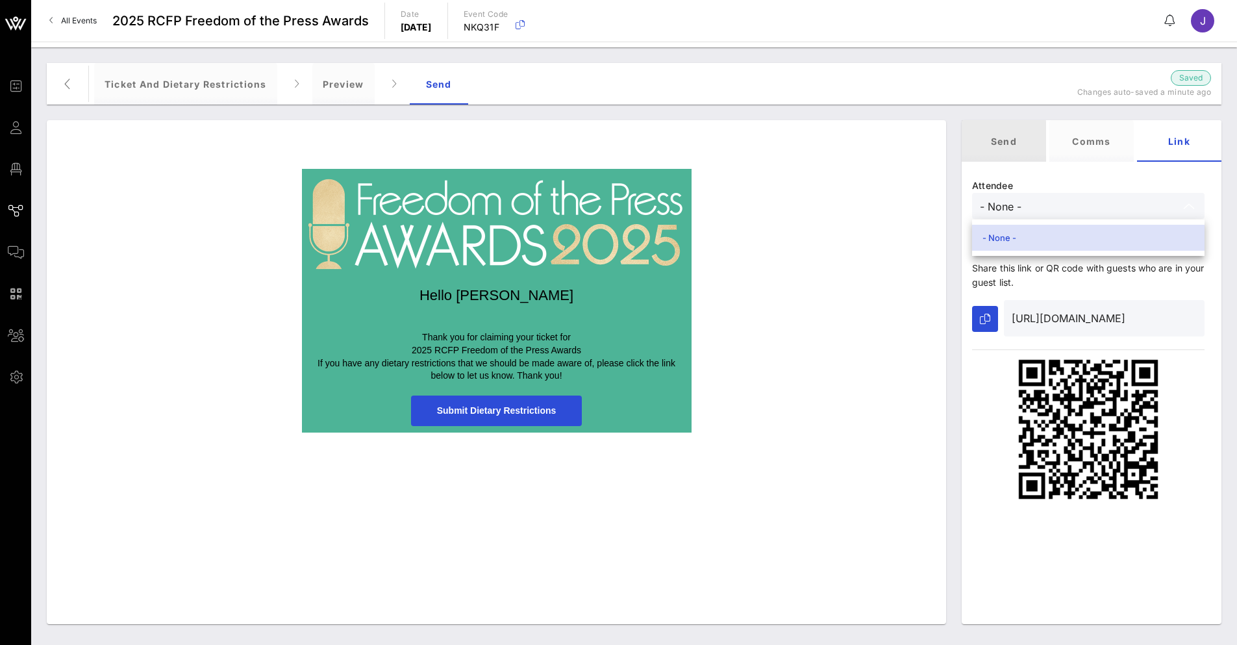
click at [1014, 145] on div "Send" at bounding box center [1003, 141] width 84 height 42
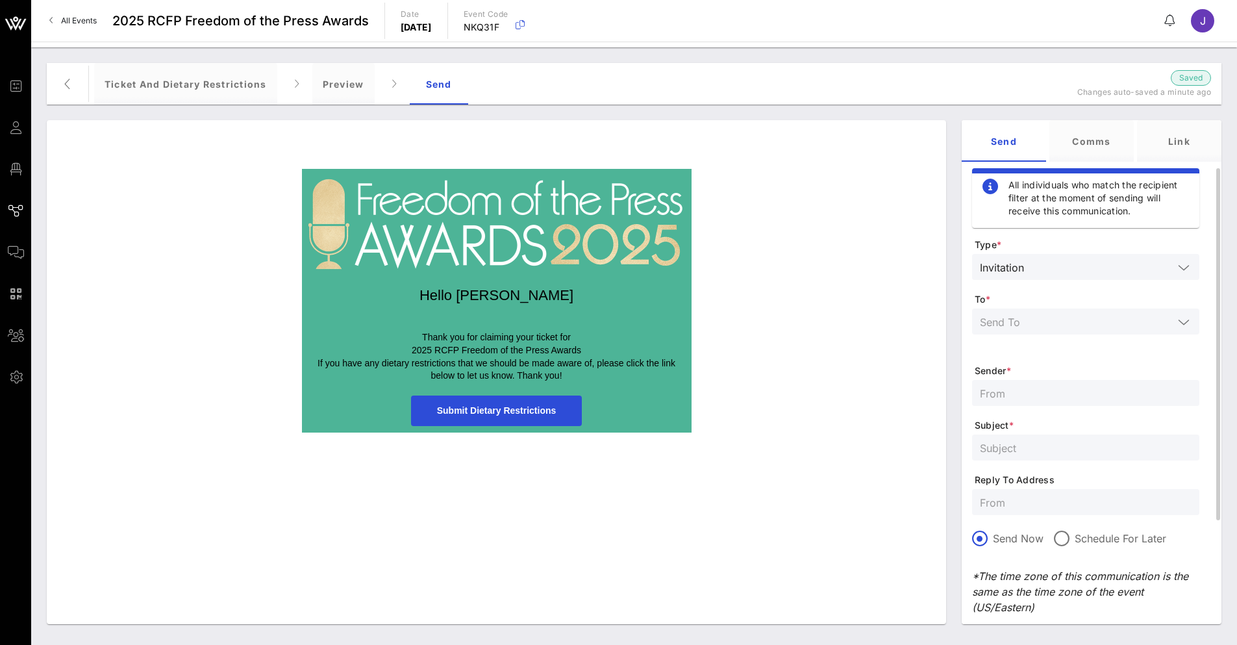
click at [1051, 319] on input "text" at bounding box center [1076, 321] width 193 height 17
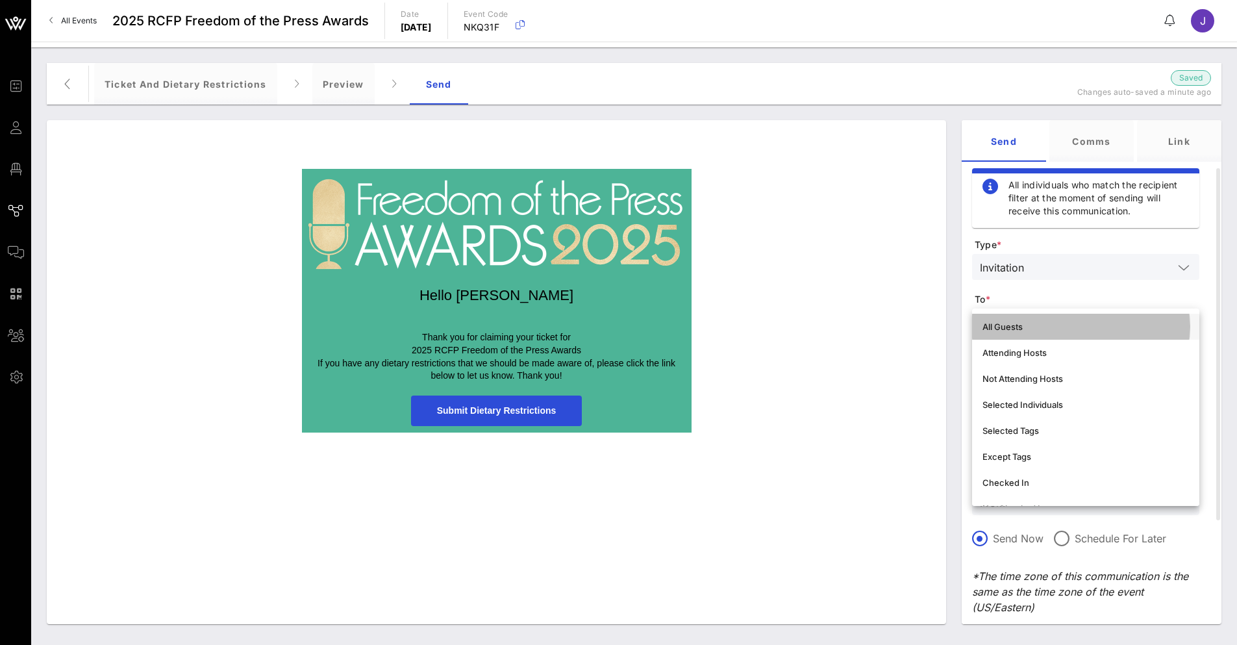
click at [1039, 327] on div "All Guests" at bounding box center [1085, 326] width 206 height 10
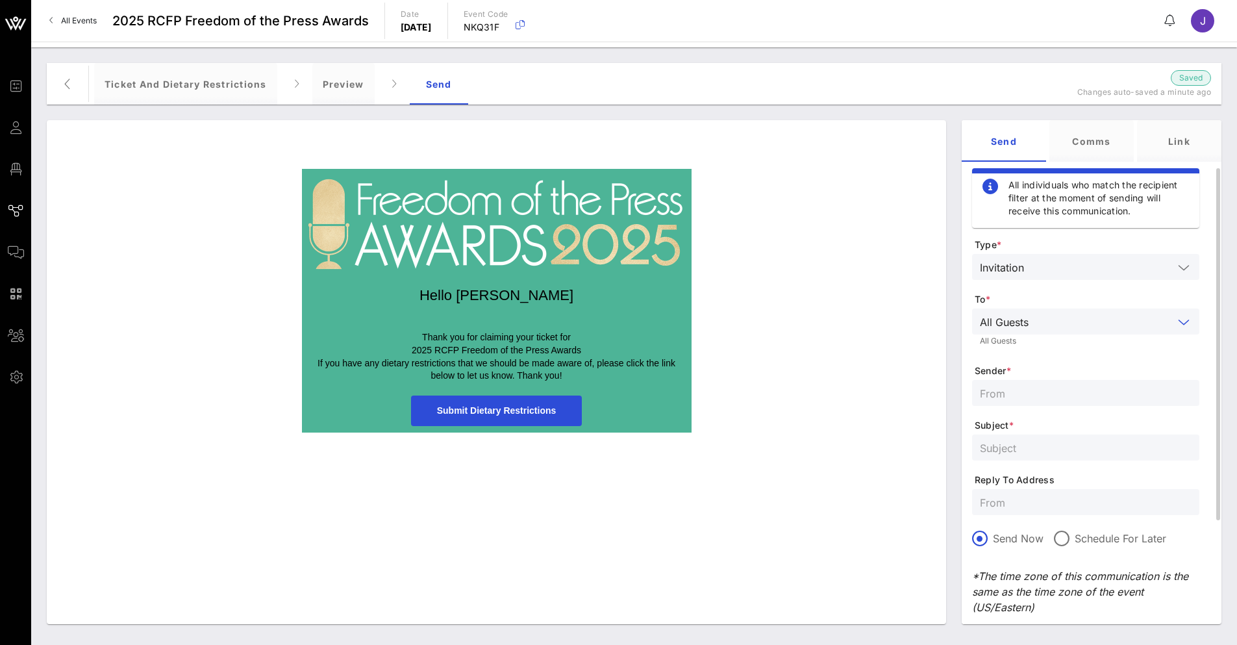
click at [1044, 390] on input "text" at bounding box center [1086, 392] width 212 height 17
type input "RCFP Awards Dinner"
type input "Dietary Restrictions"
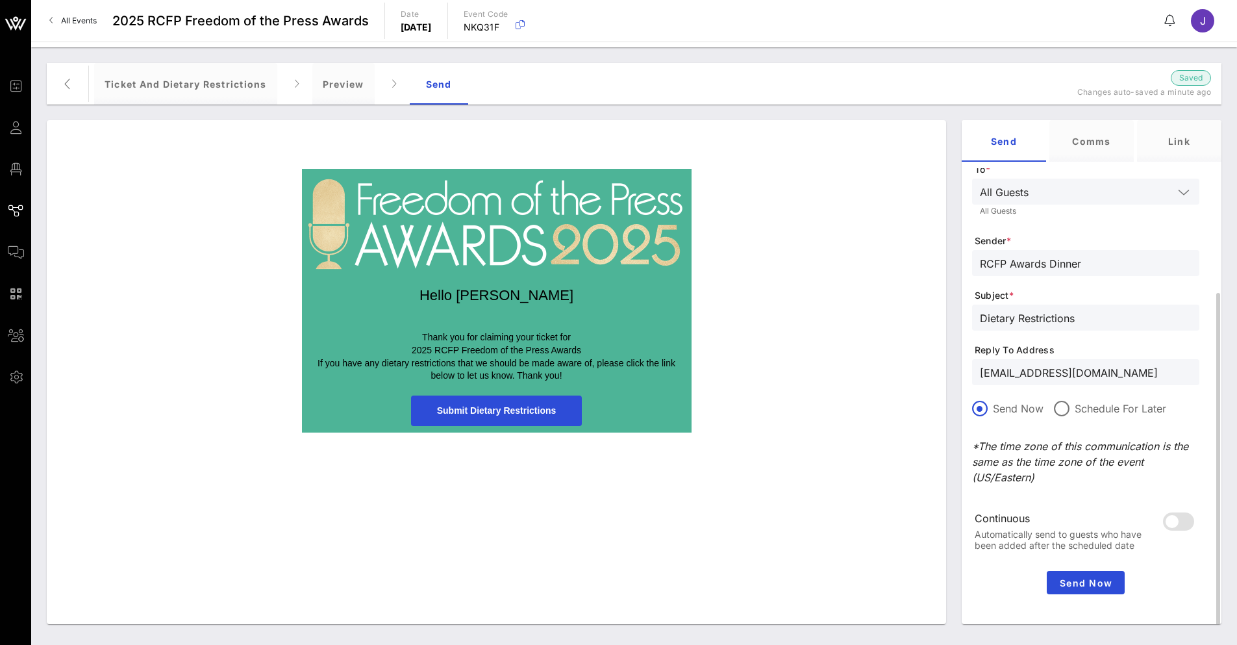
scroll to position [144, 0]
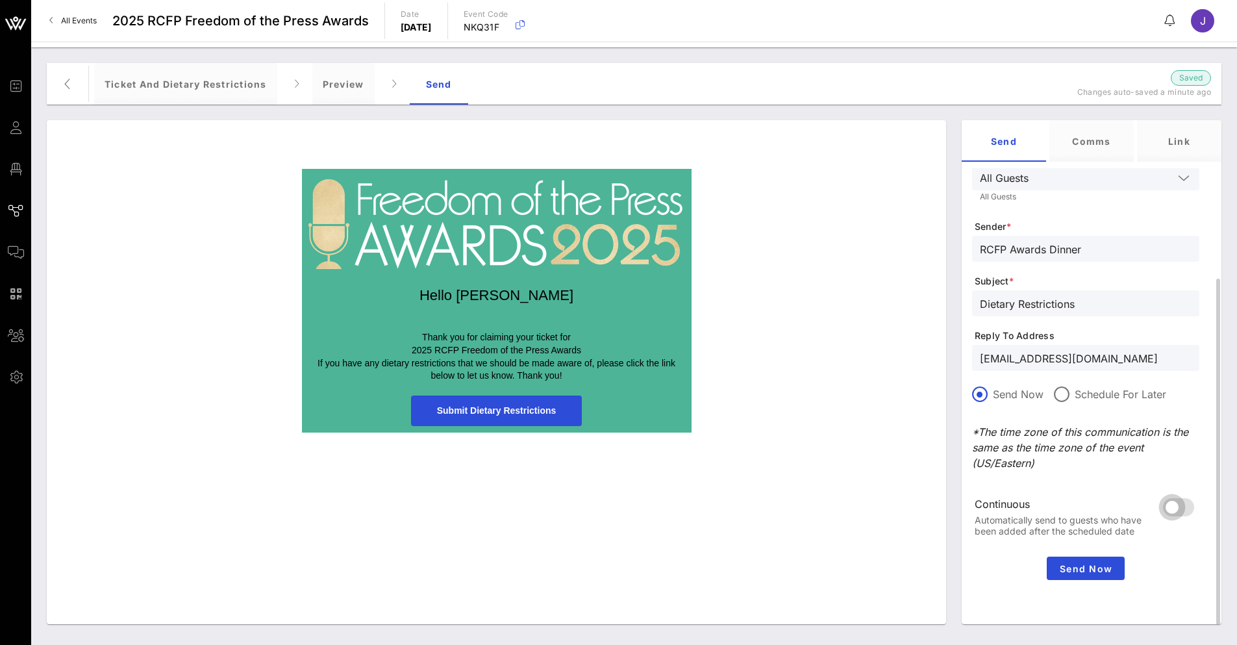
type input "[EMAIL_ADDRESS][DOMAIN_NAME]"
click at [1168, 508] on div at bounding box center [1172, 507] width 22 height 22
click at [1096, 569] on span "Send Now" at bounding box center [1086, 568] width 68 height 11
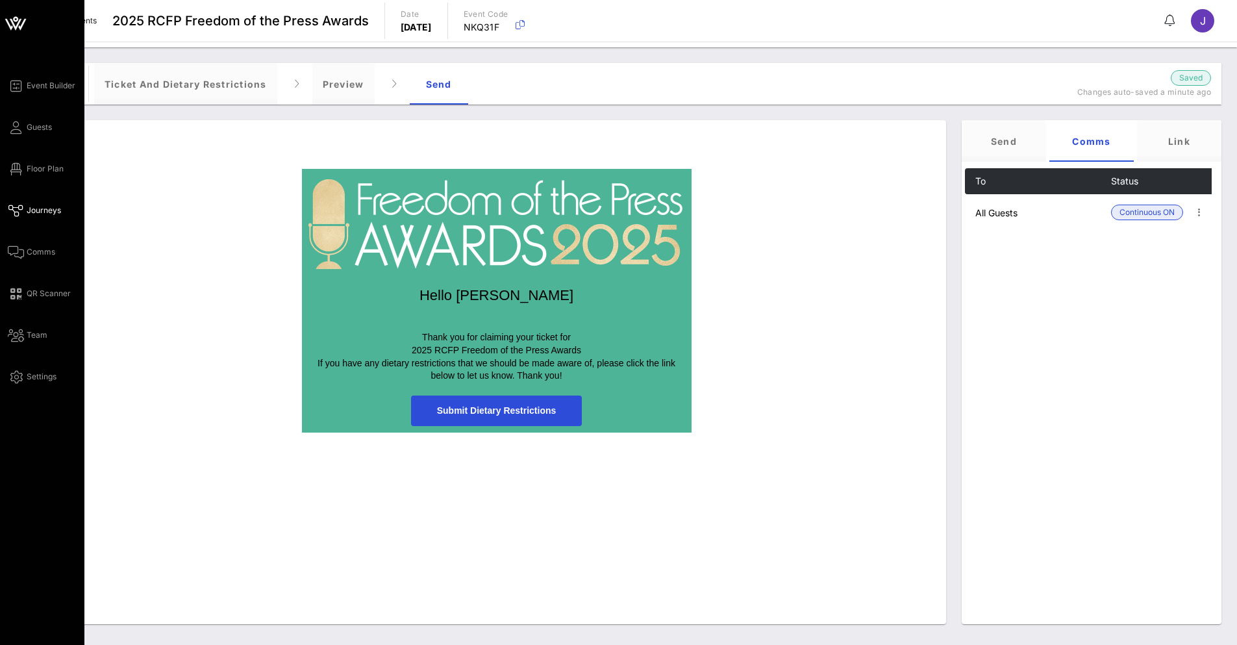
click at [14, 210] on icon at bounding box center [16, 211] width 16 height 2
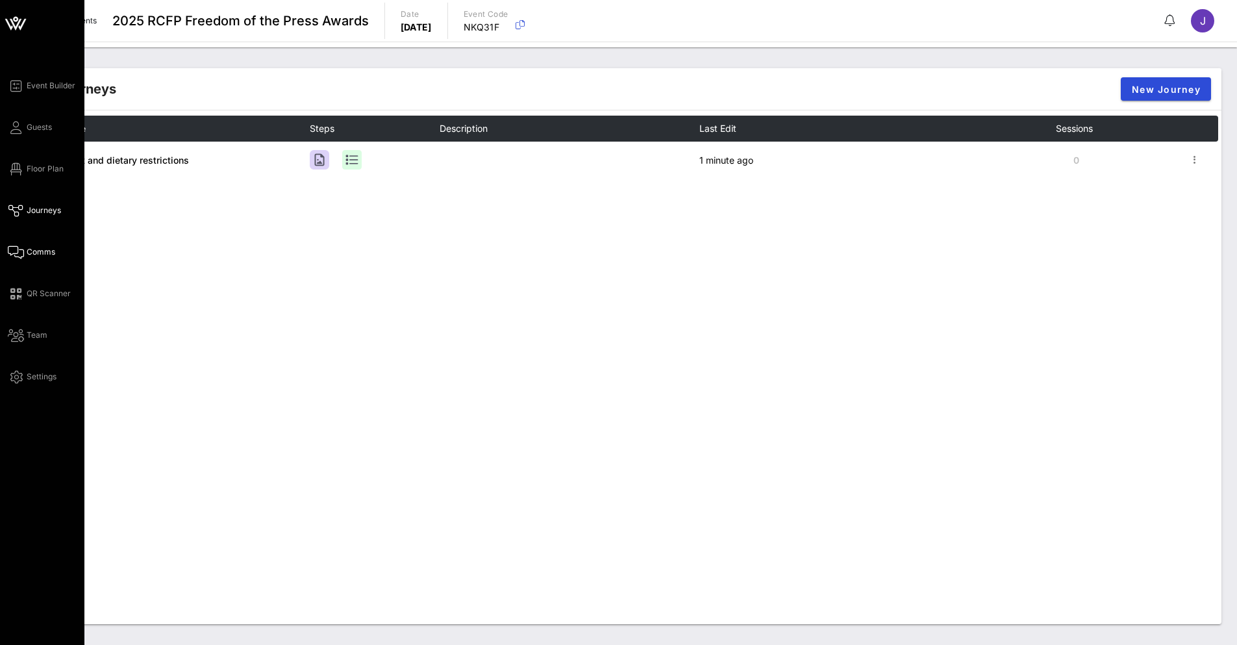
click at [51, 258] on link "Comms" at bounding box center [31, 252] width 47 height 16
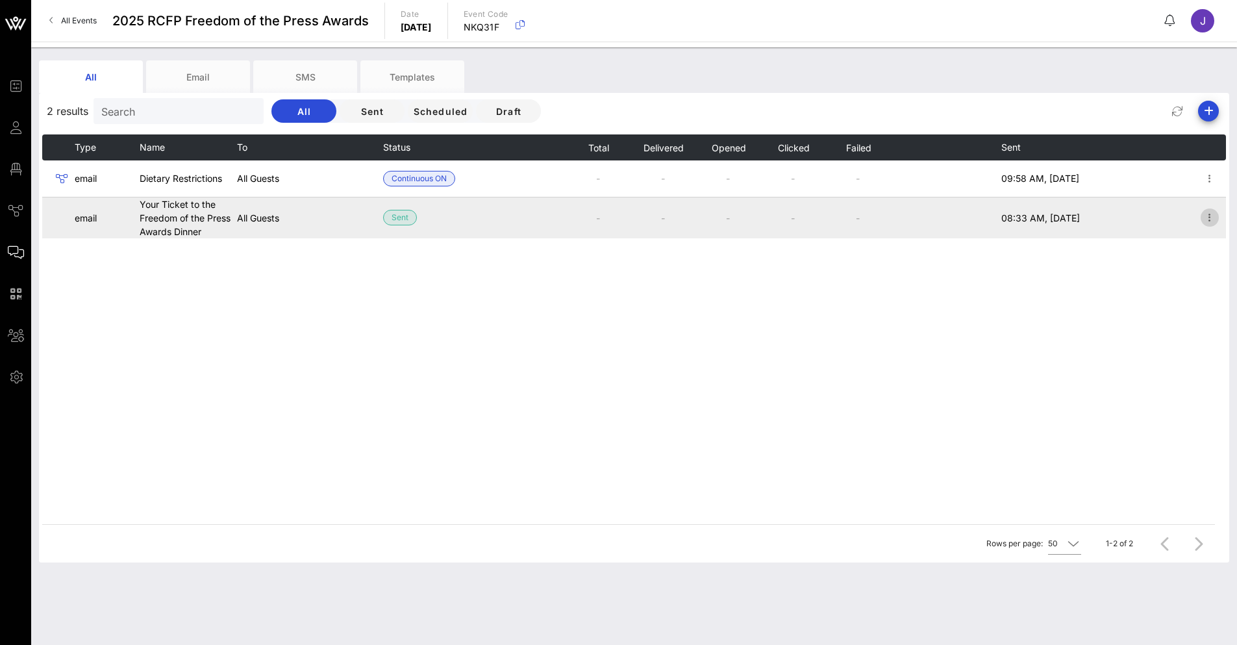
click at [1203, 224] on icon "button" at bounding box center [1210, 218] width 16 height 16
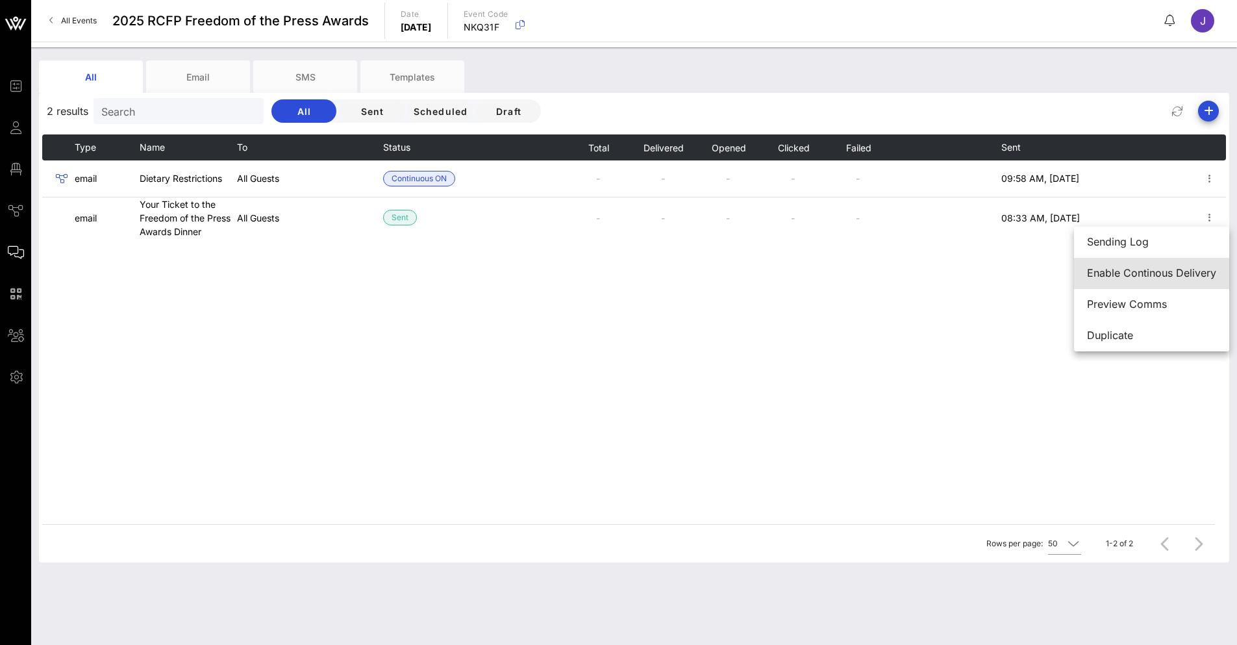
click at [1155, 277] on div "Enable Continous Delivery" at bounding box center [1151, 273] width 129 height 12
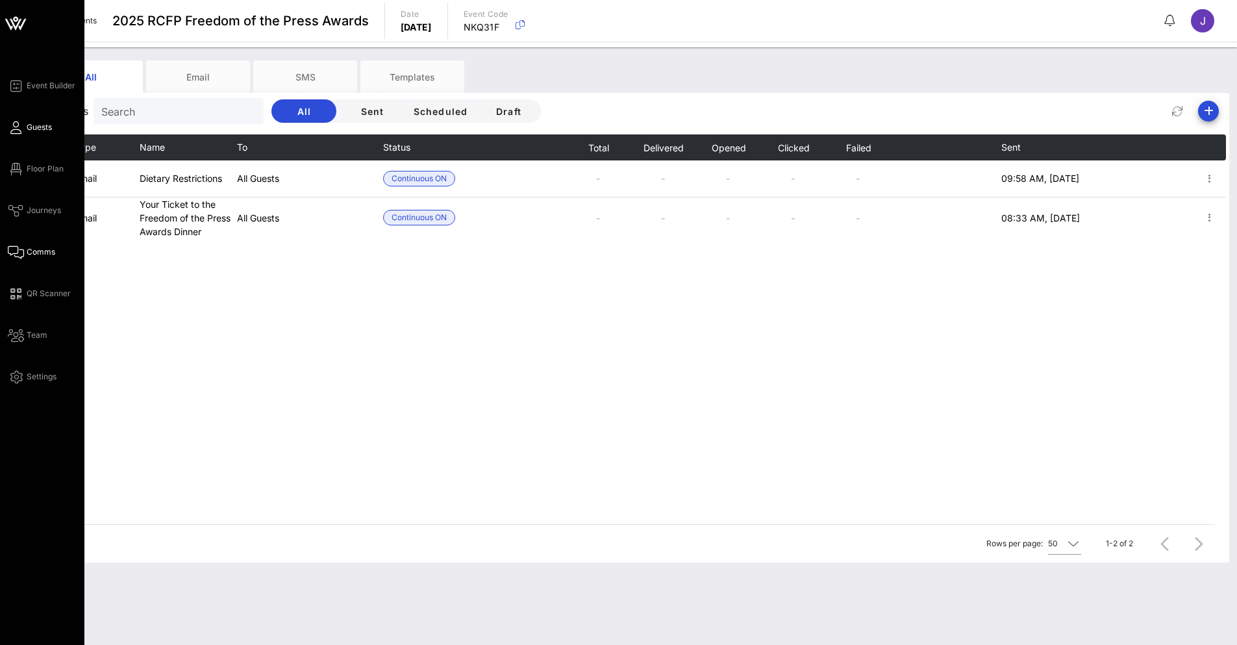
click at [12, 129] on icon at bounding box center [16, 128] width 16 height 2
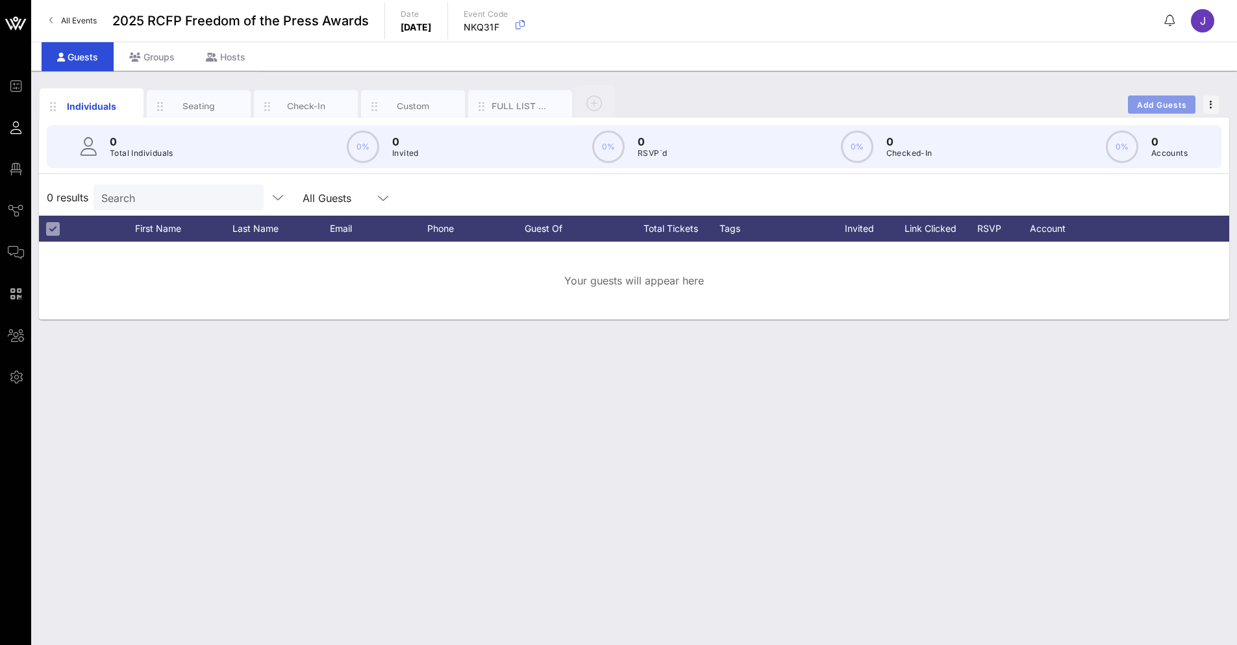
click at [1131, 109] on button "Add Guests" at bounding box center [1162, 104] width 68 height 18
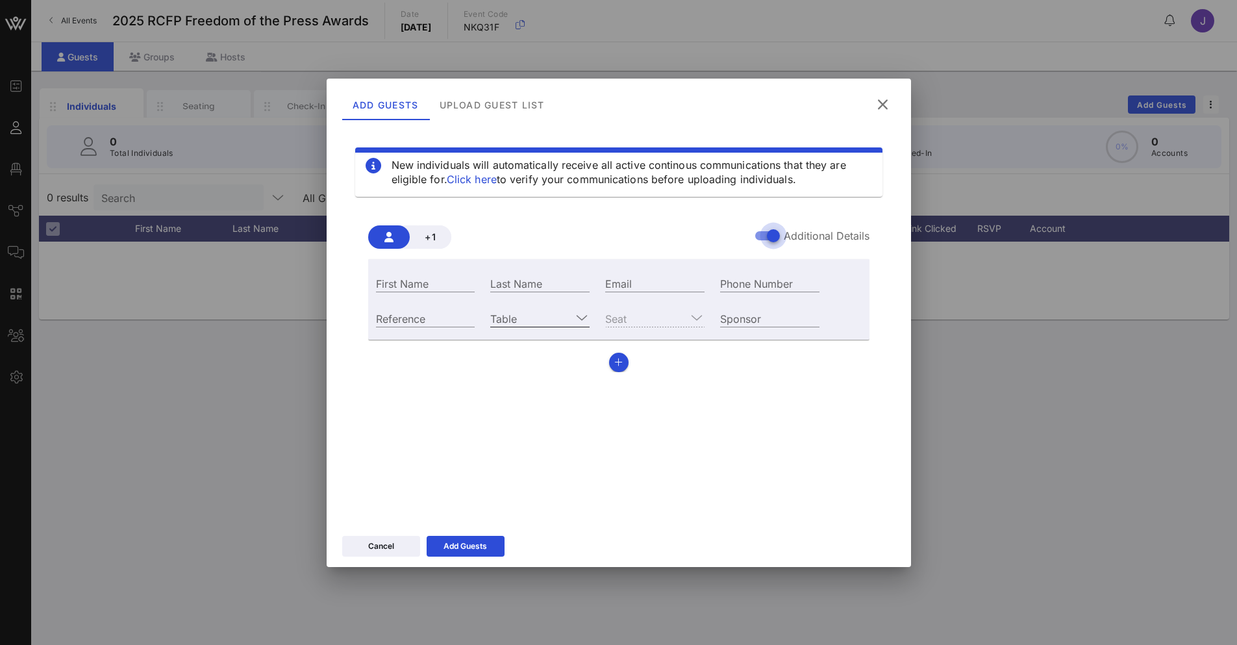
click at [562, 318] on input "Table" at bounding box center [530, 318] width 81 height 17
click at [509, 330] on div "1" at bounding box center [539, 328] width 99 height 26
click at [445, 284] on input "First Name" at bounding box center [425, 283] width 99 height 17
click at [471, 547] on div "Add Guests" at bounding box center [464, 545] width 43 height 13
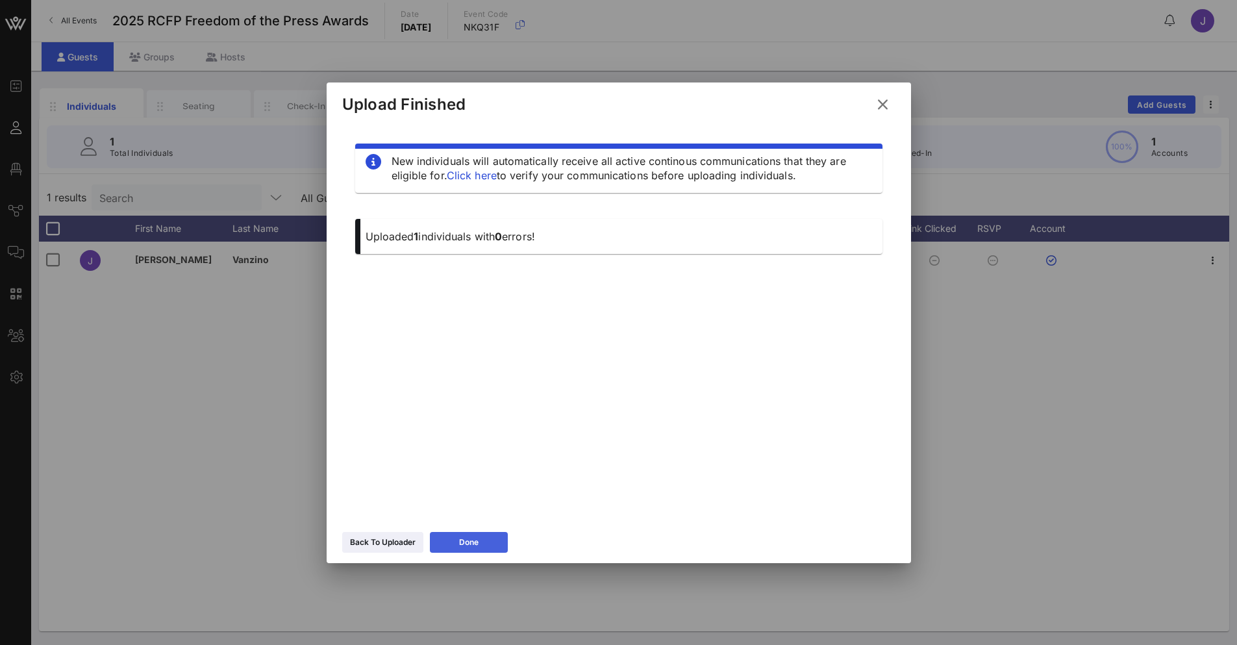
click at [486, 543] on button "Done" at bounding box center [469, 542] width 78 height 21
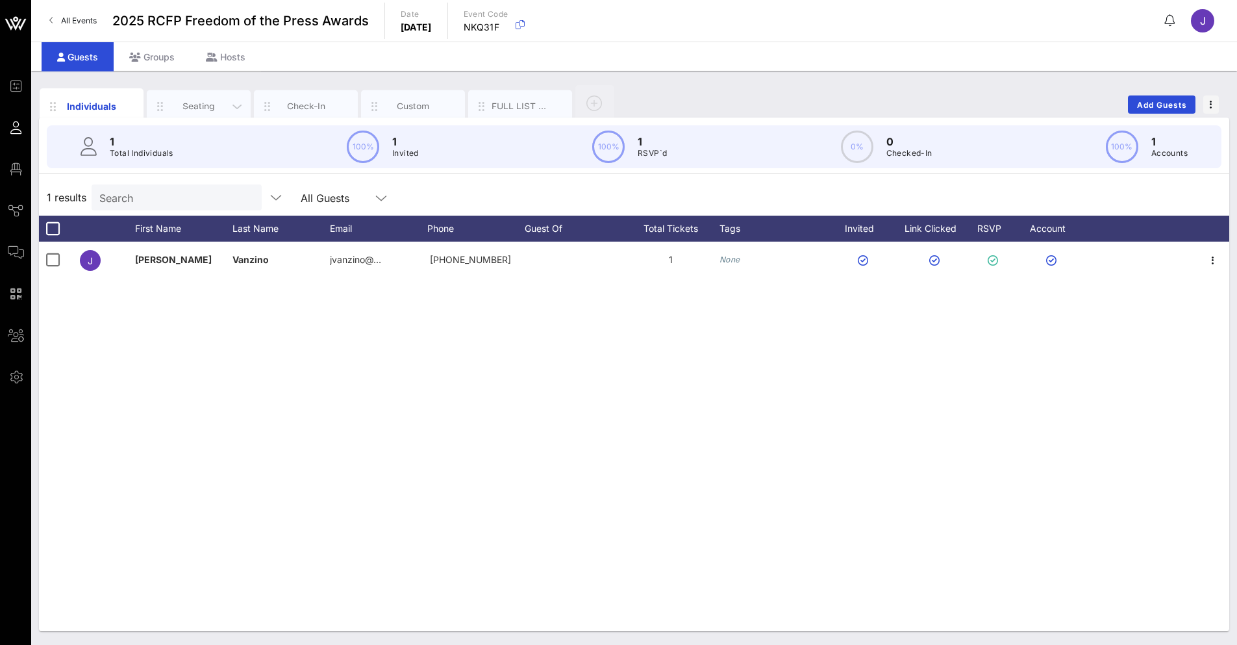
click at [180, 97] on div "Seating" at bounding box center [199, 106] width 104 height 32
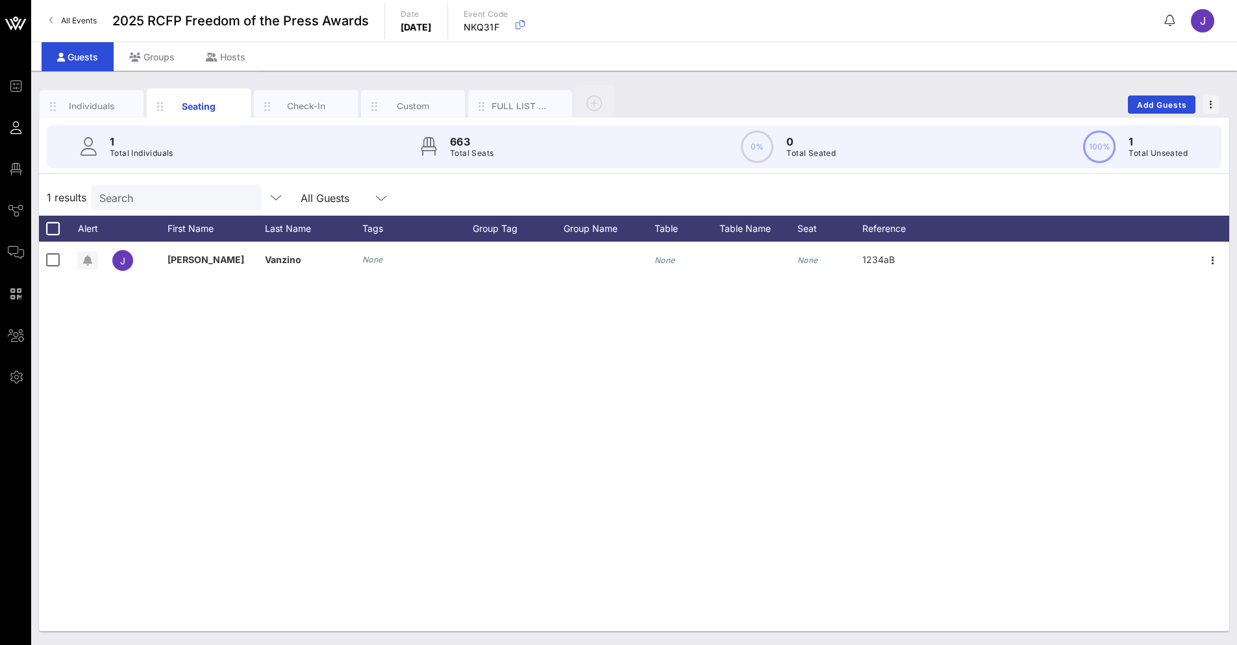
click at [1203, 33] on div "All Events 2025 RCFP Freedom of the Press Awards Date [DATE] Event Code NKQ31F J" at bounding box center [633, 21] width 1205 height 42
click at [1200, 21] on span "J" at bounding box center [1203, 20] width 6 height 13
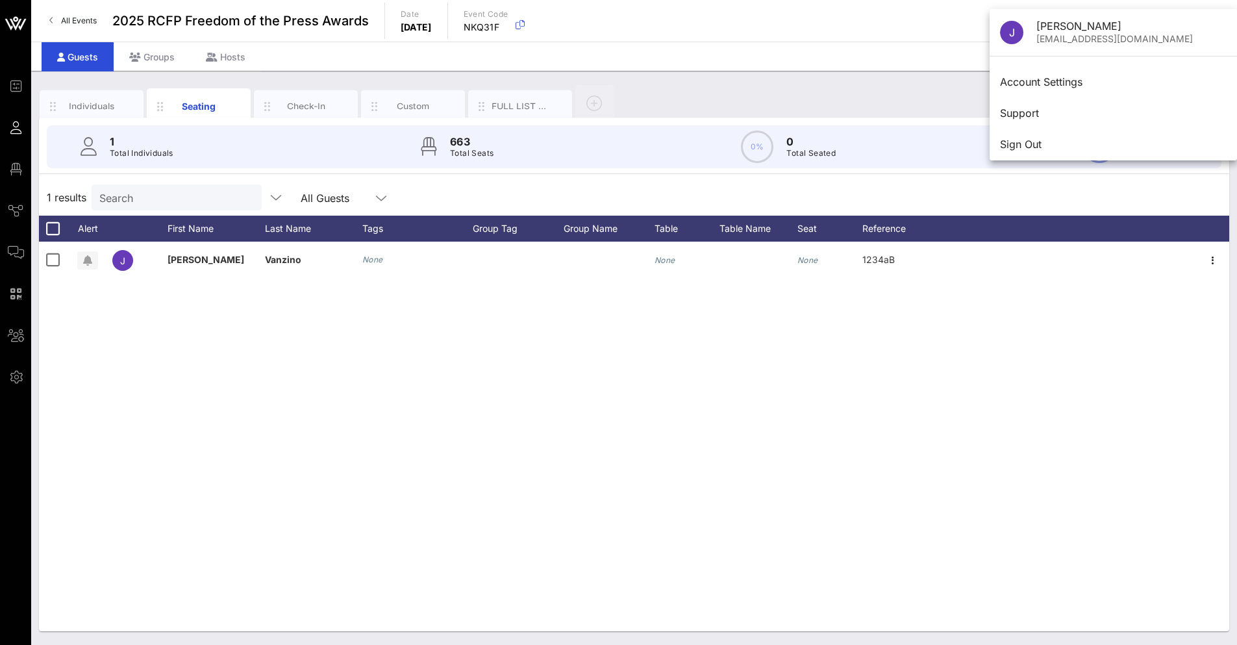
click at [1089, 40] on div "[EMAIL_ADDRESS][DOMAIN_NAME]" at bounding box center [1131, 39] width 190 height 11
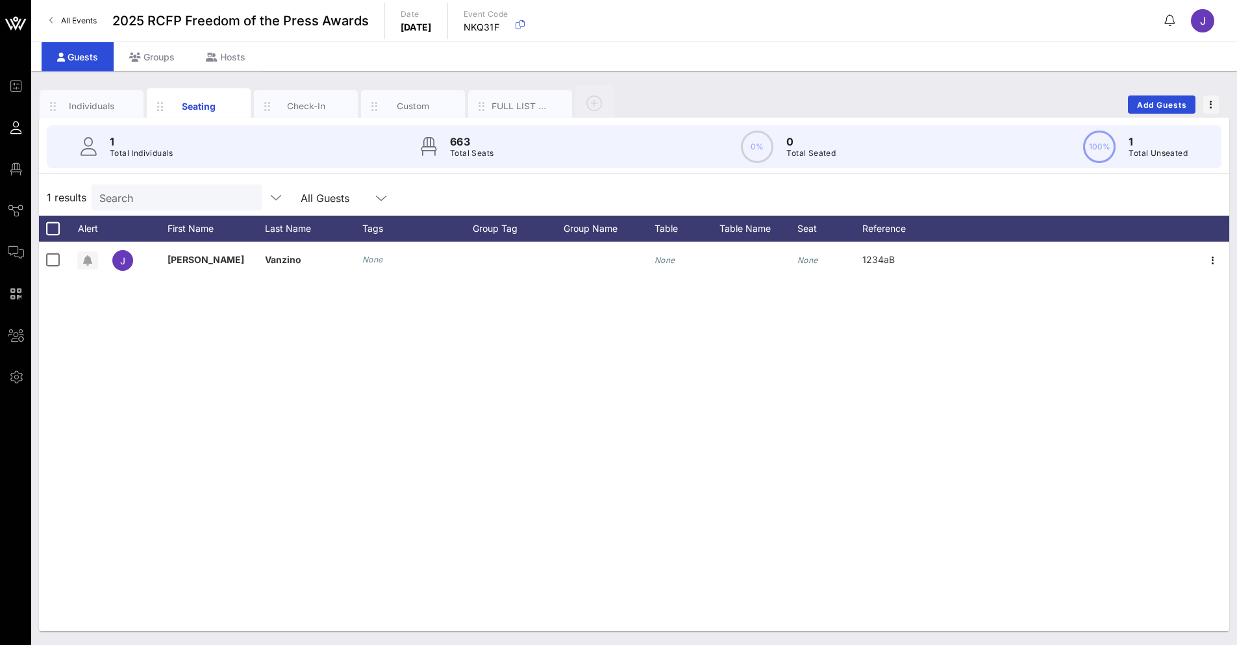
drag, startPoint x: 1204, startPoint y: 33, endPoint x: 1199, endPoint y: 27, distance: 8.3
click at [1203, 32] on div "All Events 2025 RCFP Freedom of the Press Awards Date [DATE] Event Code NKQ31F J" at bounding box center [633, 21] width 1205 height 42
click at [1197, 24] on div "J" at bounding box center [1202, 20] width 23 height 23
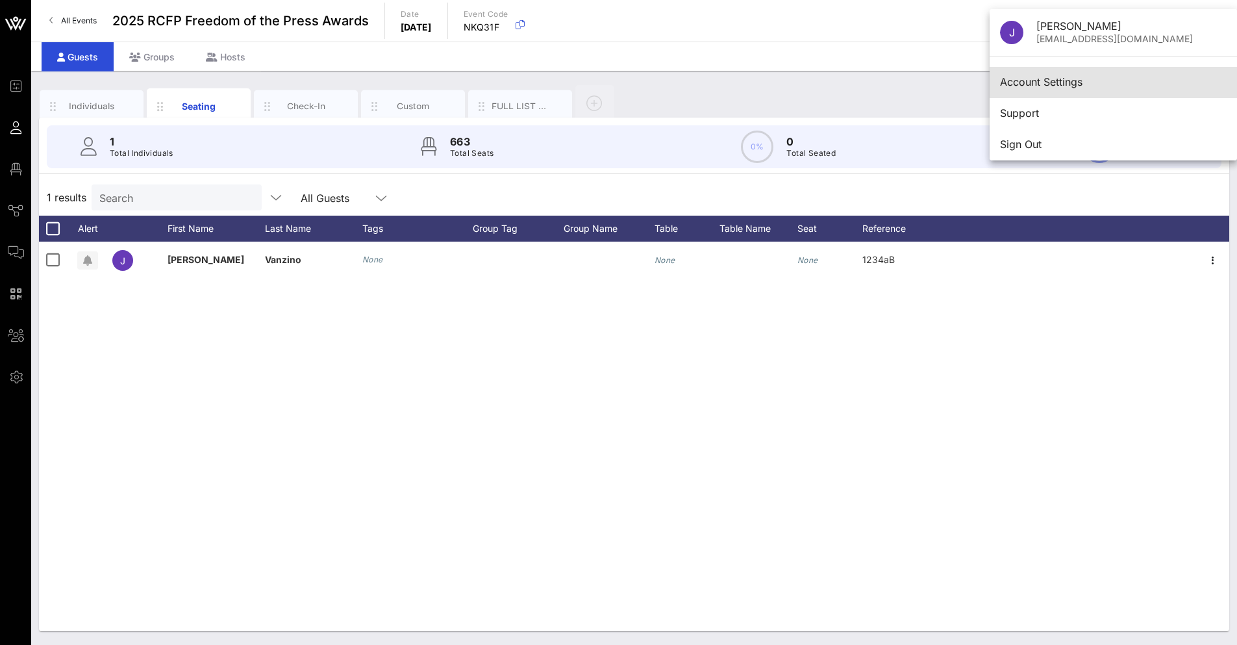
click at [1000, 82] on div "Account Settings" at bounding box center [1113, 82] width 227 height 12
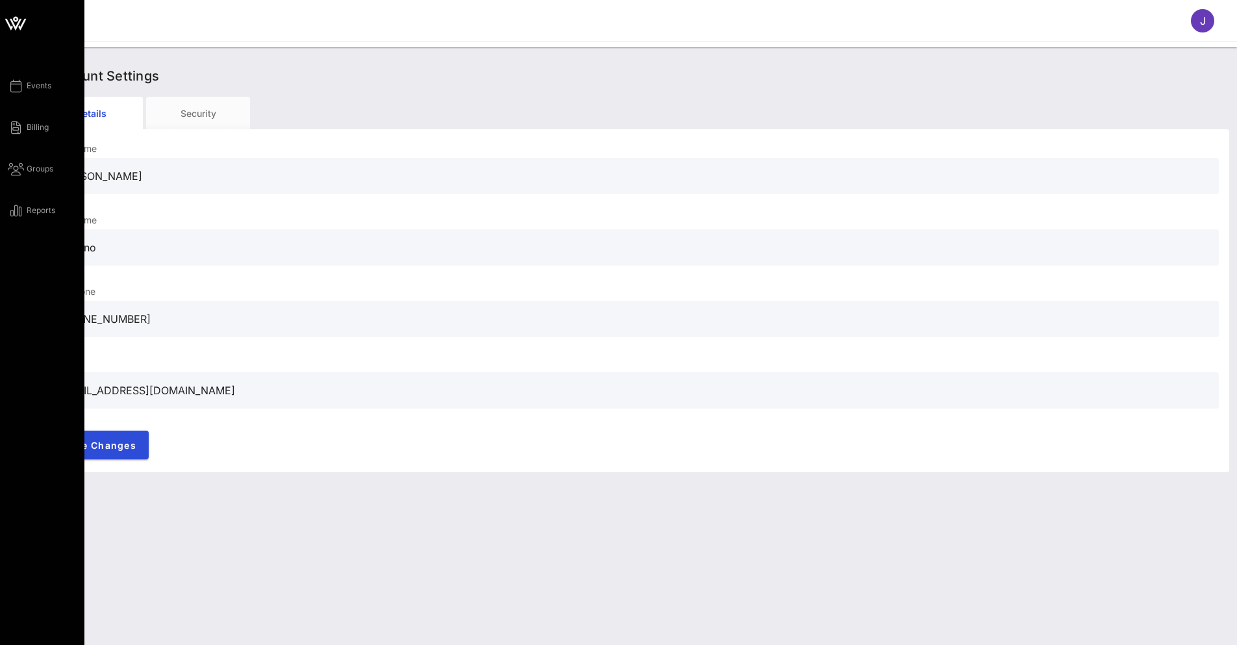
click at [5, 89] on div "Events Billing Groups Reports" at bounding box center [42, 322] width 84 height 645
click at [16, 86] on icon at bounding box center [16, 86] width 16 height 2
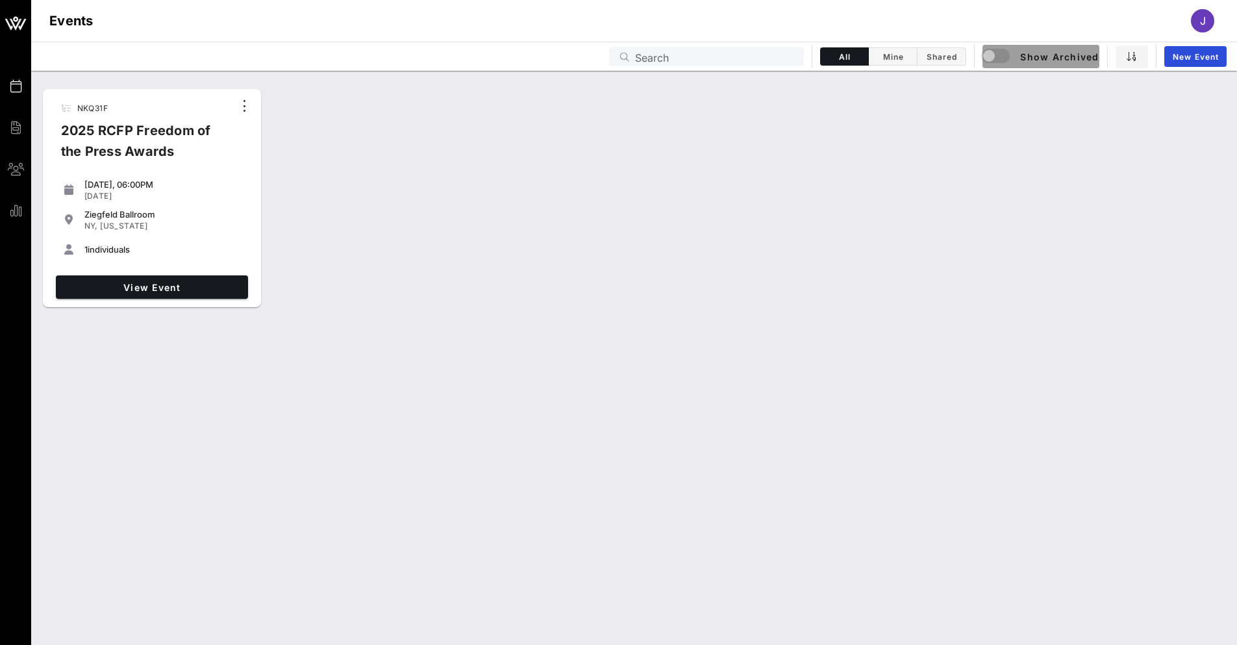
click at [1039, 60] on span "Show Archived" at bounding box center [1041, 57] width 116 height 16
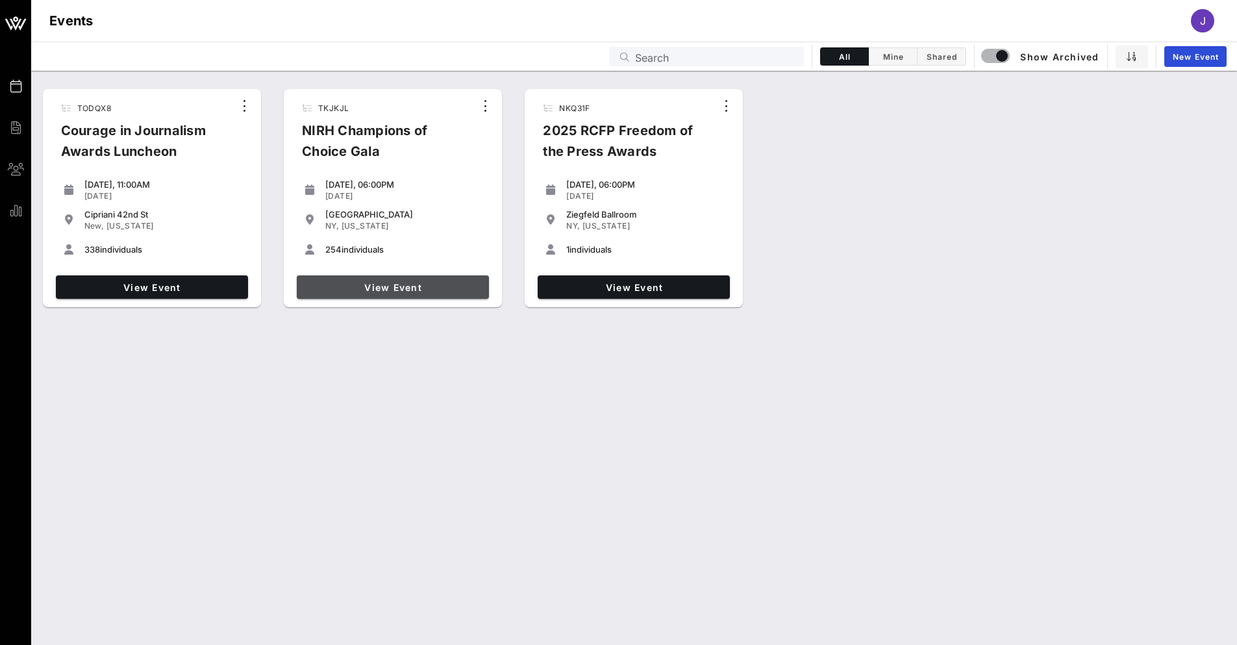
click at [351, 283] on span "View Event" at bounding box center [393, 287] width 182 height 11
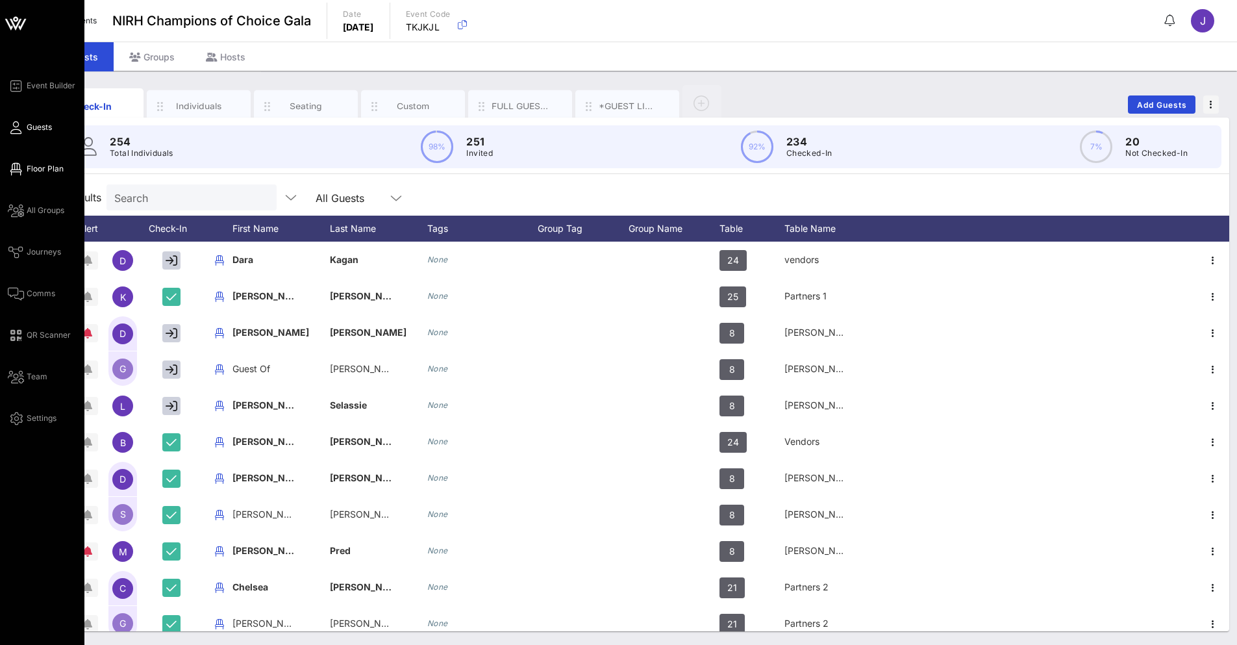
click at [26, 174] on link "Floor Plan" at bounding box center [36, 169] width 56 height 16
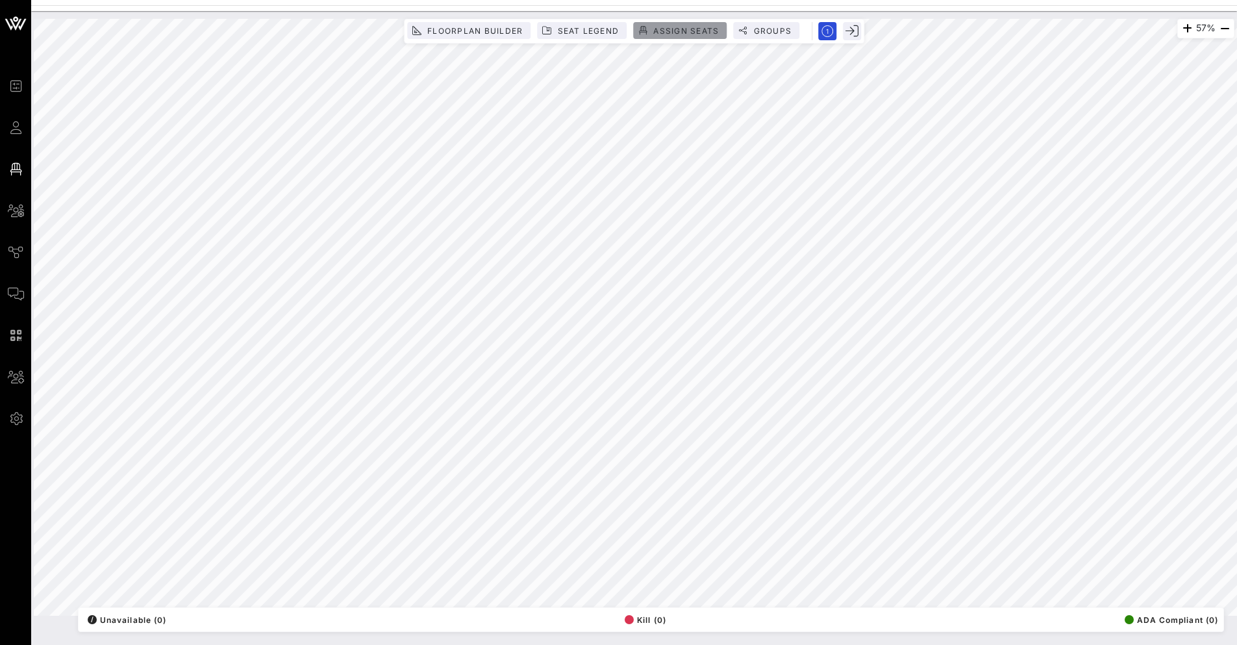
click at [649, 28] on span "Assign Seats" at bounding box center [680, 31] width 78 height 10
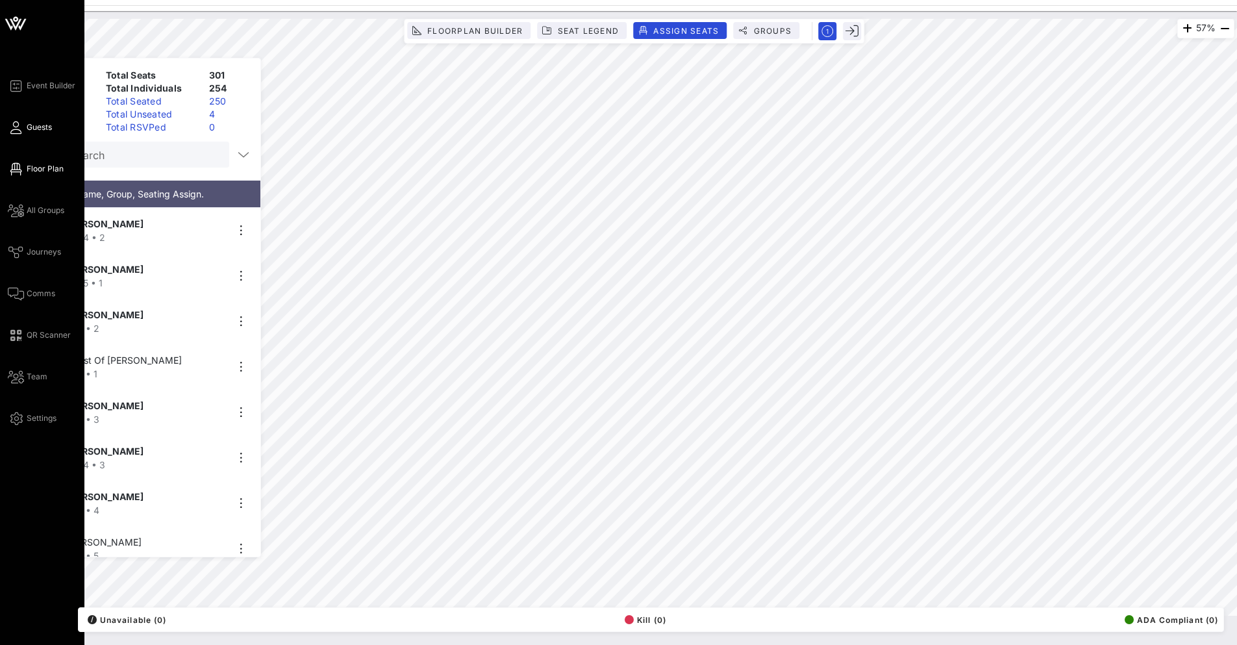
click at [36, 124] on span "Guests" at bounding box center [39, 127] width 25 height 12
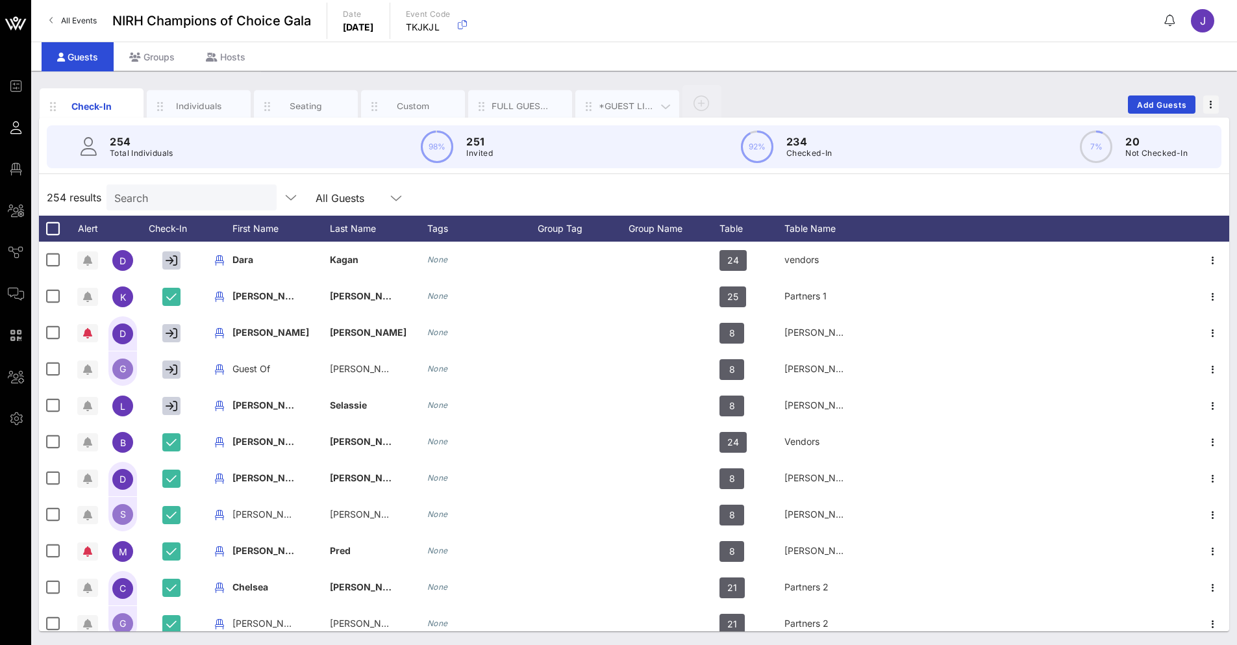
click at [615, 106] on div "*GUEST LIST*" at bounding box center [627, 106] width 58 height 12
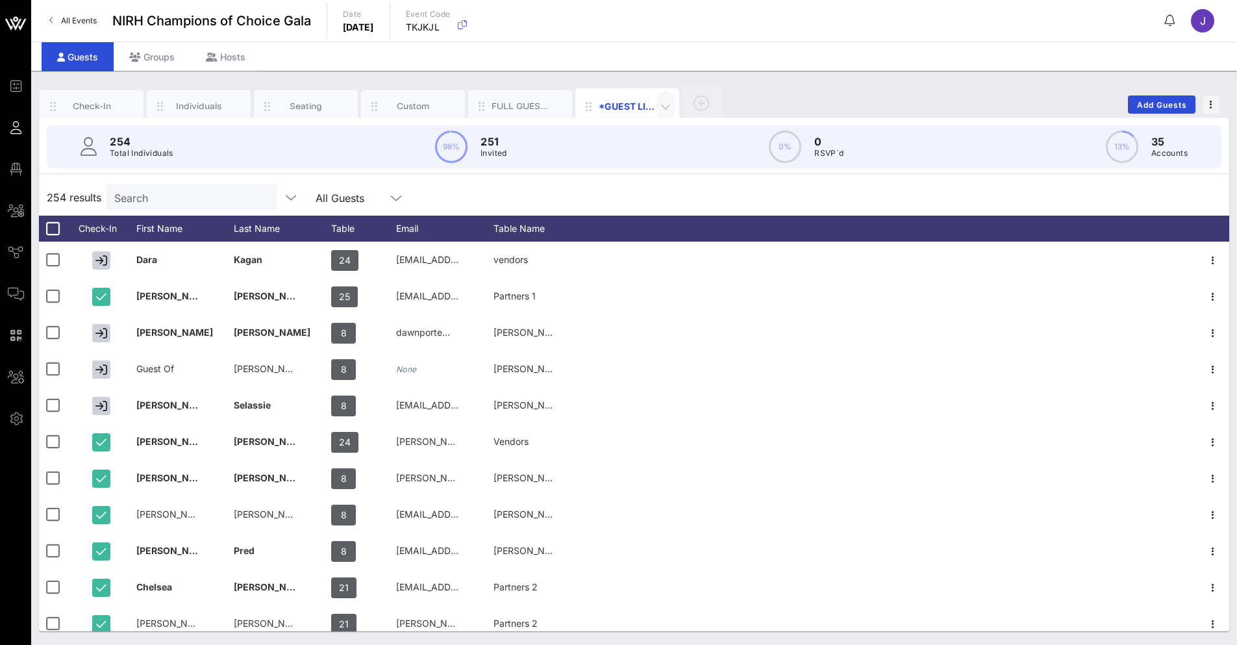
click at [665, 109] on icon "button" at bounding box center [666, 107] width 16 height 16
click at [682, 140] on div "Edit Tab Name" at bounding box center [699, 140] width 66 height 10
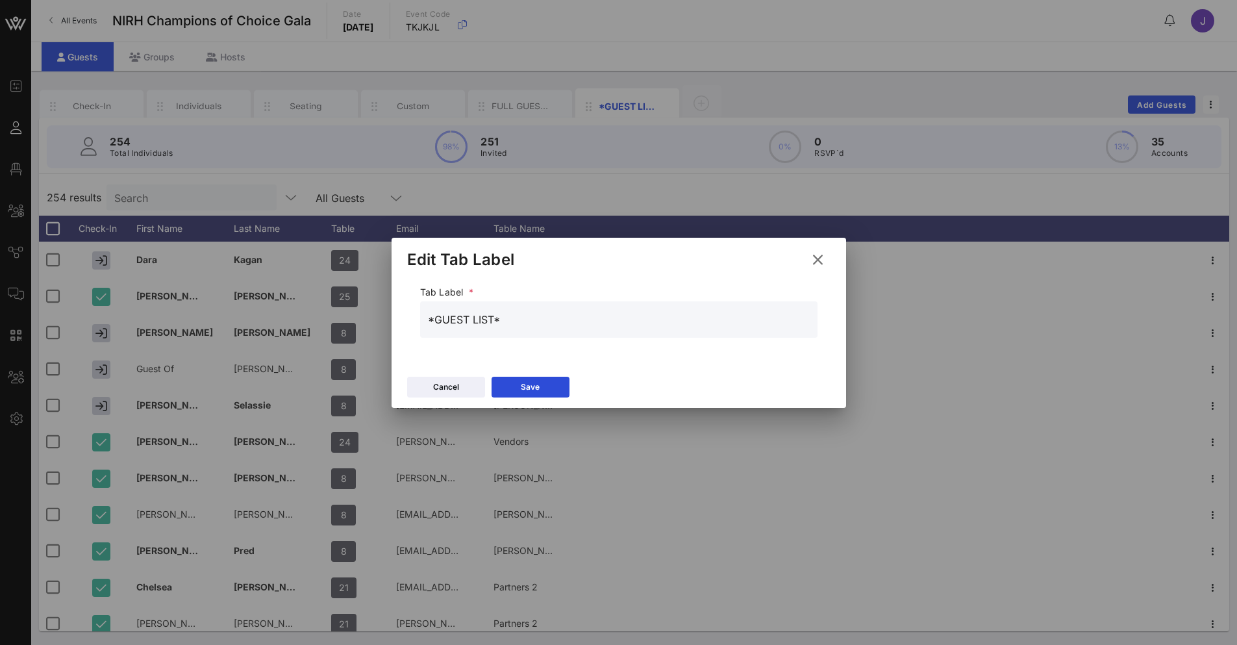
click at [743, 87] on div at bounding box center [618, 322] width 1237 height 645
click at [824, 260] on icon at bounding box center [817, 260] width 19 height 18
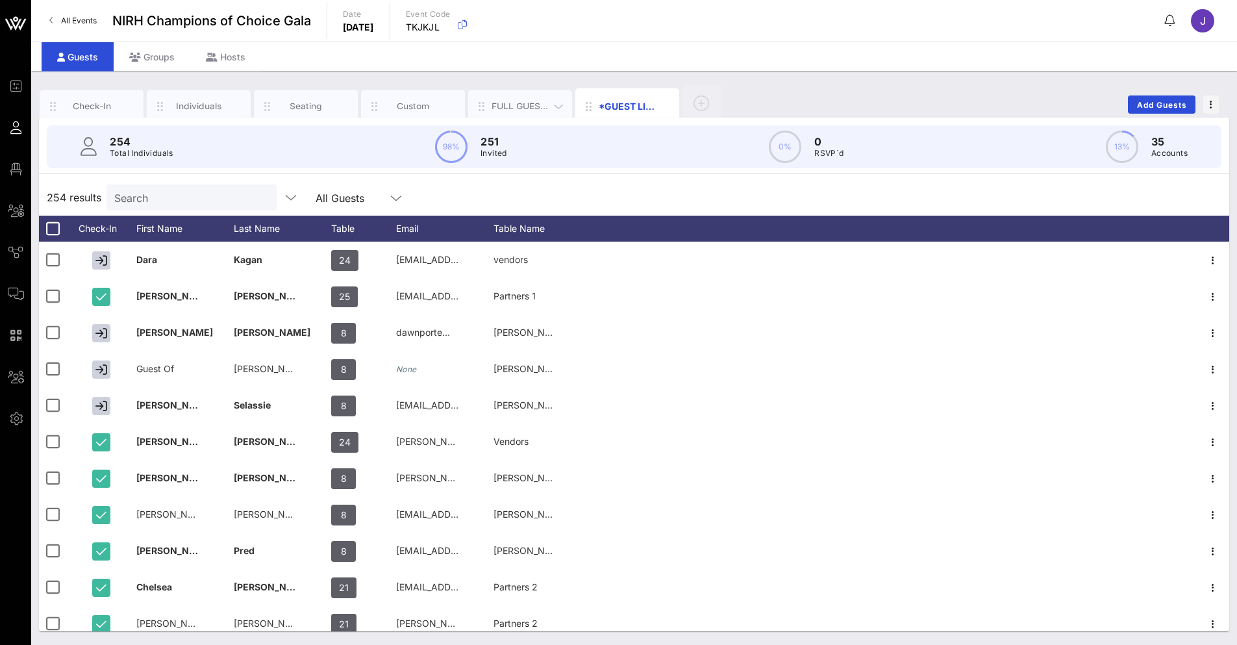
click at [506, 110] on div "FULL GUEST INFORMATION" at bounding box center [520, 106] width 58 height 12
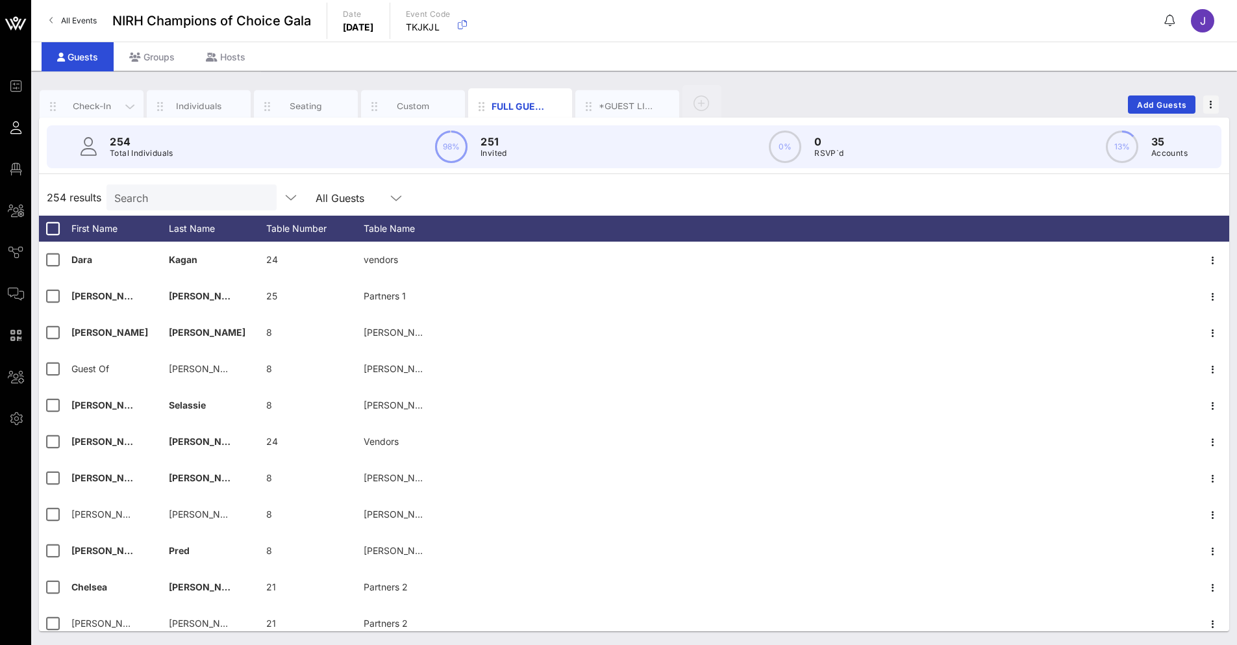
click at [84, 113] on div "Check-In" at bounding box center [92, 106] width 104 height 32
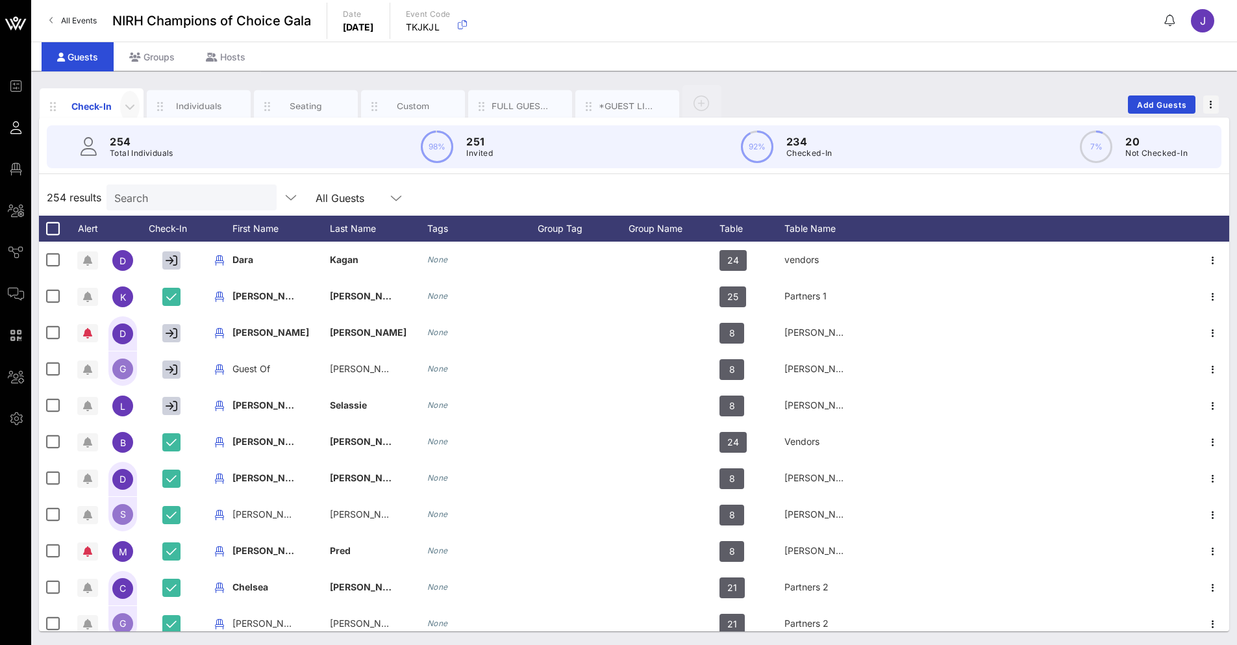
click at [130, 106] on icon "button" at bounding box center [130, 107] width 16 height 16
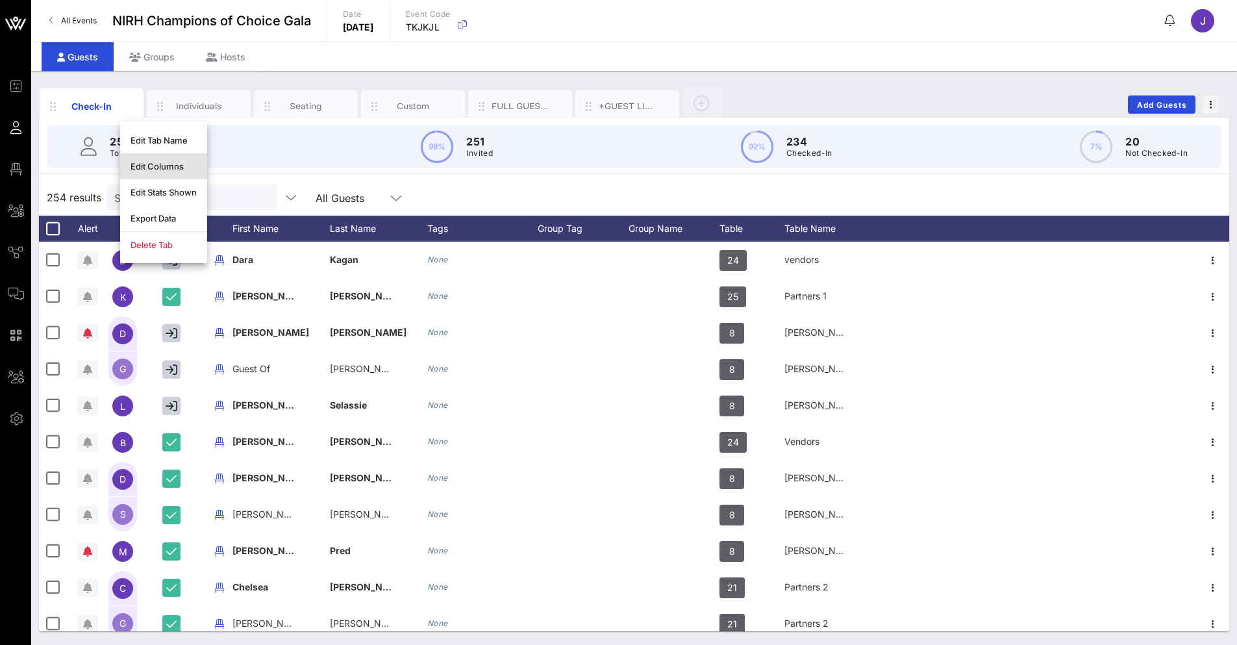
click at [168, 167] on div "Edit Columns" at bounding box center [163, 166] width 66 height 10
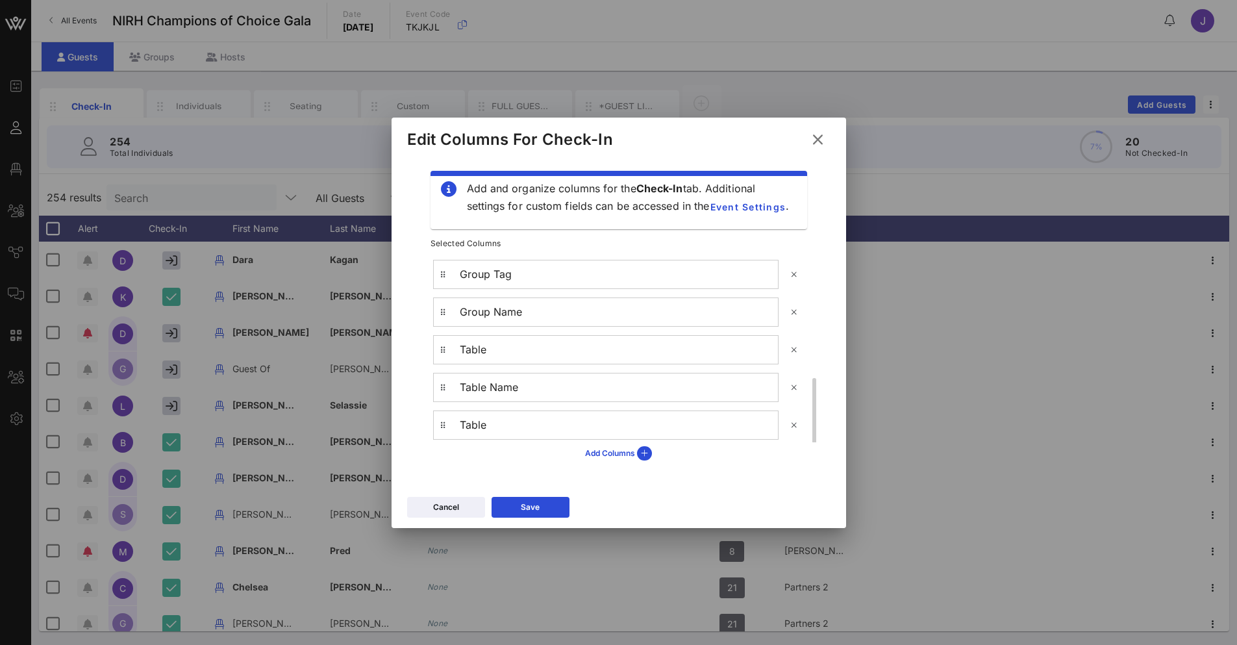
scroll to position [273, 0]
click at [642, 447] on icon at bounding box center [644, 453] width 15 height 14
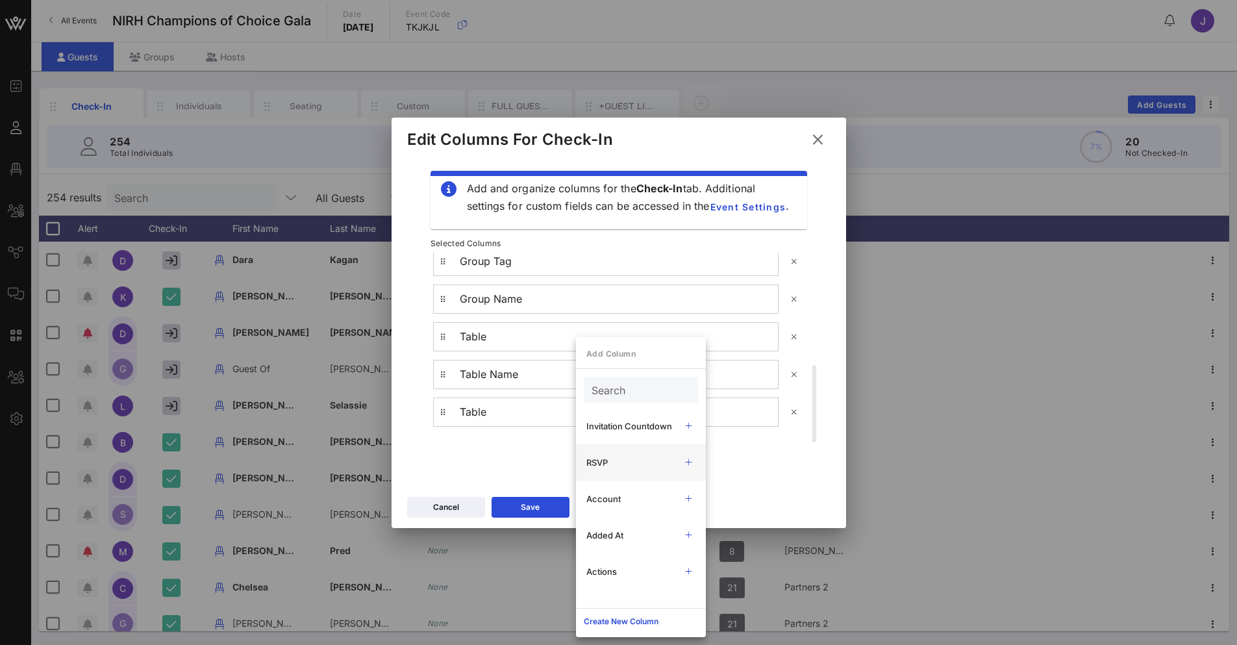
scroll to position [1015, 0]
click at [529, 456] on div "Add Columns" at bounding box center [618, 453] width 397 height 22
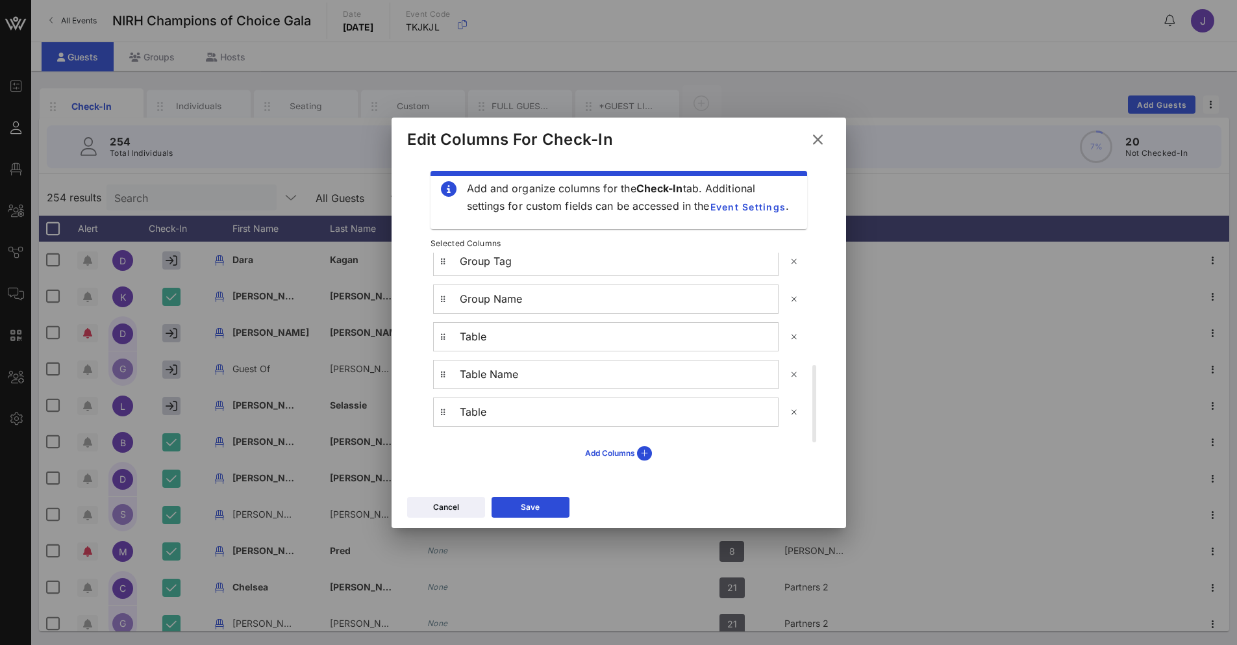
click at [825, 142] on icon at bounding box center [817, 139] width 18 height 16
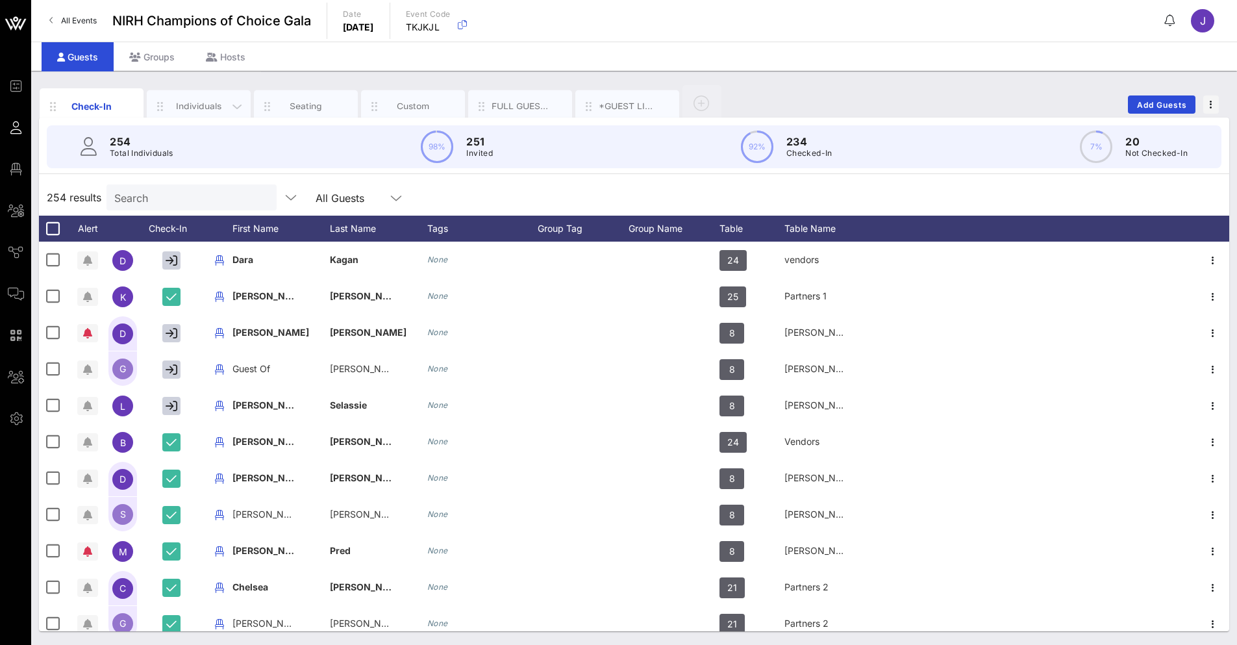
click at [203, 103] on div "Individuals" at bounding box center [199, 106] width 58 height 12
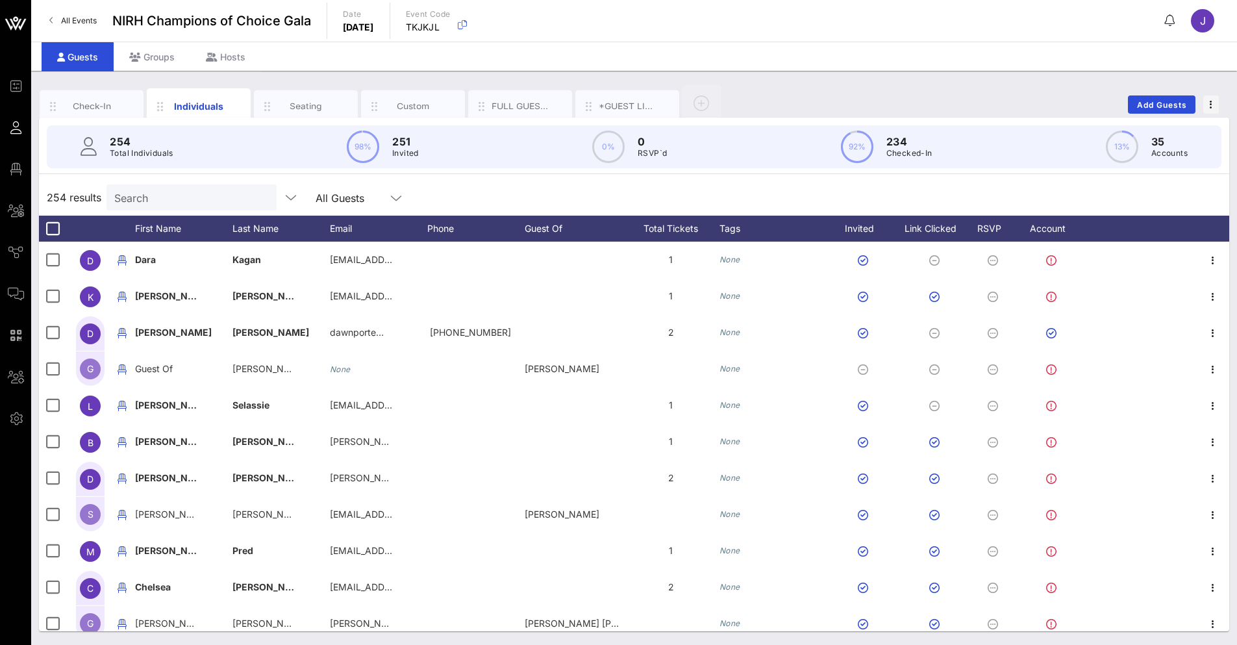
click at [335, 119] on div "254 Total Individuals 98% 251 Invited 0% 0 RSVP`d 92% 234 Checked-In 13% 35 Acc…" at bounding box center [633, 146] width 1205 height 58
click at [295, 108] on div "Seating" at bounding box center [306, 106] width 58 height 12
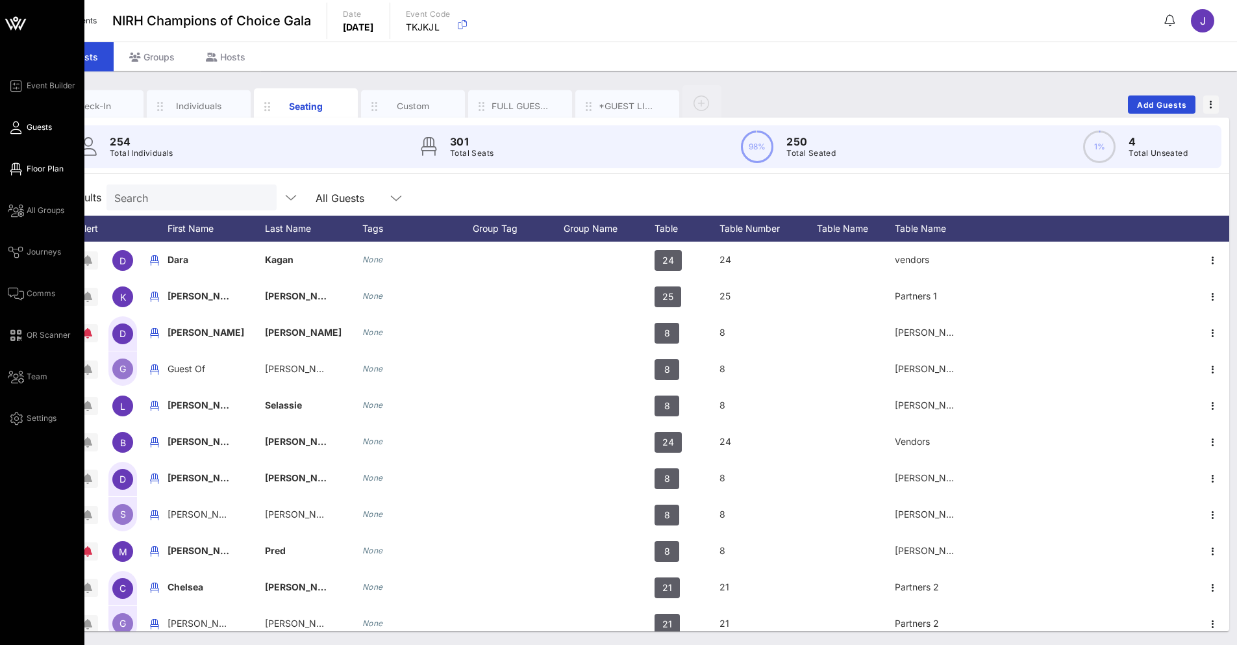
click at [31, 176] on link "Floor Plan" at bounding box center [36, 169] width 56 height 16
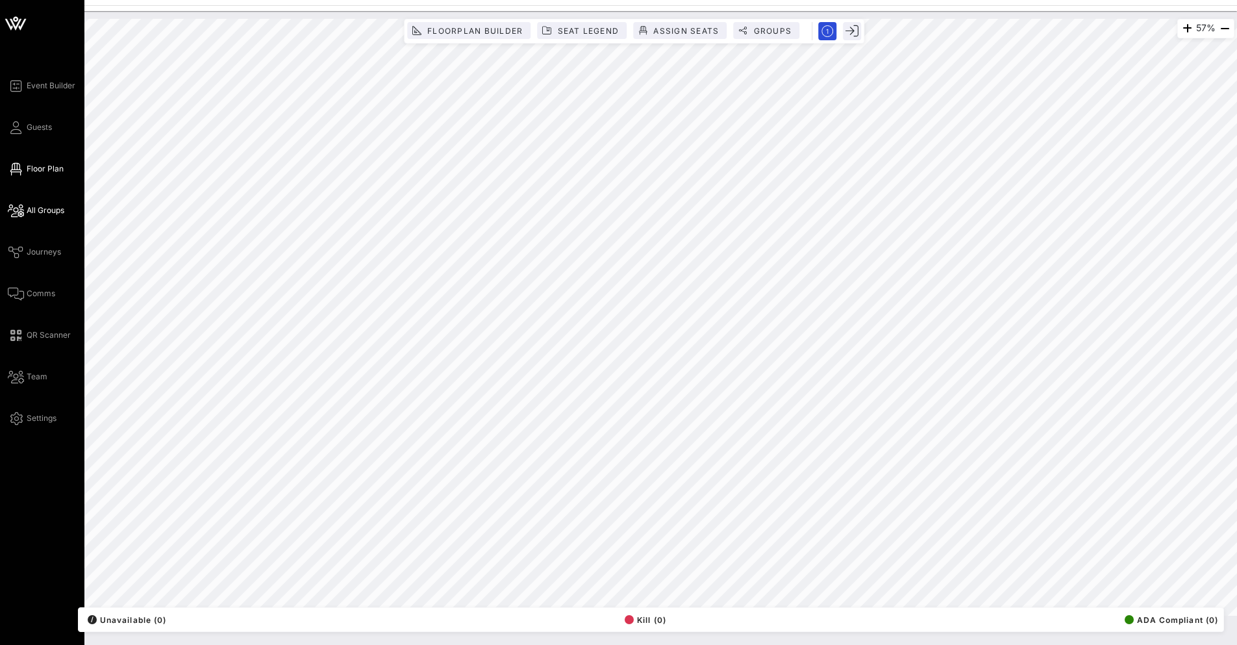
click at [14, 212] on icon at bounding box center [16, 211] width 16 height 2
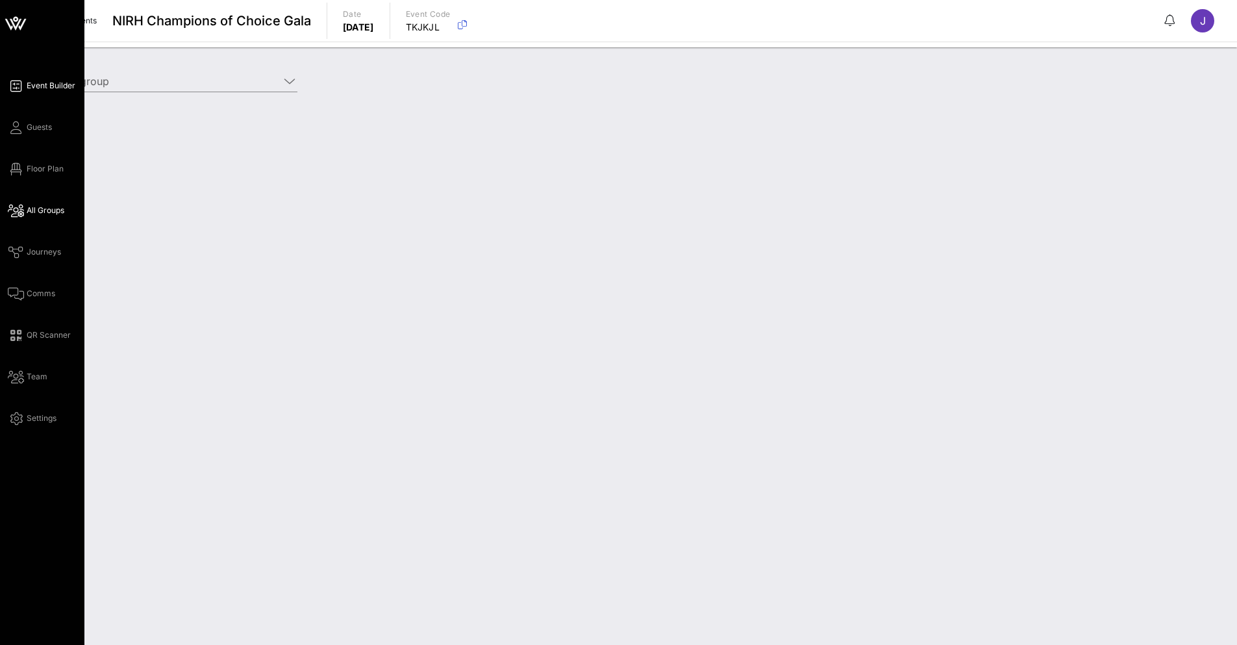
click at [42, 84] on span "Event Builder" at bounding box center [51, 86] width 49 height 12
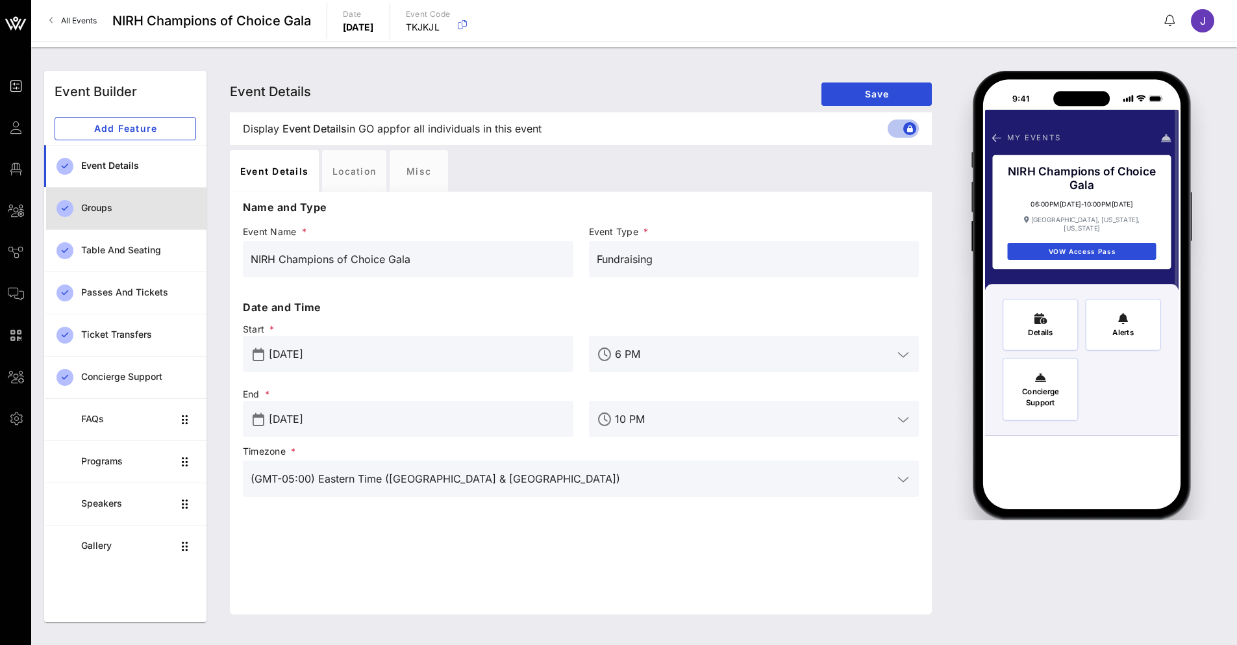
click at [114, 214] on div "Groups" at bounding box center [138, 208] width 115 height 27
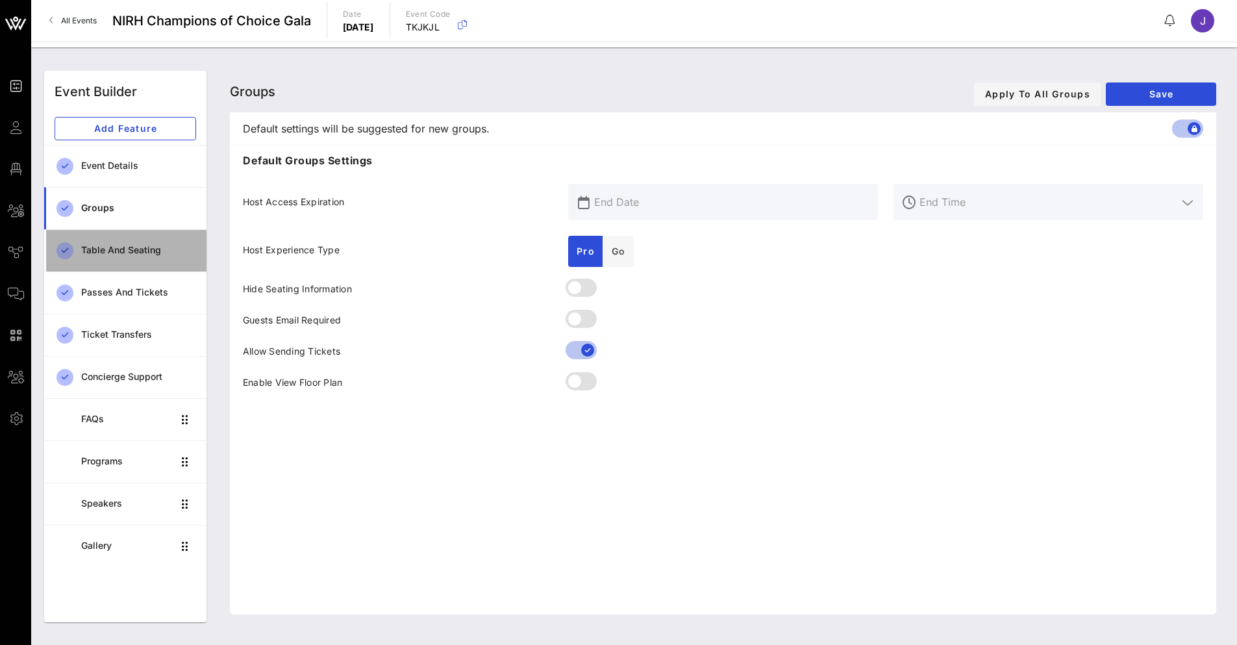
click at [126, 251] on div "Table and Seating" at bounding box center [138, 250] width 115 height 11
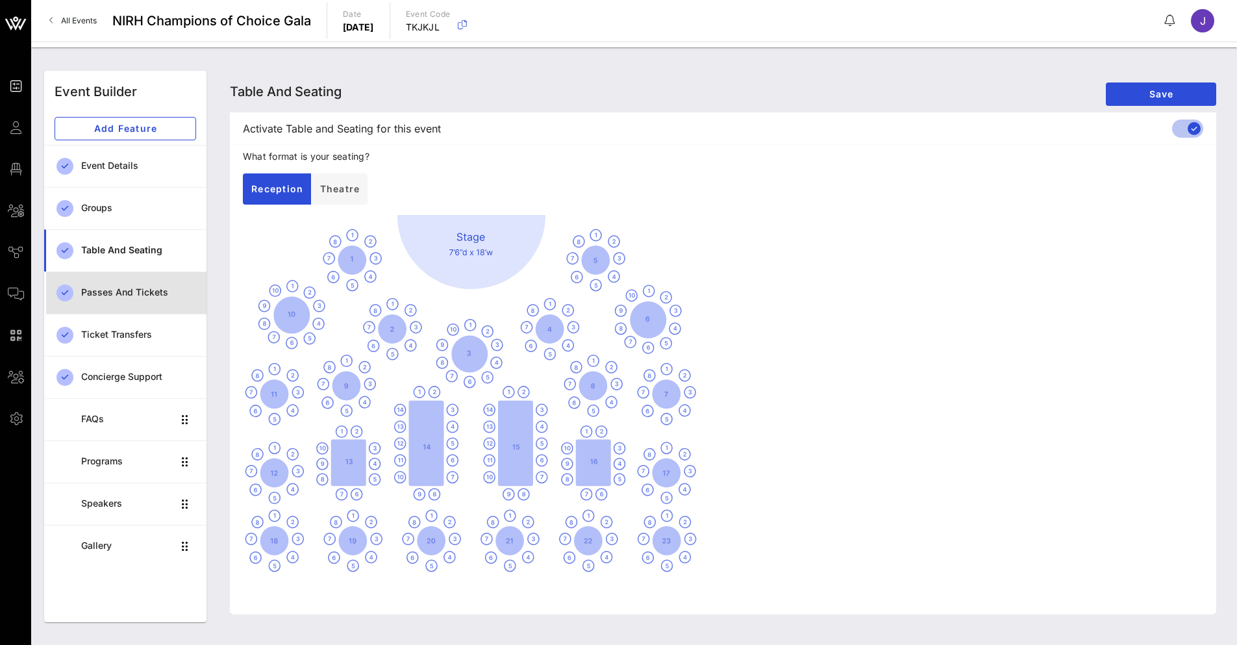
click at [122, 300] on div "Passes and Tickets" at bounding box center [138, 292] width 115 height 27
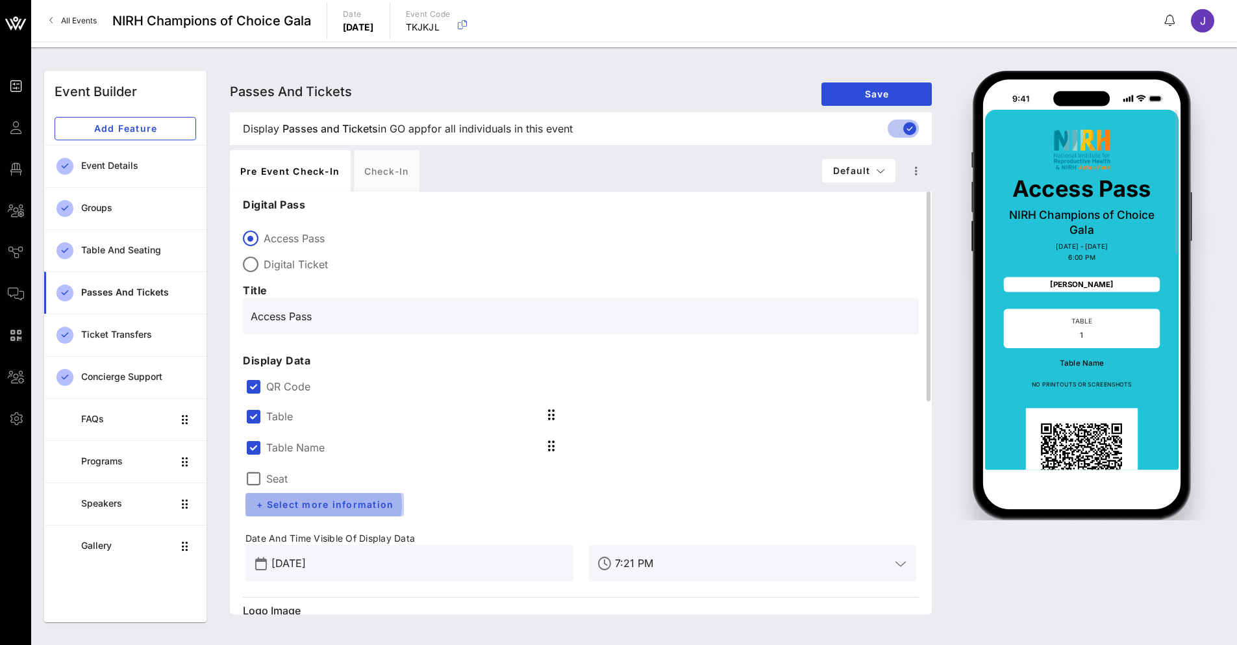
click at [258, 502] on span "+ Select more information" at bounding box center [325, 504] width 138 height 11
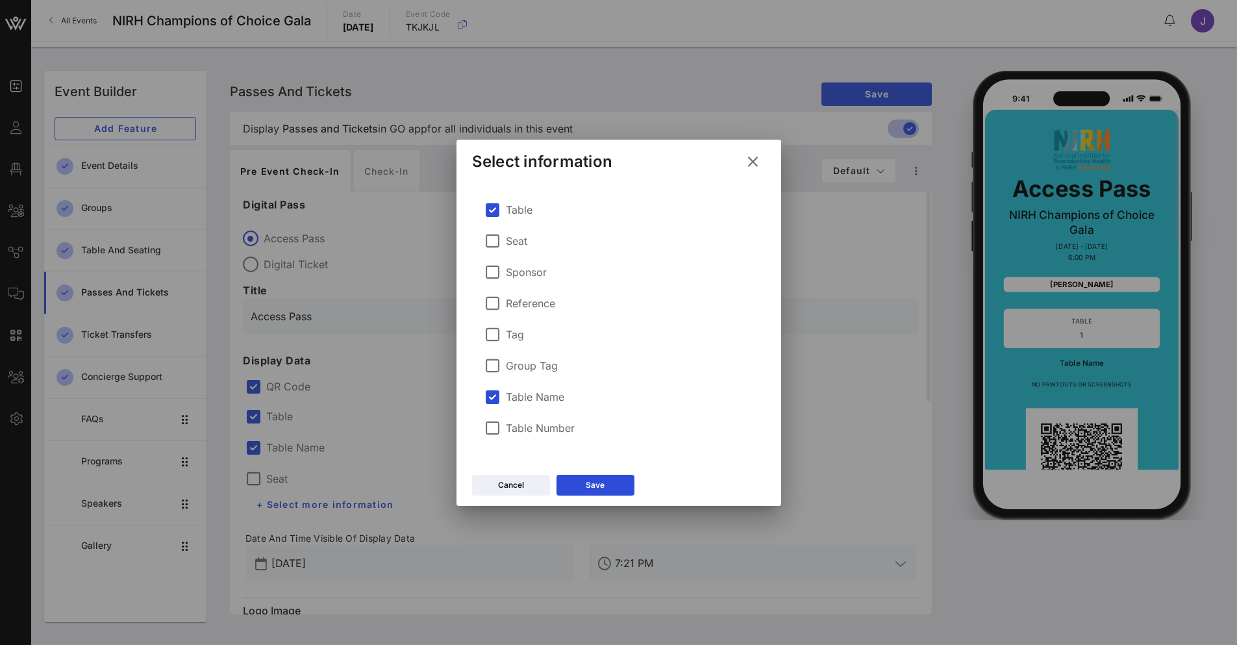
click at [756, 160] on icon at bounding box center [752, 161] width 20 height 19
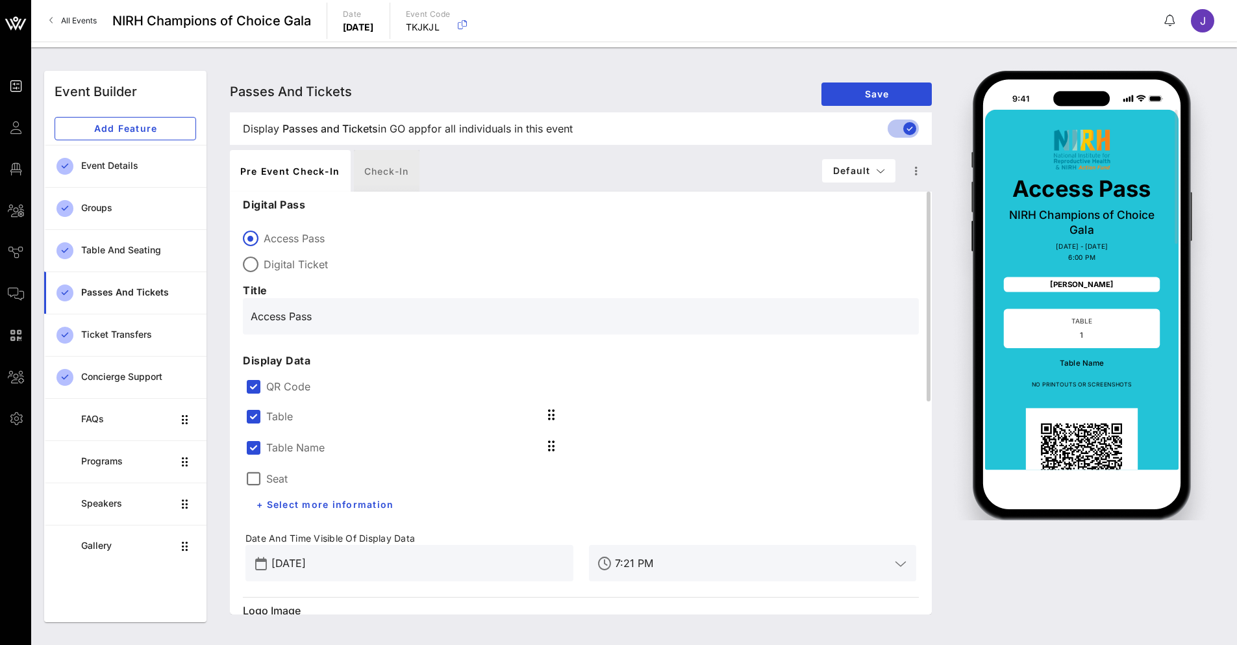
click at [382, 174] on div "Check-in" at bounding box center [387, 171] width 66 height 42
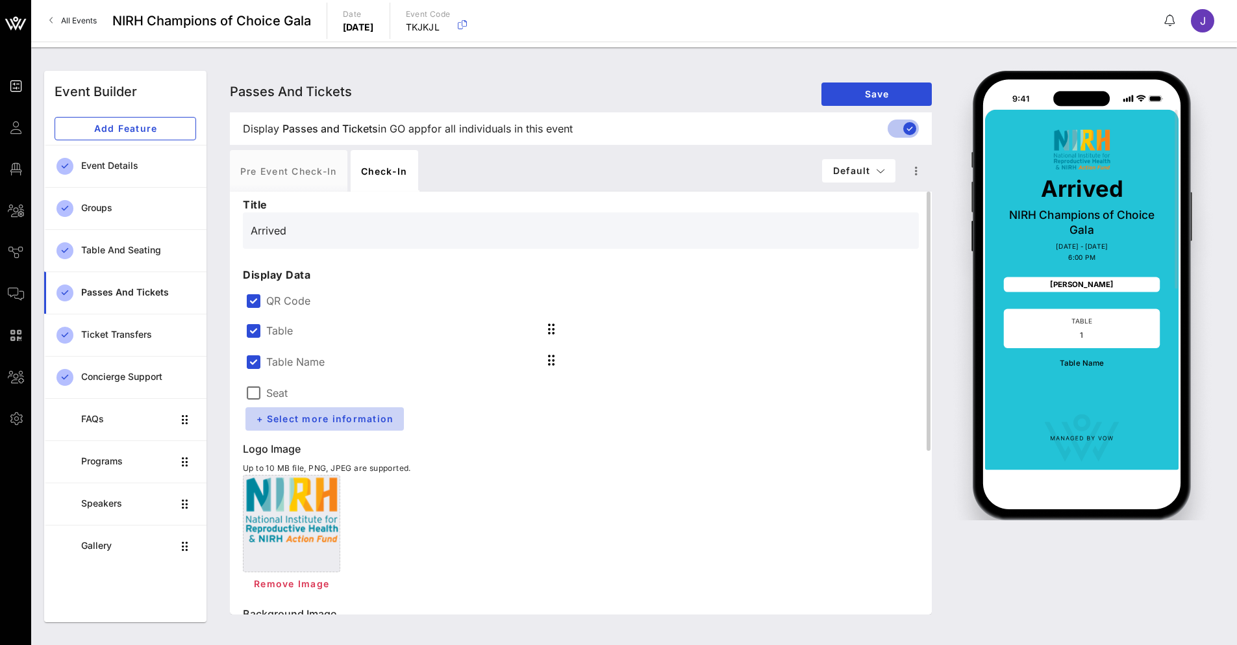
click at [358, 422] on span "+ Select more information" at bounding box center [325, 418] width 138 height 11
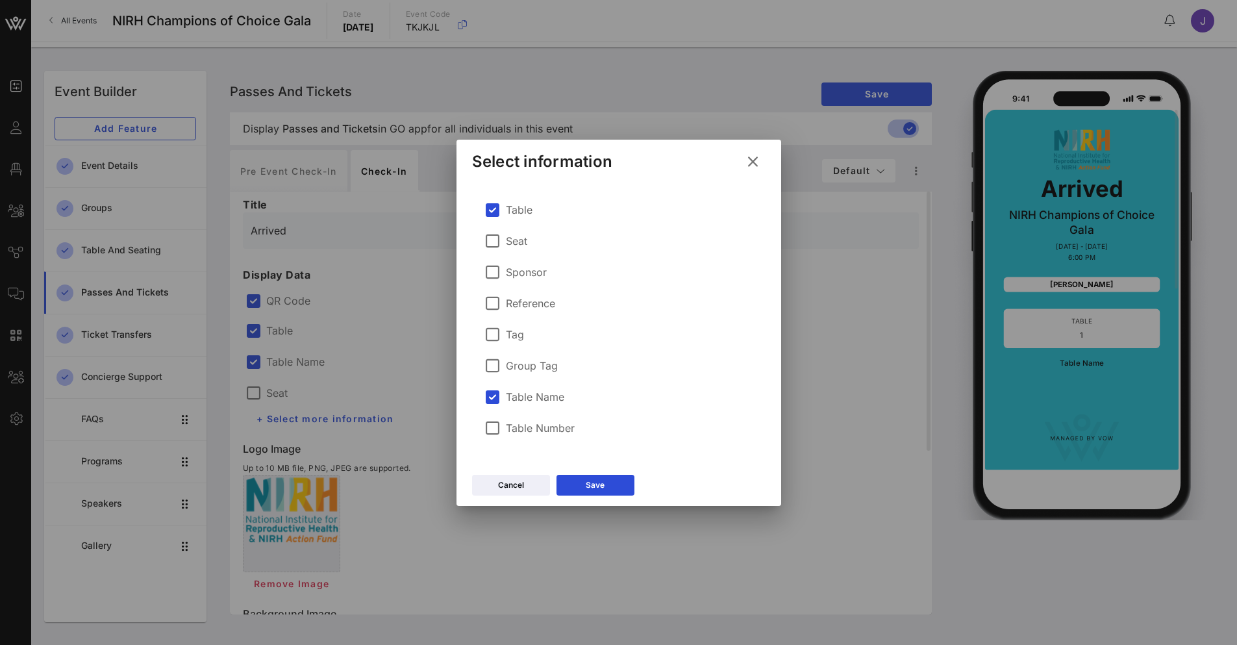
click at [760, 160] on icon at bounding box center [752, 161] width 18 height 16
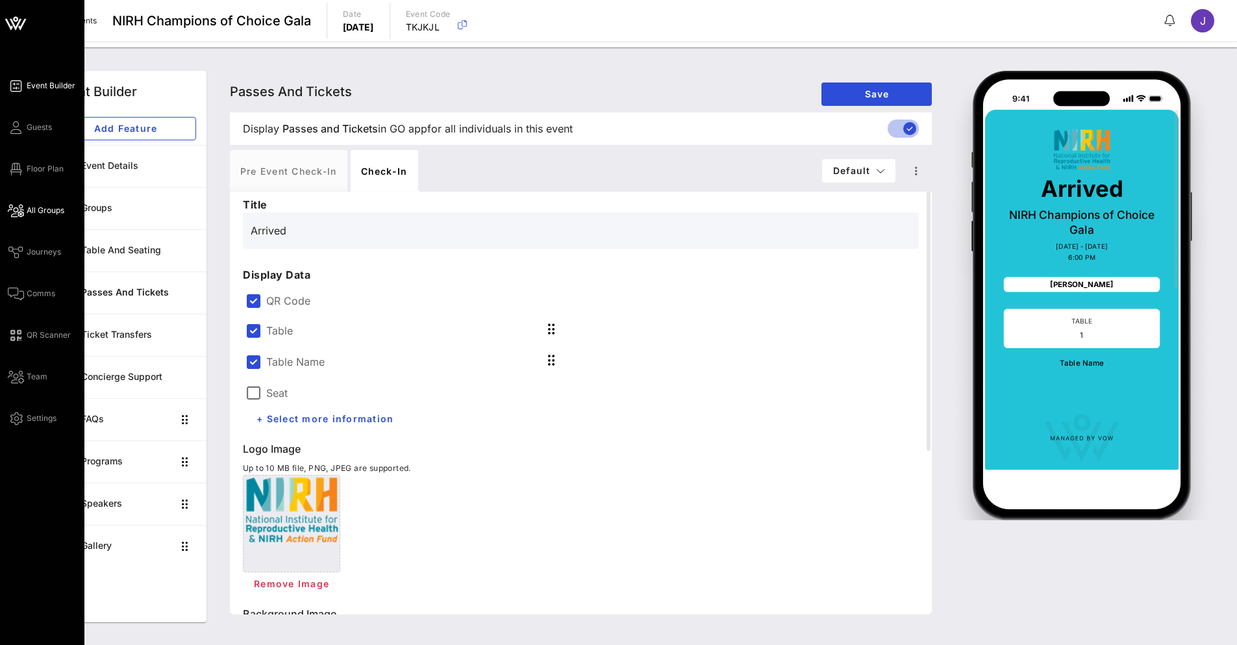
click at [38, 209] on span "All Groups" at bounding box center [46, 210] width 38 height 12
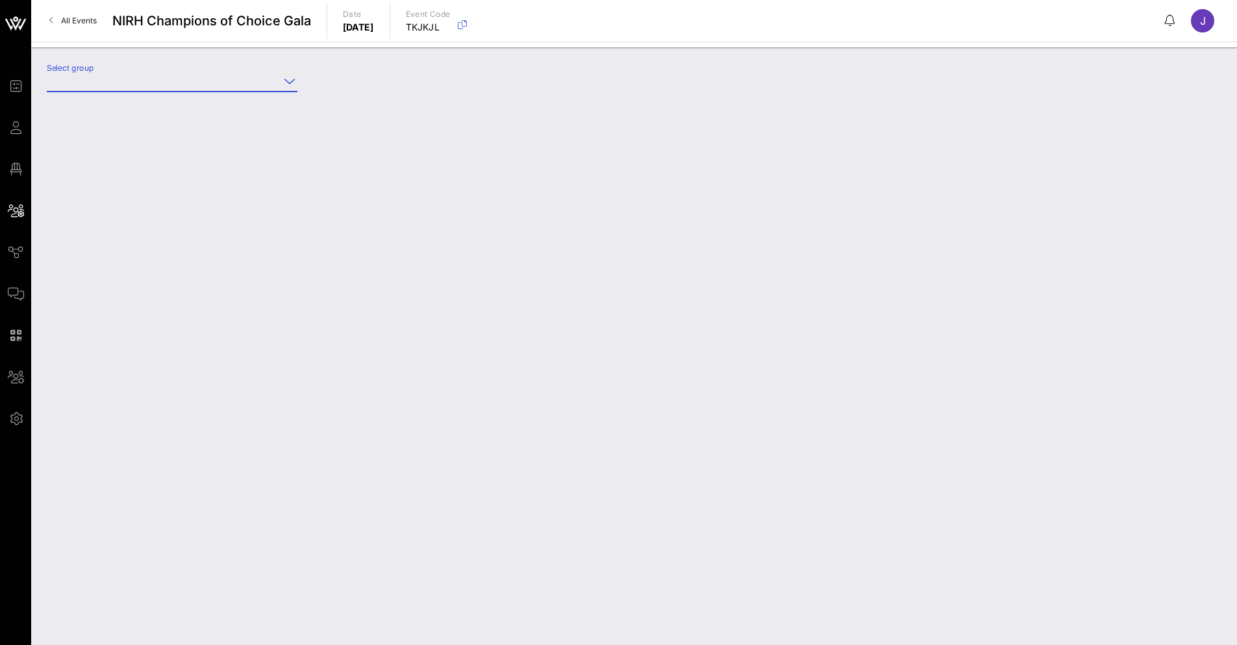
click at [127, 75] on input "Select group" at bounding box center [163, 81] width 232 height 21
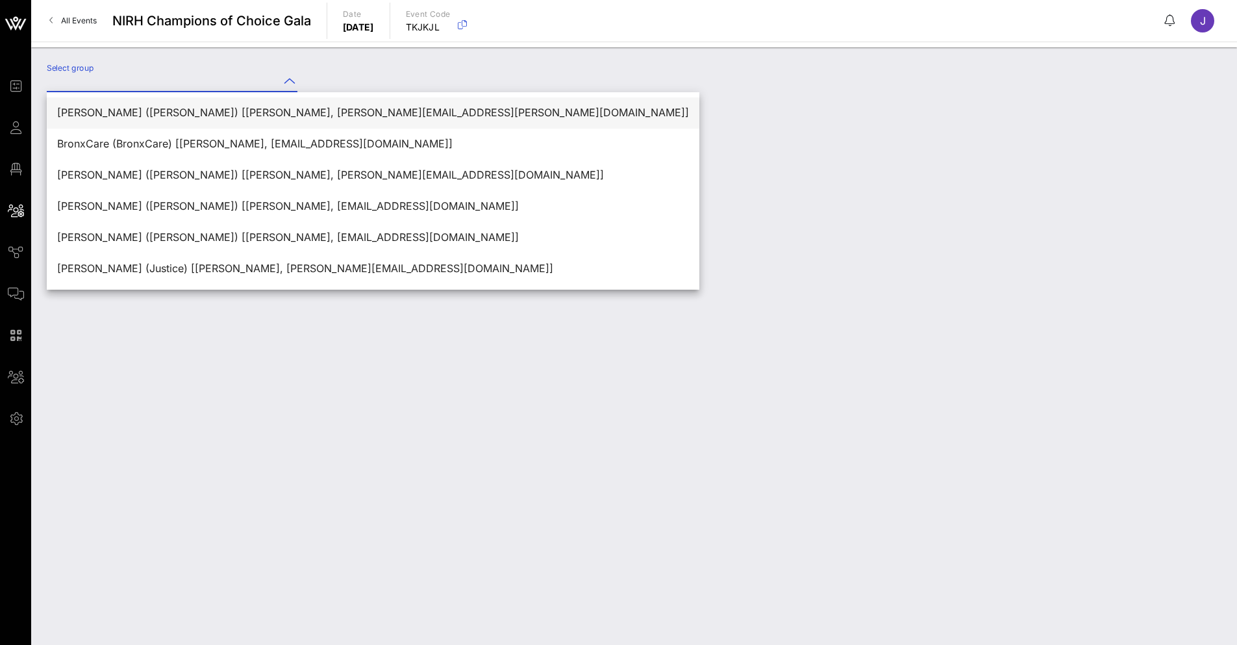
click at [117, 103] on div "[PERSON_NAME] ([PERSON_NAME]) [[PERSON_NAME], [PERSON_NAME][EMAIL_ADDRESS][PERS…" at bounding box center [373, 113] width 632 height 28
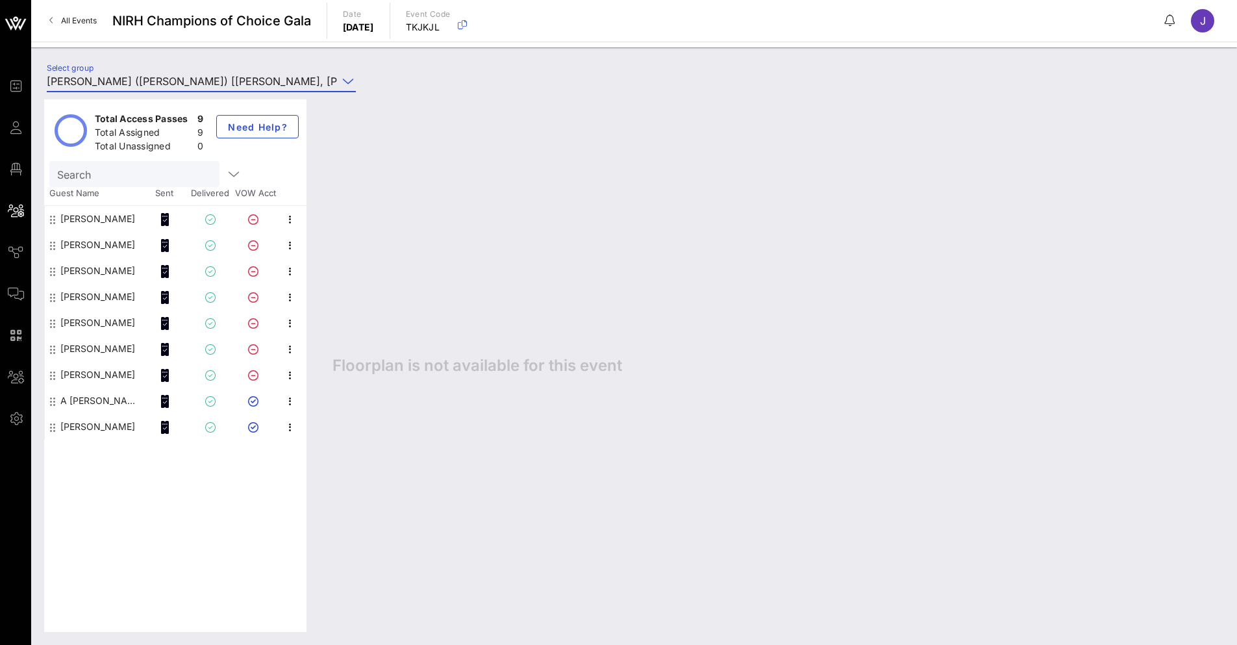
click at [1198, 25] on div "J" at bounding box center [1202, 20] width 23 height 23
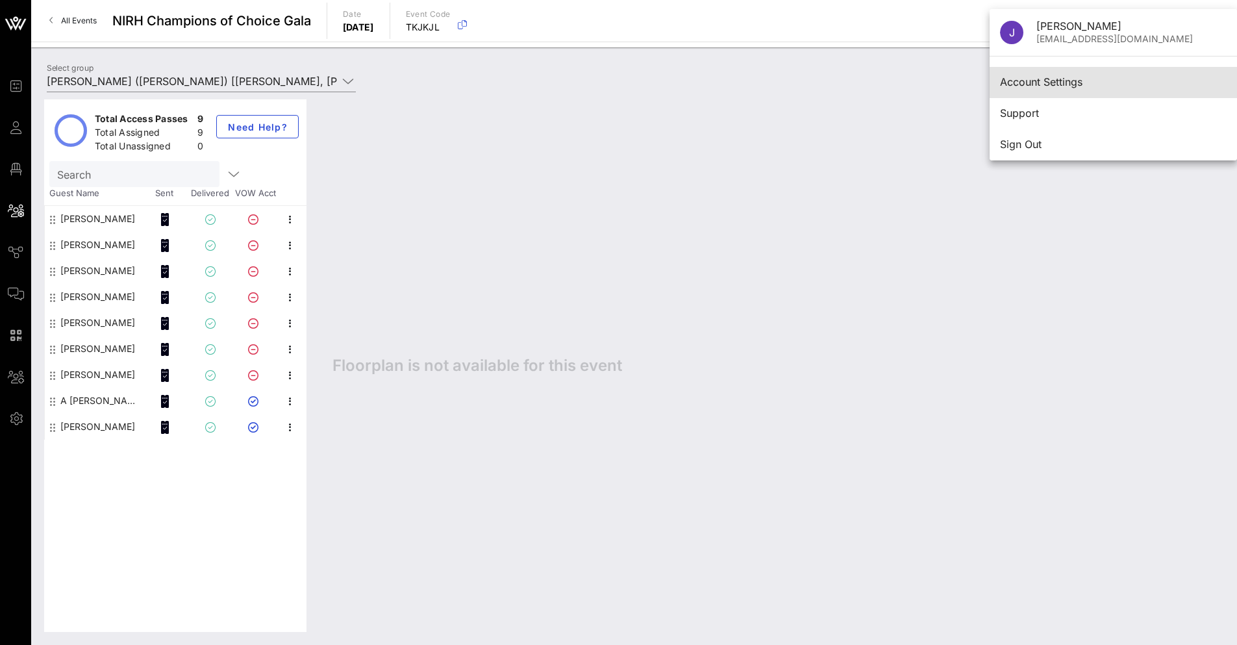
click at [1043, 75] on div "Account Settings" at bounding box center [1113, 82] width 227 height 28
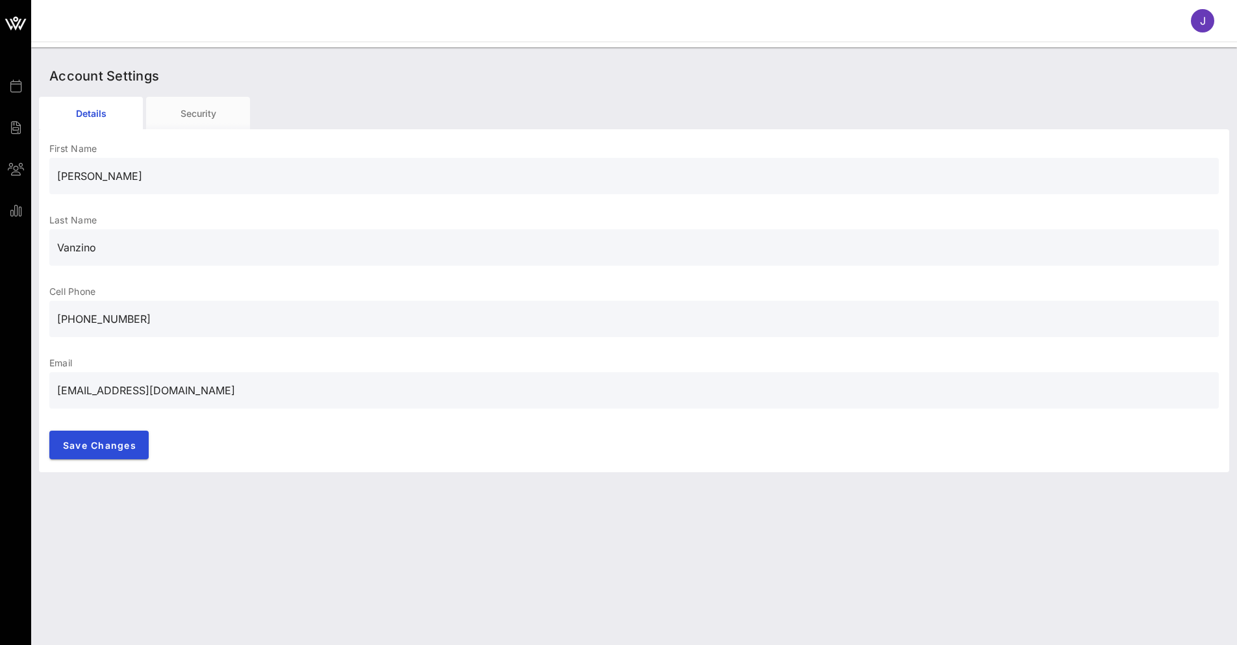
click at [1203, 26] on div "J" at bounding box center [1202, 20] width 23 height 23
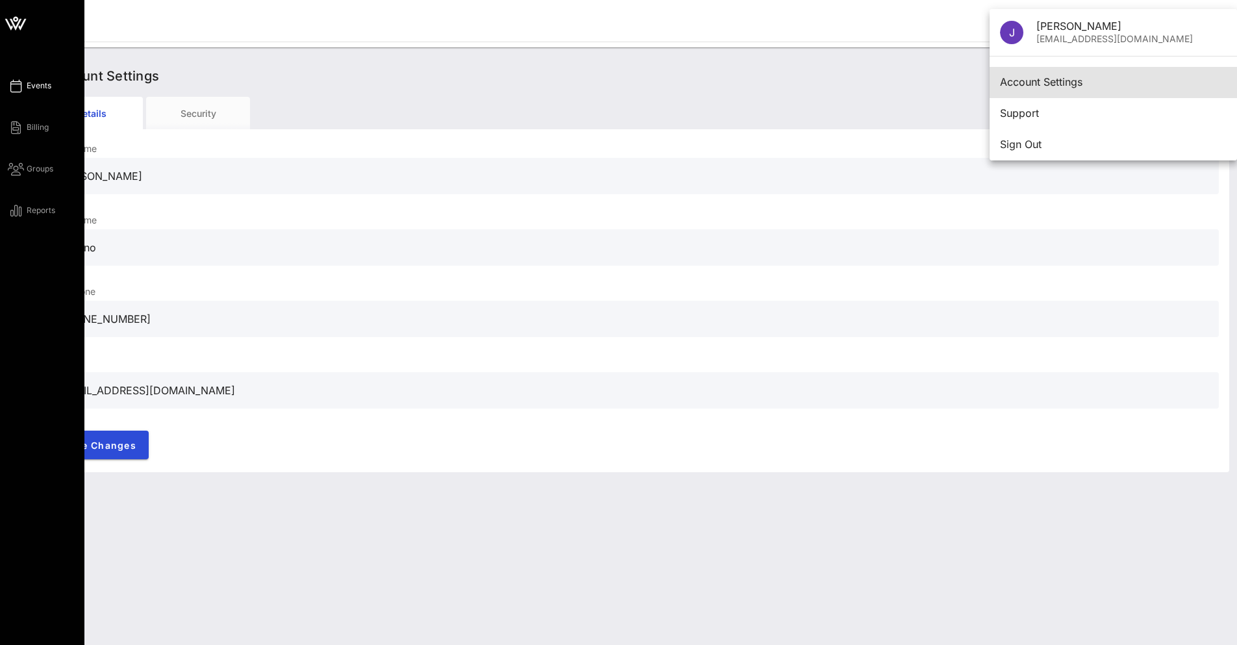
click at [10, 85] on icon at bounding box center [16, 86] width 16 height 2
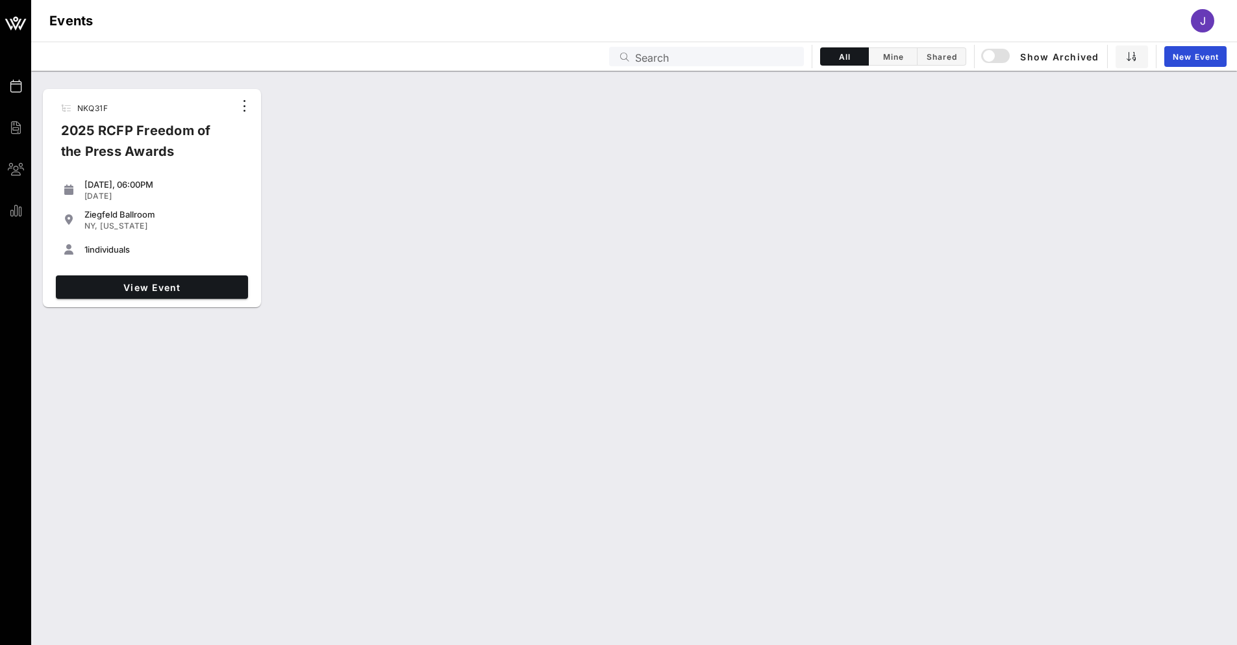
click at [142, 175] on div "[DATE], 06:00PM [DATE] [GEOGRAPHIC_DATA] [GEOGRAPHIC_DATA], [US_STATE] 1 indivi…" at bounding box center [152, 220] width 203 height 93
click at [182, 291] on span "View Event" at bounding box center [152, 287] width 182 height 11
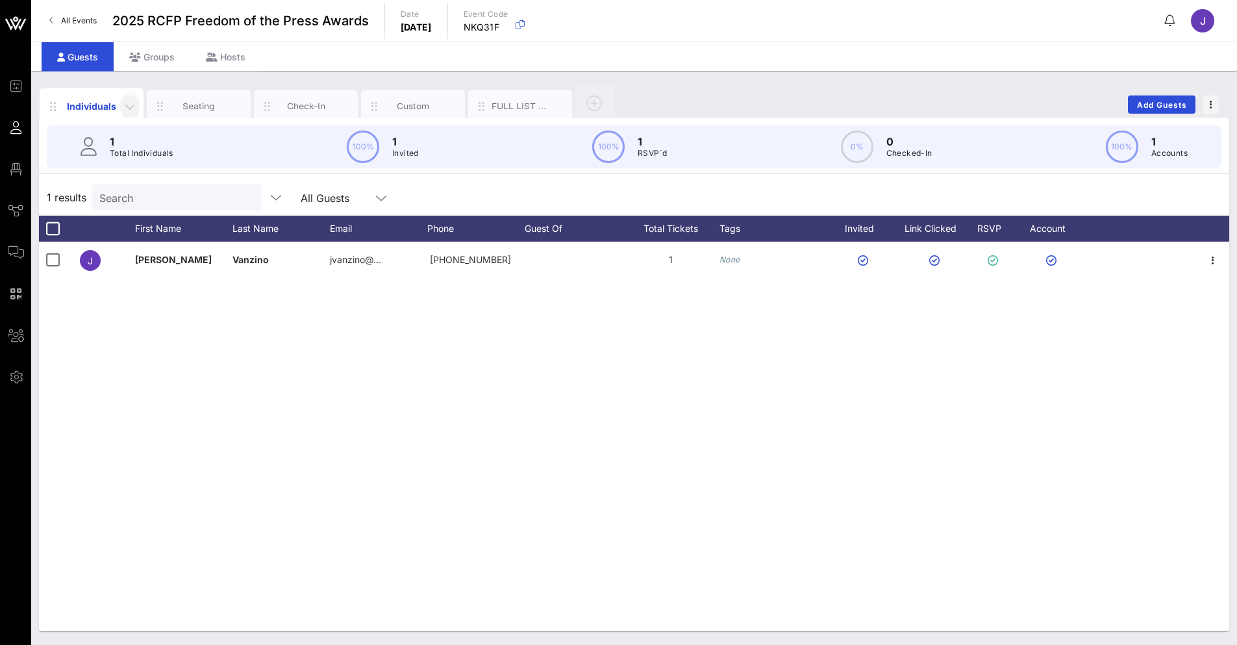
click at [133, 105] on icon "button" at bounding box center [130, 107] width 16 height 16
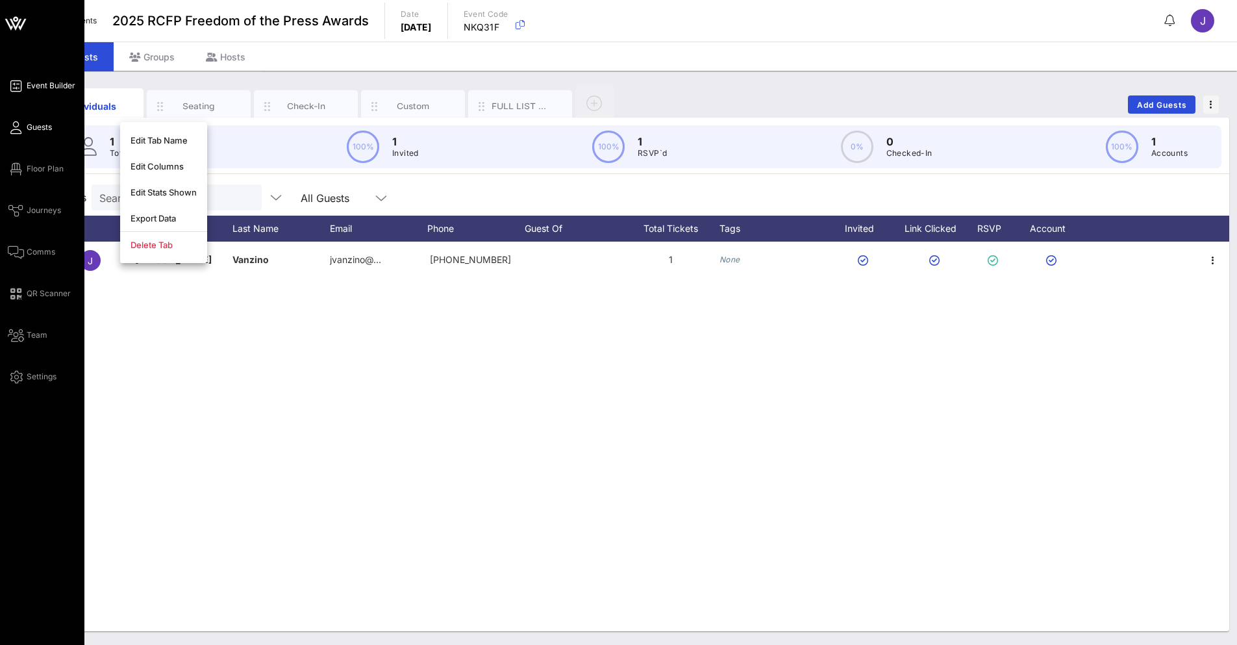
click at [16, 87] on icon at bounding box center [16, 86] width 16 height 2
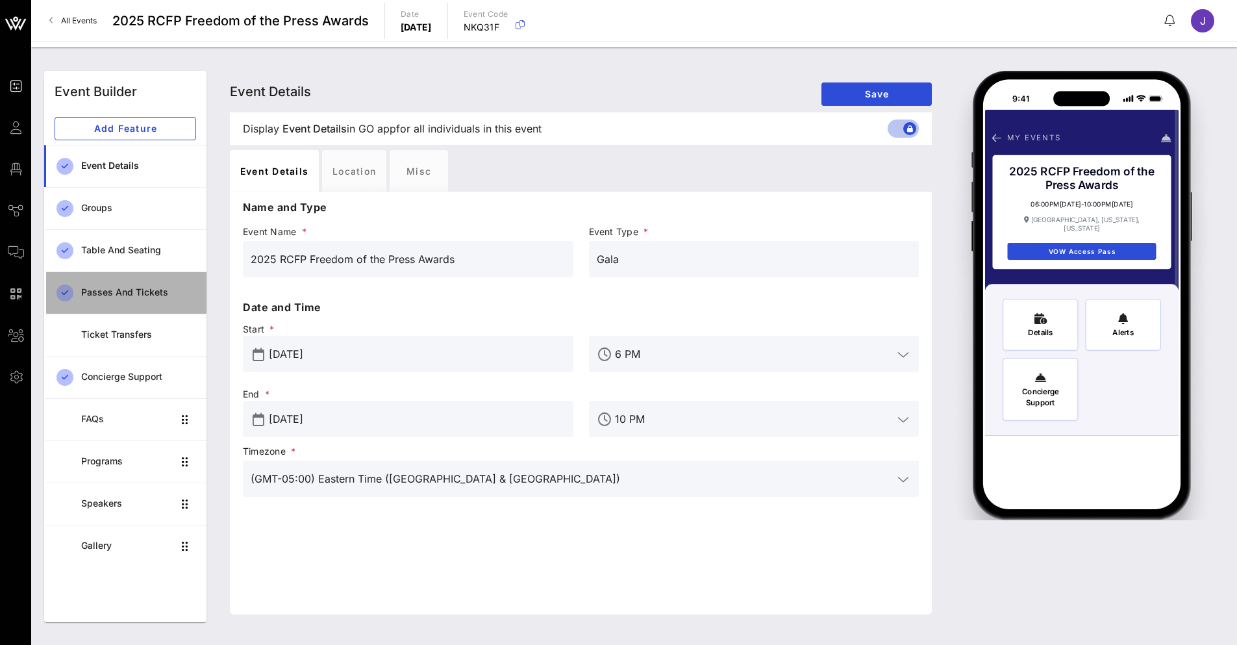
click at [121, 293] on div "Passes and Tickets" at bounding box center [138, 292] width 115 height 11
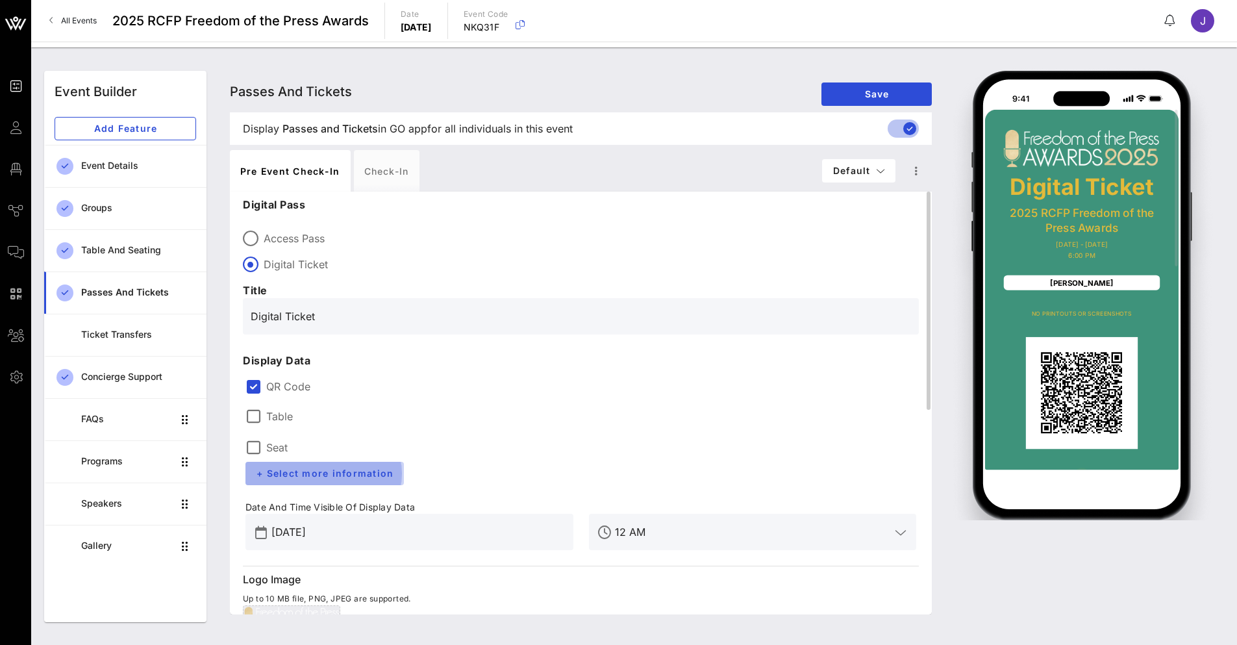
click at [366, 468] on span "+ Select more information" at bounding box center [325, 472] width 138 height 11
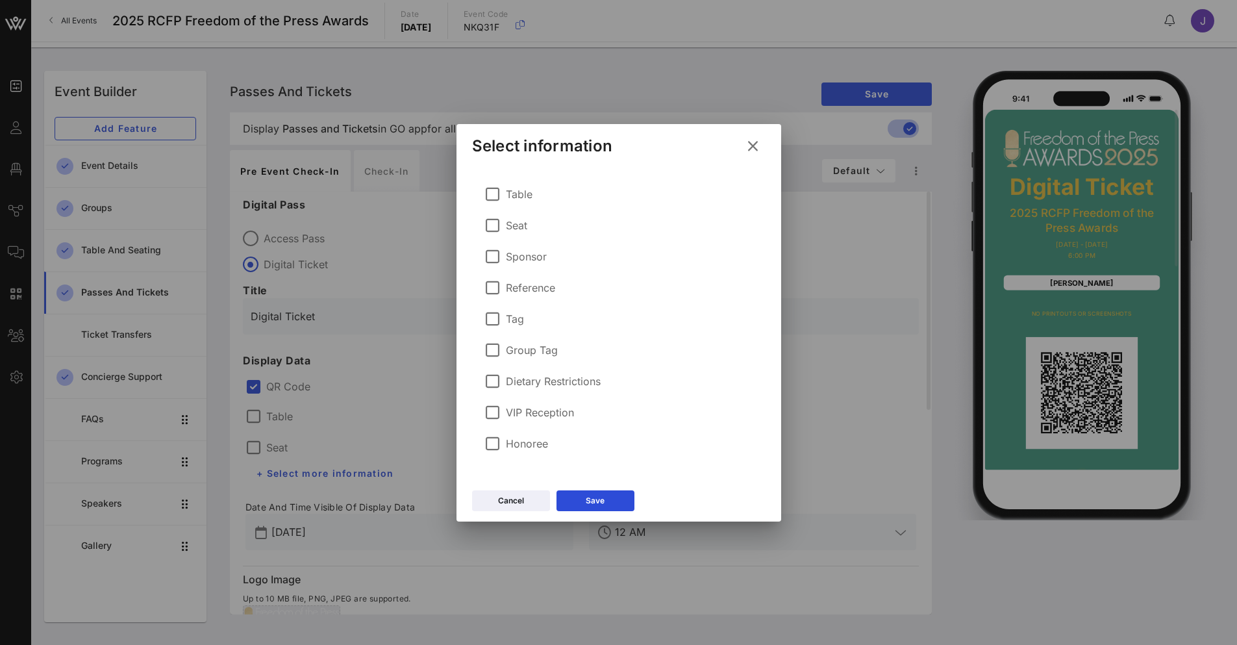
click at [754, 145] on icon at bounding box center [752, 146] width 18 height 16
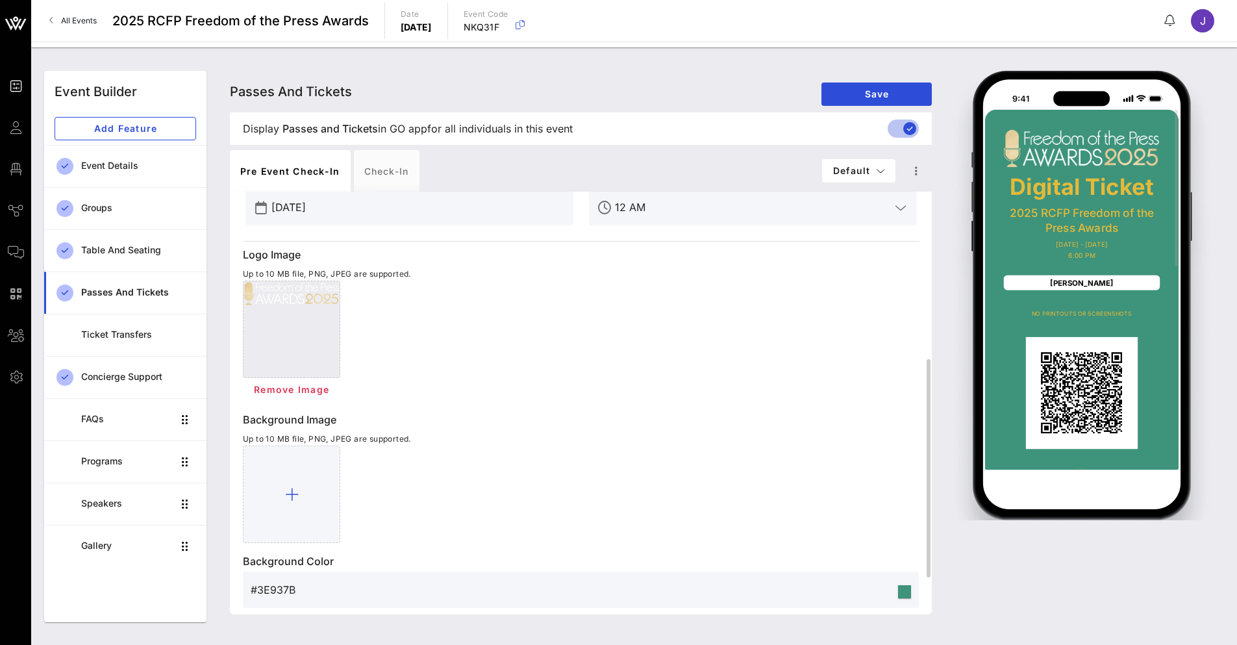
scroll to position [396, 0]
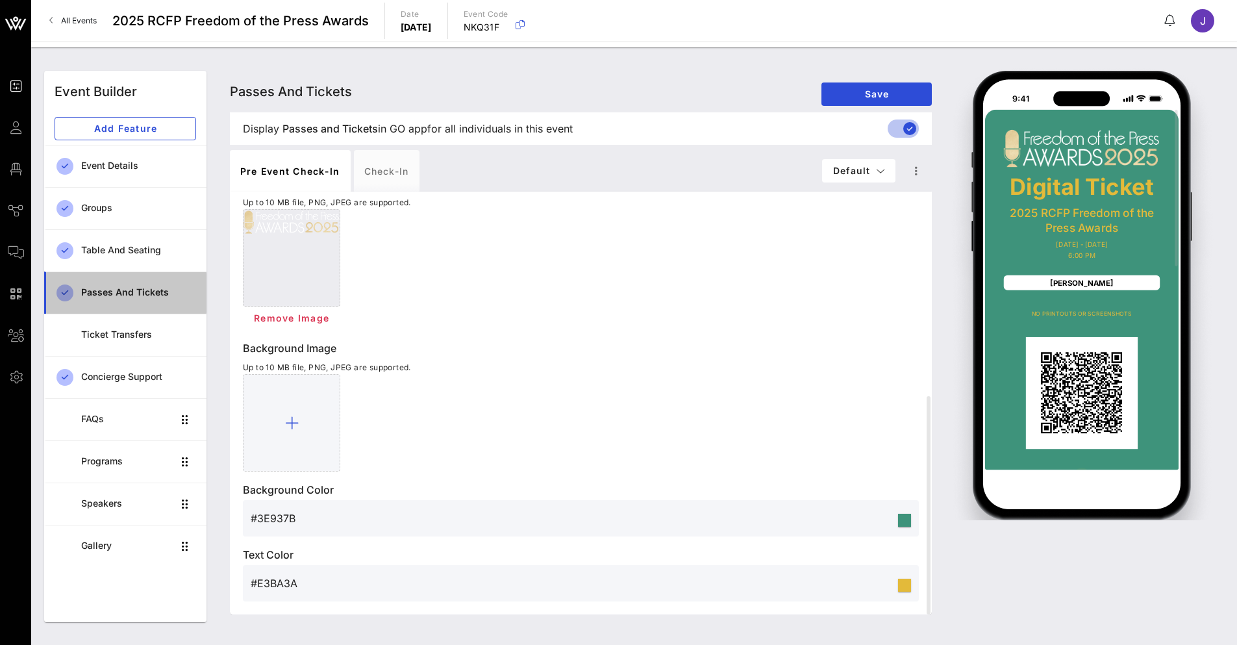
click at [140, 287] on div "Passes and Tickets" at bounding box center [138, 292] width 115 height 11
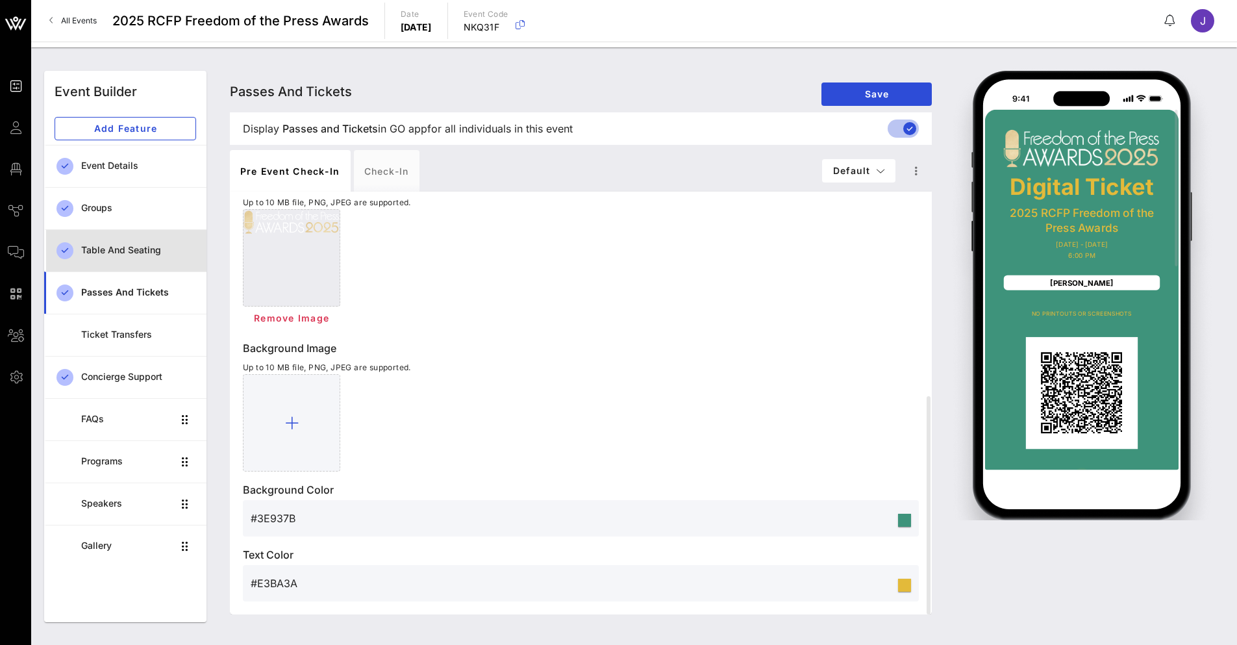
click at [130, 247] on div "Table and Seating" at bounding box center [138, 250] width 115 height 11
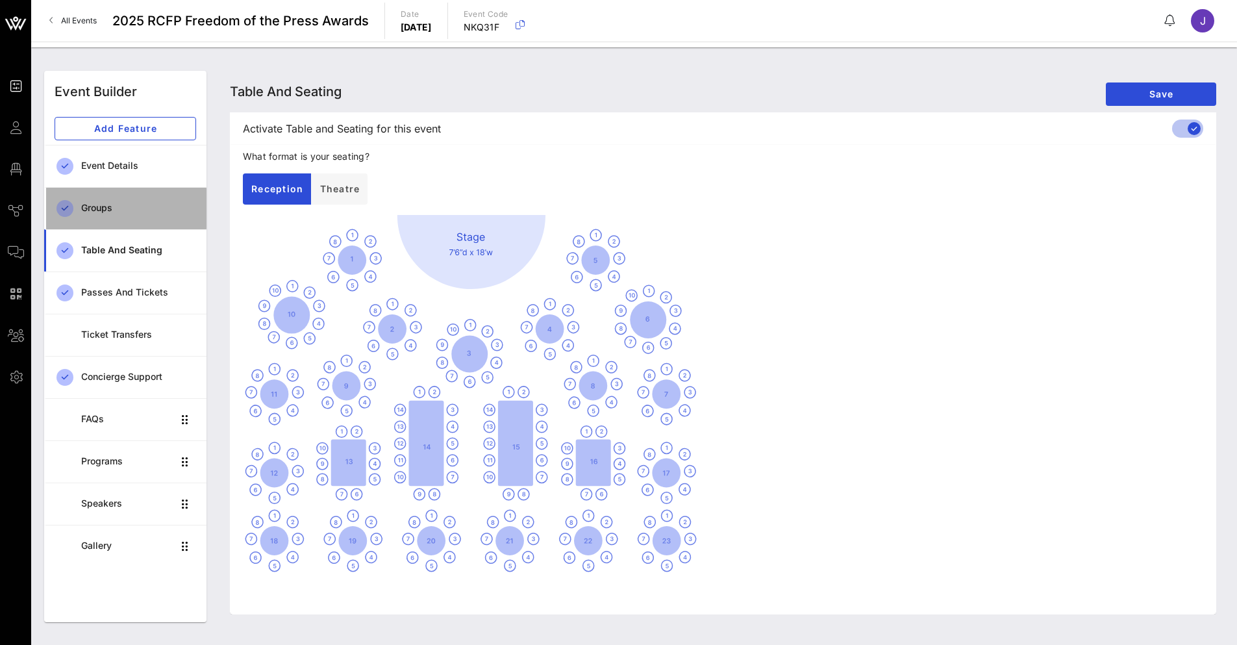
click at [99, 216] on div "Groups" at bounding box center [138, 208] width 115 height 27
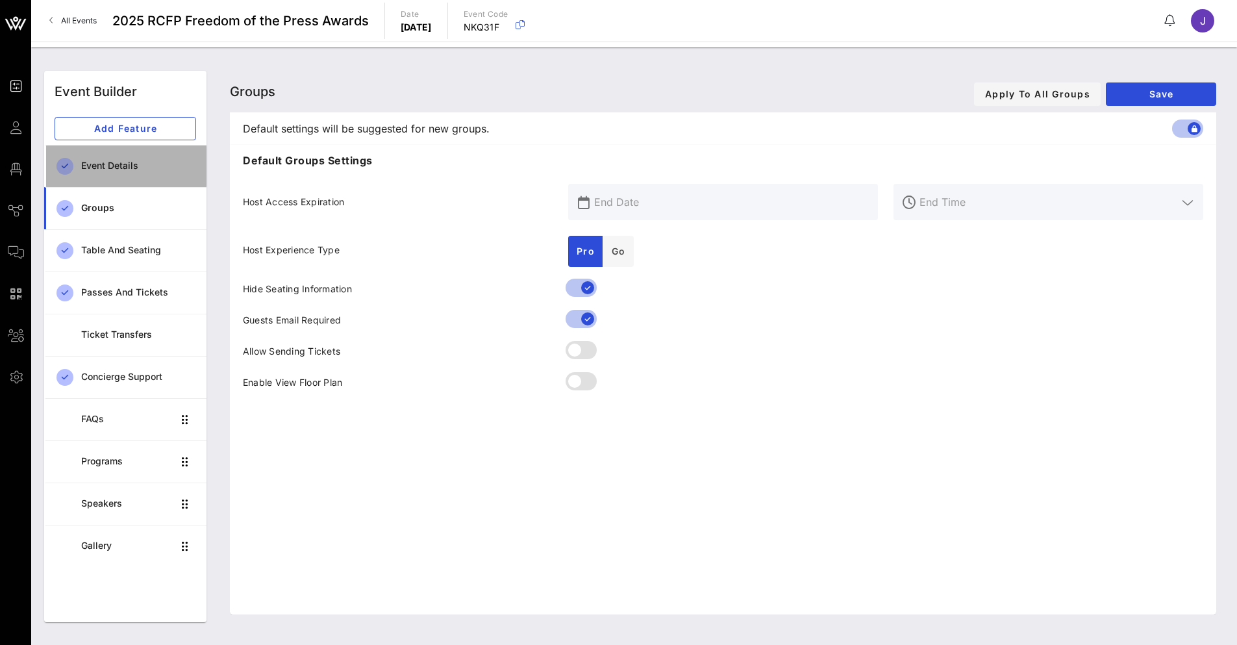
click at [125, 157] on div "Event Details" at bounding box center [138, 166] width 115 height 27
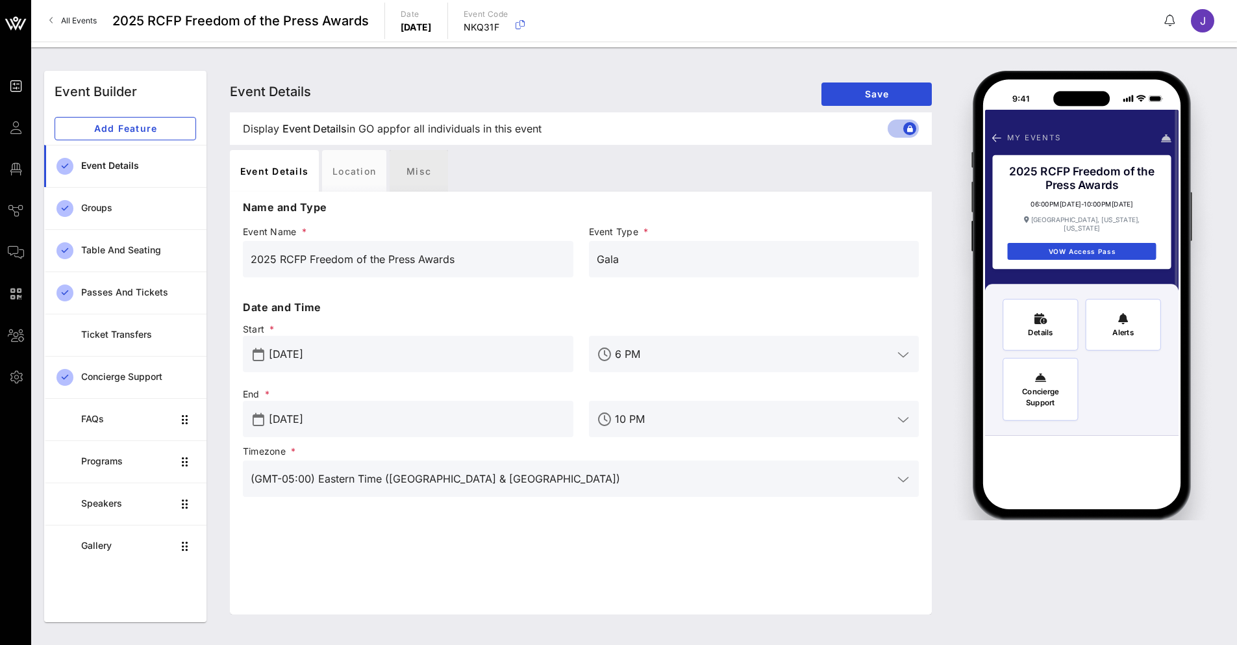
click at [408, 173] on div "Misc" at bounding box center [418, 171] width 58 height 42
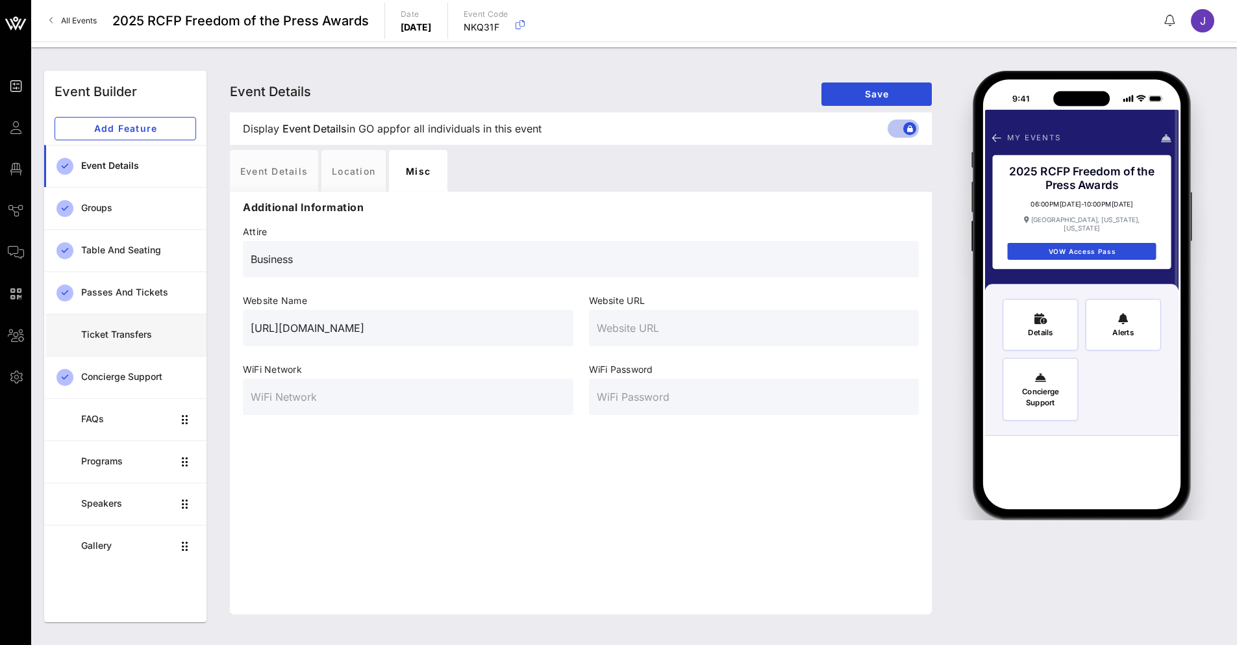
drag, startPoint x: 474, startPoint y: 336, endPoint x: 130, endPoint y: 327, distance: 344.1
click at [130, 328] on div "Event Builder Add Feature Event Details Groups Table and Seating Passes and Tic…" at bounding box center [633, 346] width 1195 height 567
click at [639, 330] on input "text" at bounding box center [754, 327] width 315 height 21
paste input "[URL][DOMAIN_NAME]"
click at [444, 332] on input "text" at bounding box center [408, 327] width 315 height 21
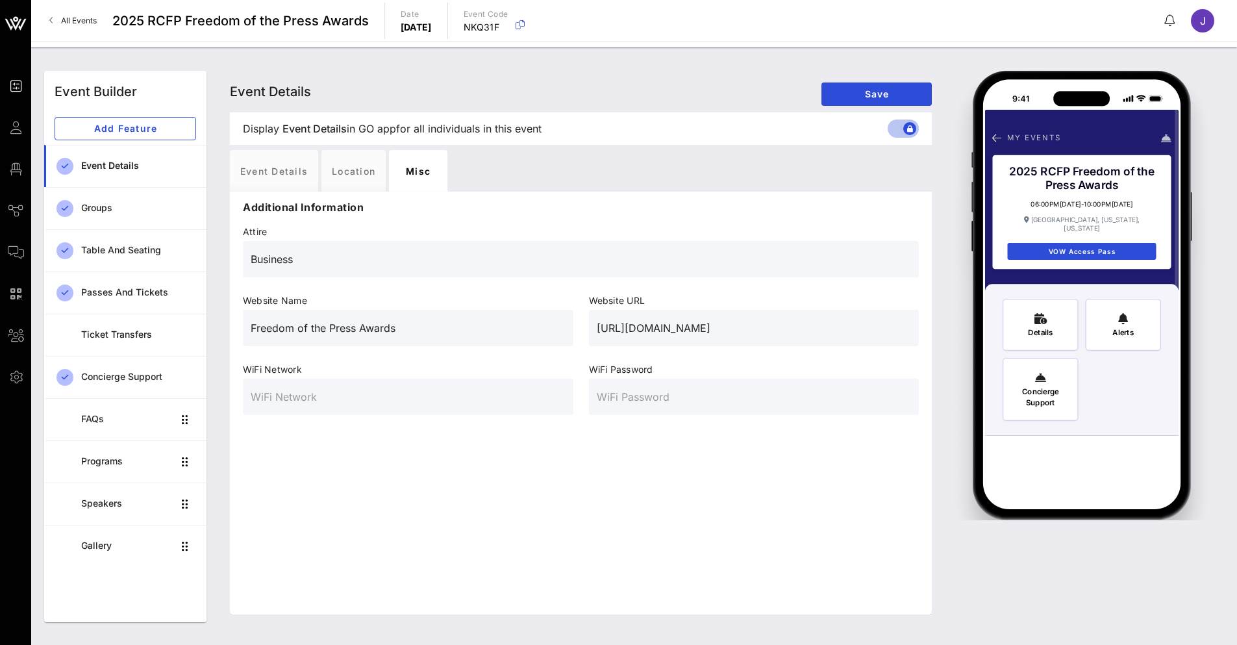
click at [249, 330] on div "Freedom of the Press Awards" at bounding box center [408, 328] width 330 height 36
click at [256, 321] on input "Freedom of the Press Awards" at bounding box center [408, 327] width 315 height 21
drag, startPoint x: 846, startPoint y: 92, endPoint x: 846, endPoint y: 100, distance: 7.8
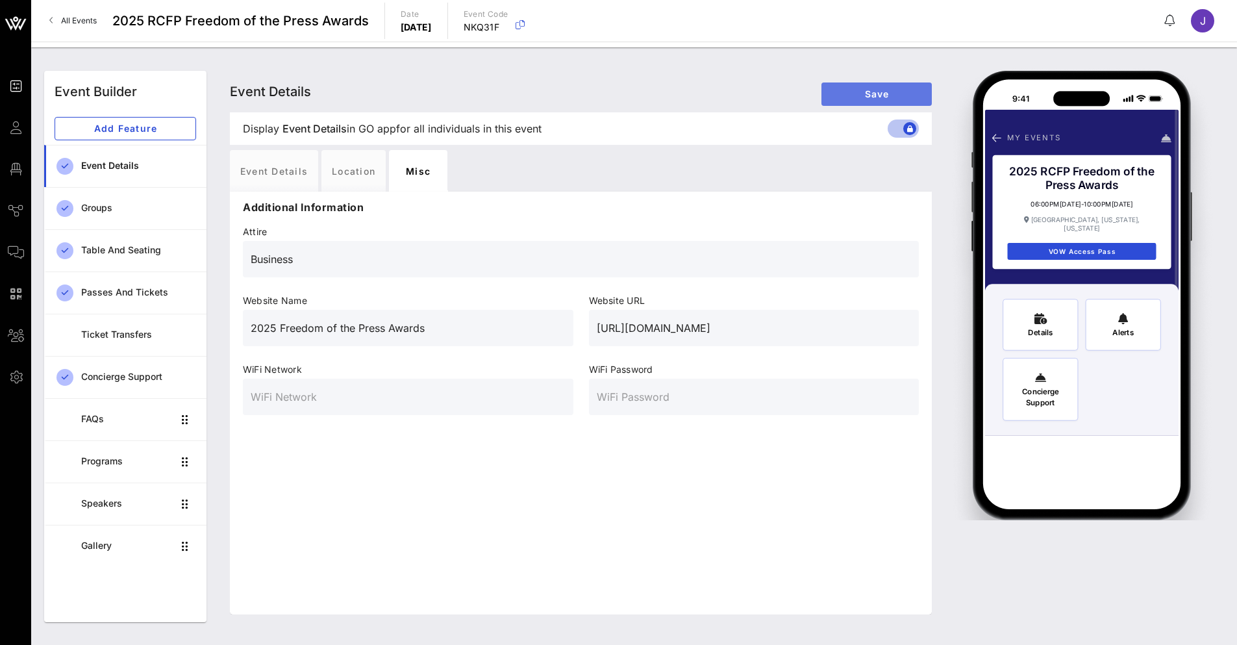
click at [846, 95] on span "Save" at bounding box center [877, 93] width 90 height 11
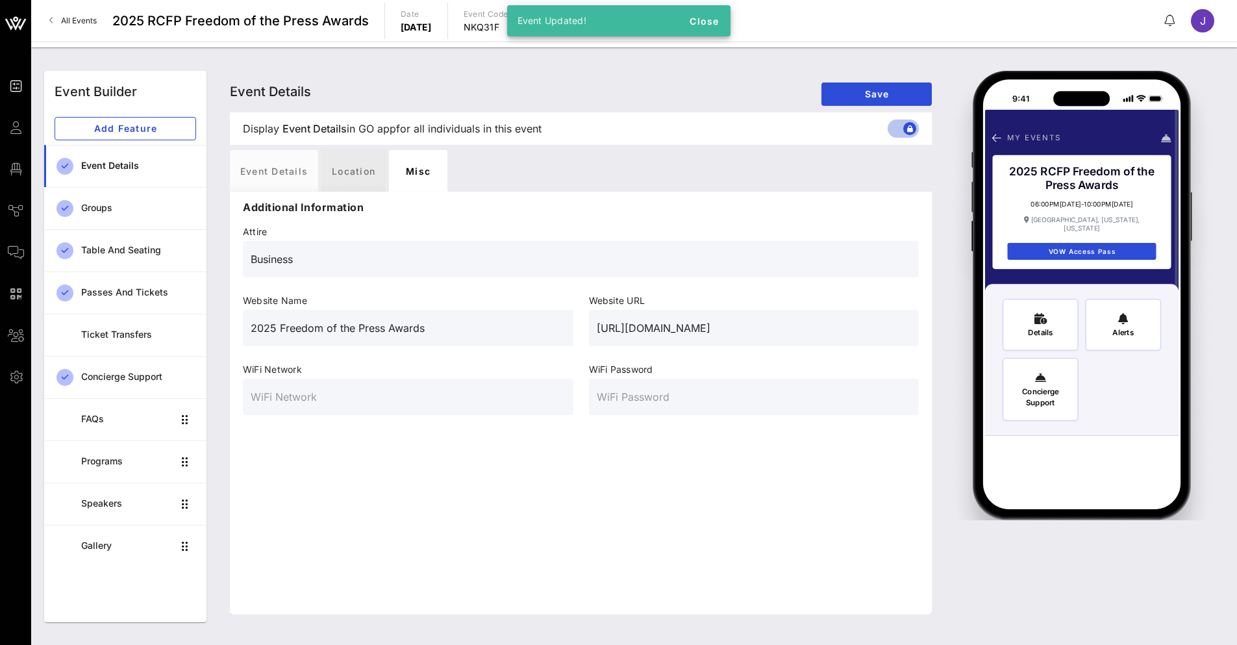
click at [362, 166] on div "Location" at bounding box center [353, 171] width 64 height 42
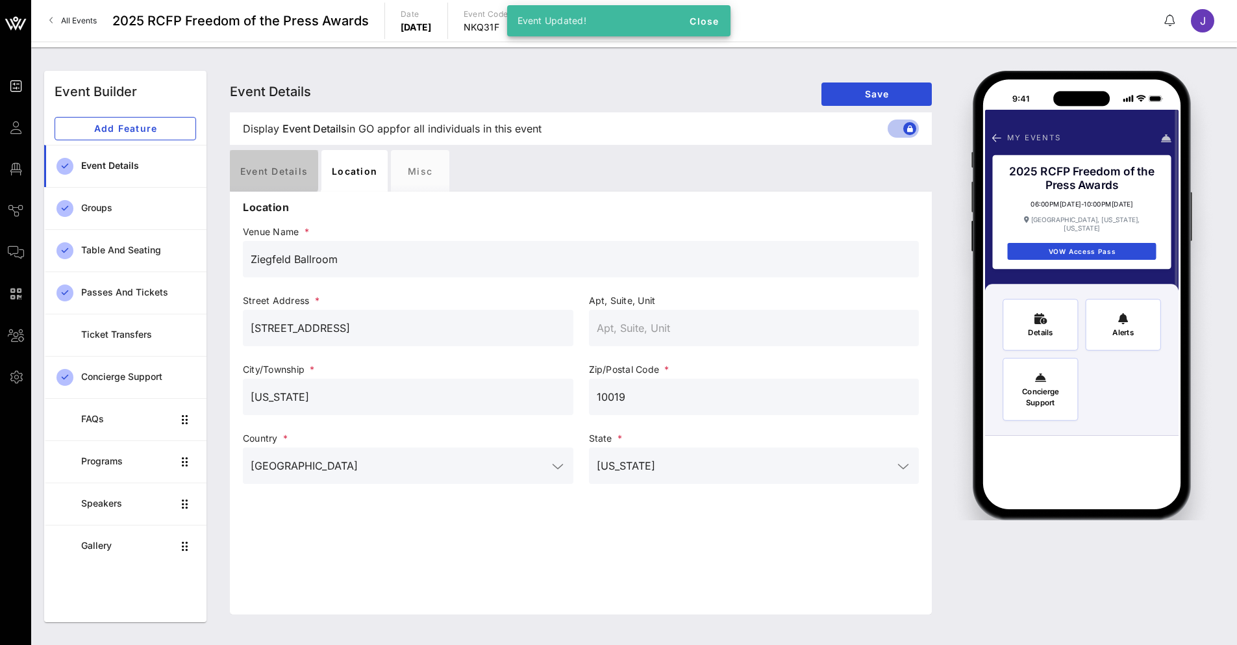
click at [278, 158] on div "Event Details" at bounding box center [274, 171] width 88 height 42
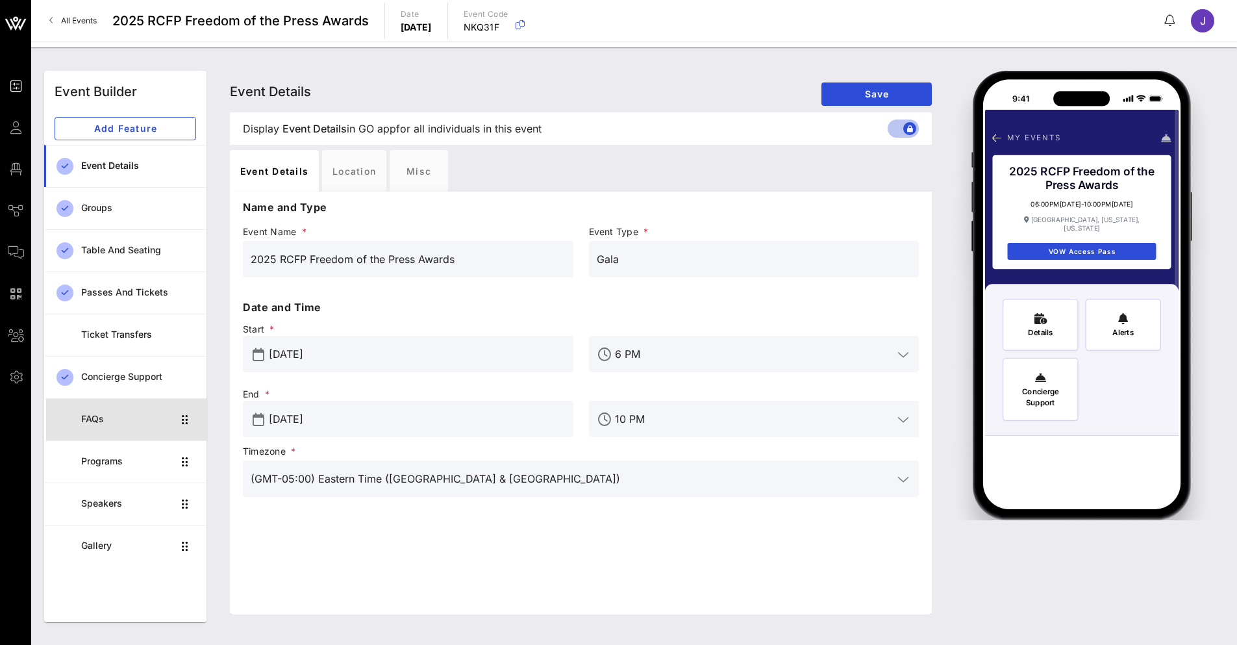
click at [118, 428] on div "FAQs" at bounding box center [127, 419] width 92 height 27
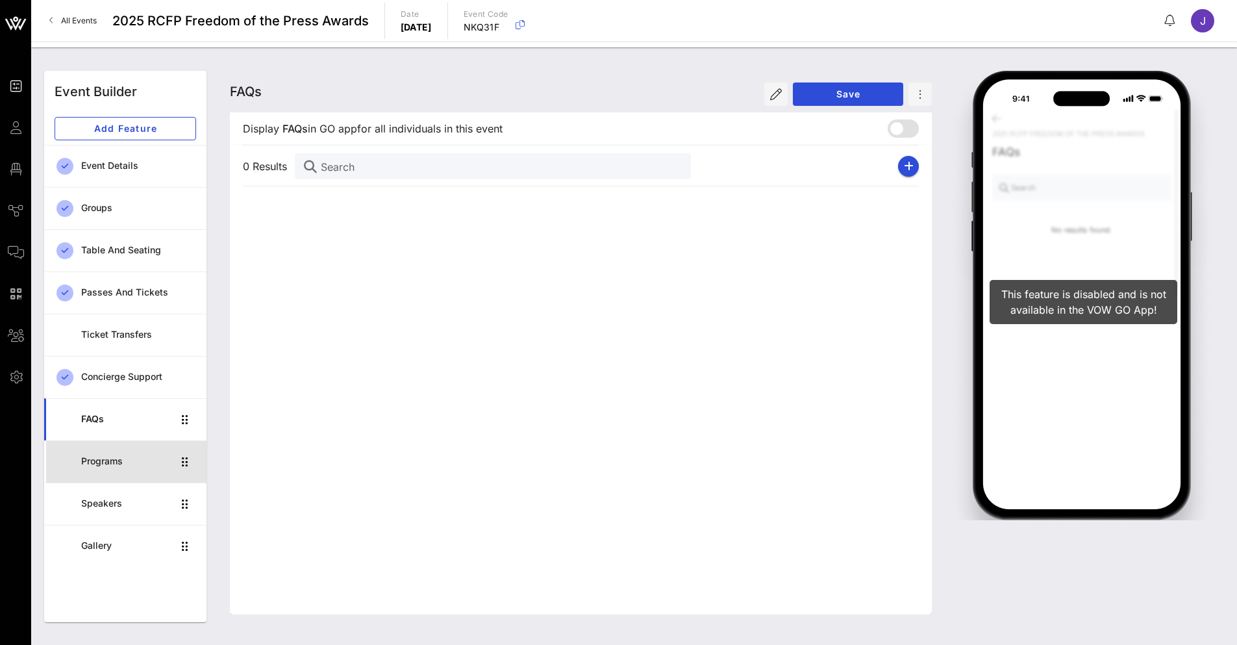
click at [117, 450] on div "Programs" at bounding box center [127, 461] width 92 height 27
click at [112, 471] on div "Programs" at bounding box center [127, 461] width 92 height 27
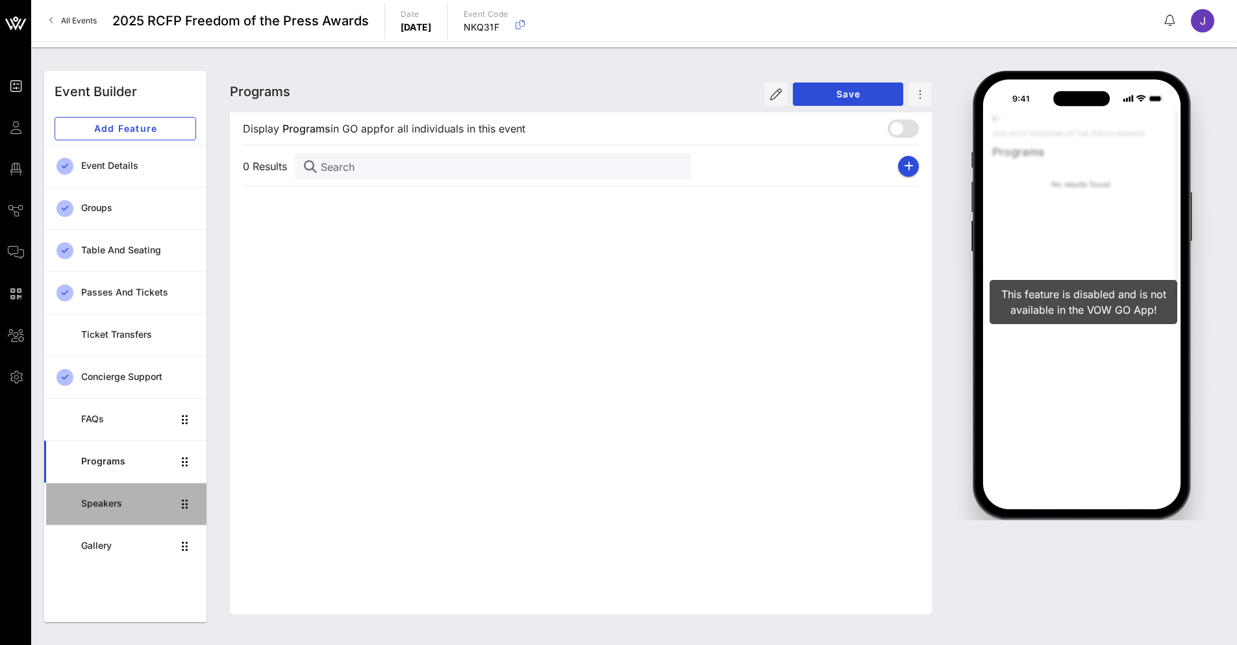
click at [113, 502] on div "Speakers" at bounding box center [127, 503] width 92 height 11
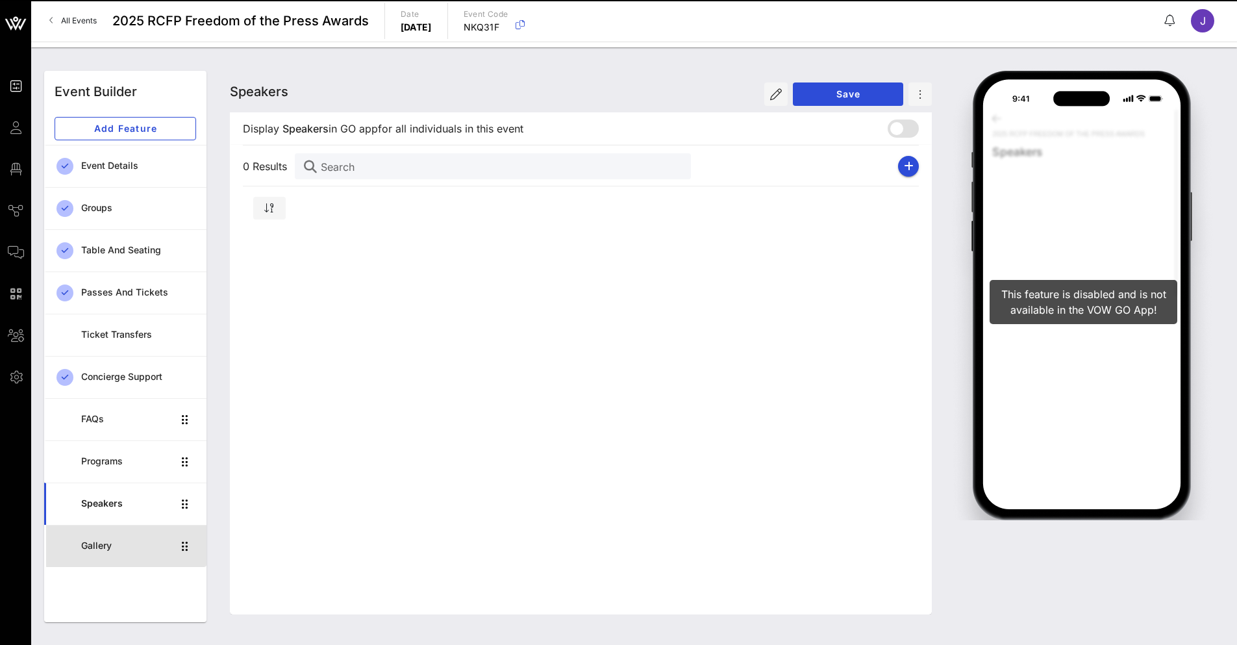
click at [131, 549] on div "Gallery" at bounding box center [127, 545] width 92 height 11
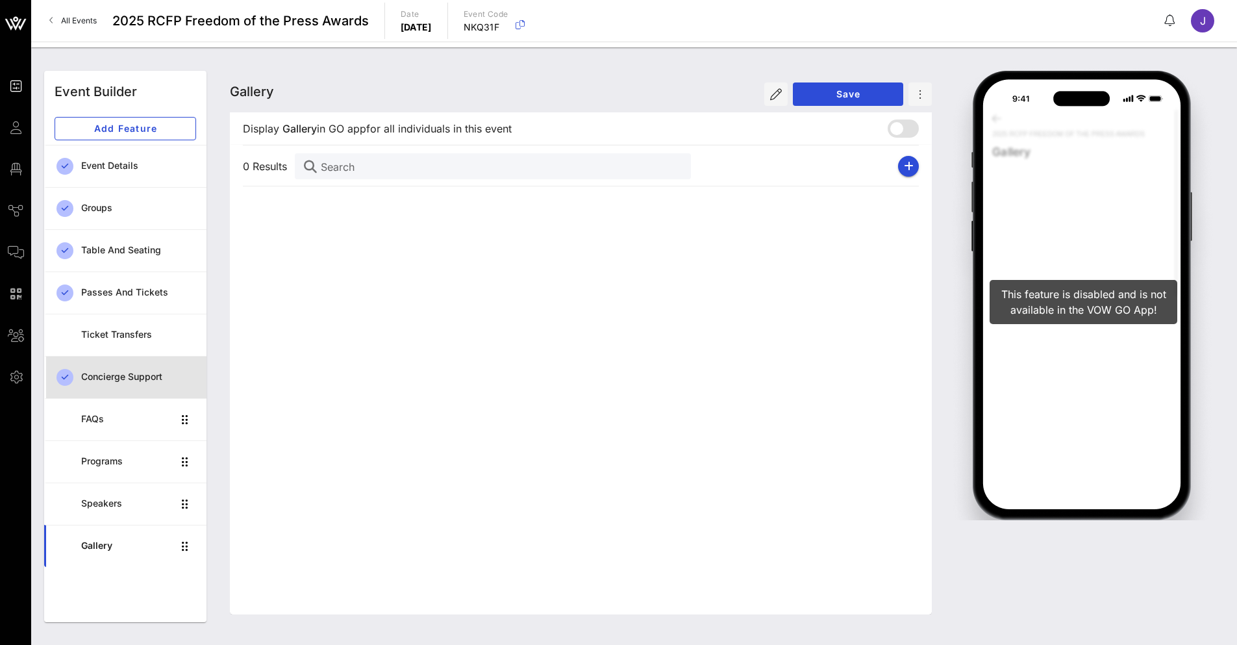
click at [153, 387] on div "Concierge Support" at bounding box center [138, 377] width 115 height 27
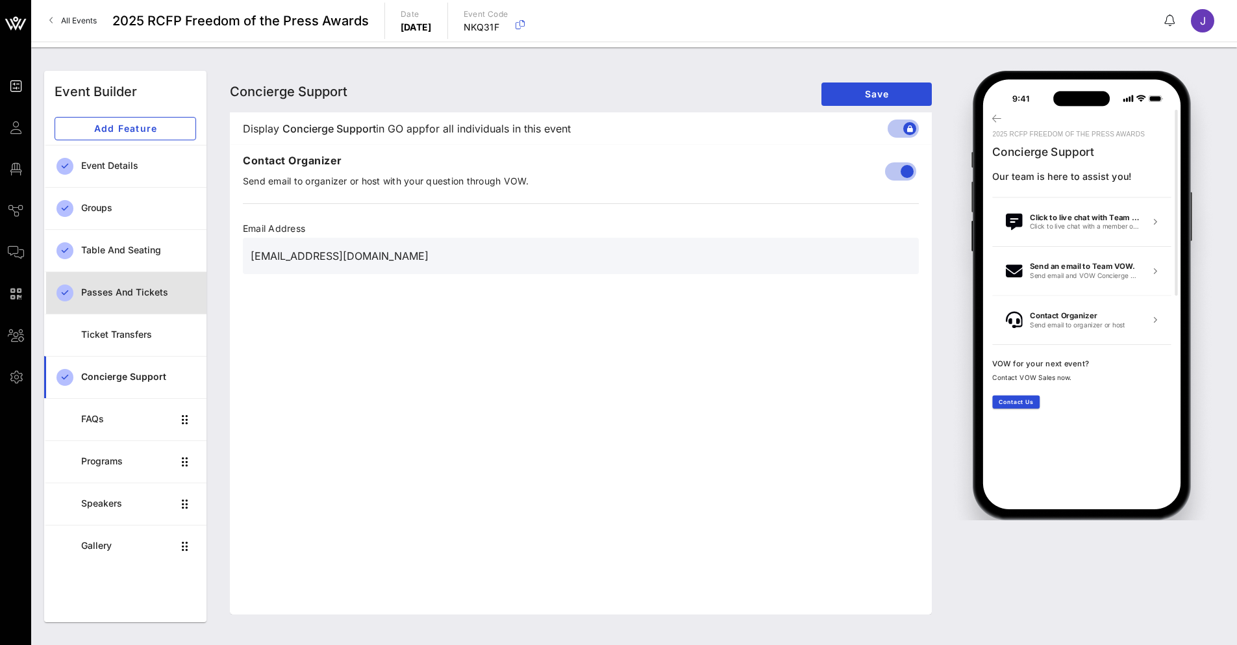
click at [112, 295] on div "Passes and Tickets" at bounding box center [138, 292] width 115 height 11
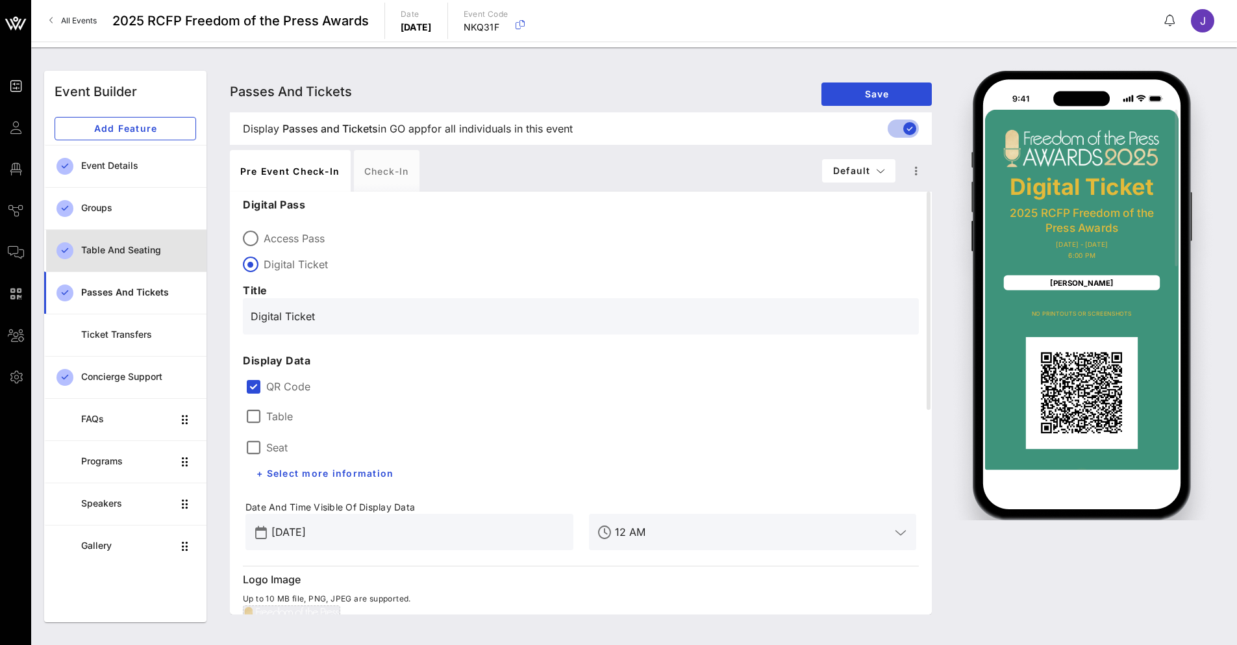
click at [117, 253] on div "Table and Seating" at bounding box center [138, 250] width 115 height 11
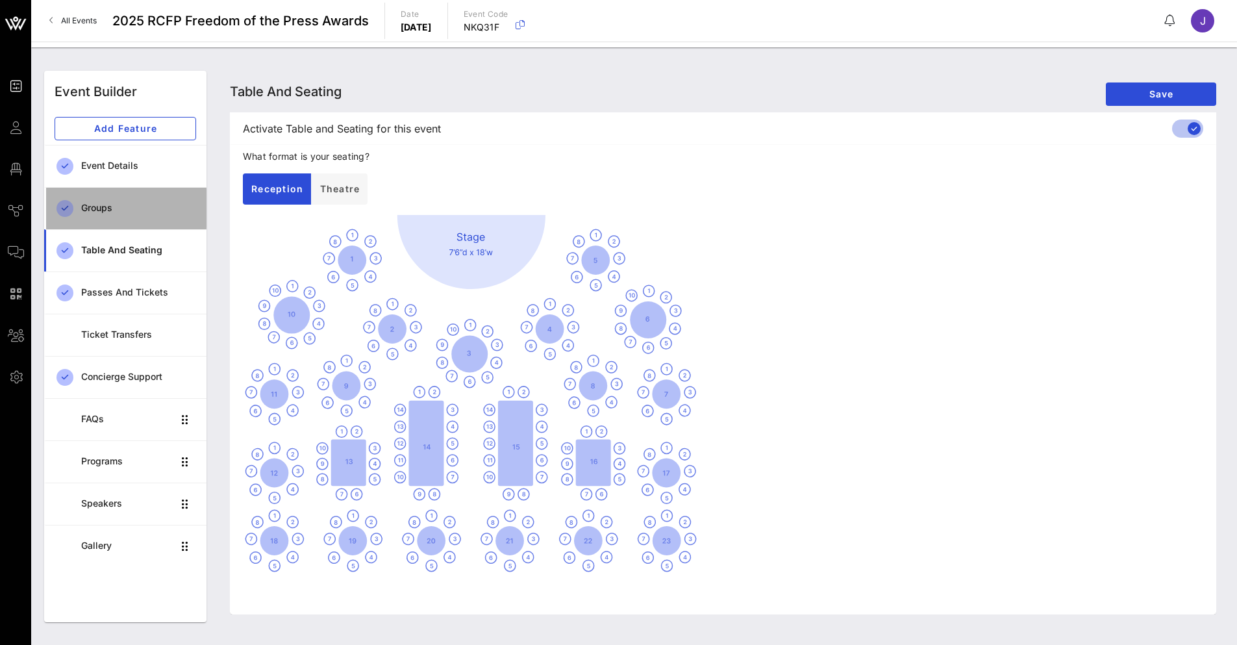
click at [125, 221] on link "Groups" at bounding box center [125, 208] width 162 height 42
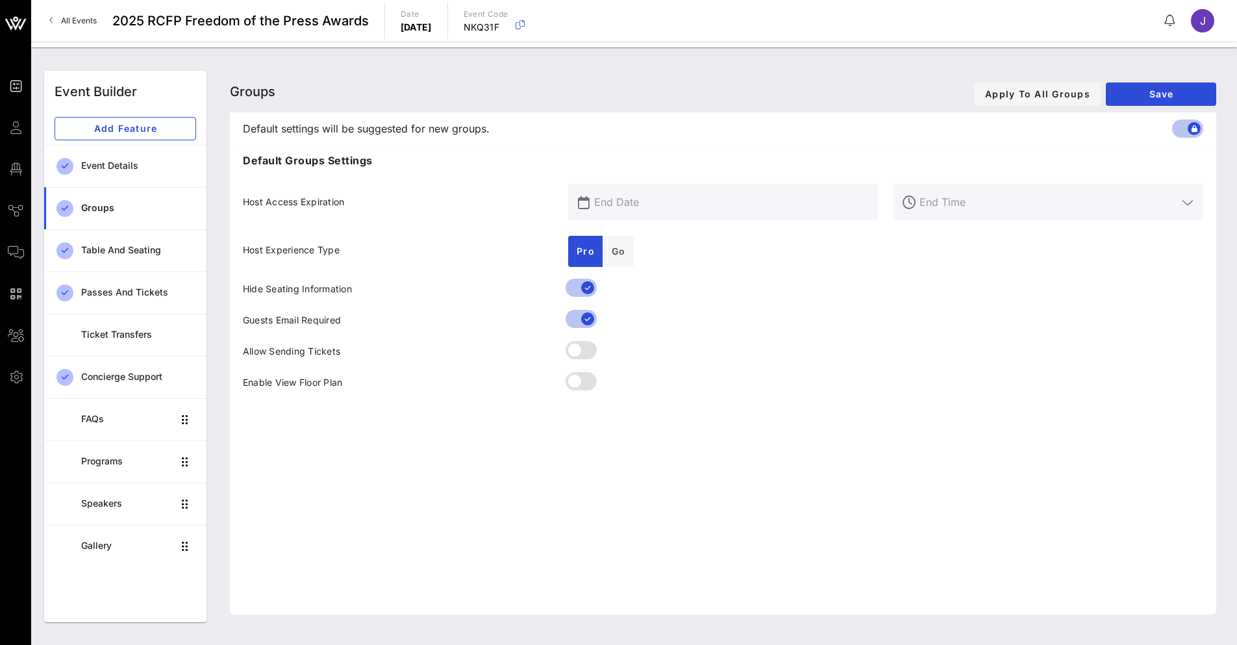
click at [552, 292] on div "Hide Seating Information" at bounding box center [397, 290] width 325 height 31
click at [1138, 93] on span "Save" at bounding box center [1161, 93] width 90 height 11
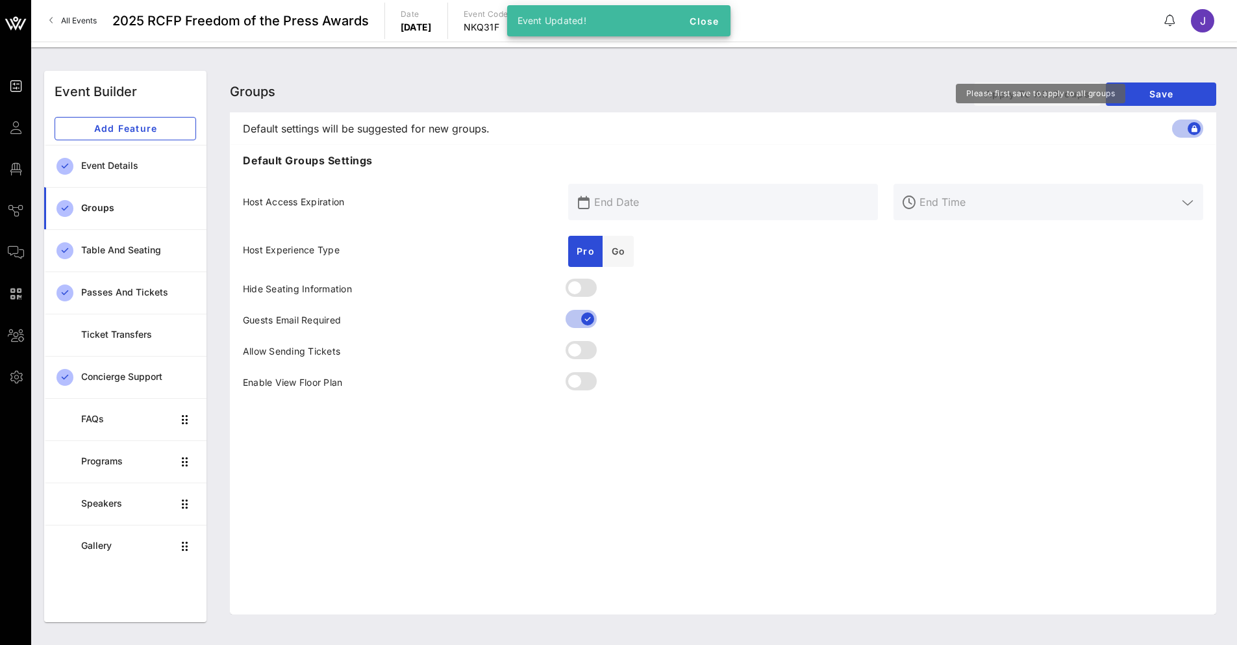
click at [121, 216] on div "Groups" at bounding box center [138, 208] width 115 height 27
click at [105, 166] on div "Event Details" at bounding box center [138, 165] width 115 height 11
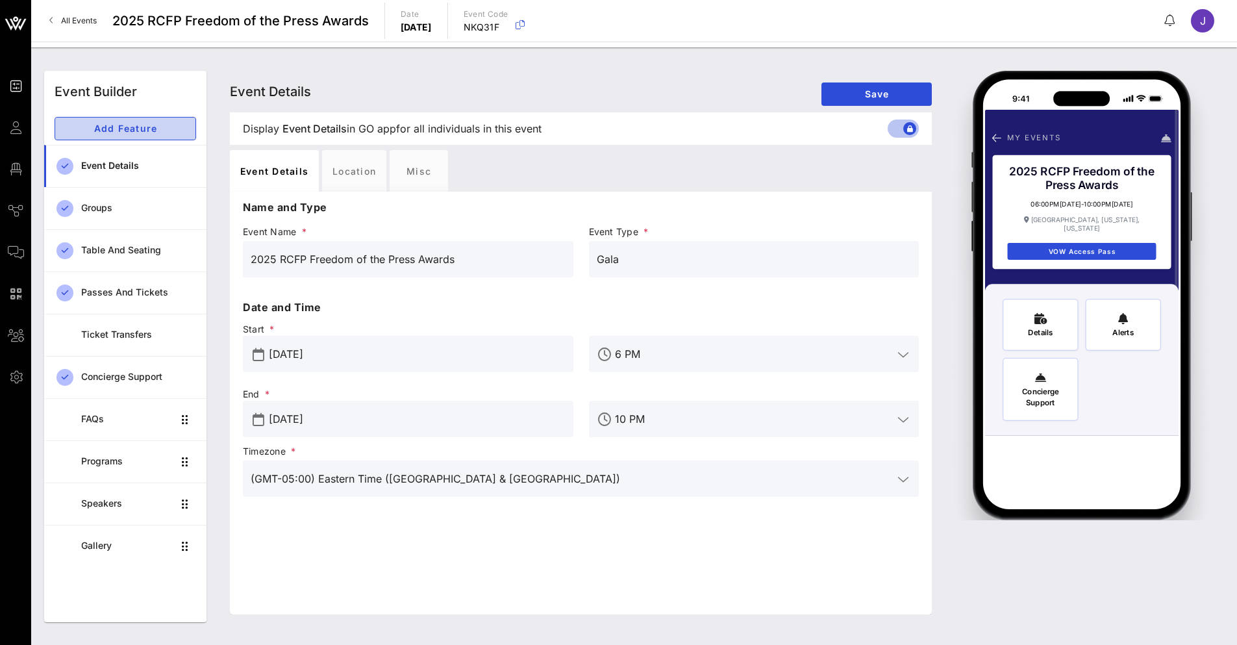
click at [173, 118] on button "Add Feature" at bounding box center [126, 128] width 142 height 23
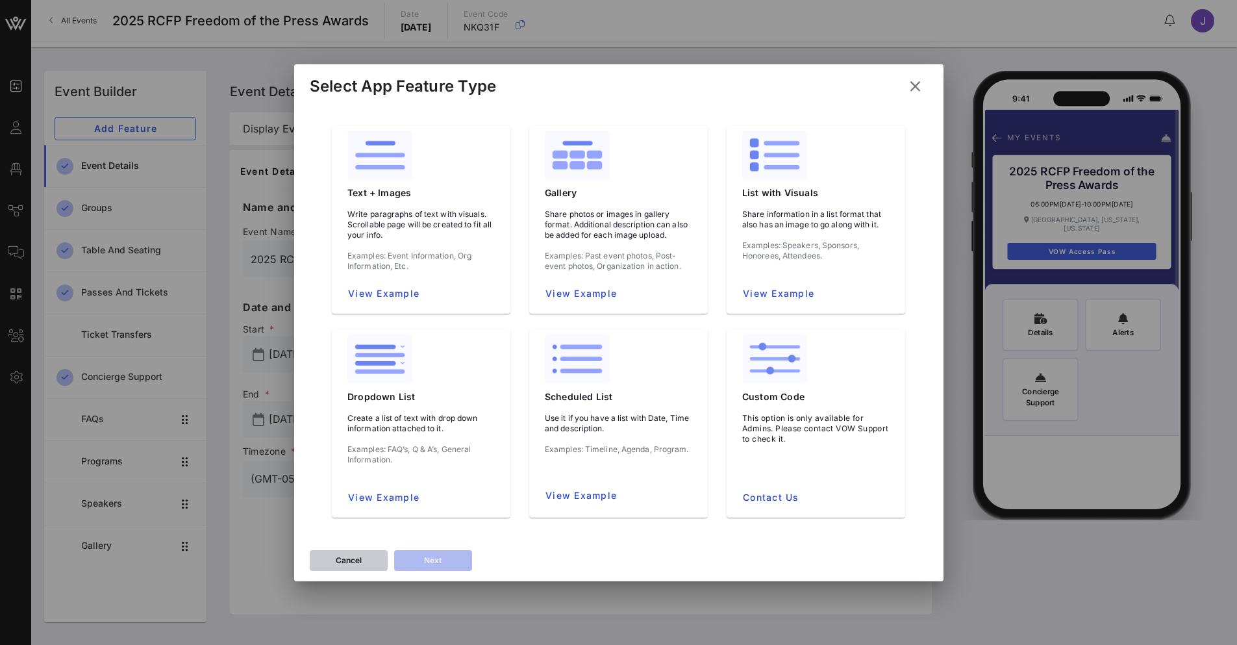
click at [356, 561] on div "Cancel" at bounding box center [349, 560] width 26 height 13
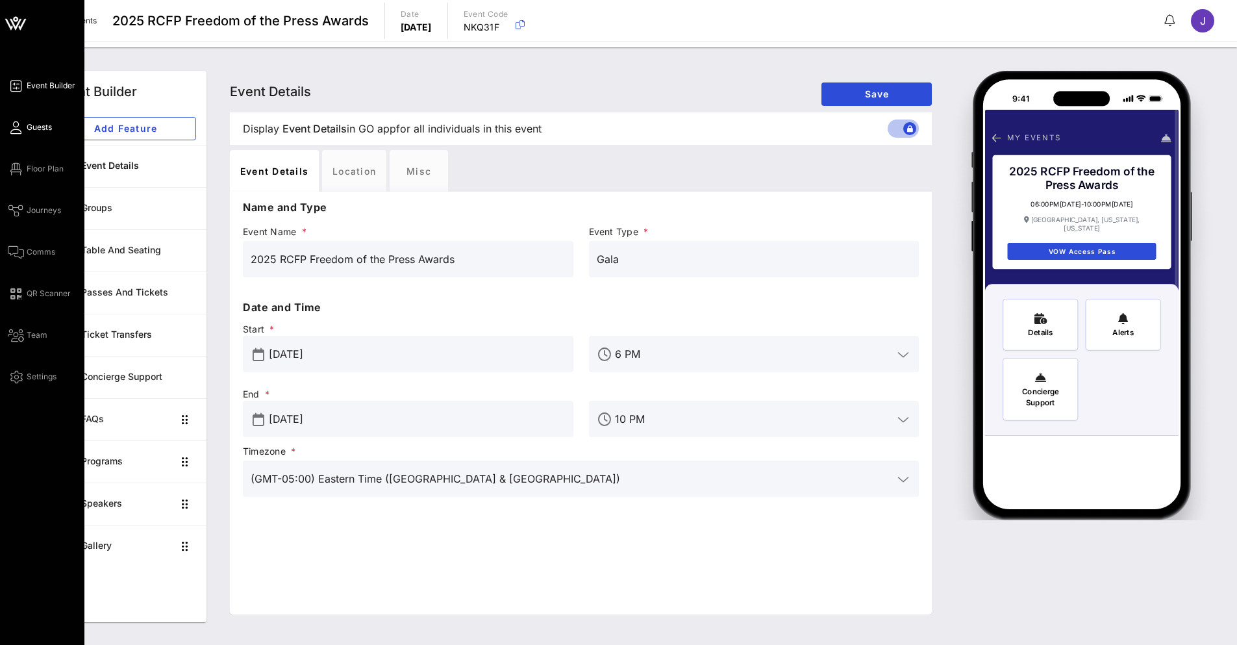
click at [25, 126] on link "Guests" at bounding box center [30, 127] width 44 height 16
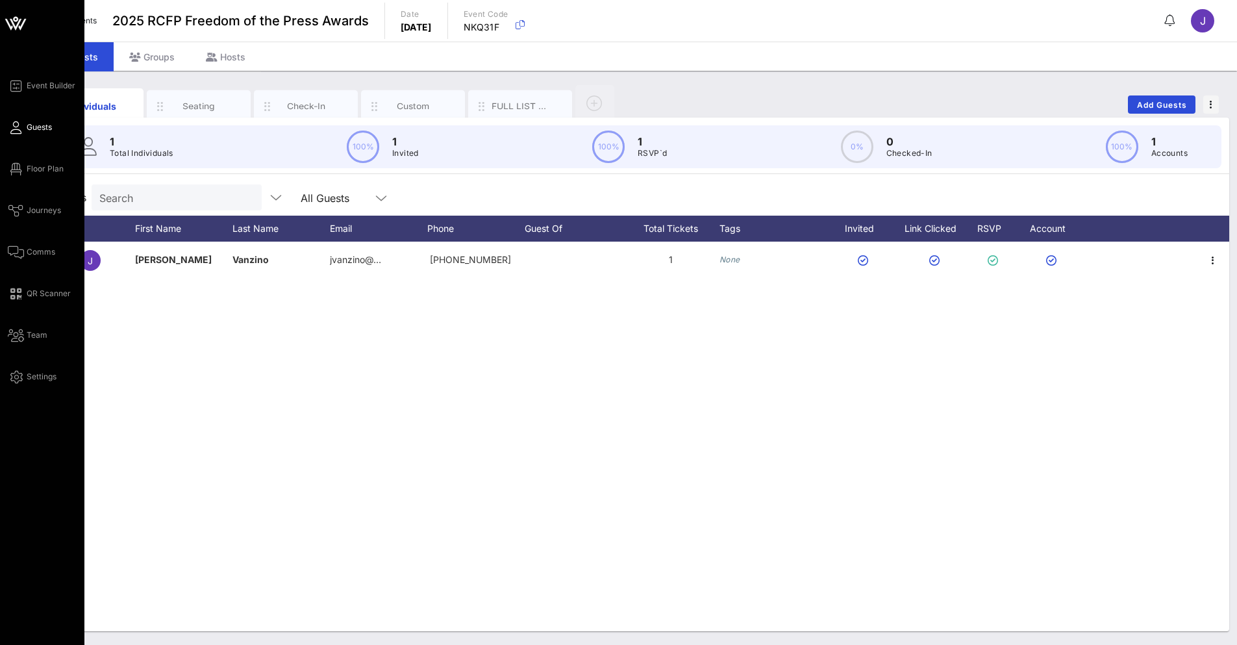
click at [27, 385] on div "Event Builder Guests Floor Plan Journeys Comms QR Scanner Team Settings" at bounding box center [42, 322] width 84 height 645
click at [16, 377] on icon at bounding box center [16, 377] width 16 height 2
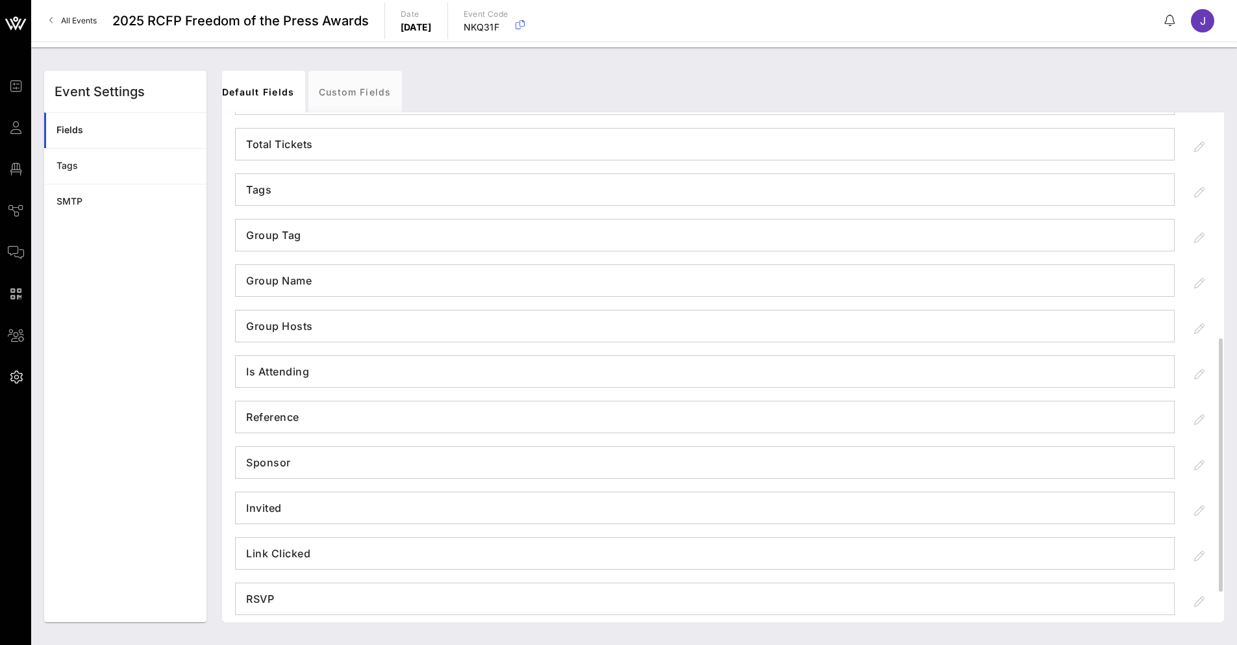
scroll to position [515, 0]
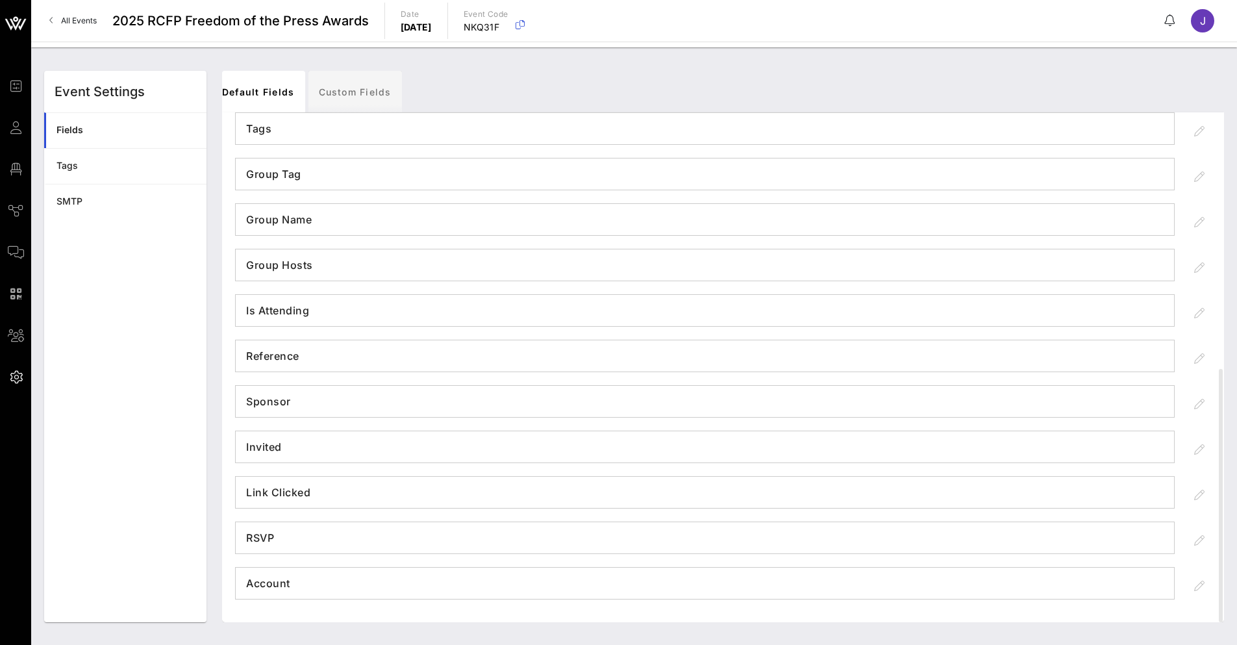
click at [398, 103] on div "Default Fields Custom Fields" at bounding box center [723, 92] width 1022 height 42
click at [375, 93] on link "Custom Fields" at bounding box center [354, 92] width 93 height 42
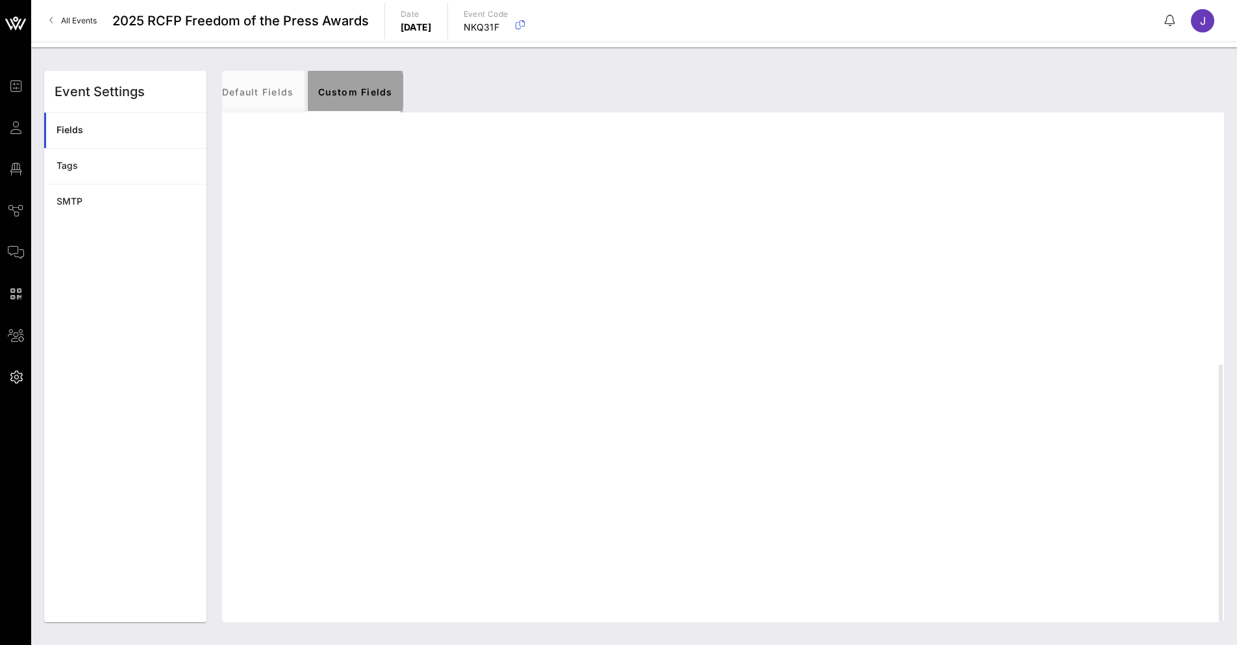
click at [378, 97] on link "Custom Fields" at bounding box center [355, 92] width 95 height 42
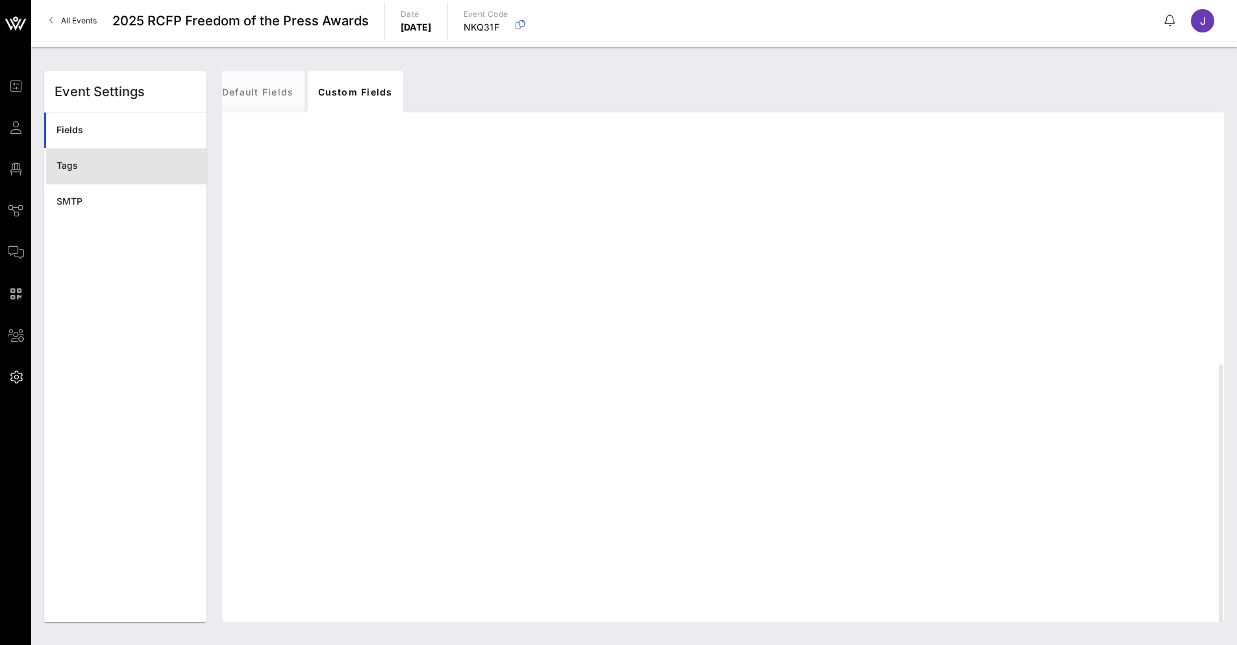
click at [68, 167] on div "Tags" at bounding box center [126, 165] width 140 height 11
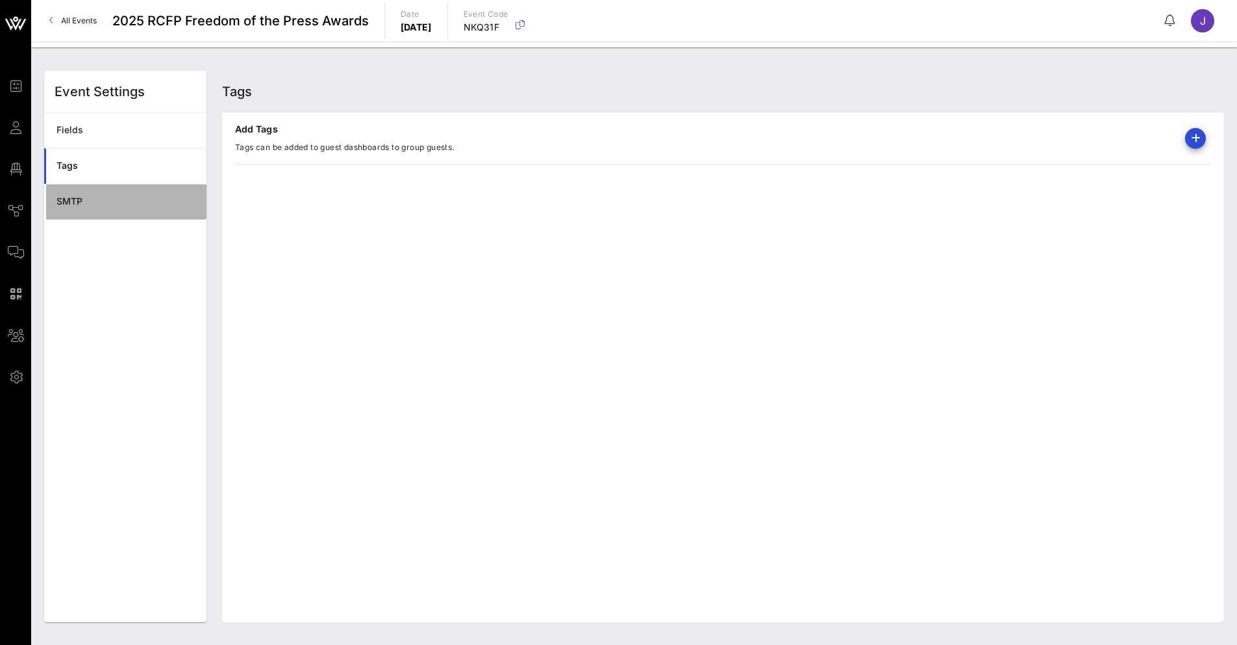
click at [69, 200] on div "SMTP" at bounding box center [126, 201] width 140 height 11
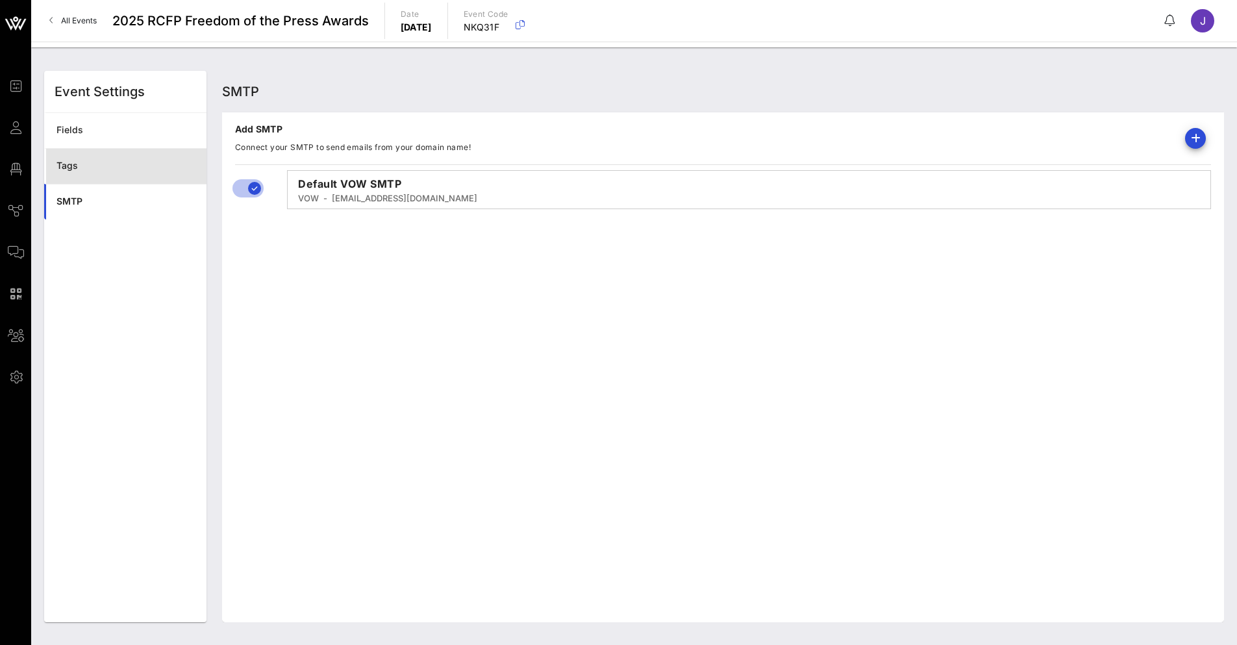
click at [74, 173] on div "Tags" at bounding box center [126, 166] width 140 height 27
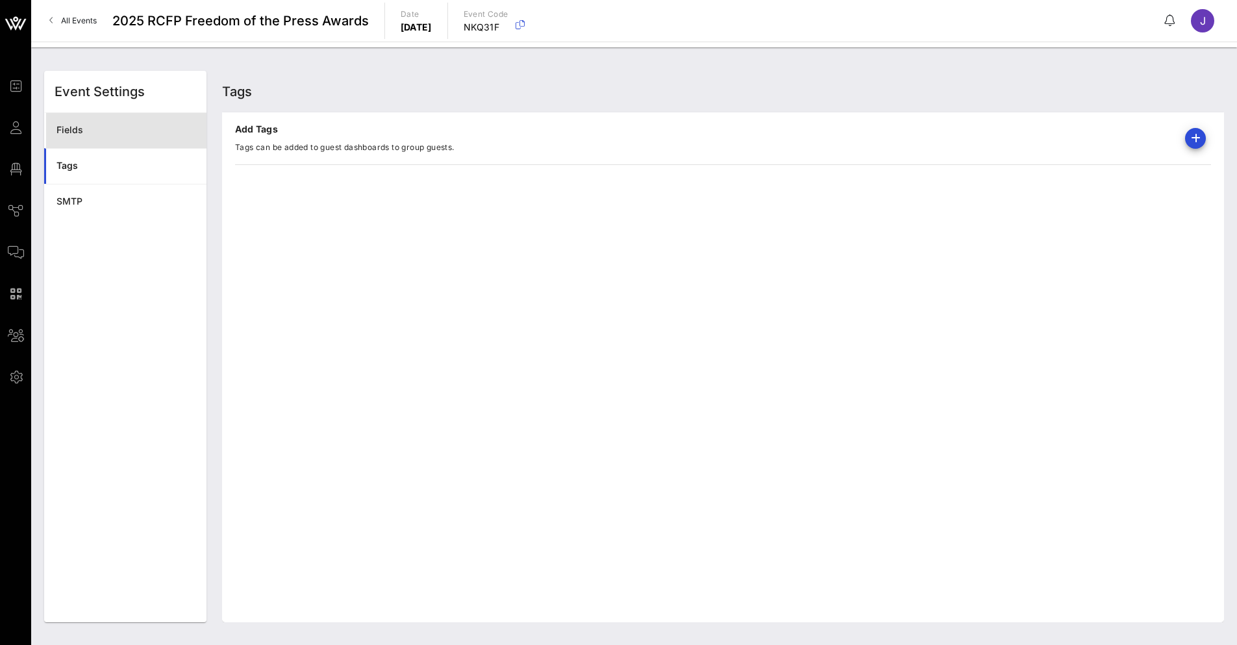
click at [66, 114] on link "Fields" at bounding box center [125, 130] width 162 height 36
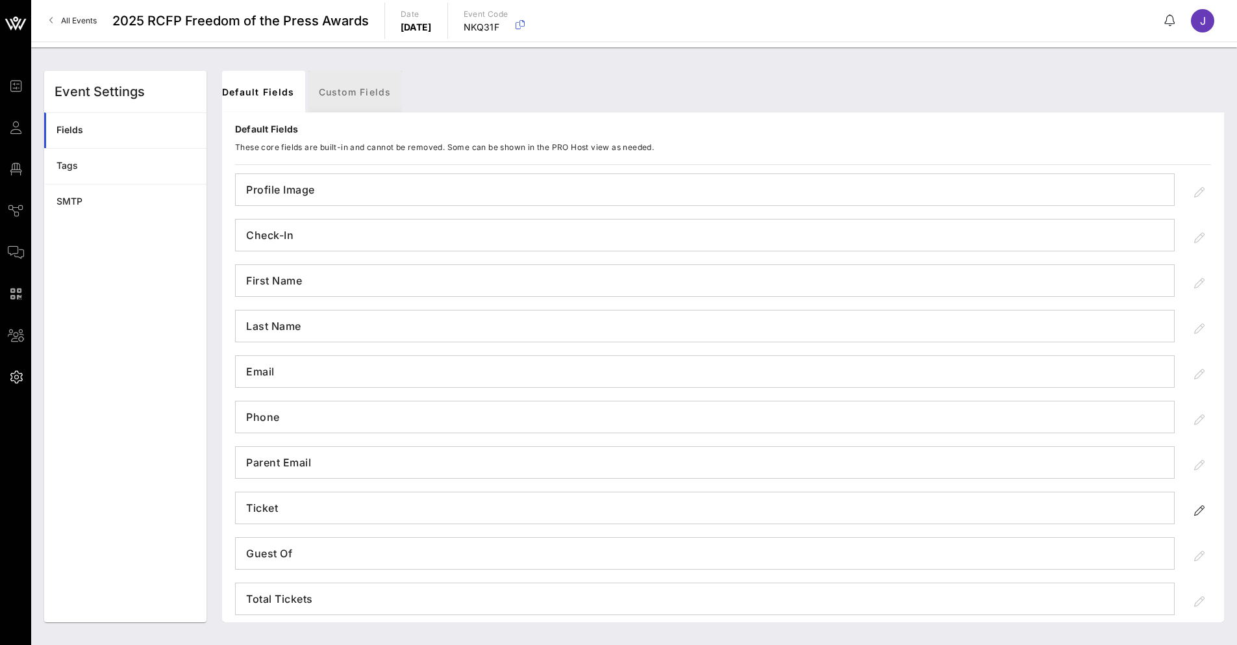
click at [369, 92] on link "Custom Fields" at bounding box center [354, 92] width 93 height 42
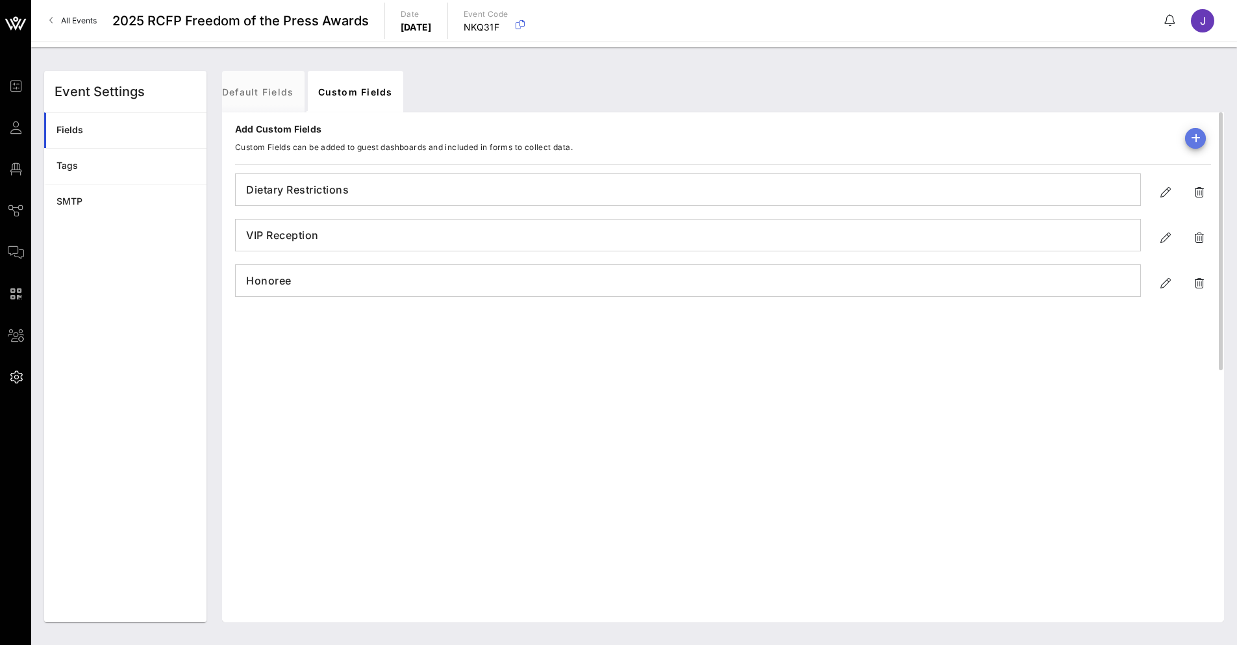
click at [1183, 140] on div at bounding box center [1190, 138] width 42 height 31
click at [1196, 139] on icon "button" at bounding box center [1195, 138] width 16 height 16
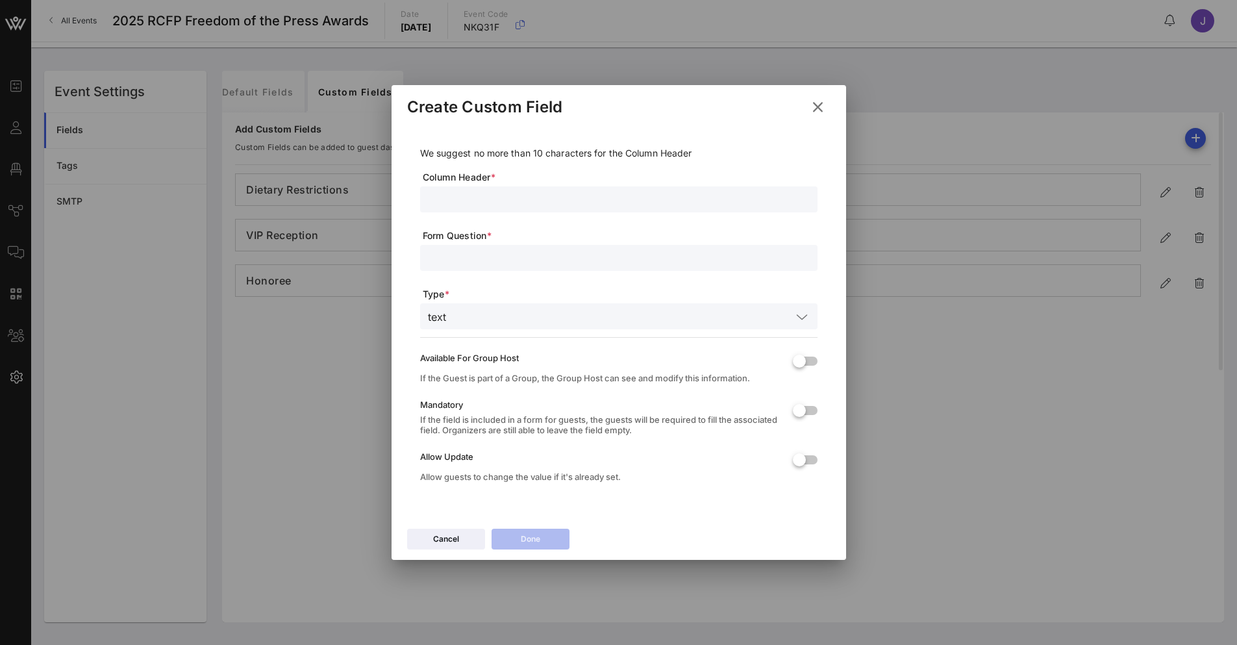
click at [506, 203] on input "text" at bounding box center [619, 199] width 382 height 17
click at [488, 311] on input "text" at bounding box center [621, 316] width 340 height 17
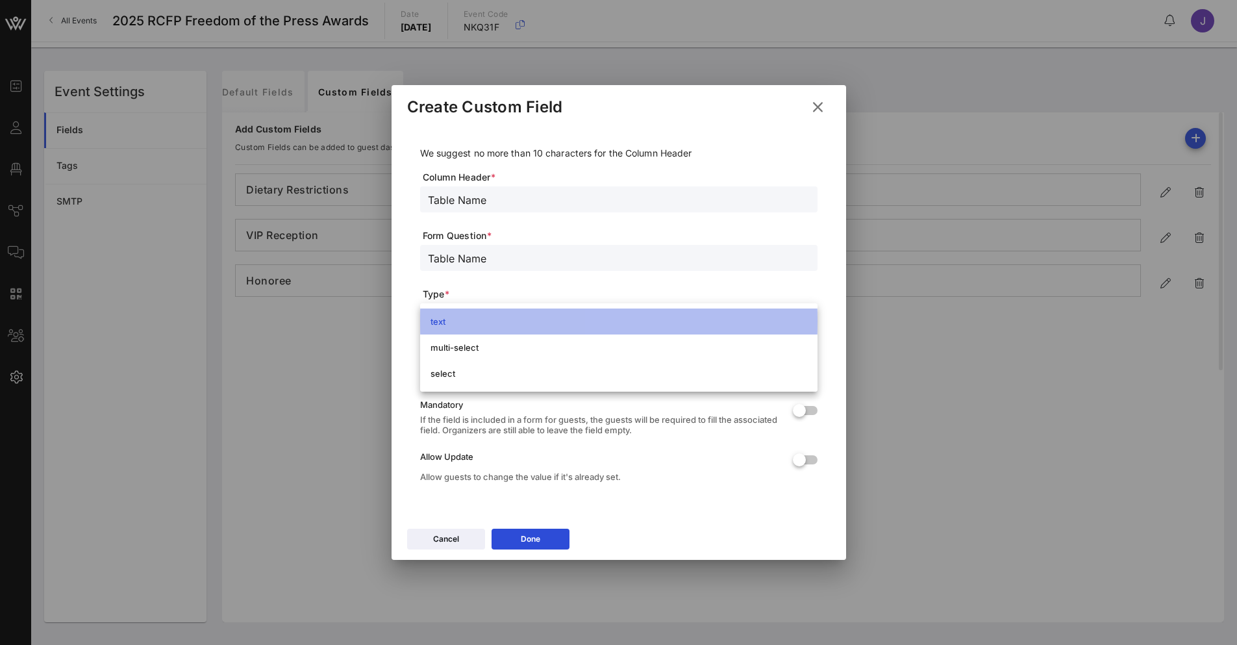
click at [478, 323] on div "text" at bounding box center [618, 321] width 376 height 10
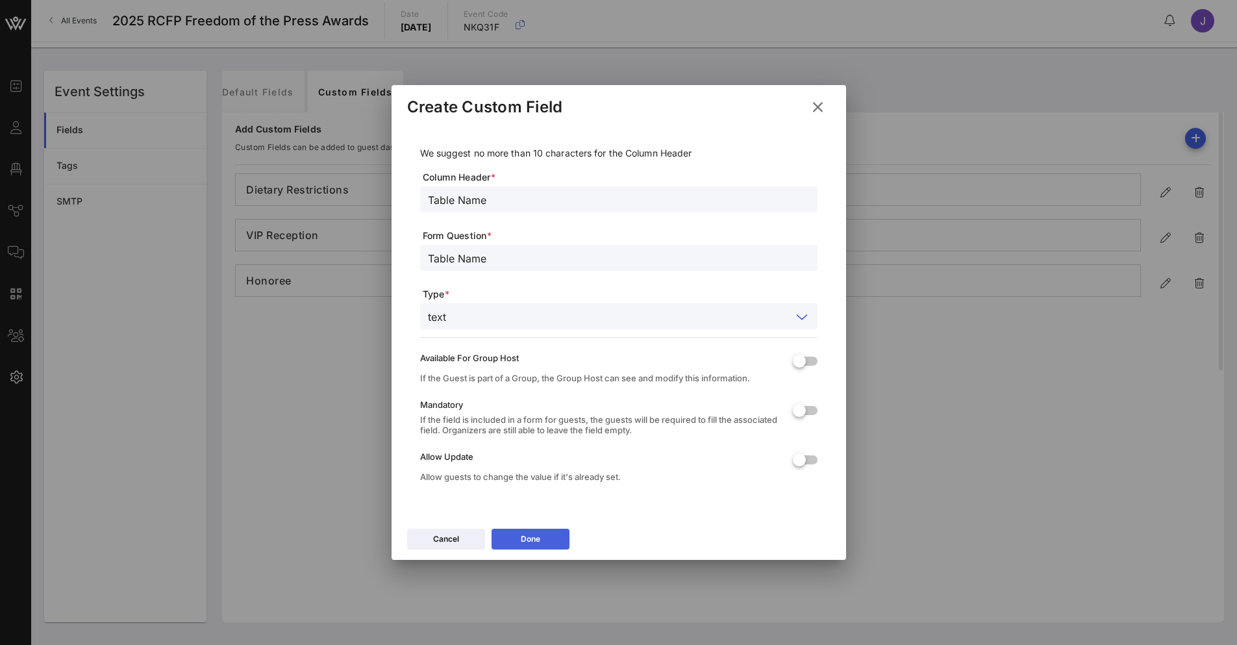
click at [541, 543] on button "Done" at bounding box center [530, 538] width 78 height 21
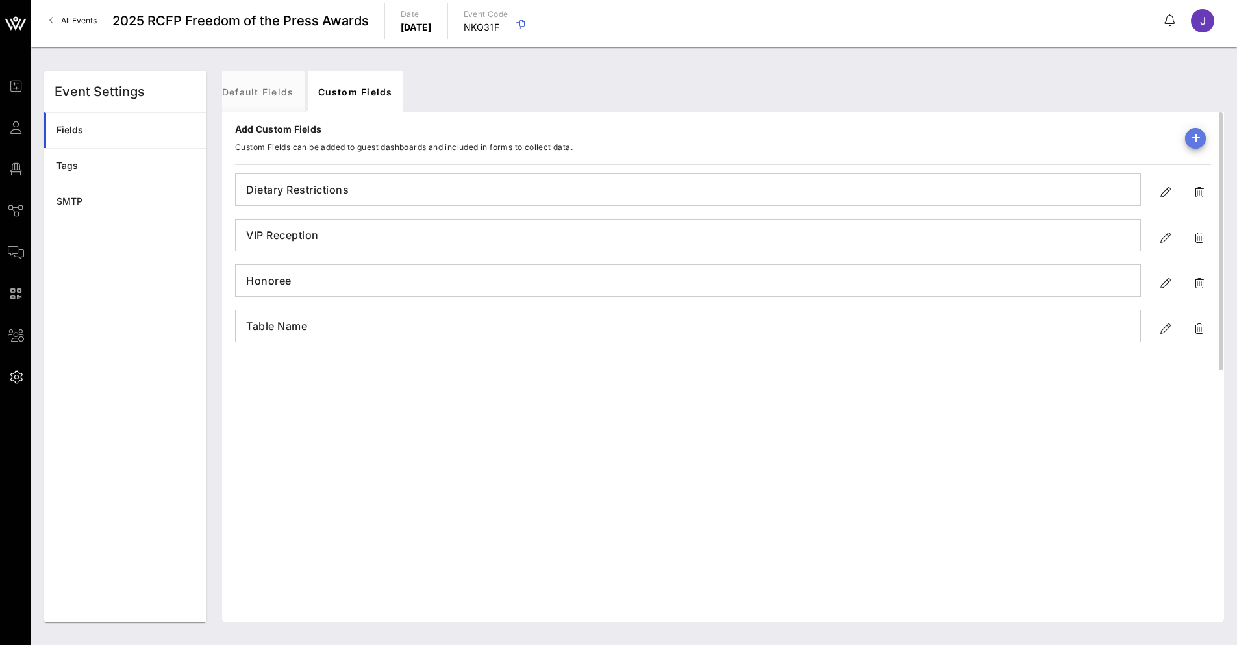
click at [1192, 141] on icon "button" at bounding box center [1195, 138] width 16 height 16
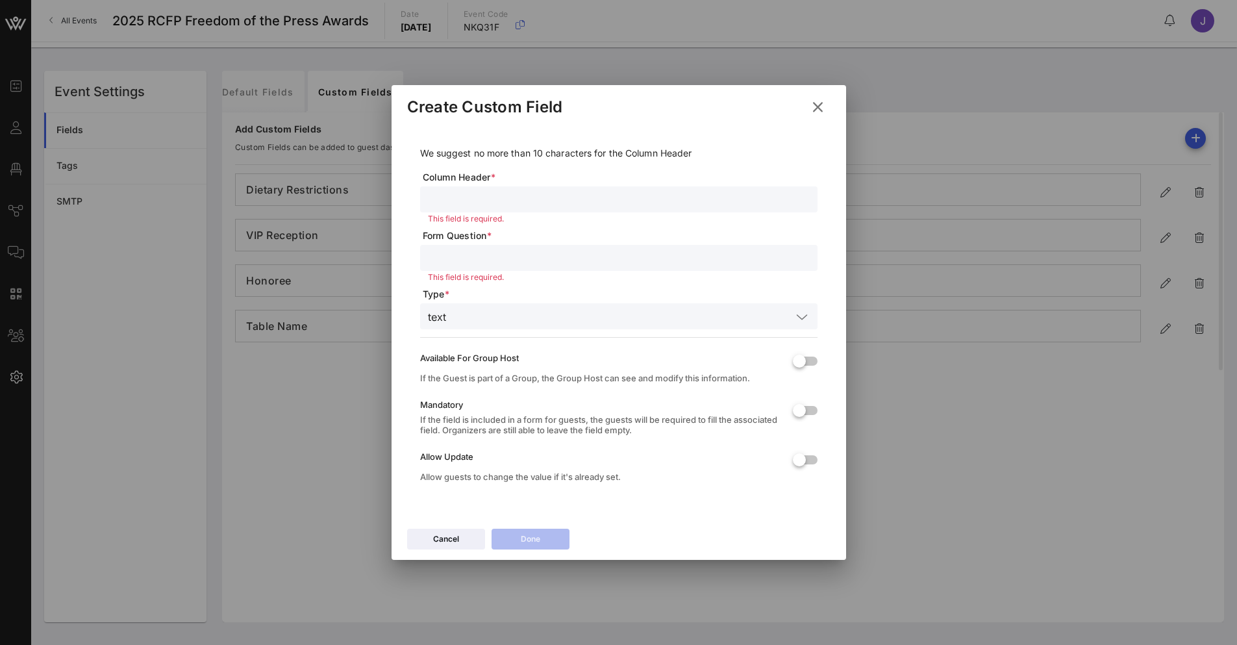
click at [474, 195] on input "text" at bounding box center [619, 199] width 382 height 17
click at [543, 543] on button "Done" at bounding box center [530, 538] width 78 height 21
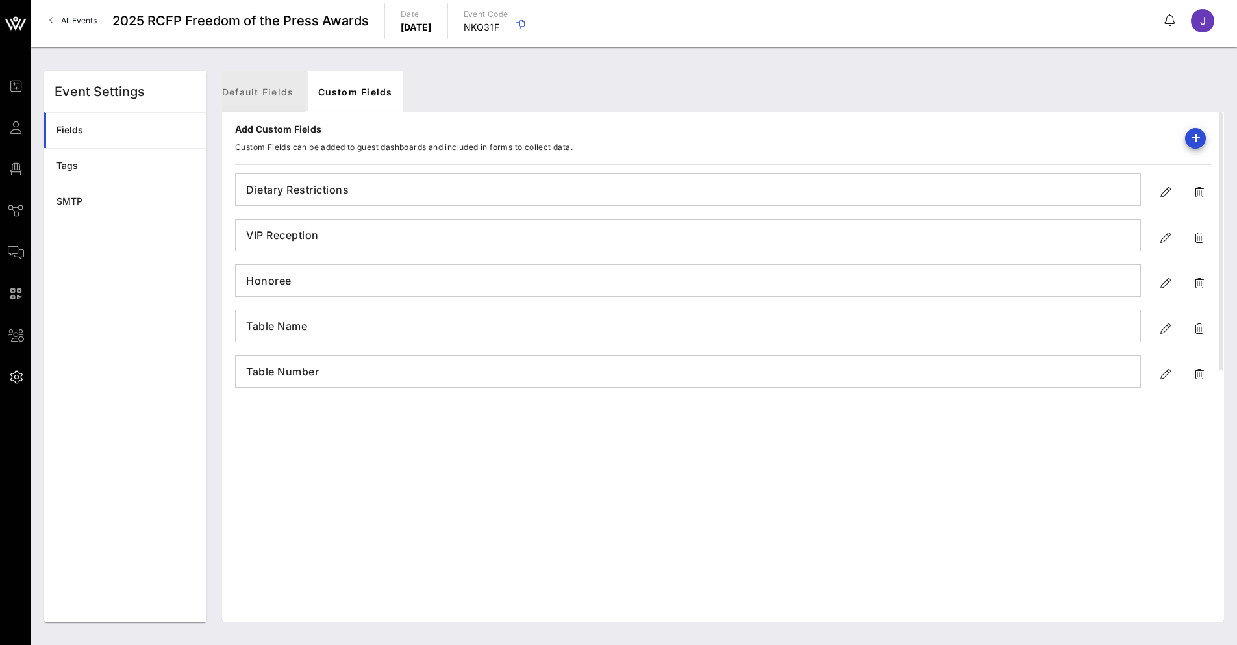
click at [271, 89] on link "Default Fields" at bounding box center [258, 92] width 93 height 42
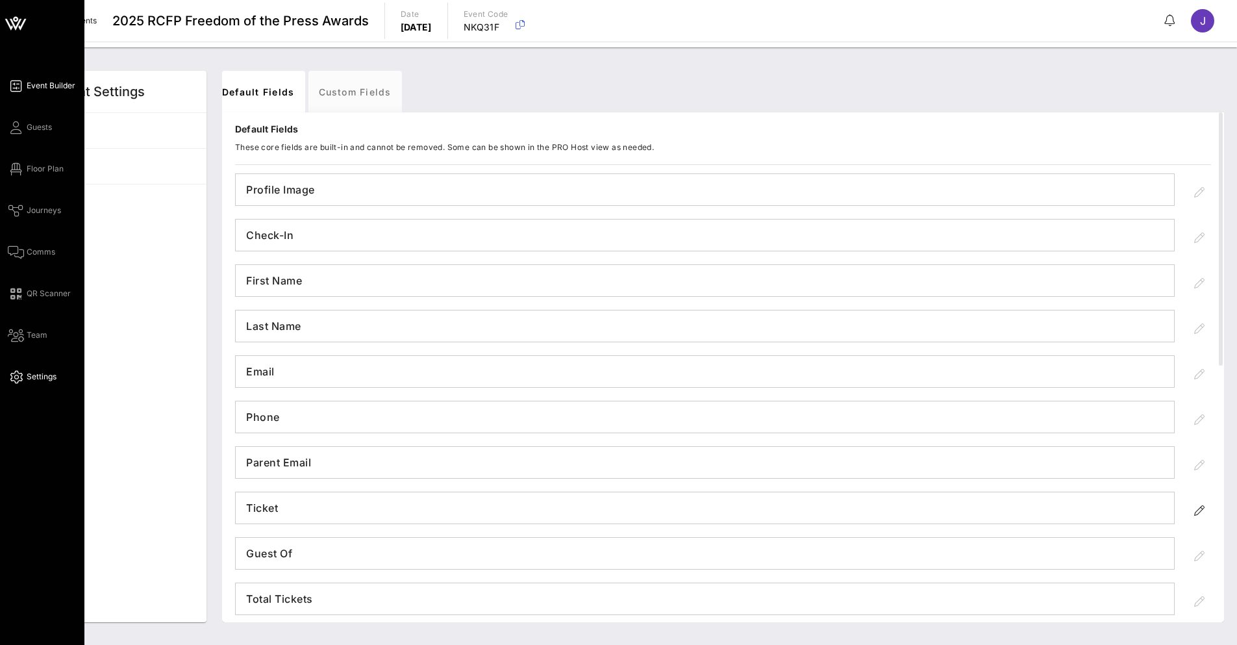
click at [35, 89] on span "Event Builder" at bounding box center [51, 86] width 49 height 12
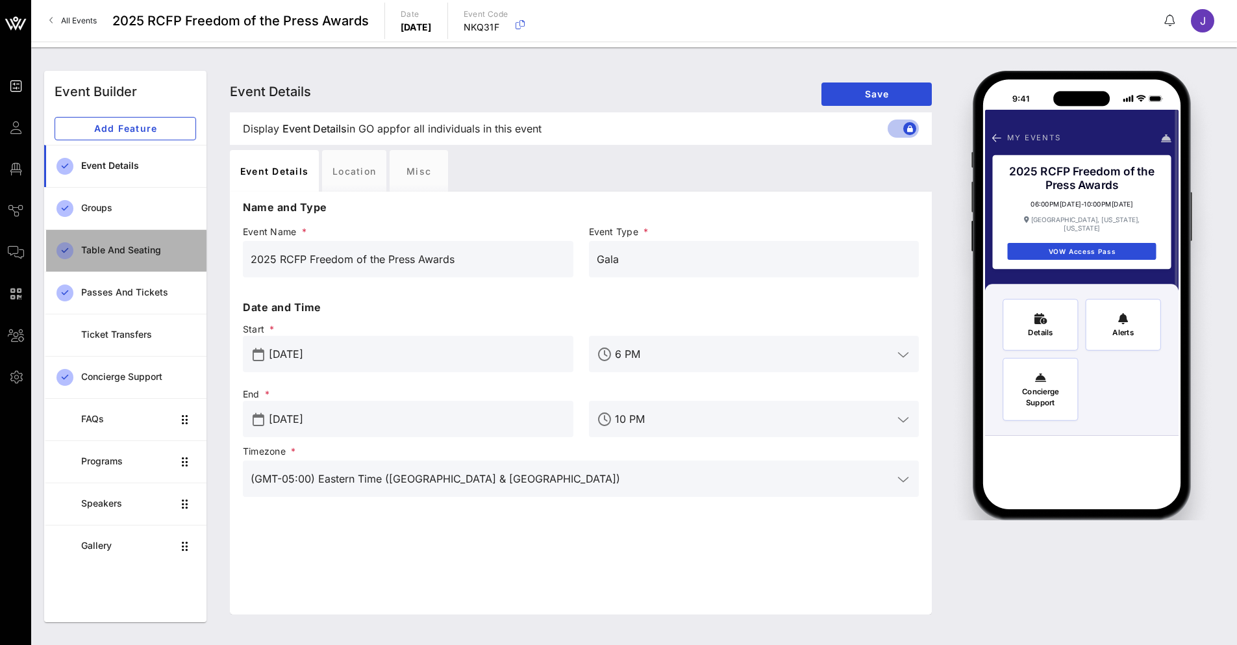
click at [123, 247] on div "Table and Seating" at bounding box center [138, 250] width 115 height 11
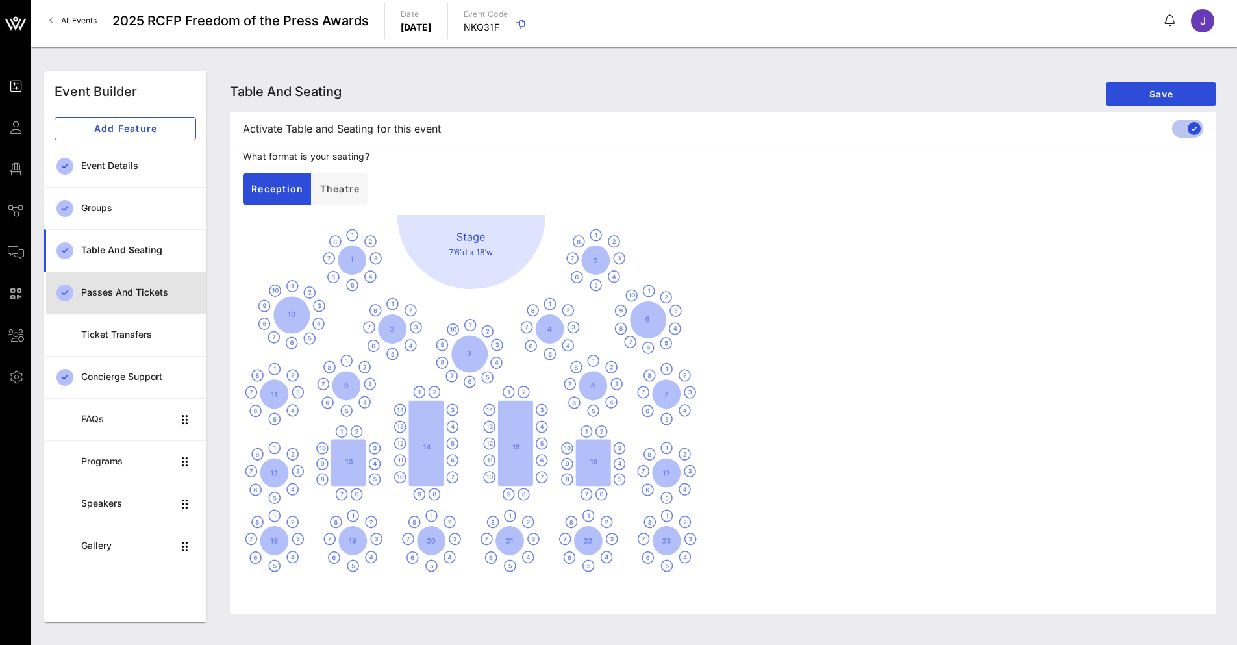
click at [117, 280] on div "Passes and Tickets" at bounding box center [138, 292] width 115 height 27
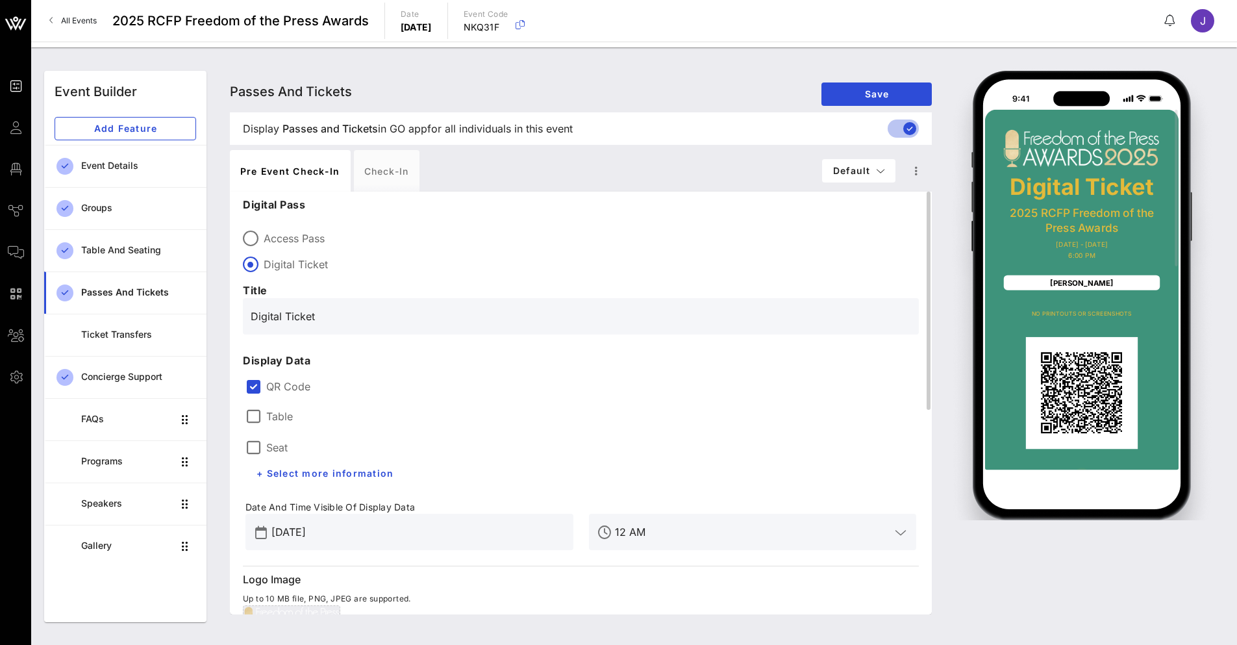
scroll to position [65, 0]
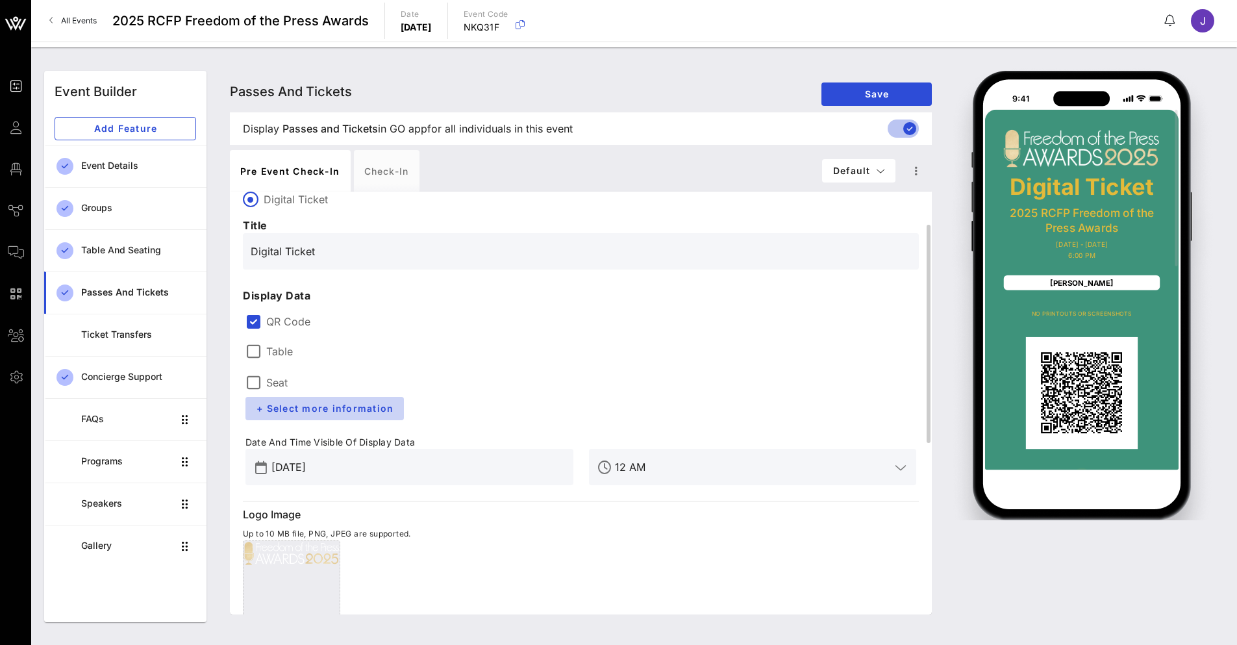
click at [328, 409] on span "+ Select more information" at bounding box center [325, 407] width 138 height 11
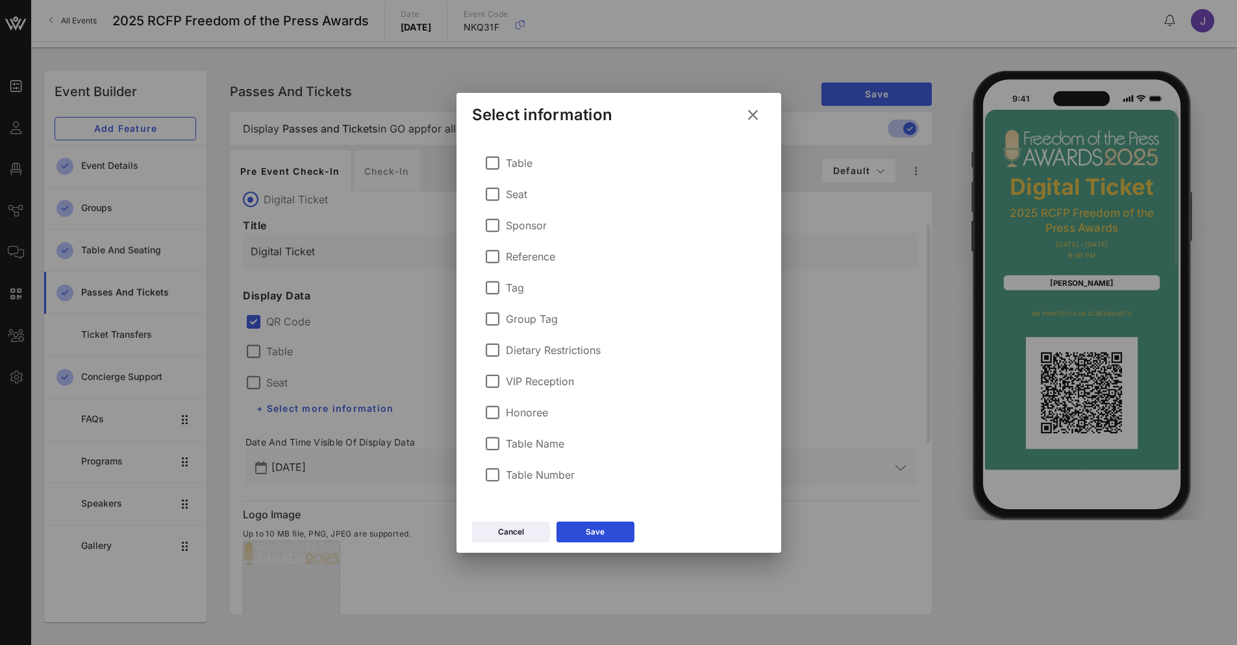
click at [520, 449] on label "Table Name" at bounding box center [535, 443] width 58 height 13
click at [517, 443] on label "Table Name" at bounding box center [535, 443] width 58 height 13
click at [754, 117] on icon at bounding box center [752, 114] width 22 height 23
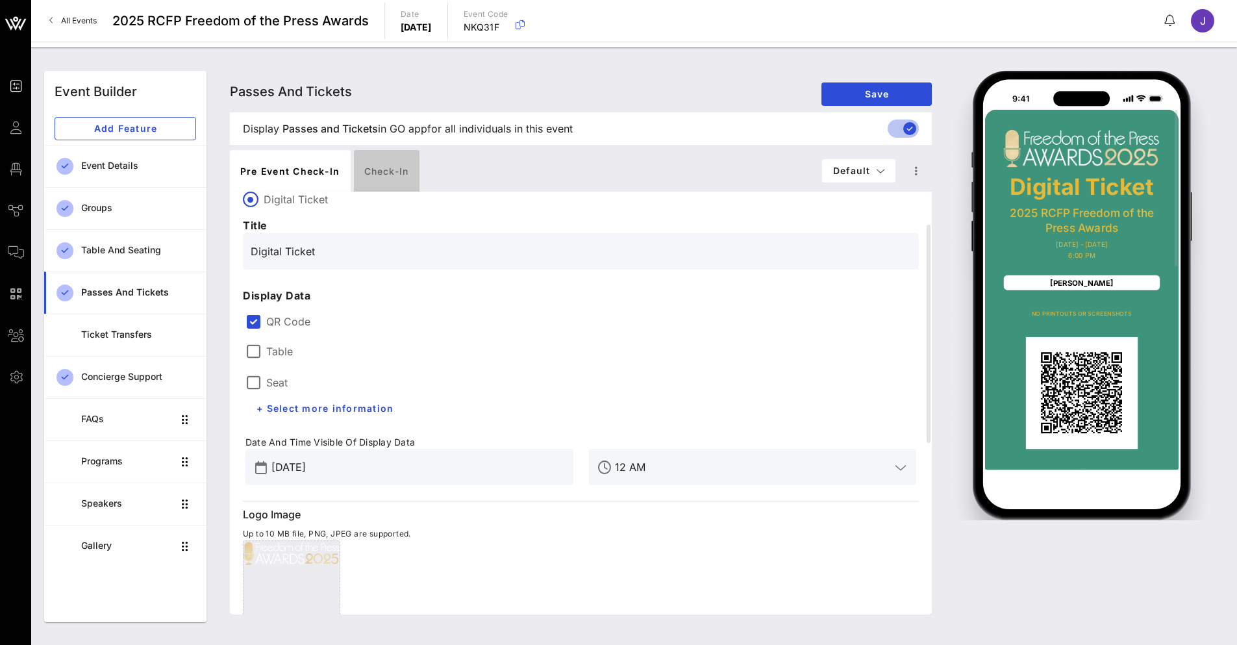
click at [375, 166] on div "Check-in" at bounding box center [387, 171] width 66 height 42
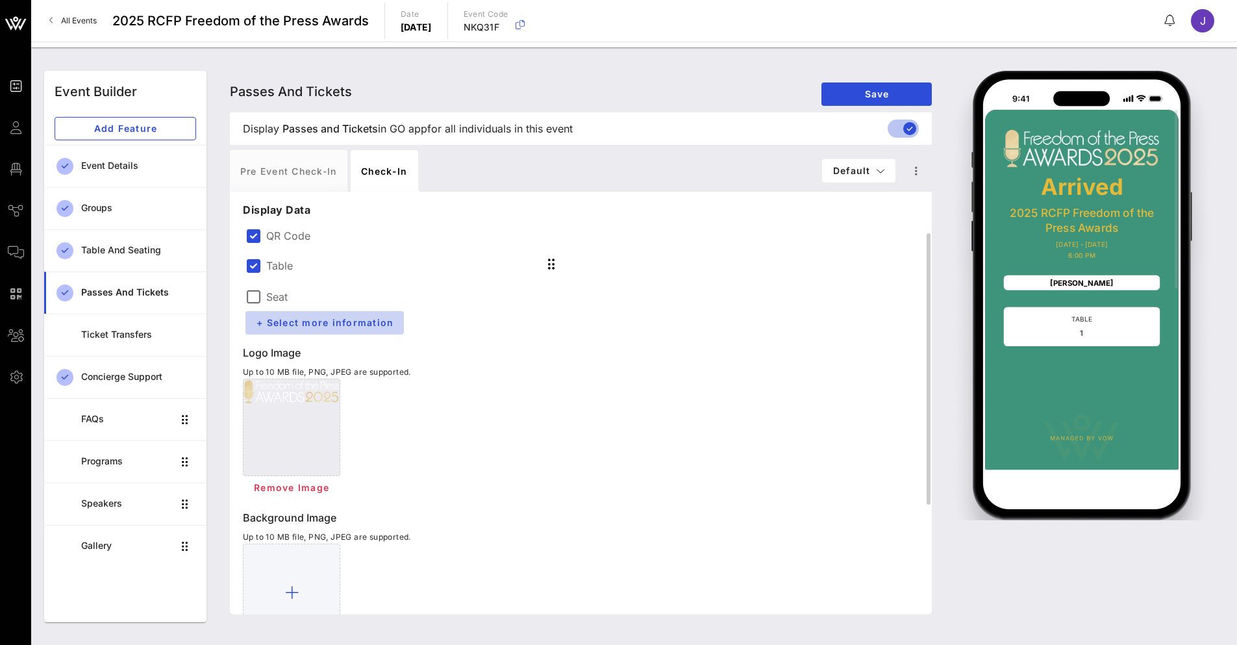
click at [301, 327] on span "+ Select more information" at bounding box center [325, 322] width 138 height 11
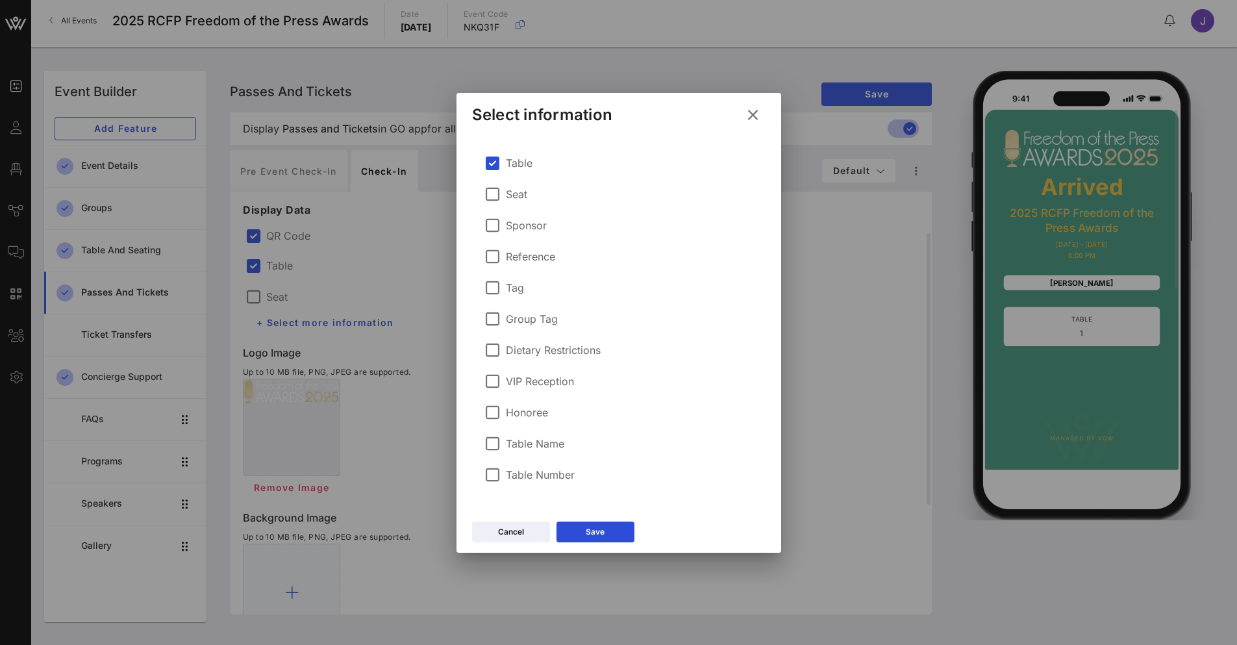
click at [533, 449] on label "Table Name" at bounding box center [535, 443] width 58 height 13
click at [519, 434] on div "Table Name" at bounding box center [524, 442] width 79 height 18
click at [519, 441] on label "Table Name" at bounding box center [535, 443] width 58 height 13
click at [521, 444] on label "Table Name" at bounding box center [535, 443] width 58 height 13
click at [615, 528] on button "Save" at bounding box center [595, 531] width 78 height 21
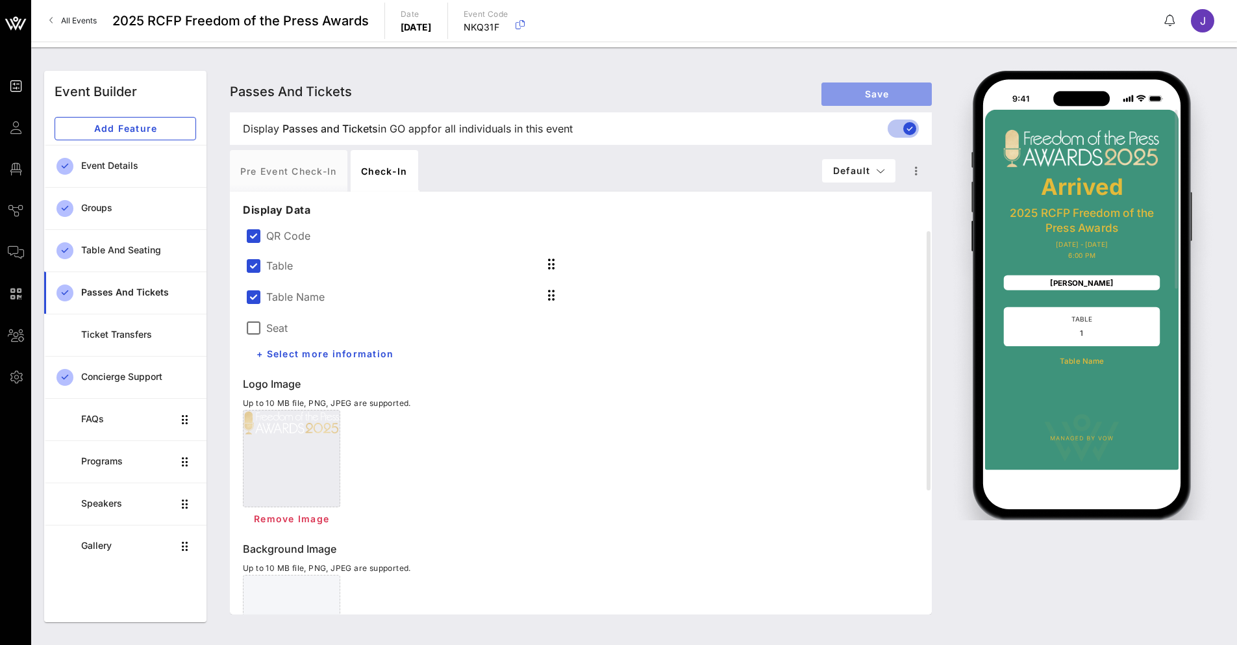
click at [854, 100] on button "Save" at bounding box center [876, 93] width 110 height 23
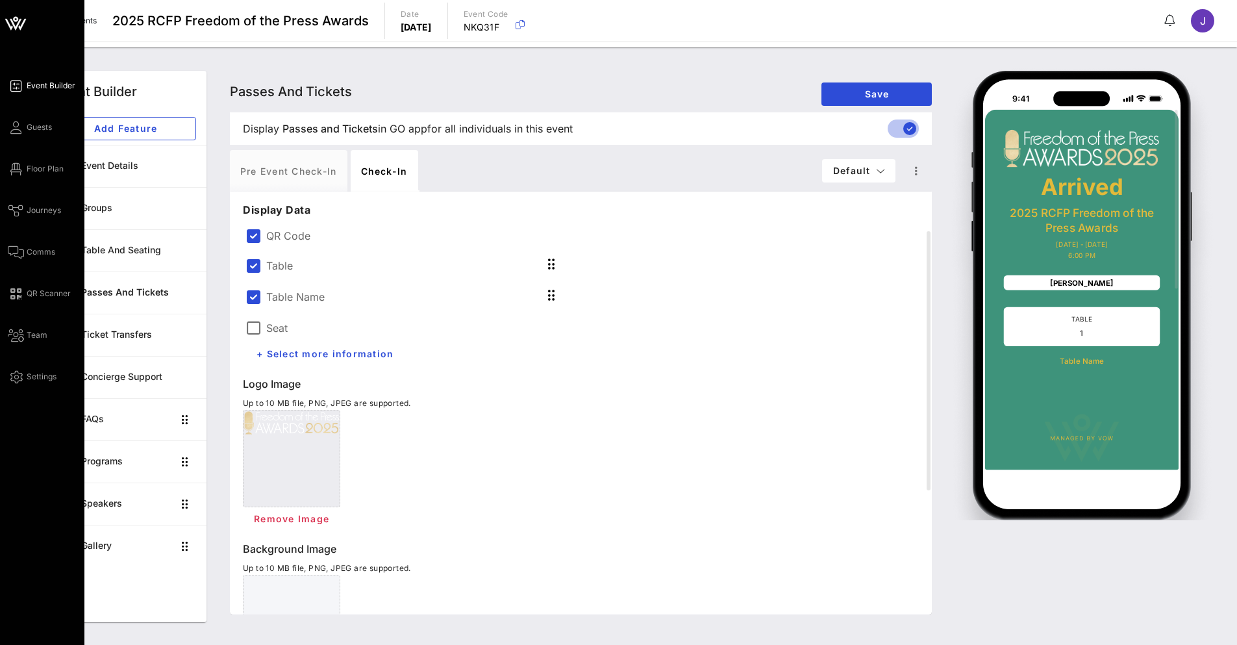
click at [6, 130] on div "Event Builder Guests Floor Plan Journeys Comms QR Scanner Team Settings" at bounding box center [42, 322] width 84 height 645
click at [23, 130] on link "Guests" at bounding box center [30, 127] width 44 height 16
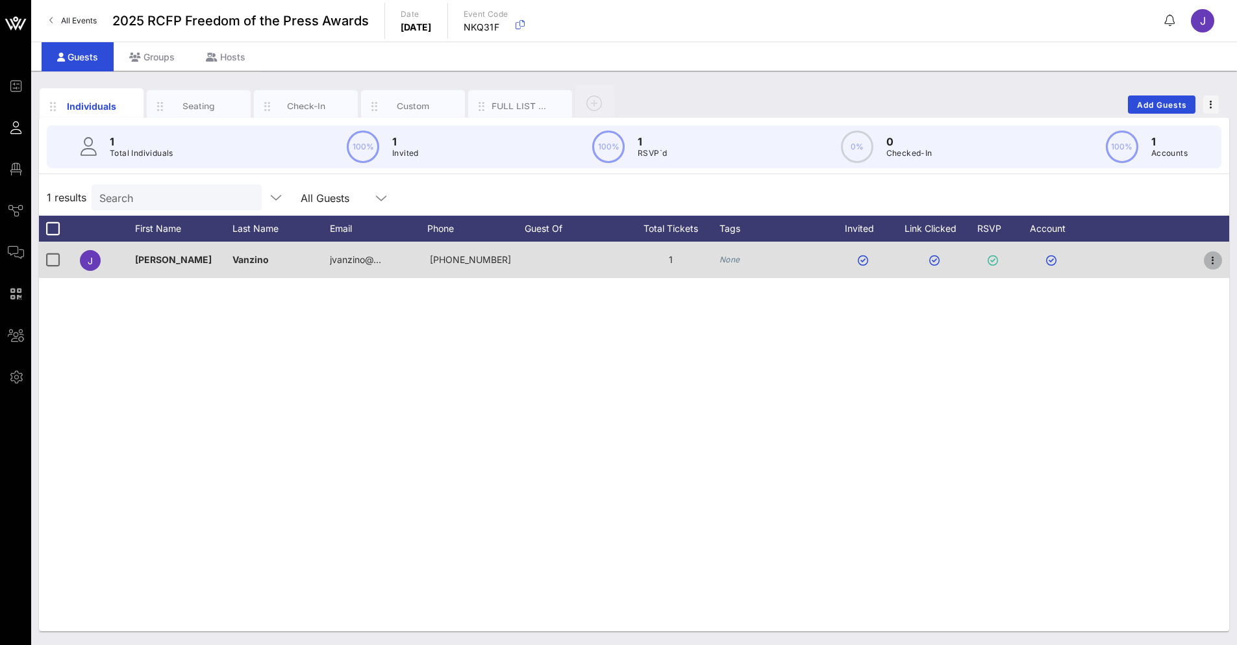
click at [1203, 254] on icon "button" at bounding box center [1213, 261] width 16 height 16
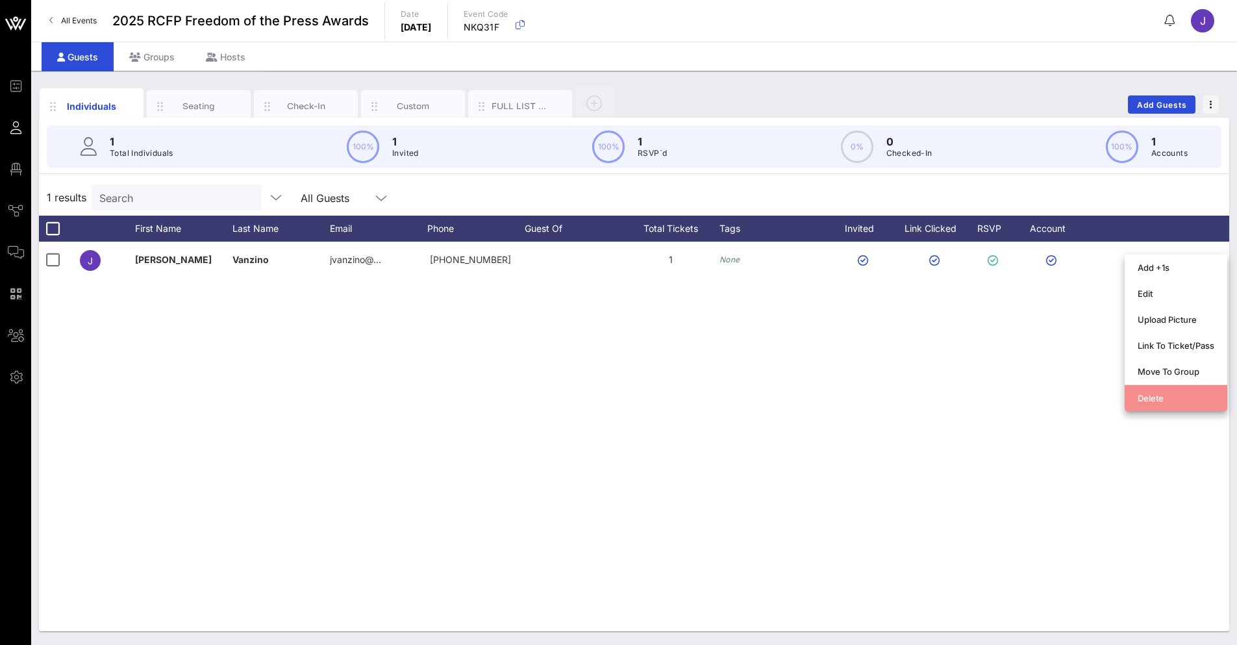
click at [1177, 397] on div "Delete" at bounding box center [1175, 398] width 77 height 10
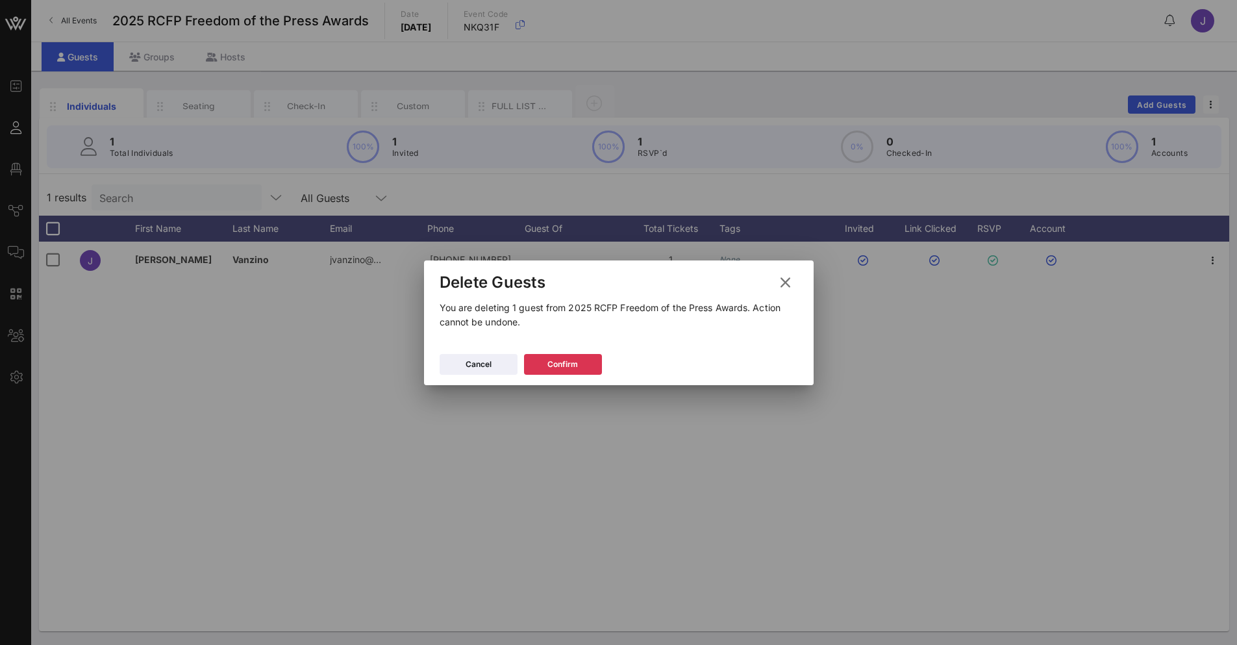
click at [560, 375] on div "Cancel Confirm" at bounding box center [618, 366] width 389 height 38
click at [564, 367] on icon at bounding box center [562, 364] width 9 height 8
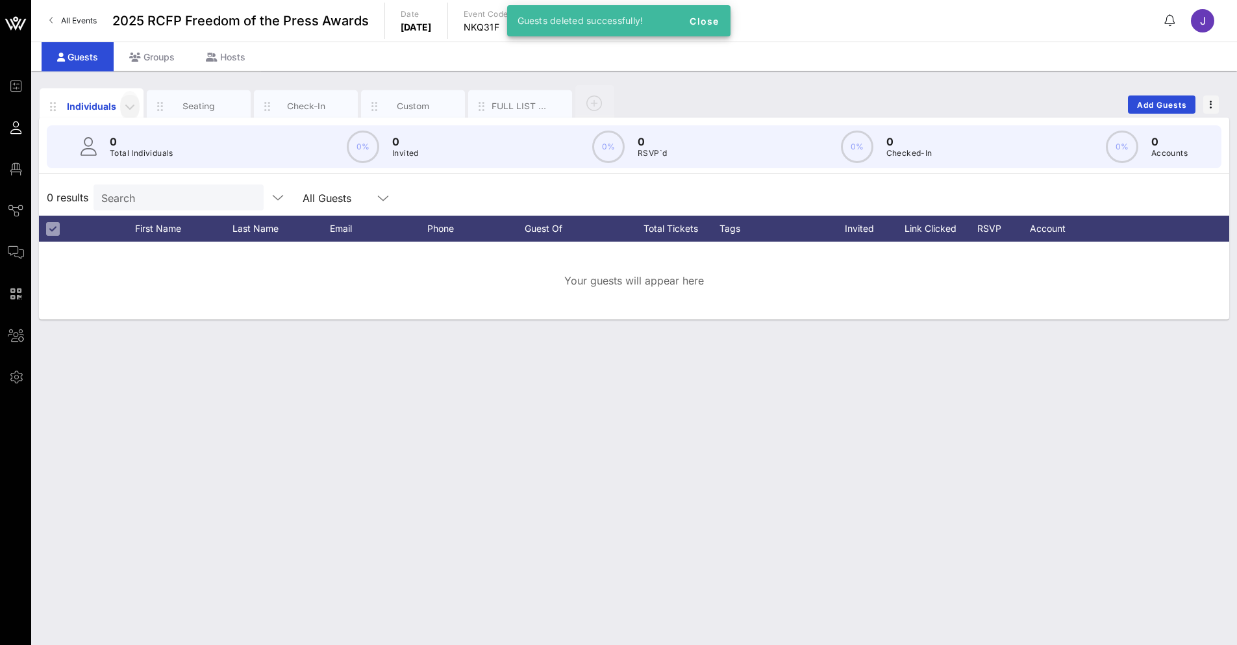
click at [132, 108] on icon "button" at bounding box center [130, 107] width 16 height 16
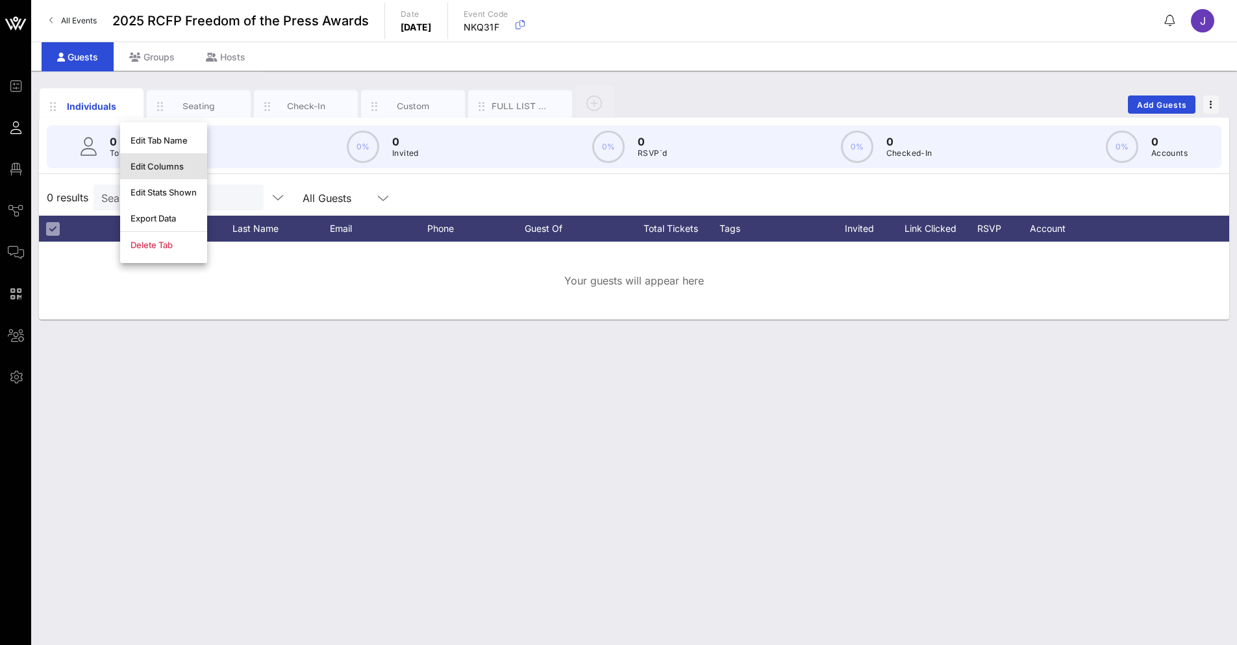
click at [161, 167] on div "Edit Columns" at bounding box center [163, 166] width 66 height 10
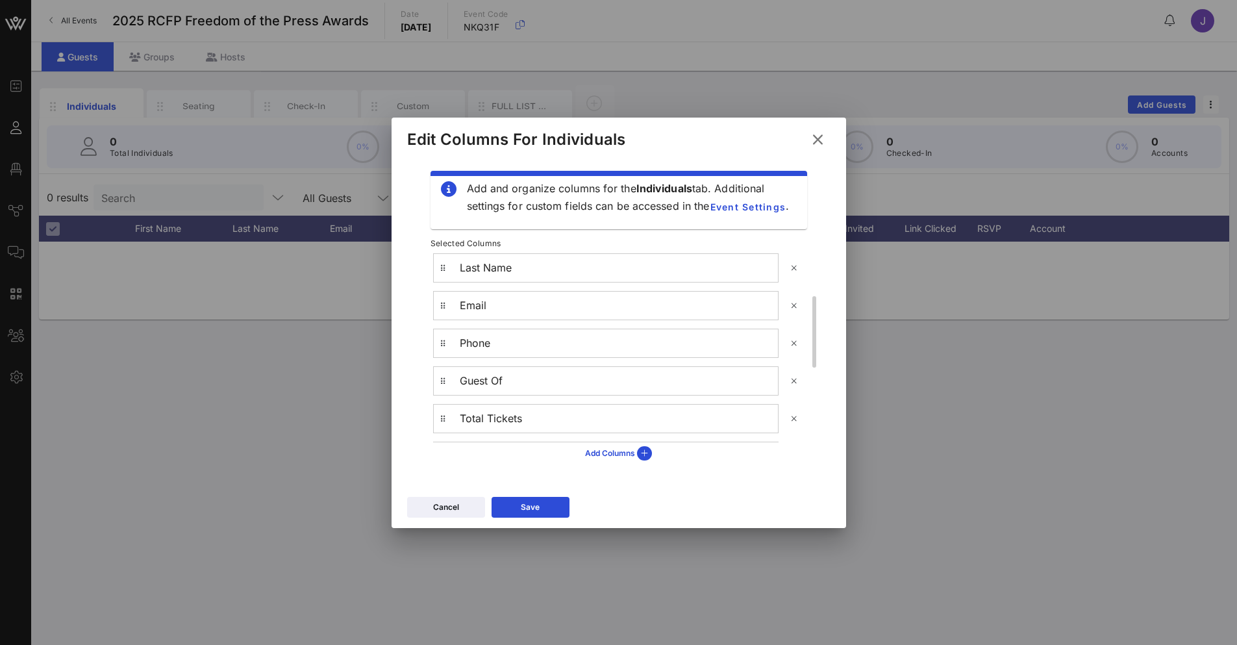
scroll to position [310, 0]
click at [645, 447] on icon at bounding box center [644, 453] width 15 height 14
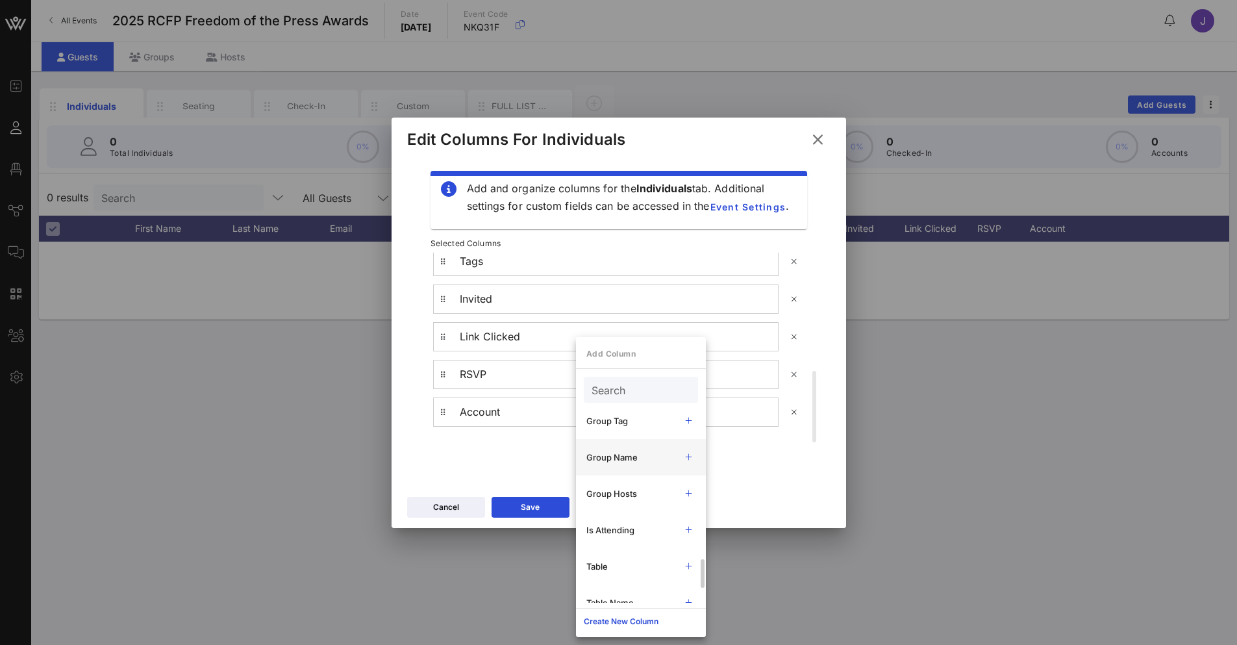
scroll to position [584, 0]
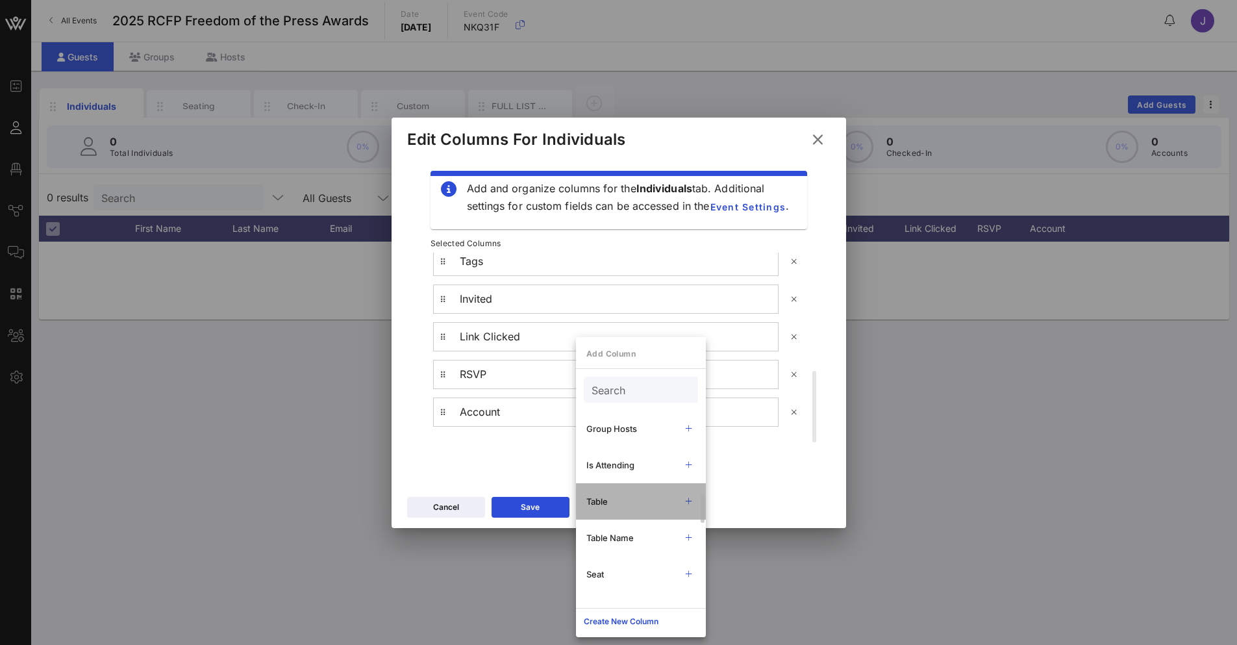
click at [641, 512] on div "Table" at bounding box center [641, 501] width 130 height 36
click at [684, 534] on icon at bounding box center [689, 537] width 10 height 8
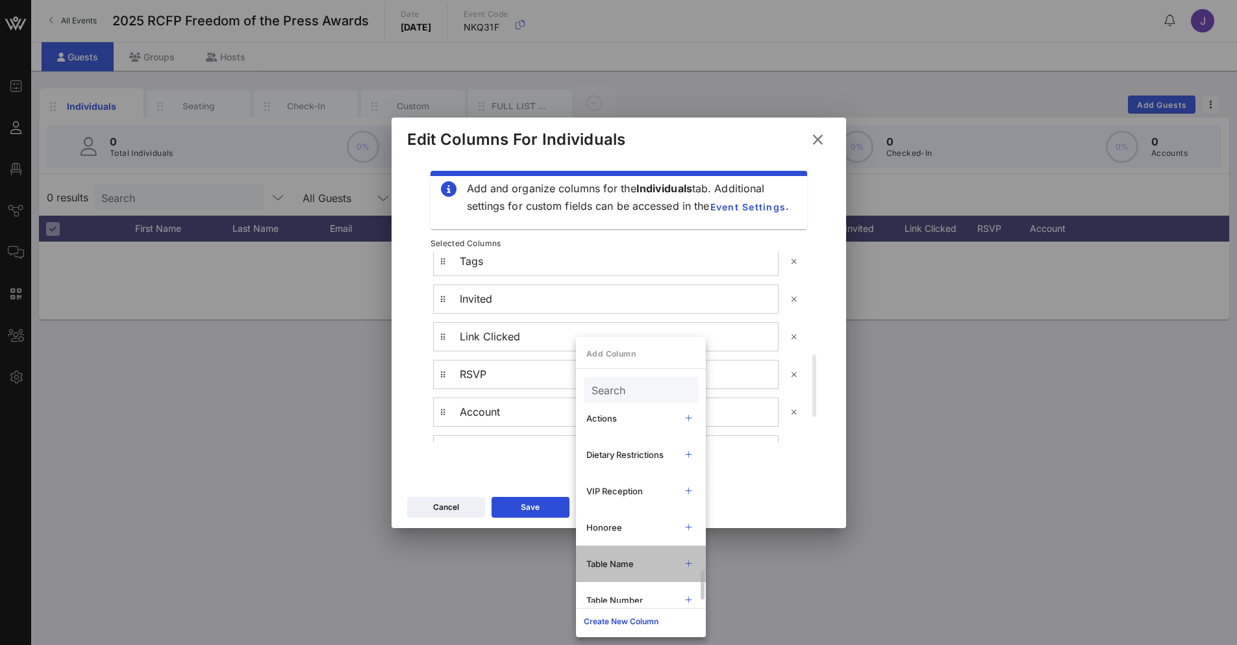
click at [688, 561] on icon at bounding box center [689, 564] width 10 height 8
click at [689, 597] on icon at bounding box center [689, 600] width 11 height 10
click at [689, 489] on icon at bounding box center [689, 490] width 10 height 9
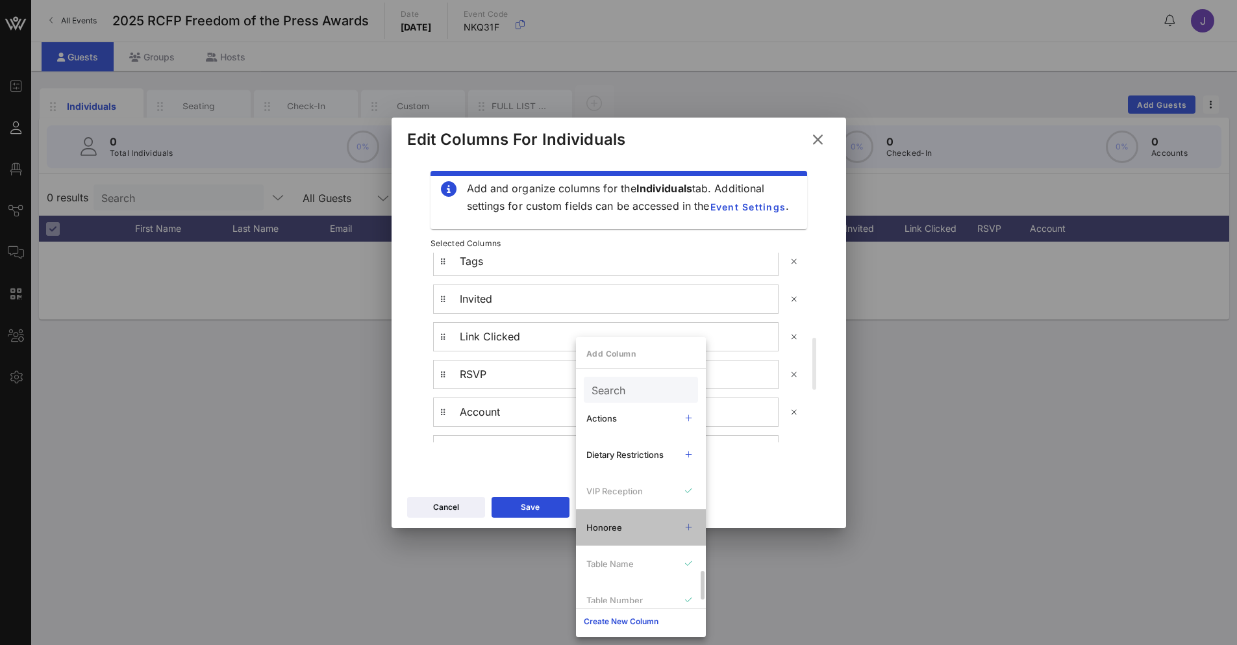
click at [687, 521] on div at bounding box center [688, 527] width 7 height 13
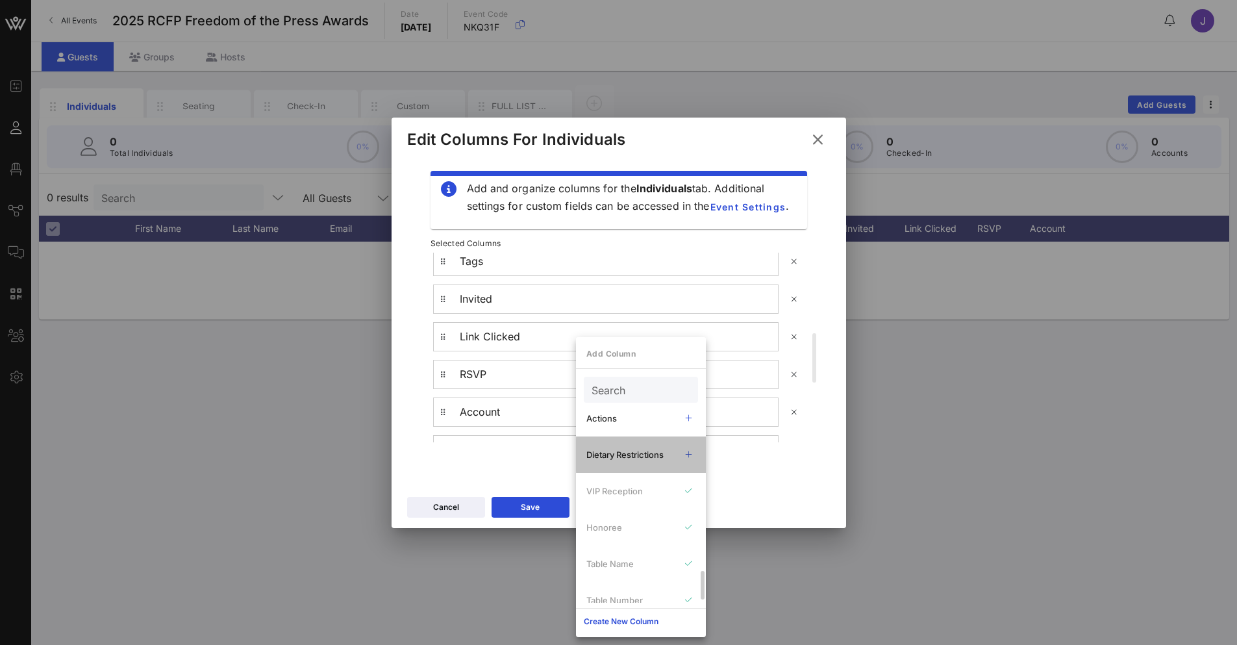
click at [686, 454] on icon at bounding box center [689, 454] width 10 height 9
click at [805, 501] on div "Cancel Save" at bounding box center [618, 509] width 454 height 38
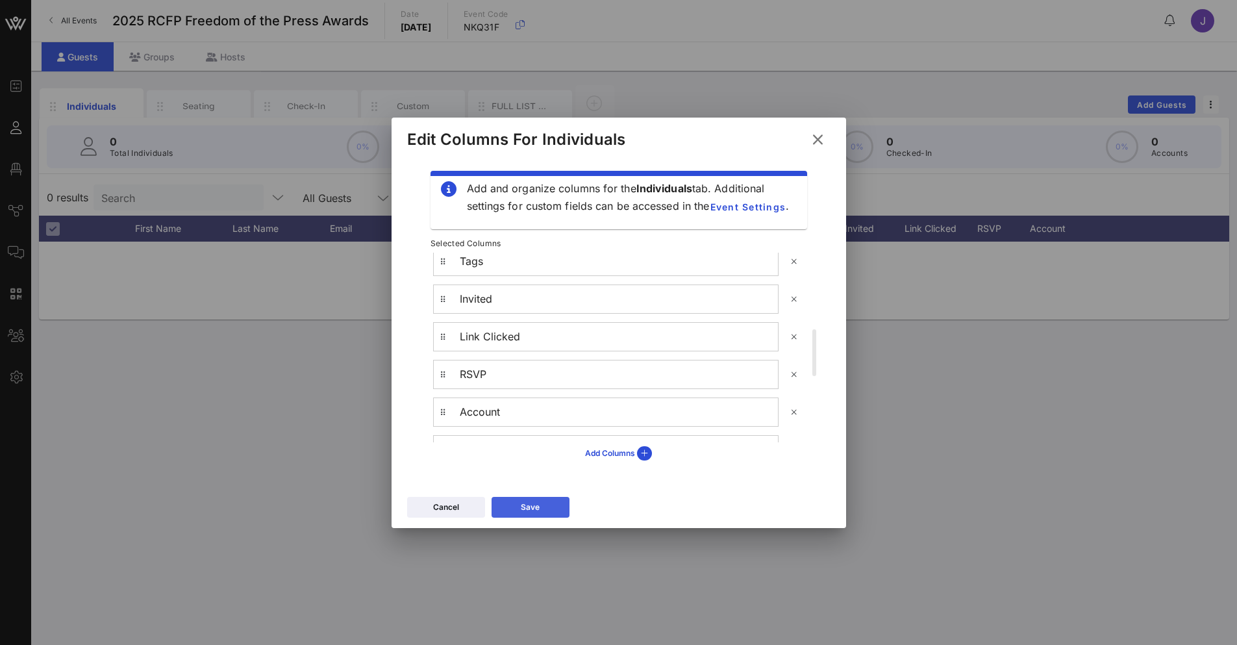
click at [556, 503] on button "Save" at bounding box center [530, 507] width 78 height 21
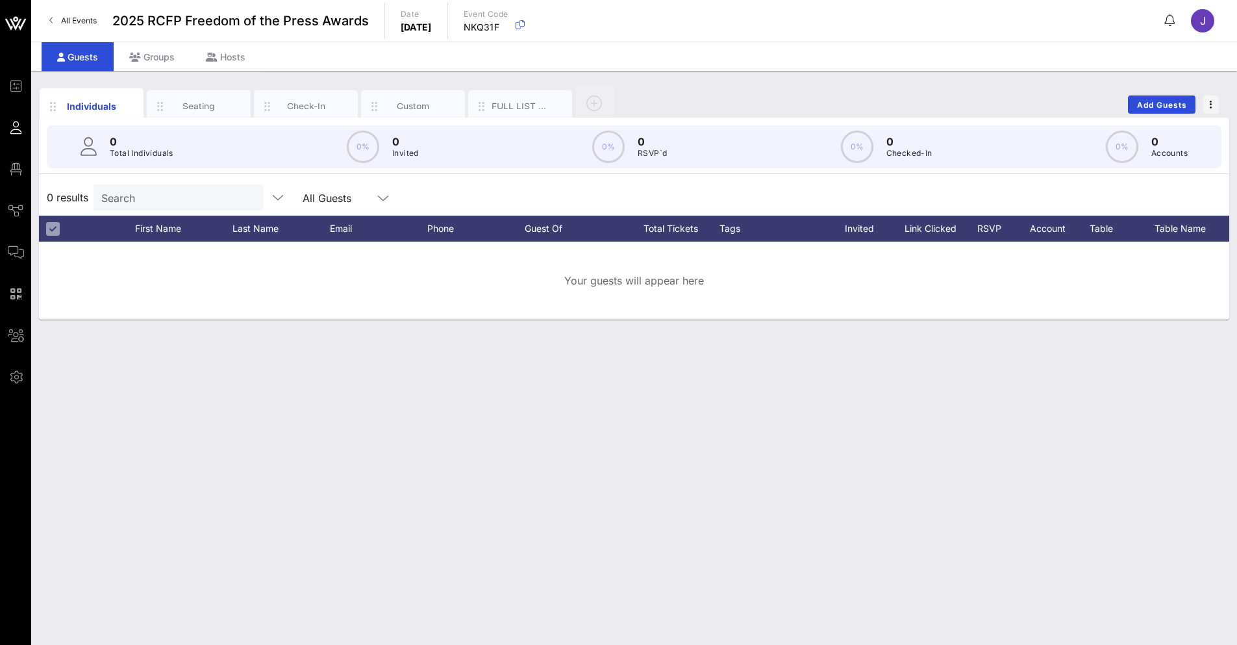
drag, startPoint x: 1154, startPoint y: 258, endPoint x: 1224, endPoint y: 260, distance: 70.1
click at [1203, 256] on div "Individuals Seating Check-In Custom FULL LIST - ALL INFO Add Guests 0 Total Ind…" at bounding box center [633, 358] width 1205 height 574
drag, startPoint x: 1061, startPoint y: 228, endPoint x: 1246, endPoint y: 228, distance: 185.0
click at [1203, 228] on html "Event Builder Guests Floor Plan Journeys Comms QR Scanner Team Settings 2025 RC…" at bounding box center [618, 322] width 1237 height 645
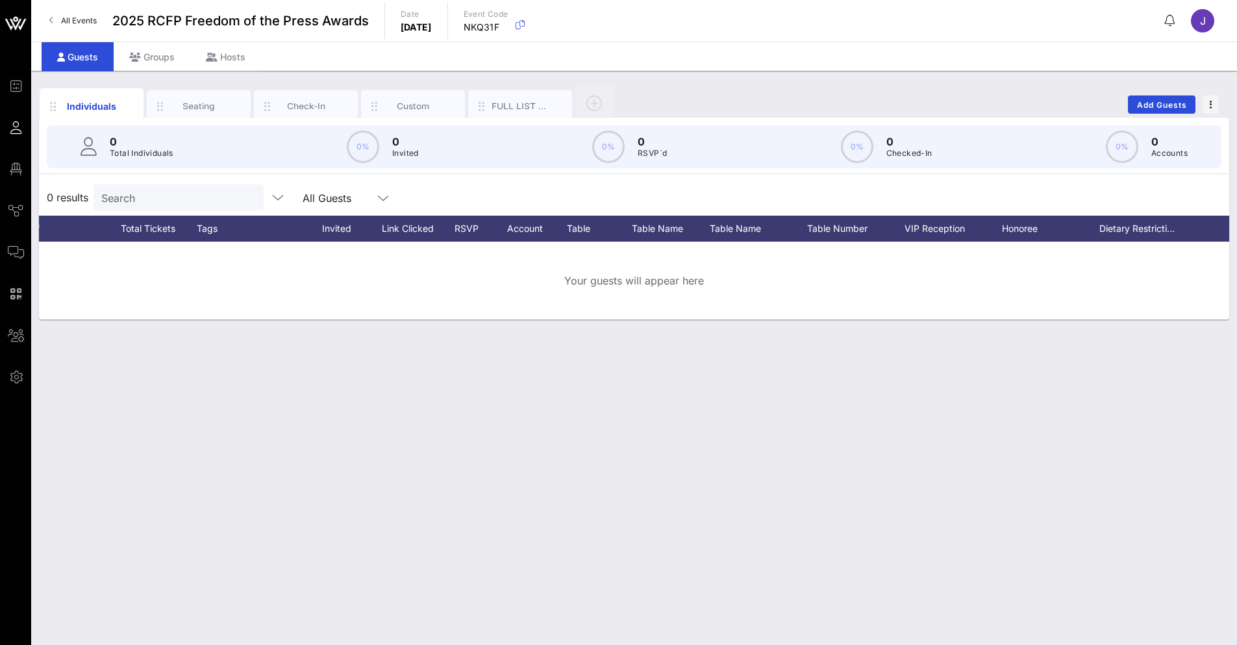
click at [997, 390] on div "Individuals Seating Check-In Custom FULL LIST - ALL INFO Add Guests 0 Total Ind…" at bounding box center [633, 358] width 1205 height 574
drag, startPoint x: 776, startPoint y: 231, endPoint x: 1246, endPoint y: 213, distance: 470.3
click at [1203, 213] on html "Event Builder Guests Floor Plan Journeys Comms QR Scanner Team Settings 2025 RC…" at bounding box center [618, 322] width 1237 height 645
click at [1017, 465] on div "Individuals Seating Check-In Custom FULL LIST - ALL INFO Add Guests 0 Total Ind…" at bounding box center [633, 358] width 1205 height 574
click at [1203, 107] on span "button" at bounding box center [1211, 104] width 16 height 9
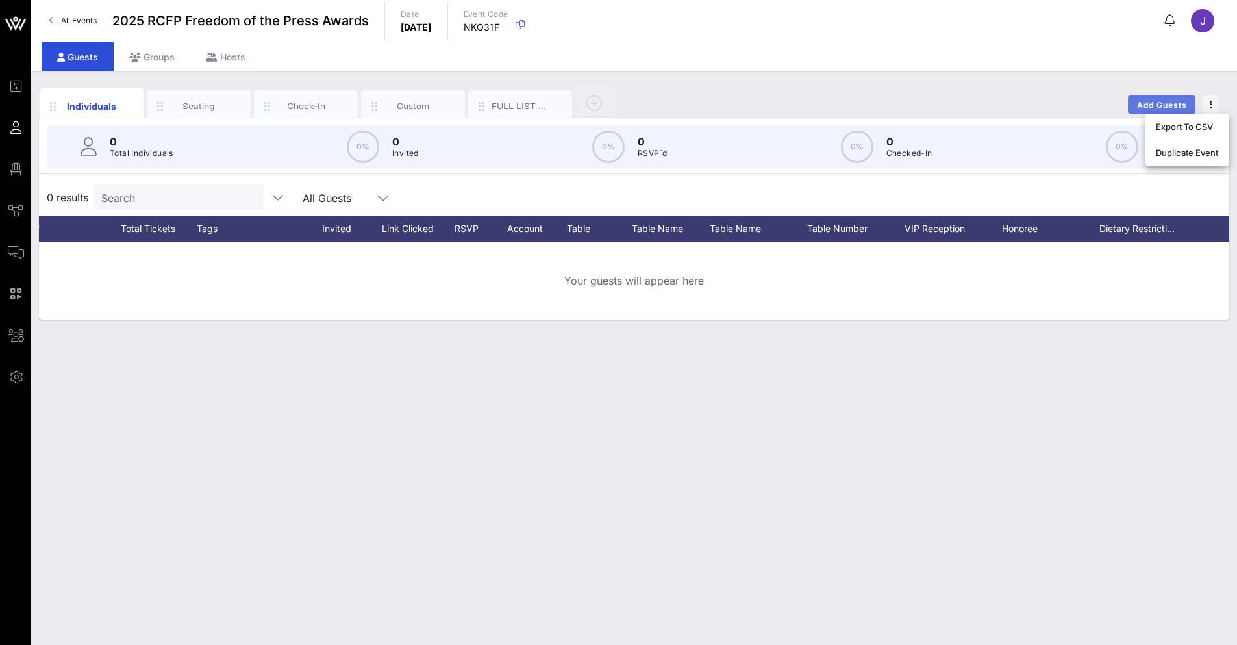
click at [1148, 106] on span "Add Guests" at bounding box center [1161, 105] width 51 height 10
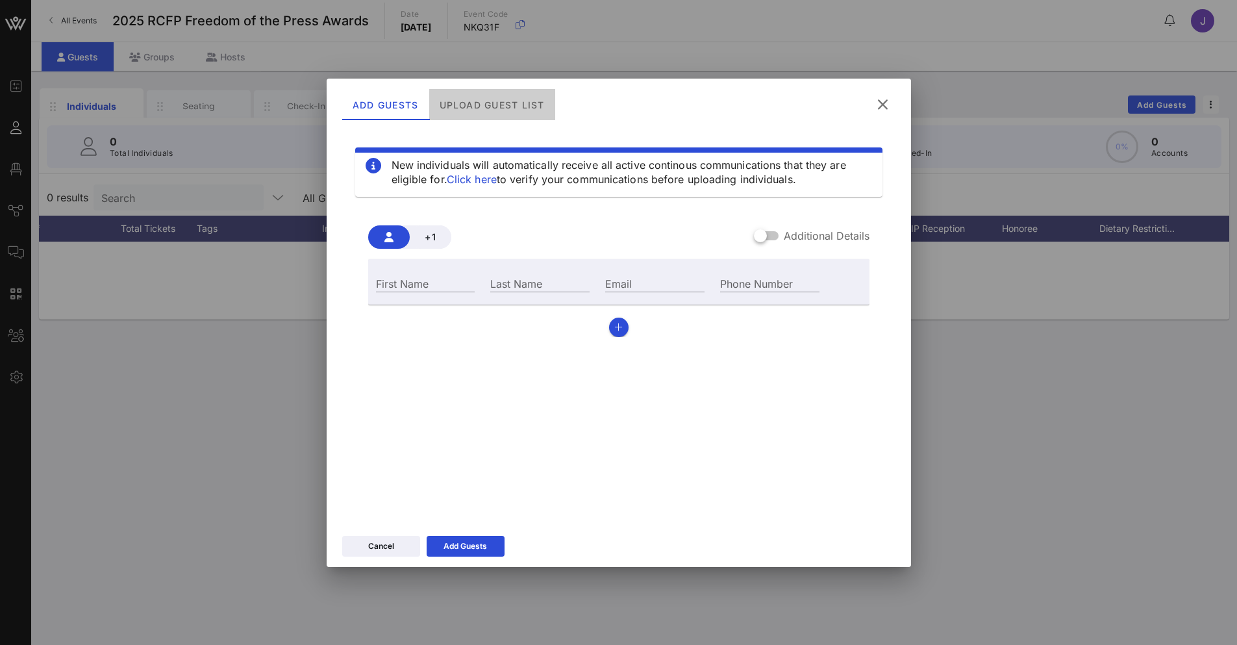
click at [502, 99] on div "Upload Guest List" at bounding box center [491, 104] width 126 height 31
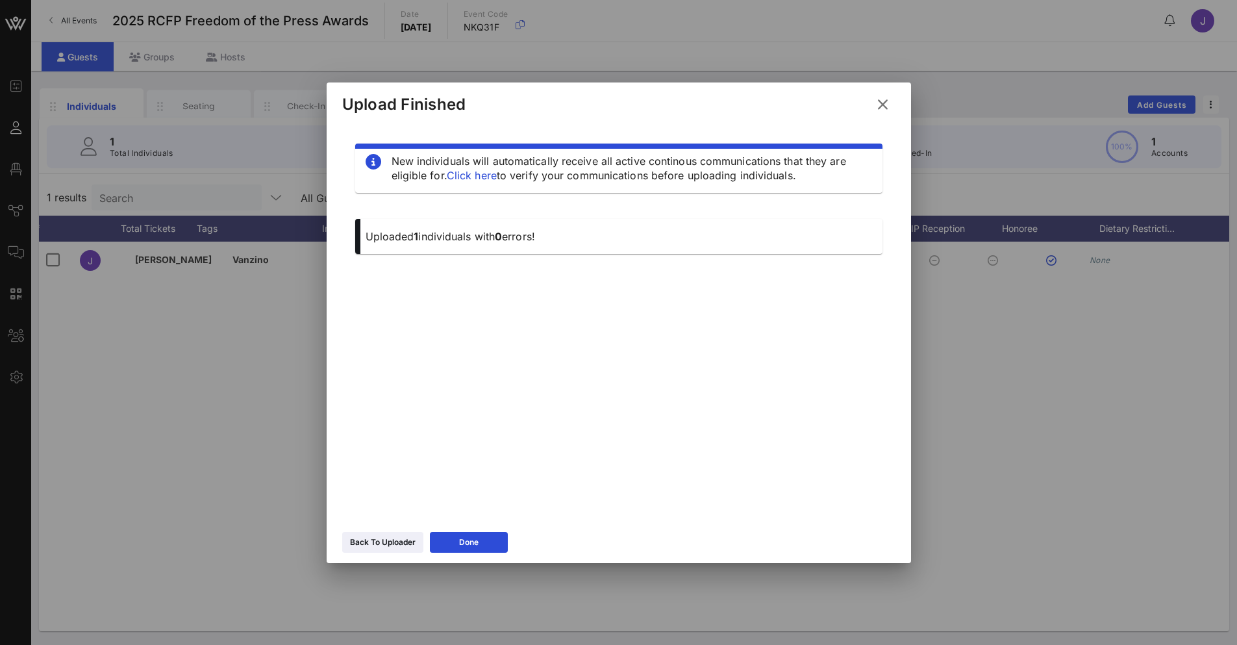
click at [478, 544] on div "Done" at bounding box center [468, 542] width 19 height 13
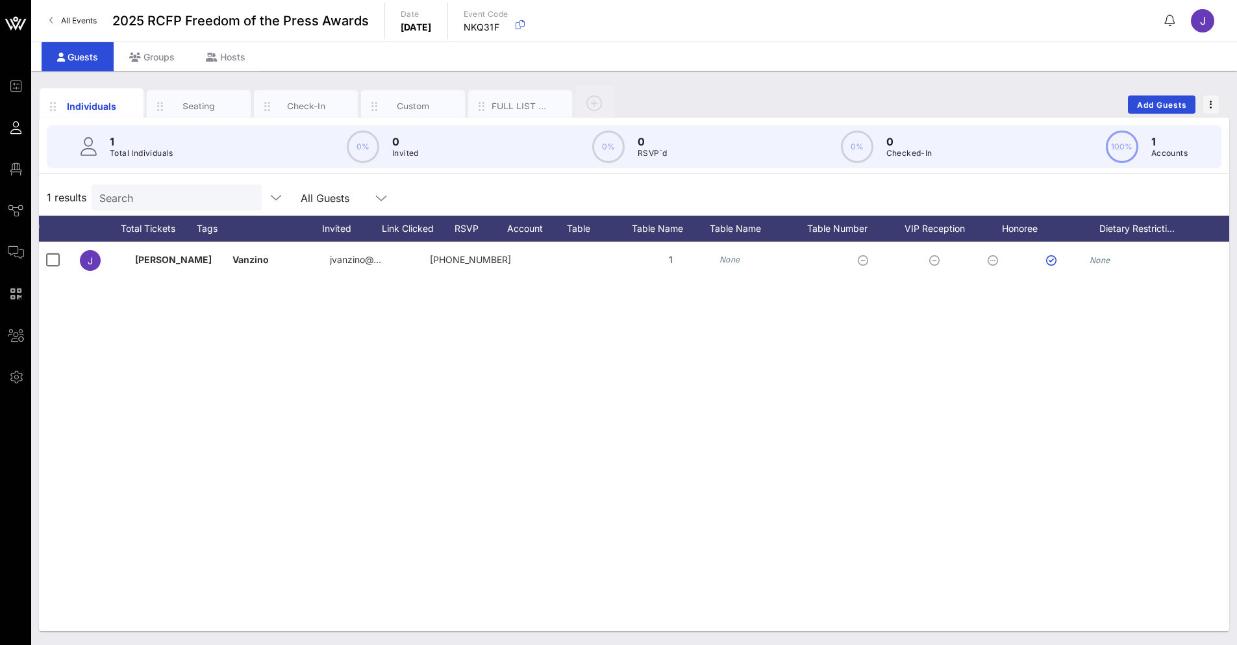
click at [789, 411] on div "[PERSON_NAME][GEOGRAPHIC_DATA] jvanzino@… [PHONE_NUMBER] 1 None None IWSE 1 1 1…" at bounding box center [634, 435] width 1190 height 389
click at [1203, 107] on span "button" at bounding box center [1211, 104] width 16 height 9
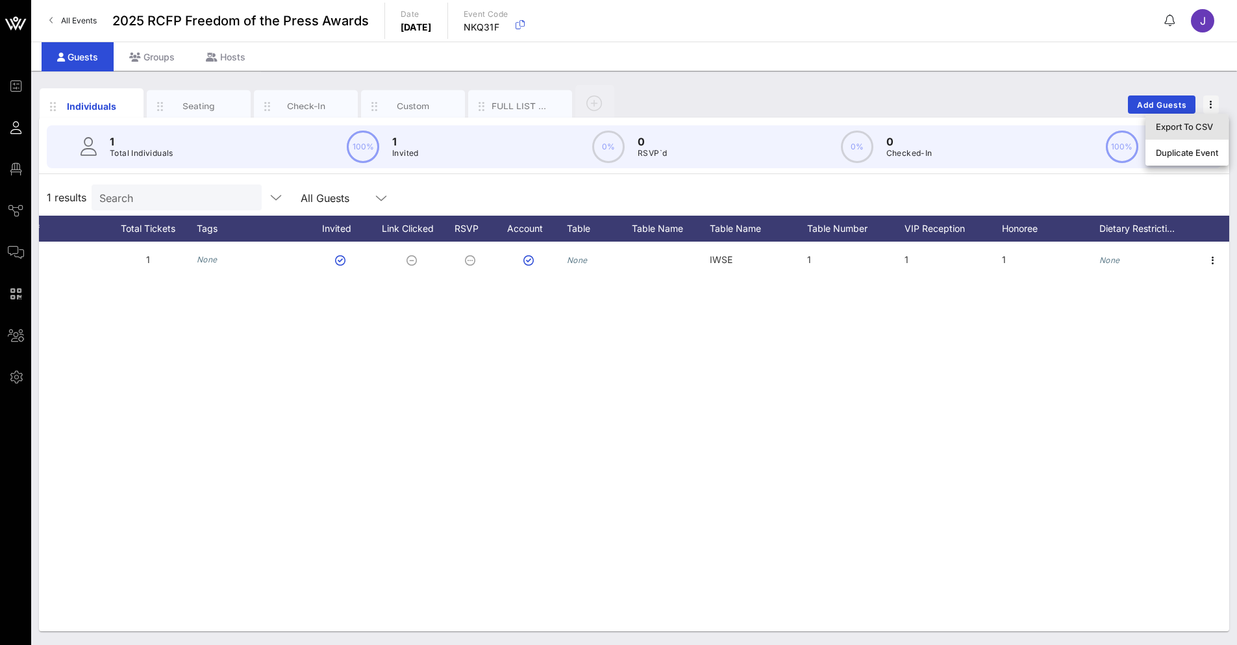
click at [1203, 127] on div "Export To CSV" at bounding box center [1186, 126] width 62 height 10
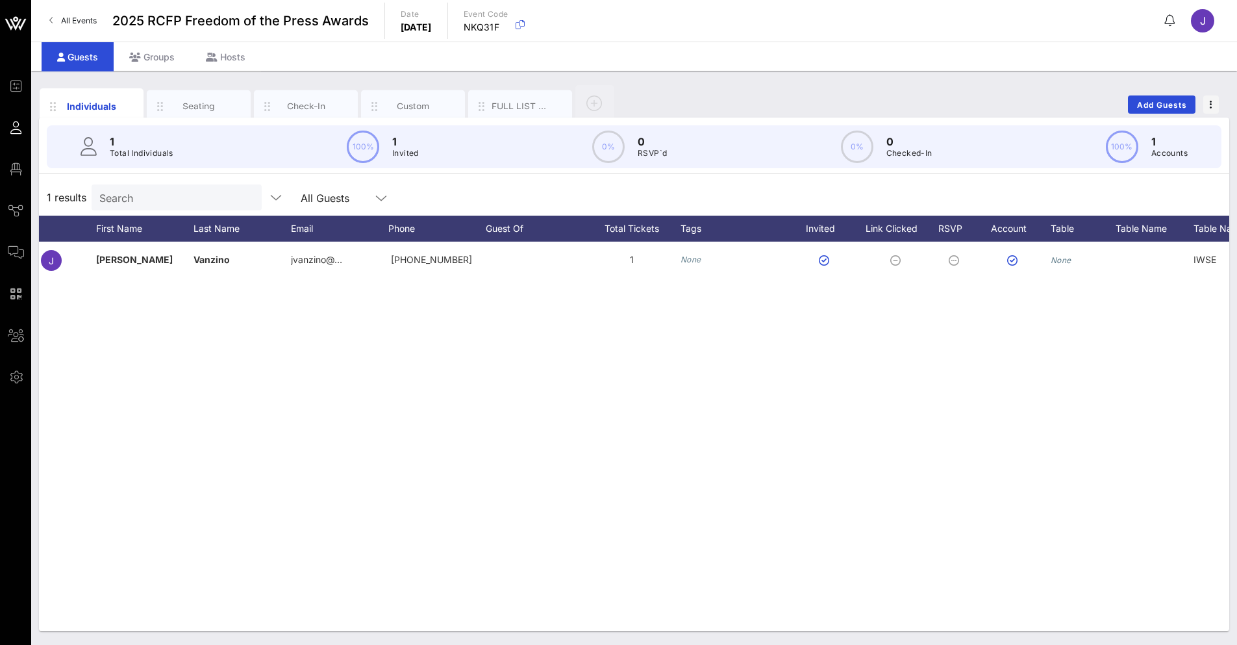
scroll to position [0, 0]
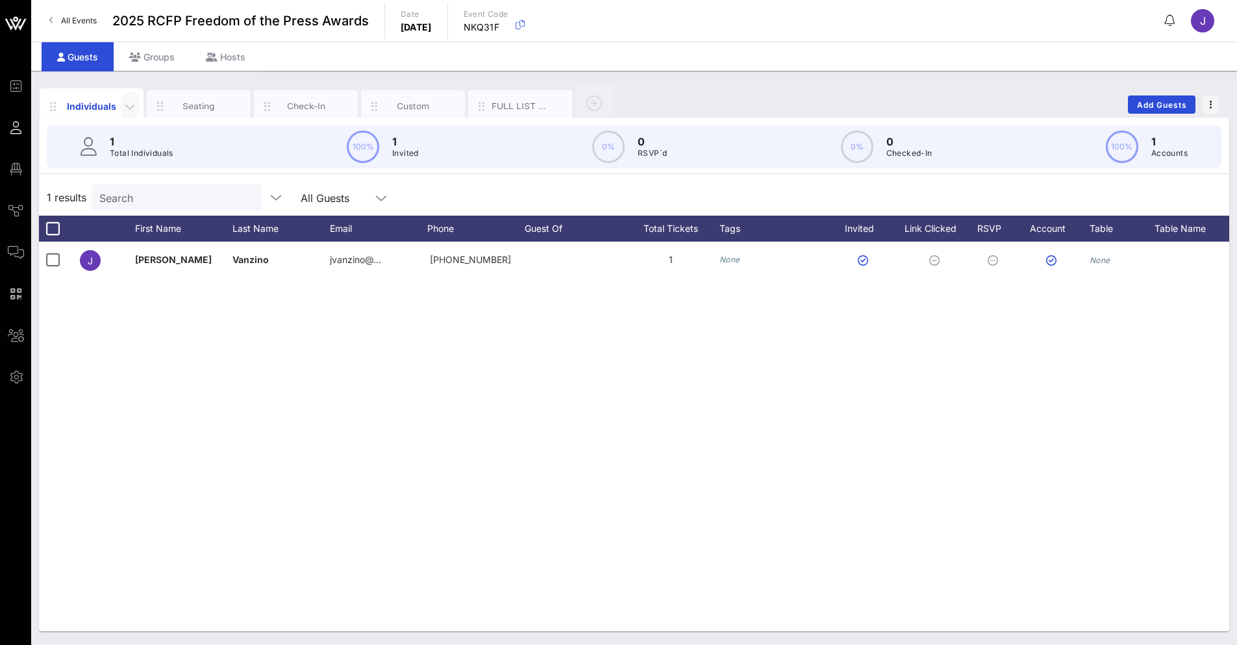
click at [129, 110] on icon "button" at bounding box center [130, 107] width 16 height 16
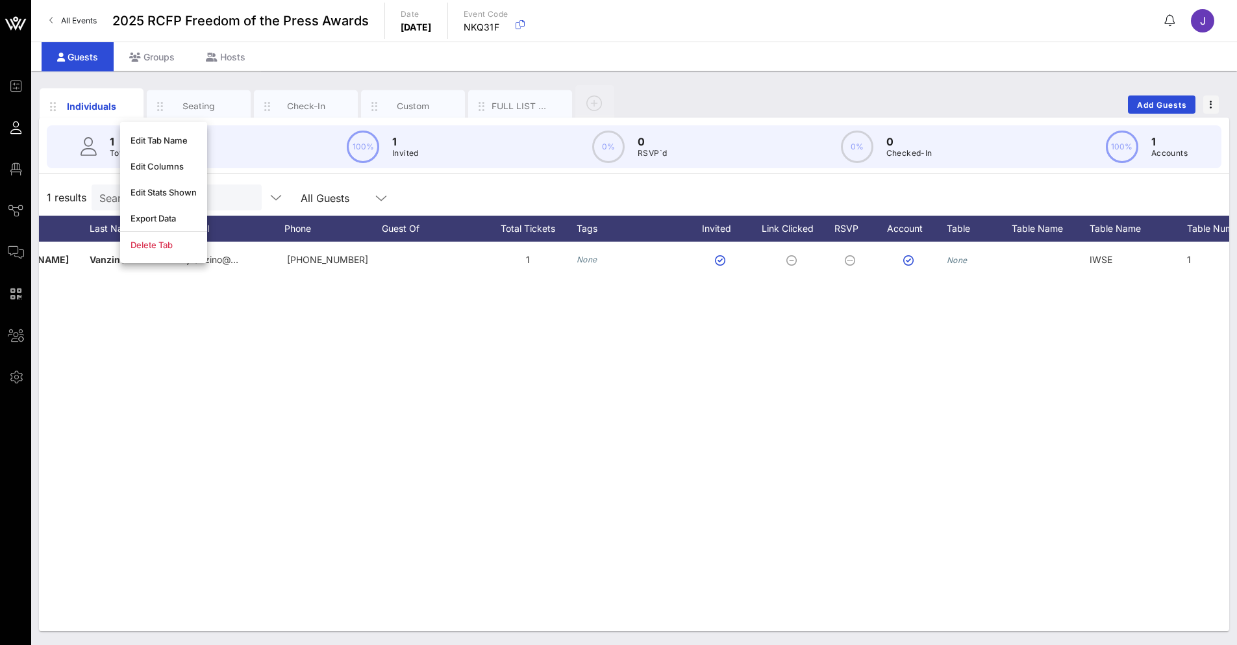
scroll to position [0, 190]
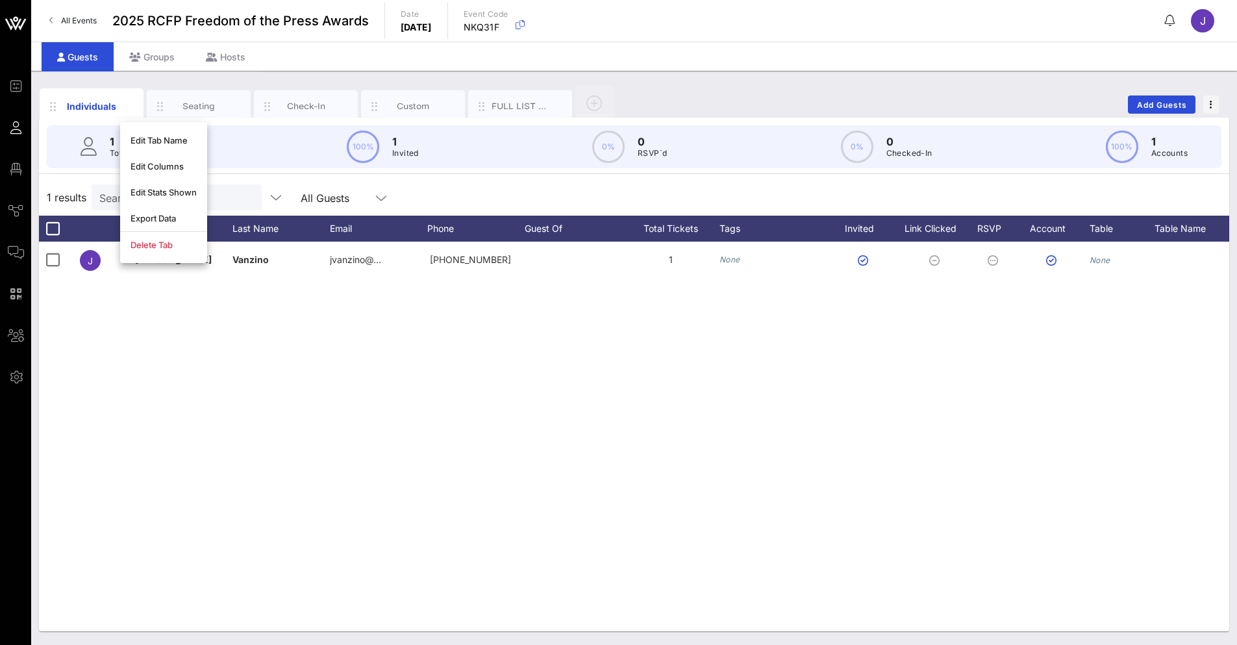
click at [273, 580] on div "[PERSON_NAME][GEOGRAPHIC_DATA] jvanzino@… [PHONE_NUMBER] 1 None None IWSE 1 1 1…" at bounding box center [634, 435] width 1190 height 389
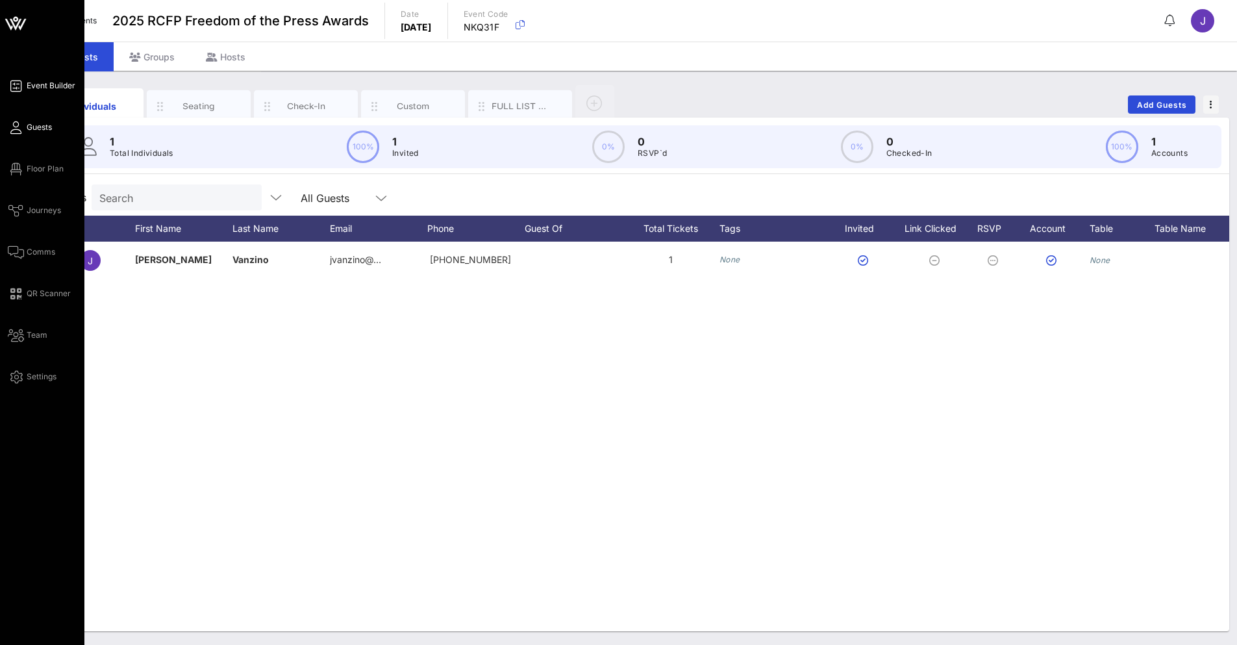
click at [31, 78] on link "Event Builder" at bounding box center [42, 86] width 68 height 16
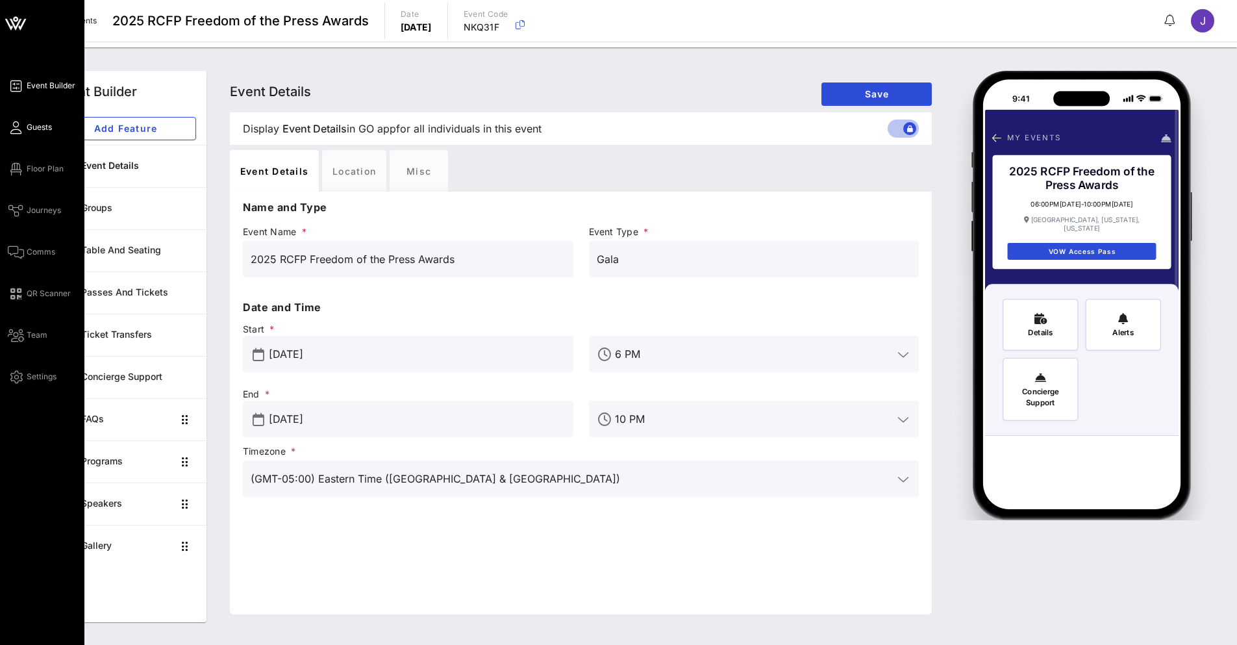
click at [16, 129] on icon at bounding box center [16, 128] width 16 height 2
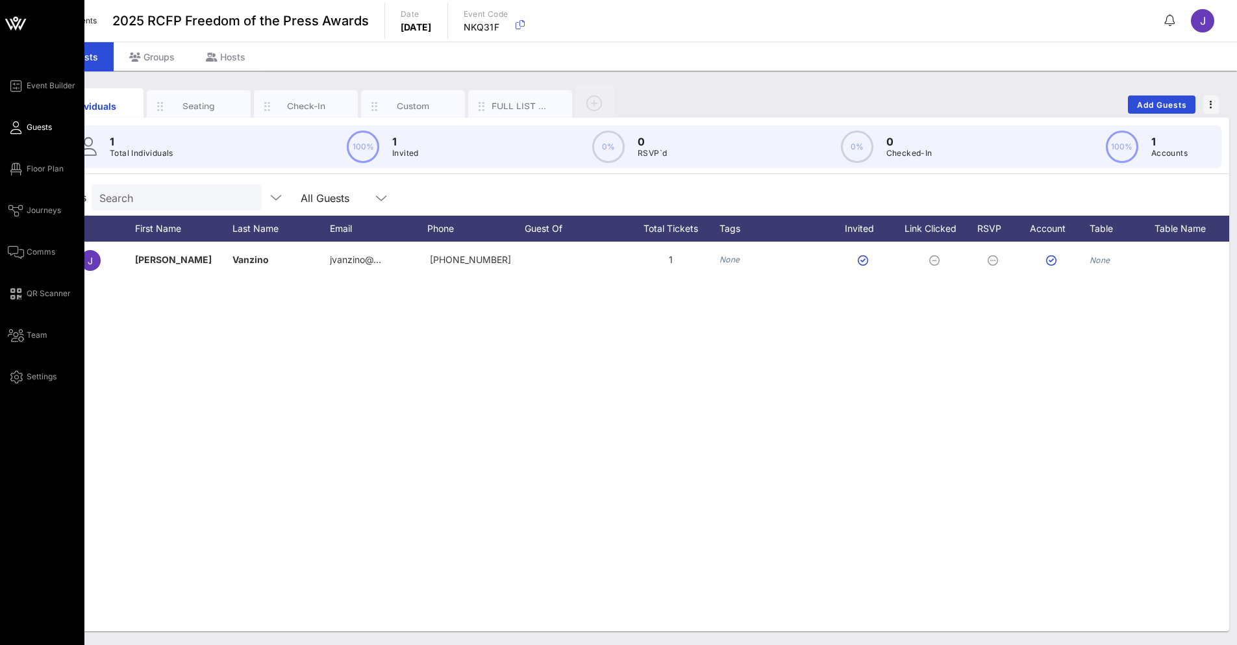
click at [31, 130] on span "Guests" at bounding box center [39, 127] width 25 height 12
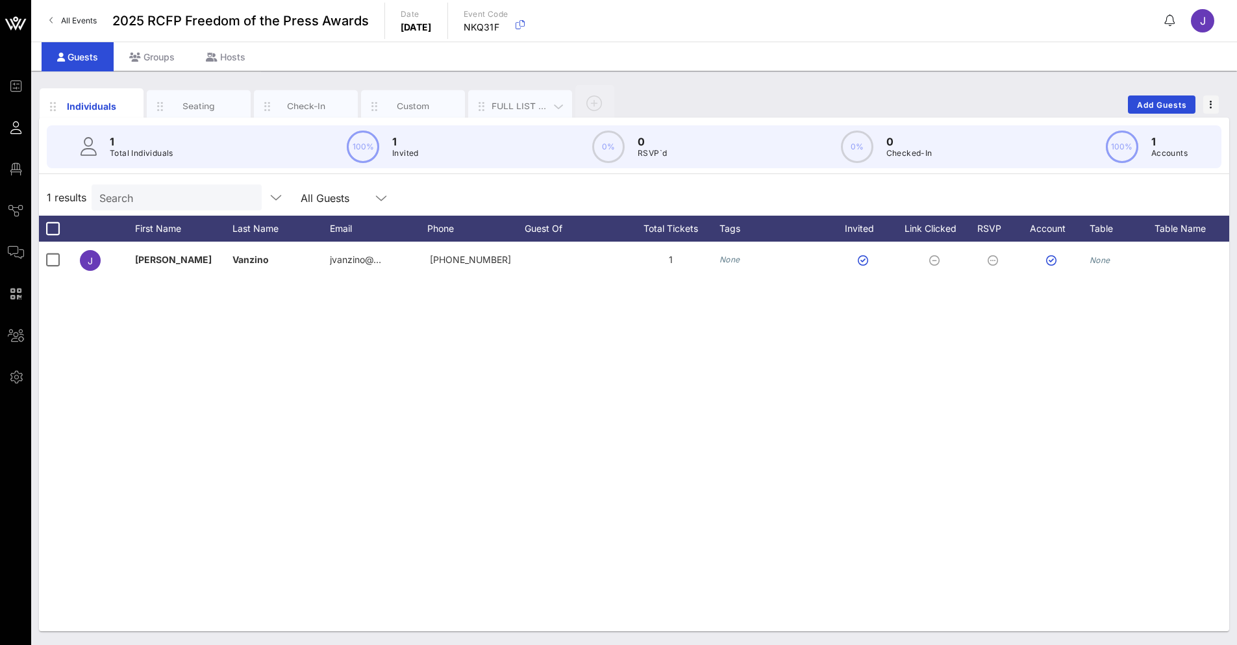
click at [523, 99] on div "FULL LIST - ALL INFO" at bounding box center [520, 106] width 104 height 32
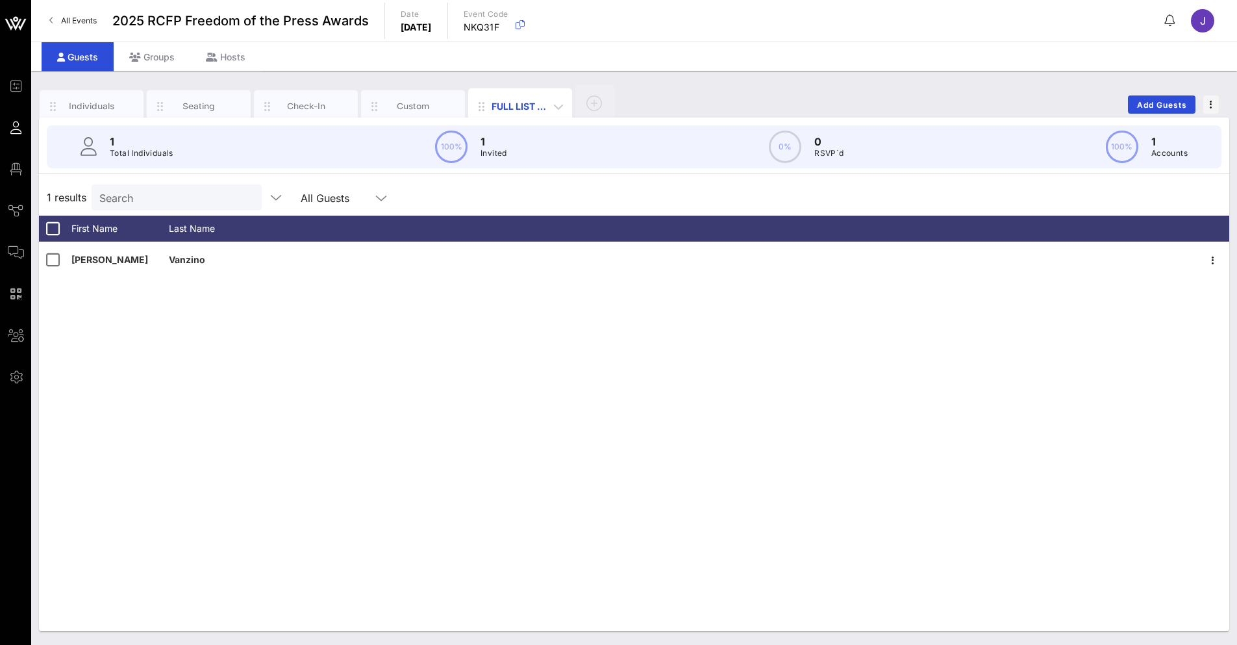
click at [540, 108] on div "FULL LIST - ALL INFO" at bounding box center [520, 106] width 58 height 14
click at [556, 108] on icon "button" at bounding box center [558, 107] width 16 height 16
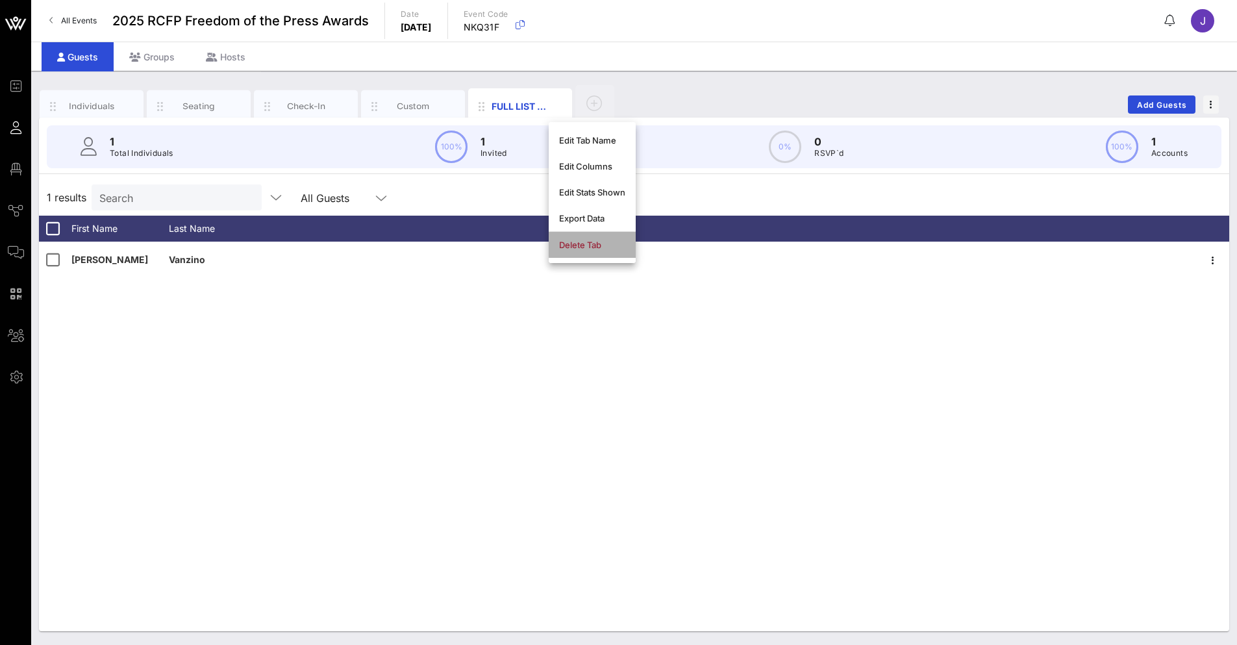
click at [600, 246] on div "Delete Tab" at bounding box center [592, 245] width 66 height 10
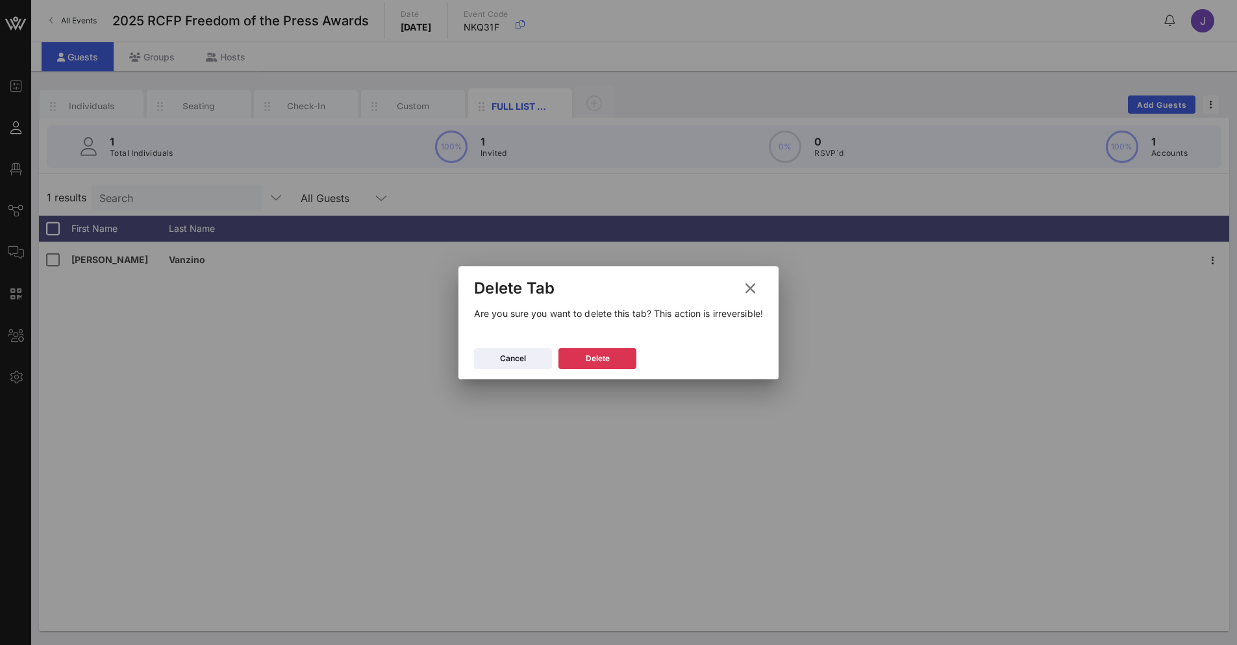
click at [586, 358] on div "Delete" at bounding box center [598, 358] width 24 height 13
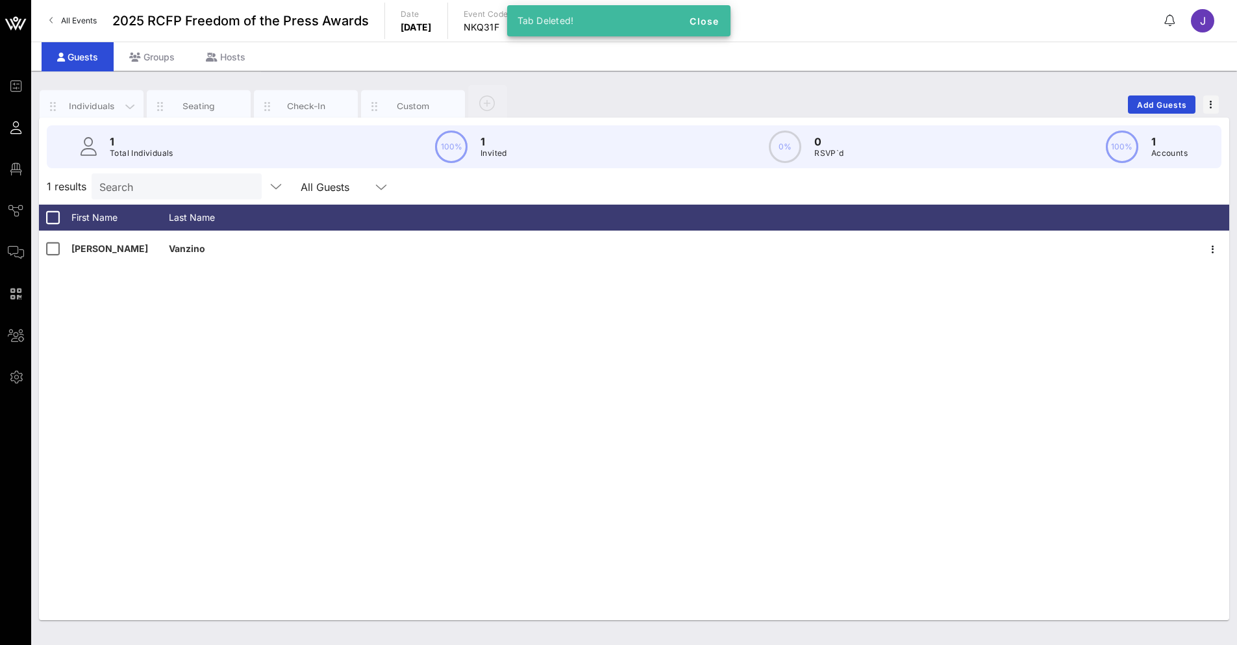
click at [86, 113] on div "Individuals" at bounding box center [92, 106] width 104 height 32
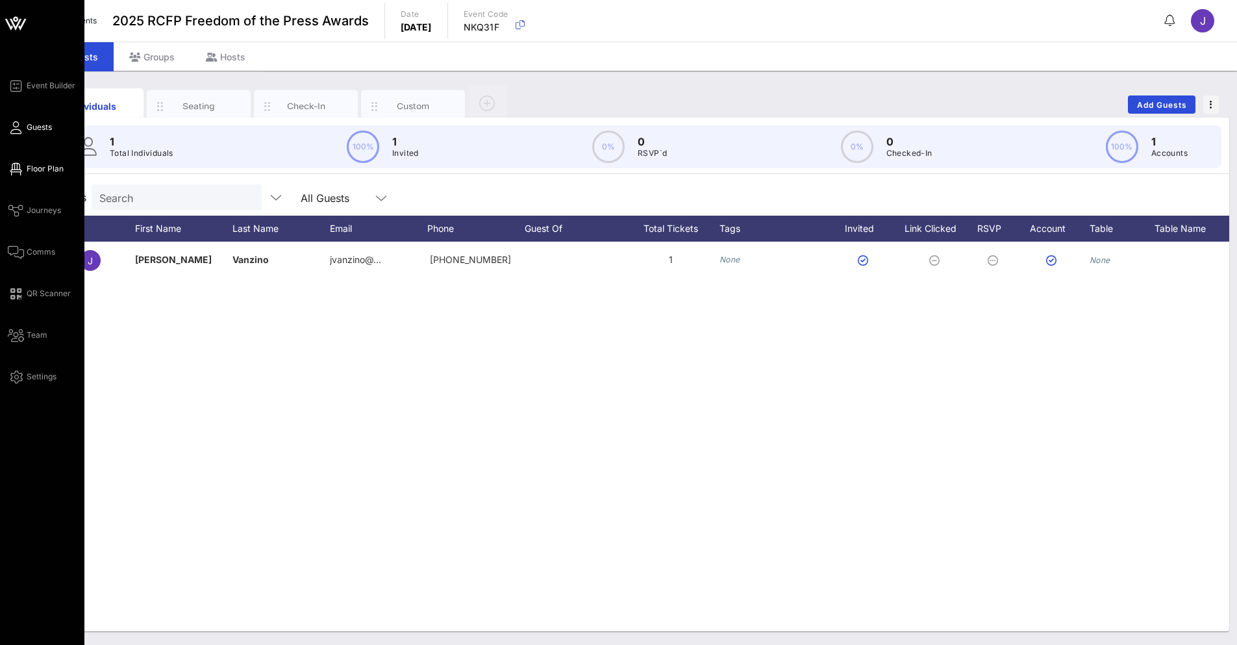
click at [37, 167] on span "Floor Plan" at bounding box center [45, 169] width 37 height 12
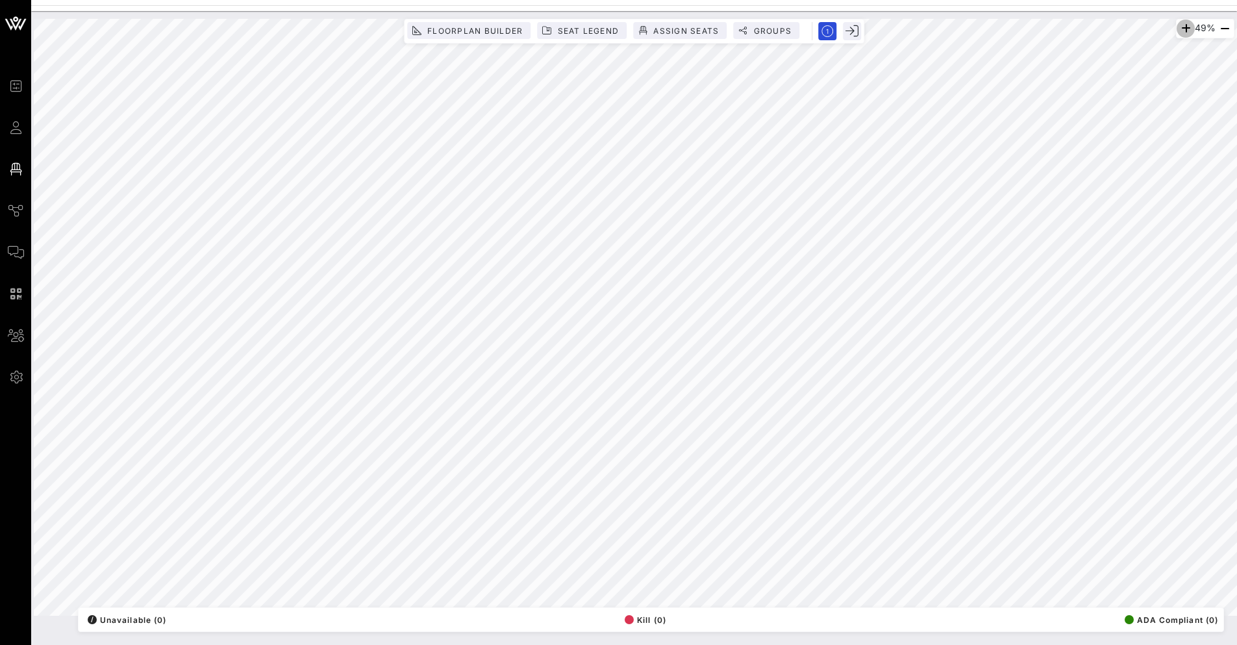
click at [1179, 31] on icon "button" at bounding box center [1186, 29] width 16 height 16
click at [1203, 30] on icon "button" at bounding box center [1224, 29] width 16 height 16
click at [667, 27] on span "Assign Seats" at bounding box center [685, 31] width 66 height 10
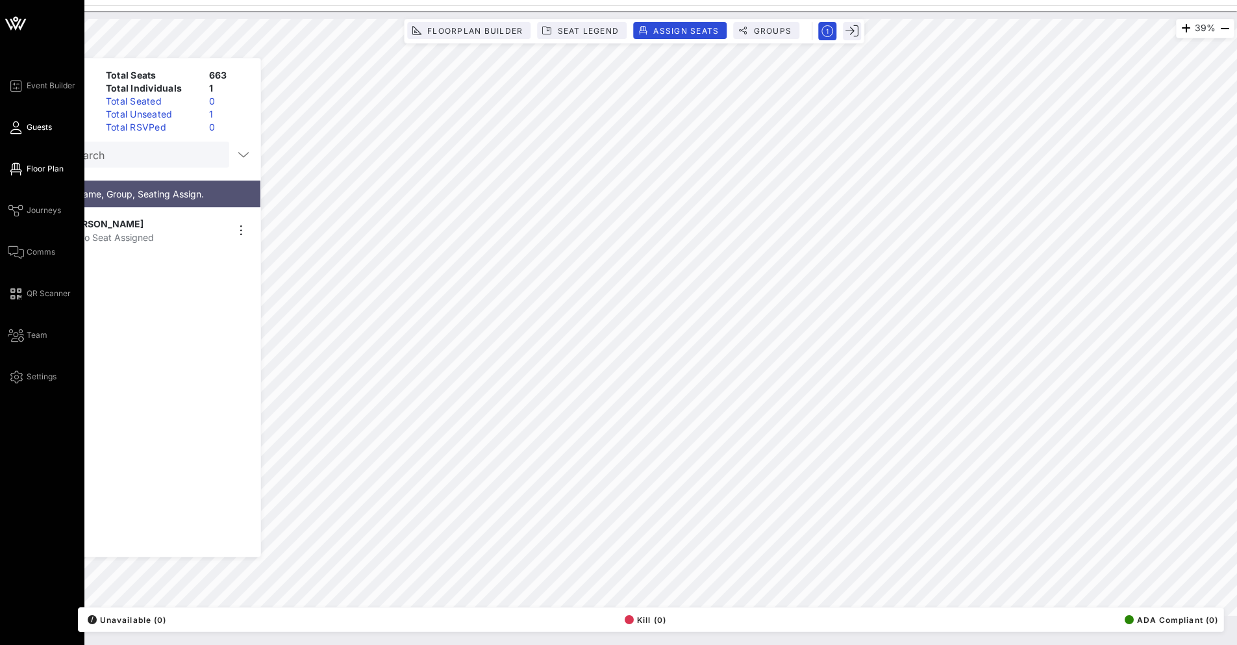
click at [14, 129] on icon at bounding box center [16, 128] width 16 height 2
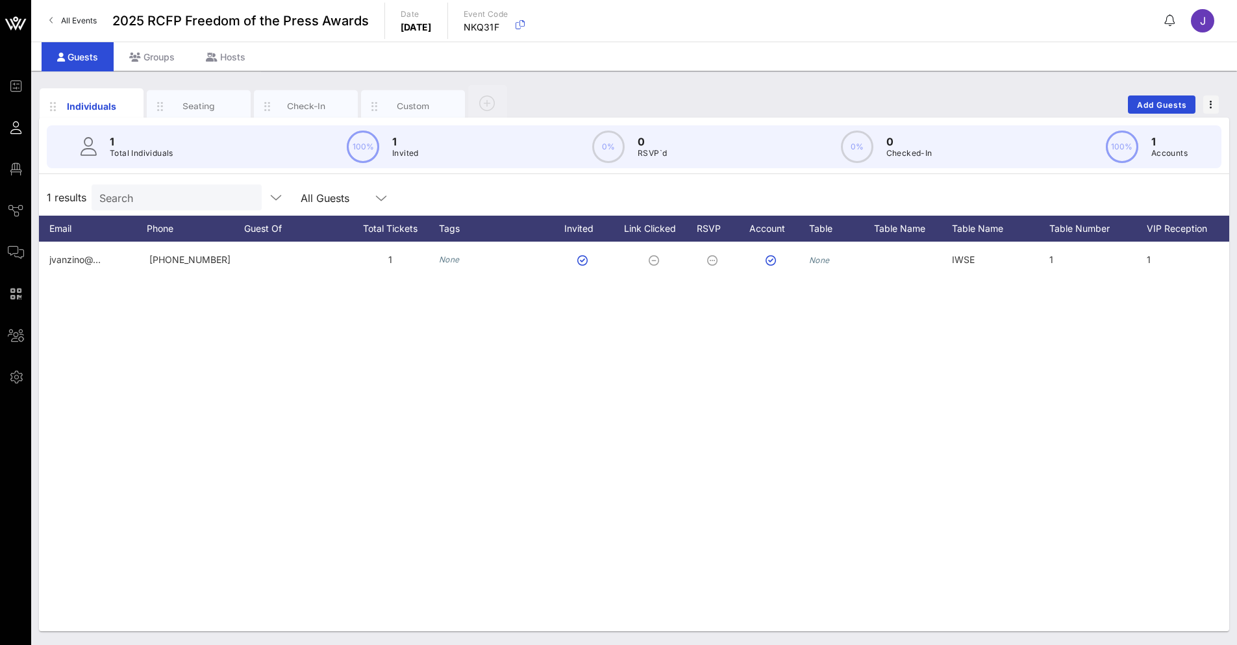
scroll to position [0, 523]
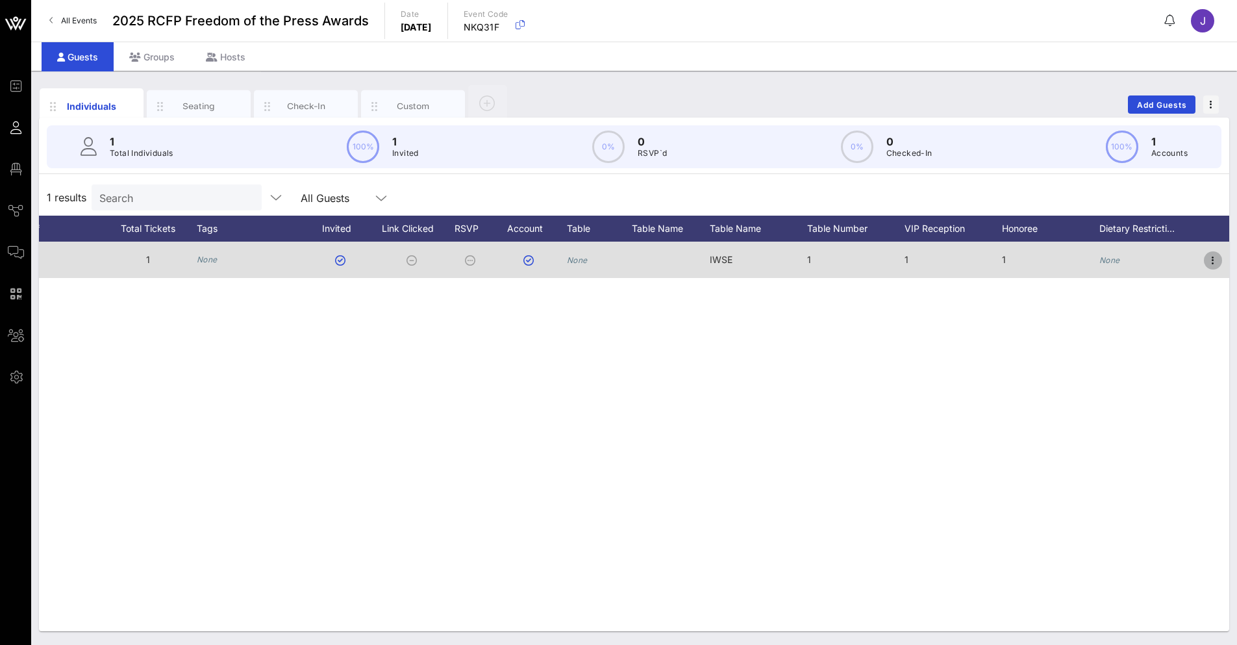
click at [1203, 265] on icon "button" at bounding box center [1213, 261] width 16 height 16
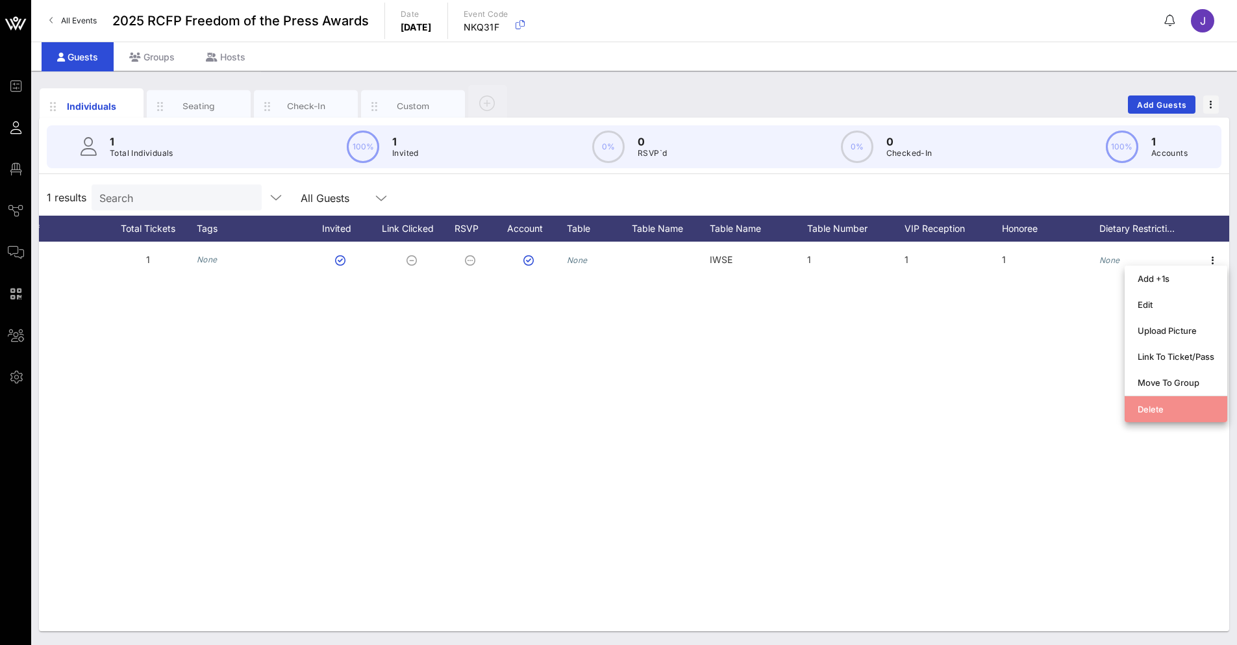
click at [1161, 413] on div "Delete" at bounding box center [1175, 409] width 77 height 10
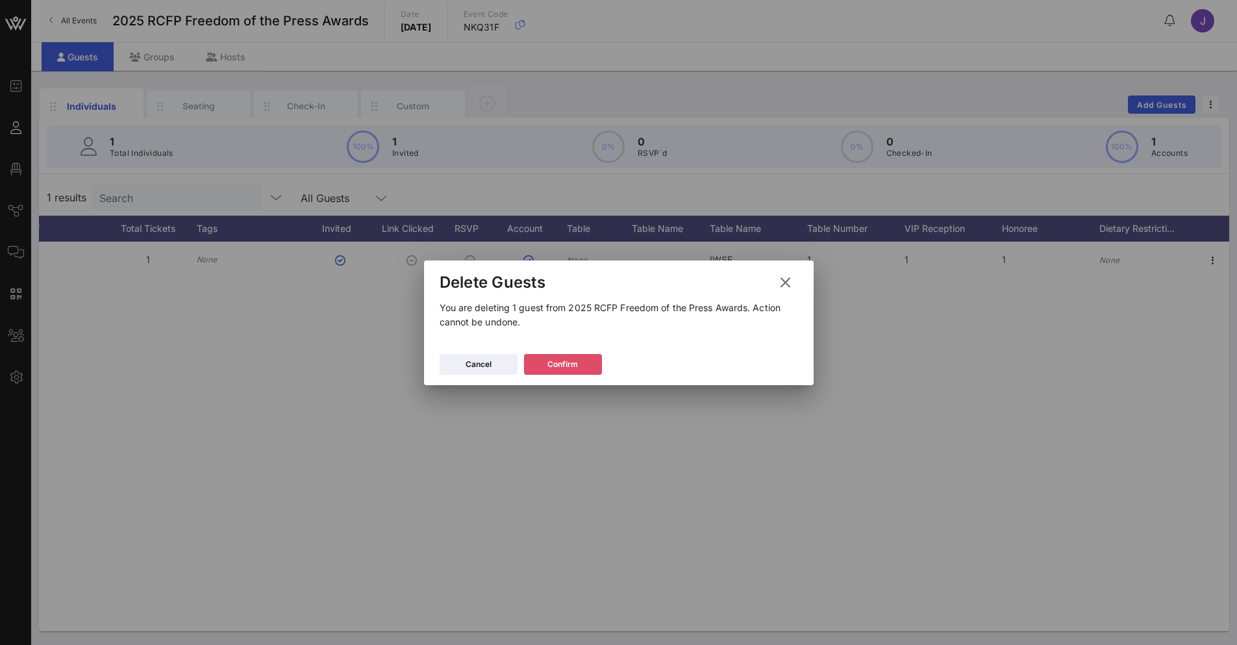
click at [544, 362] on button "Confirm" at bounding box center [563, 364] width 78 height 21
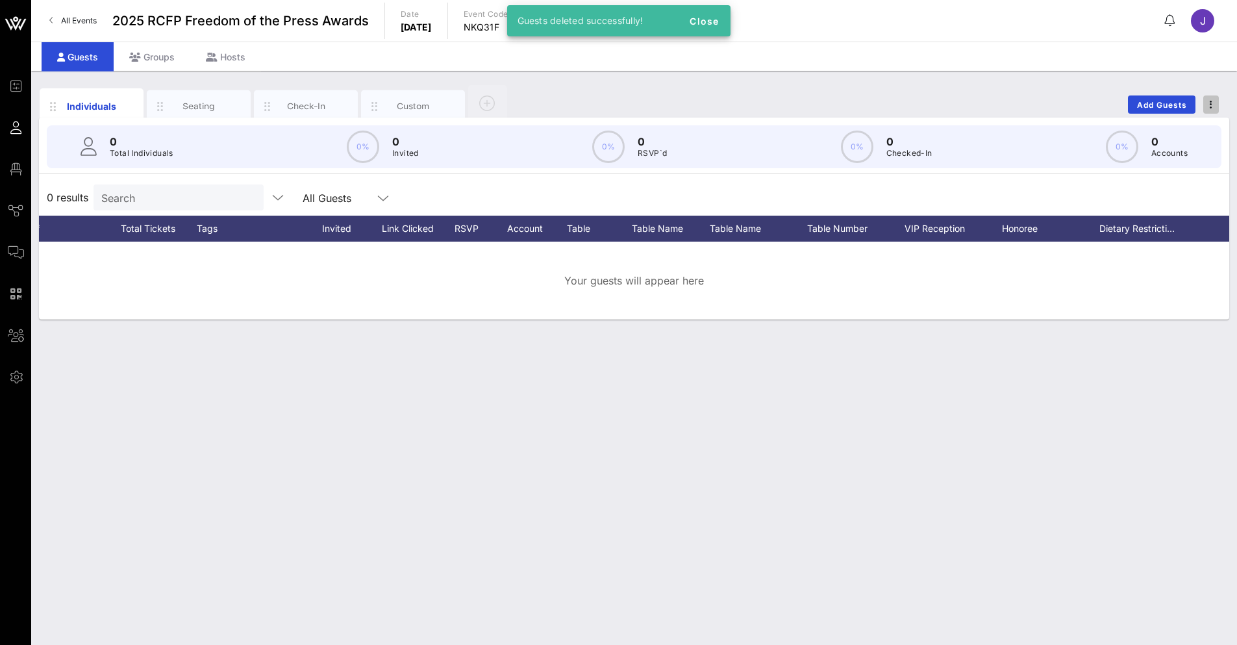
click at [1203, 104] on icon "button" at bounding box center [1210, 104] width 3 height 9
click at [1148, 104] on span "Add Guests" at bounding box center [1161, 105] width 51 height 10
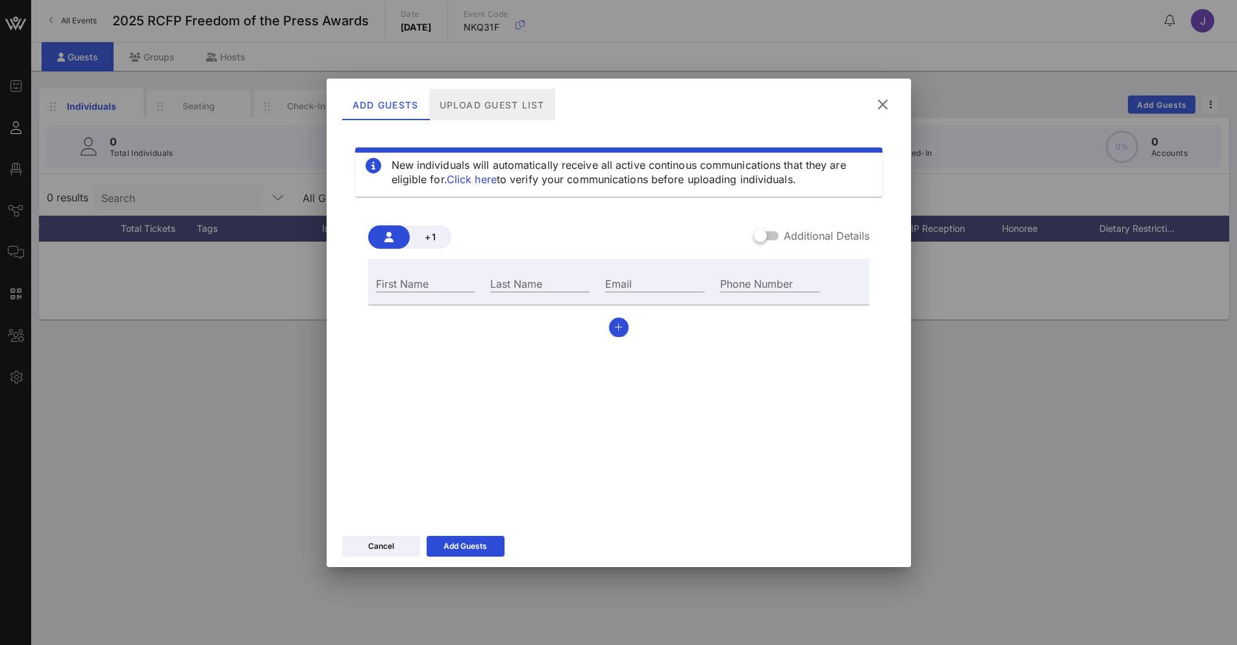
click at [480, 105] on div "Upload Guest List" at bounding box center [491, 104] width 126 height 31
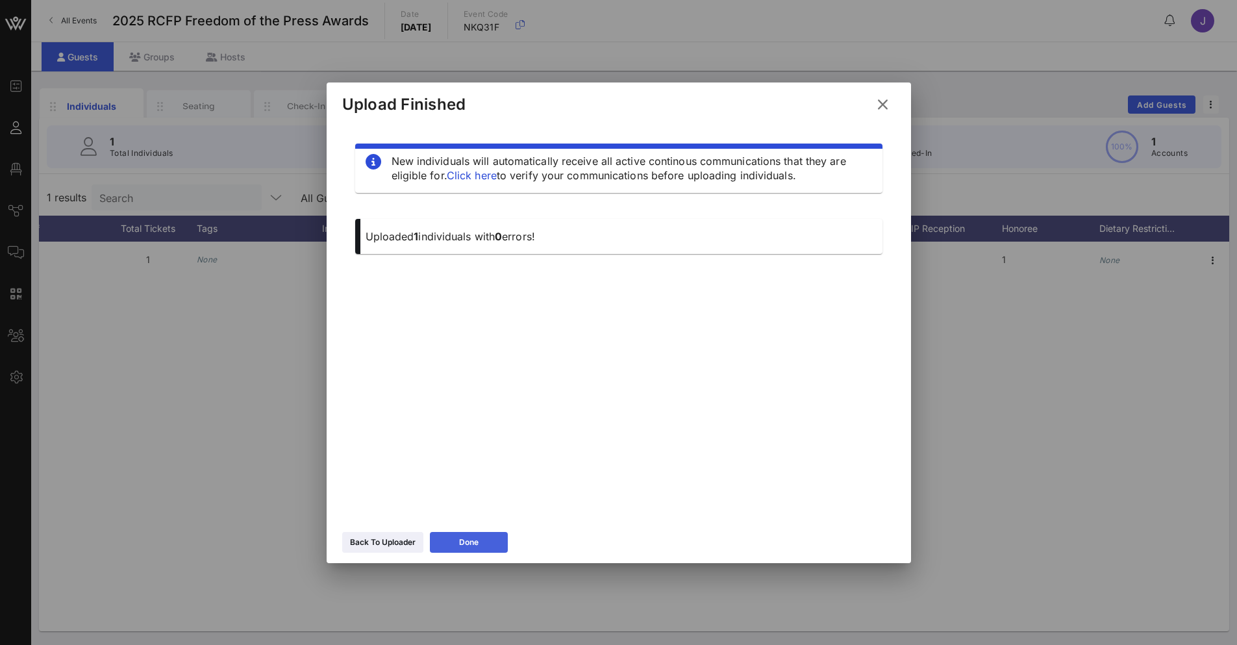
click at [467, 541] on icon at bounding box center [468, 541] width 10 height 8
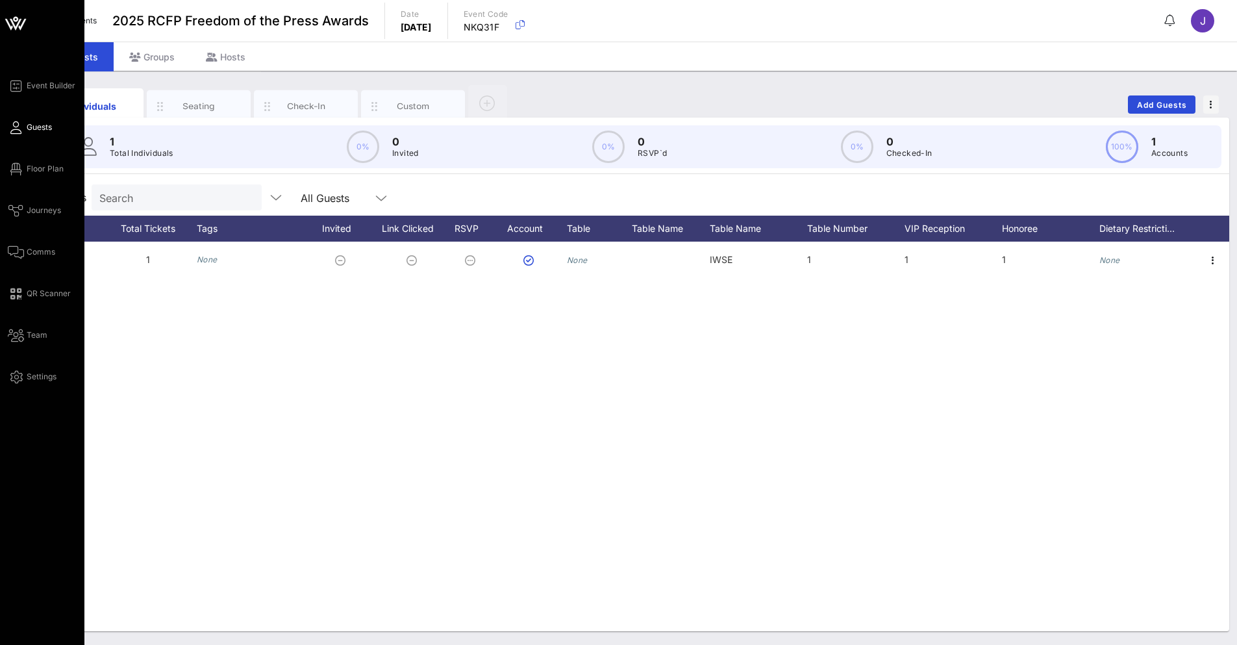
click at [17, 158] on div "Event Builder Guests Floor Plan Journeys Comms QR Scanner Team Settings" at bounding box center [46, 231] width 77 height 306
click at [31, 181] on div "Event Builder Guests Floor Plan Journeys Comms QR Scanner Team Settings" at bounding box center [46, 231] width 77 height 306
click at [31, 179] on div "Event Builder Guests Floor Plan Journeys Comms QR Scanner Team Settings" at bounding box center [46, 231] width 77 height 306
click at [31, 176] on link "Floor Plan" at bounding box center [36, 169] width 56 height 16
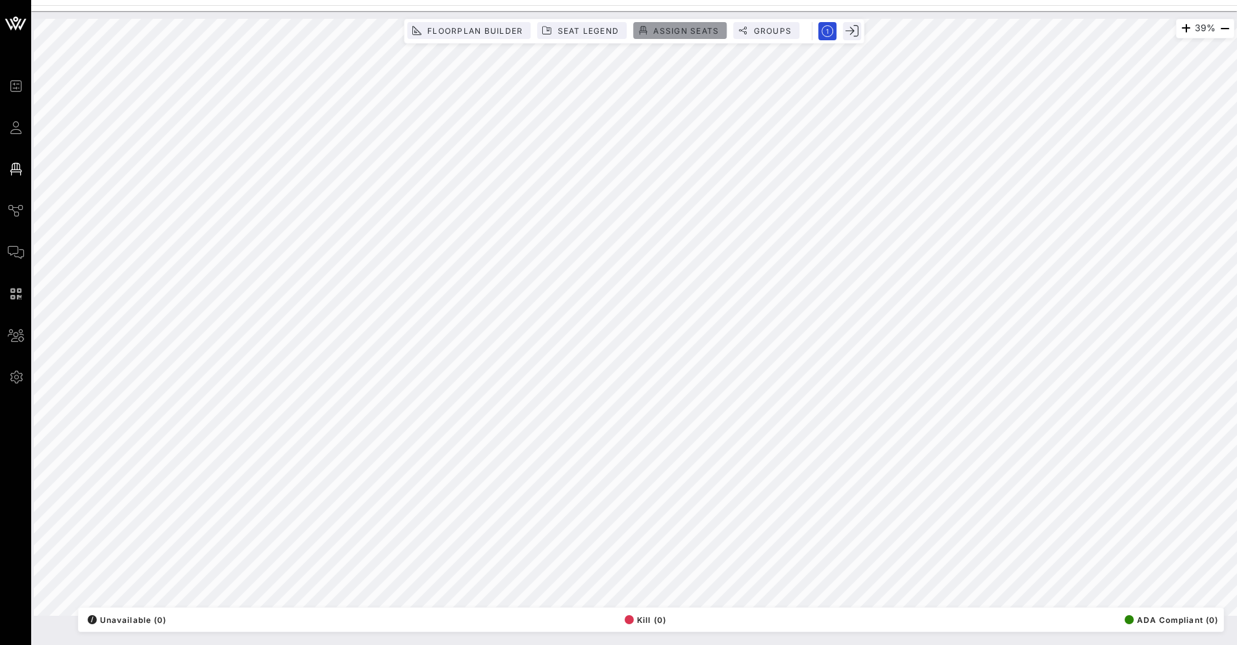
click at [682, 29] on span "Assign Seats" at bounding box center [685, 31] width 66 height 10
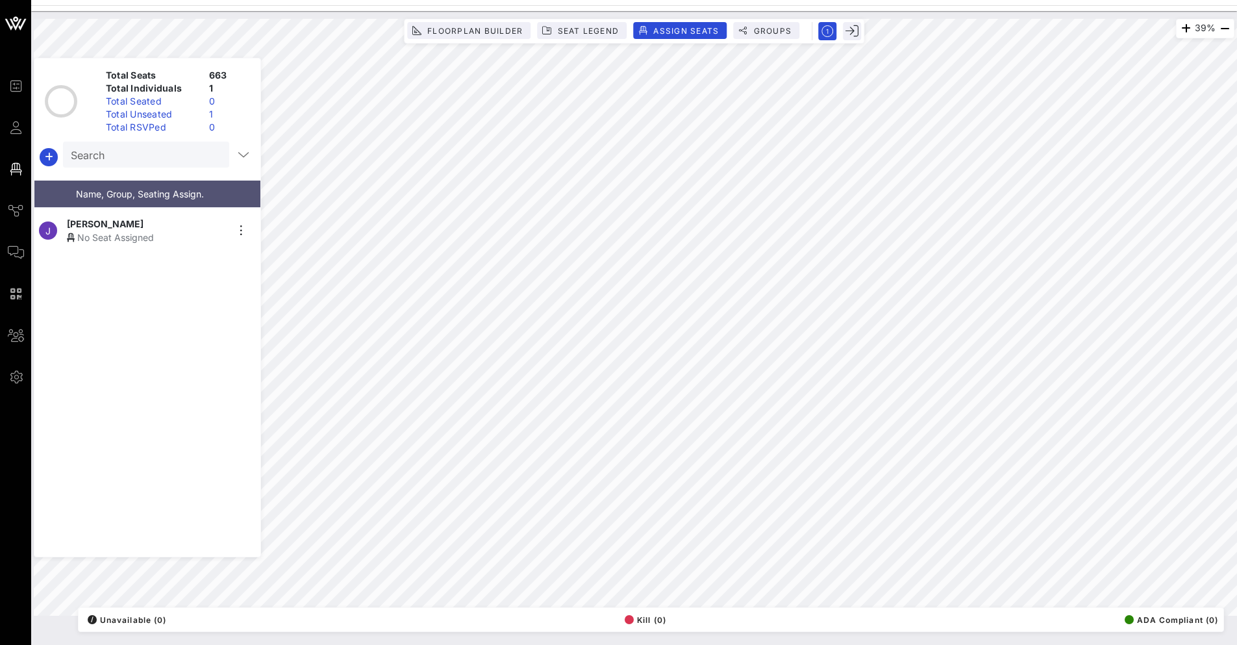
click at [147, 230] on div "No Seat Assigned" at bounding box center [147, 237] width 160 height 14
click at [547, 83] on div "39% Floorplan Builder Seat Legend Assign Seats Groups Exit Total Seats 663 Tota…" at bounding box center [634, 317] width 1200 height 597
click at [554, 77] on div "39% Floorplan Builder Seat Legend Assign Seats Groups Exit Total Seats 663 Tota…" at bounding box center [634, 317] width 1200 height 597
click at [1178, 29] on icon "button" at bounding box center [1186, 29] width 16 height 16
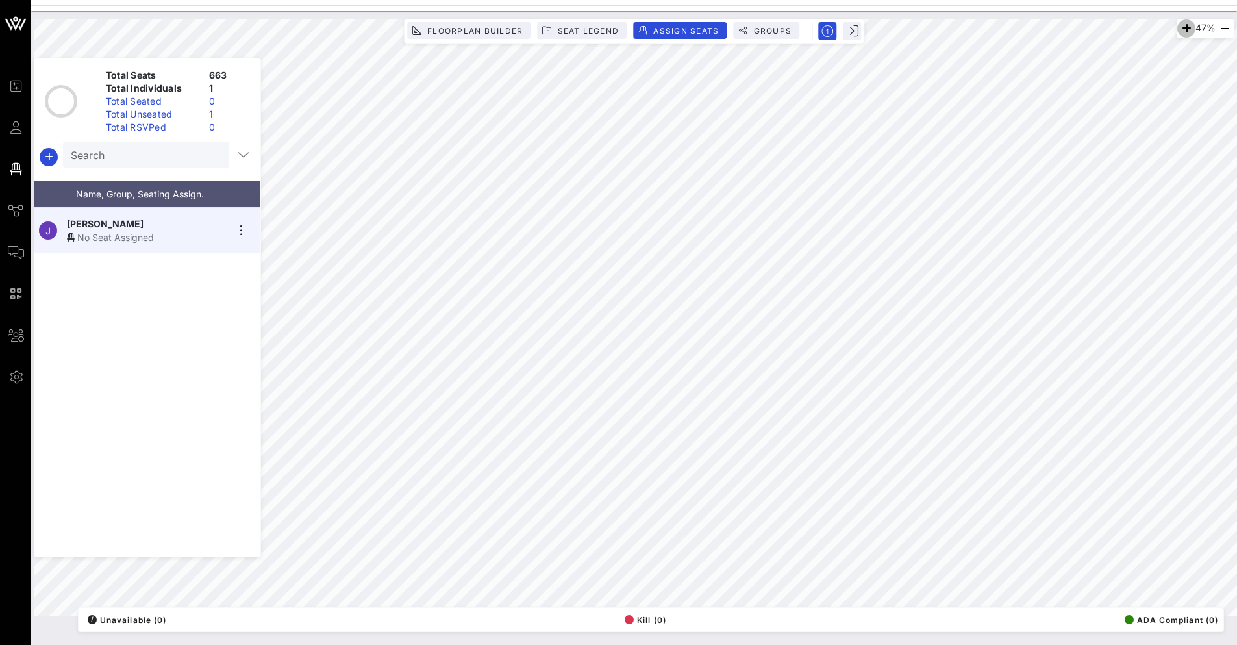
click at [1178, 29] on icon "button" at bounding box center [1186, 29] width 16 height 16
click at [1179, 31] on icon "button" at bounding box center [1186, 29] width 16 height 16
click at [1179, 31] on icon "button" at bounding box center [1187, 29] width 16 height 16
click at [1179, 31] on icon "button" at bounding box center [1186, 29] width 16 height 16
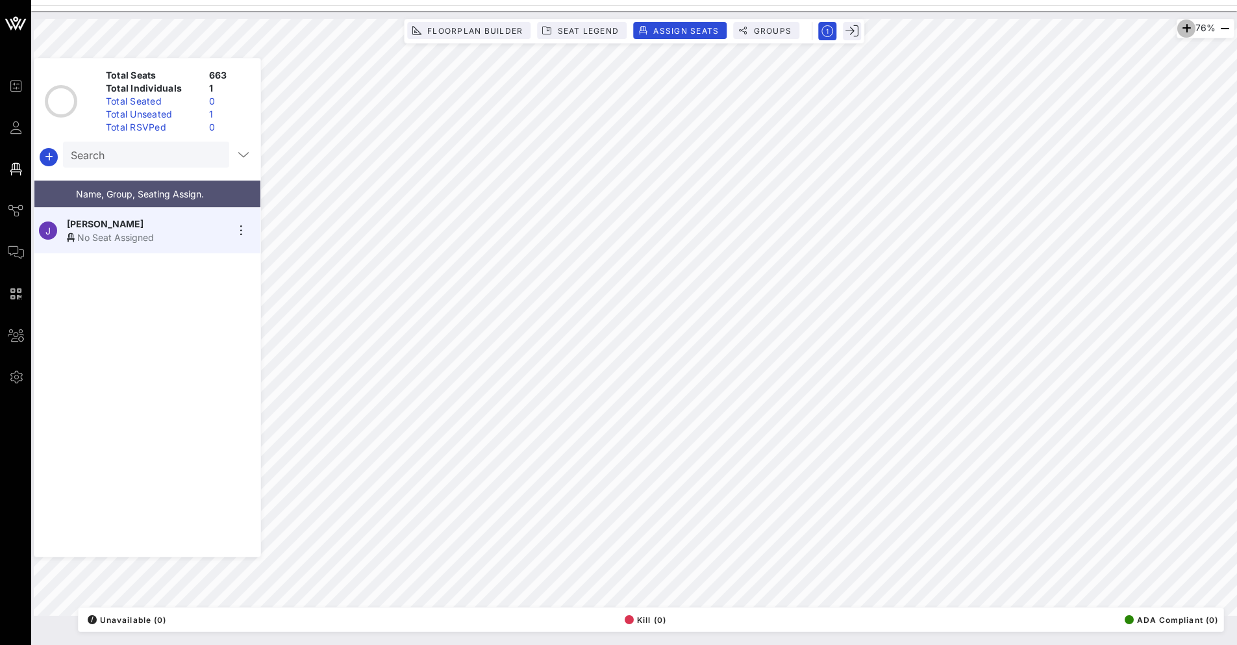
click at [1179, 31] on icon "button" at bounding box center [1186, 29] width 16 height 16
click at [845, 31] on div "84% Floorplan Builder Seat Legend Assign Seats Groups Exit Total Seats 663 Tota…" at bounding box center [634, 317] width 1200 height 597
click at [168, 394] on div "J [PERSON_NAME] No Seat Assigned" at bounding box center [147, 382] width 226 height 349
click at [850, 36] on icon "button" at bounding box center [851, 31] width 13 height 13
click at [850, 34] on icon "button" at bounding box center [851, 31] width 13 height 13
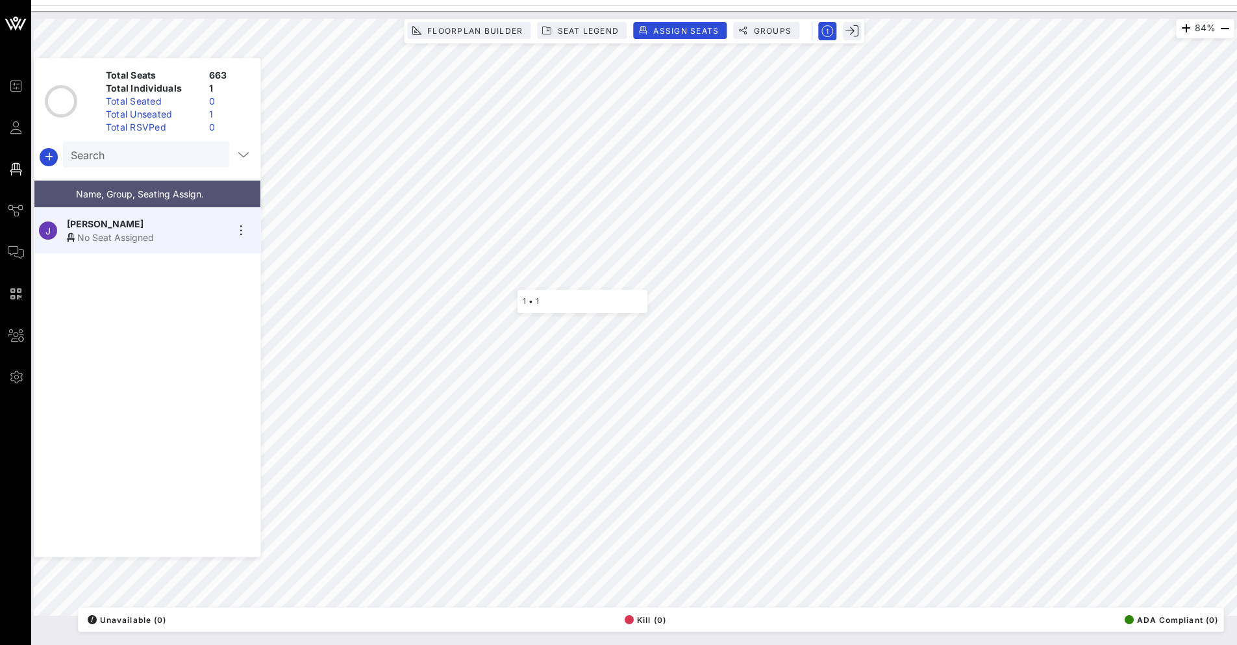
click at [510, 283] on div "84% Floorplan Builder Seat Legend Assign Seats Groups Exit Total Seats 663 Tota…" at bounding box center [634, 317] width 1200 height 597
click at [513, 279] on div "84% Floorplan Builder Seat Legend Assign Seats Groups Exit Total Seats 663 Tota…" at bounding box center [634, 317] width 1200 height 597
click at [512, 285] on div "84% Floorplan Builder Seat Legend Assign Seats Groups Exit Total Seats 663 Tota…" at bounding box center [634, 317] width 1200 height 597
click at [510, 277] on div "84% Floorplan Builder Seat Legend Assign Seats Groups Exit Total Seats 663 Tota…" at bounding box center [634, 317] width 1200 height 597
click at [828, 29] on icon "button" at bounding box center [827, 31] width 12 height 12
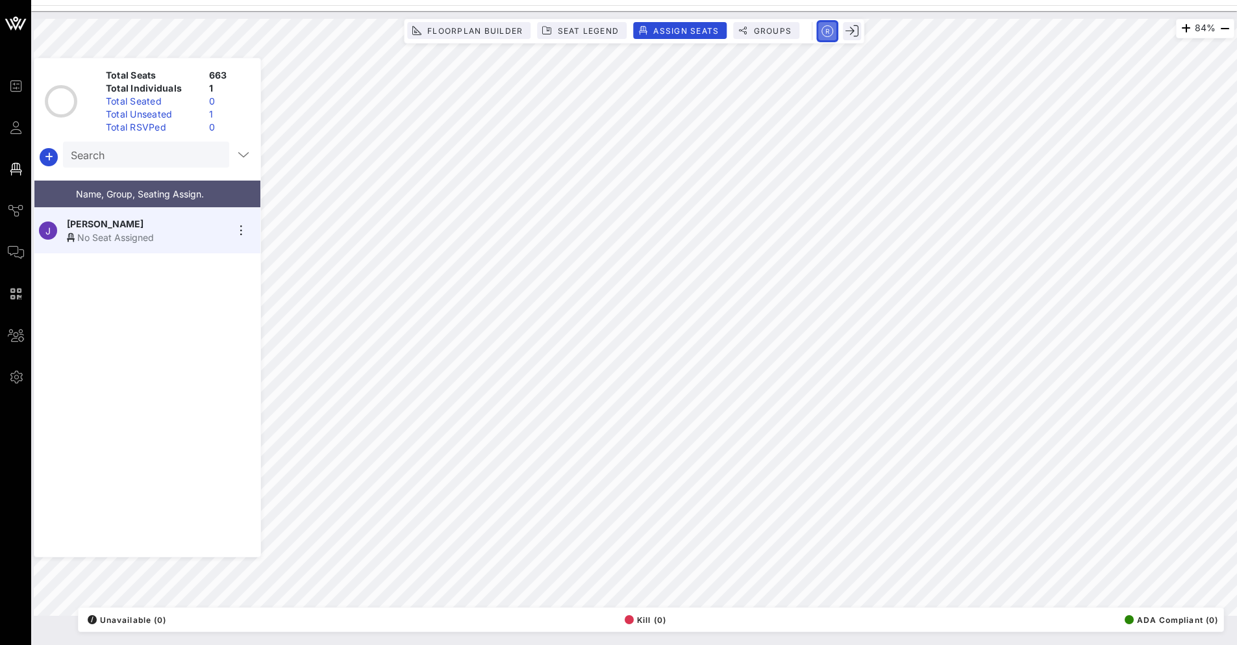
click at [832, 28] on rect "button" at bounding box center [827, 31] width 22 height 22
drag, startPoint x: 130, startPoint y: 384, endPoint x: 127, endPoint y: 375, distance: 9.7
click at [128, 384] on div "J [PERSON_NAME] No Seat Assigned" at bounding box center [147, 382] width 226 height 349
click at [237, 155] on icon "button" at bounding box center [244, 155] width 16 height 16
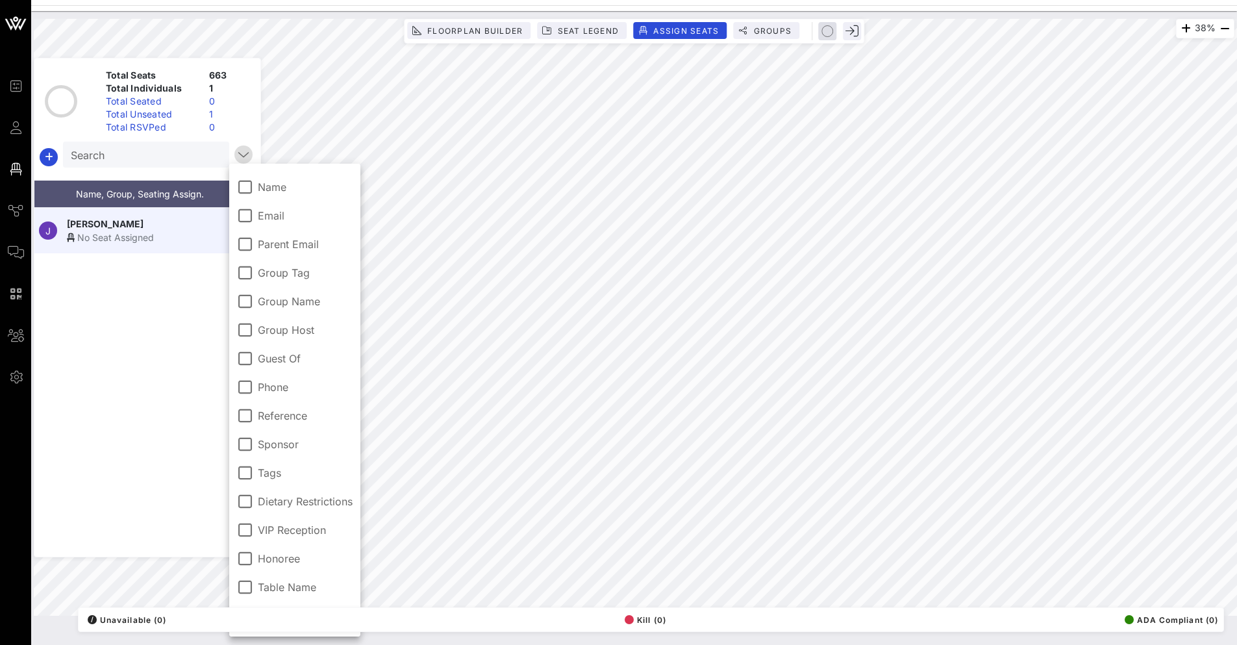
click at [238, 153] on icon "button" at bounding box center [244, 155] width 16 height 16
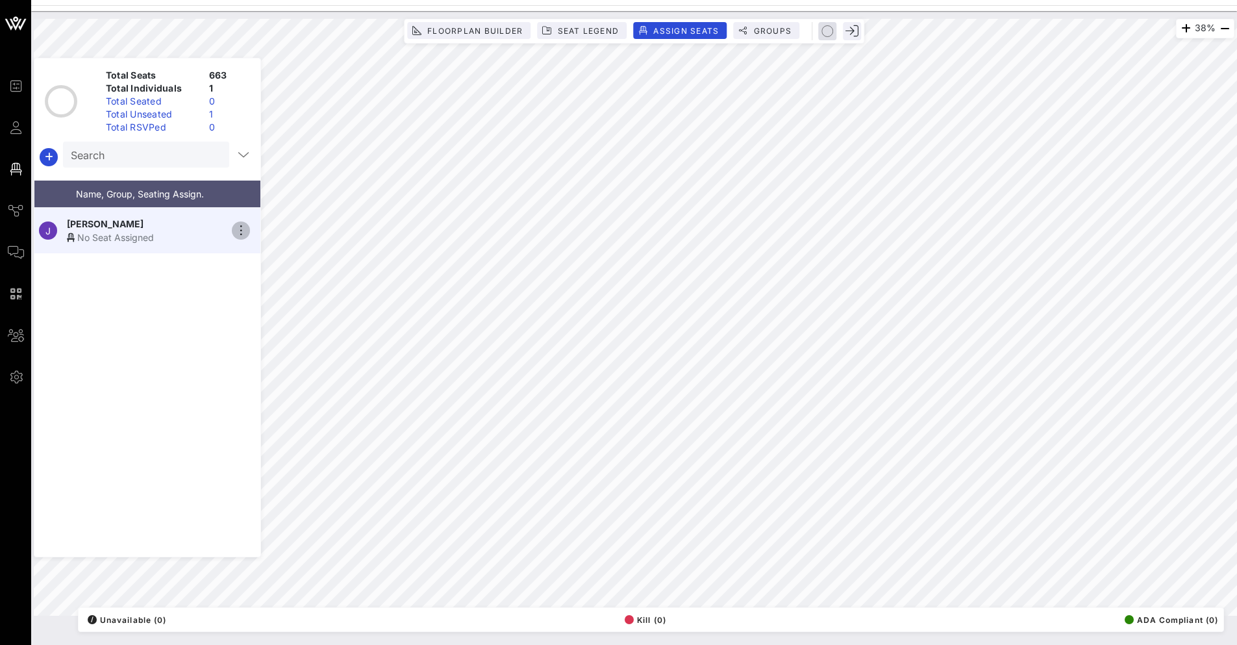
click at [246, 223] on icon "button" at bounding box center [241, 231] width 16 height 16
click at [256, 246] on div "Details" at bounding box center [277, 247] width 65 height 10
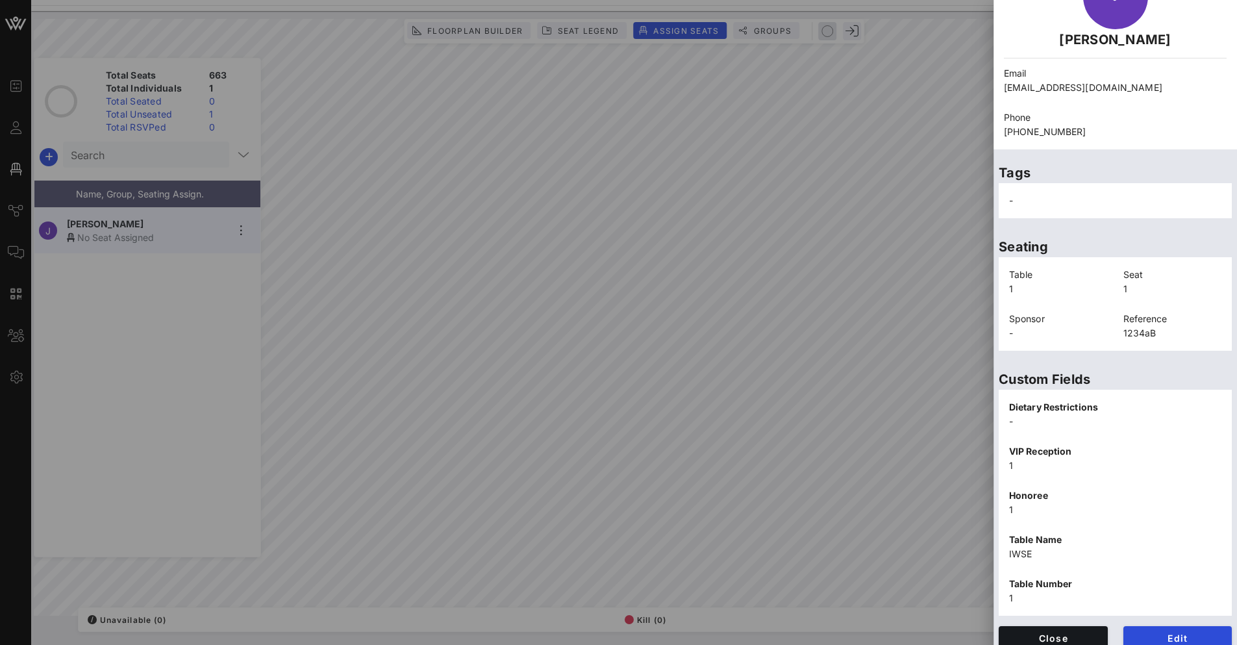
scroll to position [100, 0]
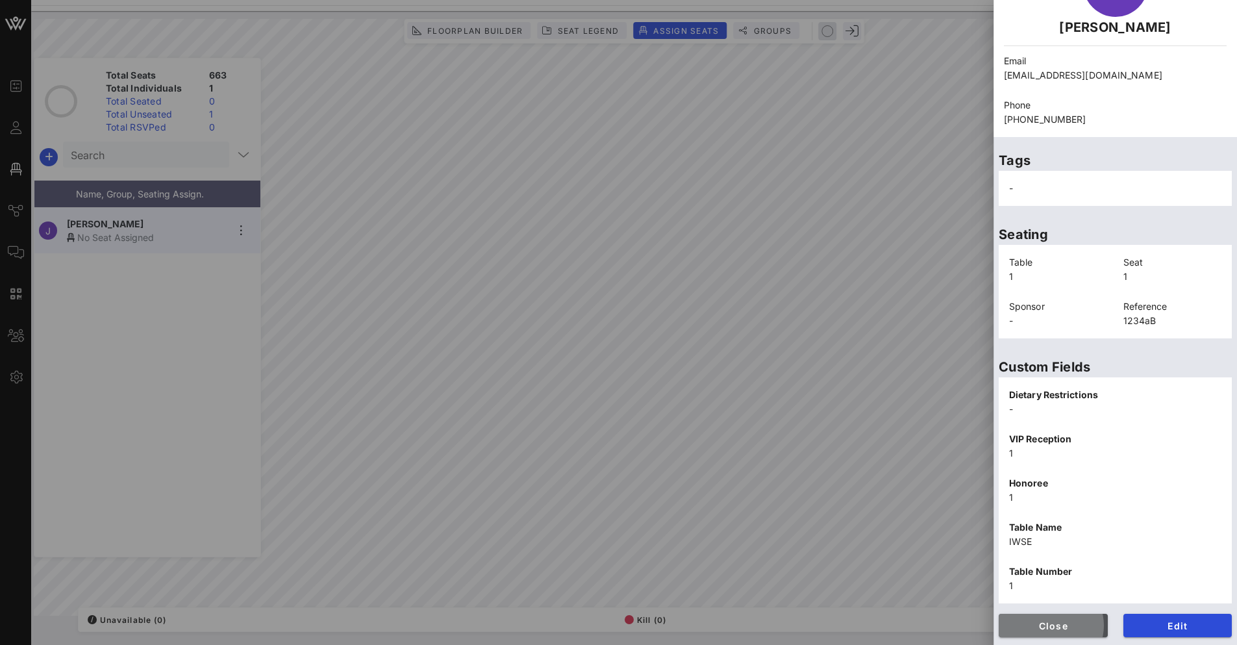
click at [1050, 628] on span "Close" at bounding box center [1053, 625] width 88 height 11
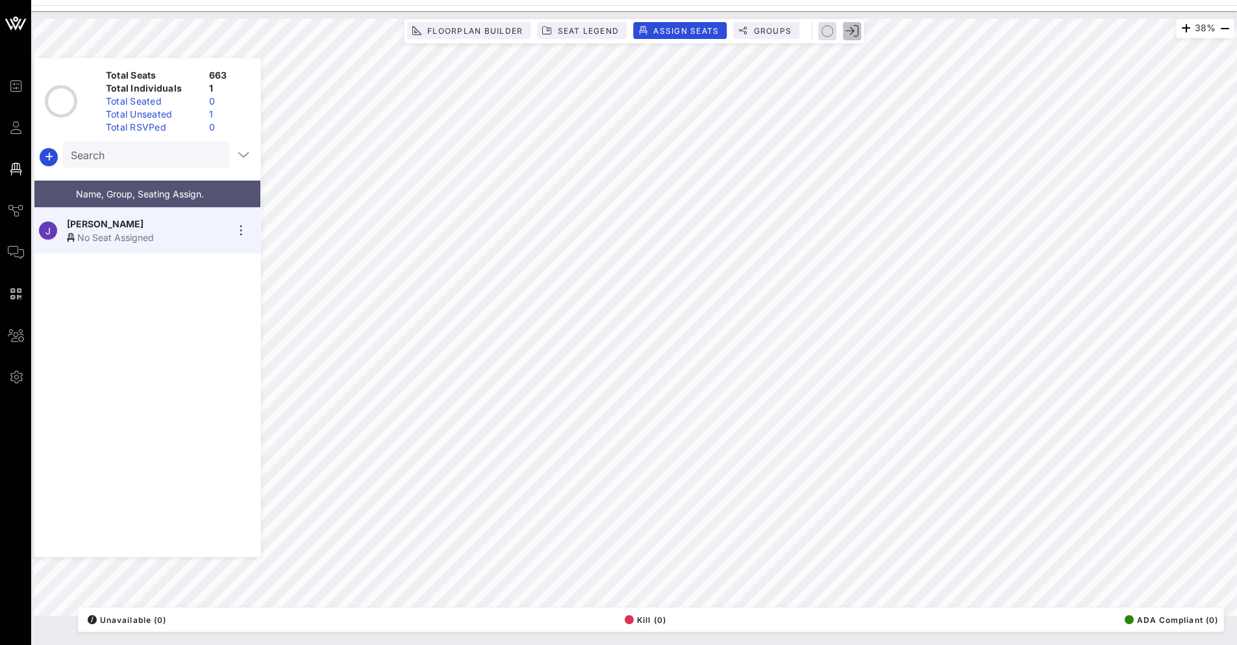
click at [850, 28] on icon "button" at bounding box center [851, 31] width 13 height 13
click at [848, 32] on icon "button" at bounding box center [851, 31] width 13 height 13
click at [598, 179] on div "38% Floorplan Builder Seat Legend Assign Seats Groups Exit Total Seats 663 Tota…" at bounding box center [634, 317] width 1200 height 597
click at [600, 179] on div "38% Floorplan Builder Seat Legend Assign Seats Groups Exit Total Seats 663 Tota…" at bounding box center [634, 317] width 1200 height 597
click at [1179, 25] on icon "button" at bounding box center [1186, 29] width 16 height 16
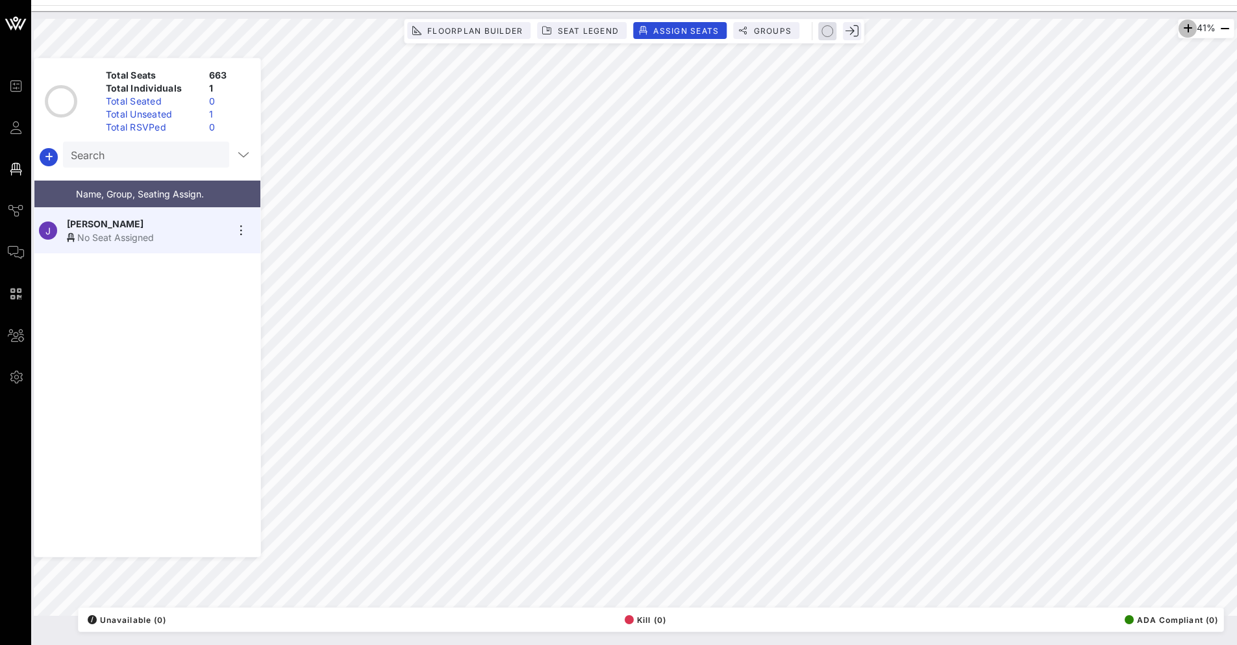
click at [1179, 25] on icon "button" at bounding box center [1187, 29] width 16 height 16
click at [1179, 25] on icon "button" at bounding box center [1186, 29] width 16 height 16
click at [586, 158] on div "55% Floorplan Builder Seat Legend Assign Seats Groups Exit Total Seats 663 Tota…" at bounding box center [634, 317] width 1200 height 597
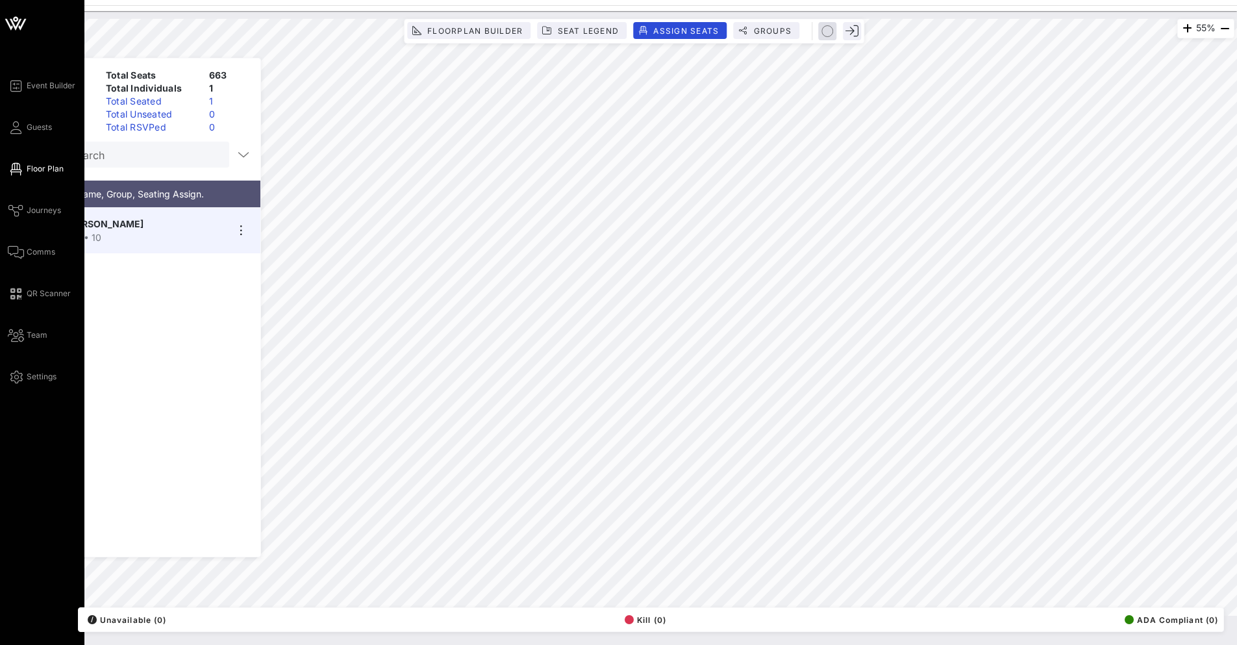
click at [53, 127] on div "Event Builder Guests Floor Plan Journeys Comms QR Scanner Team Settings" at bounding box center [46, 231] width 77 height 306
click at [38, 127] on span "Guests" at bounding box center [39, 127] width 25 height 12
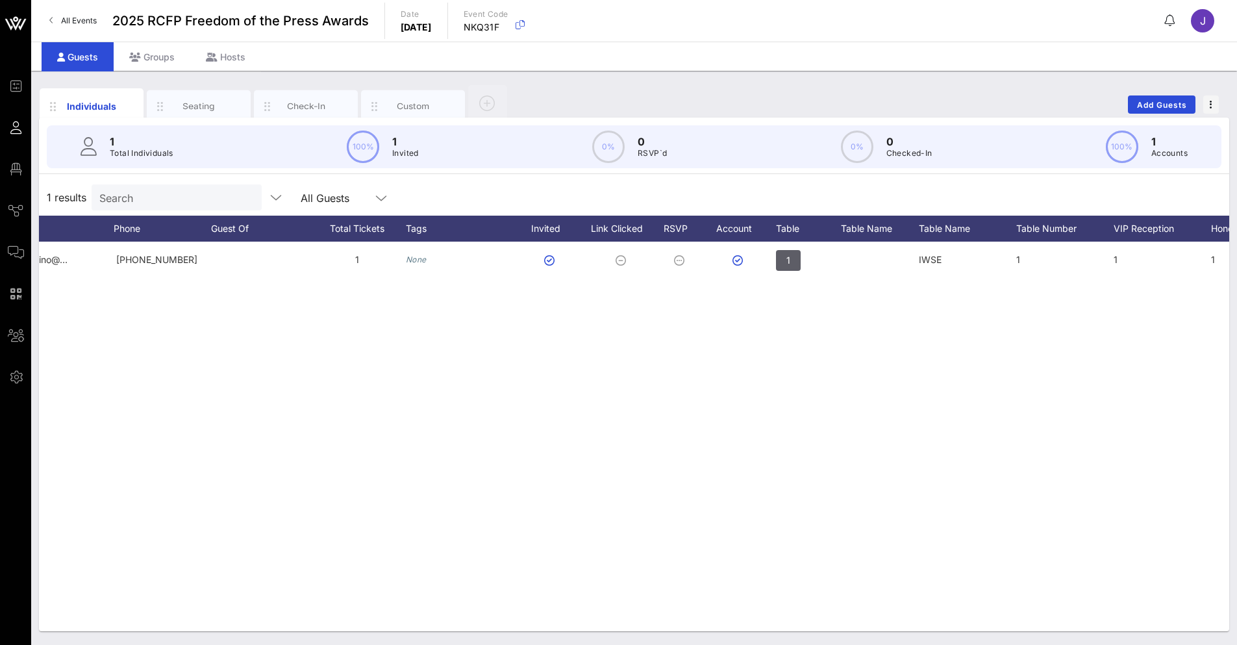
scroll to position [0, 523]
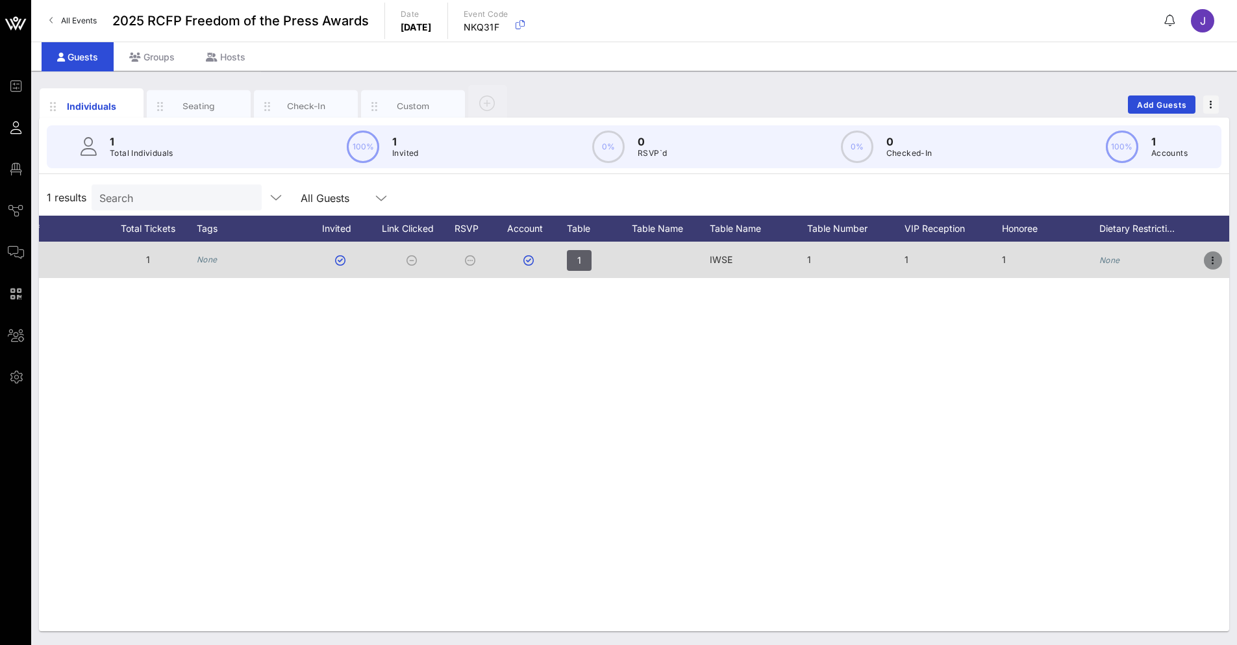
click at [1203, 261] on icon "button" at bounding box center [1213, 261] width 16 height 16
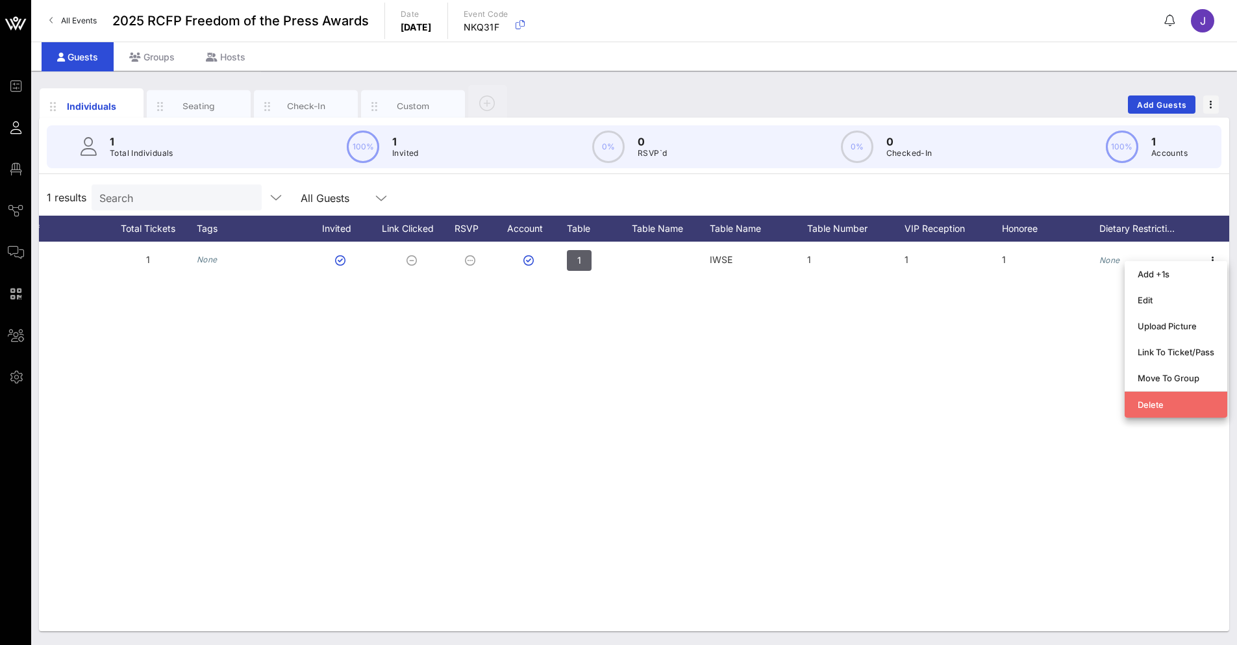
click at [1137, 404] on div "Delete" at bounding box center [1175, 404] width 77 height 10
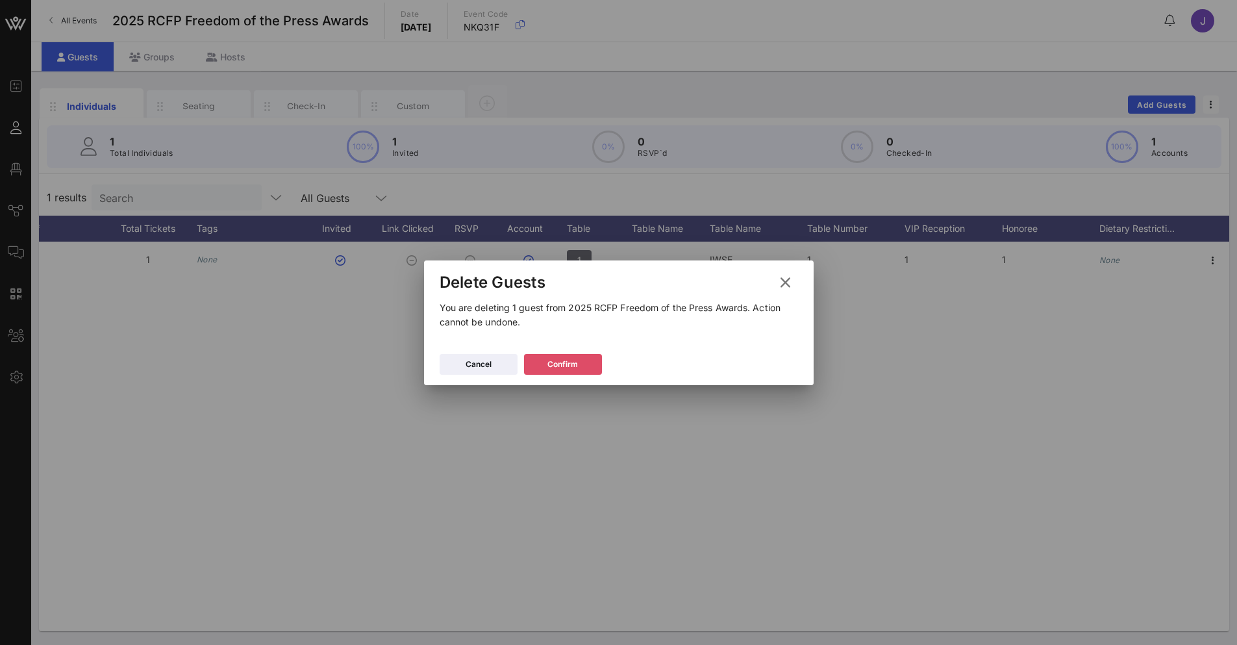
click at [571, 364] on div "Confirm" at bounding box center [562, 364] width 31 height 13
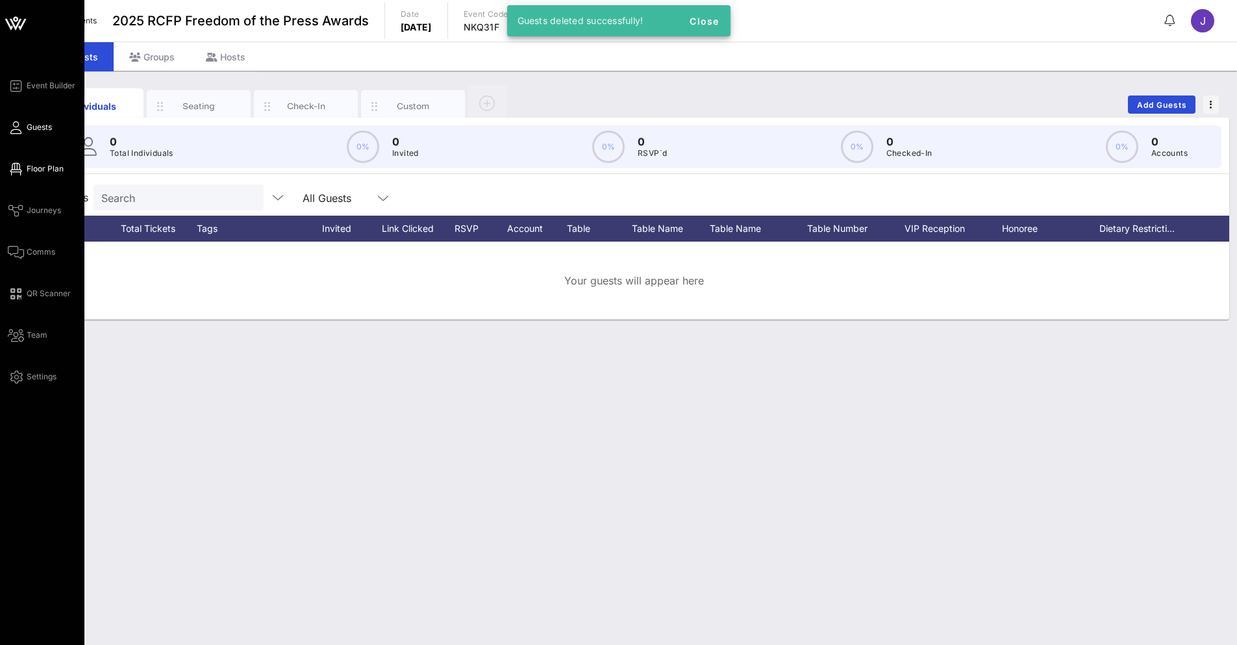
click at [8, 170] on link "Floor Plan" at bounding box center [36, 169] width 56 height 16
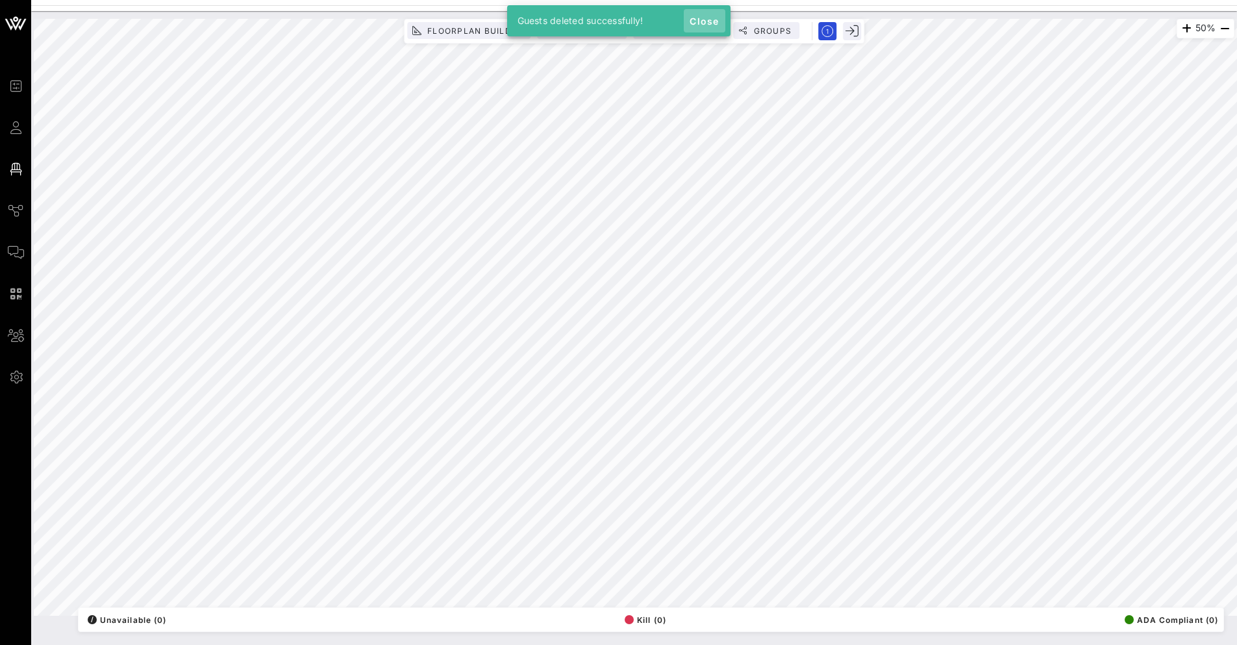
click at [708, 14] on button "Close" at bounding box center [705, 20] width 42 height 23
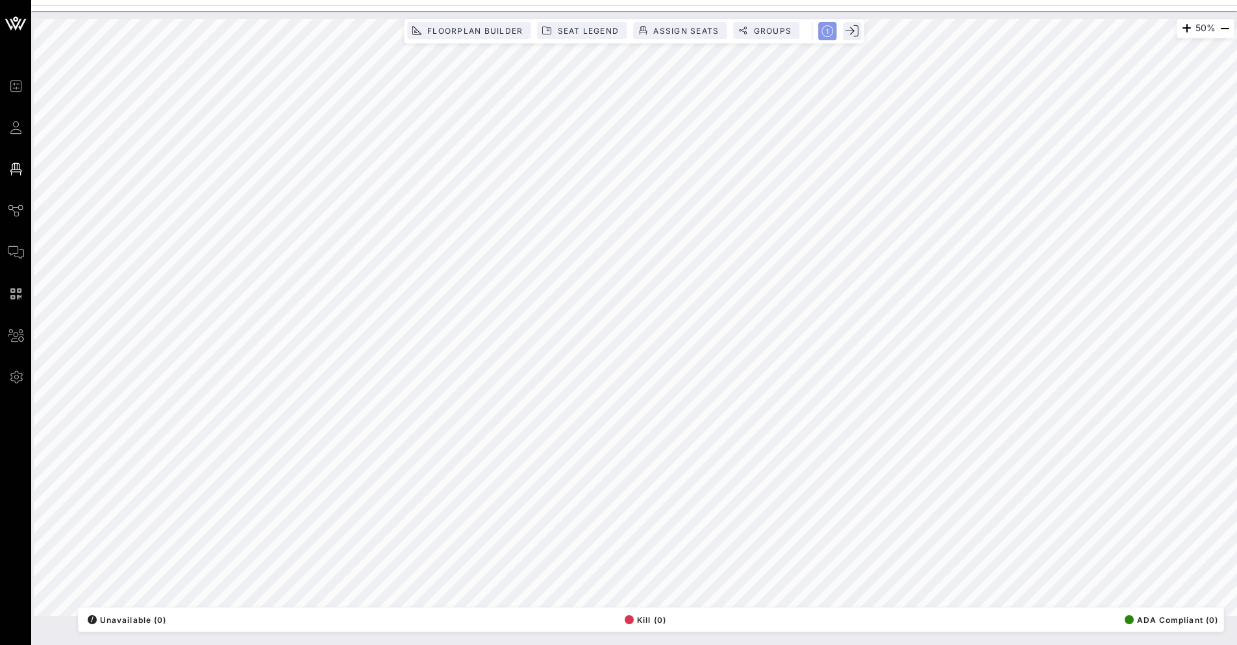
click at [823, 32] on icon "button" at bounding box center [827, 31] width 12 height 12
click at [588, 36] on button "Seat Legend" at bounding box center [582, 30] width 90 height 17
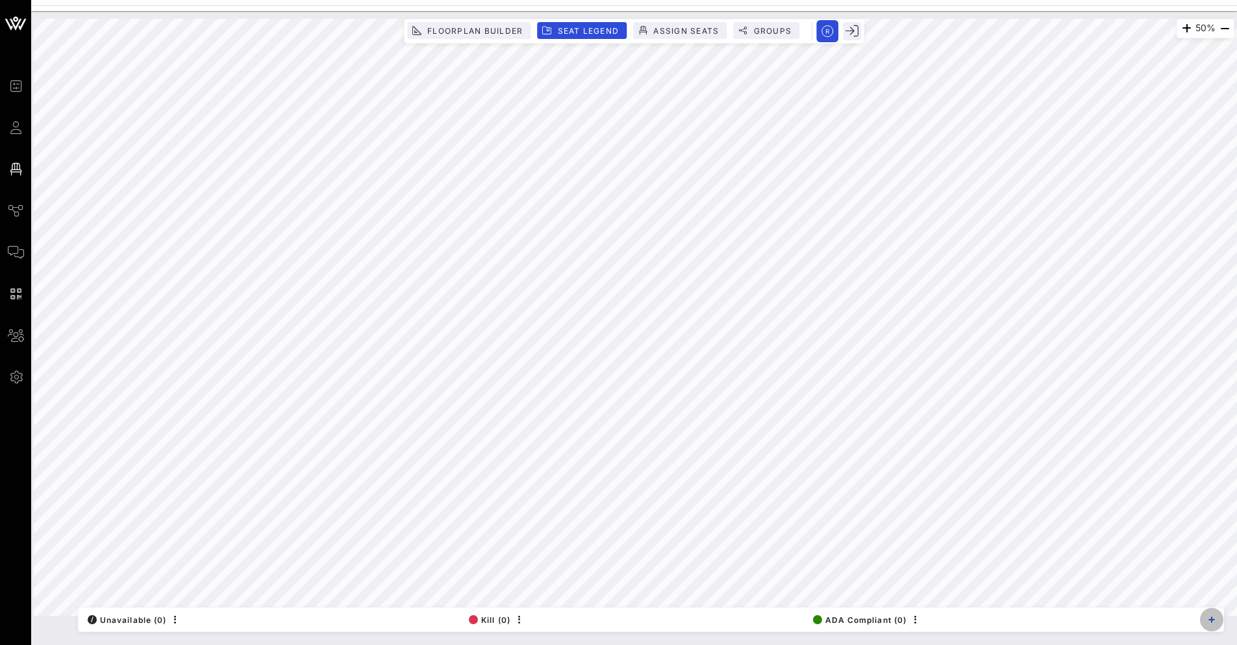
click at [1203, 623] on button "button" at bounding box center [1211, 619] width 23 height 23
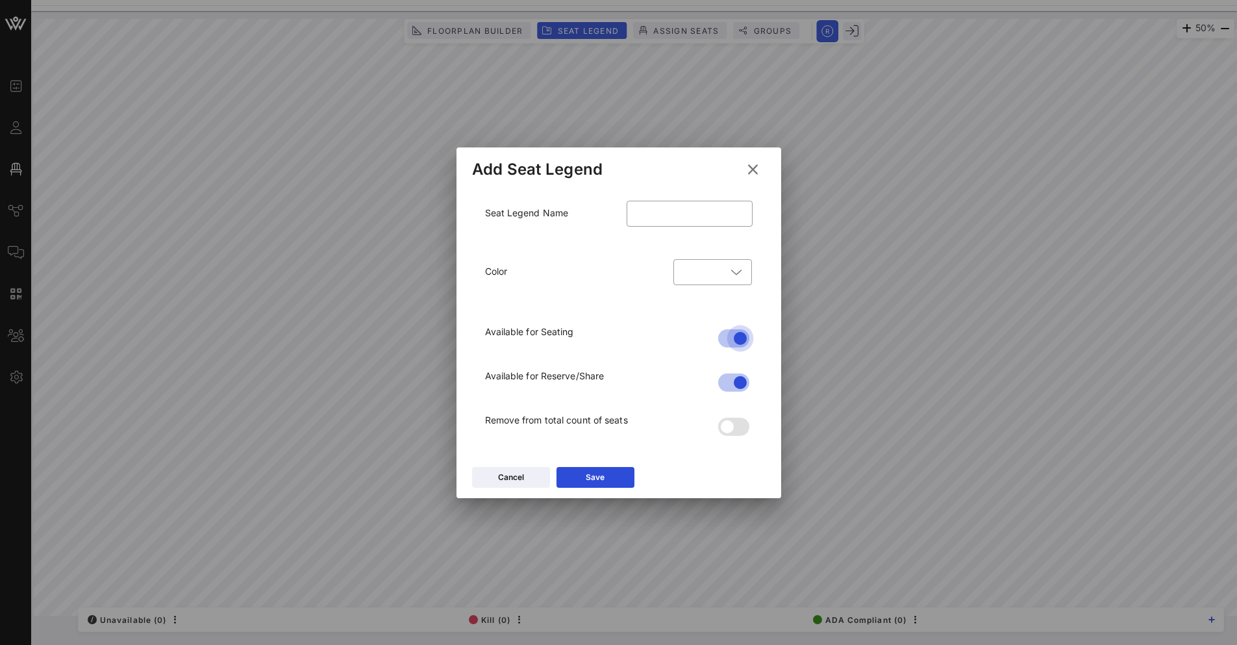
click at [735, 338] on div at bounding box center [740, 338] width 22 height 22
click at [609, 480] on button "Save" at bounding box center [595, 477] width 78 height 21
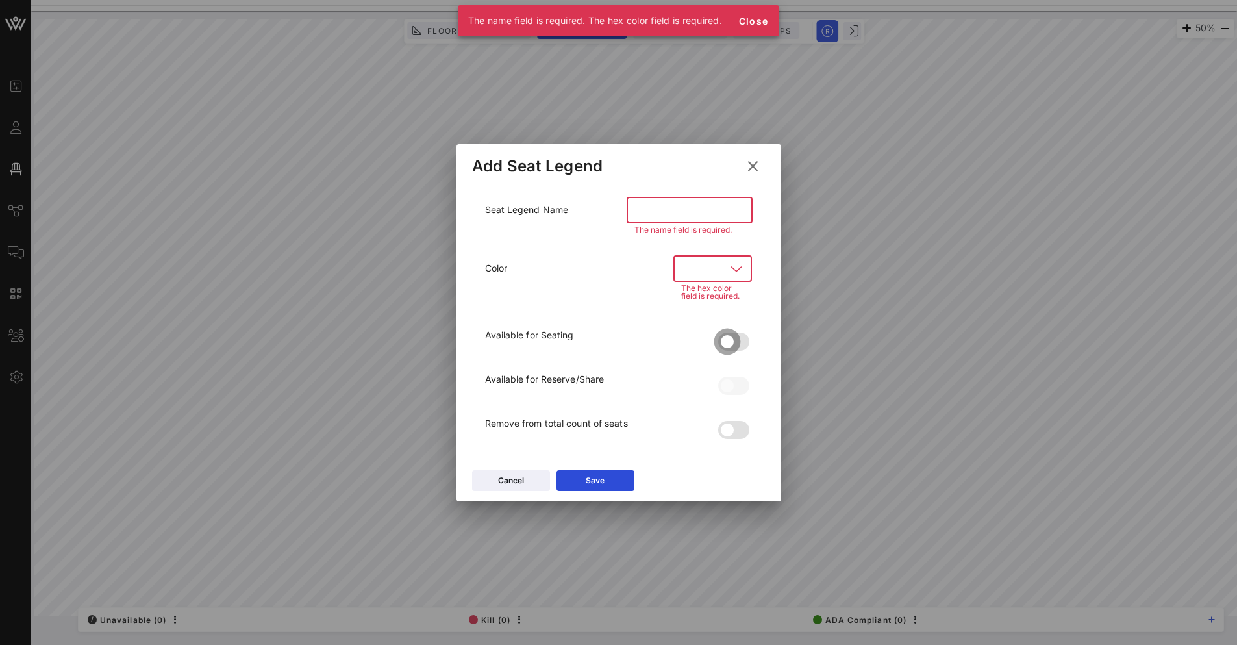
click at [733, 341] on div at bounding box center [727, 341] width 22 height 22
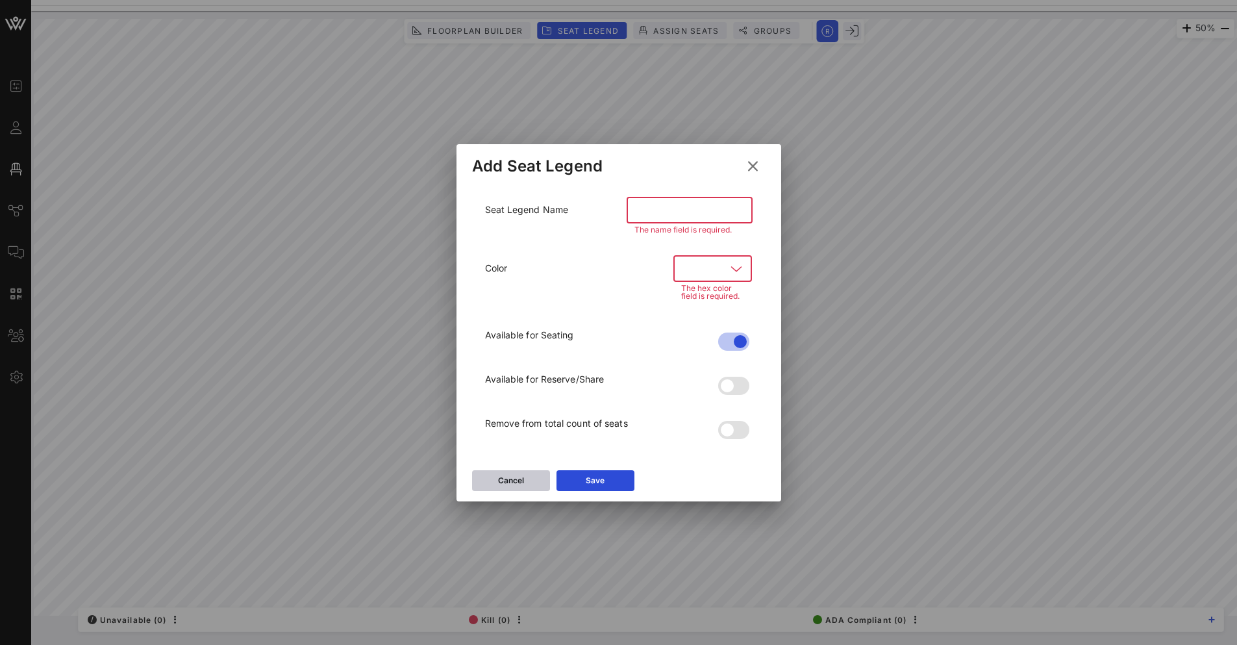
click at [519, 480] on div "Cancel" at bounding box center [511, 480] width 26 height 13
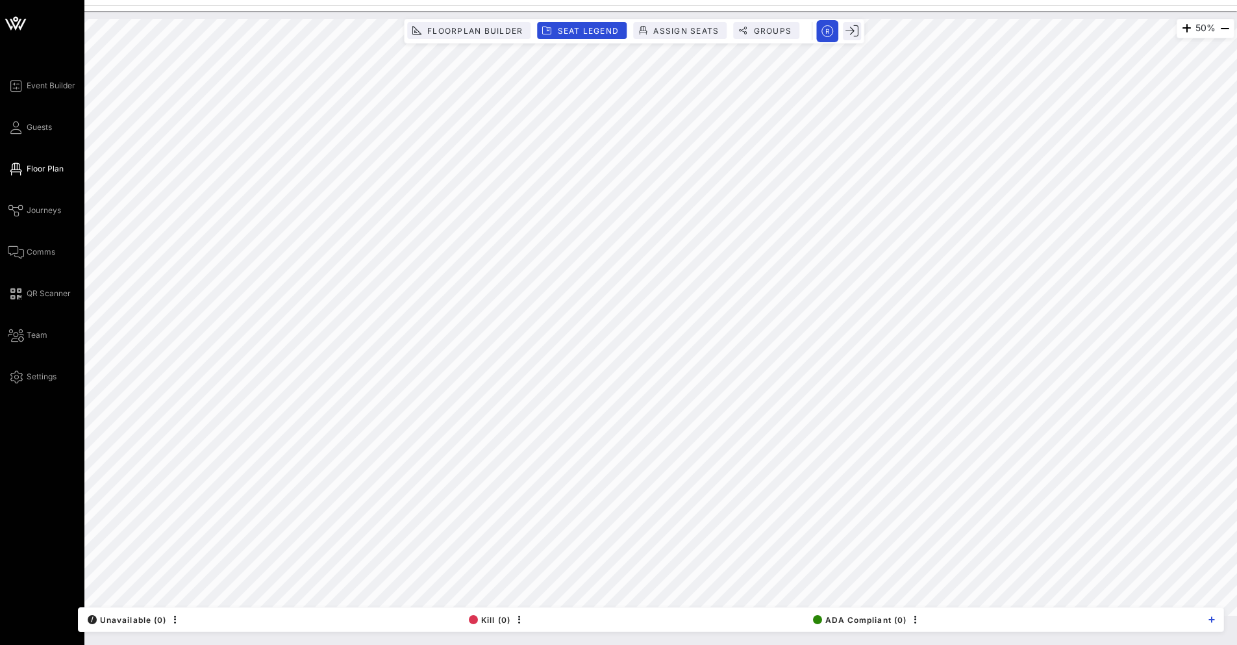
click at [60, 166] on span "Floor Plan" at bounding box center [45, 169] width 37 height 12
click at [51, 85] on span "Event Builder" at bounding box center [51, 86] width 49 height 12
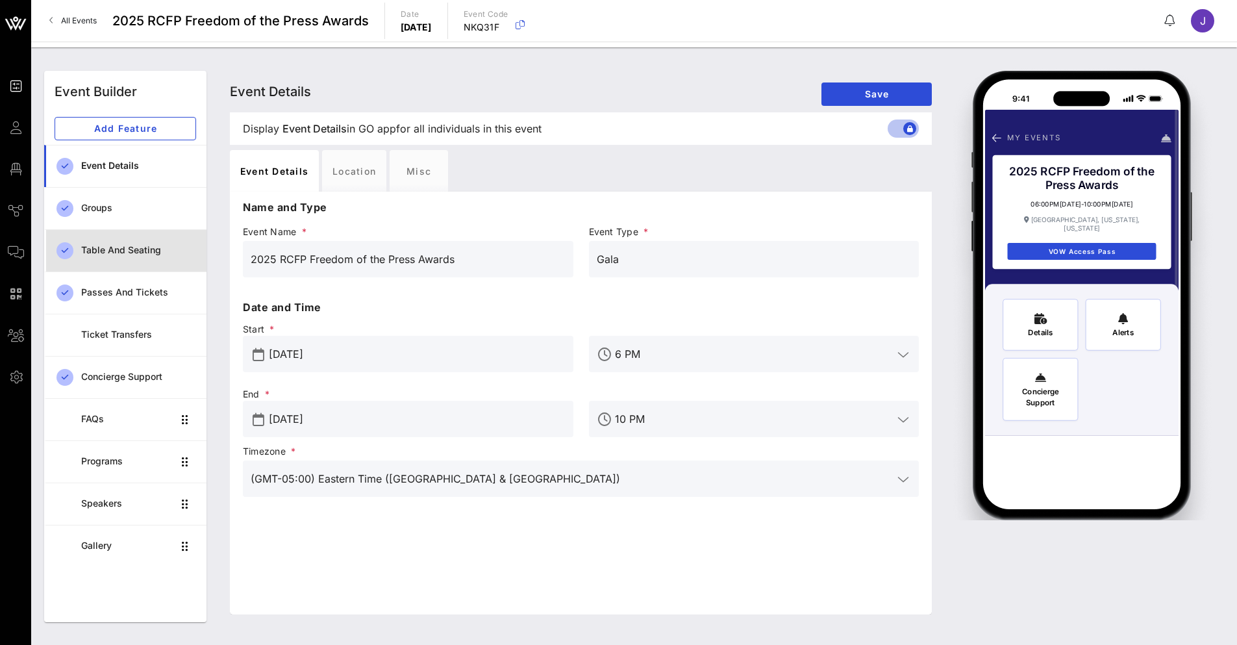
click at [120, 256] on div "Table and Seating" at bounding box center [138, 250] width 115 height 27
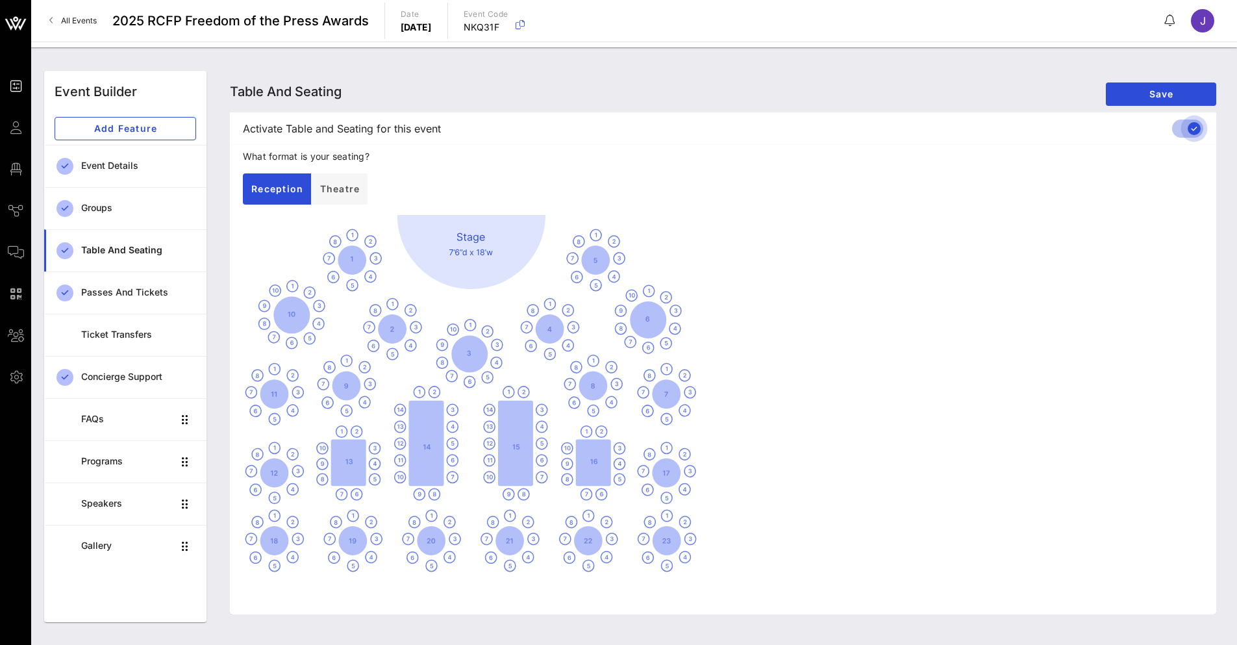
click at [1183, 129] on div at bounding box center [1194, 128] width 22 height 22
click at [1162, 95] on span "Save" at bounding box center [1161, 93] width 90 height 11
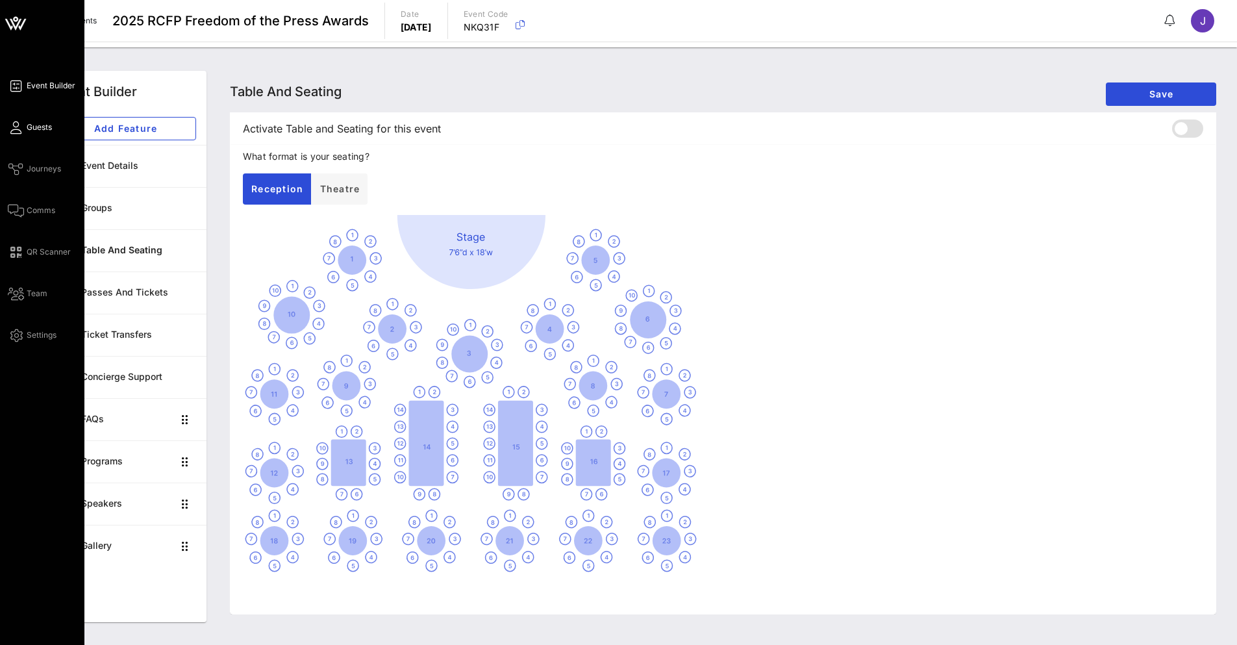
click at [50, 125] on span "Guests" at bounding box center [39, 127] width 25 height 12
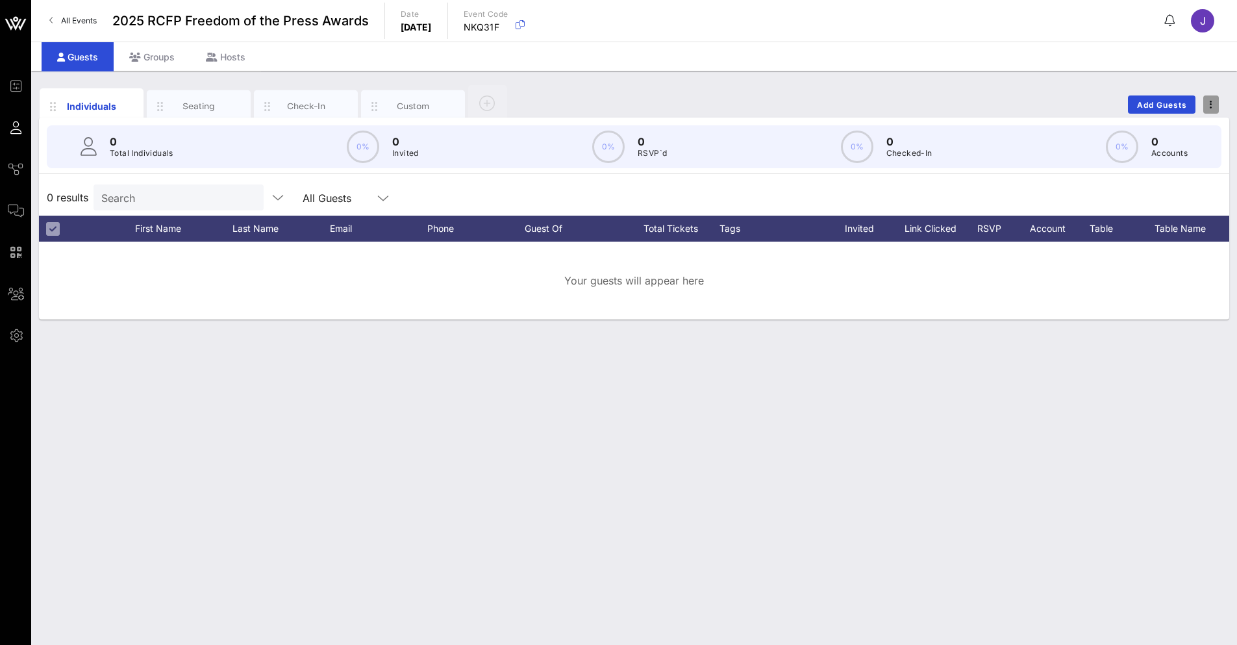
click at [1203, 108] on span "button" at bounding box center [1211, 104] width 16 height 9
click at [1163, 106] on span "Add Guests" at bounding box center [1161, 105] width 51 height 10
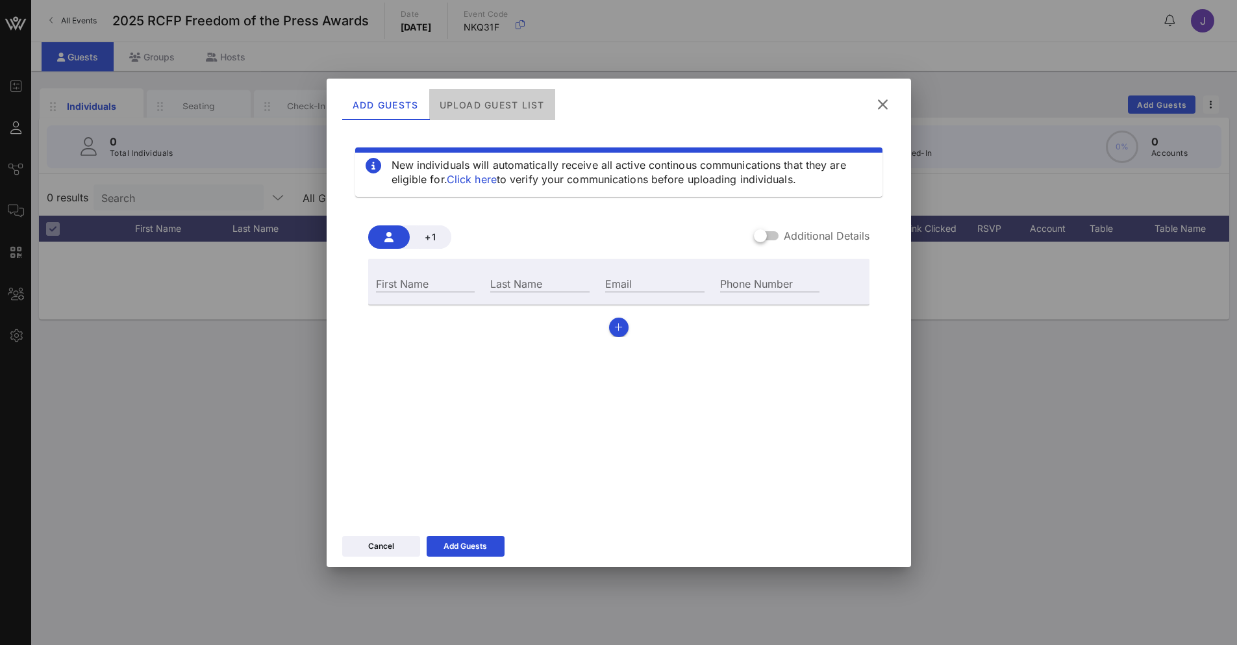
click at [489, 107] on div "Upload Guest List" at bounding box center [491, 104] width 126 height 31
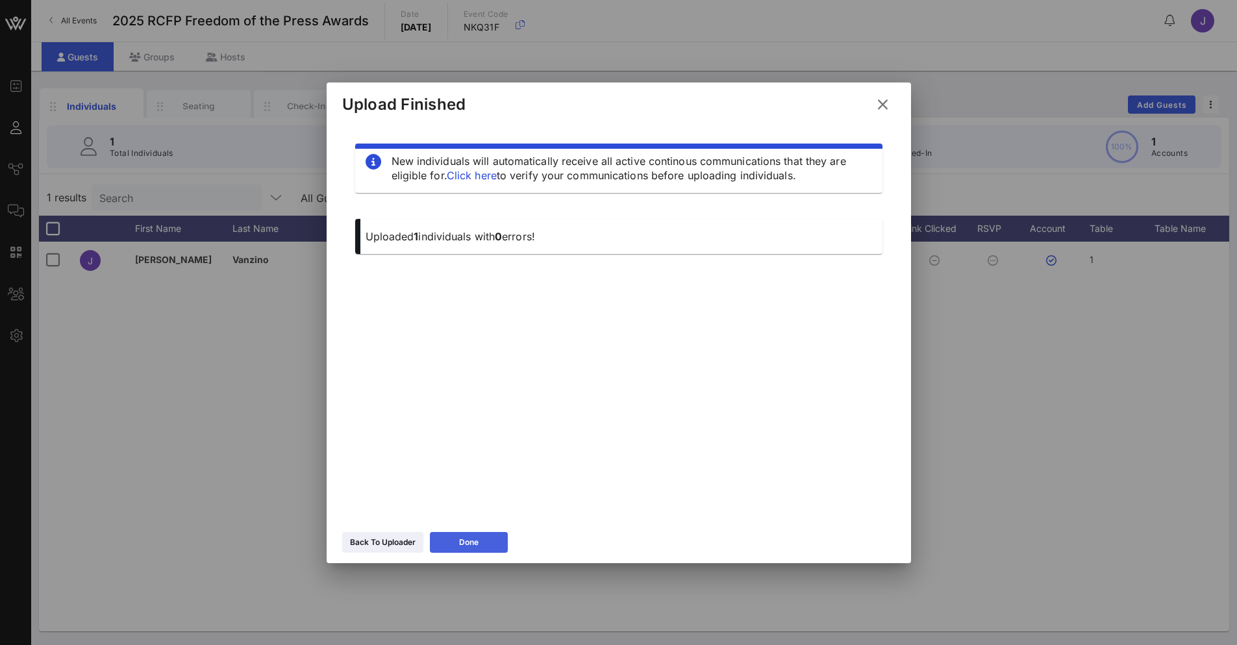
click at [459, 543] on div "Done" at bounding box center [468, 542] width 19 height 13
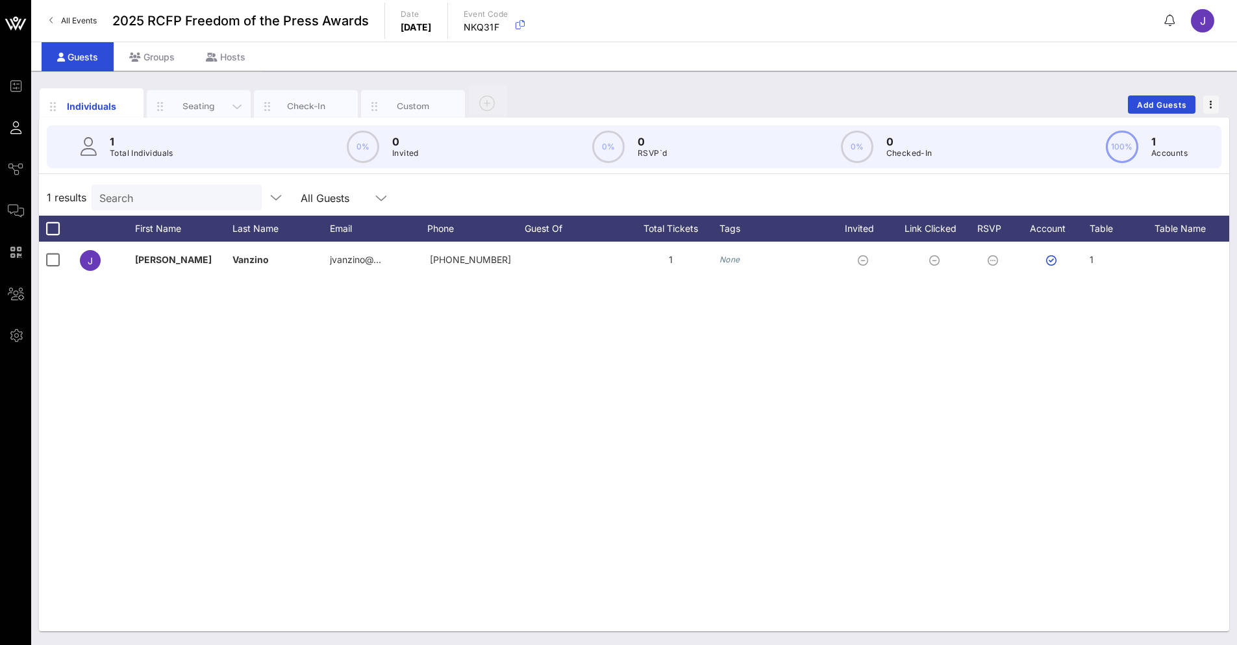
click at [200, 105] on div "Seating" at bounding box center [199, 106] width 58 height 12
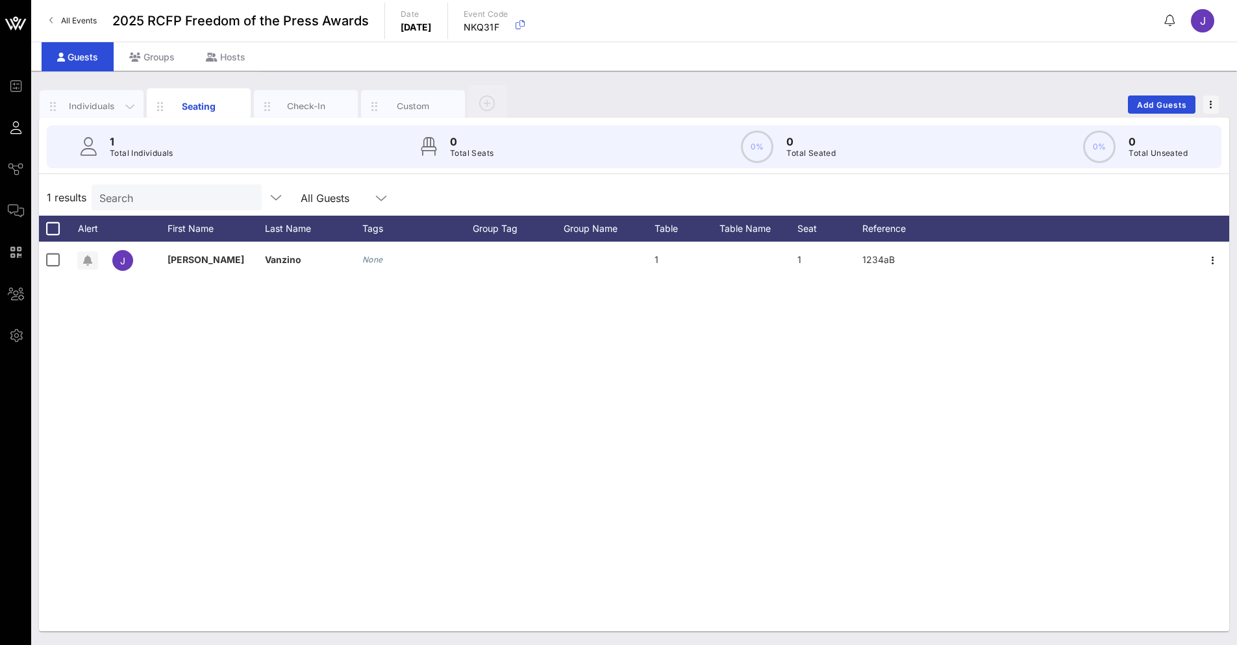
click at [118, 103] on div "Individuals" at bounding box center [92, 106] width 58 height 12
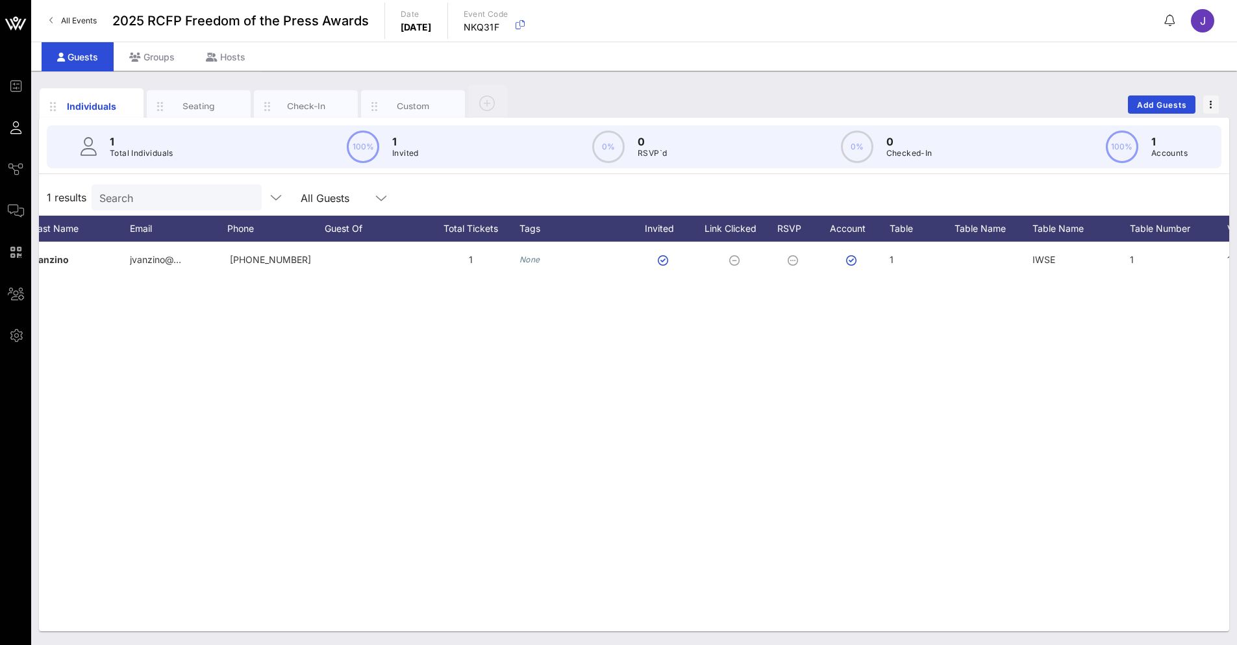
scroll to position [0, 208]
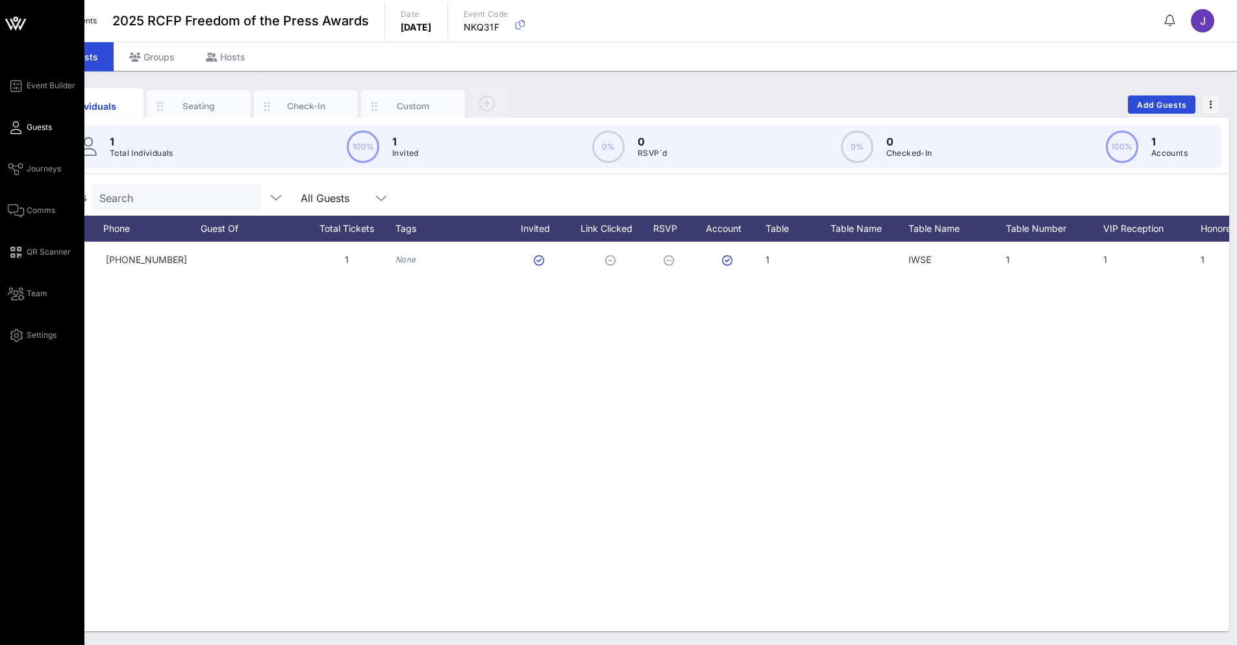
click at [31, 343] on div "Event Builder Guests Journeys Comms QR Scanner Team Settings" at bounding box center [42, 322] width 84 height 645
click at [14, 334] on icon at bounding box center [16, 335] width 16 height 2
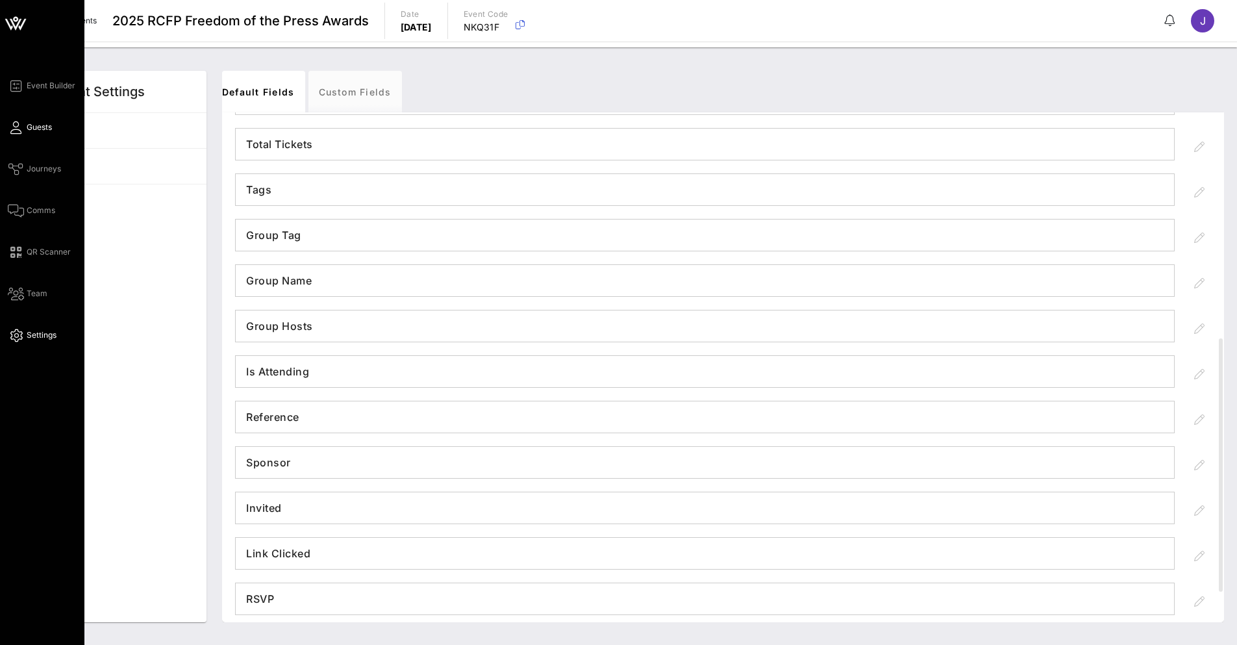
click at [19, 127] on icon at bounding box center [16, 128] width 16 height 2
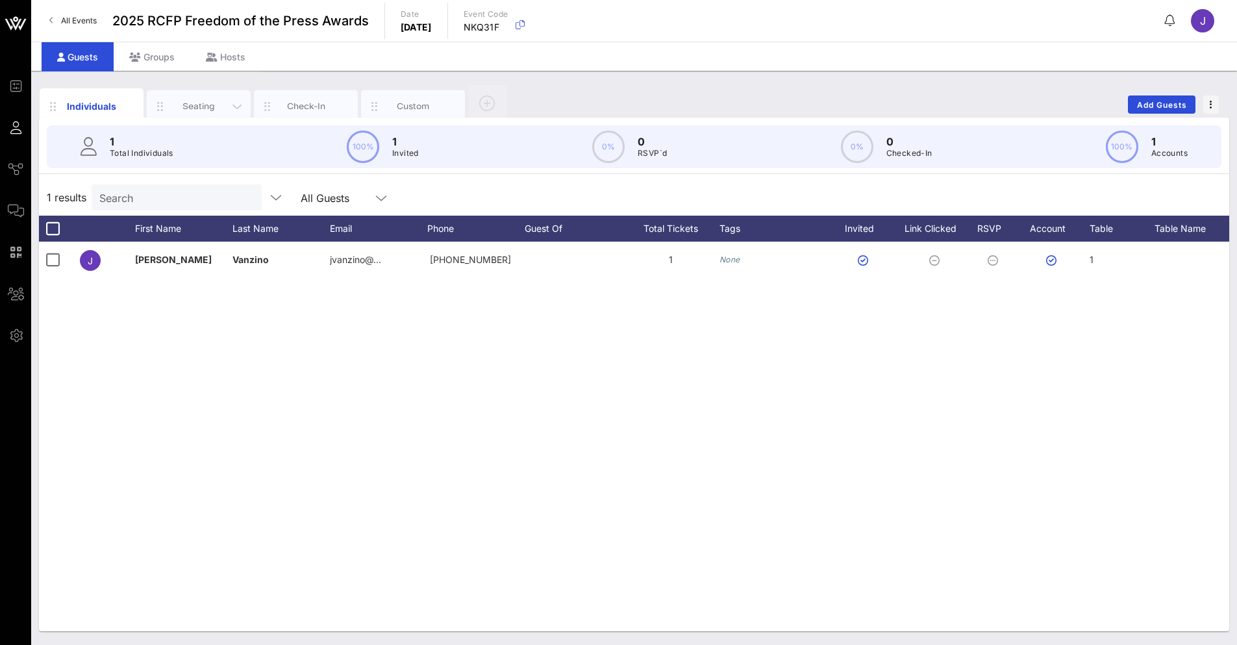
click at [204, 109] on div "Seating" at bounding box center [199, 106] width 58 height 12
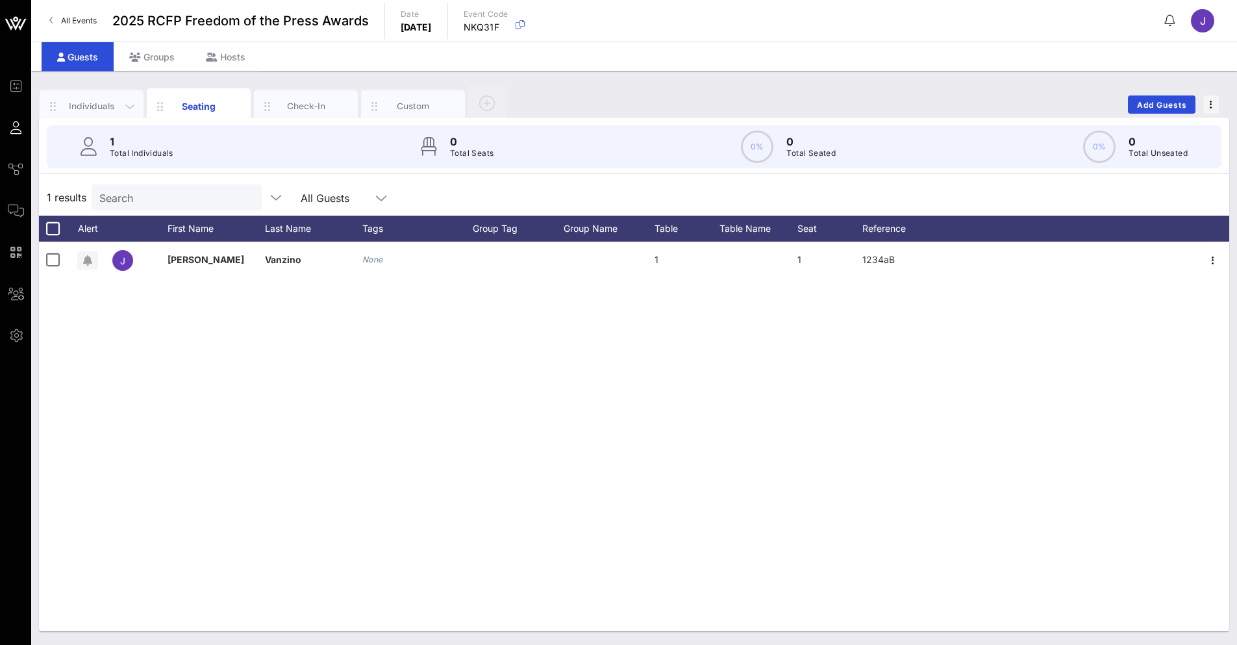
click at [105, 110] on div "Individuals" at bounding box center [92, 106] width 58 height 12
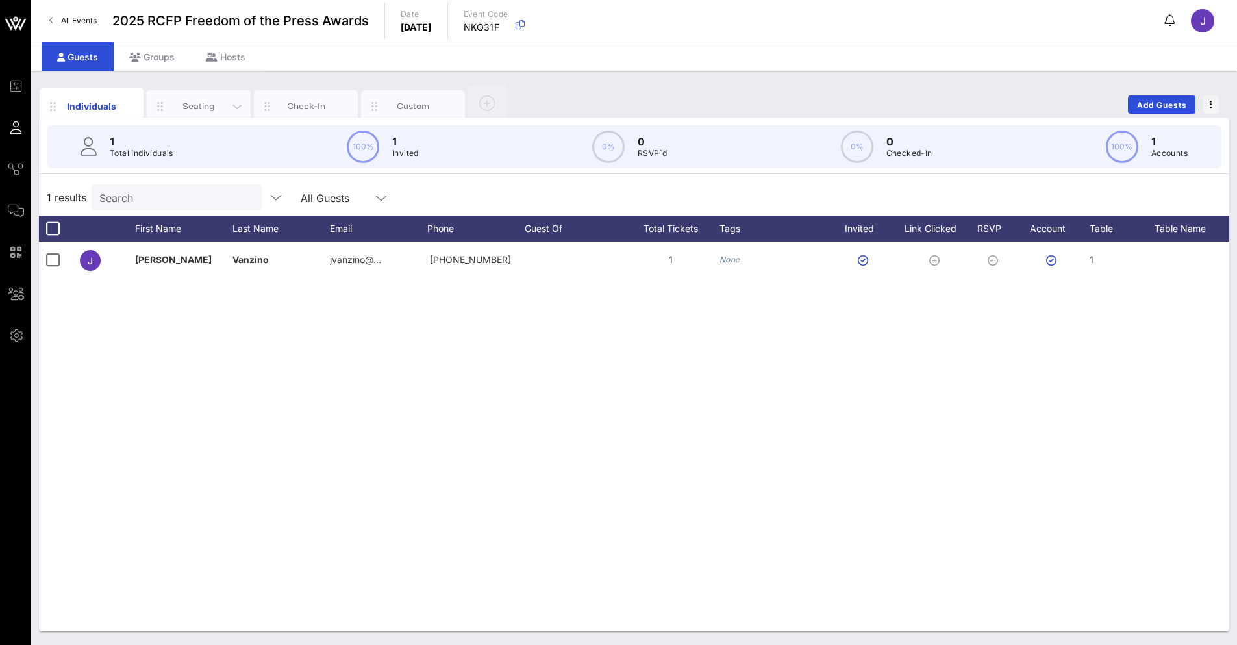
click at [186, 116] on div "Seating" at bounding box center [199, 106] width 104 height 32
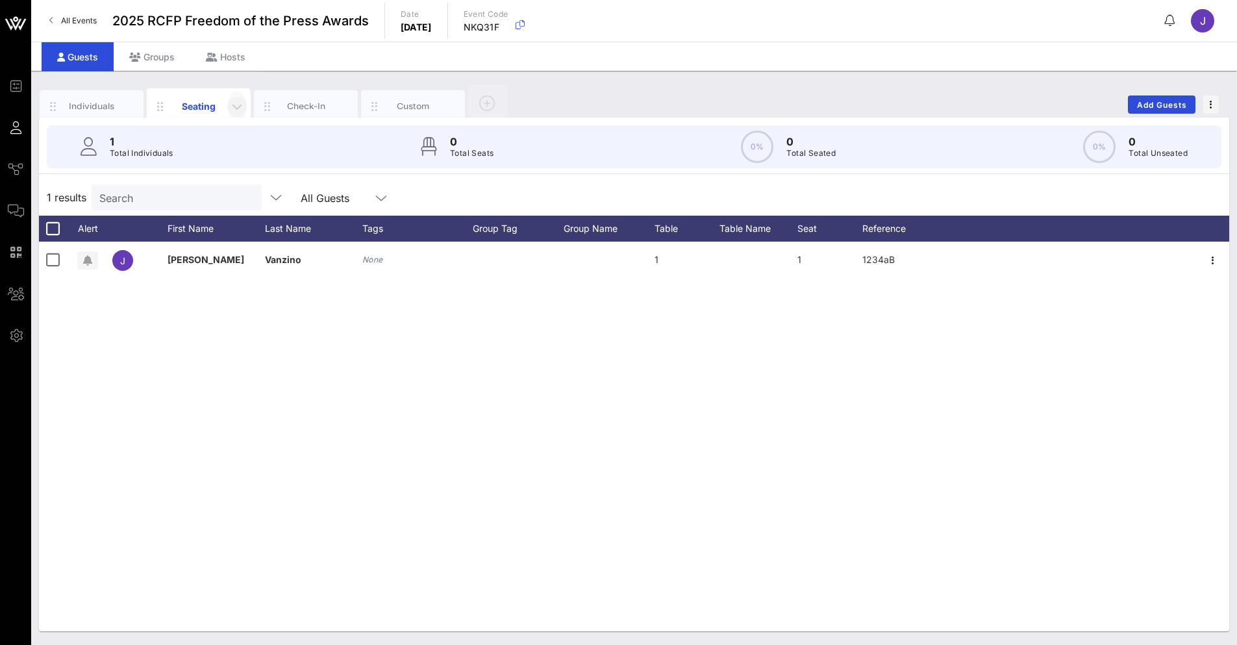
click at [236, 100] on icon "button" at bounding box center [237, 107] width 16 height 16
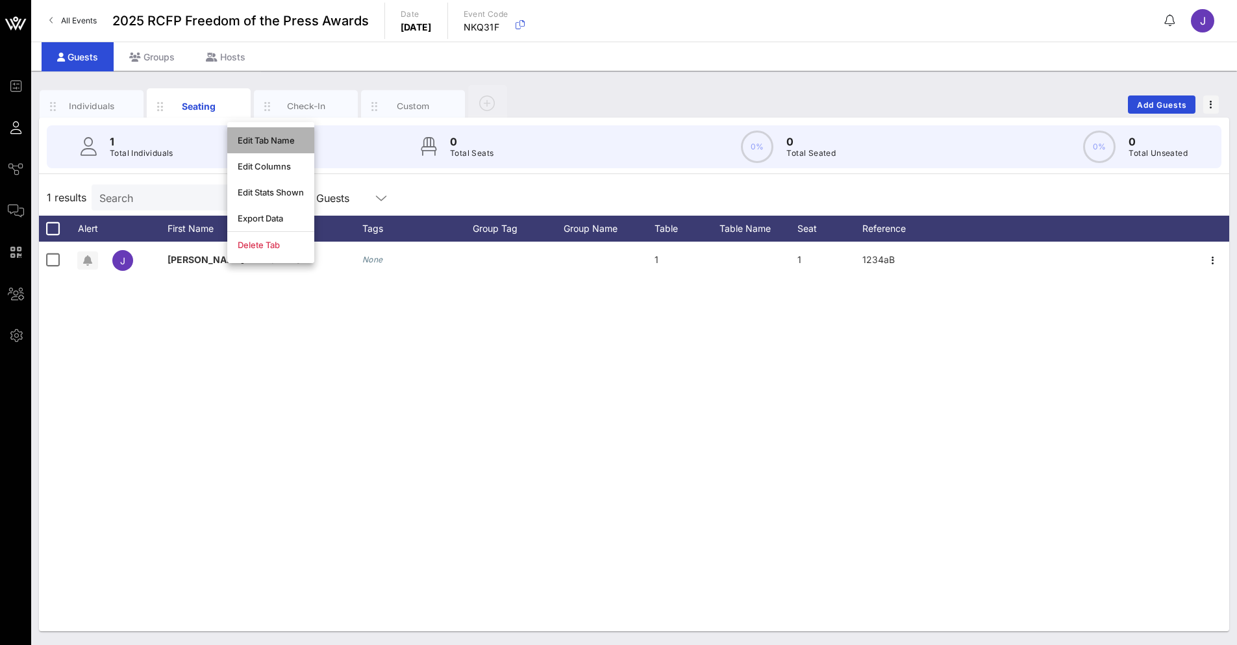
click at [273, 138] on div "Edit Tab Name" at bounding box center [271, 140] width 66 height 10
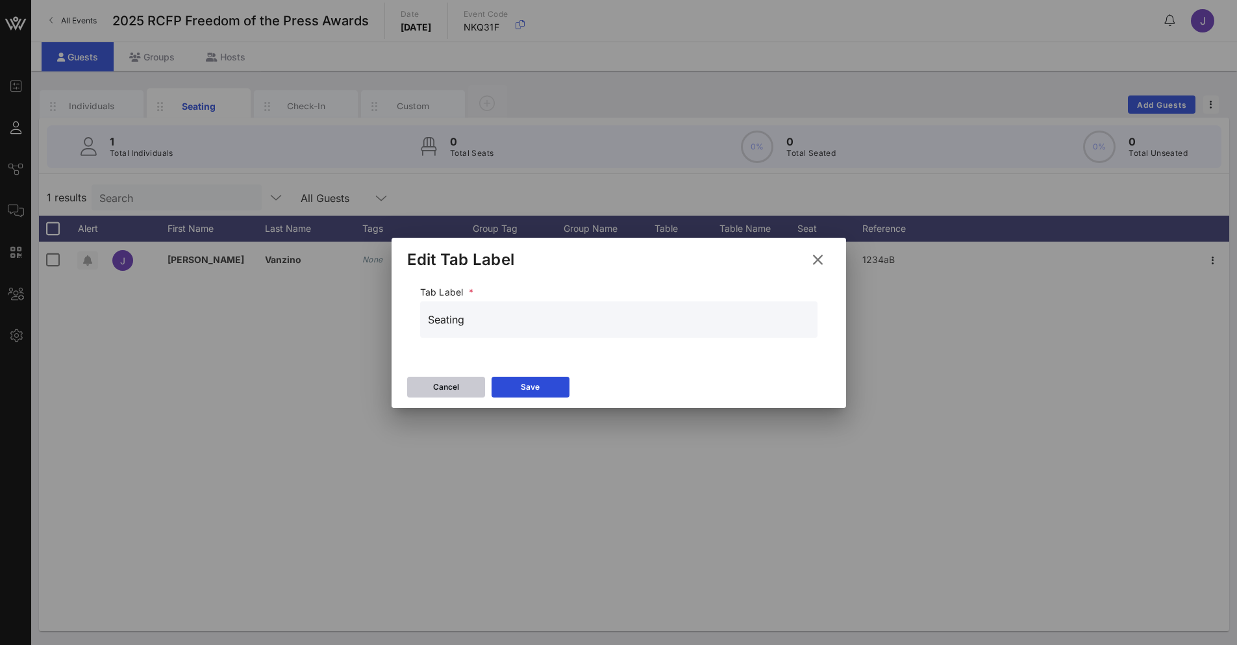
click at [463, 388] on button "Cancel" at bounding box center [446, 386] width 78 height 21
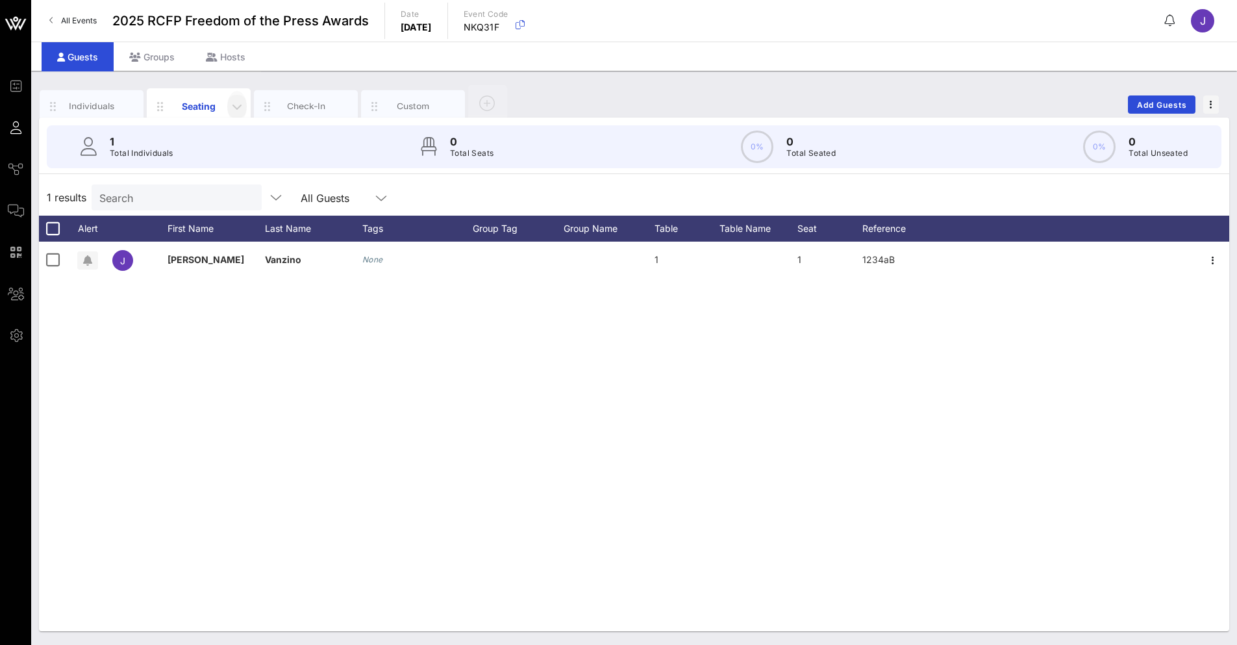
click at [241, 108] on icon "button" at bounding box center [237, 107] width 16 height 16
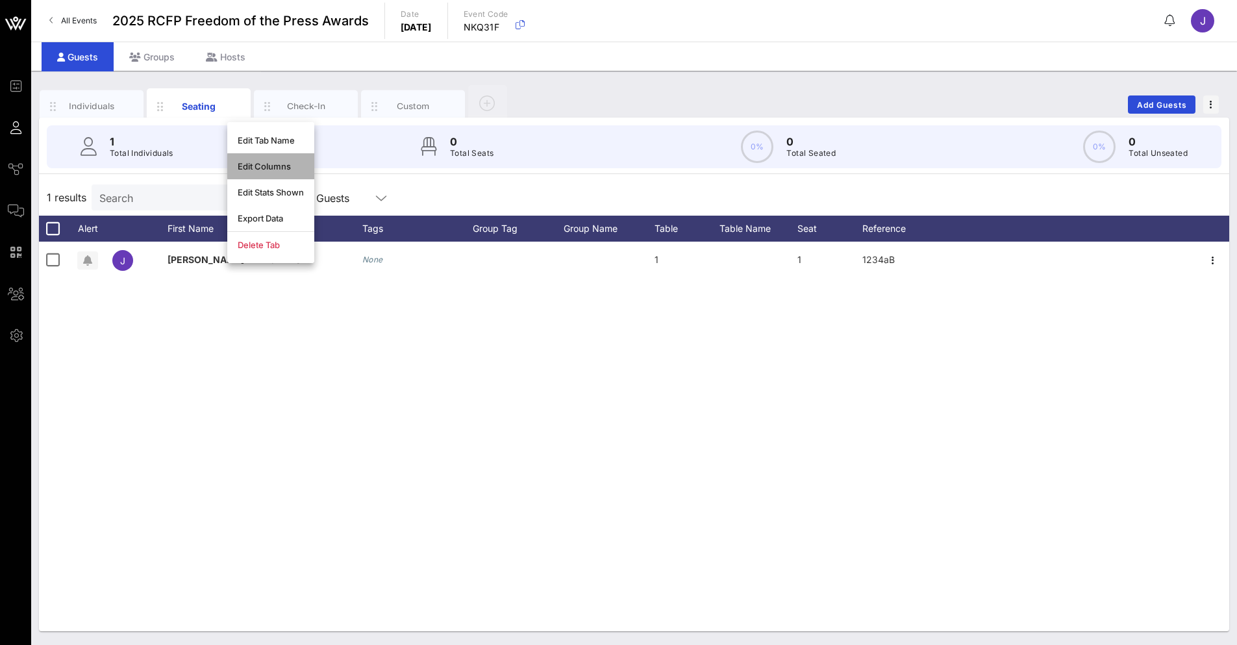
click at [271, 166] on div "Edit Columns" at bounding box center [271, 166] width 66 height 10
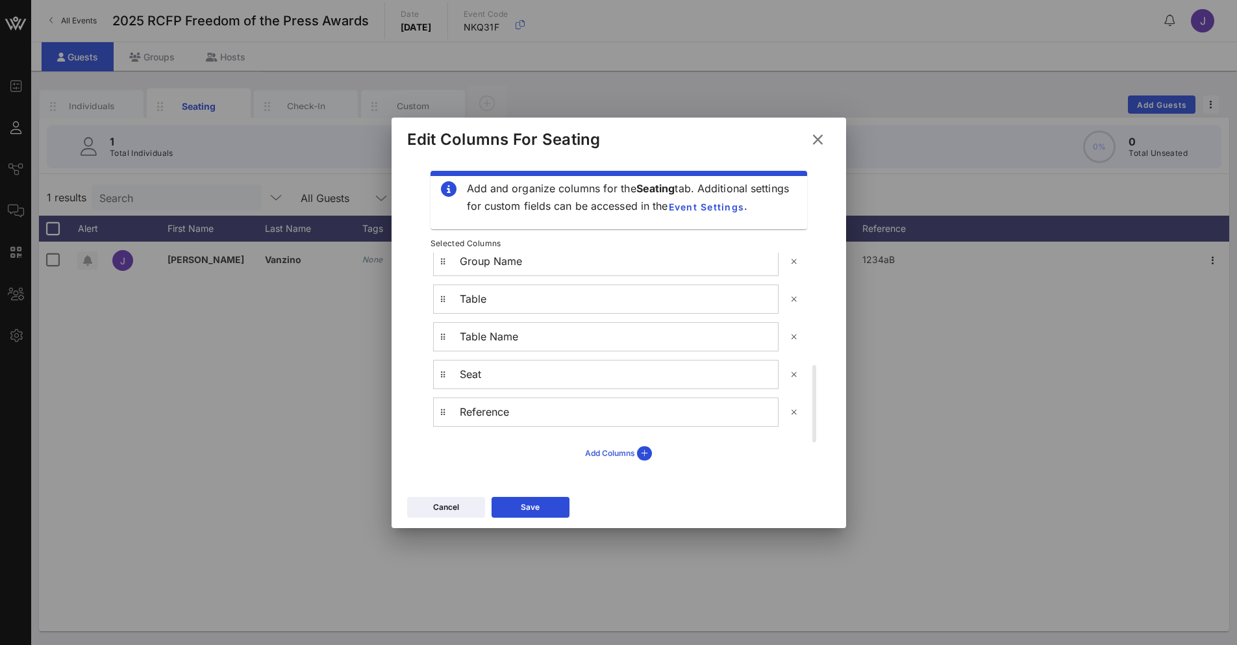
click at [644, 458] on icon at bounding box center [644, 453] width 15 height 14
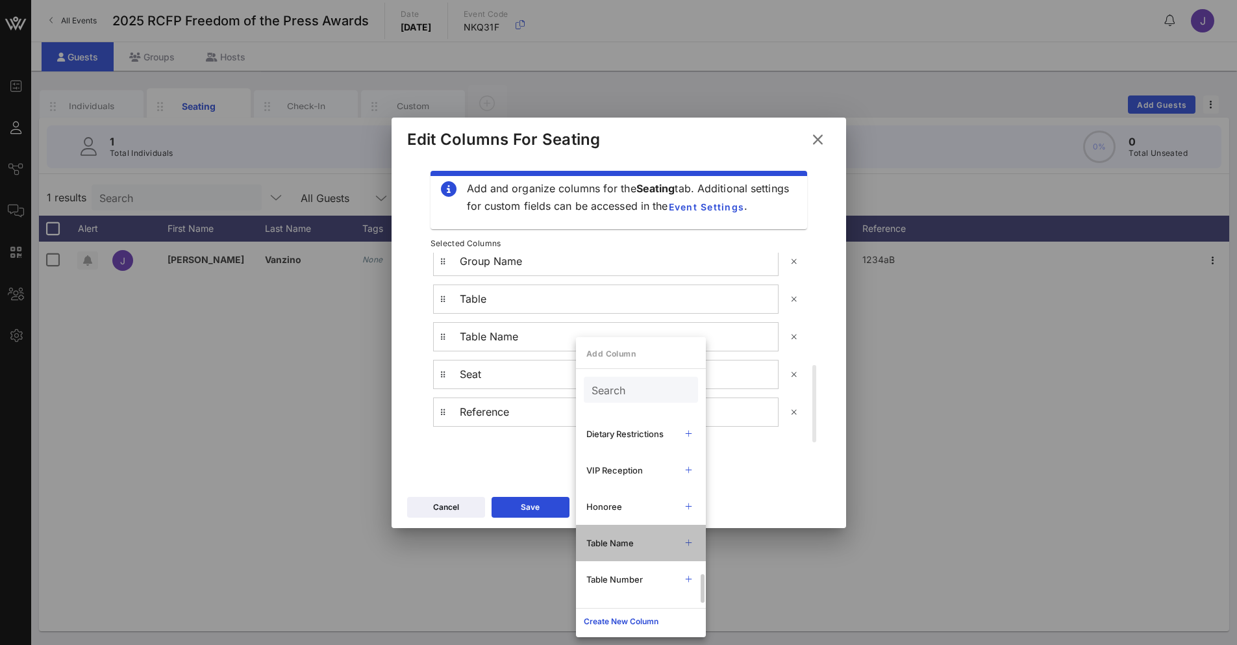
click at [691, 544] on icon at bounding box center [688, 543] width 9 height 8
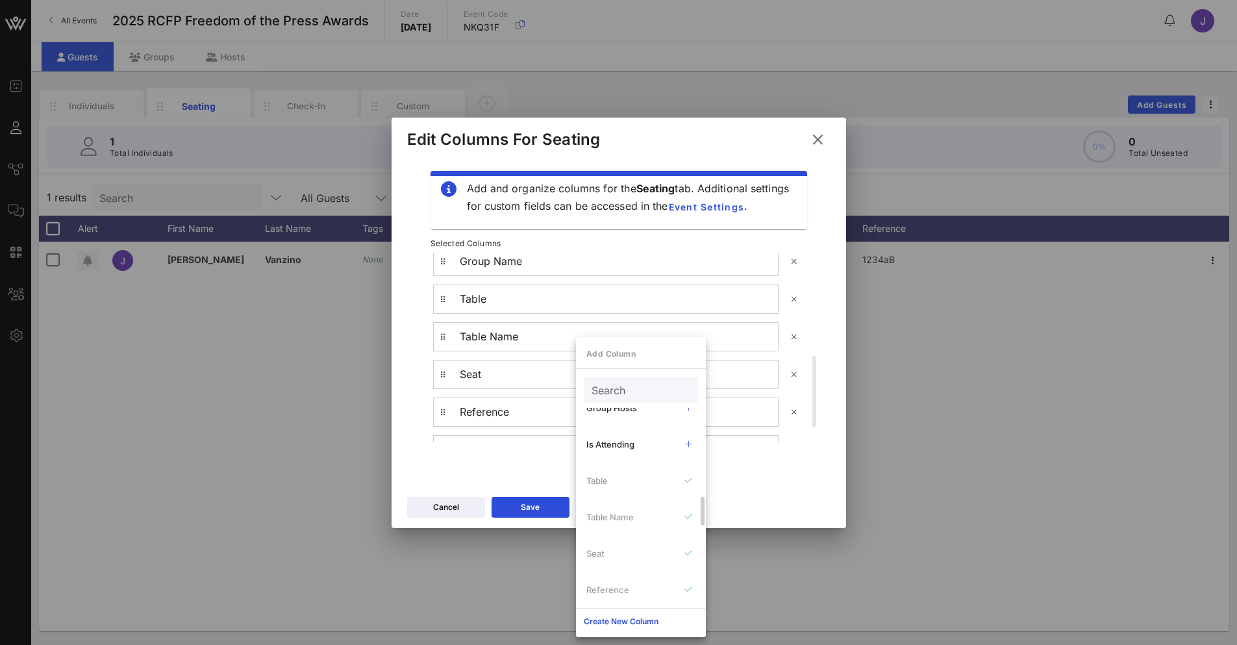
click at [691, 513] on div "Alert Profile Image Check-In Approved Floorplan Link First Name Last Name Email…" at bounding box center [641, 462] width 130 height 1319
click at [691, 519] on div "Alert Profile Image Check-In Approved Floorplan Link First Name Last Name Email…" at bounding box center [641, 462] width 130 height 1319
click at [497, 451] on div "Add Columns" at bounding box center [618, 453] width 397 height 22
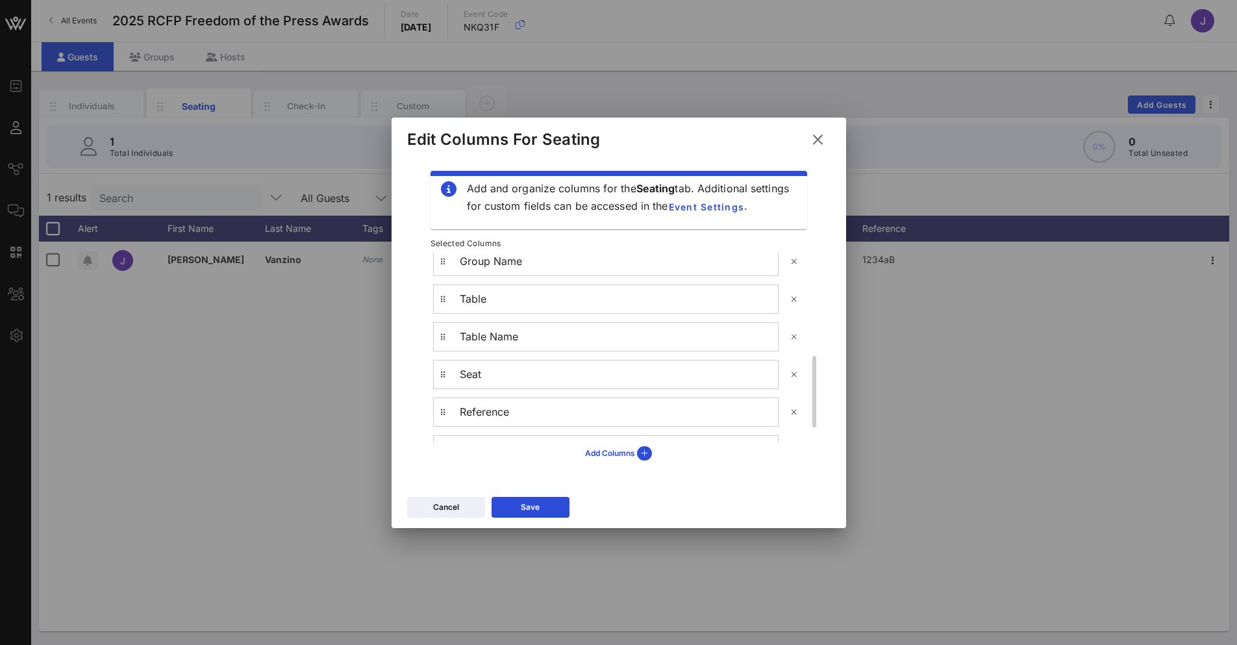
click at [789, 339] on icon at bounding box center [793, 337] width 9 height 8
click at [521, 504] on div "Save" at bounding box center [530, 506] width 19 height 13
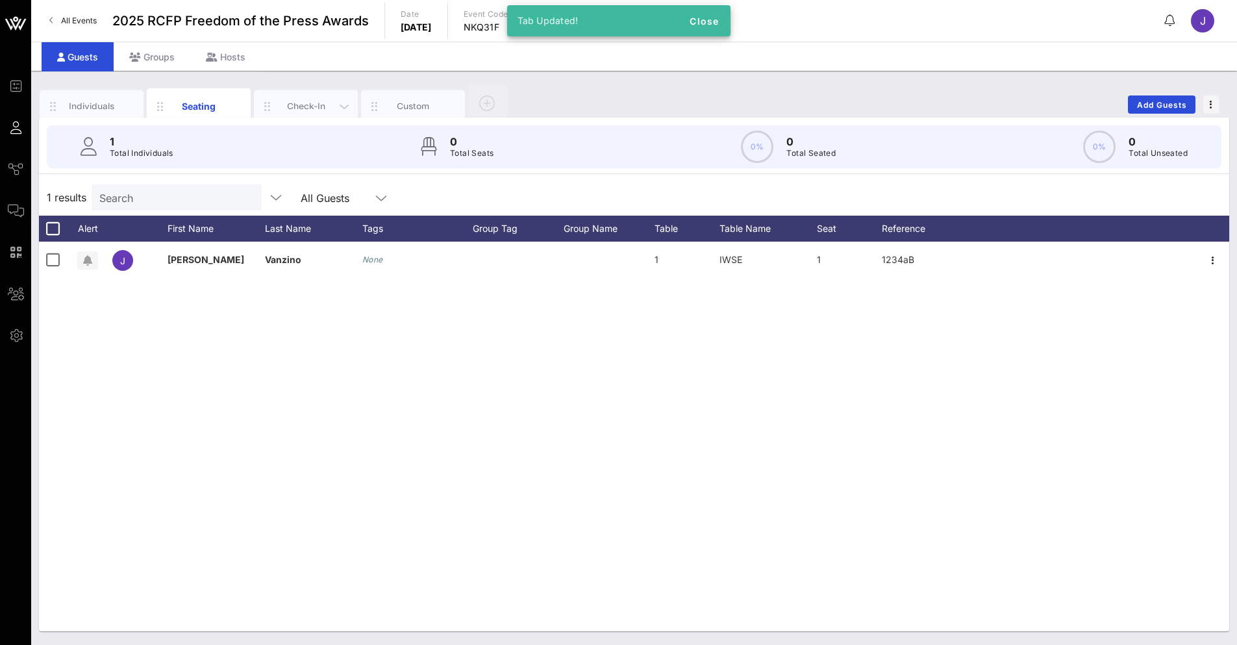
click at [321, 110] on div "Check-In" at bounding box center [306, 106] width 58 height 12
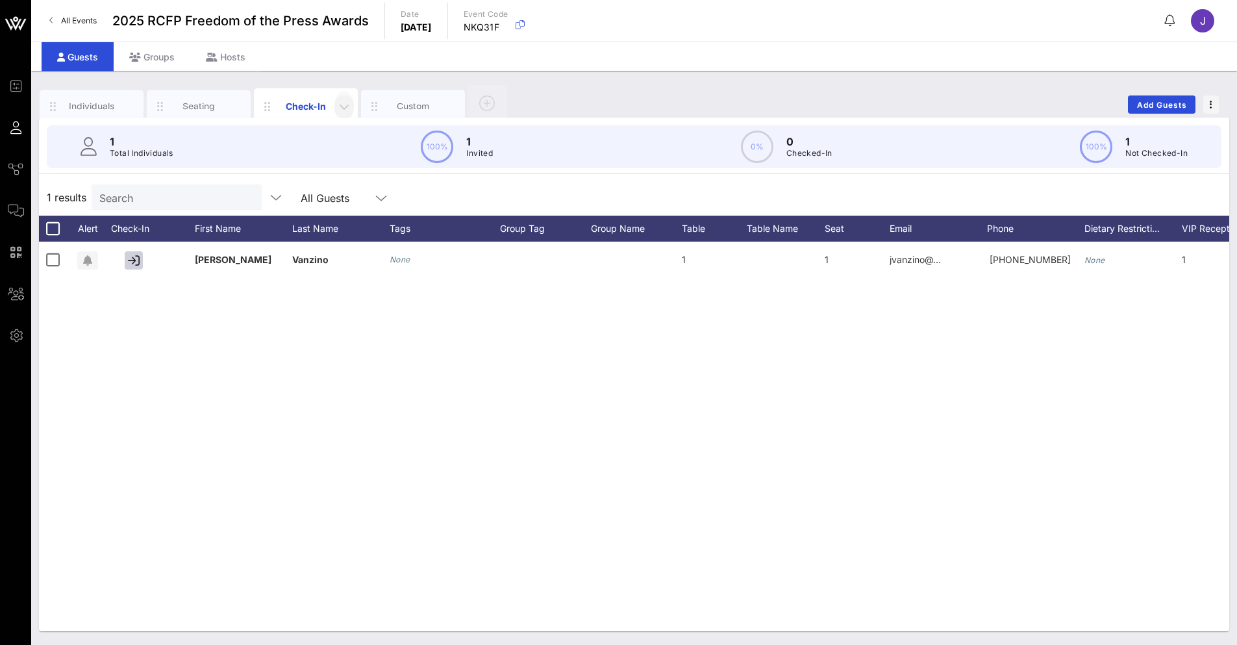
click at [344, 106] on icon "button" at bounding box center [344, 107] width 16 height 16
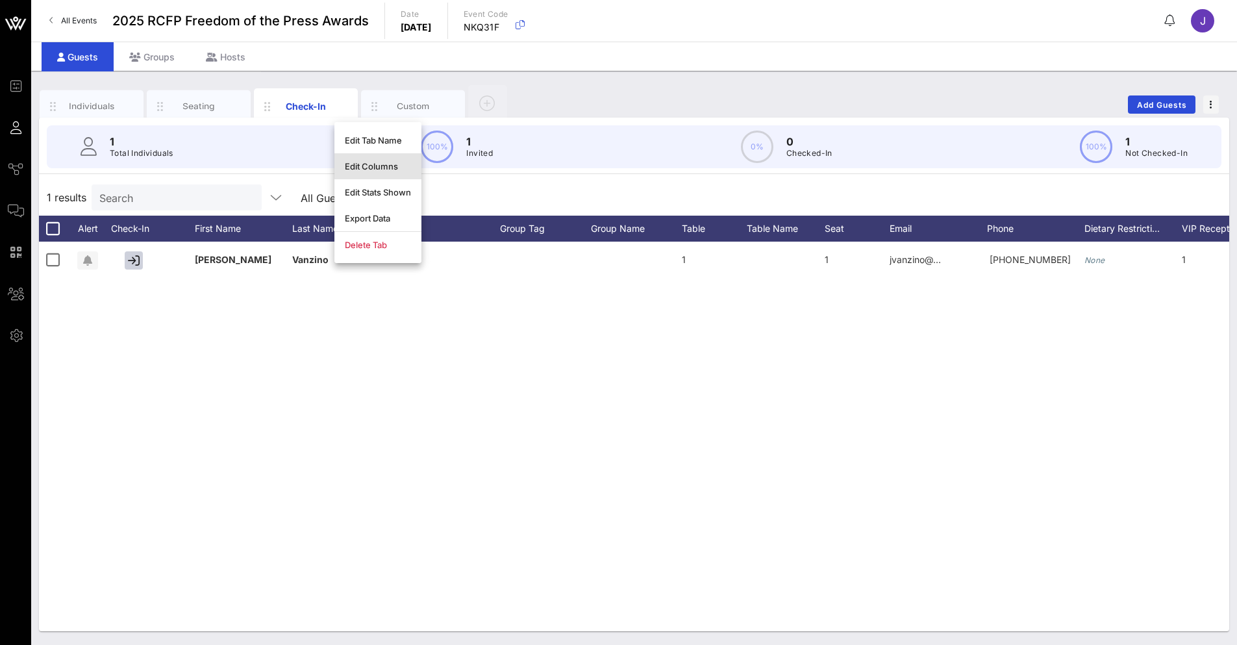
click at [370, 162] on div "Edit Columns" at bounding box center [378, 166] width 66 height 10
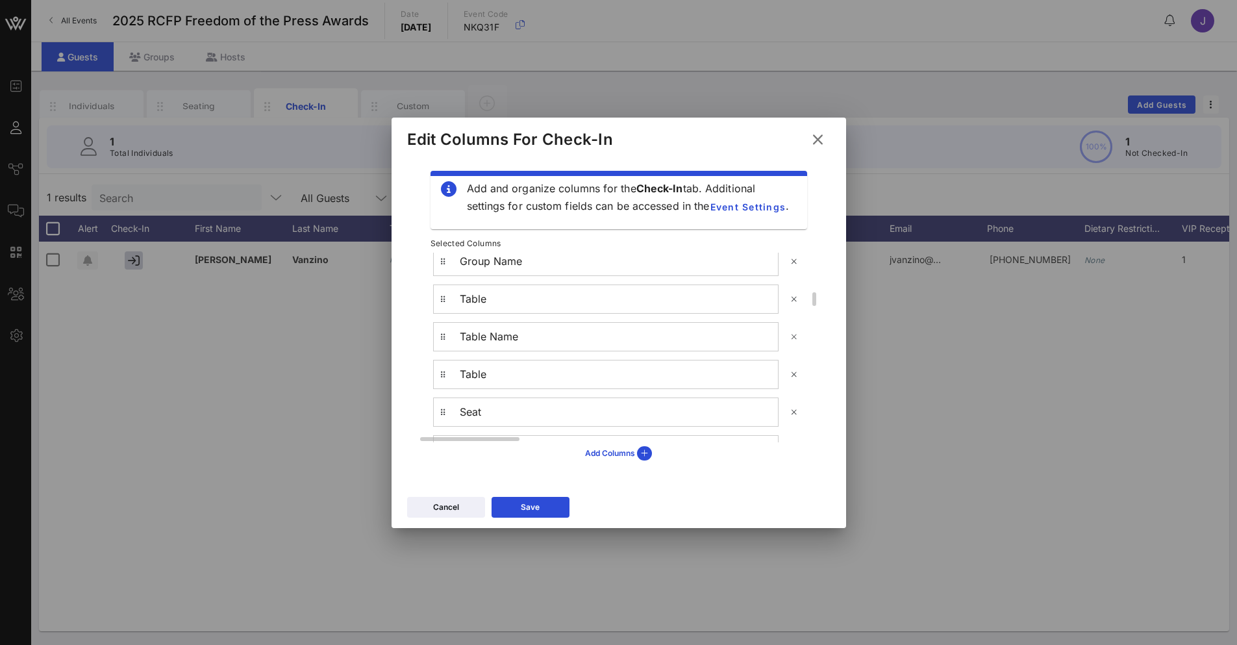
click at [794, 336] on icon at bounding box center [793, 337] width 9 height 8
click at [631, 452] on div "Add Columns" at bounding box center [618, 453] width 67 height 14
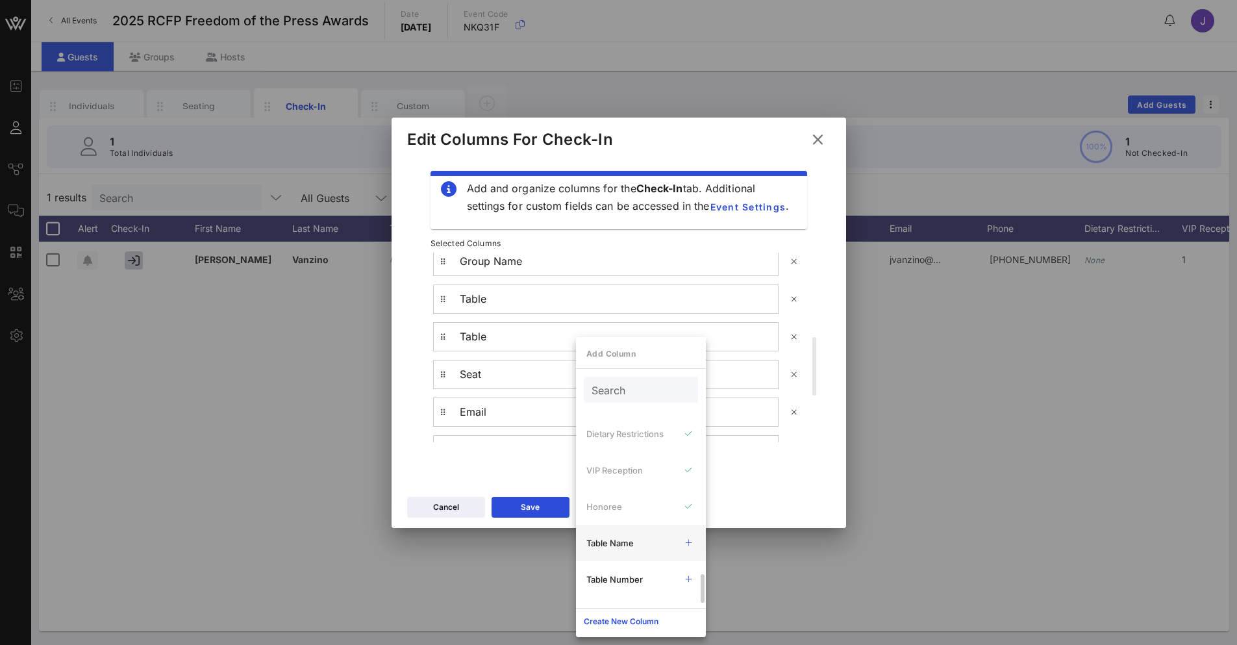
click at [690, 543] on icon at bounding box center [688, 543] width 9 height 8
click at [519, 456] on div "Add Columns" at bounding box center [618, 453] width 397 height 22
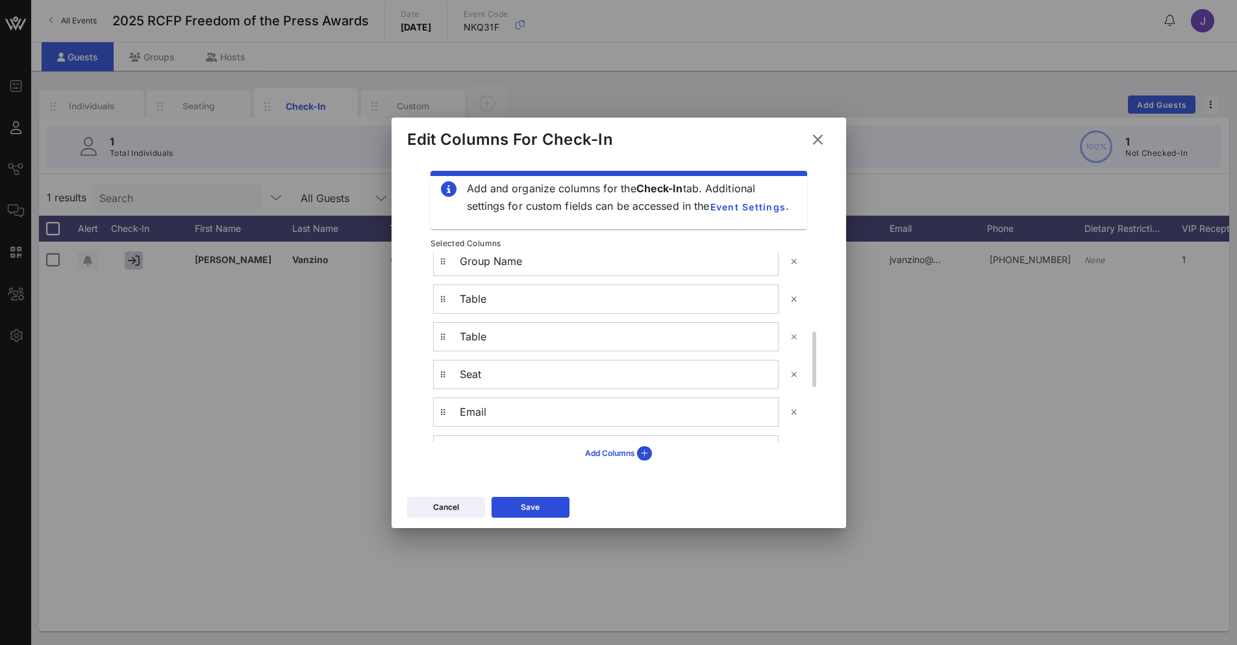
click at [795, 334] on icon at bounding box center [794, 336] width 10 height 8
click at [543, 515] on button "Save" at bounding box center [530, 507] width 78 height 21
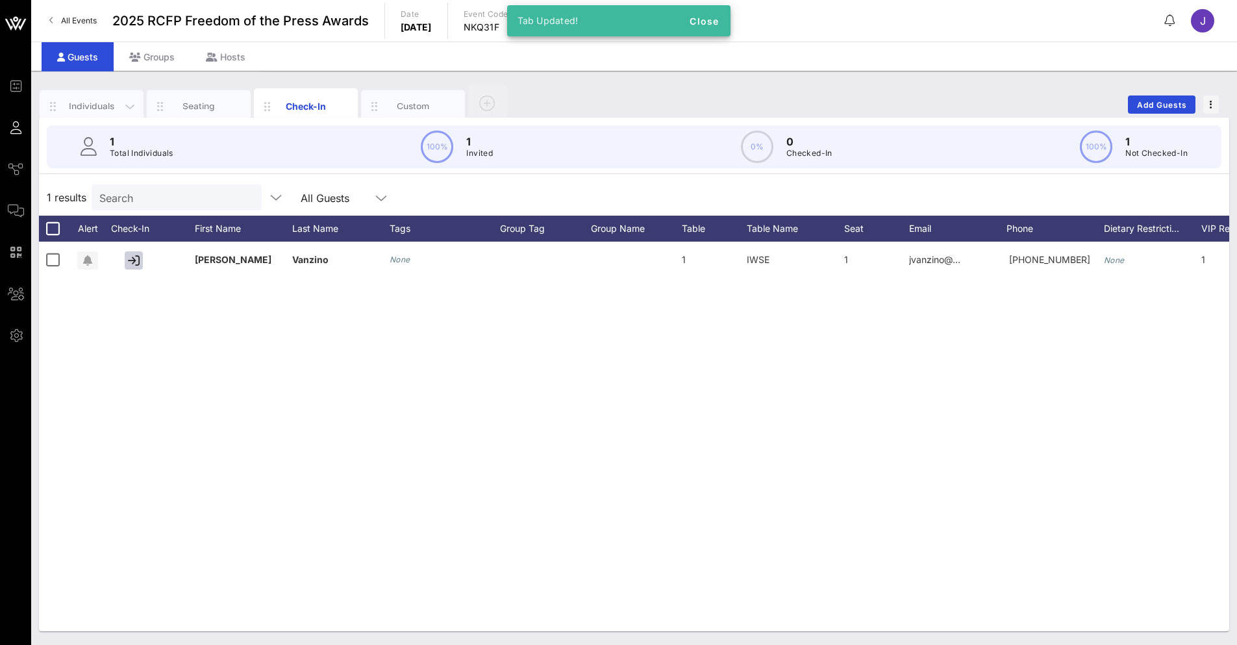
click at [98, 99] on div "Individuals" at bounding box center [92, 106] width 104 height 32
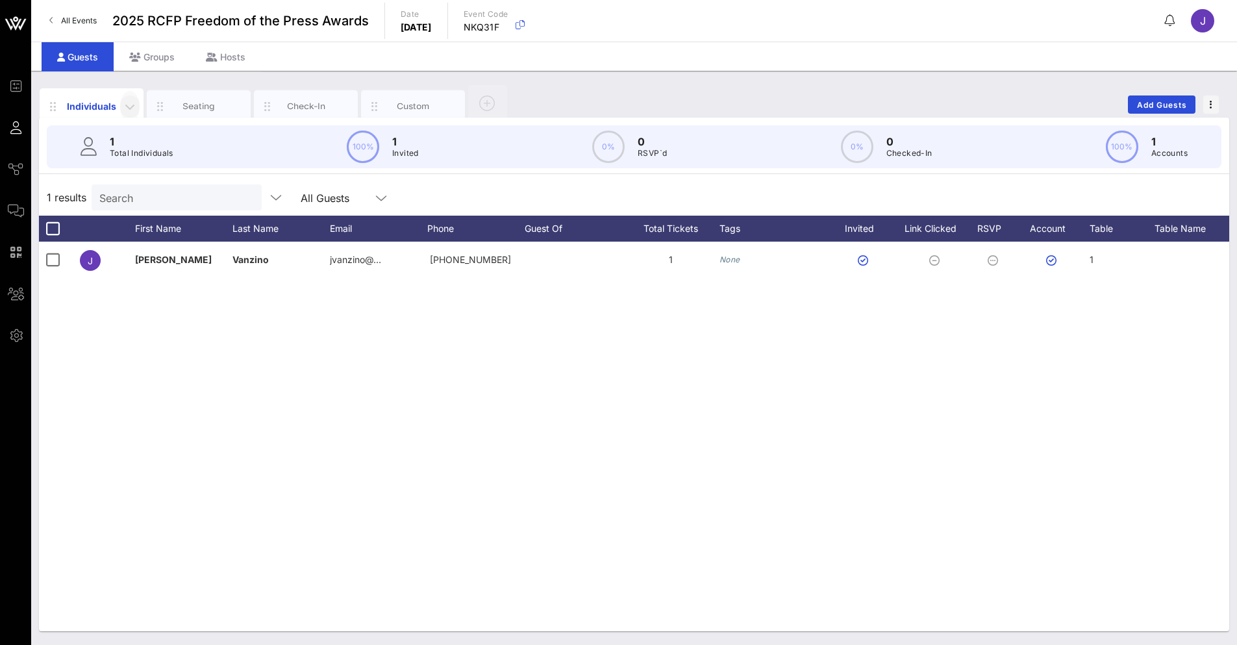
click at [130, 105] on icon "button" at bounding box center [130, 107] width 16 height 16
click at [183, 166] on div "Edit Columns" at bounding box center [163, 166] width 66 height 10
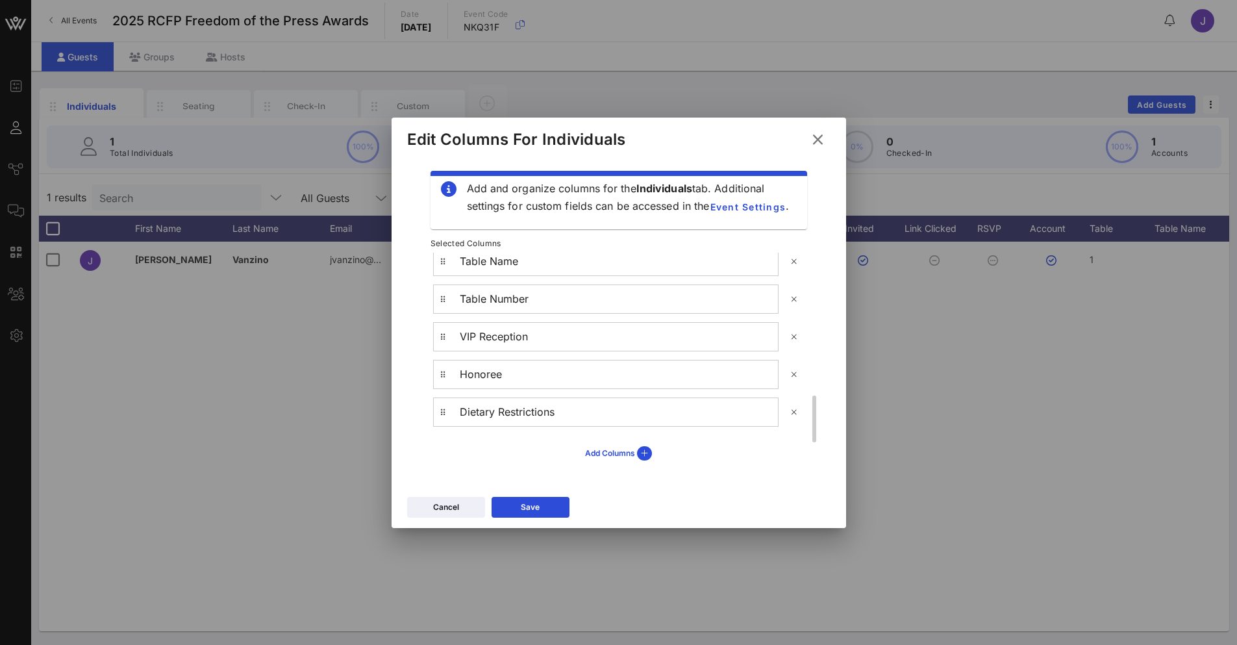
scroll to position [509, 0]
click at [791, 362] on icon at bounding box center [794, 364] width 10 height 8
click at [792, 351] on icon at bounding box center [793, 354] width 9 height 8
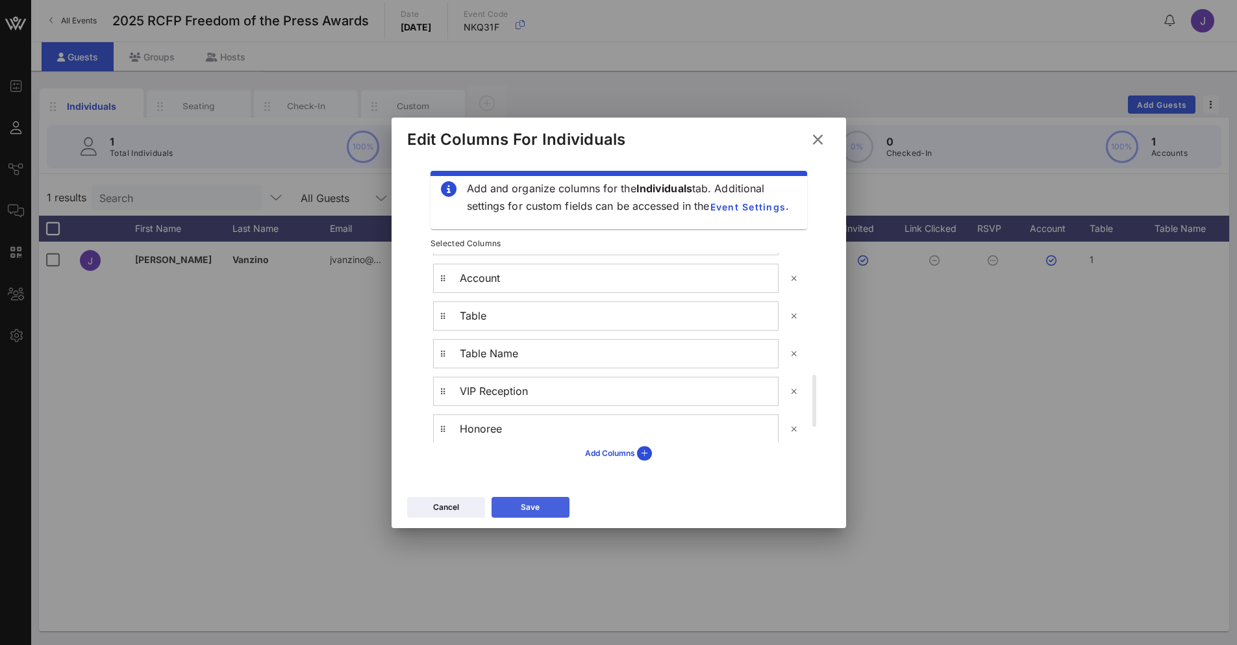
click at [560, 508] on button "Save" at bounding box center [530, 507] width 78 height 21
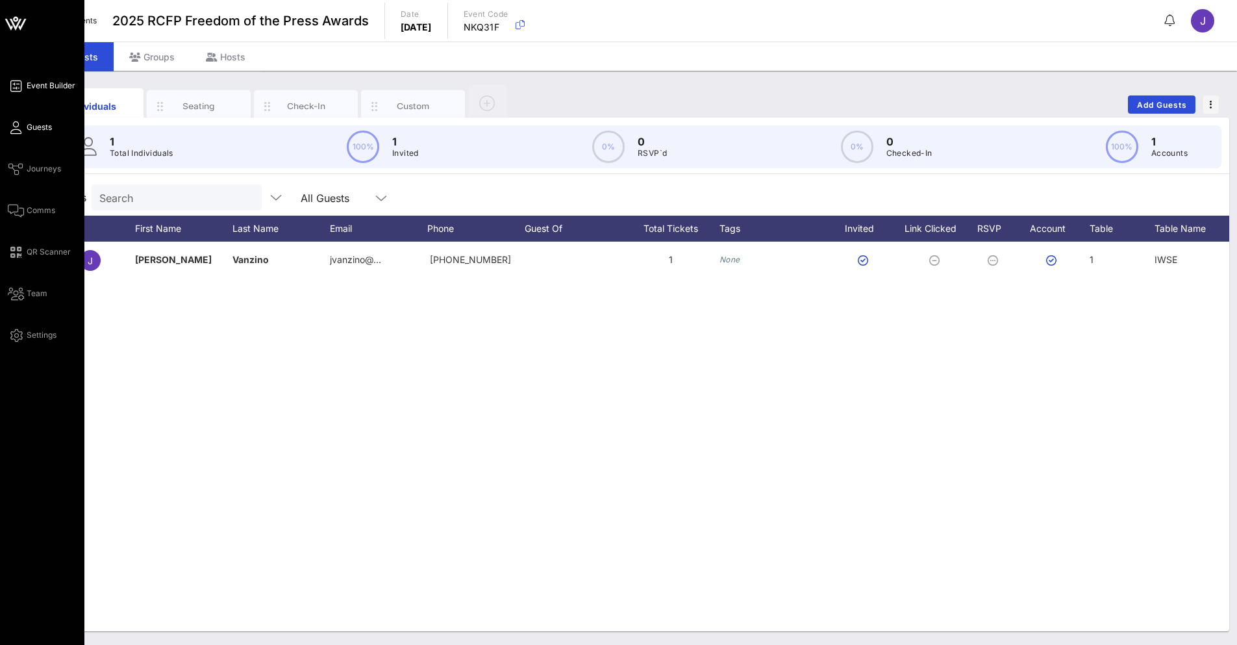
click at [26, 79] on link "Event Builder" at bounding box center [42, 86] width 68 height 16
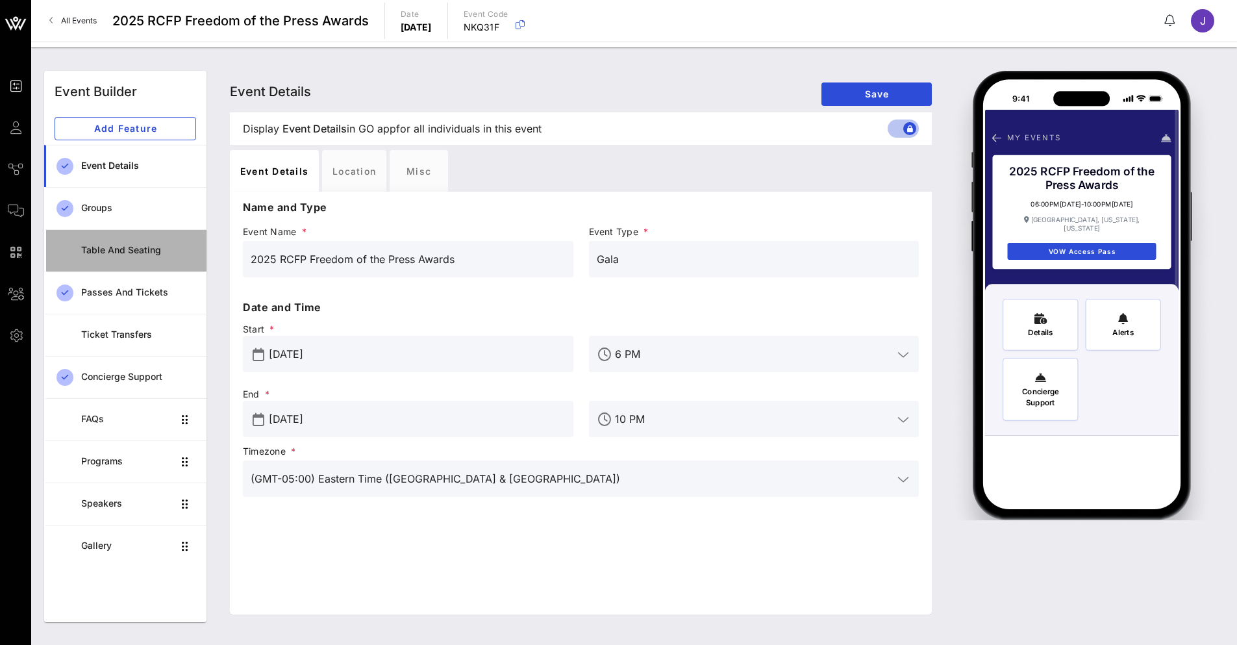
click at [117, 264] on link "Table and Seating" at bounding box center [125, 250] width 162 height 42
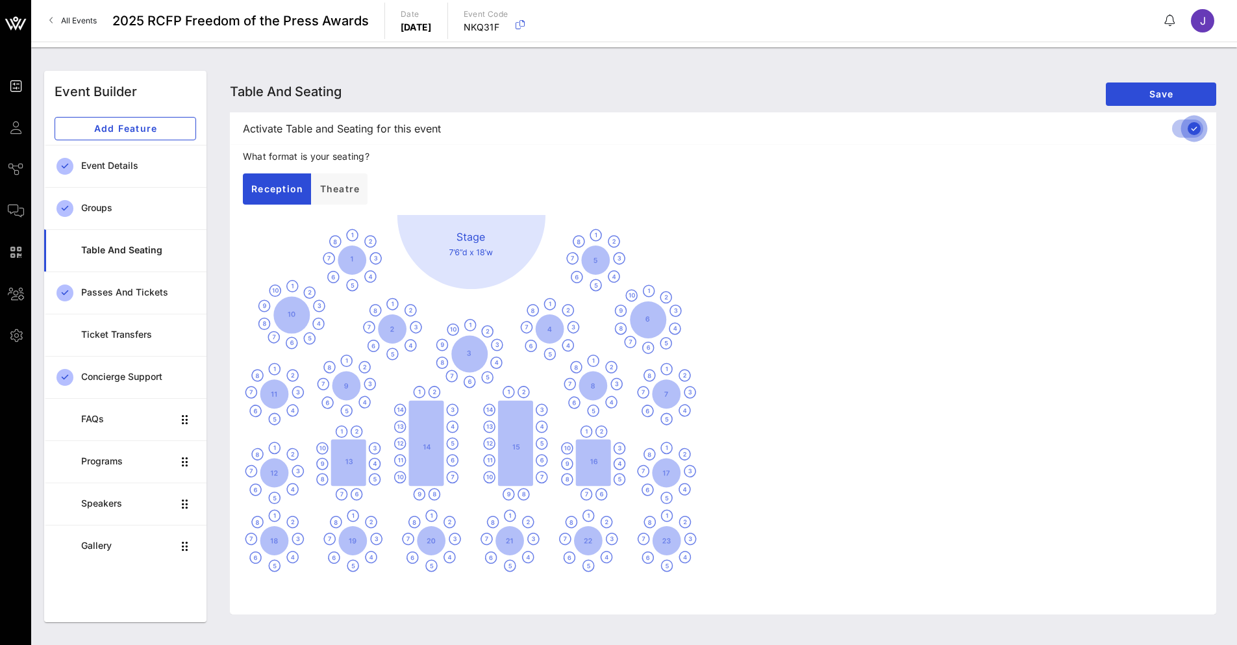
click at [1193, 134] on div at bounding box center [1194, 128] width 22 height 22
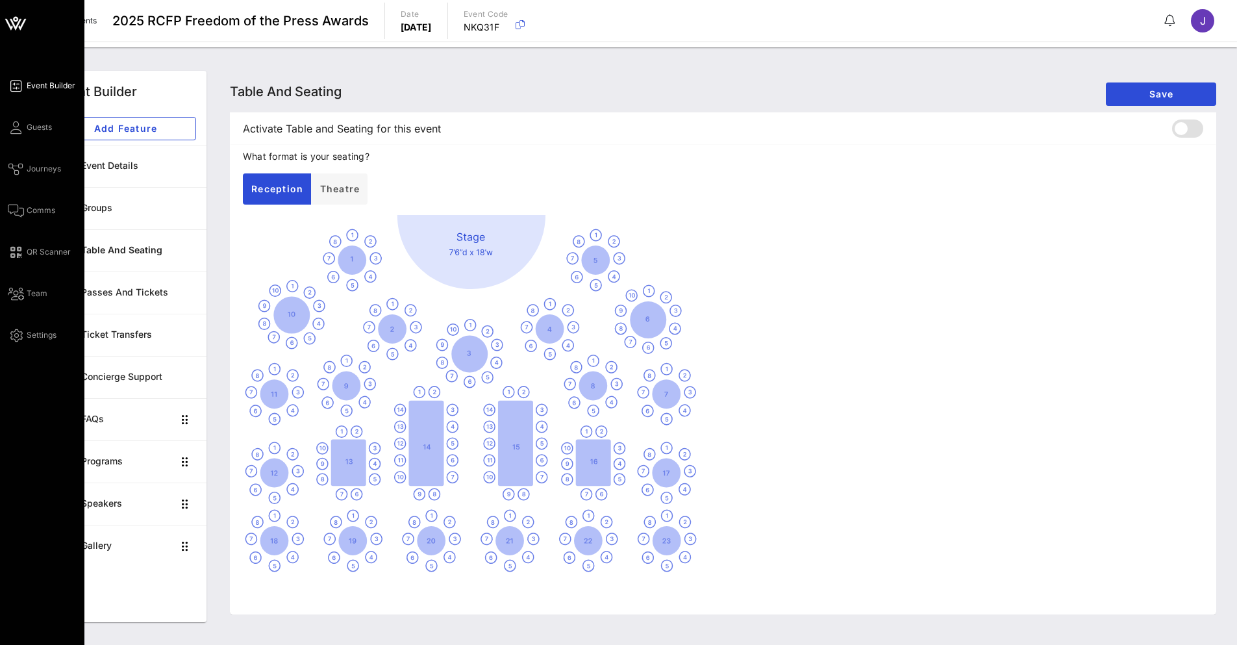
click at [28, 136] on div "Event Builder Guests Journeys Comms QR Scanner Team Settings" at bounding box center [46, 210] width 77 height 265
click at [25, 124] on link "Guests" at bounding box center [30, 127] width 44 height 16
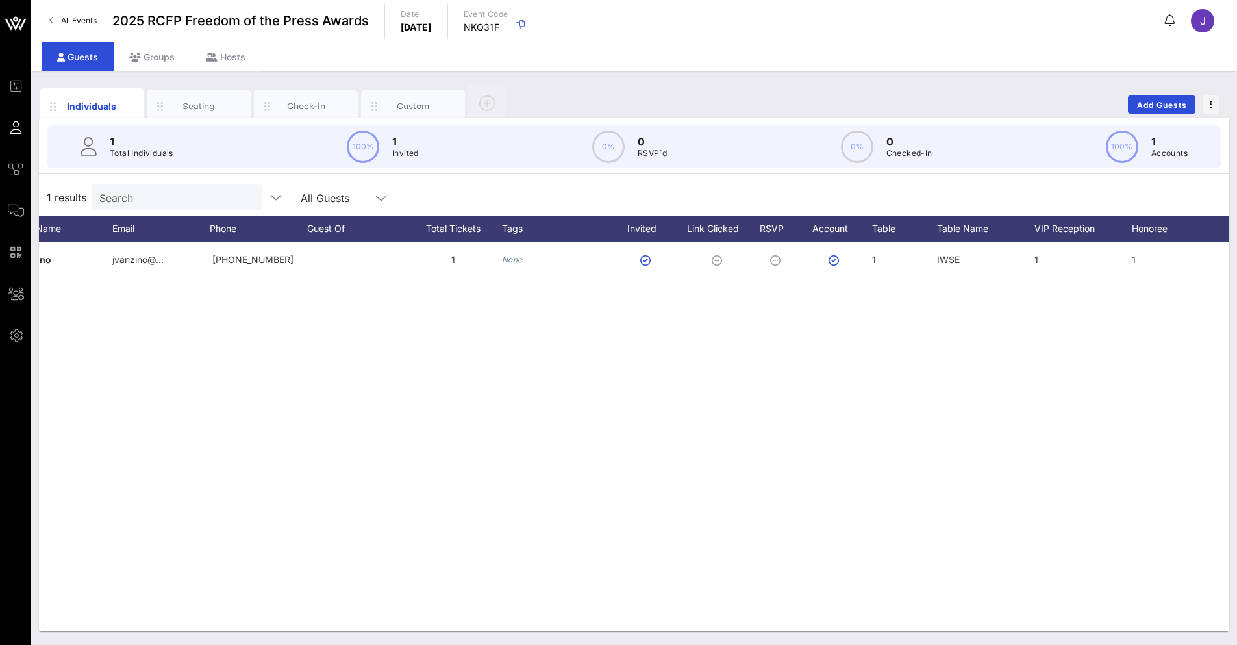
scroll to position [0, 347]
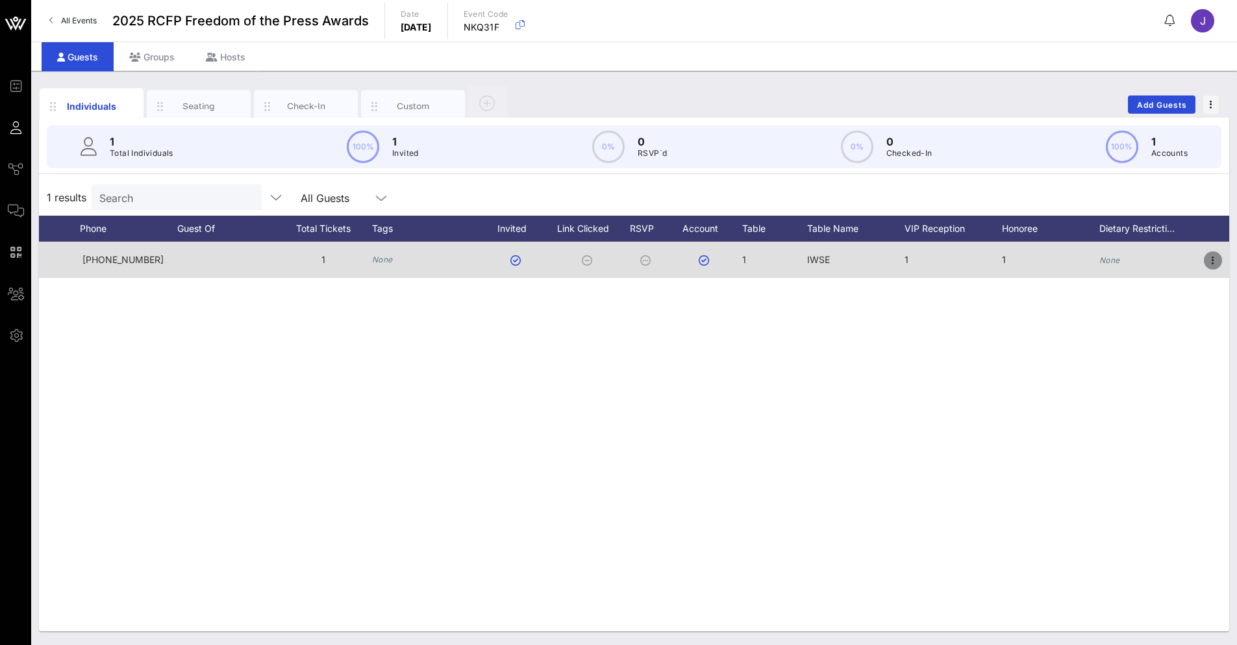
click at [1203, 260] on icon "button" at bounding box center [1213, 261] width 16 height 16
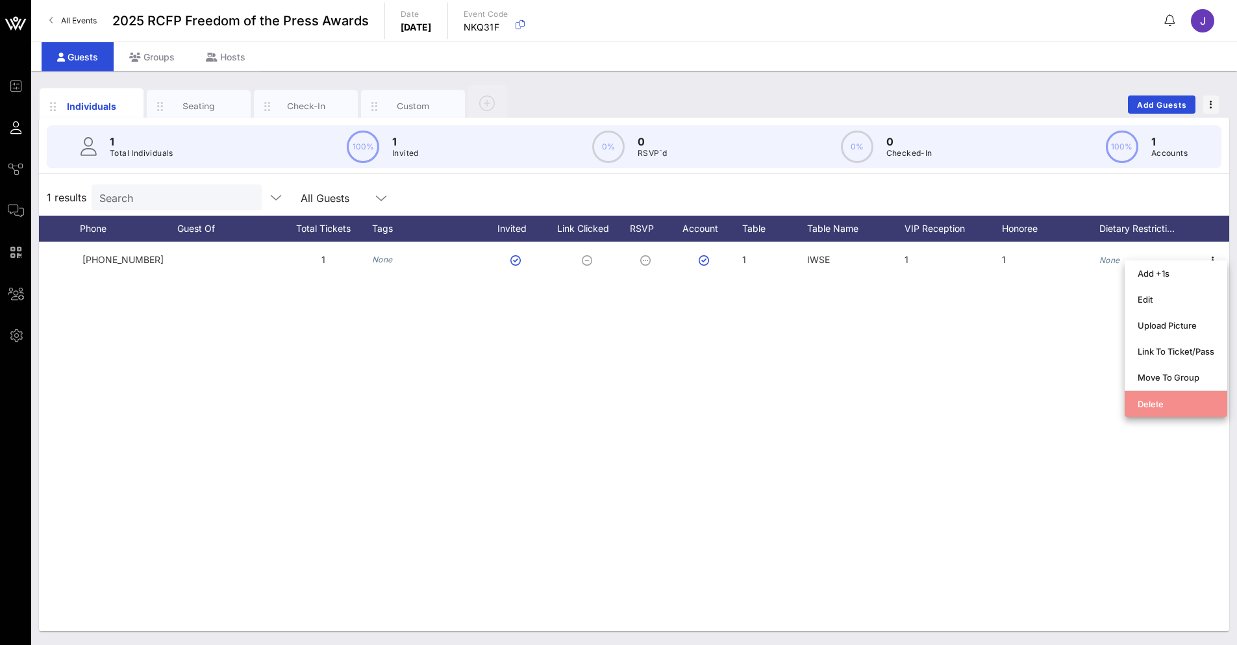
click at [1157, 406] on div "Delete" at bounding box center [1175, 404] width 77 height 10
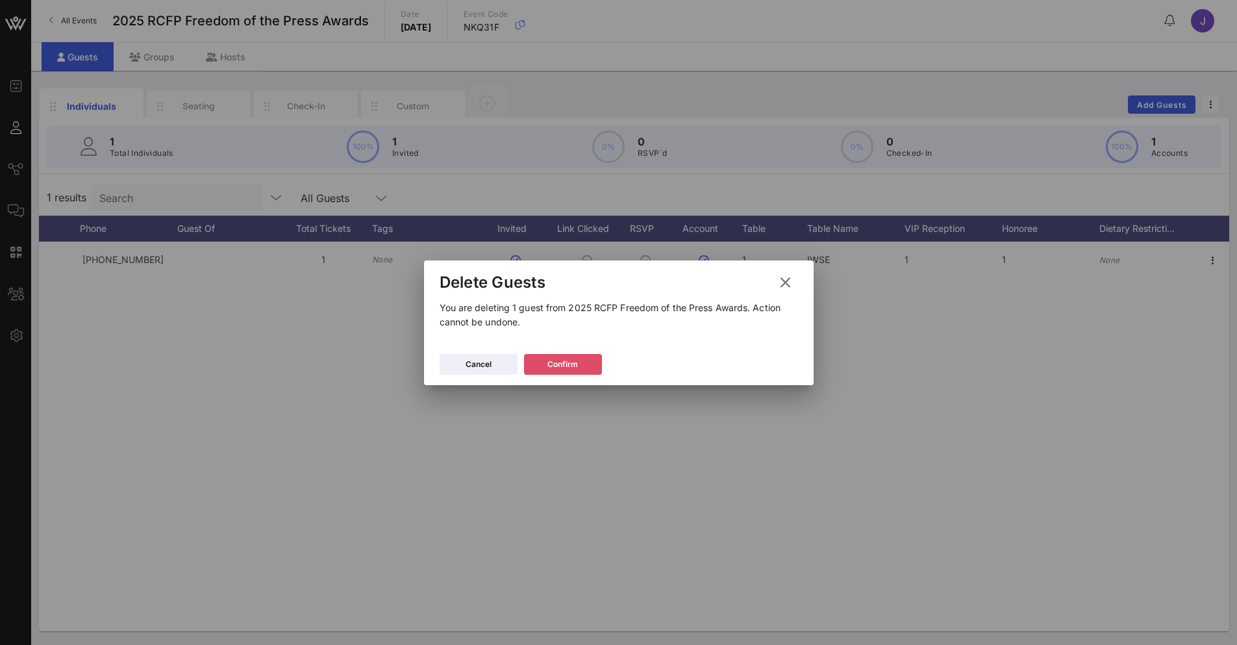
click at [558, 365] on icon at bounding box center [562, 364] width 9 height 8
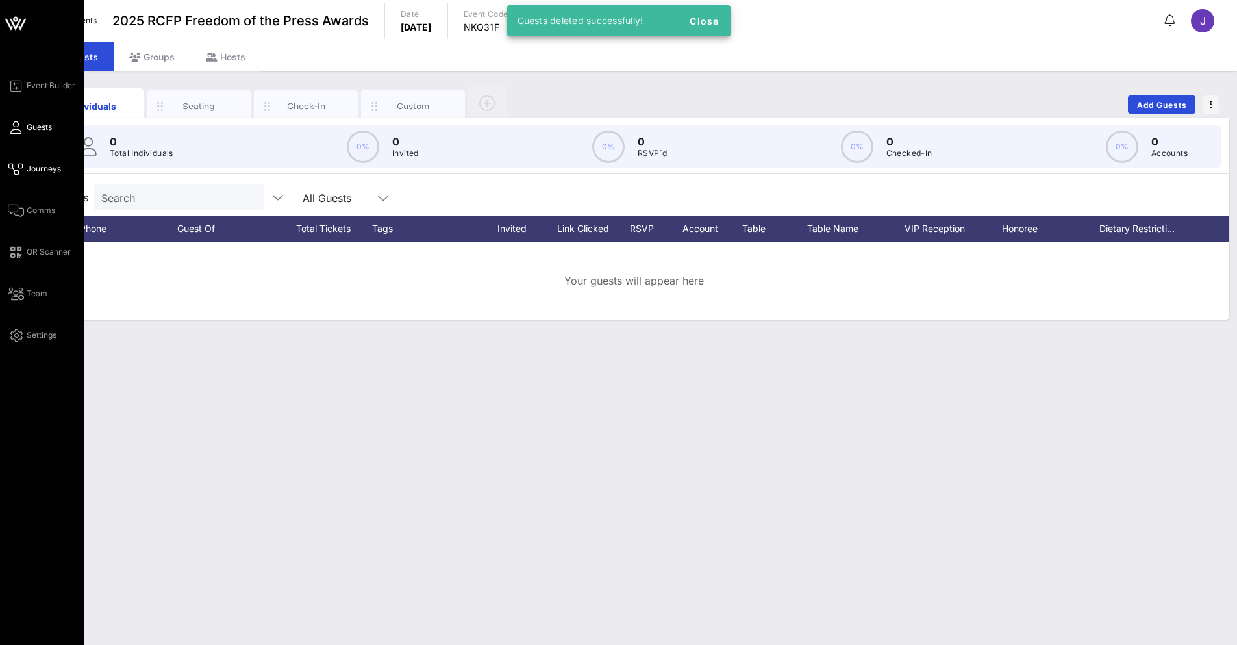
click at [12, 168] on icon at bounding box center [16, 169] width 16 height 2
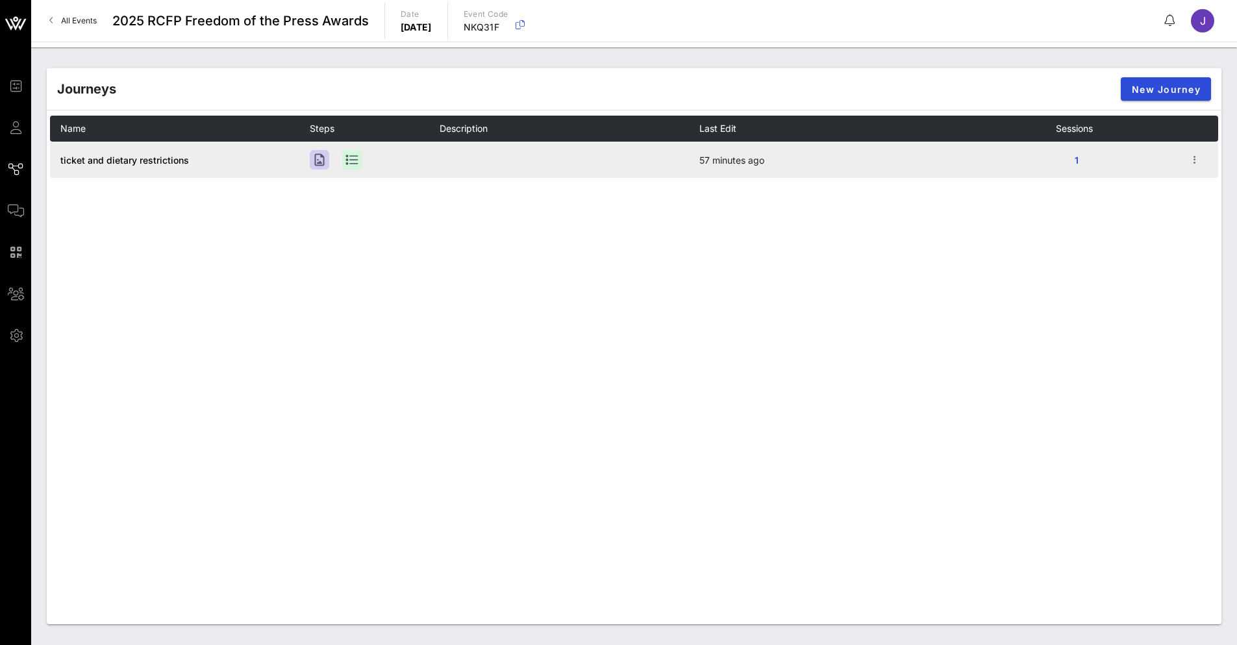
click at [190, 171] on td "ticket and dietary restrictions" at bounding box center [180, 160] width 260 height 36
click at [1195, 158] on icon "button" at bounding box center [1195, 160] width 16 height 16
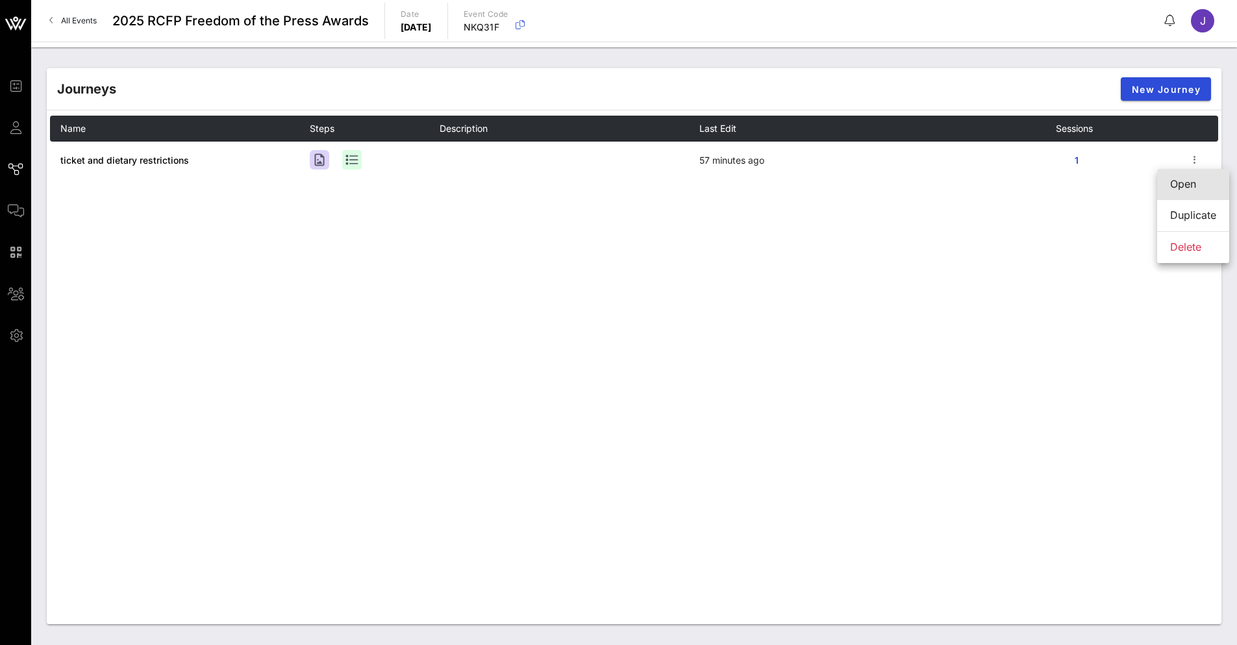
click at [1187, 188] on div "Open" at bounding box center [1193, 184] width 46 height 12
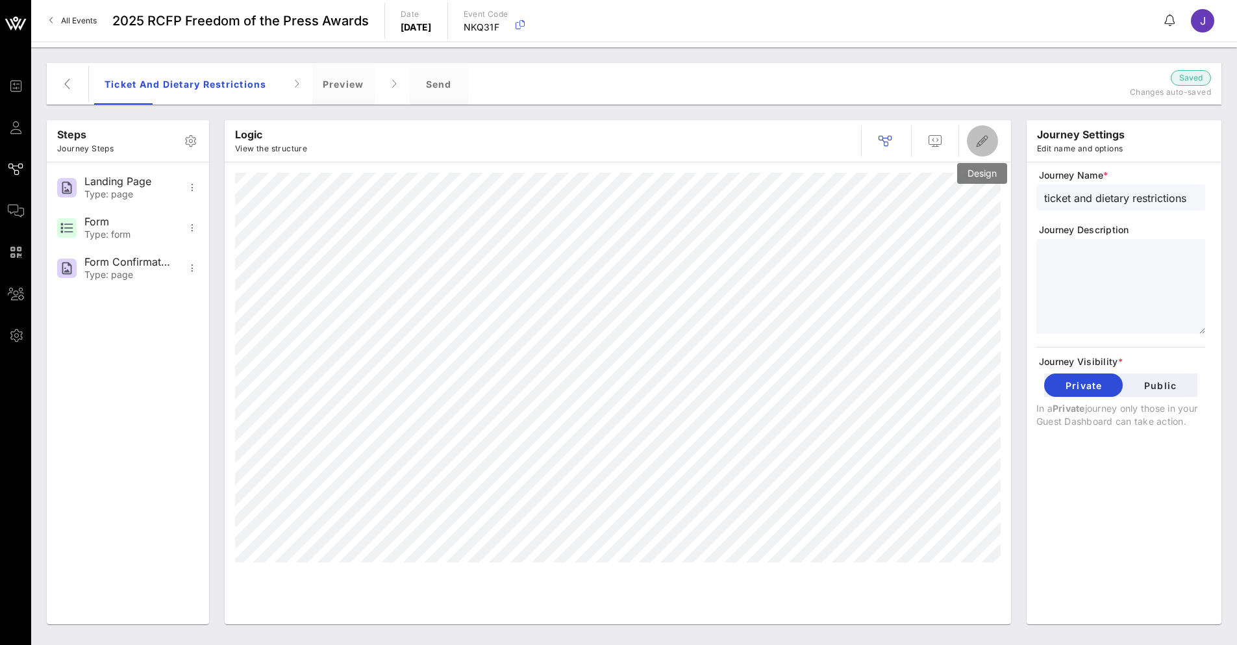
click at [985, 144] on icon "button" at bounding box center [982, 141] width 16 height 16
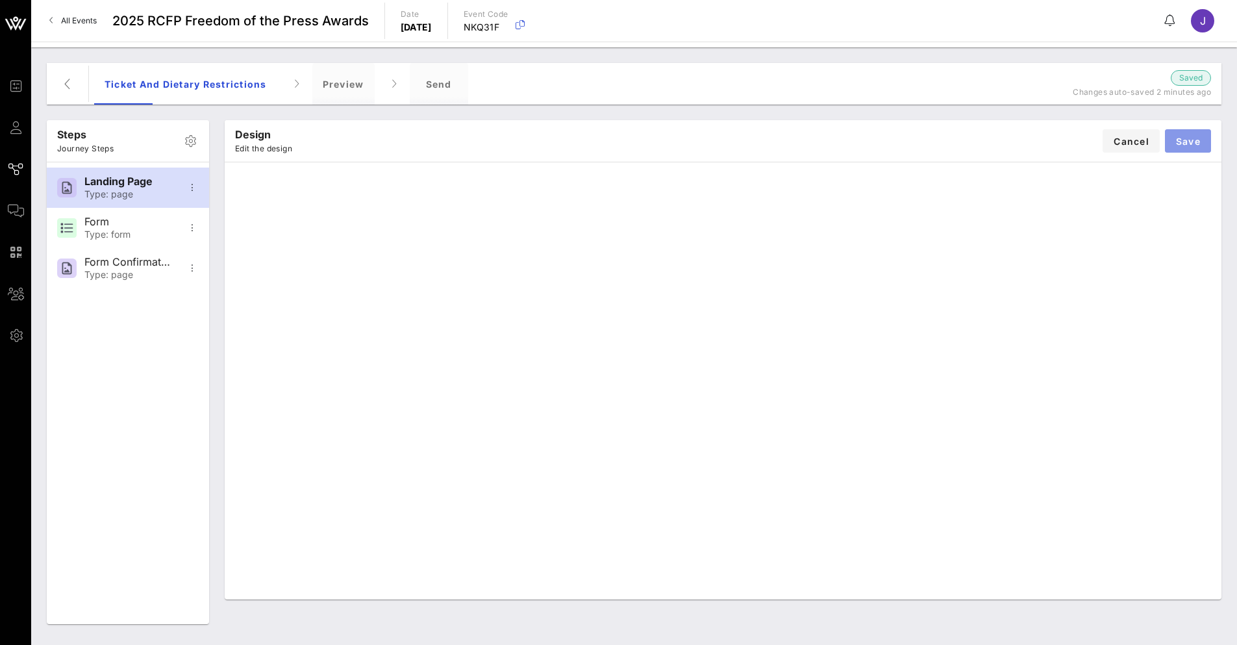
click at [1188, 140] on span "Save" at bounding box center [1187, 141] width 25 height 11
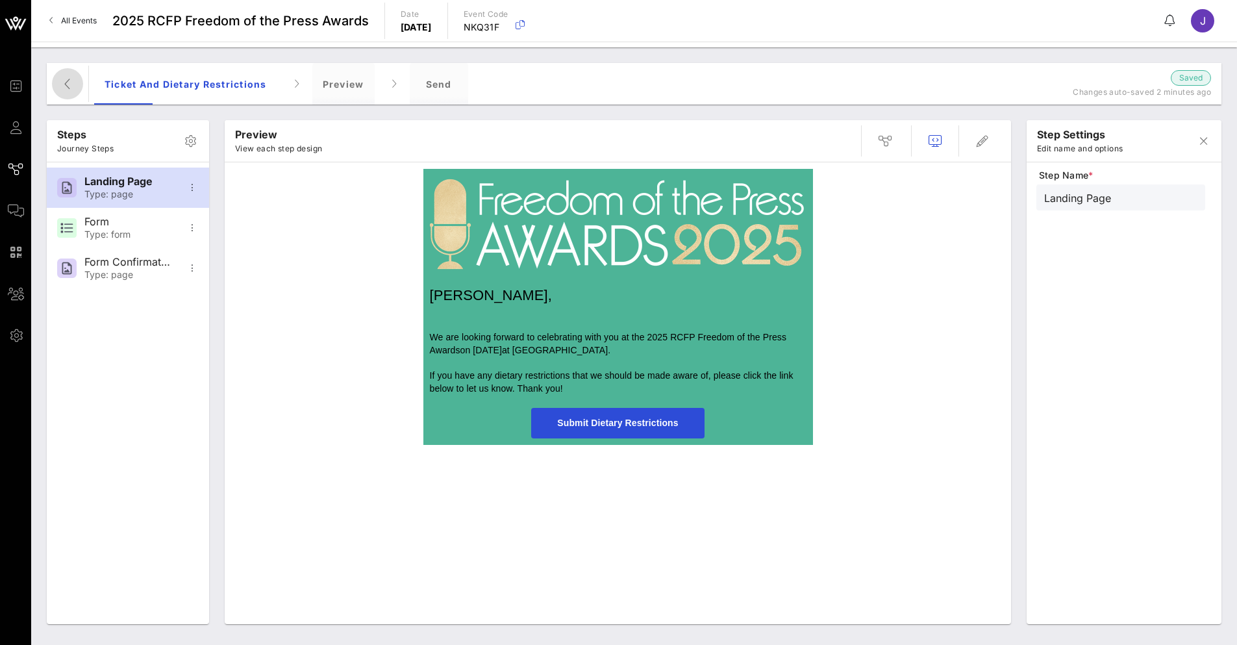
click at [55, 83] on span "button" at bounding box center [67, 84] width 31 height 16
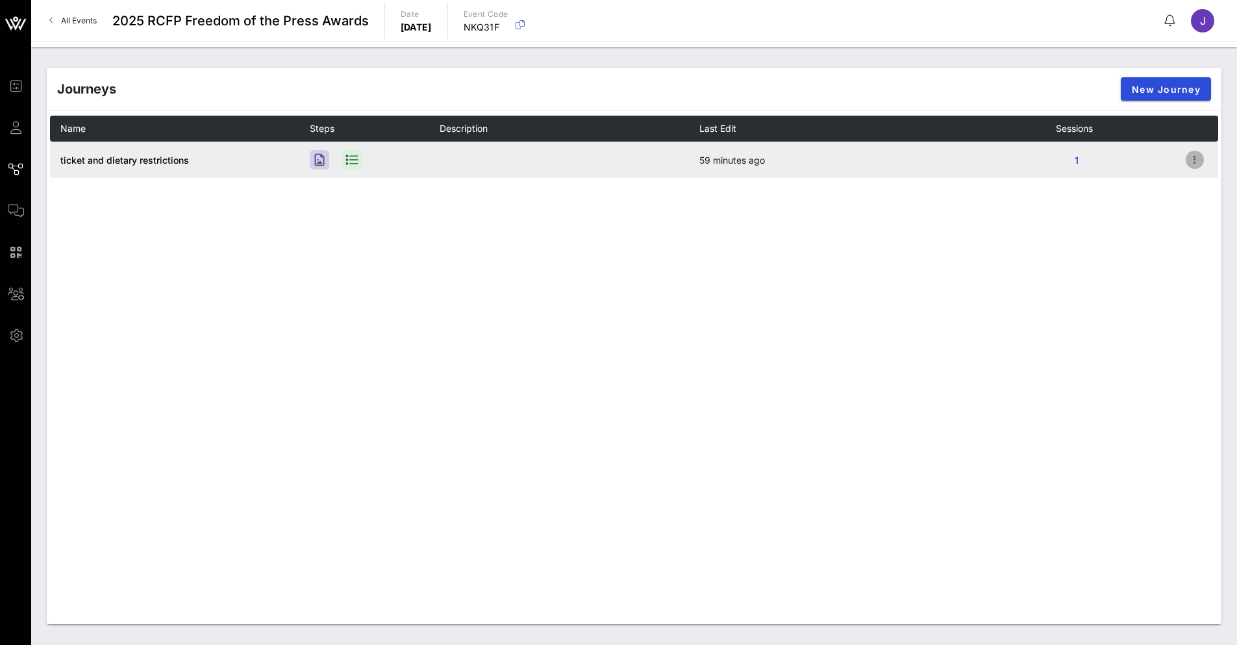
click at [1195, 157] on icon "button" at bounding box center [1195, 160] width 16 height 16
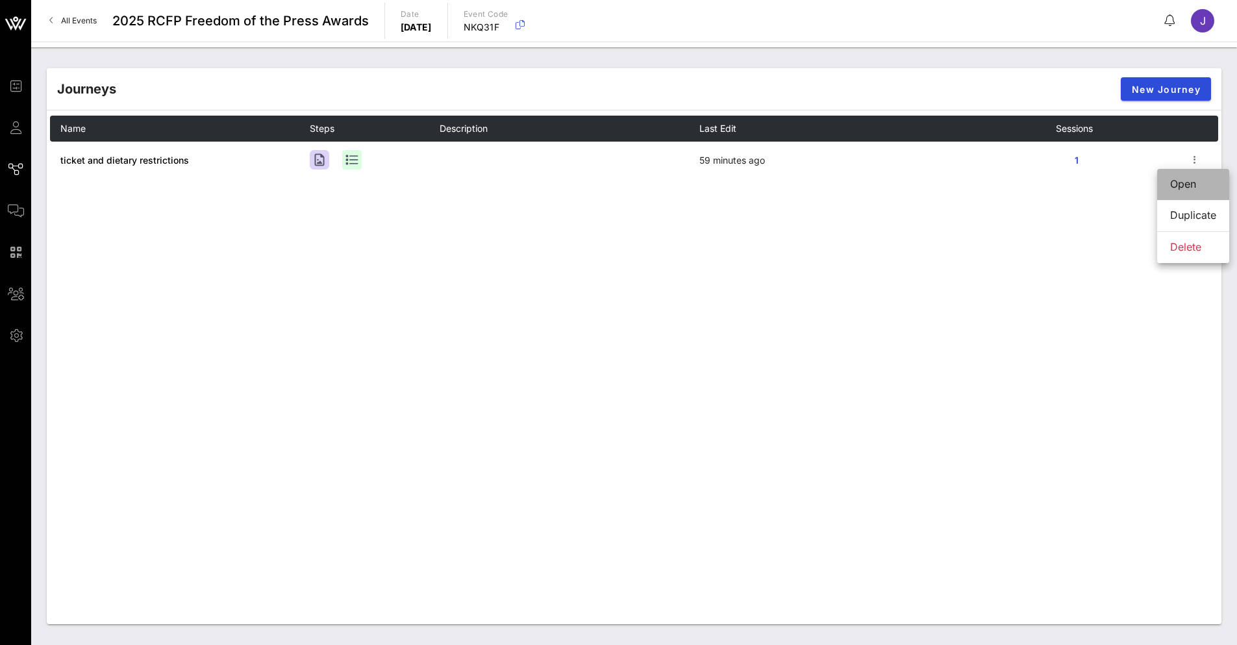
click at [1178, 184] on div "Open" at bounding box center [1193, 184] width 46 height 12
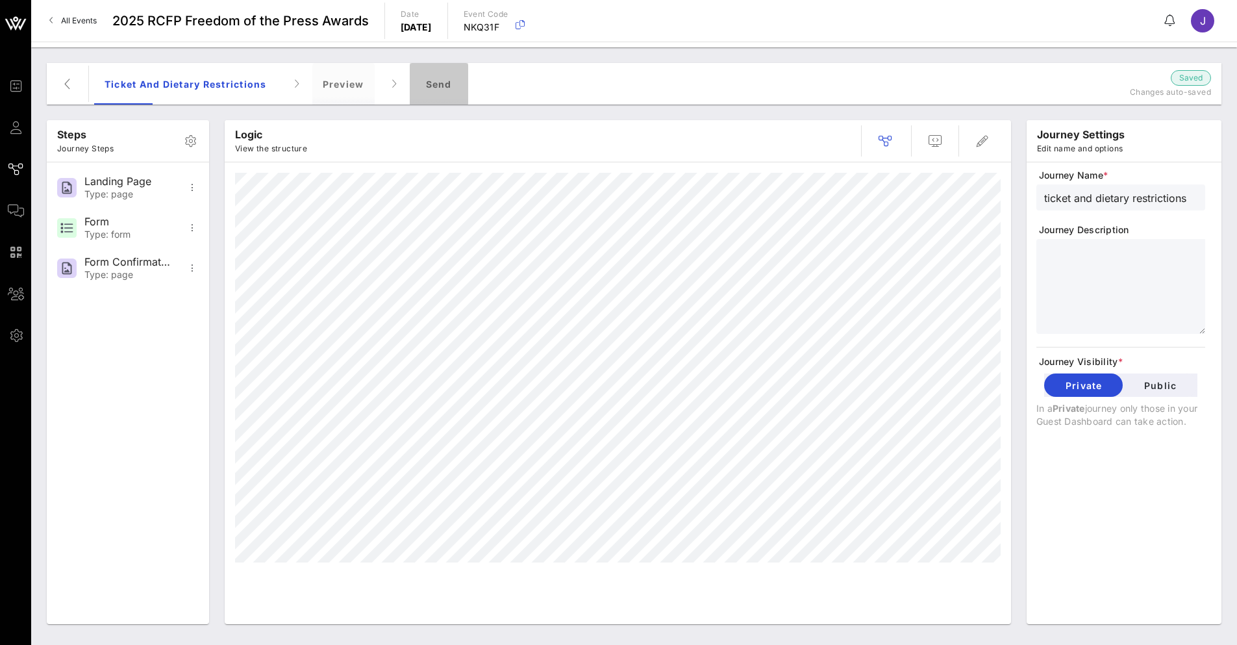
click at [433, 92] on div "Send" at bounding box center [439, 84] width 58 height 42
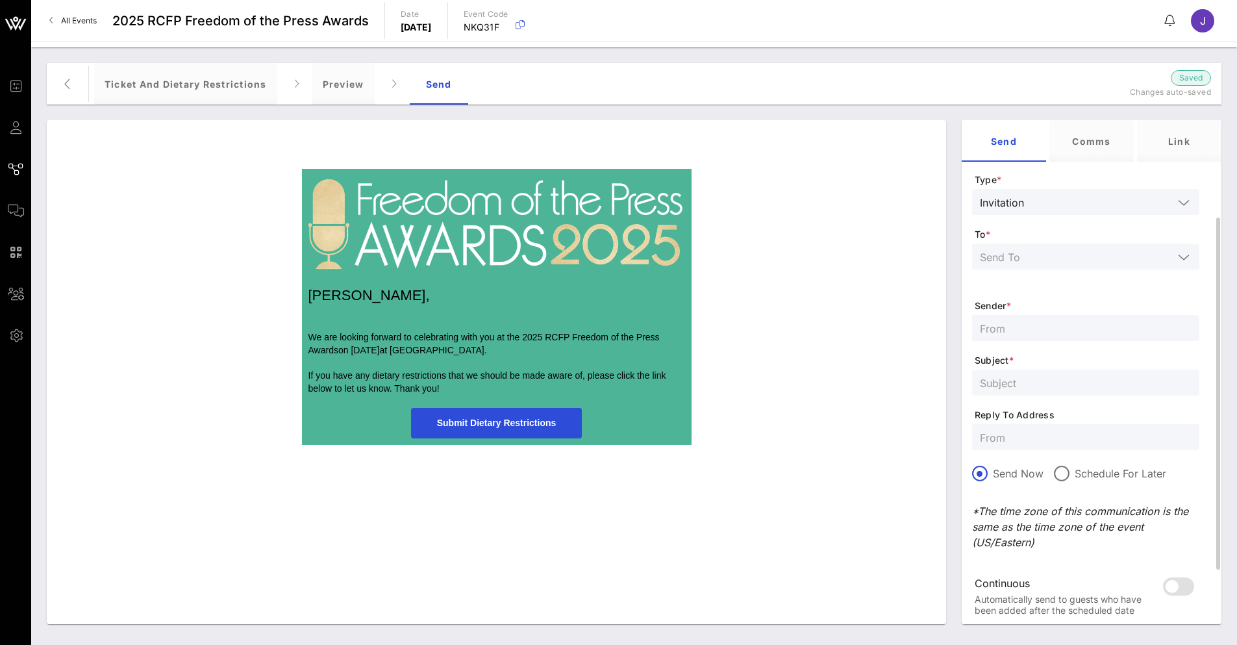
scroll to position [130, 0]
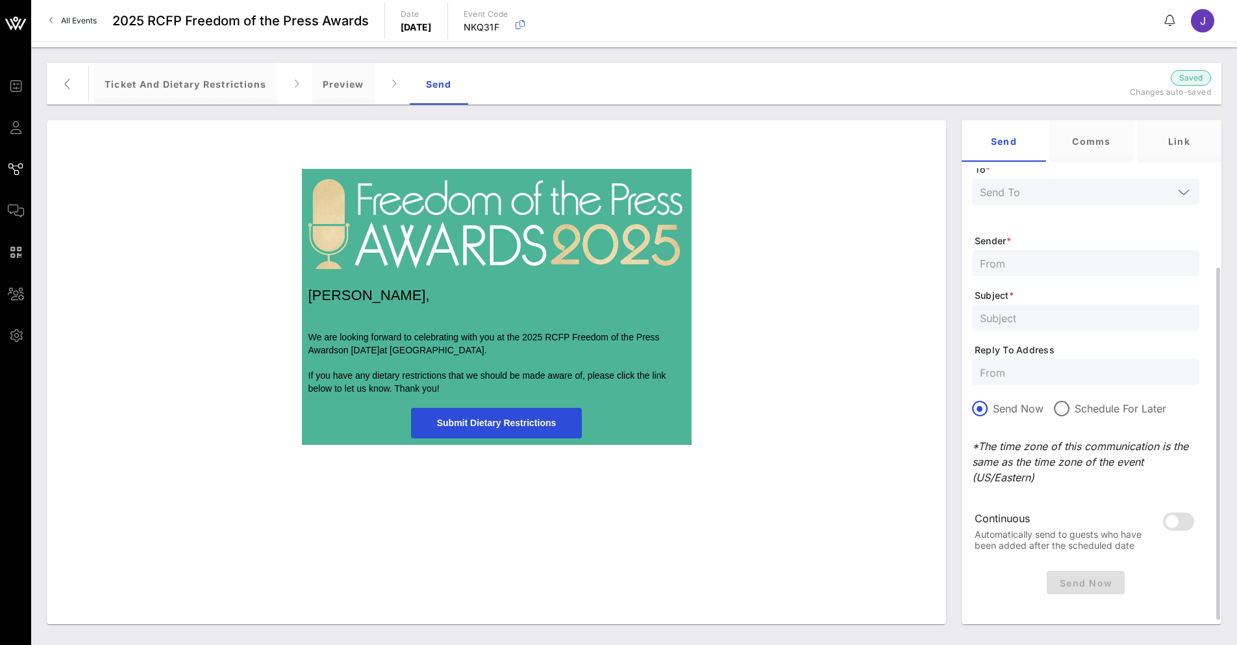
click at [1037, 195] on input "text" at bounding box center [1076, 191] width 193 height 17
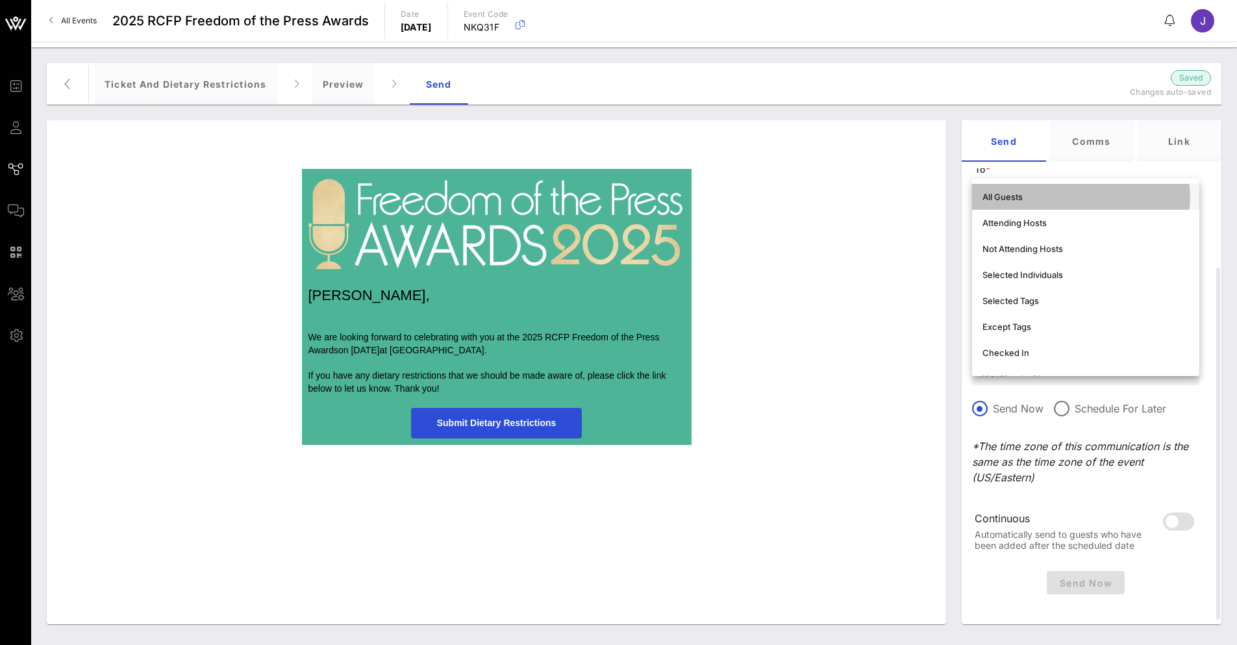
click at [1032, 197] on div "All Guests" at bounding box center [1085, 196] width 206 height 10
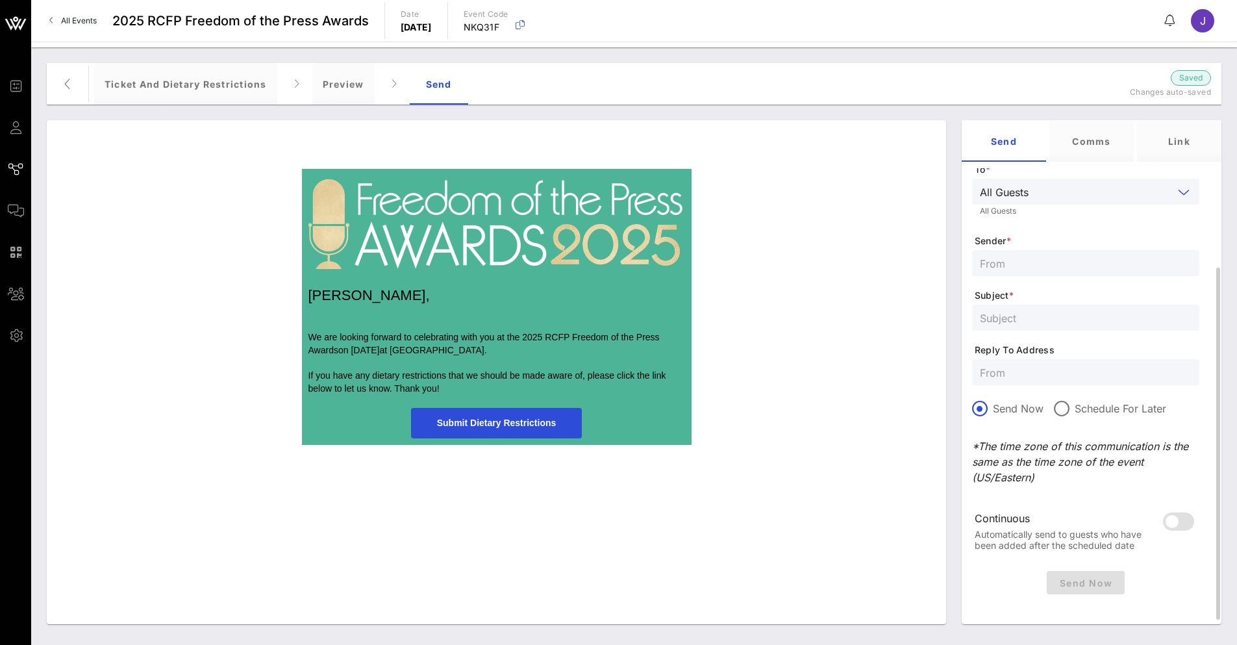
click at [1015, 259] on input "text" at bounding box center [1086, 262] width 212 height 17
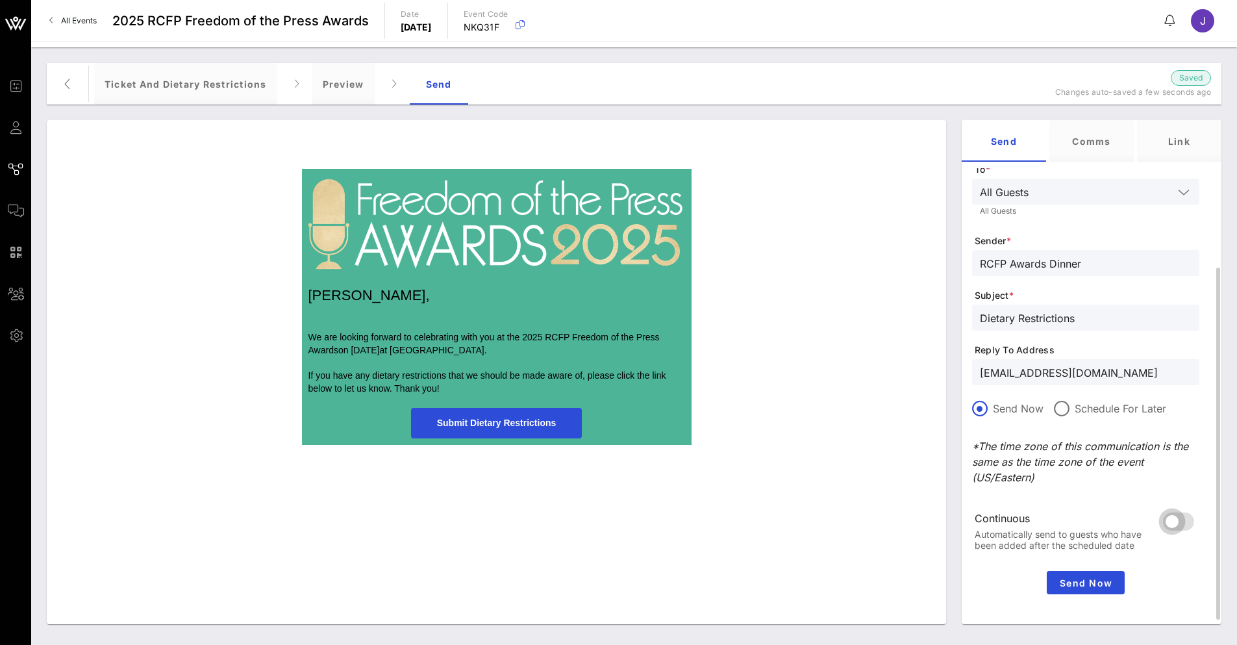
click at [1180, 523] on div at bounding box center [1172, 521] width 22 height 22
click at [1108, 581] on span "Send Now" at bounding box center [1086, 582] width 68 height 11
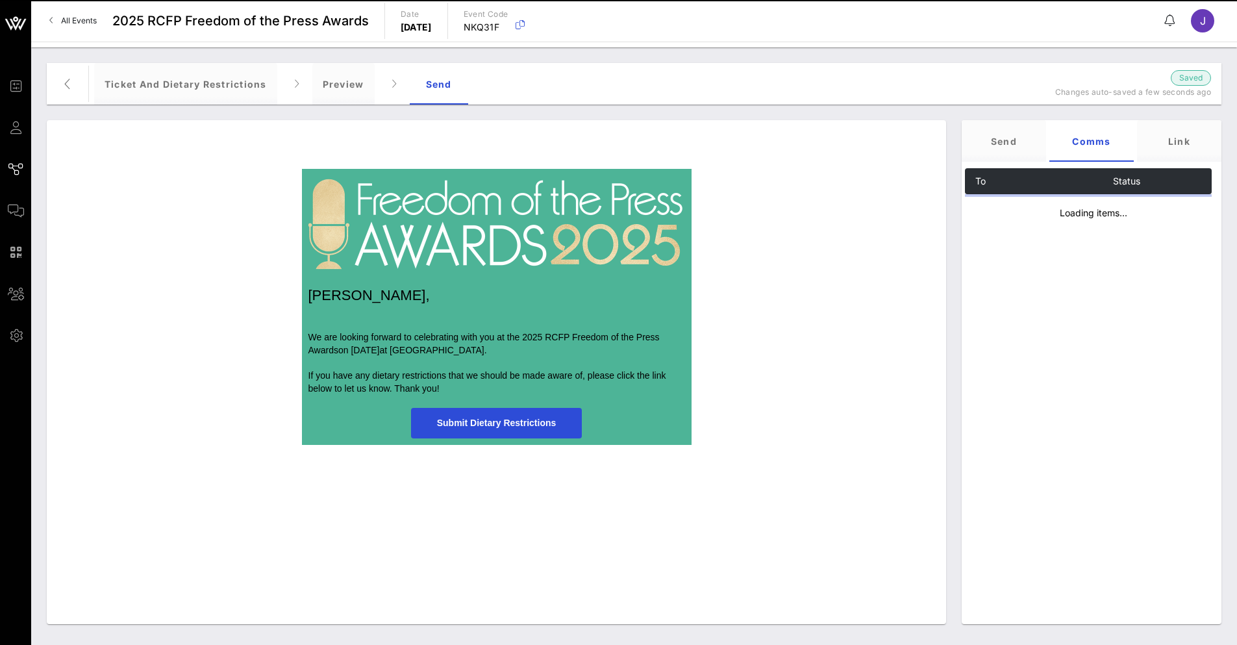
scroll to position [0, 0]
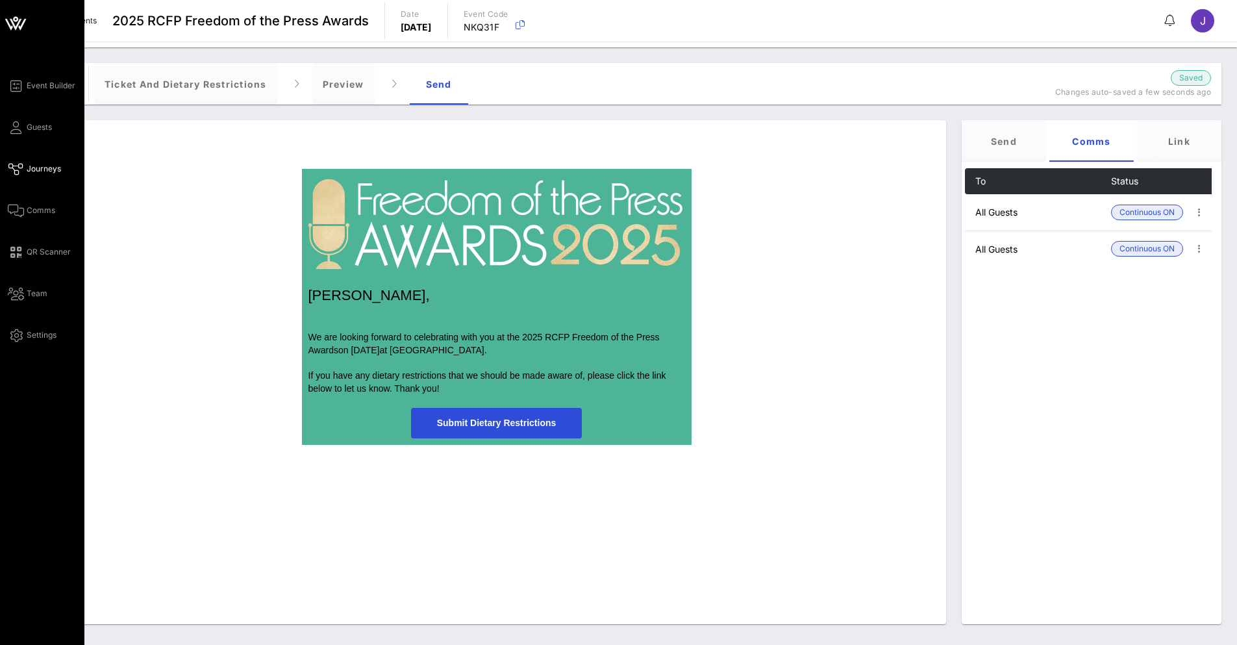
click at [27, 168] on span "Journeys" at bounding box center [44, 169] width 34 height 12
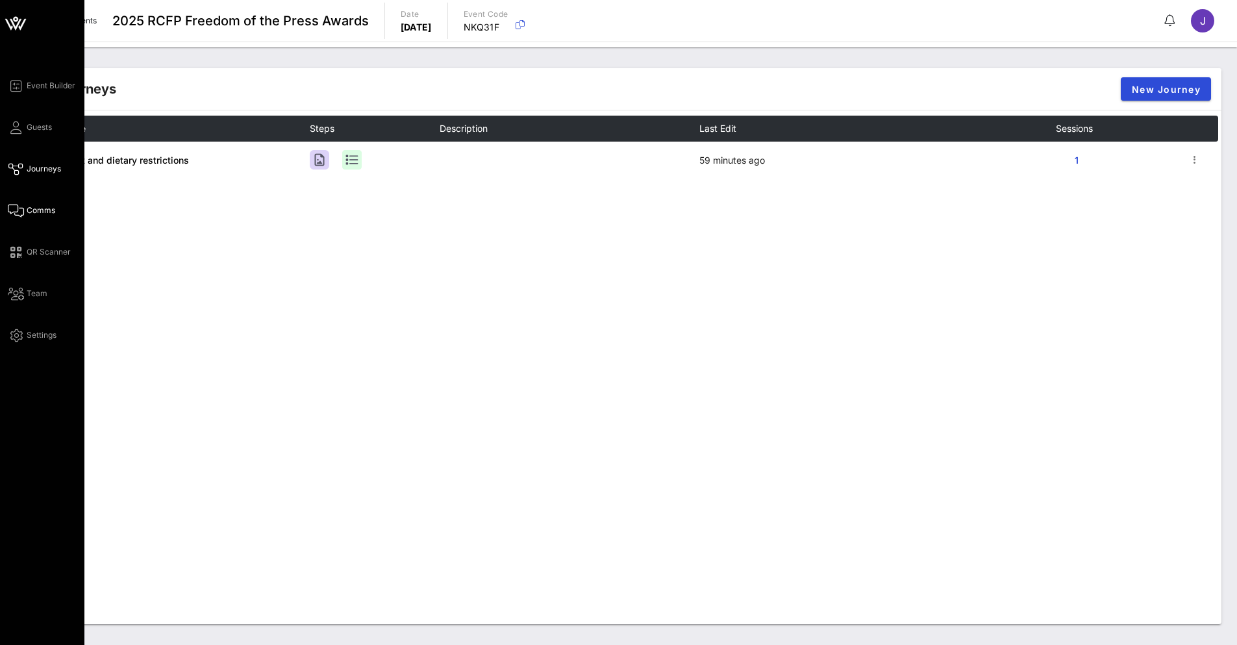
click at [24, 212] on link "Comms" at bounding box center [31, 211] width 47 height 16
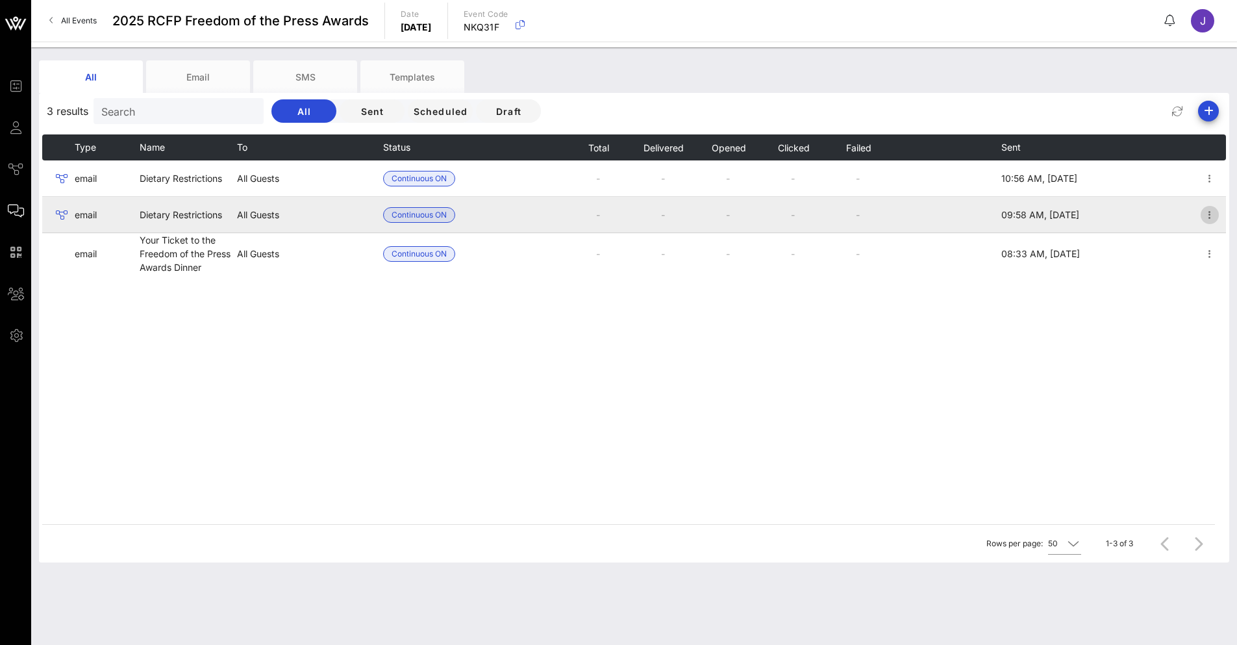
click at [1203, 212] on icon "button" at bounding box center [1210, 215] width 16 height 16
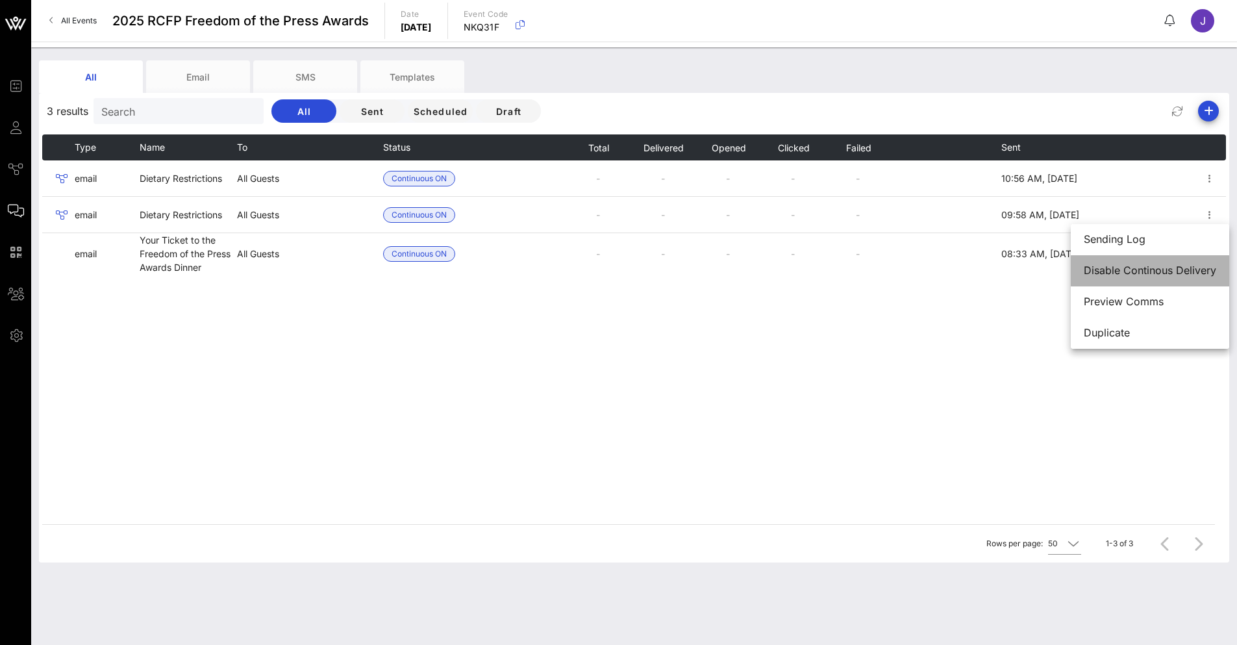
click at [1120, 272] on div "Disable Continous Delivery" at bounding box center [1149, 270] width 132 height 12
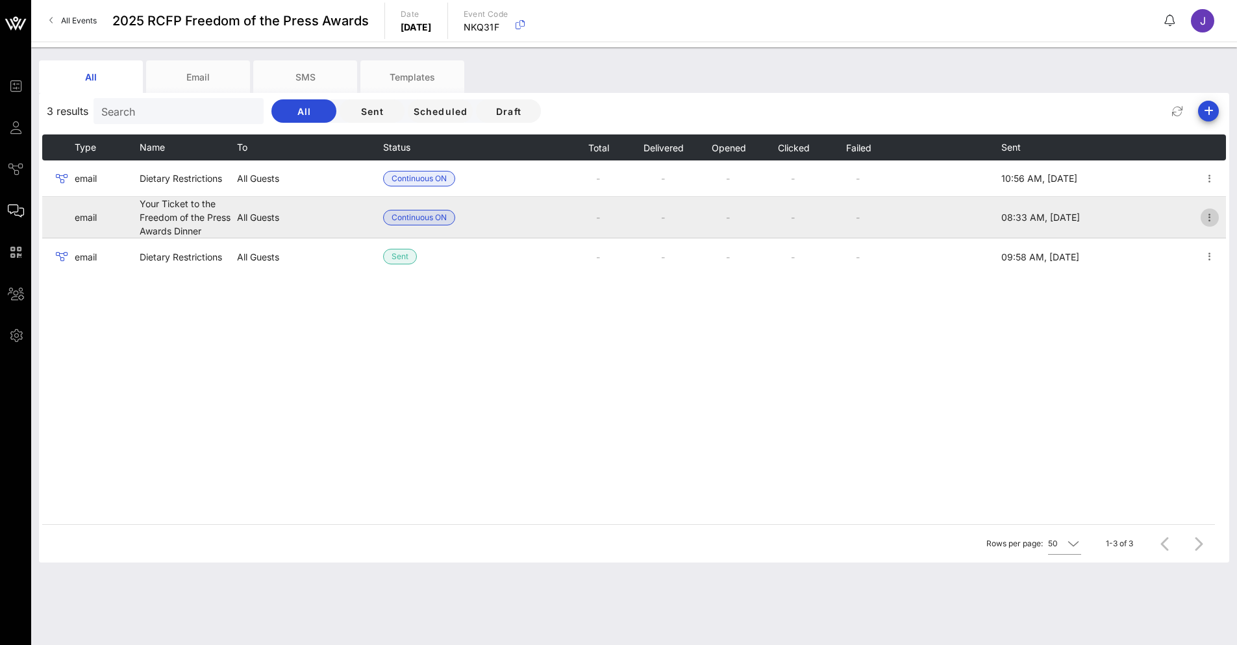
click at [1203, 218] on icon "button" at bounding box center [1210, 218] width 16 height 16
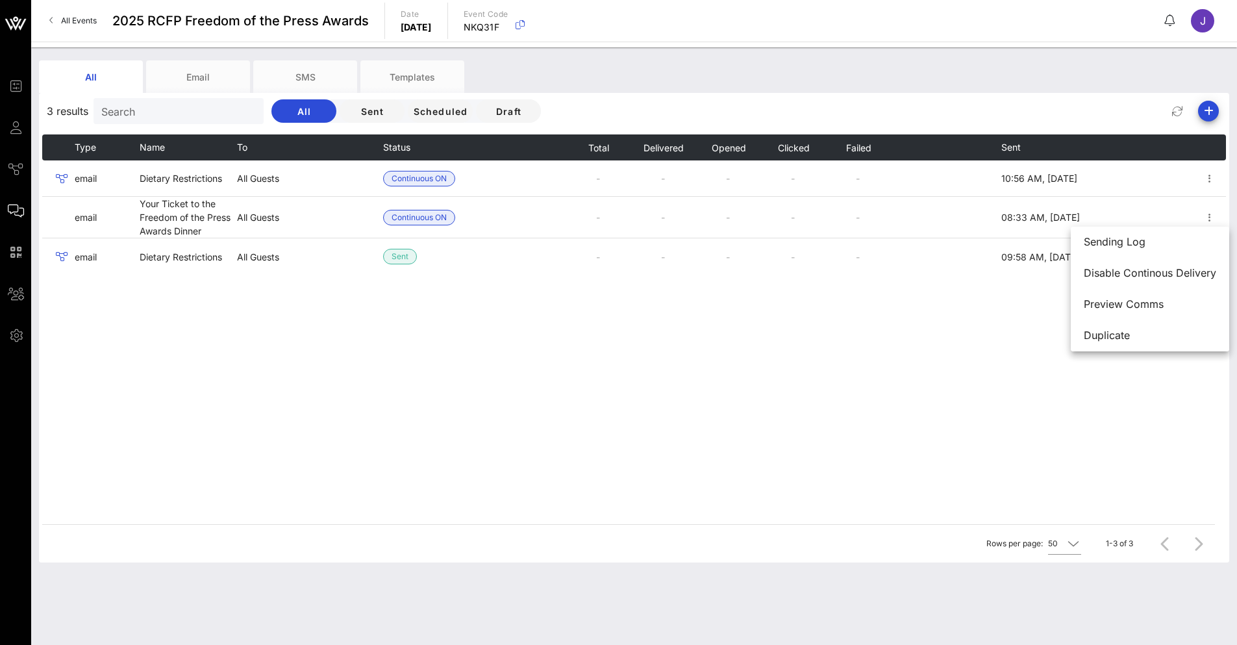
click at [880, 316] on div "Type Name To Status Total Delivered Opened Clicked Failed Sent email Dietary Re…" at bounding box center [633, 328] width 1183 height 389
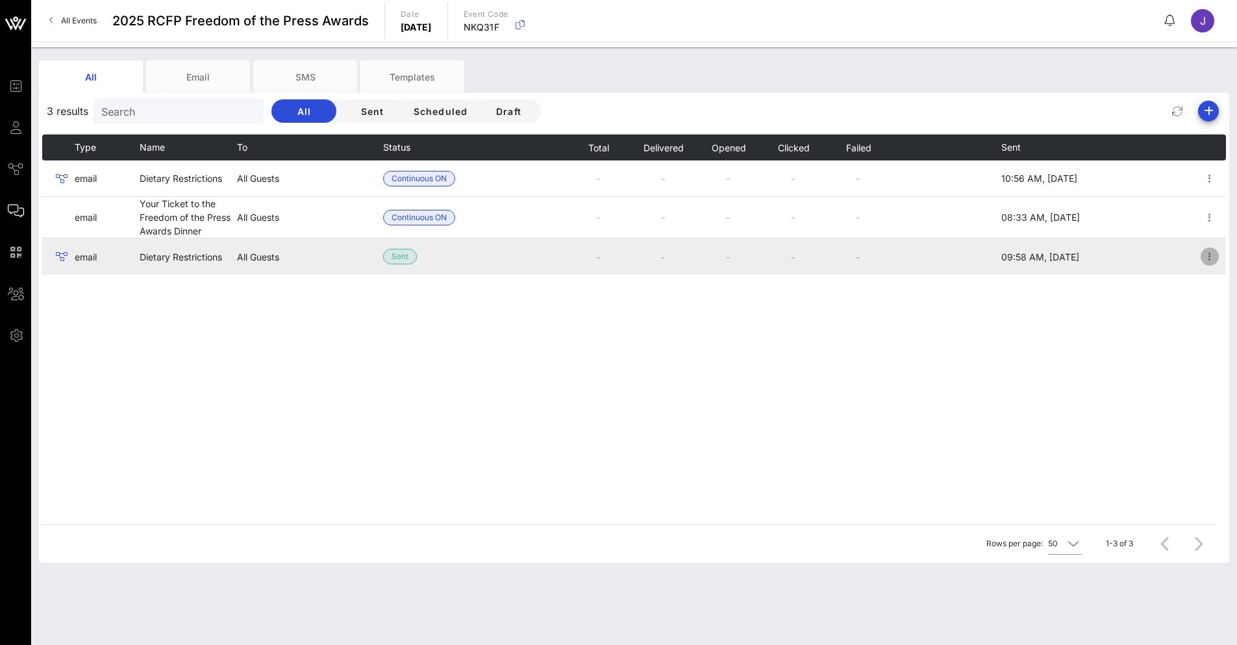
click at [1203, 259] on icon "button" at bounding box center [1210, 257] width 16 height 16
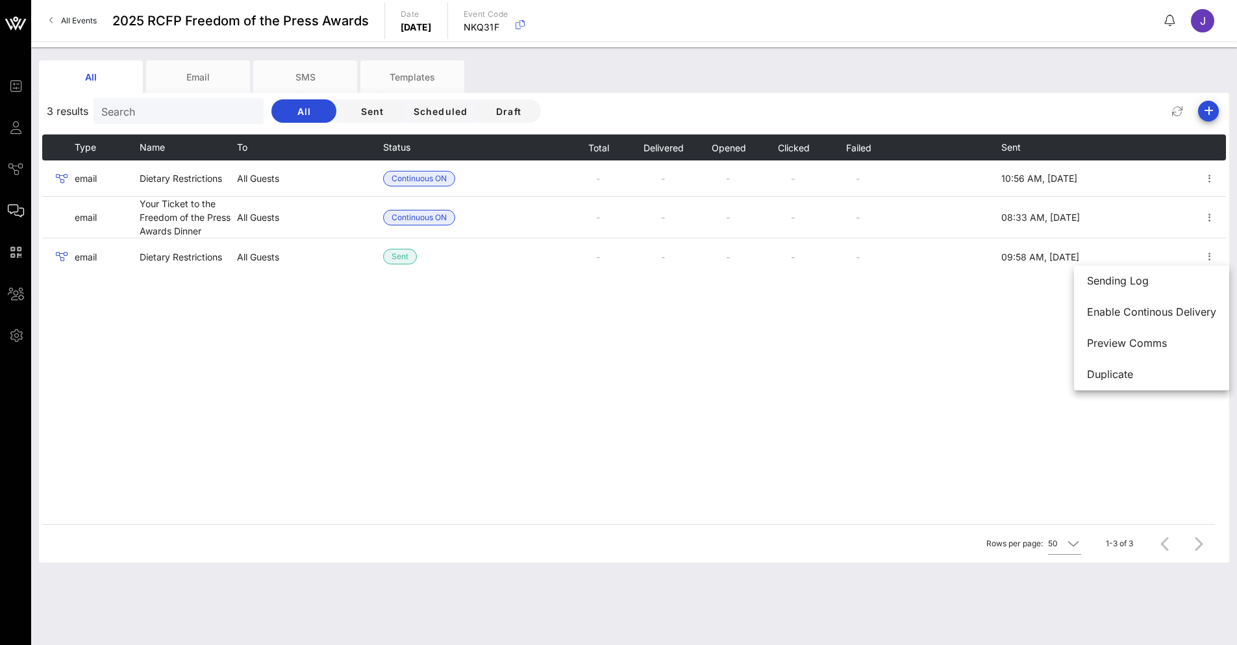
click at [849, 344] on div "Type Name To Status Total Delivered Opened Clicked Failed Sent email Dietary Re…" at bounding box center [633, 328] width 1183 height 389
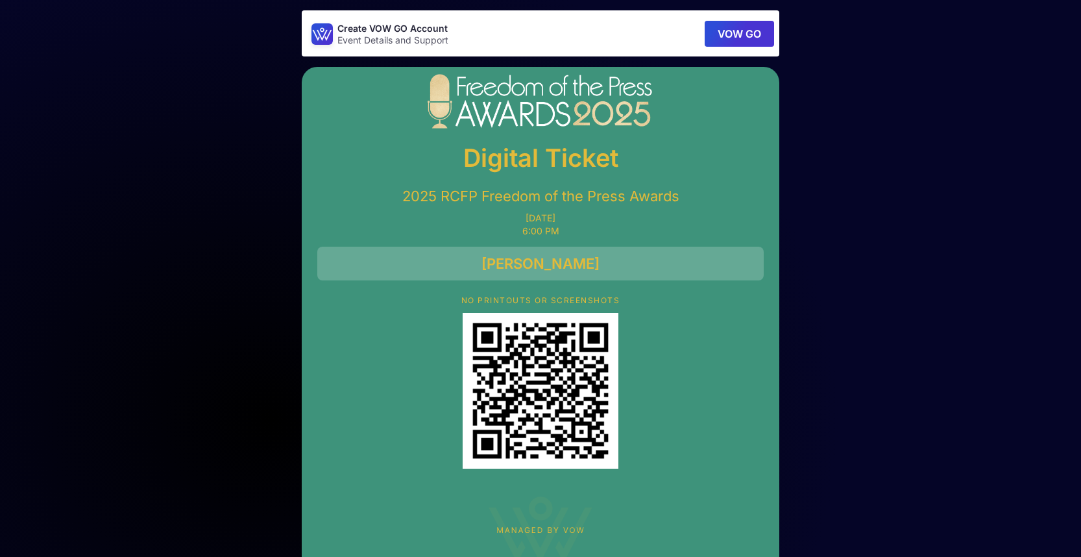
click at [720, 35] on button "VOW GO" at bounding box center [739, 34] width 69 height 26
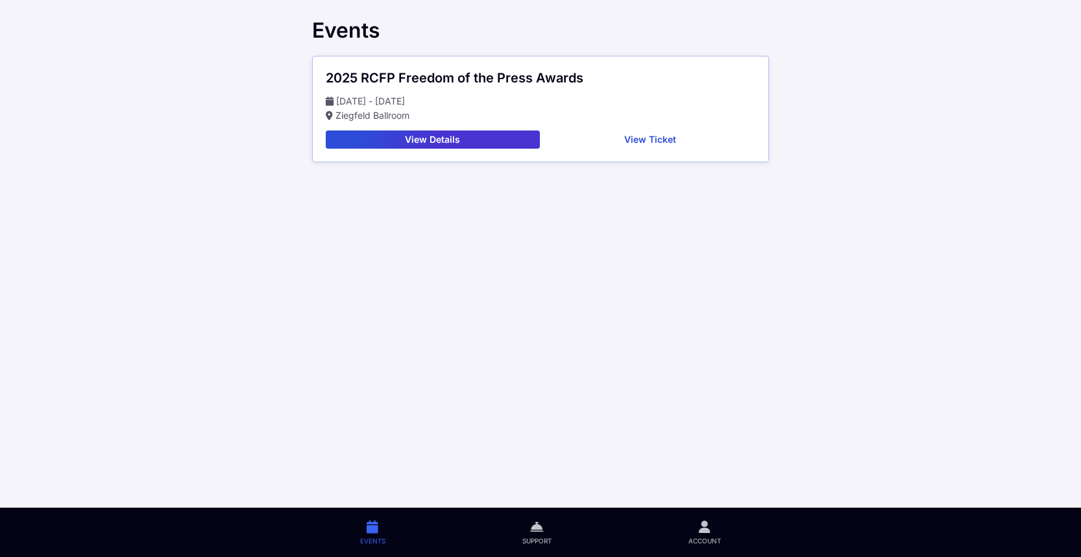
click at [467, 136] on button "View Details" at bounding box center [433, 139] width 214 height 18
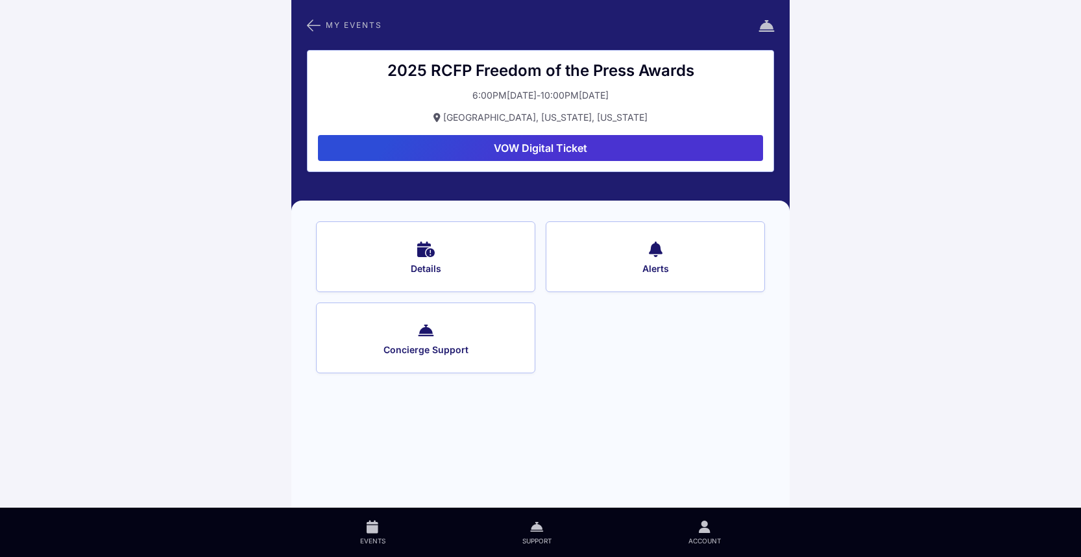
click at [458, 246] on button "Details" at bounding box center [425, 256] width 219 height 71
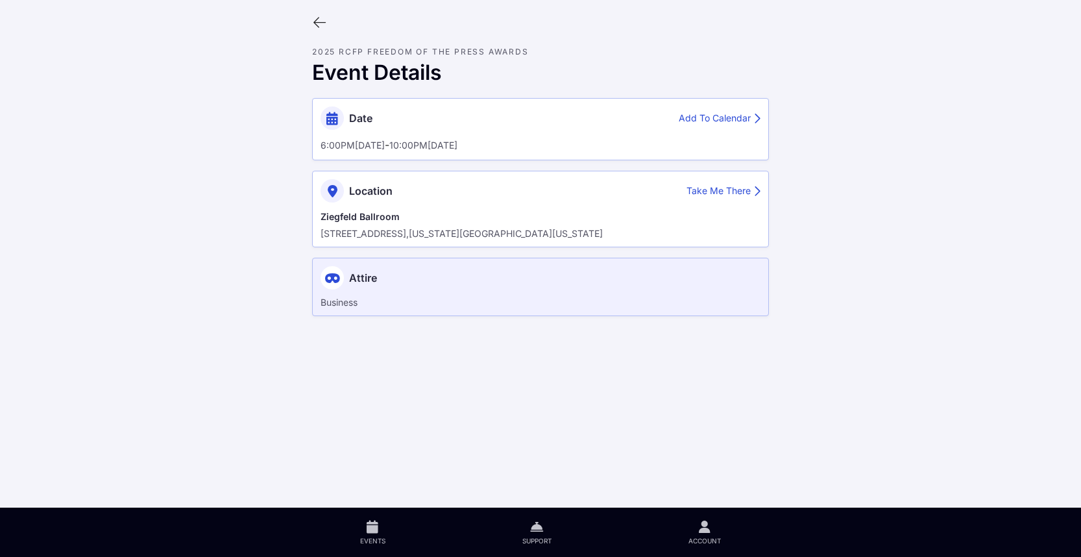
click at [308, 22] on div at bounding box center [541, 22] width 478 height 25
click at [327, 19] on div at bounding box center [541, 22] width 478 height 25
click at [320, 22] on icon at bounding box center [319, 23] width 14 height 14
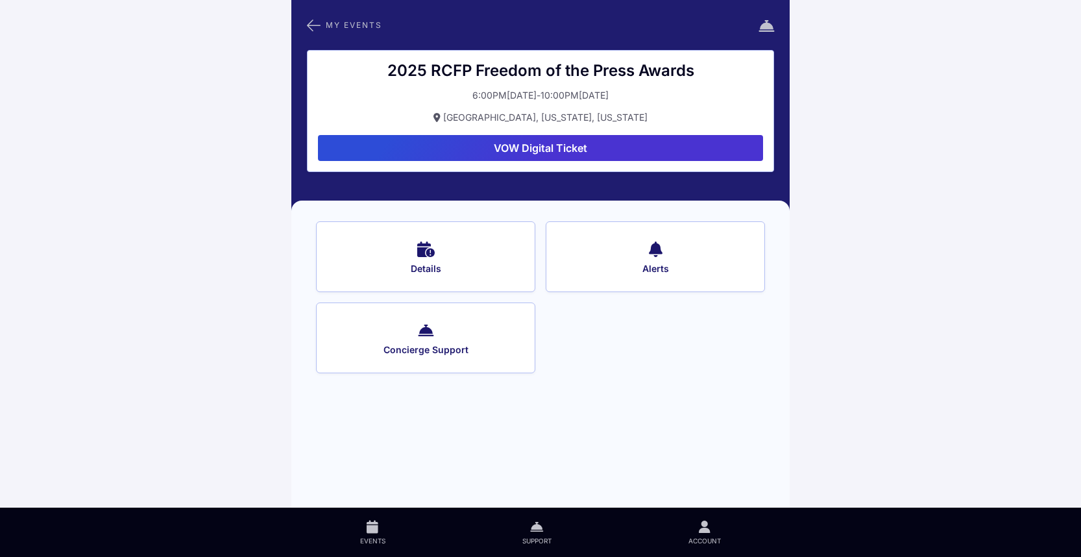
click at [620, 268] on span "Alerts" at bounding box center [655, 269] width 184 height 12
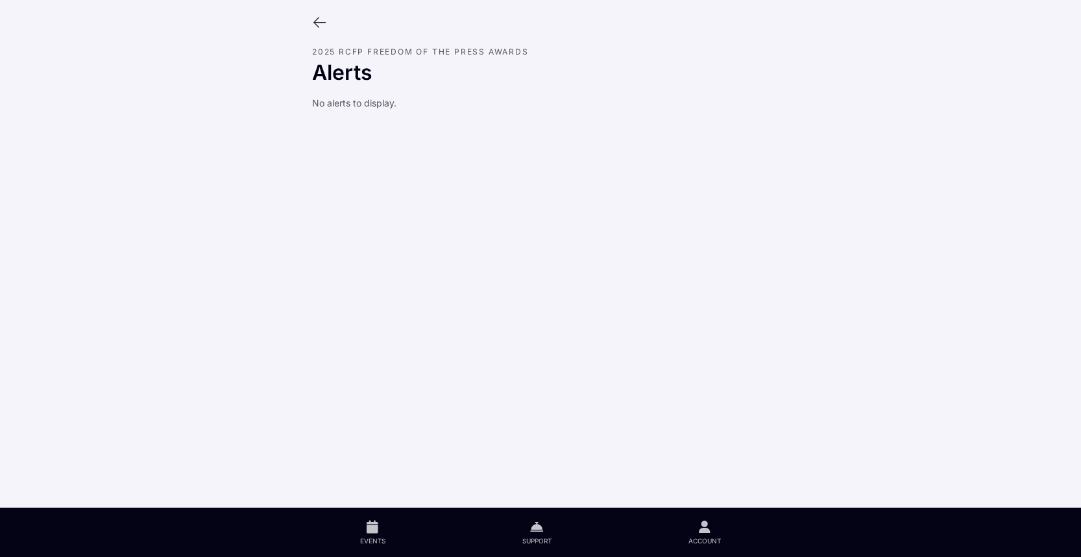
click at [322, 18] on icon at bounding box center [319, 23] width 14 height 14
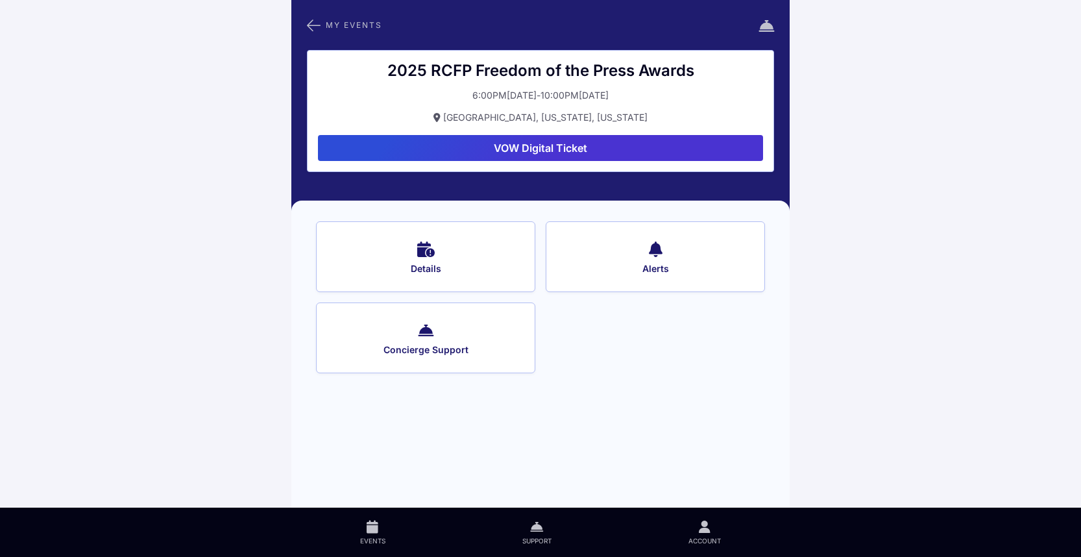
click at [476, 340] on button "Concierge Support" at bounding box center [425, 337] width 219 height 71
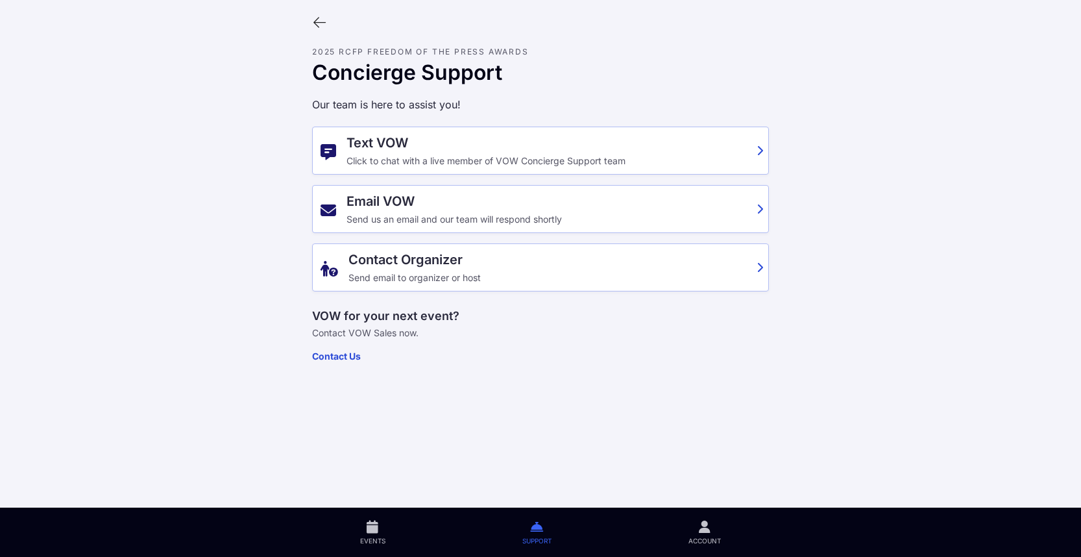
click at [324, 20] on icon at bounding box center [319, 23] width 14 height 14
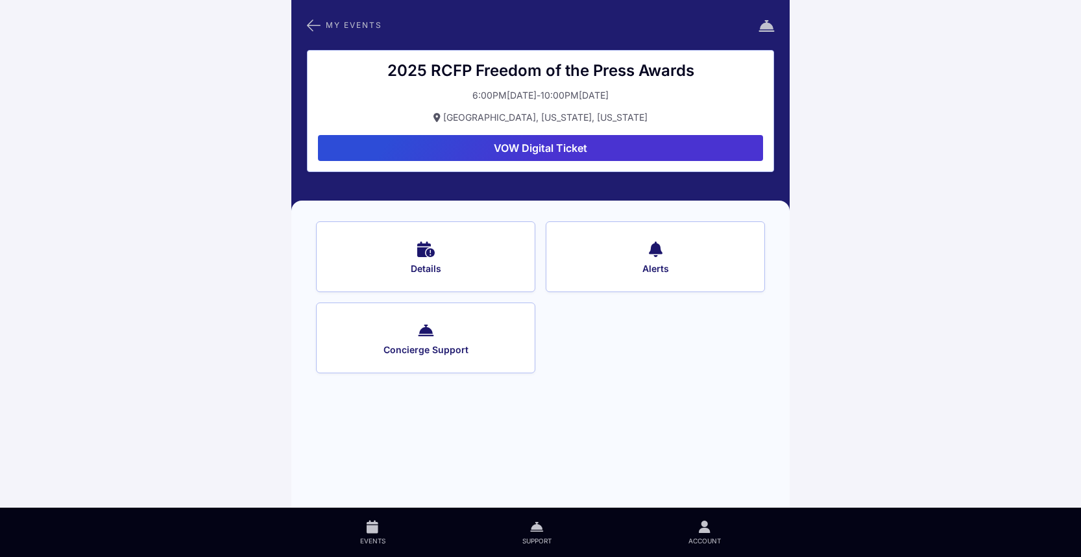
click at [536, 144] on button "VOW Digital Ticket" at bounding box center [540, 148] width 445 height 26
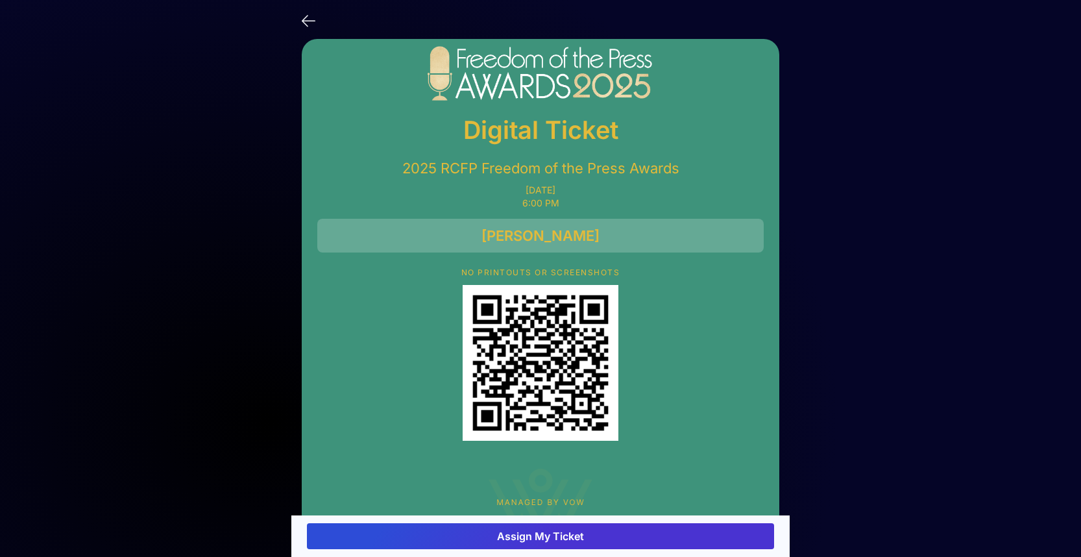
click at [591, 542] on button "Assign My Ticket" at bounding box center [540, 536] width 467 height 26
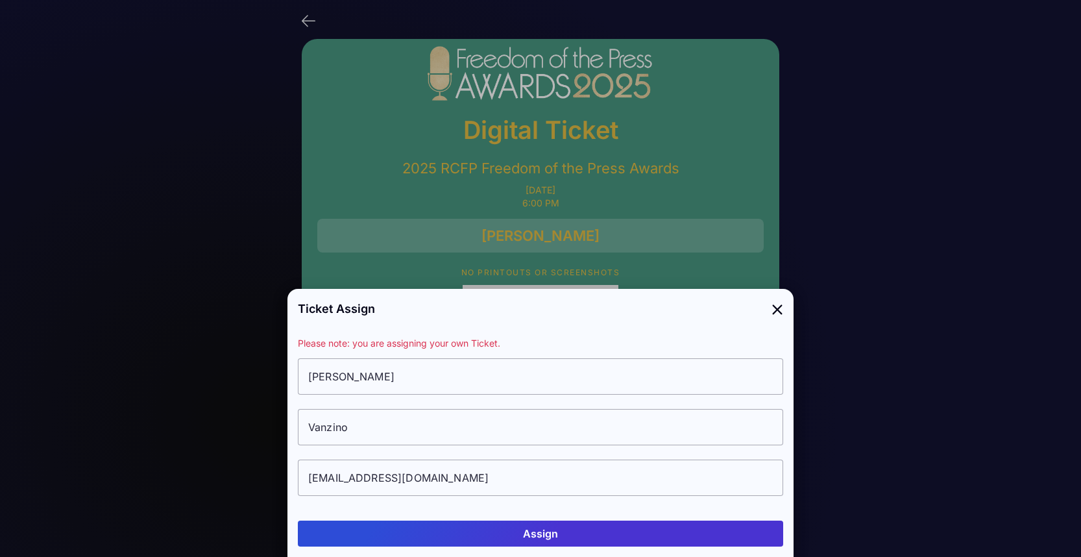
click at [559, 540] on button "Assign" at bounding box center [541, 534] width 486 height 26
click at [778, 310] on icon at bounding box center [778, 308] width 12 height 19
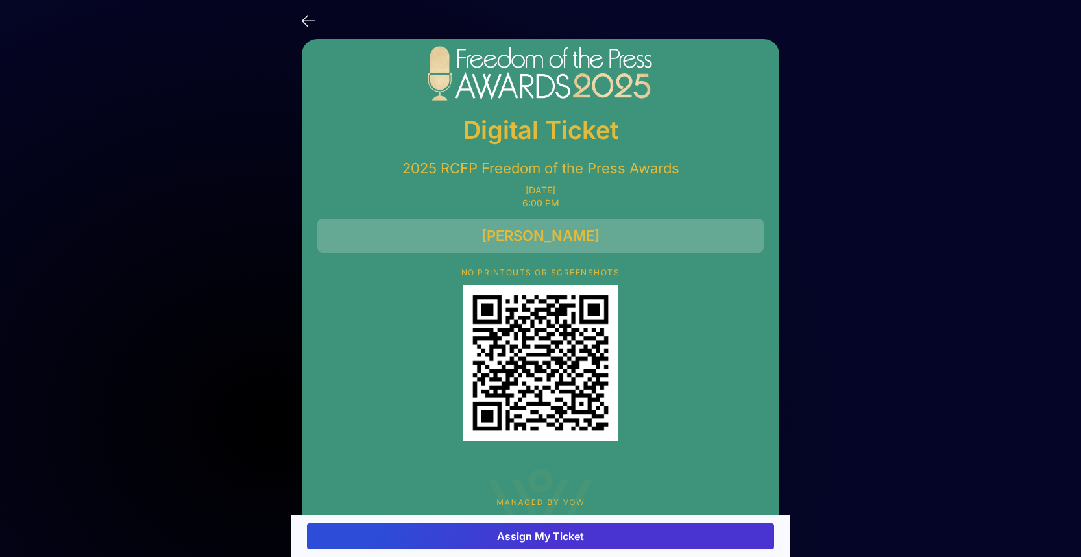
click at [304, 25] on icon at bounding box center [309, 19] width 14 height 19
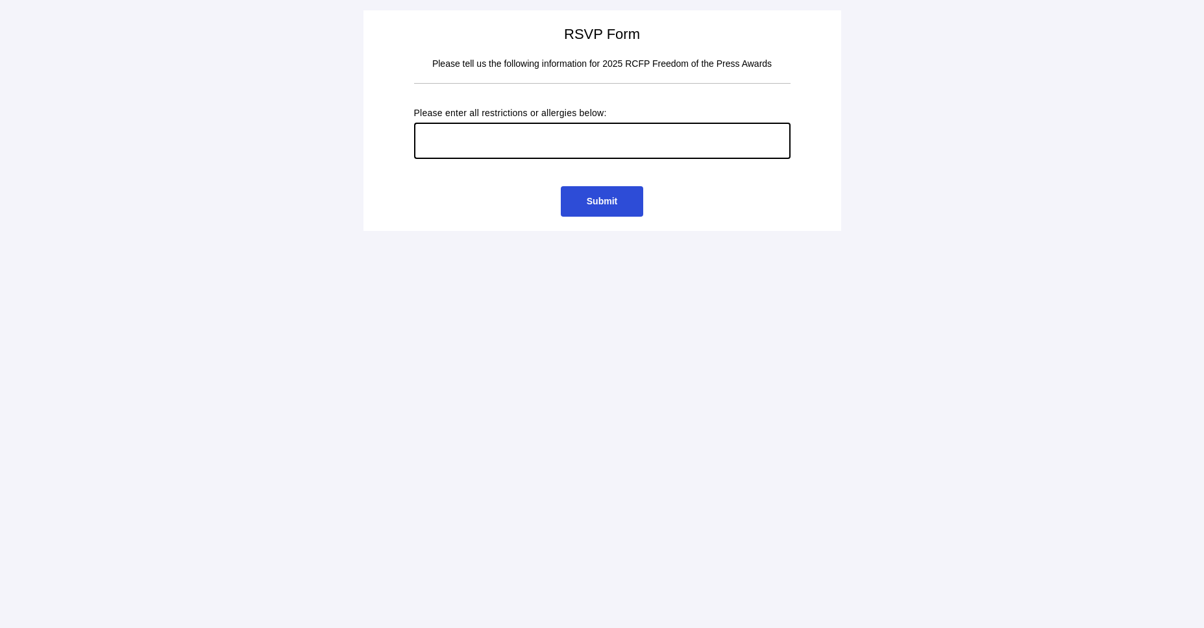
click at [596, 153] on input "text" at bounding box center [602, 141] width 376 height 36
type input "vegan"
click at [583, 198] on span "Submit" at bounding box center [602, 201] width 82 height 31
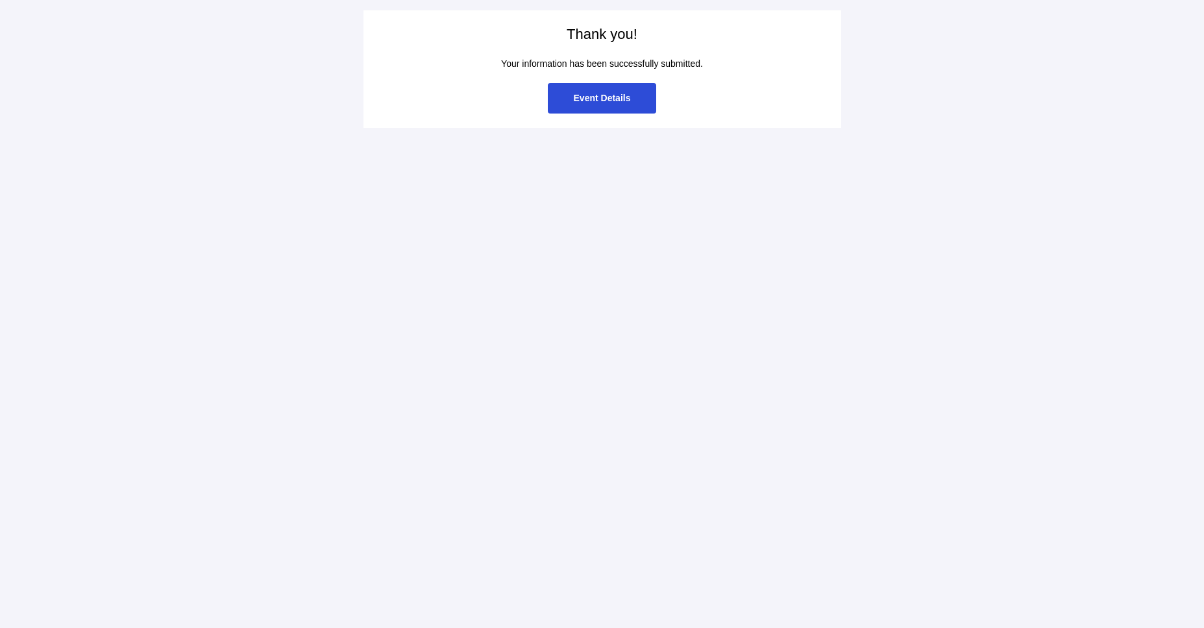
click at [590, 97] on span "Event Details" at bounding box center [602, 98] width 57 height 10
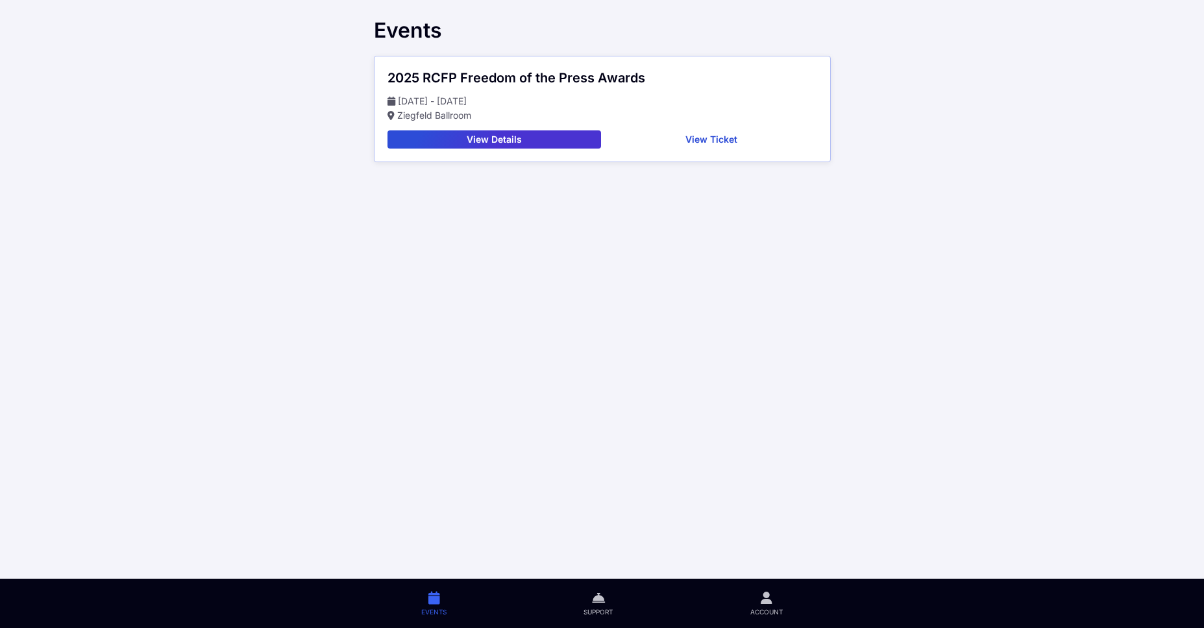
click at [537, 138] on button "View Details" at bounding box center [495, 139] width 214 height 18
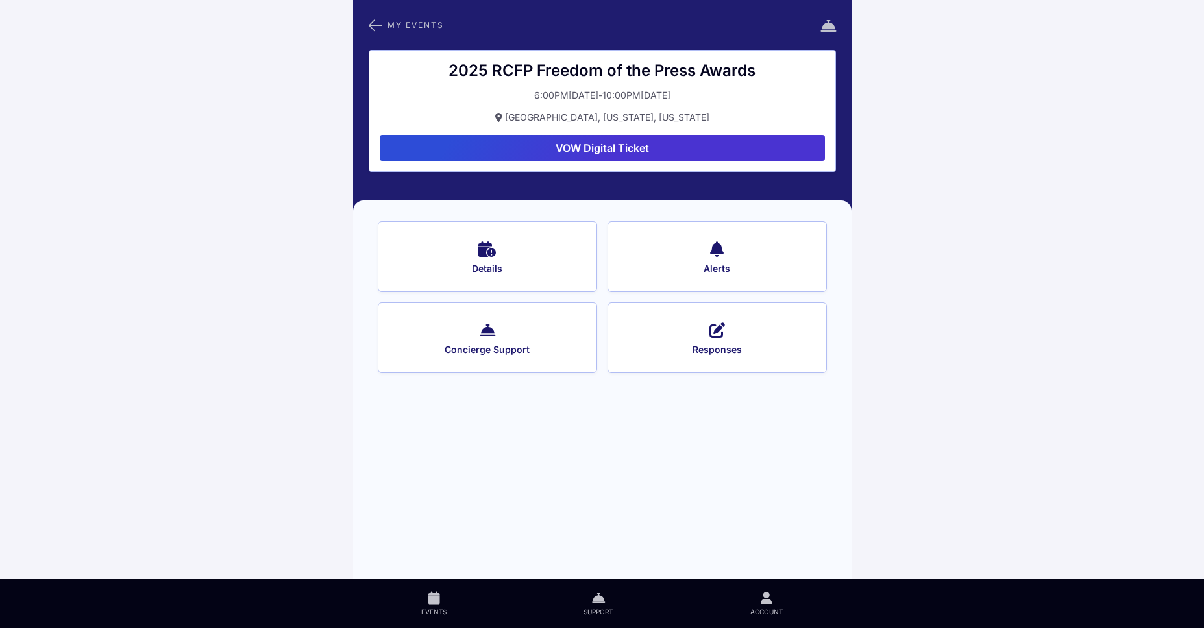
click at [667, 336] on button "Responses" at bounding box center [717, 337] width 219 height 71
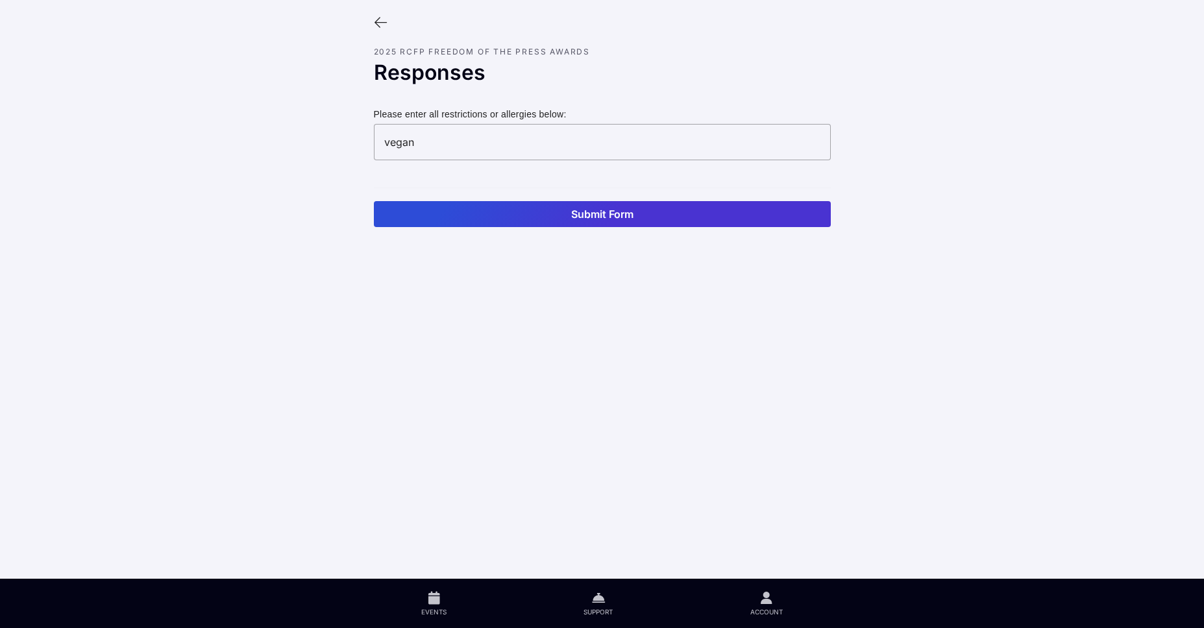
click at [383, 23] on icon at bounding box center [381, 23] width 14 height 14
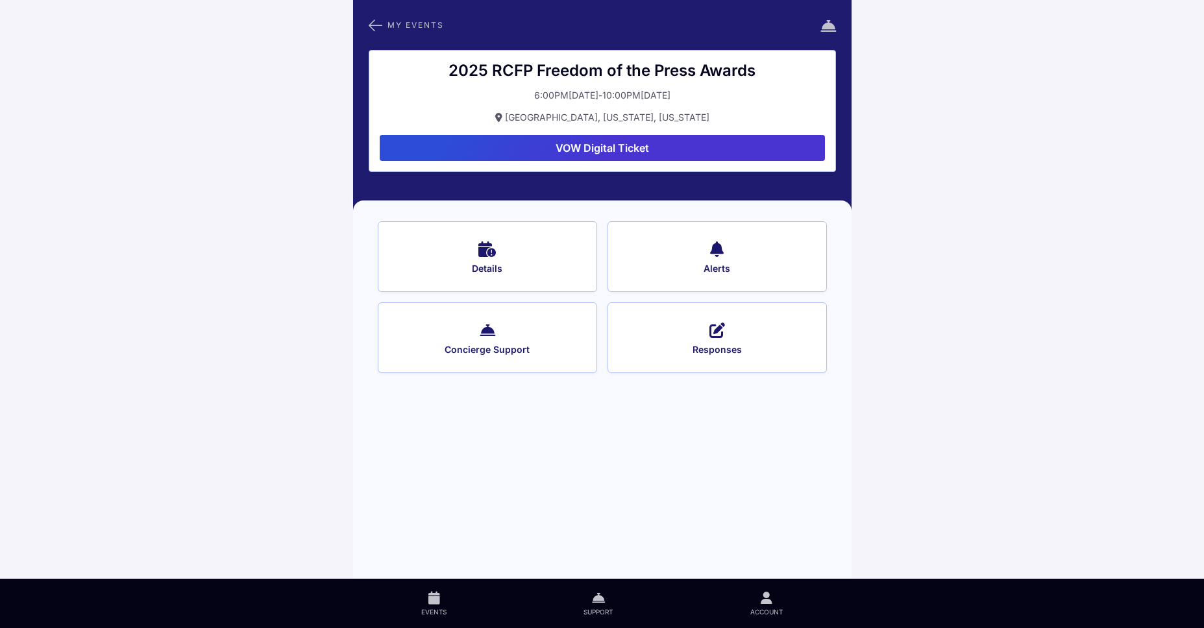
click at [497, 253] on button "Details" at bounding box center [487, 256] width 219 height 71
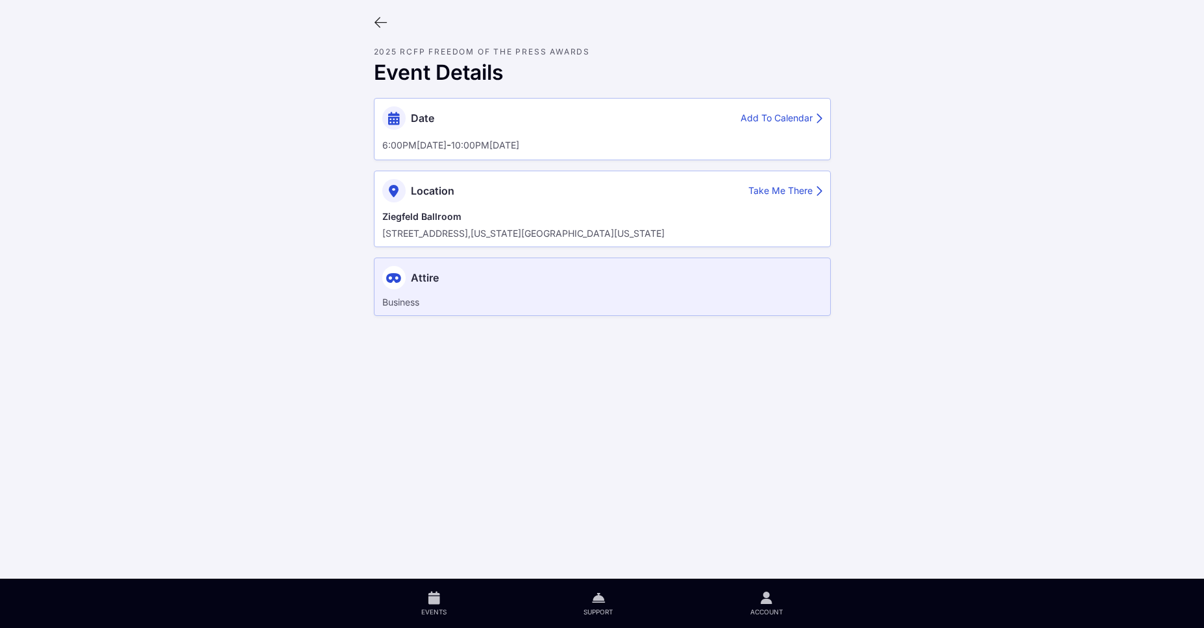
click at [386, 29] on icon at bounding box center [381, 23] width 14 height 14
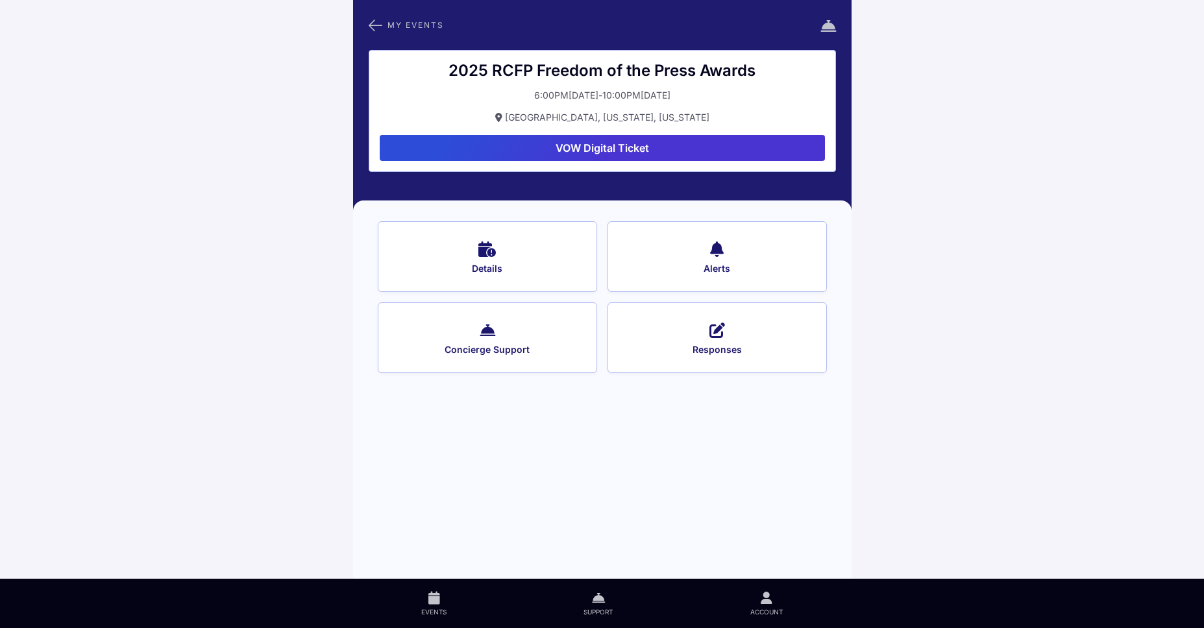
click at [595, 156] on button "VOW Digital Ticket" at bounding box center [602, 148] width 445 height 26
